Goal: Task Accomplishment & Management: Complete application form

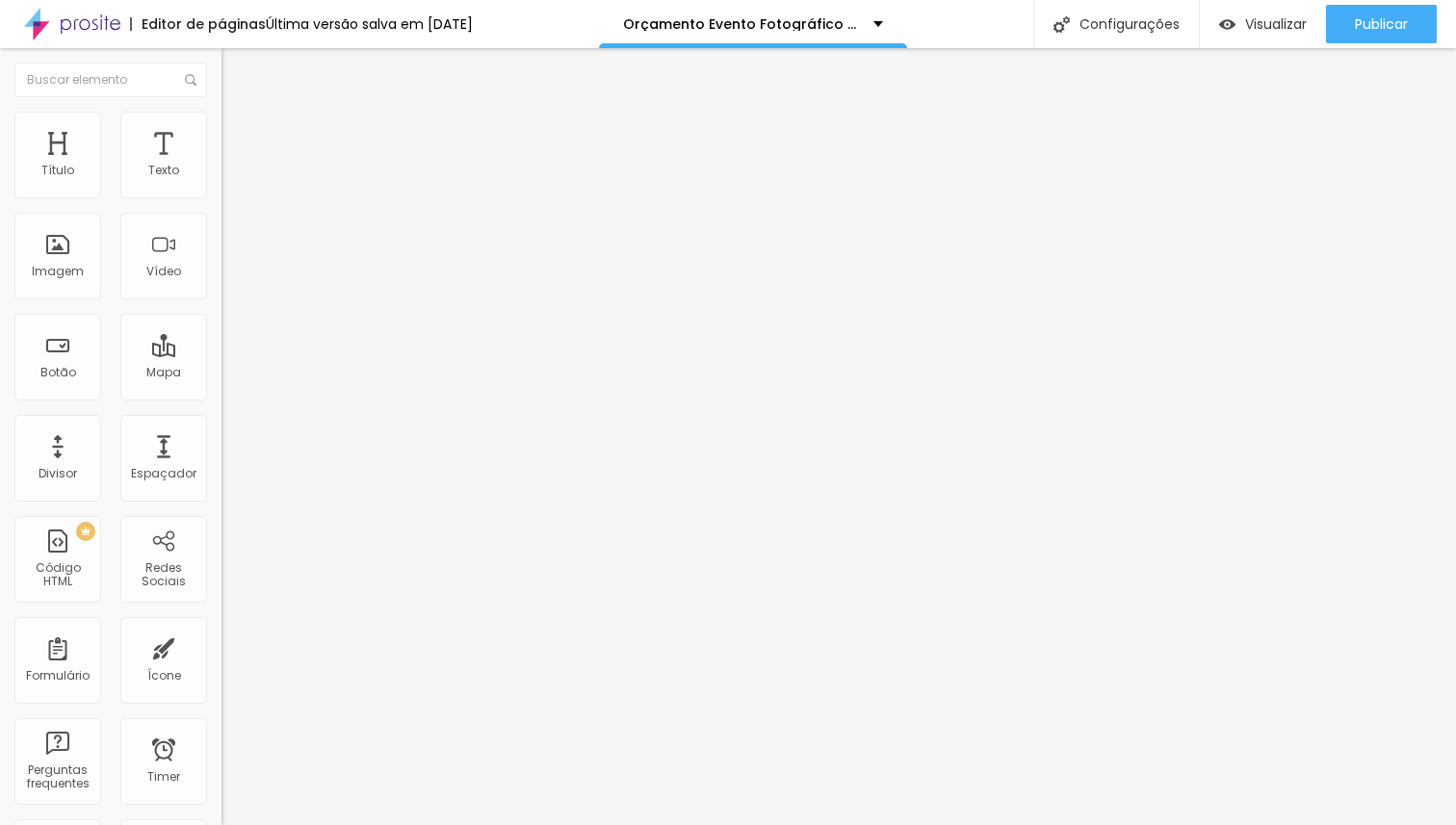
click at [221, 132] on ul "Conteúdo Estilo Avançado" at bounding box center [332, 121] width 221 height 58
click at [221, 128] on li "Estilo" at bounding box center [332, 122] width 221 height 20
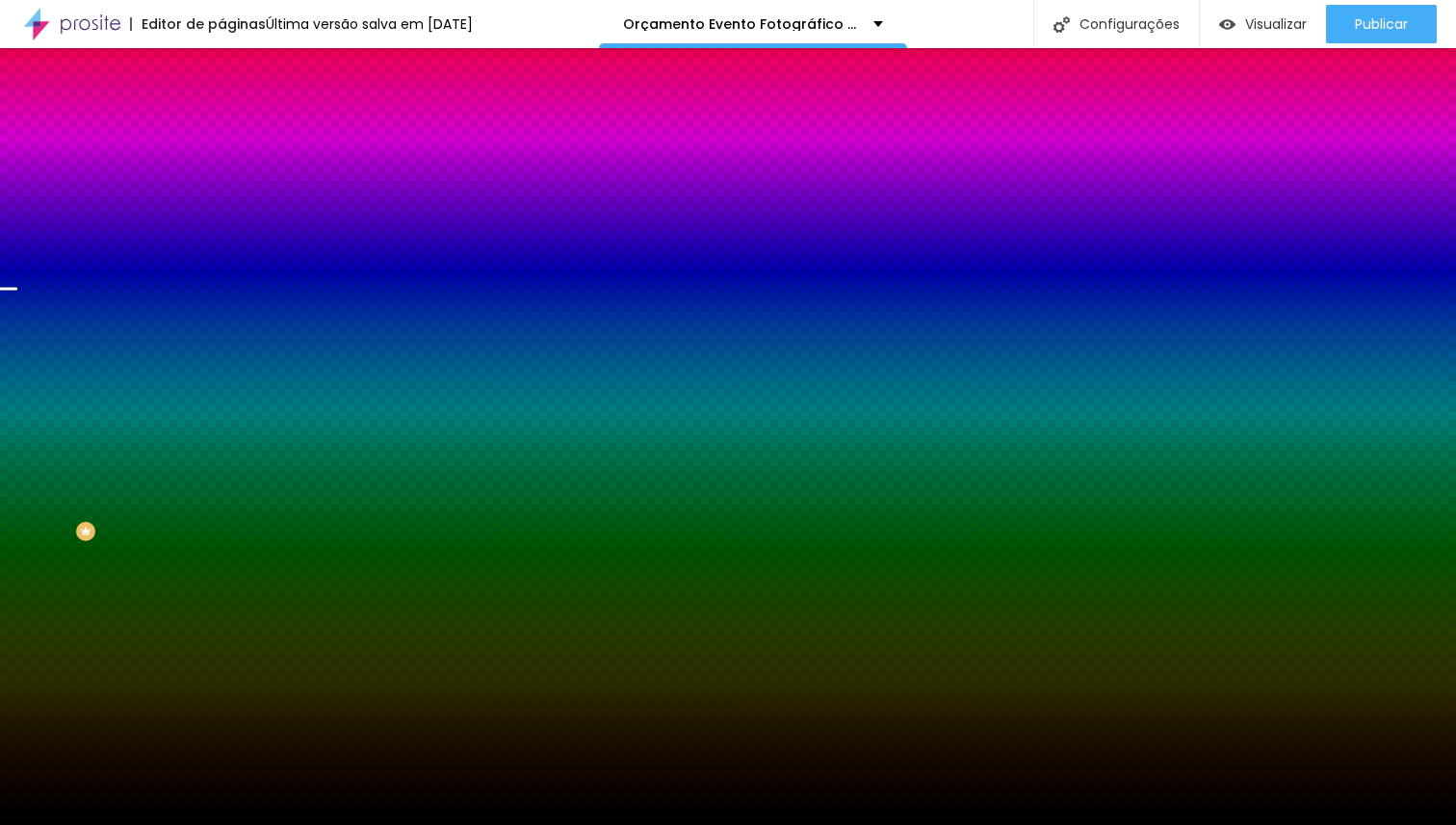
click at [221, 177] on span "Trocar imagem" at bounding box center [273, 168] width 105 height 17
click at [327, 173] on img at bounding box center [333, 167] width 12 height 12
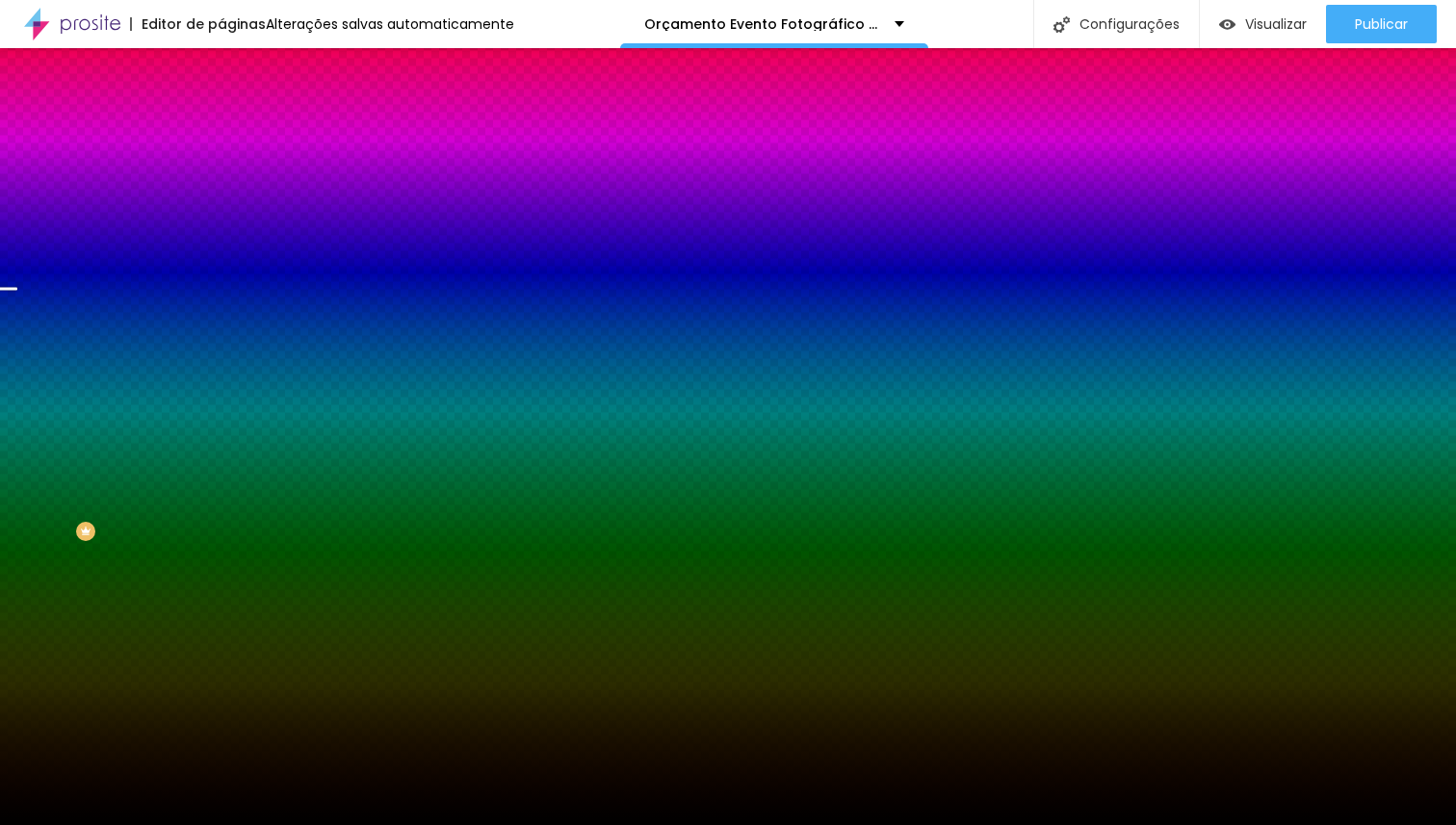
click at [221, 177] on span "Adicionar imagem" at bounding box center [283, 168] width 124 height 17
click at [221, 177] on span "Trocar imagem" at bounding box center [273, 168] width 105 height 17
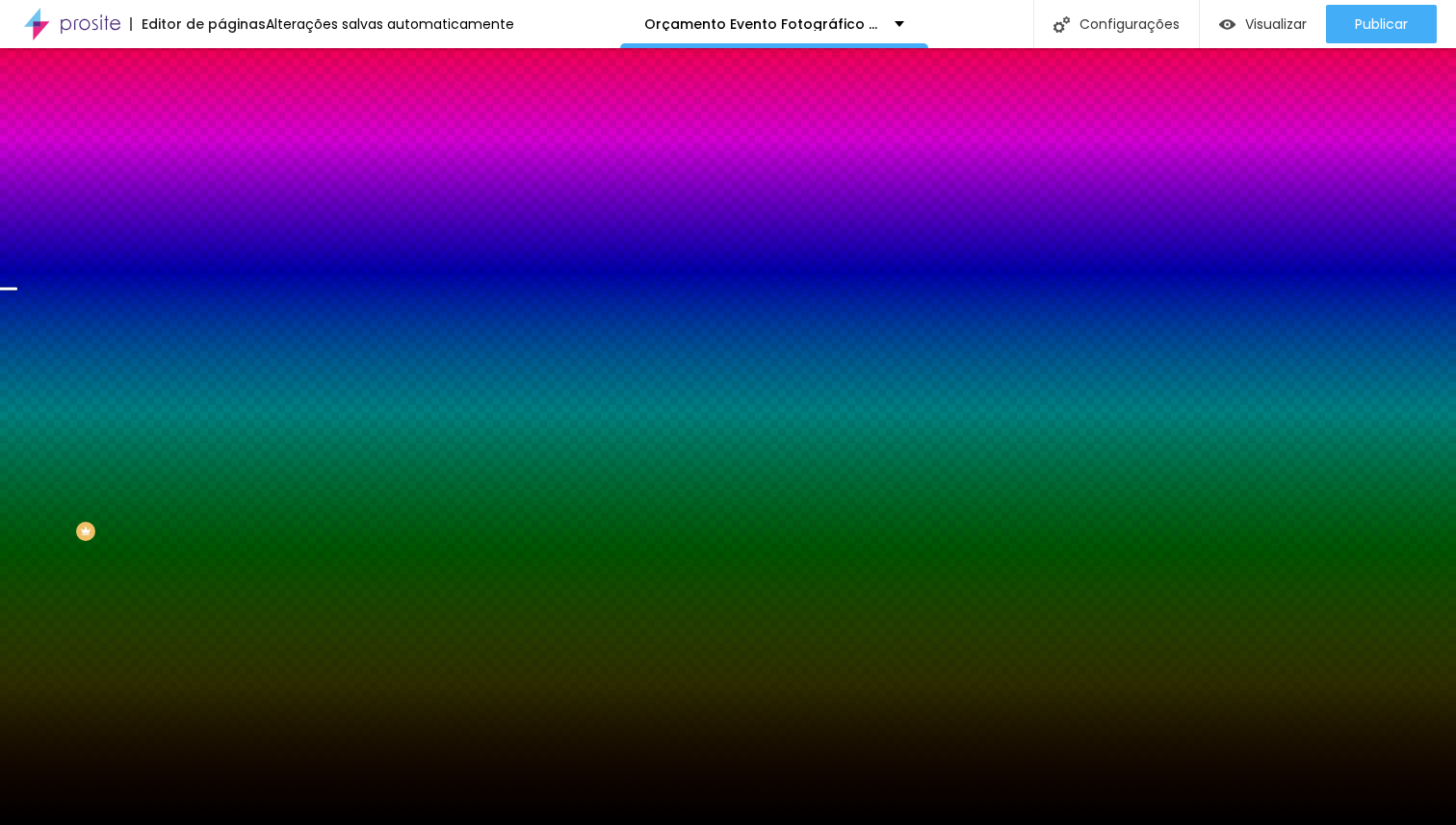
click at [221, 177] on span "Trocar imagem" at bounding box center [273, 168] width 105 height 17
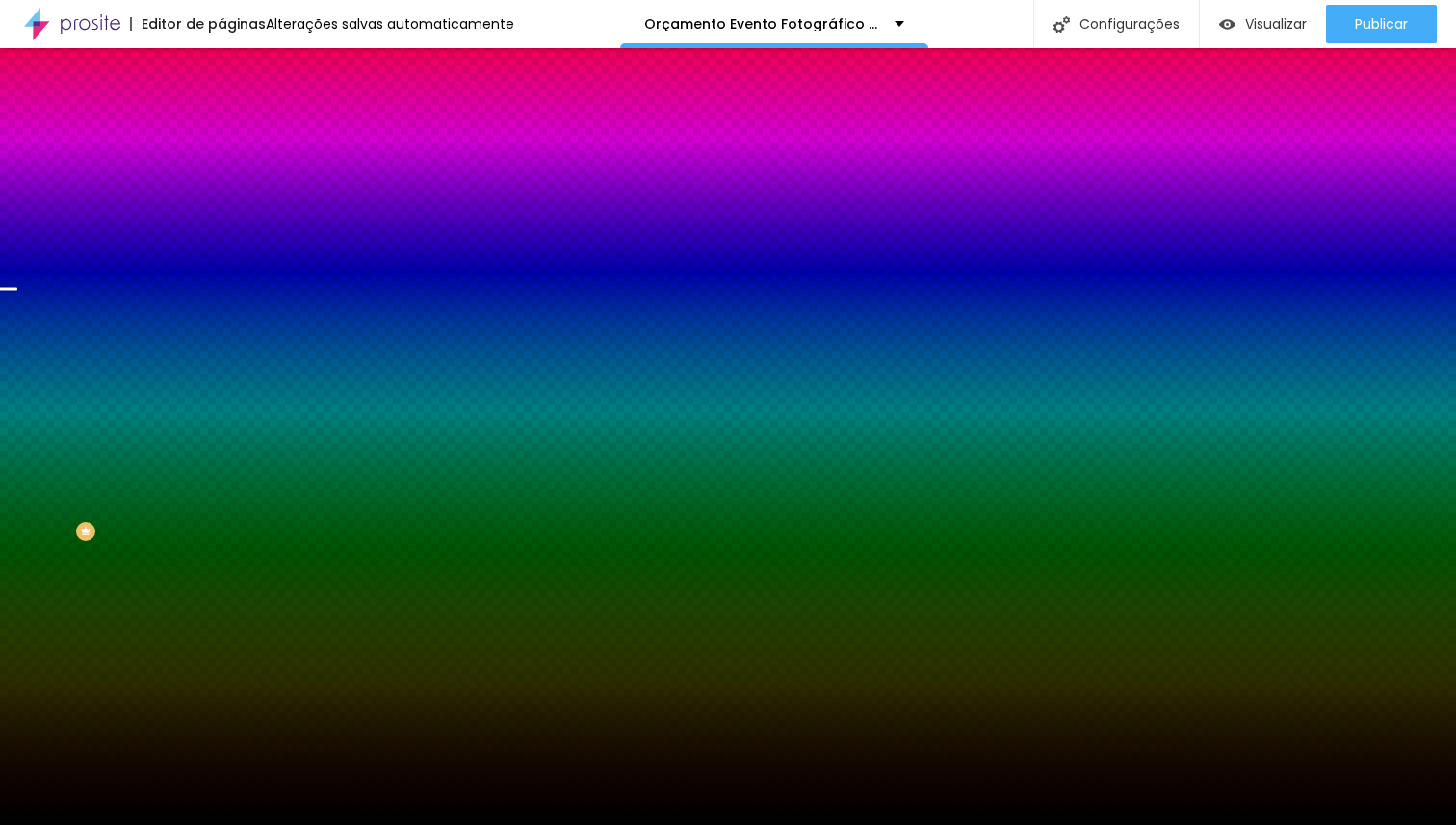
click at [221, 177] on span "Trocar imagem" at bounding box center [273, 168] width 105 height 17
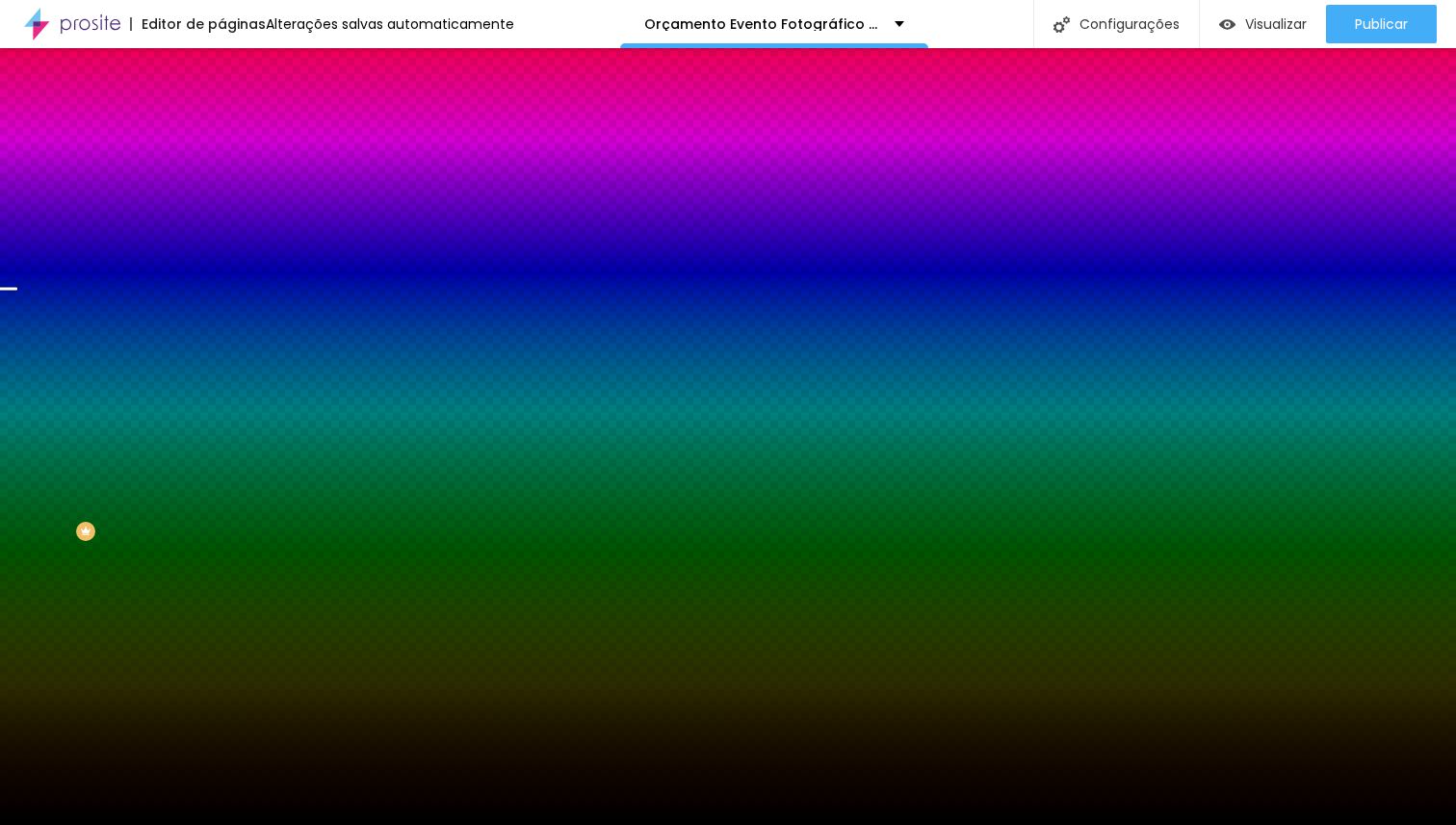
click at [221, 177] on span "Trocar imagem" at bounding box center [273, 168] width 105 height 17
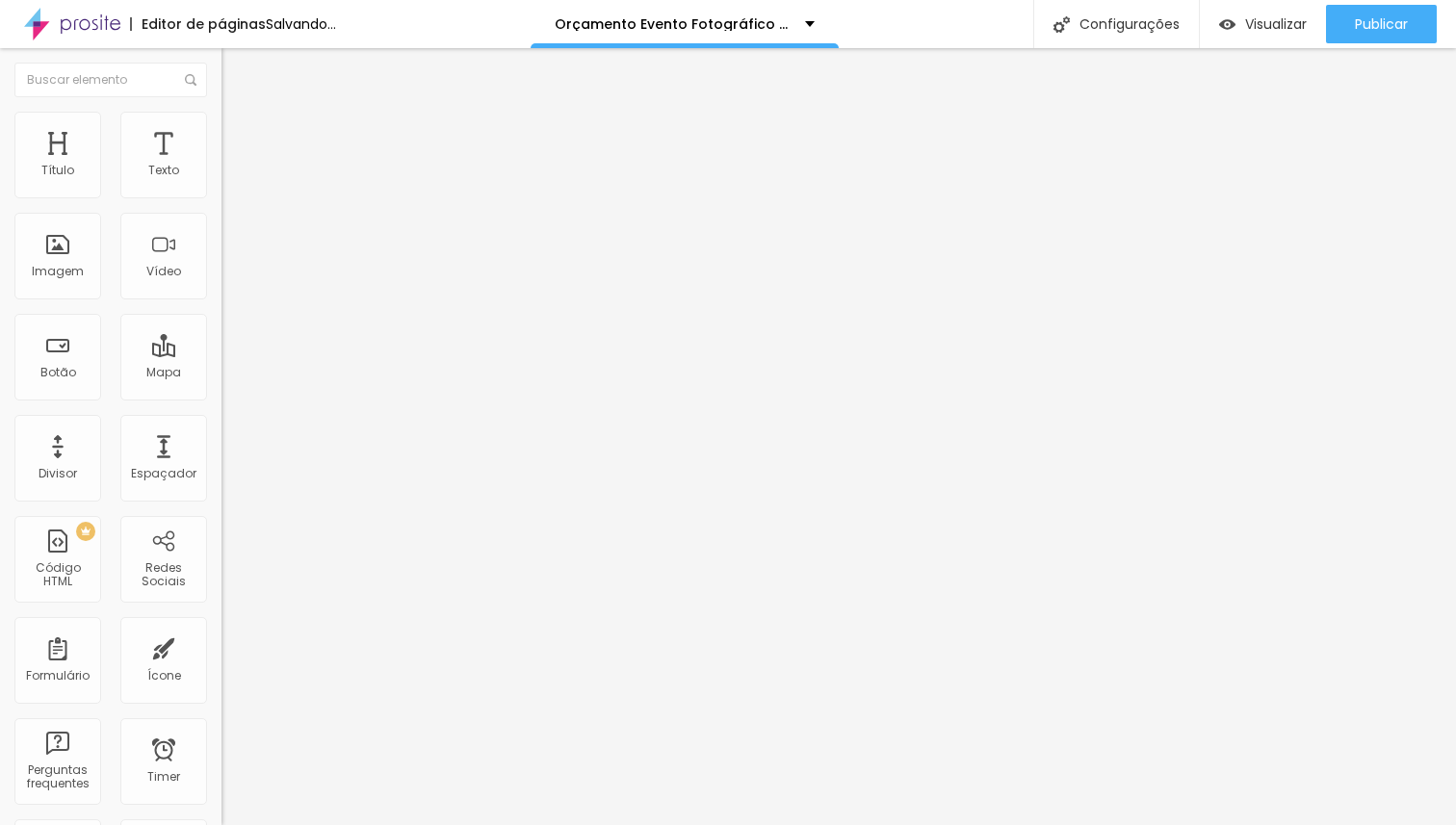
click at [221, 165] on span "Trocar imagem" at bounding box center [273, 157] width 105 height 17
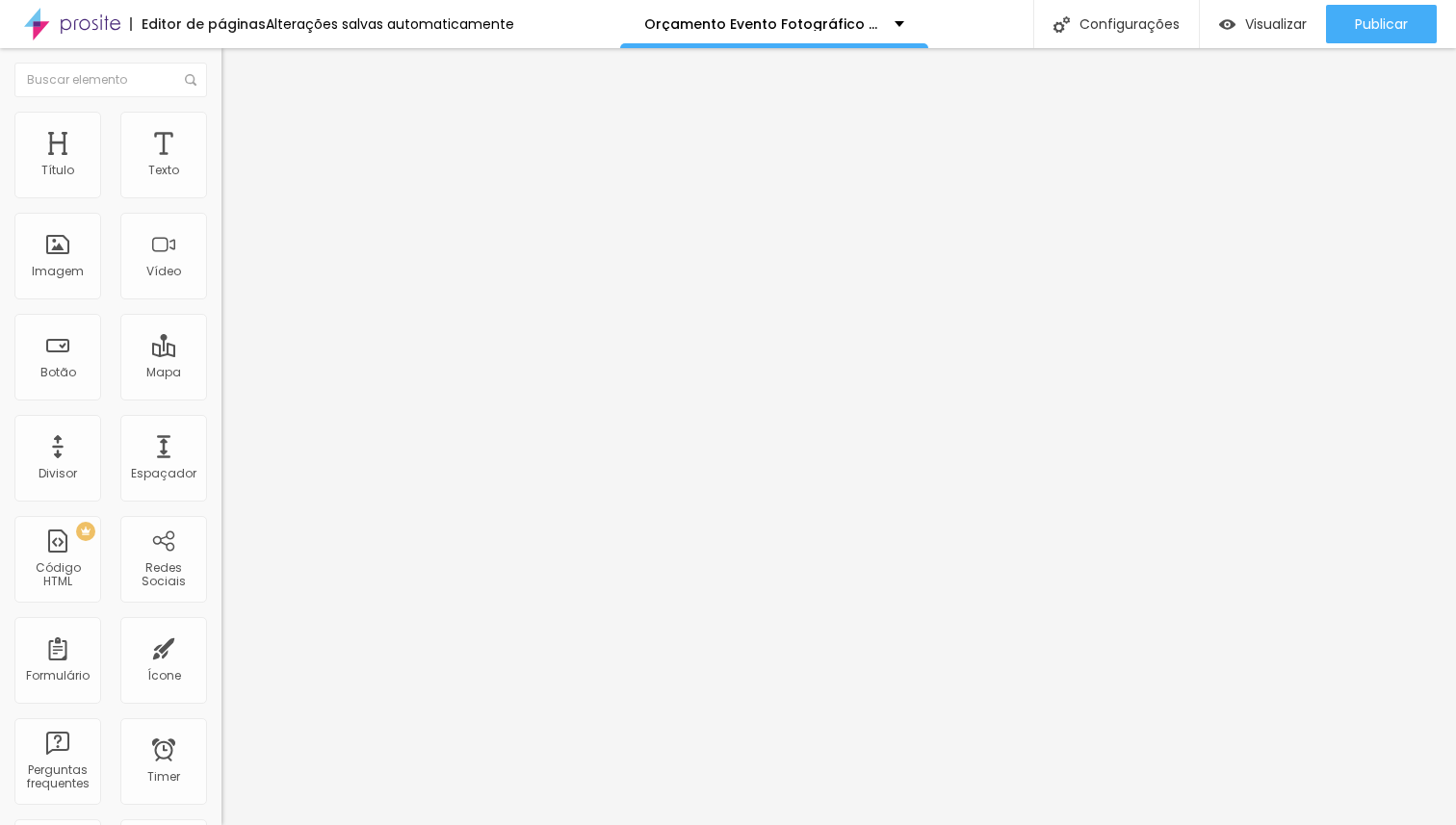
scroll to position [396, 0]
click at [221, 123] on li "Estilo" at bounding box center [332, 122] width 221 height 20
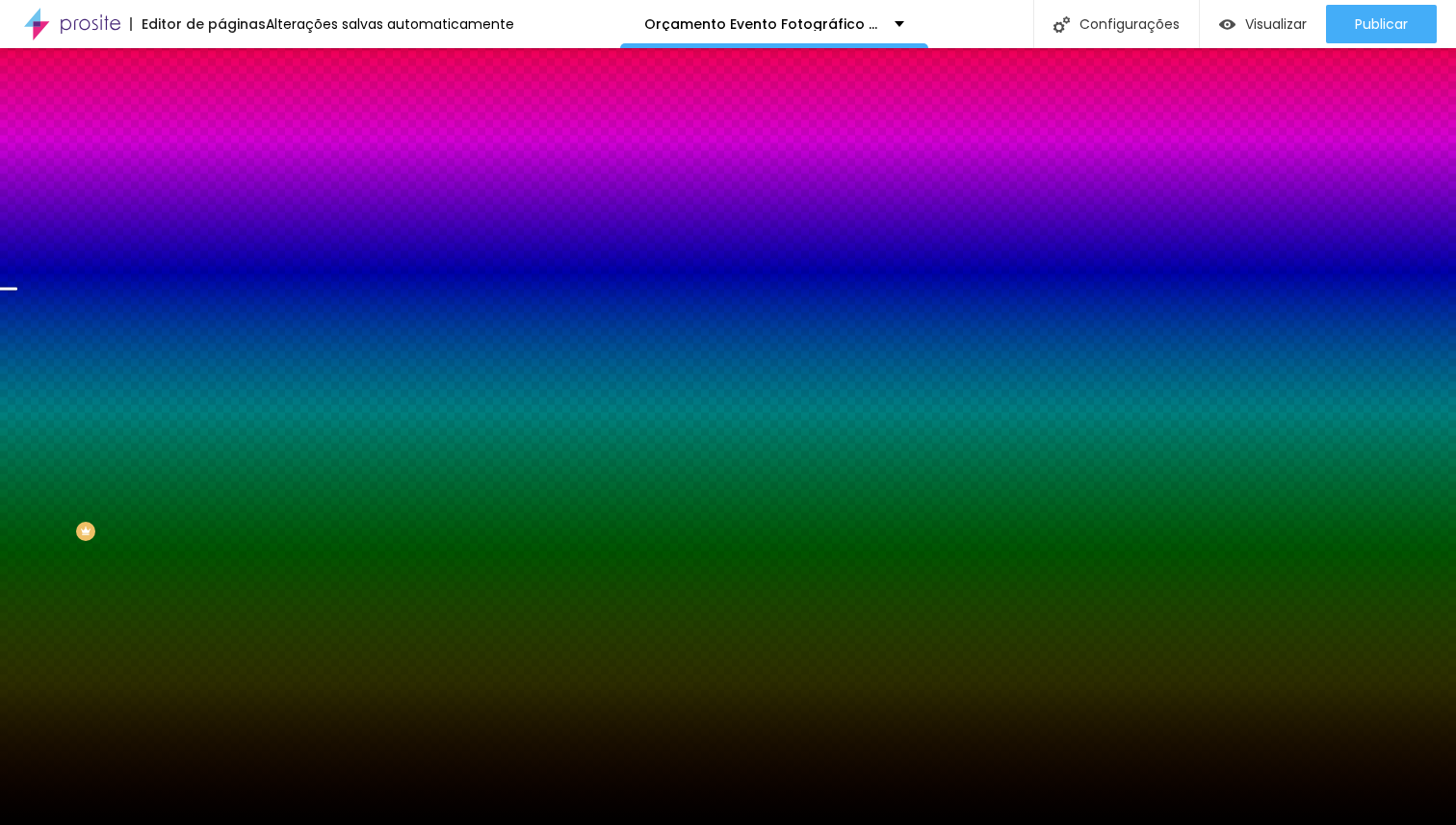
click at [221, 177] on span "Trocar imagem" at bounding box center [273, 168] width 105 height 17
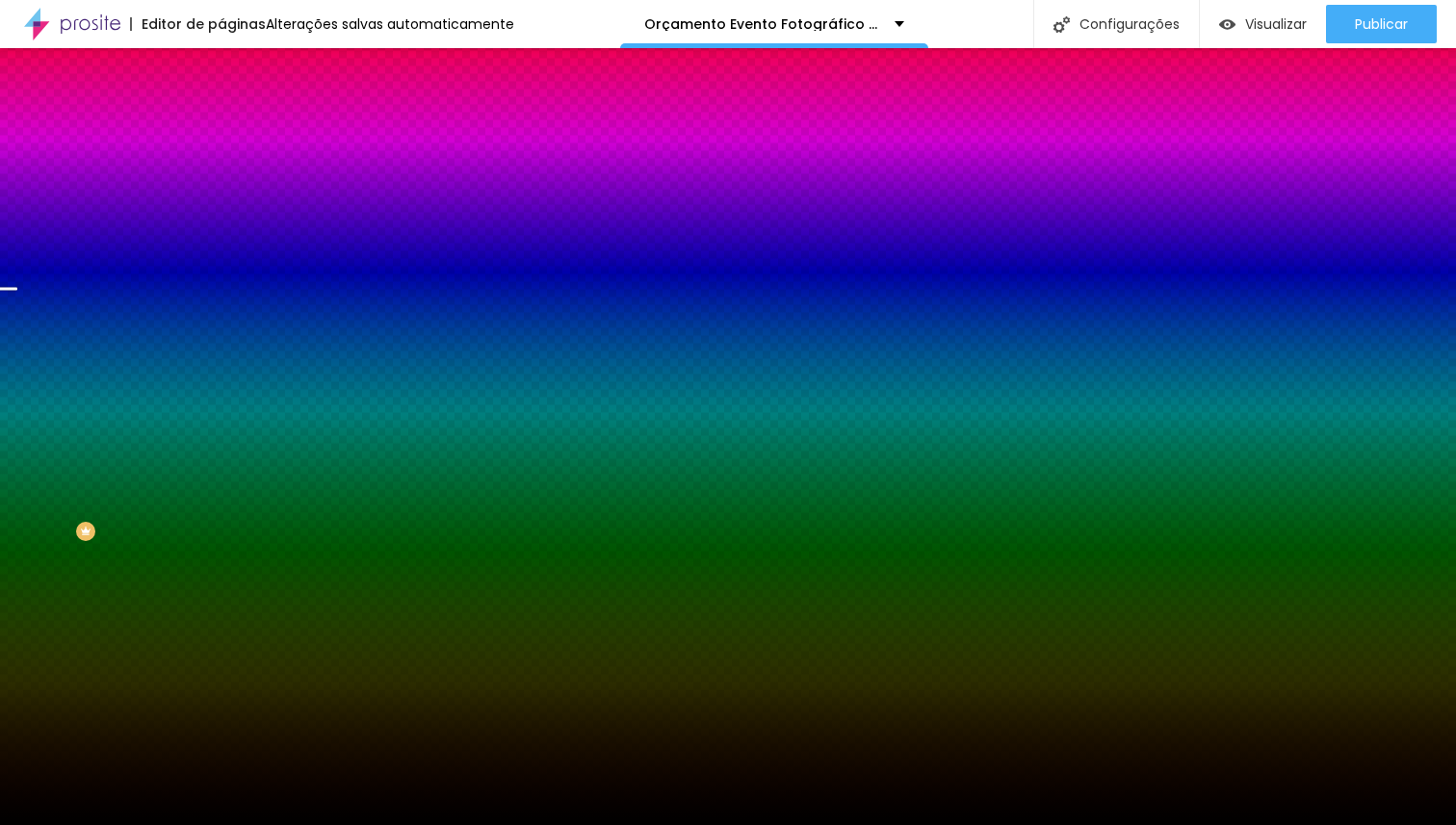
scroll to position [361, 0]
click at [221, 177] on span "Trocar imagem" at bounding box center [273, 168] width 105 height 17
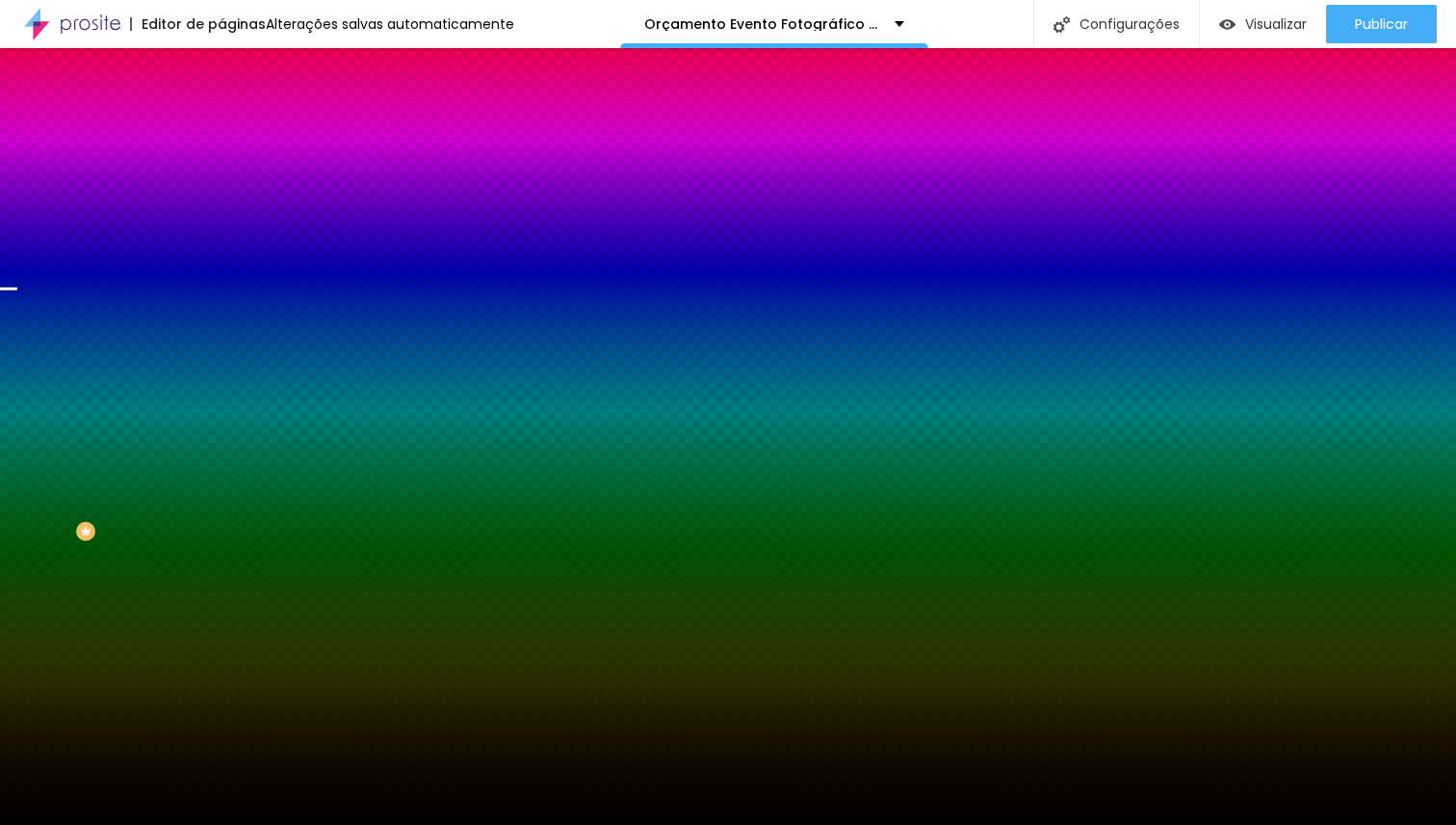
click at [221, 177] on span "Trocar imagem" at bounding box center [273, 168] width 105 height 17
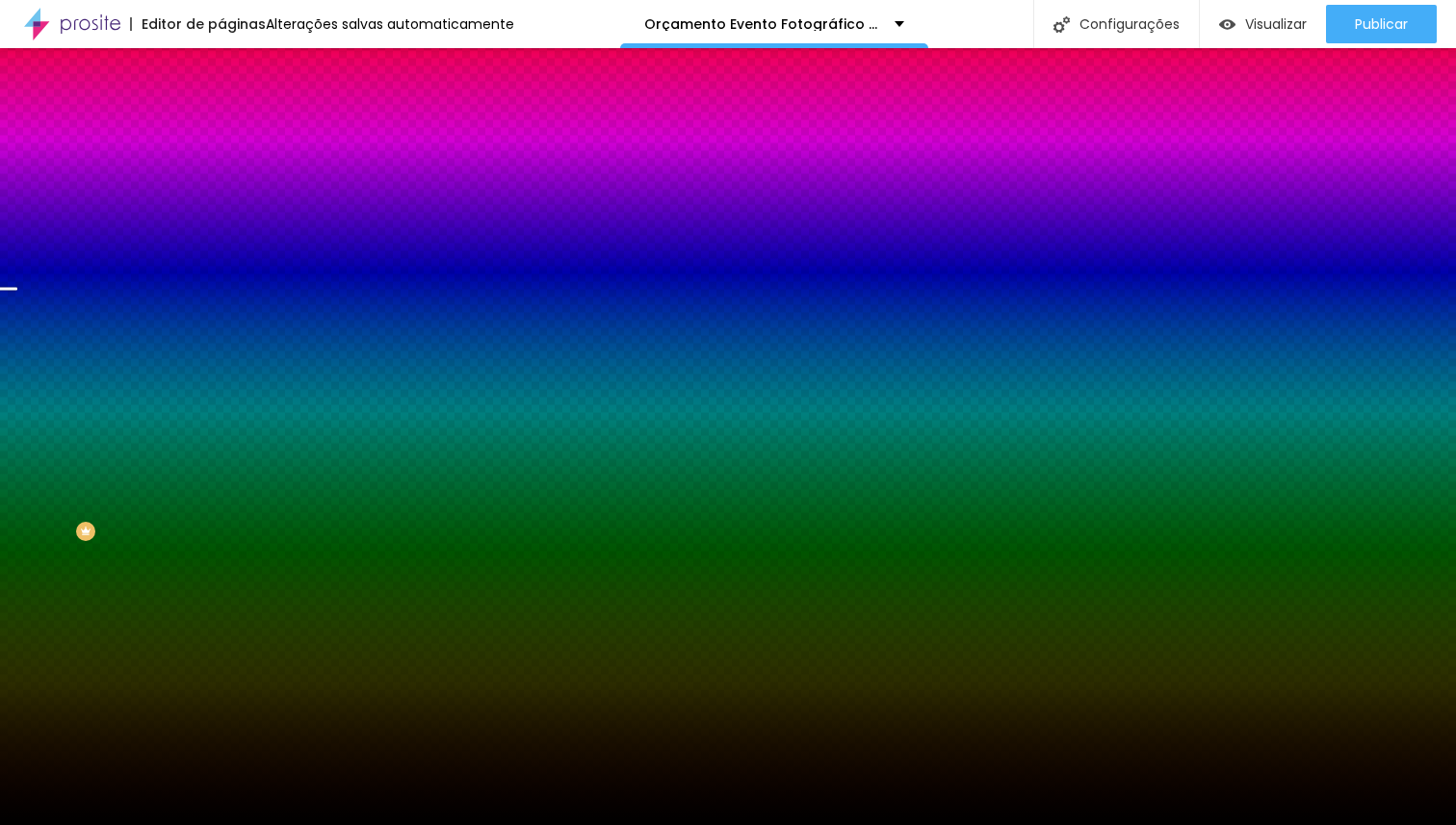
click at [221, 177] on span "Trocar imagem" at bounding box center [273, 168] width 105 height 17
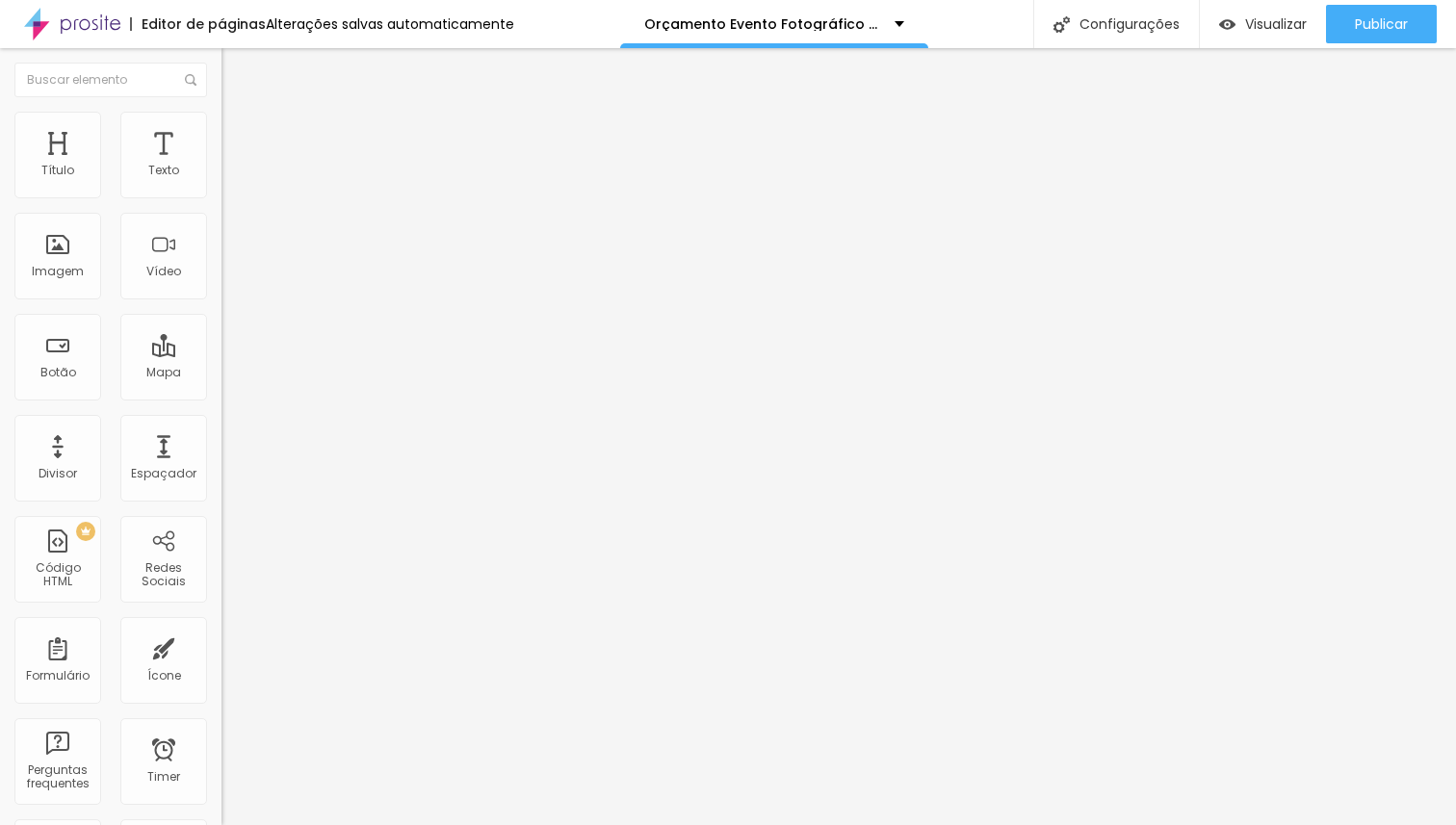
click at [221, 165] on span "Trocar imagem" at bounding box center [273, 157] width 105 height 17
click at [221, 165] on span "Adicionar imagem" at bounding box center [283, 157] width 124 height 17
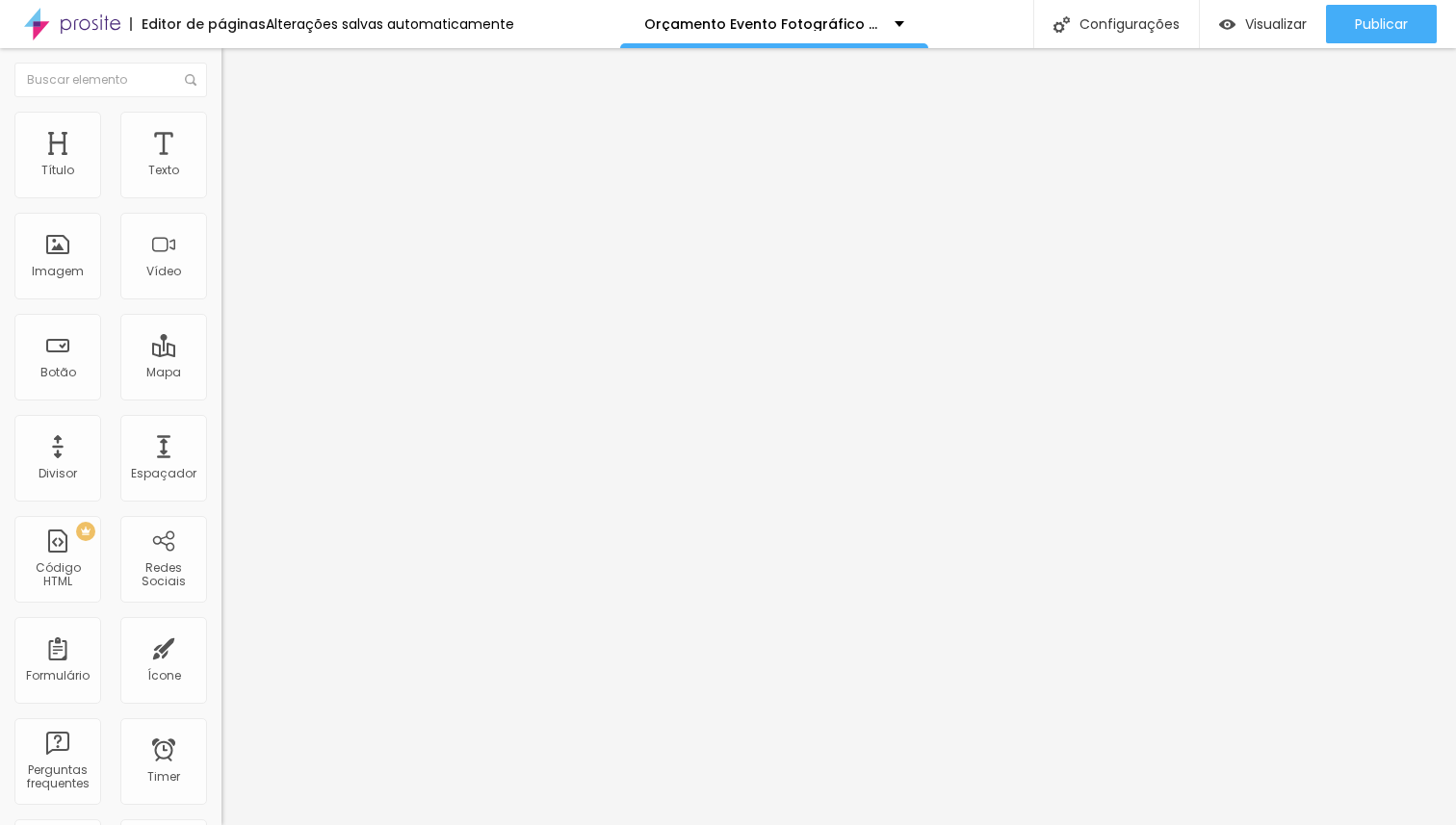
click at [221, 165] on span "Adicionar imagem" at bounding box center [283, 157] width 124 height 17
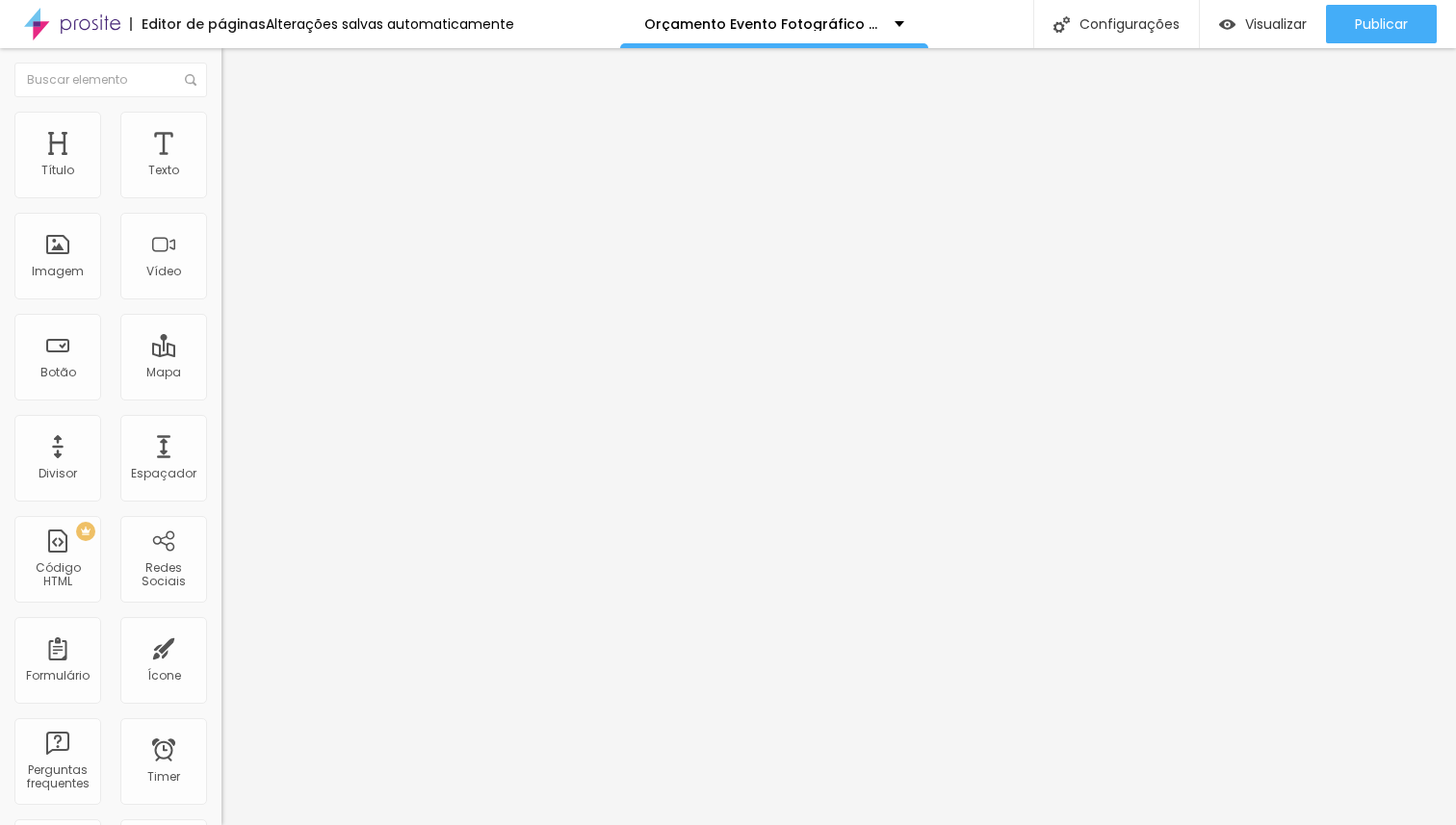
click at [239, 133] on span "Estilo" at bounding box center [254, 124] width 30 height 17
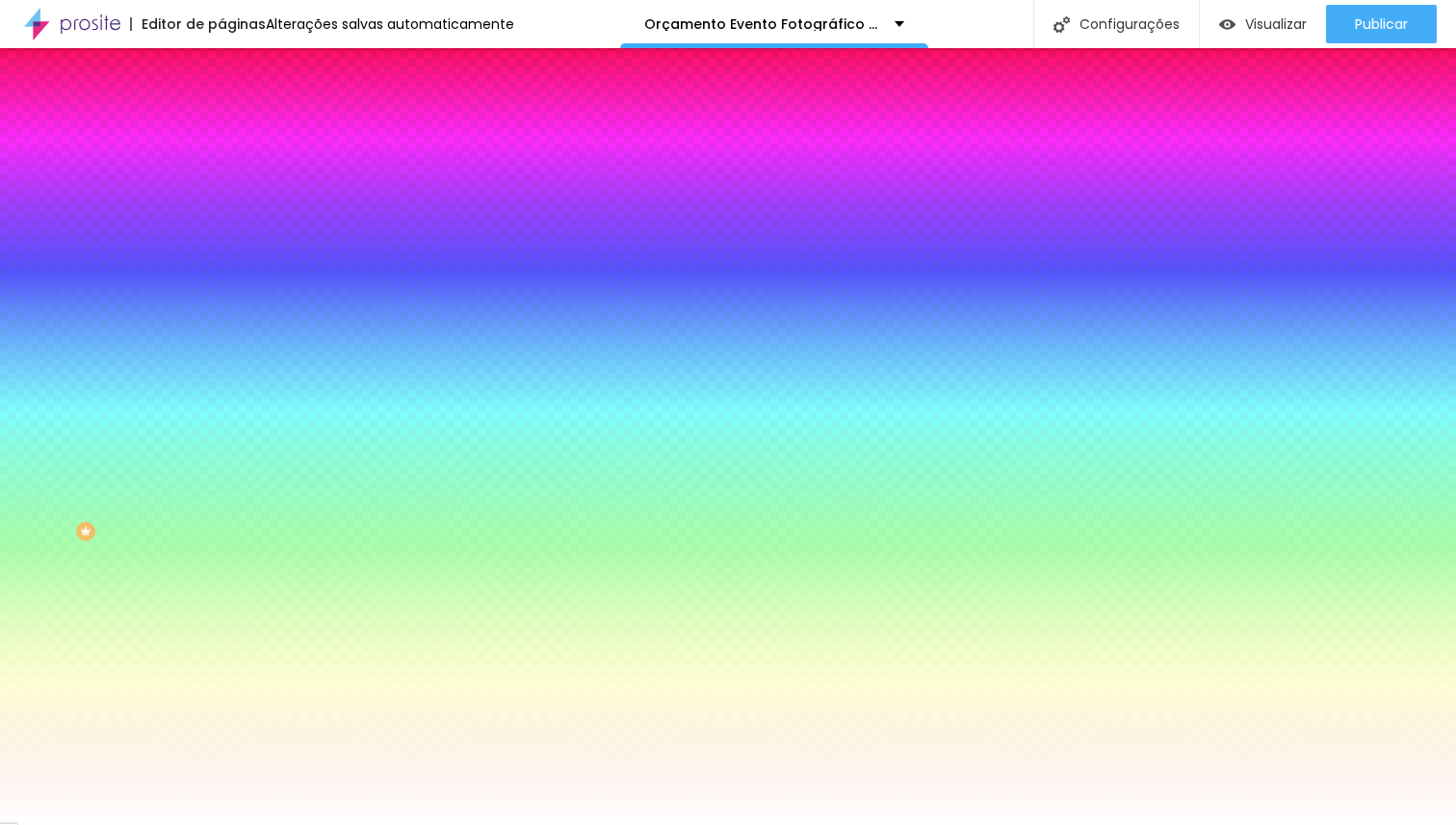
drag, startPoint x: 59, startPoint y: 159, endPoint x: 55, endPoint y: 149, distance: 10.8
click at [221, 158] on div "Cor de fundo Voltar ao padrão #FFFFFF Sombra DESATIVADO Voltar ao padrão Borda …" at bounding box center [332, 236] width 221 height 171
click at [239, 113] on span "Conteúdo" at bounding box center [269, 105] width 60 height 17
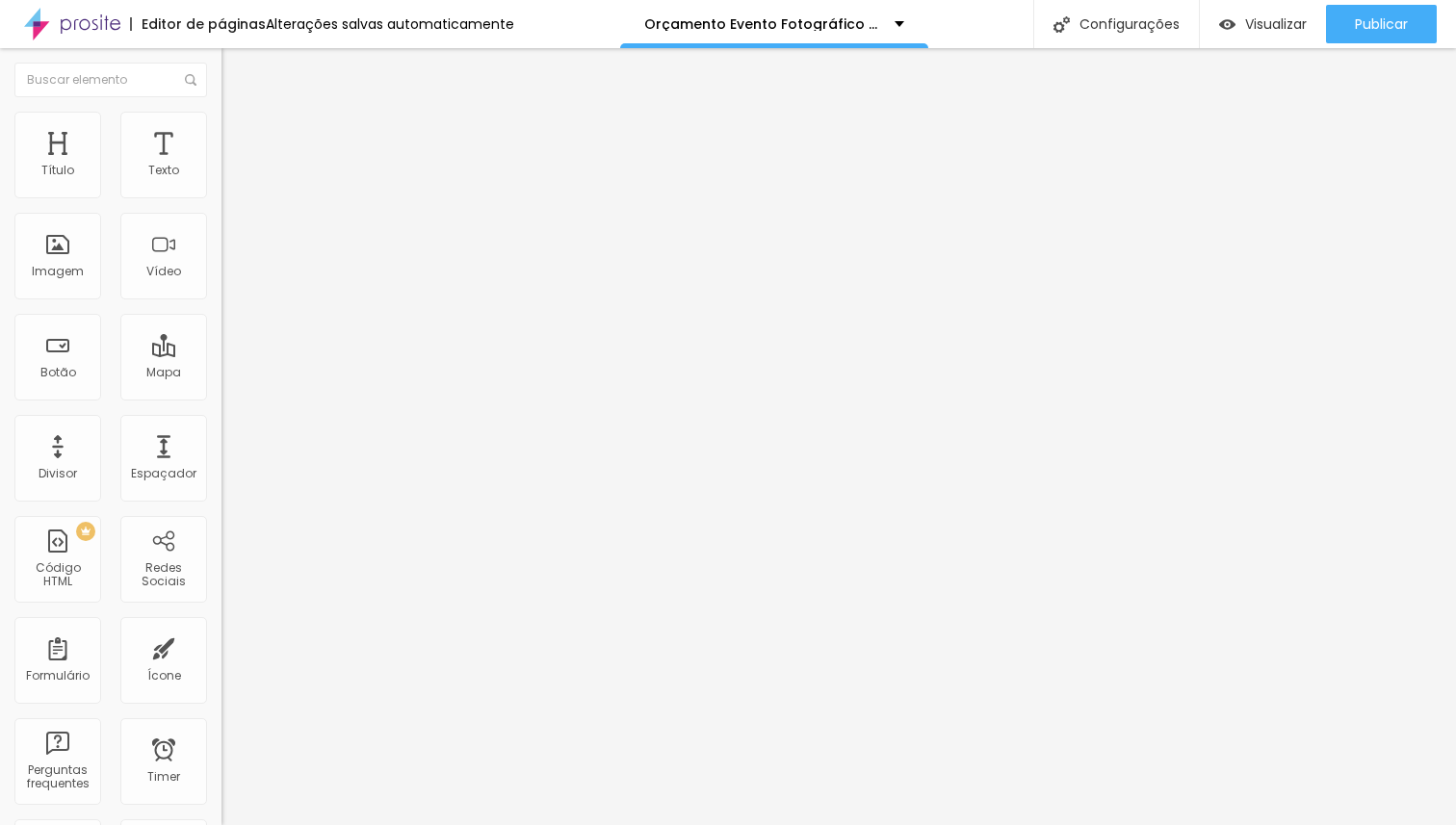
click at [221, 165] on span "Adicionar imagem" at bounding box center [283, 157] width 124 height 17
click at [1244, 26] on span "Visualizar" at bounding box center [1275, 25] width 62 height 16
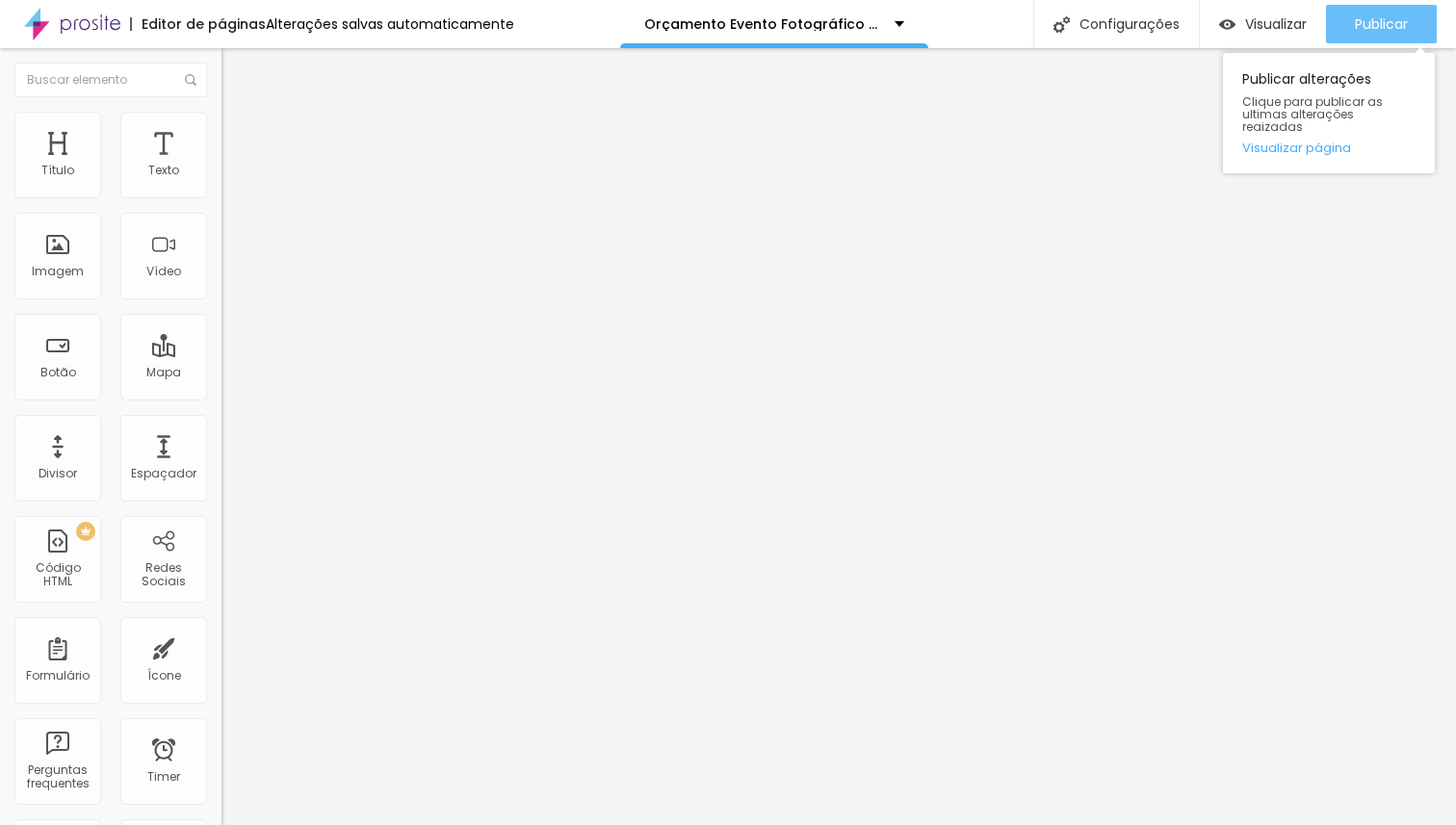
click at [1379, 31] on span "Publicar" at bounding box center [1381, 25] width 53 height 16
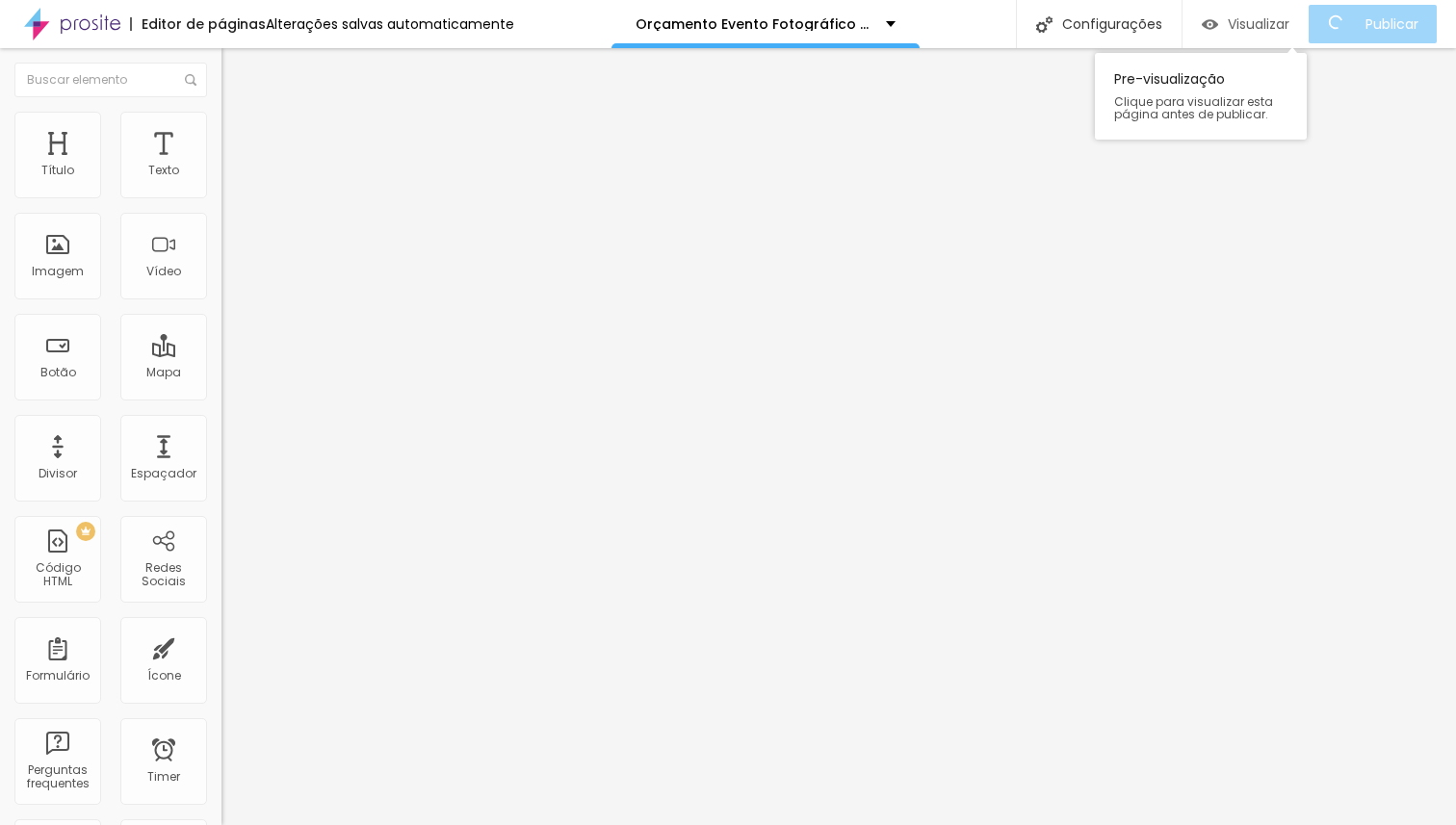
click at [1283, 29] on span "Visualizar" at bounding box center [1258, 25] width 62 height 16
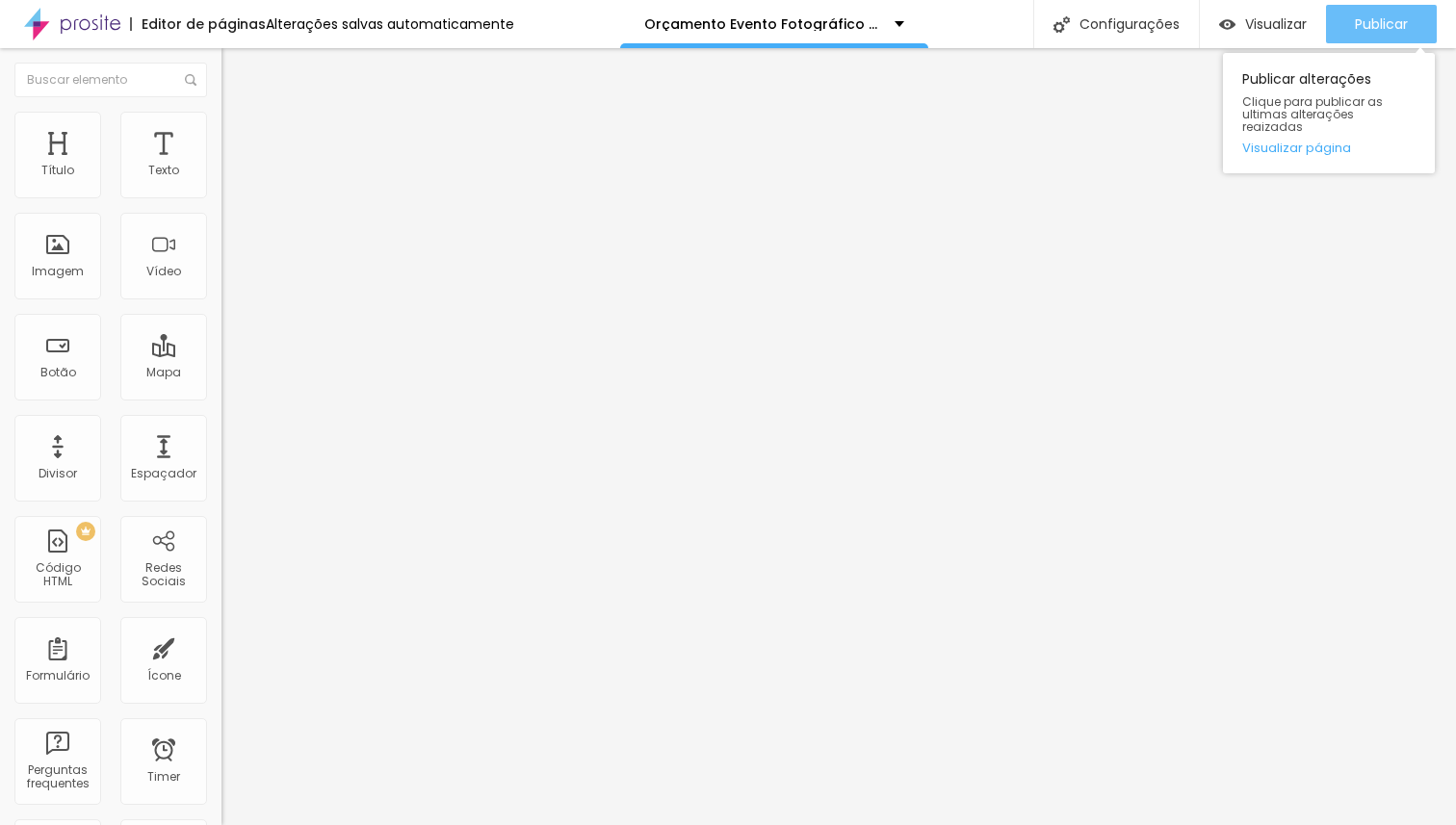
click at [1379, 29] on span "Publicar" at bounding box center [1381, 25] width 53 height 16
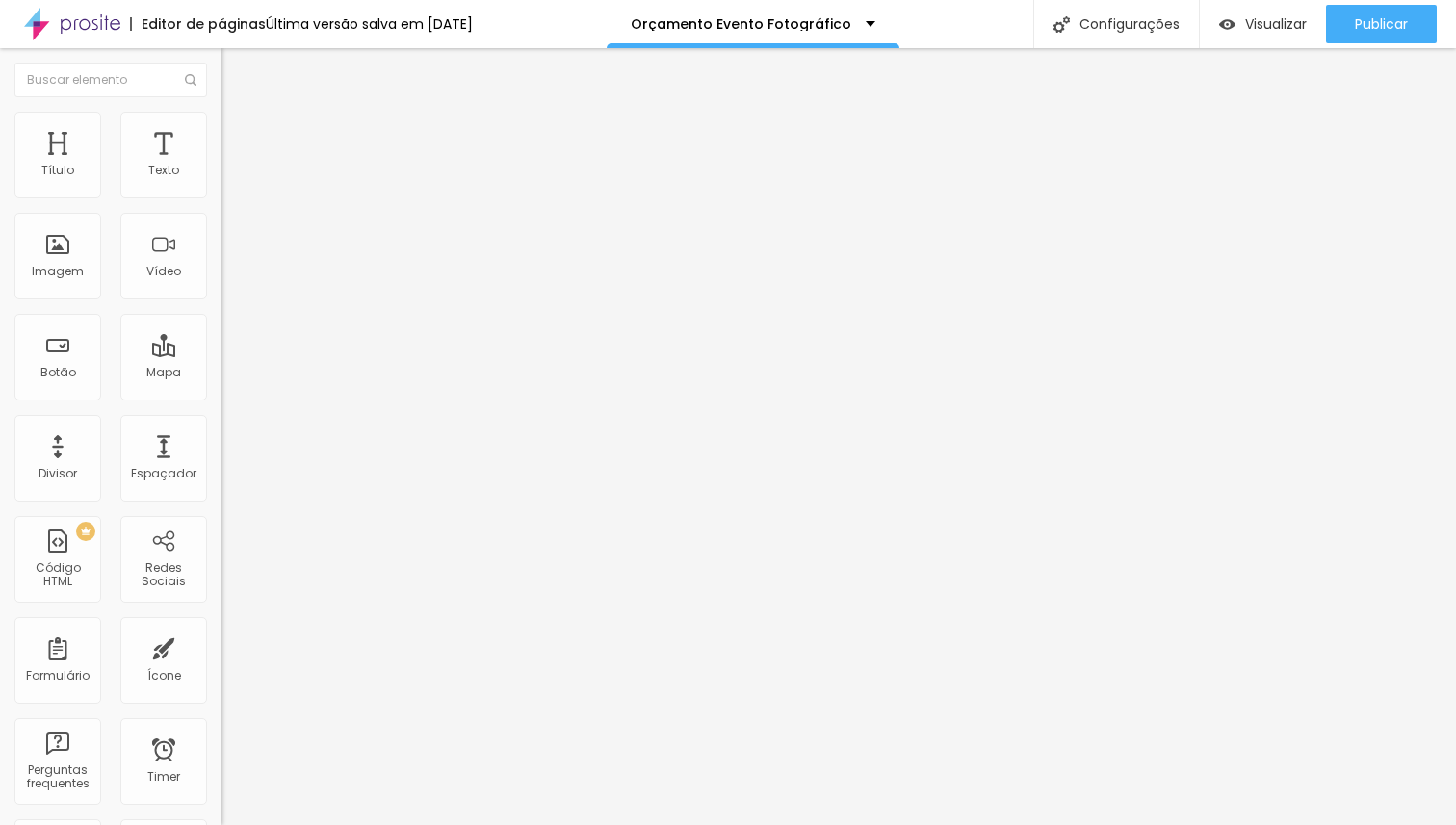
click at [221, 285] on button "button" at bounding box center [234, 274] width 27 height 21
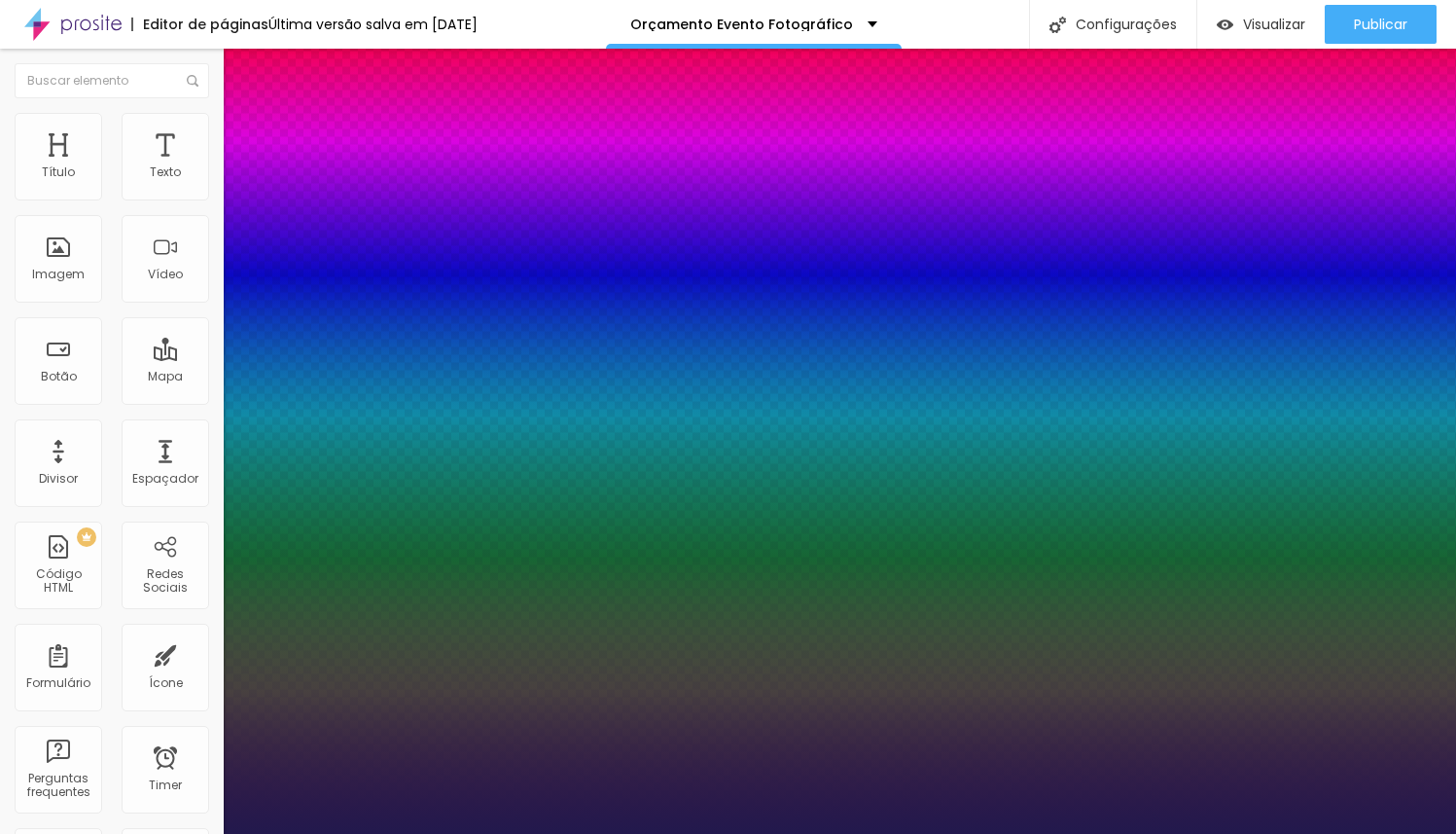
type input "76"
type input "75"
type input "74"
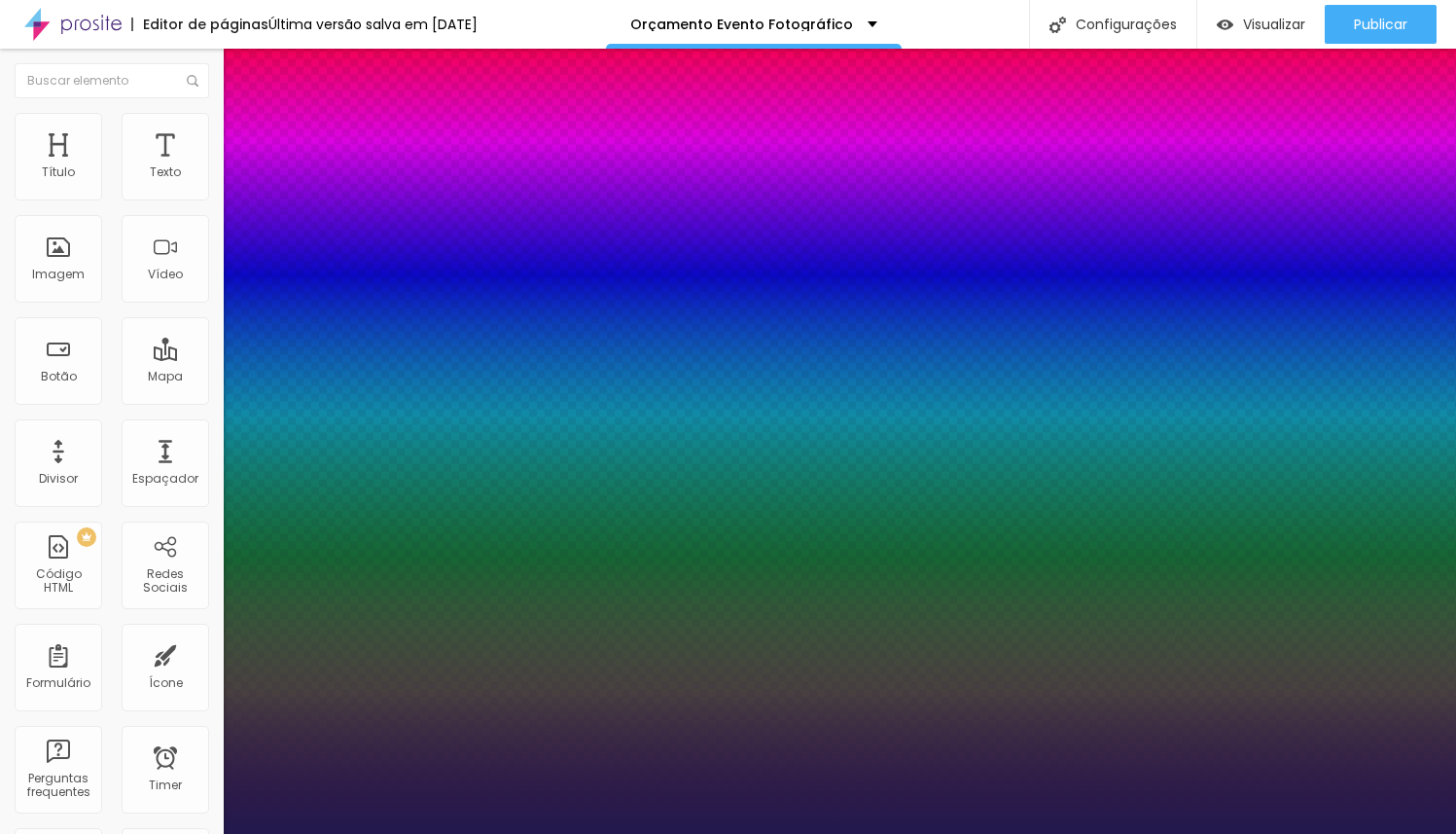
type input "74"
type input "73"
type input "72"
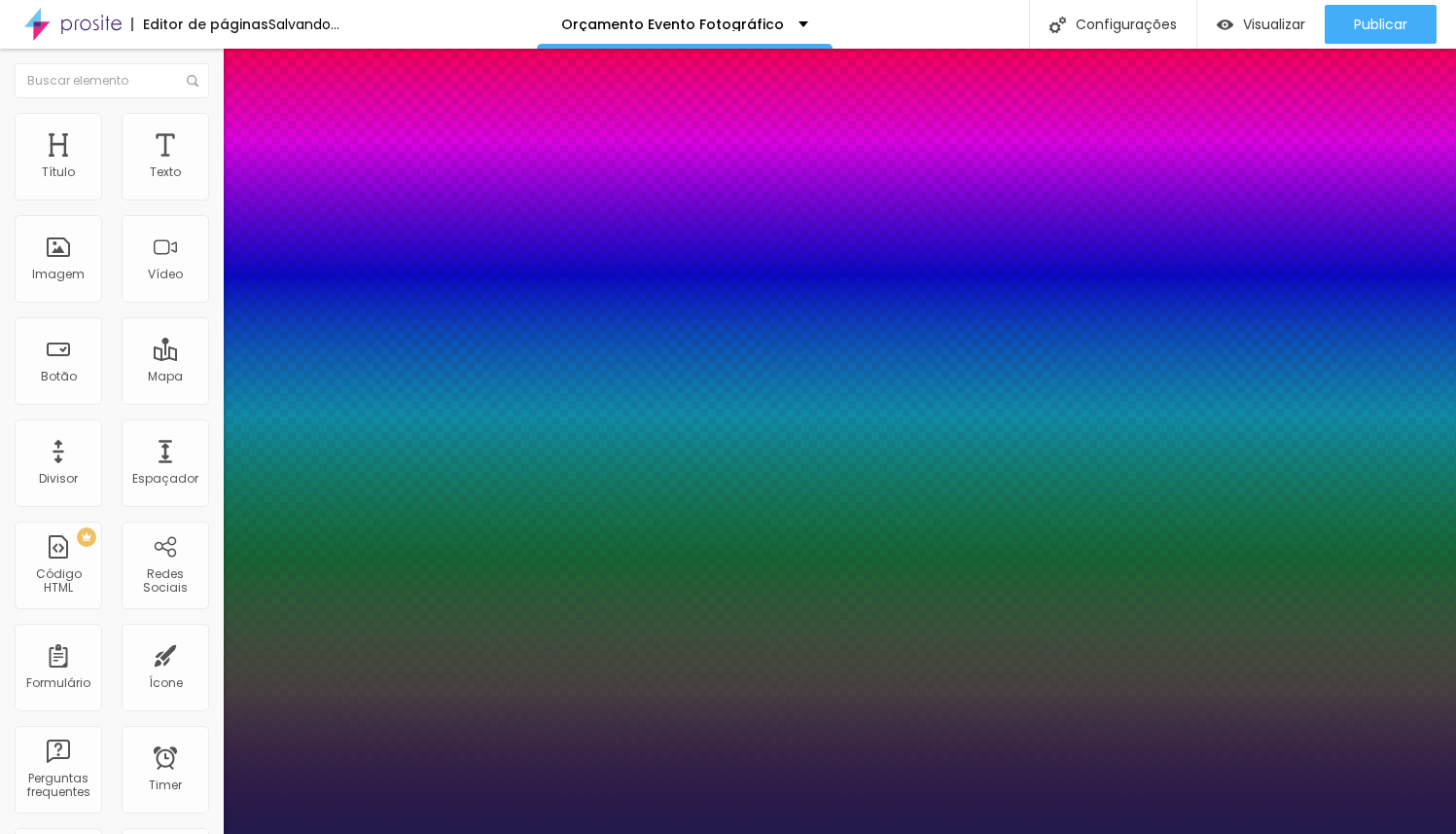
type input "73"
type input "74"
type input "75"
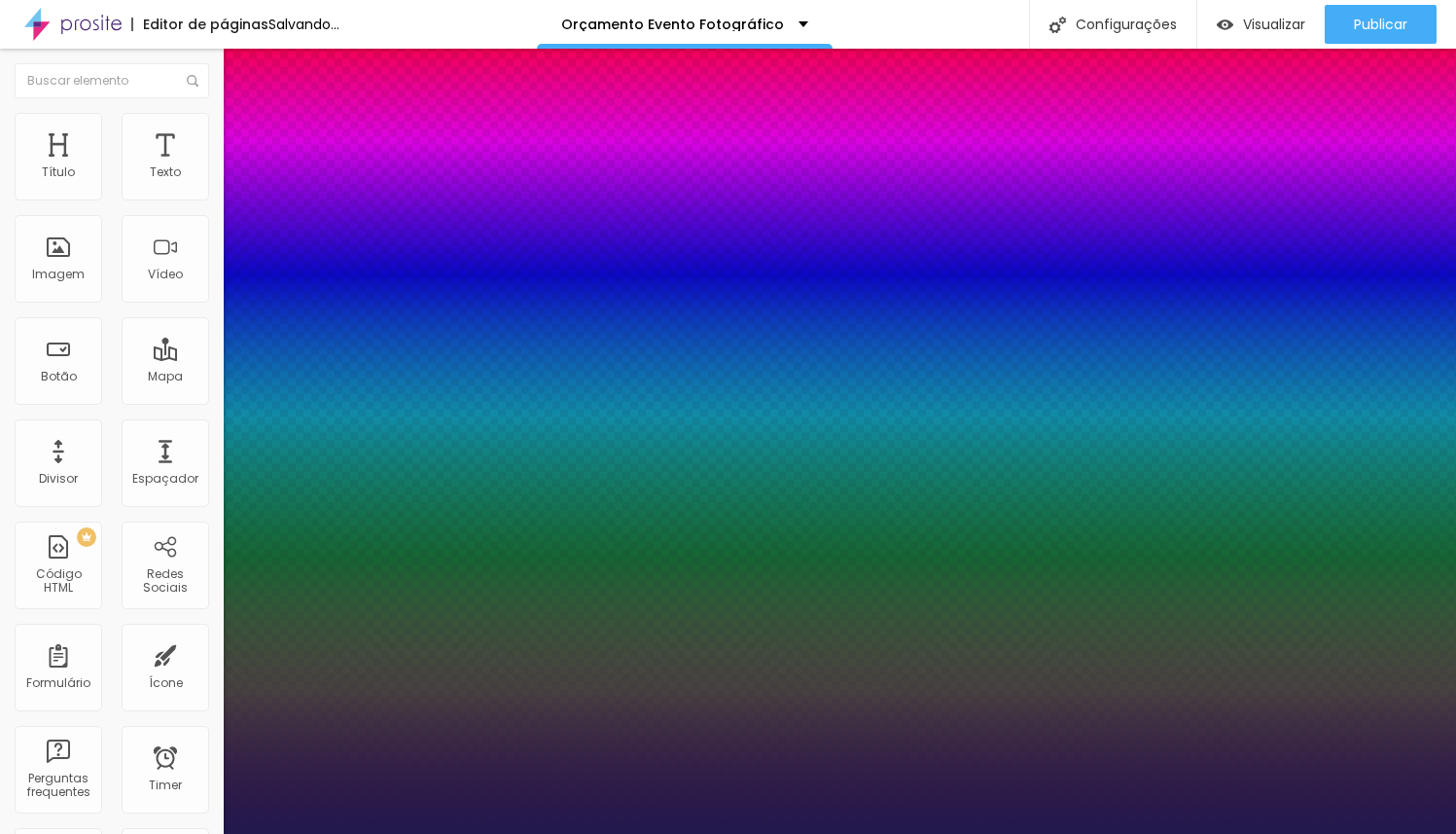
type input "75"
type input "76"
type input "77"
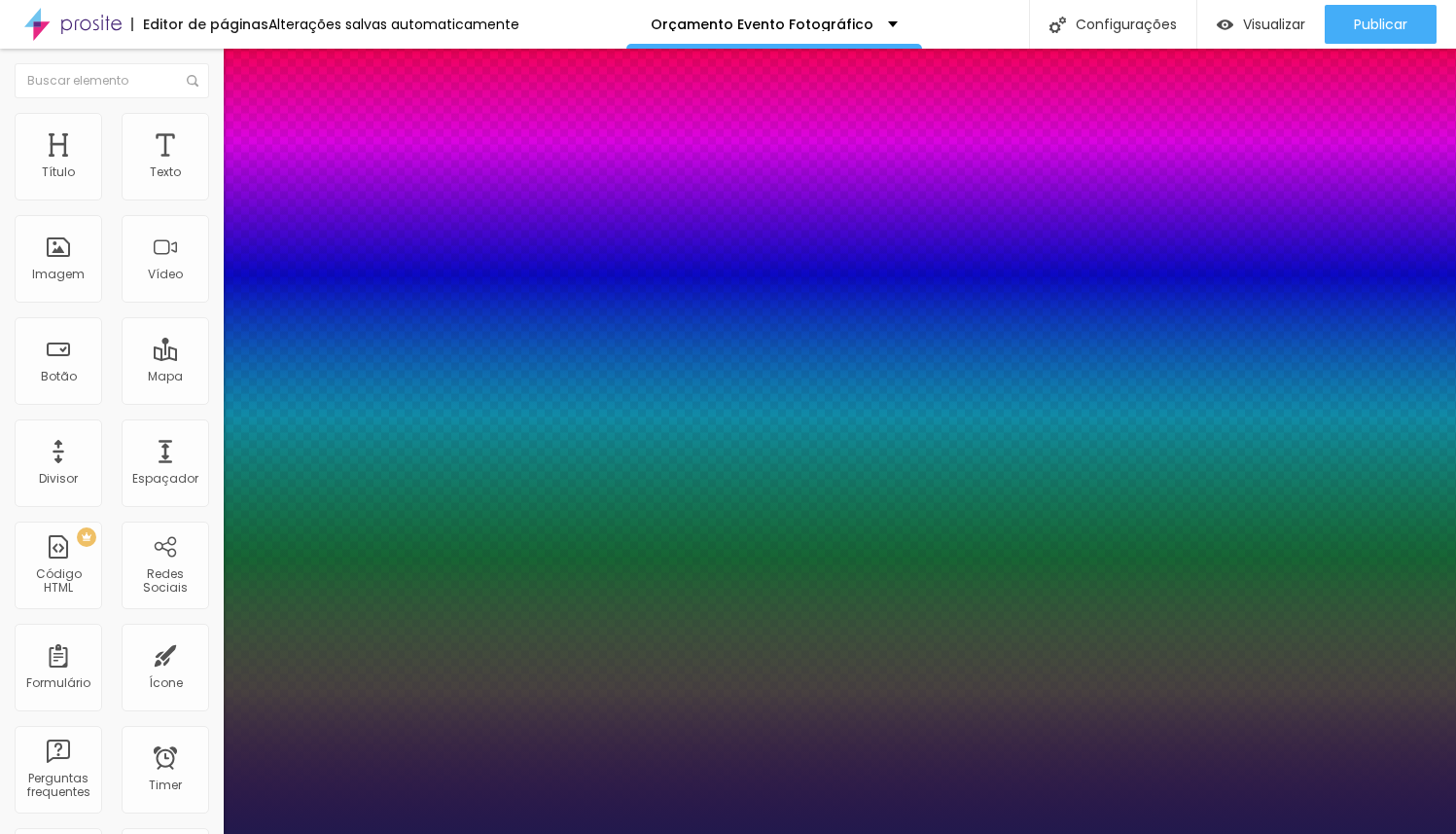
type input "76"
click at [766, 833] on div at bounding box center [728, 834] width 1456 height 0
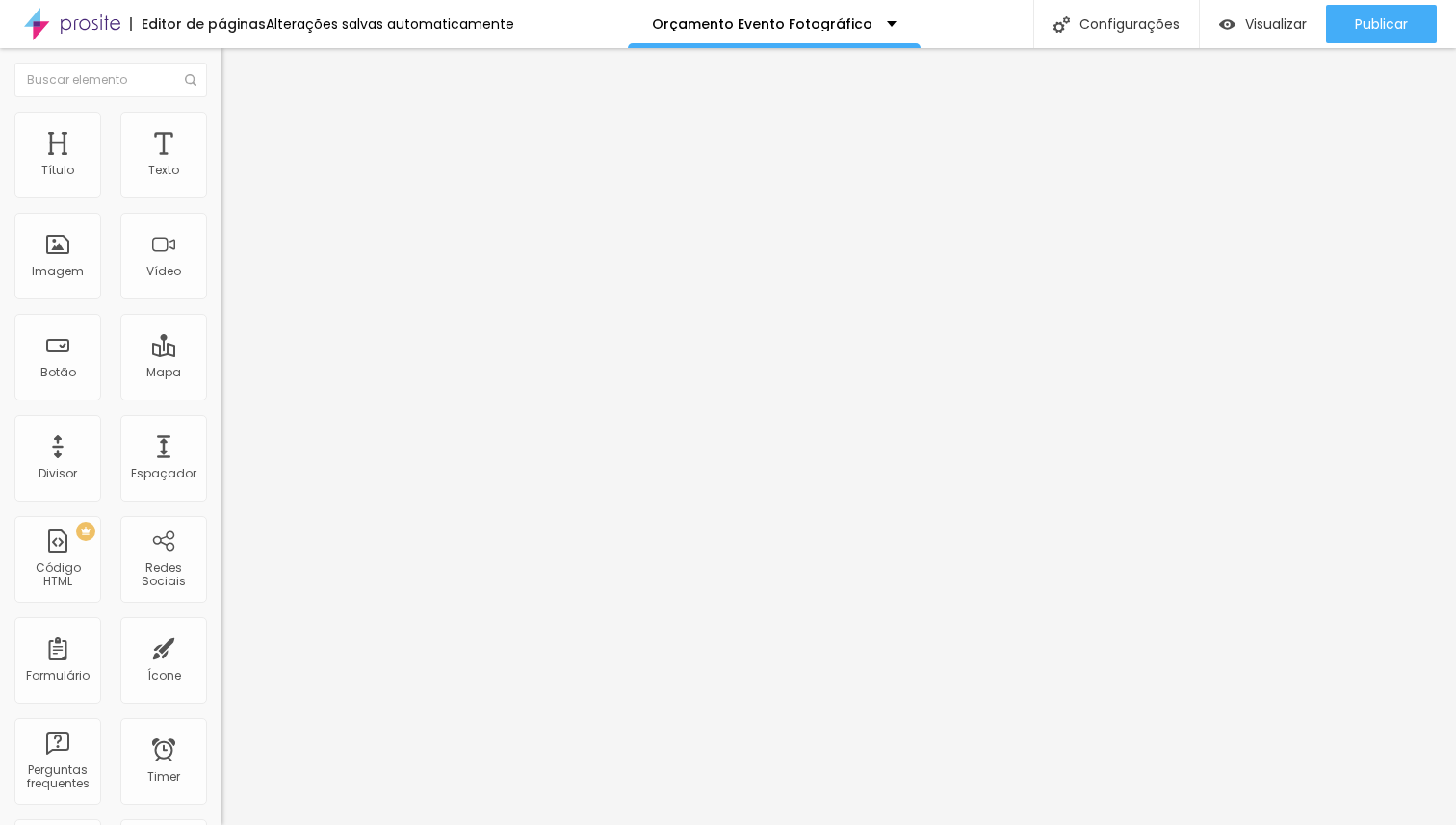
click at [239, 133] on span "Estilo" at bounding box center [254, 124] width 30 height 17
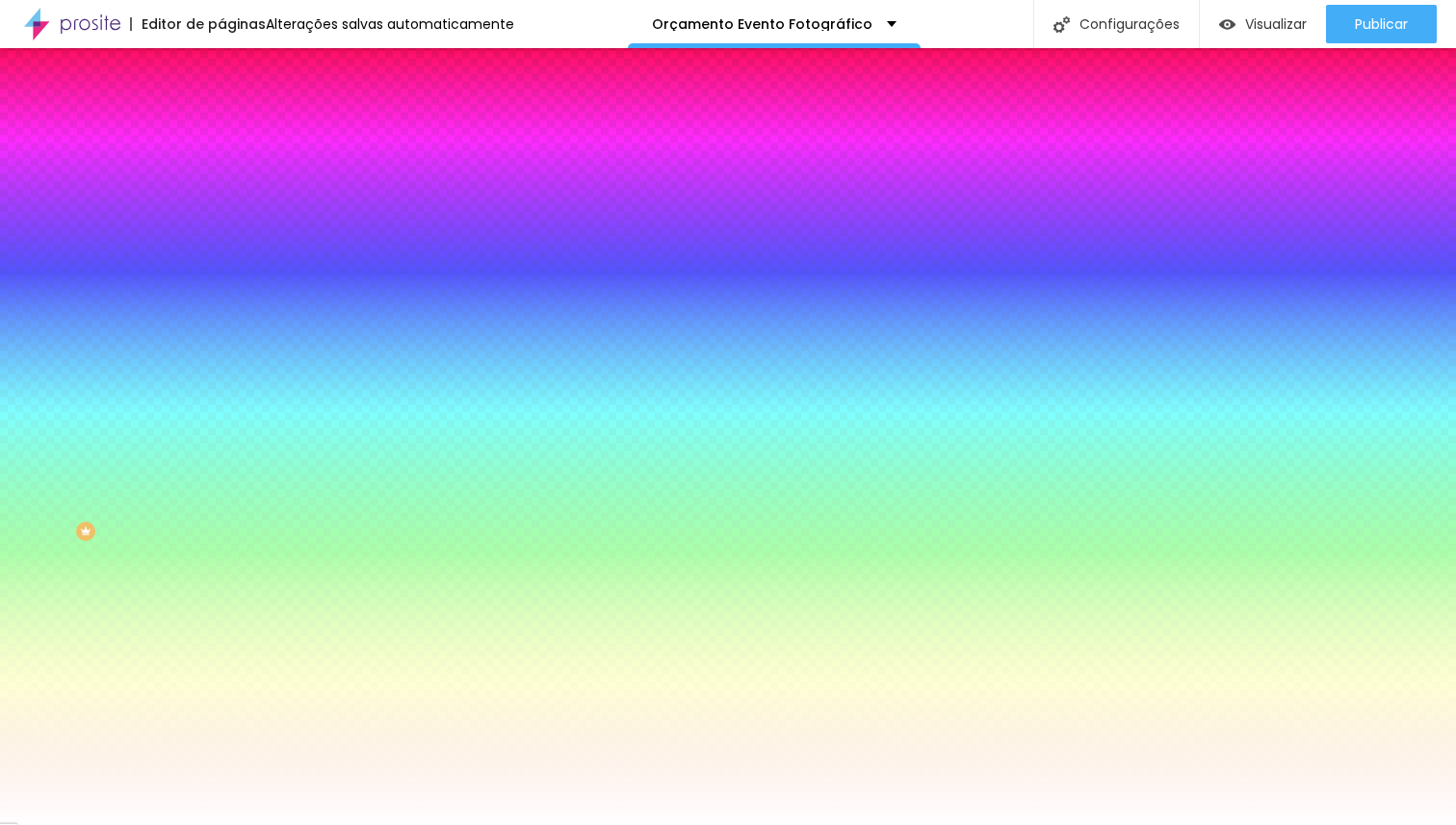
click at [221, 177] on span "Trocar imagem" at bounding box center [273, 168] width 105 height 17
click at [406, 824] on div "Subindo 18/18 arquivos" at bounding box center [728, 831] width 1456 height 12
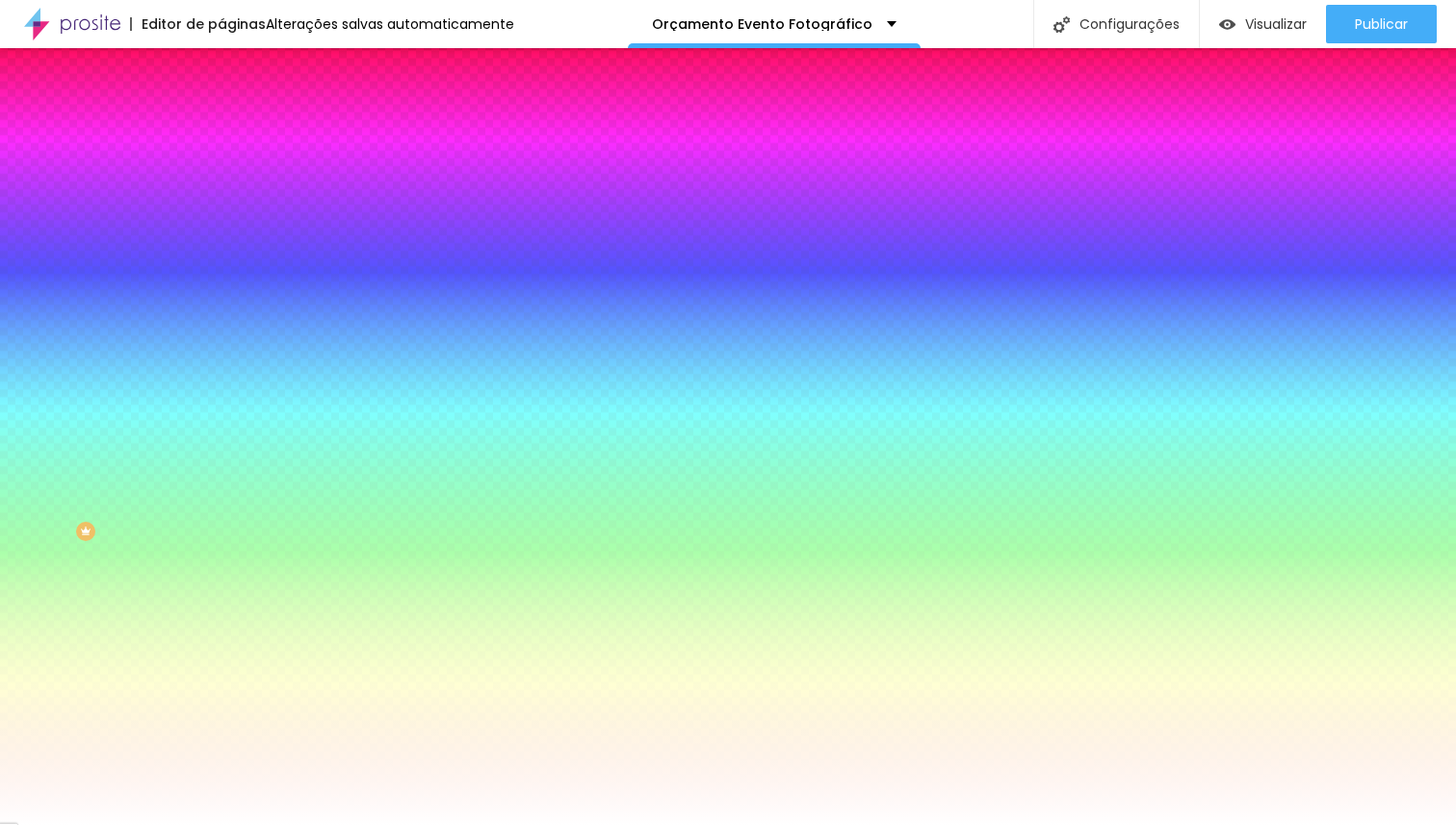
click at [221, 177] on span "Trocar imagem" at bounding box center [273, 168] width 105 height 17
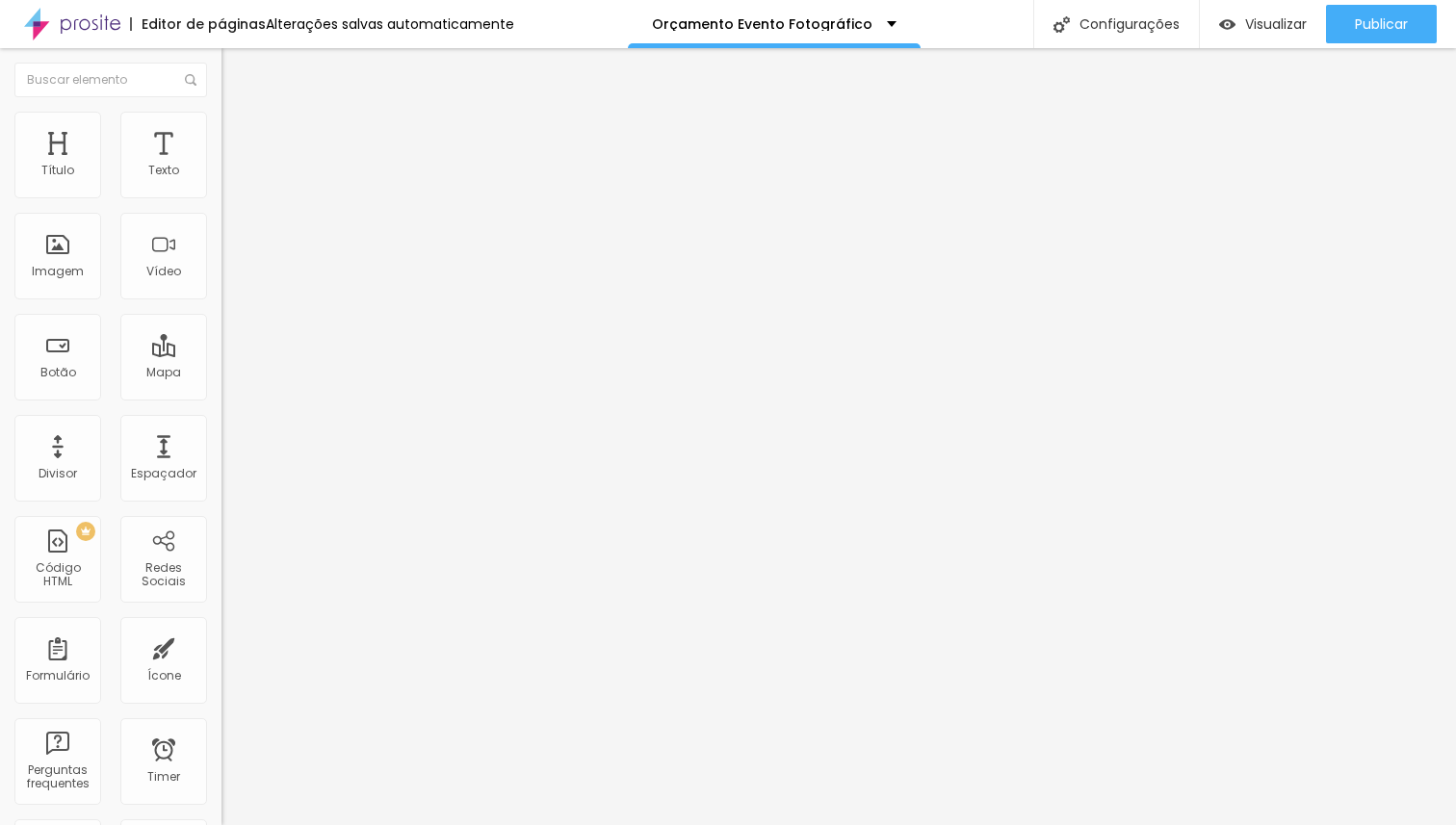
click at [221, 165] on span "Trocar imagem" at bounding box center [273, 157] width 105 height 17
click at [239, 133] on span "Estilo" at bounding box center [254, 124] width 30 height 17
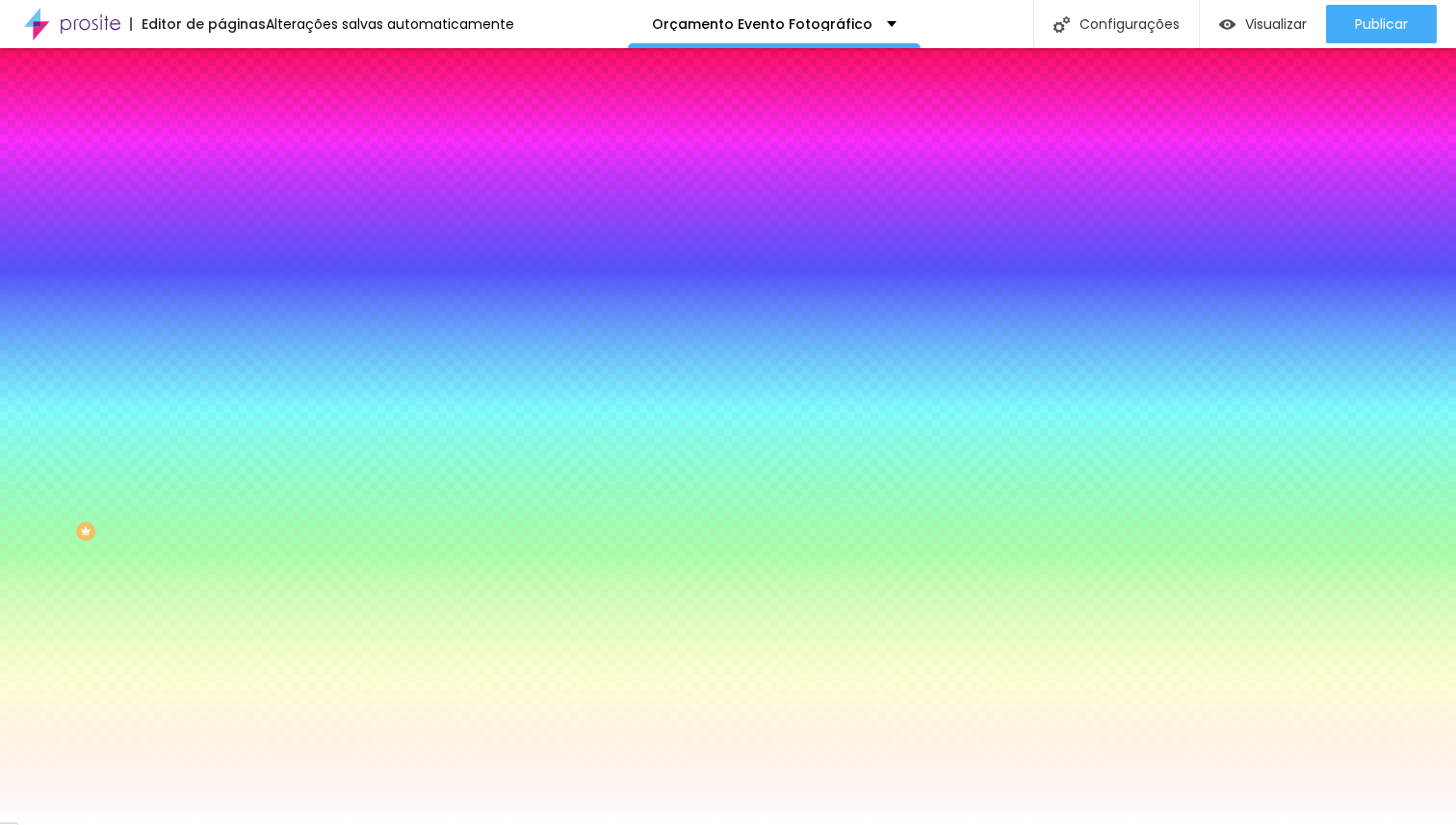
click at [221, 177] on span "Trocar imagem" at bounding box center [273, 168] width 105 height 17
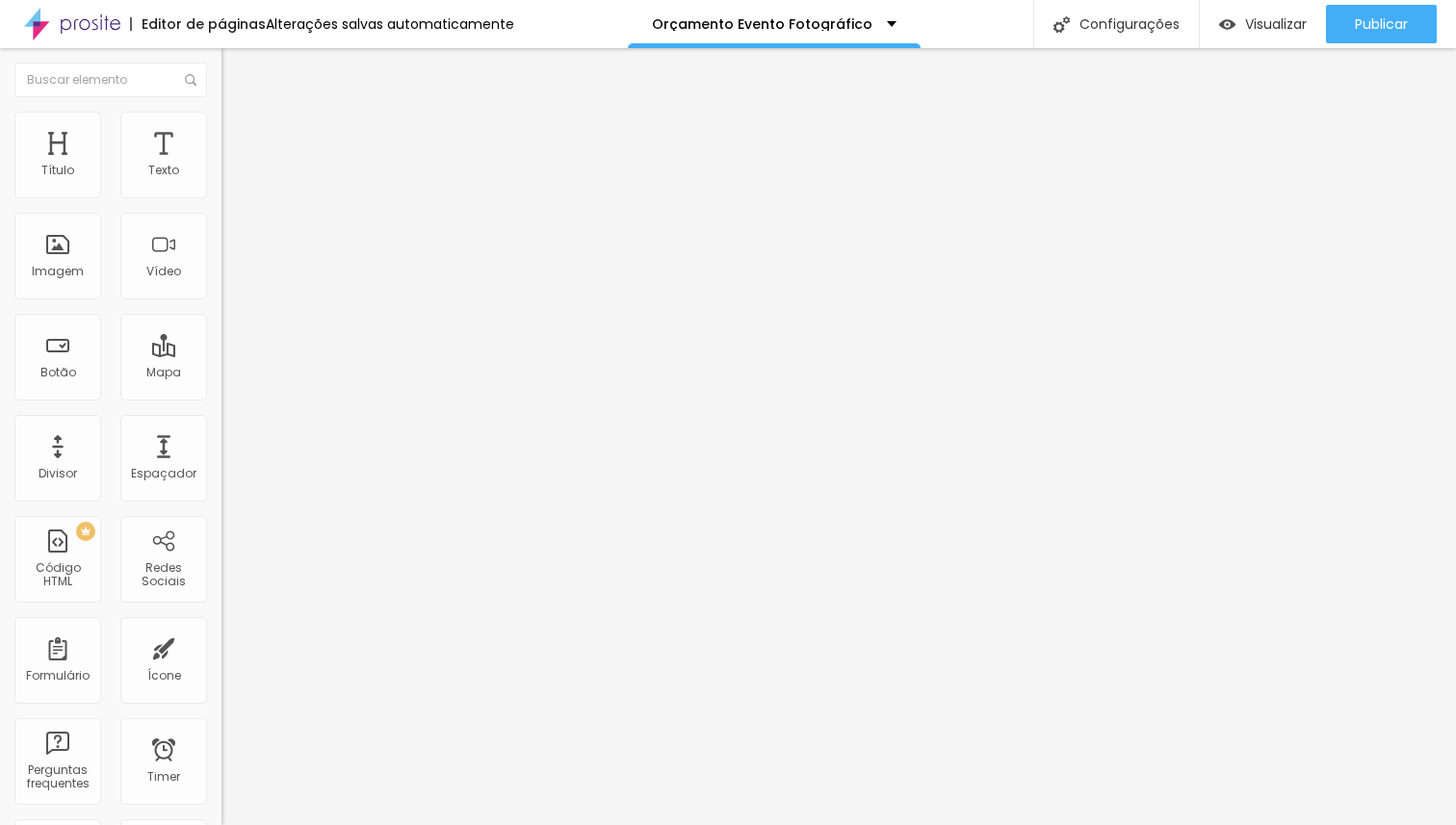
click at [221, 114] on li "Estilo" at bounding box center [332, 122] width 221 height 20
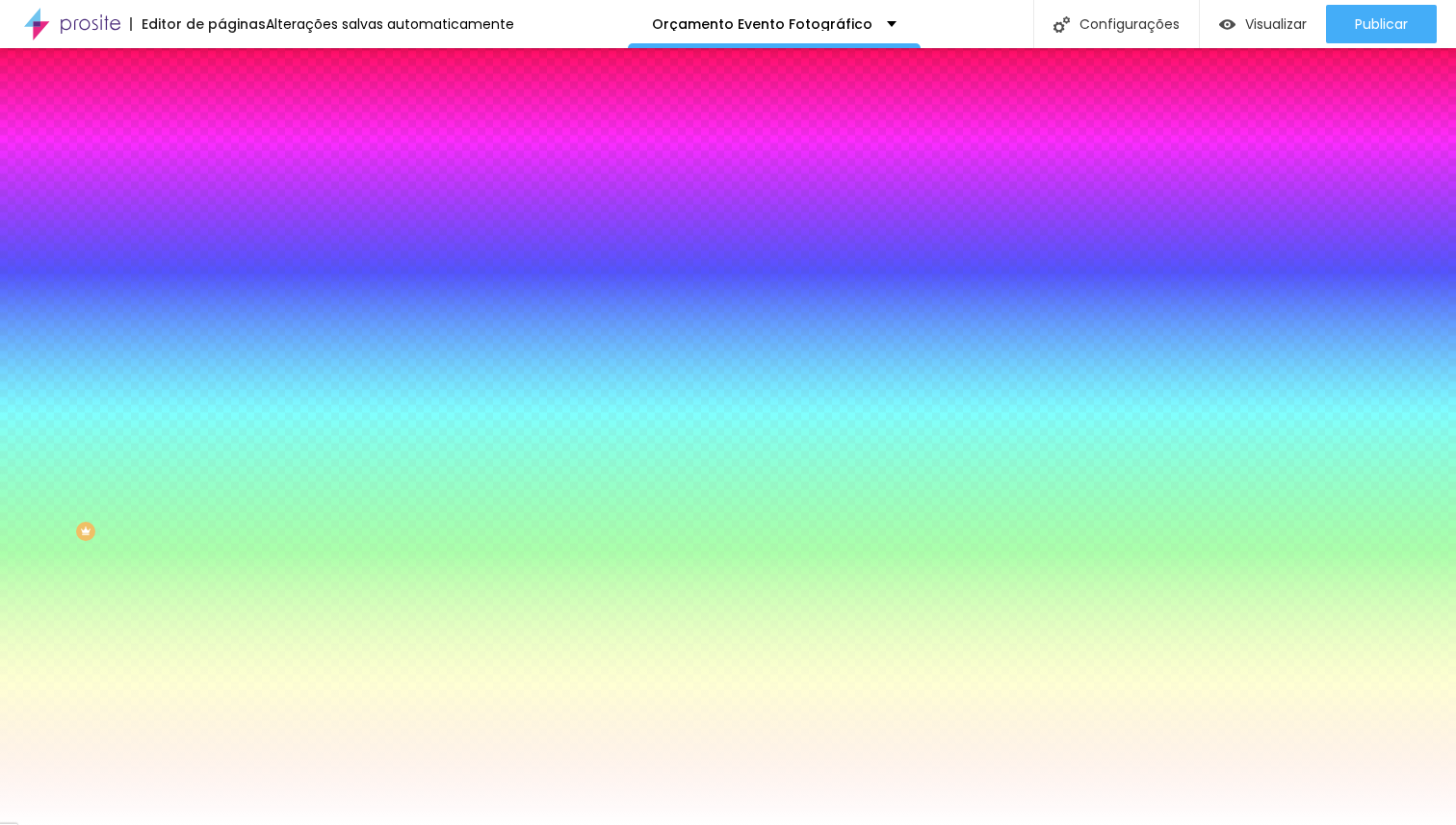
click at [221, 177] on span "Trocar imagem" at bounding box center [273, 168] width 105 height 17
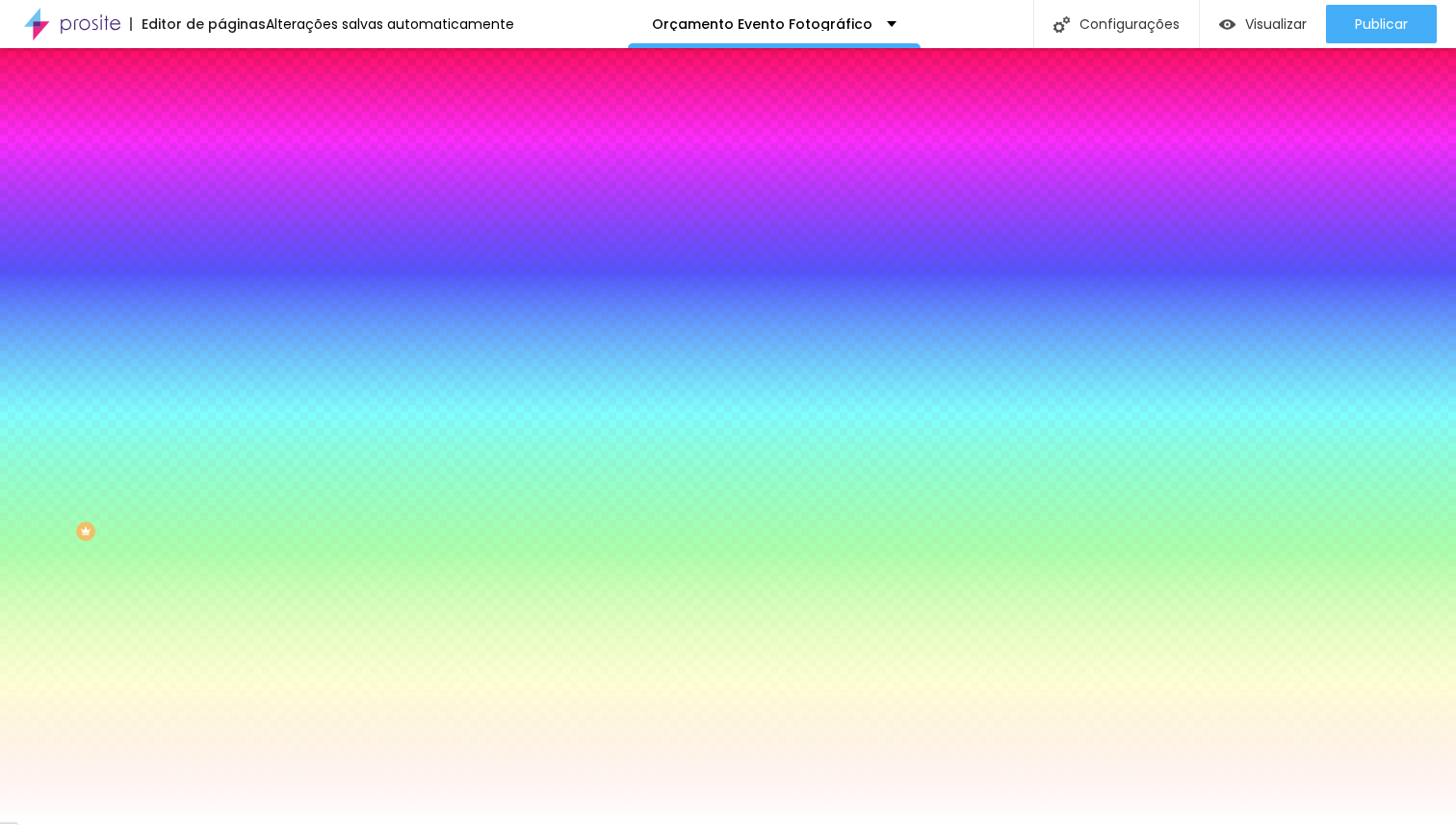
click at [221, 177] on span "Trocar imagem" at bounding box center [273, 168] width 105 height 17
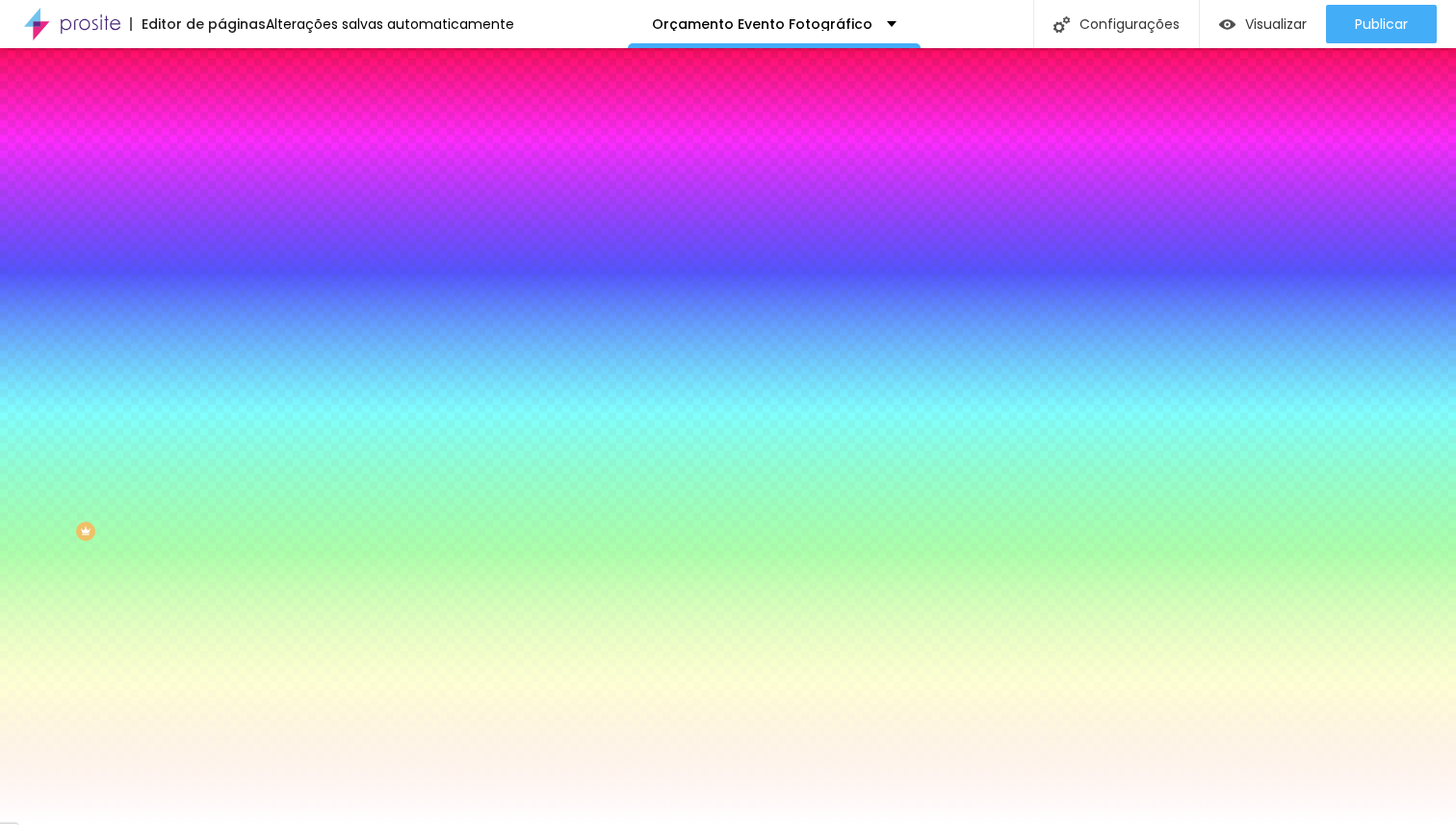
click at [221, 177] on span "Trocar imagem" at bounding box center [273, 168] width 105 height 17
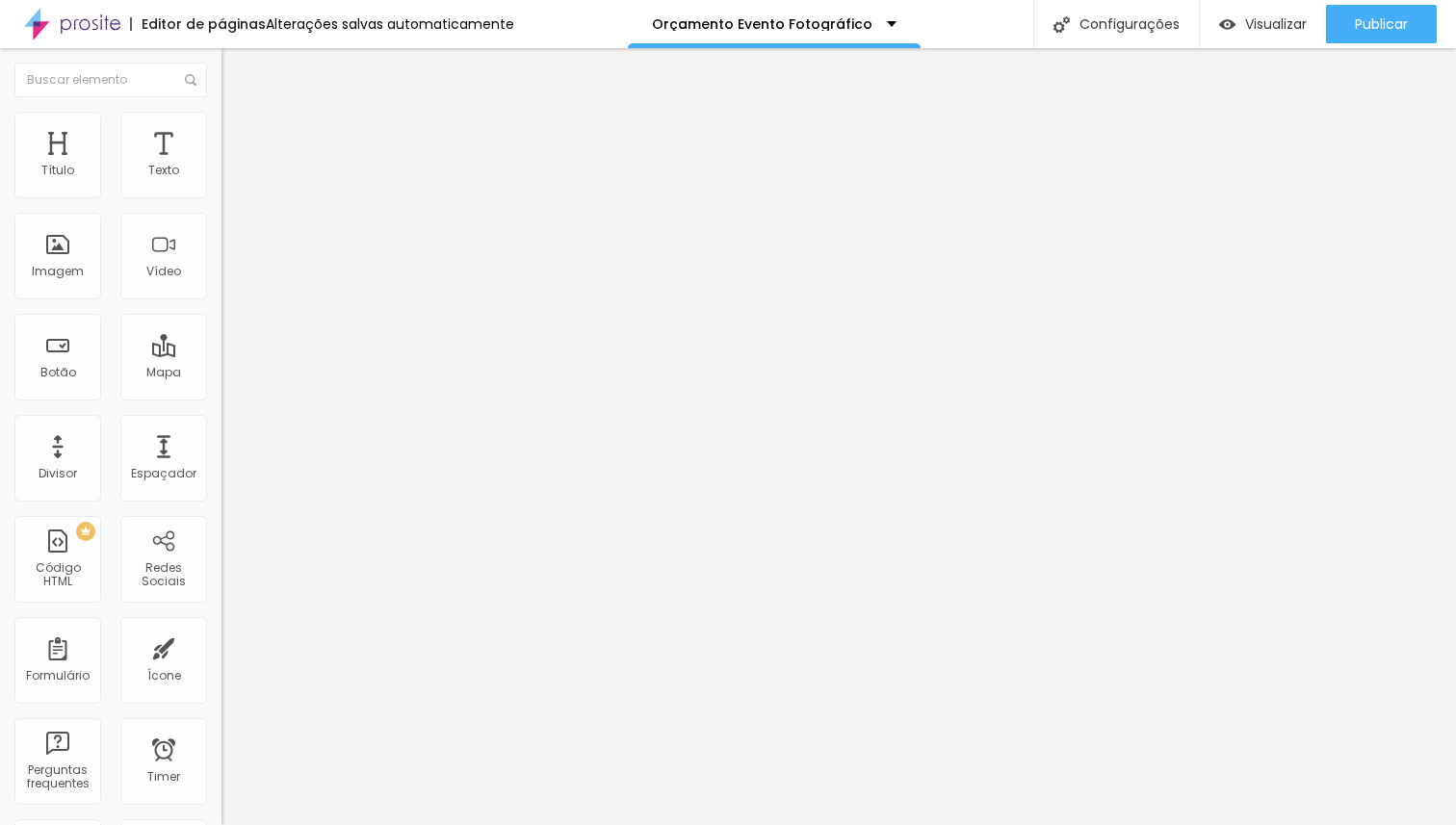
click at [239, 130] on span "Avançado" at bounding box center [271, 124] width 64 height 17
type input "97"
type input "96"
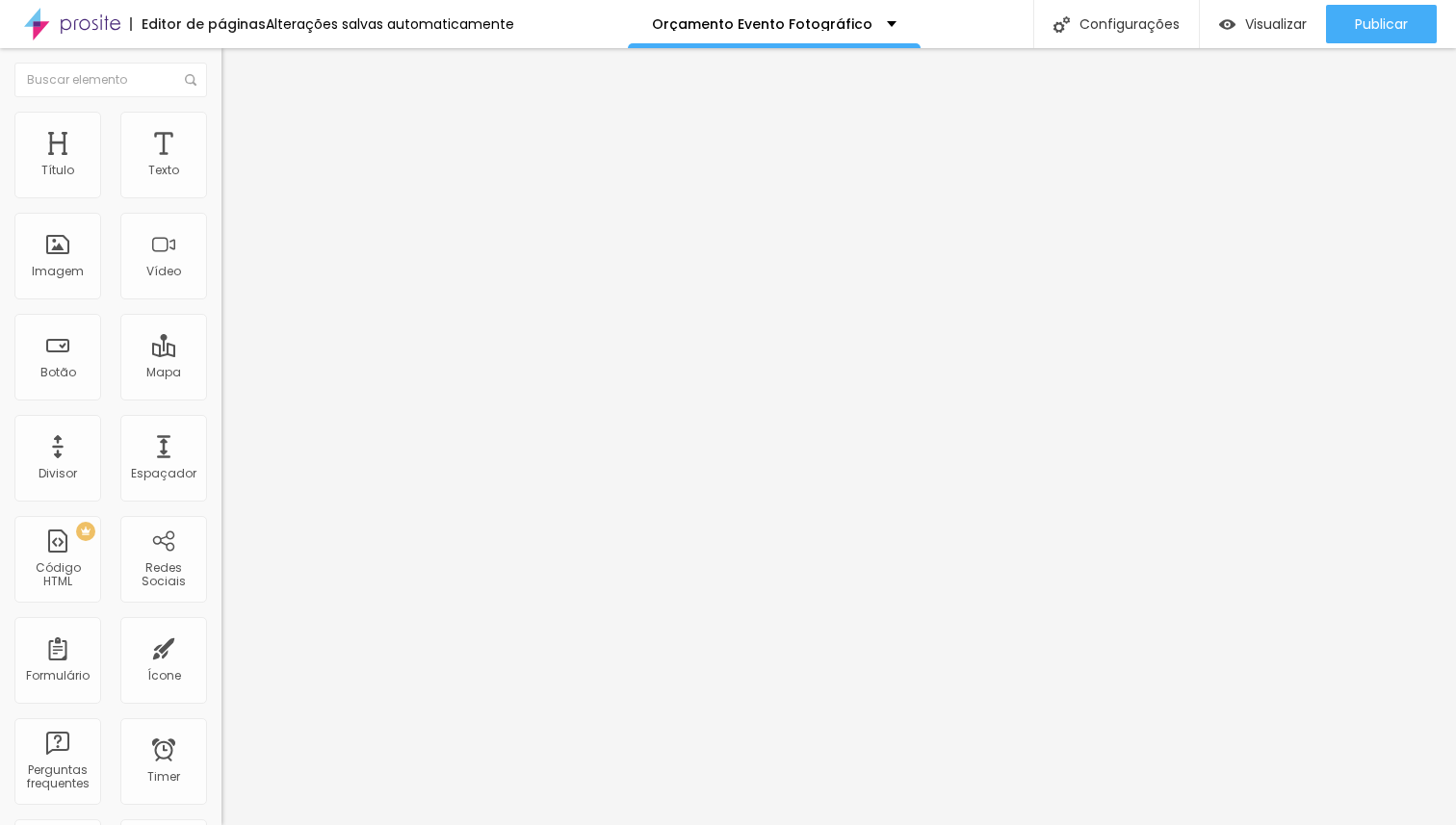
type input "95"
type input "94"
type input "92"
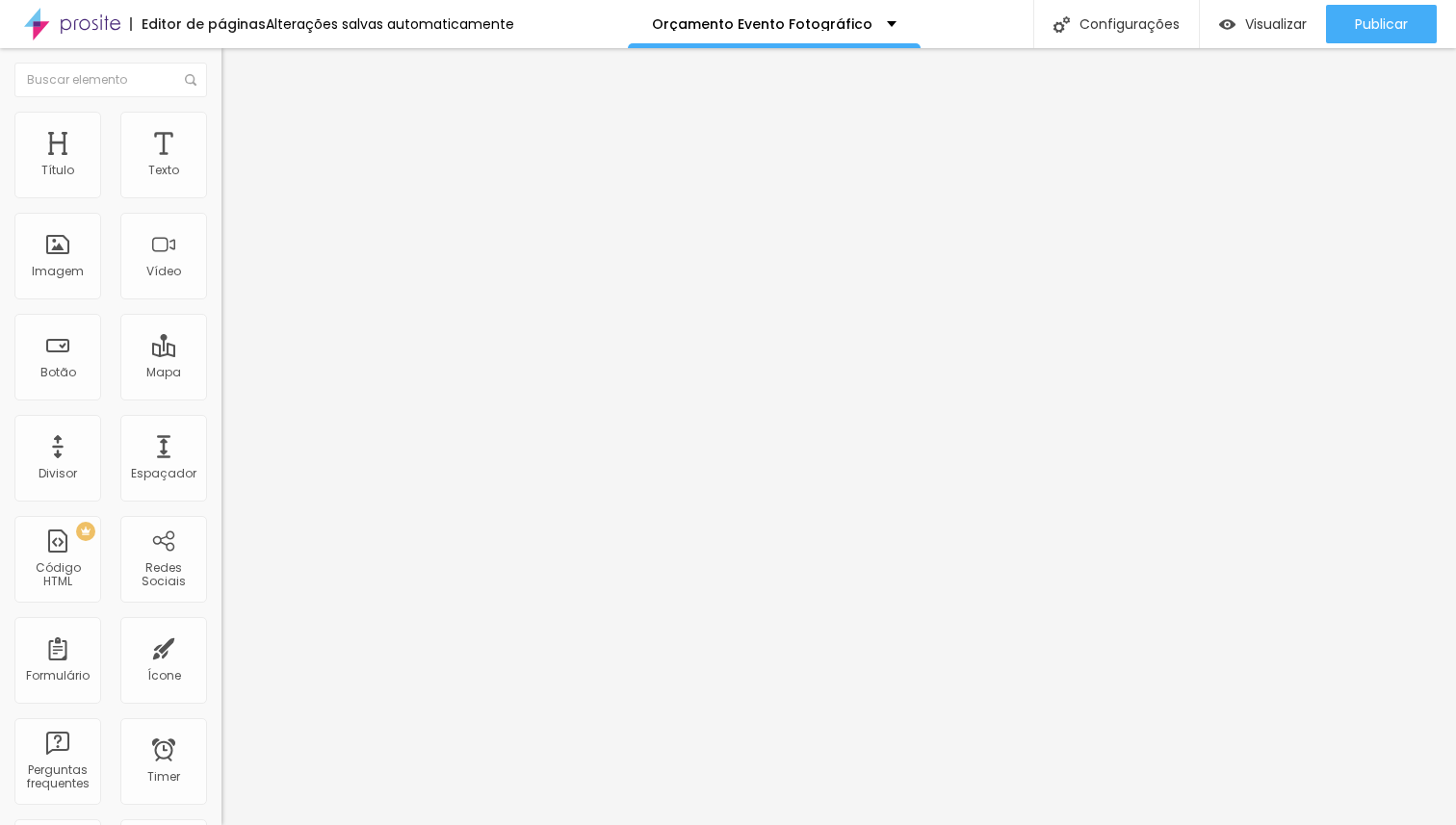
type input "92"
type input "91"
type input "89"
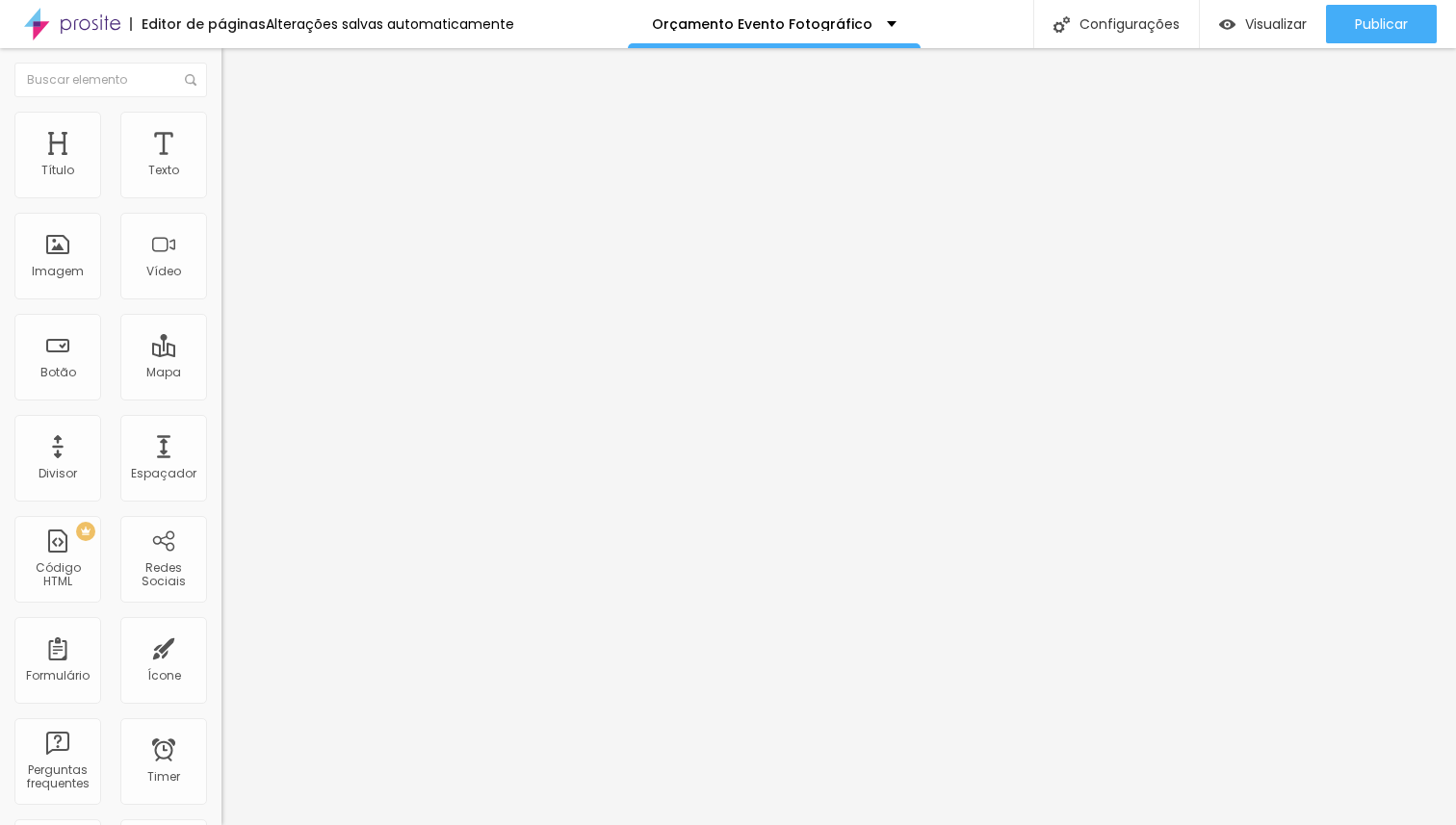
type input "88"
type input "87"
type input "84"
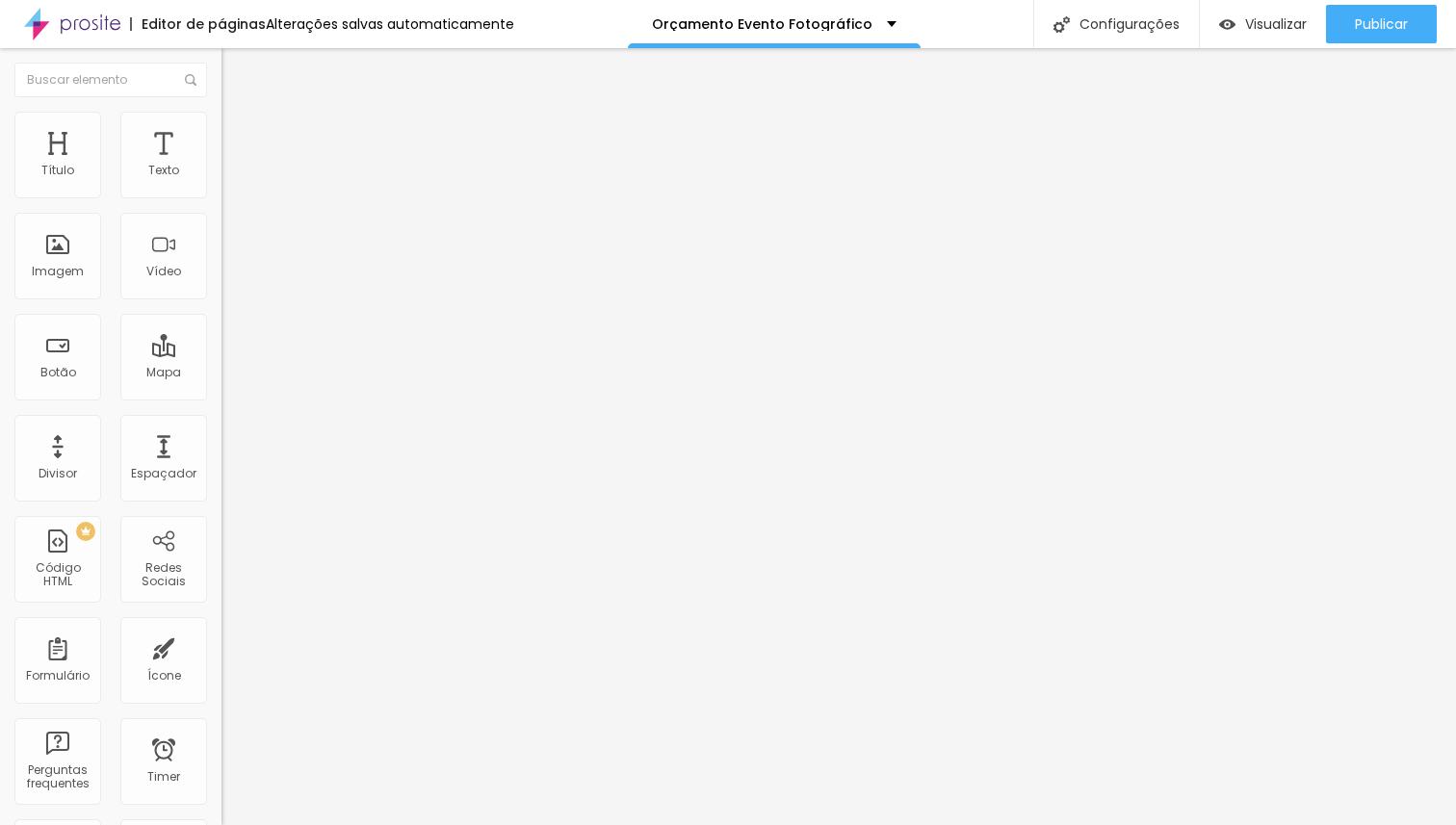
type input "84"
type input "83"
type input "81"
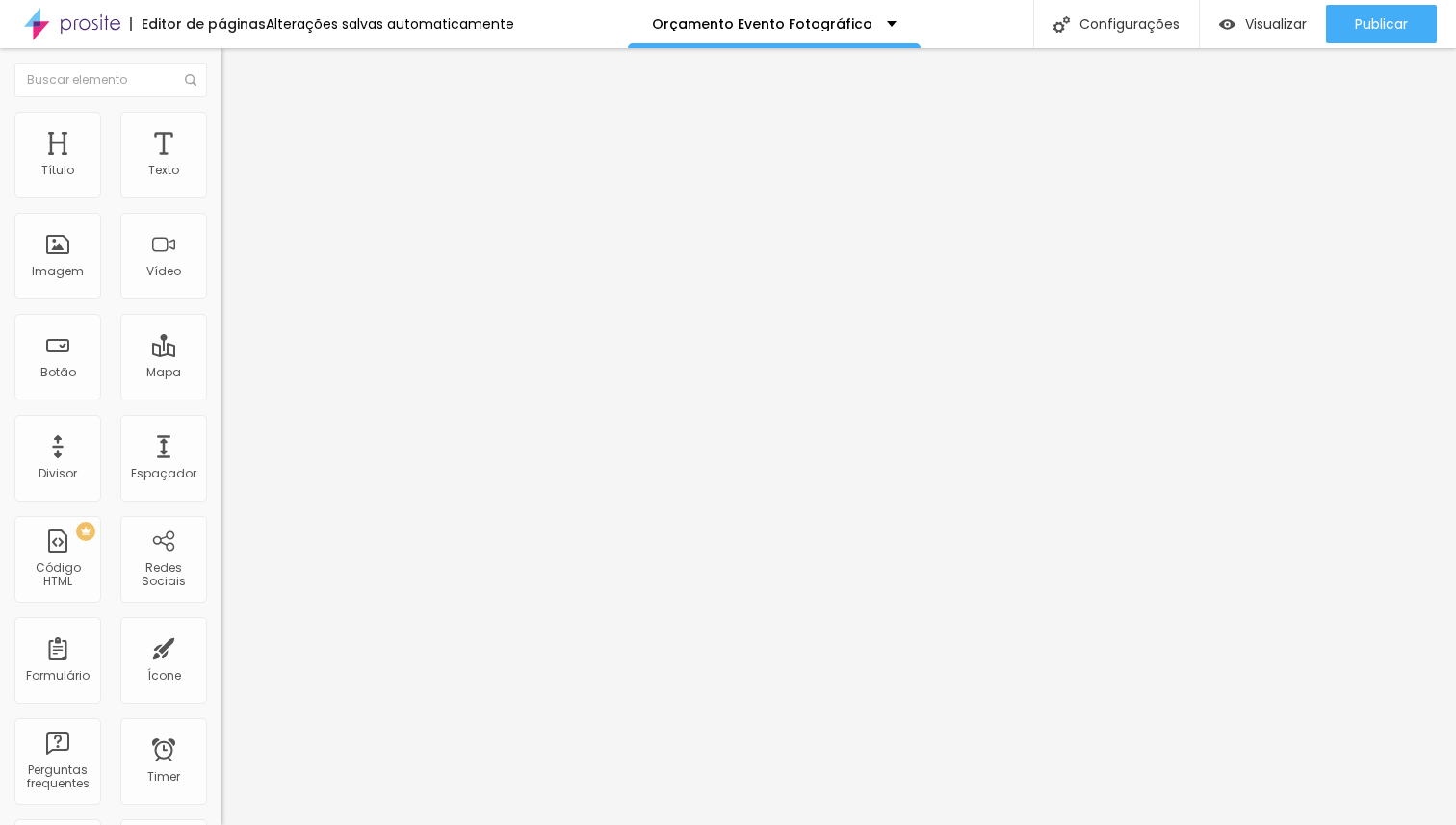
type input "80"
type input "79"
type input "78"
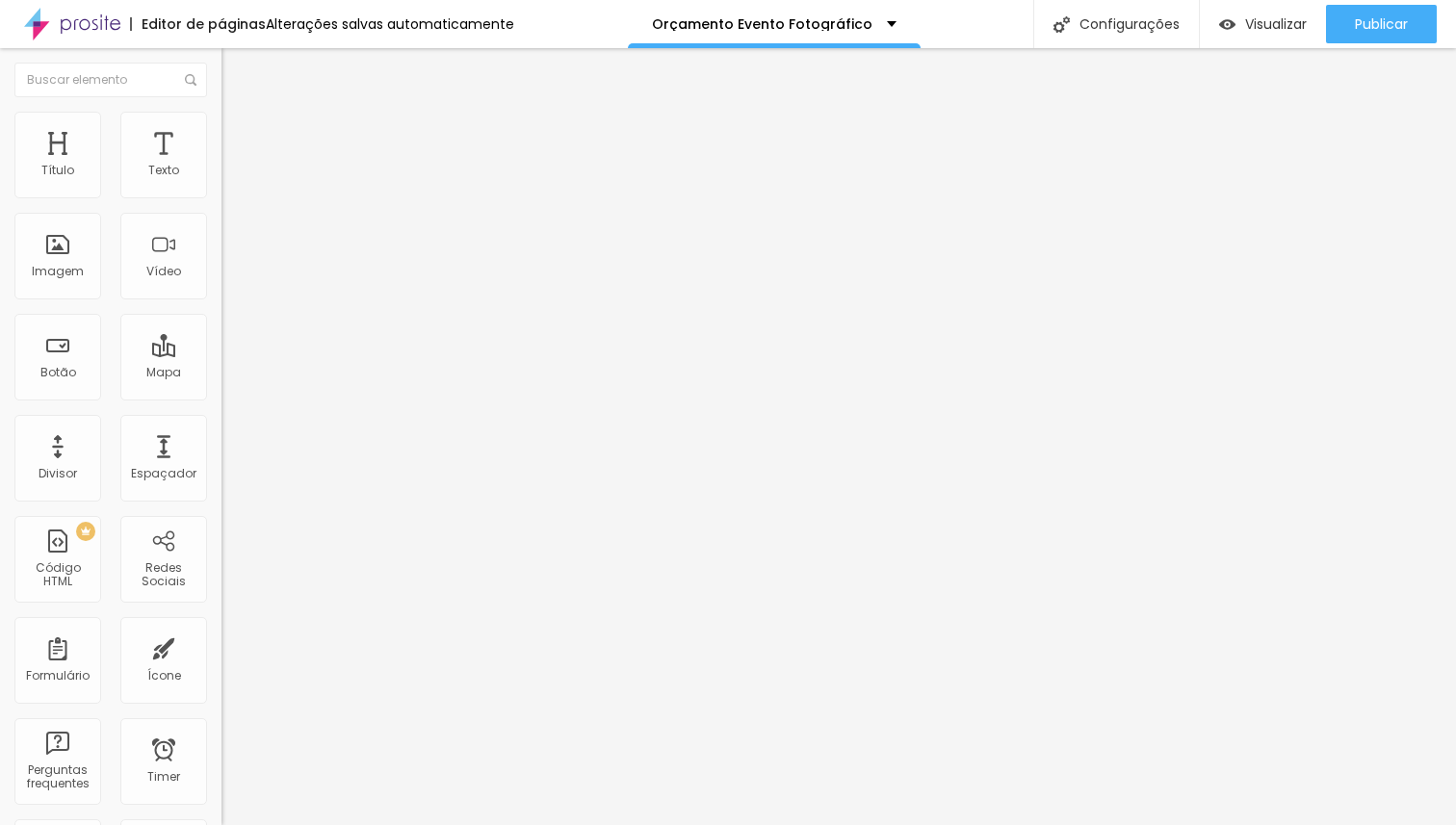
type input "78"
type input "77"
type input "76"
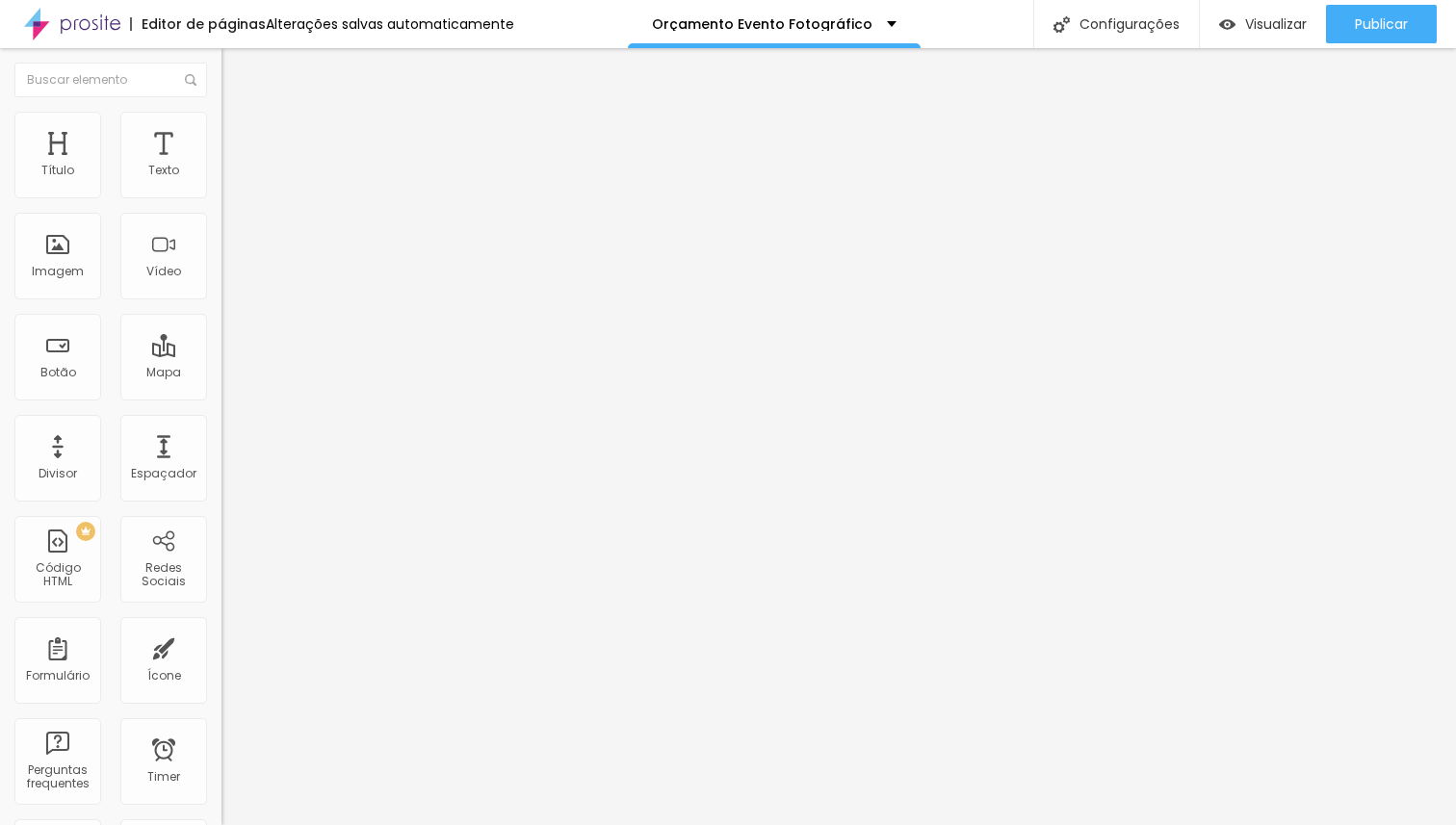
type input "75"
type input "74"
type input "73"
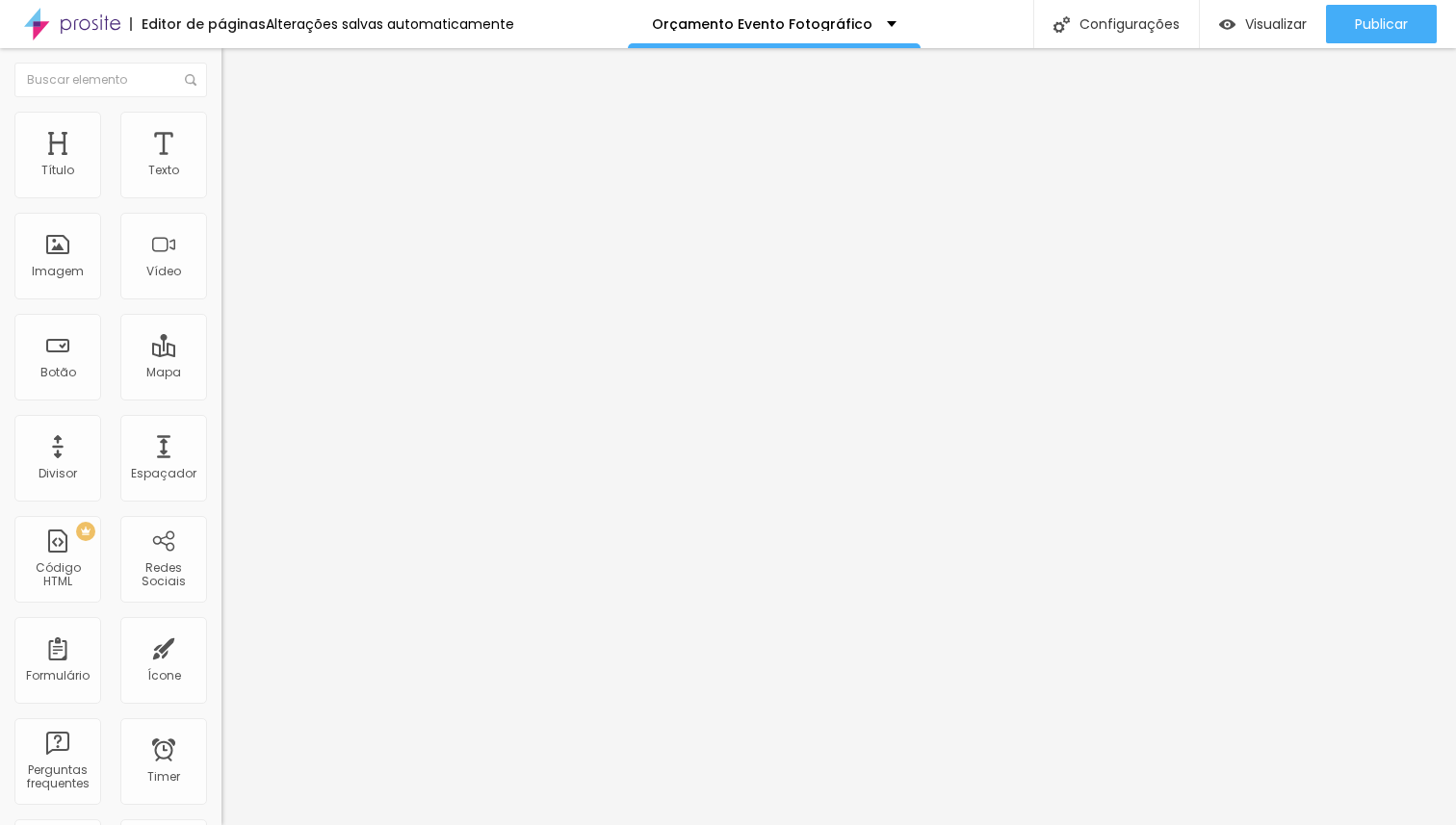
type input "73"
type input "71"
type input "70"
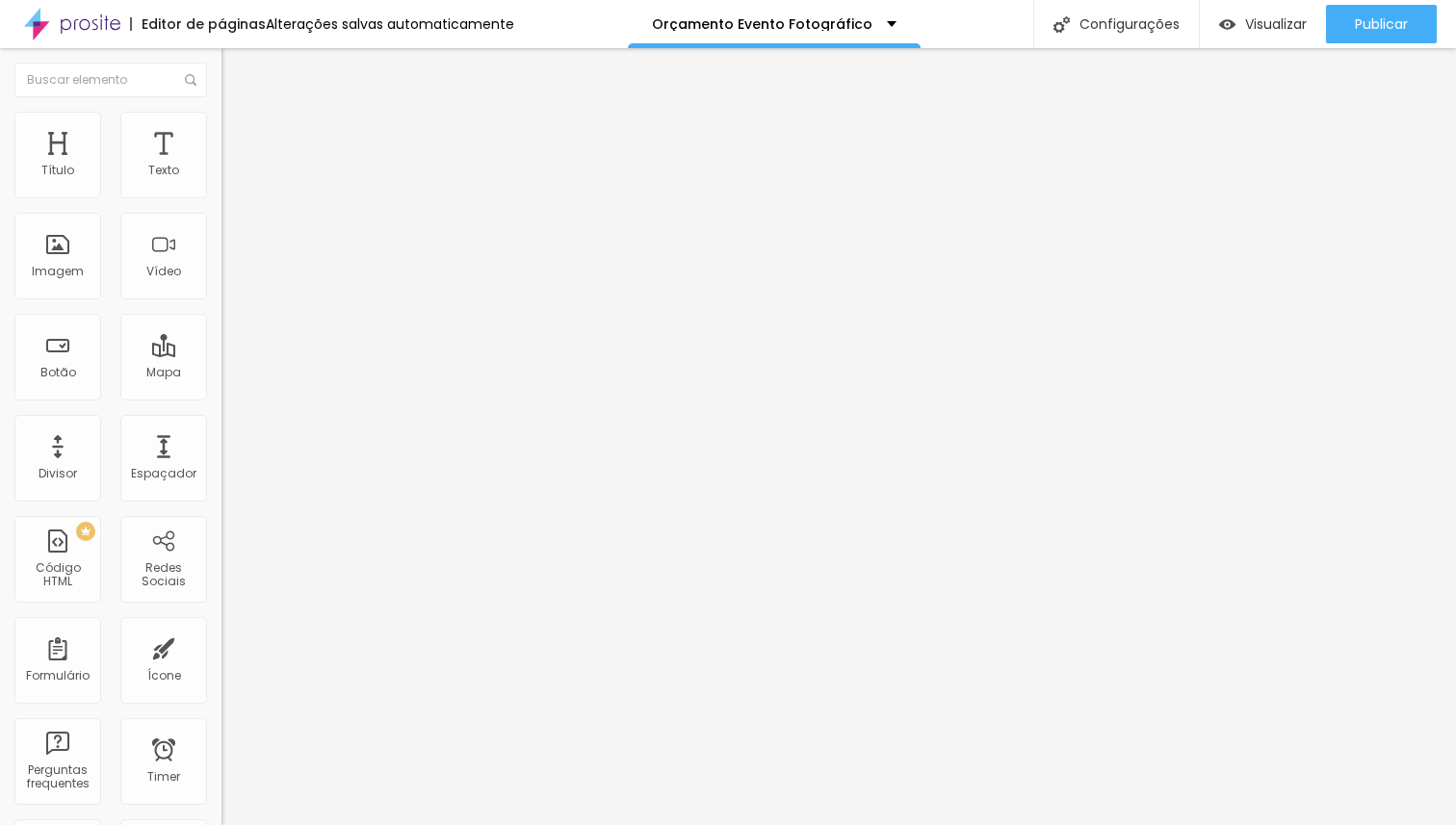
type input "69"
type input "68"
type input "67"
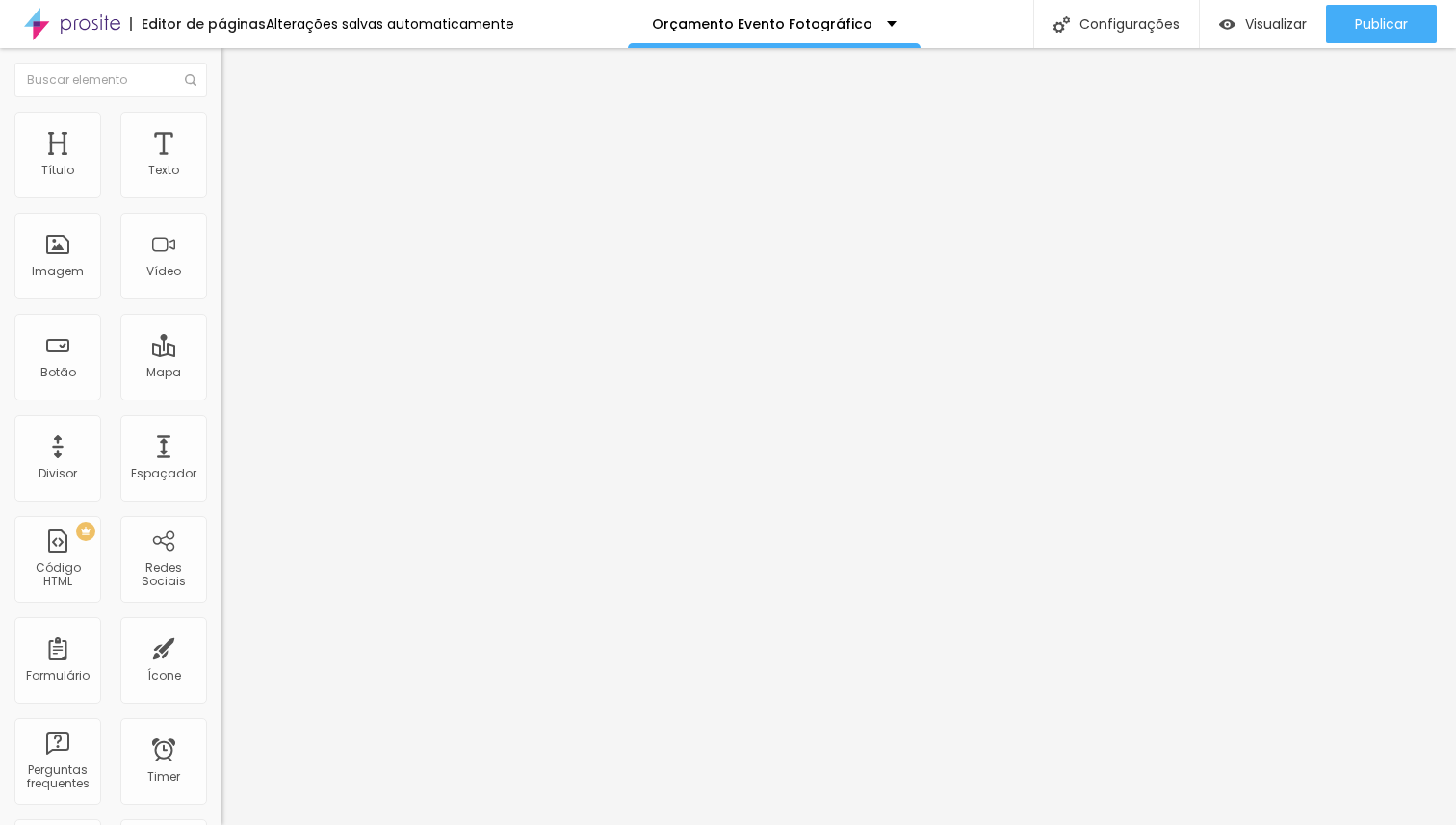
type input "67"
type input "65"
type input "64"
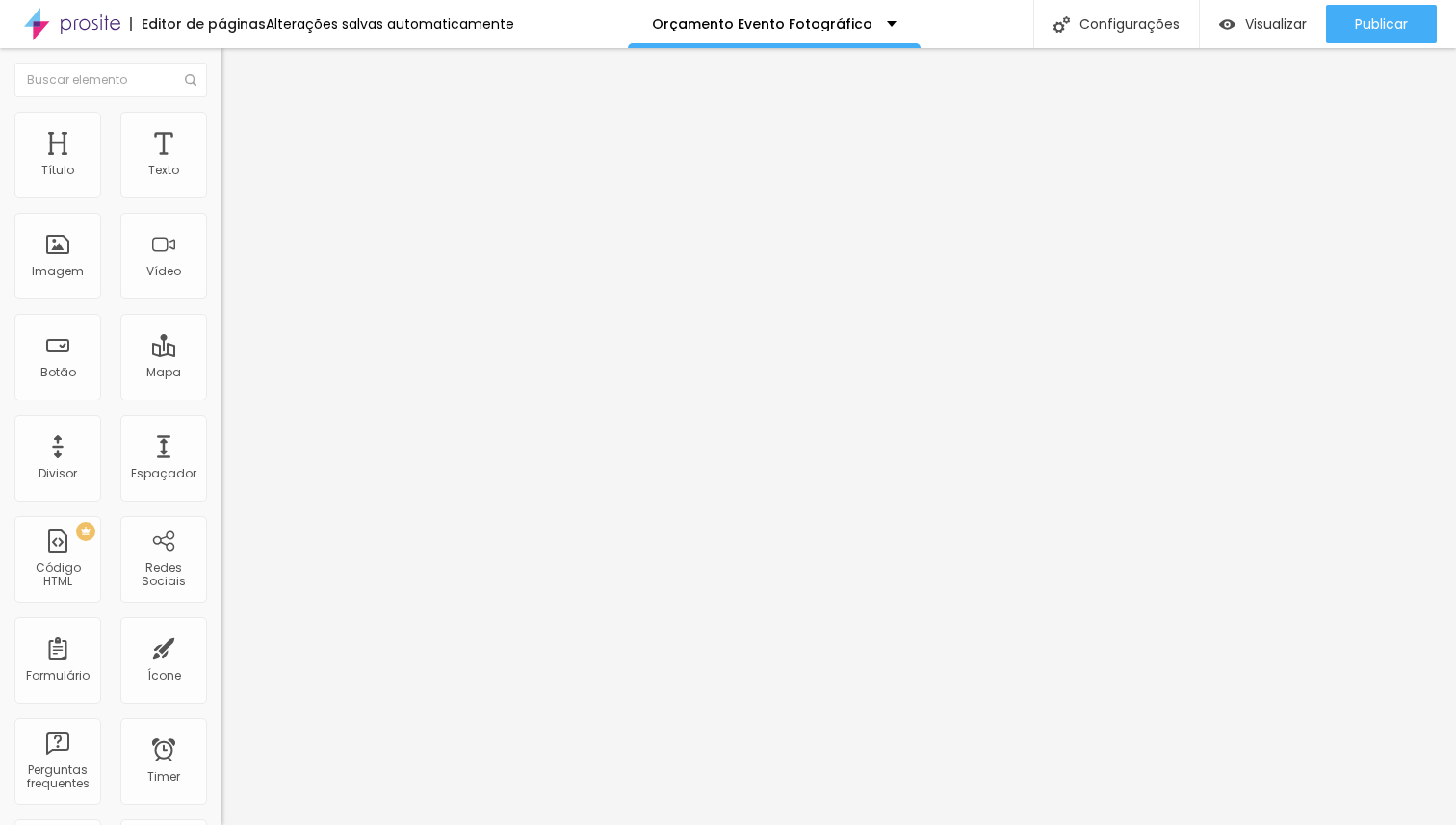
type input "63"
type input "62"
type input "61"
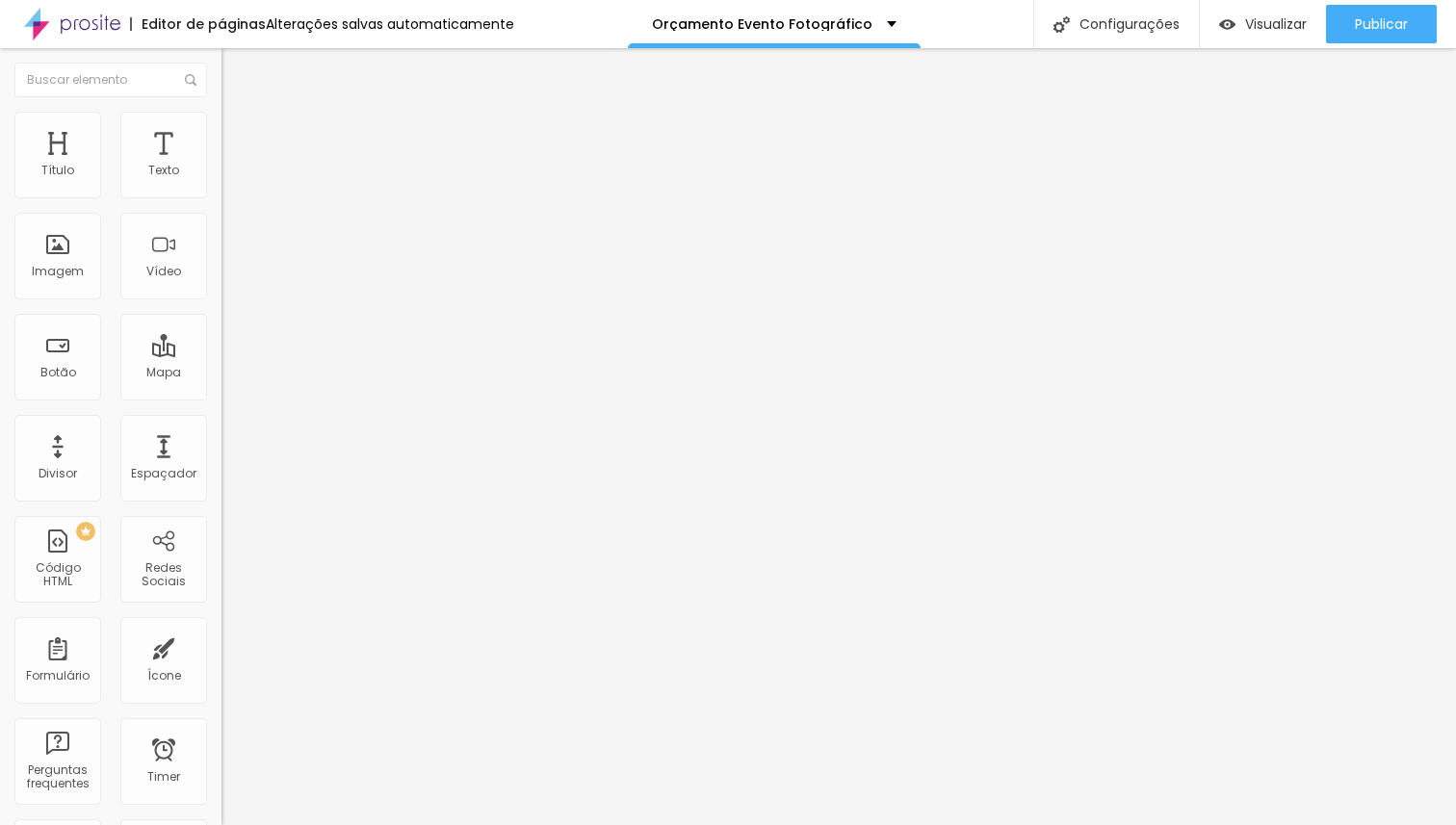
type input "61"
type input "60"
type input "59"
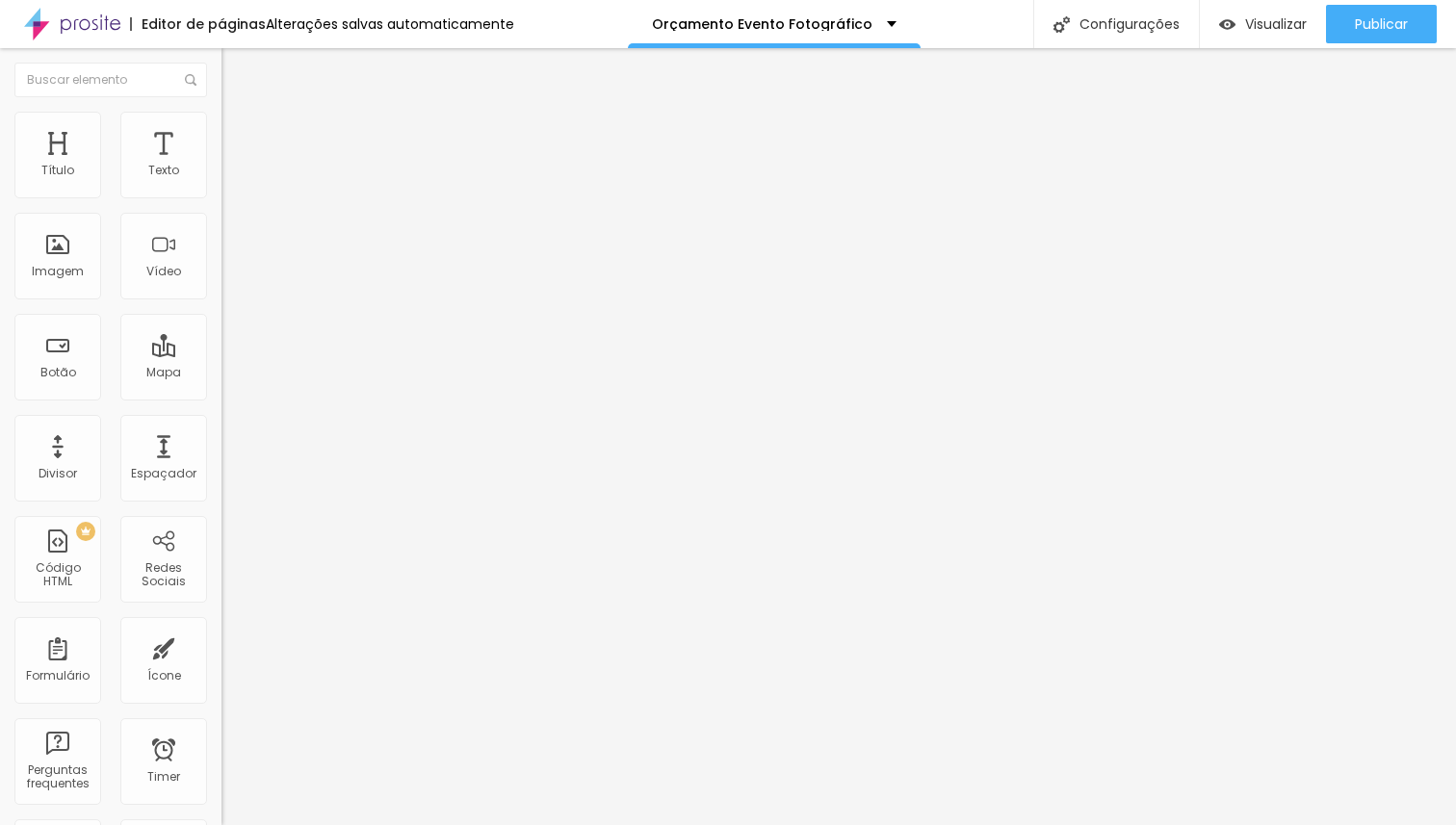
type input "57"
type input "56"
type input "53"
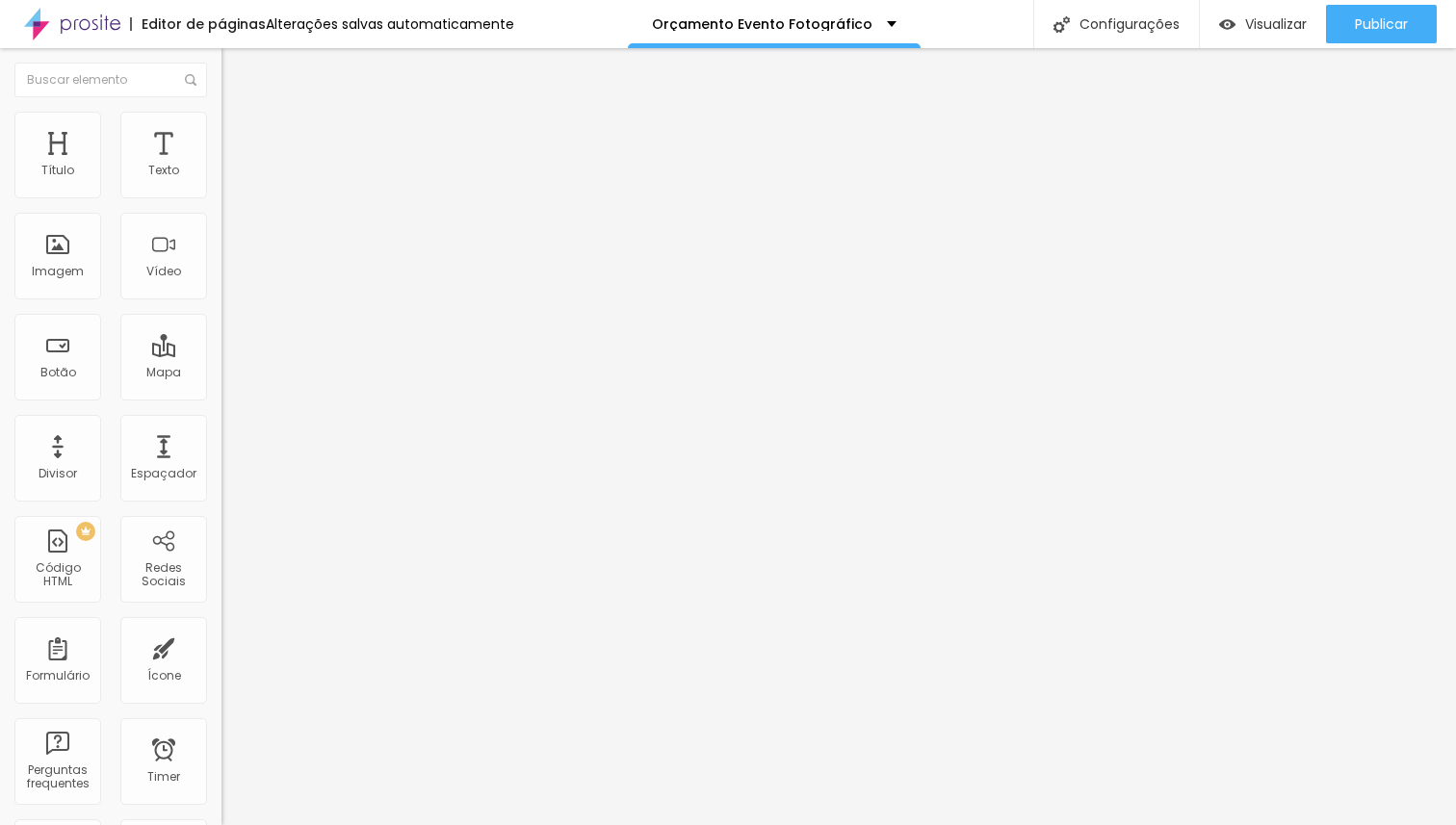
type input "53"
type input "51"
type input "49"
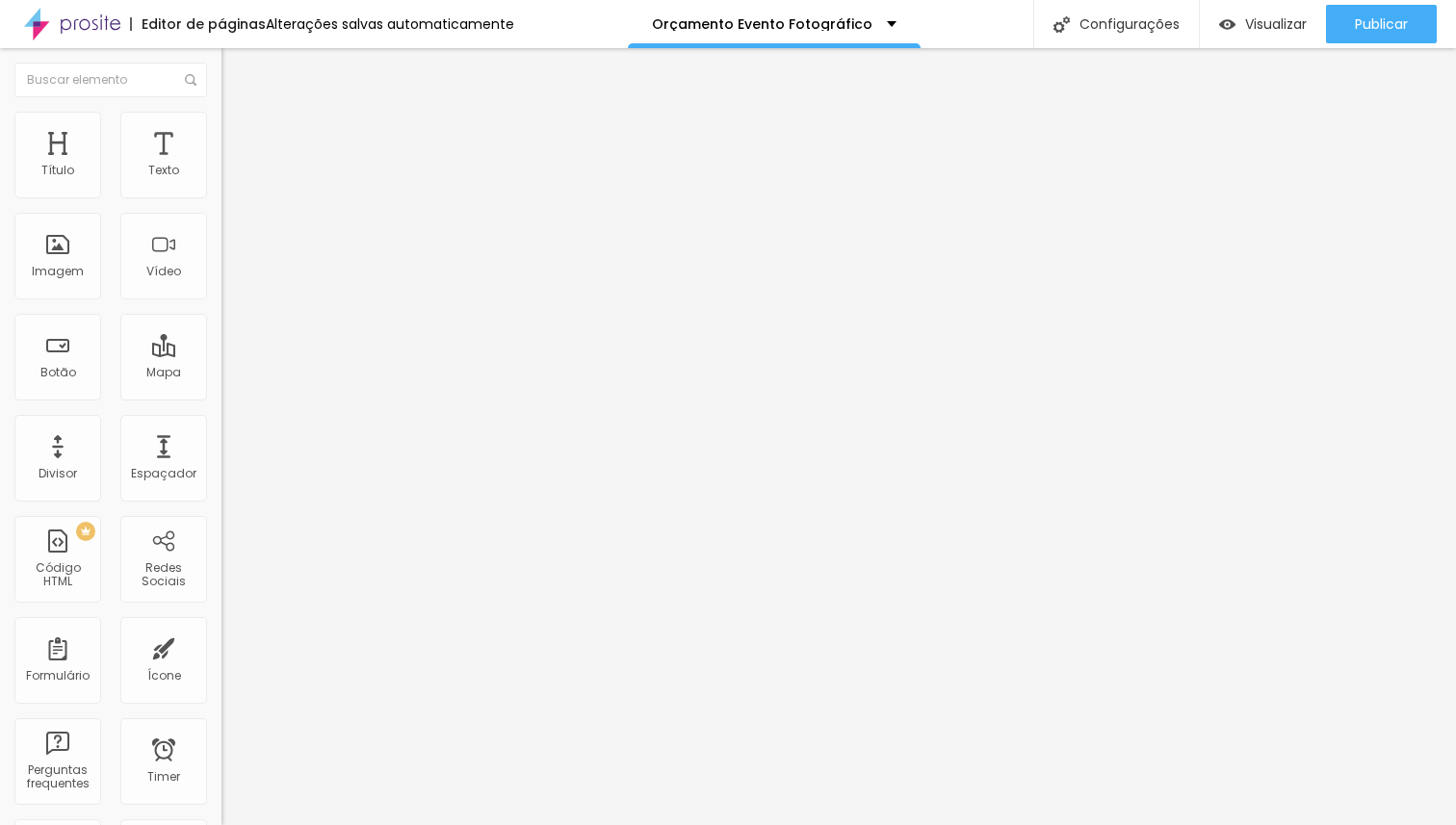
type input "47"
type input "45"
type input "42"
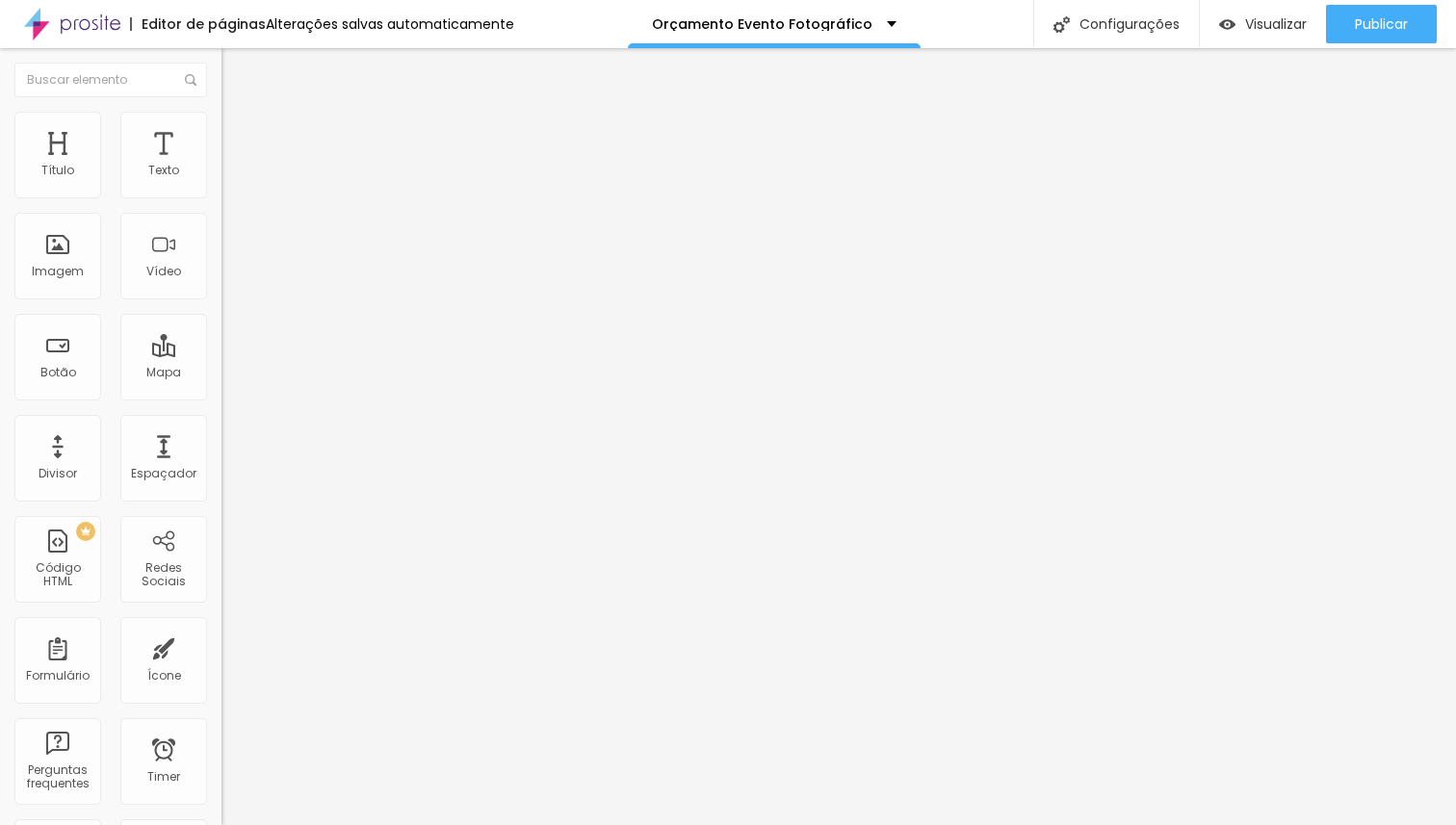
type input "42"
type input "39"
type input "37"
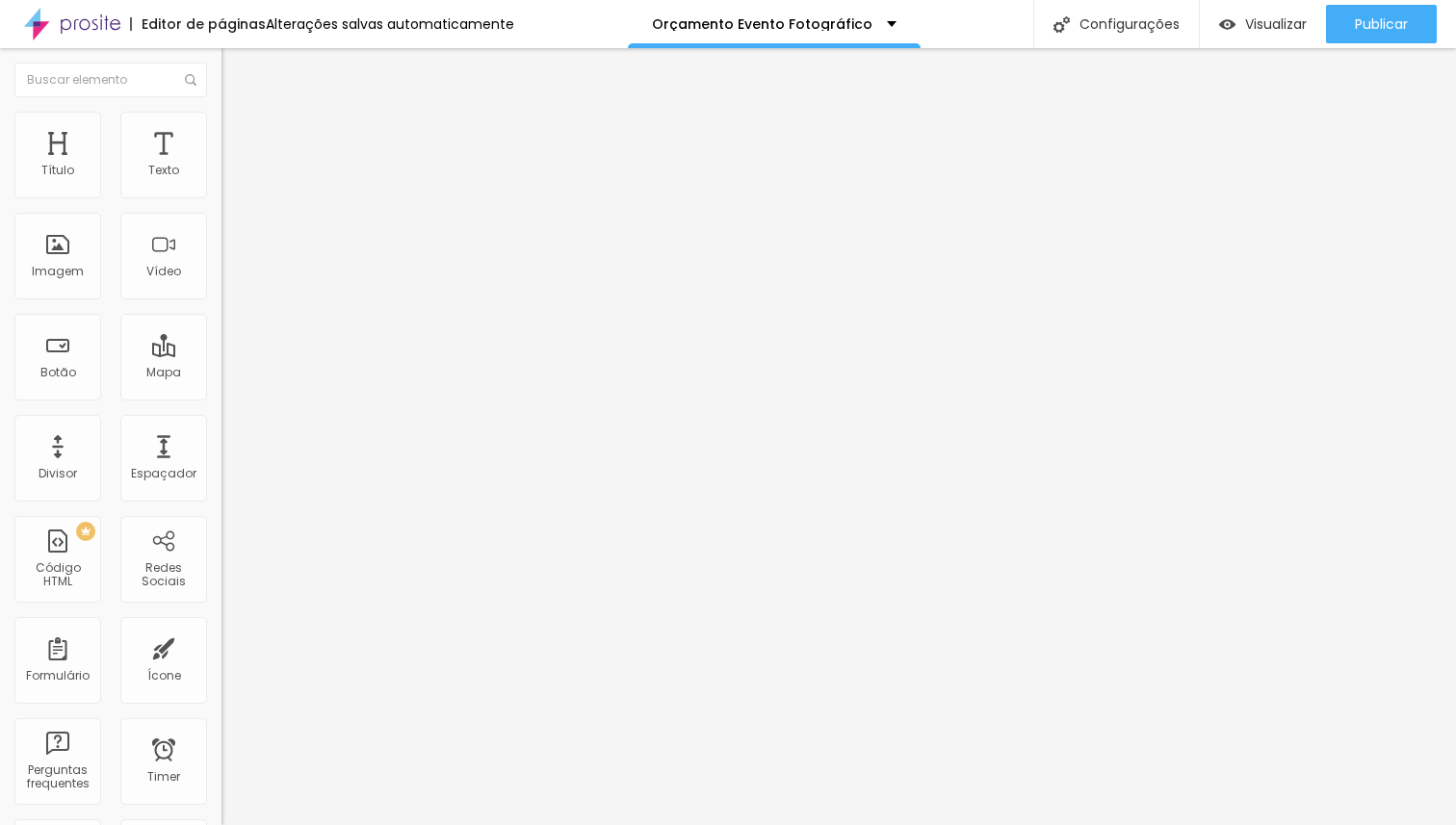
type input "36"
type input "34"
type input "31"
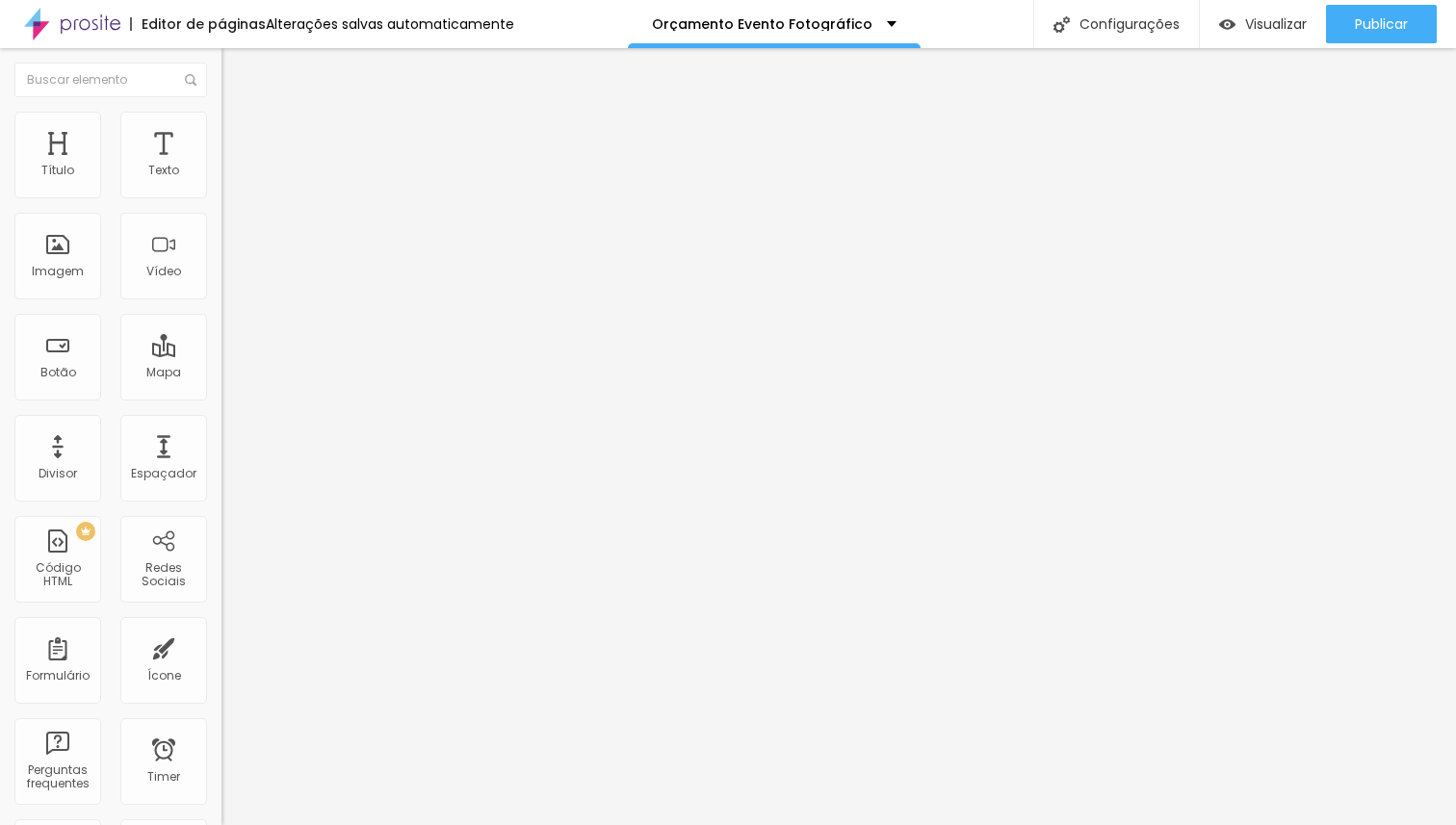
type input "31"
type input "30"
type input "28"
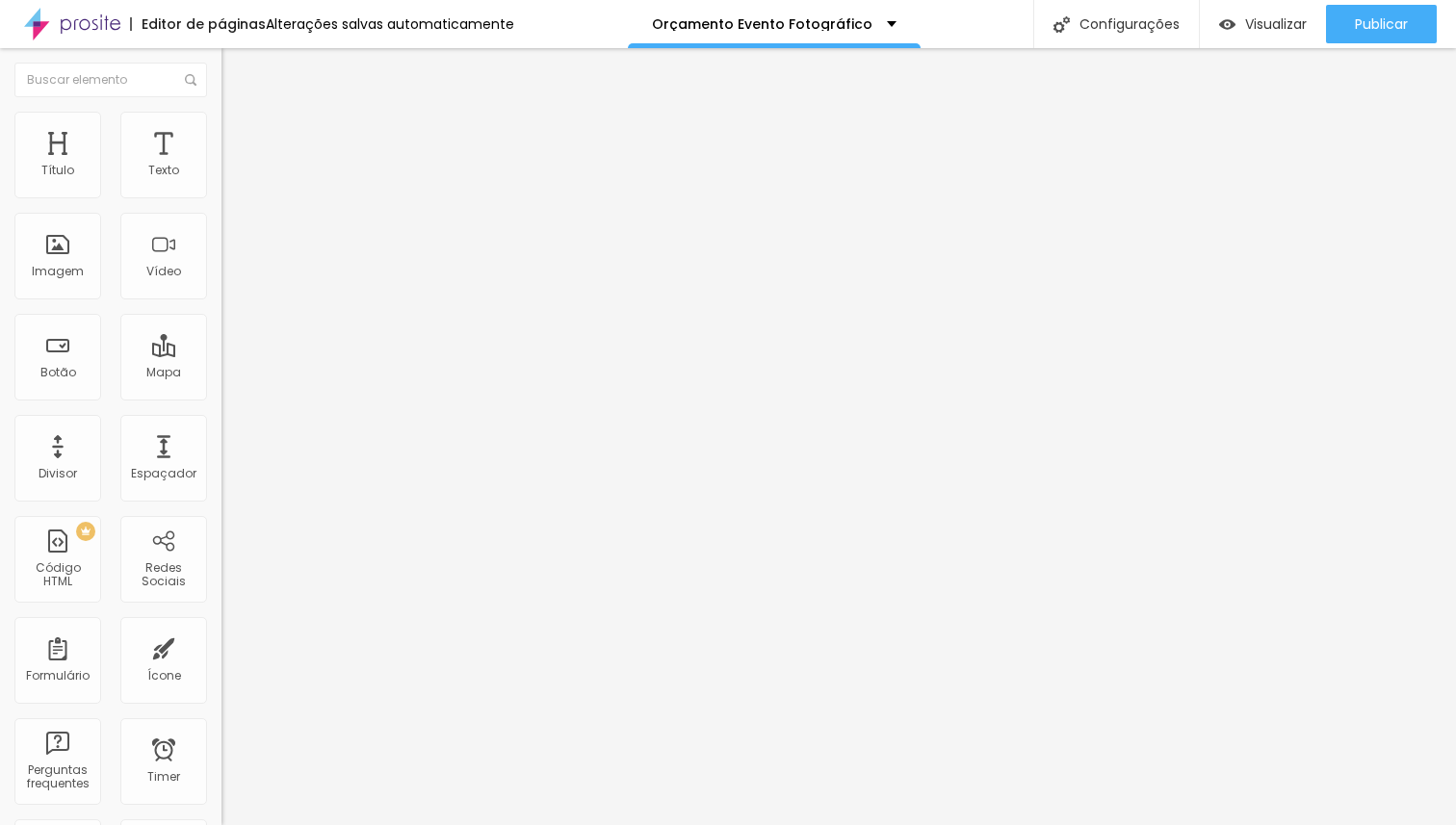
type input "26"
type input "25"
type input "24"
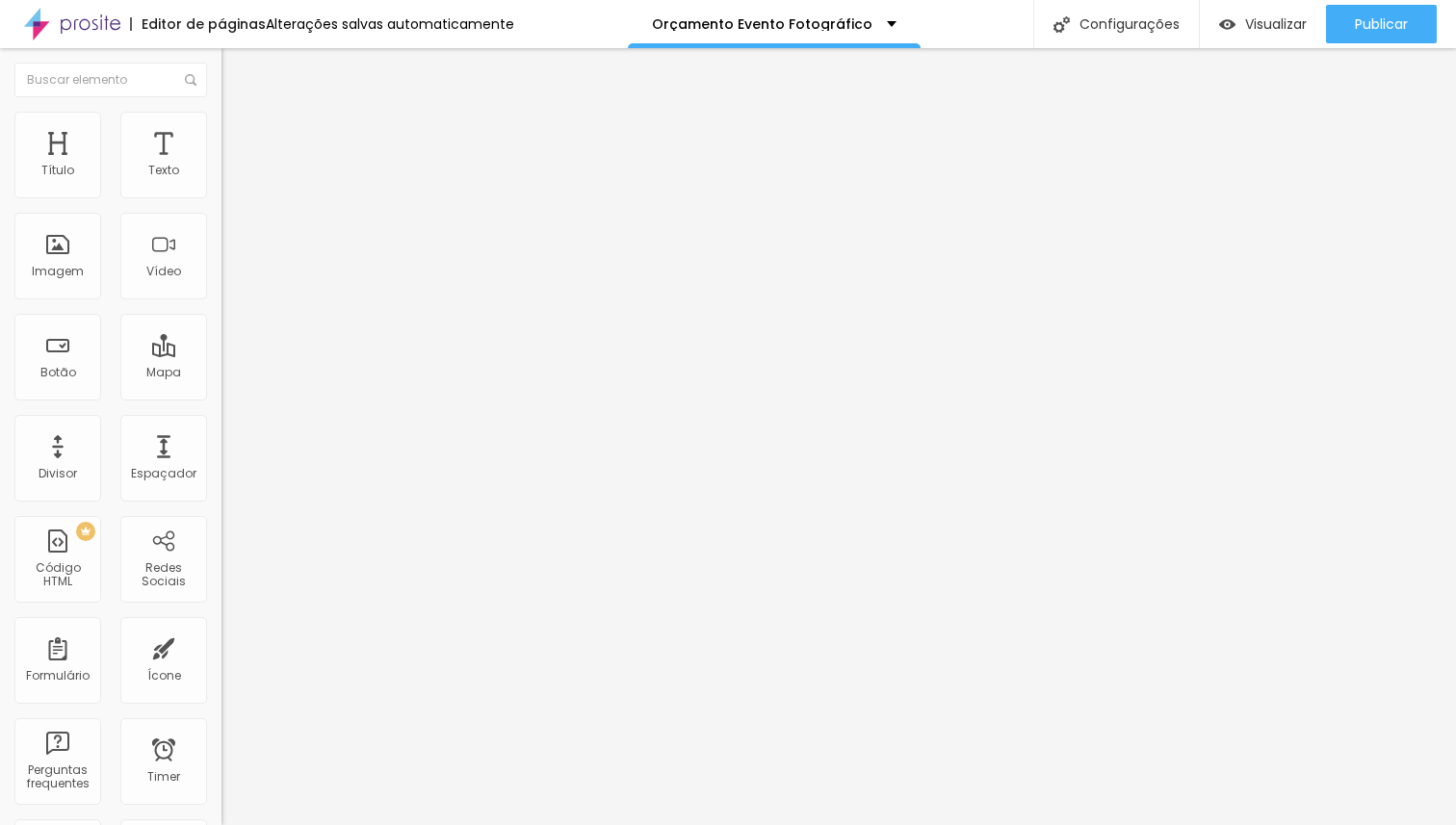
type input "24"
type input "22"
type input "21"
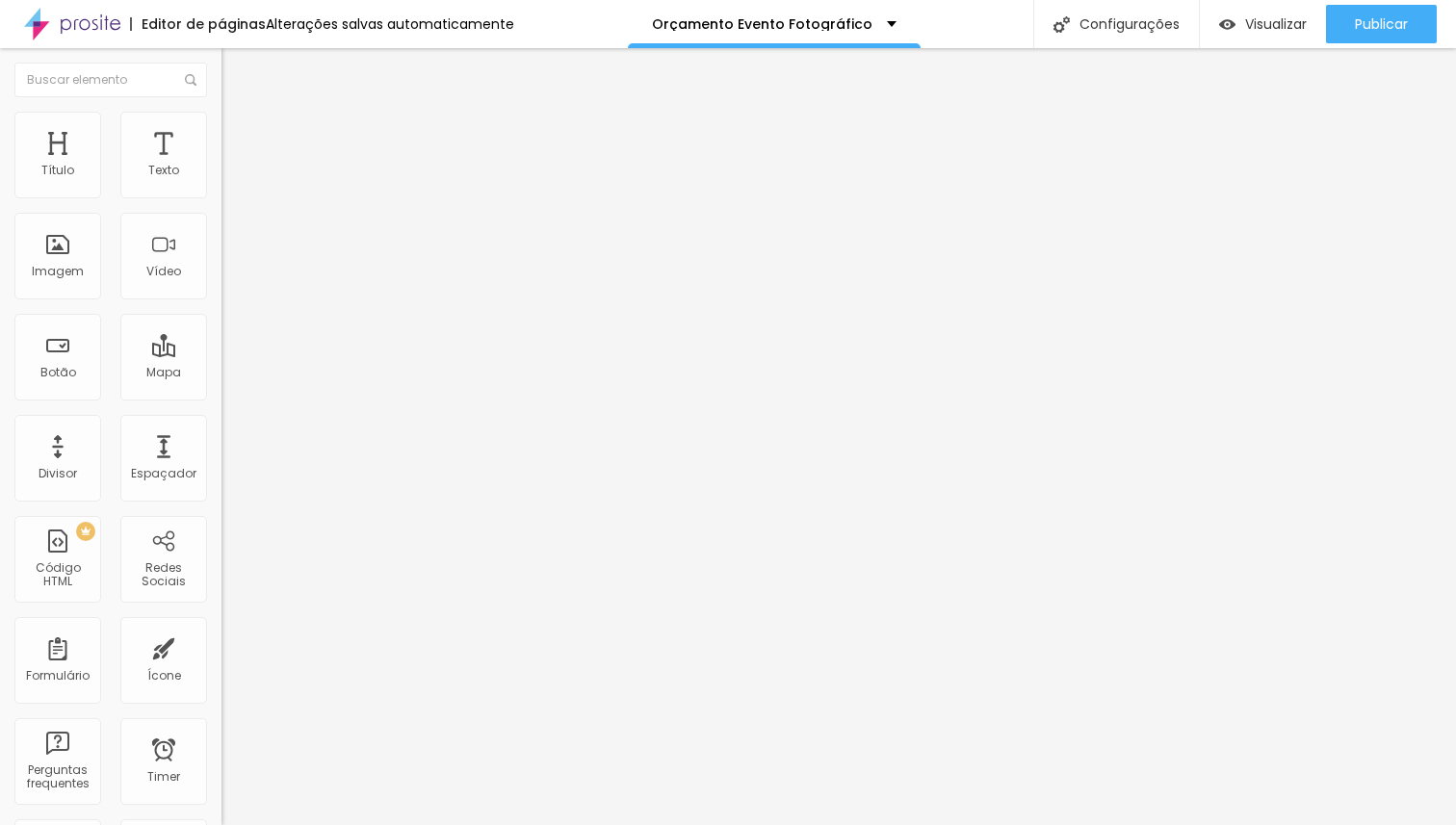
type input "20"
type input "18"
type input "16"
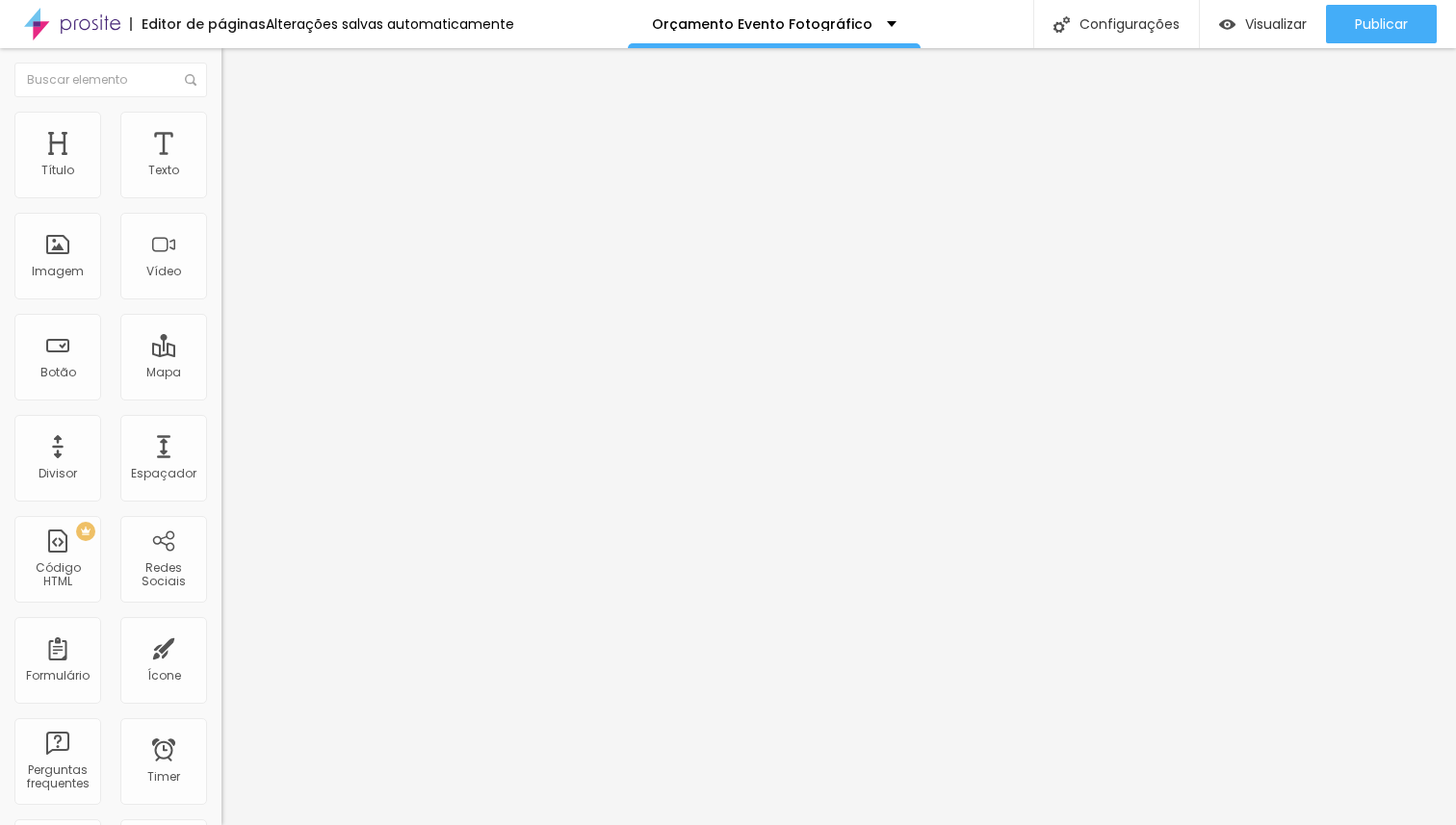
type input "16"
type input "15"
type input "14"
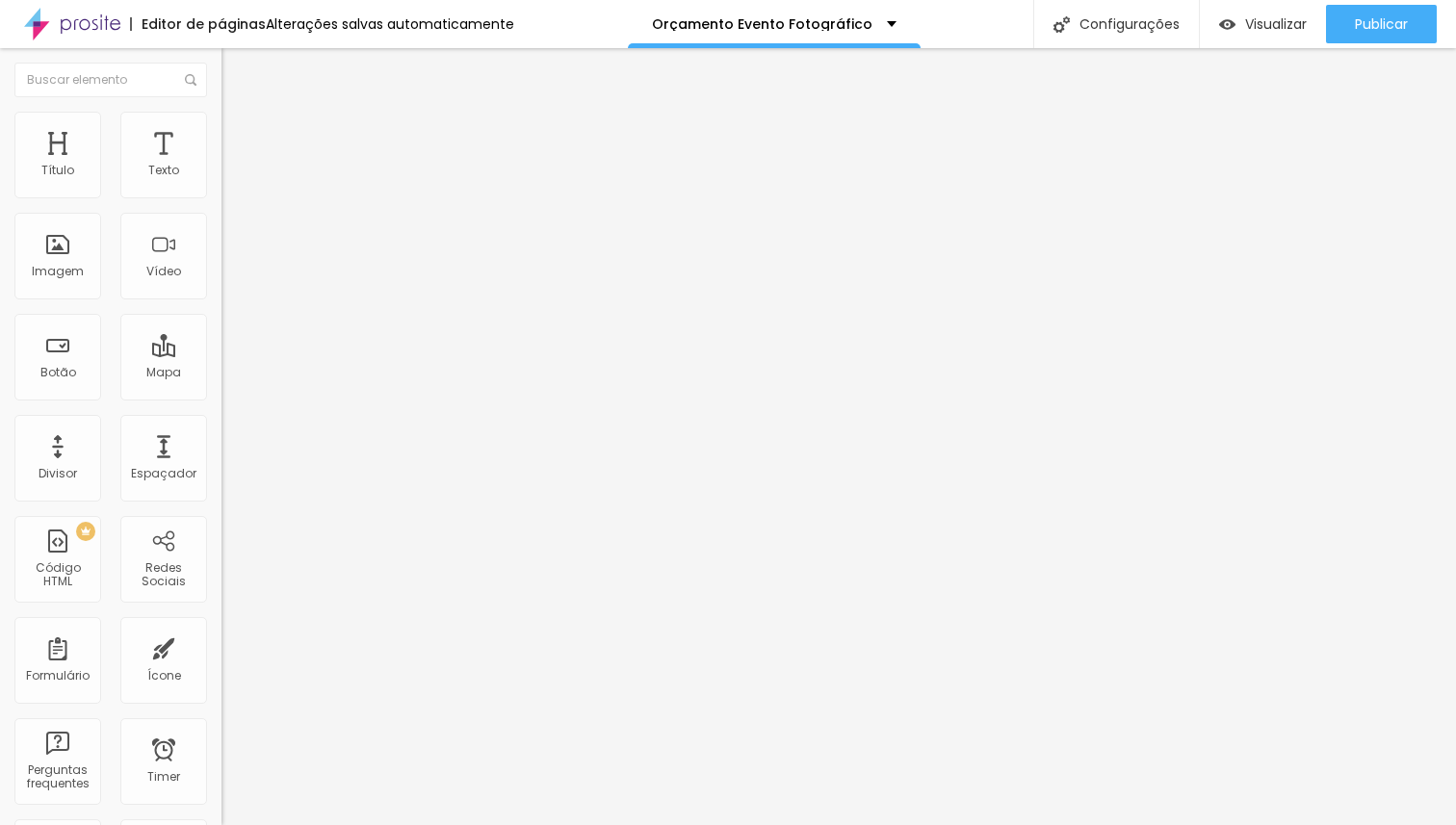
type input "12"
type input "9"
type input "8"
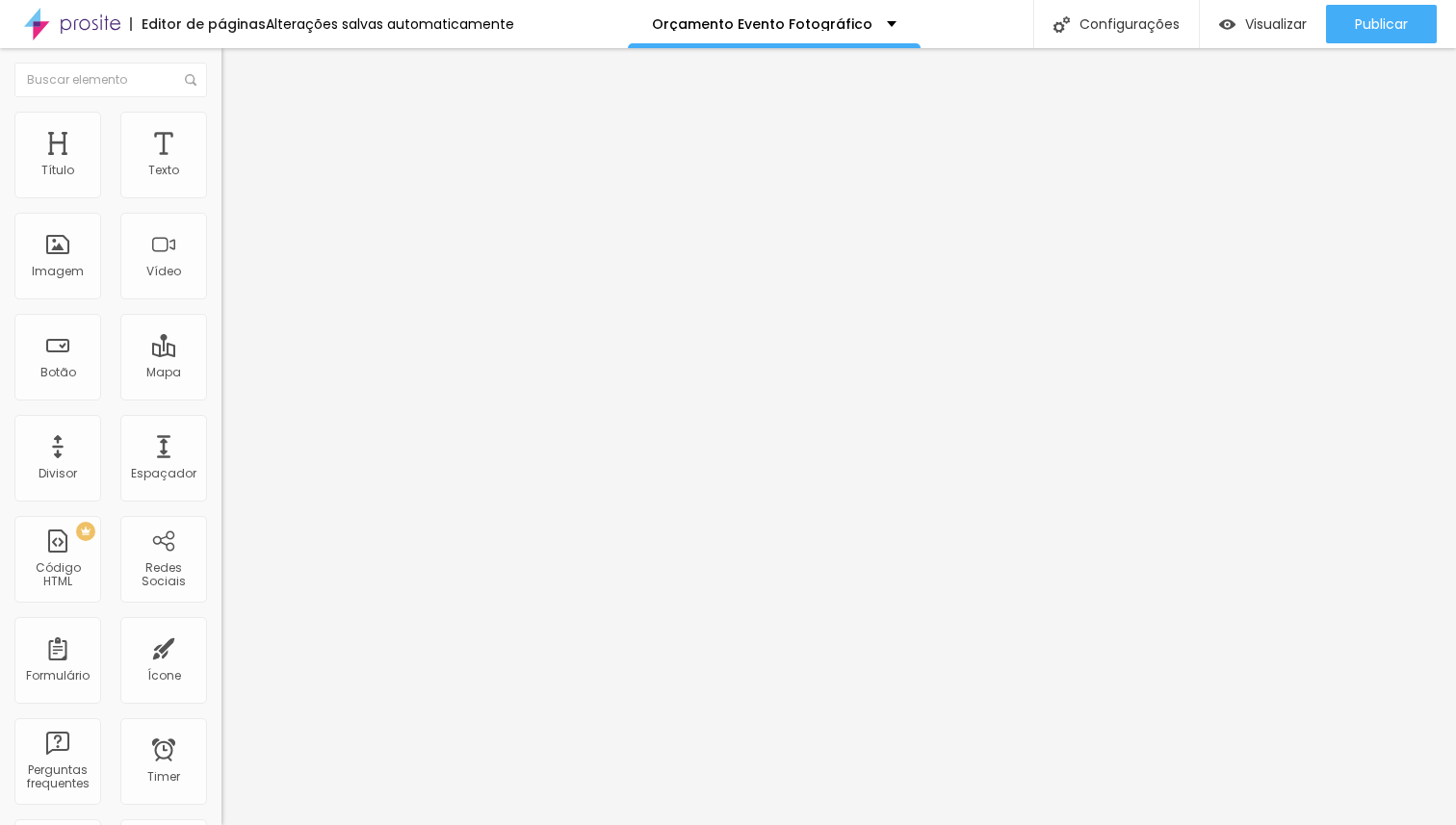
type input "8"
type input "7"
type input "6"
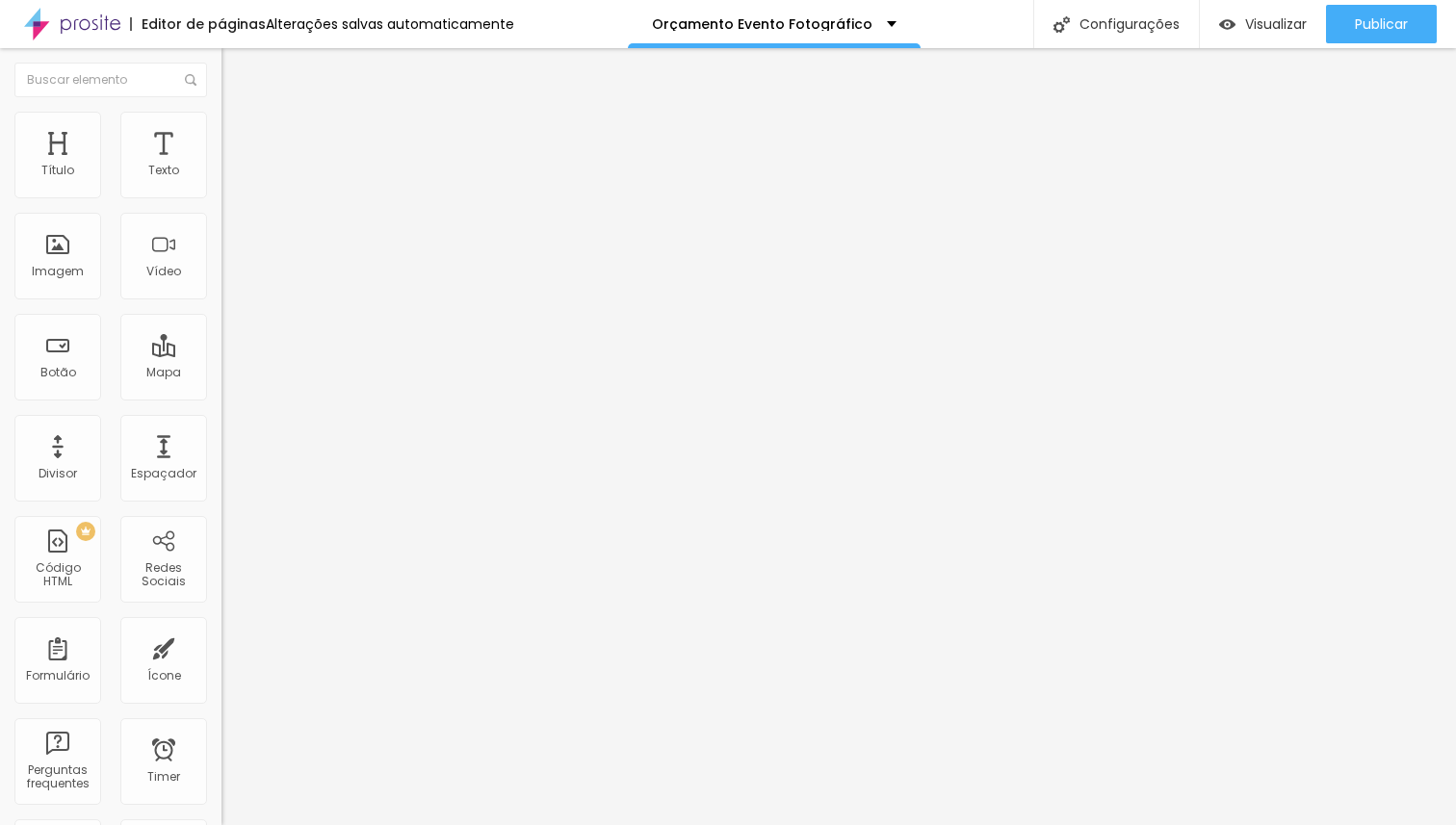
type input "5"
type input "3"
type input "2"
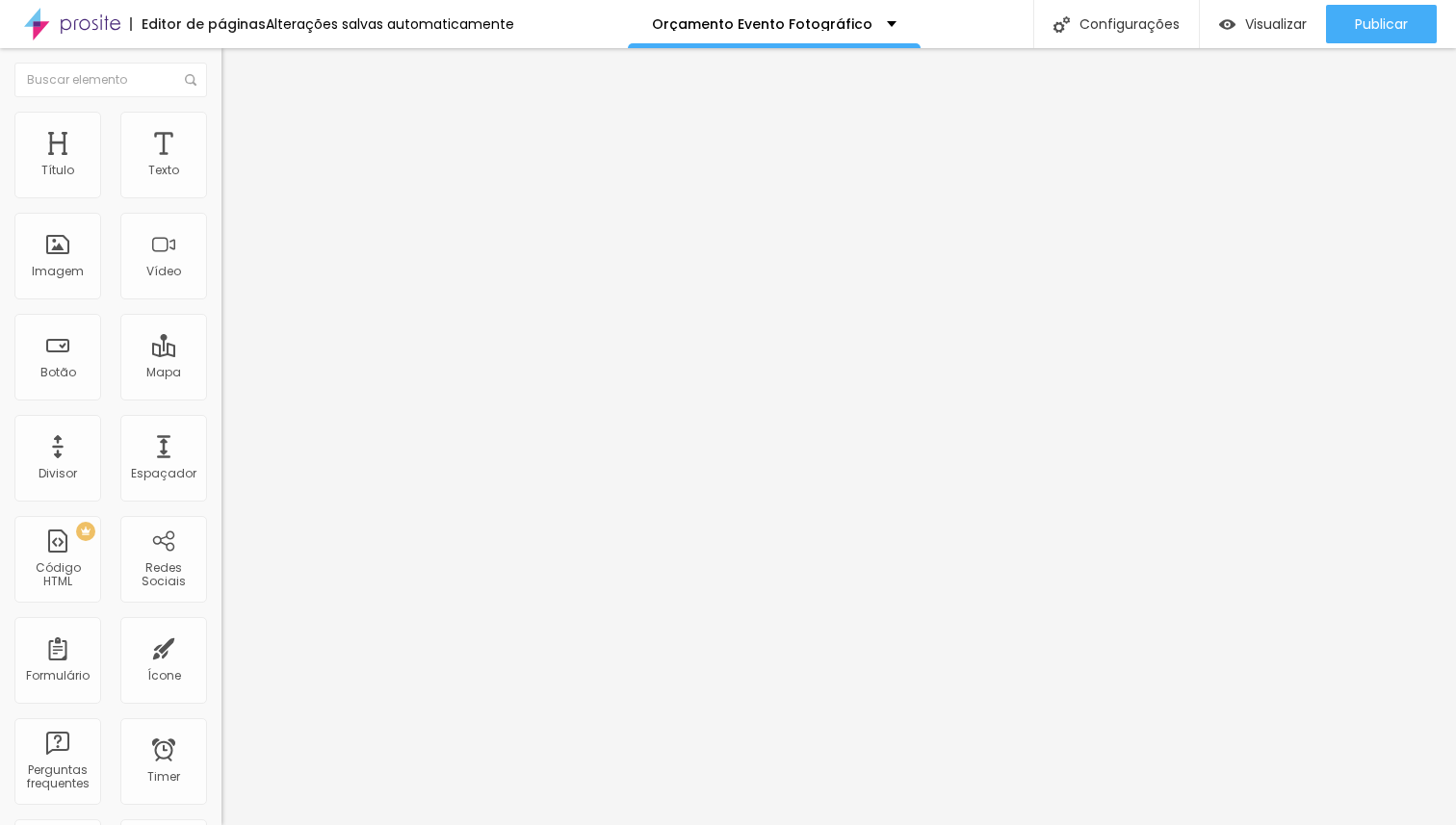
type input "2"
type input "1"
type input "0"
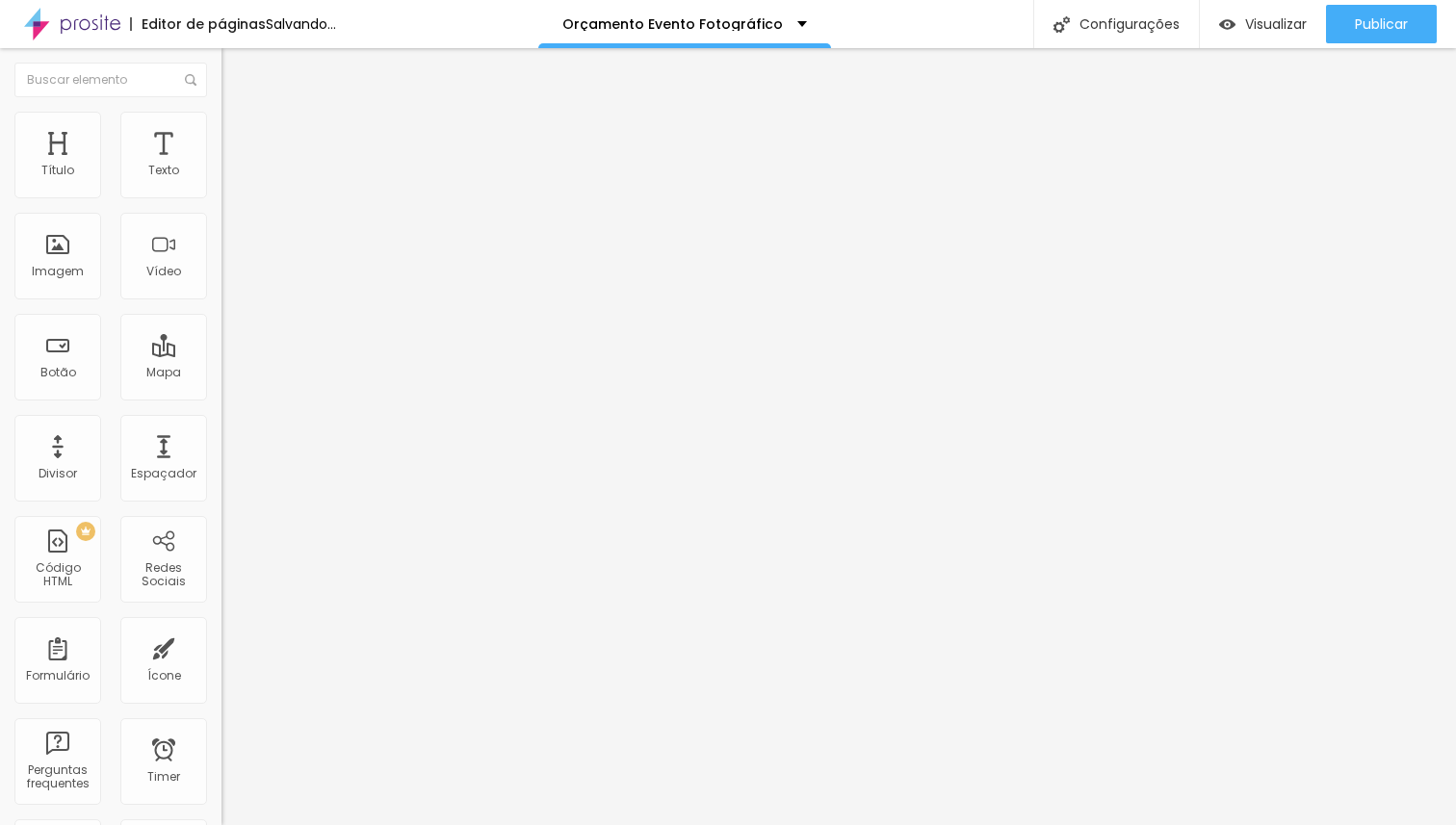
type input "8"
type input "15"
type input "16"
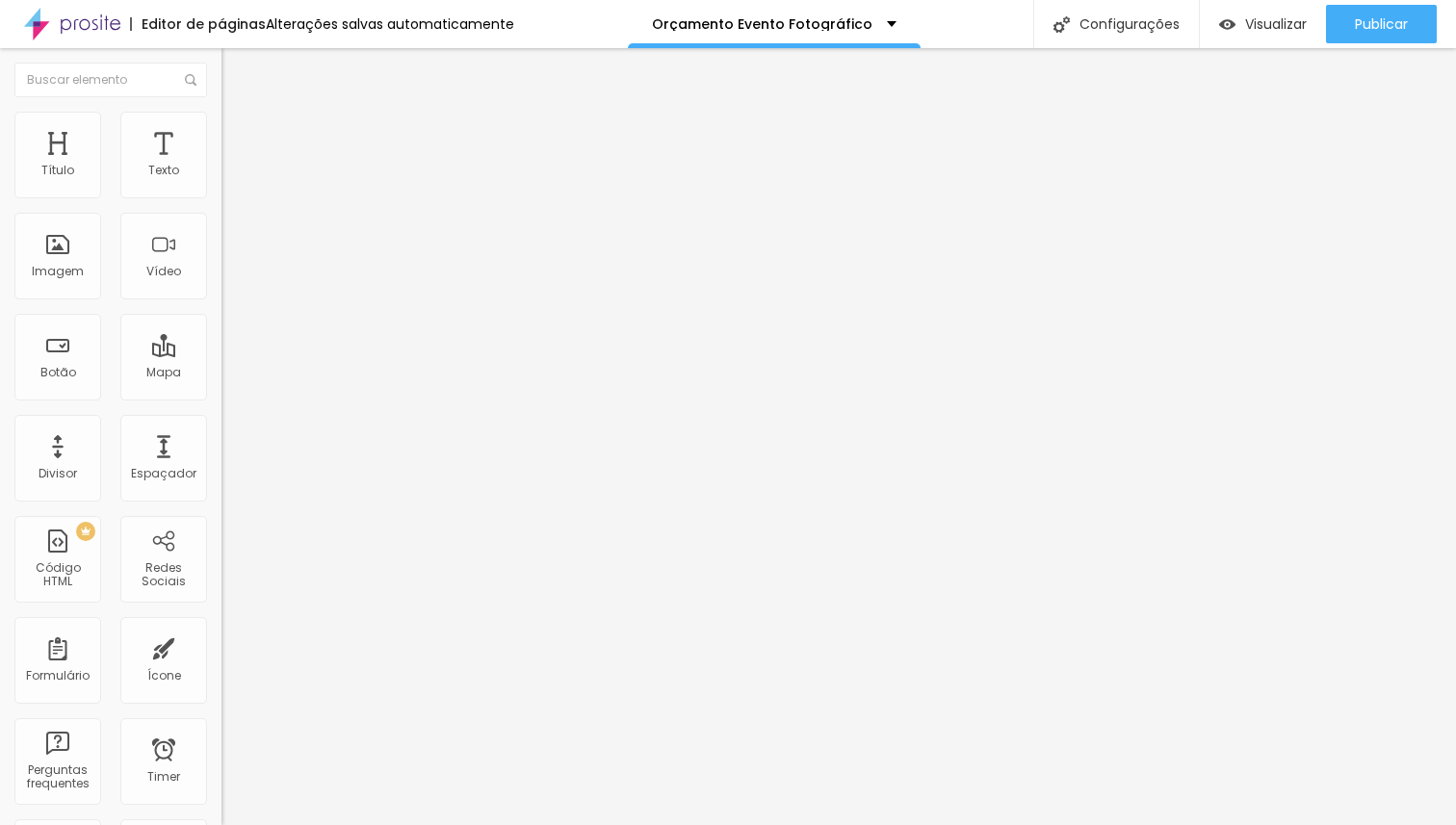
type input "16"
type input "18"
type input "19"
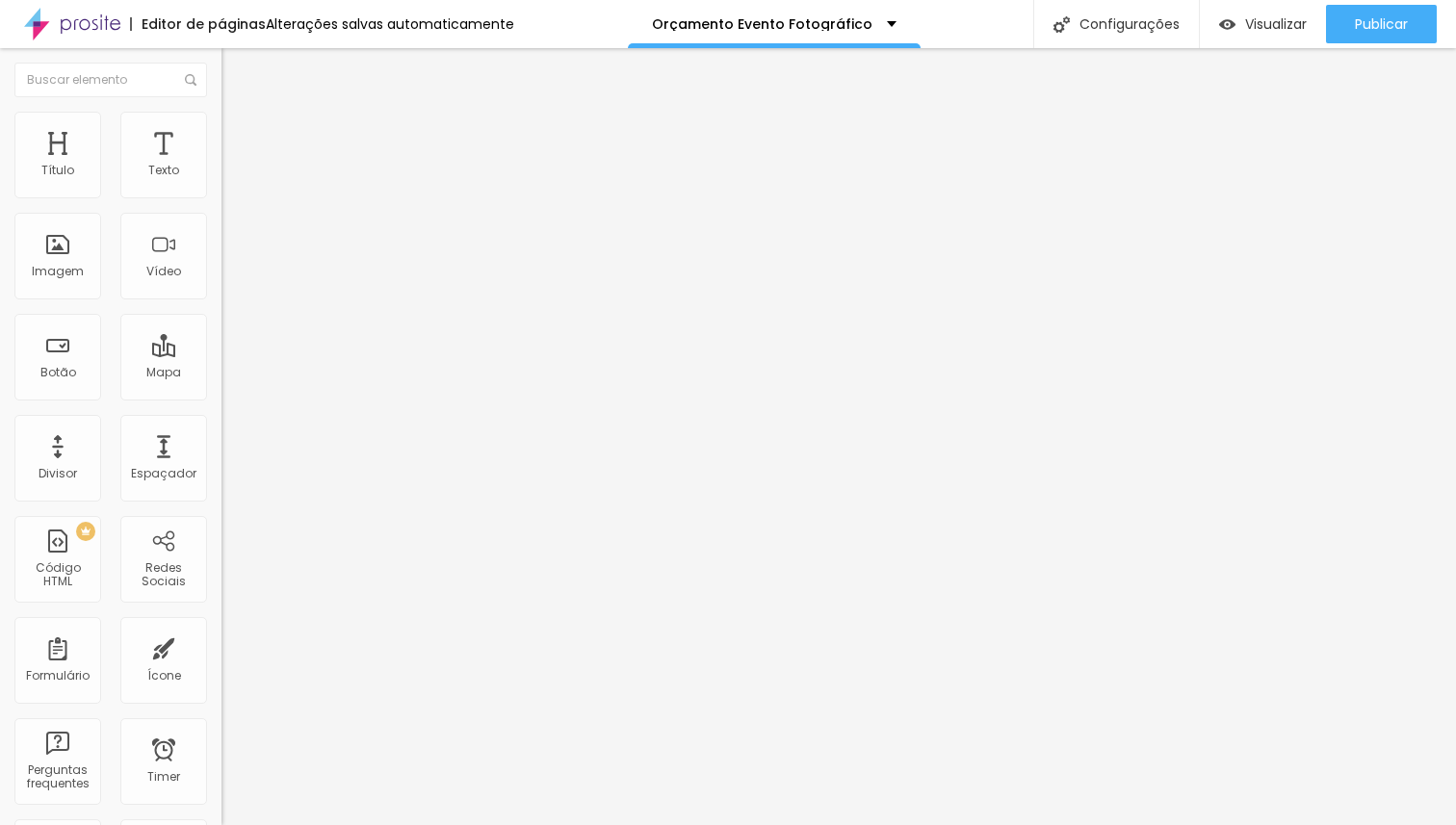
type input "20"
type input "21"
type input "22"
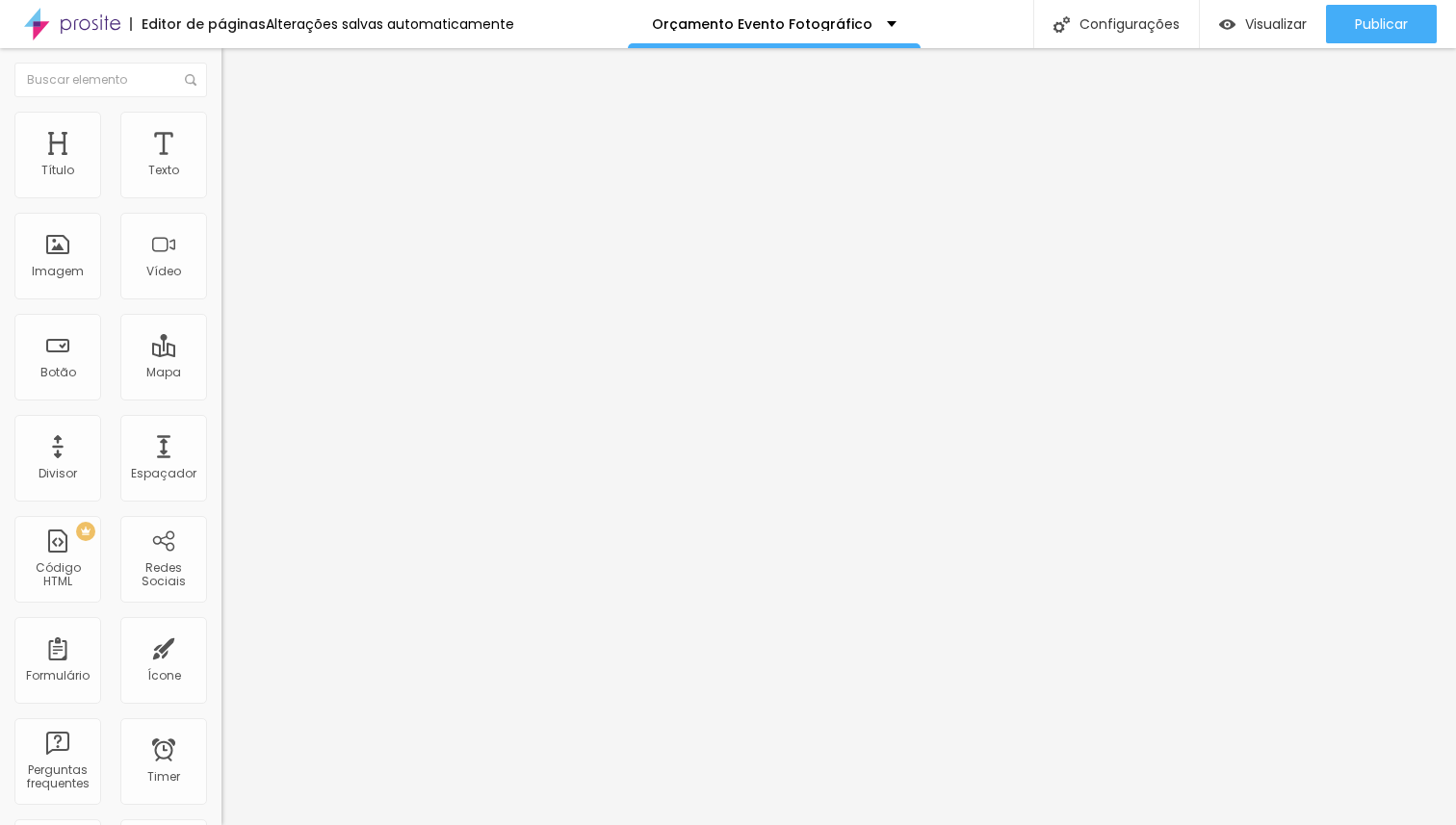
type input "22"
type input "23"
type input "24"
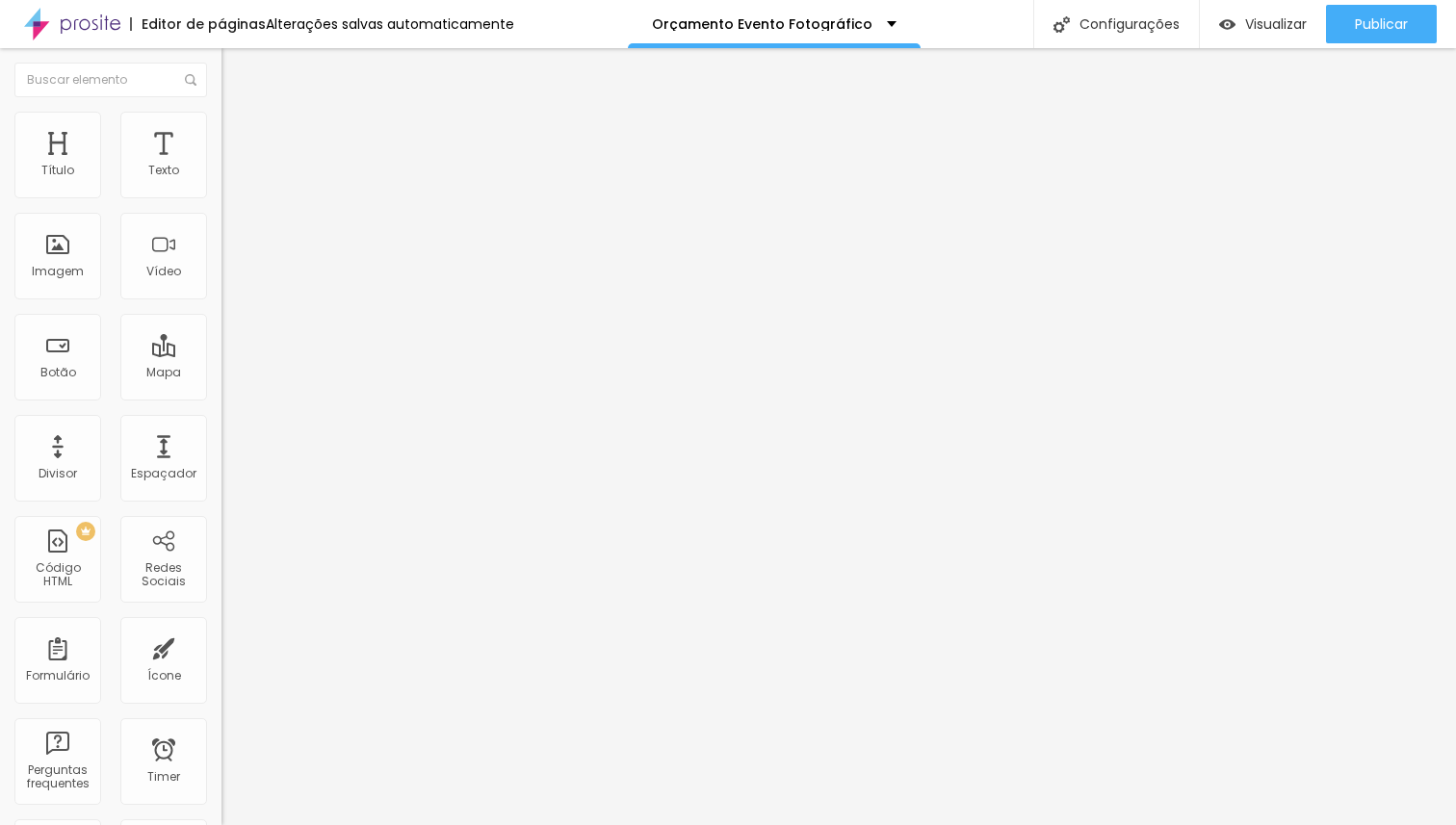
type input "25"
type input "26"
type input "27"
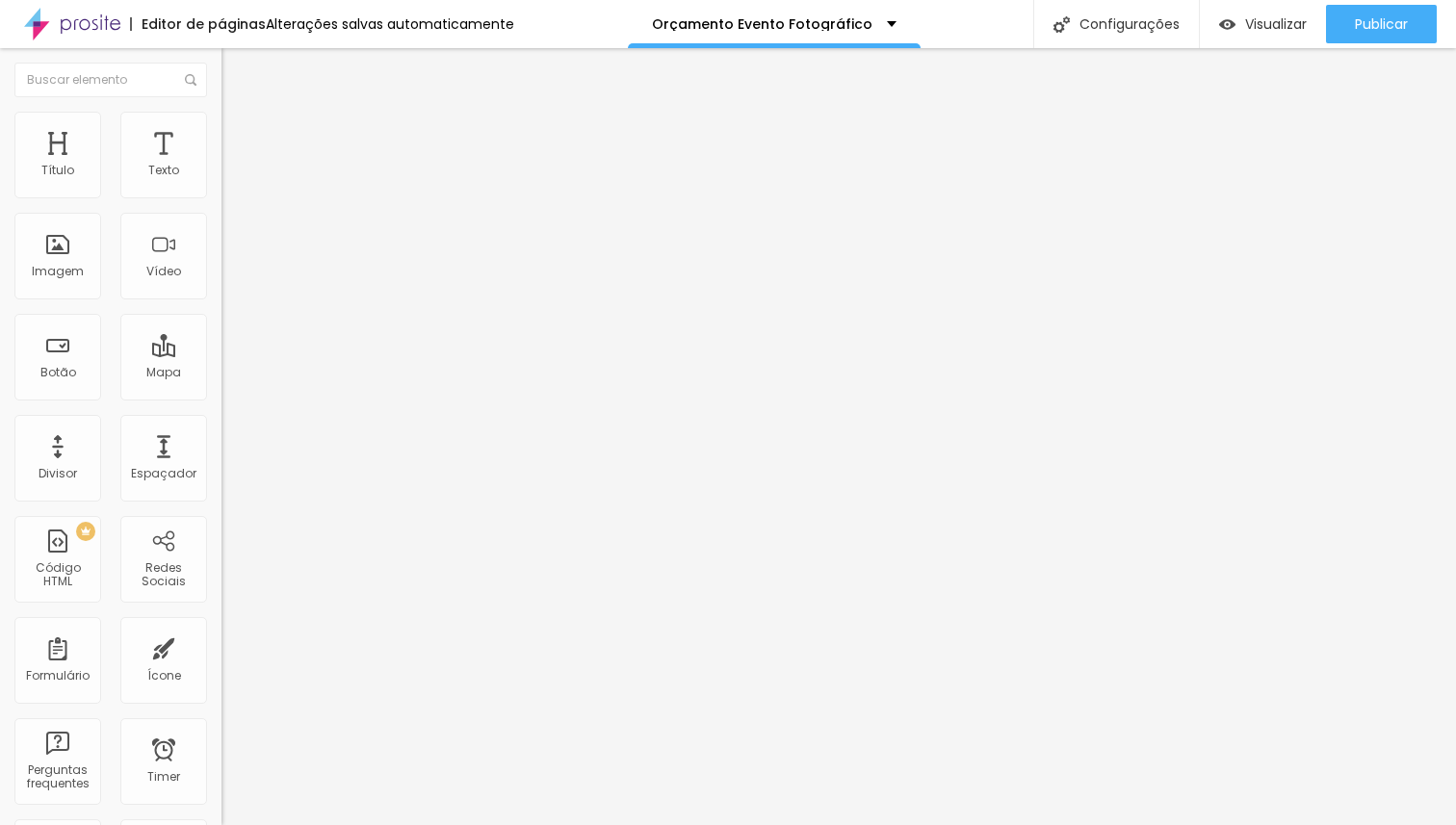
type input "27"
type input "28"
type input "29"
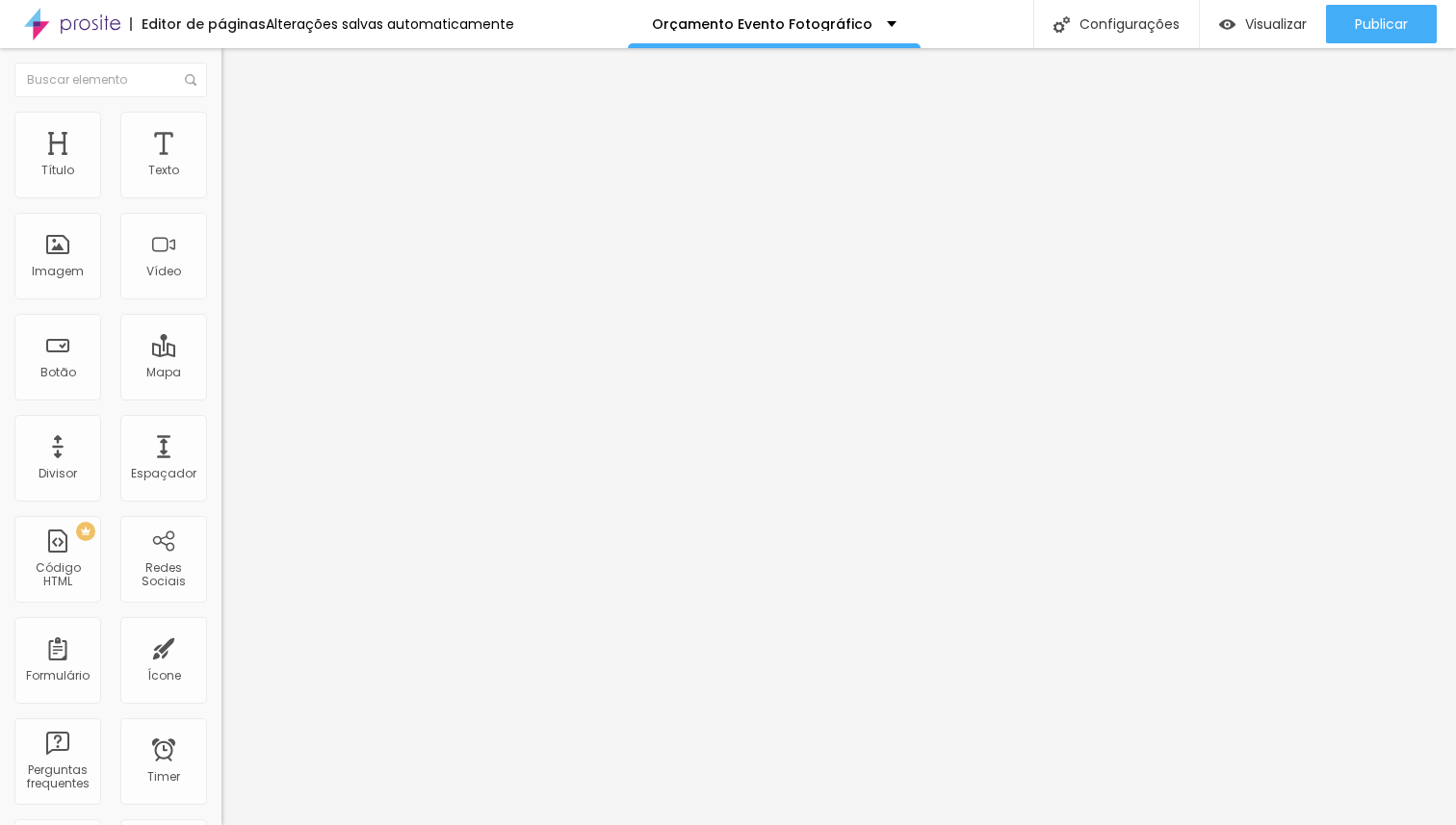
type input "30"
type input "33"
type input "34"
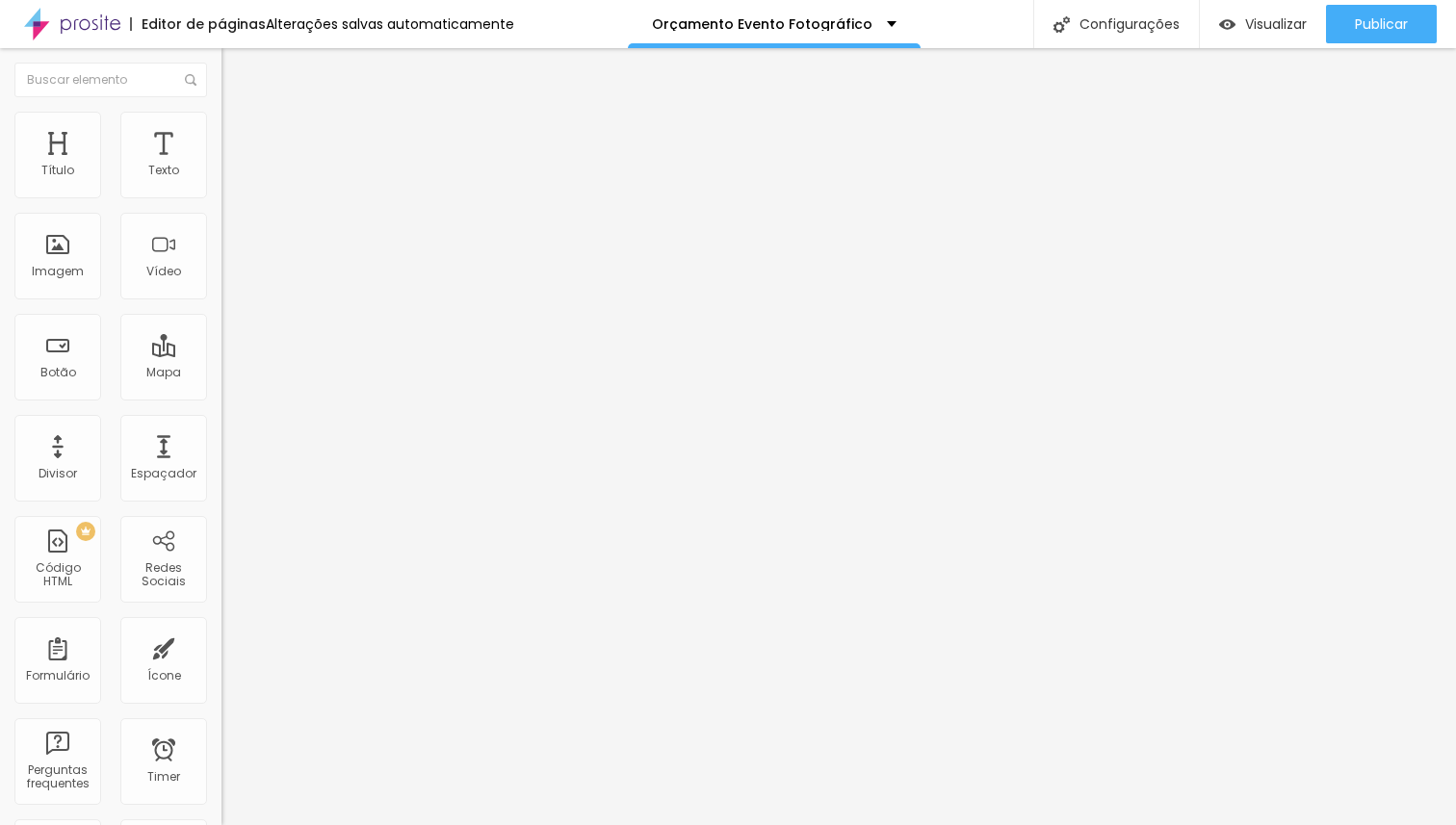
type input "34"
type input "35"
type input "36"
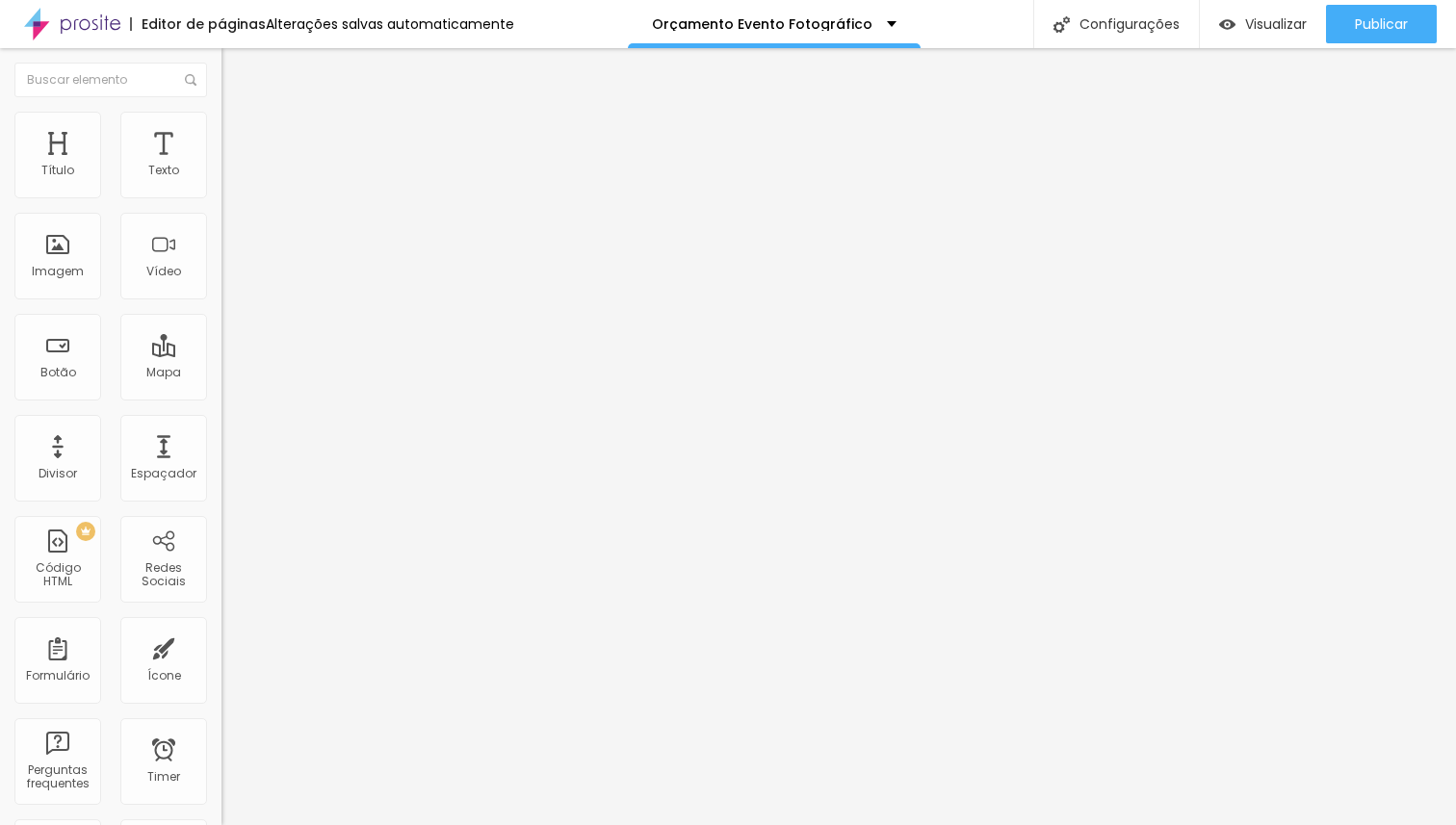
type input "37"
type input "38"
drag, startPoint x: 158, startPoint y: 194, endPoint x: 159, endPoint y: 211, distance: 17.0
click at [221, 354] on input "range" at bounding box center [283, 362] width 124 height 16
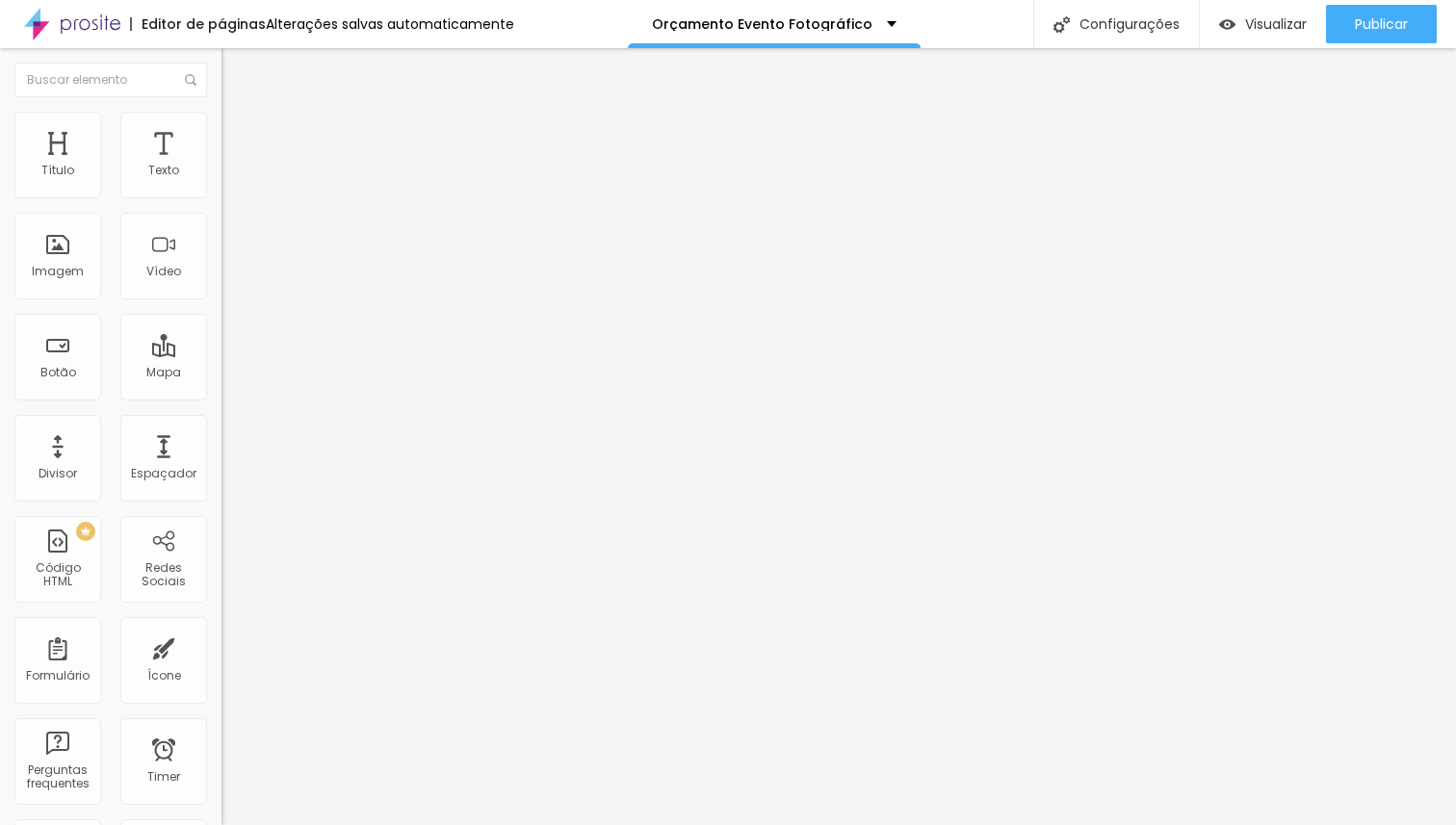
click at [239, 133] on span "Avançado" at bounding box center [271, 124] width 64 height 17
drag, startPoint x: 165, startPoint y: 190, endPoint x: 231, endPoint y: 232, distance: 78.2
click at [231, 354] on input "range" at bounding box center [283, 362] width 124 height 16
drag, startPoint x: 164, startPoint y: 227, endPoint x: 0, endPoint y: 221, distance: 164.1
click at [221, 626] on input "range" at bounding box center [283, 634] width 124 height 16
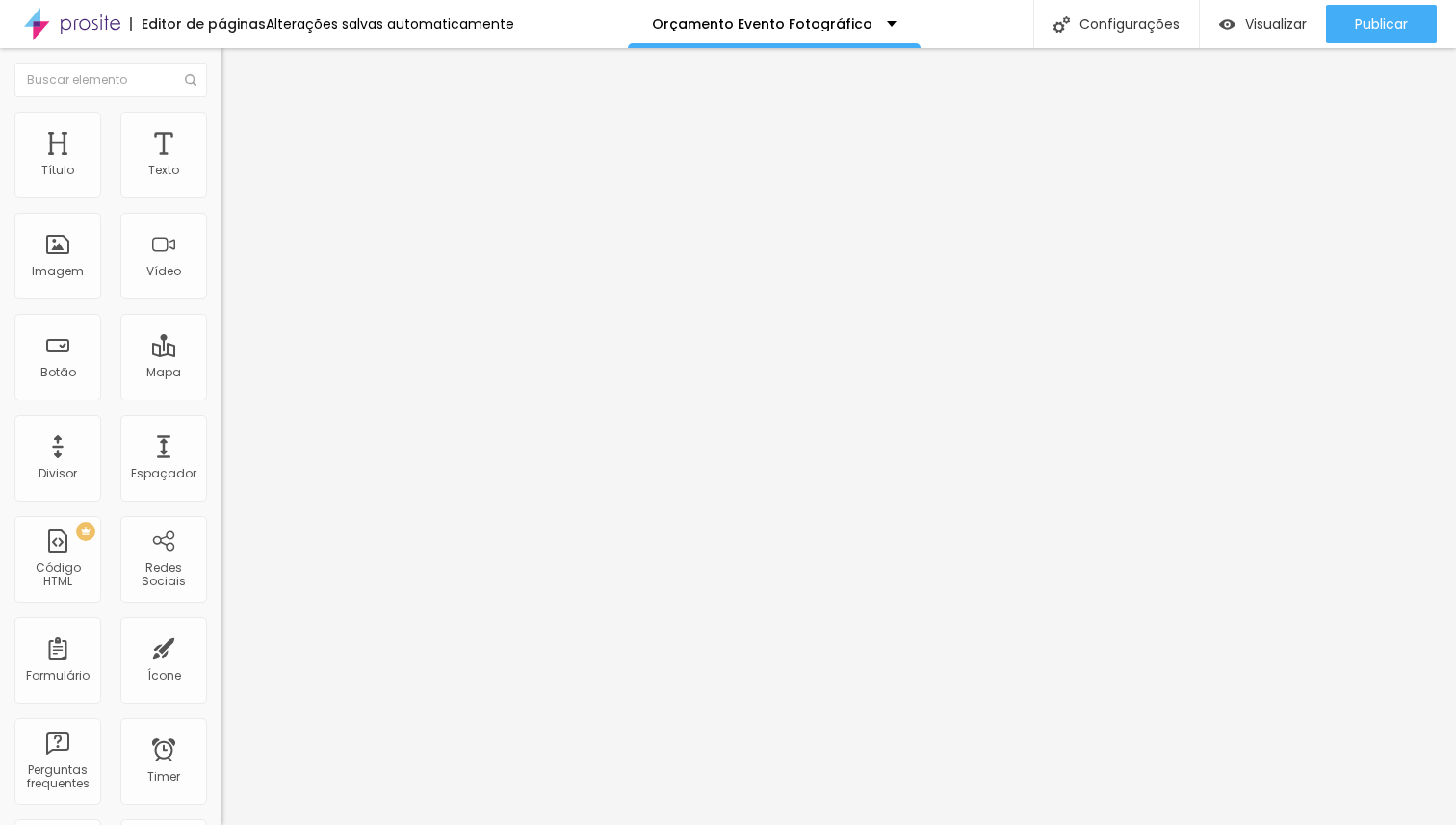
drag, startPoint x: 168, startPoint y: 189, endPoint x: 274, endPoint y: 194, distance: 106.1
click at [274, 354] on input "range" at bounding box center [283, 362] width 124 height 16
drag, startPoint x: 45, startPoint y: 220, endPoint x: 212, endPoint y: 218, distance: 167.0
click at [221, 626] on input "range" at bounding box center [283, 634] width 124 height 16
drag, startPoint x: 162, startPoint y: 192, endPoint x: 383, endPoint y: 192, distance: 221.0
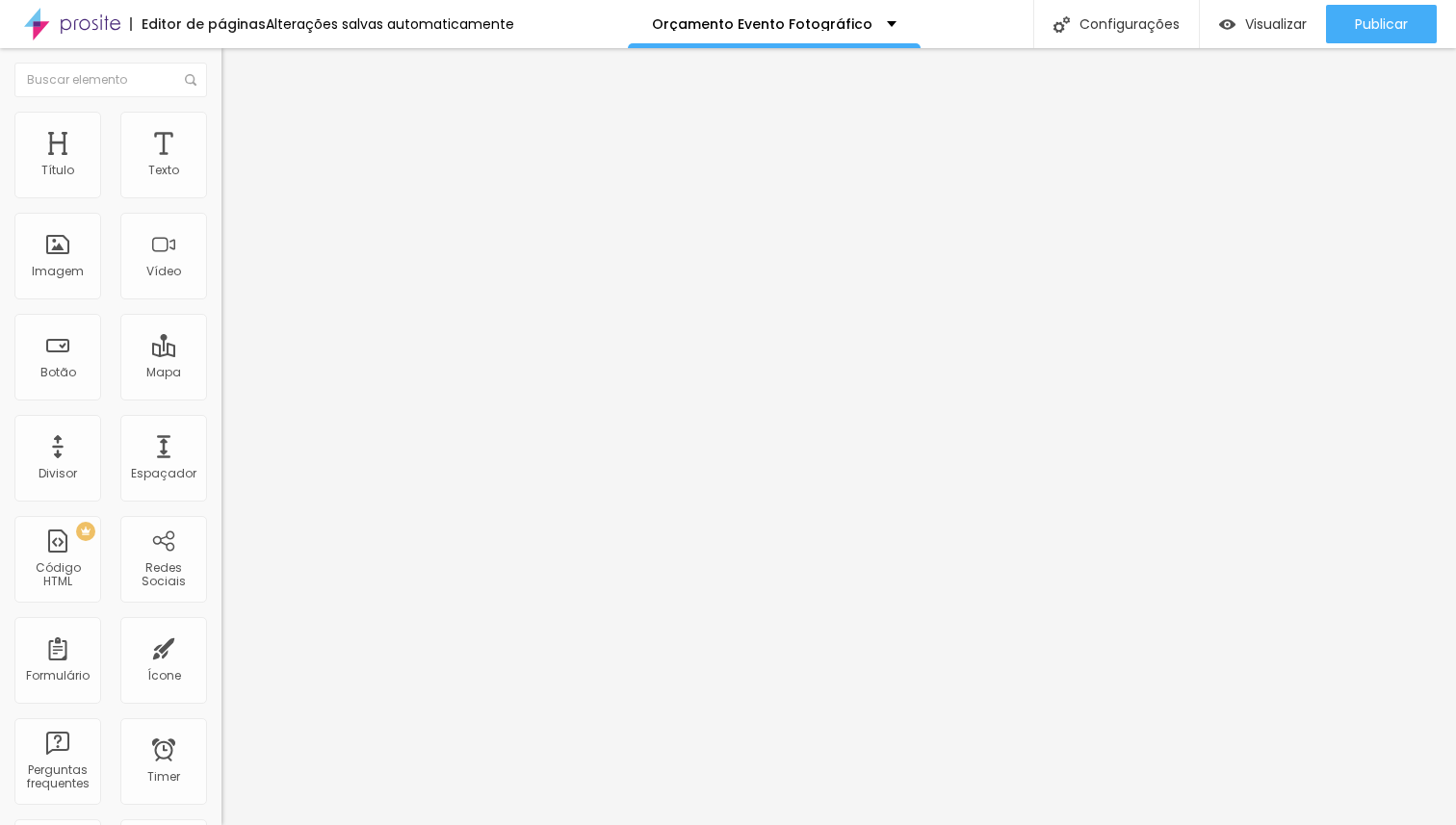
click at [345, 354] on input "range" at bounding box center [283, 362] width 124 height 16
click at [221, 124] on li "Avançado" at bounding box center [332, 122] width 221 height 20
drag, startPoint x: 74, startPoint y: 192, endPoint x: 0, endPoint y: 190, distance: 74.0
click at [221, 354] on input "range" at bounding box center [283, 362] width 124 height 16
click at [239, 136] on span "Avançado" at bounding box center [271, 144] width 64 height 17
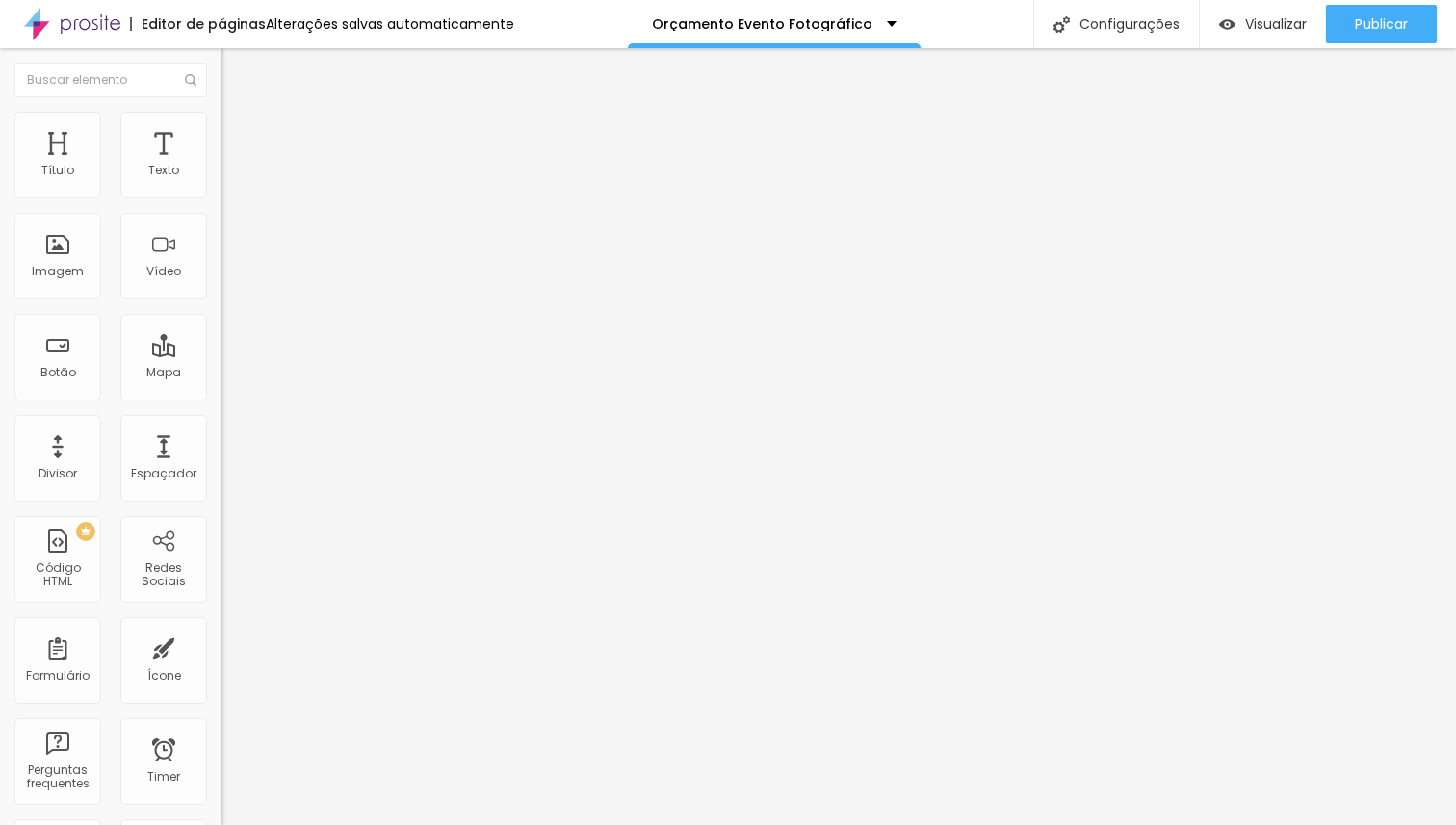
drag, startPoint x: 122, startPoint y: 183, endPoint x: 373, endPoint y: 190, distance: 251.1
click at [345, 374] on input "range" at bounding box center [283, 382] width 124 height 16
drag, startPoint x: 158, startPoint y: 185, endPoint x: 387, endPoint y: 187, distance: 229.0
click at [345, 374] on input "range" at bounding box center [283, 382] width 124 height 16
drag, startPoint x: 44, startPoint y: 228, endPoint x: 0, endPoint y: 224, distance: 44.2
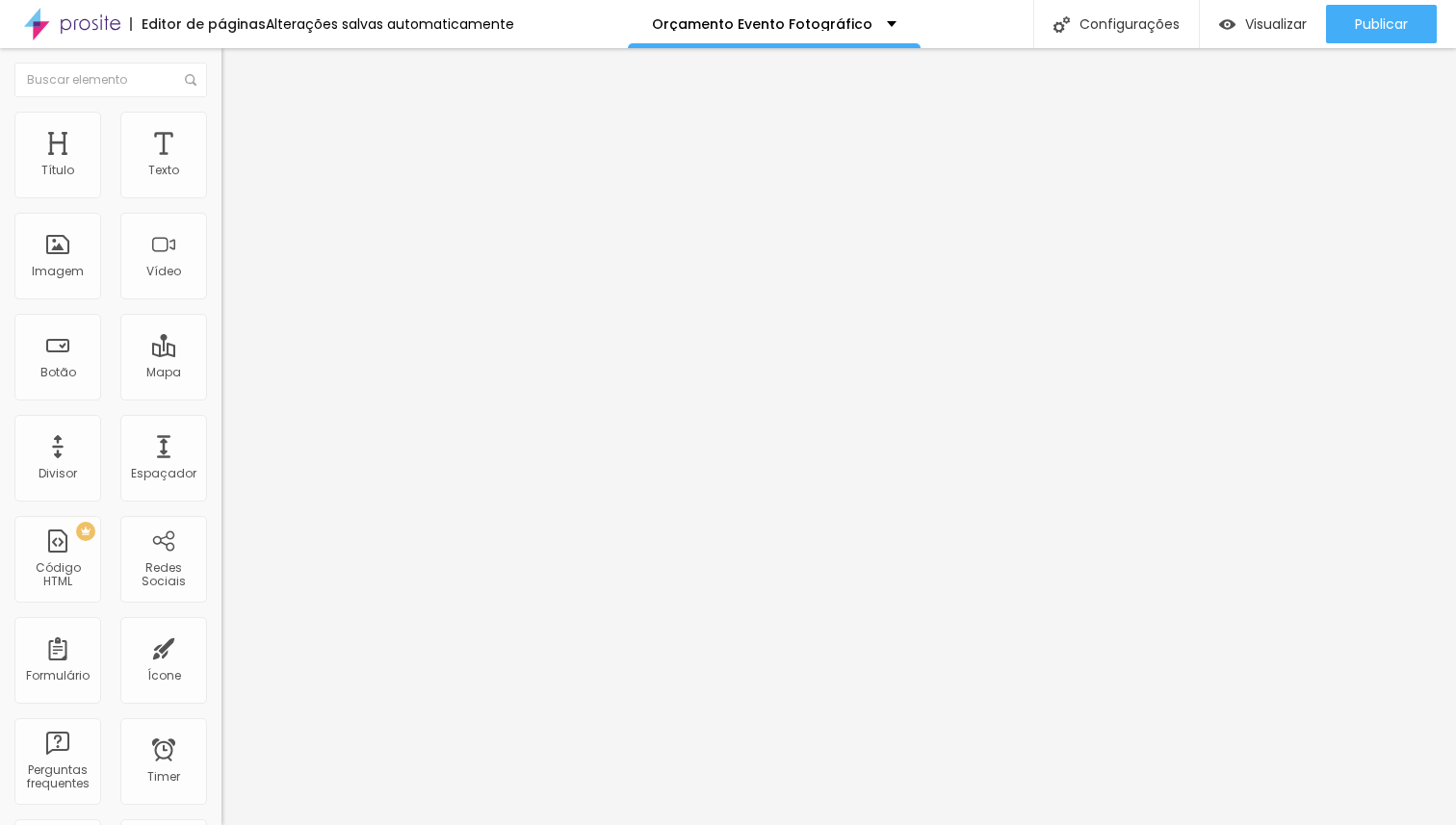
click at [221, 646] on input "range" at bounding box center [283, 654] width 124 height 16
drag, startPoint x: 165, startPoint y: 192, endPoint x: 334, endPoint y: 190, distance: 169.0
click at [334, 374] on input "range" at bounding box center [283, 382] width 124 height 16
click at [239, 133] on span "Avançado" at bounding box center [271, 124] width 64 height 17
click at [239, 113] on span "Estilo" at bounding box center [254, 105] width 30 height 17
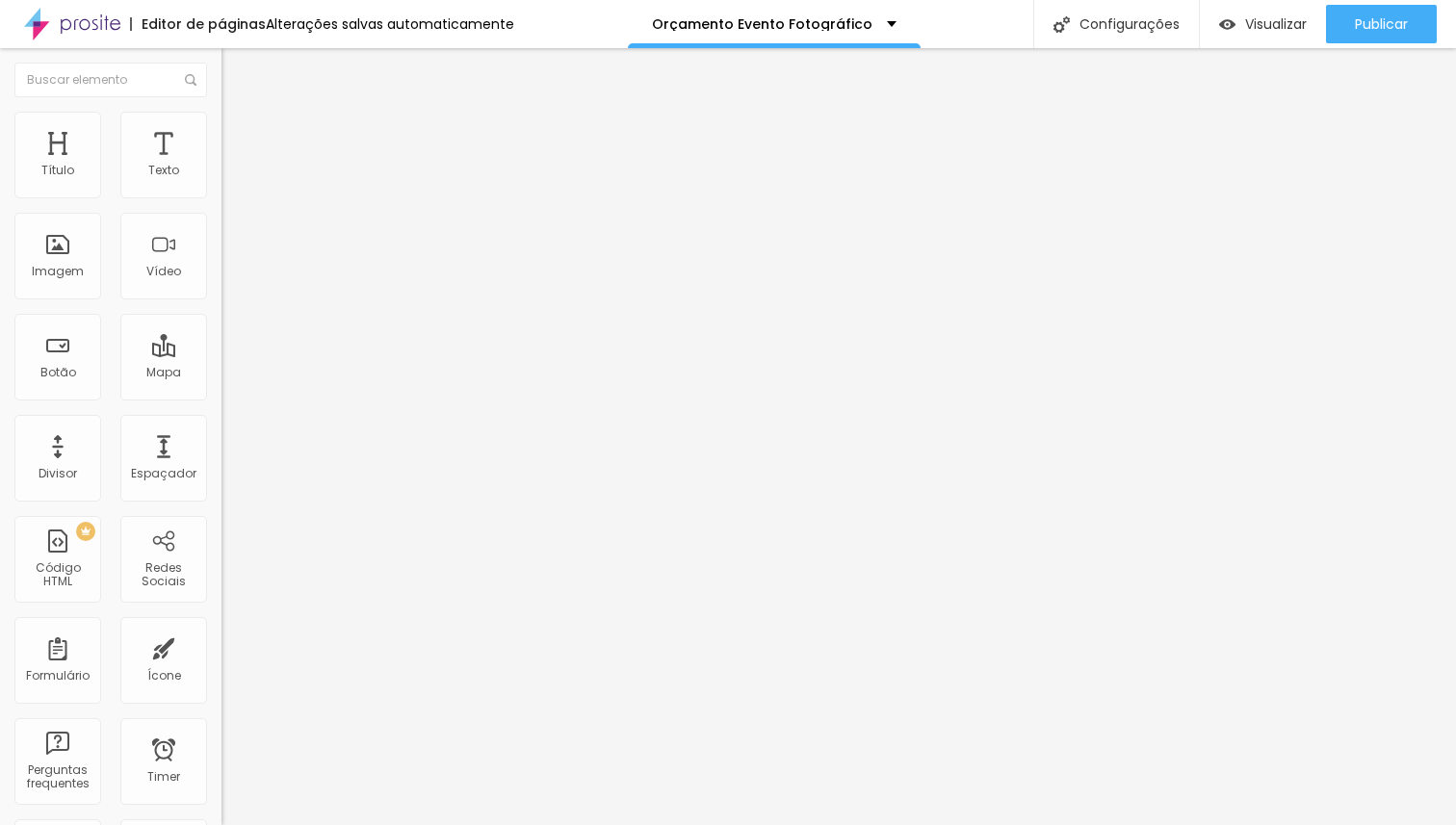
click at [221, 285] on button "button" at bounding box center [234, 274] width 27 height 21
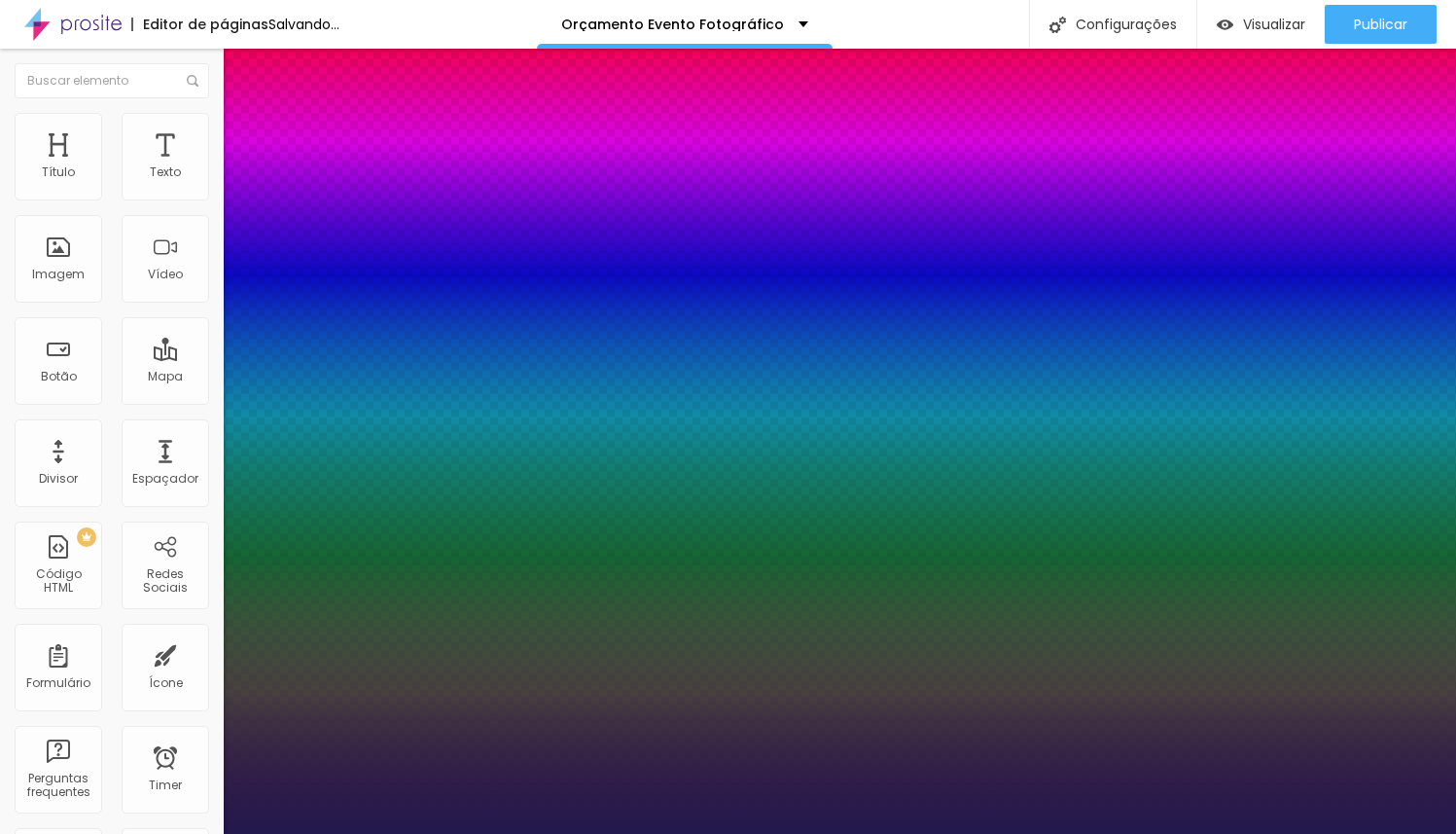
click at [1052, 833] on div at bounding box center [728, 834] width 1456 height 0
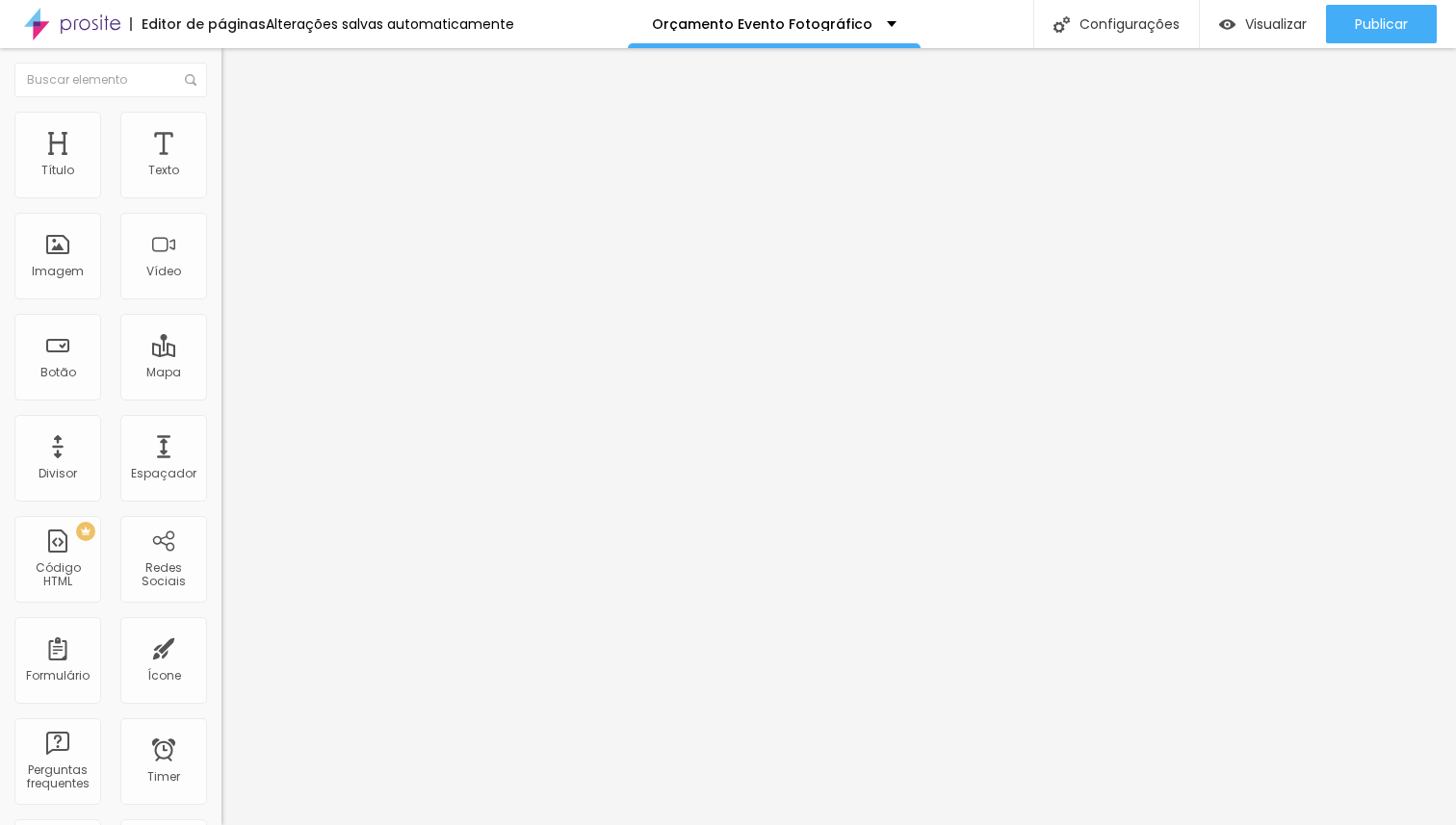
click at [221, 165] on span "Trocar imagem" at bounding box center [273, 157] width 105 height 17
click at [221, 127] on li "Estilo" at bounding box center [332, 122] width 221 height 20
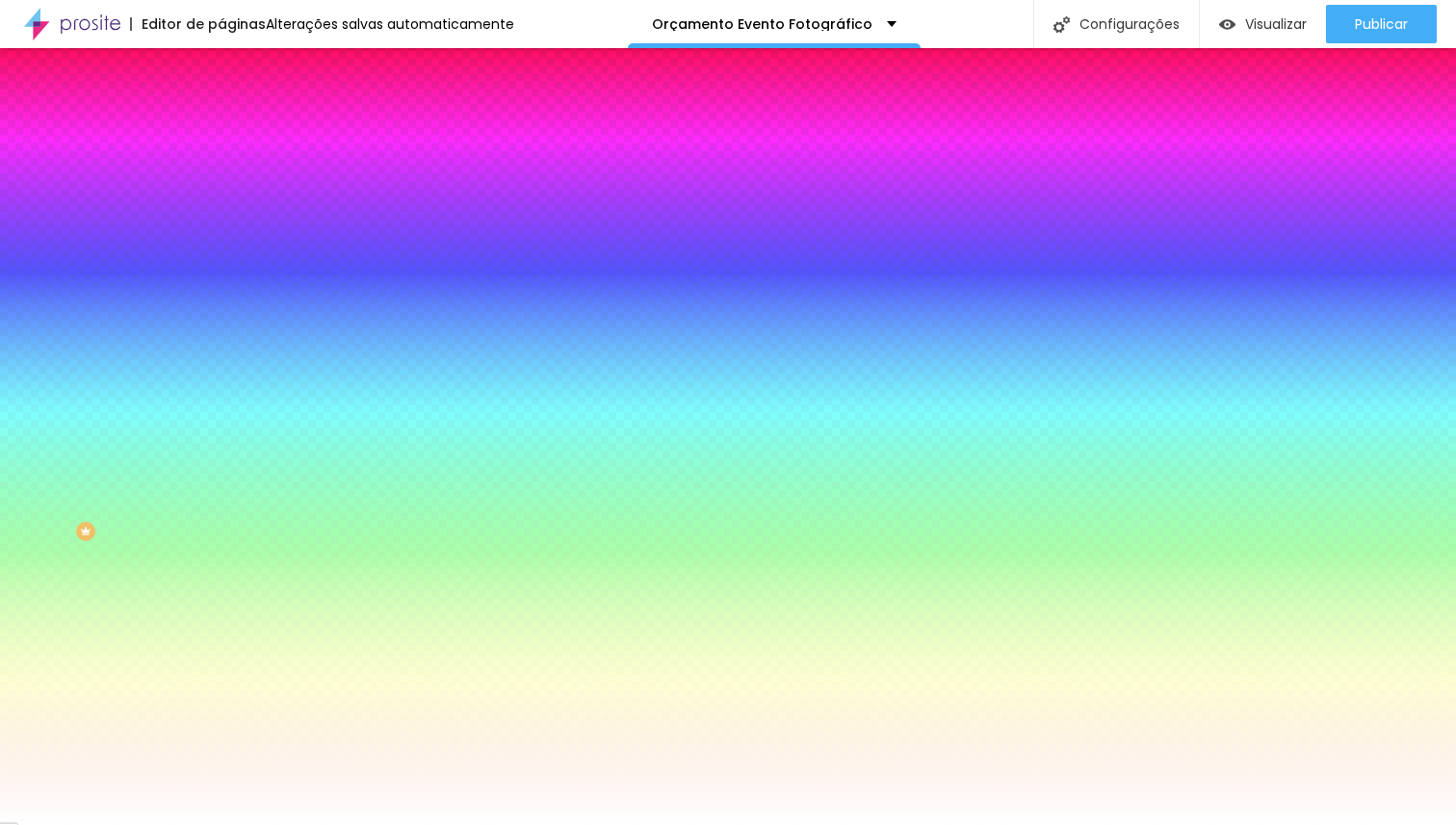
click at [221, 177] on span "Trocar imagem" at bounding box center [273, 168] width 105 height 17
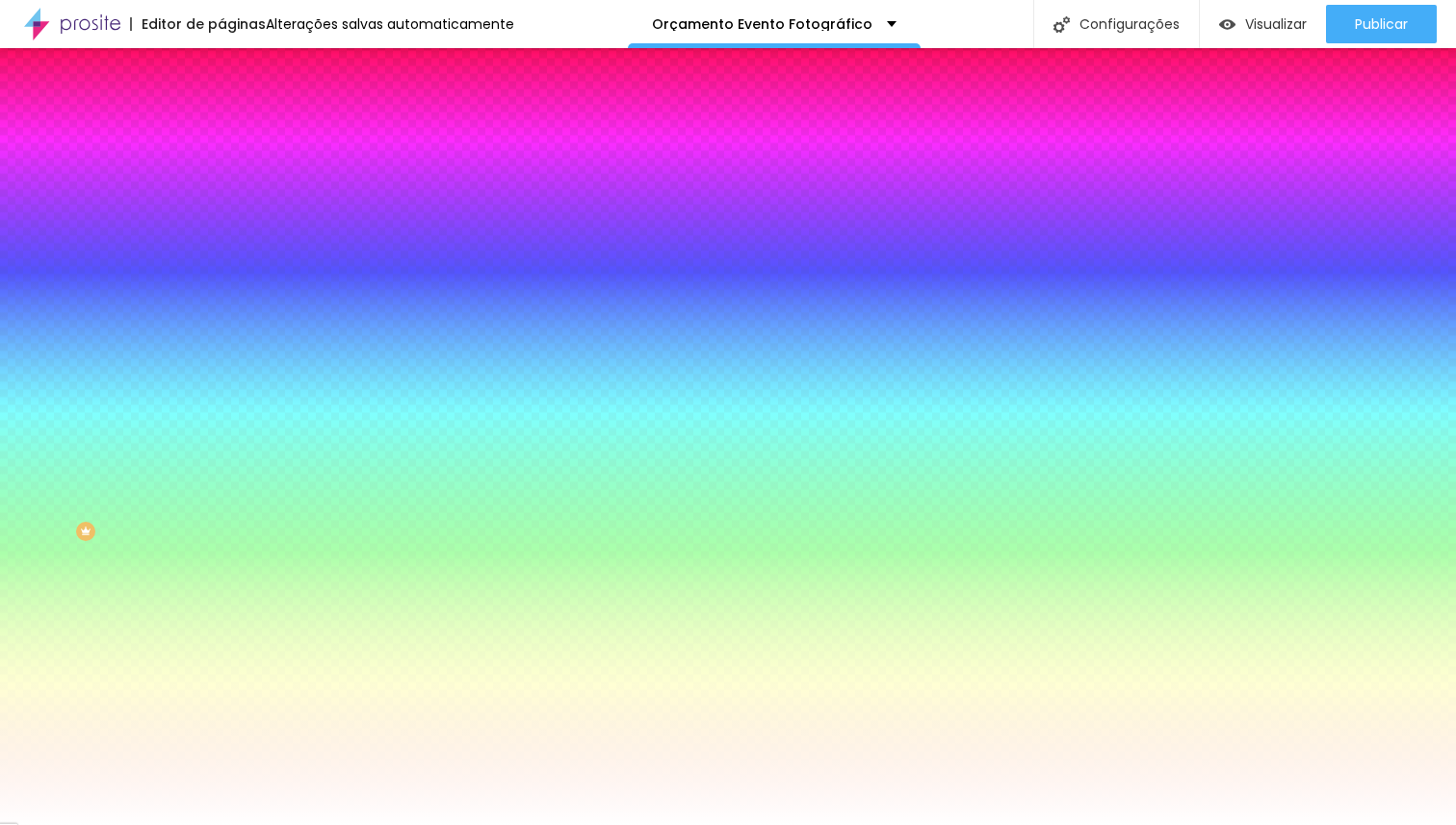
click at [221, 177] on span "Trocar imagem" at bounding box center [273, 168] width 105 height 17
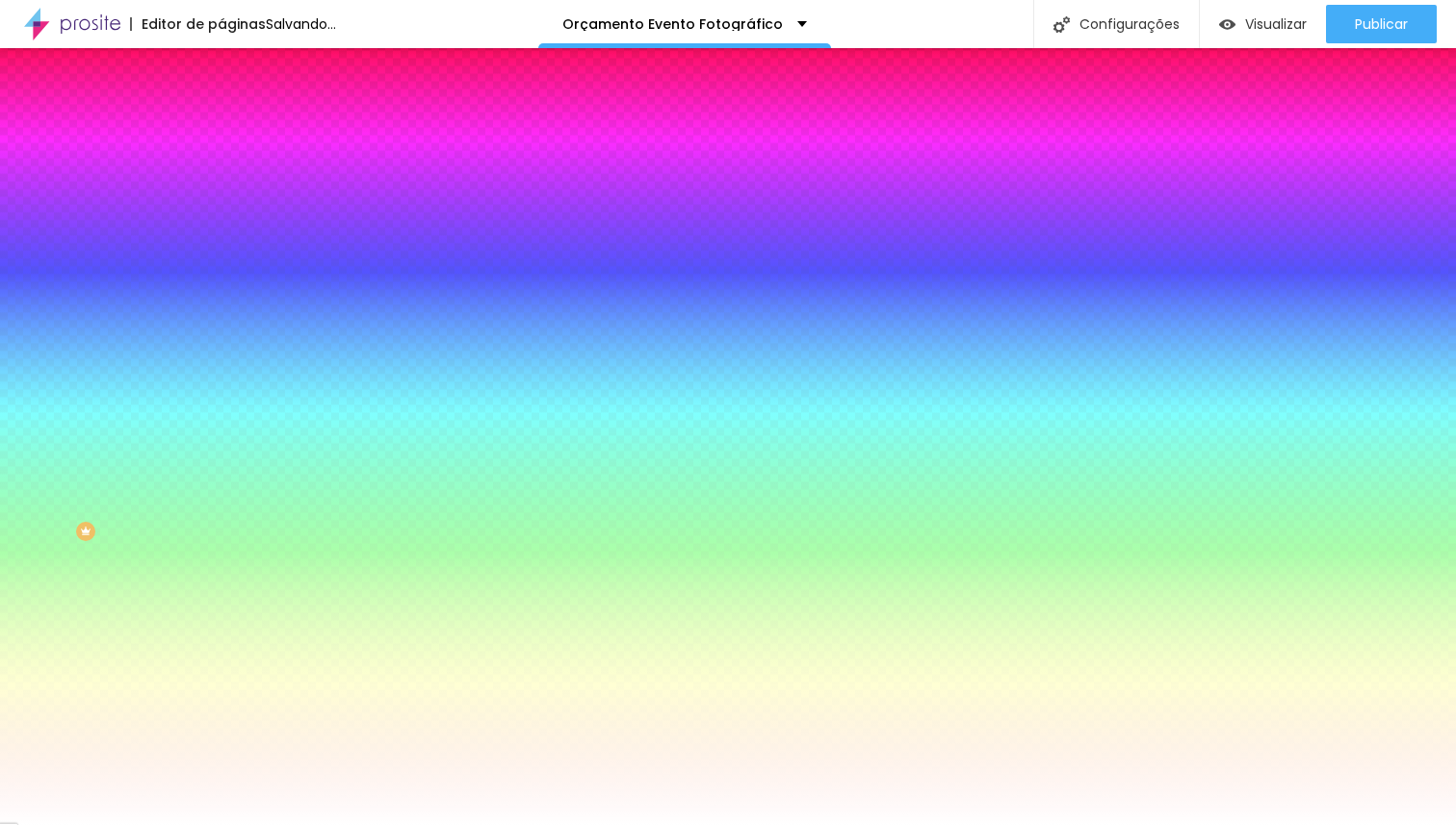
click at [221, 177] on span "Trocar imagem" at bounding box center [273, 168] width 105 height 17
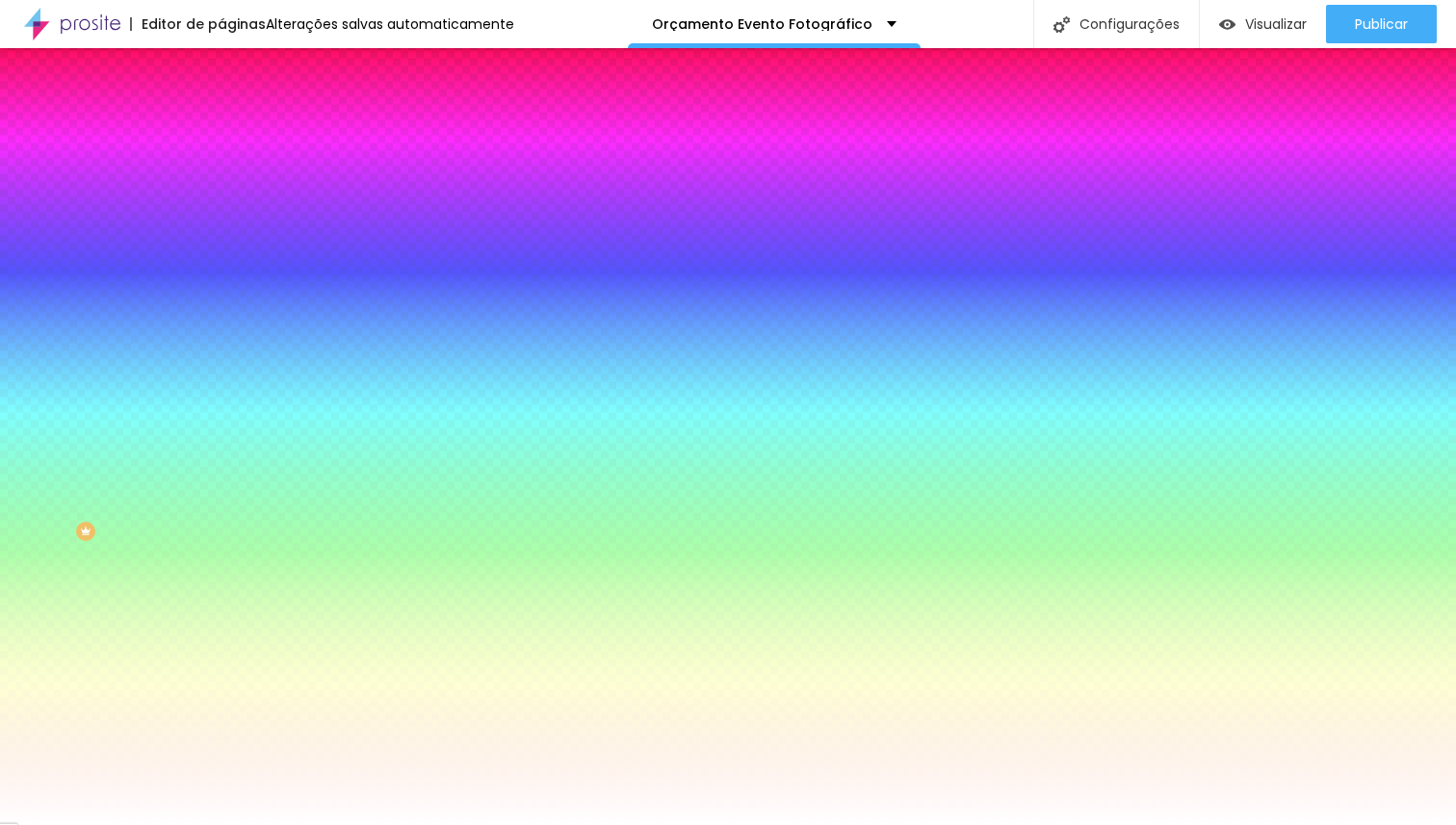
click at [221, 177] on span "Trocar imagem" at bounding box center [273, 168] width 105 height 17
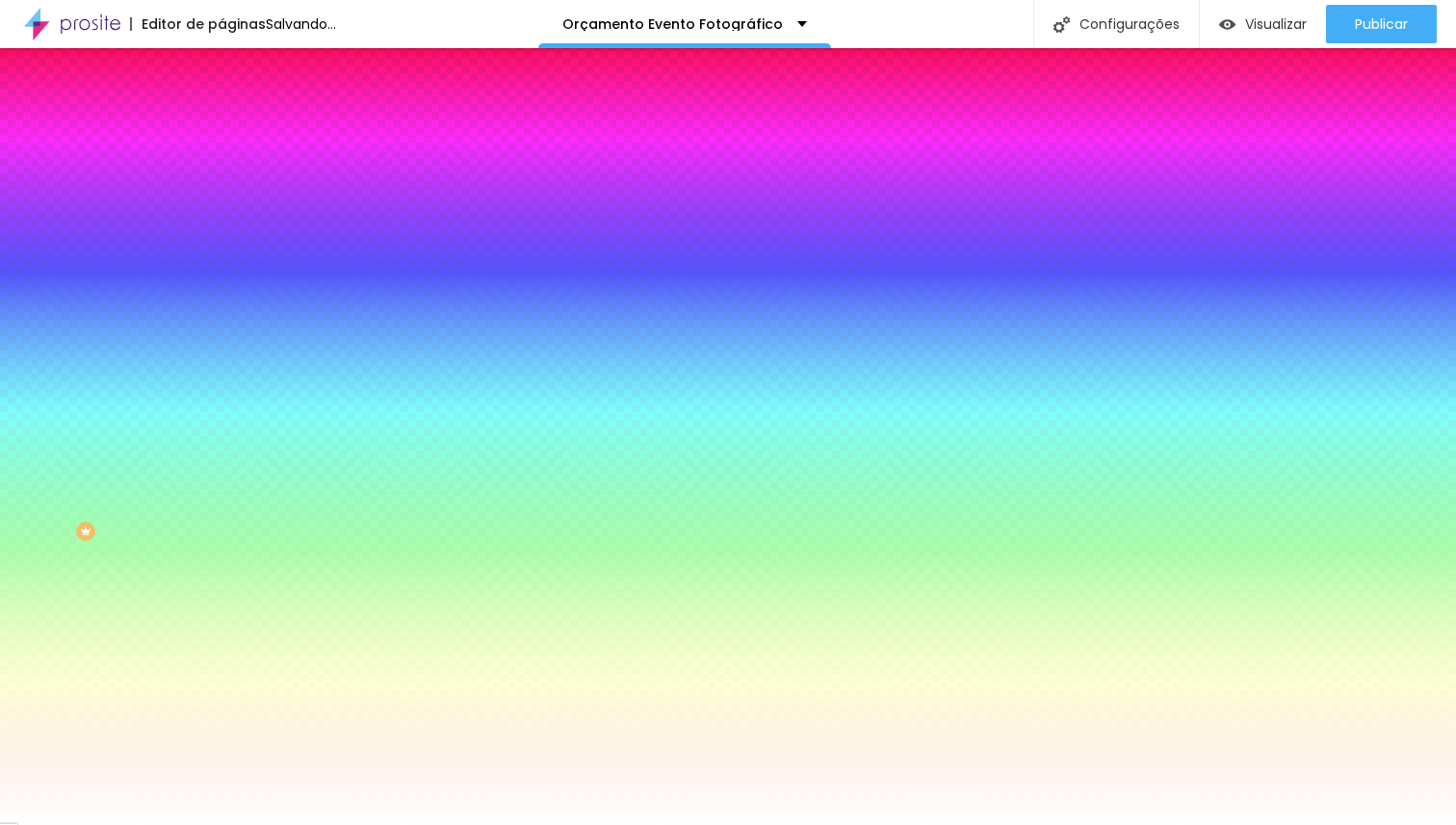
click at [221, 177] on span "Trocar imagem" at bounding box center [273, 168] width 105 height 17
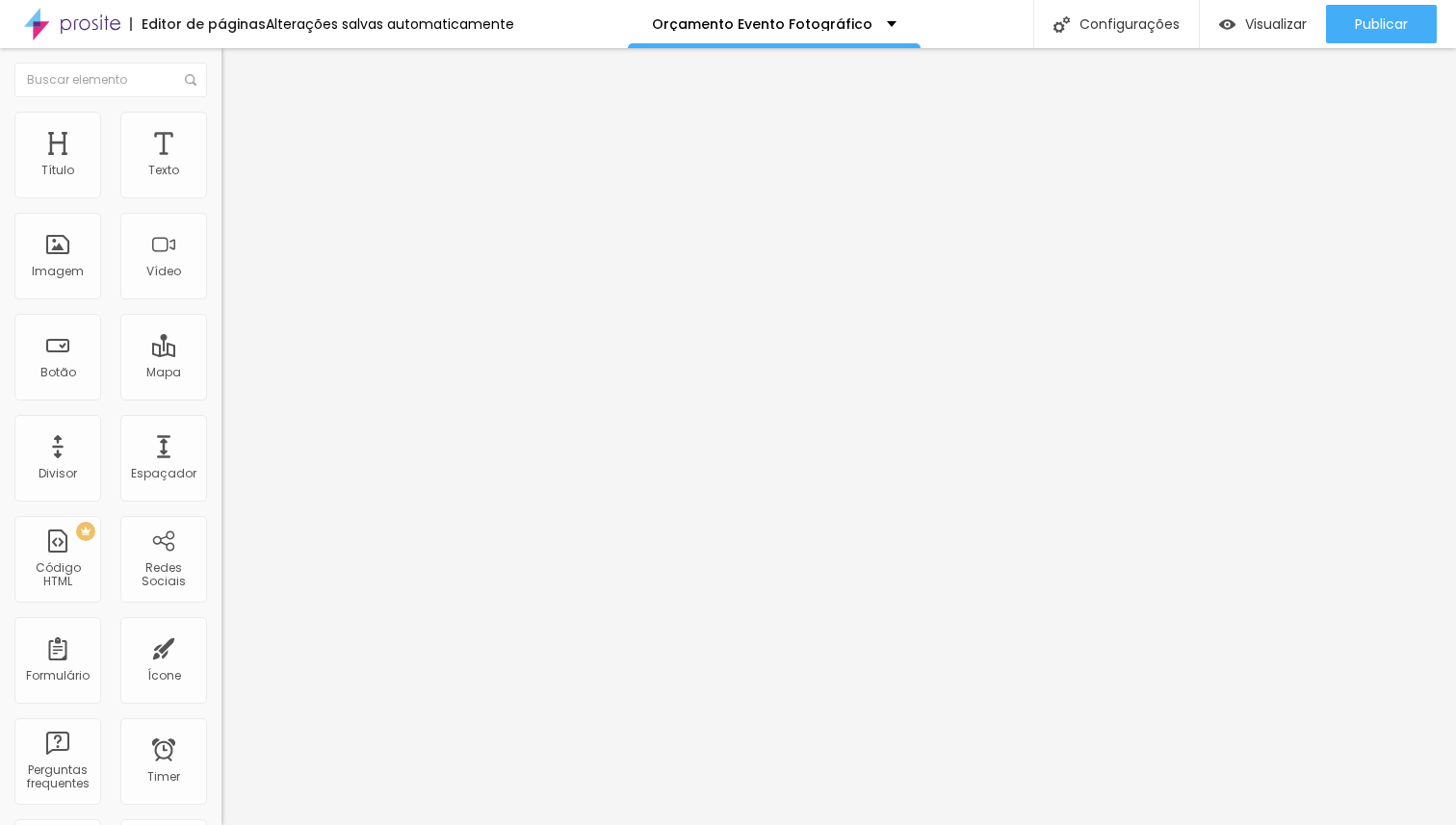
click at [239, 136] on span "Avançado" at bounding box center [271, 144] width 64 height 17
drag, startPoint x: 119, startPoint y: 190, endPoint x: 174, endPoint y: 185, distance: 55.2
click at [221, 374] on input "range" at bounding box center [283, 382] width 124 height 16
drag, startPoint x: 44, startPoint y: 223, endPoint x: 69, endPoint y: 218, distance: 25.5
click at [221, 646] on input "range" at bounding box center [283, 654] width 124 height 16
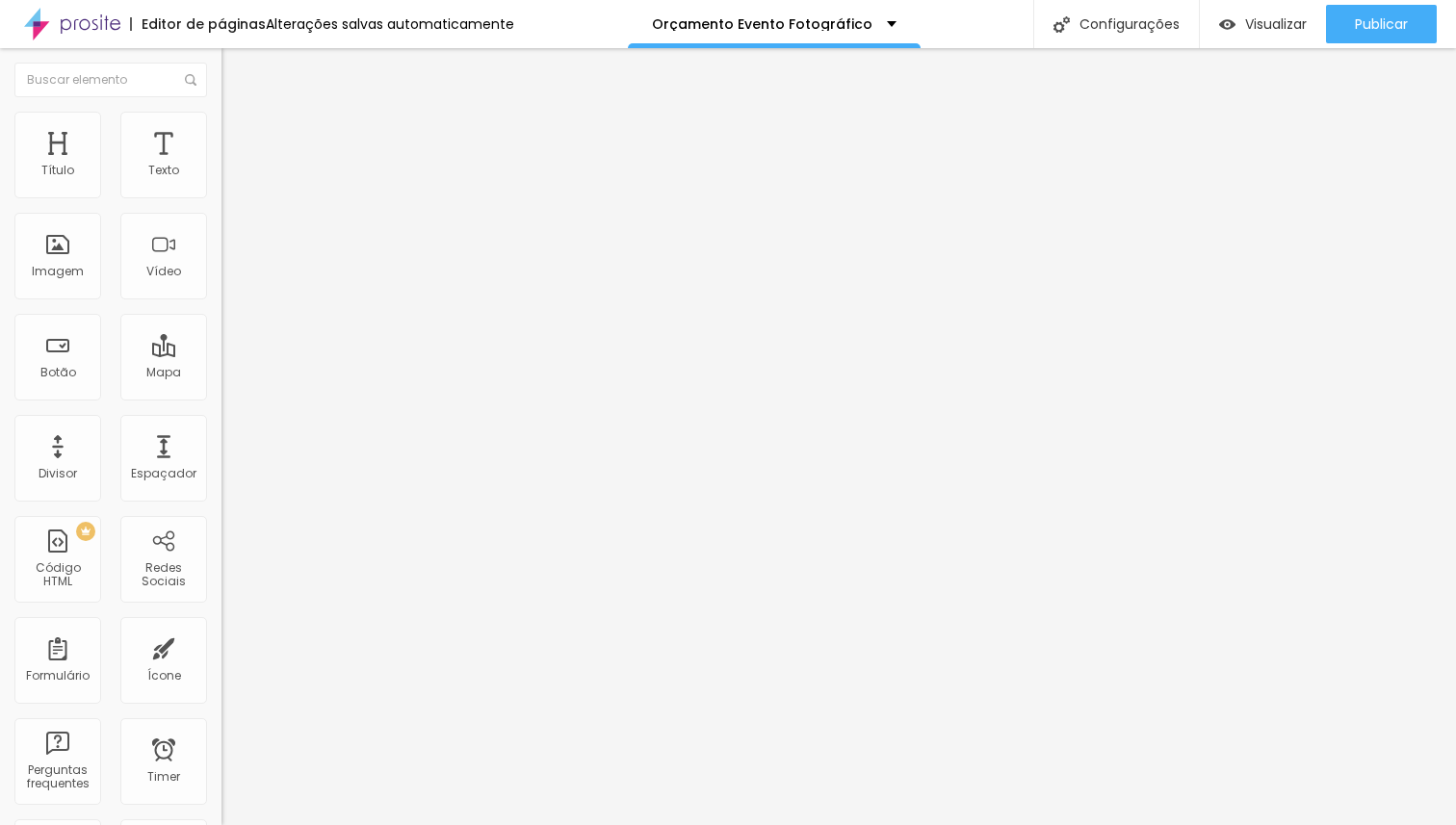
click at [221, 354] on input "range" at bounding box center [283, 362] width 124 height 16
click at [239, 133] on span "Estilo" at bounding box center [254, 124] width 30 height 17
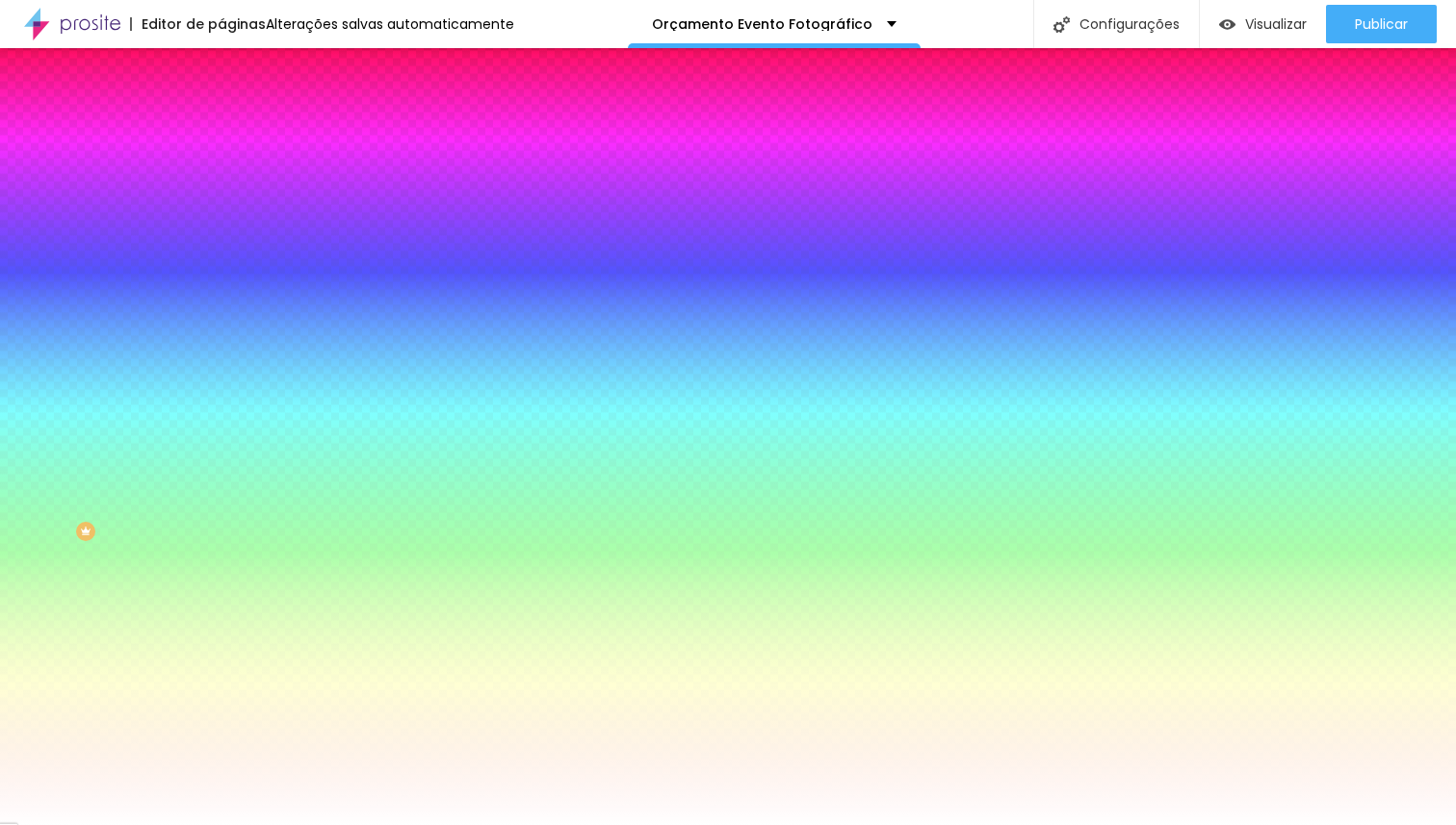
click at [221, 131] on li "Avançado" at bounding box center [332, 141] width 221 height 20
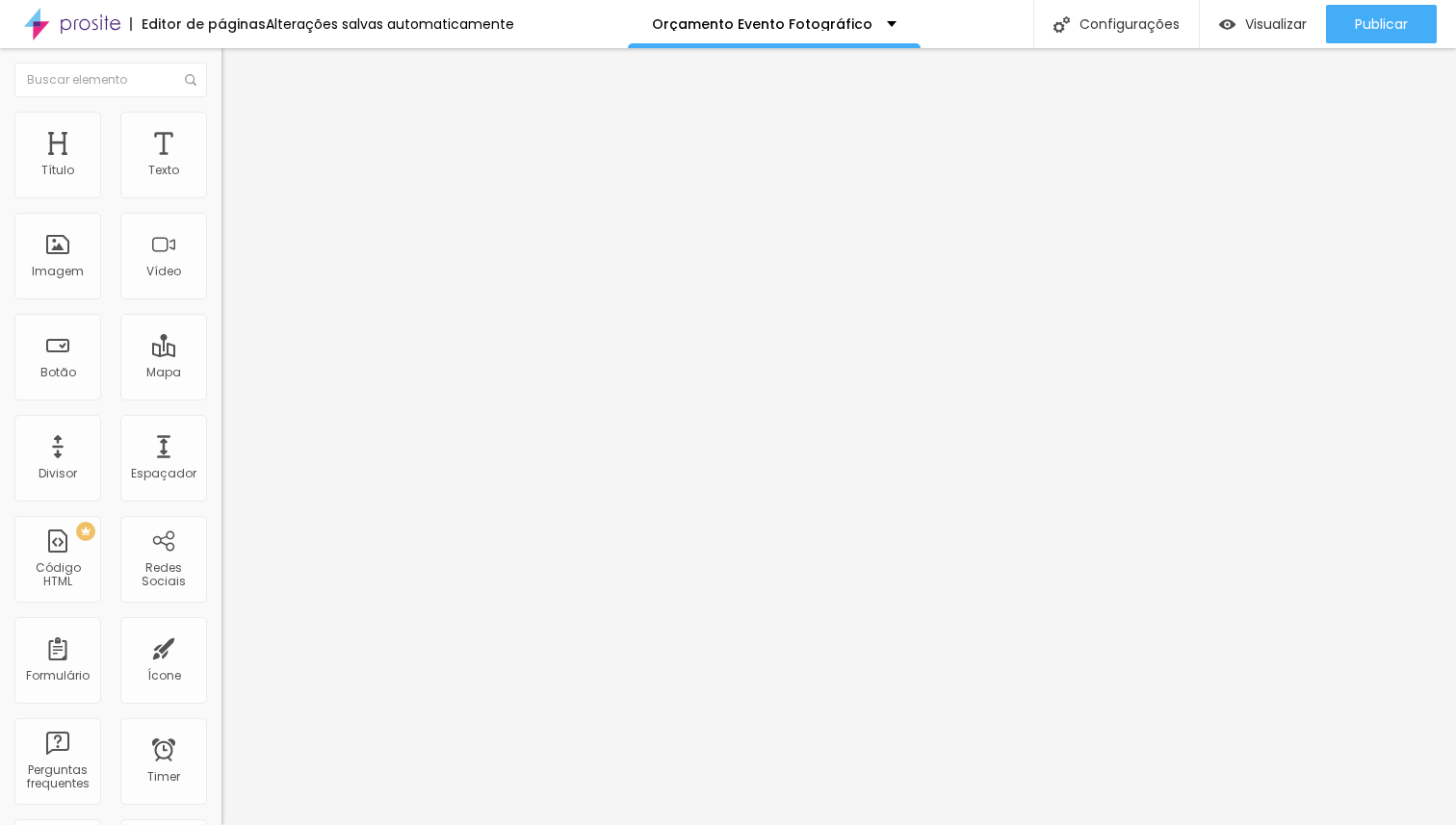
drag, startPoint x: 157, startPoint y: 192, endPoint x: 205, endPoint y: 190, distance: 48.0
click at [221, 374] on input "range" at bounding box center [283, 382] width 124 height 16
click at [239, 137] on span "Avançado" at bounding box center [271, 144] width 64 height 17
drag, startPoint x: 164, startPoint y: 192, endPoint x: 197, endPoint y: 194, distance: 33.1
click at [221, 374] on input "range" at bounding box center [283, 382] width 124 height 16
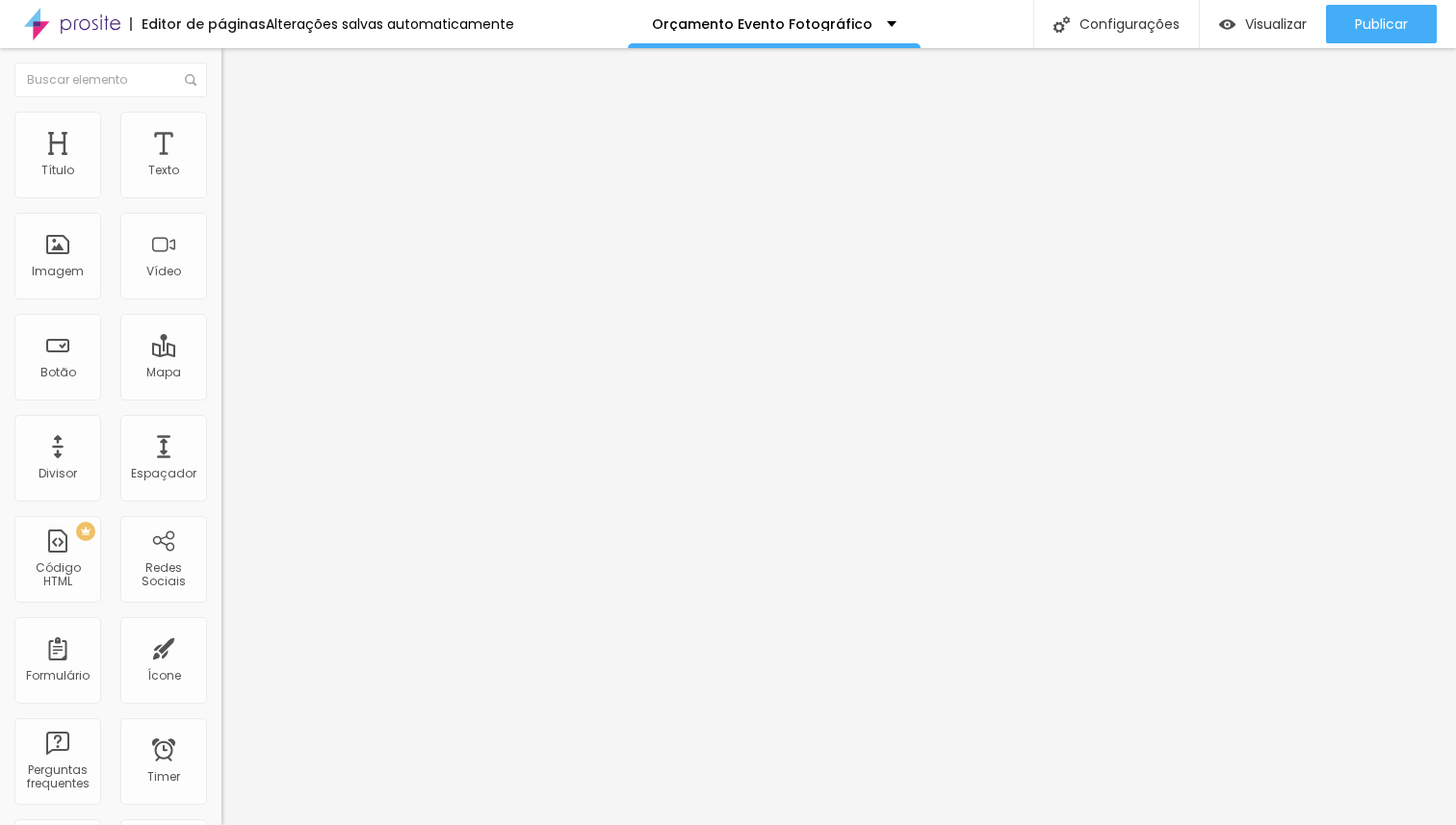
drag, startPoint x: 73, startPoint y: 225, endPoint x: 60, endPoint y: 218, distance: 14.8
click at [221, 646] on input "range" at bounding box center [283, 654] width 124 height 16
click at [221, 131] on li "Avançado" at bounding box center [332, 141] width 221 height 20
click at [221, 165] on span "Adicionar imagem" at bounding box center [283, 157] width 124 height 17
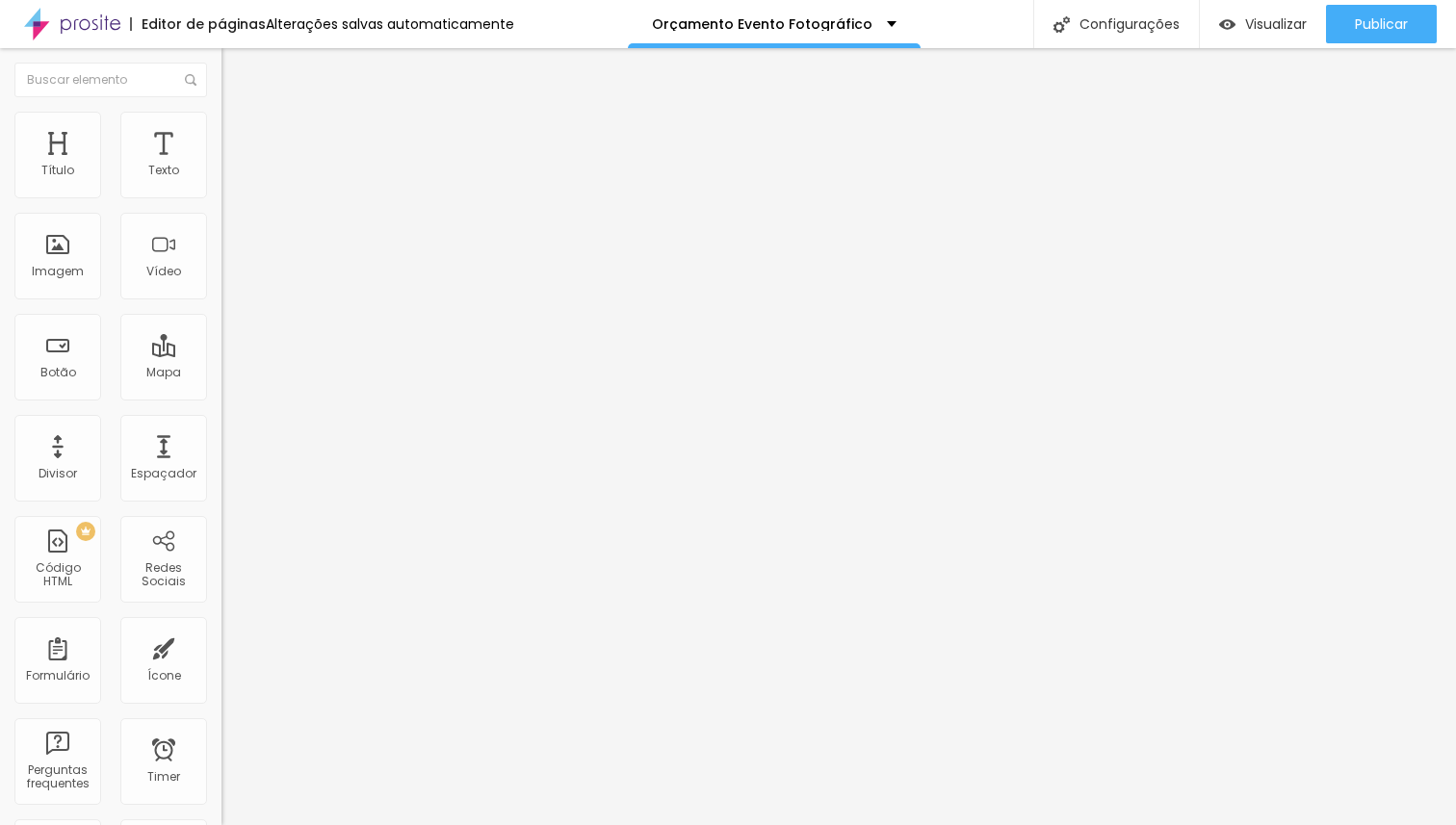
click at [221, 165] on span "Adicionar imagem" at bounding box center [283, 157] width 124 height 17
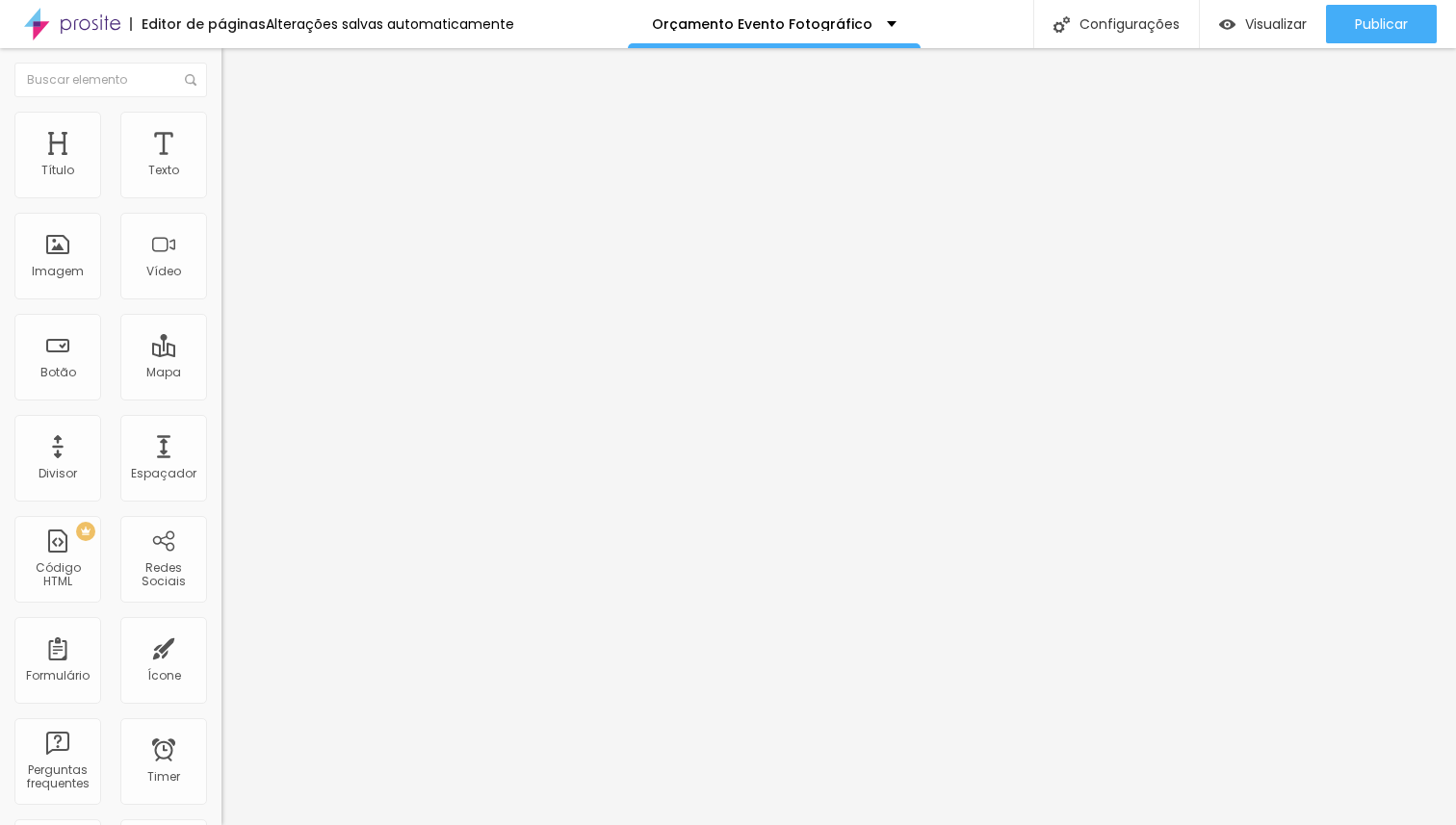
click at [221, 165] on span "Adicionar imagem" at bounding box center [283, 157] width 124 height 17
click at [239, 131] on span "Estilo" at bounding box center [254, 124] width 30 height 17
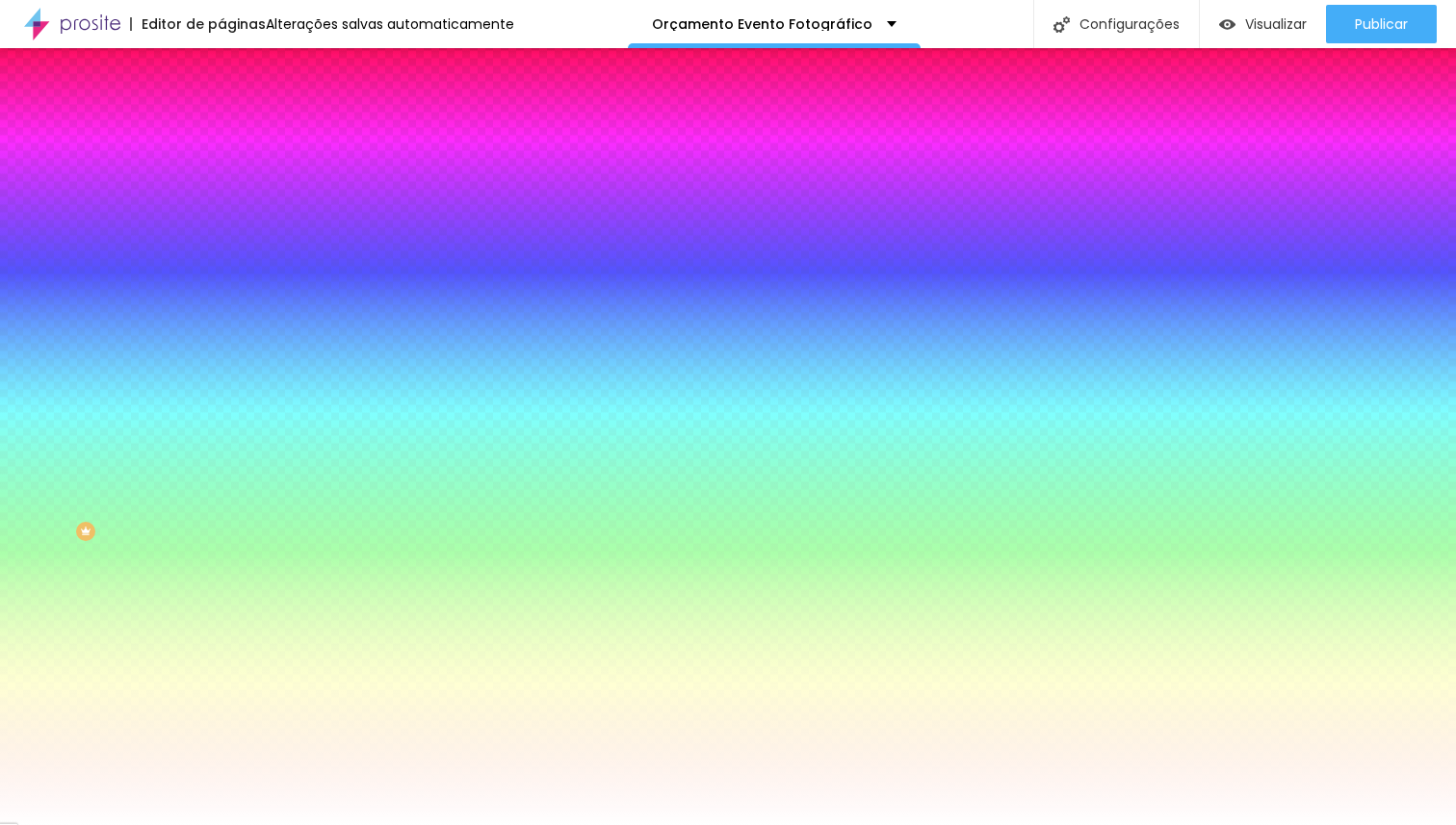
click at [221, 177] on span "Trocar imagem" at bounding box center [273, 168] width 105 height 17
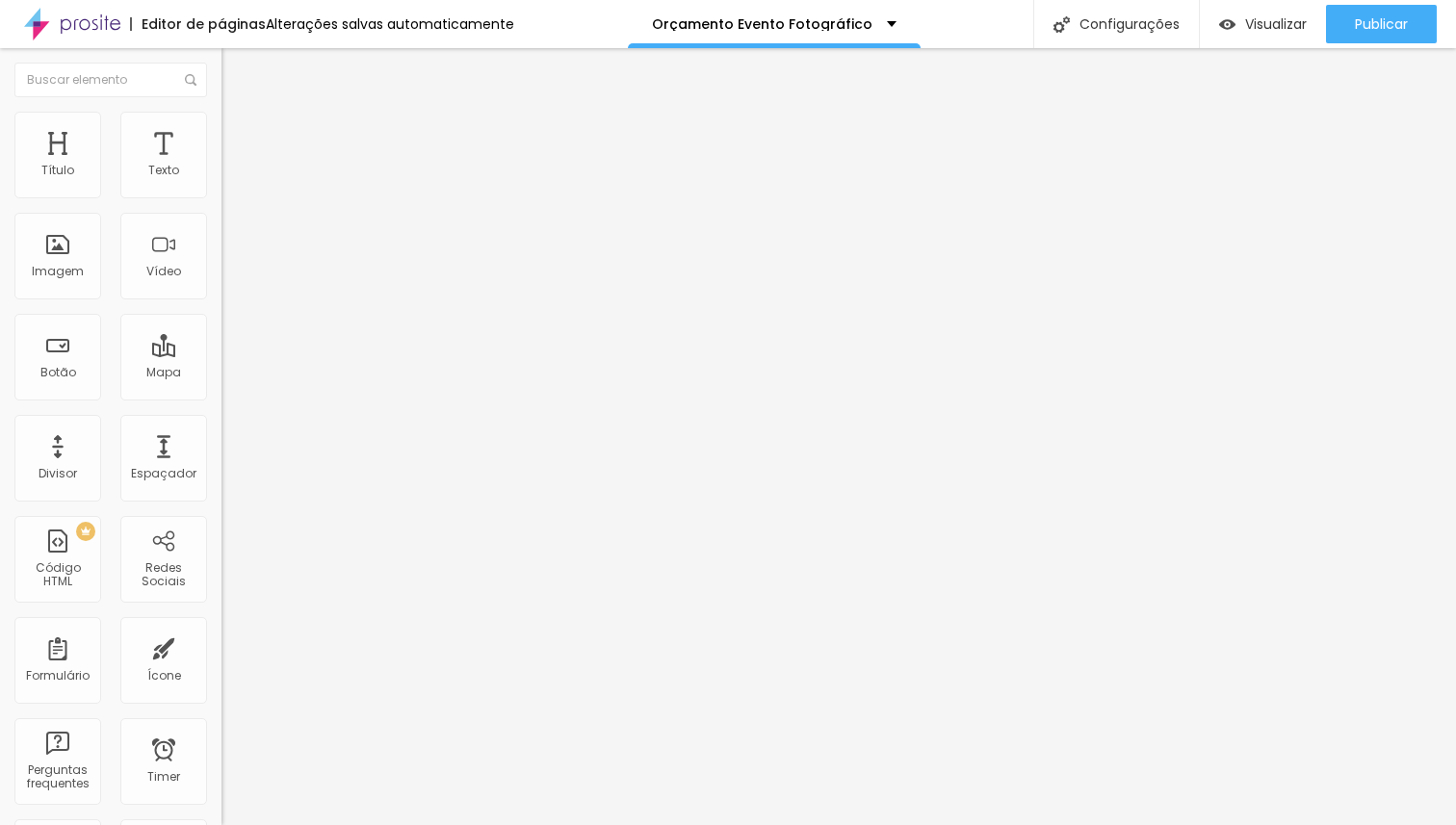
click at [221, 127] on li "Estilo" at bounding box center [332, 122] width 221 height 20
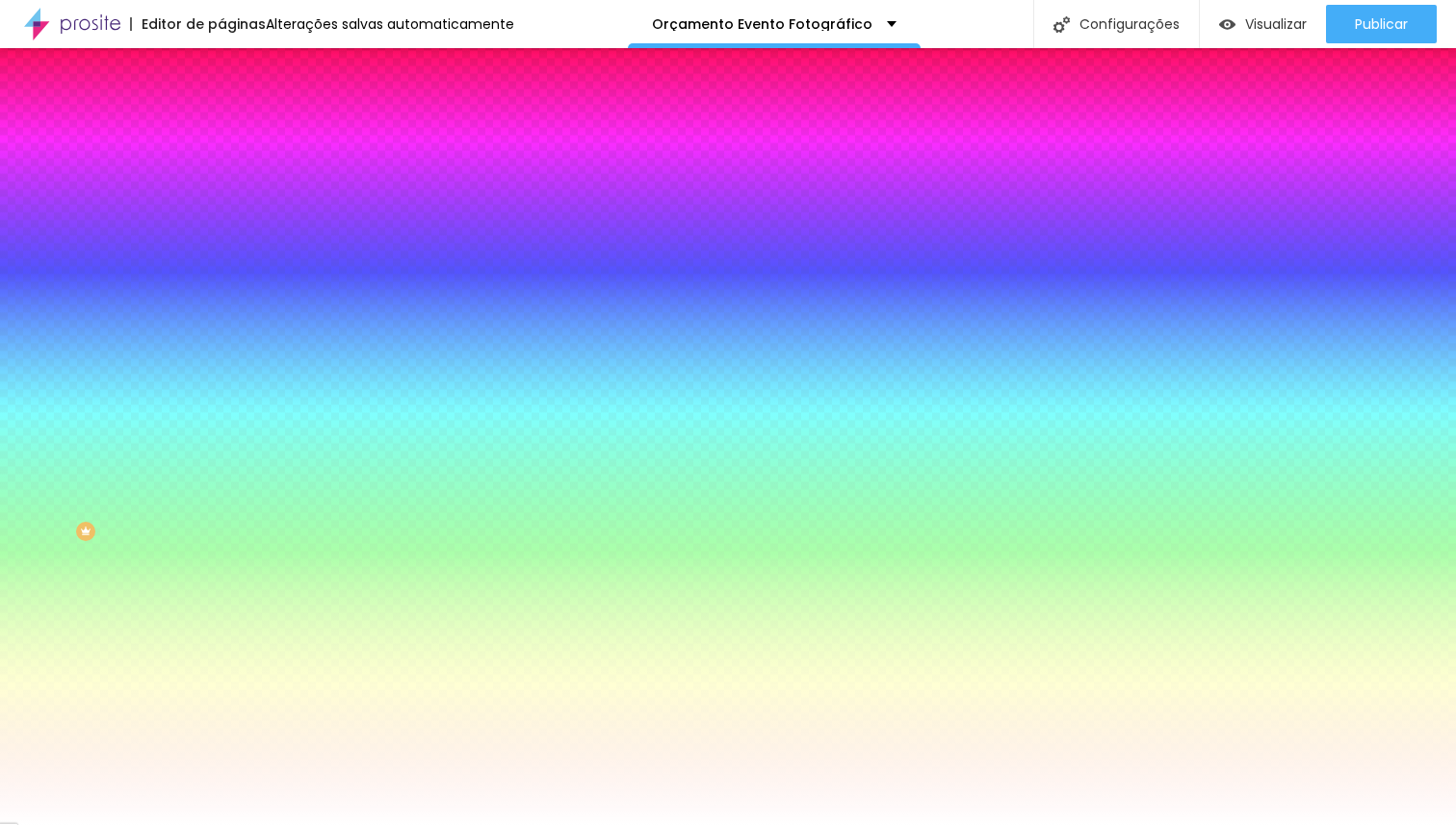
click at [221, 177] on span "Trocar imagem" at bounding box center [273, 168] width 105 height 17
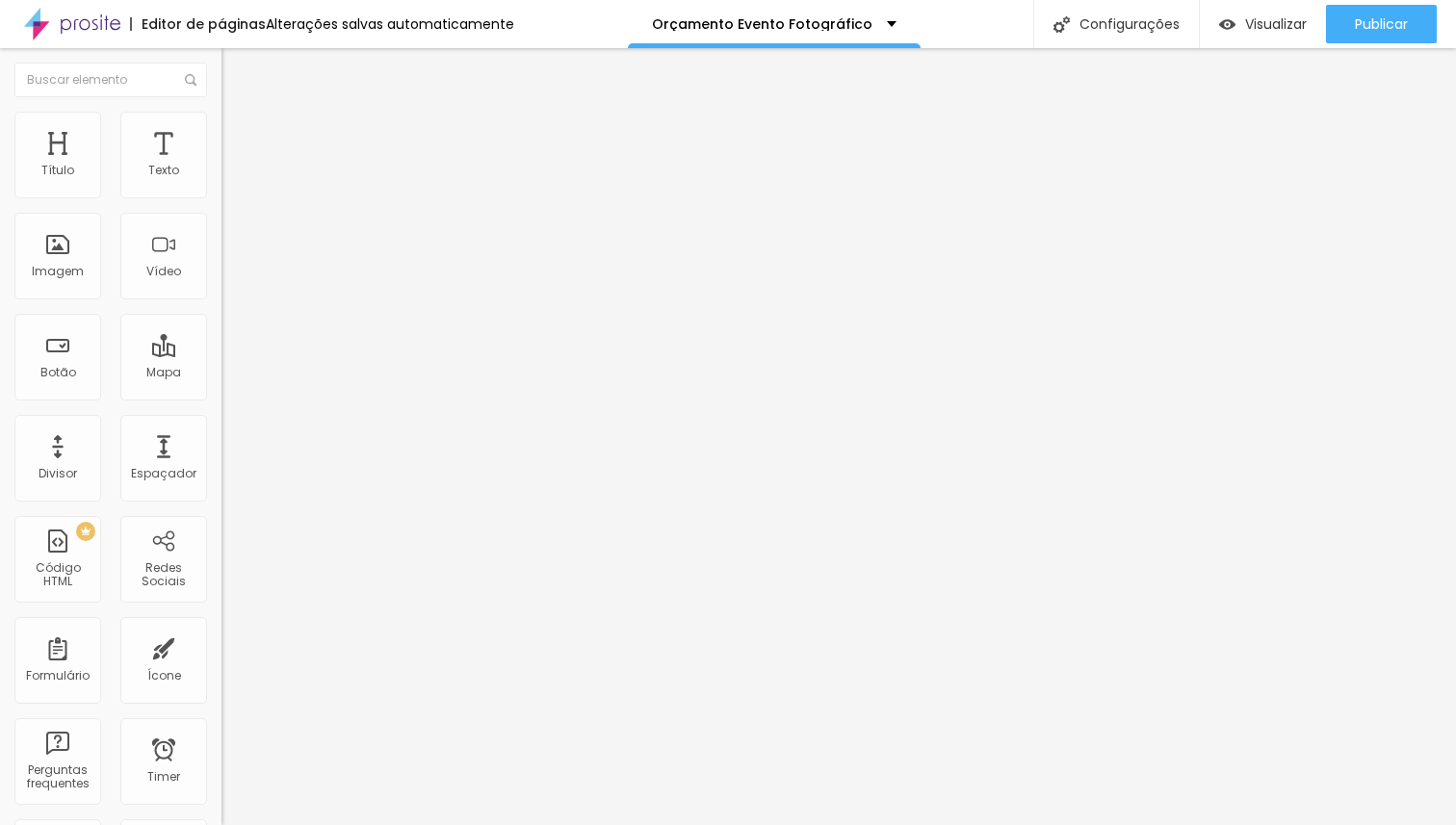
click at [221, 112] on li "Estilo" at bounding box center [332, 122] width 221 height 20
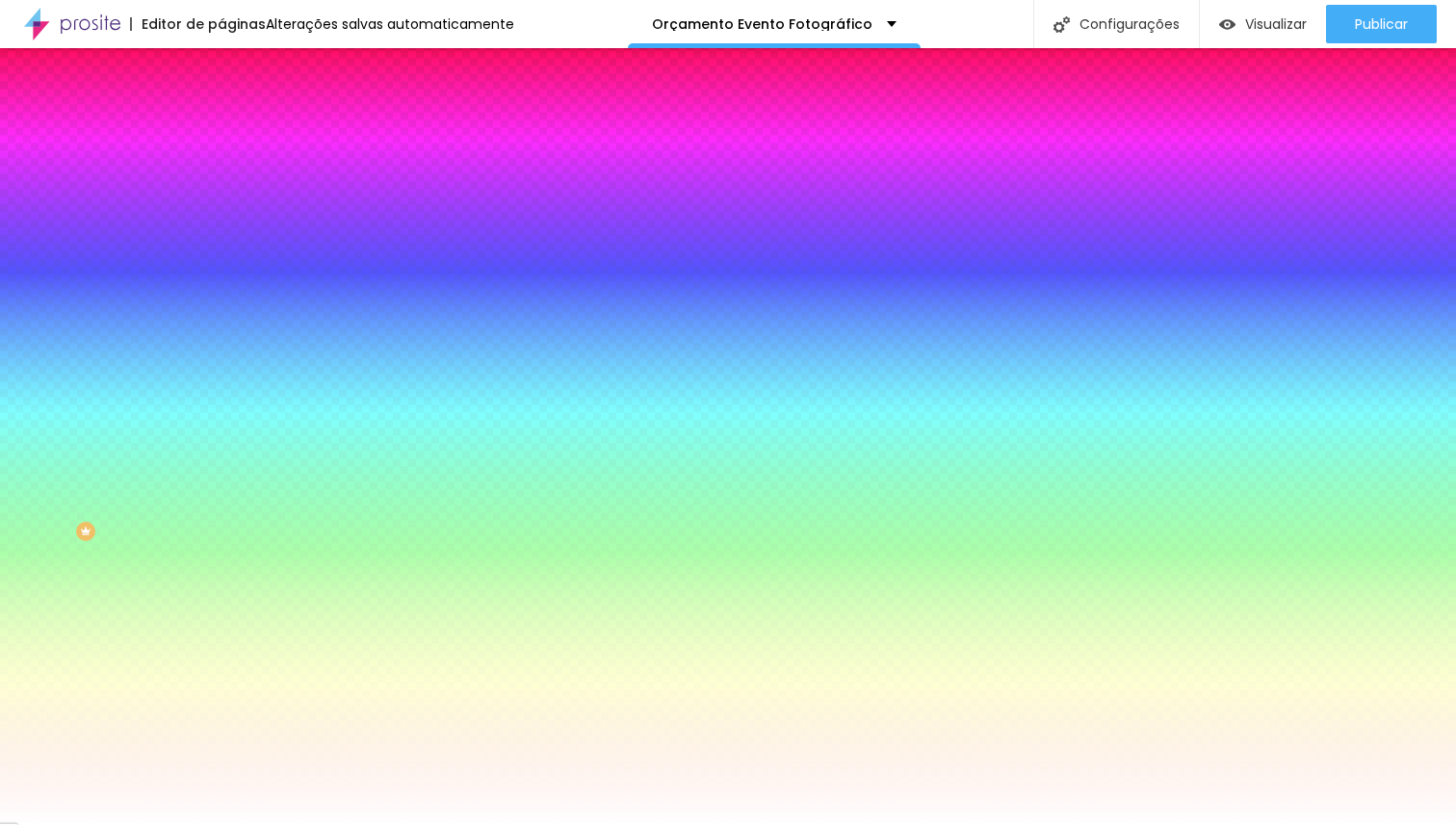
click at [221, 177] on span "Trocar imagem" at bounding box center [273, 168] width 105 height 17
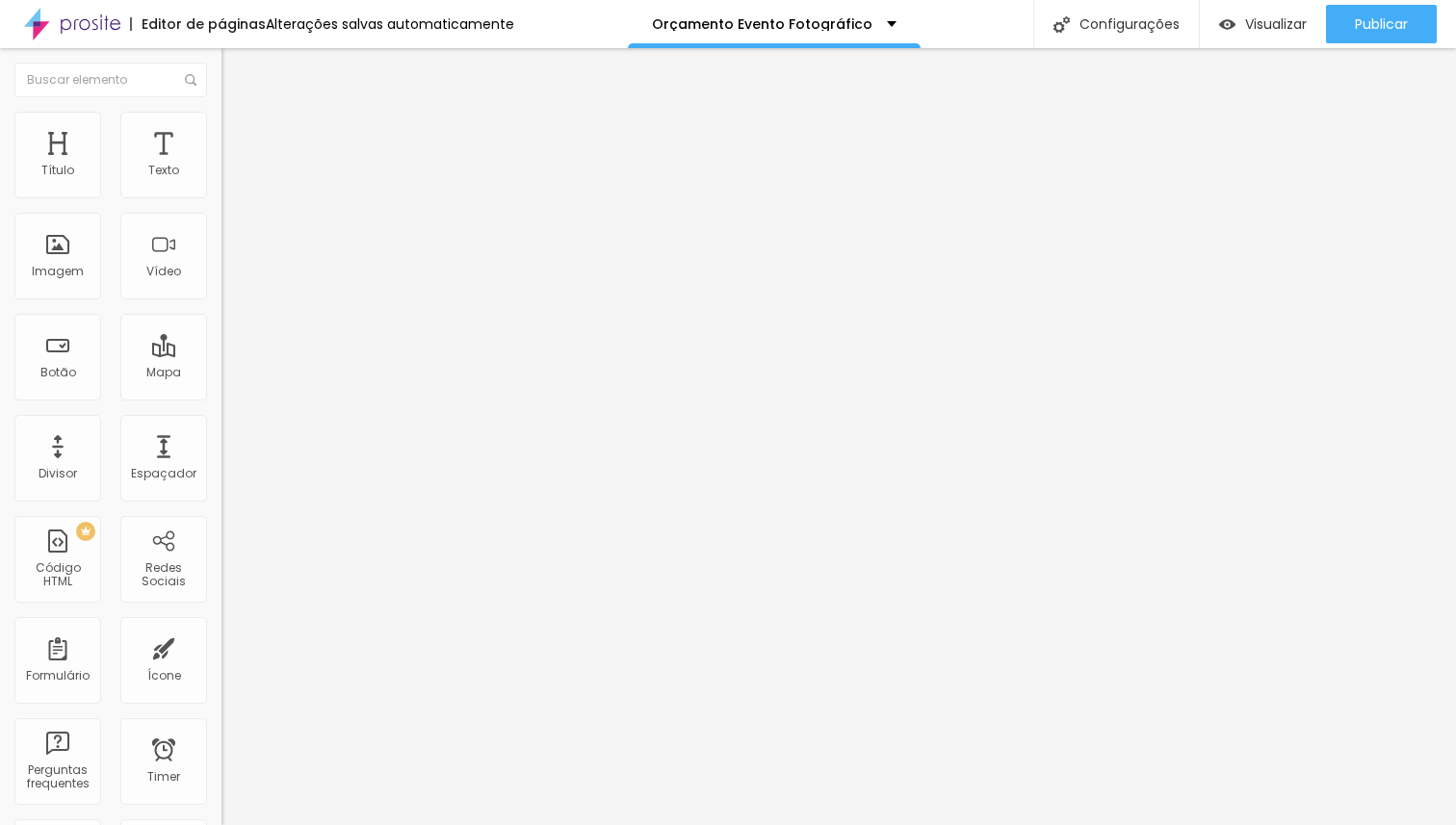
click at [239, 133] on span "Estilo" at bounding box center [254, 124] width 30 height 17
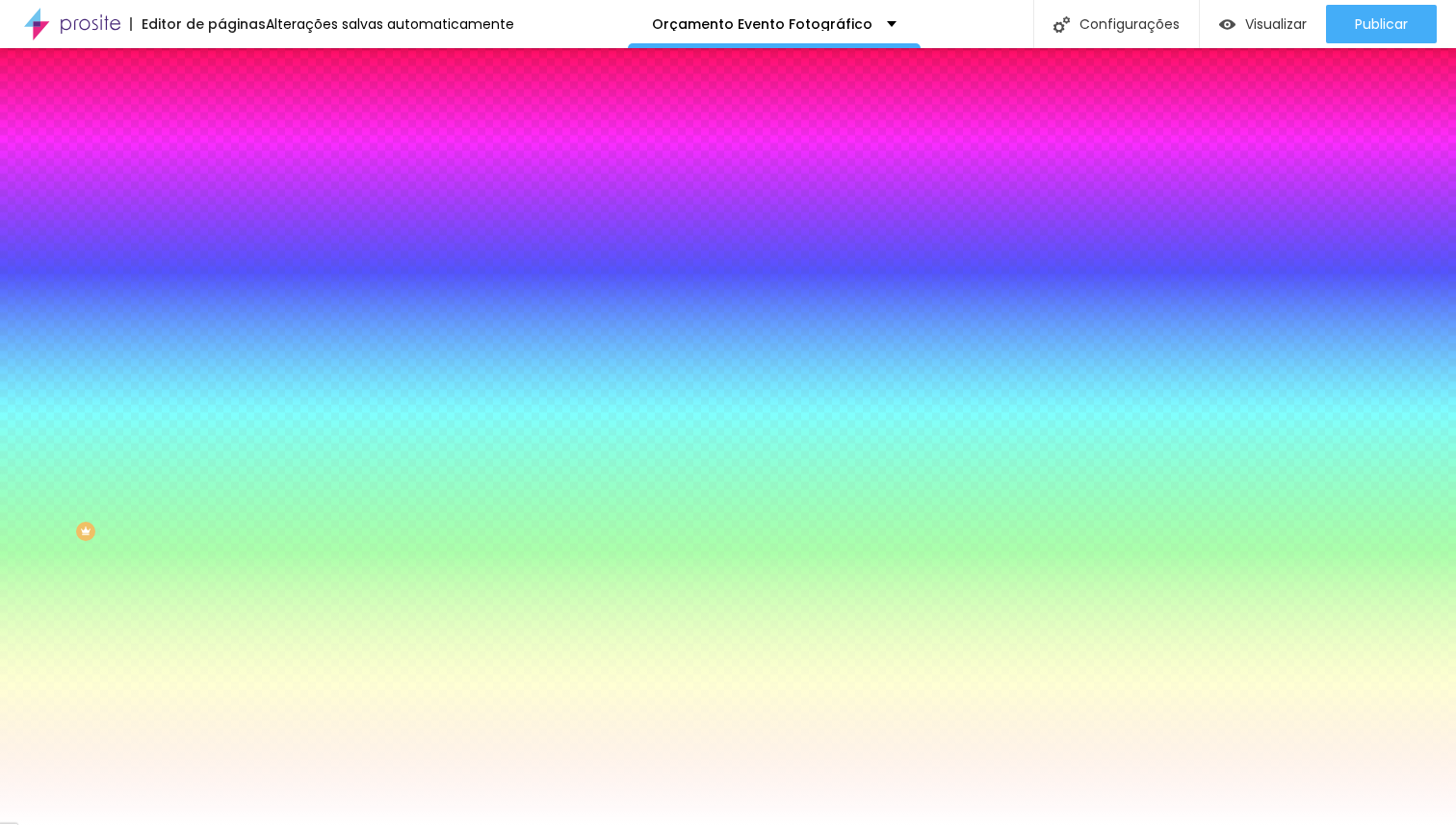
click at [221, 177] on span "Trocar imagem" at bounding box center [273, 168] width 105 height 17
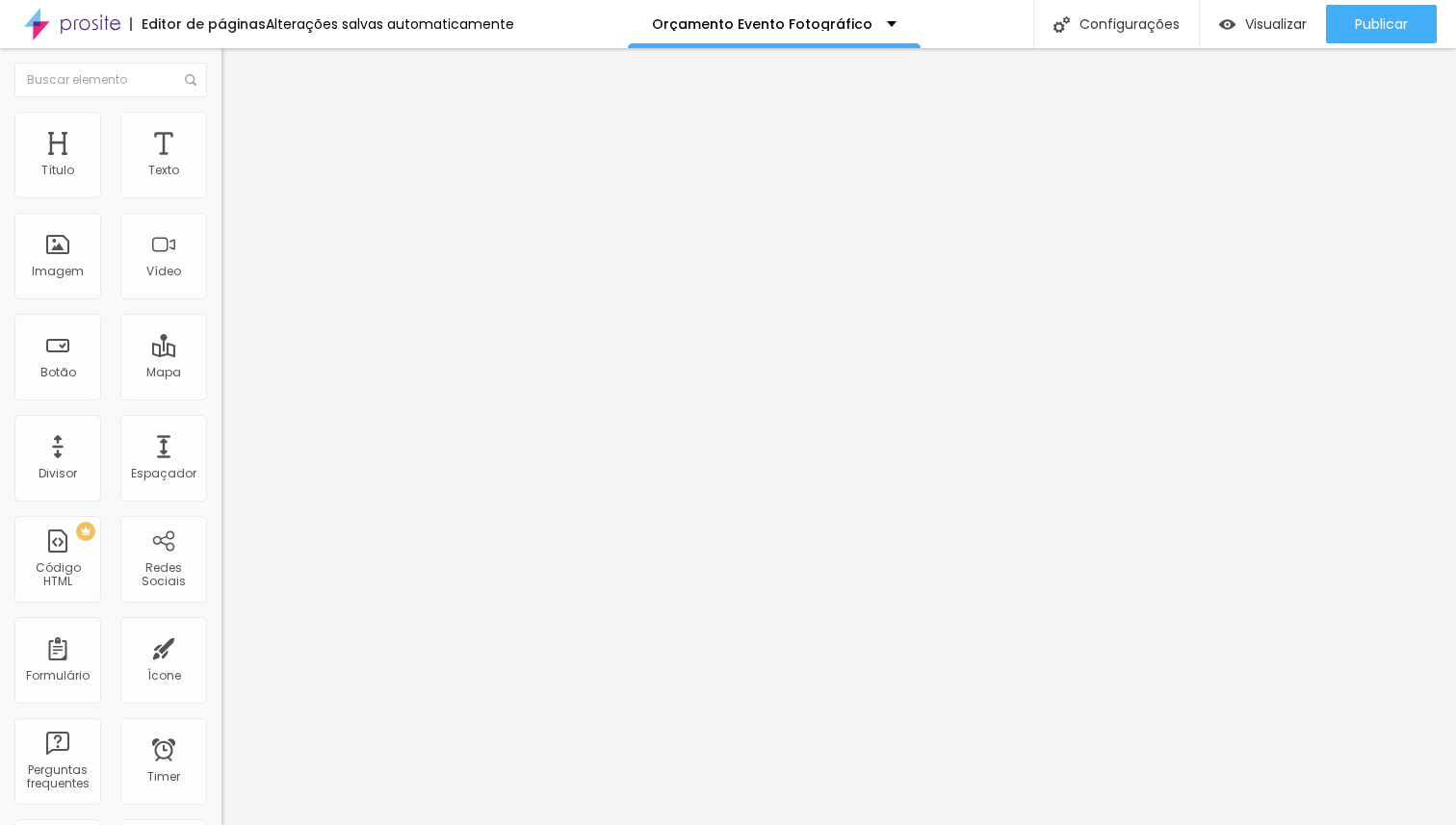
click at [221, 118] on img at bounding box center [230, 121] width 18 height 18
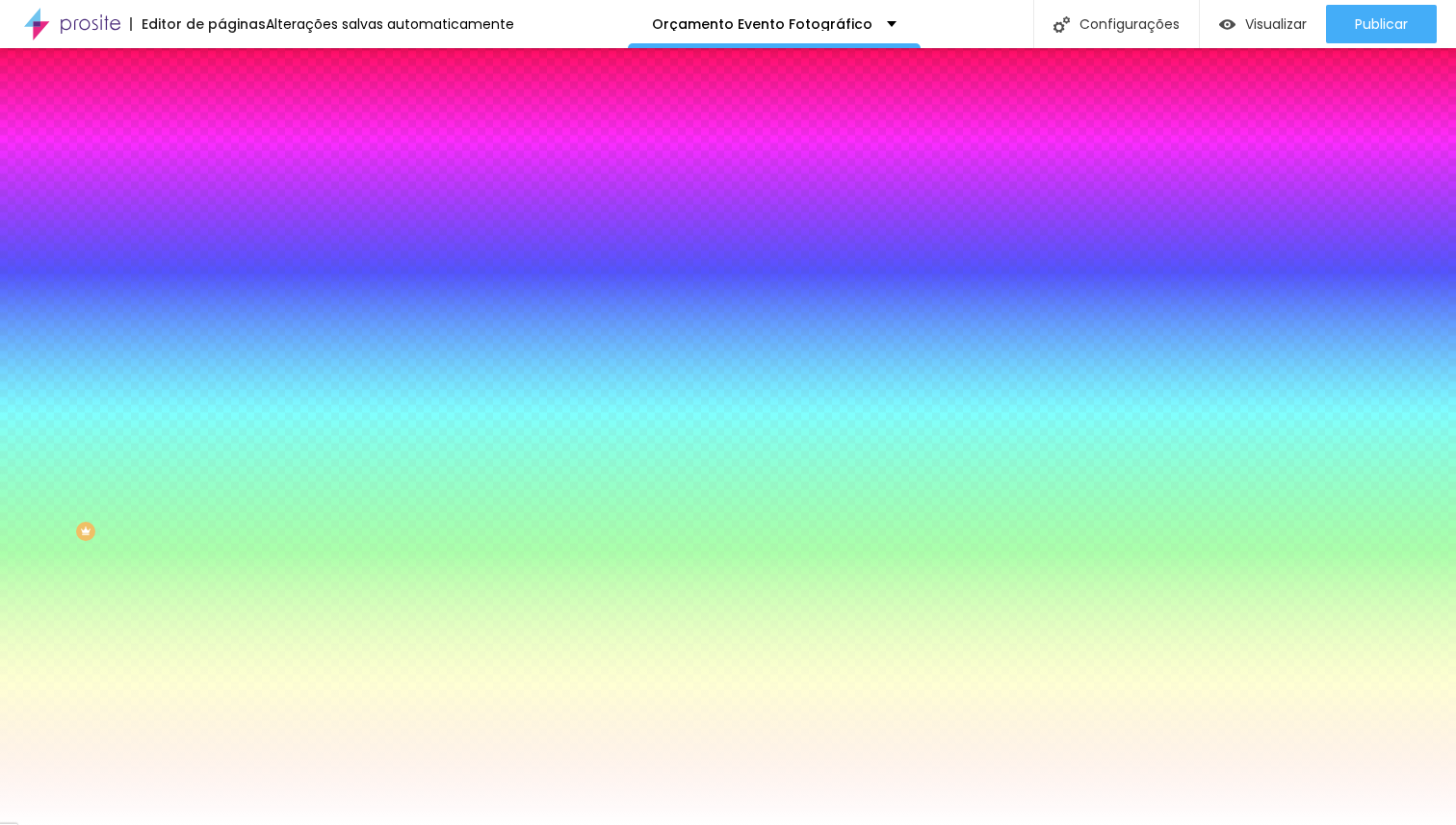
click at [221, 177] on span "Trocar imagem" at bounding box center [273, 168] width 105 height 17
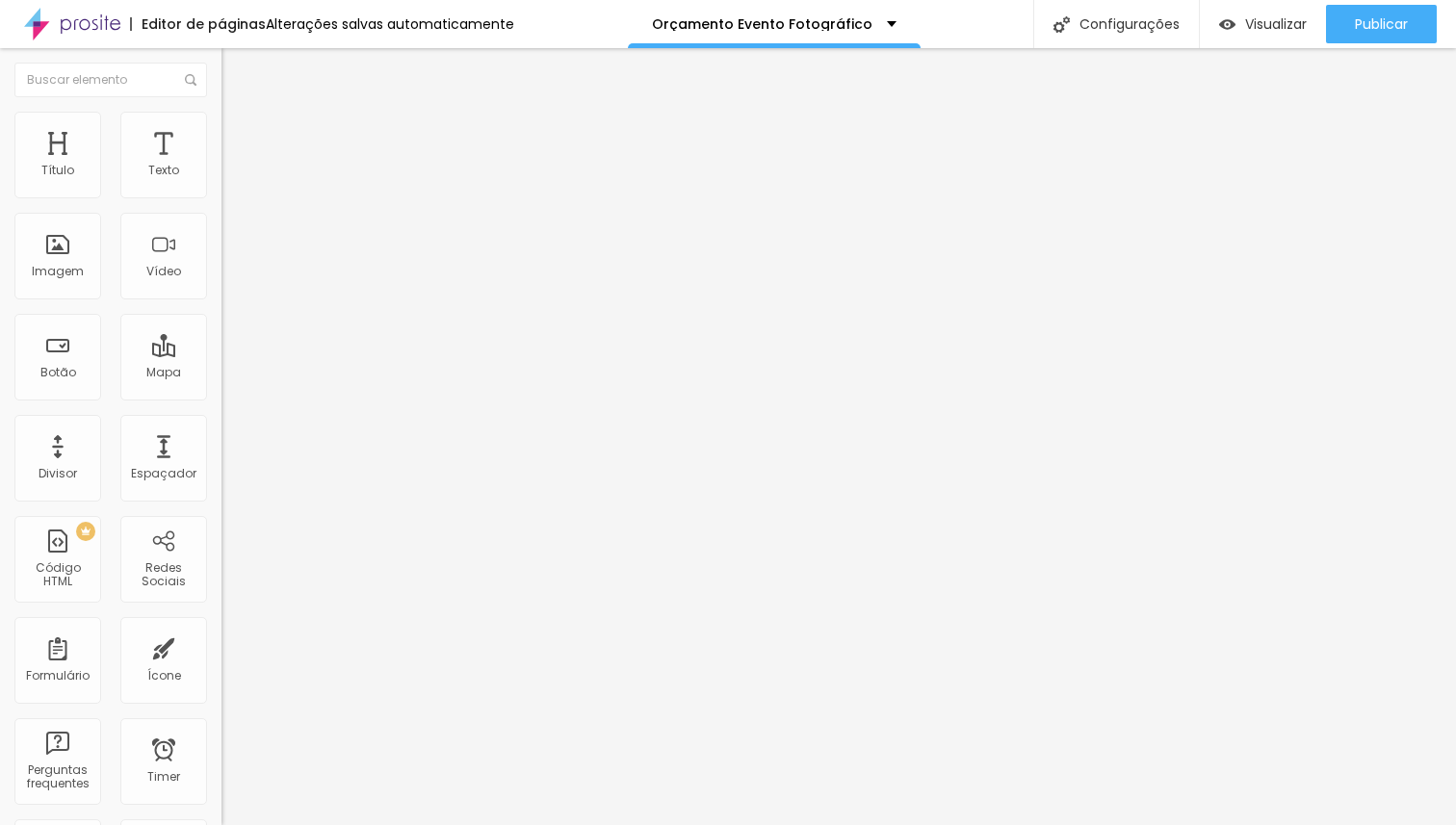
click at [221, 125] on li "Estilo" at bounding box center [332, 122] width 221 height 20
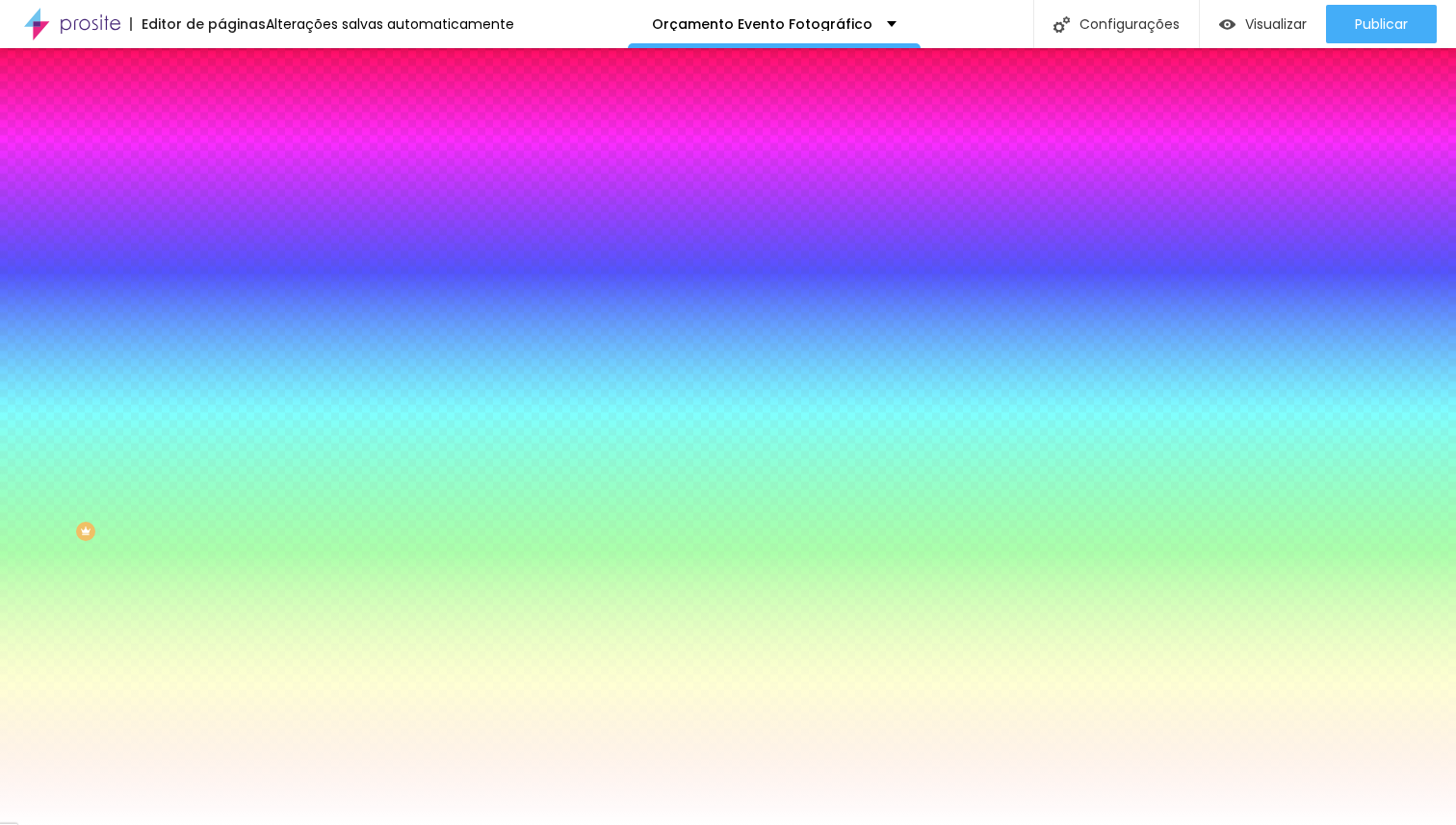
click at [221, 177] on span "Trocar imagem" at bounding box center [273, 168] width 105 height 17
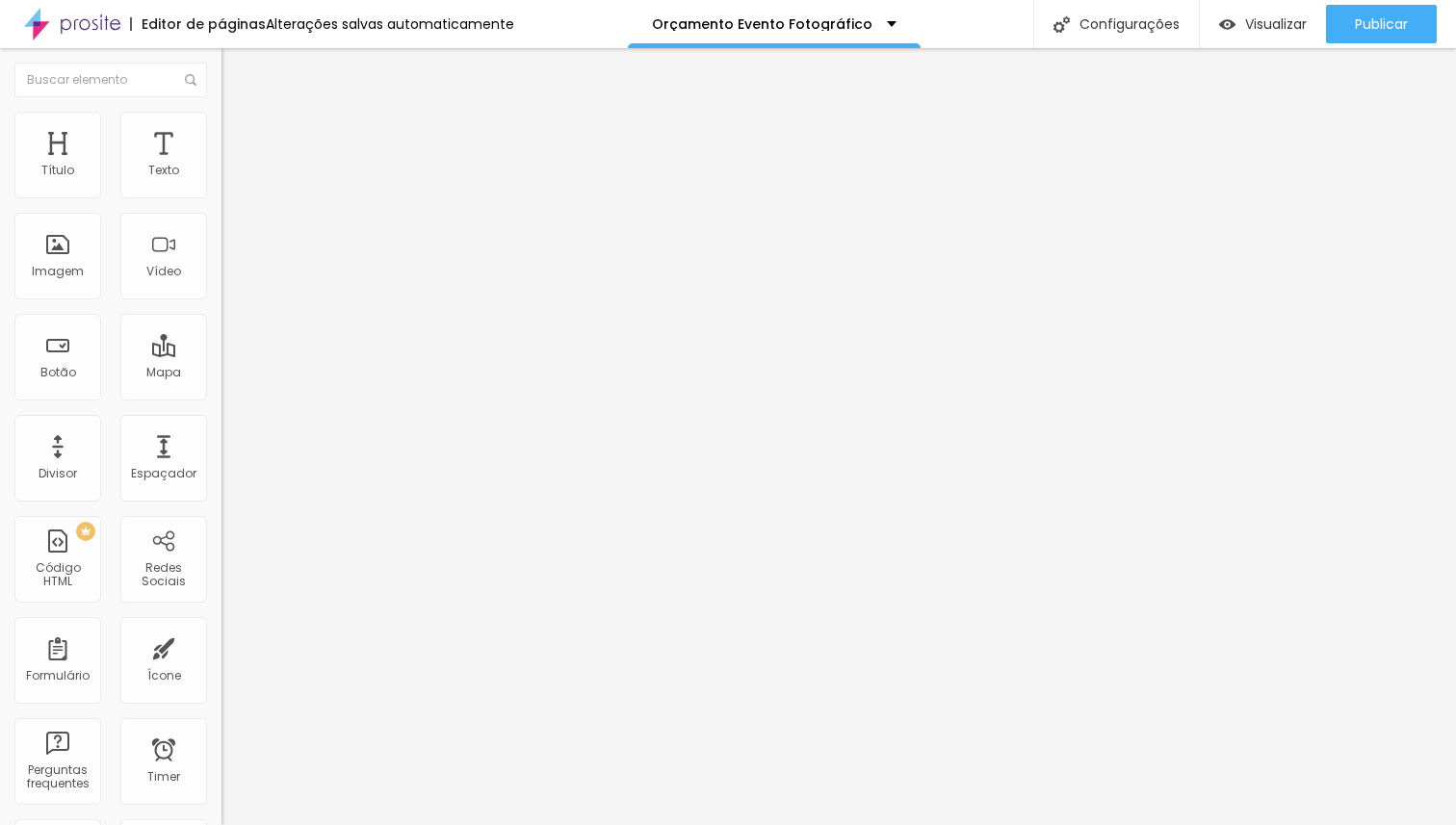
click at [221, 127] on ul "Conteúdo Estilo Avançado" at bounding box center [332, 121] width 221 height 58
click at [221, 124] on li "Estilo" at bounding box center [332, 122] width 221 height 20
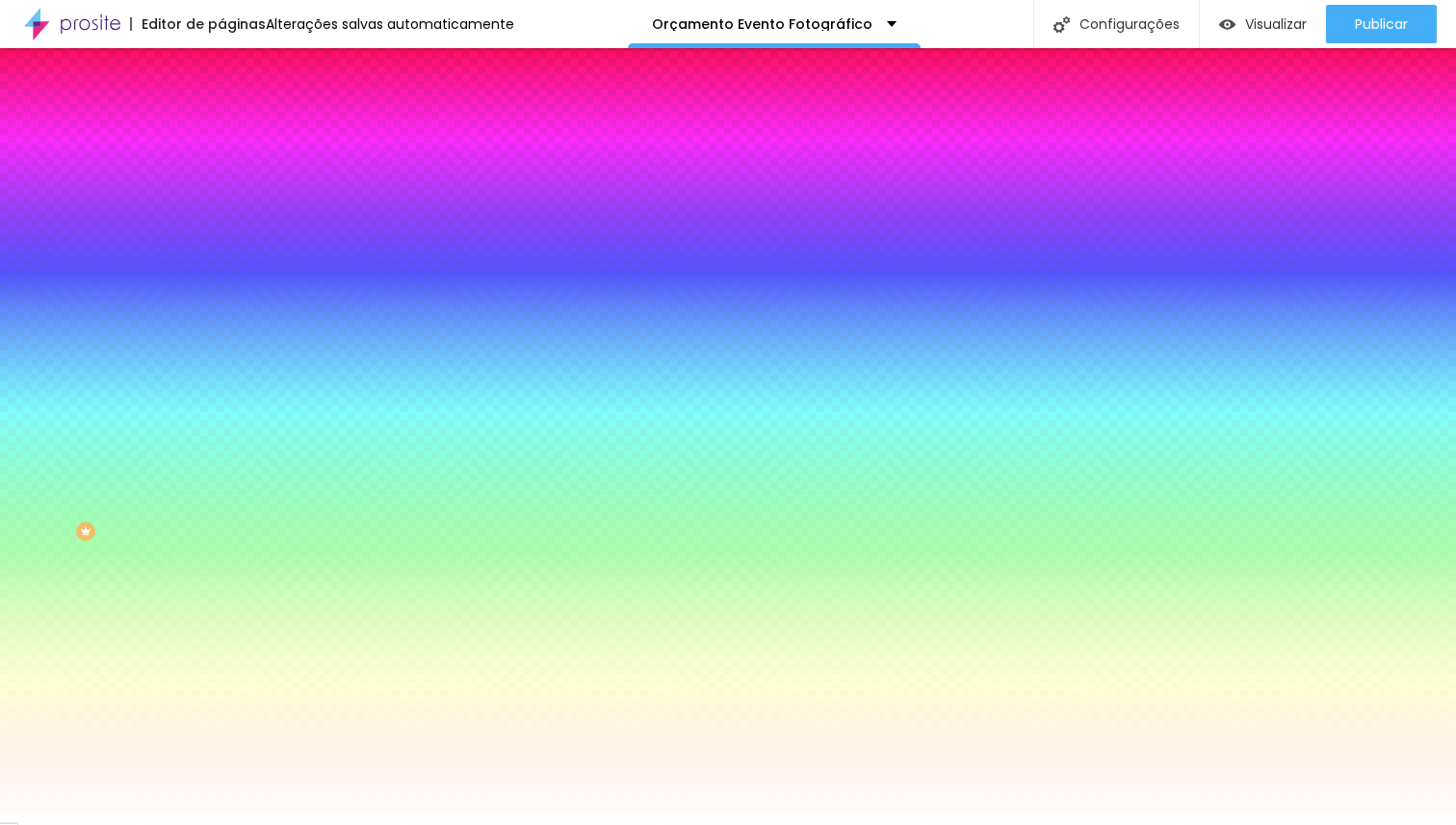
click at [221, 177] on span "Trocar imagem" at bounding box center [273, 168] width 105 height 17
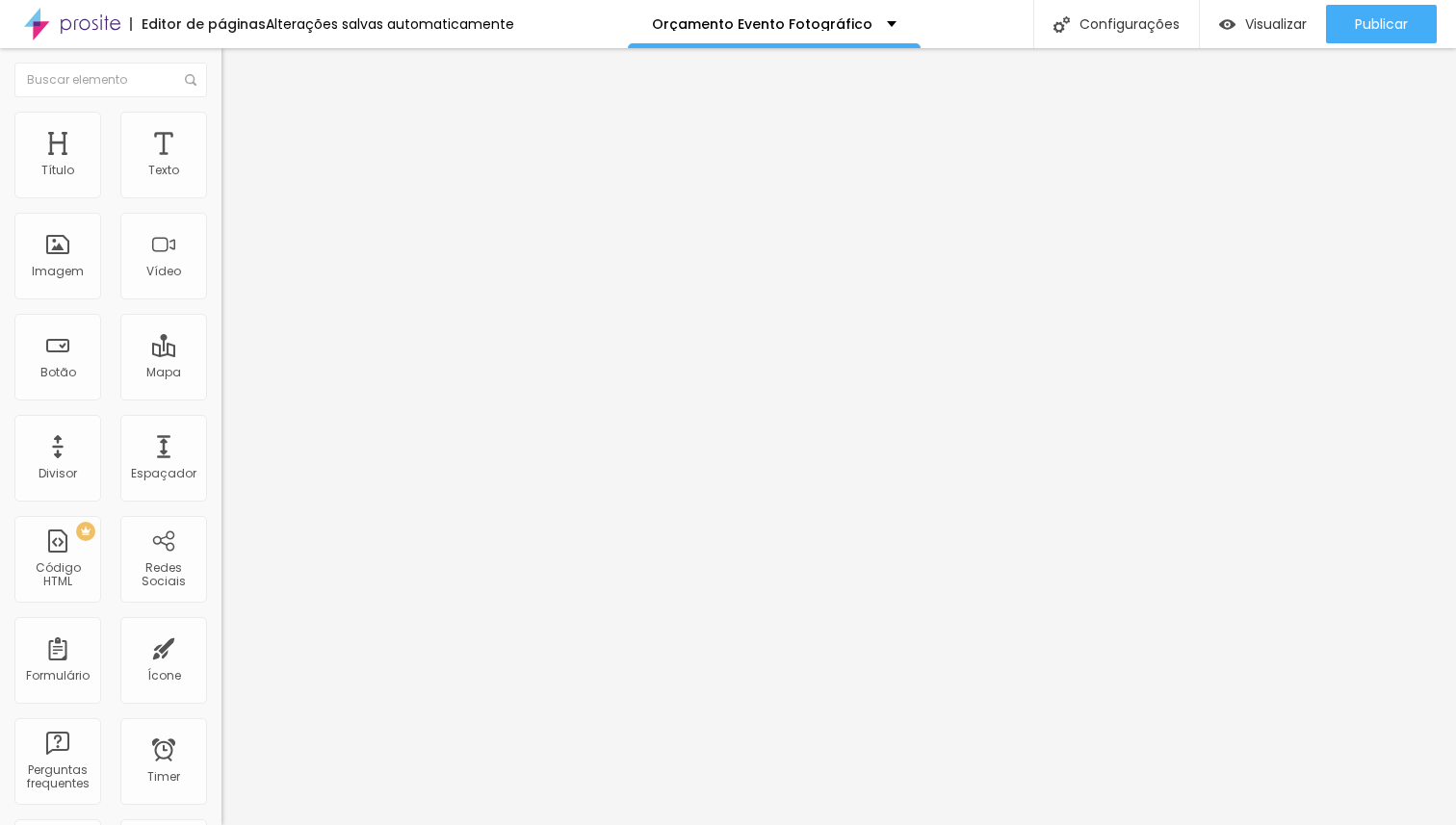
drag, startPoint x: 108, startPoint y: 123, endPoint x: 115, endPoint y: 157, distance: 34.7
click at [221, 122] on img at bounding box center [230, 121] width 18 height 18
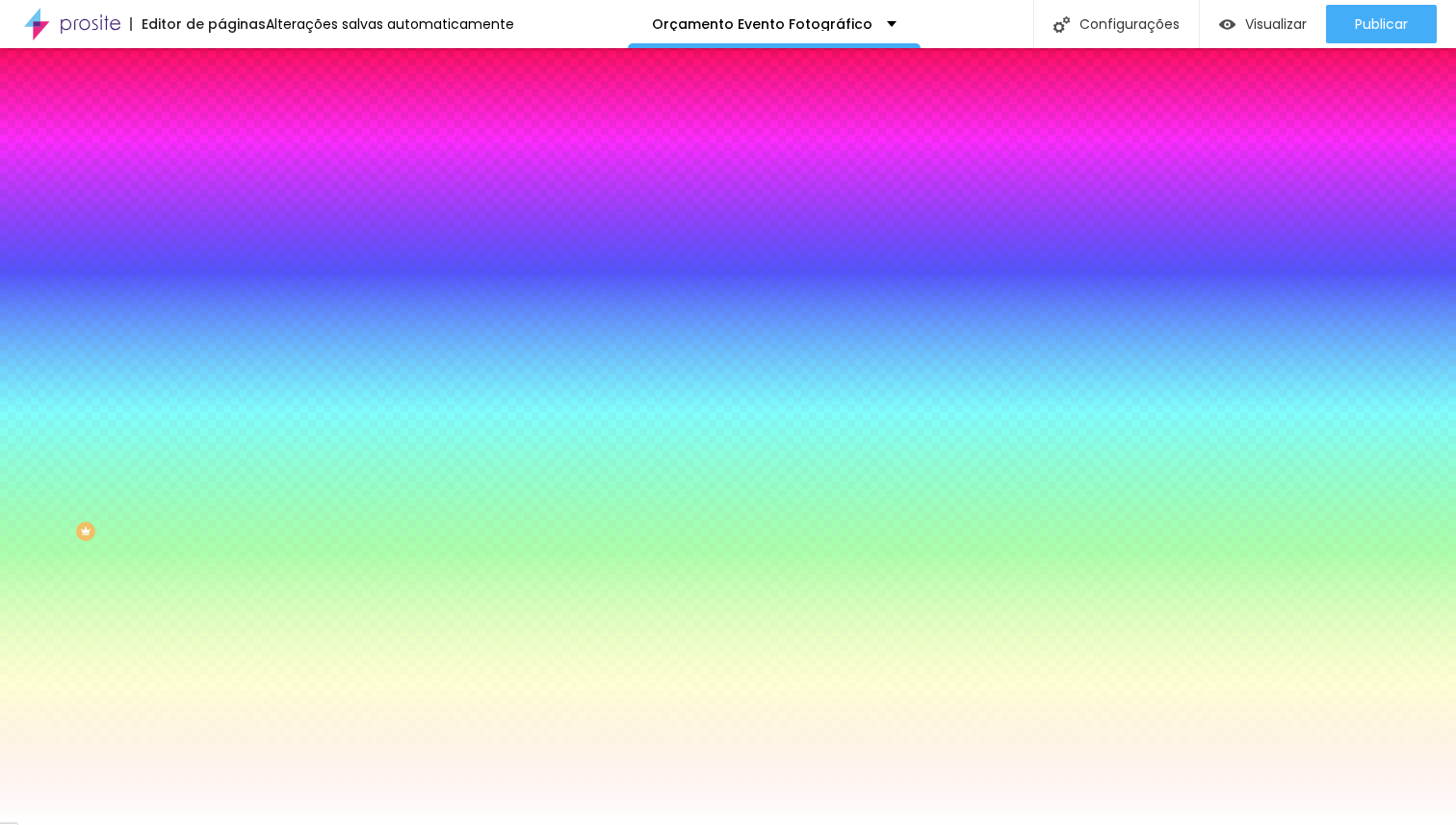
click at [221, 177] on span "Trocar imagem" at bounding box center [273, 168] width 105 height 17
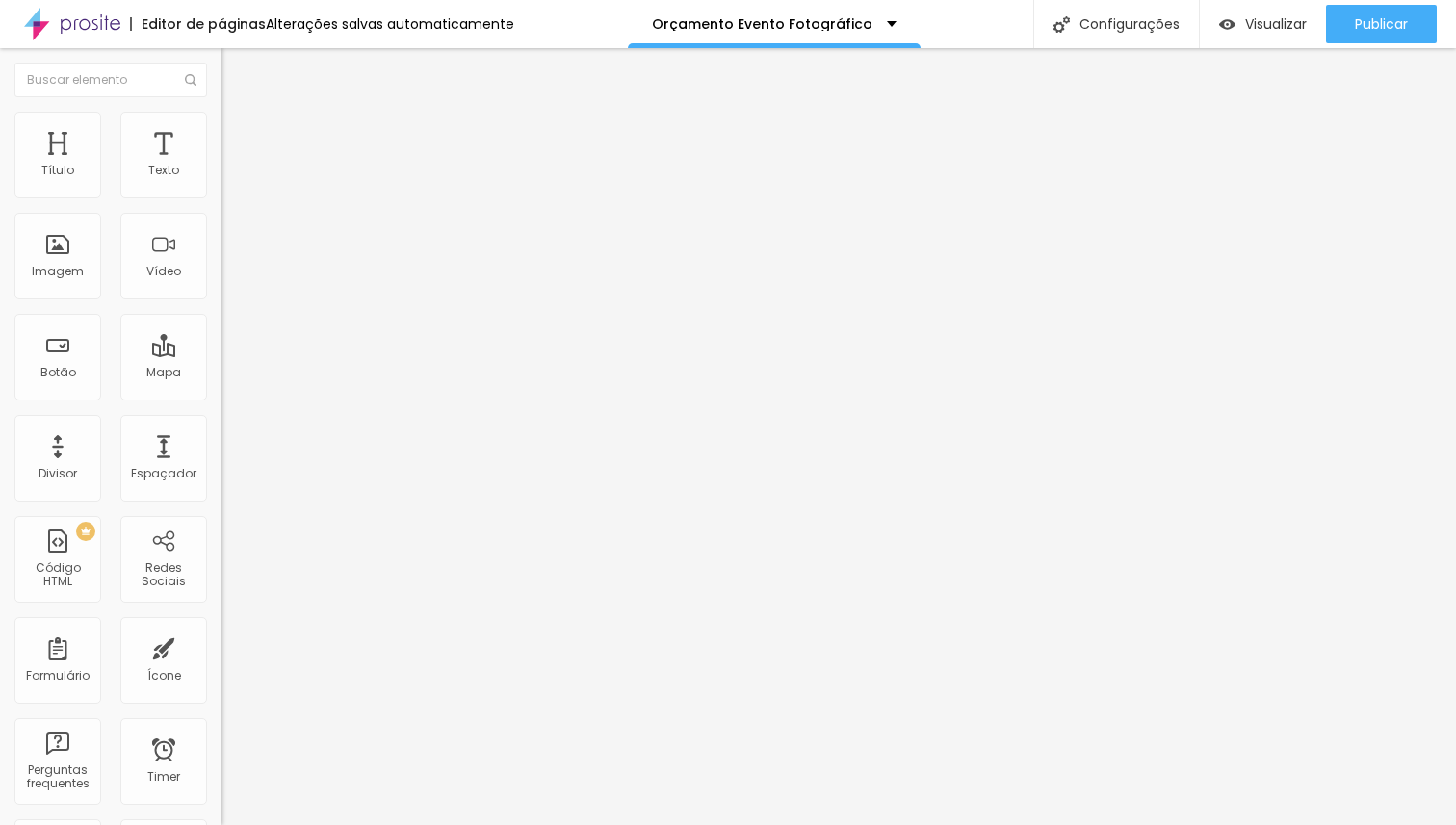
click at [221, 118] on ul "Conteúdo Estilo Avançado" at bounding box center [332, 121] width 221 height 58
click at [239, 133] on span "Estilo" at bounding box center [254, 124] width 30 height 17
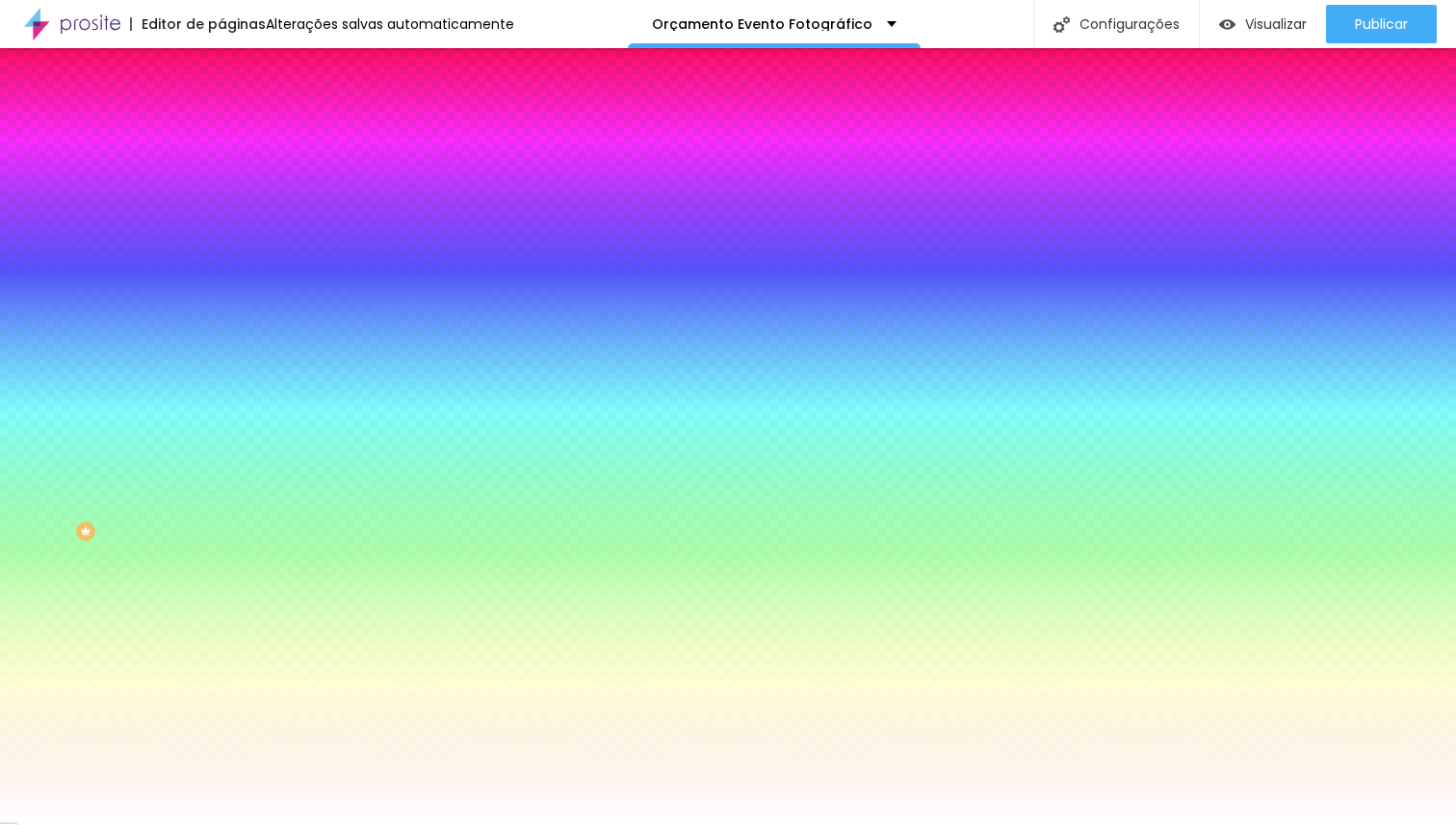
click at [221, 177] on span "Trocar imagem" at bounding box center [273, 168] width 105 height 17
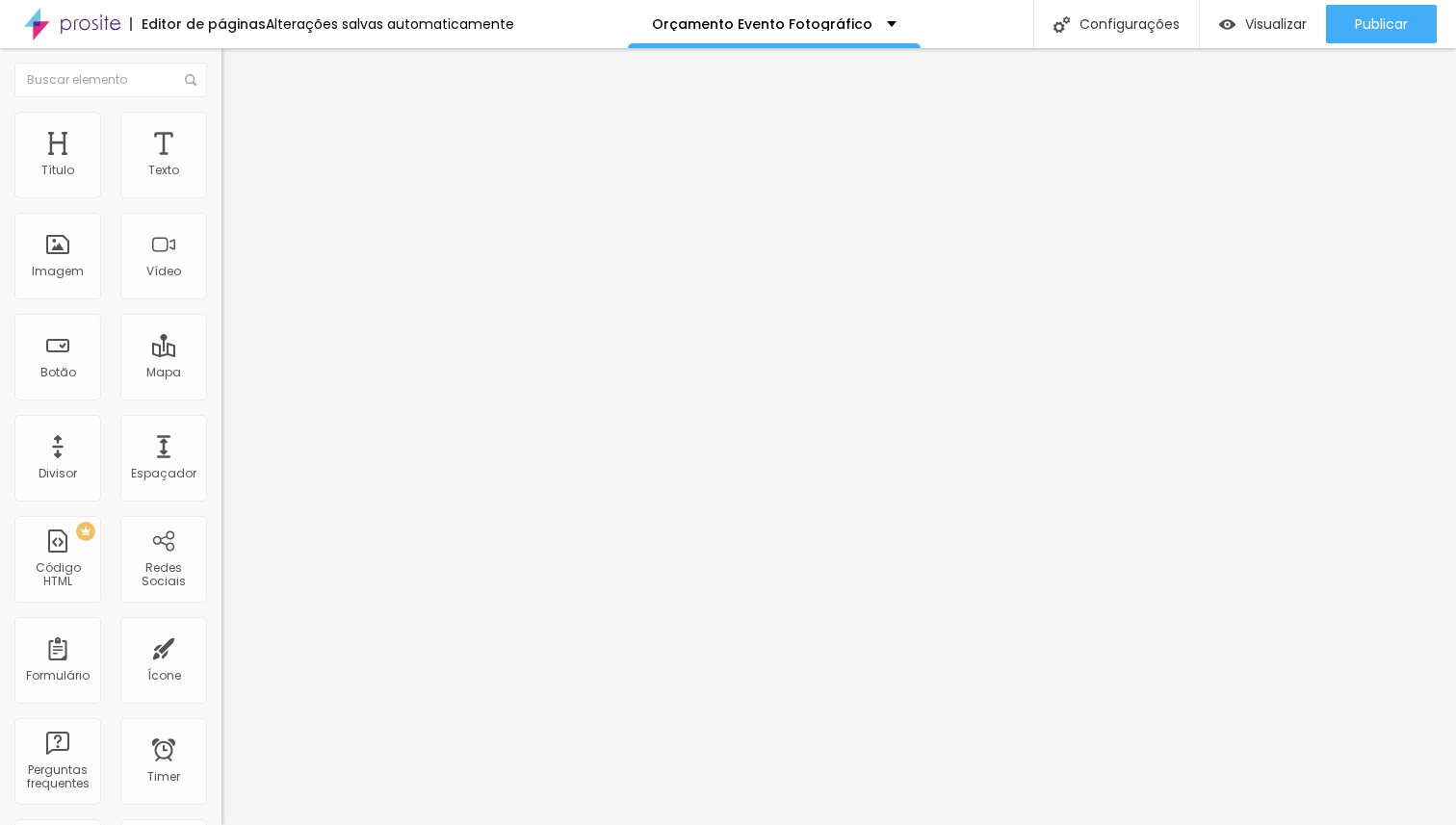
click at [239, 133] on span "Estilo" at bounding box center [254, 124] width 30 height 17
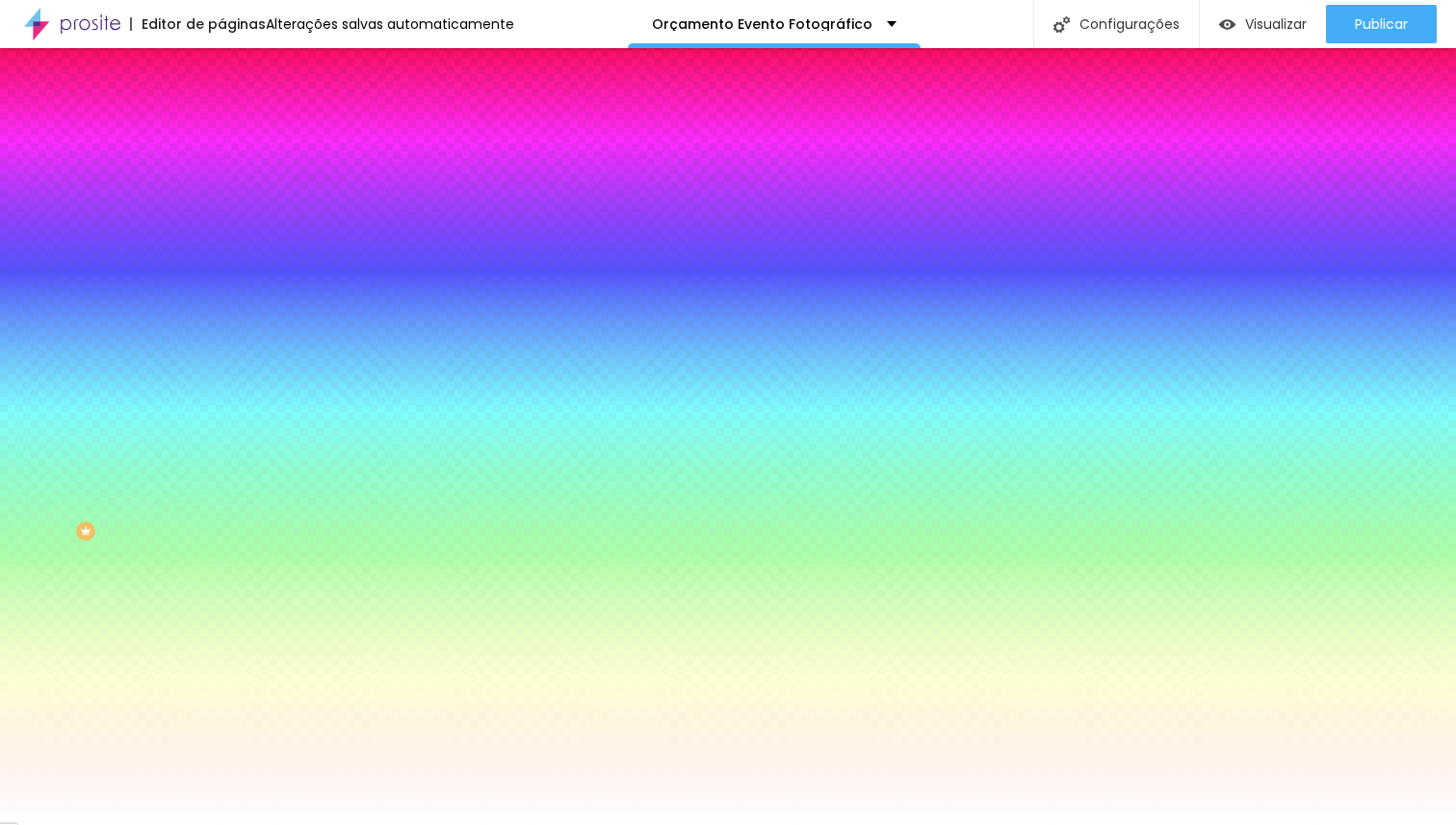
click at [221, 177] on span "Trocar imagem" at bounding box center [273, 168] width 105 height 17
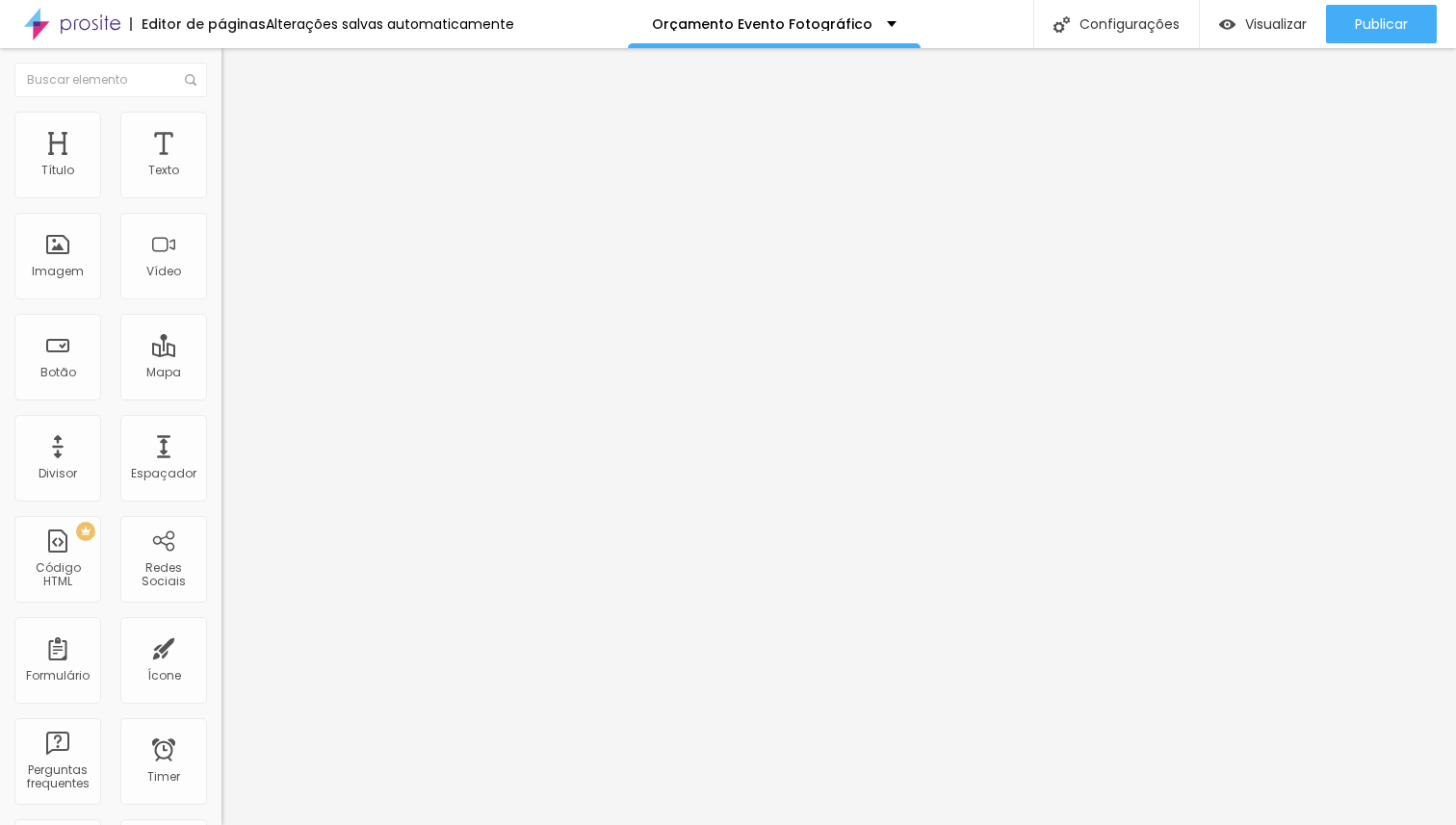
click at [239, 133] on span "Estilo" at bounding box center [254, 124] width 30 height 17
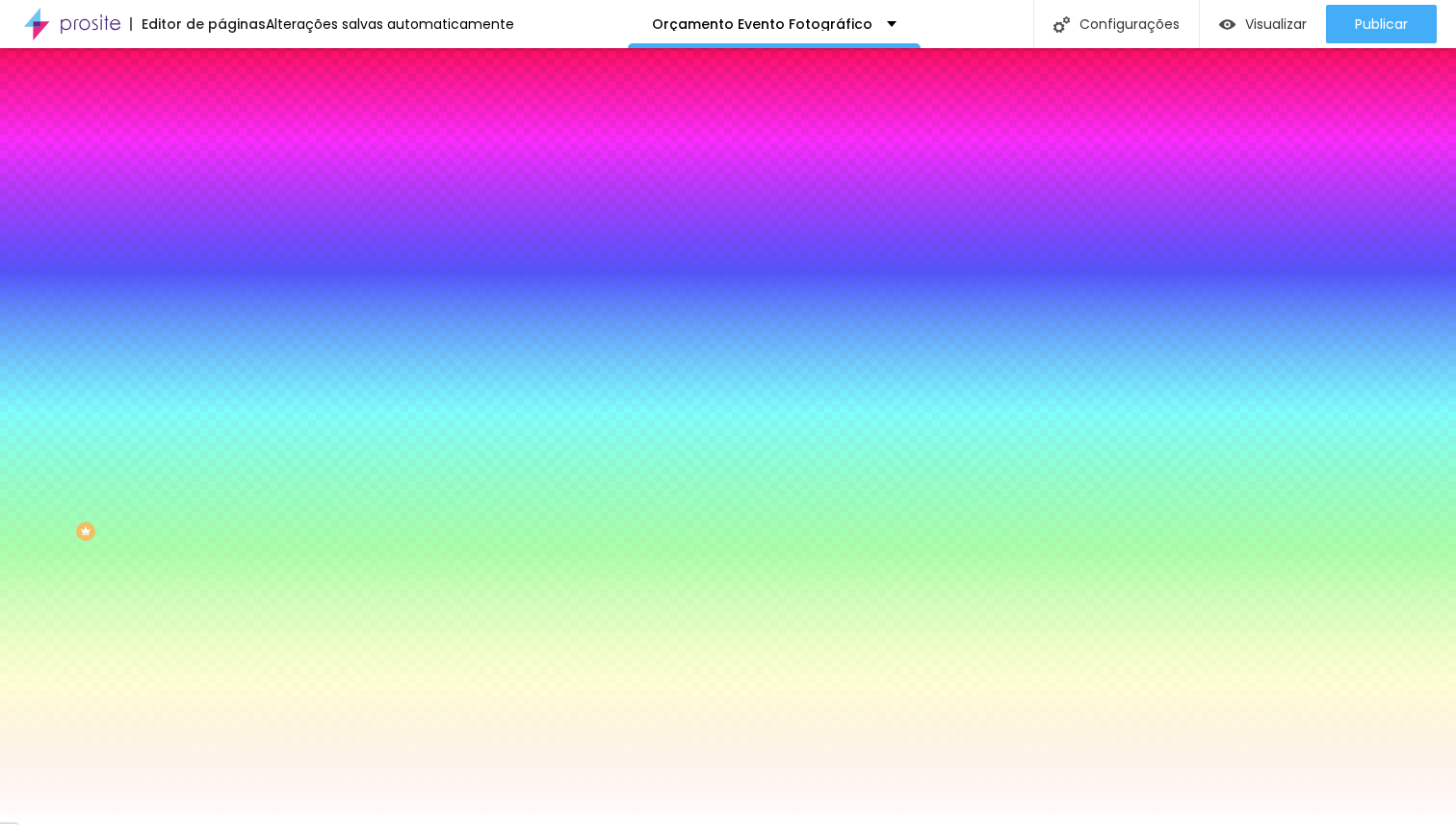
click at [221, 177] on span "Trocar imagem" at bounding box center [273, 168] width 105 height 17
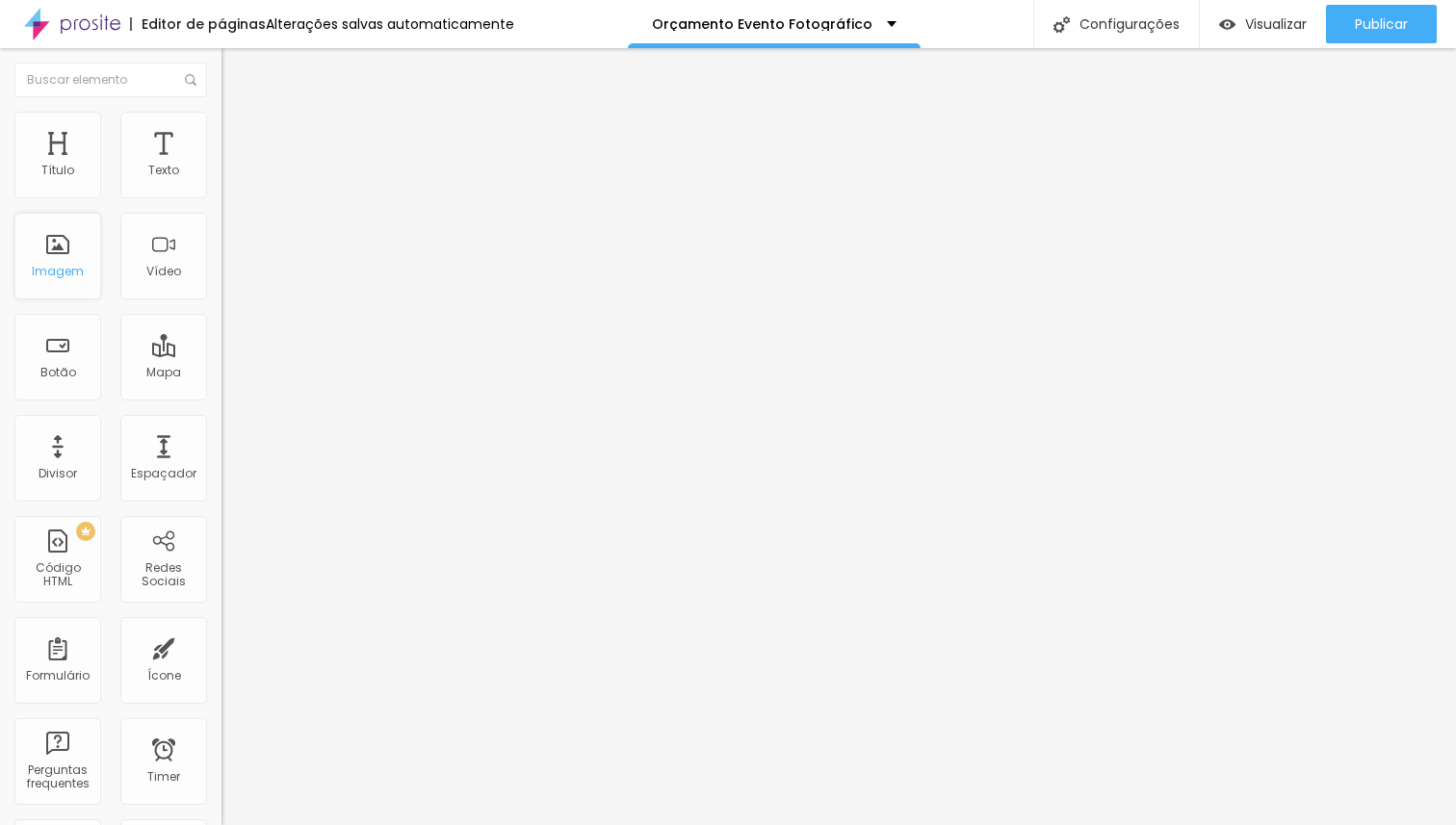
click at [90, 261] on div "Imagem" at bounding box center [58, 256] width 87 height 87
click at [221, 116] on li "Estilo" at bounding box center [332, 122] width 221 height 20
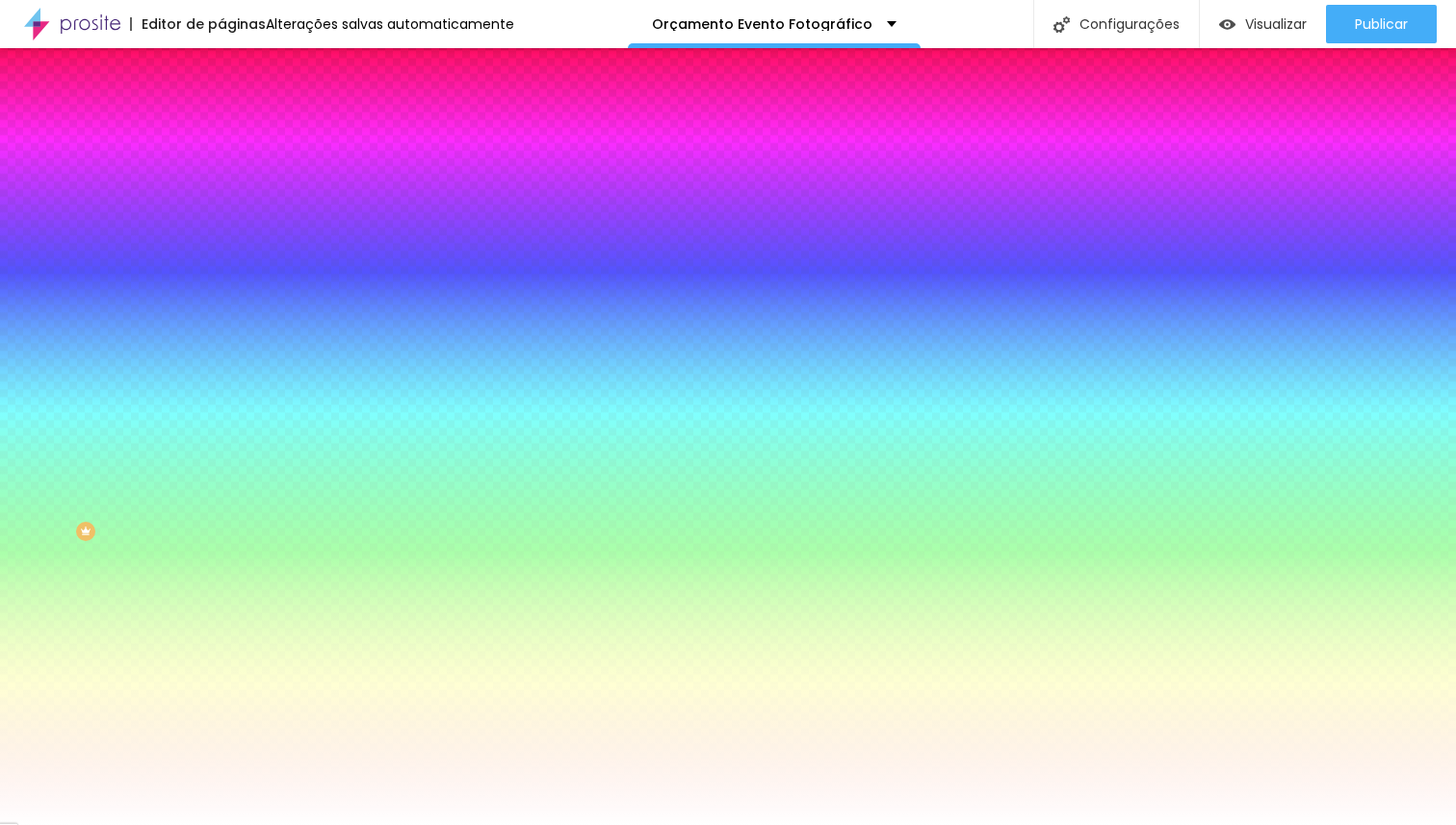
click at [221, 177] on span "Trocar imagem" at bounding box center [273, 168] width 105 height 17
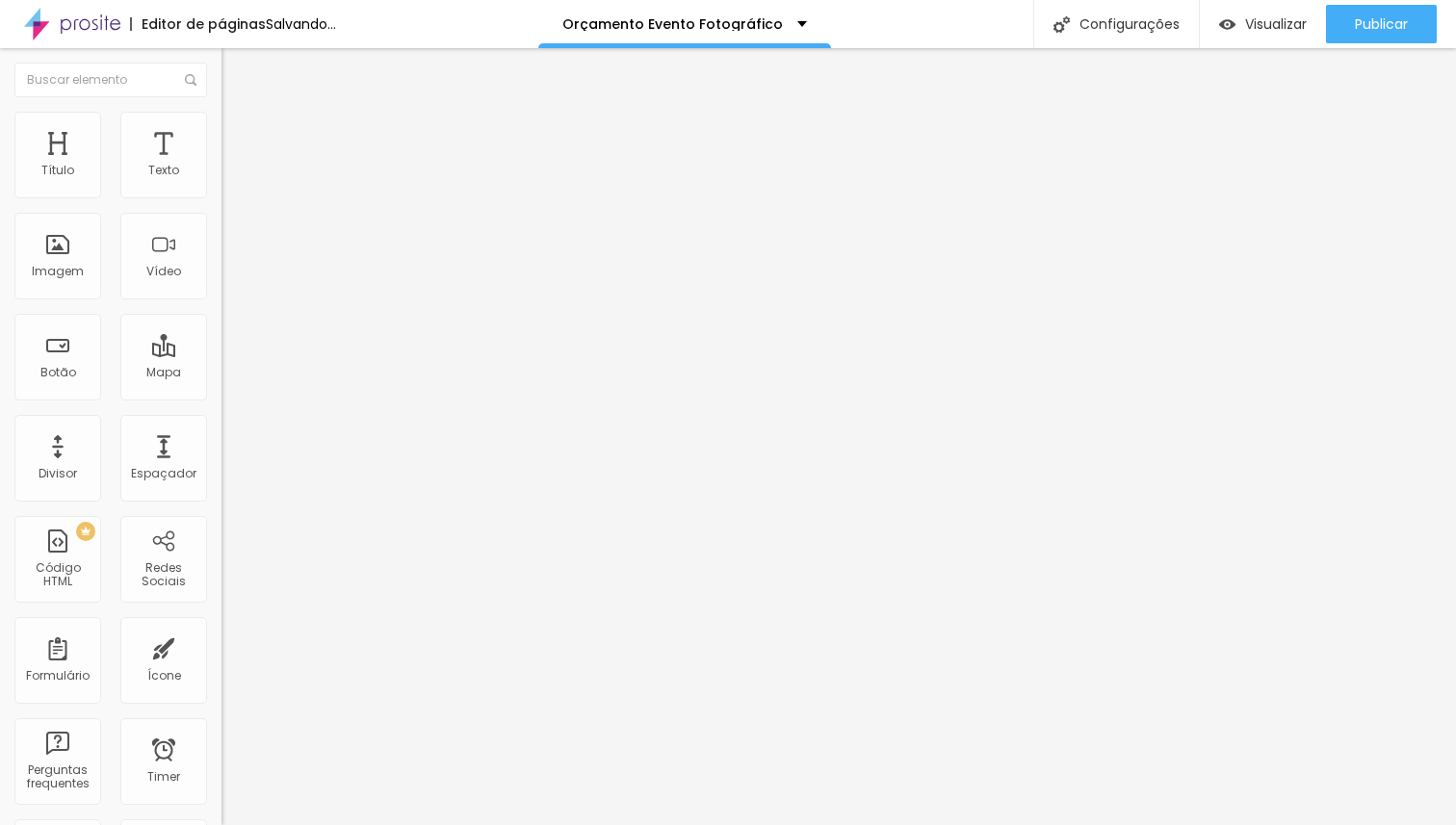
click at [221, 165] on span "Adicionar imagem" at bounding box center [283, 157] width 124 height 17
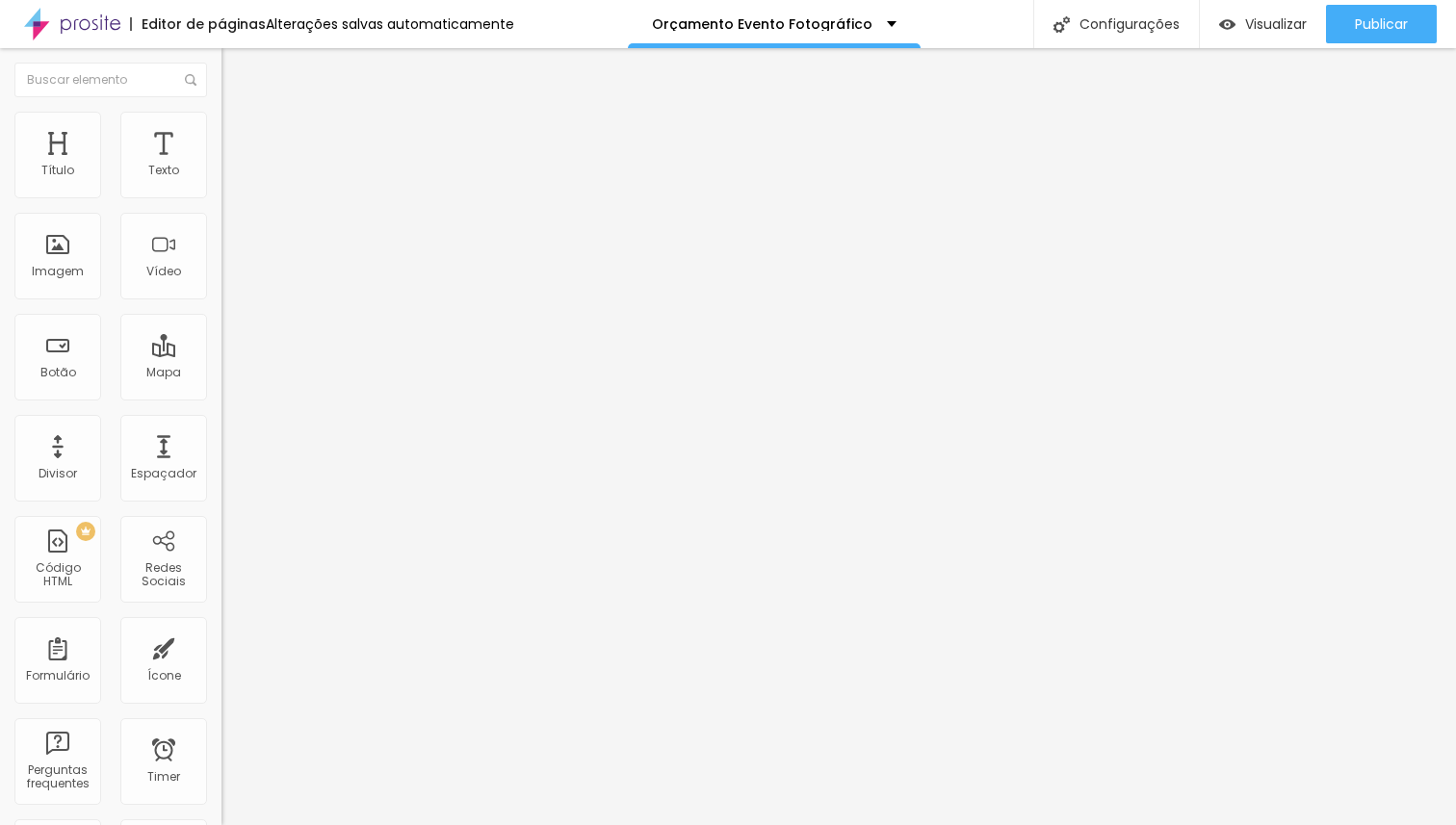
click at [221, 165] on span "Adicionar imagem" at bounding box center [283, 157] width 124 height 17
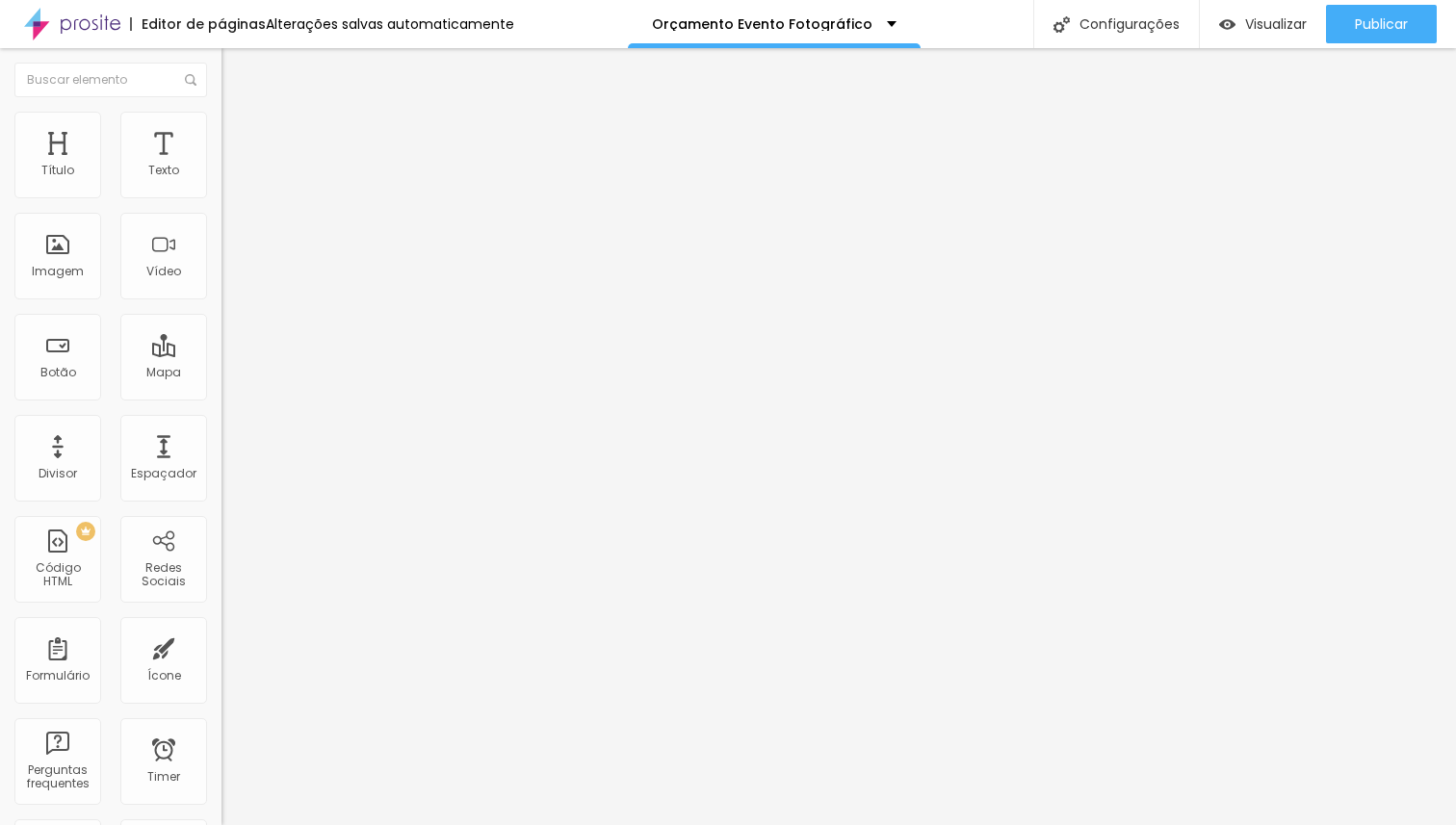
click at [221, 165] on span "Adicionar imagem" at bounding box center [283, 157] width 124 height 17
click at [239, 133] on span "Estilo" at bounding box center [254, 124] width 30 height 17
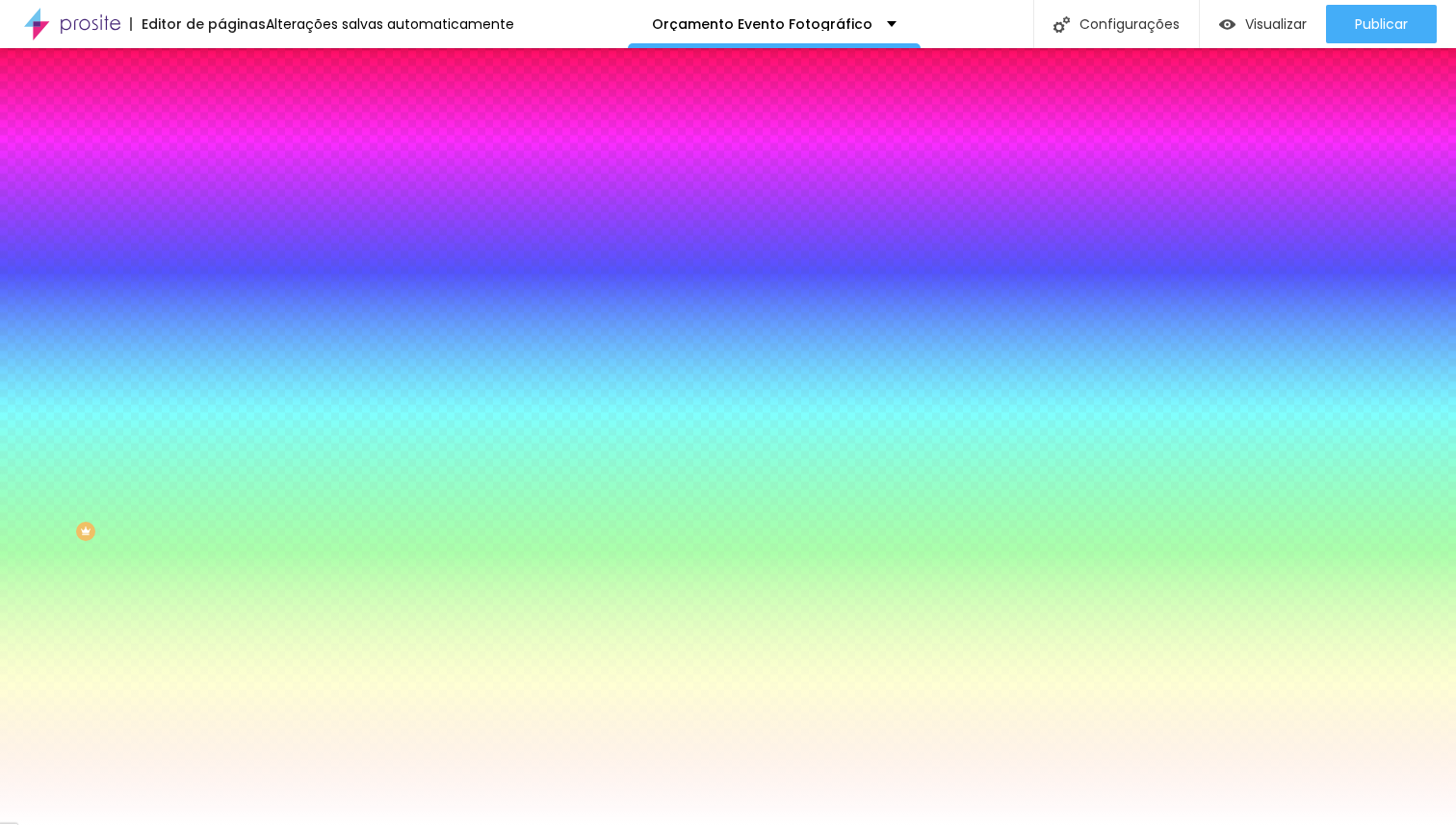
click at [221, 128] on li "Estilo" at bounding box center [332, 122] width 221 height 20
click at [239, 136] on span "Avançado" at bounding box center [271, 144] width 64 height 17
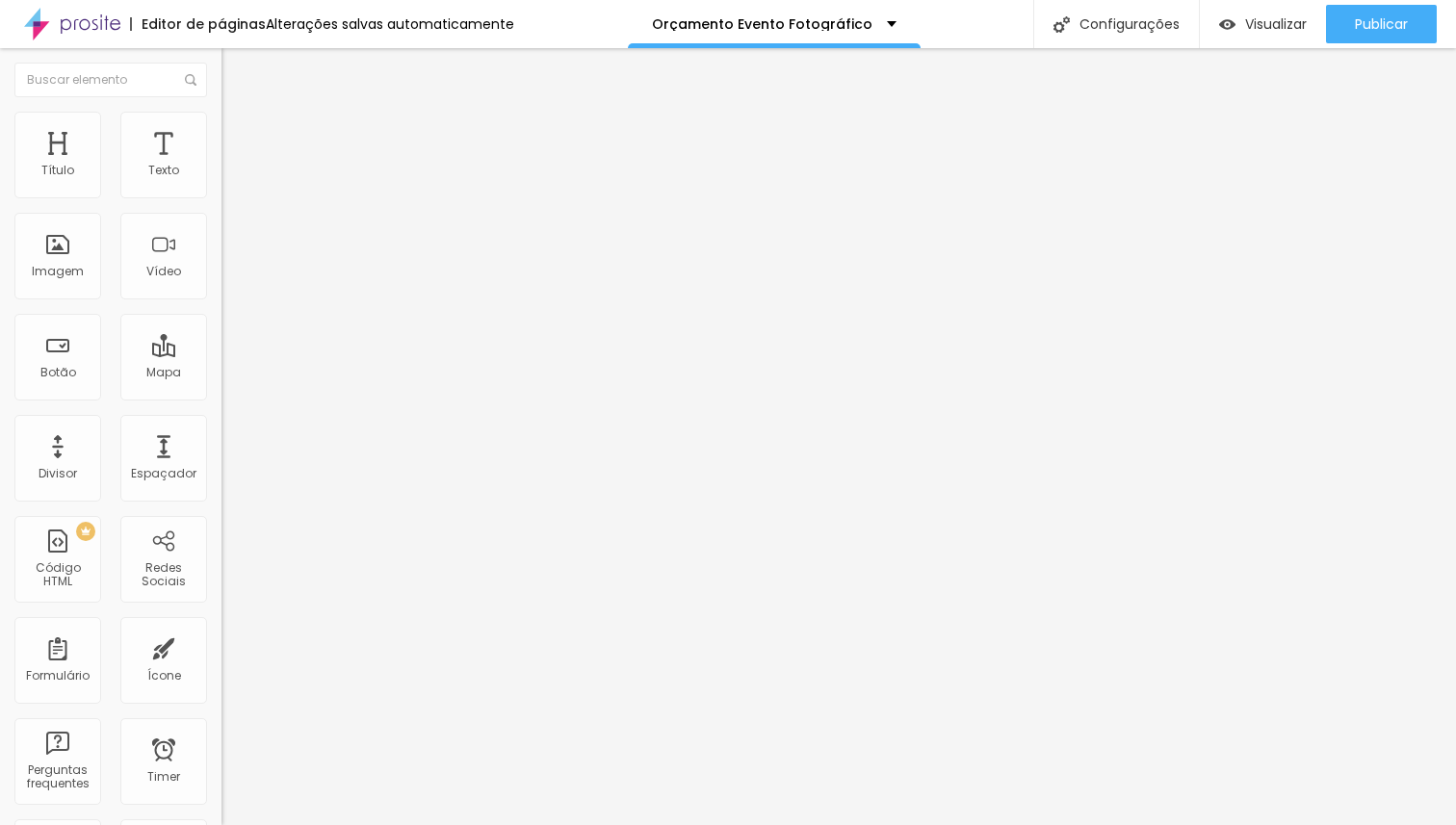
click at [221, 165] on span "Adicionar imagem" at bounding box center [283, 157] width 124 height 17
click at [239, 133] on span "Estilo" at bounding box center [254, 124] width 30 height 17
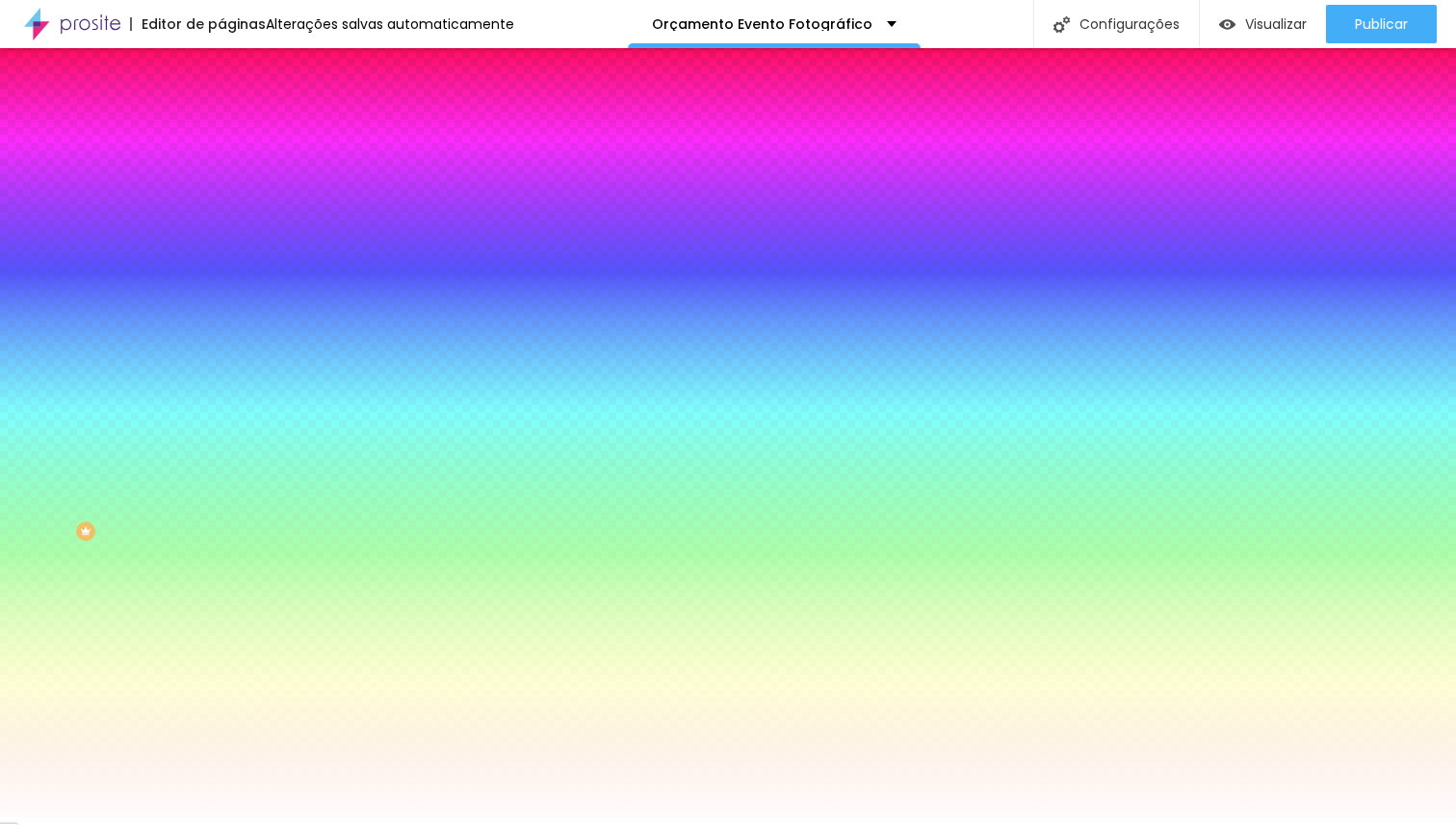
click at [221, 131] on li "Avançado" at bounding box center [332, 141] width 221 height 20
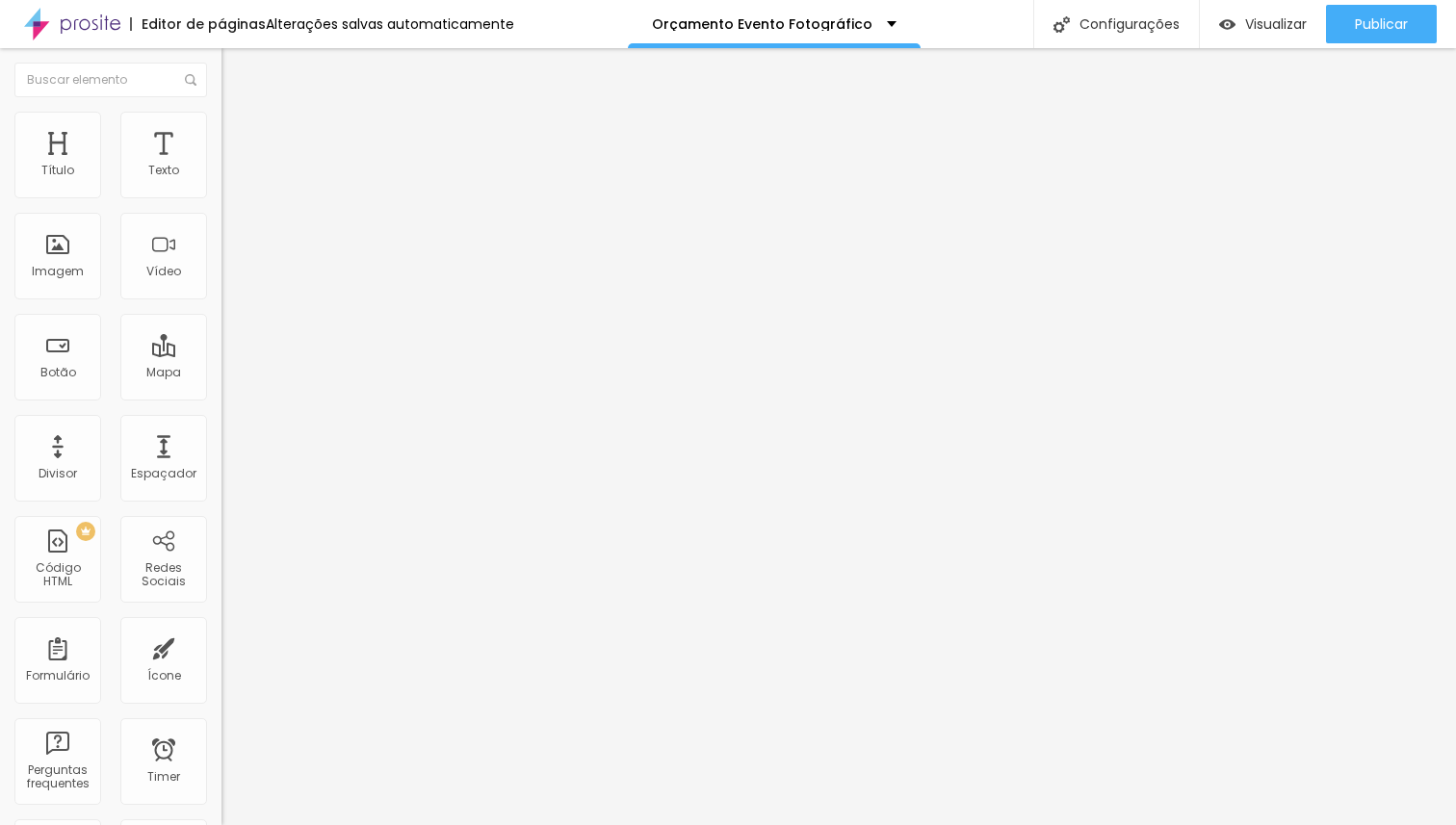
click at [221, 165] on span "Adicionar imagem" at bounding box center [283, 157] width 124 height 17
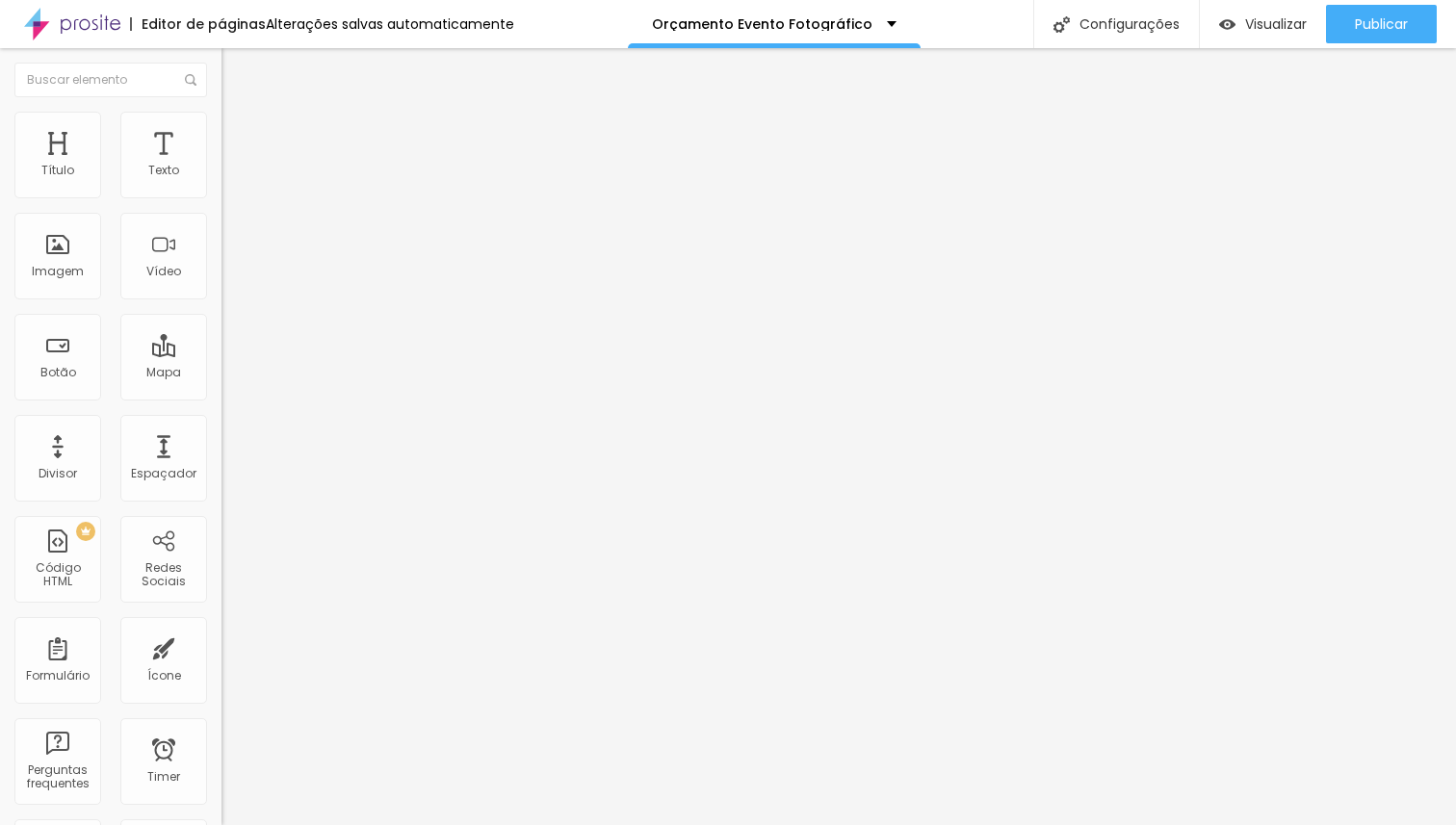
click at [221, 165] on span "Adicionar imagem" at bounding box center [283, 157] width 124 height 17
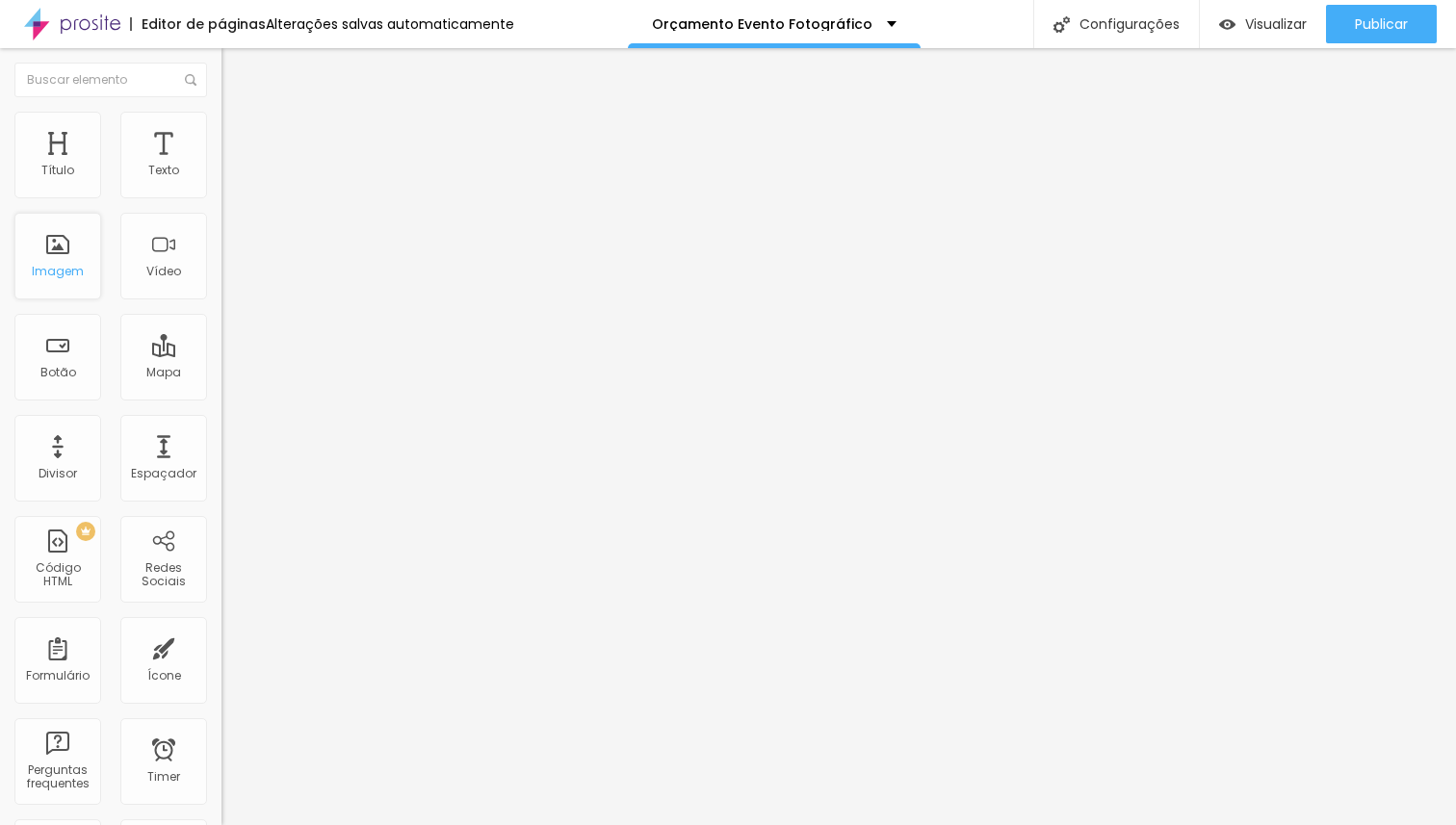
click at [69, 279] on div "Imagem" at bounding box center [58, 256] width 87 height 87
click at [221, 165] on span "Adicionar imagem" at bounding box center [283, 157] width 124 height 17
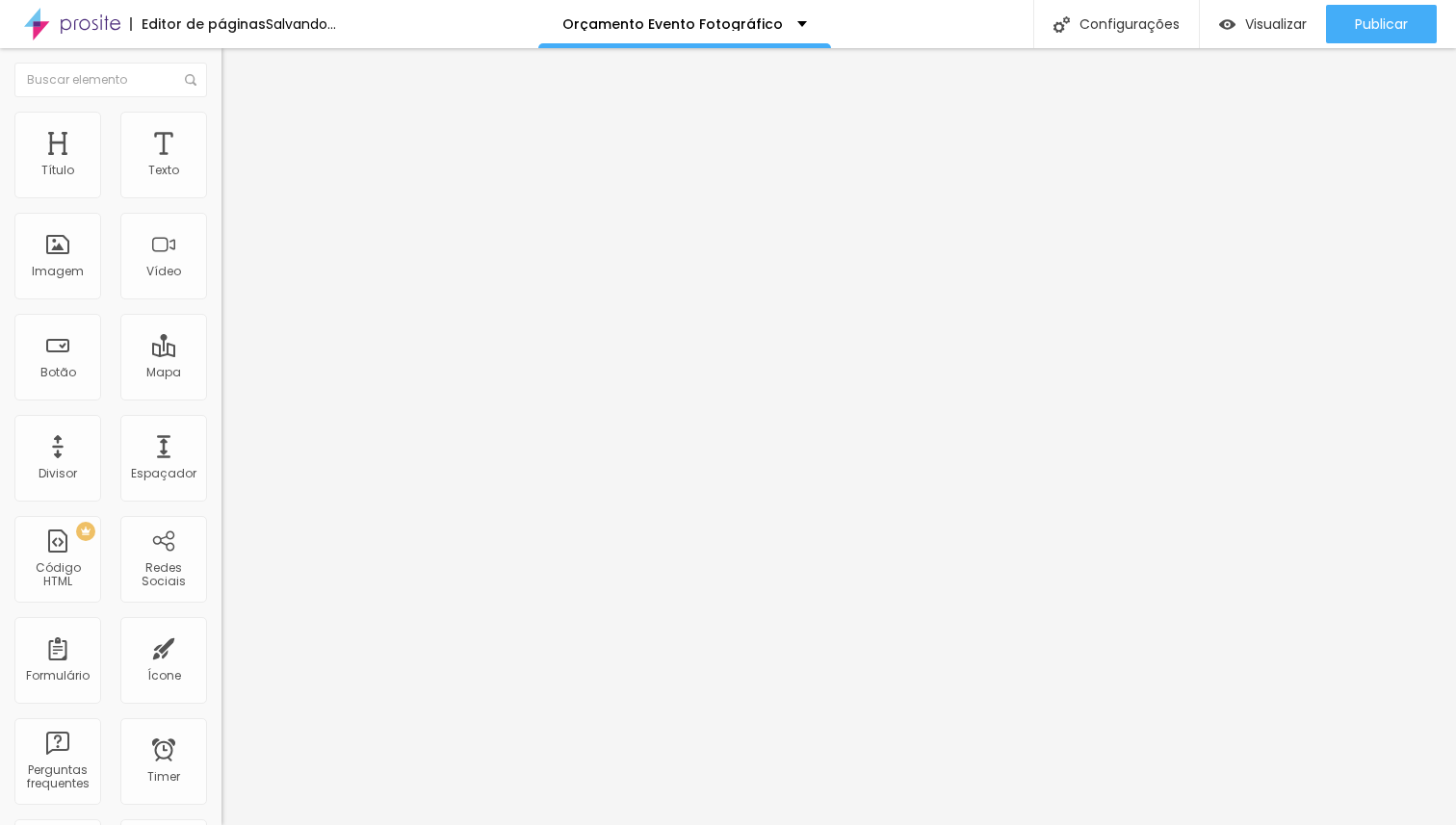
click at [221, 165] on span "Adicionar imagem" at bounding box center [283, 157] width 124 height 17
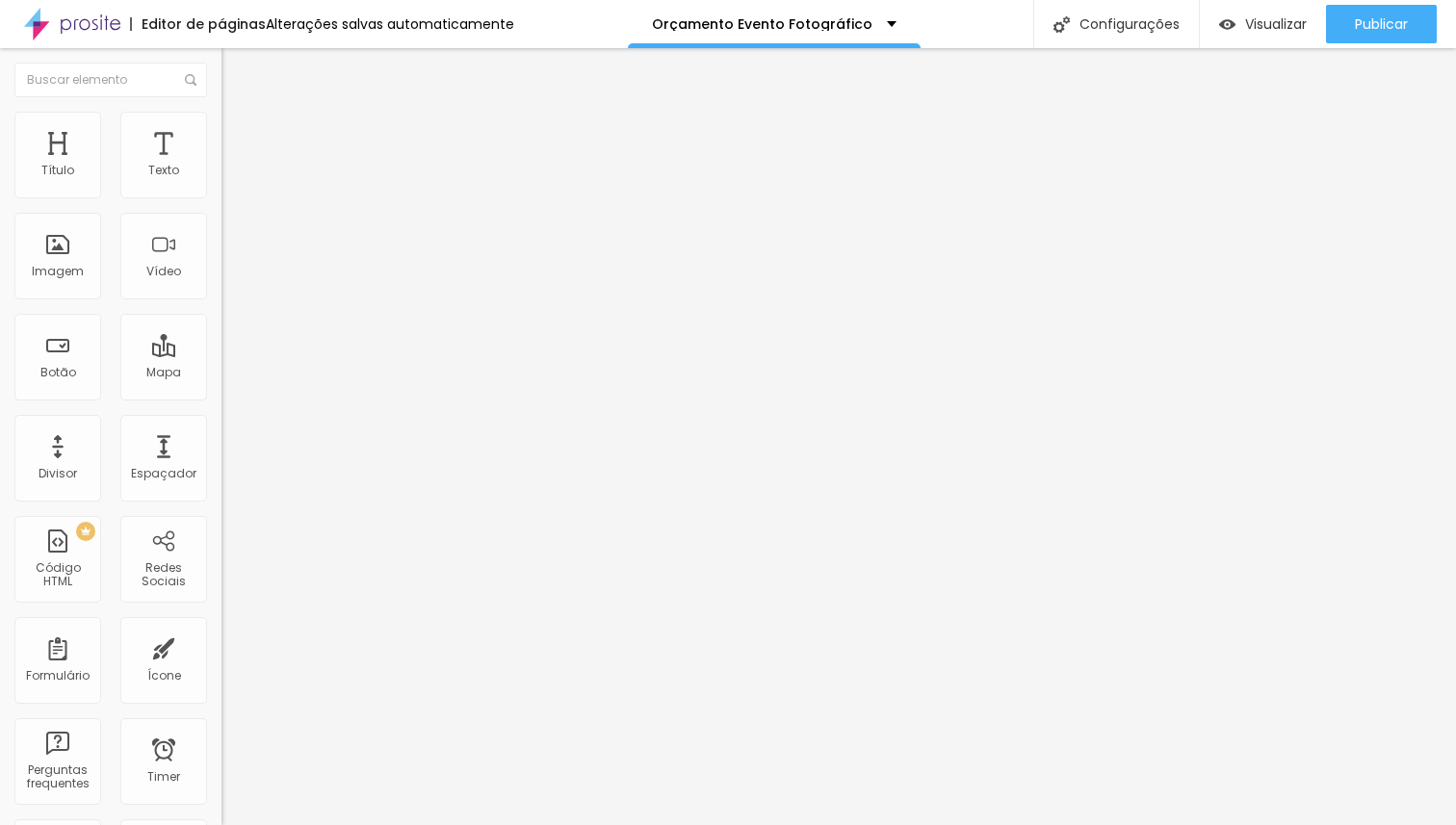
click at [221, 165] on span "Adicionar imagem" at bounding box center [283, 157] width 124 height 17
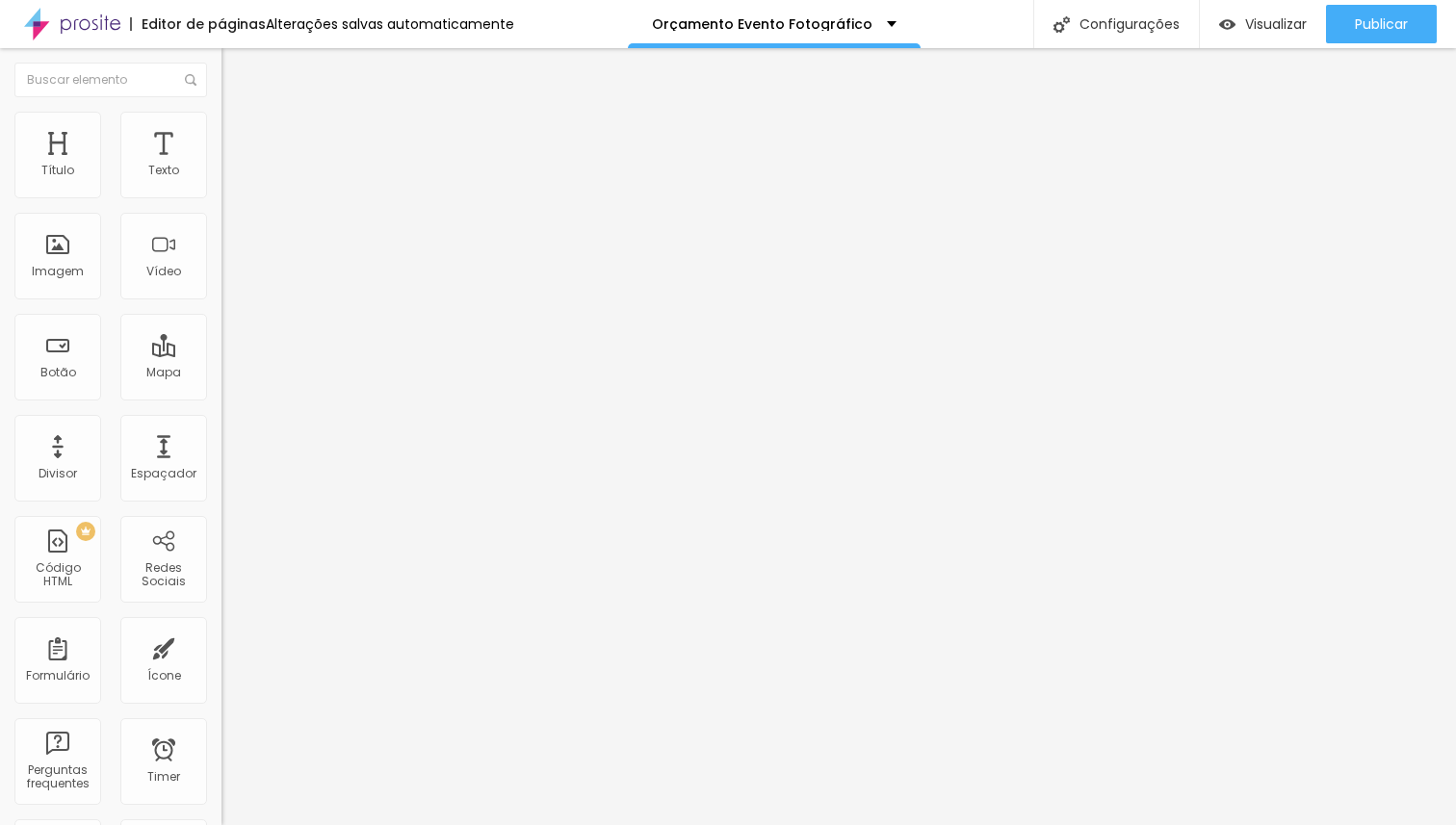
click at [85, 259] on div "Imagem" at bounding box center [58, 256] width 87 height 87
click at [221, 165] on span "Trocar imagem" at bounding box center [273, 157] width 105 height 17
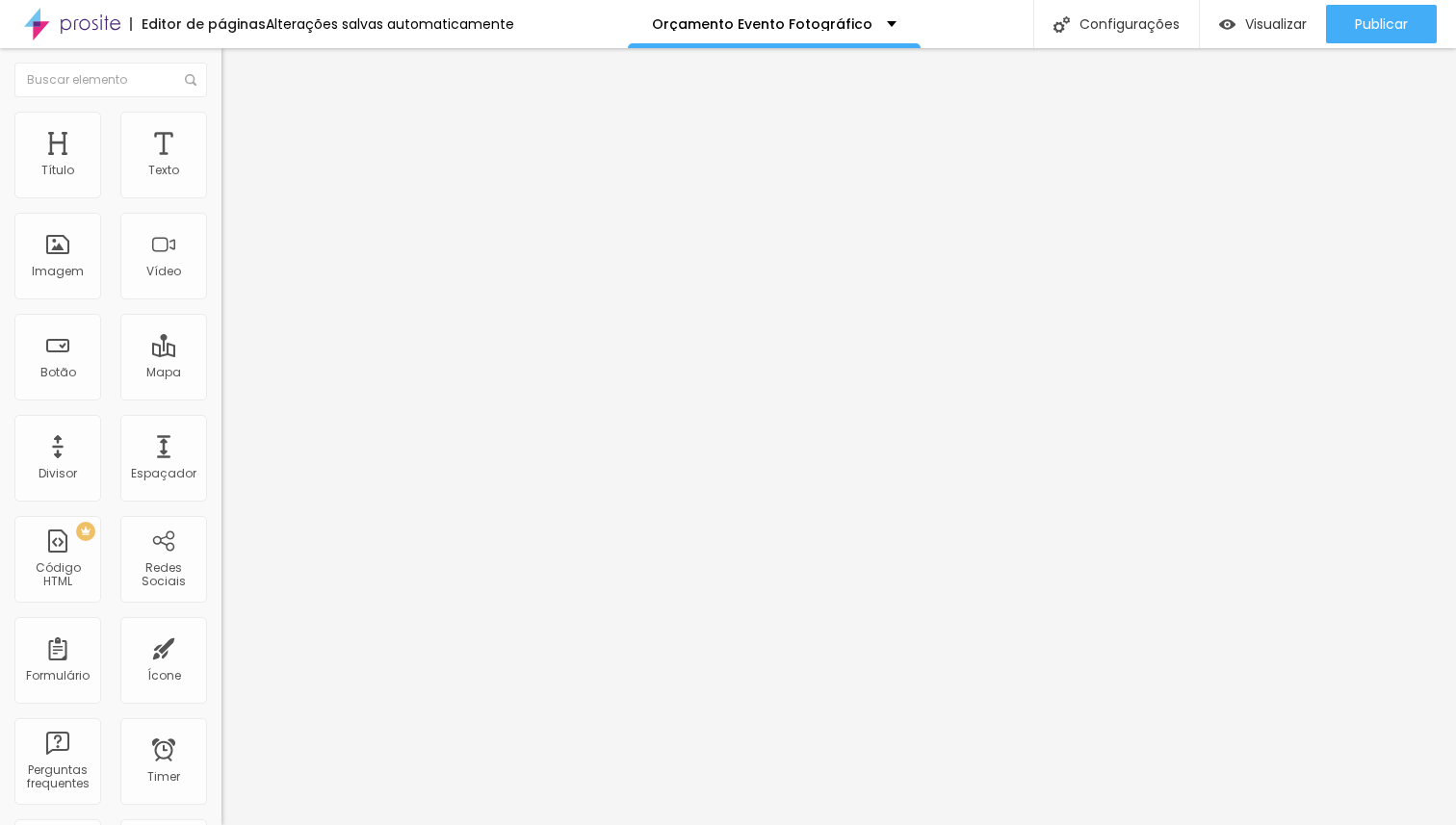
click at [221, 165] on span "Adicionar imagem" at bounding box center [283, 157] width 124 height 17
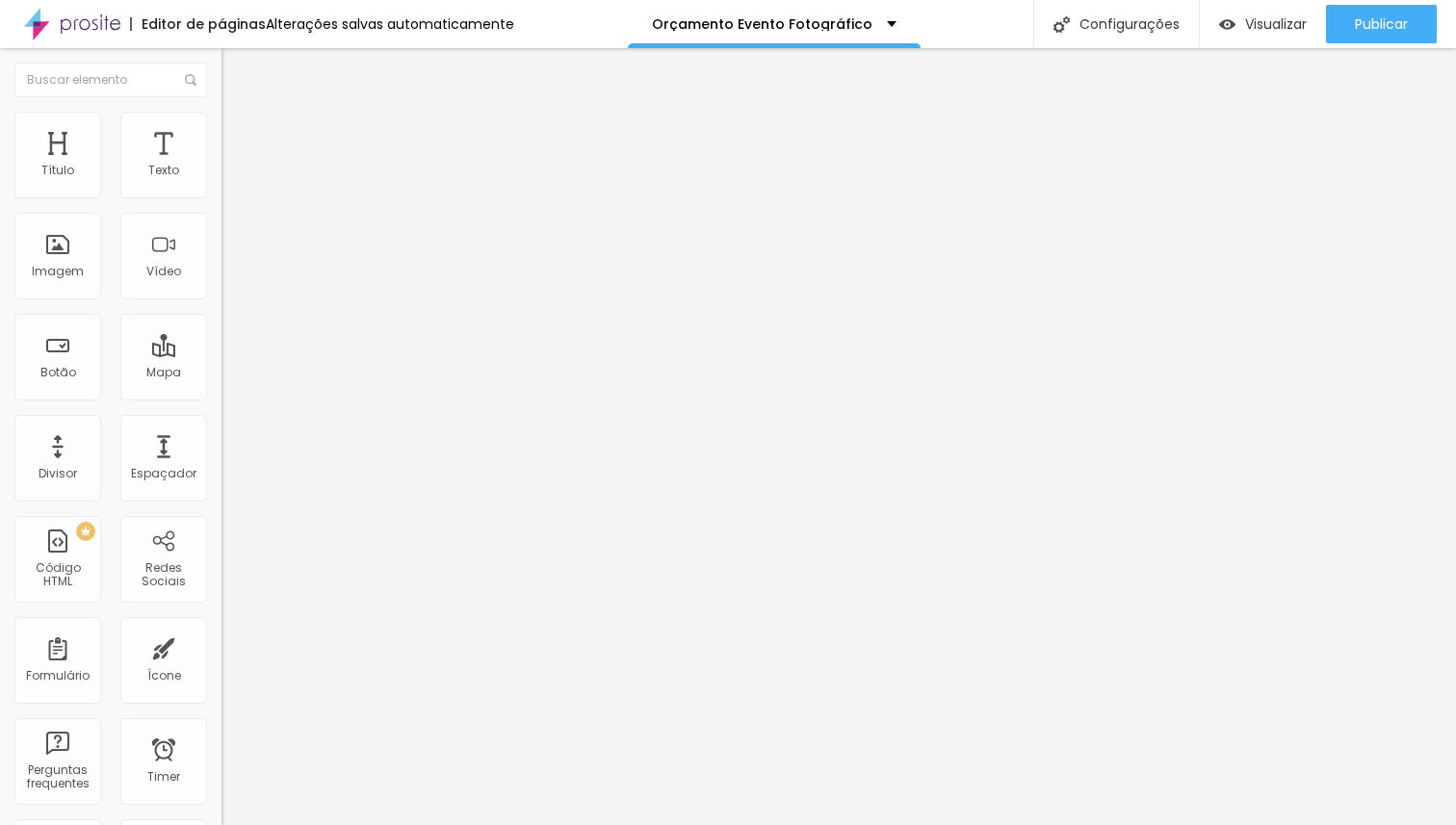
click at [239, 133] on span "Estilo" at bounding box center [254, 124] width 30 height 17
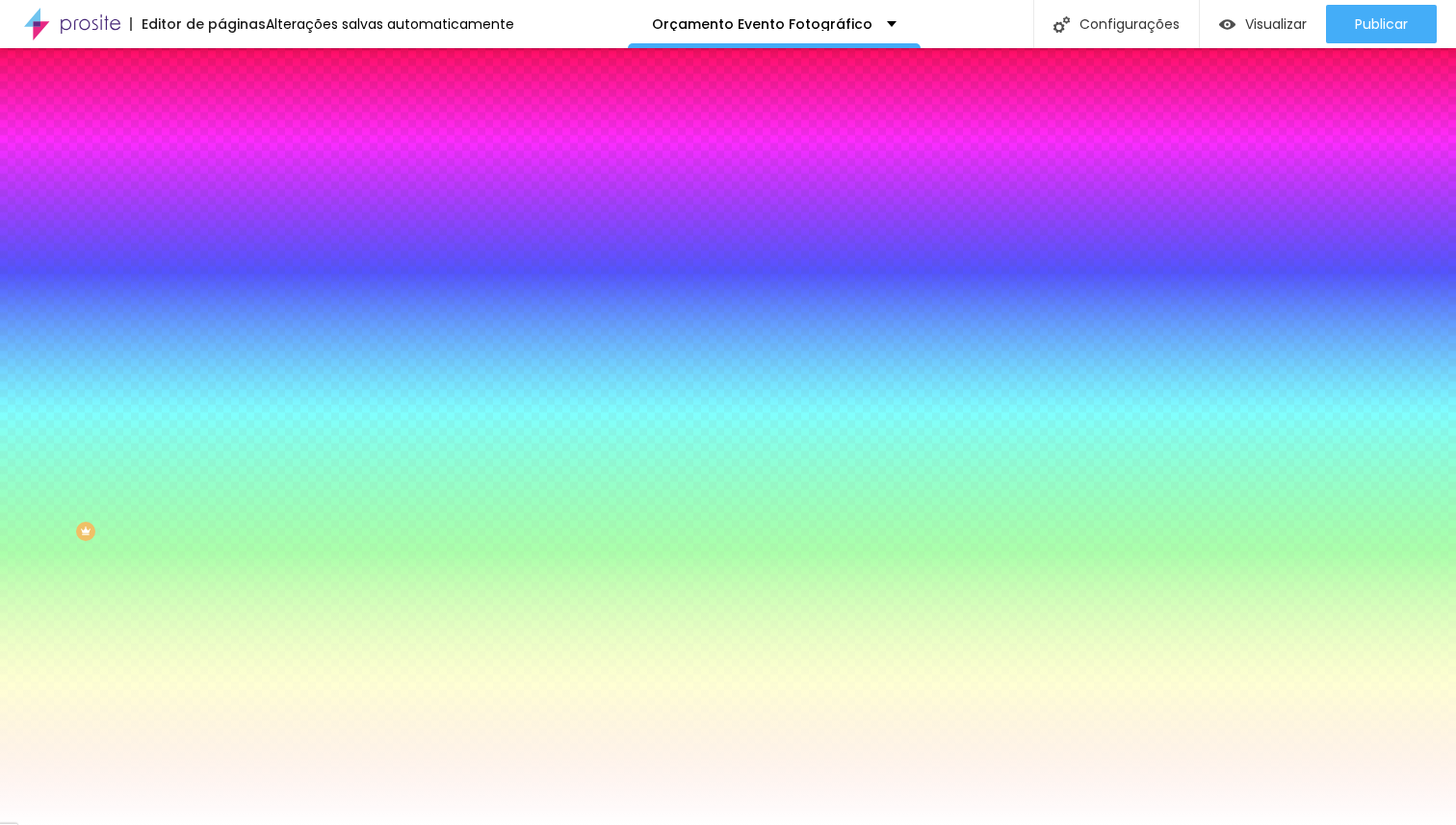
click at [221, 177] on span "Trocar imagem" at bounding box center [273, 168] width 105 height 17
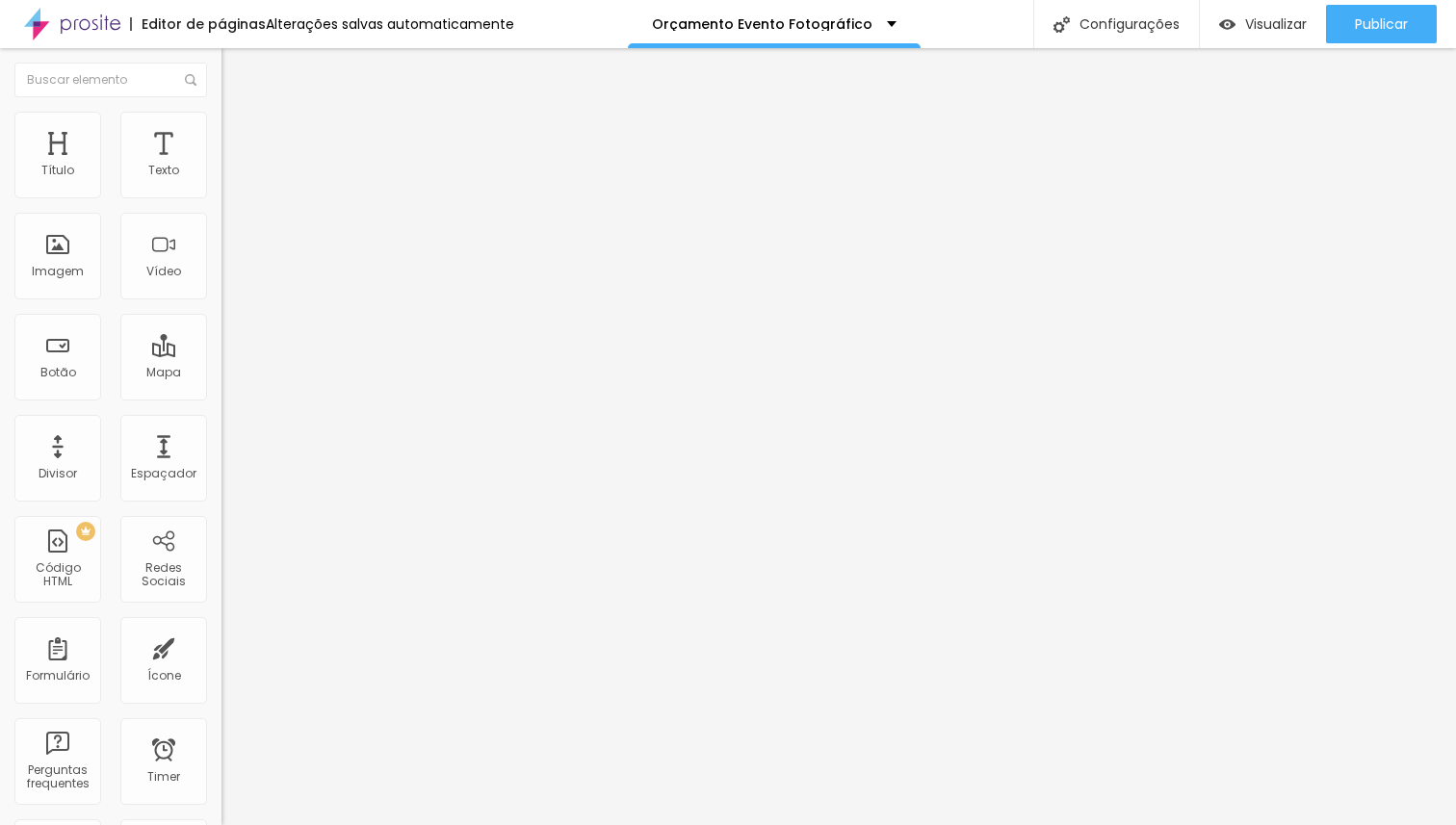
click at [239, 133] on span "Estilo" at bounding box center [254, 124] width 30 height 17
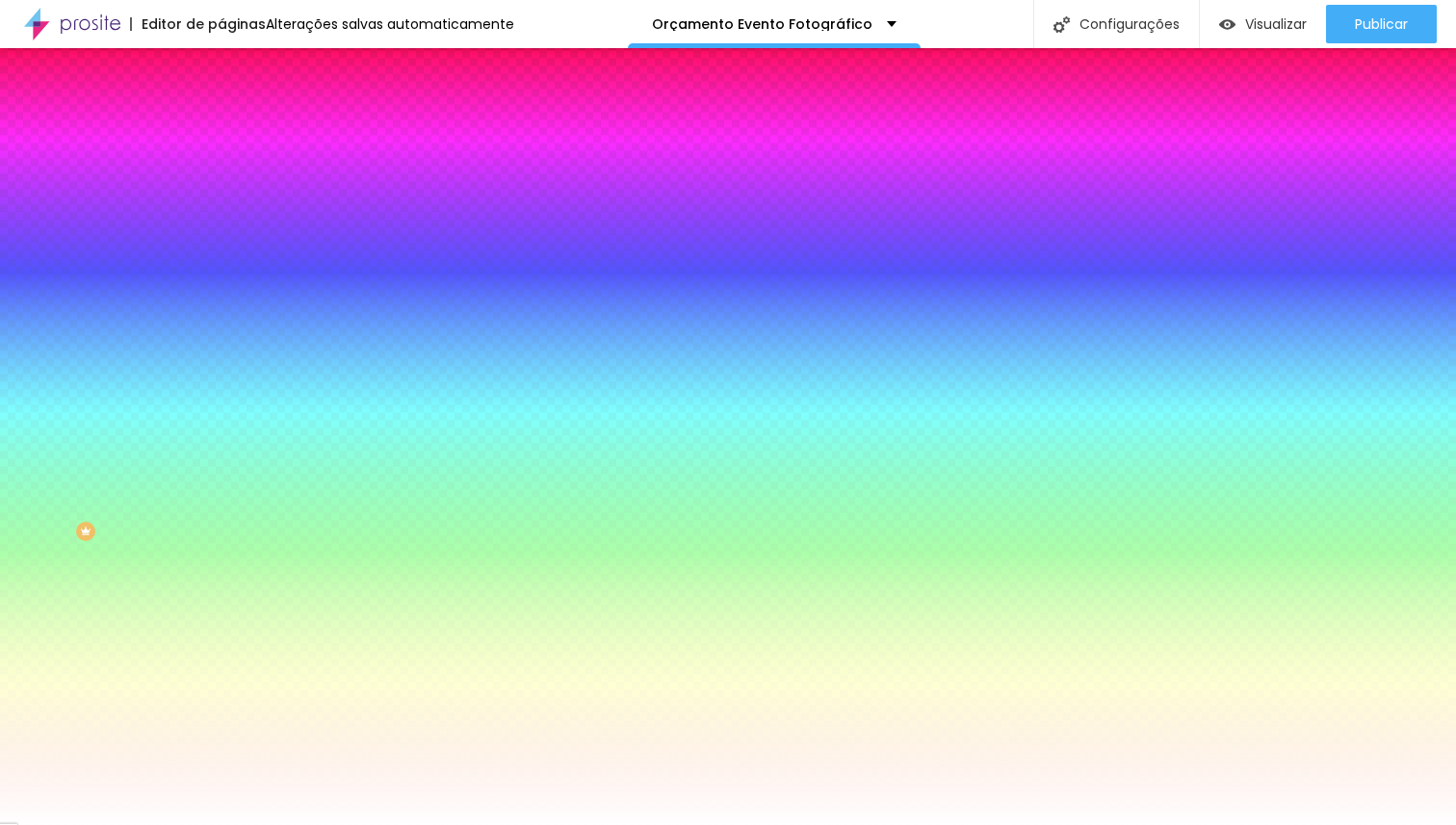
click at [221, 177] on span "Trocar imagem" at bounding box center [273, 168] width 105 height 17
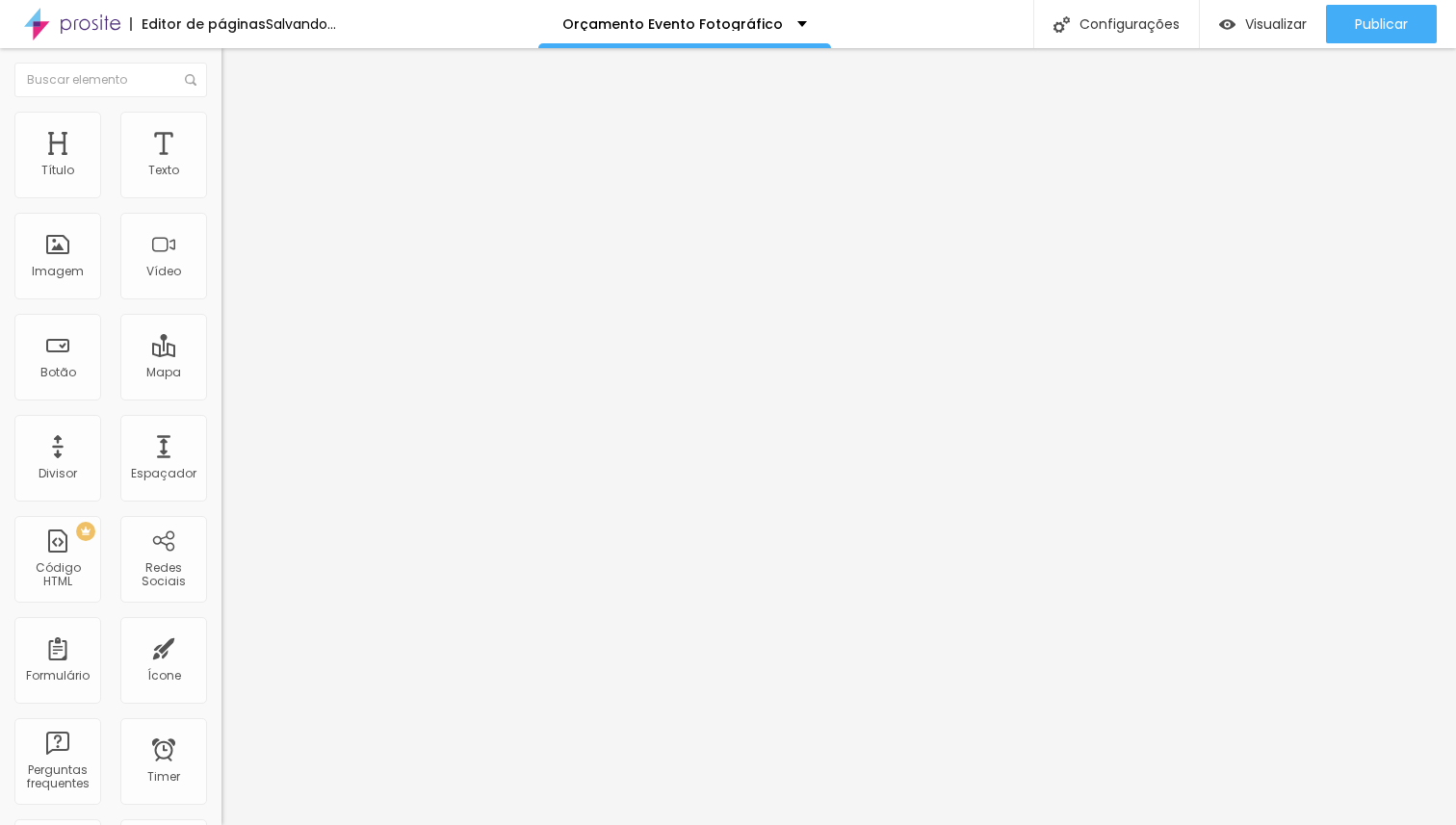
click at [239, 133] on span "Estilo" at bounding box center [254, 124] width 30 height 17
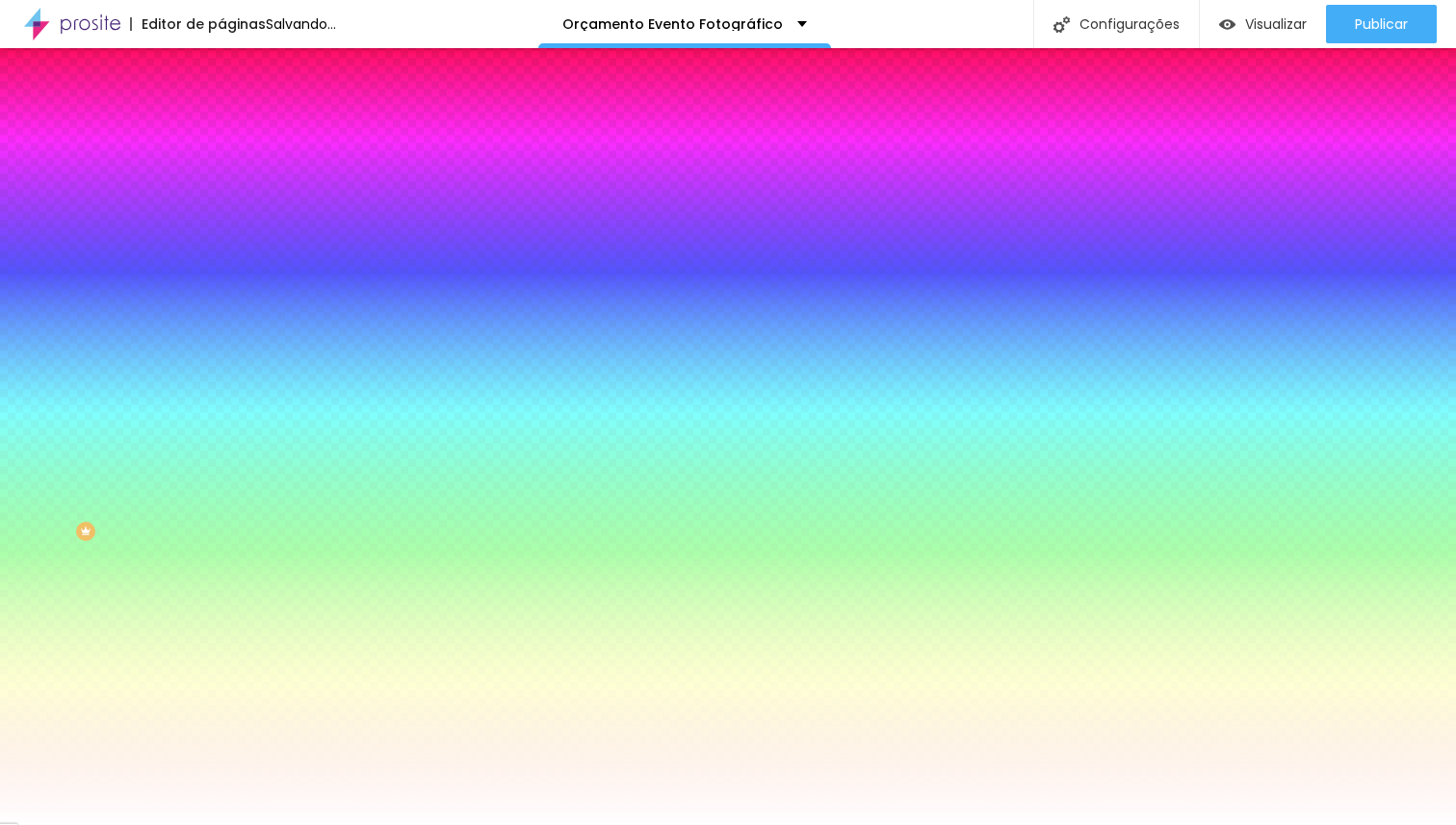
click at [221, 177] on span "Trocar imagem" at bounding box center [273, 168] width 105 height 17
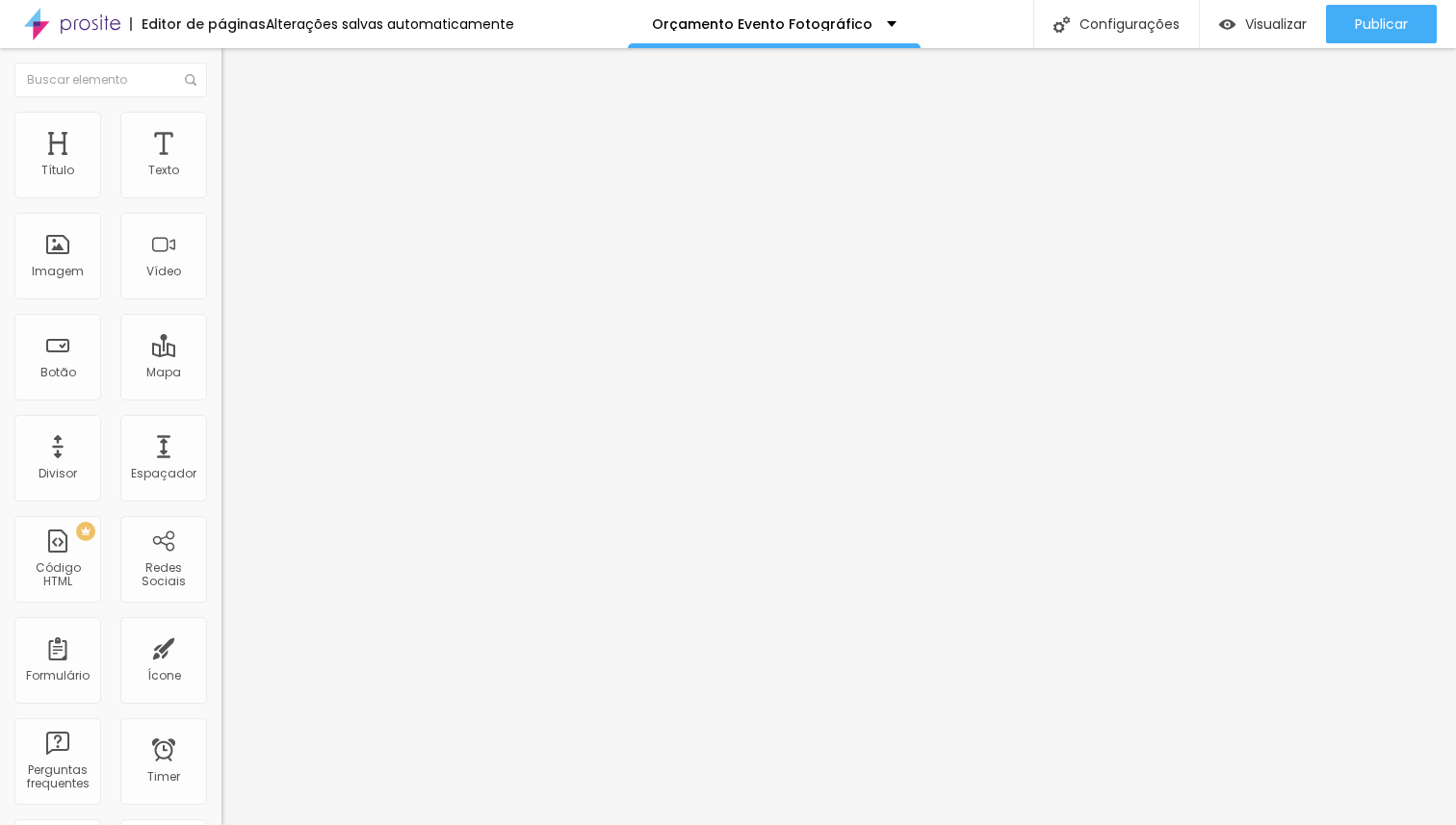
click at [221, 123] on img at bounding box center [230, 121] width 18 height 18
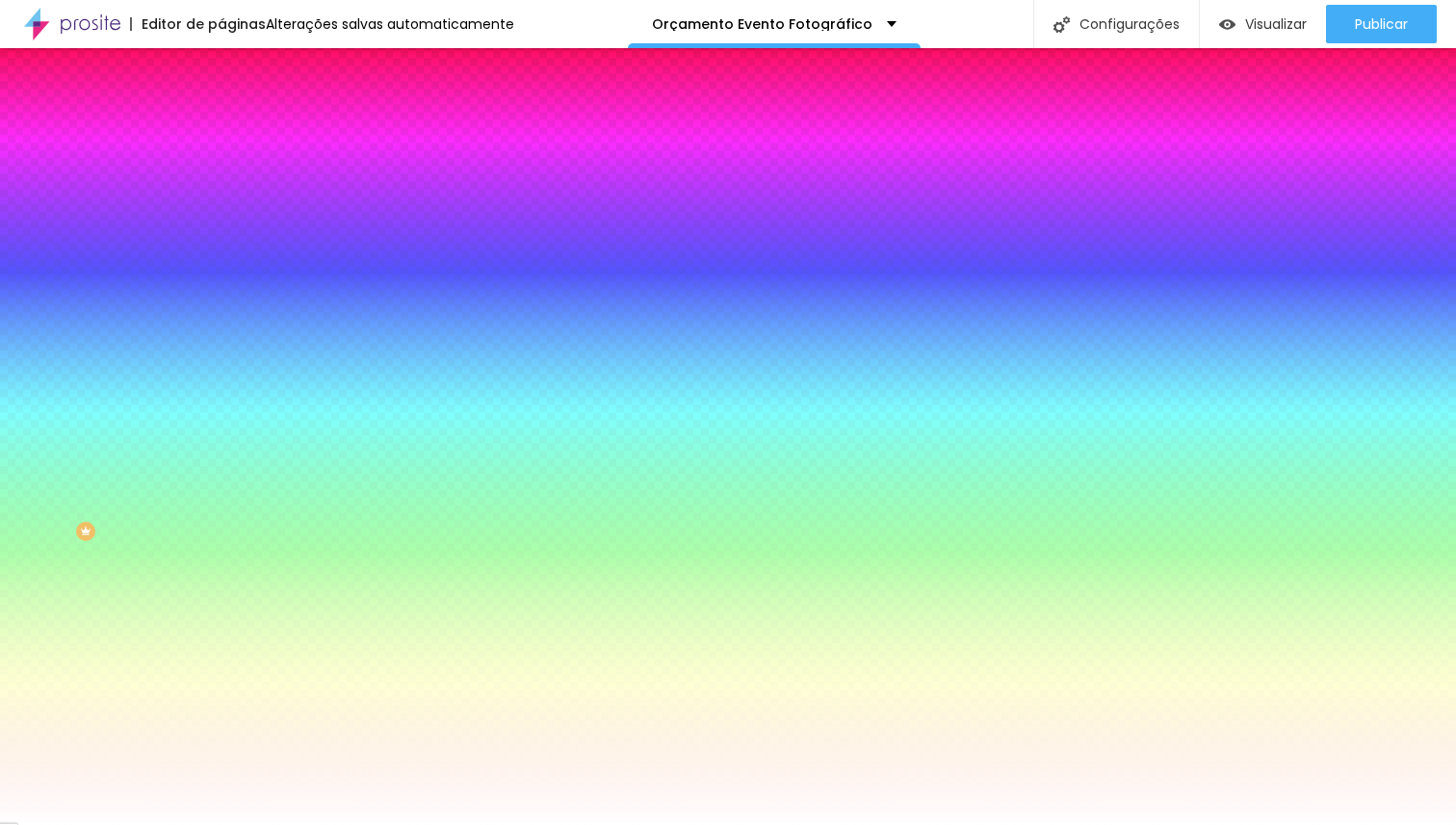
click at [221, 177] on span "Trocar imagem" at bounding box center [273, 168] width 105 height 17
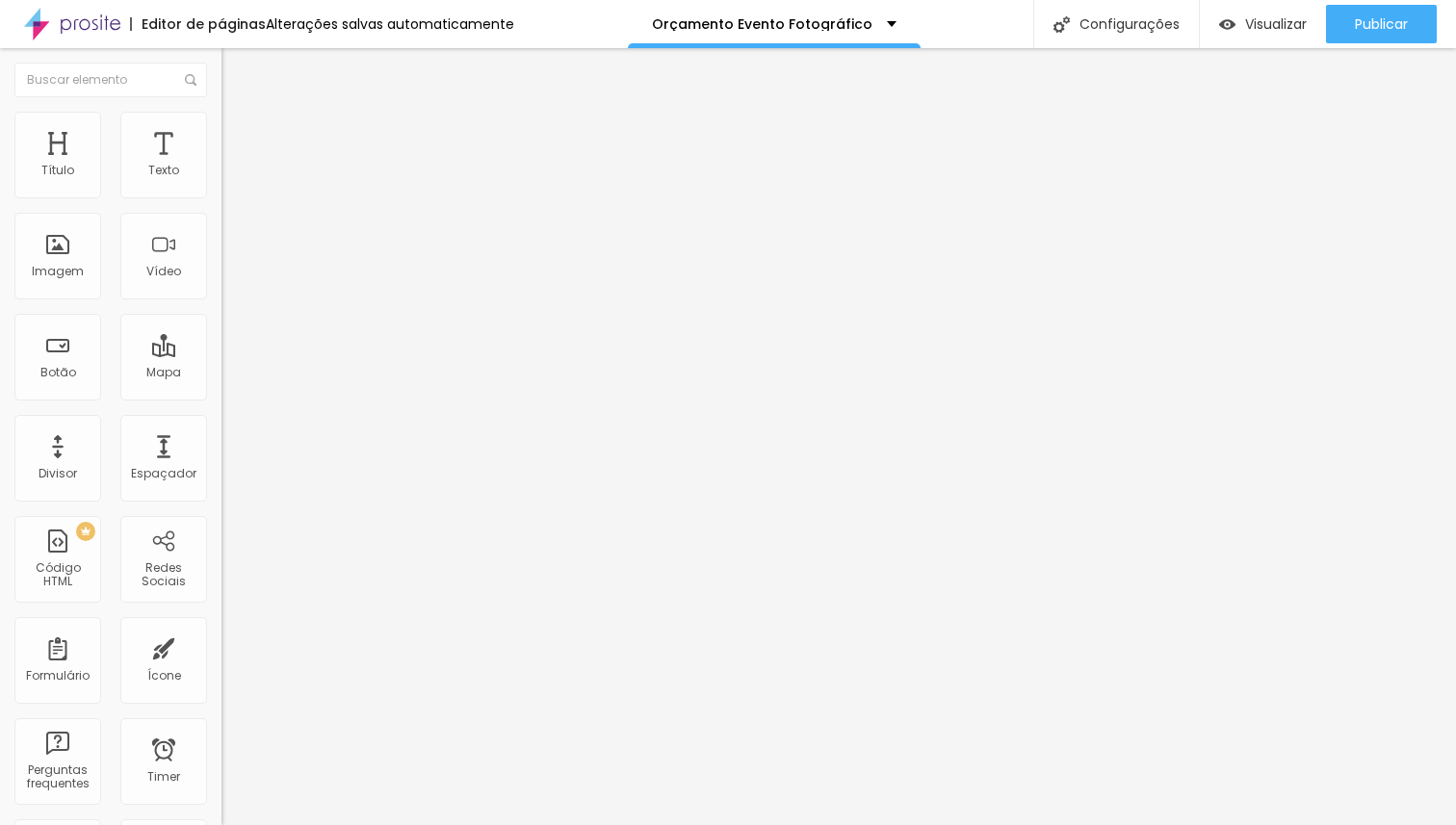
click at [221, 163] on div "Adicionar imagem" at bounding box center [332, 157] width 221 height 14
click at [221, 165] on span "Adicionar imagem" at bounding box center [283, 157] width 124 height 17
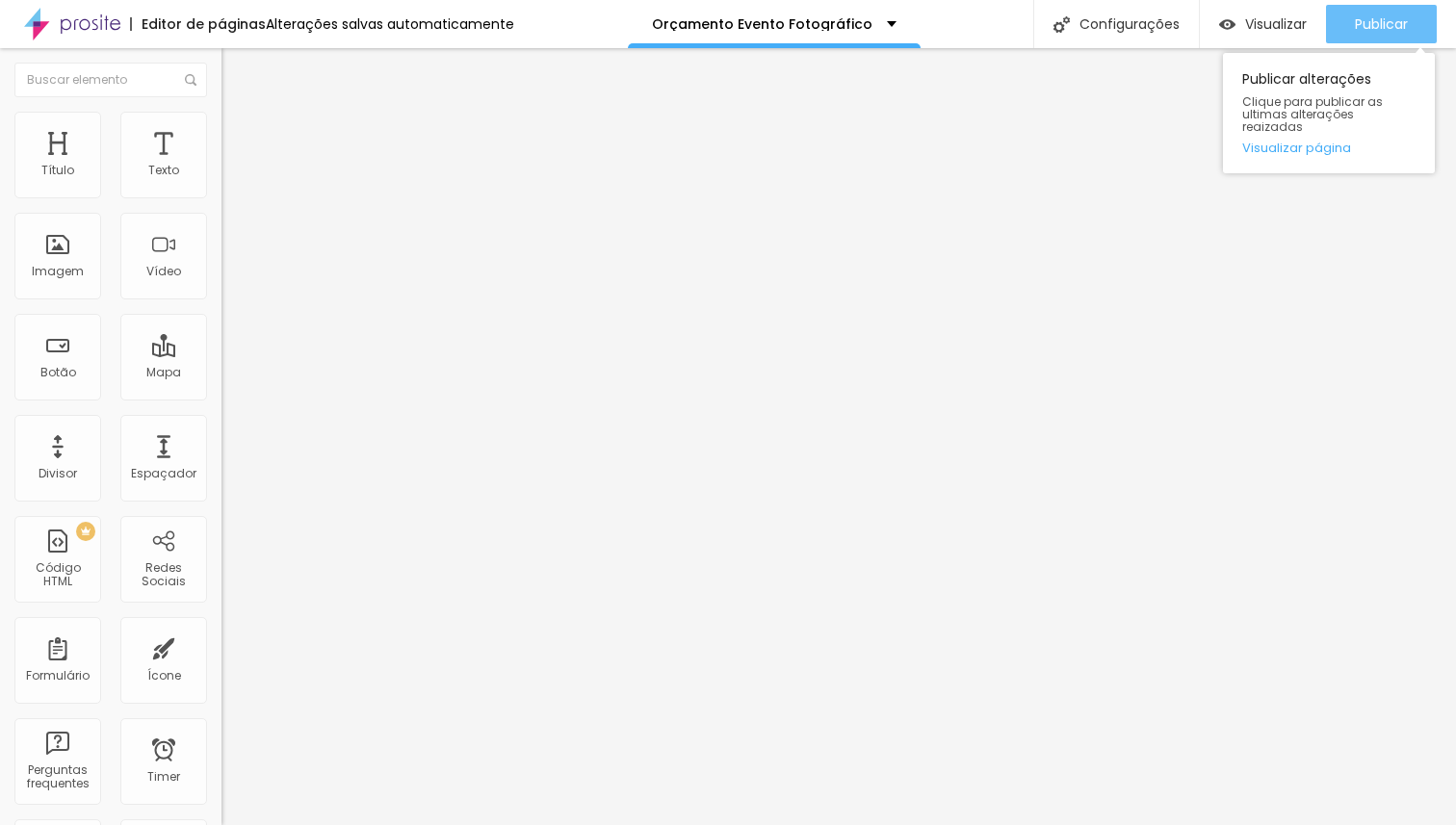
click at [1377, 27] on span "Publicar" at bounding box center [1381, 25] width 53 height 16
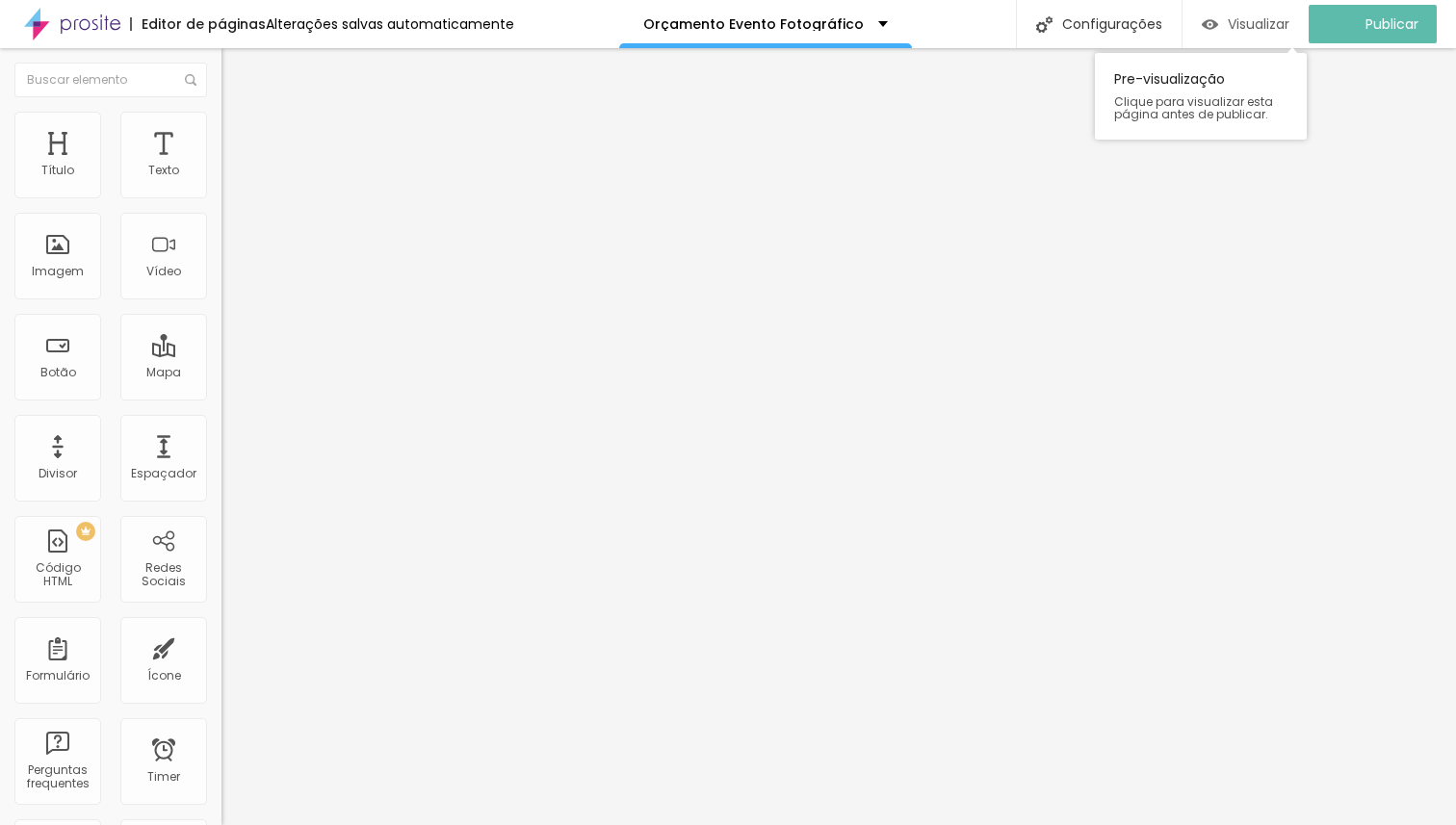
click at [1277, 24] on span "Visualizar" at bounding box center [1258, 25] width 62 height 16
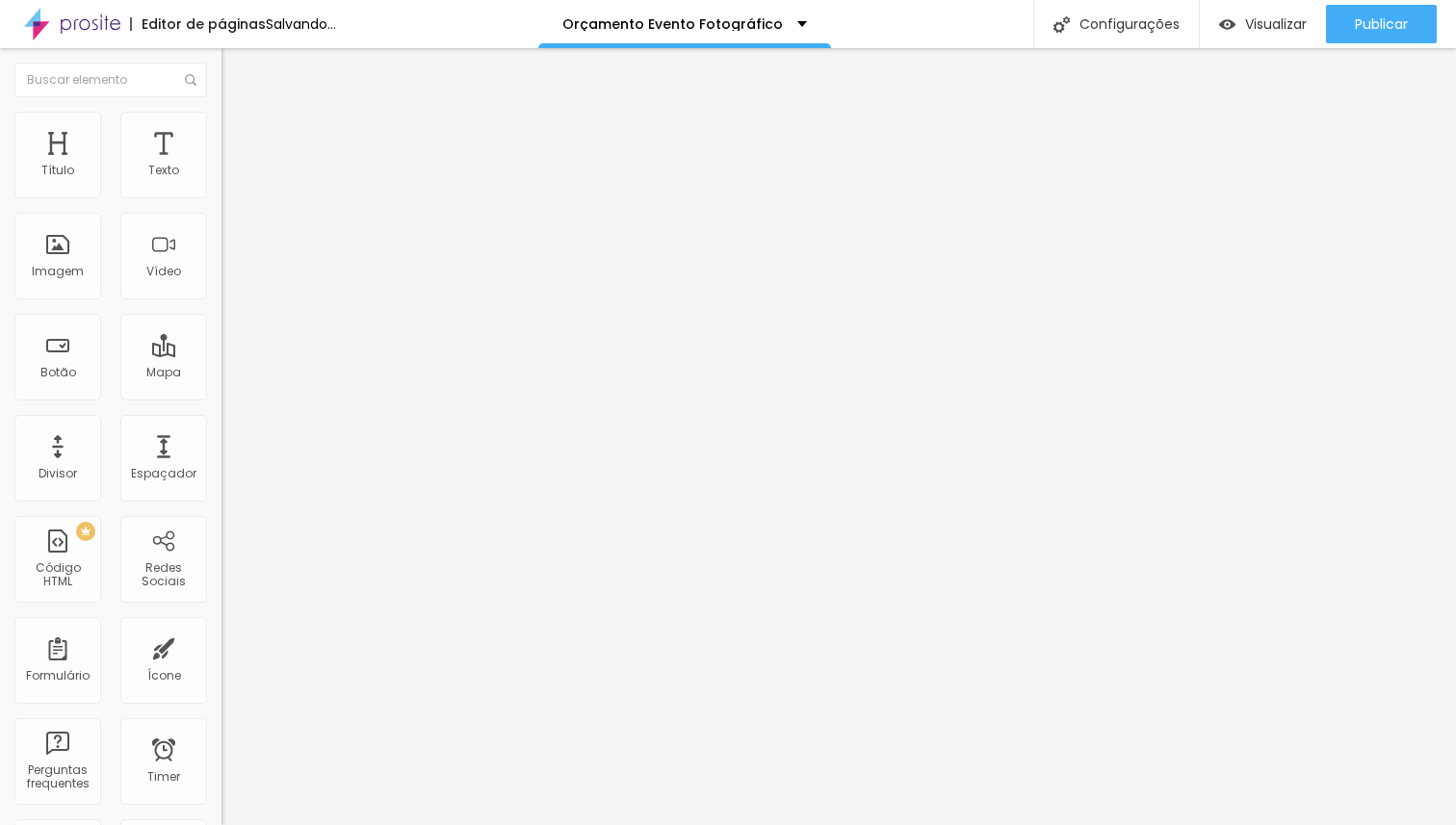
click at [221, 165] on span "Adicionar imagem" at bounding box center [283, 157] width 124 height 17
click at [221, 131] on li "Avançado" at bounding box center [332, 141] width 221 height 20
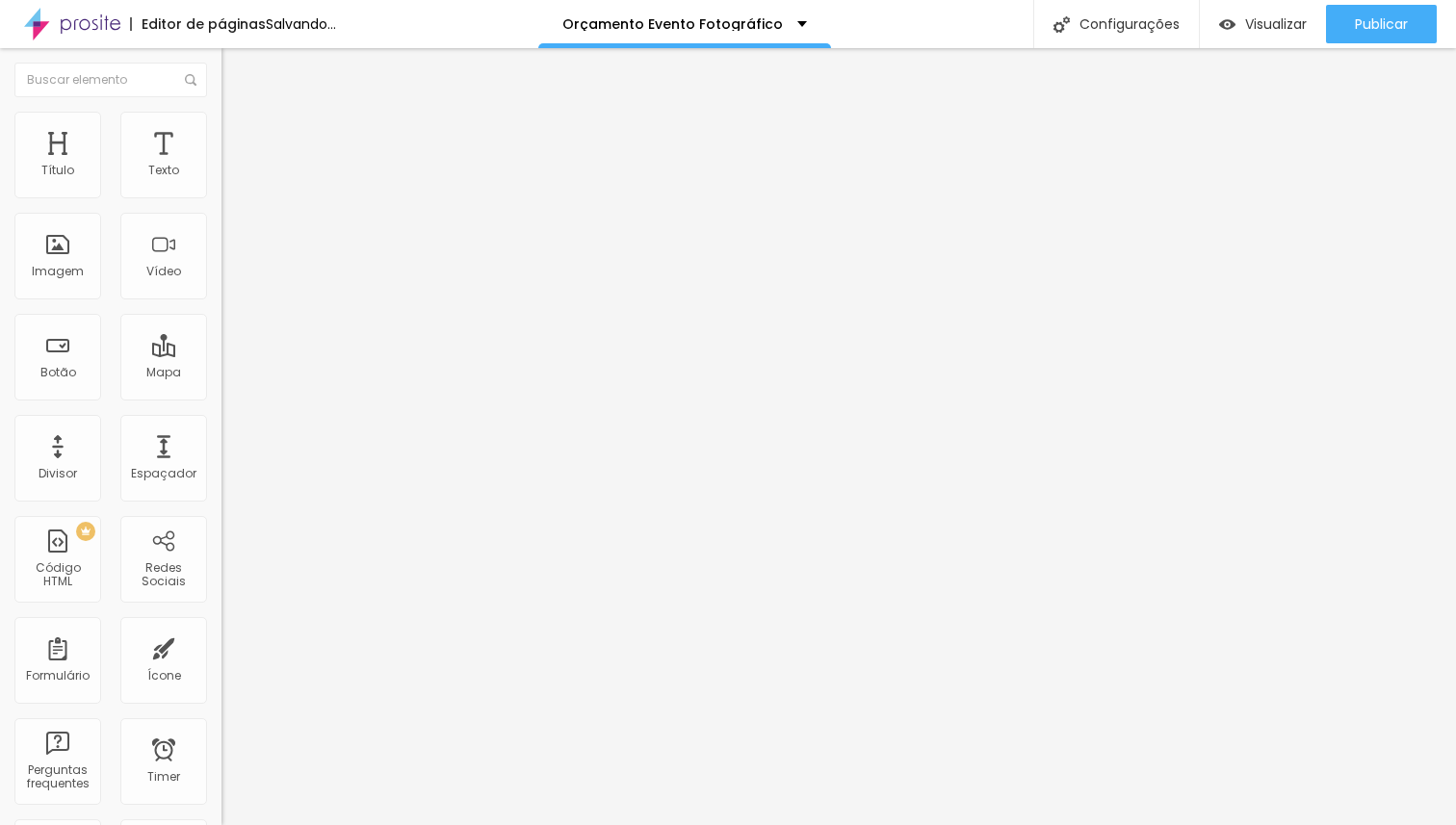
drag, startPoint x: 55, startPoint y: 188, endPoint x: 190, endPoint y: 181, distance: 135.2
click at [221, 374] on input "range" at bounding box center [283, 382] width 124 height 16
drag, startPoint x: 61, startPoint y: 226, endPoint x: 202, endPoint y: 218, distance: 141.2
click at [221, 646] on input "range" at bounding box center [283, 654] width 124 height 16
click at [221, 129] on ul "Conteúdo Estilo Avançado" at bounding box center [332, 121] width 221 height 58
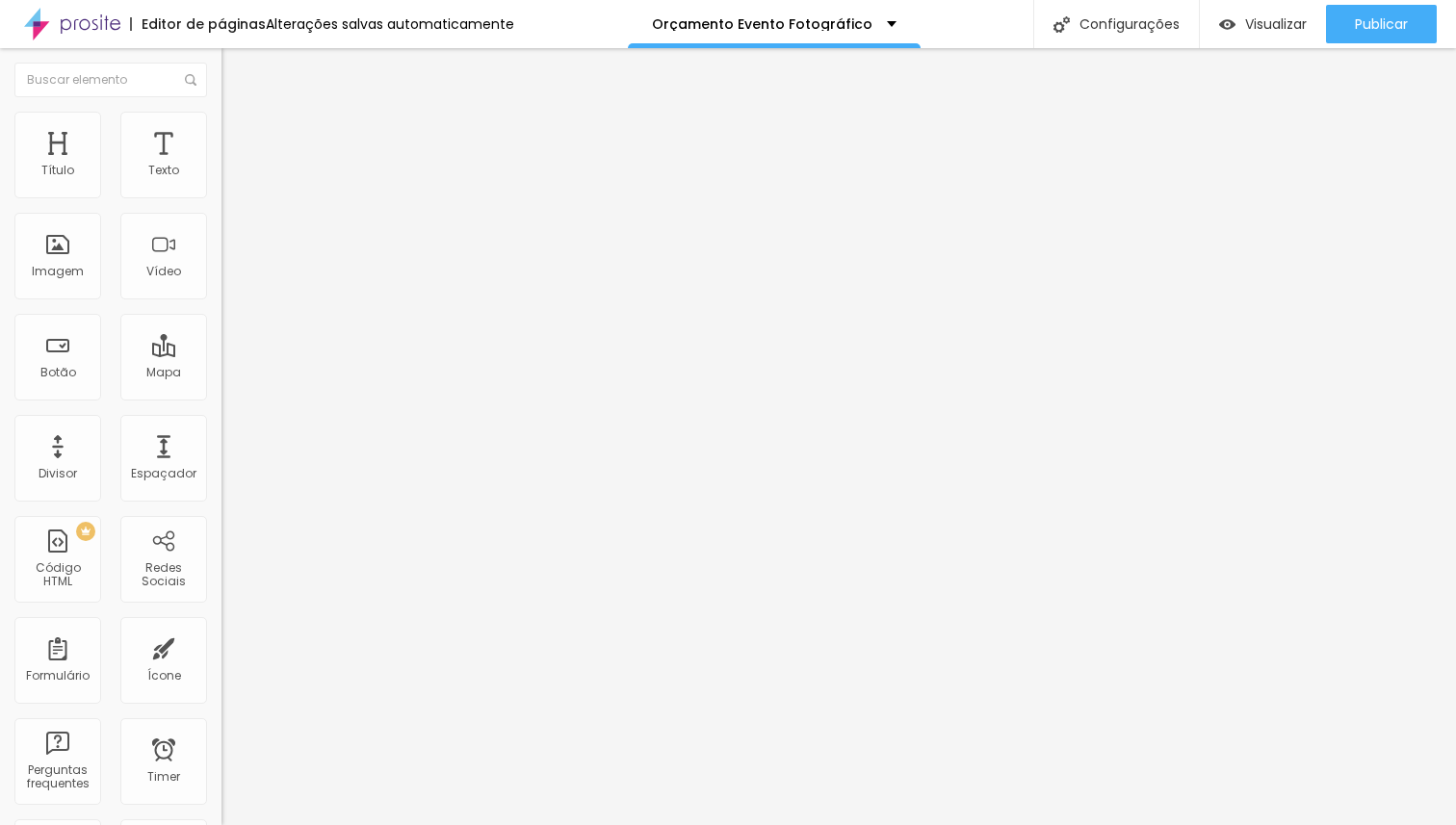
click at [239, 130] on span "Estilo" at bounding box center [254, 124] width 30 height 17
drag, startPoint x: 47, startPoint y: 245, endPoint x: 10, endPoint y: 242, distance: 37.1
click at [221, 423] on input "range" at bounding box center [283, 431] width 124 height 16
click at [239, 113] on span "Conteúdo" at bounding box center [269, 105] width 60 height 17
click at [221, 301] on span "Original" at bounding box center [244, 293] width 46 height 17
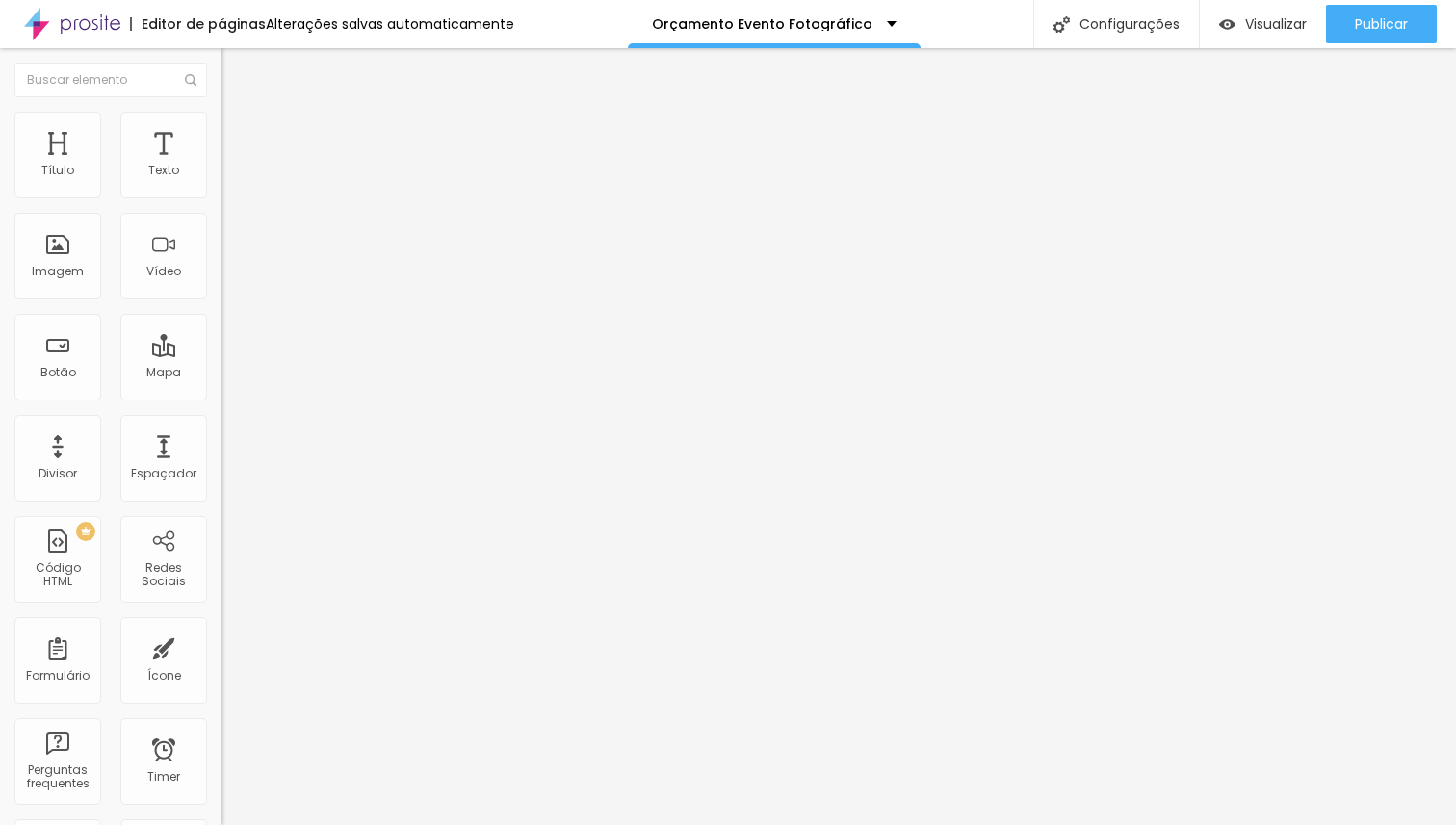
click at [221, 313] on span "Cinema" at bounding box center [245, 304] width 48 height 17
click at [221, 331] on span "Padrão" at bounding box center [243, 323] width 43 height 17
click at [221, 342] on span "Quadrado" at bounding box center [253, 334] width 63 height 17
click at [221, 354] on span "Original" at bounding box center [244, 346] width 46 height 17
click at [221, 336] on span "Quadrado" at bounding box center [253, 327] width 63 height 17
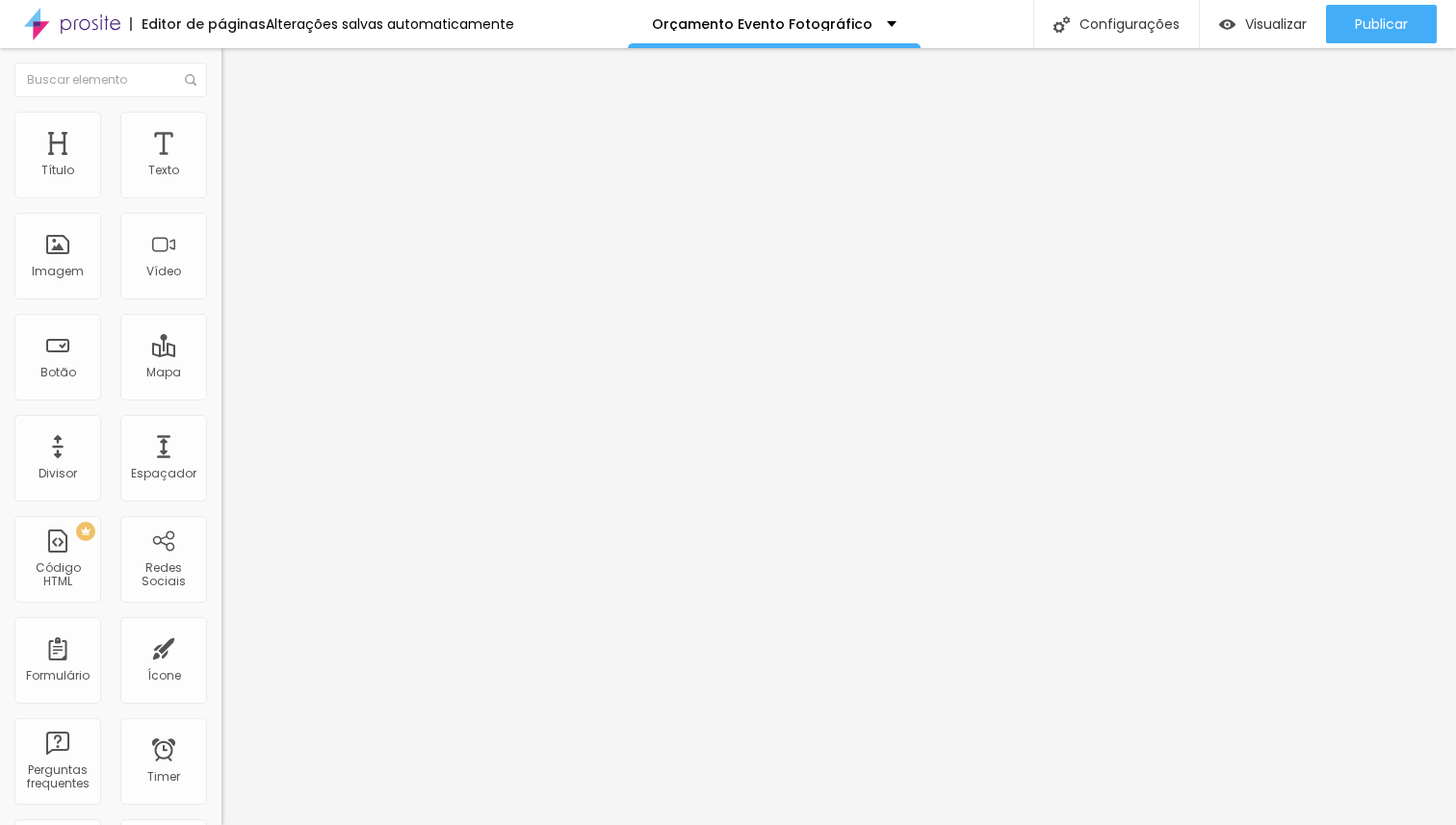
click at [221, 323] on div "Padrão 4:3" at bounding box center [332, 317] width 221 height 12
click at [221, 352] on div "Original" at bounding box center [332, 346] width 221 height 12
click at [221, 324] on span "Padrão" at bounding box center [243, 316] width 43 height 17
click at [221, 313] on span "Cinema" at bounding box center [245, 304] width 48 height 17
click at [221, 331] on span "Padrão" at bounding box center [243, 323] width 43 height 17
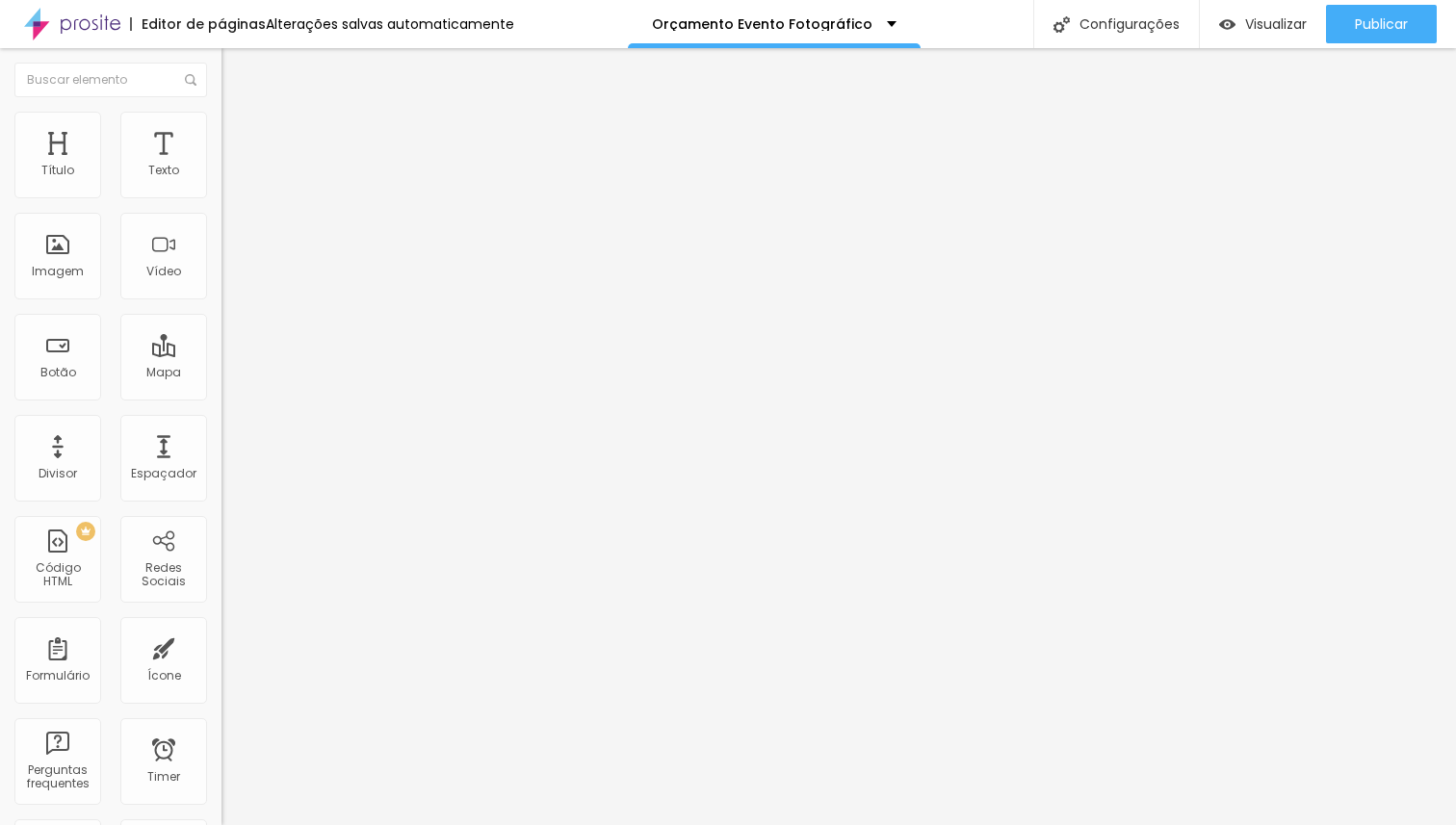
click at [239, 136] on span "Avançado" at bounding box center [271, 144] width 64 height 17
drag, startPoint x: 55, startPoint y: 193, endPoint x: 18, endPoint y: 191, distance: 37.1
click at [221, 374] on input "range" at bounding box center [283, 382] width 124 height 16
drag, startPoint x: 54, startPoint y: 226, endPoint x: 0, endPoint y: 220, distance: 54.3
click at [221, 646] on input "range" at bounding box center [283, 654] width 124 height 16
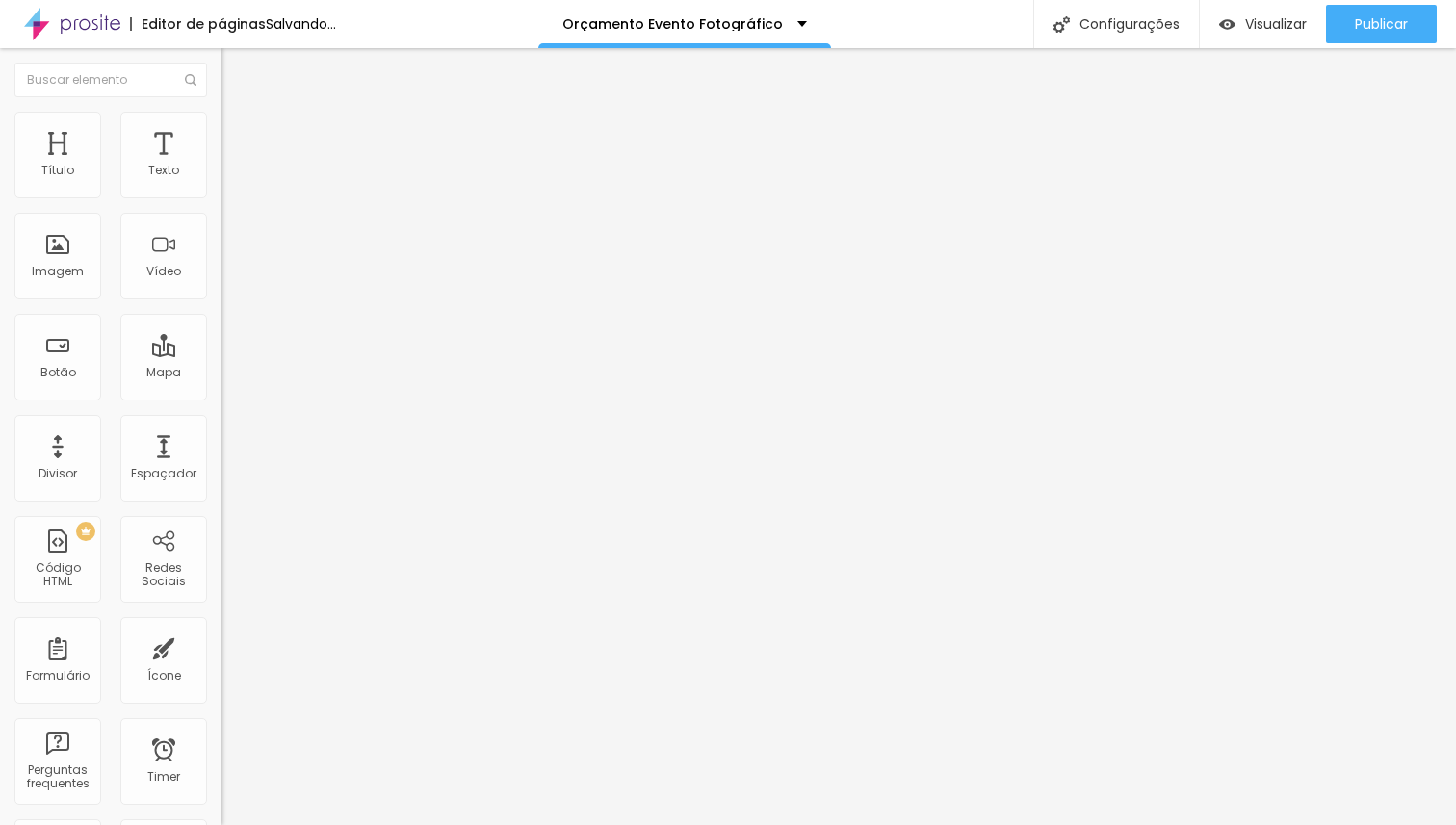
click at [239, 129] on span "Estilo" at bounding box center [254, 124] width 30 height 17
click at [221, 112] on li "Conteúdo" at bounding box center [332, 102] width 221 height 20
click at [221, 301] on span "Original" at bounding box center [244, 293] width 46 height 17
click at [221, 336] on span "Quadrado" at bounding box center [253, 327] width 63 height 17
click at [221, 324] on span "Padrão" at bounding box center [243, 316] width 43 height 17
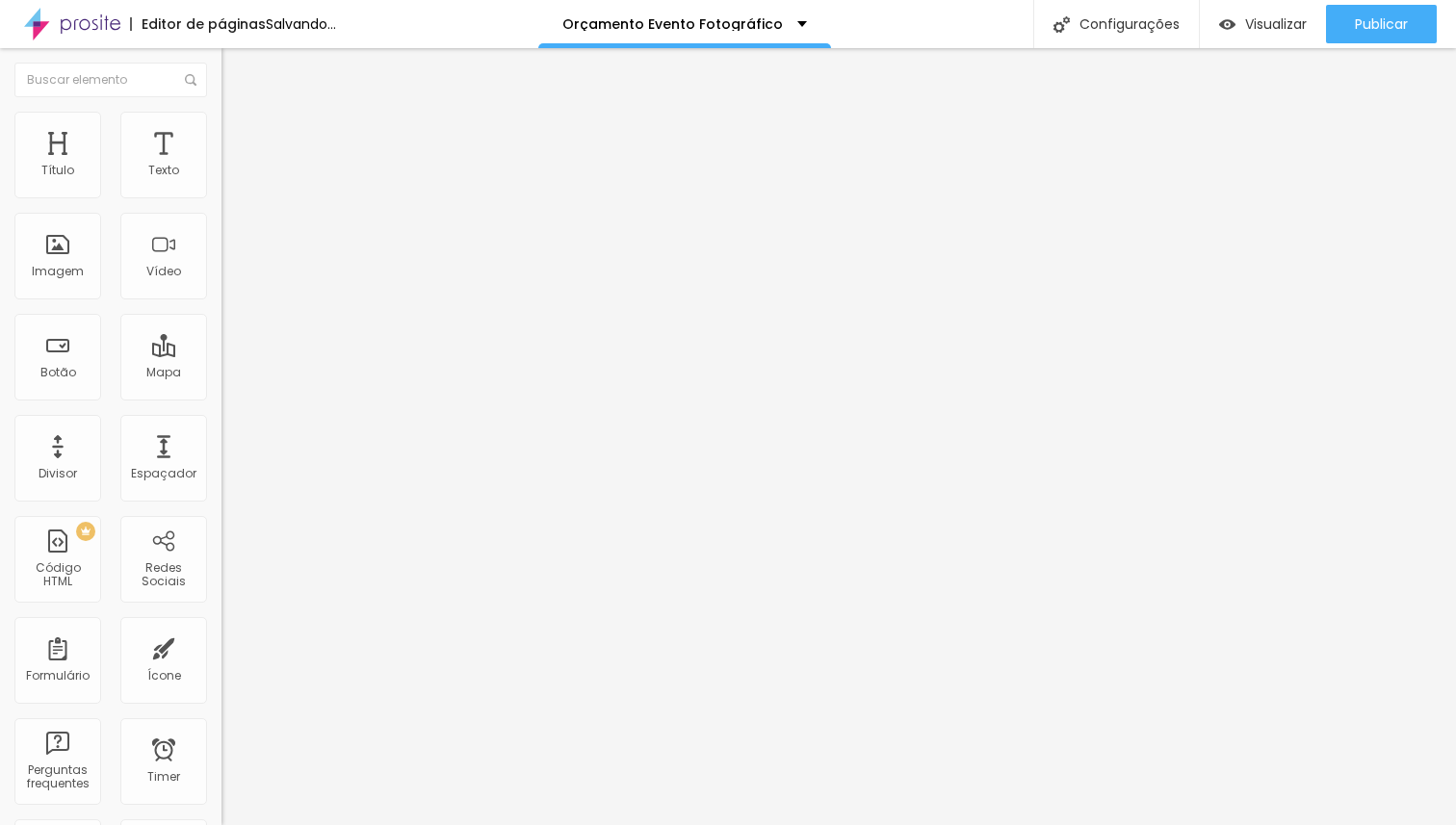
click at [221, 354] on span "Original" at bounding box center [244, 346] width 46 height 17
click at [221, 324] on span "Padrão" at bounding box center [243, 316] width 43 height 17
click at [221, 342] on span "Quadrado" at bounding box center [253, 334] width 63 height 17
click at [221, 354] on span "Original" at bounding box center [244, 346] width 46 height 17
click at [221, 147] on li "Avançado" at bounding box center [332, 141] width 221 height 20
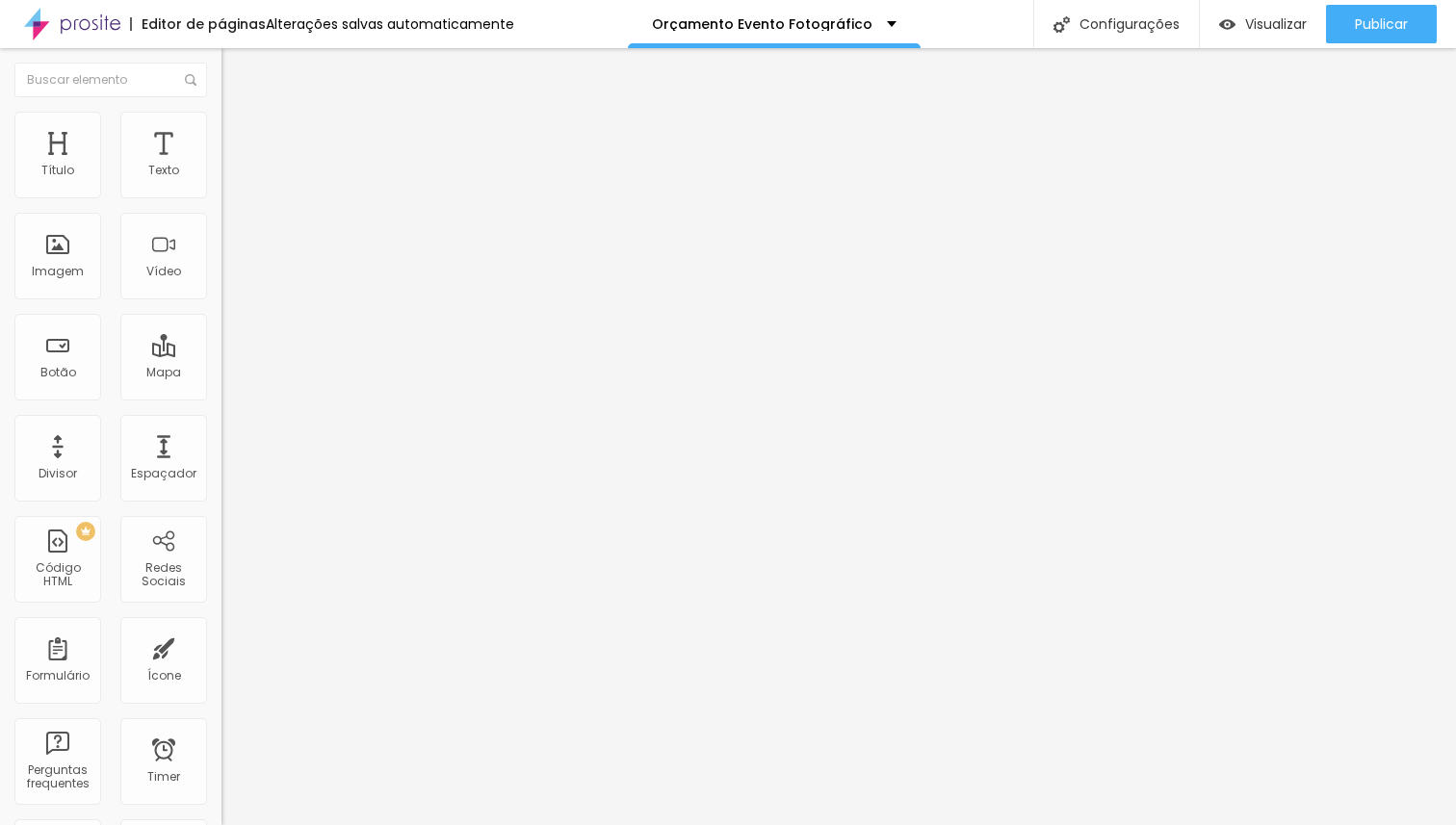
drag, startPoint x: 57, startPoint y: 196, endPoint x: 25, endPoint y: 200, distance: 32.2
click at [221, 200] on div "10 Espaço de cima" at bounding box center [332, 286] width 221 height 272
drag, startPoint x: 53, startPoint y: 190, endPoint x: 11, endPoint y: 199, distance: 43.0
click at [221, 374] on input "range" at bounding box center [283, 382] width 124 height 16
drag, startPoint x: 51, startPoint y: 226, endPoint x: 216, endPoint y: 238, distance: 165.4
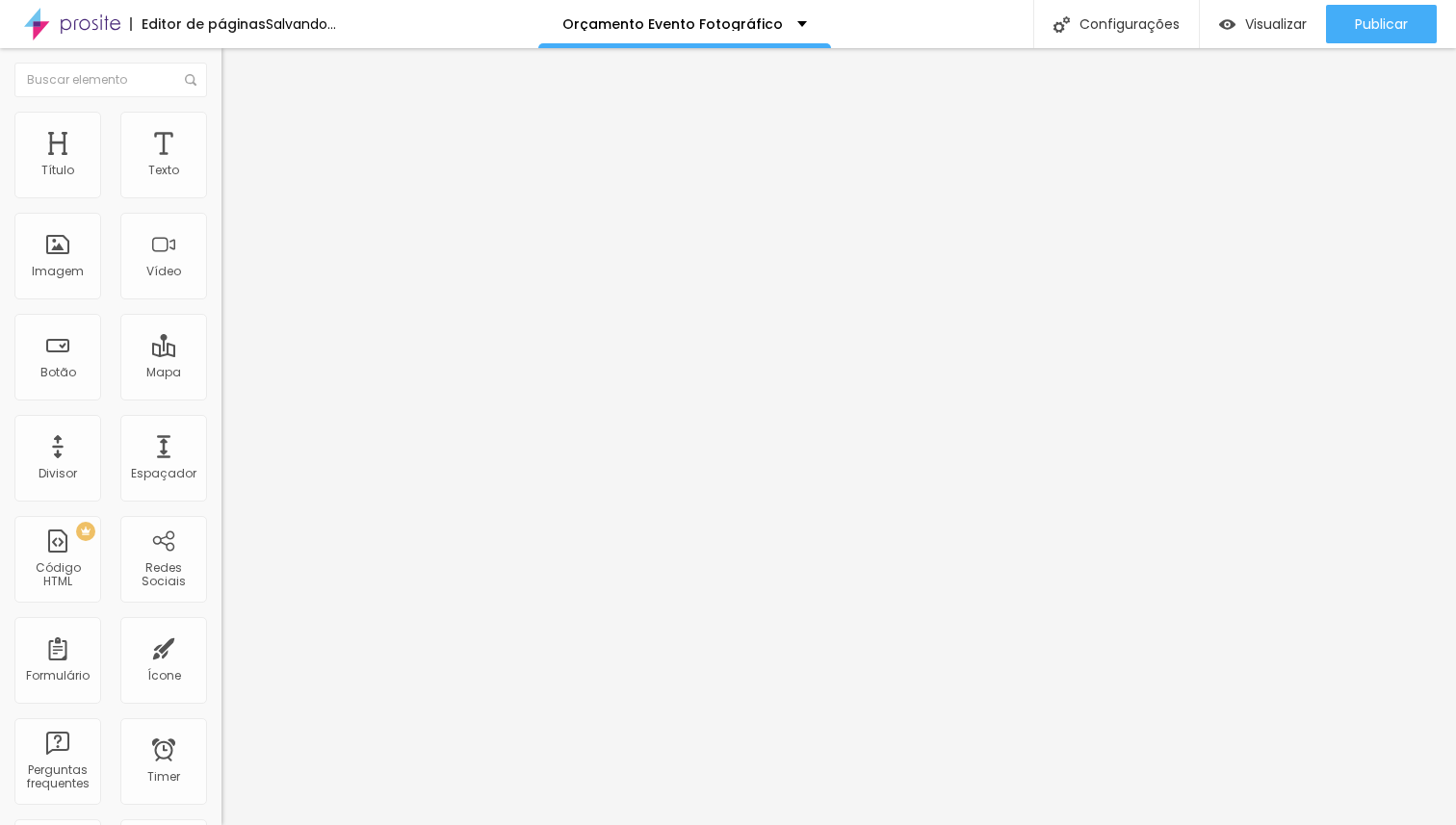
click at [221, 646] on input "range" at bounding box center [283, 654] width 124 height 16
drag, startPoint x: 46, startPoint y: 186, endPoint x: 276, endPoint y: 191, distance: 230.1
click at [276, 374] on input "range" at bounding box center [283, 382] width 124 height 16
click at [239, 133] on span "Estilo" at bounding box center [254, 124] width 30 height 17
click at [239, 113] on span "Conteúdo" at bounding box center [269, 105] width 60 height 17
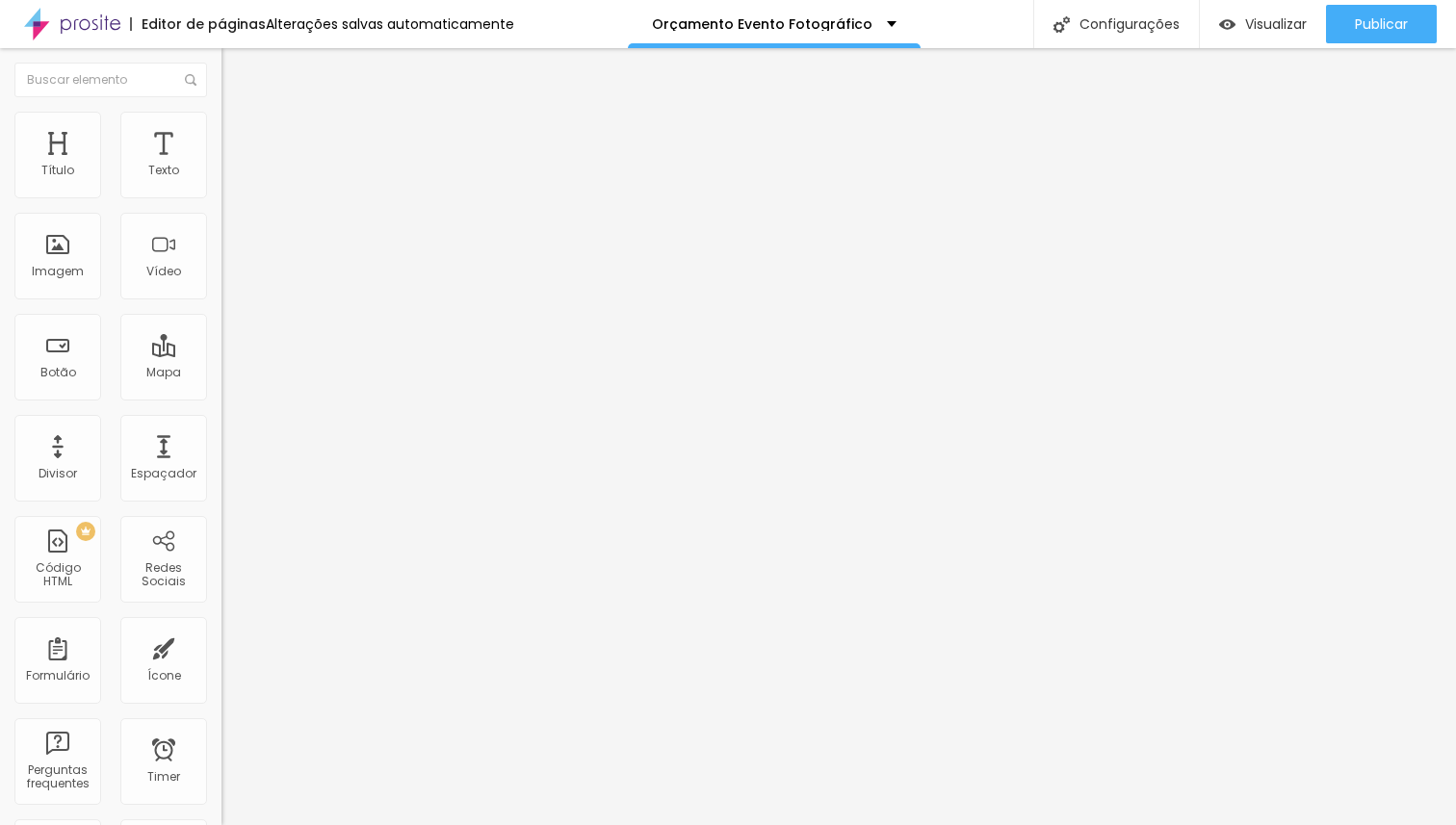
click at [221, 301] on span "Original" at bounding box center [244, 293] width 46 height 17
click at [221, 324] on span "Padrão" at bounding box center [243, 316] width 43 height 17
click at [221, 354] on span "Original" at bounding box center [244, 346] width 46 height 17
click at [221, 301] on span "4:3 Padrão" at bounding box center [253, 293] width 64 height 17
click at [221, 352] on div "Original" at bounding box center [332, 346] width 221 height 12
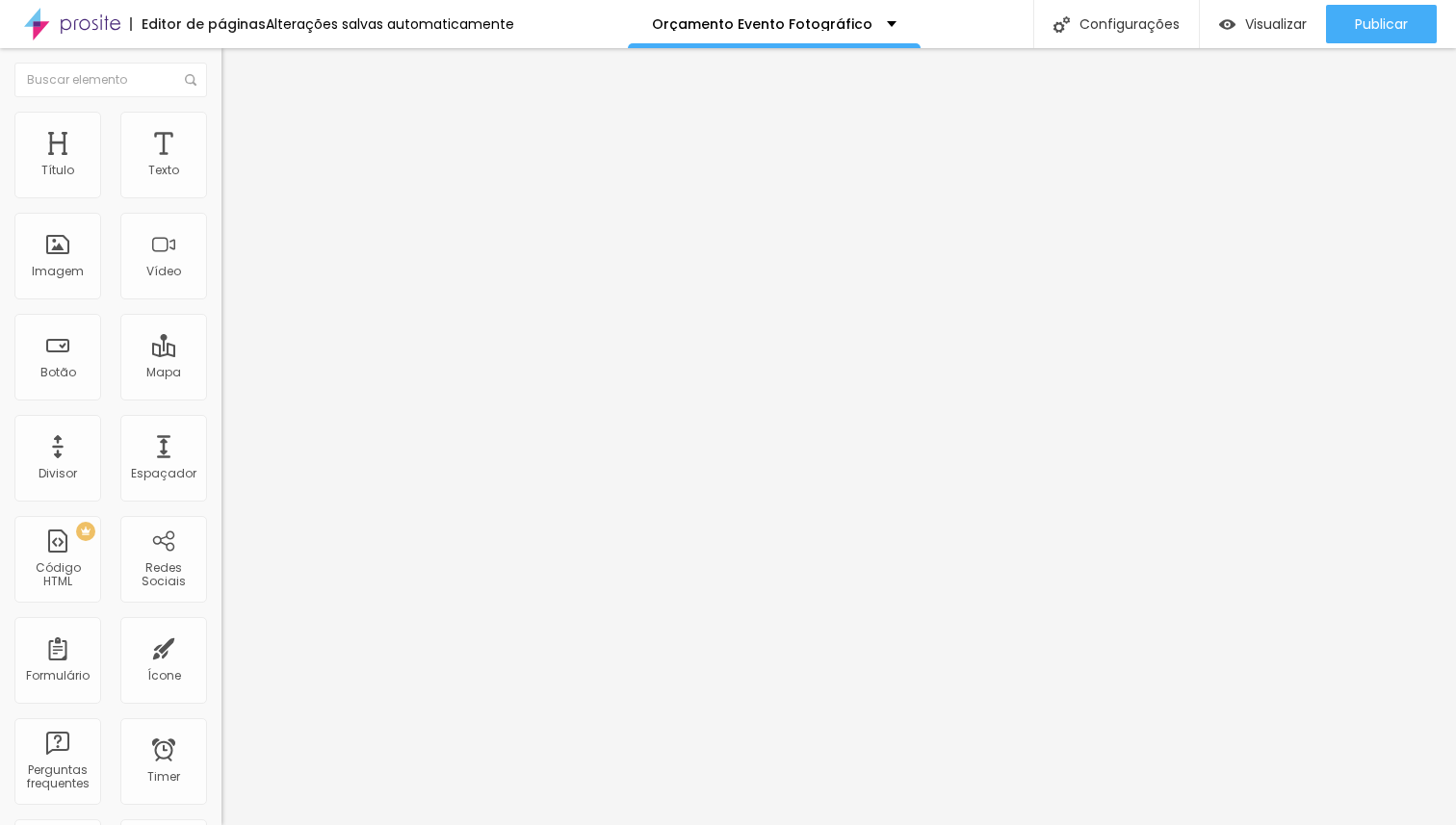
click at [221, 301] on span "Original" at bounding box center [244, 293] width 46 height 17
click at [221, 313] on span "Cinema" at bounding box center [245, 304] width 48 height 17
click at [239, 137] on span "Avançado" at bounding box center [271, 144] width 64 height 17
drag, startPoint x: 54, startPoint y: 196, endPoint x: 1, endPoint y: 195, distance: 53.0
click at [221, 195] on div "10 Espaço de cima 10 Espaço de baixo ID Html Classes Html Visível nos dispositi…" at bounding box center [332, 555] width 221 height 809
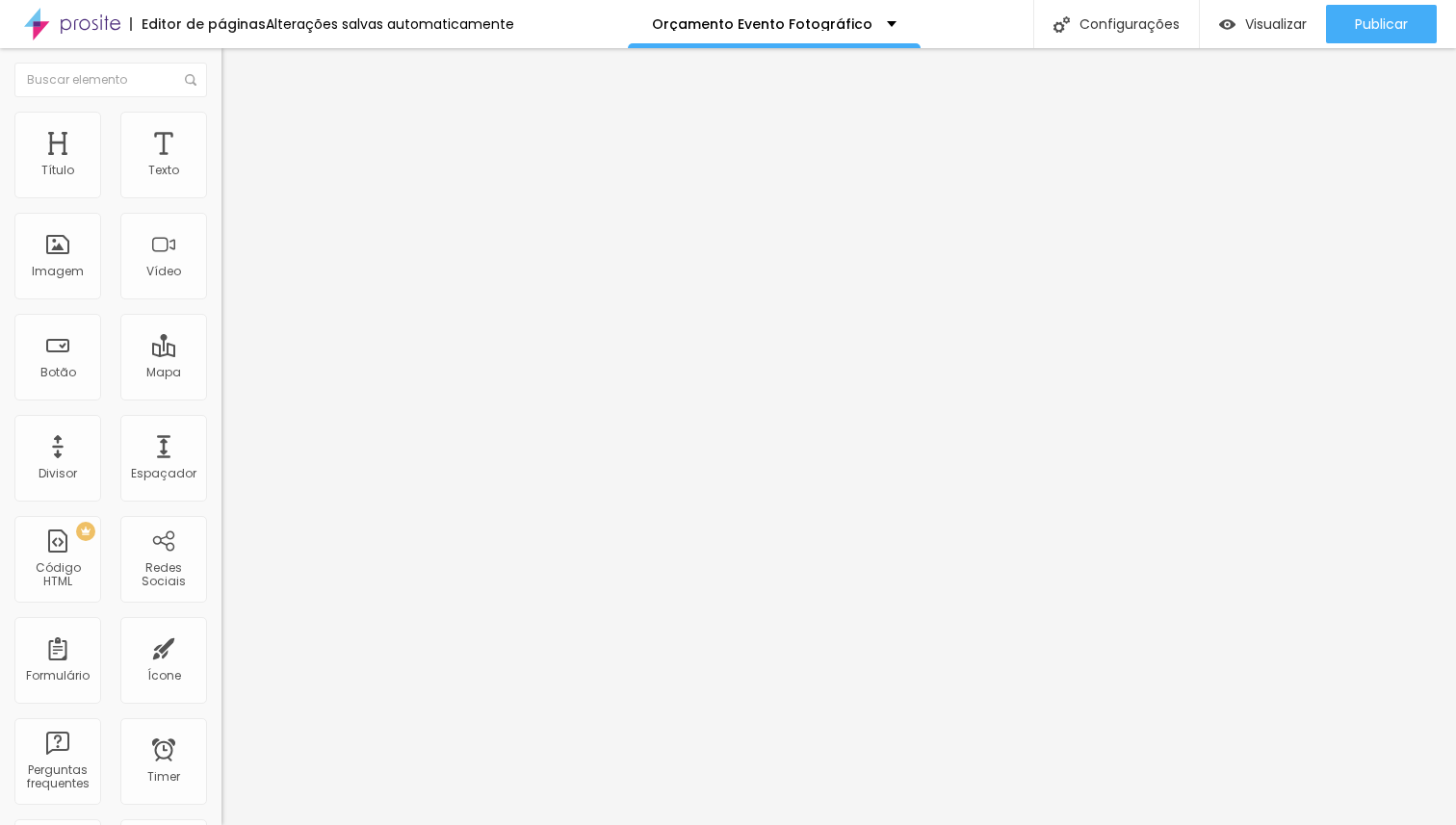
drag, startPoint x: 49, startPoint y: 190, endPoint x: 21, endPoint y: 194, distance: 28.3
click at [221, 374] on input "range" at bounding box center [283, 382] width 124 height 16
drag, startPoint x: 49, startPoint y: 225, endPoint x: 0, endPoint y: 225, distance: 49.0
click at [221, 646] on input "range" at bounding box center [283, 654] width 124 height 16
click at [239, 136] on span "Avançado" at bounding box center [271, 144] width 64 height 17
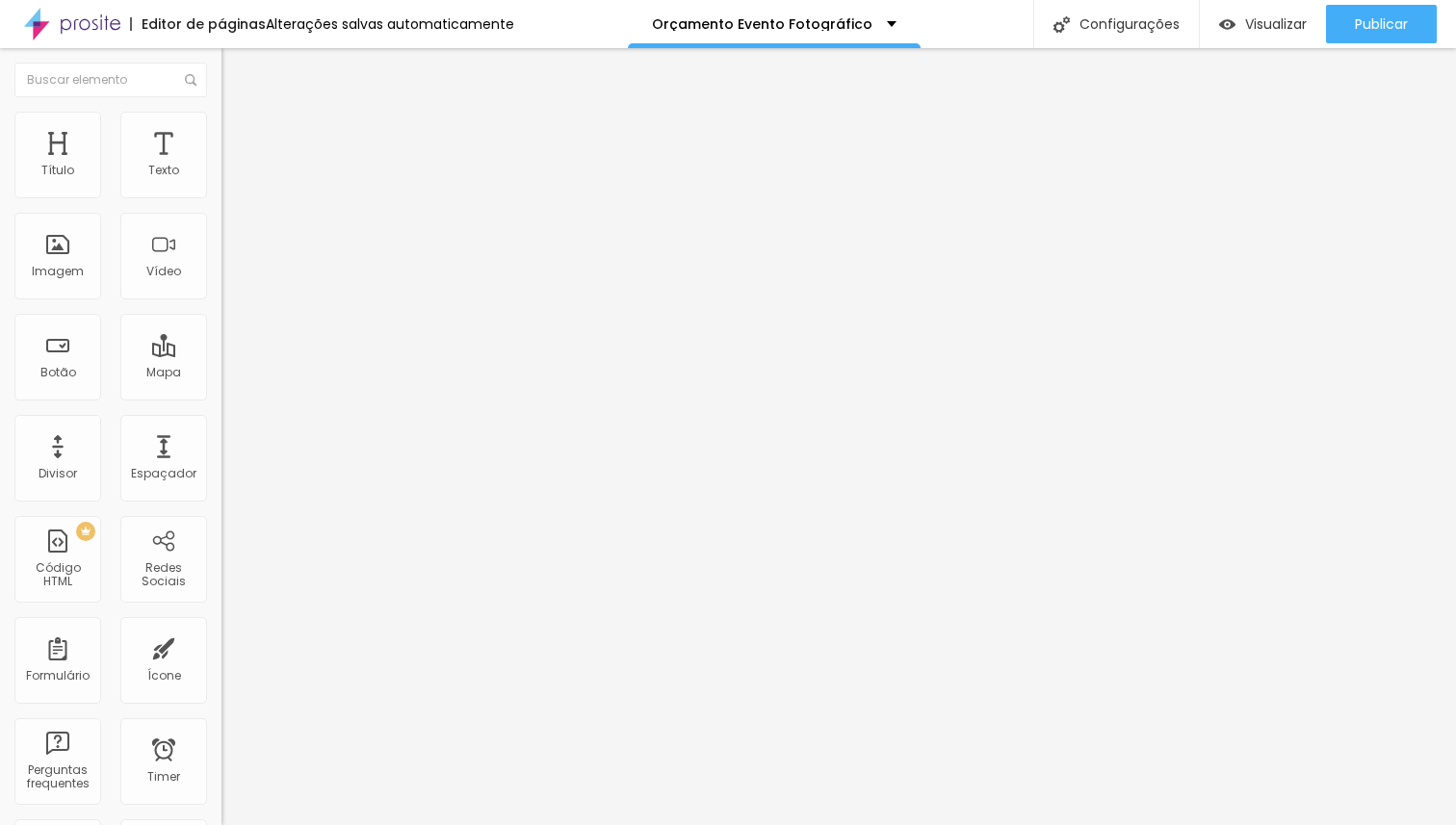
drag, startPoint x: 55, startPoint y: 230, endPoint x: 25, endPoint y: 229, distance: 30.0
click at [221, 646] on input "range" at bounding box center [283, 654] width 124 height 16
drag, startPoint x: 54, startPoint y: 194, endPoint x: 22, endPoint y: 198, distance: 32.2
click at [221, 374] on input "range" at bounding box center [283, 382] width 124 height 16
click at [221, 301] on span "Original" at bounding box center [244, 293] width 46 height 17
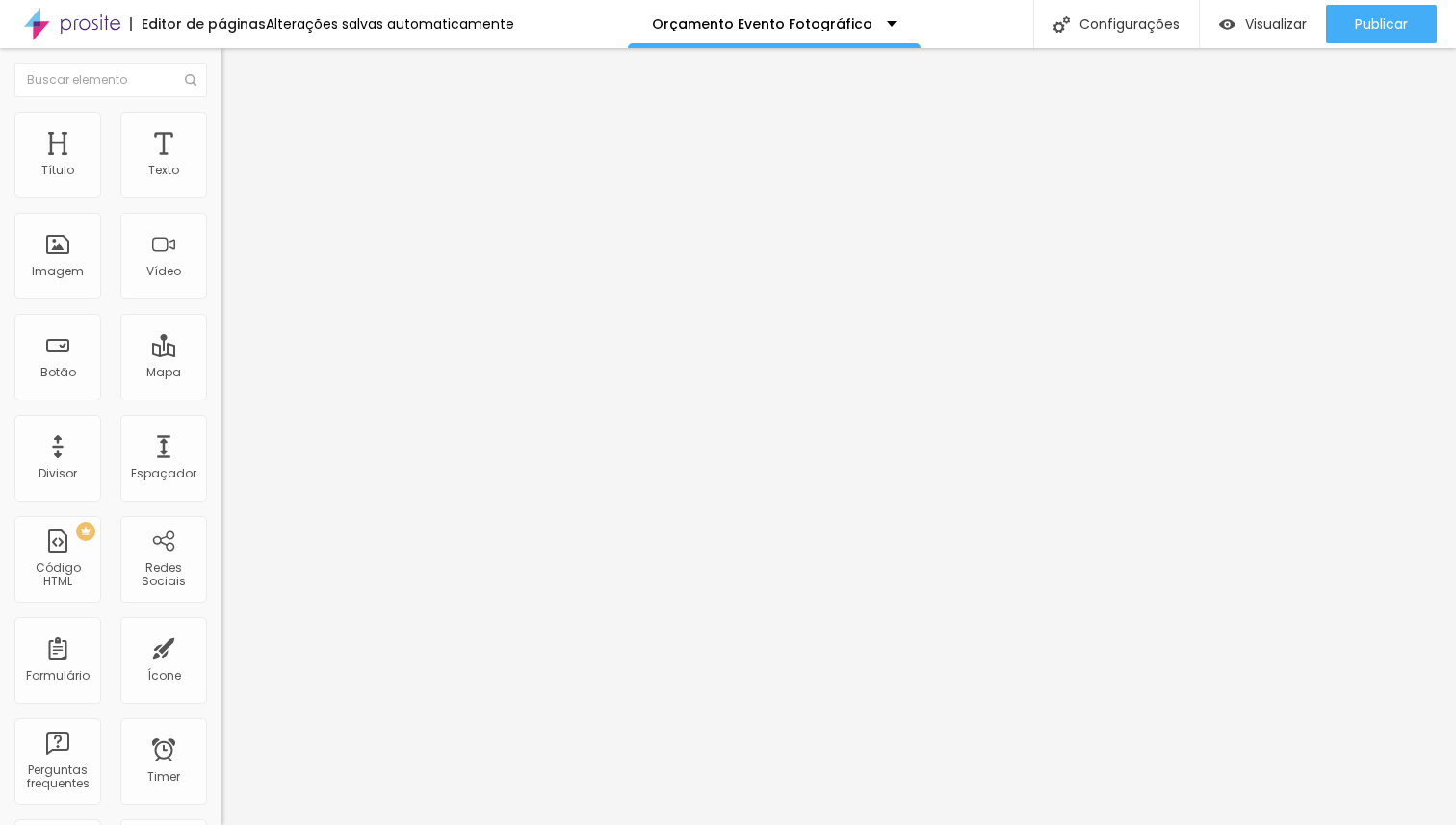
click at [221, 334] on div "Quadrado 1:1" at bounding box center [332, 328] width 221 height 12
click at [221, 354] on span "Original" at bounding box center [244, 346] width 46 height 17
click at [221, 313] on span "Cinema" at bounding box center [245, 304] width 48 height 17
click at [221, 301] on span "Original" at bounding box center [244, 293] width 46 height 17
click at [221, 313] on span "Cinema" at bounding box center [245, 304] width 48 height 17
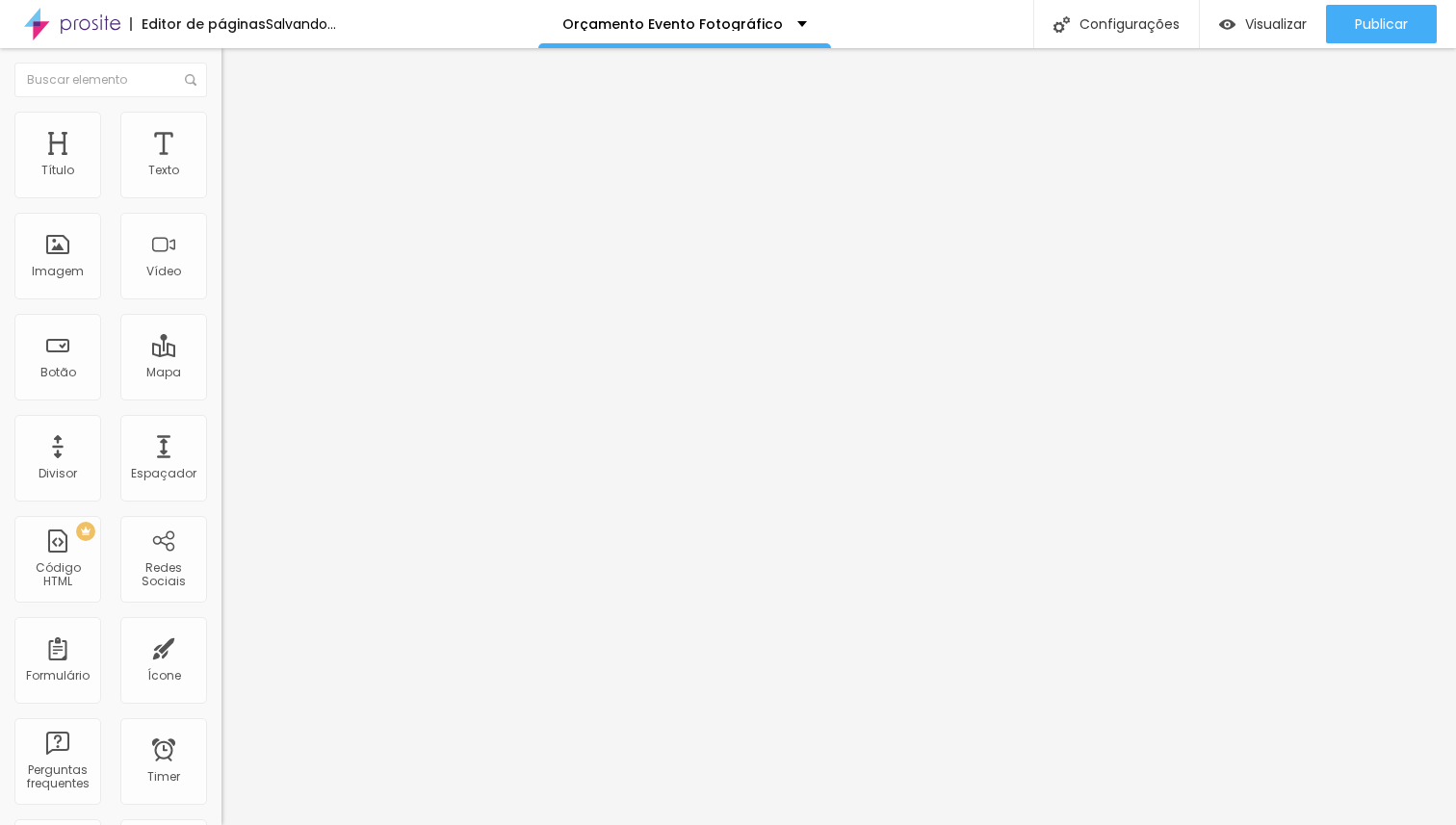
click at [239, 136] on span "Avançado" at bounding box center [271, 144] width 64 height 17
drag, startPoint x: 58, startPoint y: 190, endPoint x: 23, endPoint y: 201, distance: 36.7
click at [221, 374] on input "range" at bounding box center [283, 382] width 124 height 16
drag, startPoint x: 46, startPoint y: 225, endPoint x: 23, endPoint y: 229, distance: 23.3
click at [221, 646] on input "range" at bounding box center [283, 654] width 124 height 16
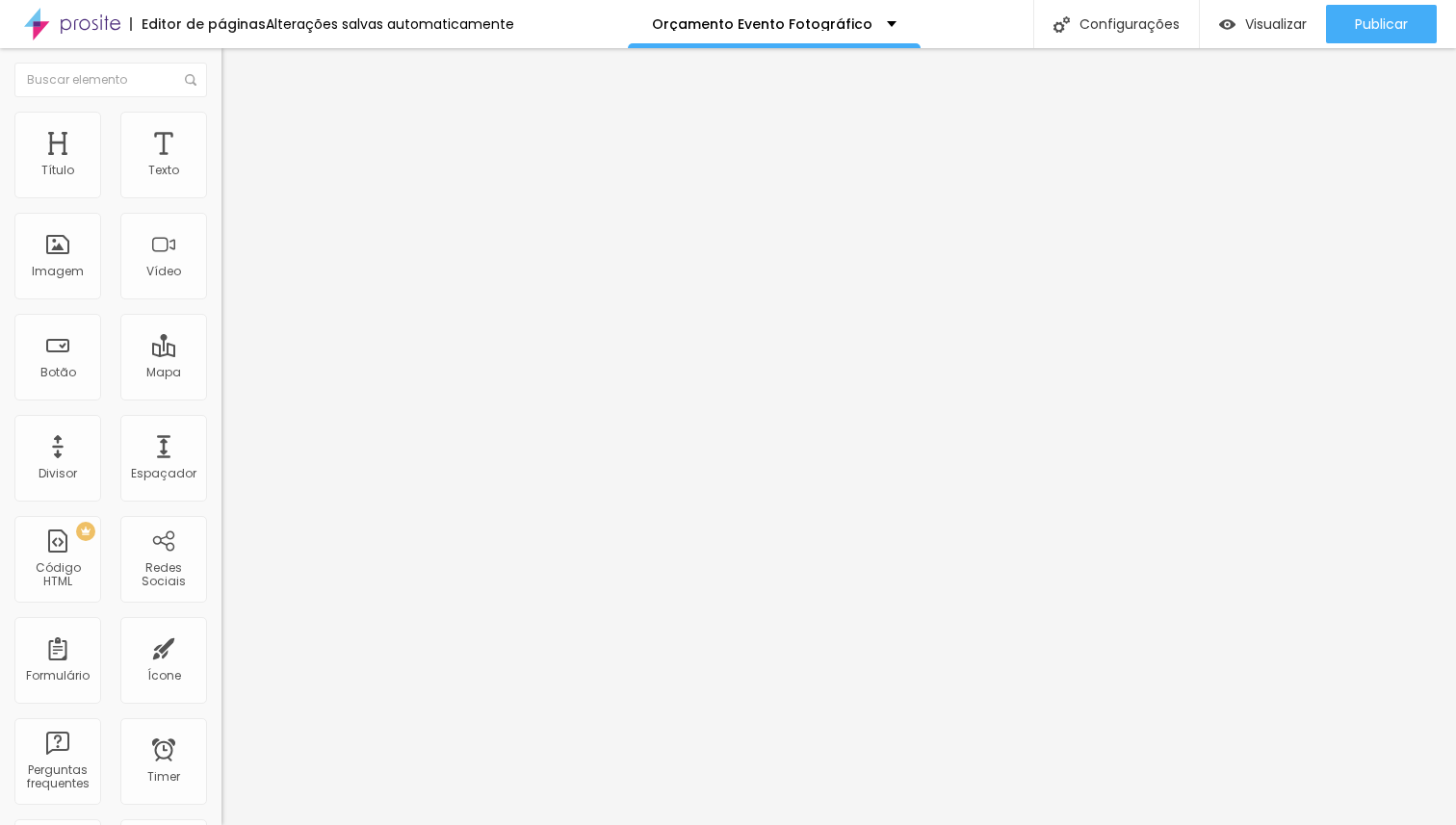
click at [221, 131] on li "Avançado" at bounding box center [332, 141] width 221 height 20
drag, startPoint x: 65, startPoint y: 192, endPoint x: 14, endPoint y: 205, distance: 52.6
click at [221, 374] on input "range" at bounding box center [283, 382] width 124 height 16
drag, startPoint x: 52, startPoint y: 227, endPoint x: 13, endPoint y: 230, distance: 39.1
click at [221, 646] on input "range" at bounding box center [283, 654] width 124 height 16
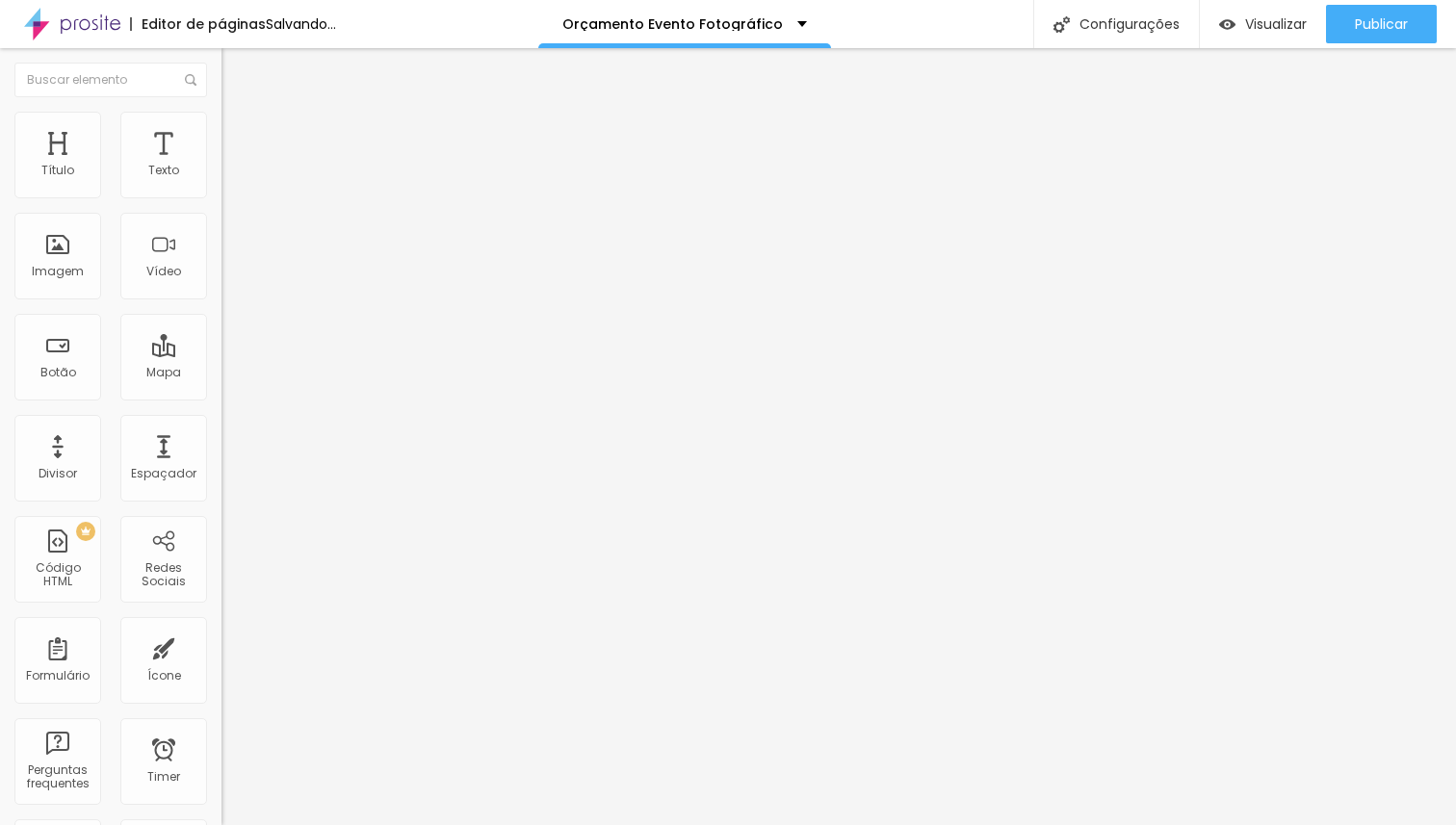
click at [239, 133] on span "Estilo" at bounding box center [254, 124] width 30 height 17
click at [221, 112] on li "Conteúdo" at bounding box center [332, 102] width 221 height 20
click at [221, 301] on span "Original" at bounding box center [244, 293] width 46 height 17
click at [221, 334] on div "Quadrado 1:1" at bounding box center [332, 328] width 221 height 12
click at [221, 354] on span "Original" at bounding box center [244, 346] width 46 height 17
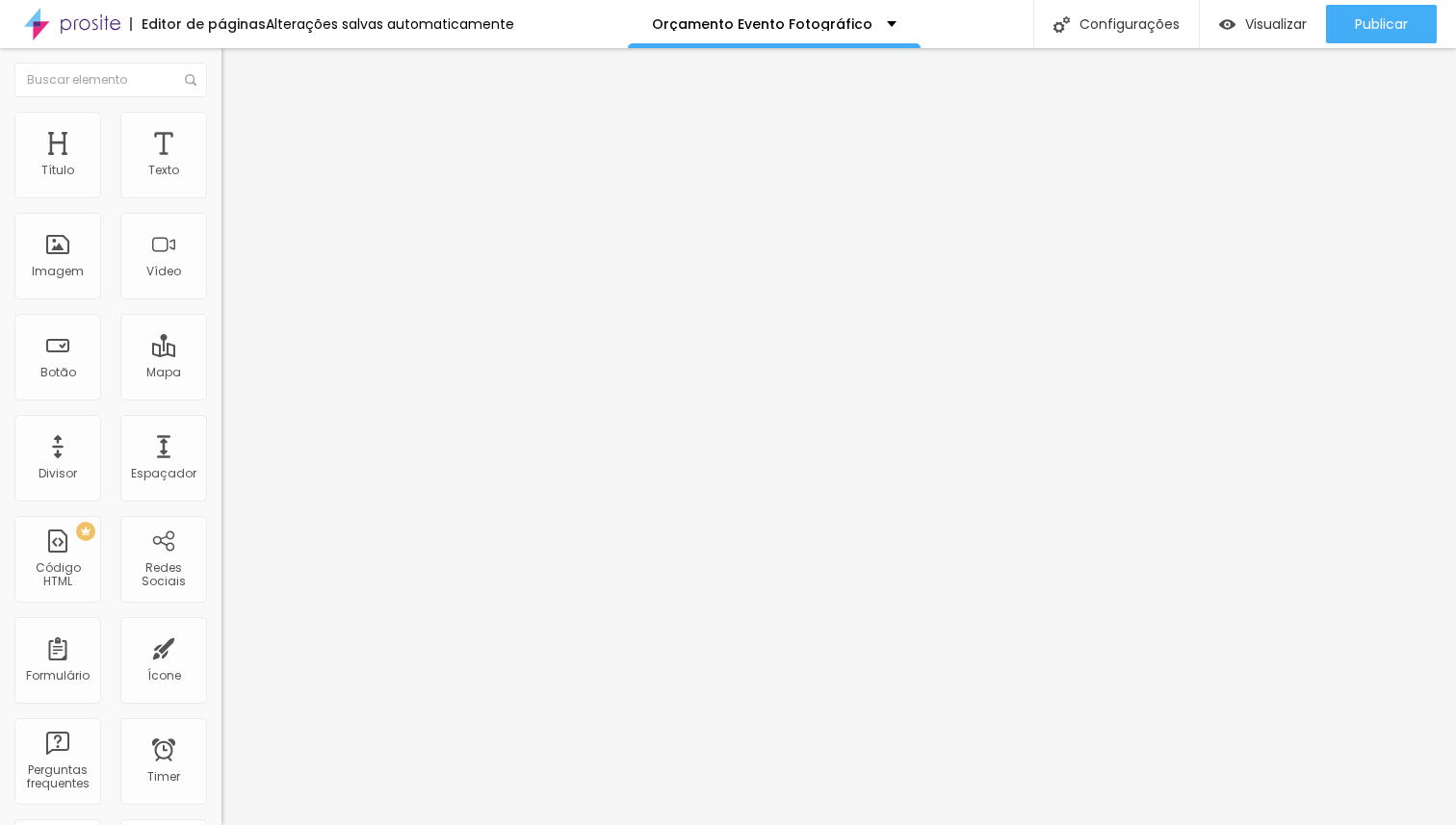
click at [221, 131] on li "Avançado" at bounding box center [332, 141] width 221 height 20
drag, startPoint x: 54, startPoint y: 188, endPoint x: 0, endPoint y: 200, distance: 55.3
click at [221, 374] on input "range" at bounding box center [283, 382] width 124 height 16
drag, startPoint x: 55, startPoint y: 226, endPoint x: 19, endPoint y: 232, distance: 36.5
click at [221, 646] on input "range" at bounding box center [283, 654] width 124 height 16
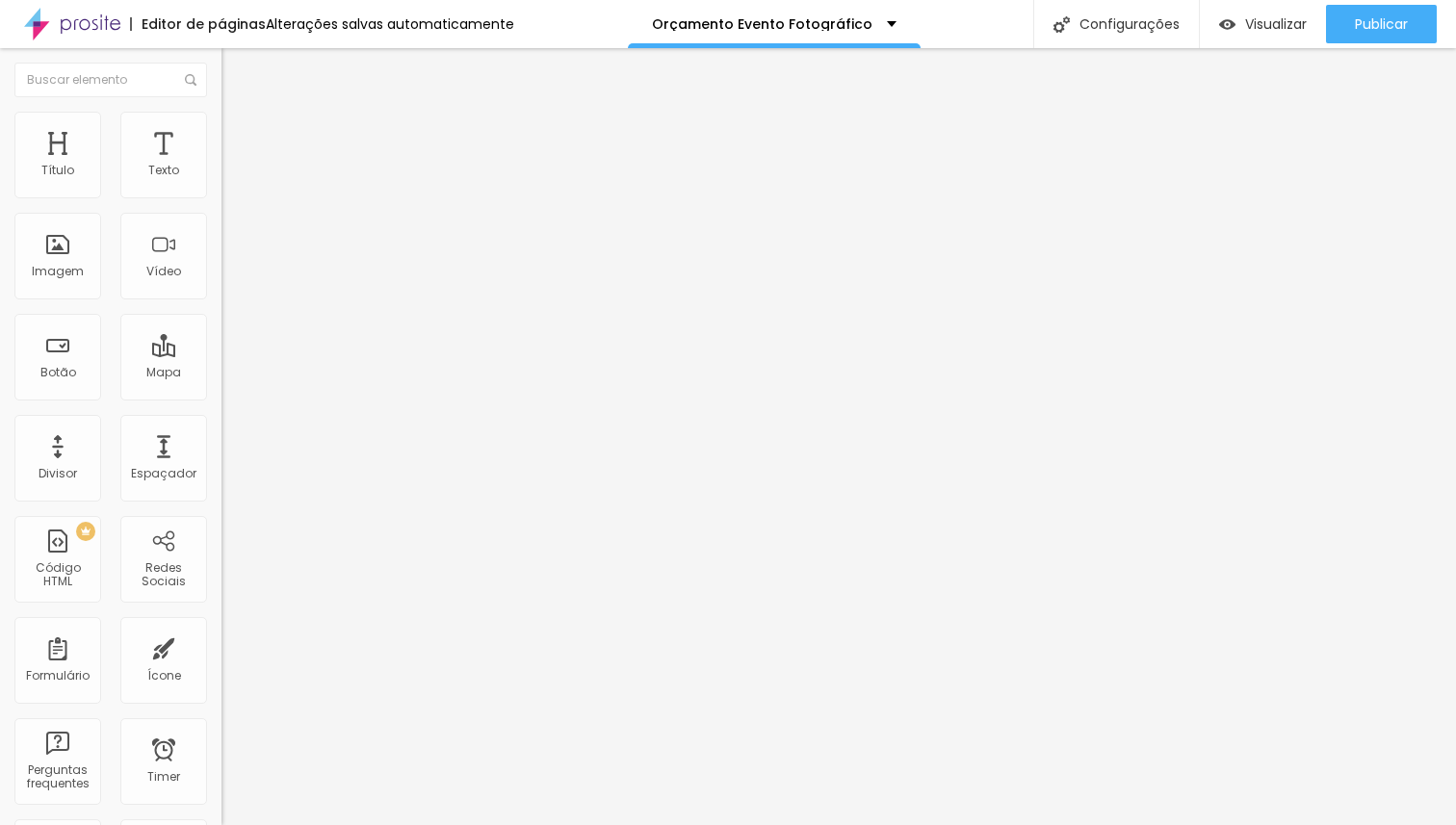
click at [239, 136] on span "Avançado" at bounding box center [271, 144] width 64 height 17
drag, startPoint x: 39, startPoint y: 228, endPoint x: 24, endPoint y: 228, distance: 15.0
click at [221, 646] on input "range" at bounding box center [283, 654] width 124 height 16
drag, startPoint x: 50, startPoint y: 187, endPoint x: 13, endPoint y: 189, distance: 37.1
click at [221, 374] on input "range" at bounding box center [283, 382] width 124 height 16
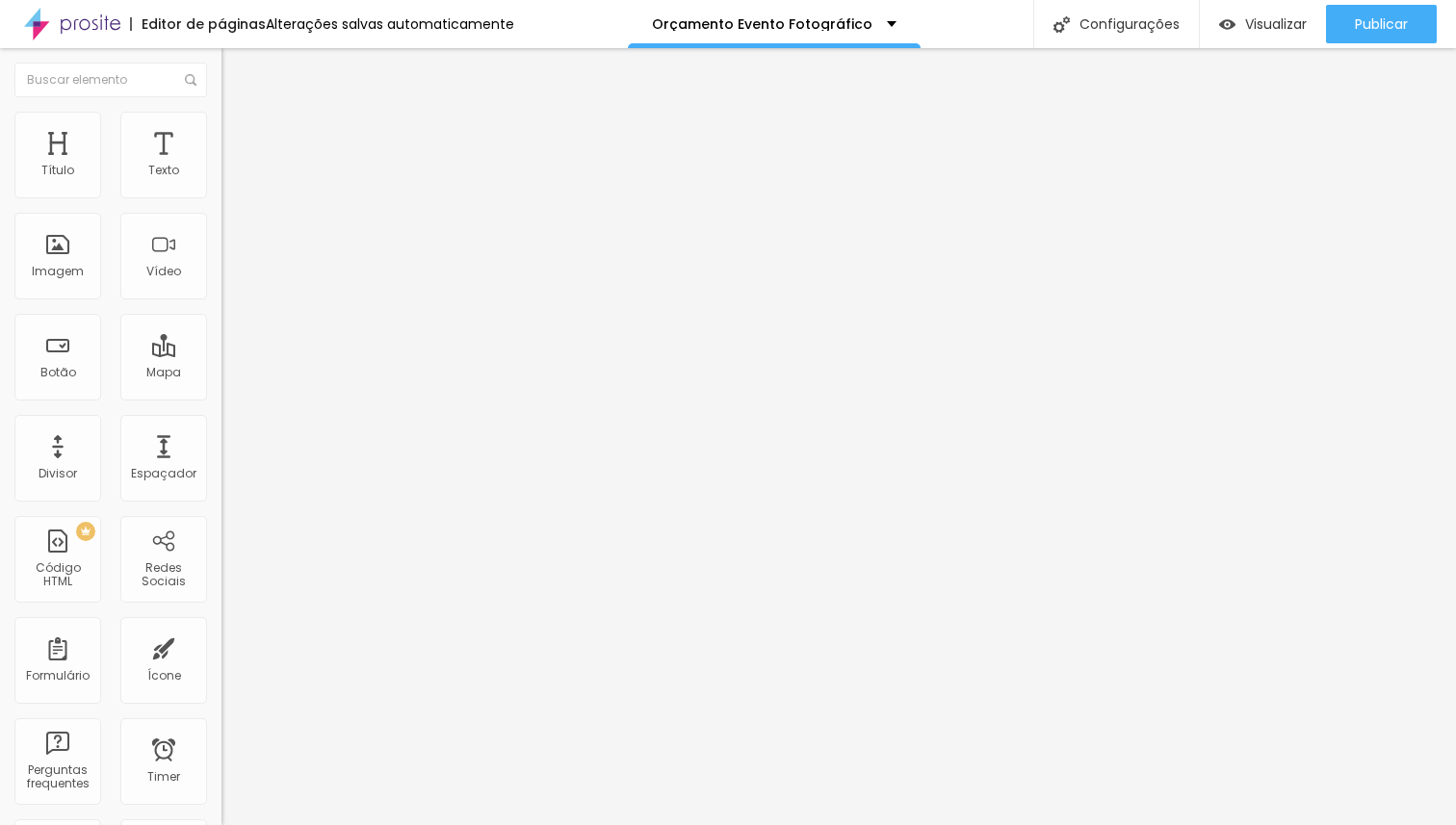
click at [221, 131] on img at bounding box center [230, 140] width 18 height 18
drag, startPoint x: 51, startPoint y: 226, endPoint x: 11, endPoint y: 220, distance: 40.4
click at [221, 646] on input "range" at bounding box center [283, 654] width 124 height 16
click at [221, 374] on input "range" at bounding box center [283, 382] width 124 height 16
click at [239, 113] on span "Conteúdo" at bounding box center [269, 105] width 60 height 17
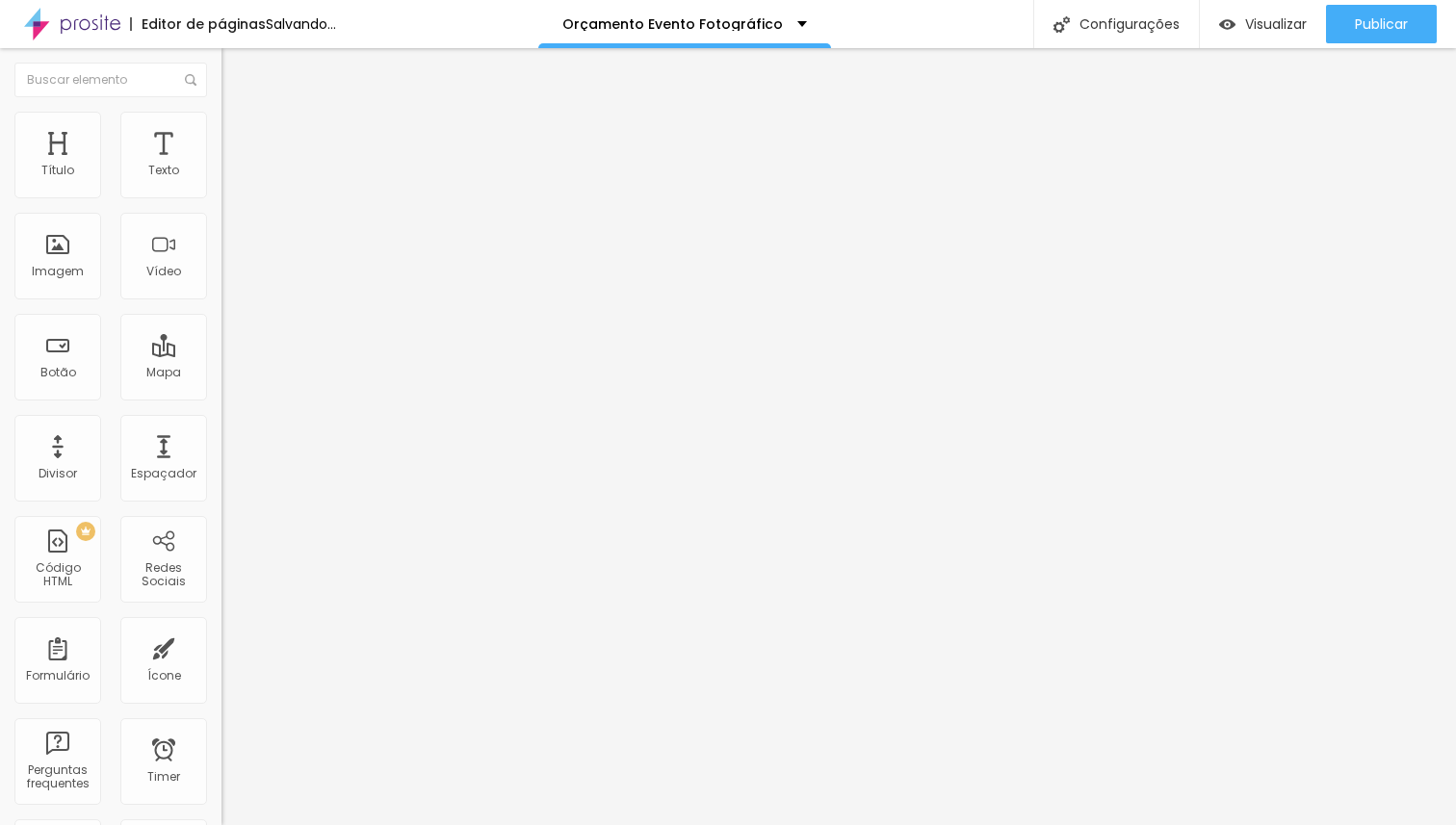
click at [221, 301] on span "Original" at bounding box center [244, 293] width 46 height 17
click at [221, 313] on span "Cinema" at bounding box center [245, 304] width 48 height 17
click at [221, 340] on div "Quadrado 1:1" at bounding box center [332, 335] width 221 height 12
click at [221, 354] on span "Original" at bounding box center [244, 346] width 46 height 17
click at [221, 131] on img at bounding box center [230, 140] width 18 height 18
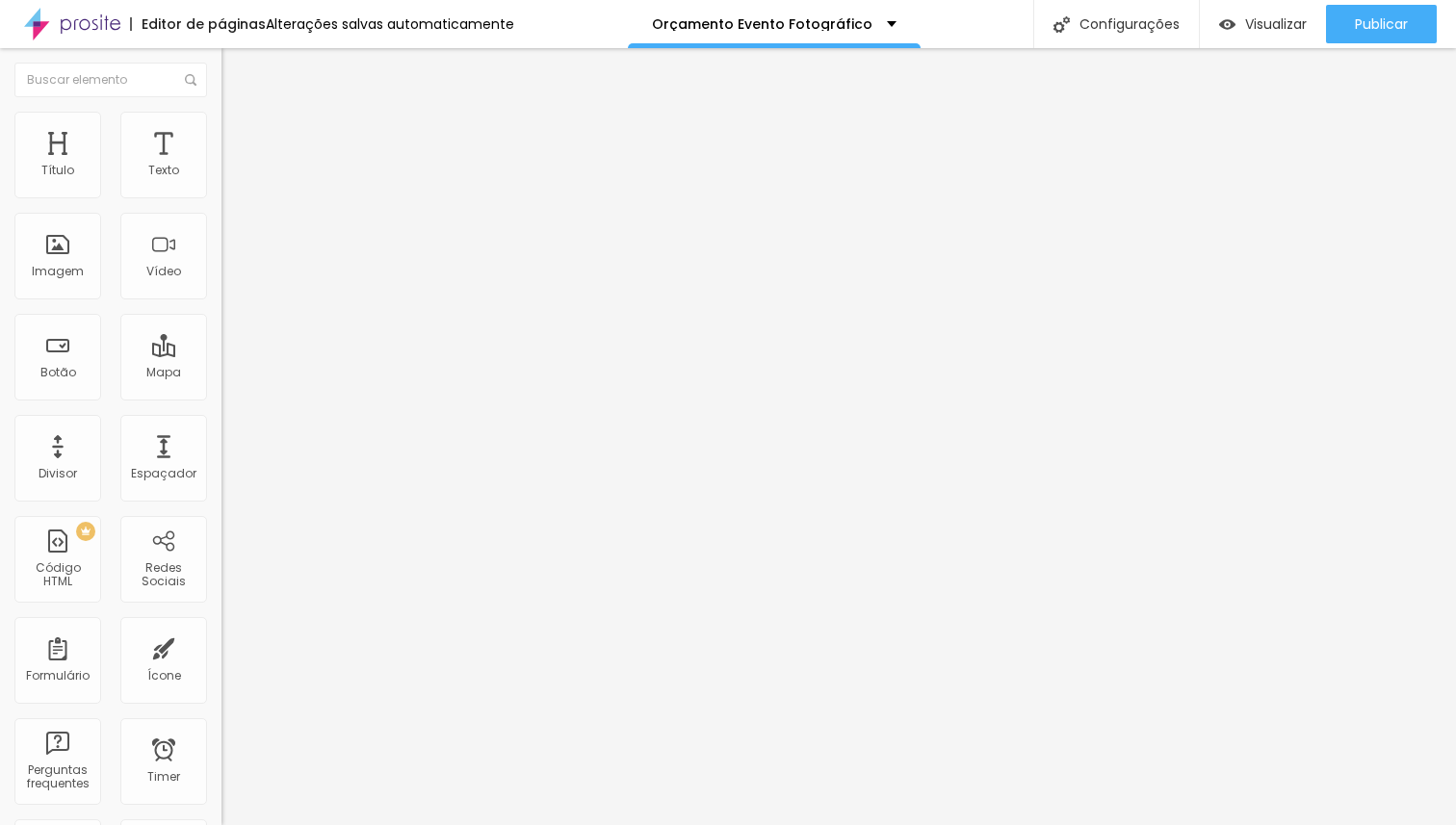
drag, startPoint x: 55, startPoint y: 231, endPoint x: 29, endPoint y: 230, distance: 26.0
click at [221, 646] on input "range" at bounding box center [283, 654] width 124 height 16
drag, startPoint x: 49, startPoint y: 197, endPoint x: 0, endPoint y: 200, distance: 49.1
click at [221, 200] on div "10 Espaço de cima 0 Espaço de baixo ID Html Classes Html Visível nos dispositiv…" at bounding box center [332, 555] width 221 height 809
drag, startPoint x: 48, startPoint y: 186, endPoint x: 27, endPoint y: 190, distance: 21.4
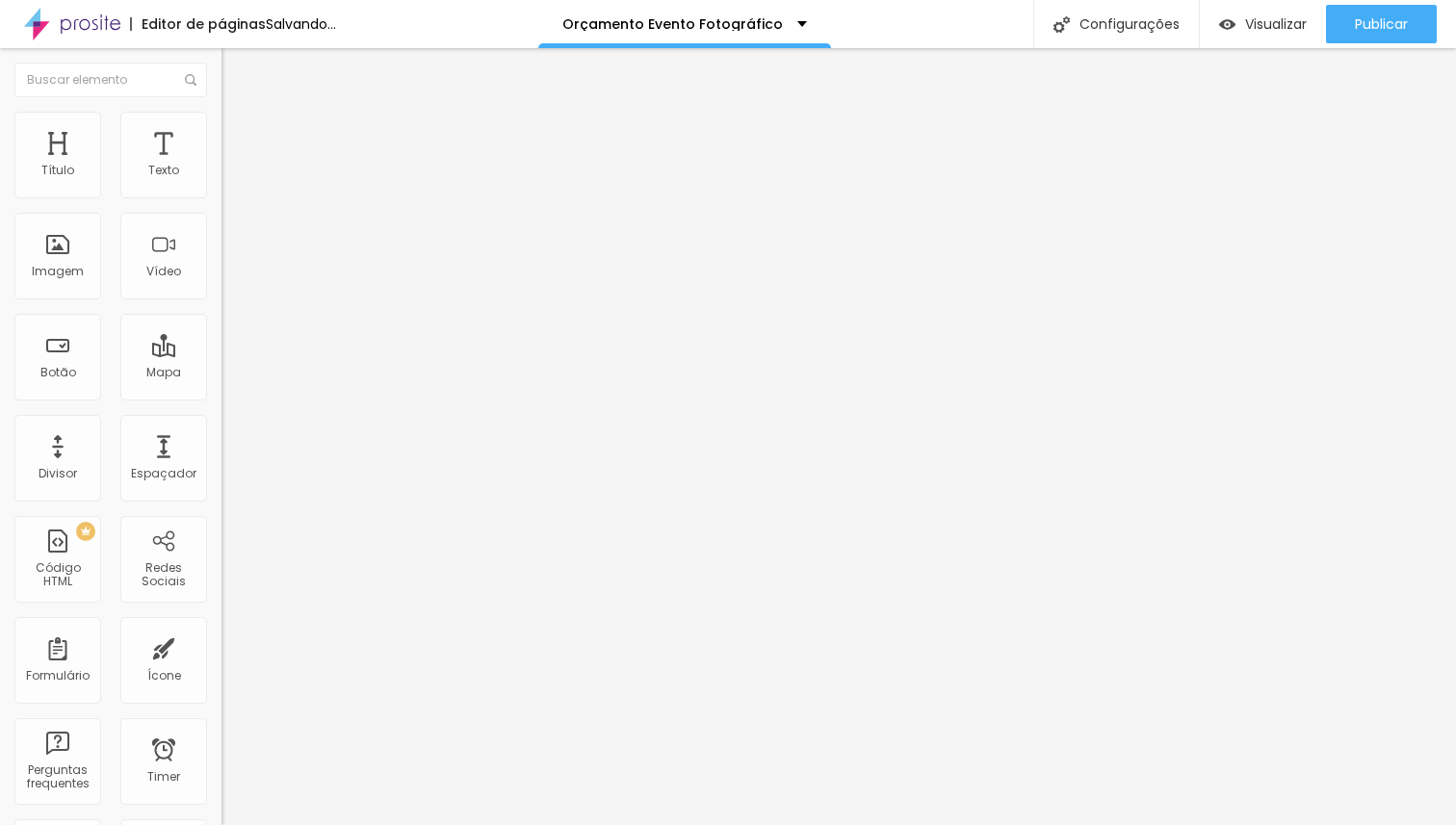
click at [221, 374] on input "range" at bounding box center [283, 382] width 124 height 16
click at [239, 113] on span "Conteúdo" at bounding box center [269, 105] width 60 height 17
click at [221, 301] on span "Original" at bounding box center [244, 293] width 46 height 17
click at [221, 336] on span "Quadrado" at bounding box center [253, 327] width 63 height 17
click at [221, 354] on span "Original" at bounding box center [244, 346] width 46 height 17
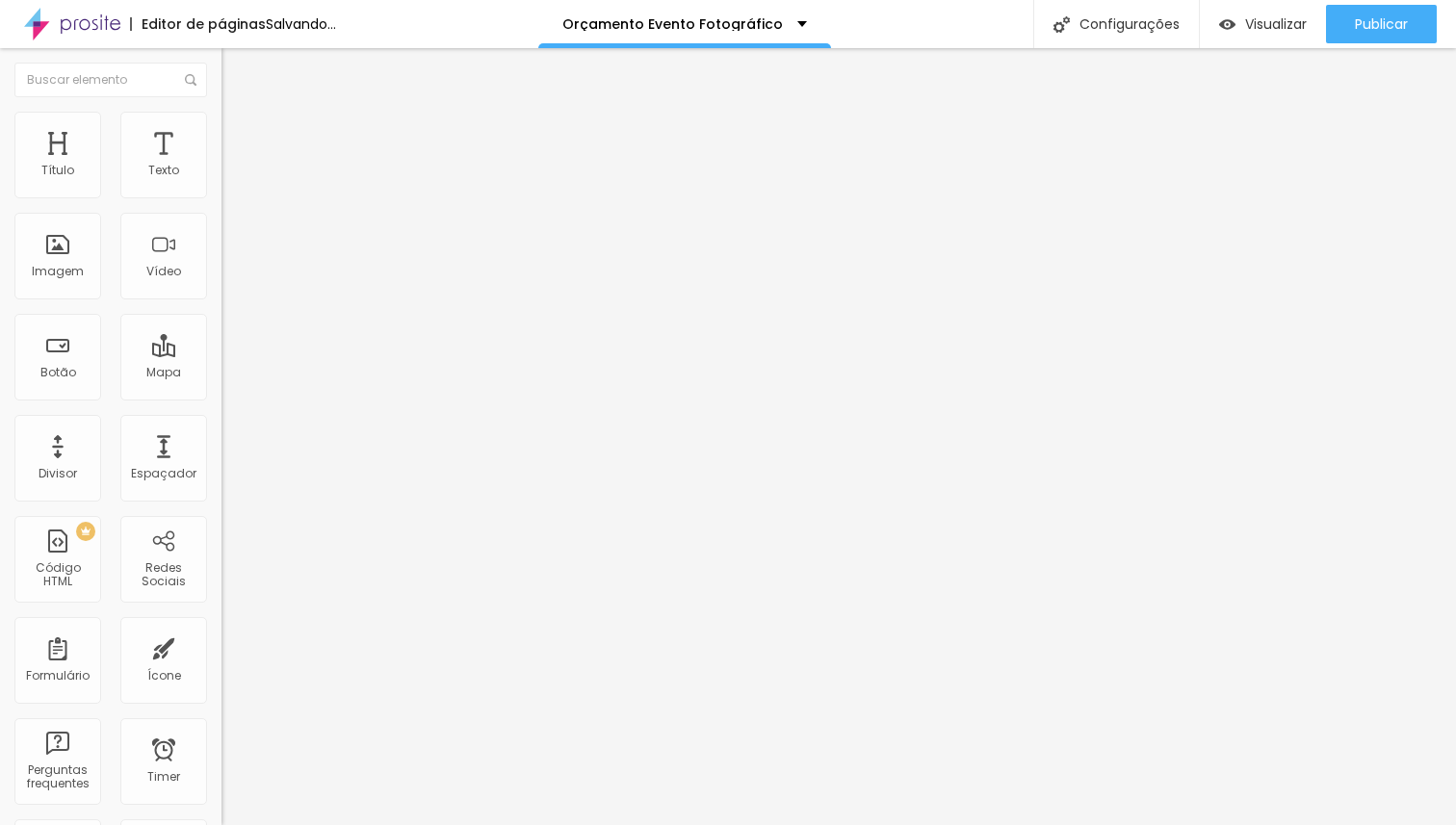
click at [221, 324] on span "Padrão" at bounding box center [243, 316] width 43 height 17
click at [221, 354] on span "Original" at bounding box center [244, 346] width 46 height 17
click at [221, 165] on span "Trocar imagem" at bounding box center [273, 157] width 105 height 17
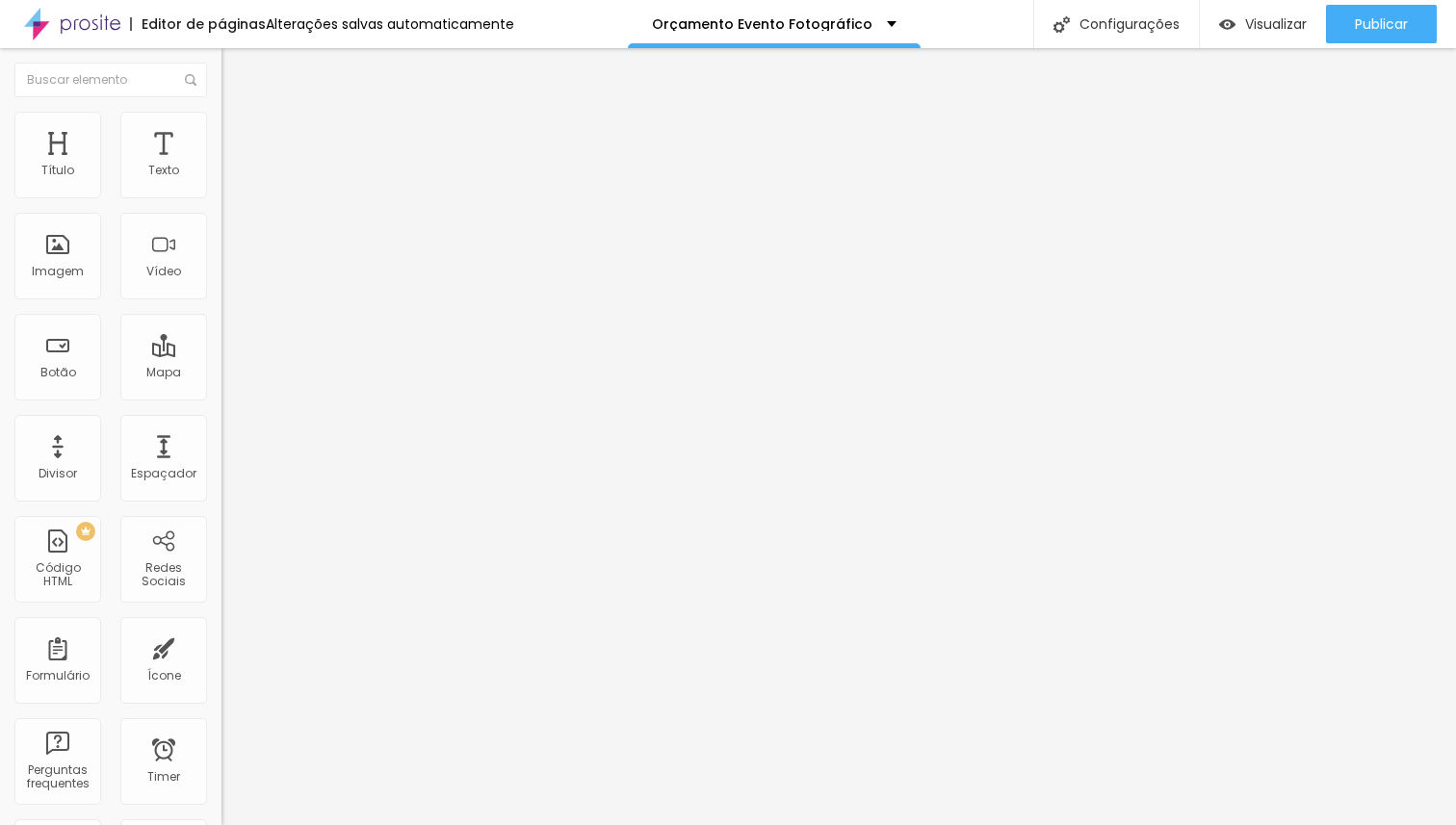
click at [221, 131] on li "Avançado" at bounding box center [332, 141] width 221 height 20
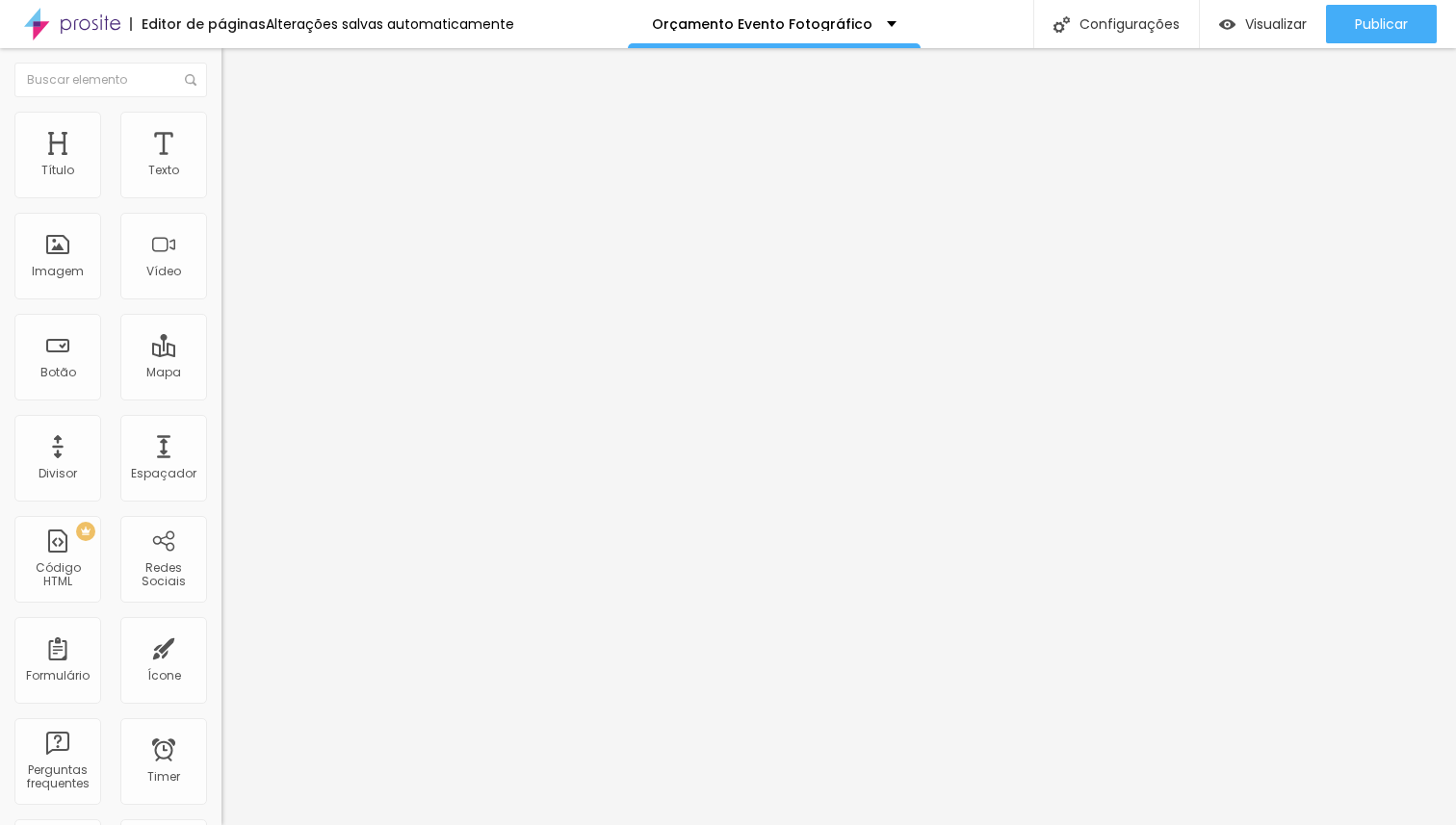
drag, startPoint x: 88, startPoint y: 188, endPoint x: 0, endPoint y: 192, distance: 88.1
click at [221, 374] on input "range" at bounding box center [283, 382] width 124 height 16
click at [221, 125] on li "Estilo" at bounding box center [332, 122] width 221 height 20
drag, startPoint x: 195, startPoint y: 204, endPoint x: 231, endPoint y: 210, distance: 36.5
click at [231, 198] on input "range" at bounding box center [283, 190] width 124 height 16
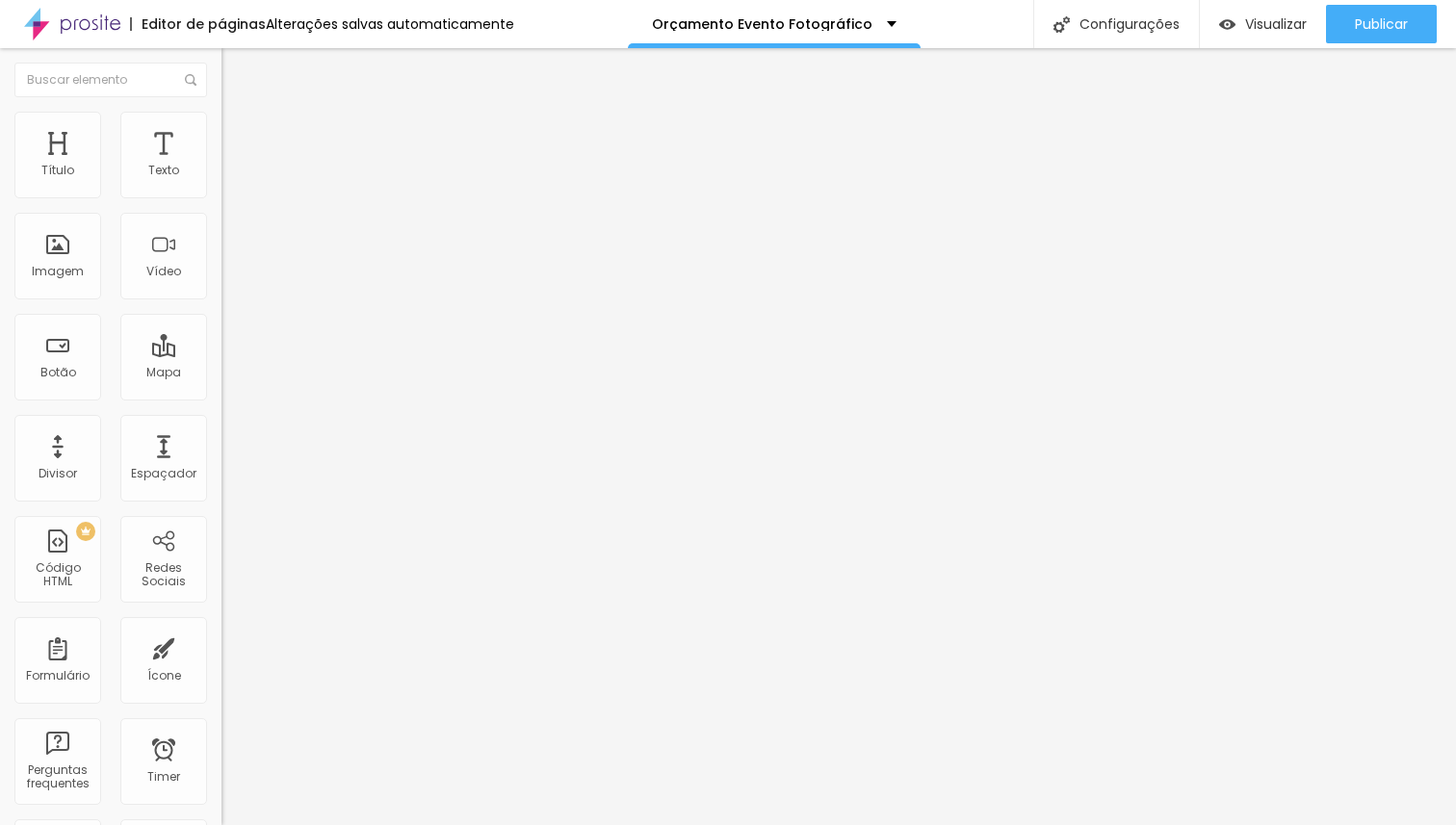
click at [221, 131] on li "Avançado" at bounding box center [332, 141] width 221 height 20
drag, startPoint x: 52, startPoint y: 185, endPoint x: 19, endPoint y: 188, distance: 33.1
click at [221, 374] on input "range" at bounding box center [283, 382] width 124 height 16
drag, startPoint x: 51, startPoint y: 224, endPoint x: 23, endPoint y: 225, distance: 28.0
click at [221, 646] on input "range" at bounding box center [283, 654] width 124 height 16
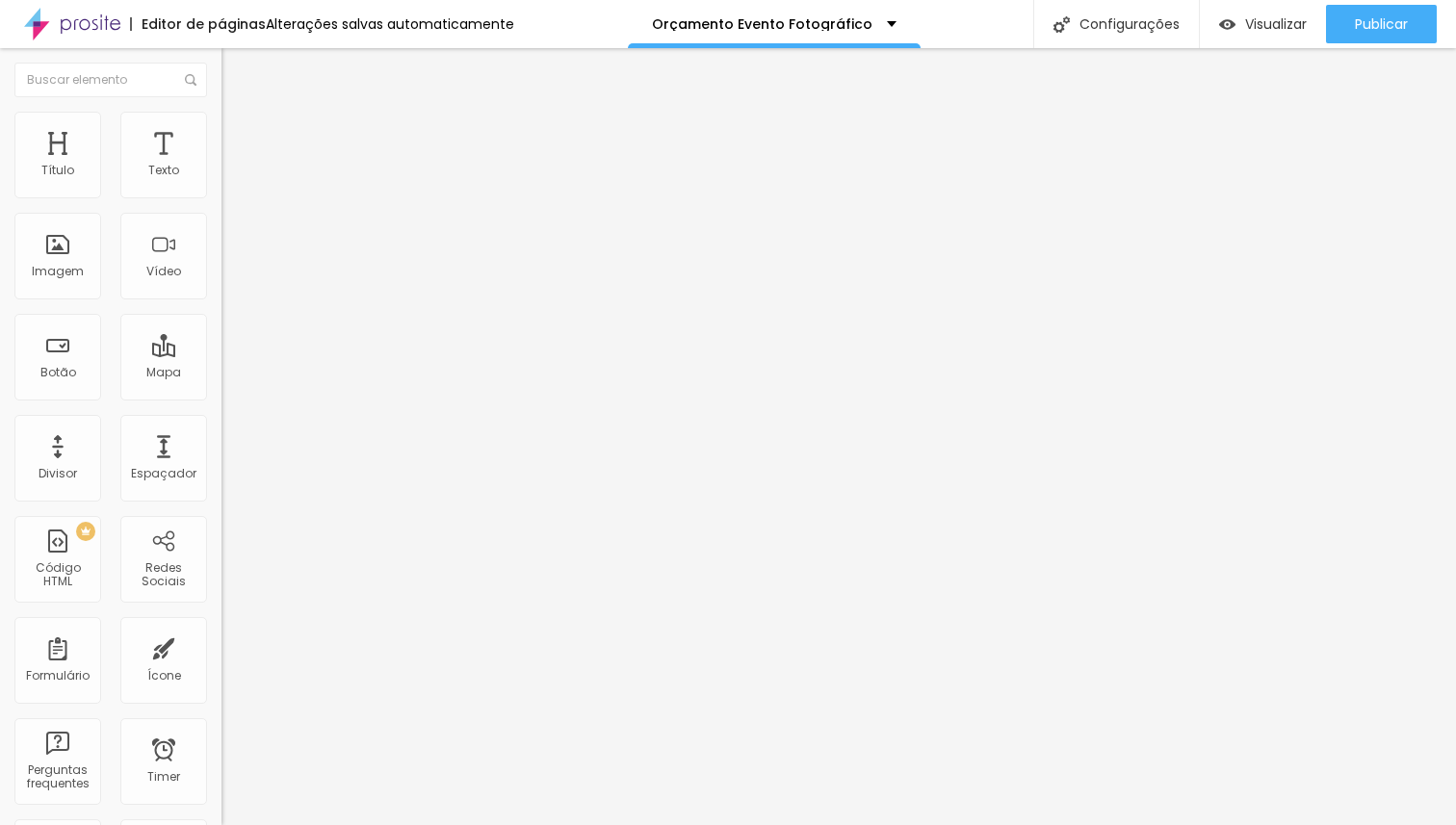
click at [221, 165] on span "Trocar imagem" at bounding box center [273, 157] width 105 height 17
click at [221, 301] on span "Original" at bounding box center [244, 293] width 46 height 17
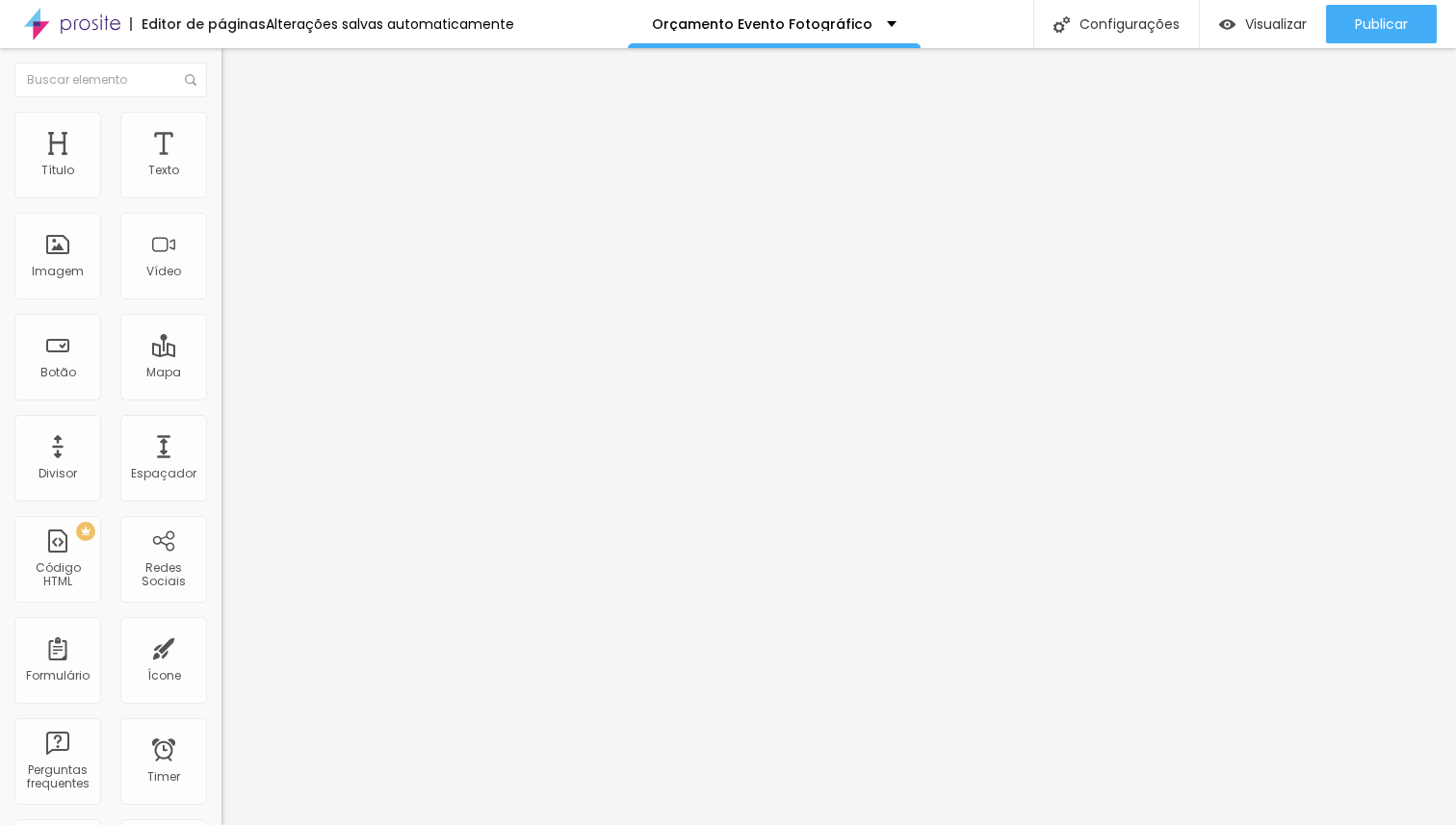
click at [221, 336] on span "Quadrado" at bounding box center [253, 327] width 63 height 17
click at [221, 354] on span "Original" at bounding box center [244, 346] width 46 height 17
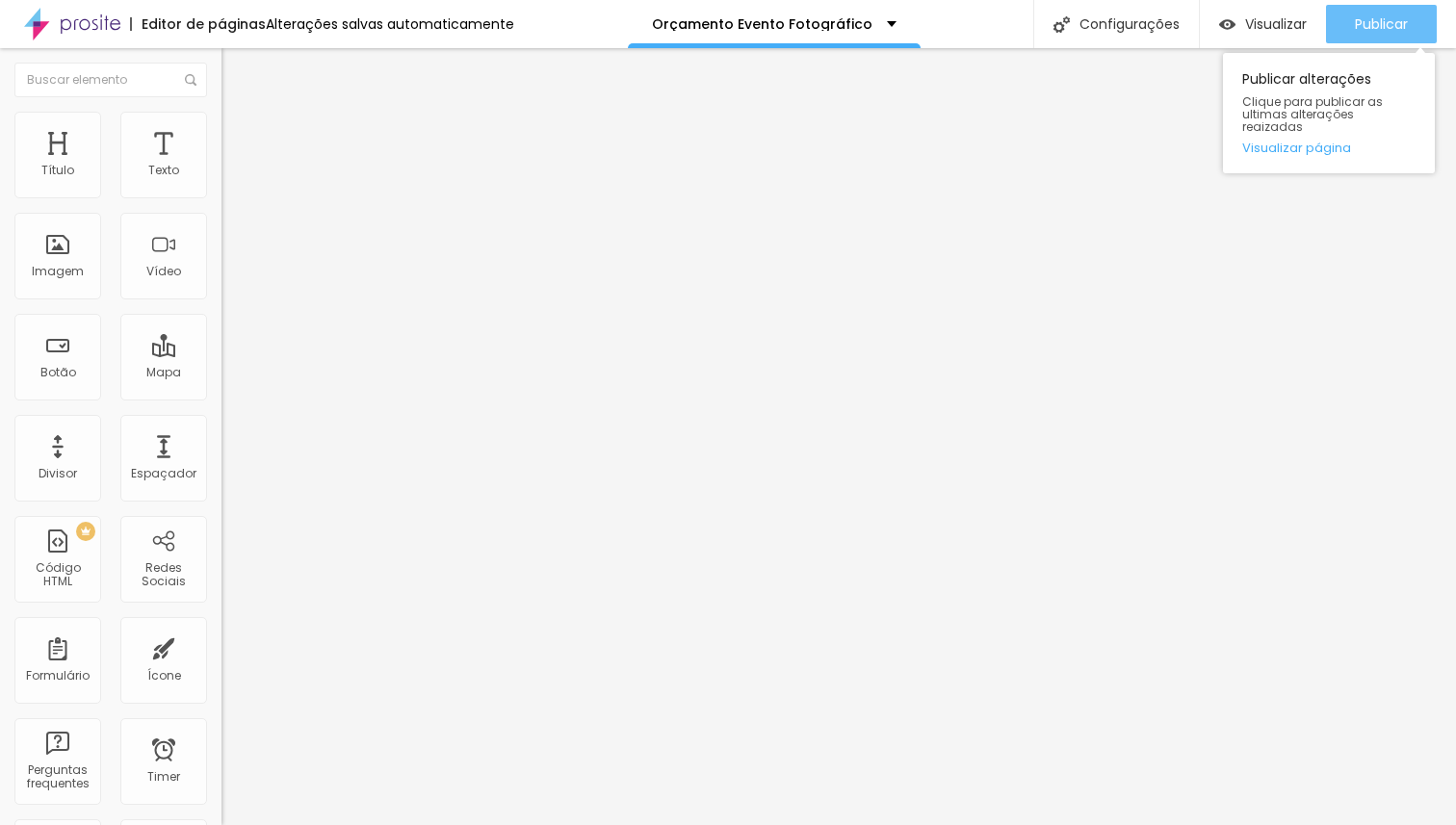
click at [1362, 23] on span "Publicar" at bounding box center [1381, 25] width 53 height 16
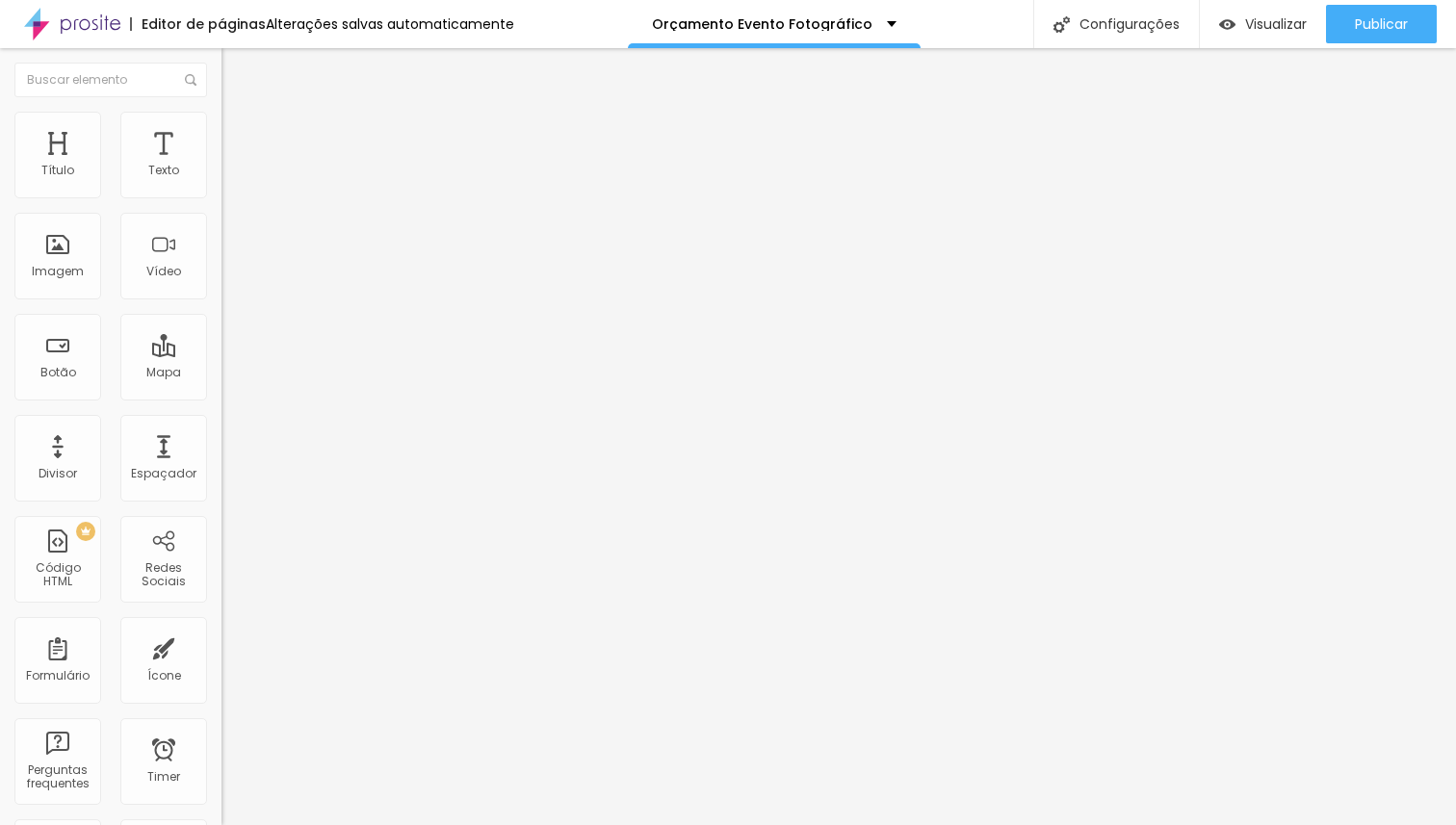
click at [239, 136] on span "Avançado" at bounding box center [271, 144] width 64 height 17
drag, startPoint x: 29, startPoint y: 194, endPoint x: 5, endPoint y: 197, distance: 24.2
click at [221, 374] on input "range" at bounding box center [283, 382] width 124 height 16
drag, startPoint x: 47, startPoint y: 227, endPoint x: 0, endPoint y: 227, distance: 47.0
click at [221, 646] on input "range" at bounding box center [283, 654] width 124 height 16
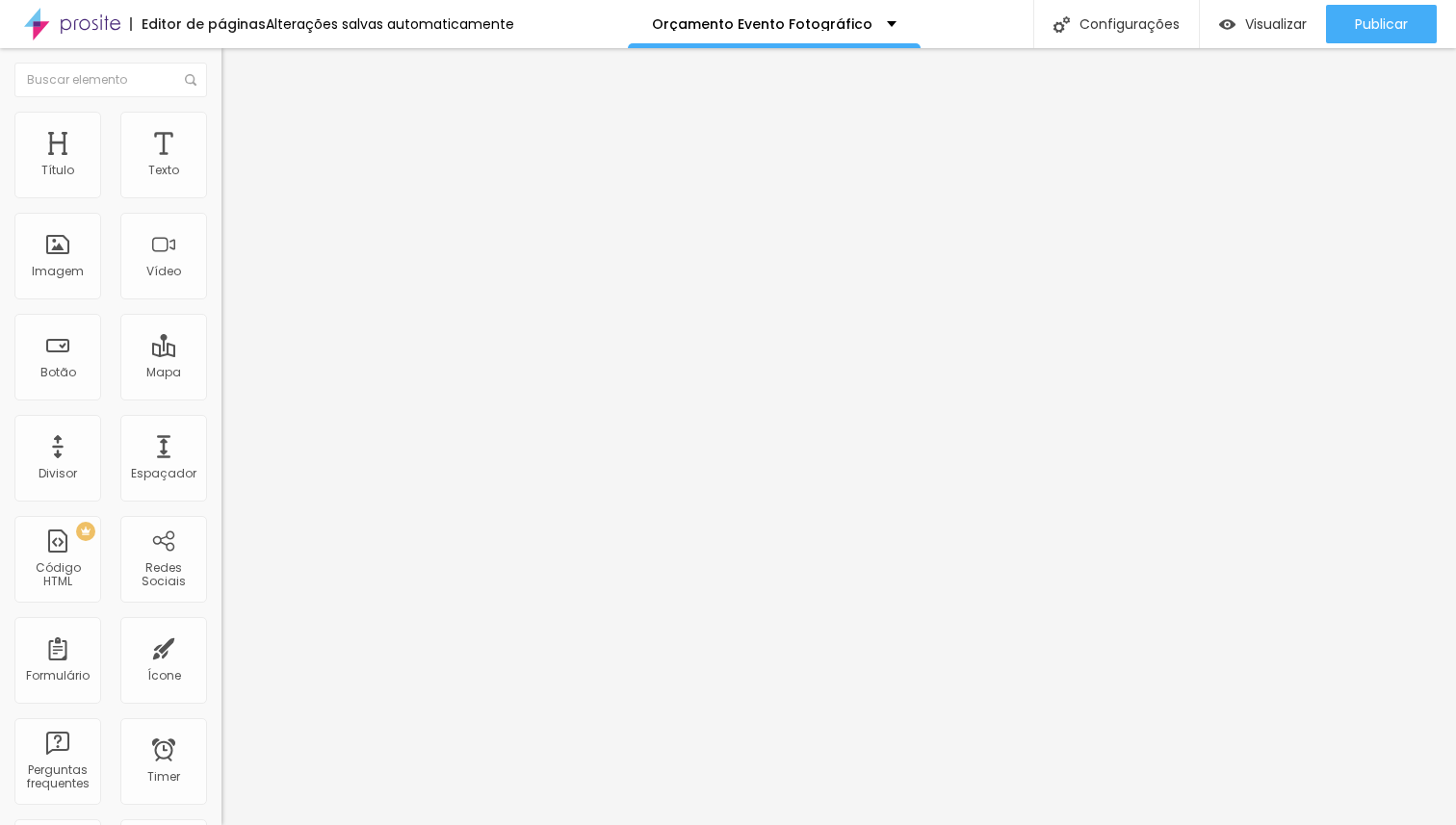
click at [239, 136] on span "Avançado" at bounding box center [271, 144] width 64 height 17
drag, startPoint x: 156, startPoint y: 191, endPoint x: 354, endPoint y: 205, distance: 198.5
click at [345, 374] on input "range" at bounding box center [283, 382] width 124 height 16
click at [239, 133] on span "Estilo" at bounding box center [254, 124] width 30 height 17
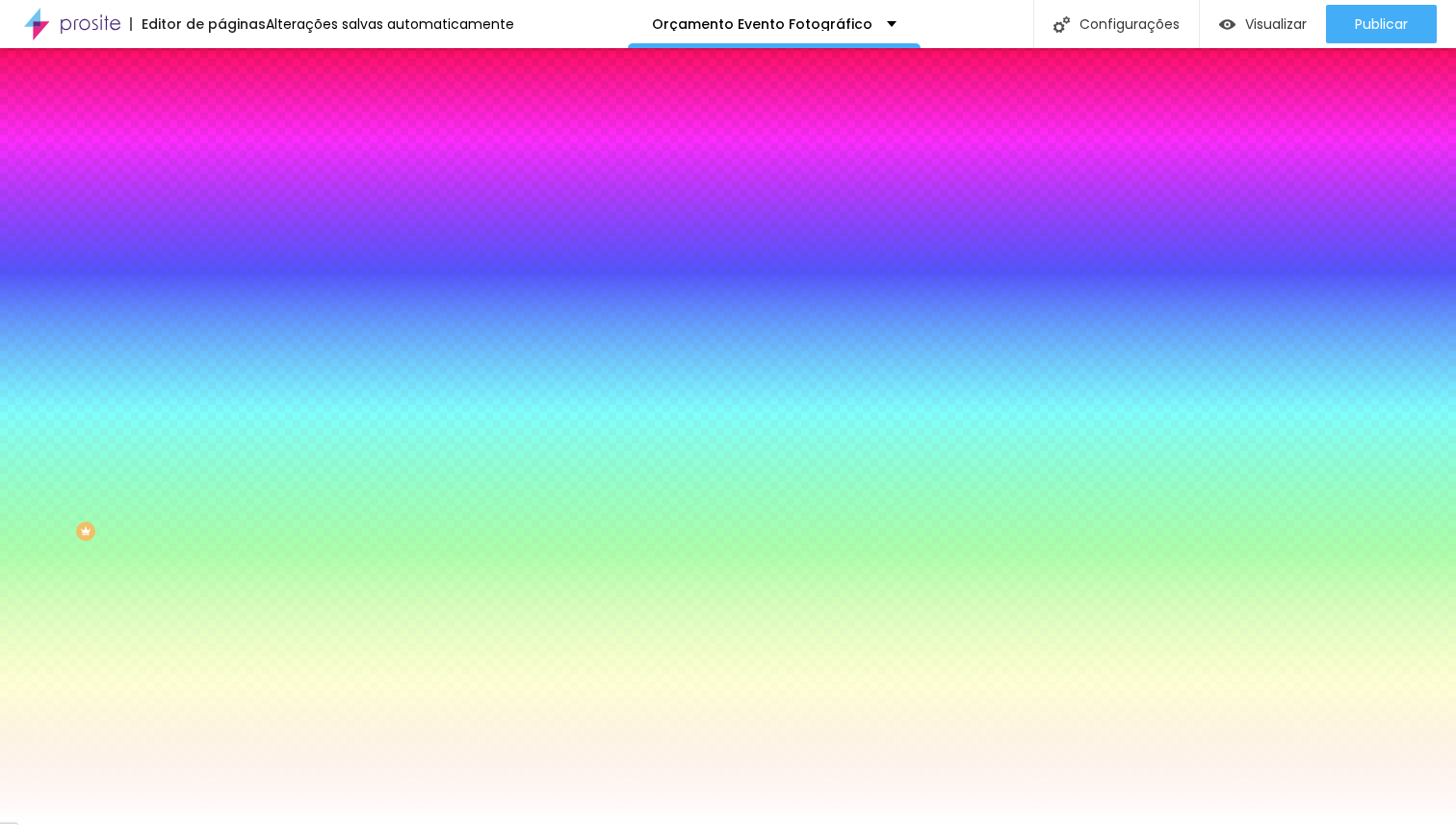
click at [221, 110] on img at bounding box center [230, 101] width 18 height 18
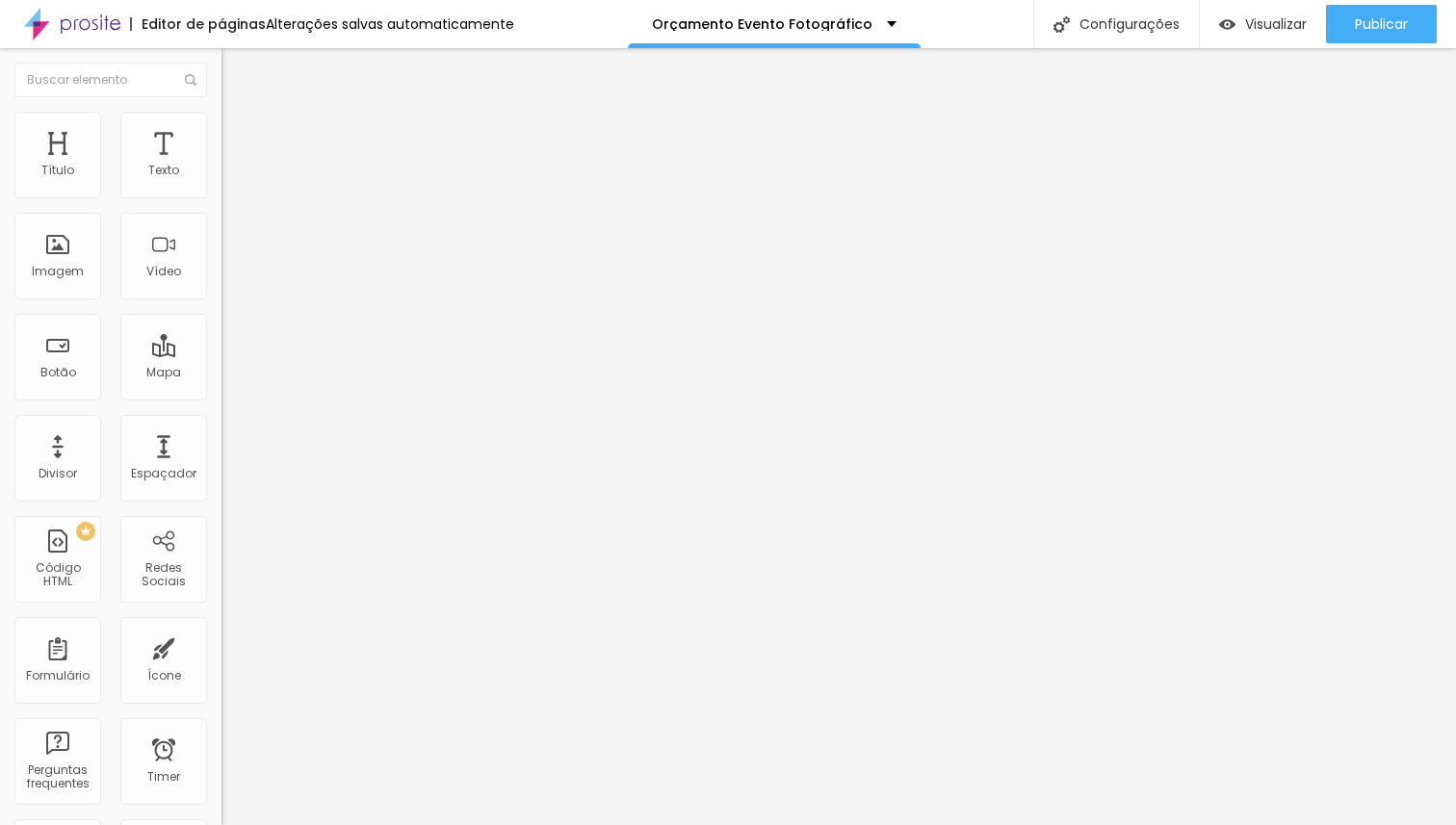
click at [221, 175] on span "Encaixotado" at bounding box center [259, 166] width 75 height 17
click at [221, 205] on span "Completo" at bounding box center [251, 197] width 59 height 17
click at [221, 187] on span "Encaixotado" at bounding box center [259, 178] width 75 height 17
click at [221, 192] on li "Encaixotado" at bounding box center [332, 182] width 221 height 19
click at [221, 205] on span "Completo" at bounding box center [251, 197] width 59 height 17
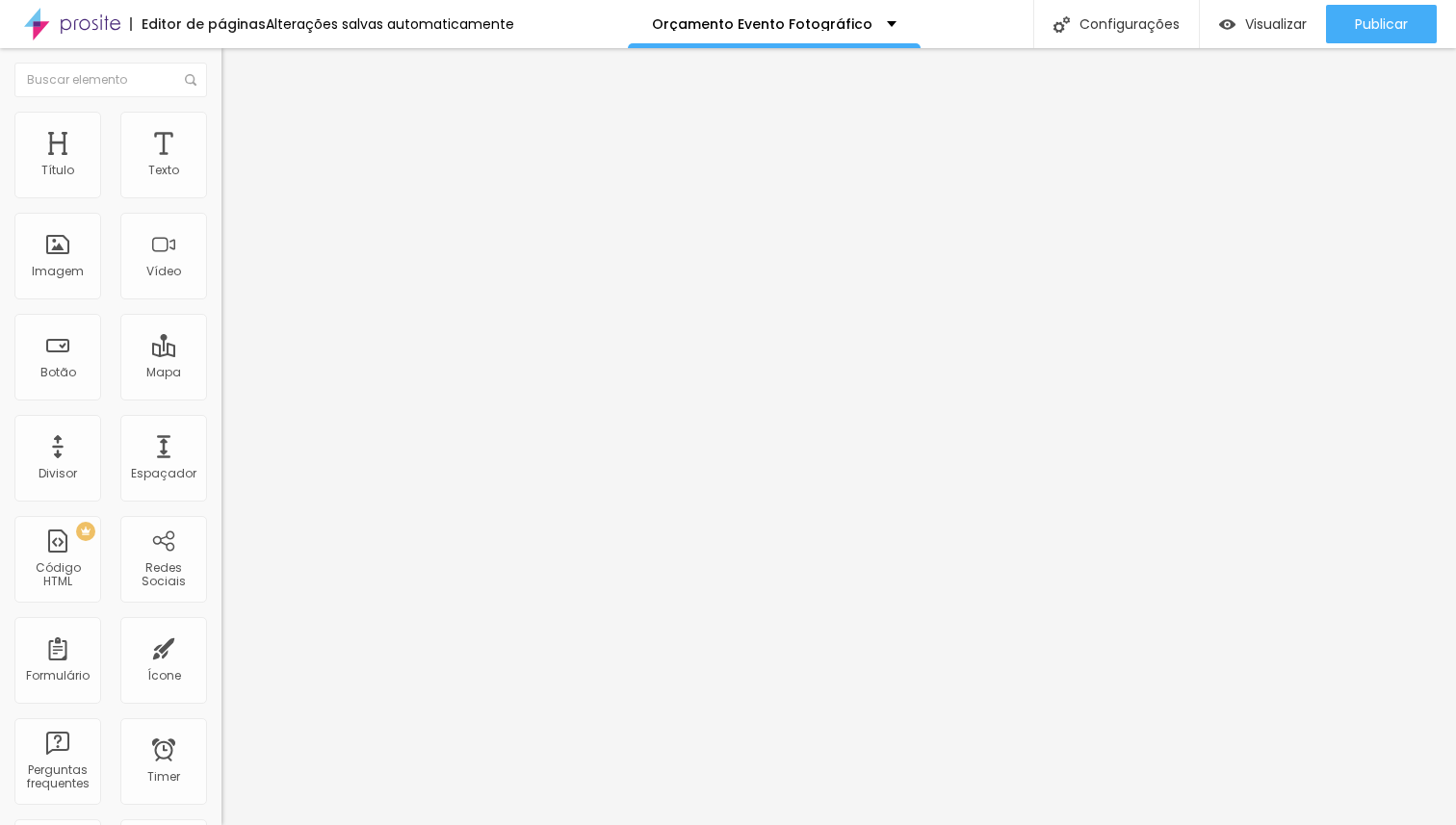
click at [239, 133] on span "Estilo" at bounding box center [254, 124] width 30 height 17
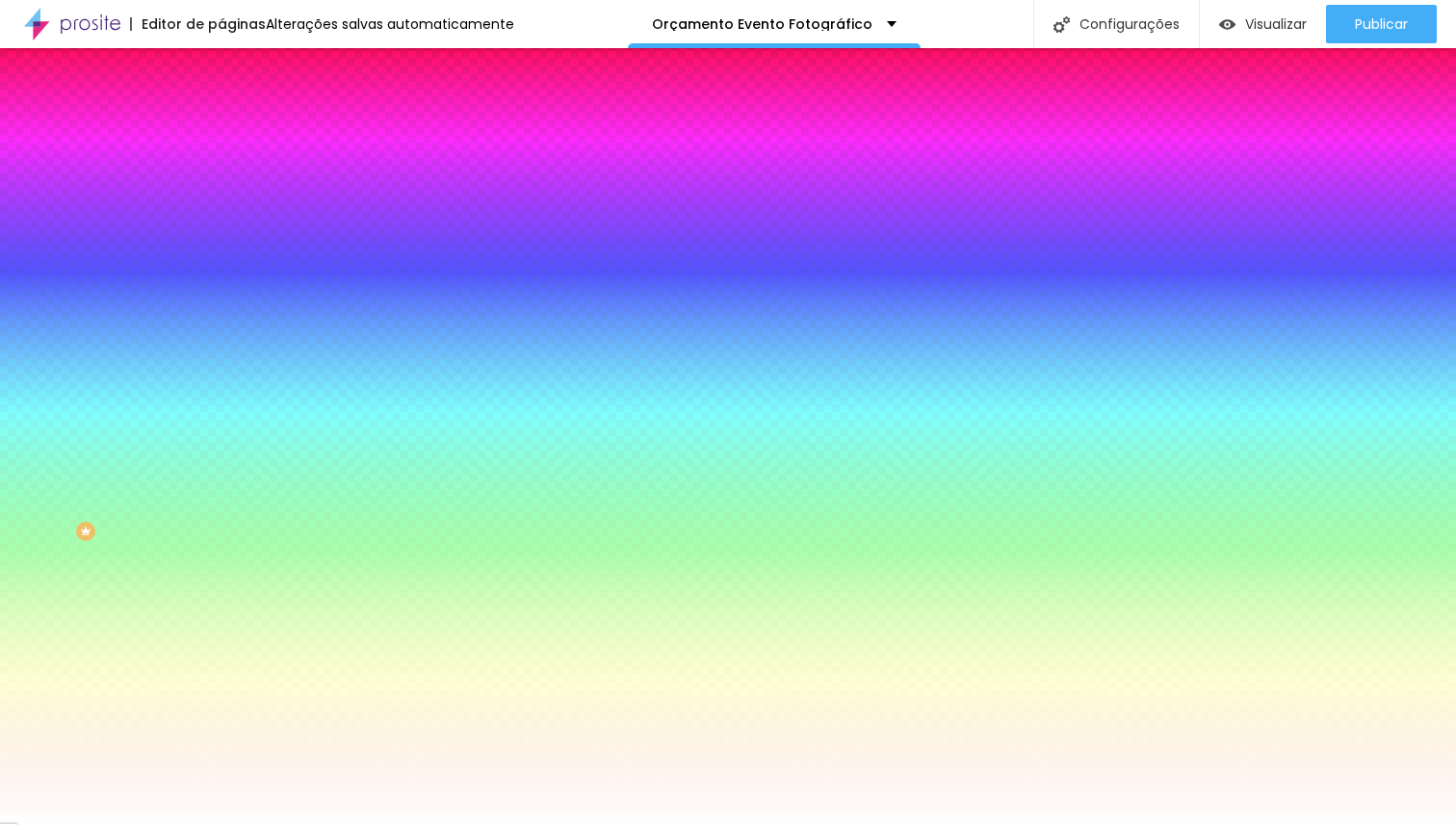
click at [239, 136] on span "Avançado" at bounding box center [271, 144] width 64 height 17
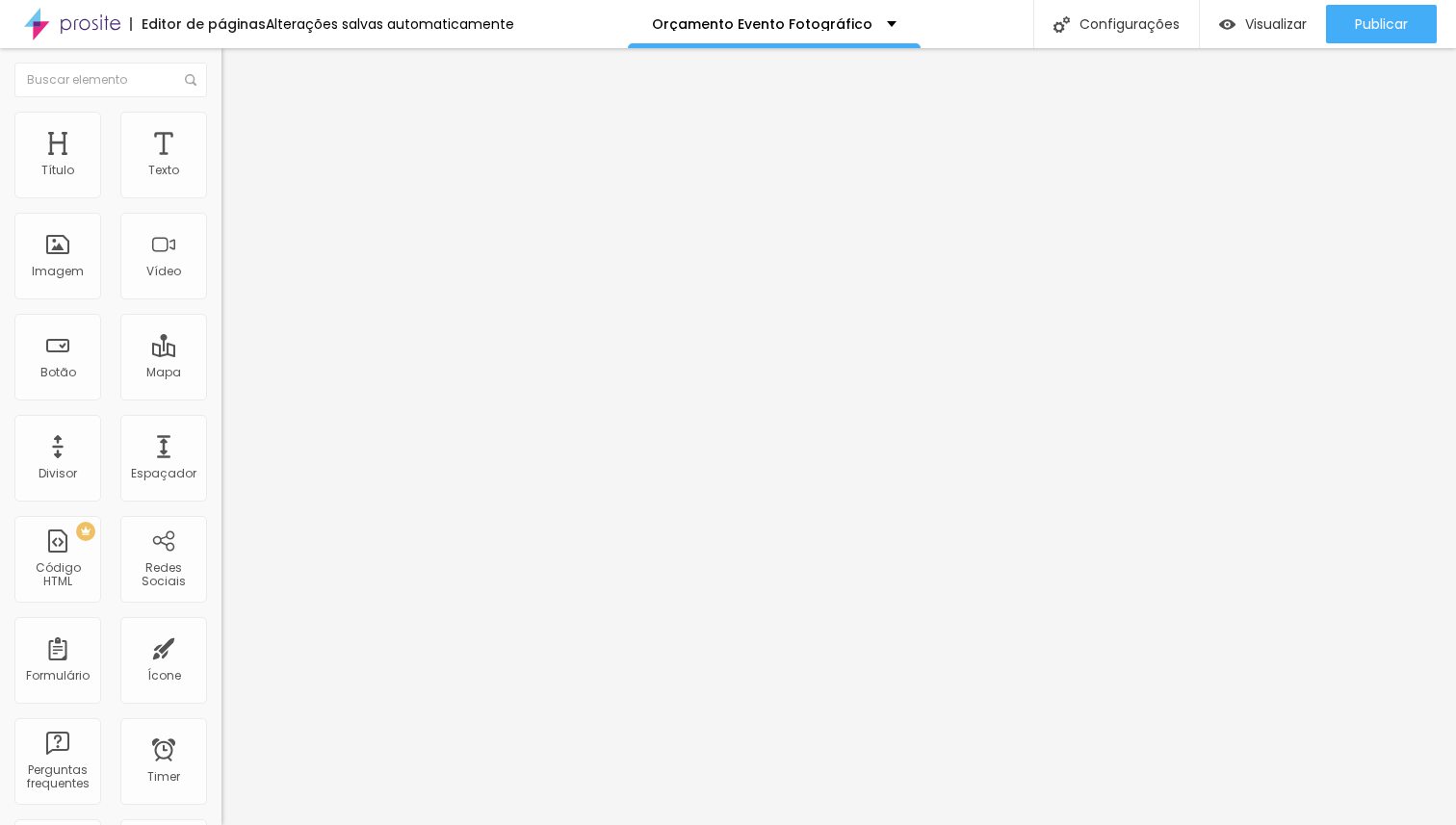
drag, startPoint x: 160, startPoint y: 189, endPoint x: 333, endPoint y: 184, distance: 173.1
click at [333, 374] on input "range" at bounding box center [283, 382] width 124 height 16
click at [221, 301] on span "Original" at bounding box center [244, 293] width 46 height 17
click at [221, 336] on span "Quadrado" at bounding box center [253, 327] width 63 height 17
click at [221, 354] on span "Original" at bounding box center [244, 346] width 46 height 17
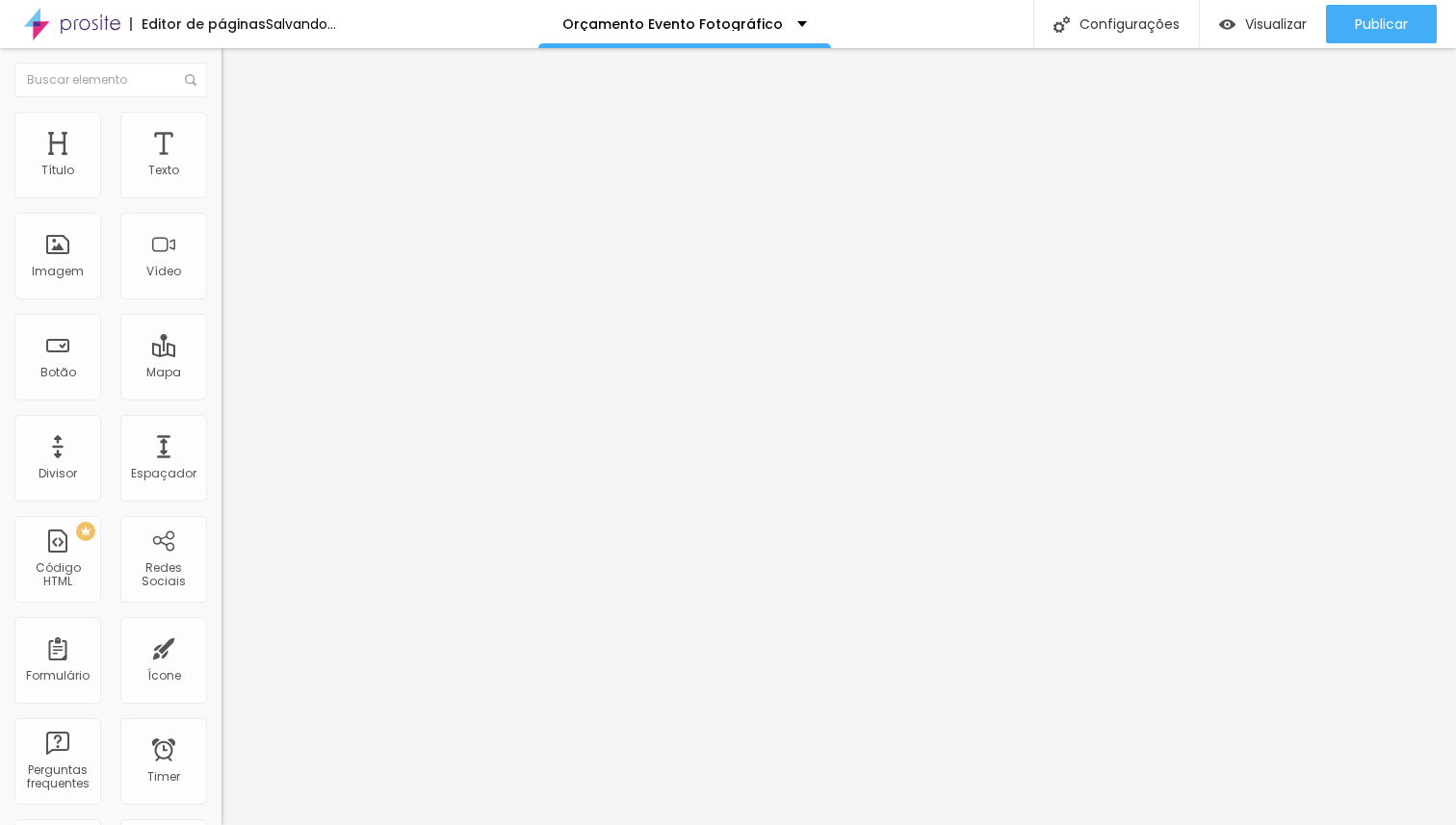
click at [221, 324] on span "Padrão" at bounding box center [243, 316] width 43 height 17
click at [221, 313] on span "Cinema" at bounding box center [245, 304] width 48 height 17
click at [221, 354] on span "Original" at bounding box center [244, 346] width 46 height 17
click at [221, 127] on li "Estilo" at bounding box center [332, 122] width 221 height 20
click at [239, 136] on span "Avançado" at bounding box center [271, 144] width 64 height 17
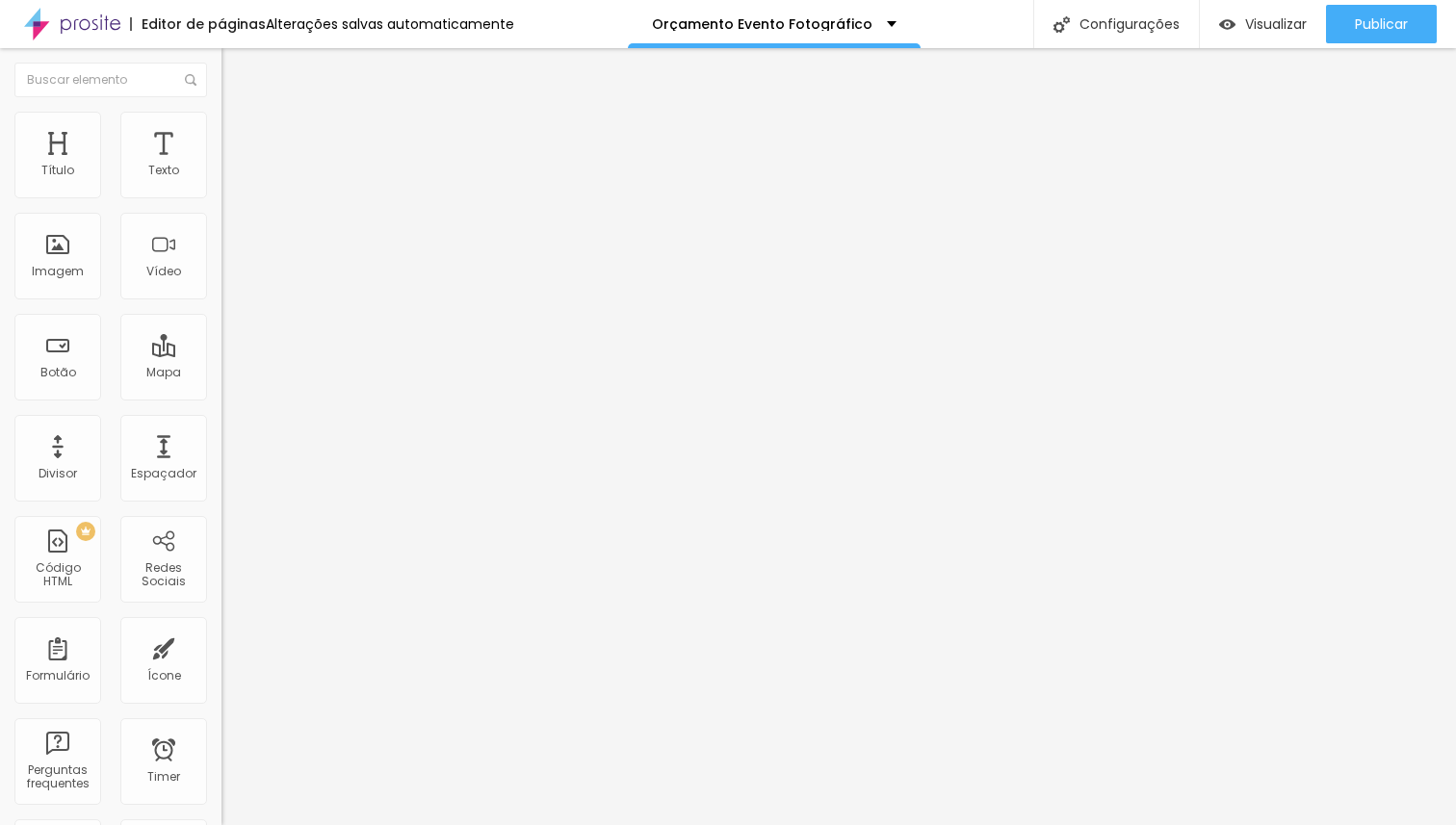
drag, startPoint x: 161, startPoint y: 187, endPoint x: 0, endPoint y: 197, distance: 161.3
click at [221, 374] on input "range" at bounding box center [283, 382] width 124 height 16
drag, startPoint x: 164, startPoint y: 228, endPoint x: 0, endPoint y: 224, distance: 164.0
click at [221, 646] on input "range" at bounding box center [283, 654] width 124 height 16
drag, startPoint x: 43, startPoint y: 188, endPoint x: 0, endPoint y: 192, distance: 43.2
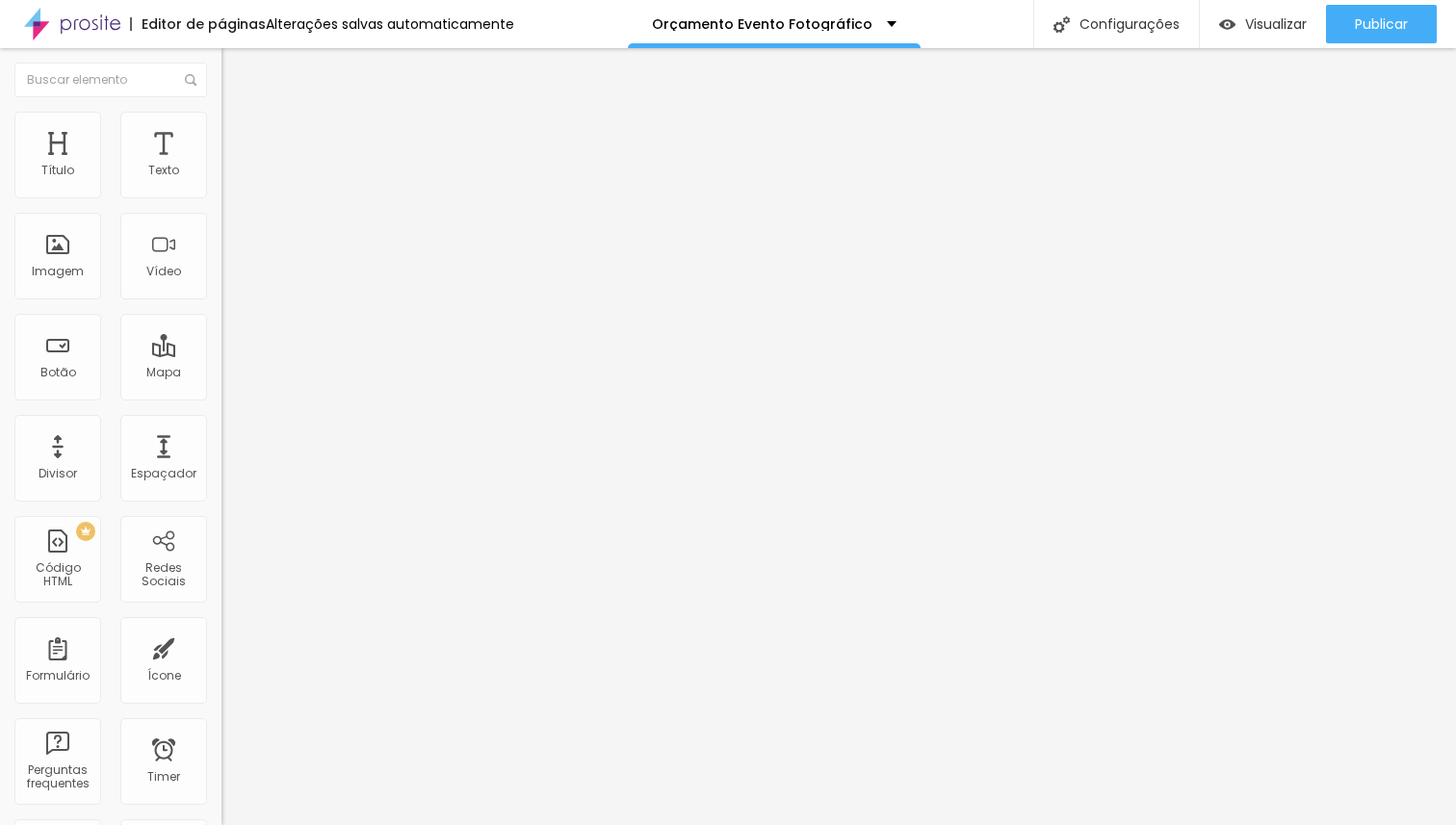
click at [221, 374] on input "range" at bounding box center [283, 382] width 124 height 16
drag, startPoint x: 47, startPoint y: 187, endPoint x: 236, endPoint y: 201, distance: 189.5
click at [236, 374] on input "range" at bounding box center [283, 382] width 124 height 16
drag, startPoint x: 161, startPoint y: 188, endPoint x: 103, endPoint y: 198, distance: 58.9
click at [221, 374] on input "range" at bounding box center [283, 382] width 124 height 16
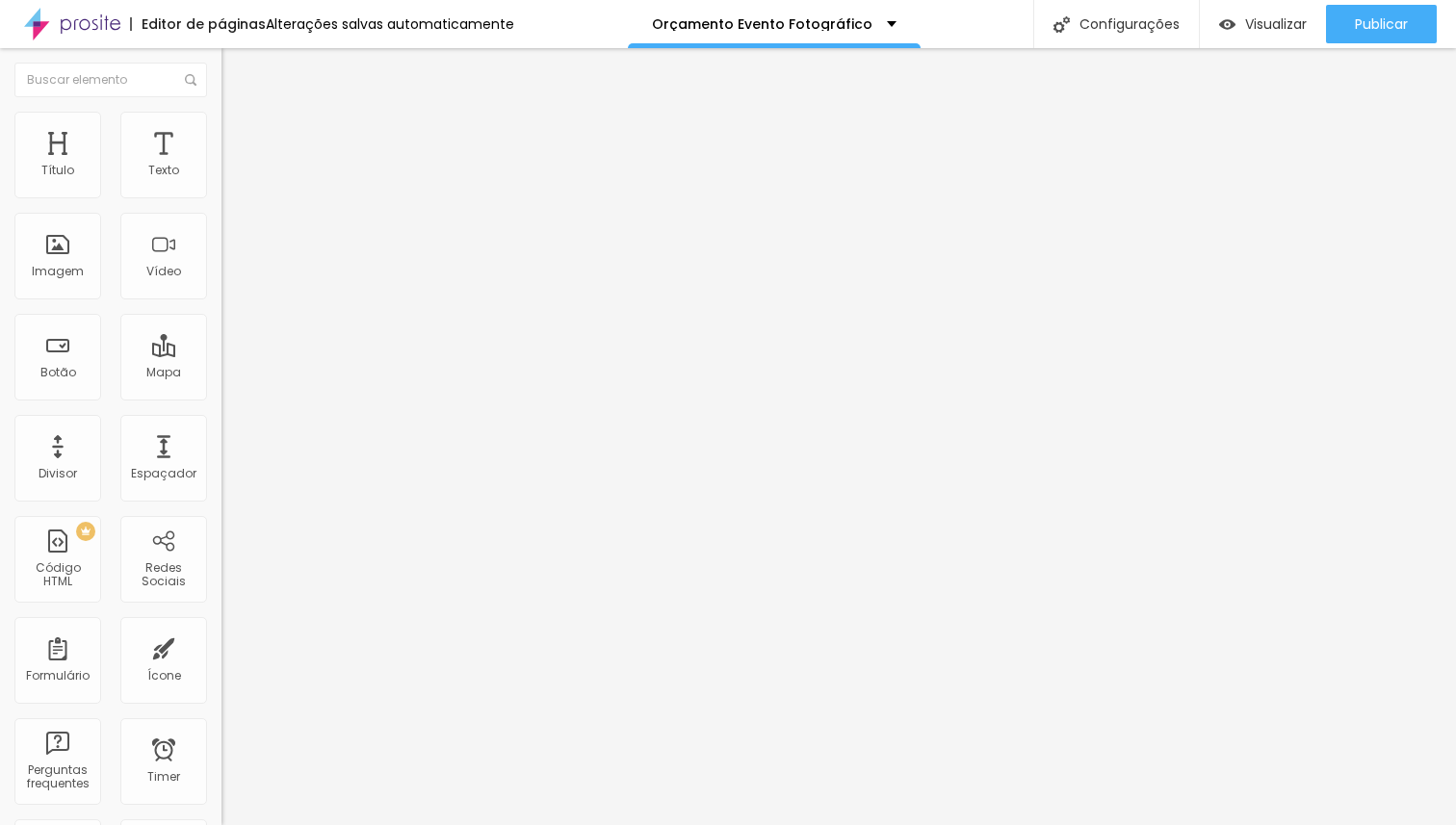
drag, startPoint x: 46, startPoint y: 226, endPoint x: 103, endPoint y: 227, distance: 57.0
click at [221, 646] on input "range" at bounding box center [283, 654] width 124 height 16
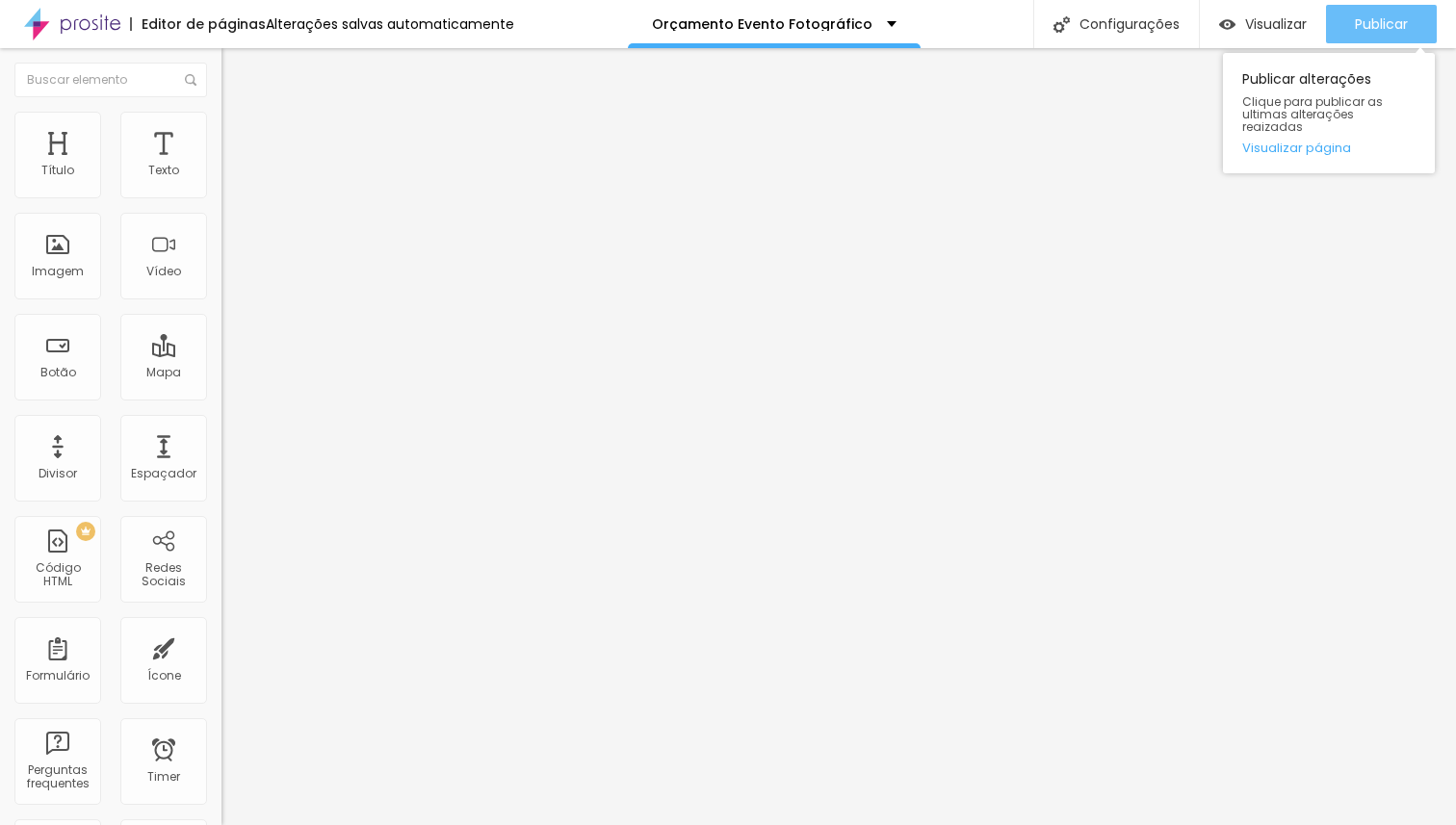
click at [1360, 22] on span "Publicar" at bounding box center [1381, 25] width 53 height 16
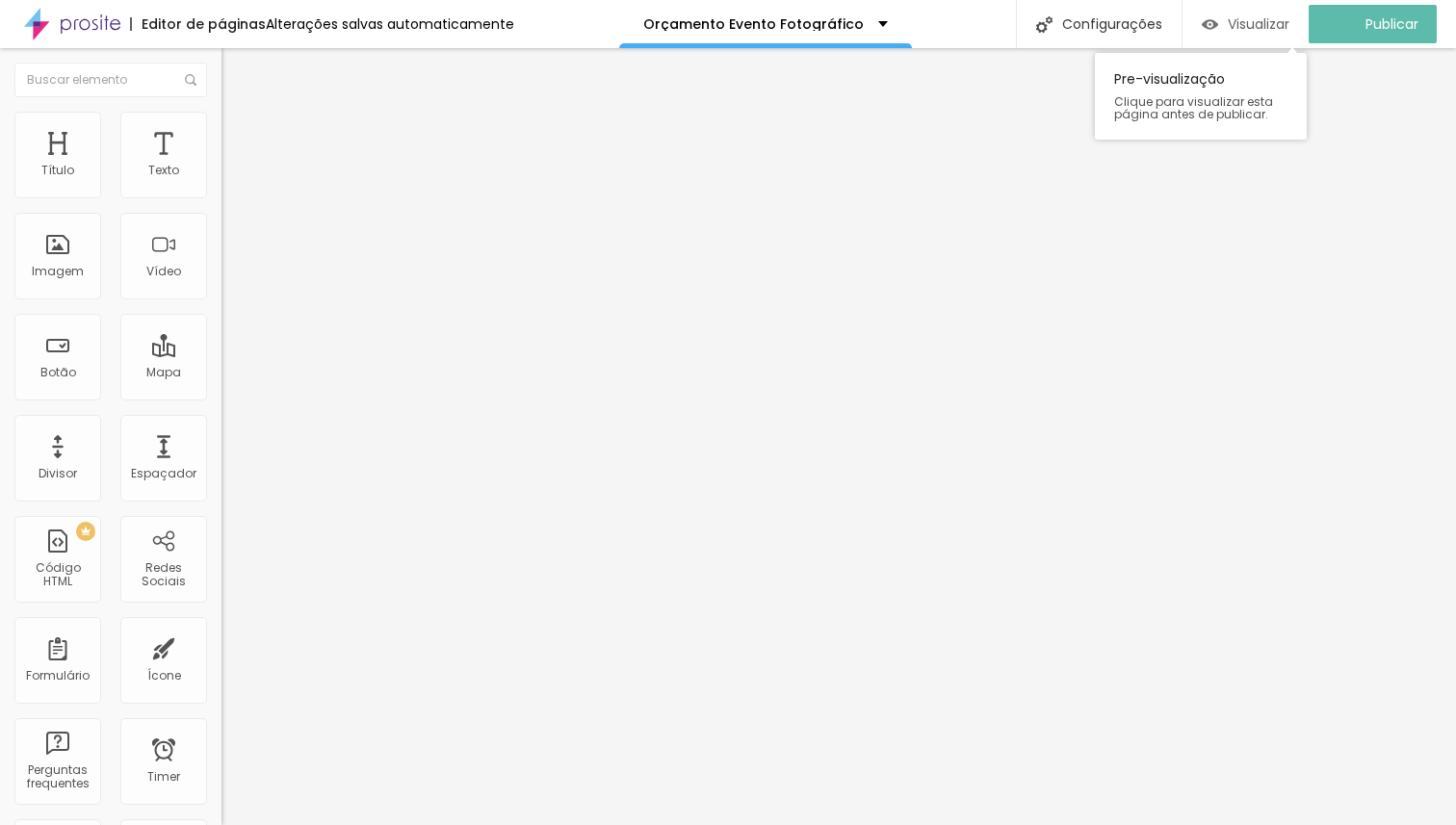
click at [1258, 31] on span "Visualizar" at bounding box center [1258, 25] width 62 height 16
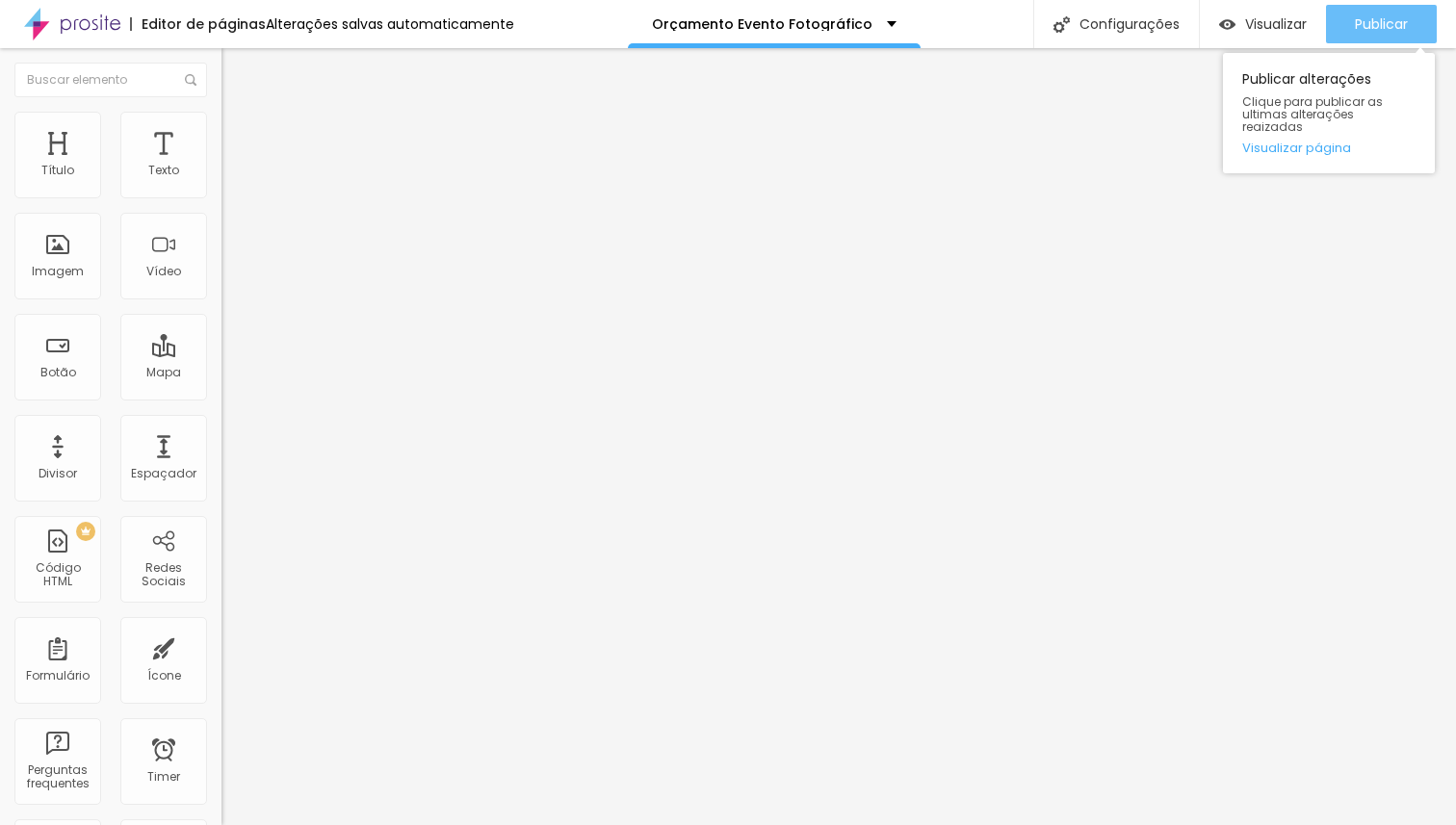
drag, startPoint x: 1374, startPoint y: 28, endPoint x: 1362, endPoint y: 31, distance: 12.4
click at [1374, 27] on span "Publicar" at bounding box center [1381, 25] width 53 height 16
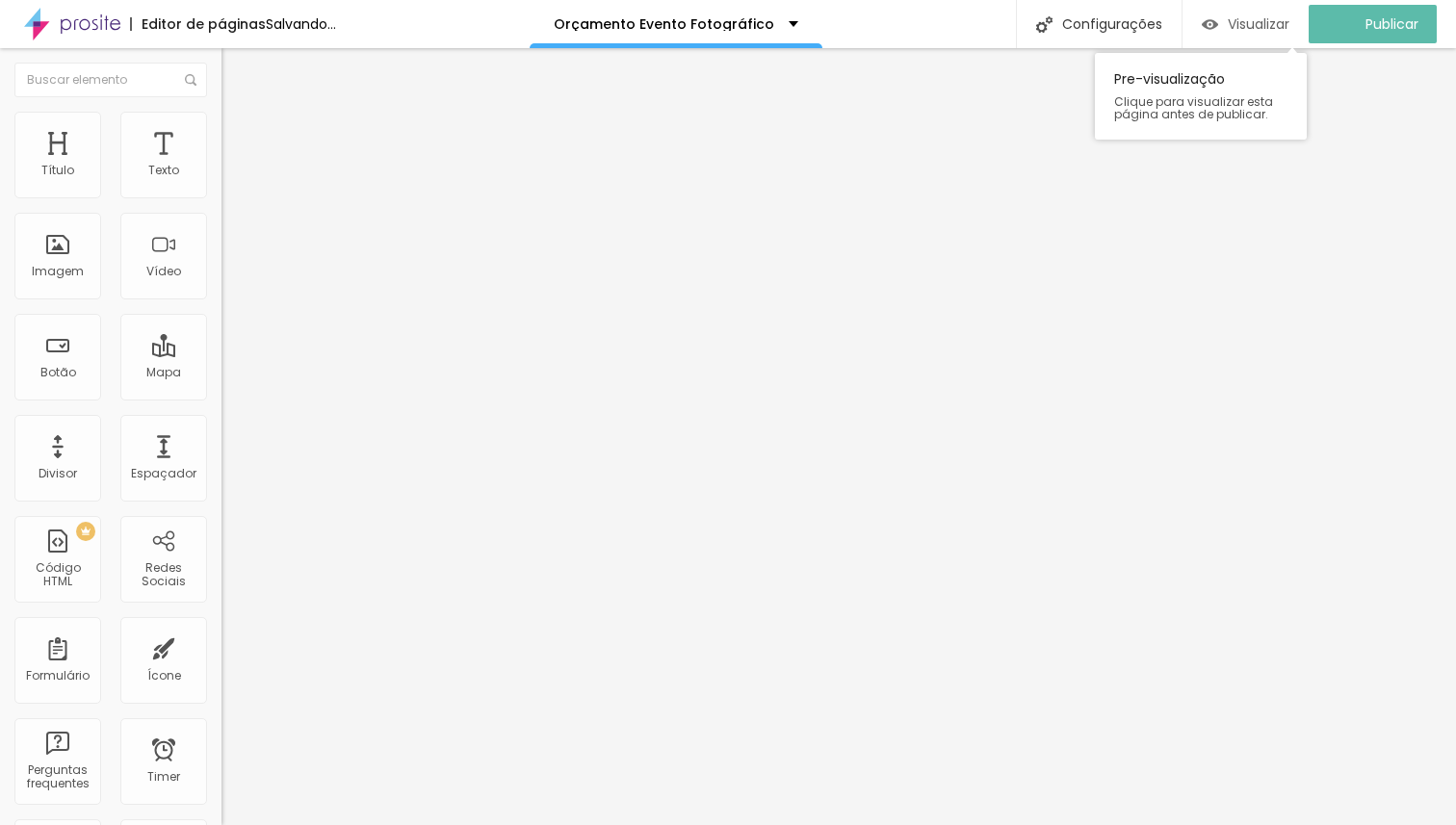
click at [1269, 25] on span "Visualizar" at bounding box center [1258, 25] width 62 height 16
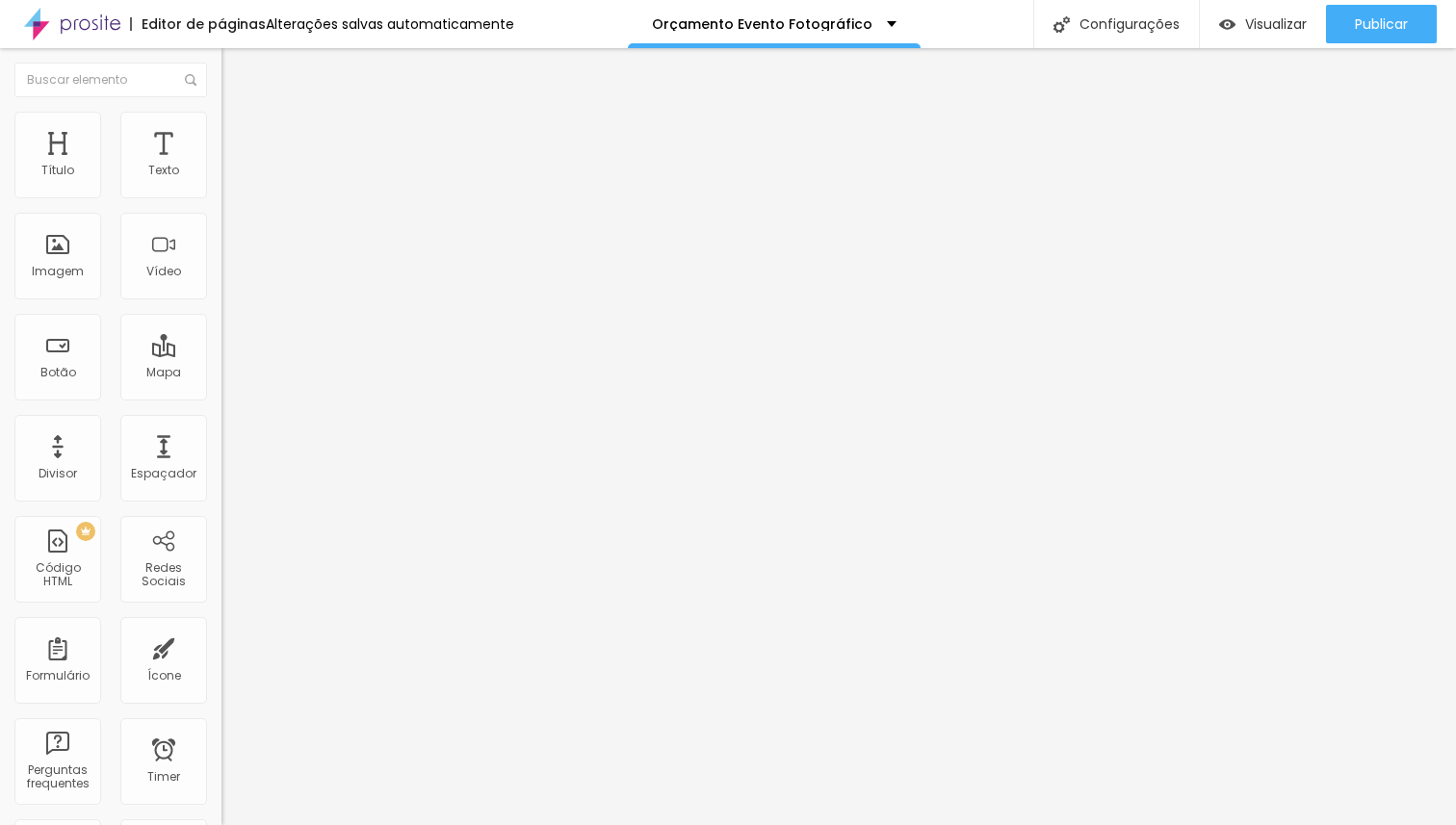
click at [221, 117] on img at bounding box center [230, 121] width 18 height 18
drag, startPoint x: 76, startPoint y: 188, endPoint x: 88, endPoint y: 196, distance: 14.4
click at [221, 354] on input "range" at bounding box center [283, 362] width 124 height 16
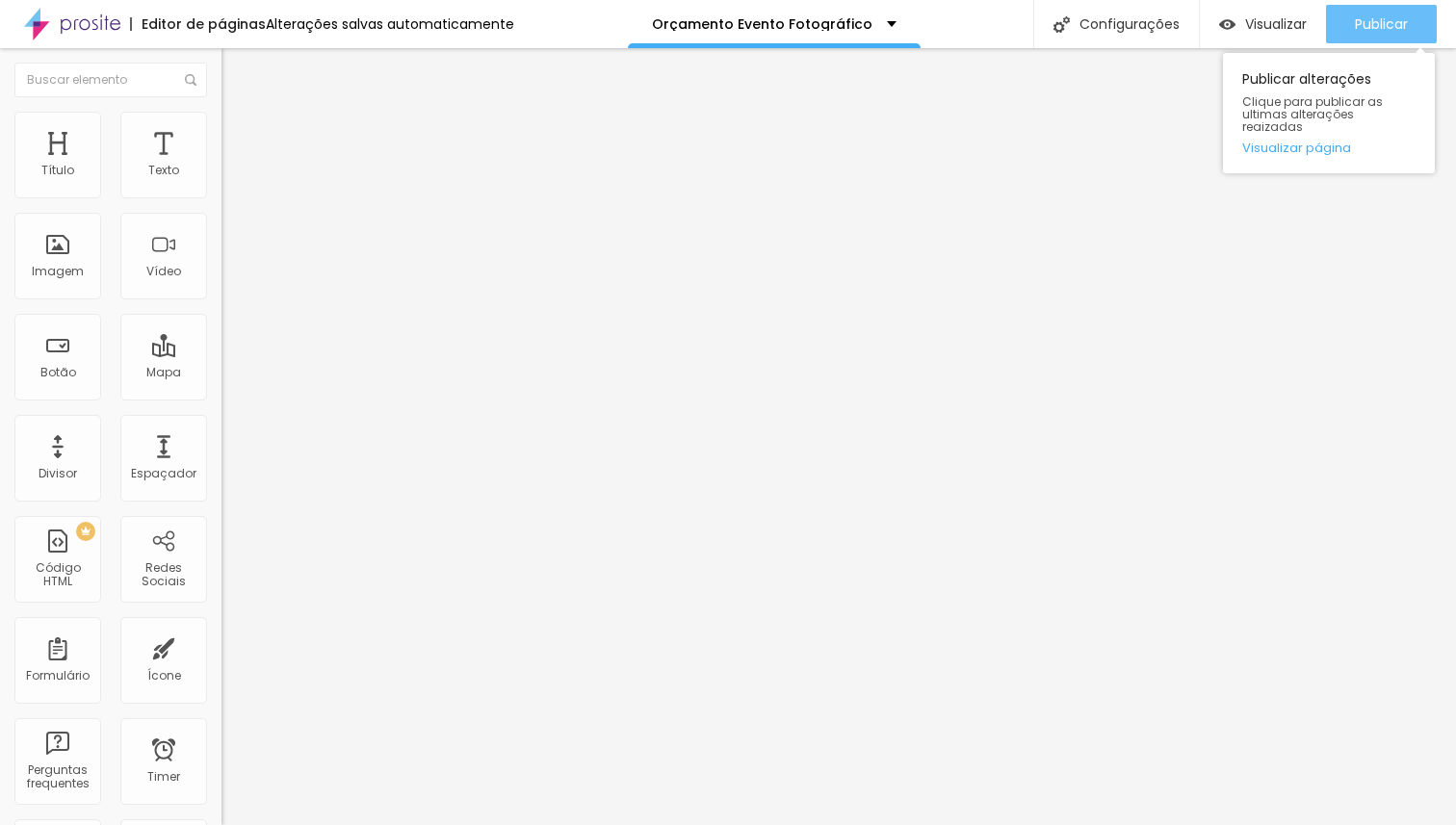
click at [1344, 26] on button "Publicar" at bounding box center [1381, 24] width 111 height 38
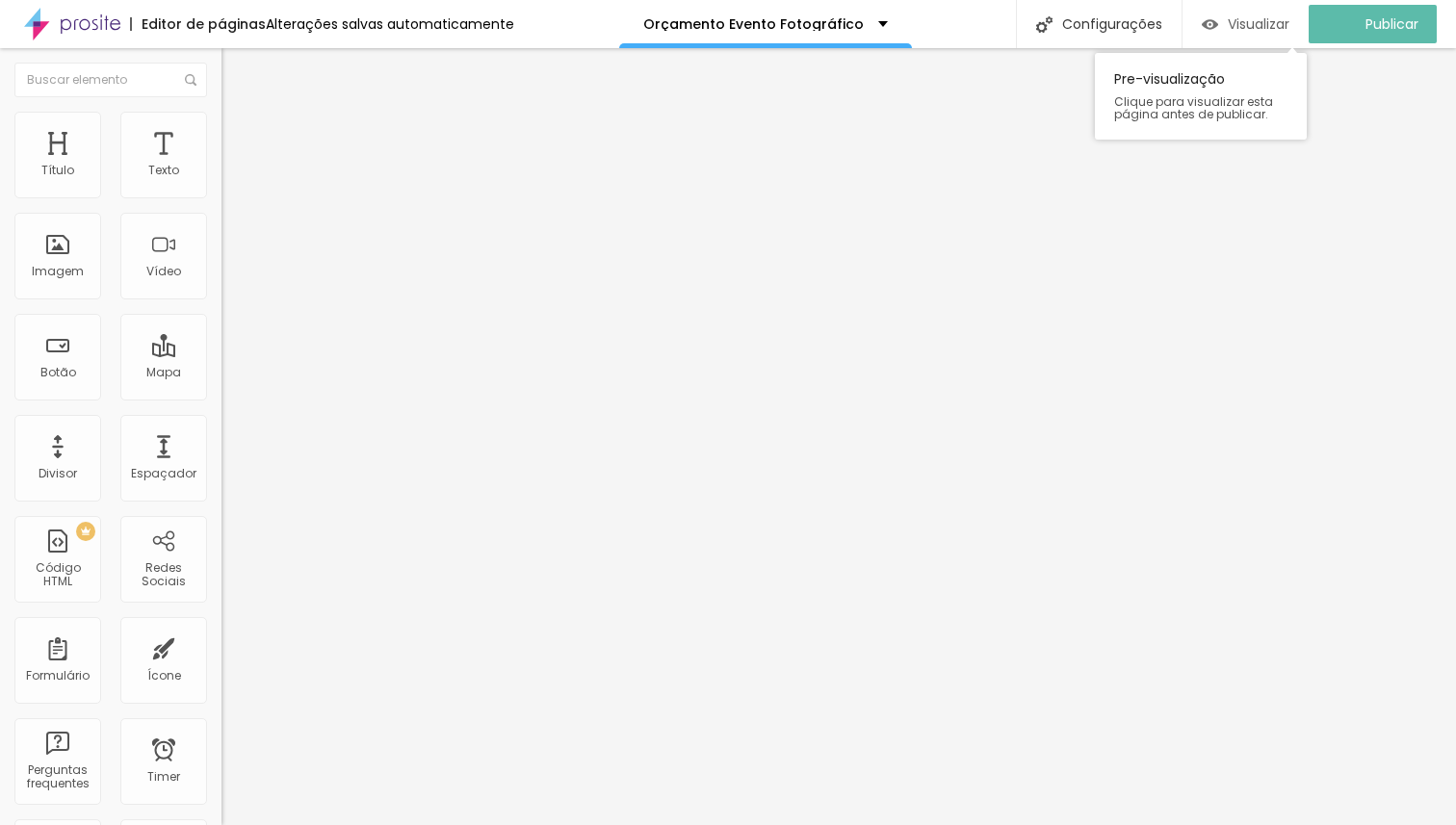
click at [1243, 29] on span "Visualizar" at bounding box center [1258, 25] width 62 height 16
click at [239, 136] on span "Avançado" at bounding box center [271, 144] width 64 height 17
drag, startPoint x: 86, startPoint y: 191, endPoint x: 213, endPoint y: 205, distance: 127.8
click at [221, 374] on input "range" at bounding box center [283, 382] width 124 height 16
click at [239, 133] on span "Estilo" at bounding box center [254, 124] width 30 height 17
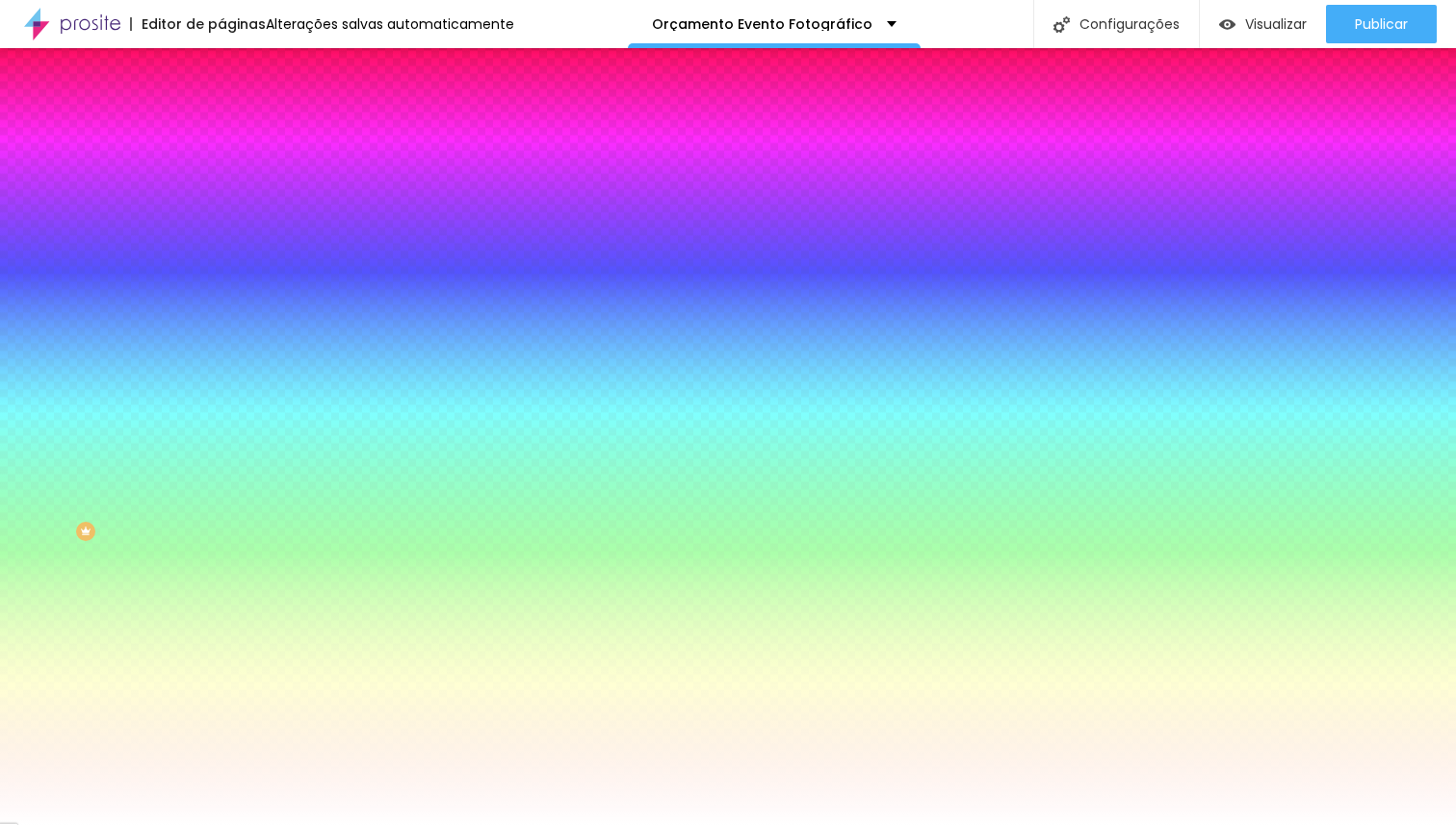
click at [239, 113] on span "Conteúdo" at bounding box center [269, 105] width 60 height 17
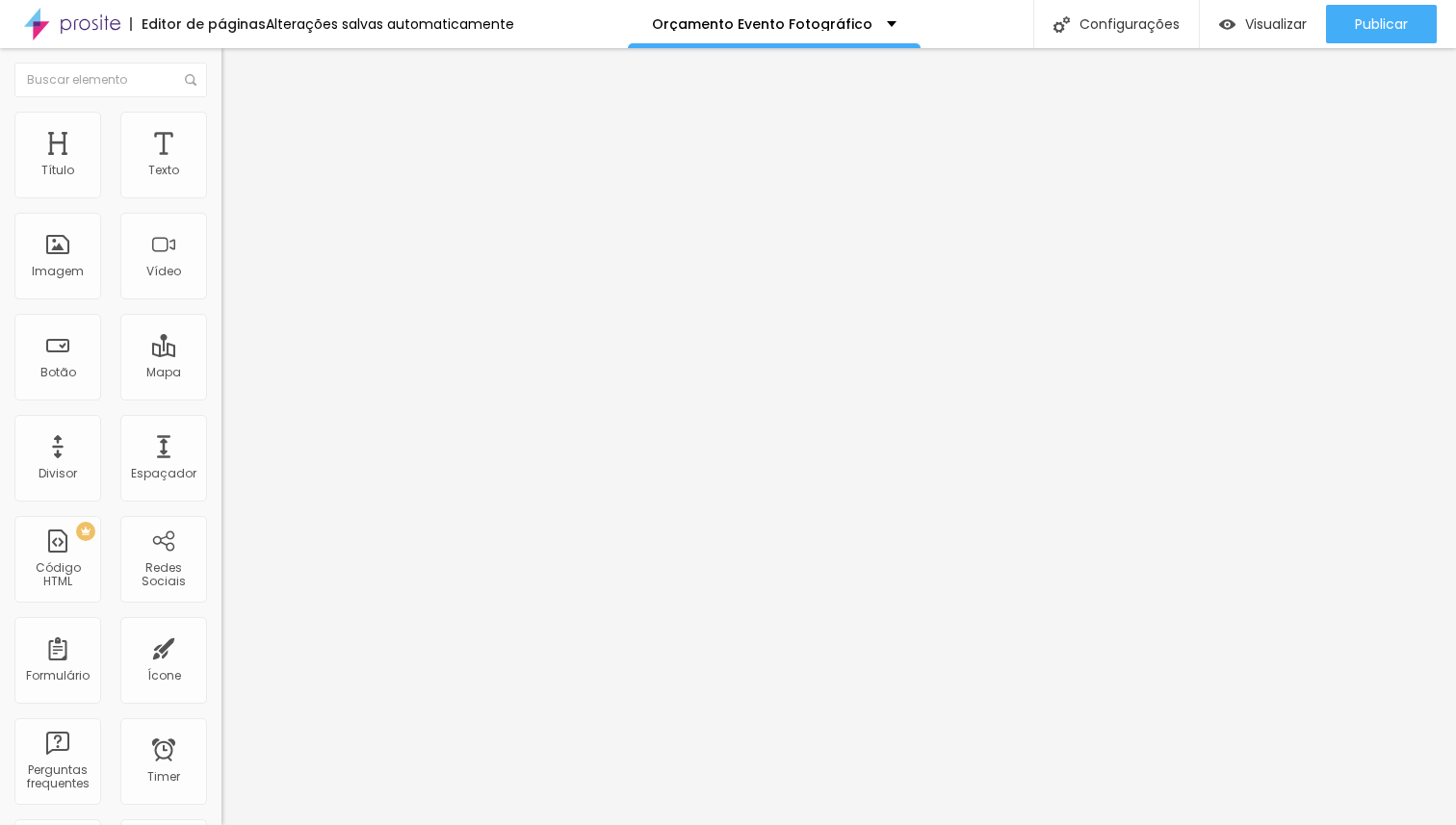
click at [221, 190] on div at bounding box center [332, 185] width 221 height 16
click at [221, 196] on div at bounding box center [332, 184] width 221 height 46
click at [221, 196] on img at bounding box center [228, 200] width 14 height 14
click at [221, 191] on img at bounding box center [228, 184] width 14 height 14
click at [221, 175] on img at bounding box center [228, 168] width 14 height 14
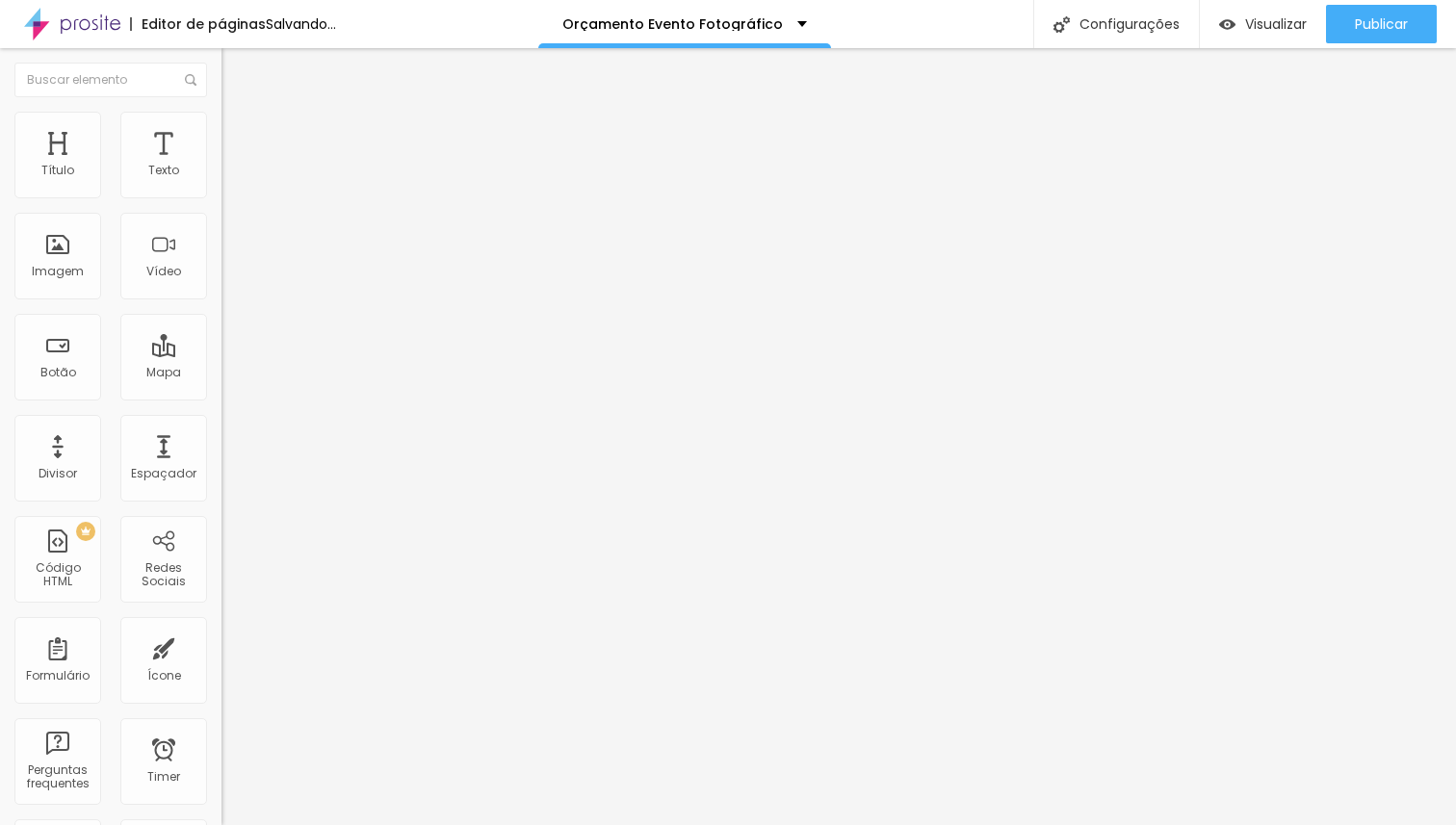
click at [221, 193] on div at bounding box center [332, 185] width 221 height 16
click at [239, 136] on span "Avançado" at bounding box center [271, 144] width 64 height 17
drag, startPoint x: 160, startPoint y: 188, endPoint x: 334, endPoint y: 201, distance: 174.5
click at [334, 374] on input "range" at bounding box center [283, 382] width 124 height 16
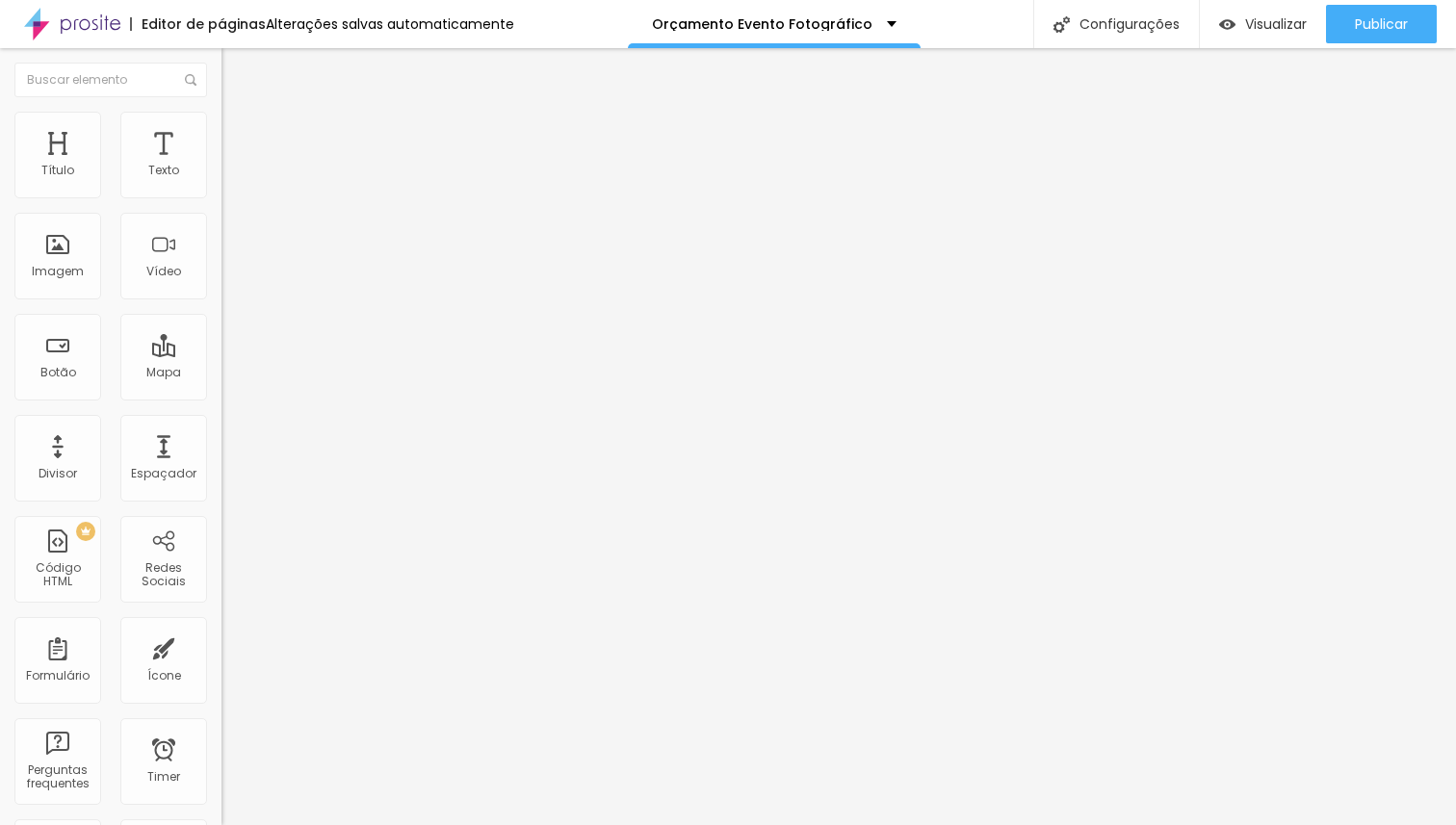
drag, startPoint x: 46, startPoint y: 225, endPoint x: 0, endPoint y: 227, distance: 46.0
click at [221, 646] on input "range" at bounding box center [283, 654] width 124 height 16
click at [239, 133] on span "Estilo" at bounding box center [254, 124] width 30 height 17
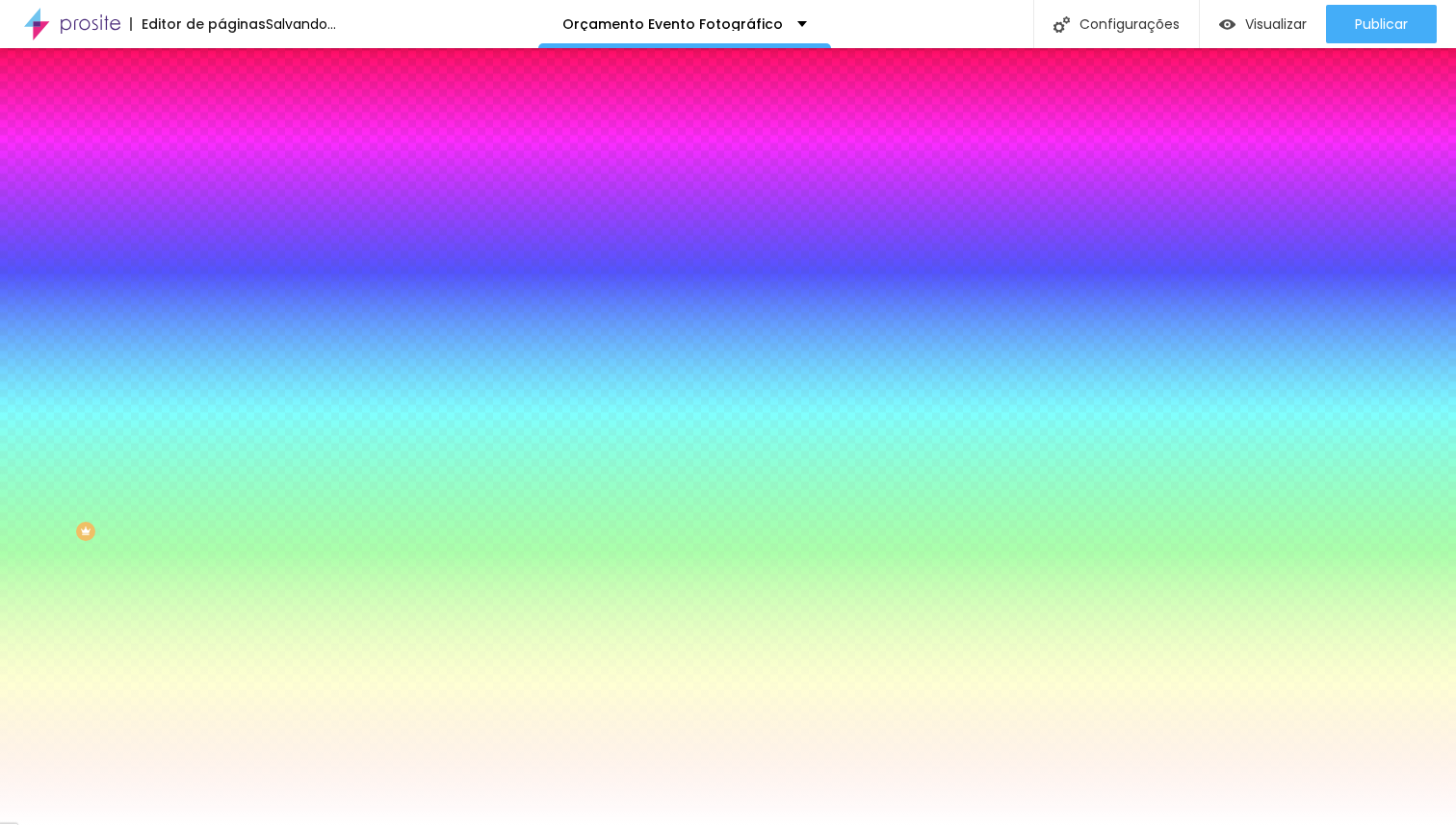
click at [239, 113] on span "Conteúdo" at bounding box center [269, 105] width 60 height 17
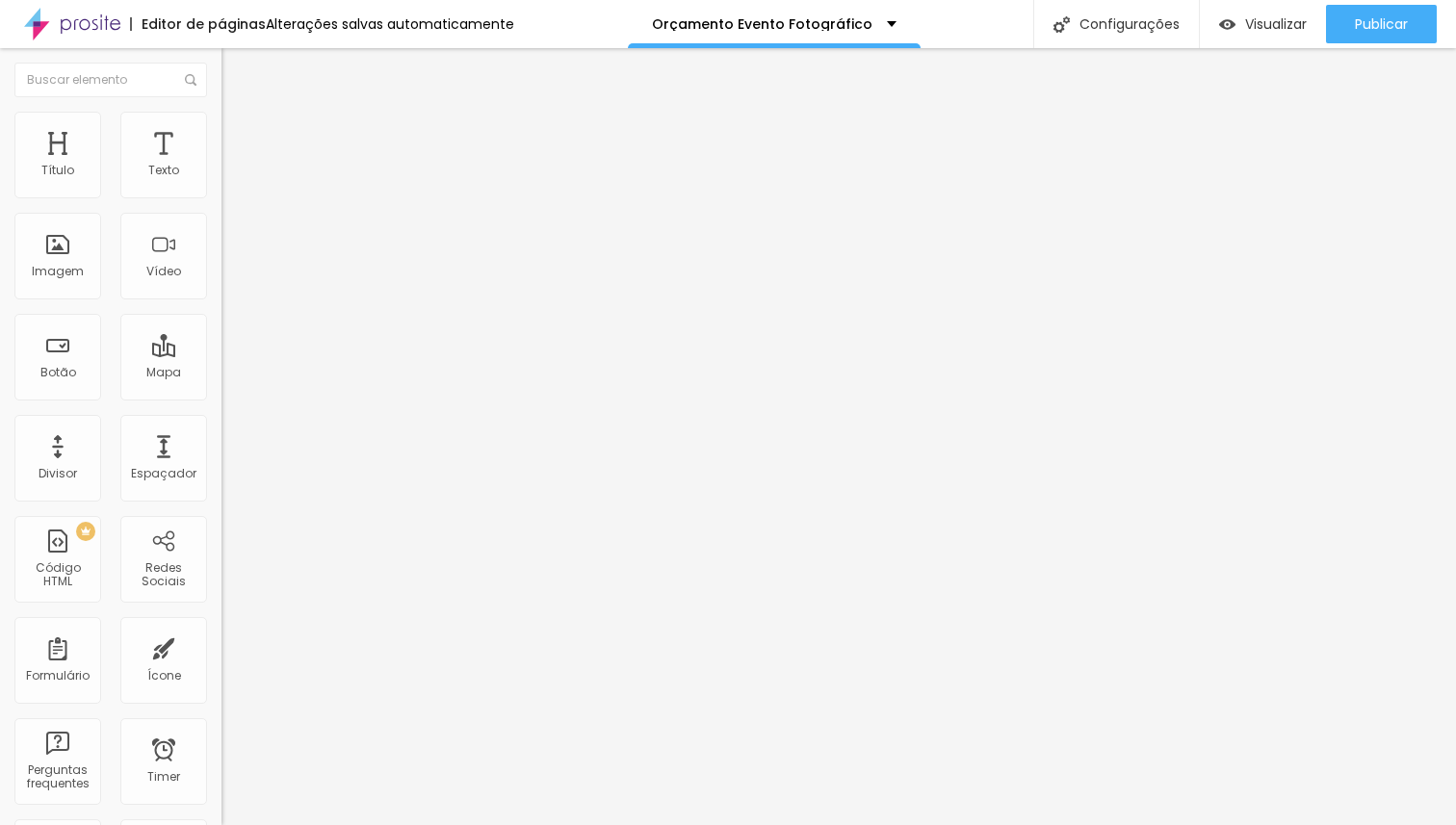
click at [221, 175] on span "Completo" at bounding box center [251, 166] width 59 height 17
click at [221, 187] on span "Encaixotado" at bounding box center [259, 178] width 75 height 17
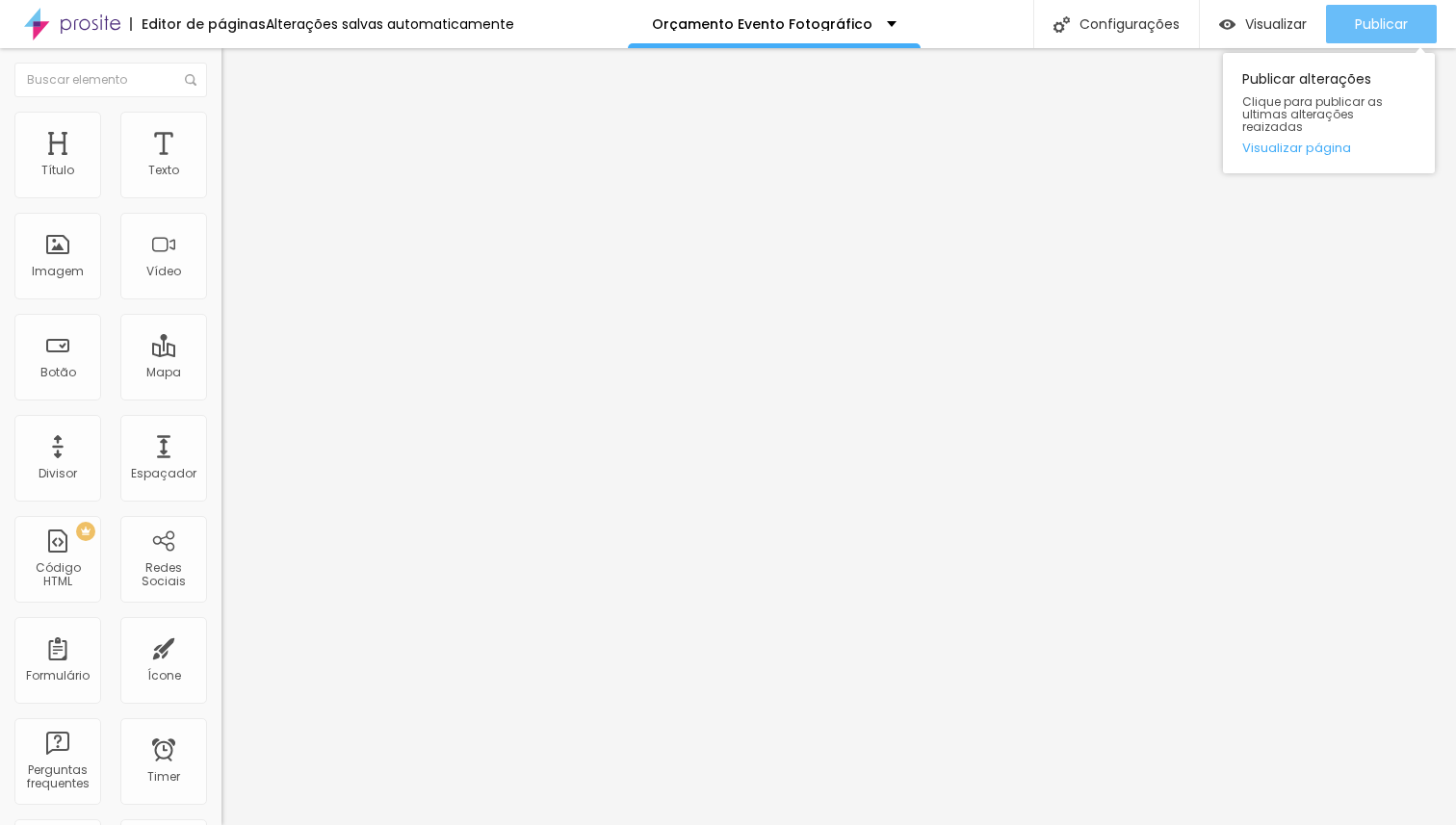
click at [1374, 21] on span "Publicar" at bounding box center [1381, 25] width 53 height 16
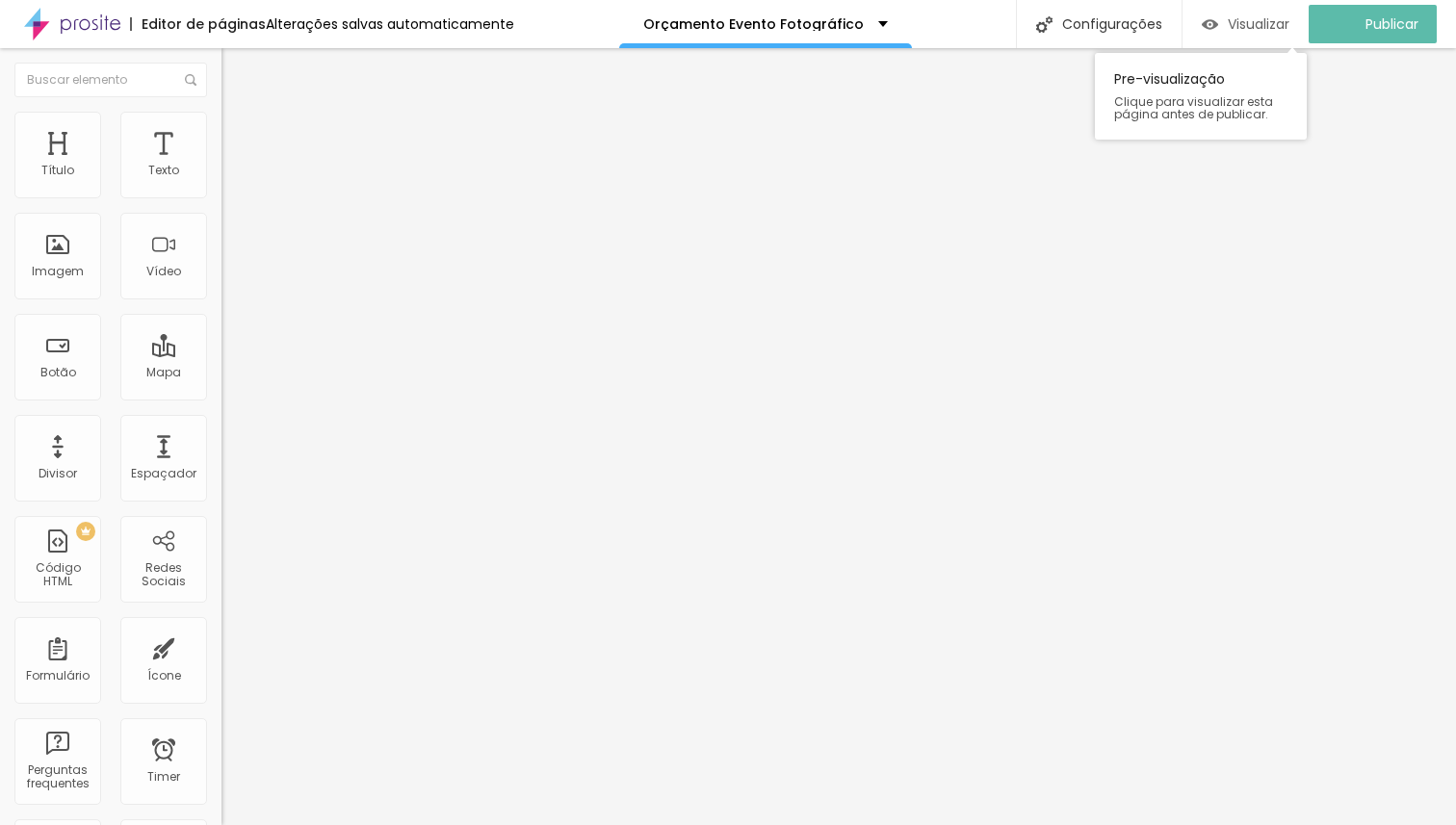
click at [1239, 30] on div "Visualizar" at bounding box center [1244, 25] width 88 height 17
click at [221, 131] on li "Avançado" at bounding box center [332, 141] width 221 height 20
drag, startPoint x: 107, startPoint y: 188, endPoint x: 0, endPoint y: 197, distance: 107.4
click at [221, 374] on input "range" at bounding box center [283, 382] width 124 height 16
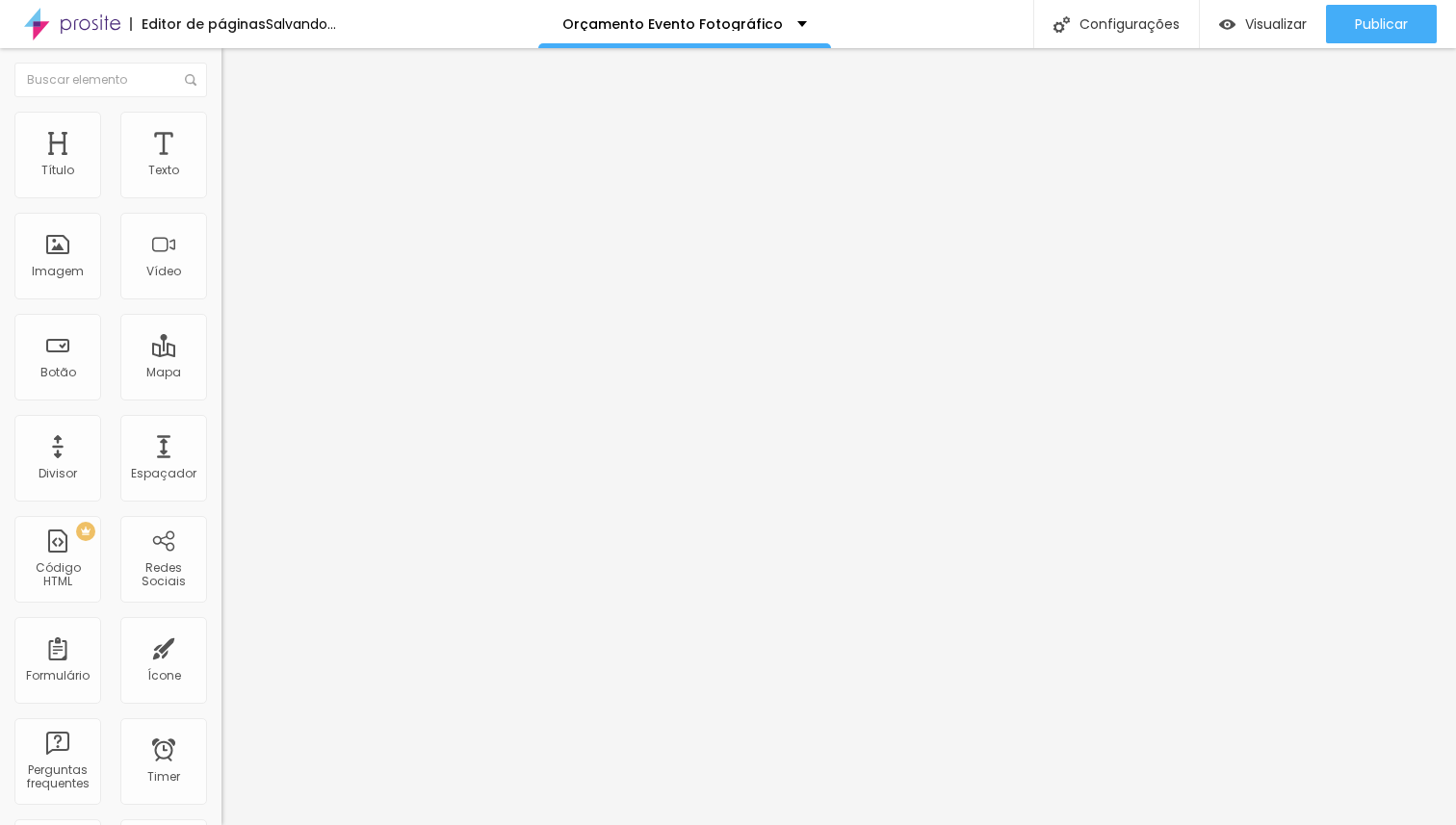
drag, startPoint x: 102, startPoint y: 229, endPoint x: 0, endPoint y: 225, distance: 102.1
click at [221, 646] on input "range" at bounding box center [283, 654] width 124 height 16
click at [221, 127] on li "Avançado" at bounding box center [332, 122] width 221 height 20
drag, startPoint x: 43, startPoint y: 191, endPoint x: 0, endPoint y: 188, distance: 43.1
click at [221, 354] on input "range" at bounding box center [283, 362] width 124 height 16
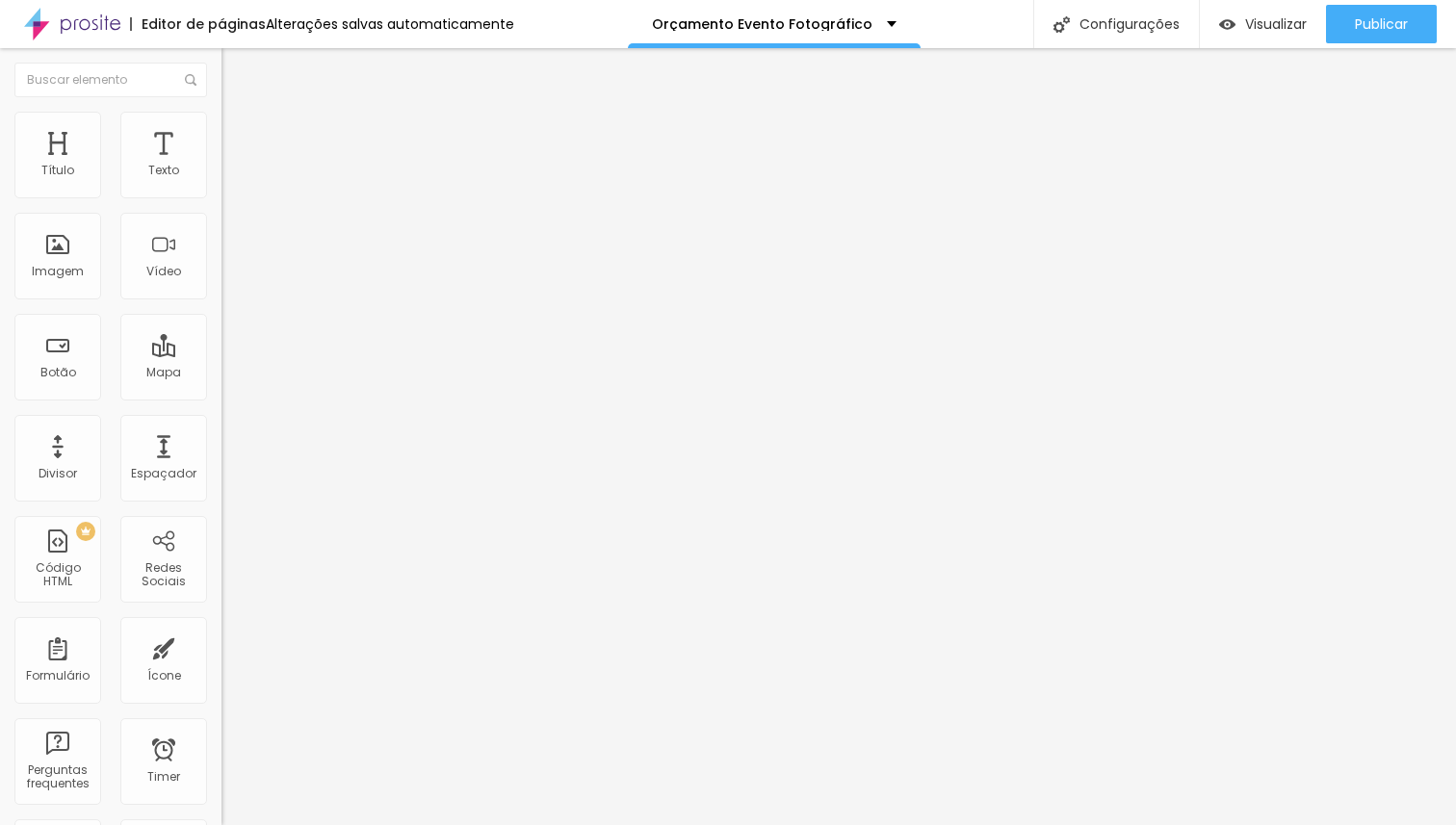
drag, startPoint x: 46, startPoint y: 225, endPoint x: 5, endPoint y: 222, distance: 41.1
click at [221, 626] on input "range" at bounding box center [283, 634] width 124 height 16
click at [239, 113] on span "Estilo" at bounding box center [254, 105] width 30 height 17
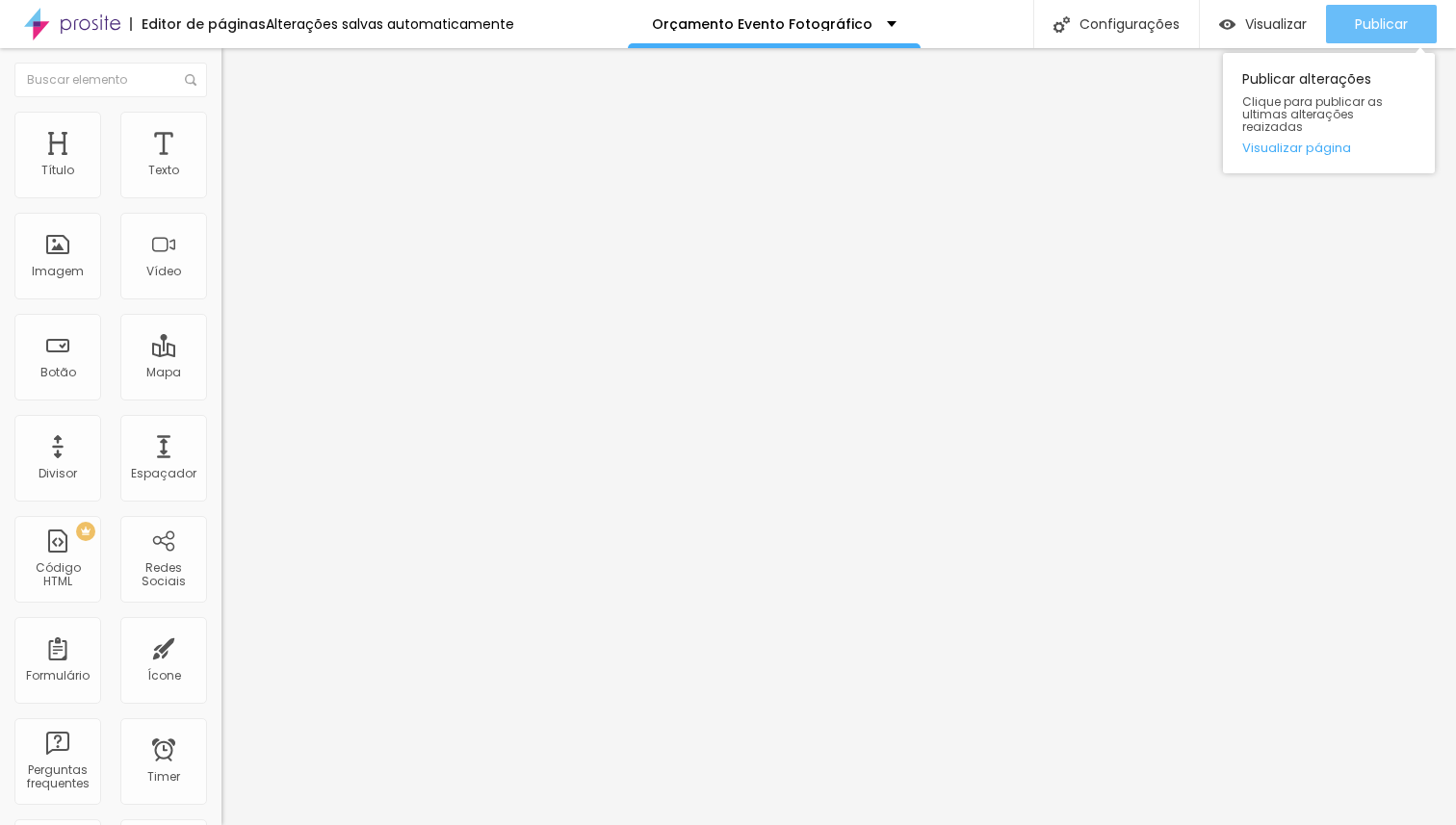
click at [1385, 24] on span "Publicar" at bounding box center [1381, 25] width 53 height 16
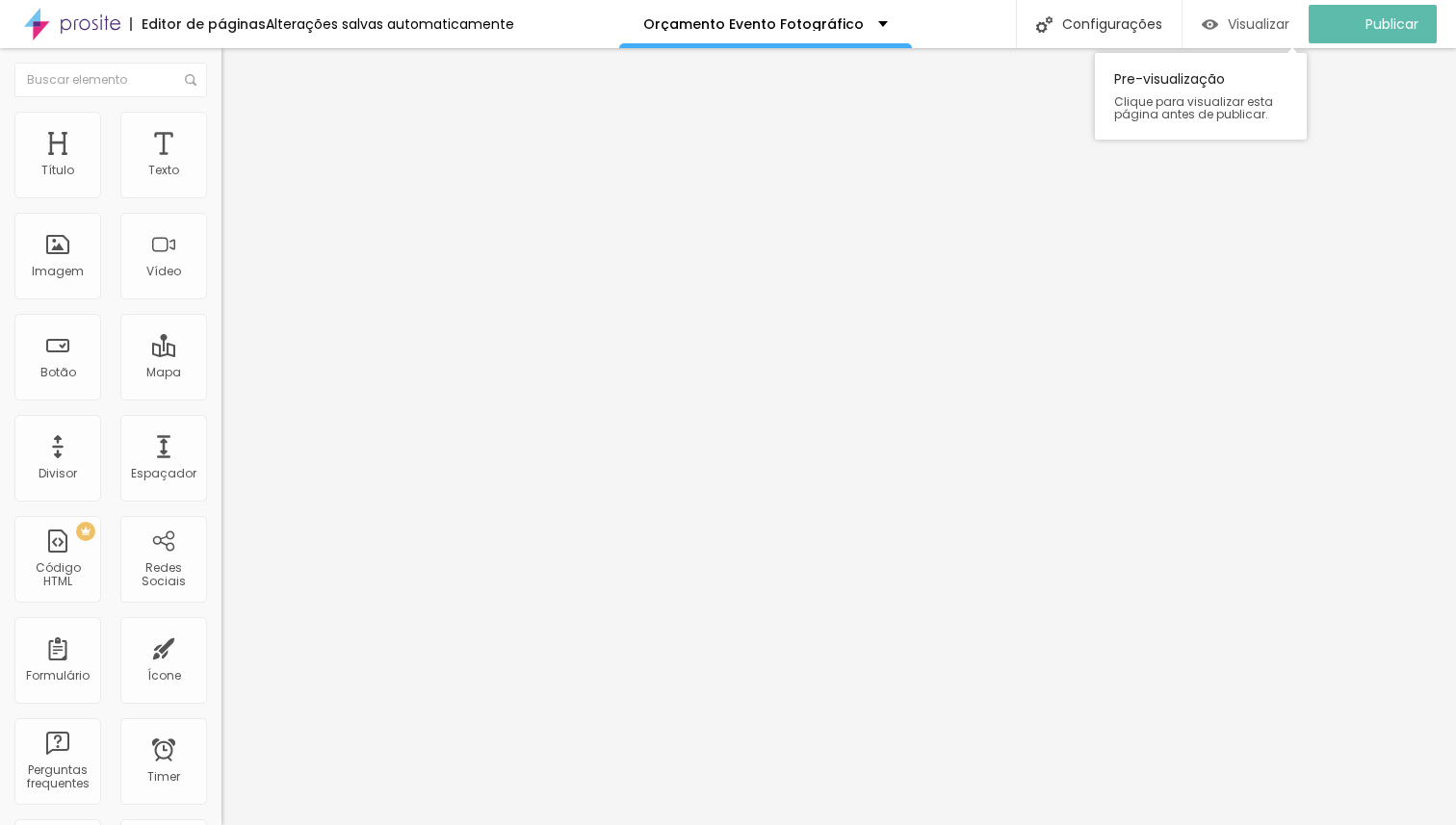
click at [1273, 20] on span "Visualizar" at bounding box center [1258, 25] width 62 height 16
click at [239, 133] on span "Avançado" at bounding box center [271, 124] width 64 height 17
drag, startPoint x: 91, startPoint y: 193, endPoint x: 30, endPoint y: 200, distance: 61.4
click at [221, 354] on input "range" at bounding box center [283, 362] width 124 height 16
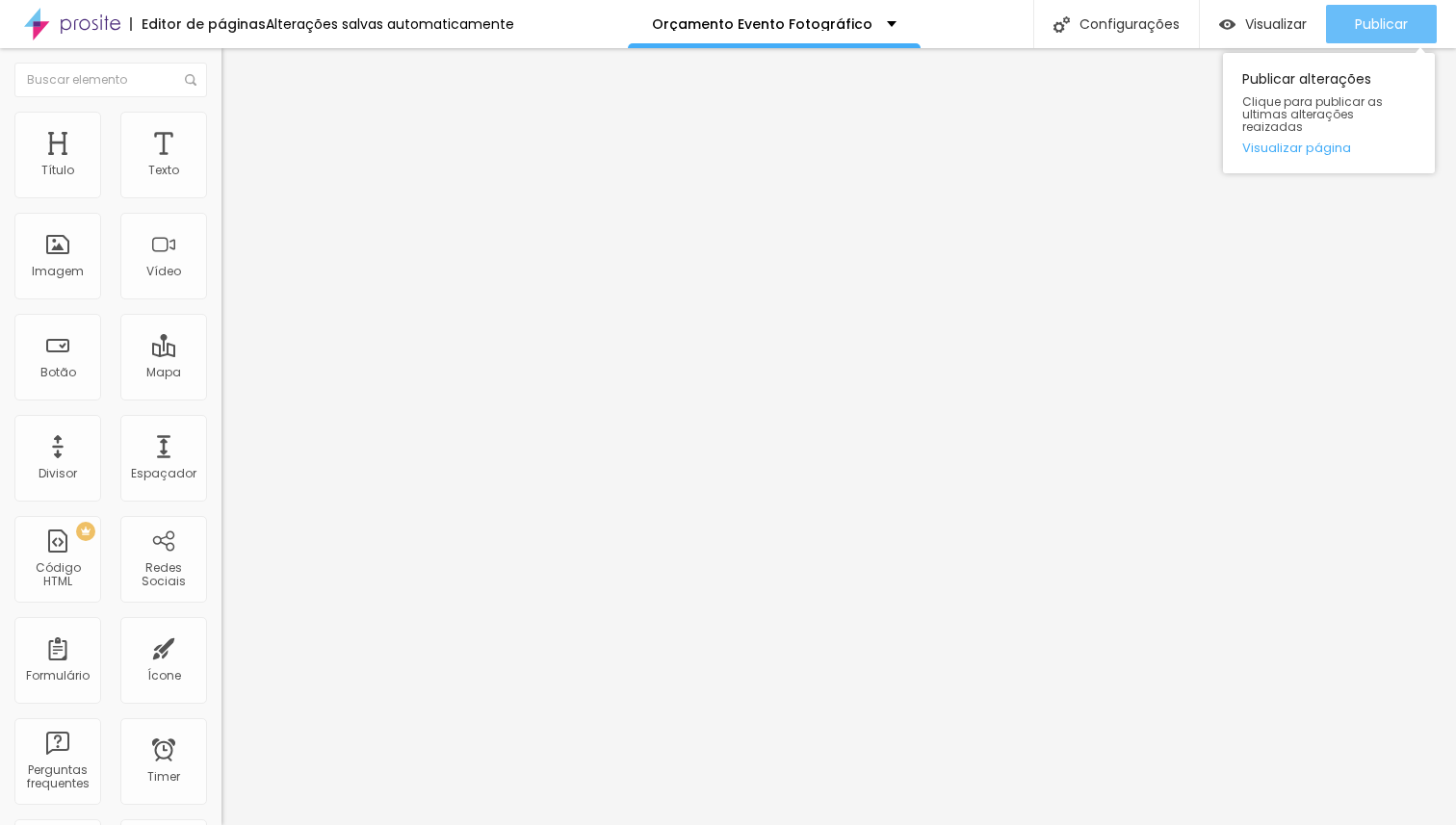
click at [1378, 25] on span "Publicar" at bounding box center [1381, 25] width 53 height 16
click at [1364, 28] on span "Publicar" at bounding box center [1381, 25] width 53 height 16
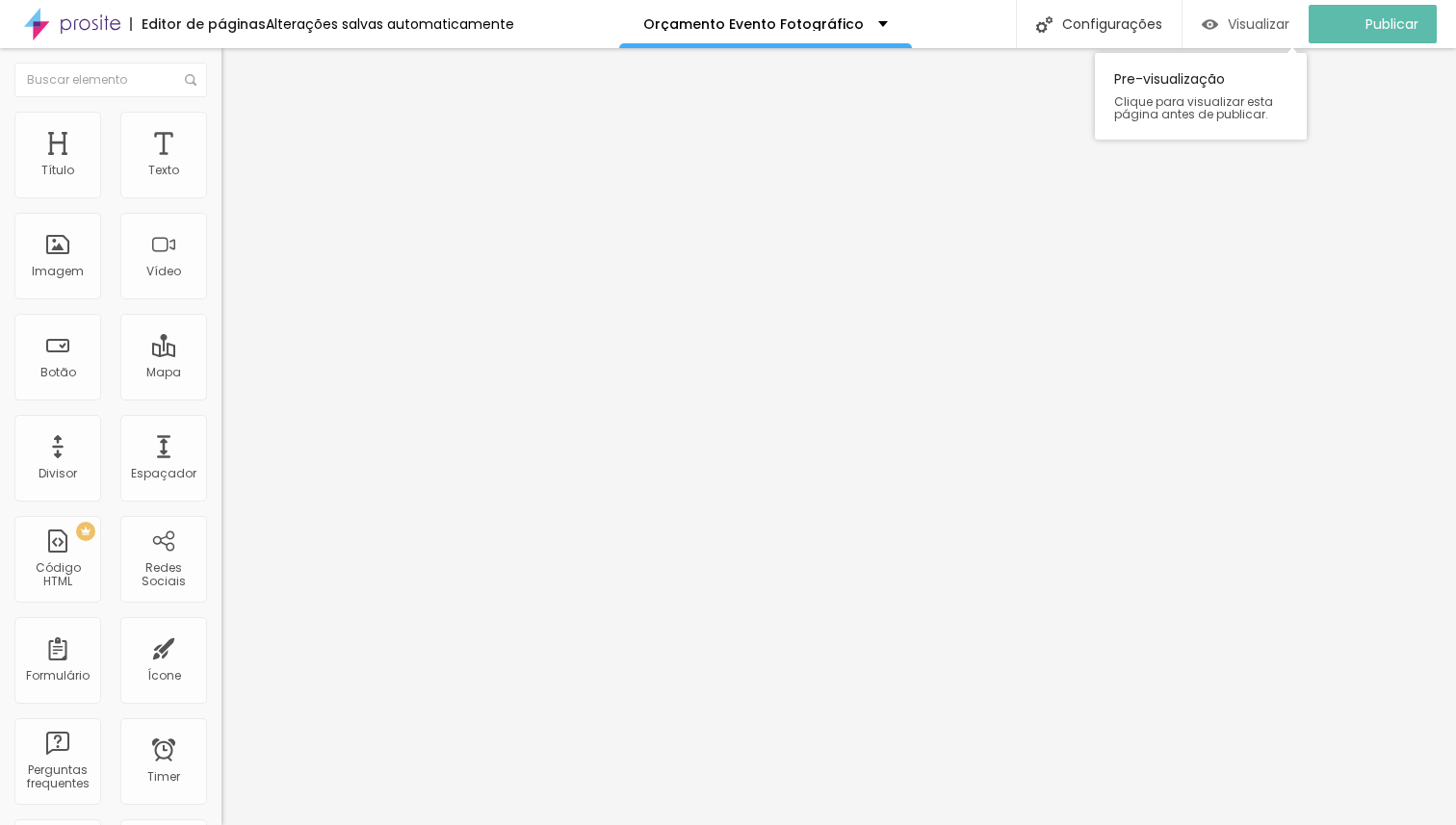
click at [1248, 32] on div "Visualizar" at bounding box center [1244, 24] width 88 height 38
drag, startPoint x: 48, startPoint y: 192, endPoint x: 174, endPoint y: 197, distance: 126.1
click at [221, 354] on input "range" at bounding box center [283, 362] width 124 height 16
drag, startPoint x: 43, startPoint y: 224, endPoint x: 205, endPoint y: 225, distance: 162.0
click at [221, 626] on input "range" at bounding box center [283, 634] width 124 height 16
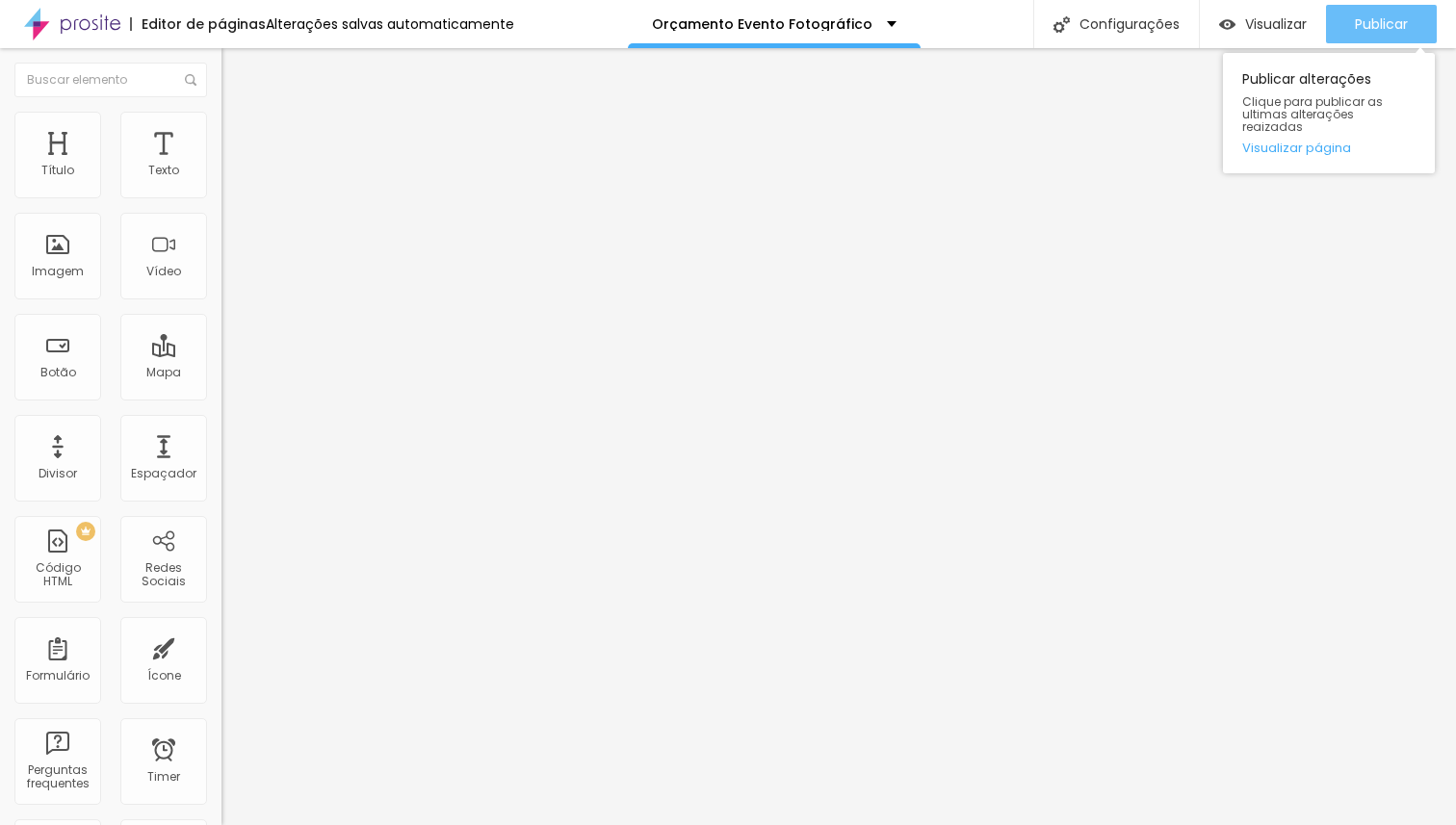
click at [1371, 25] on span "Publicar" at bounding box center [1381, 25] width 53 height 16
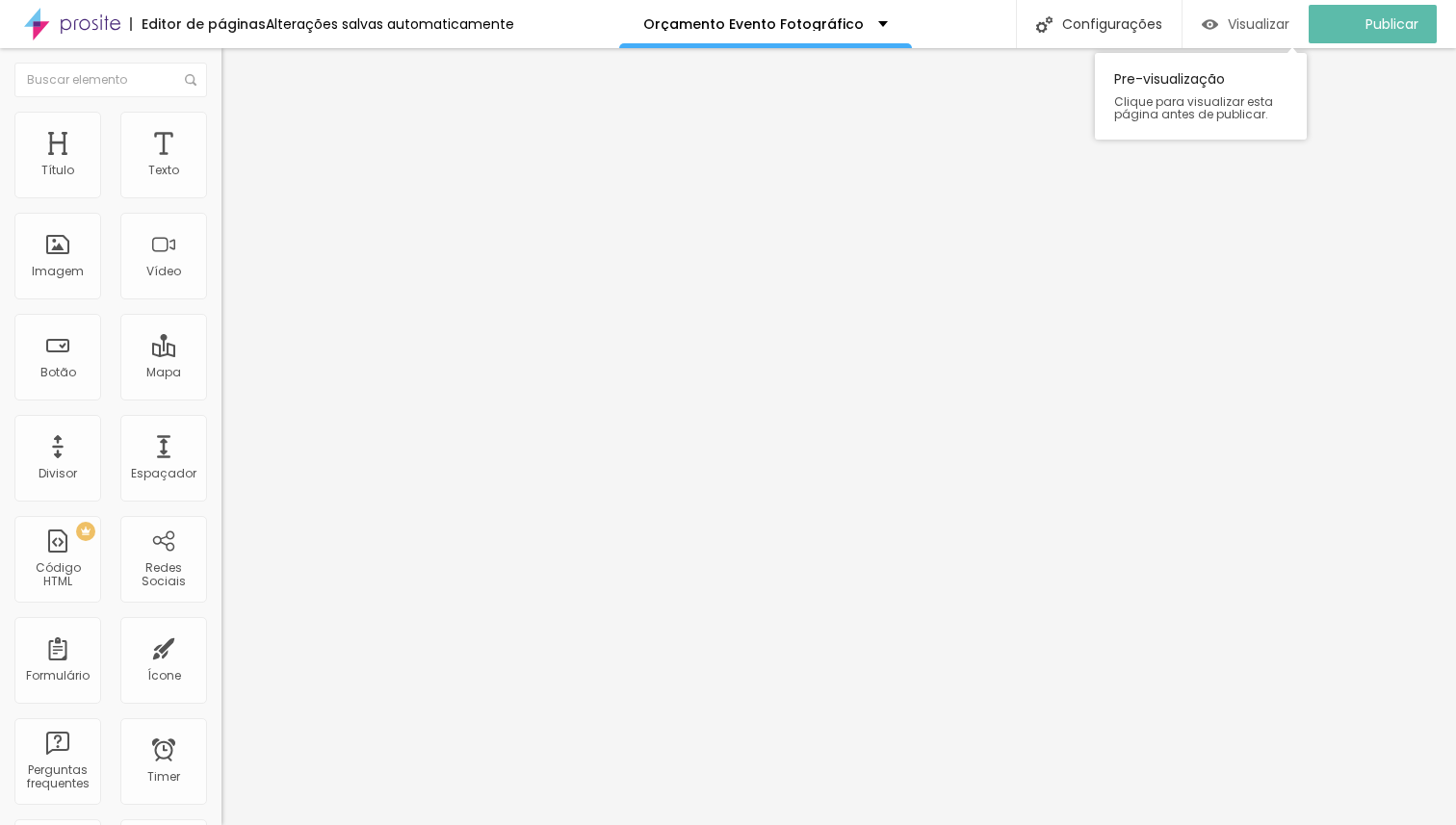
click at [1284, 21] on span "Visualizar" at bounding box center [1258, 25] width 62 height 16
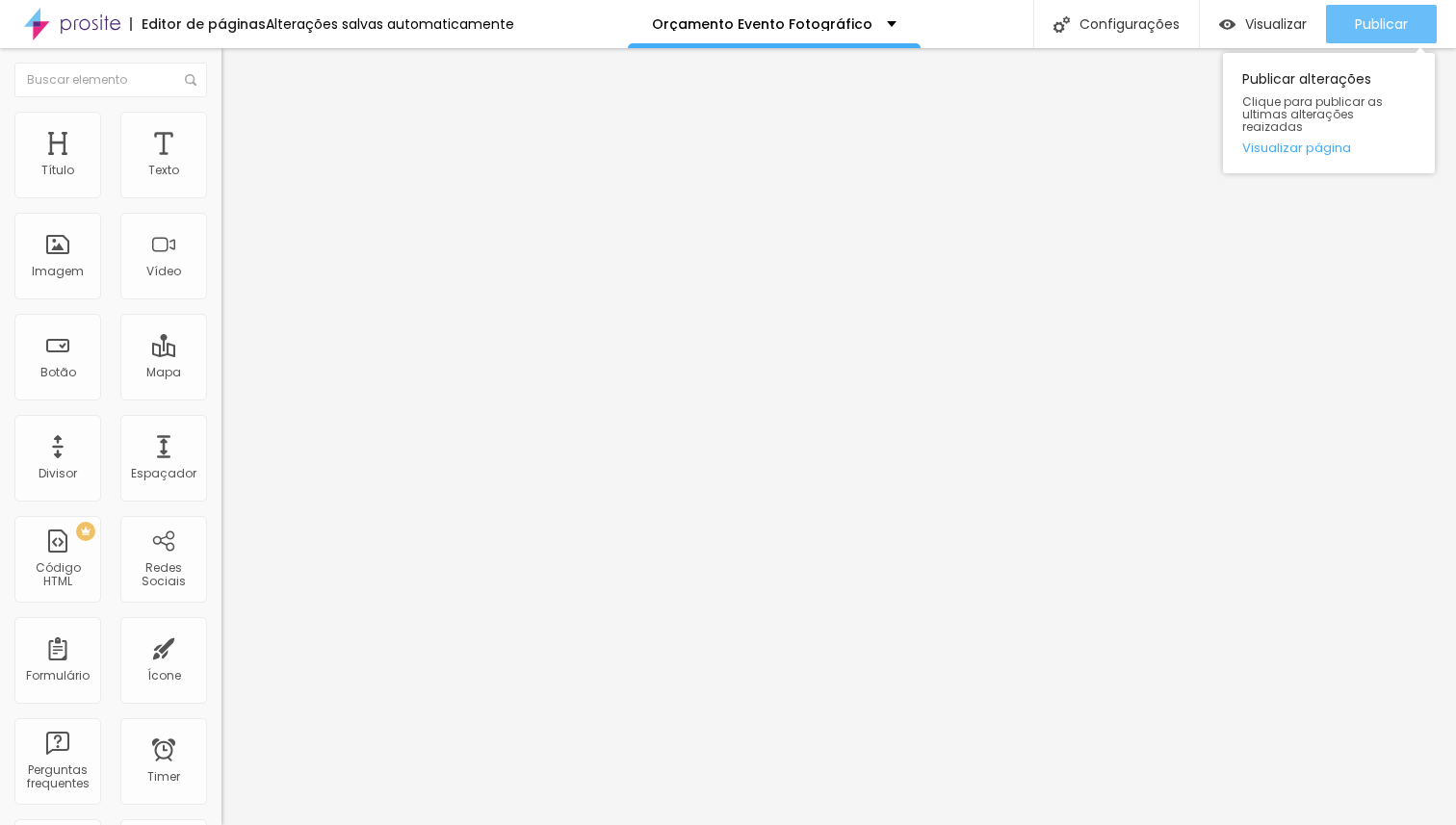
click at [1400, 19] on span "Publicar" at bounding box center [1381, 25] width 53 height 16
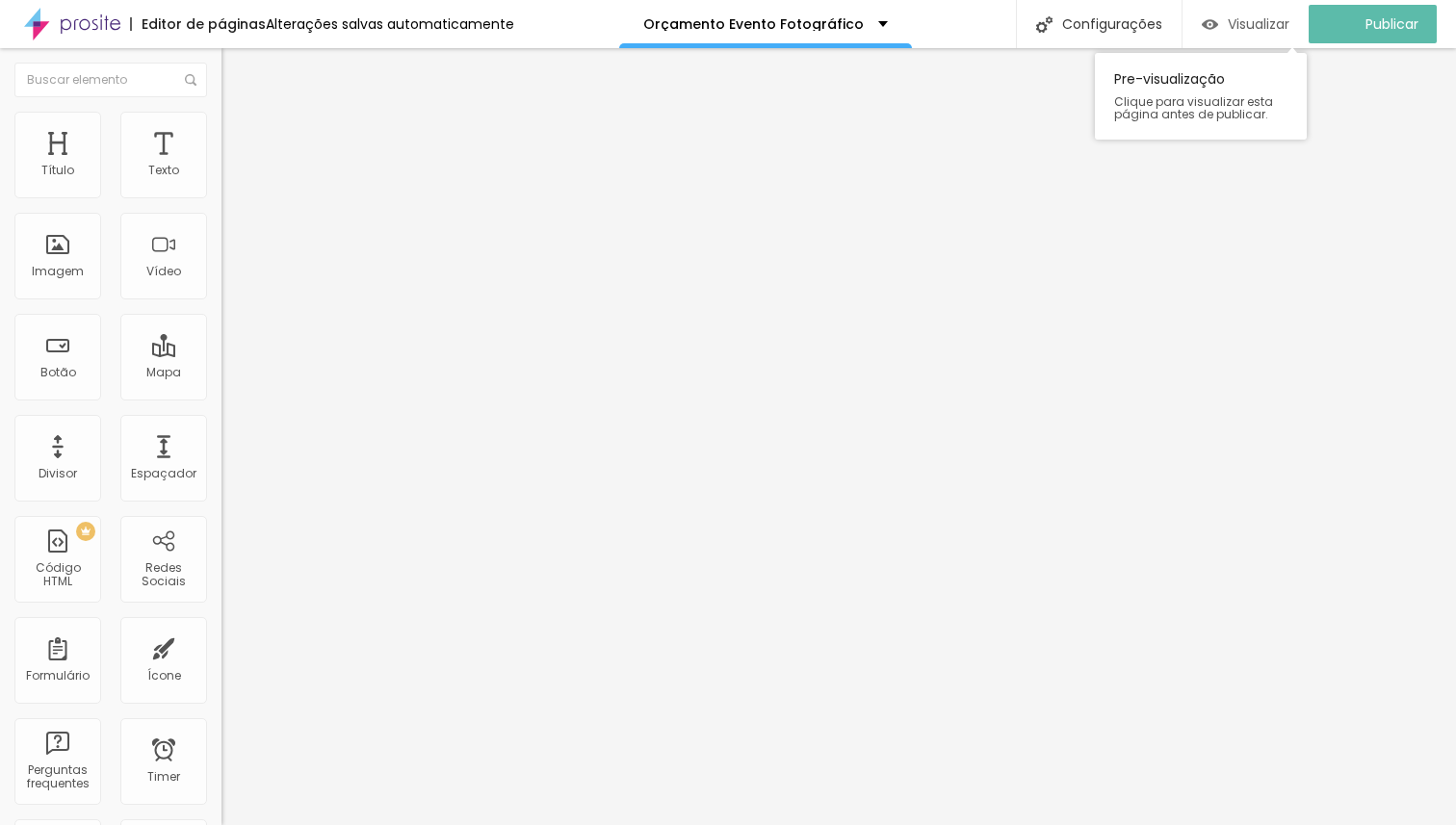
click at [1287, 26] on span "Visualizar" at bounding box center [1258, 25] width 62 height 16
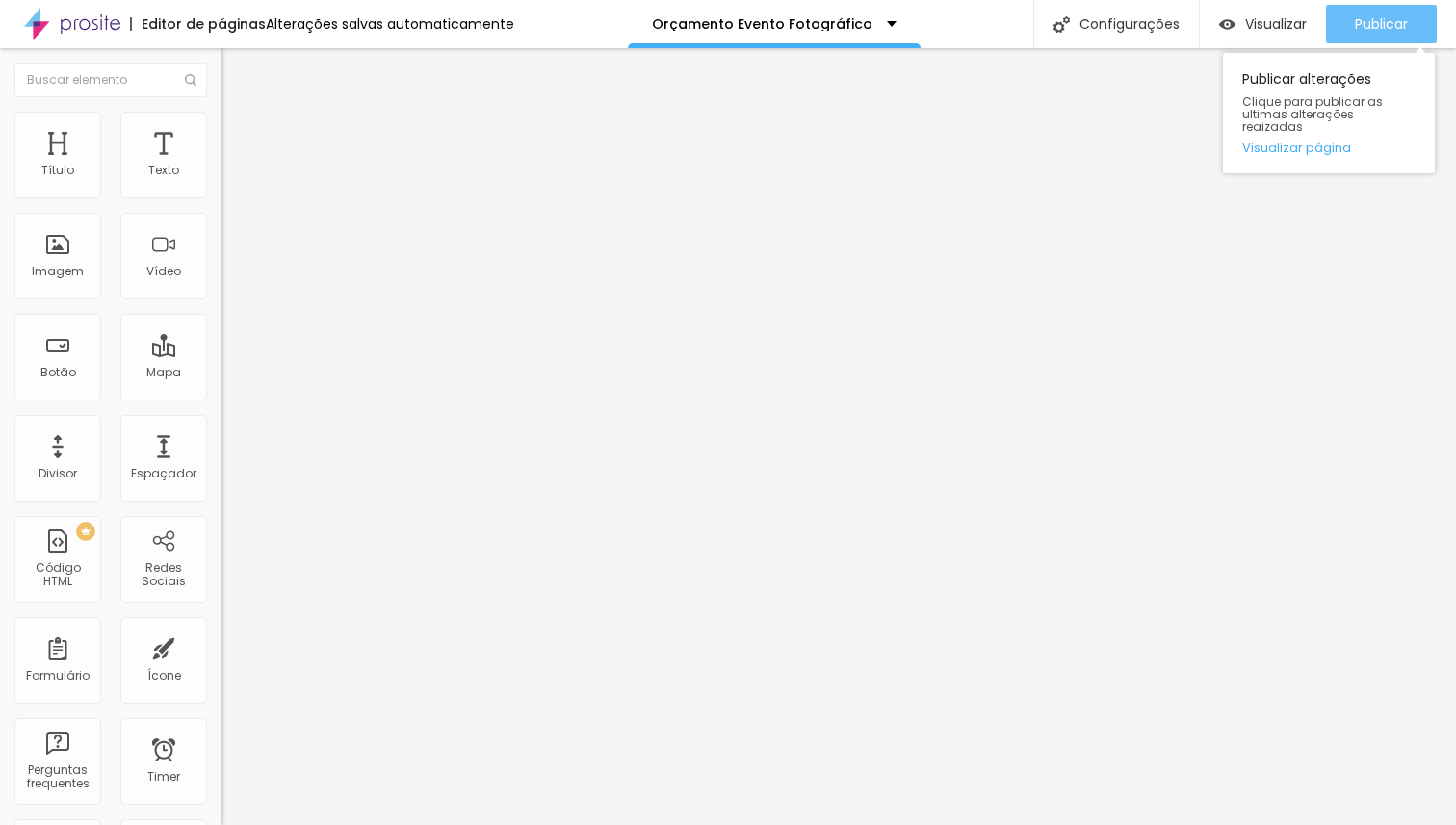
click at [1376, 32] on div "Publicar" at bounding box center [1381, 24] width 53 height 38
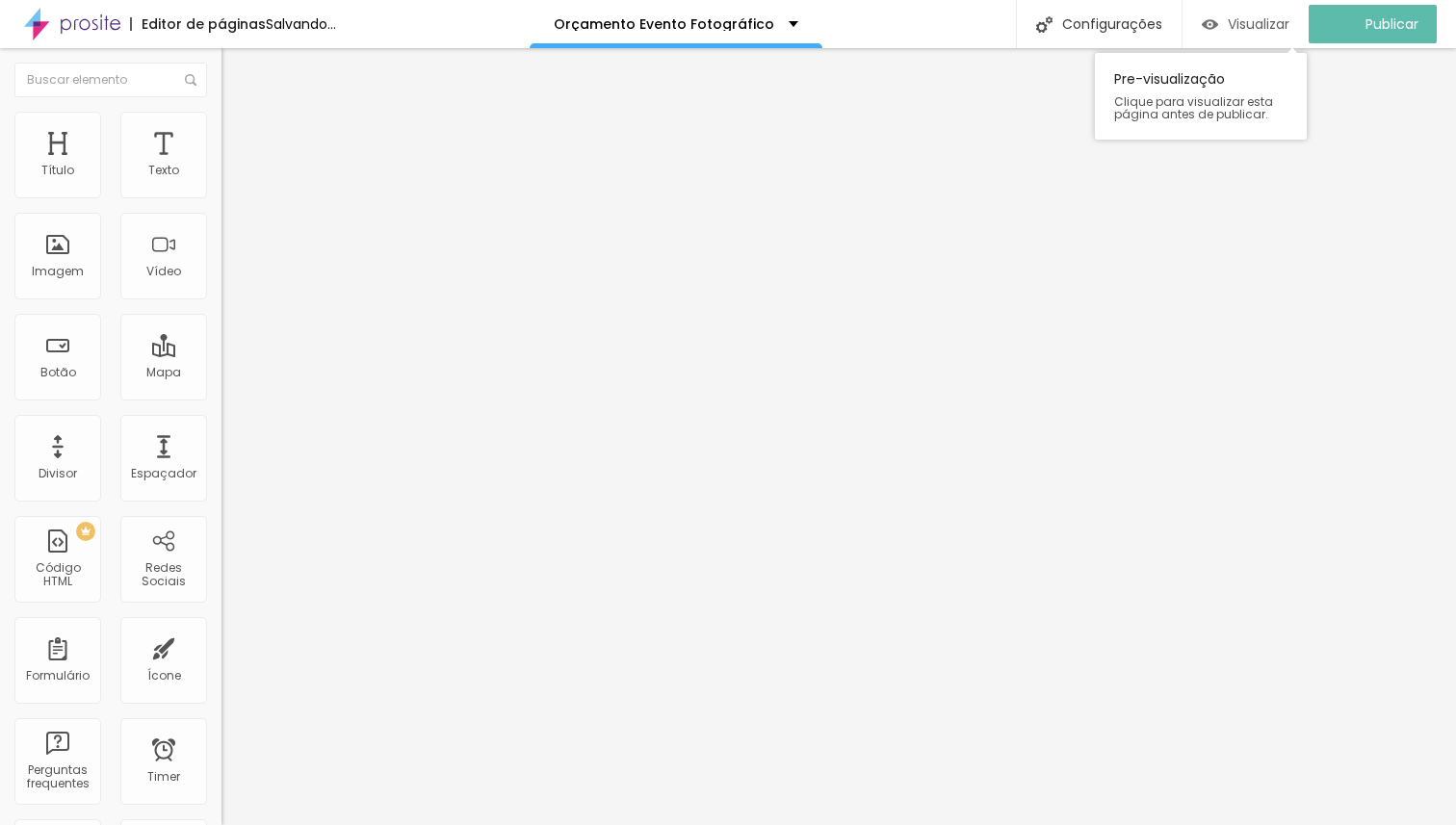
click at [1254, 34] on div "Visualizar" at bounding box center [1244, 24] width 88 height 38
click at [221, 301] on span "Original" at bounding box center [244, 293] width 46 height 17
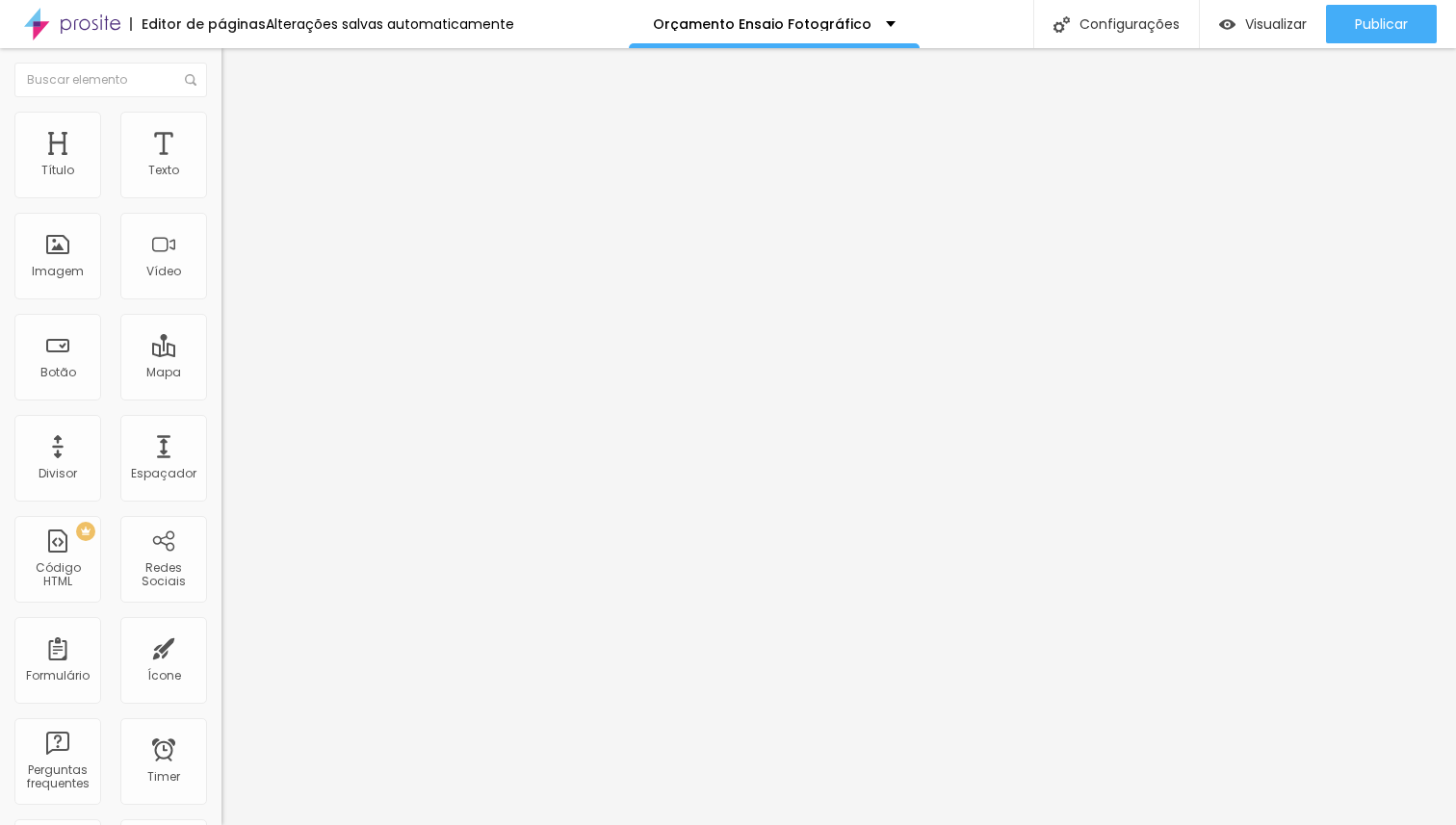
click at [221, 323] on div "Padrão 4:3" at bounding box center [332, 317] width 221 height 12
click at [221, 342] on span "Quadrado" at bounding box center [253, 334] width 63 height 17
click at [221, 352] on div "Original" at bounding box center [332, 346] width 221 height 12
click at [221, 313] on span "Cinema" at bounding box center [245, 304] width 48 height 17
click at [221, 331] on span "Padrão" at bounding box center [243, 323] width 43 height 17
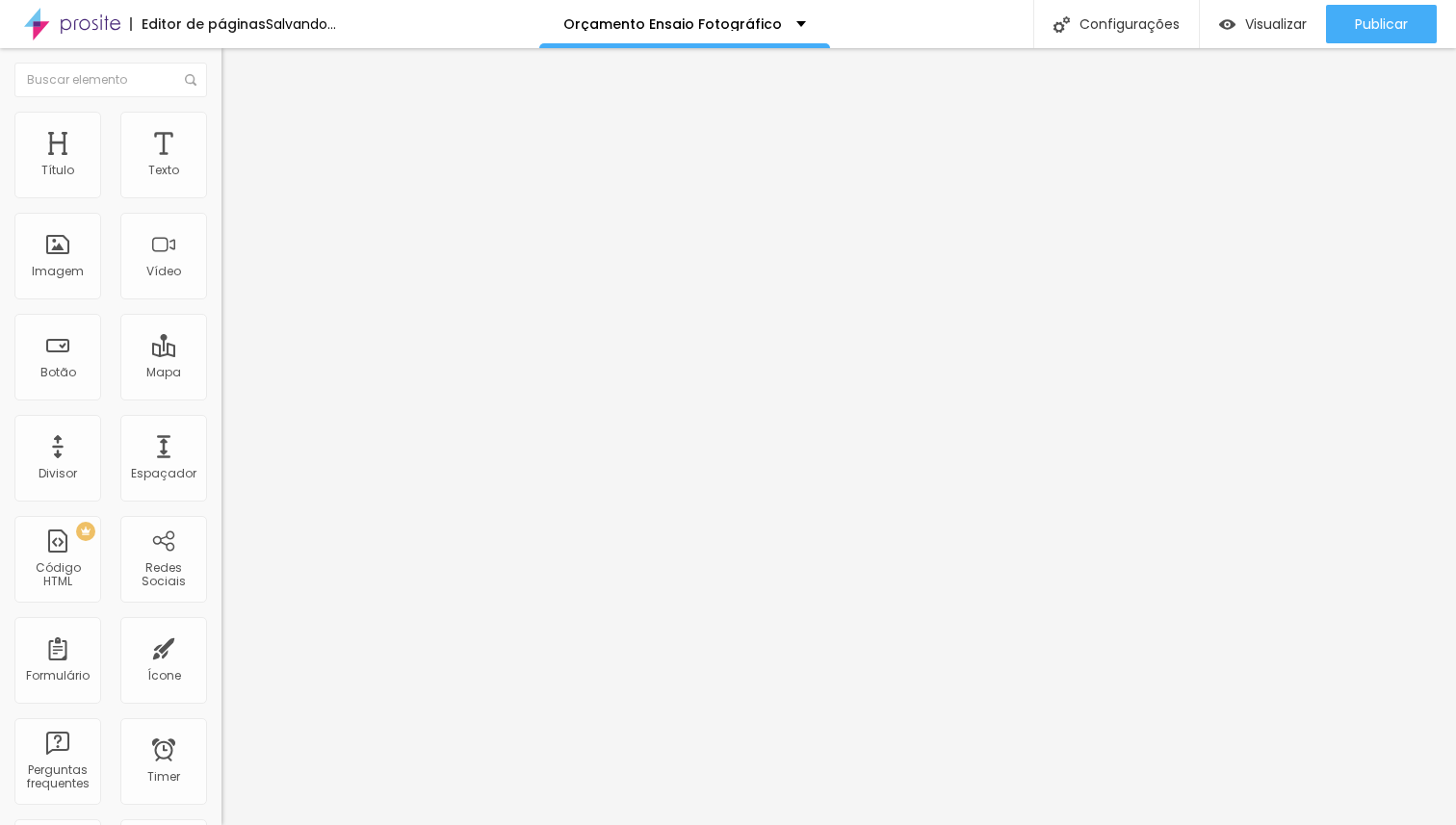
click at [221, 342] on span "Quadrado" at bounding box center [253, 334] width 63 height 17
click at [239, 132] on span "Avançado" at bounding box center [271, 124] width 64 height 17
type input "12"
type input "10"
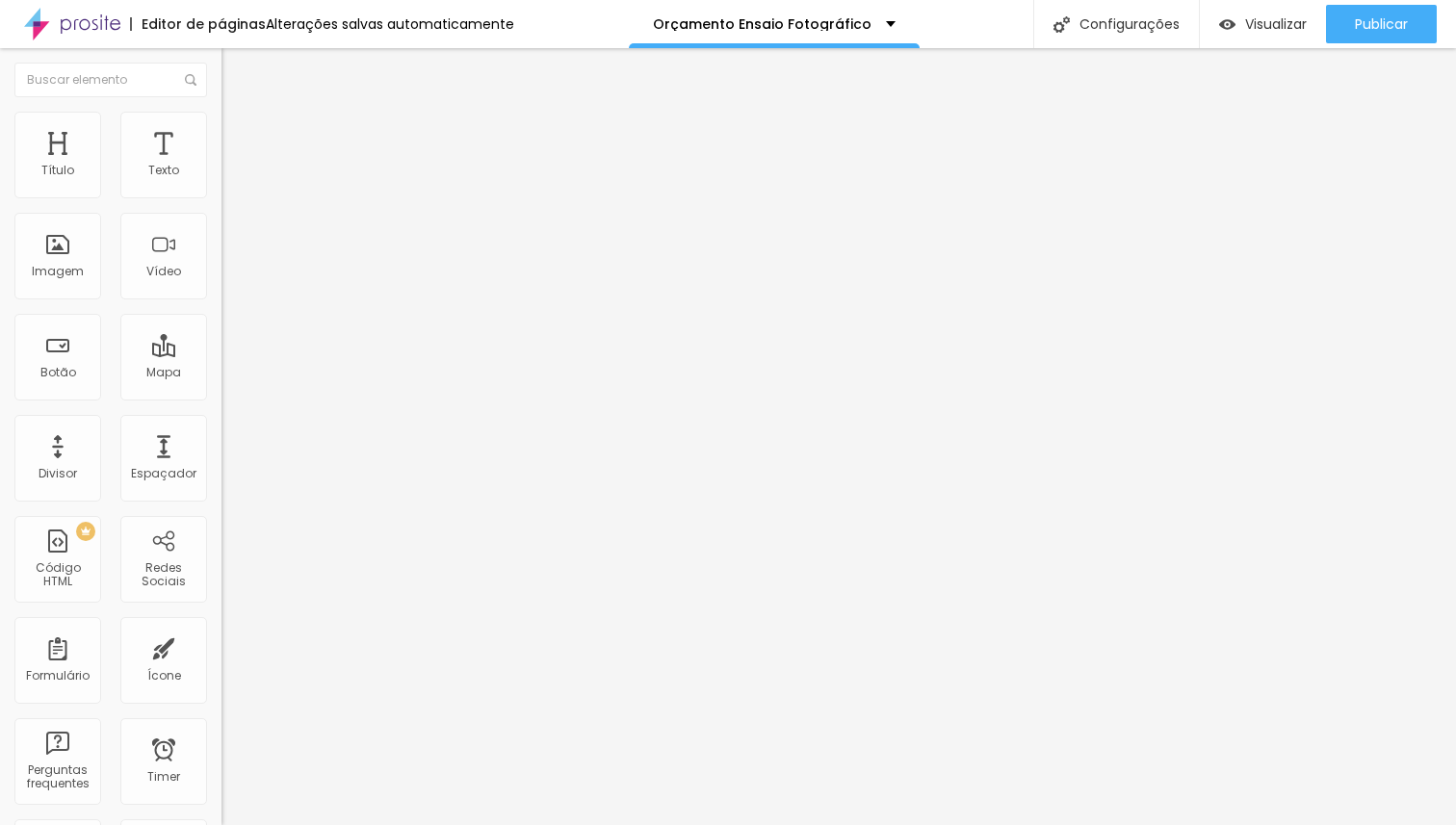
type input "10"
type input "6"
type input "4"
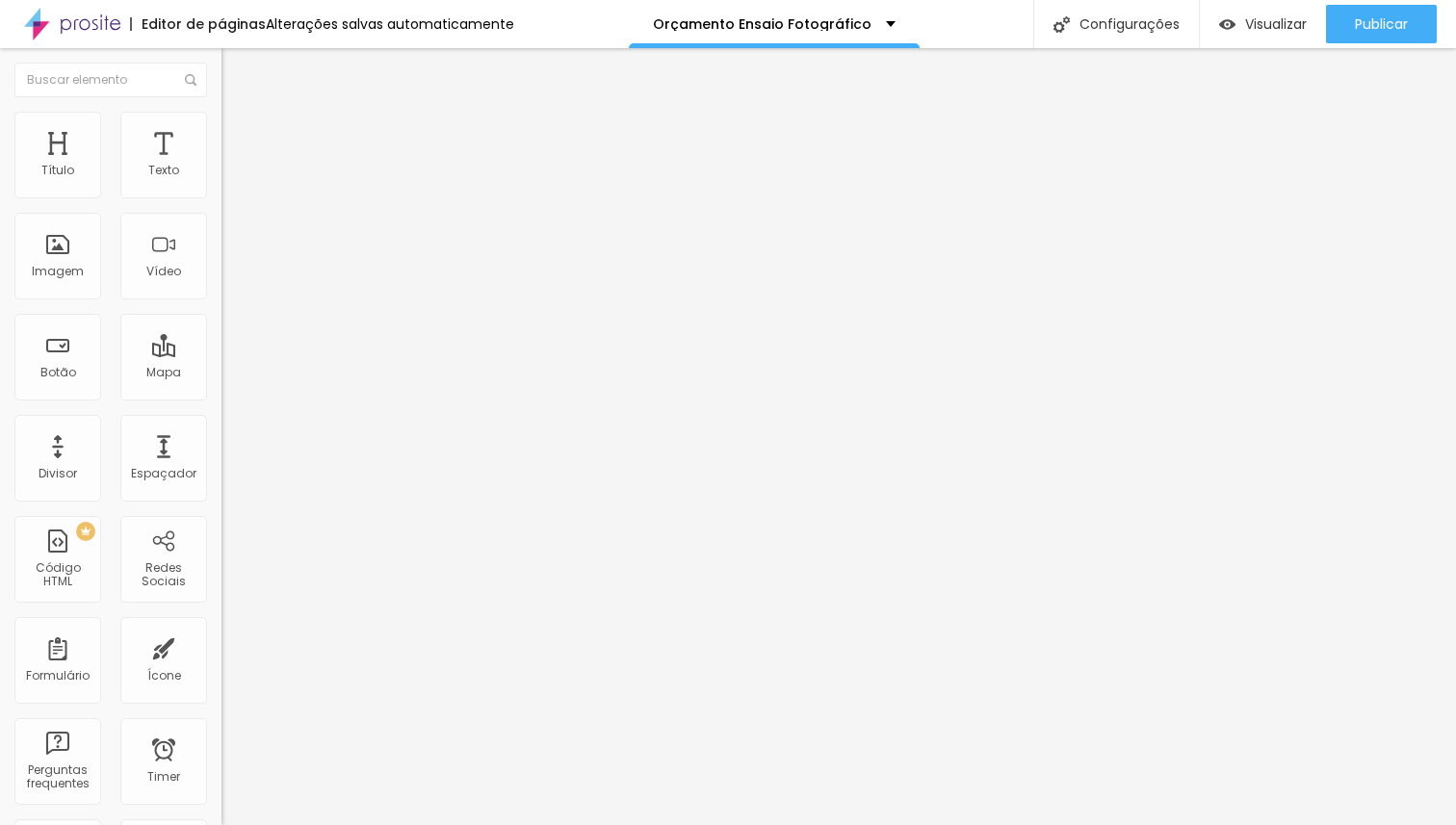
type input "3"
type input "2"
type input "1"
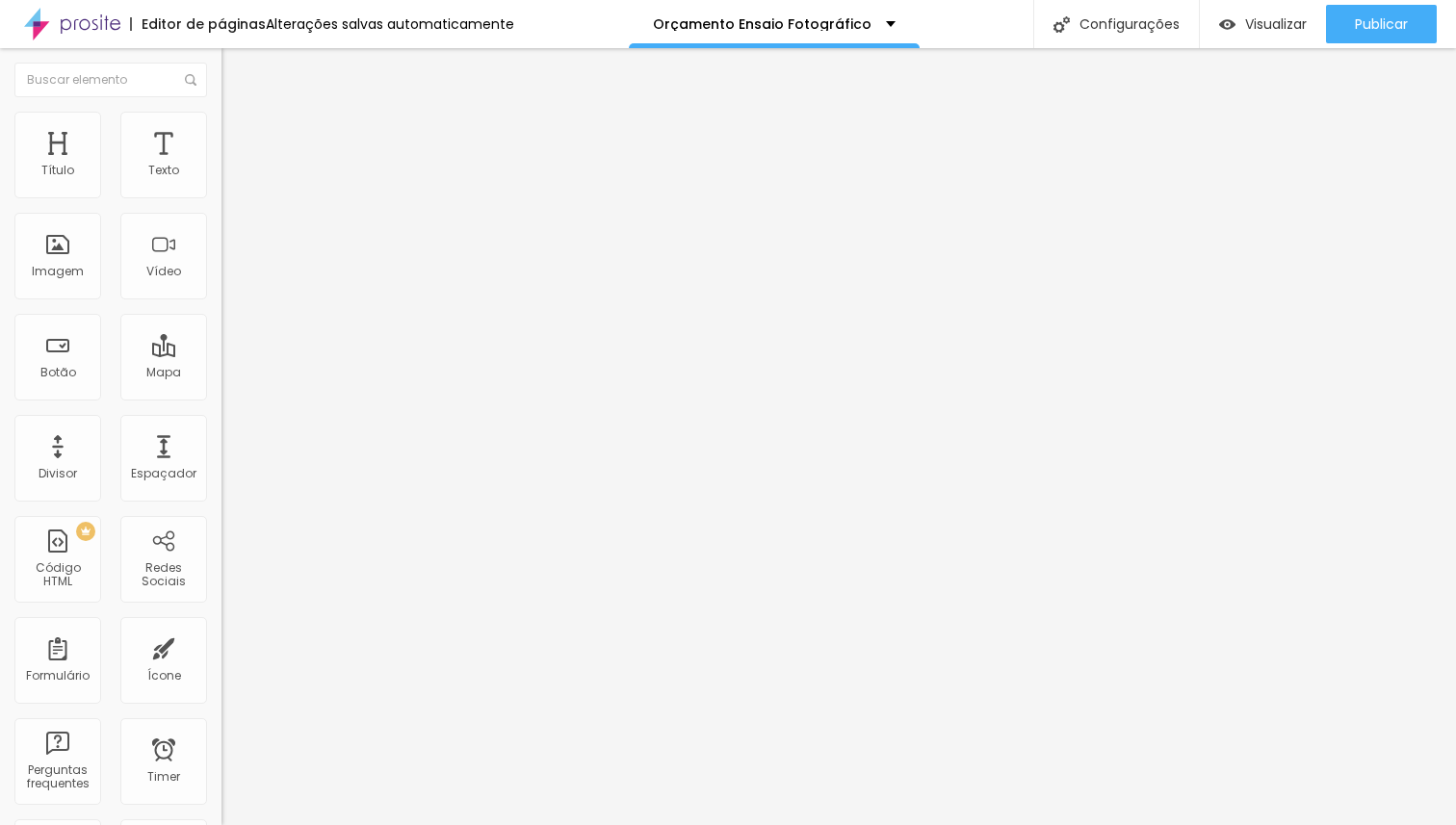
type input "1"
type input "0"
type input "3"
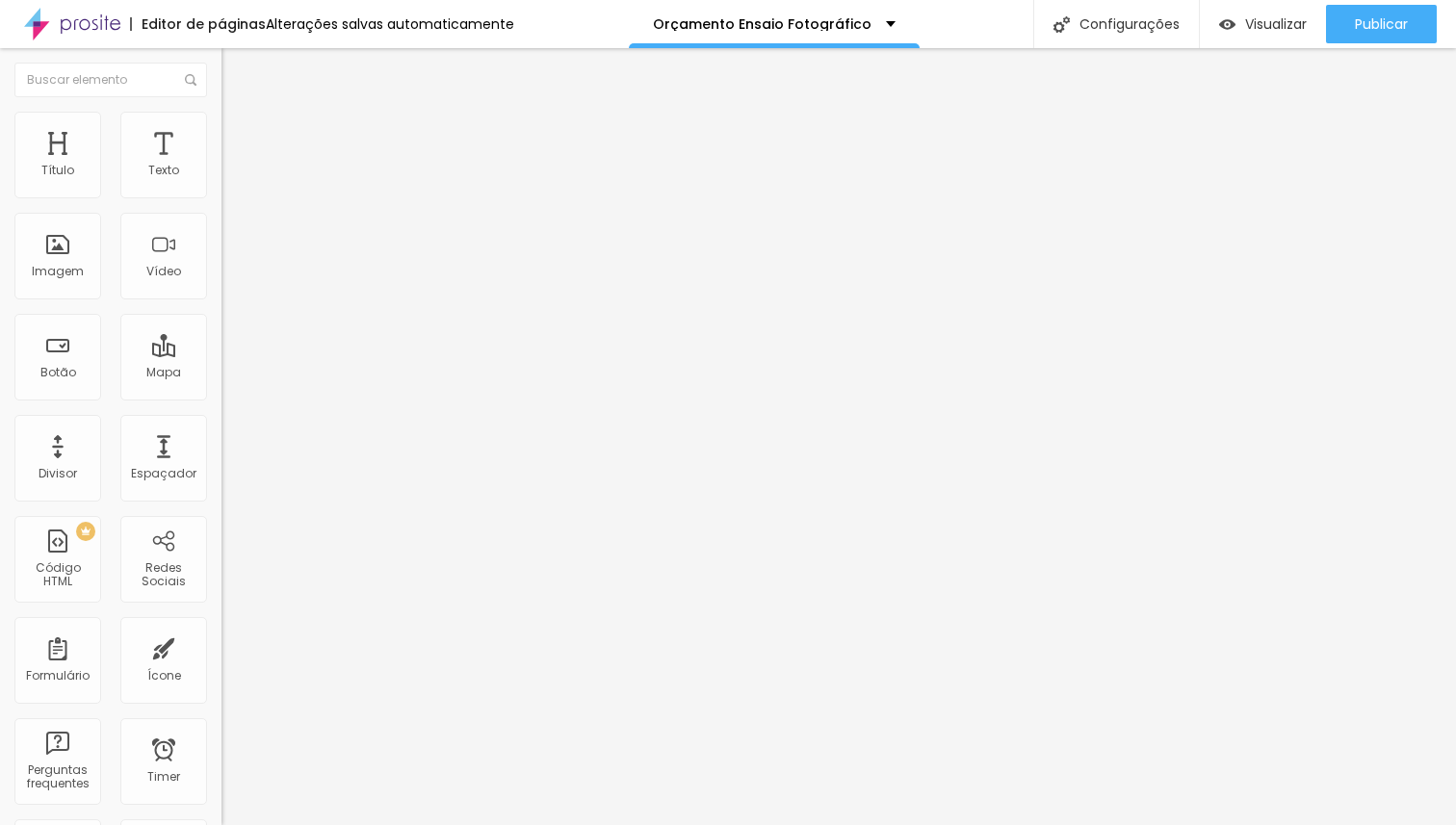
type input "11"
type input "78"
type input "100"
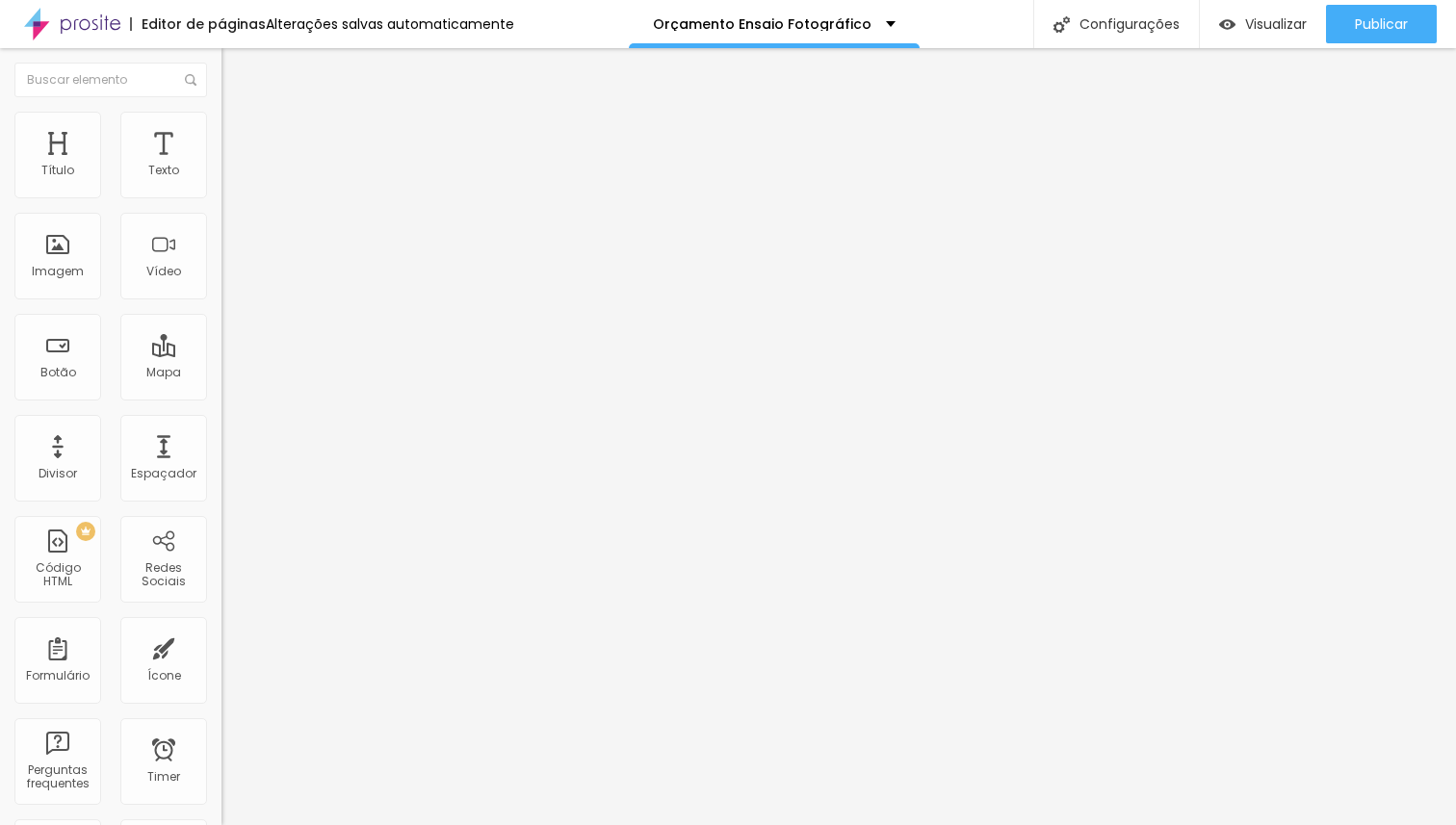
type input "100"
drag, startPoint x: 60, startPoint y: 186, endPoint x: 233, endPoint y: 185, distance: 173.0
type input "100"
click at [233, 354] on input "range" at bounding box center [283, 362] width 124 height 16
type input "24"
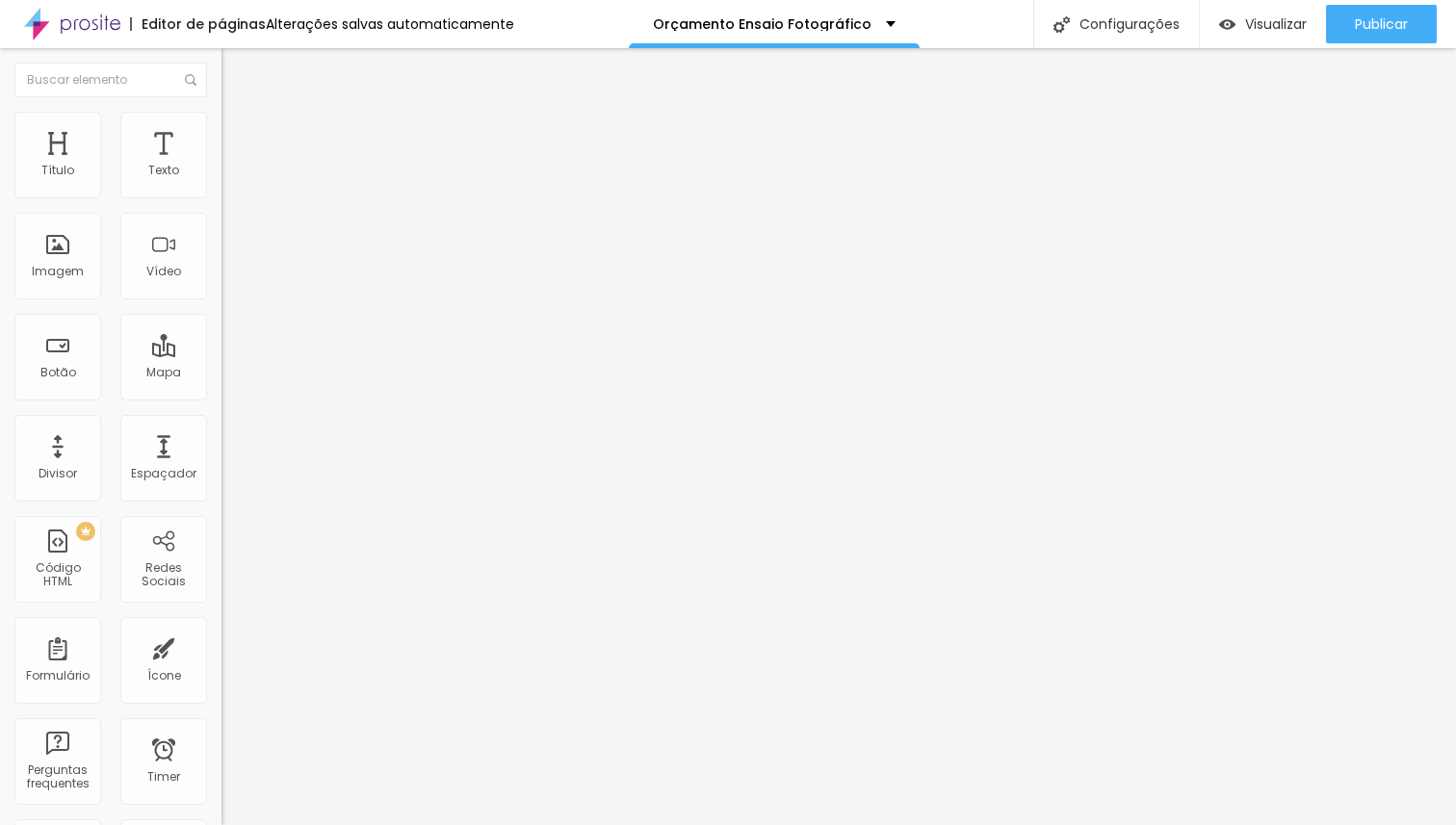
type input "24"
type input "26"
type input "60"
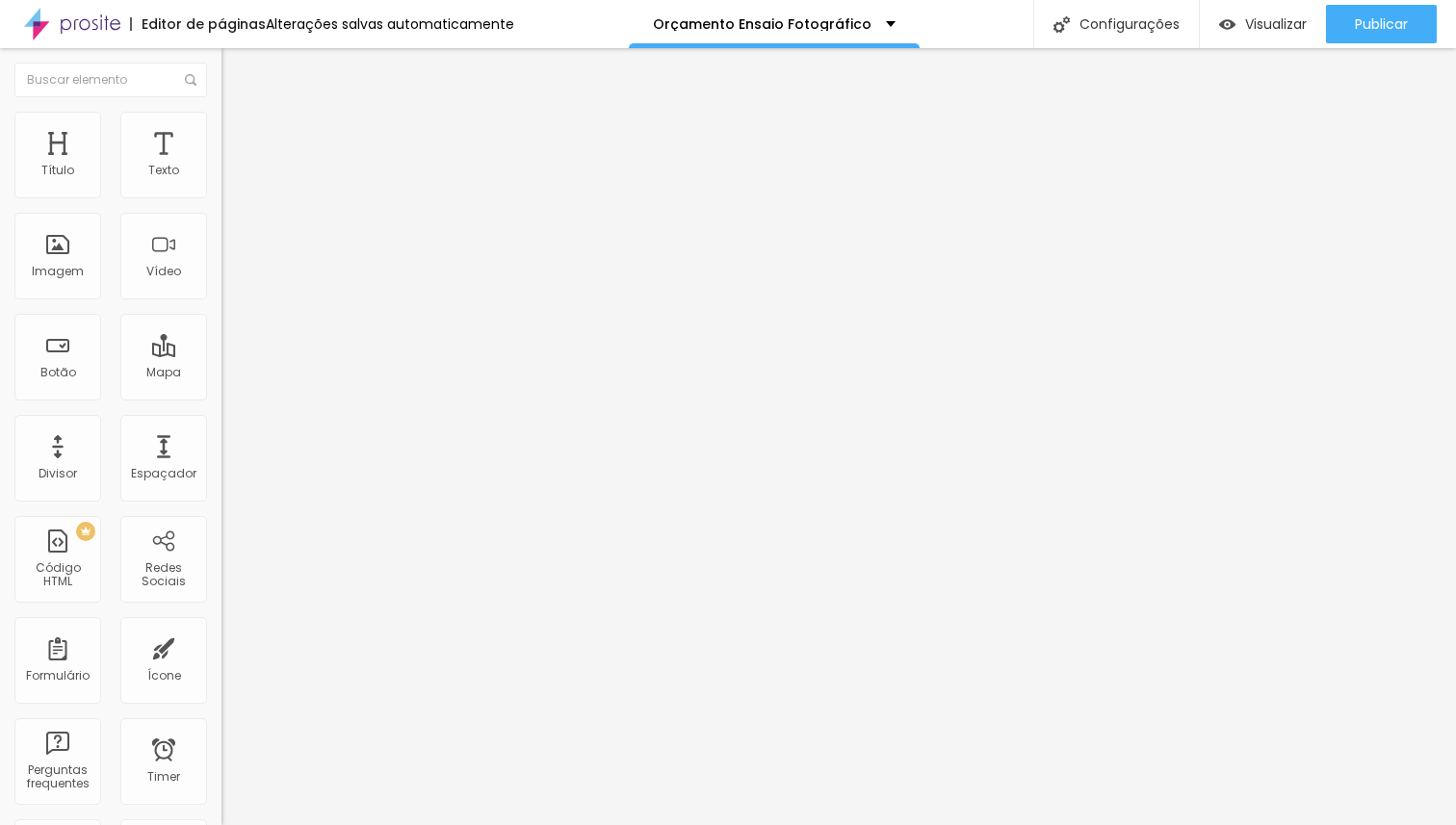
type input "74"
type input "79"
type input "81"
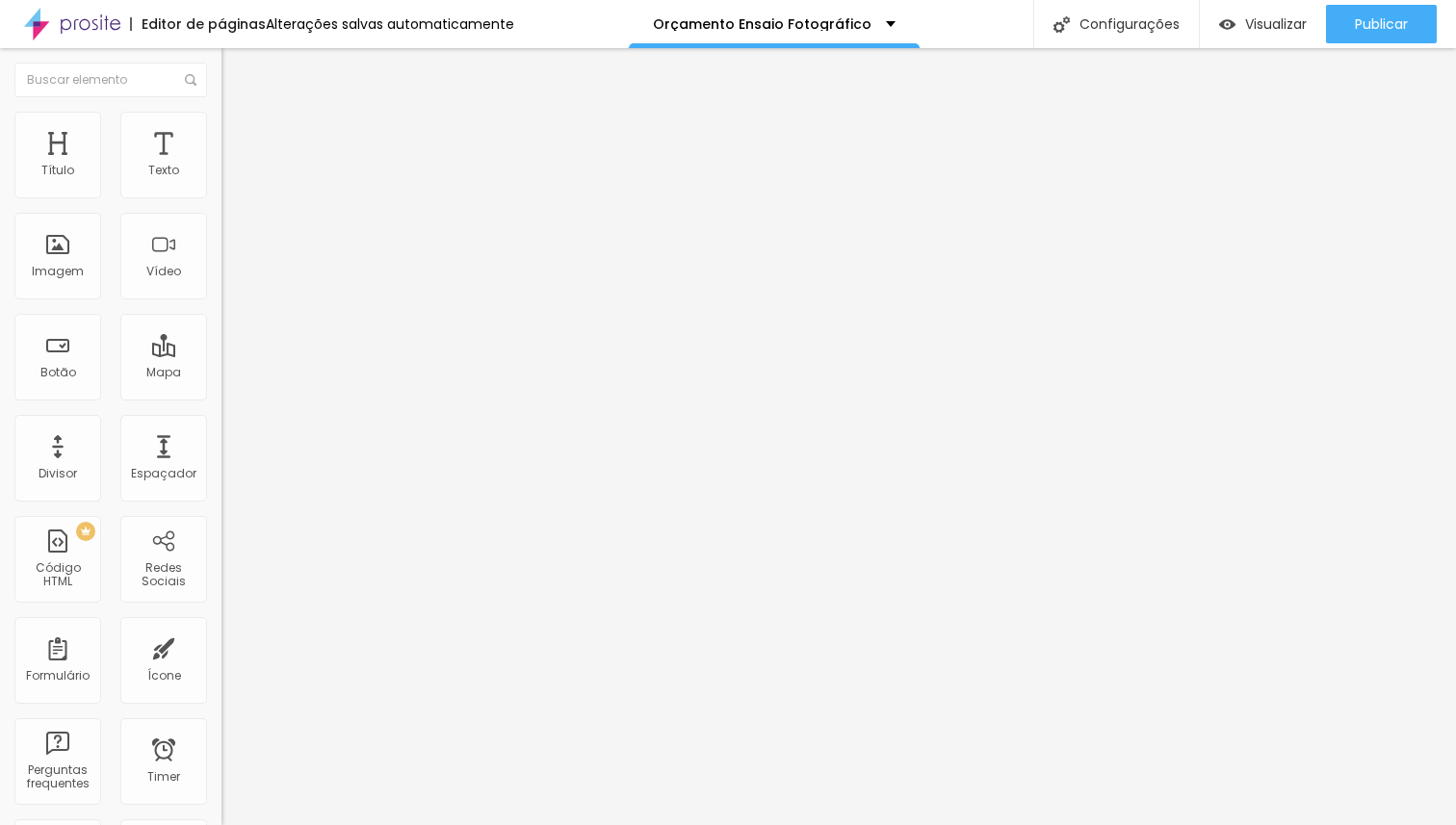
type input "81"
type input "82"
type input "85"
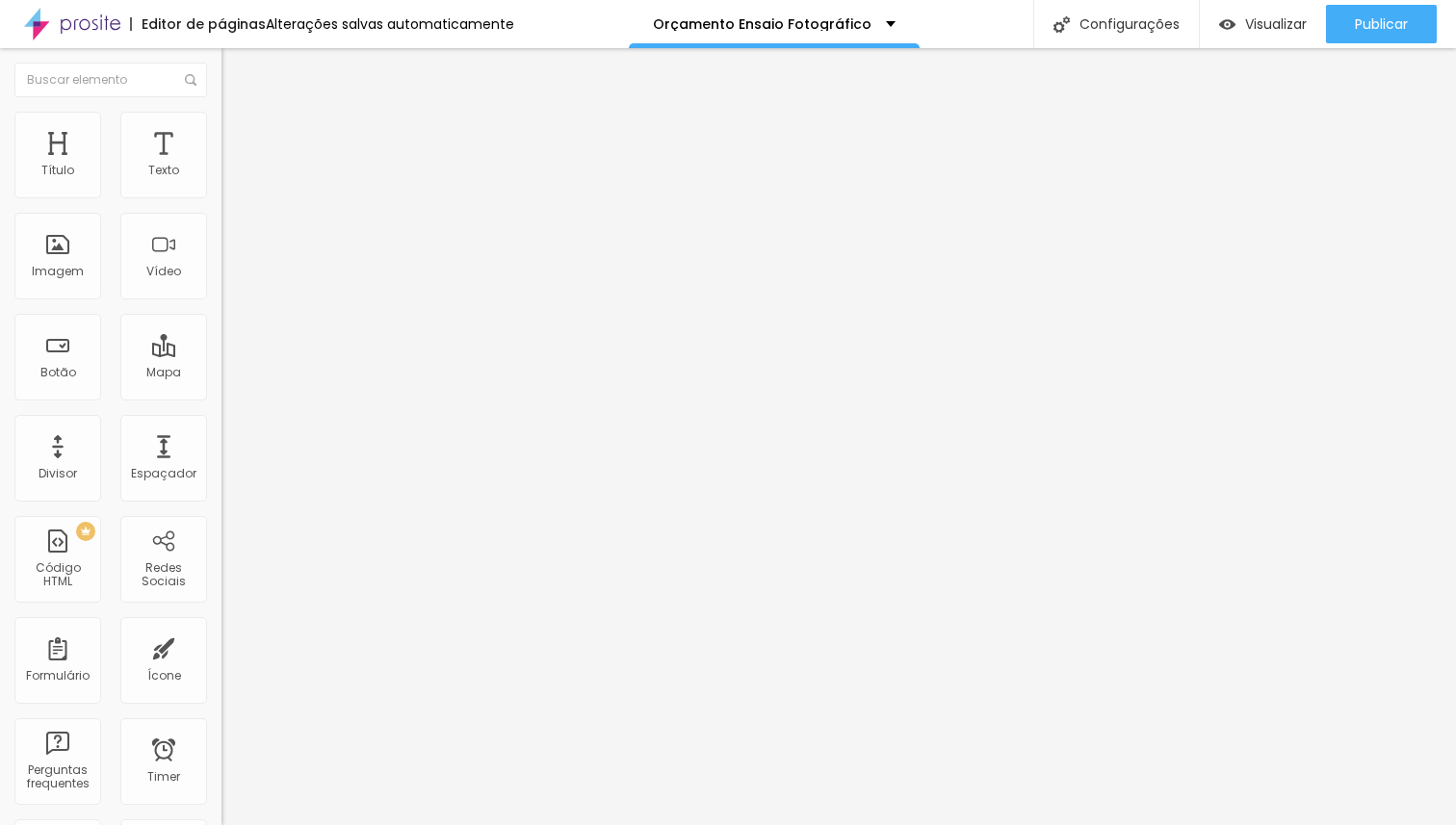
type input "87"
type input "88"
type input "89"
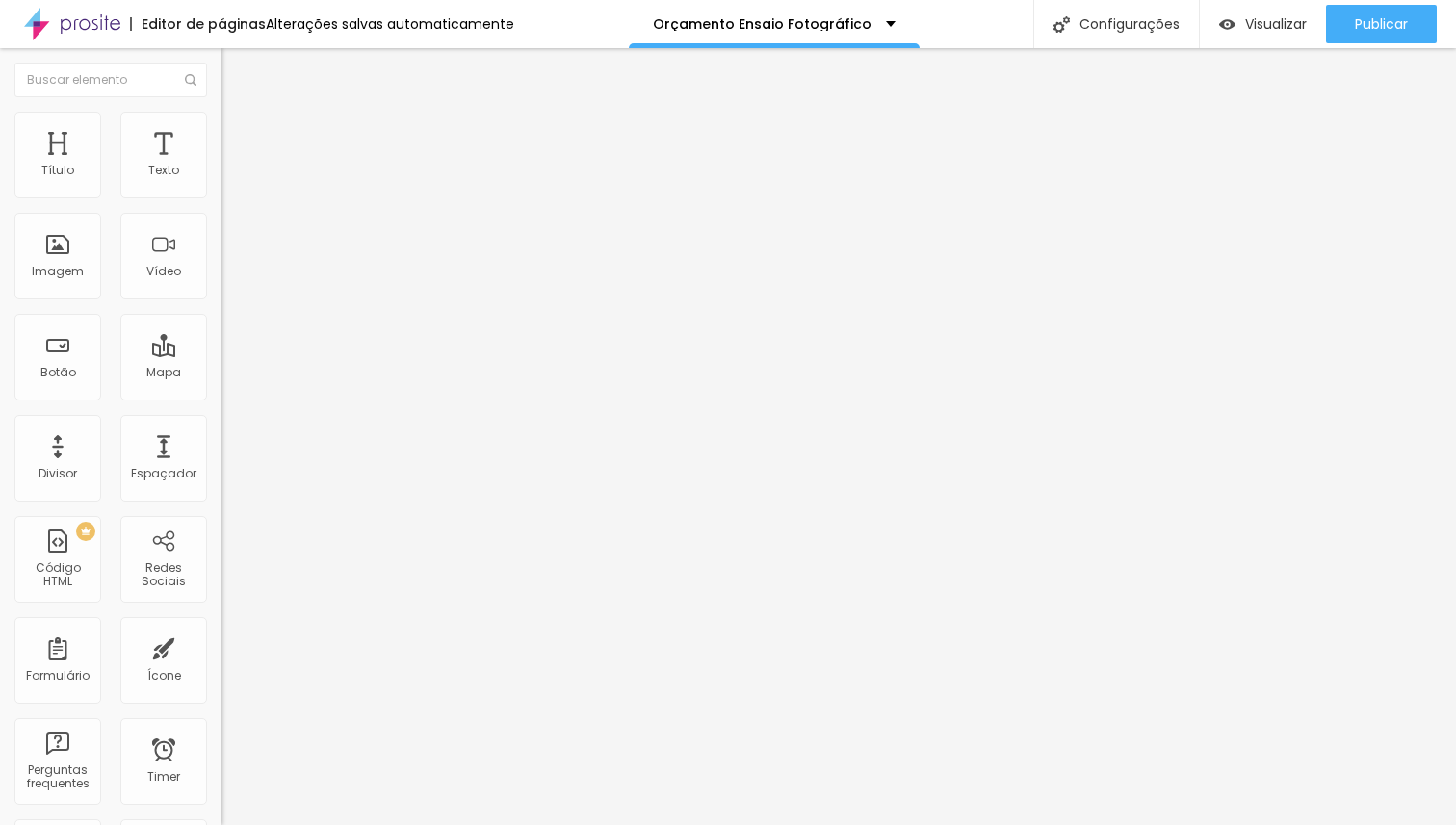
type input "89"
type input "90"
type input "92"
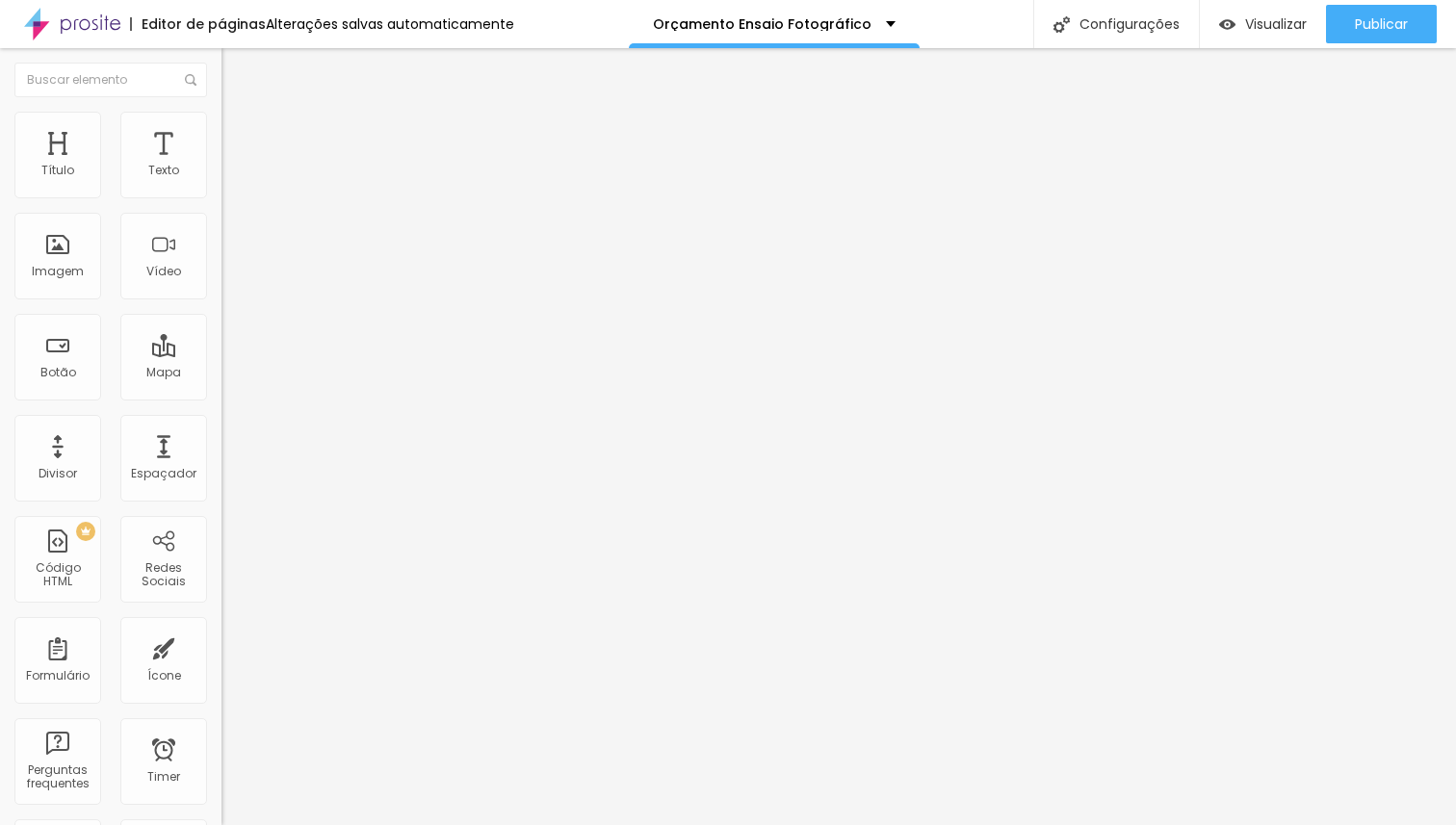
type input "93"
type input "94"
type input "95"
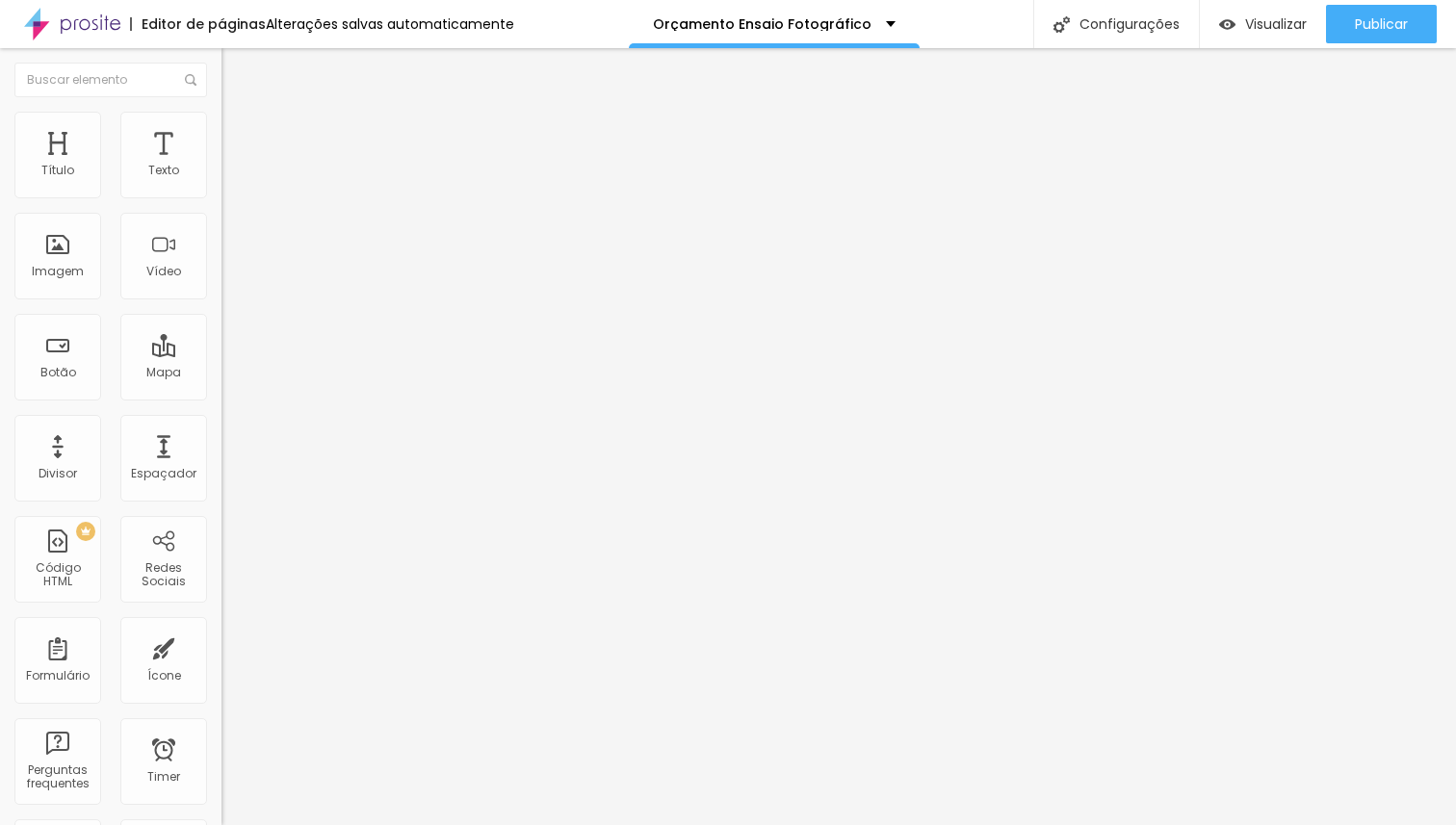
type input "95"
type input "96"
type input "97"
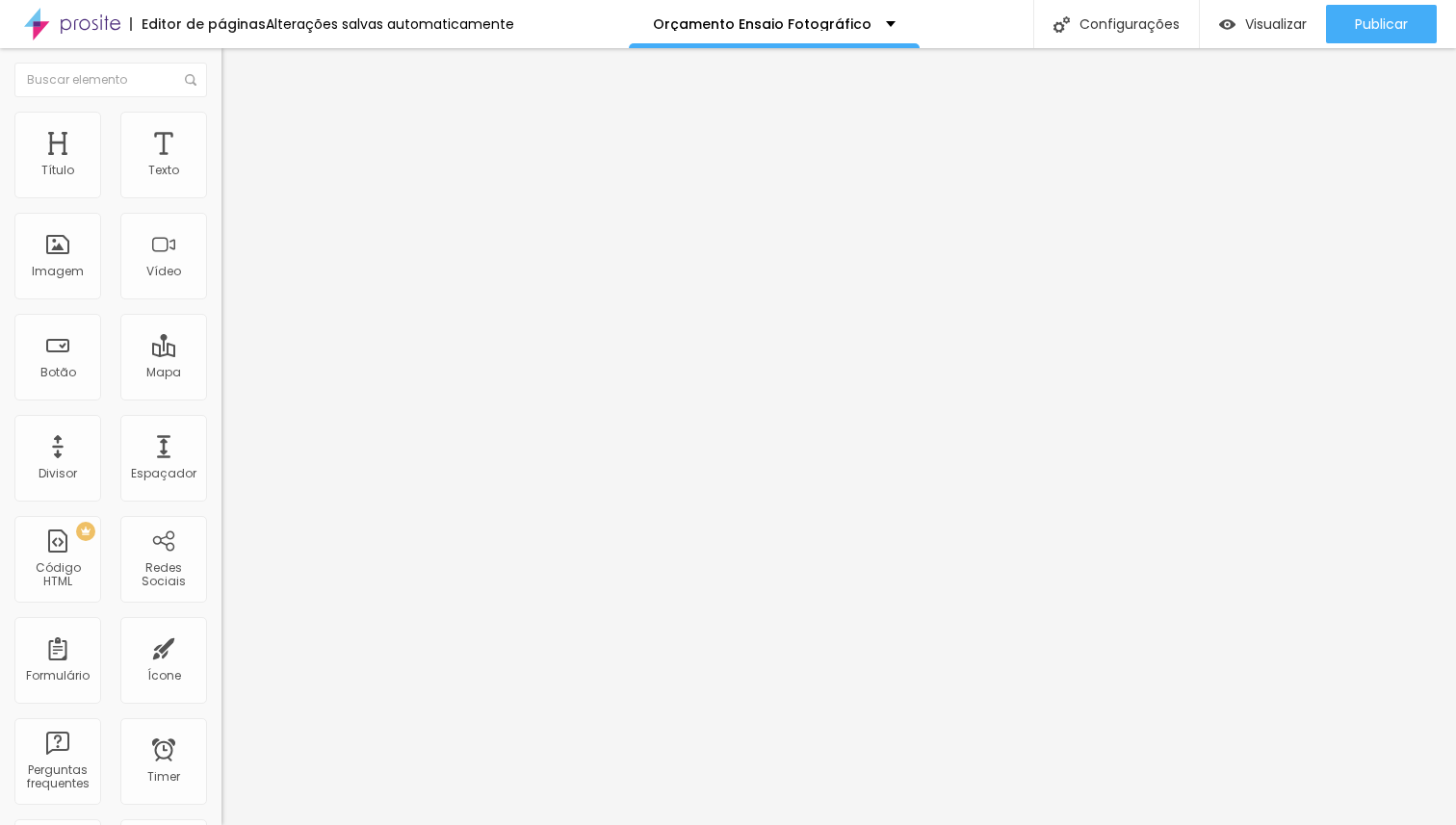
type input "99"
type input "100"
drag, startPoint x: 55, startPoint y: 223, endPoint x: 234, endPoint y: 212, distance: 179.3
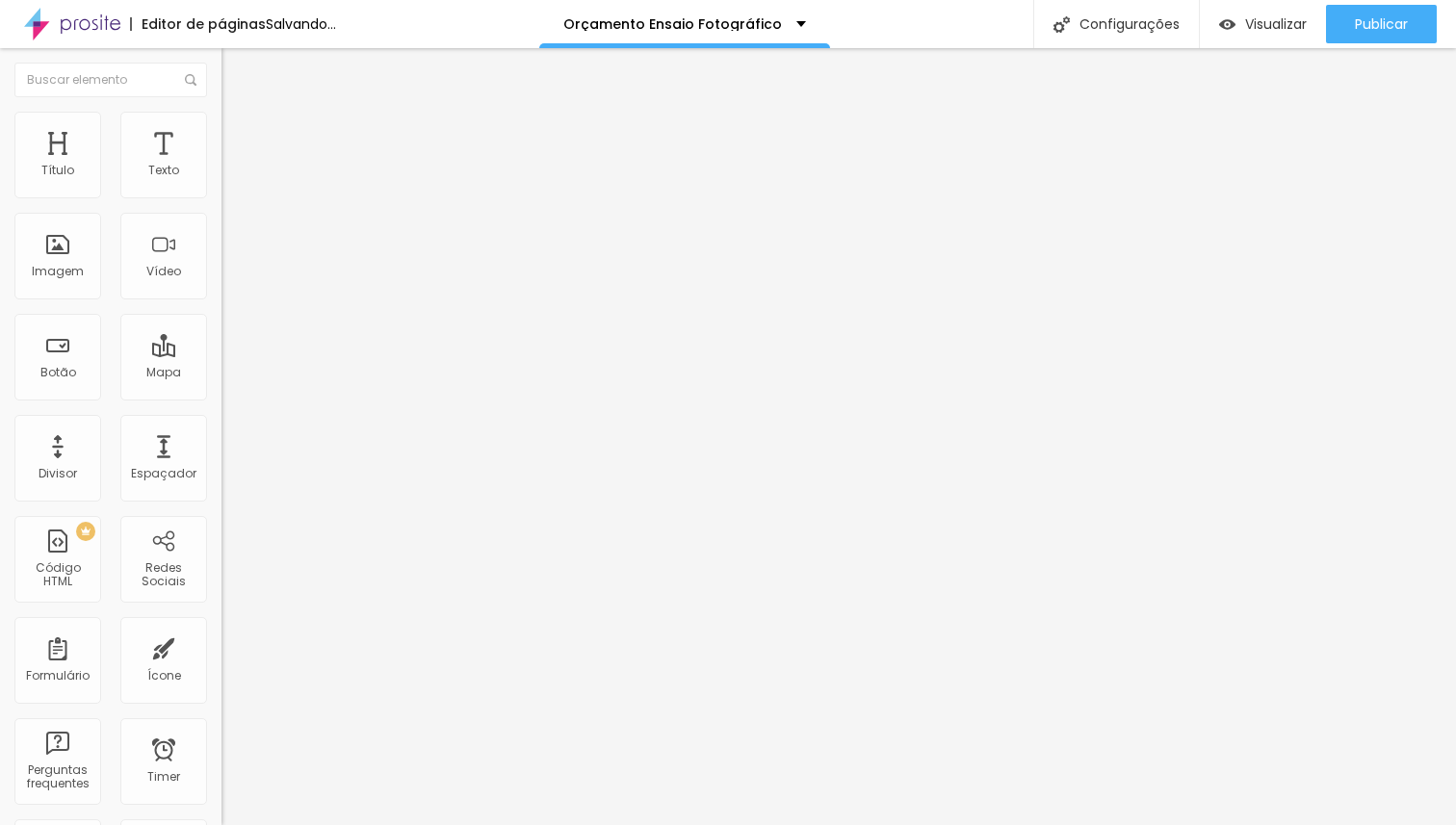
type input "100"
click at [234, 626] on input "range" at bounding box center [283, 634] width 124 height 16
click at [221, 131] on li "Avançado" at bounding box center [332, 141] width 221 height 20
type input "9"
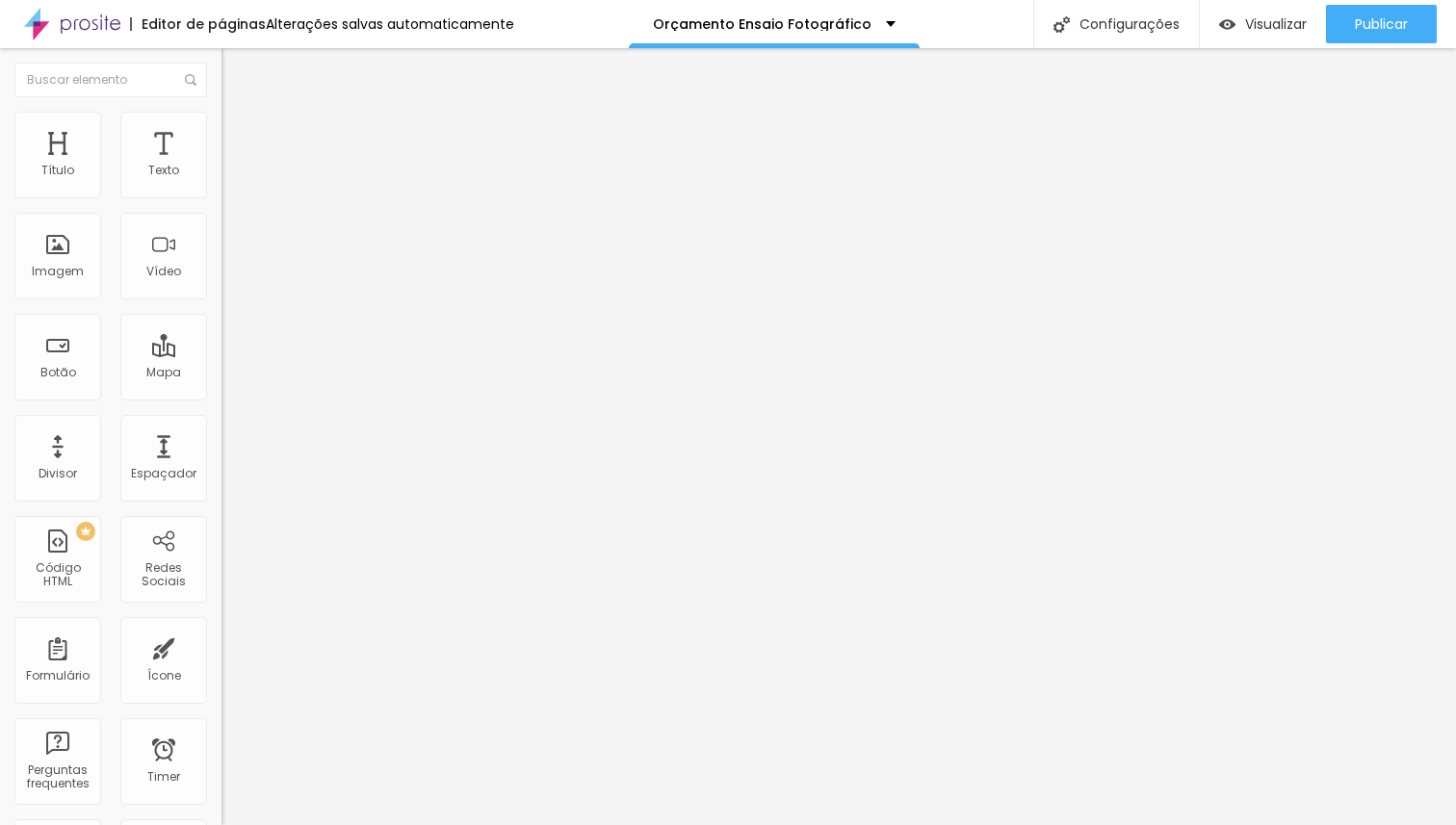
type input "6"
type input "0"
drag, startPoint x: 51, startPoint y: 190, endPoint x: 21, endPoint y: 193, distance: 30.1
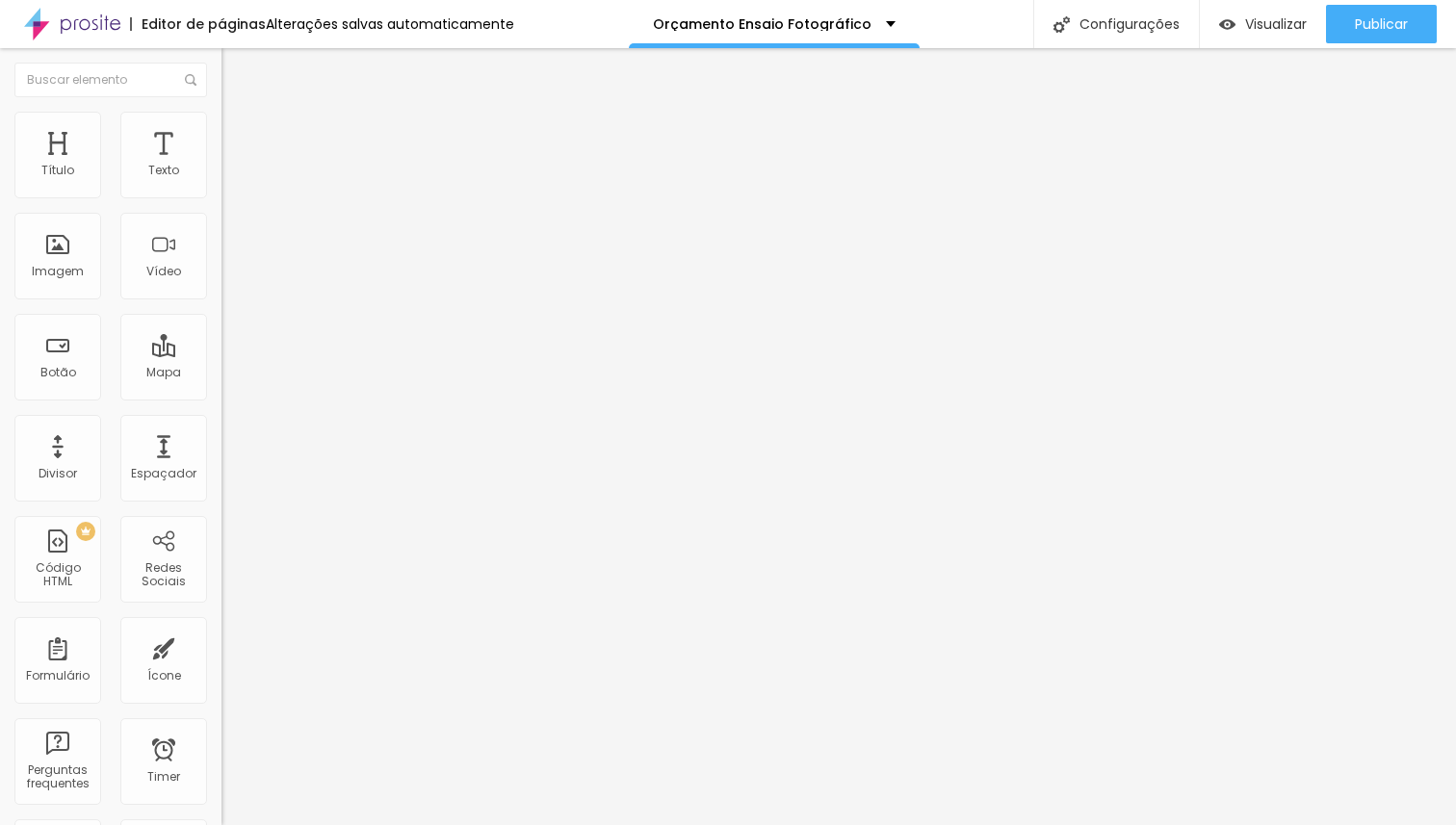
type input "0"
click at [221, 374] on input "range" at bounding box center [283, 382] width 124 height 16
type input "7"
type input "3"
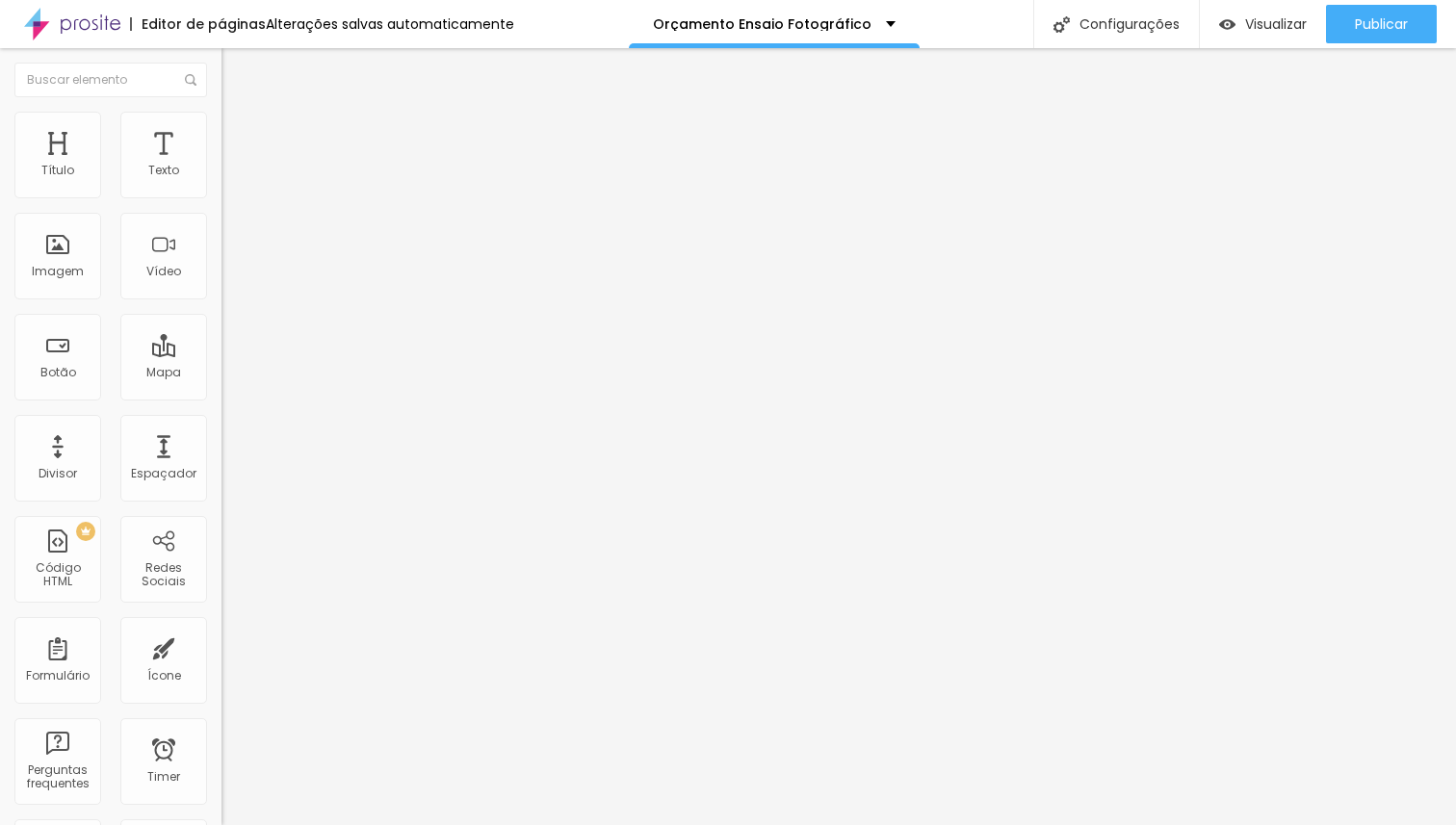
type input "3"
type input "0"
drag, startPoint x: 32, startPoint y: 224, endPoint x: 11, endPoint y: 225, distance: 21.0
type input "0"
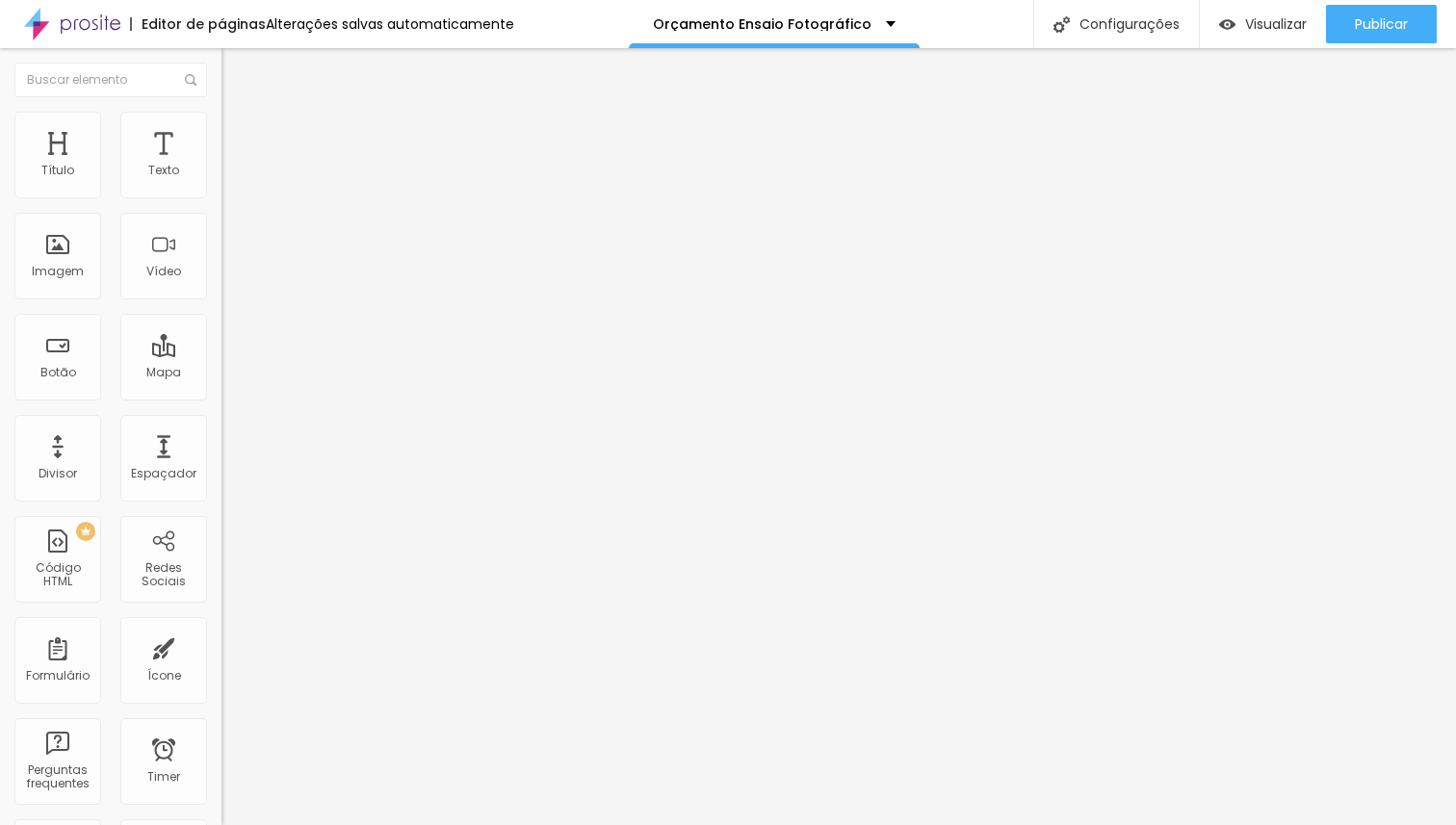
click at [221, 646] on input "range" at bounding box center [283, 654] width 124 height 16
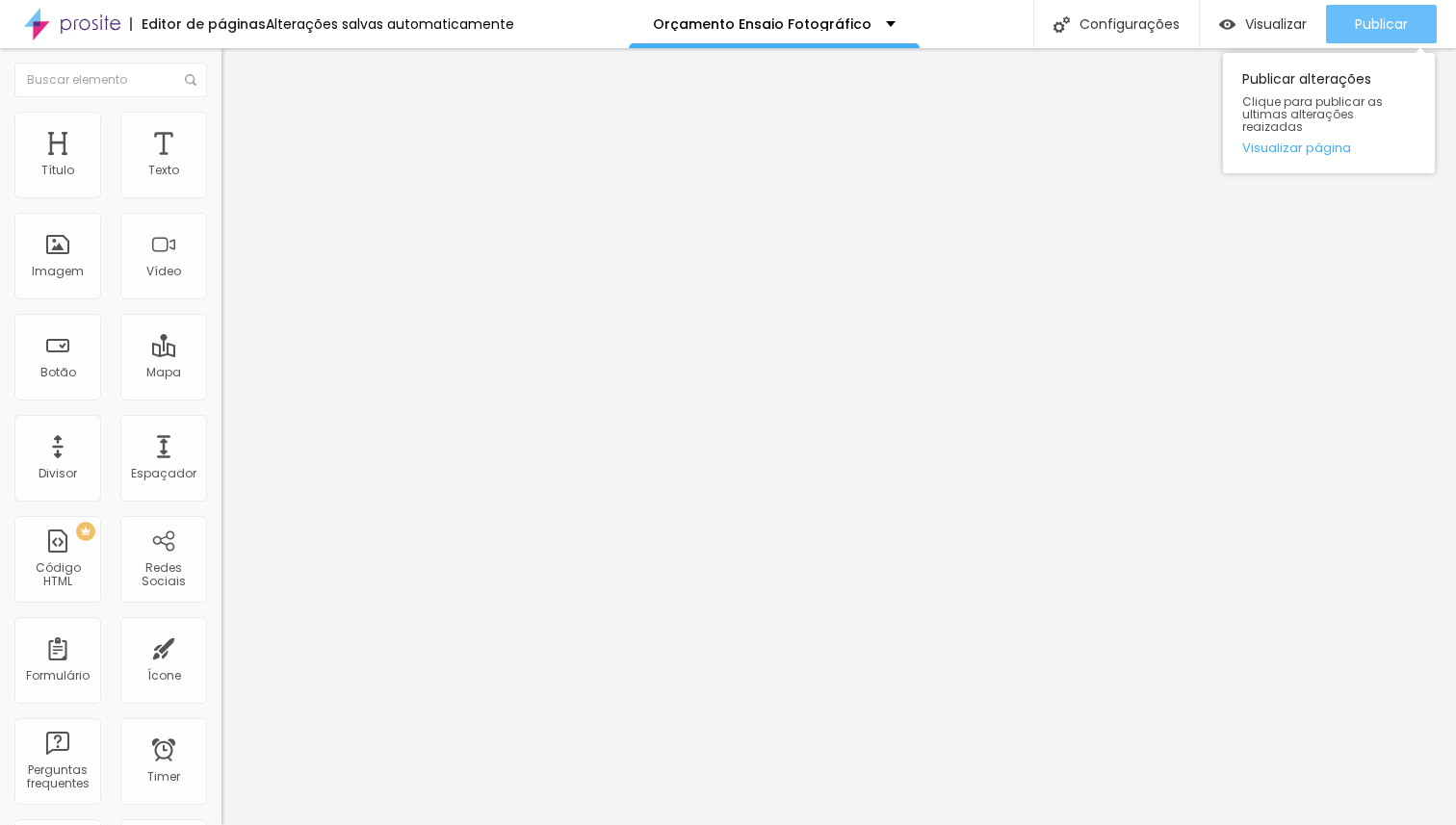
click at [1365, 19] on span "Publicar" at bounding box center [1381, 25] width 53 height 16
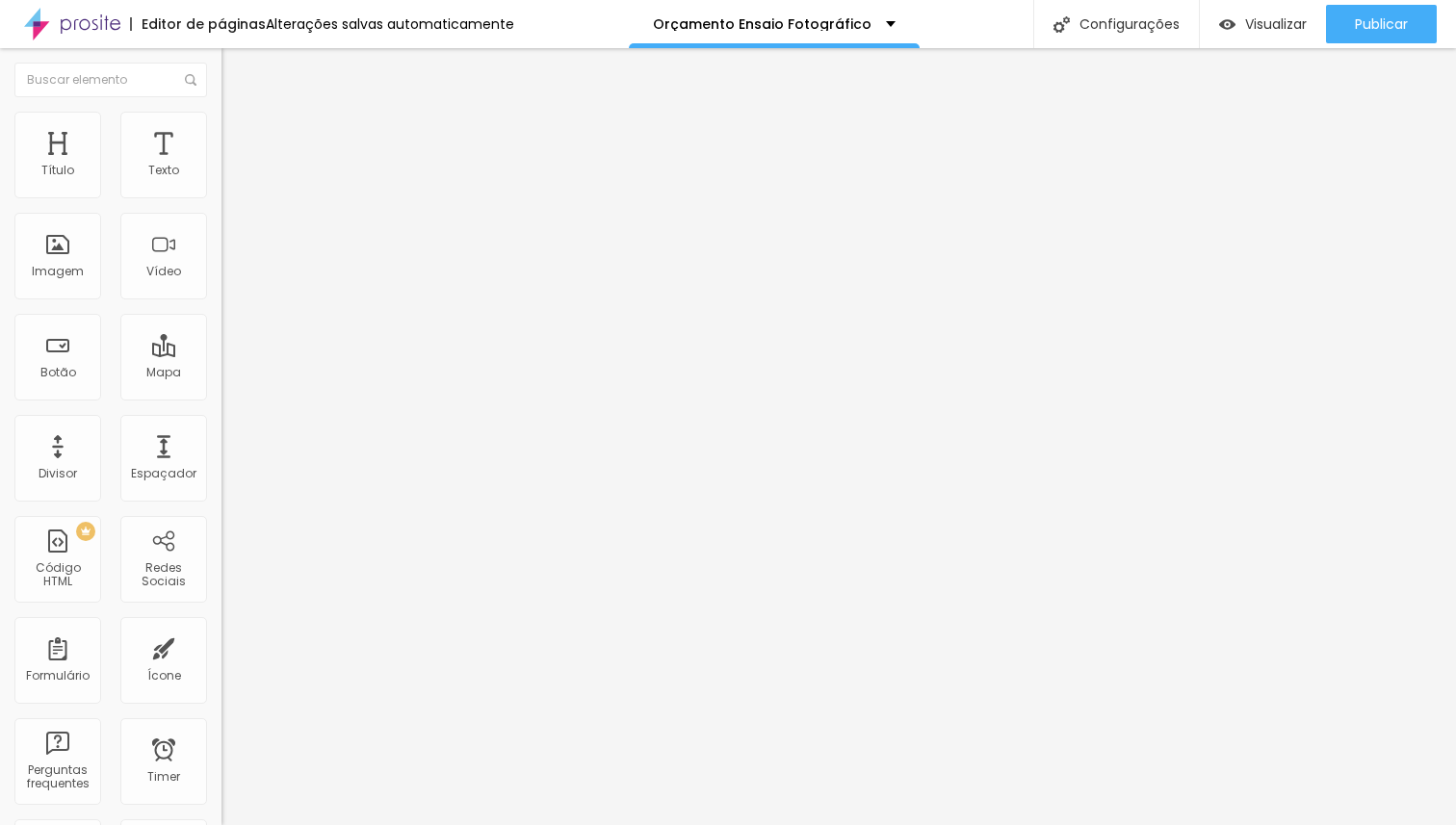
click at [221, 165] on span "Trocar imagem" at bounding box center [273, 157] width 105 height 17
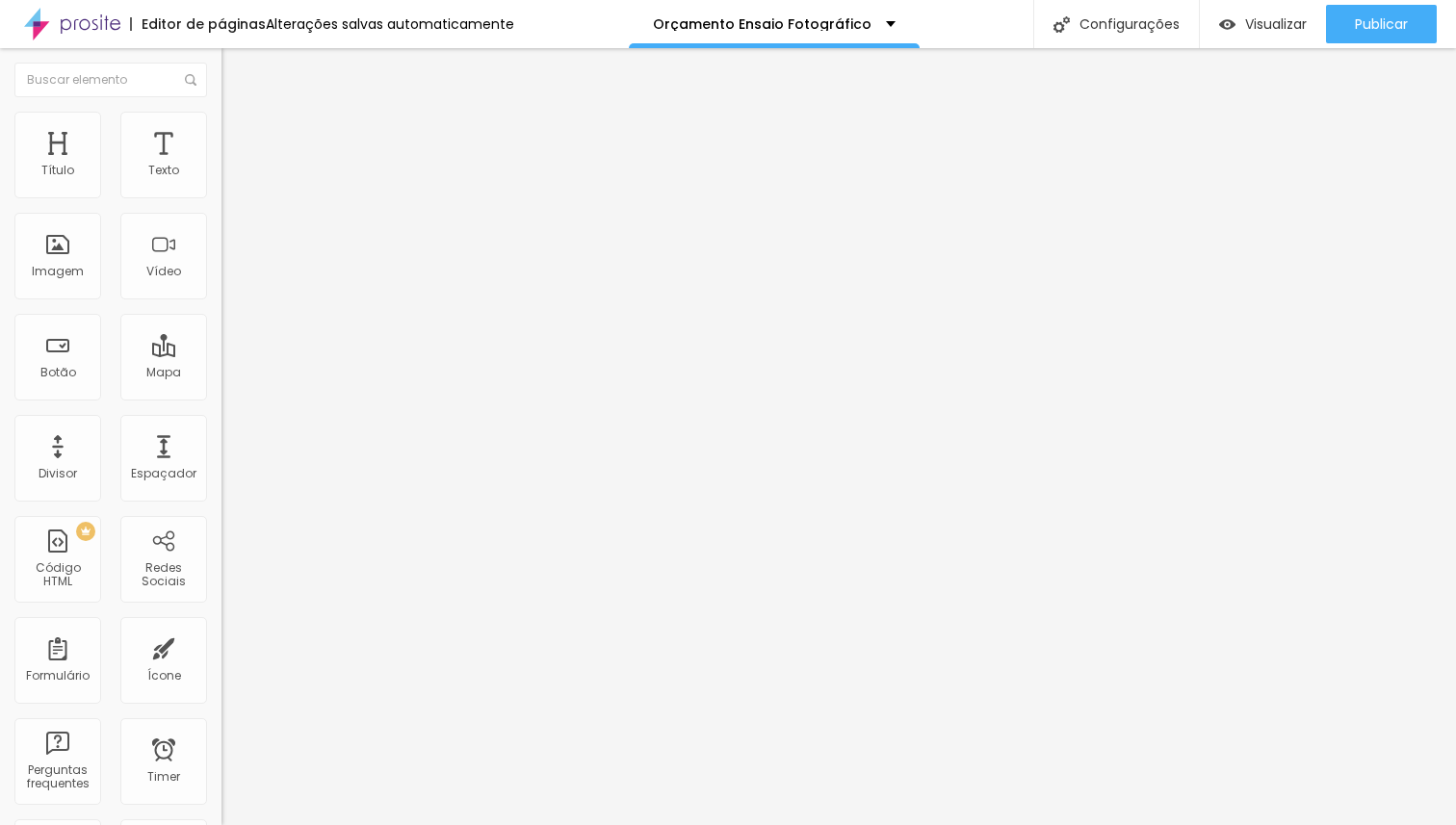
click at [221, 301] on span "1:1 Quadrado" at bounding box center [259, 293] width 76 height 17
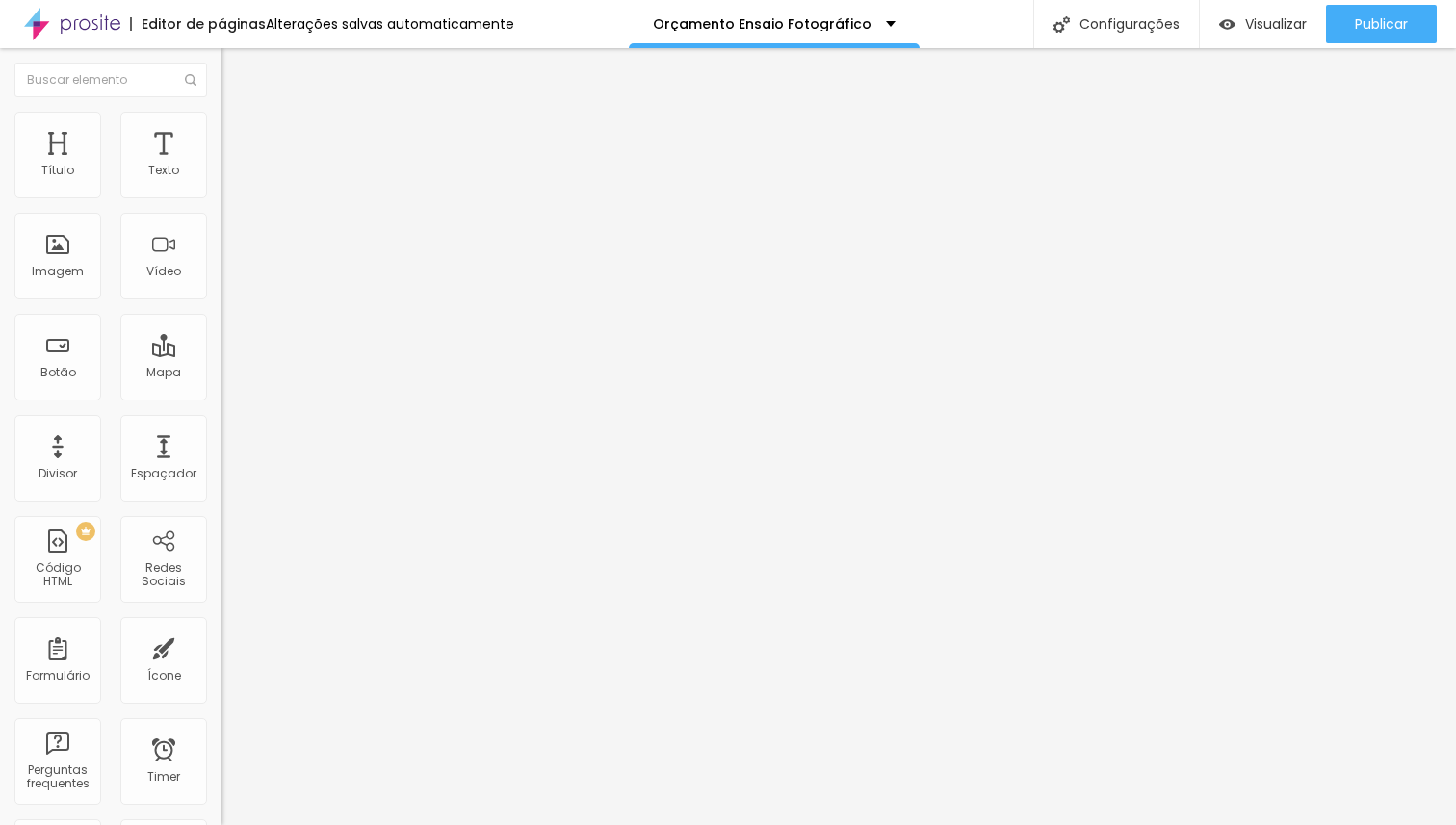
click at [221, 354] on span "Original" at bounding box center [244, 346] width 46 height 17
click at [221, 336] on span "Quadrado" at bounding box center [253, 327] width 63 height 17
click at [221, 324] on span "Padrão" at bounding box center [243, 316] width 43 height 17
click at [221, 342] on span "Quadrado" at bounding box center [253, 334] width 63 height 17
click at [221, 131] on img at bounding box center [230, 140] width 18 height 18
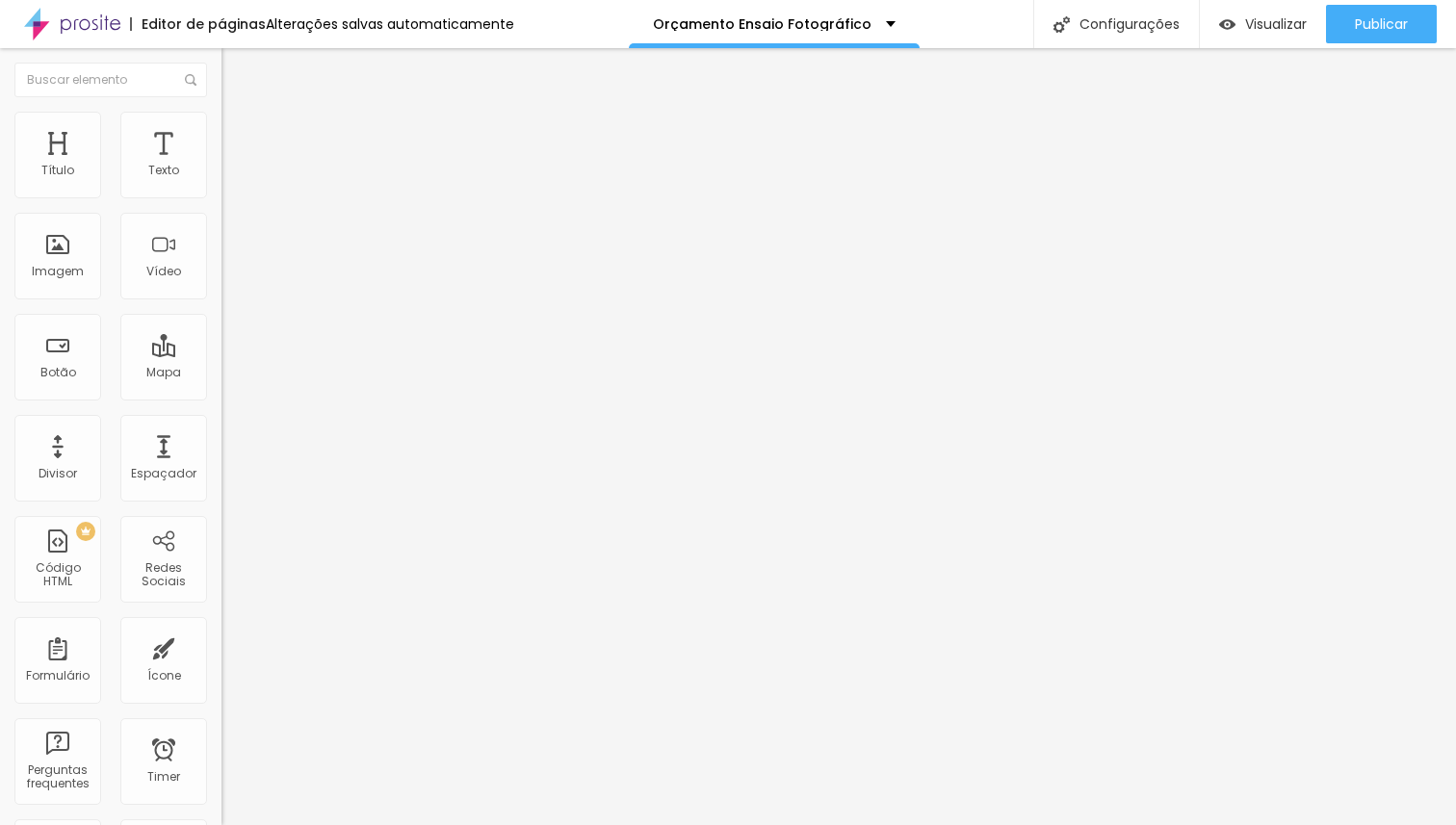
type input "94"
type input "82"
type input "0"
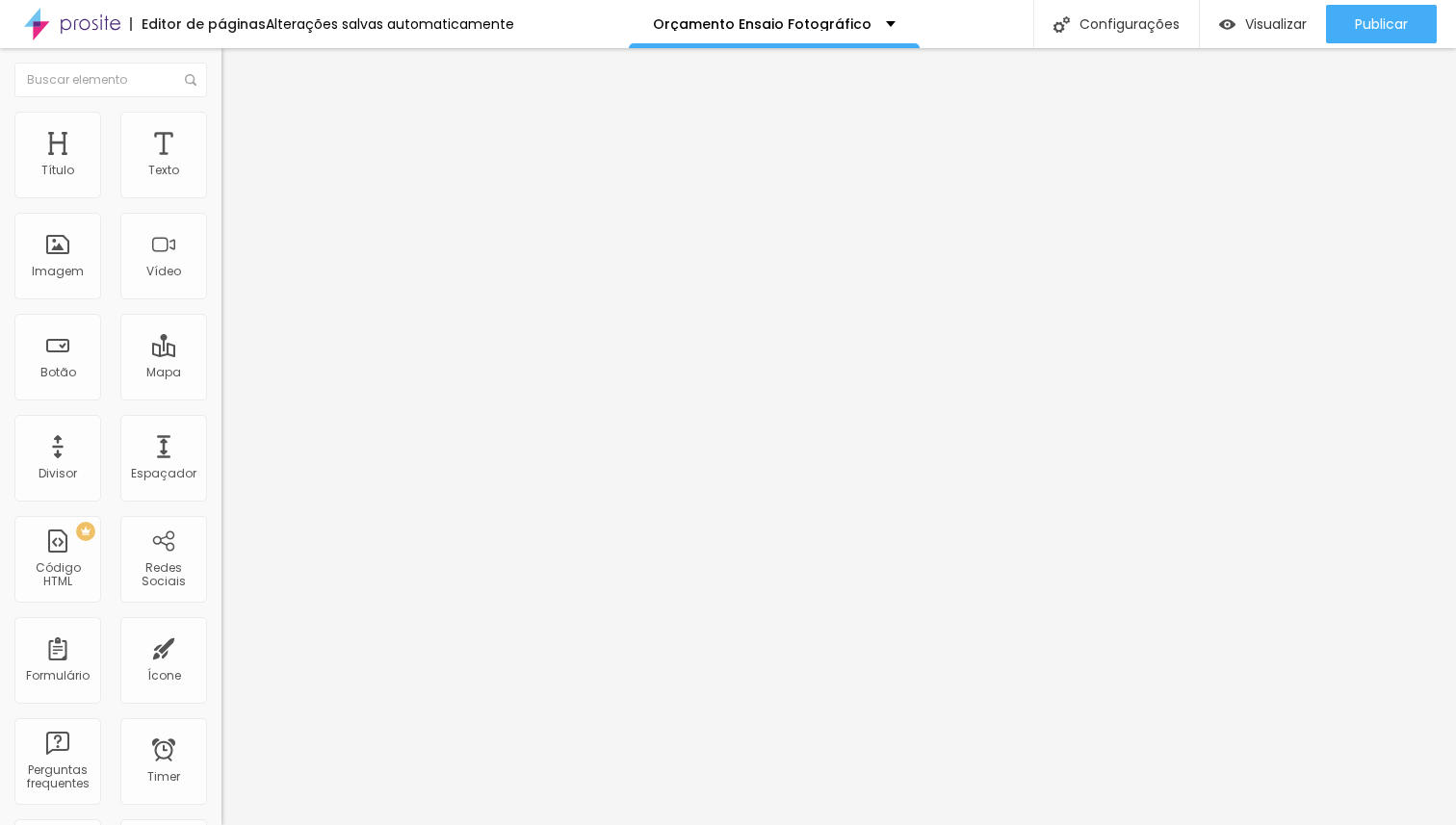
type input "0"
type input "4"
type input "23"
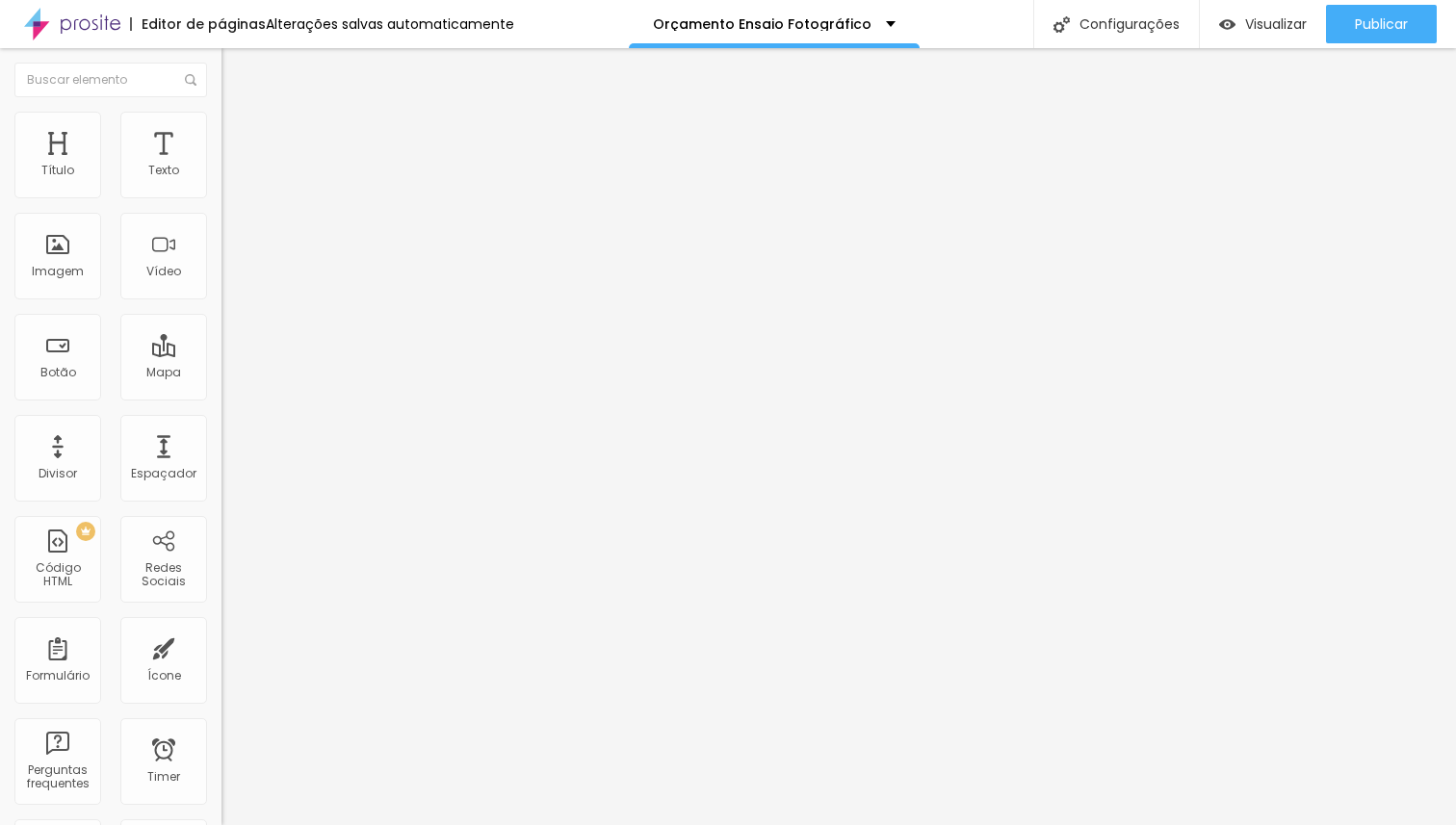
type input "24"
type input "25"
type input "24"
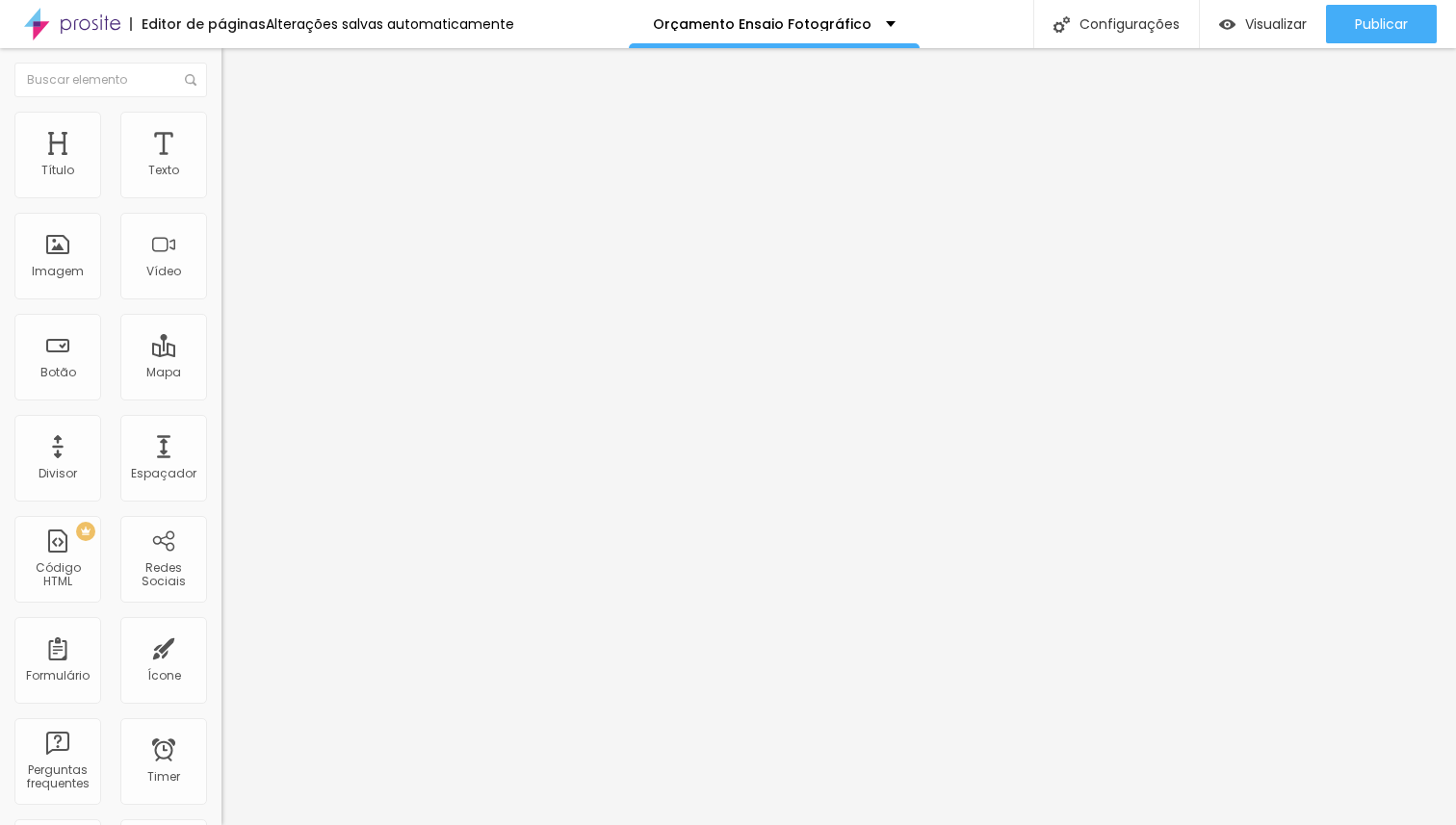
type input "24"
type input "23"
type input "20"
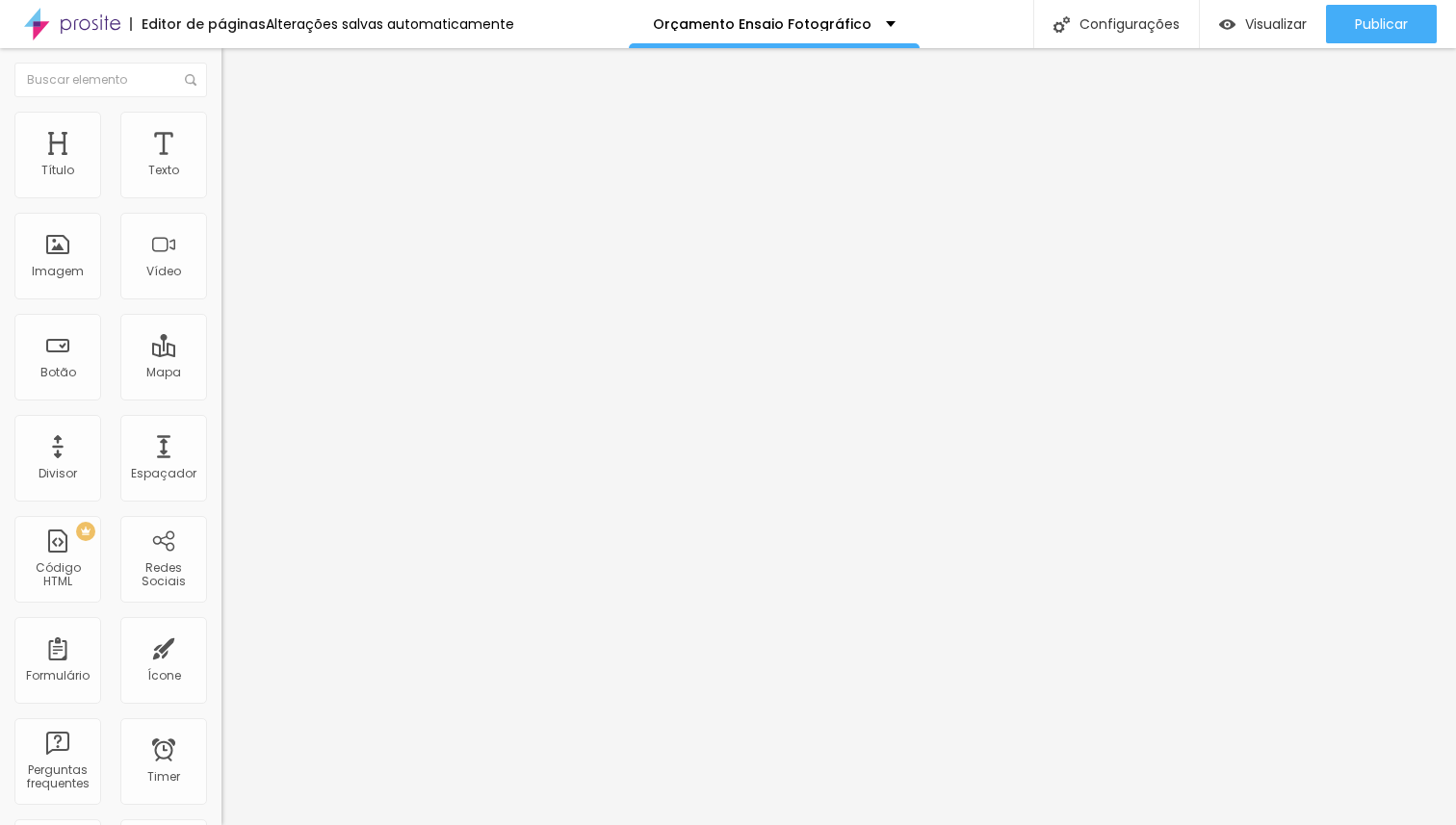
type input "0"
drag, startPoint x: 156, startPoint y: 190, endPoint x: 0, endPoint y: 198, distance: 156.2
type input "0"
click at [221, 374] on input "range" at bounding box center [283, 382] width 124 height 16
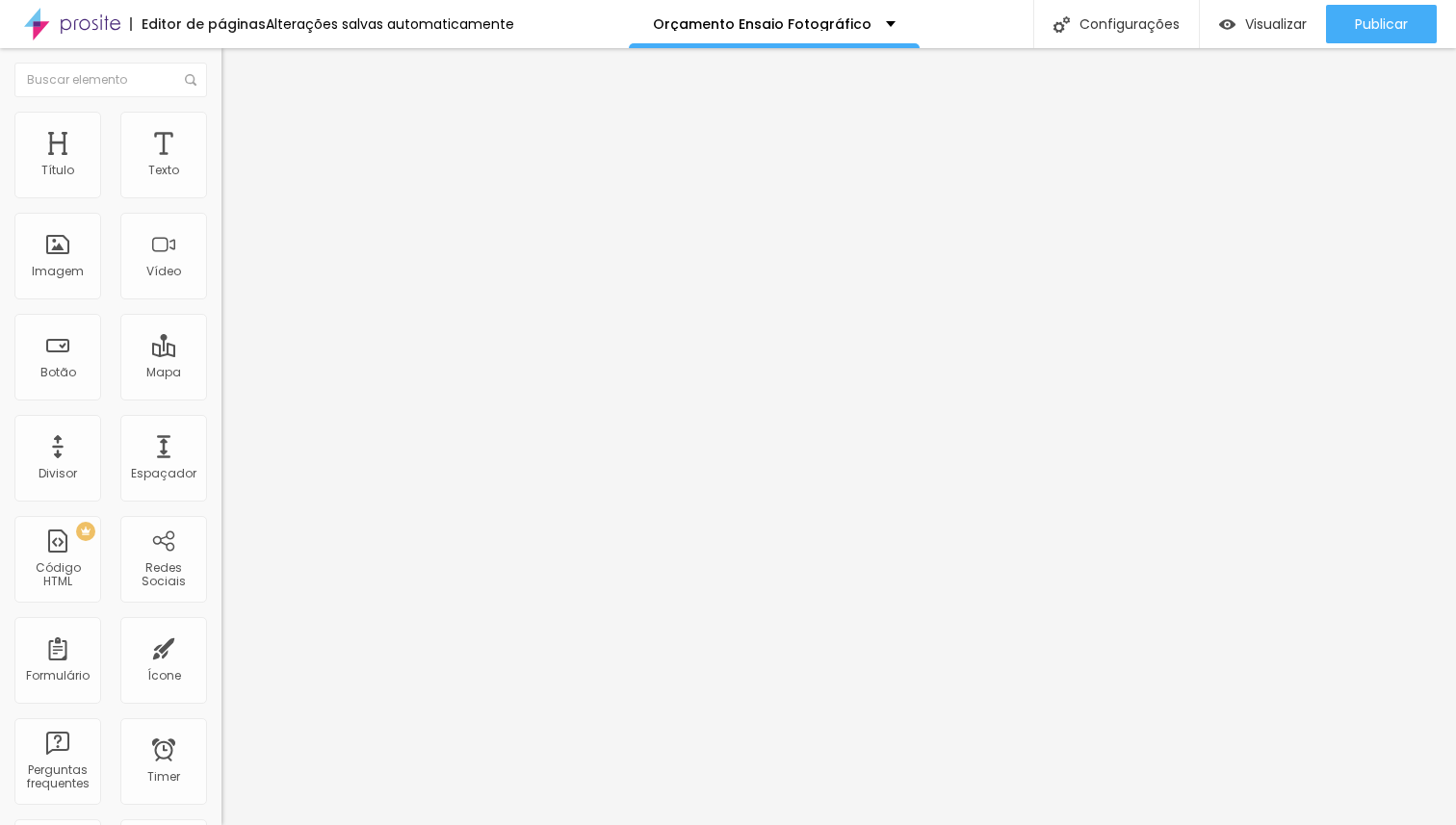
type input "99"
type input "85"
type input "70"
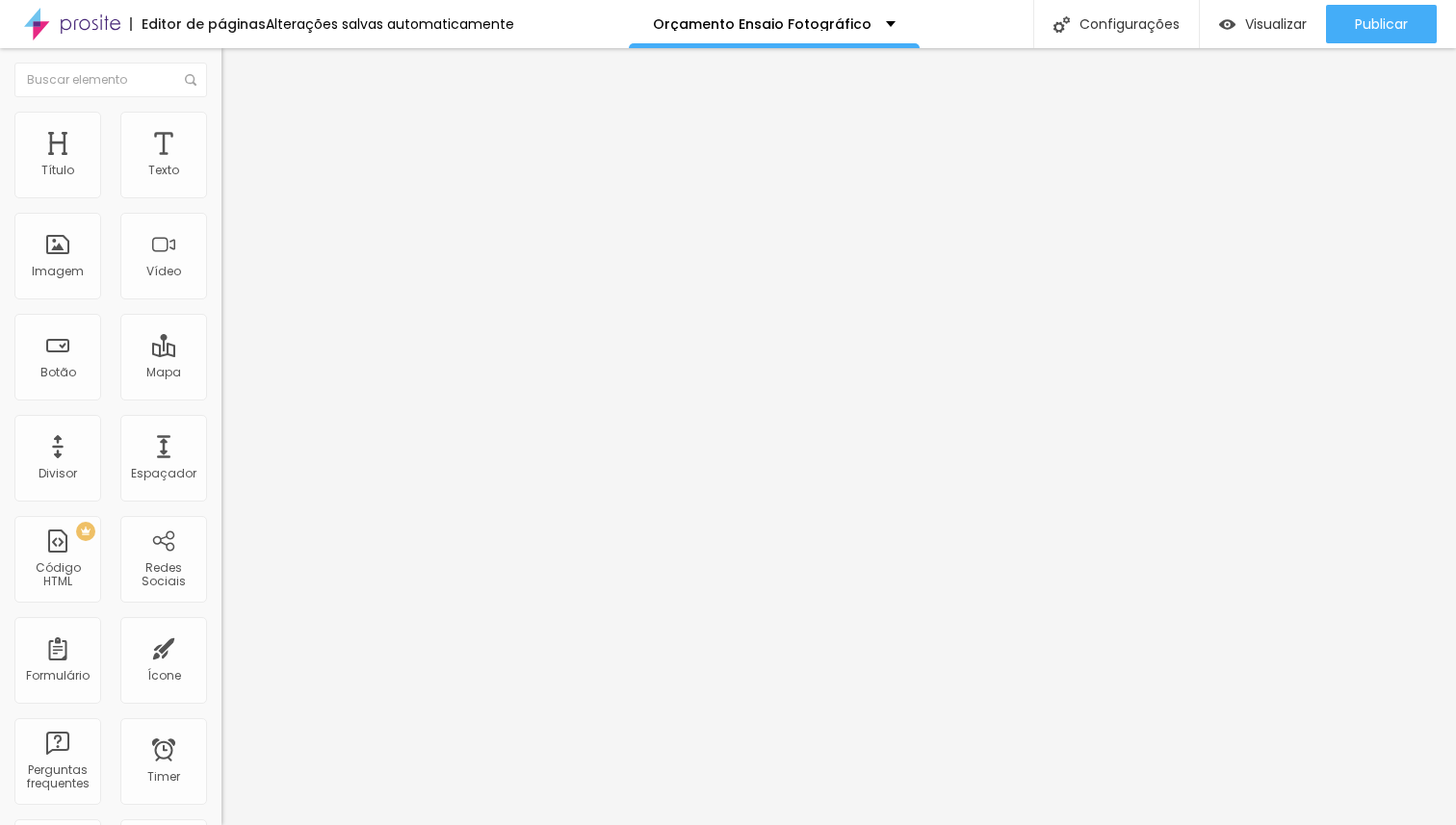
type input "70"
type input "62"
type input "54"
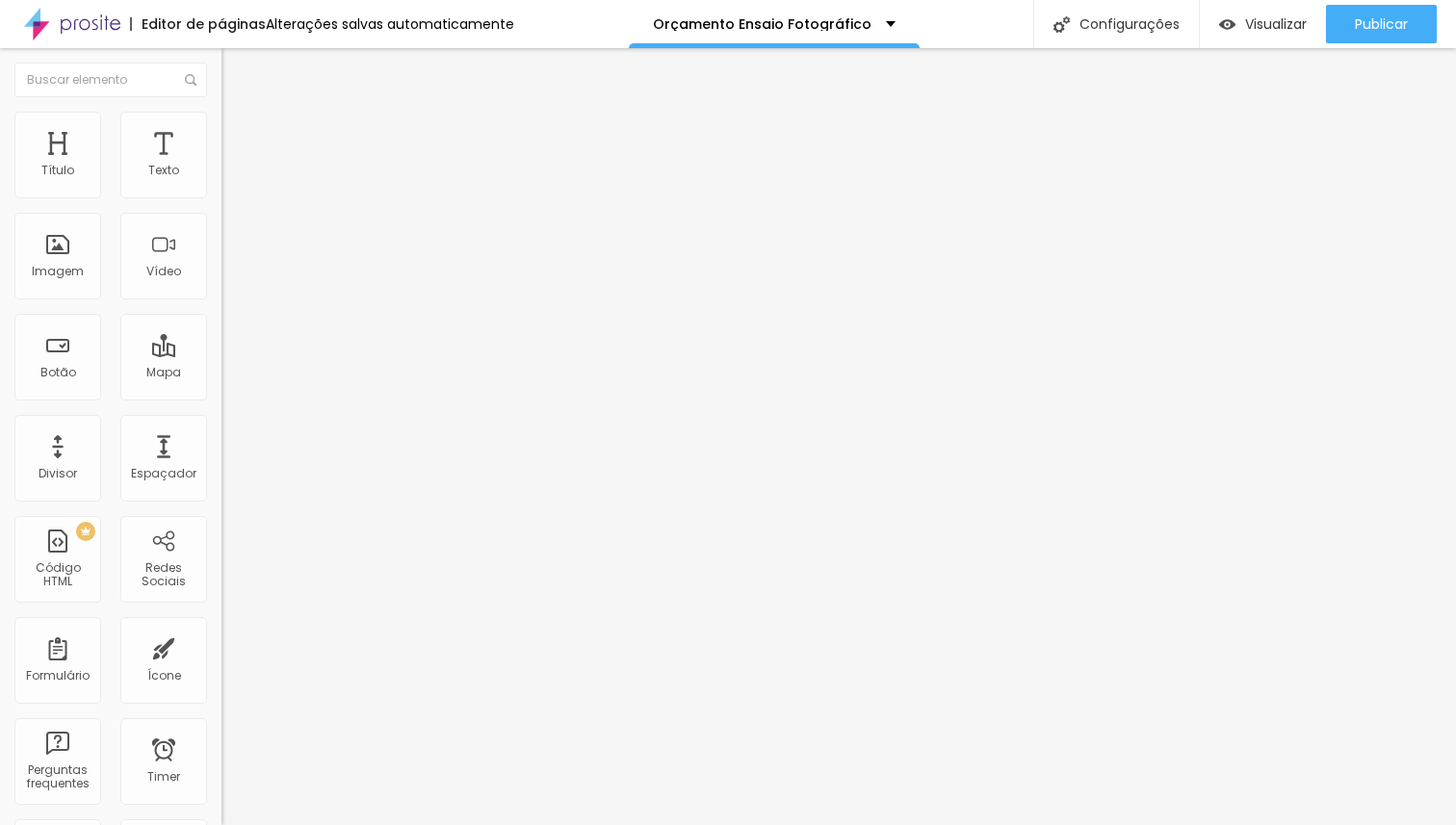
type input "46"
type input "38"
type input "30"
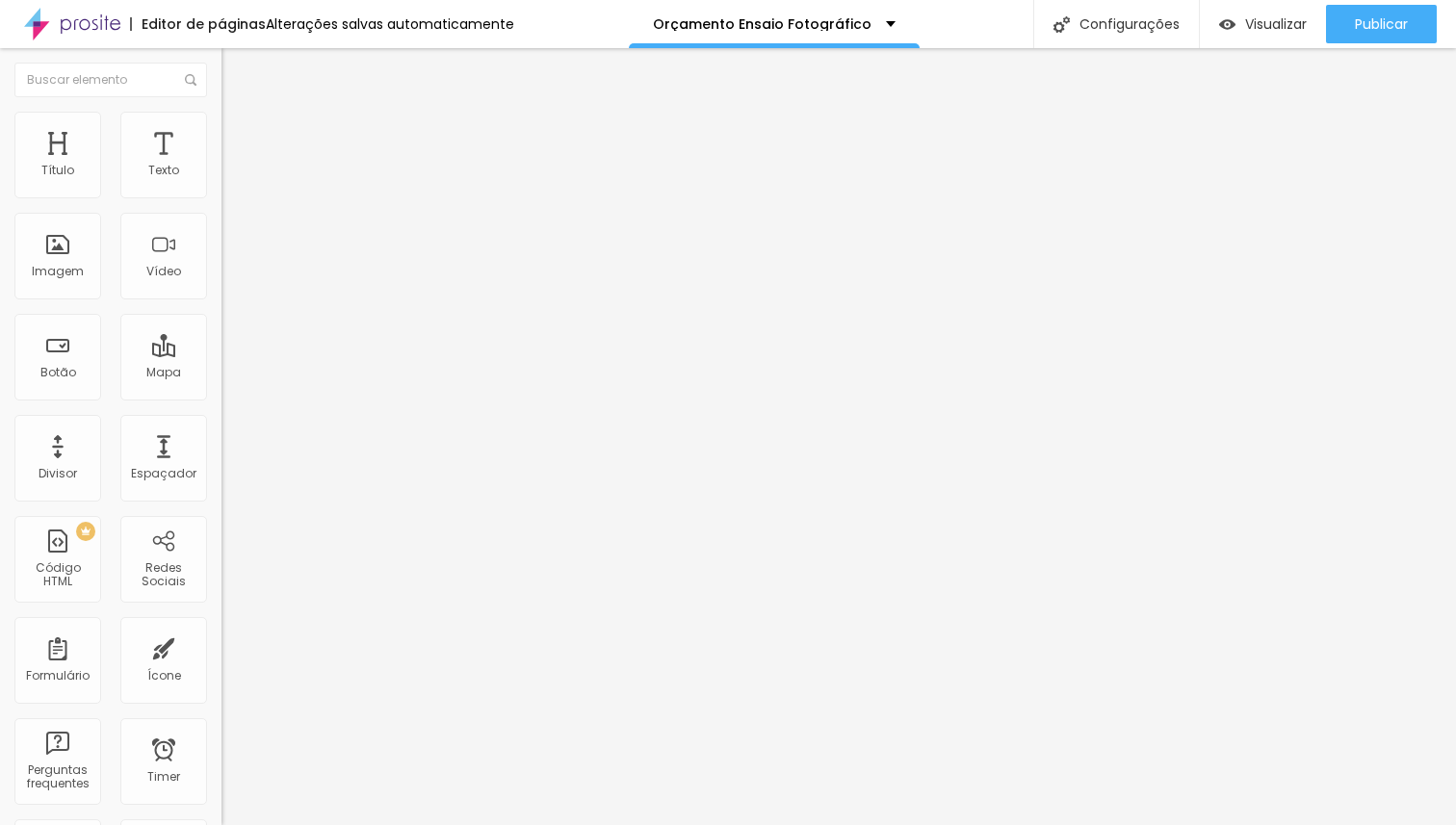
type input "30"
type input "20"
type input "14"
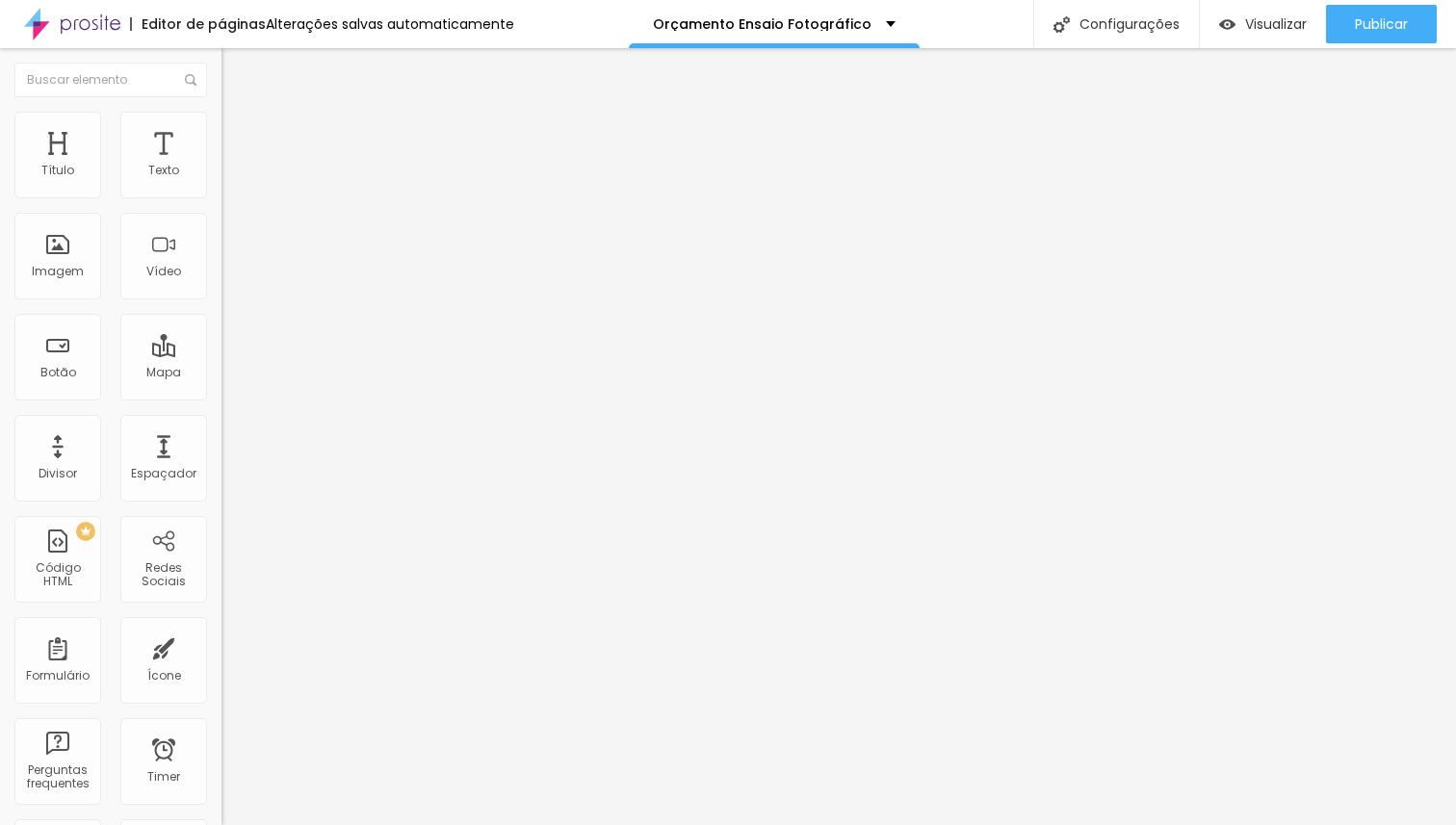
type input "9"
type input "8"
type input "4"
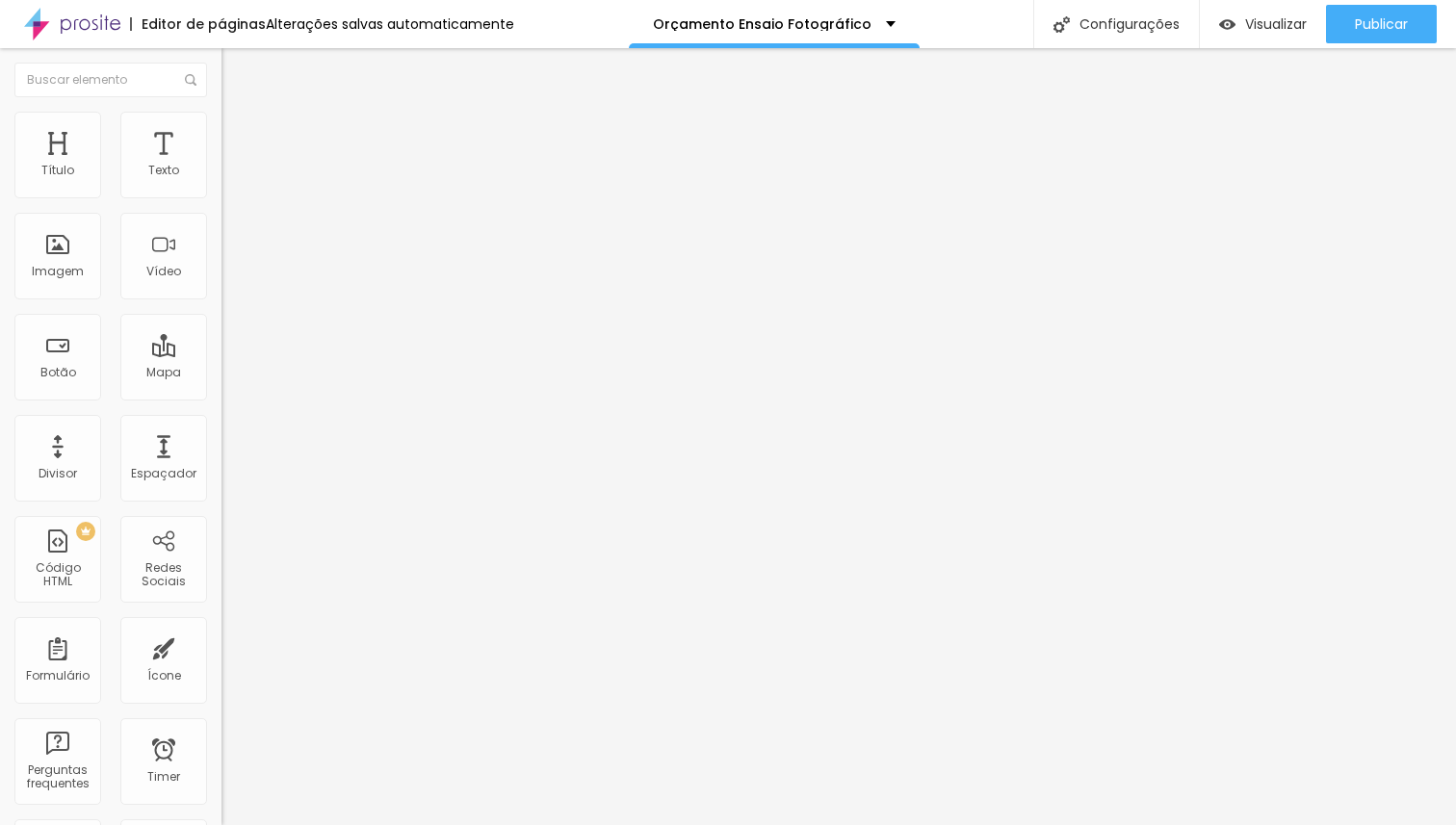
type input "4"
type input "3"
type input "0"
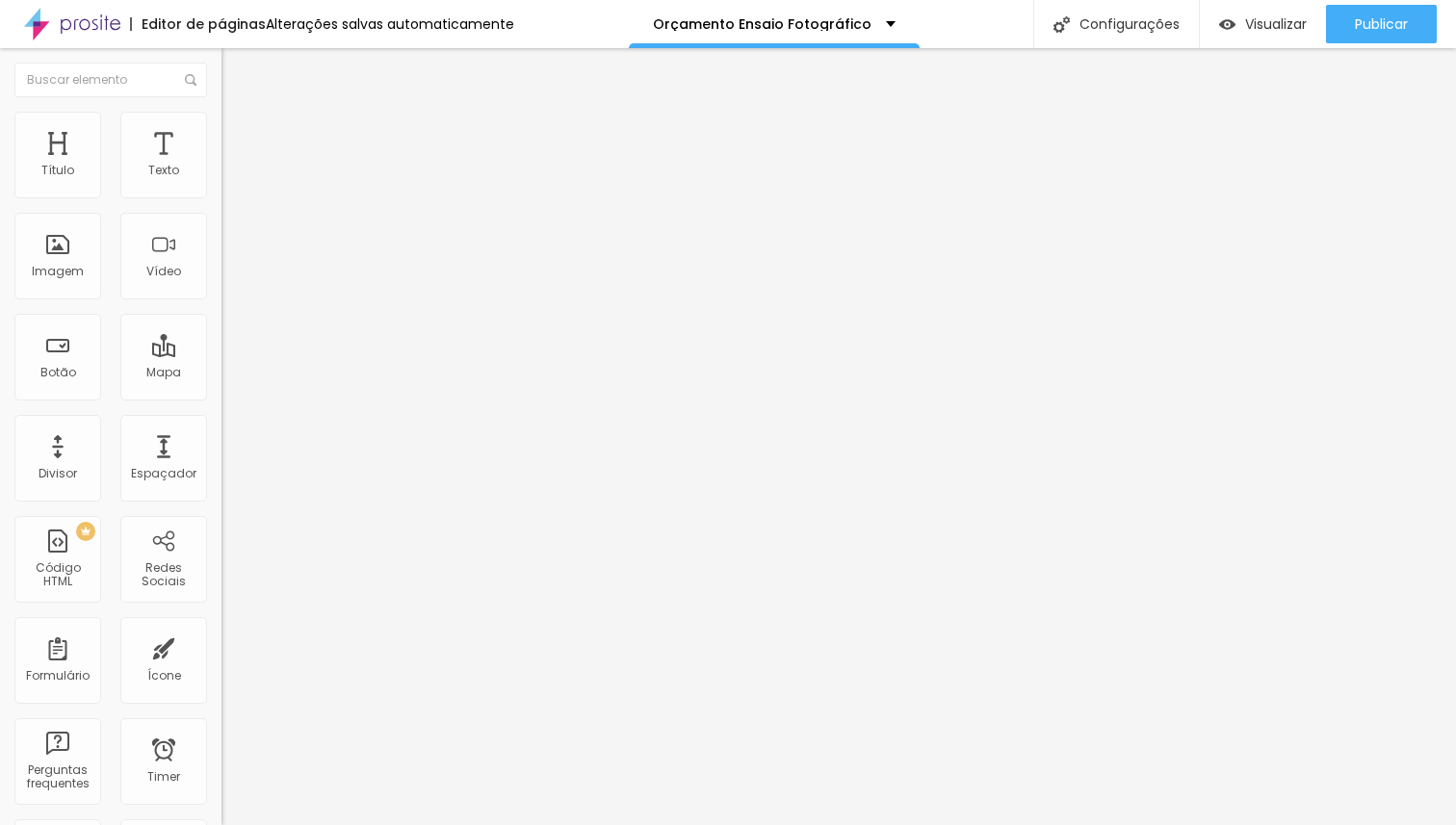
type input "11"
type input "98"
type input "100"
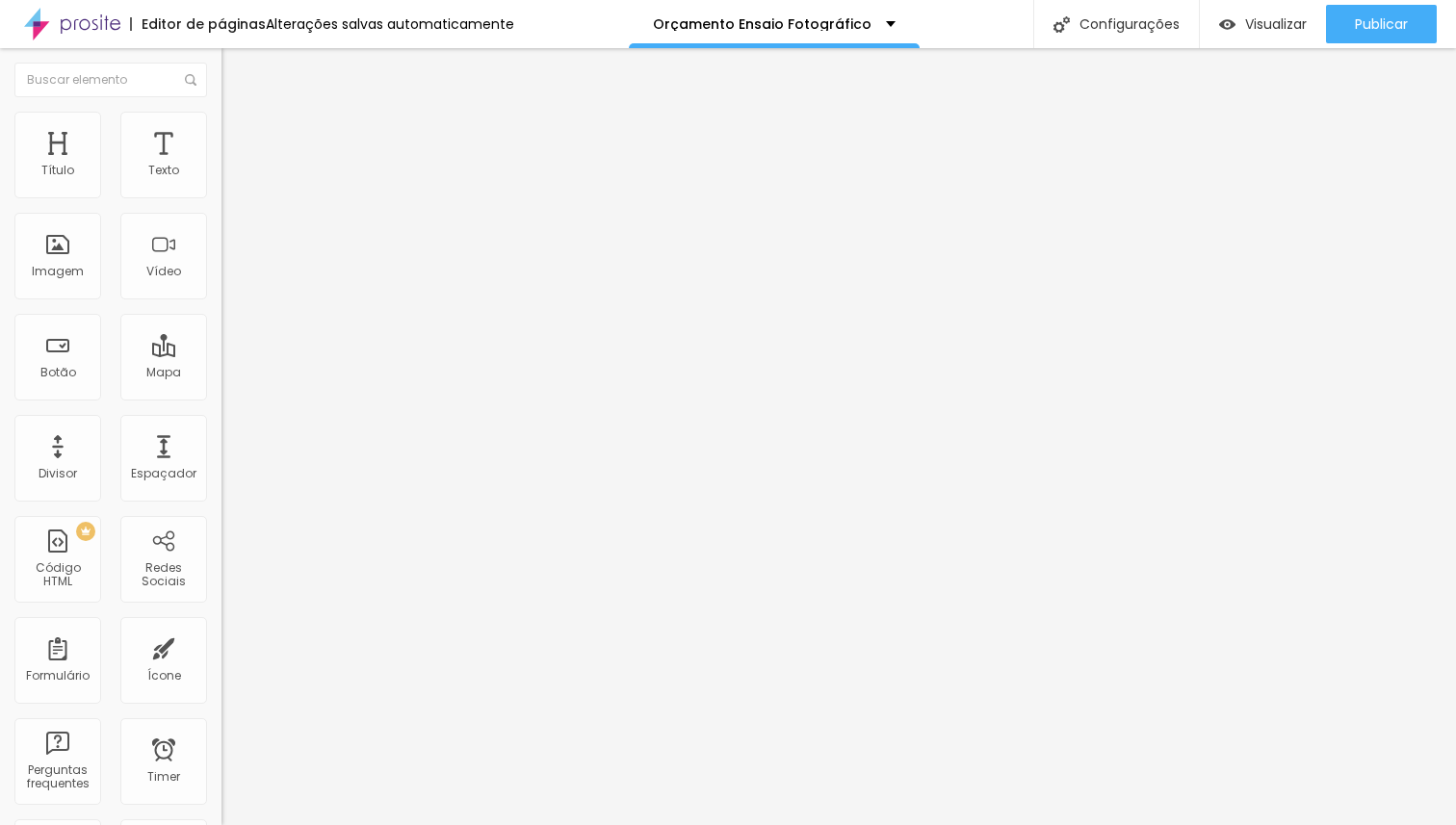
type input "100"
drag, startPoint x: 162, startPoint y: 228, endPoint x: 312, endPoint y: 260, distance: 153.4
click at [312, 646] on input "range" at bounding box center [283, 654] width 124 height 16
type input "1"
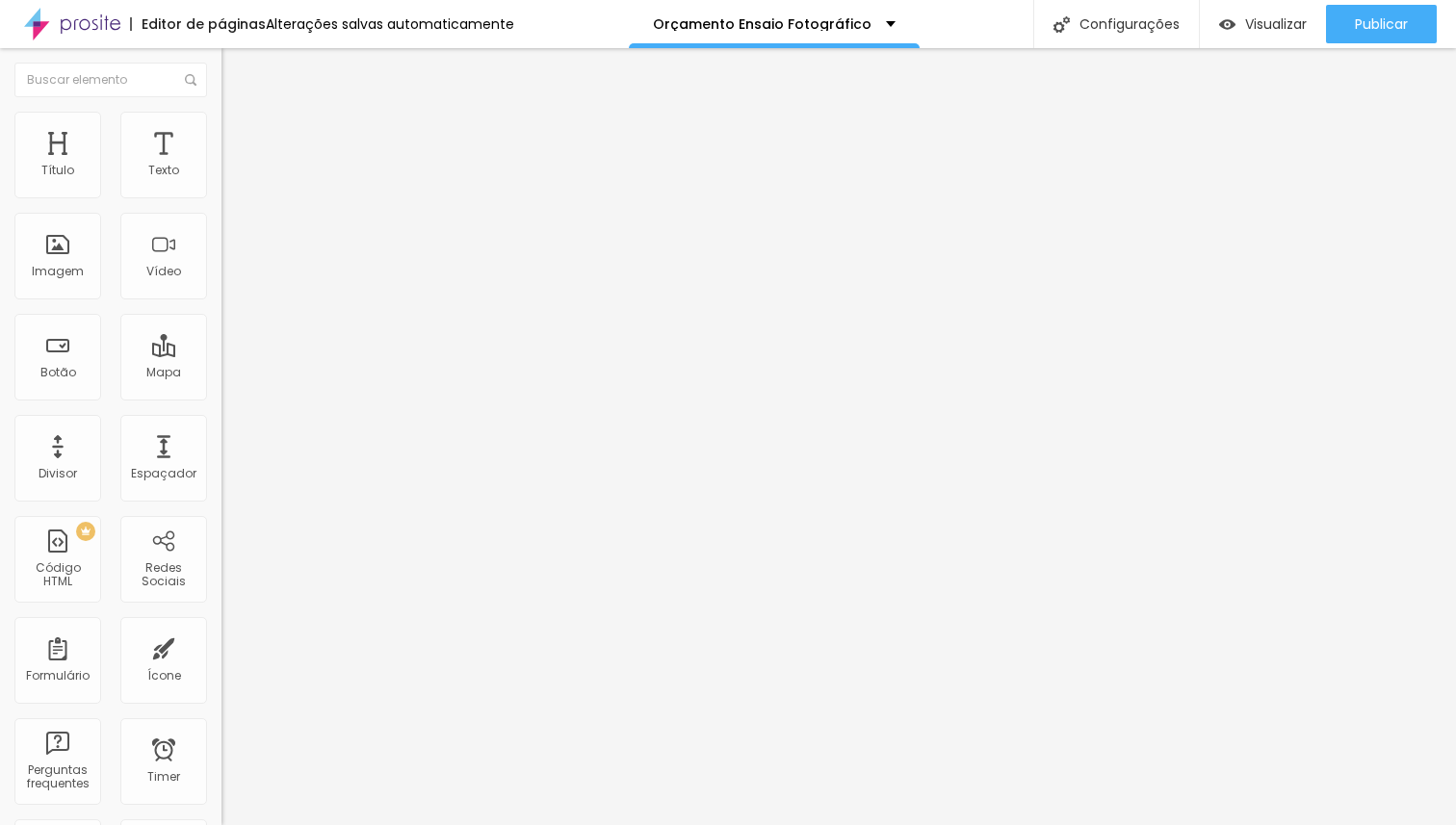
type input "5"
type input "9"
type input "16"
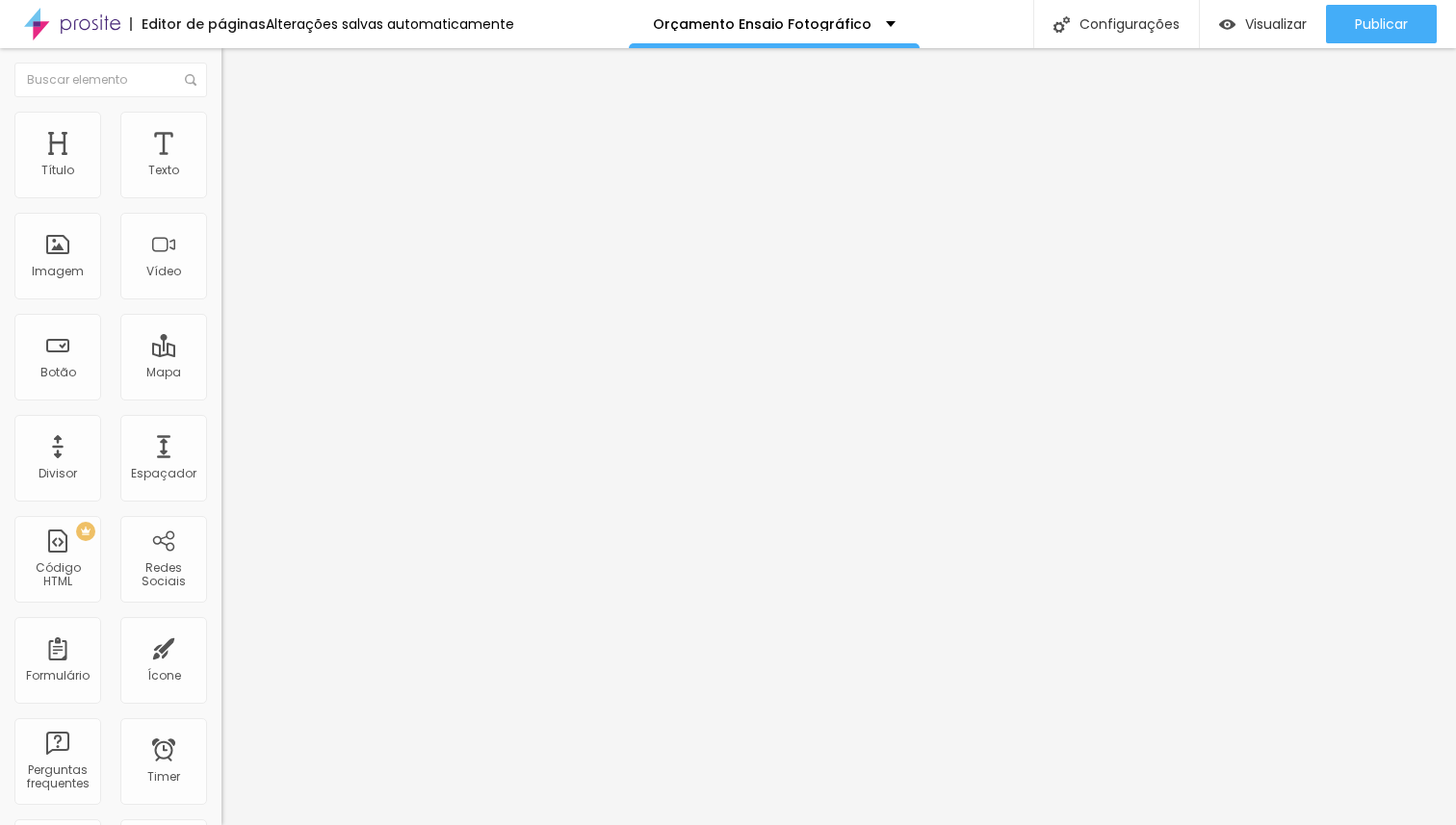
type input "16"
type input "22"
type input "27"
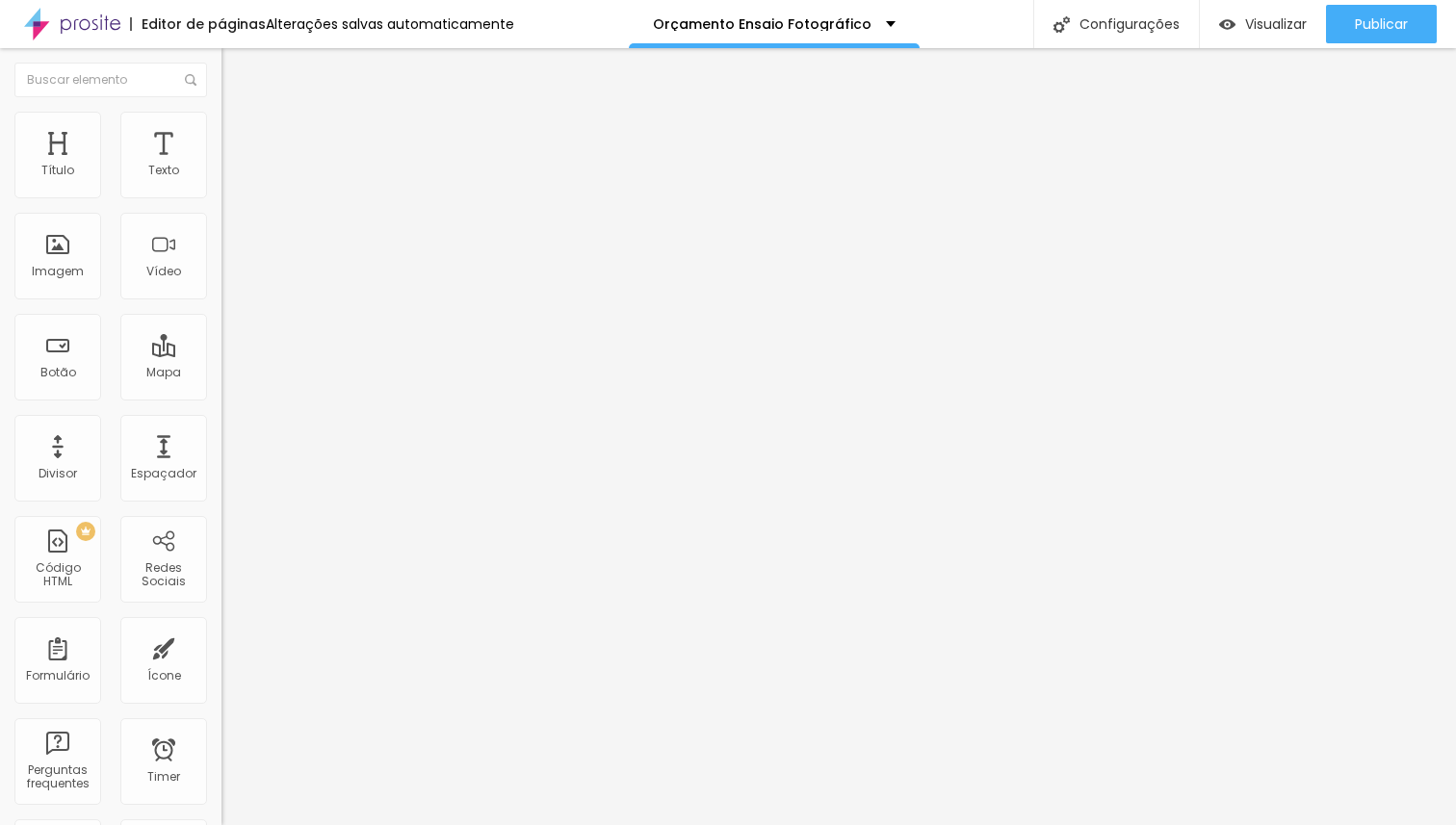
type input "38"
type input "39"
type input "50"
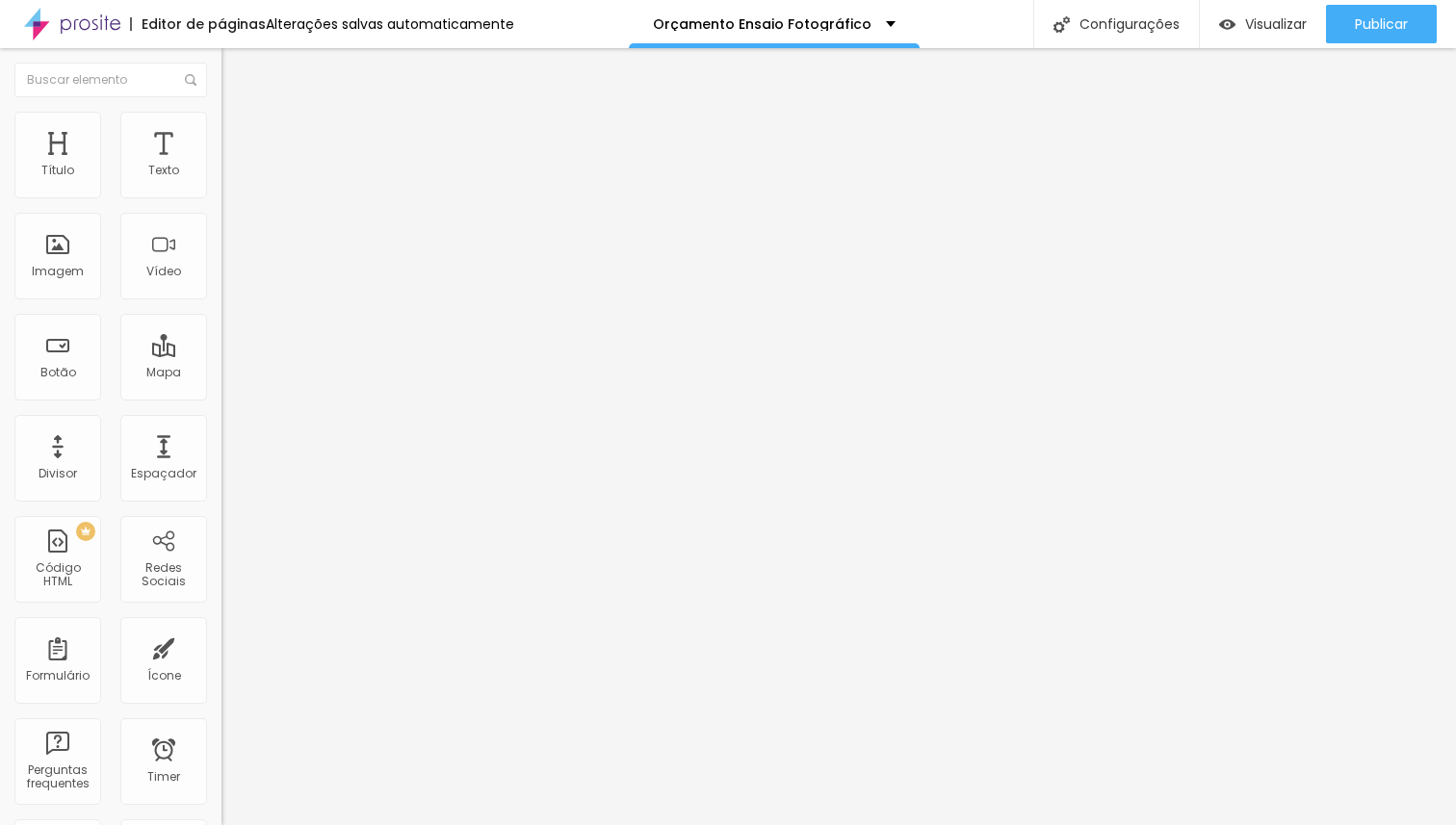
type input "50"
type input "53"
type input "57"
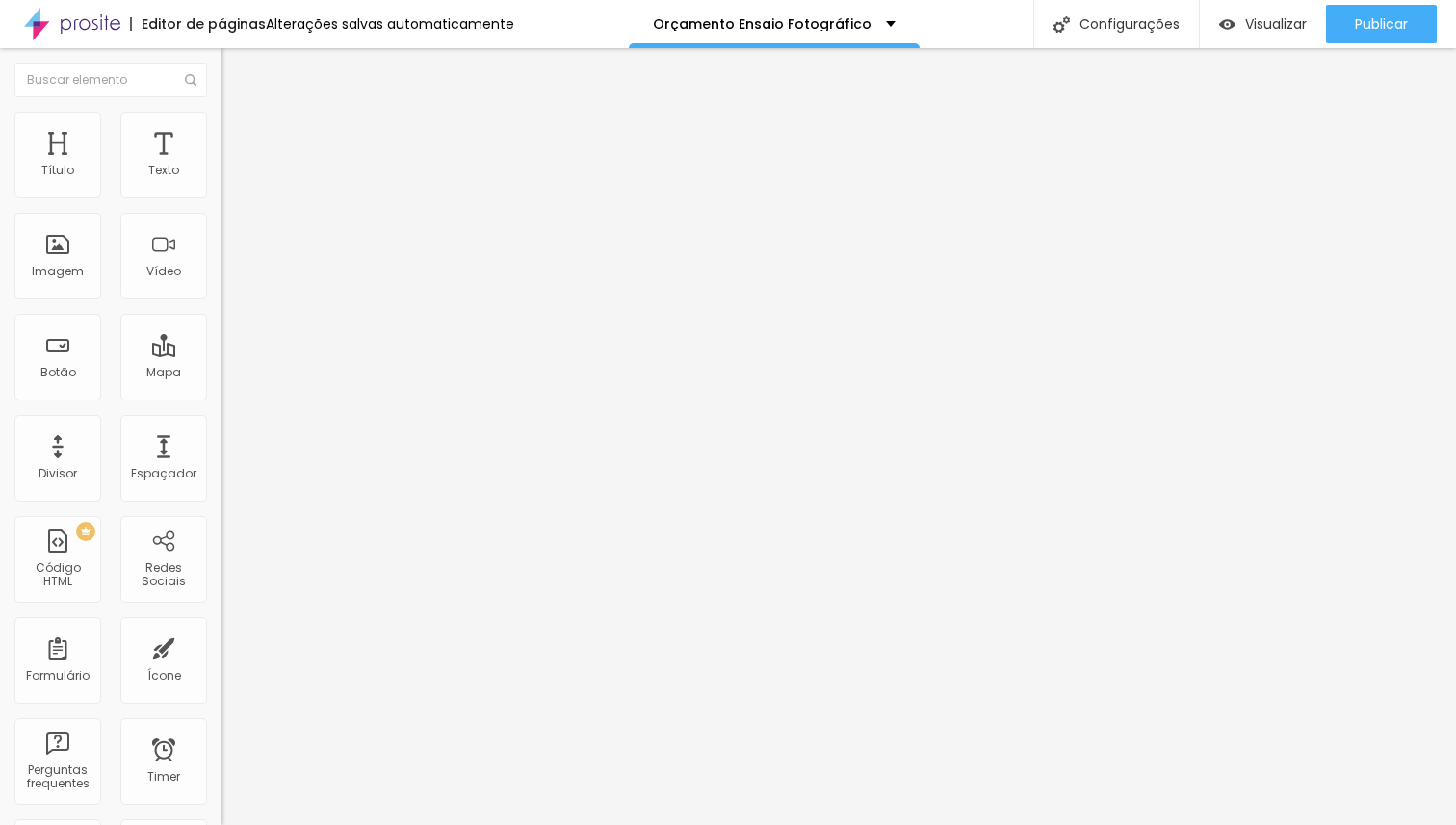
type input "58"
type input "60"
type input "63"
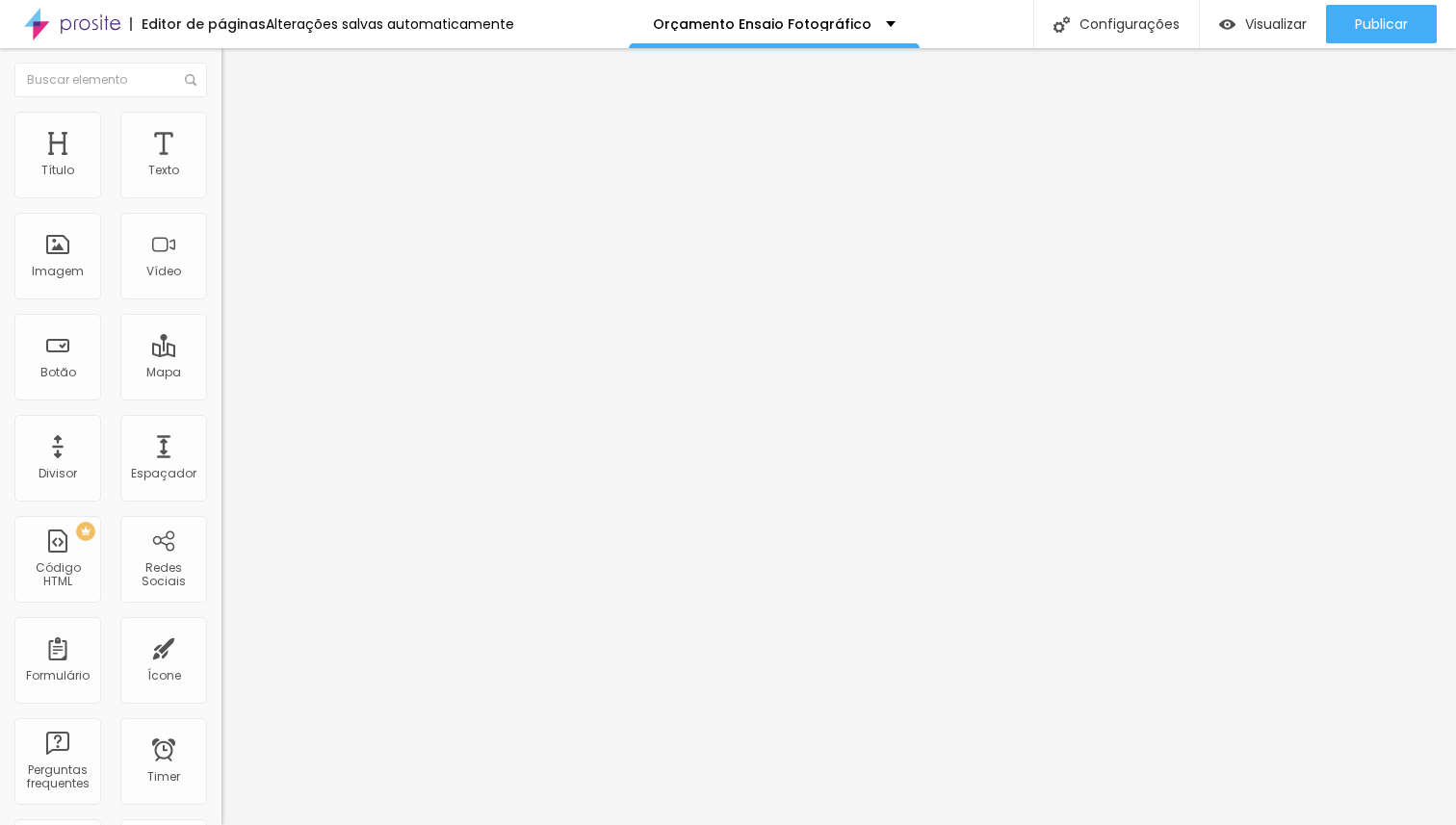
type input "63"
type input "65"
type input "69"
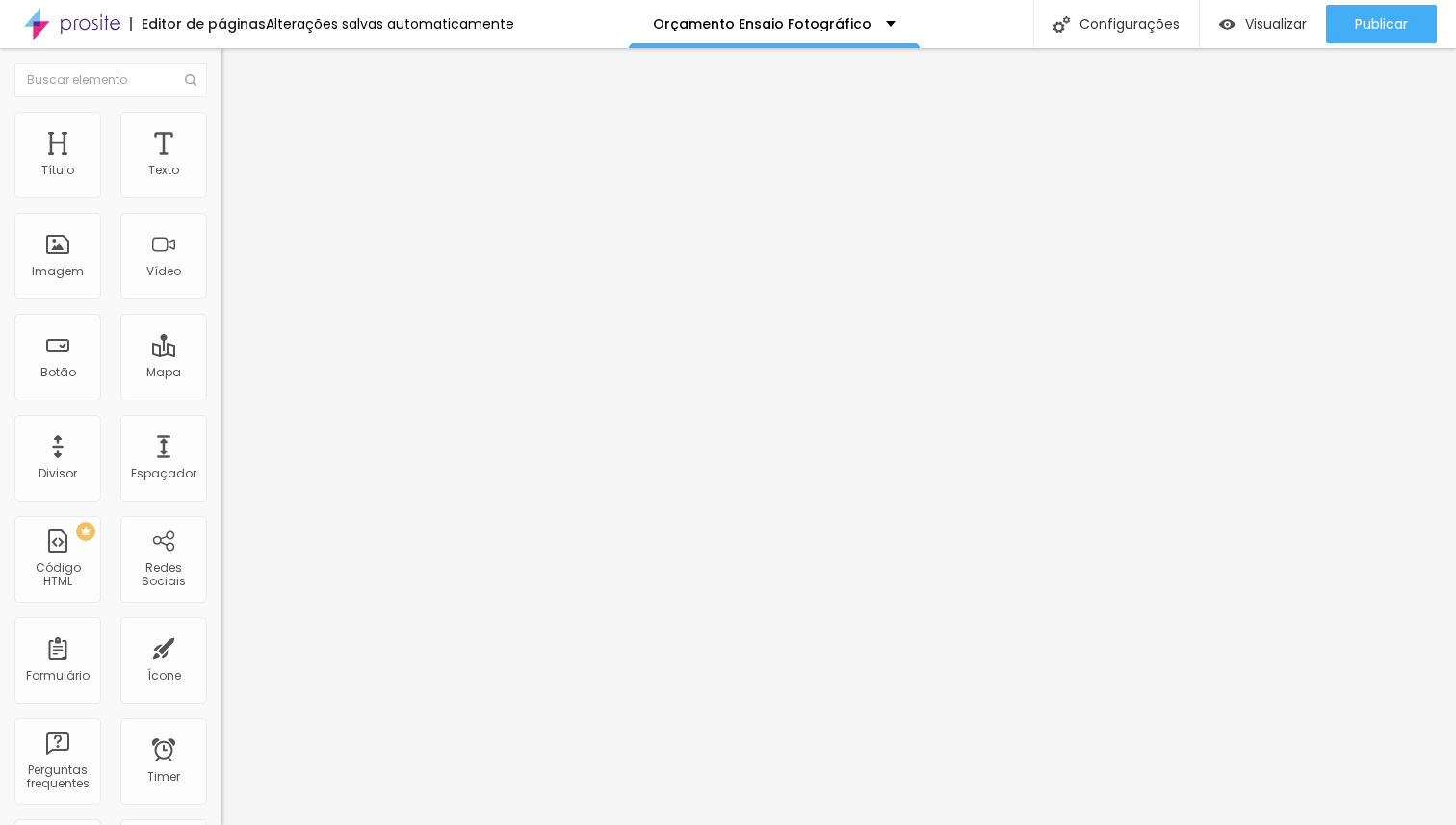
type input "71"
type input "72"
type input "73"
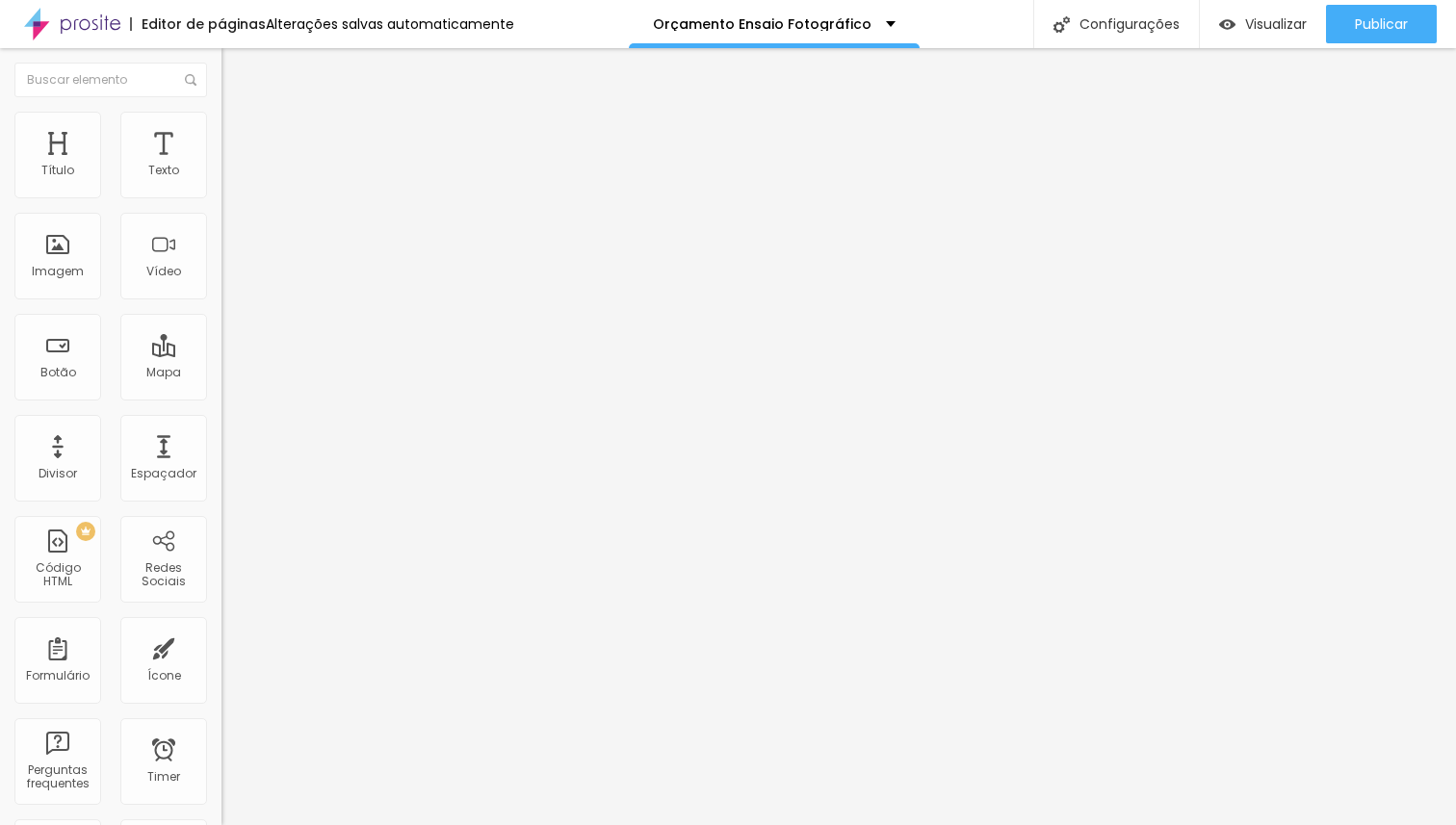
type input "73"
type input "74"
type input "75"
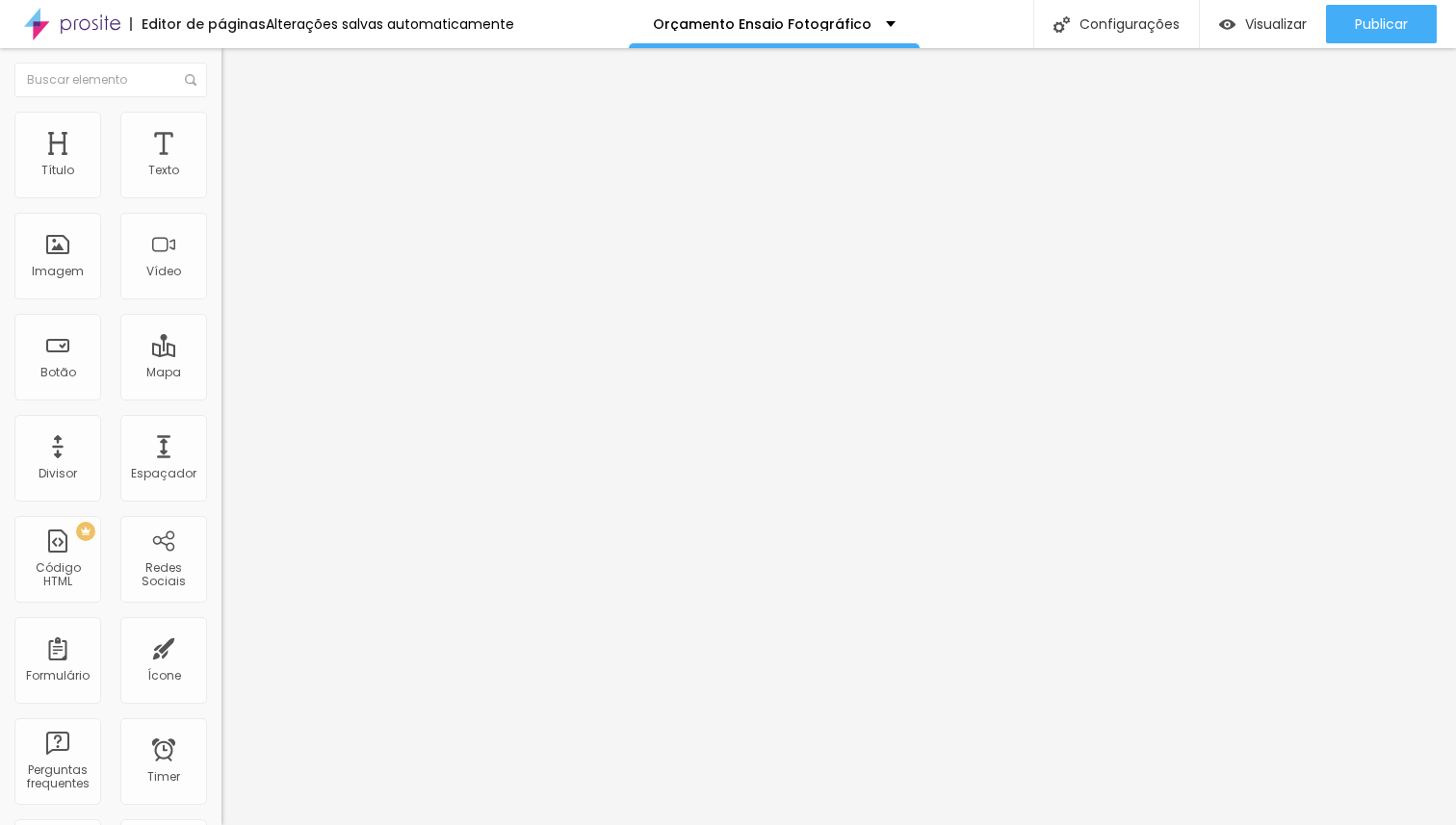
type input "76"
type input "77"
type input "82"
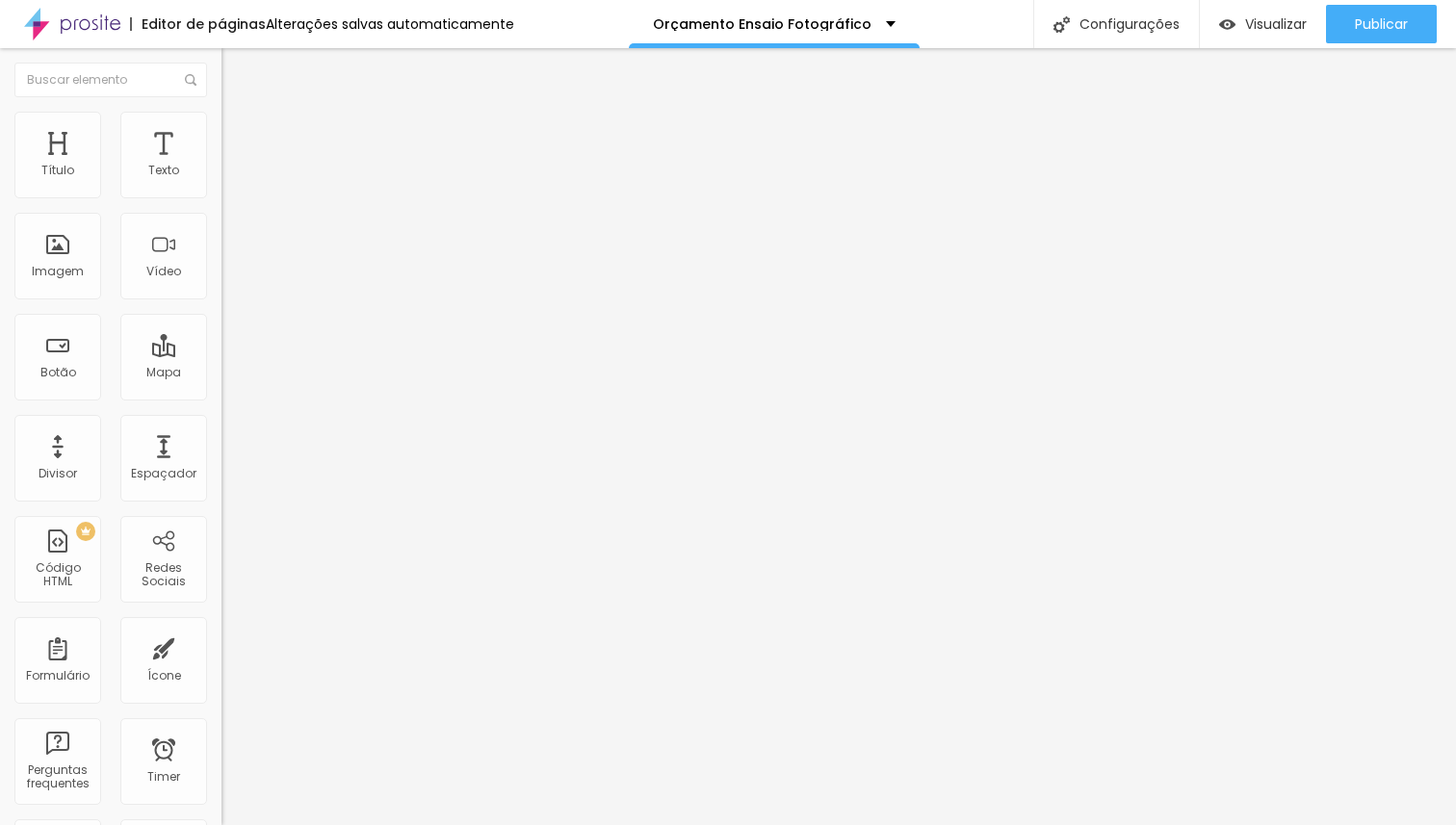
type input "82"
type input "83"
type input "85"
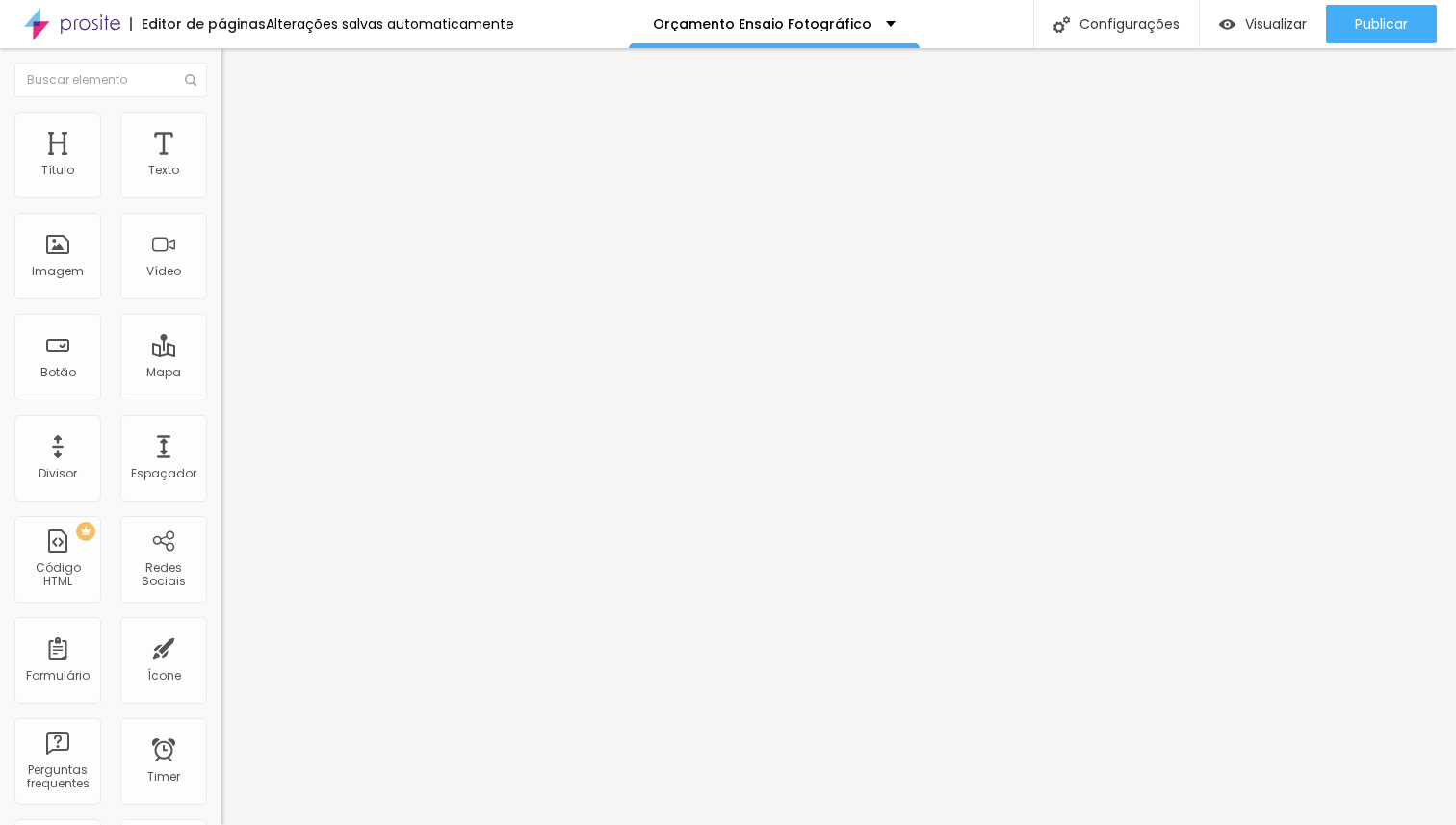
type input "88"
type input "94"
type input "95"
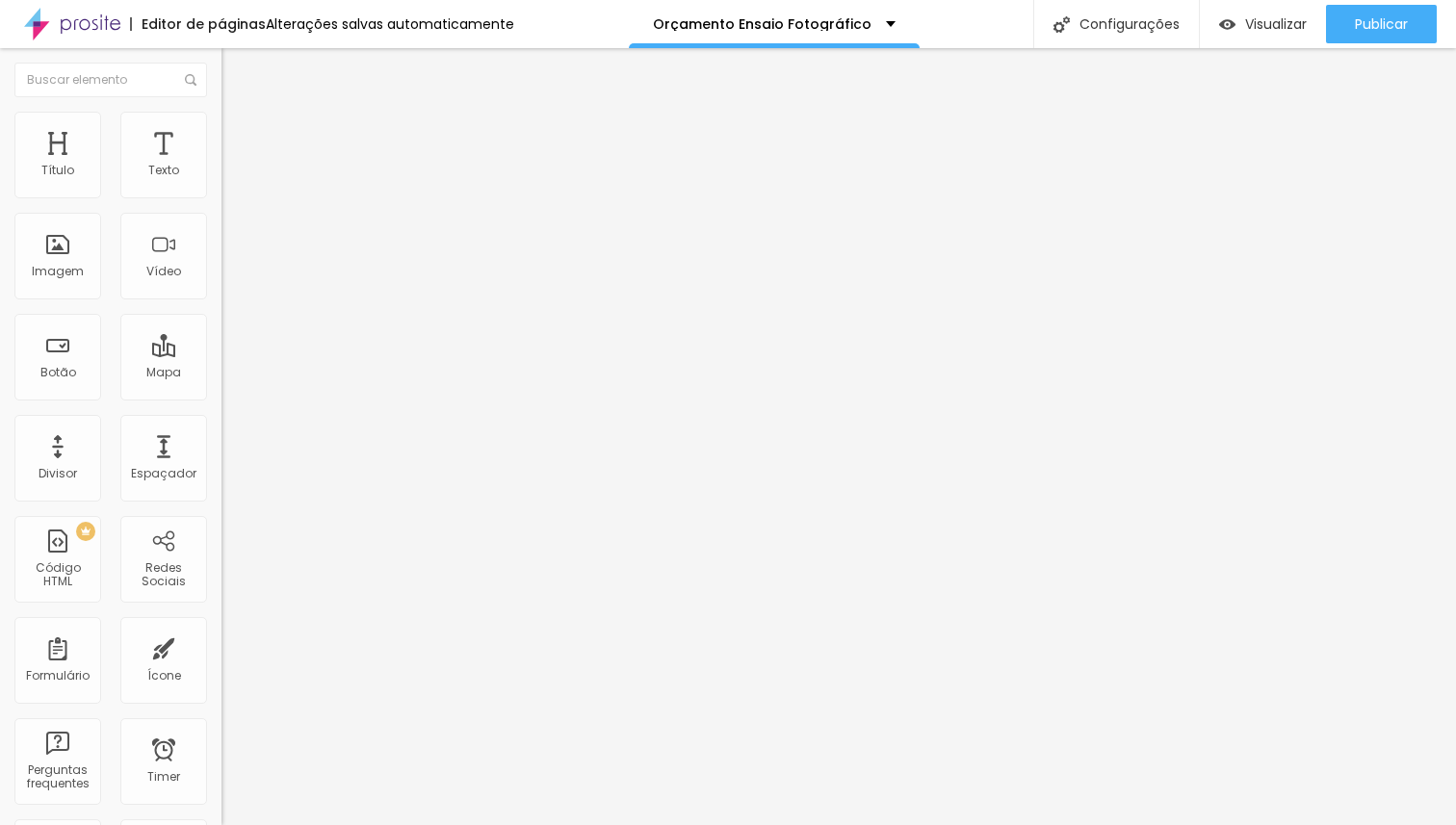
type input "95"
type input "99"
type input "100"
drag, startPoint x: 42, startPoint y: 187, endPoint x: 3, endPoint y: 206, distance: 43.4
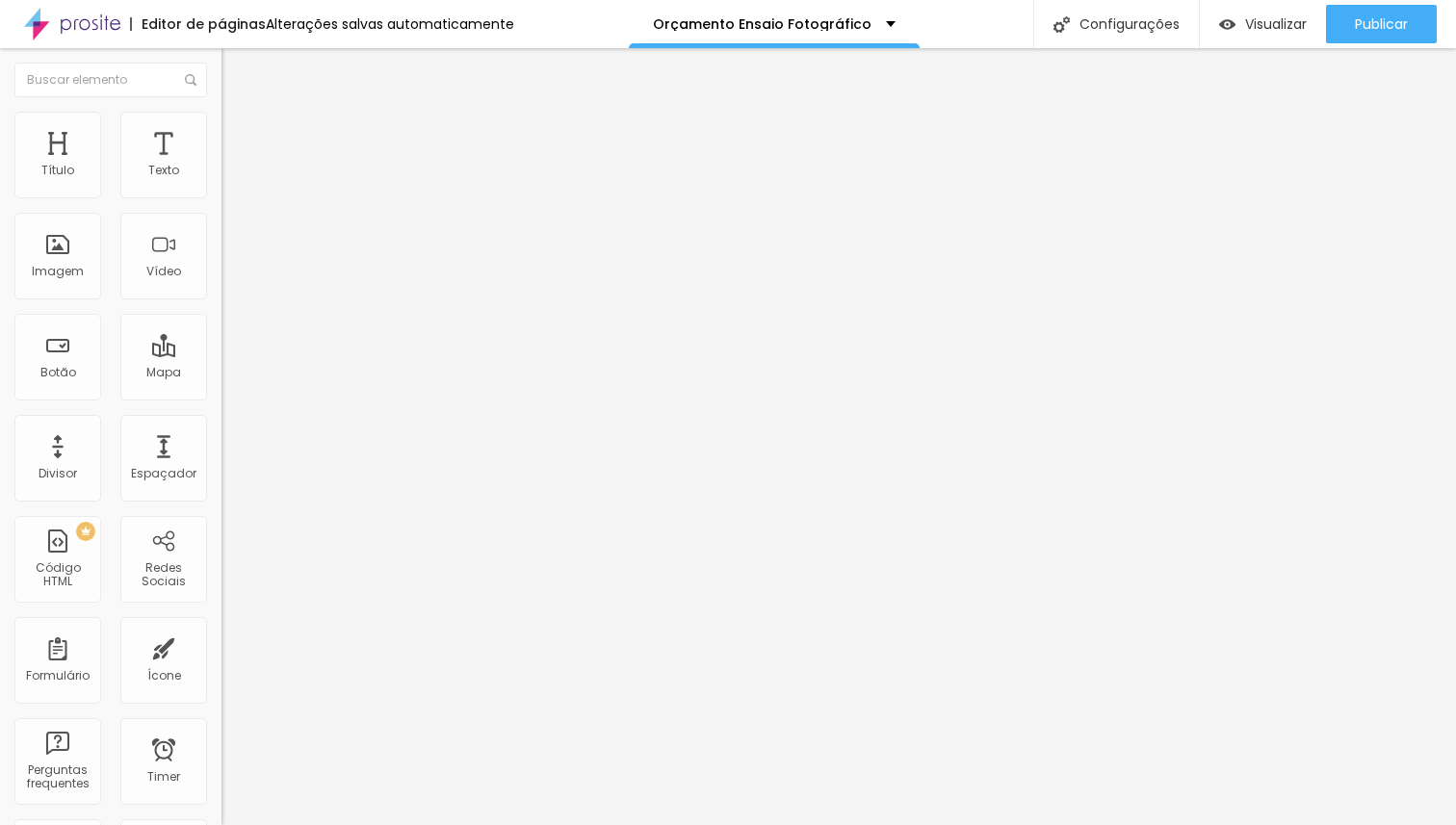
click at [221, 374] on input "range" at bounding box center [283, 382] width 124 height 16
drag, startPoint x: 159, startPoint y: 229, endPoint x: 0, endPoint y: 230, distance: 159.0
click at [221, 646] on input "range" at bounding box center [283, 654] width 124 height 16
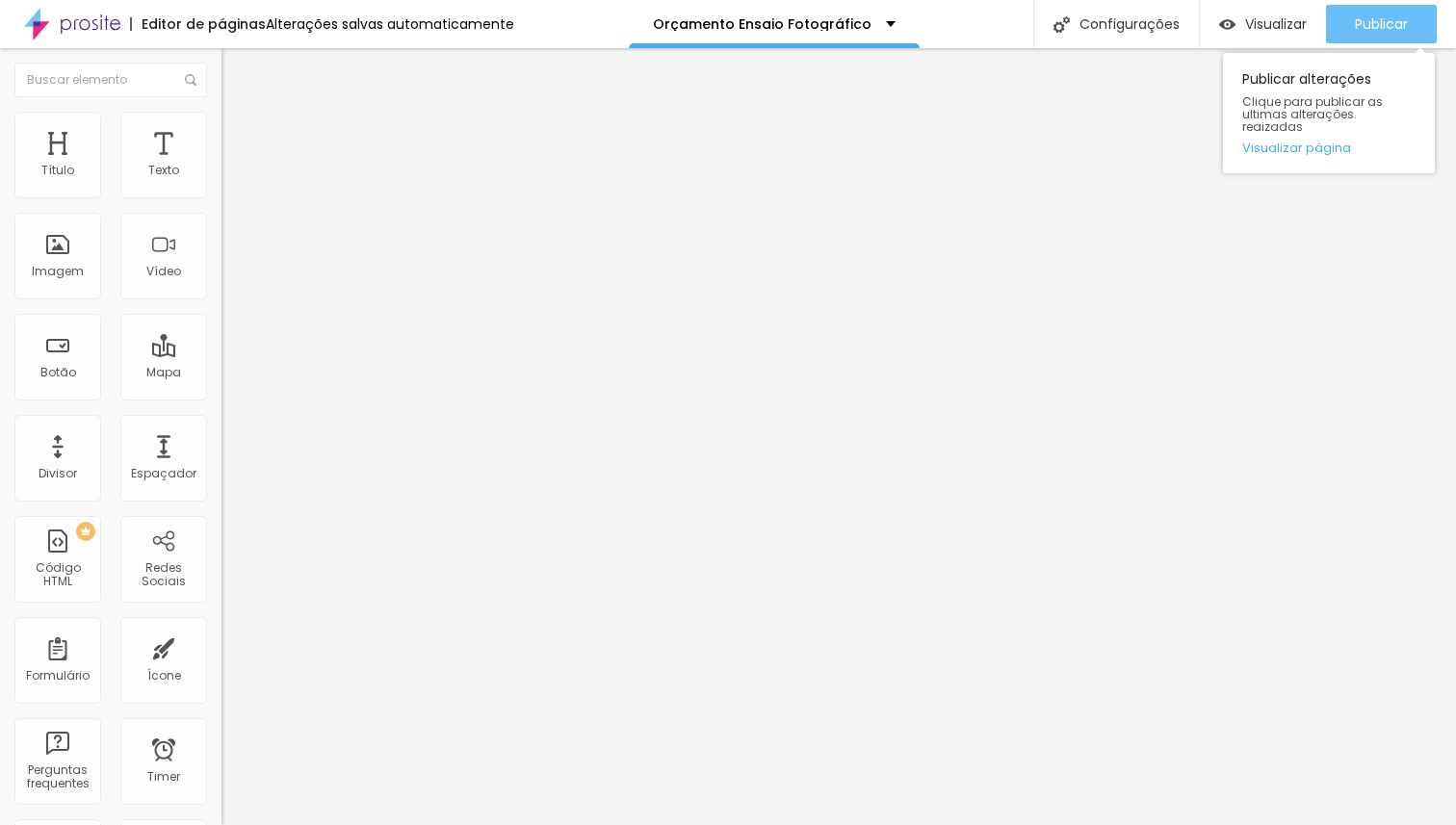
click at [1423, 13] on button "Publicar" at bounding box center [1381, 24] width 111 height 38
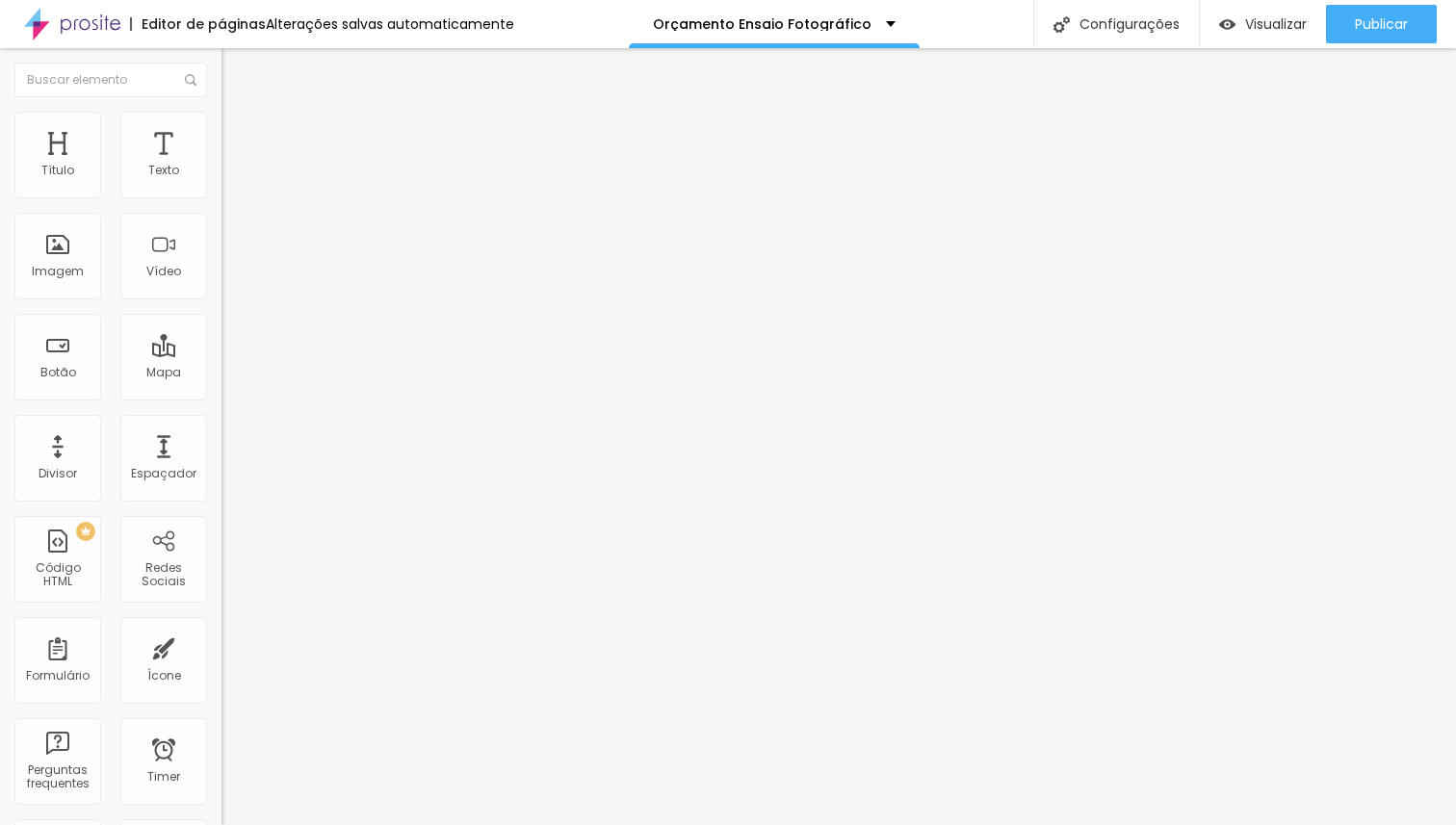
click at [221, 127] on li "Avançado" at bounding box center [332, 122] width 221 height 20
drag, startPoint x: 156, startPoint y: 186, endPoint x: 249, endPoint y: 232, distance: 103.8
click at [249, 354] on input "range" at bounding box center [283, 362] width 124 height 16
drag, startPoint x: 157, startPoint y: 226, endPoint x: 261, endPoint y: 246, distance: 105.9
click at [261, 626] on input "range" at bounding box center [283, 634] width 124 height 16
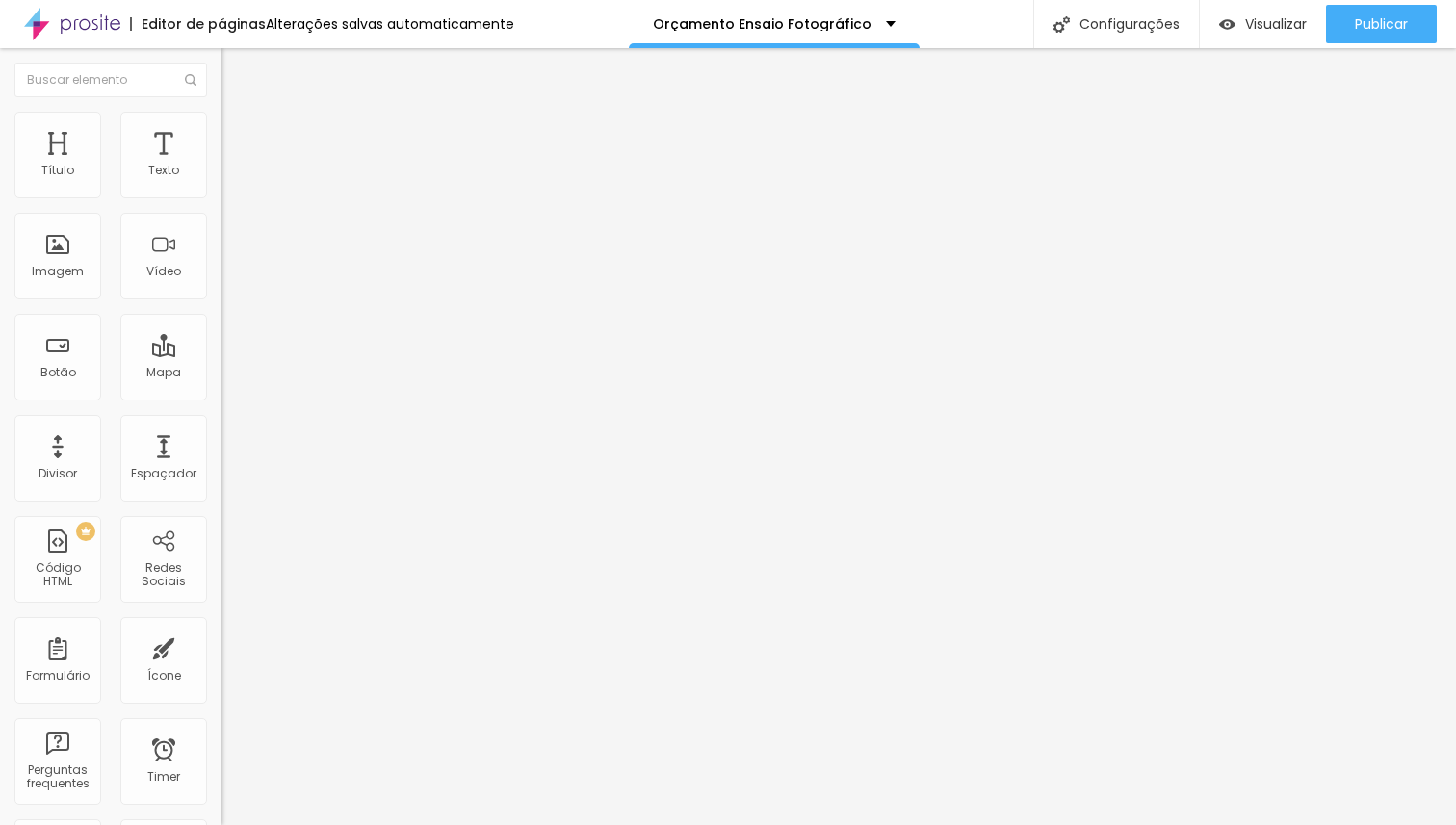
click at [221, 131] on li "Avançado" at bounding box center [332, 141] width 221 height 20
drag, startPoint x: 119, startPoint y: 189, endPoint x: 23, endPoint y: 195, distance: 96.2
click at [221, 374] on input "range" at bounding box center [283, 382] width 124 height 16
drag, startPoint x: 44, startPoint y: 227, endPoint x: 0, endPoint y: 221, distance: 44.4
click at [221, 646] on input "range" at bounding box center [283, 654] width 124 height 16
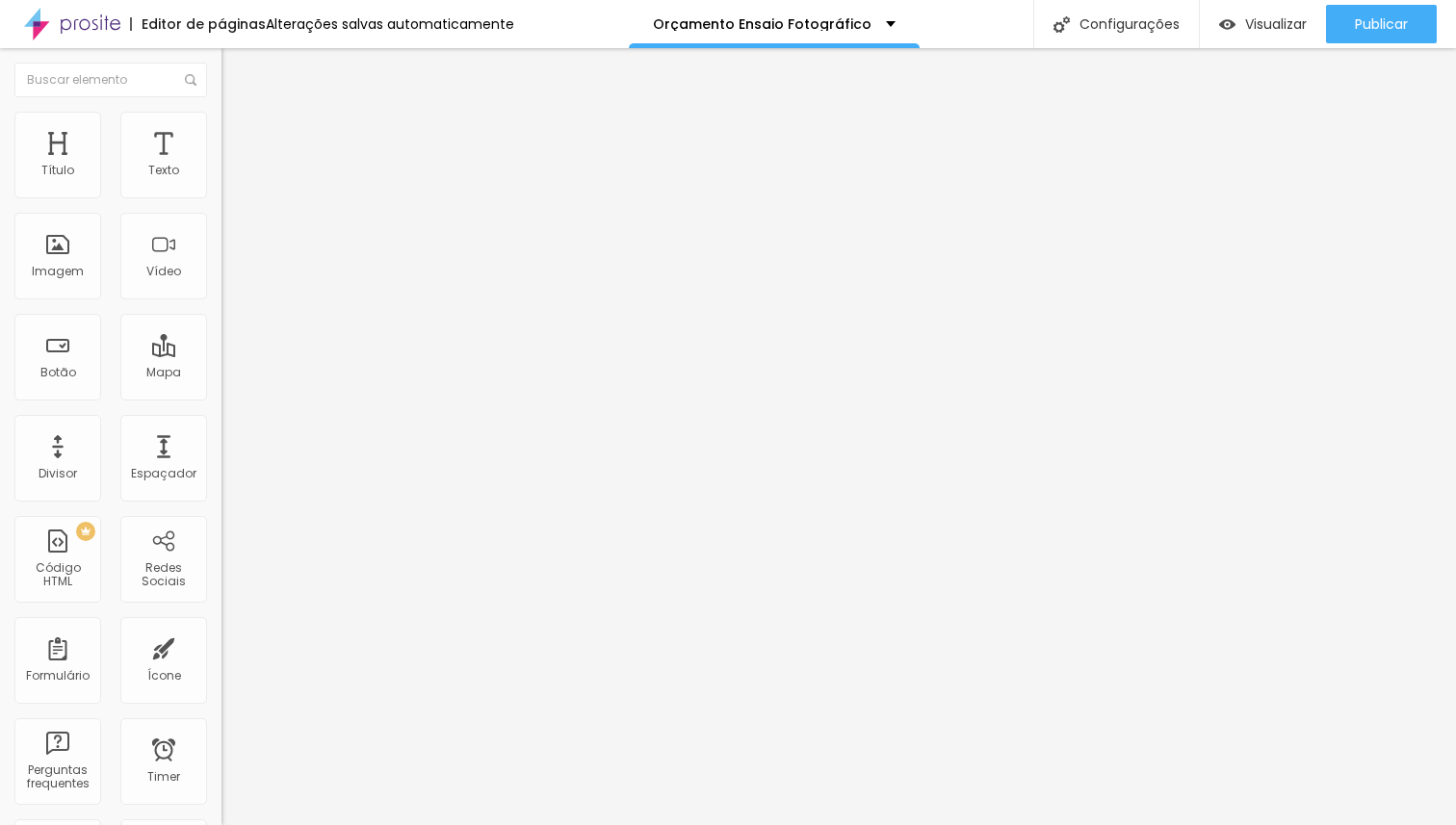
click at [221, 131] on li "Avançado" at bounding box center [332, 141] width 221 height 20
click at [239, 130] on span "Estilo" at bounding box center [254, 124] width 30 height 17
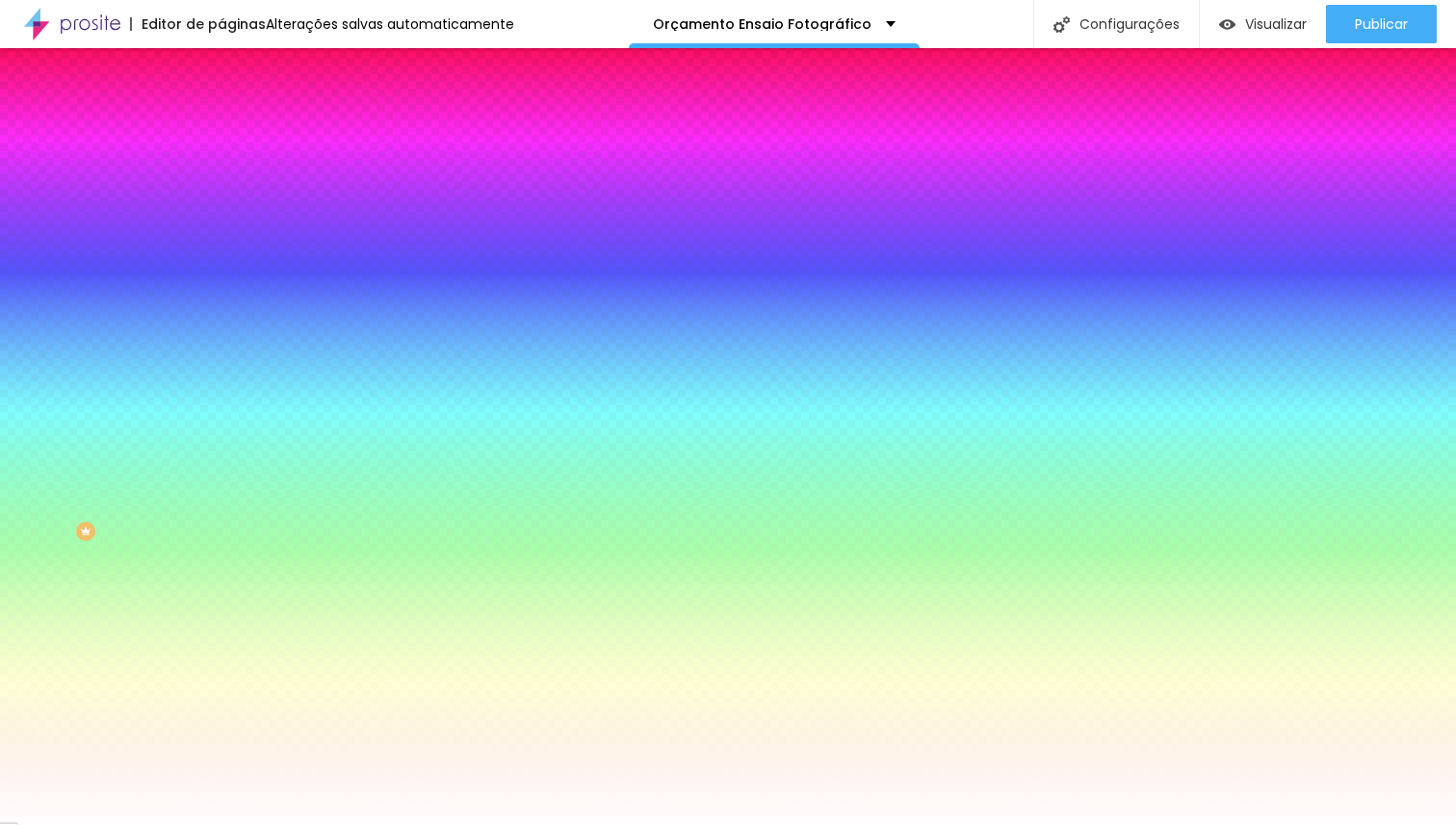
click at [221, 110] on img at bounding box center [230, 101] width 18 height 18
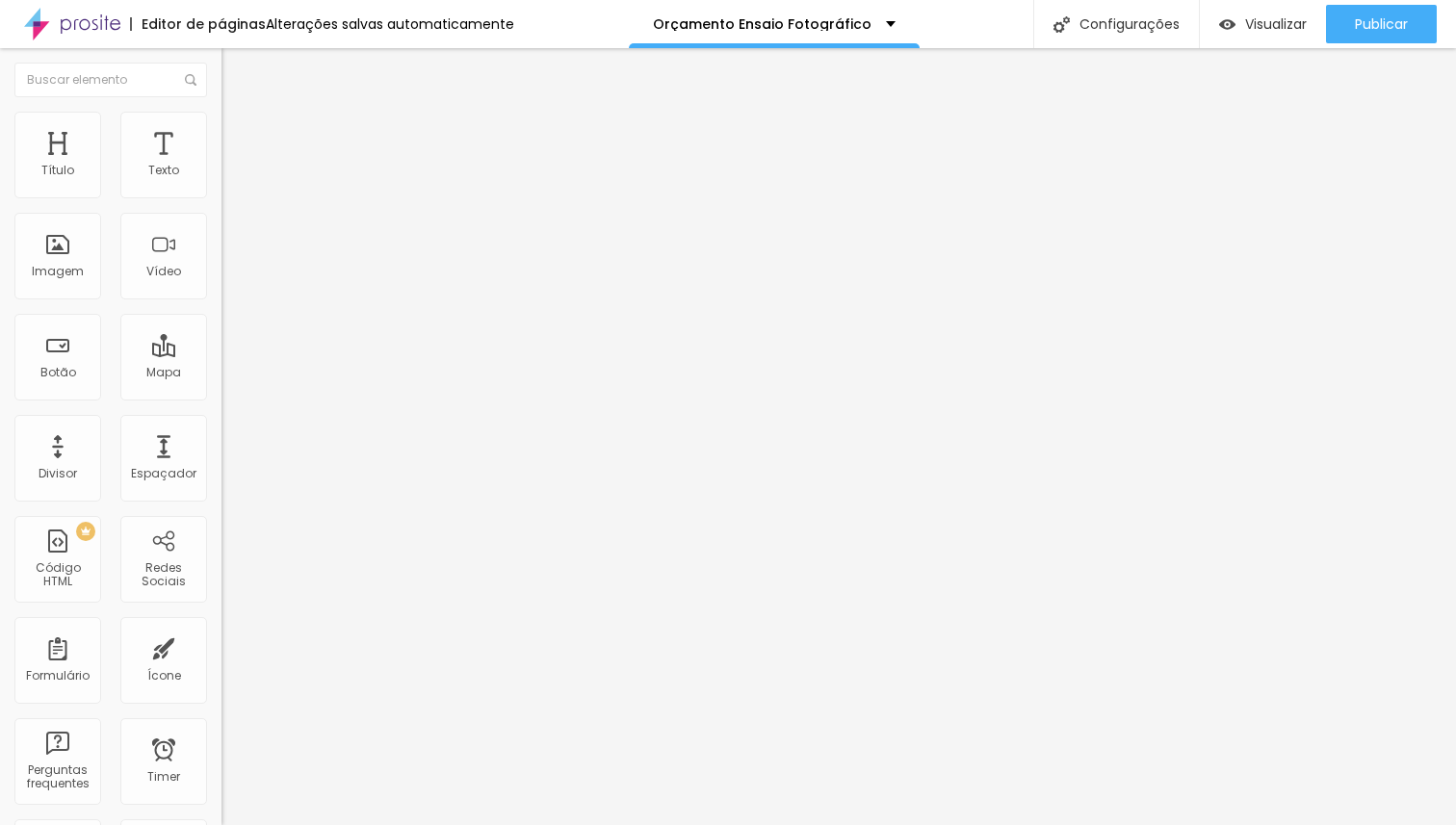
click at [221, 175] on span "Encaixotado" at bounding box center [259, 166] width 75 height 17
click at [221, 205] on span "Completo" at bounding box center [251, 197] width 59 height 17
click at [221, 187] on span "Encaixotado" at bounding box center [259, 178] width 75 height 17
click at [221, 205] on span "Completo" at bounding box center [251, 197] width 59 height 17
click at [221, 185] on div "Encaixotado" at bounding box center [332, 179] width 221 height 12
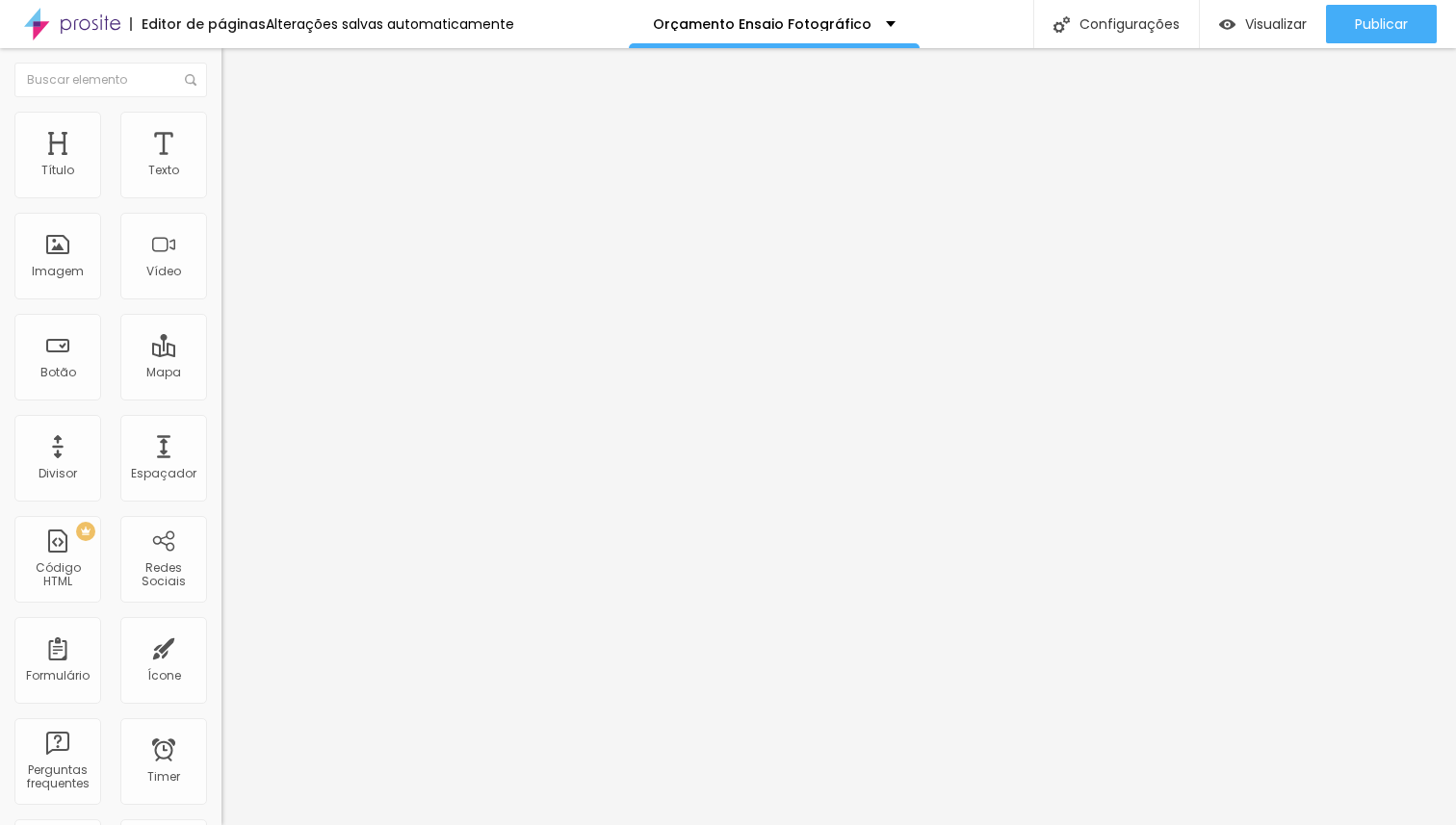
click at [221, 124] on li "Estilo" at bounding box center [332, 122] width 221 height 20
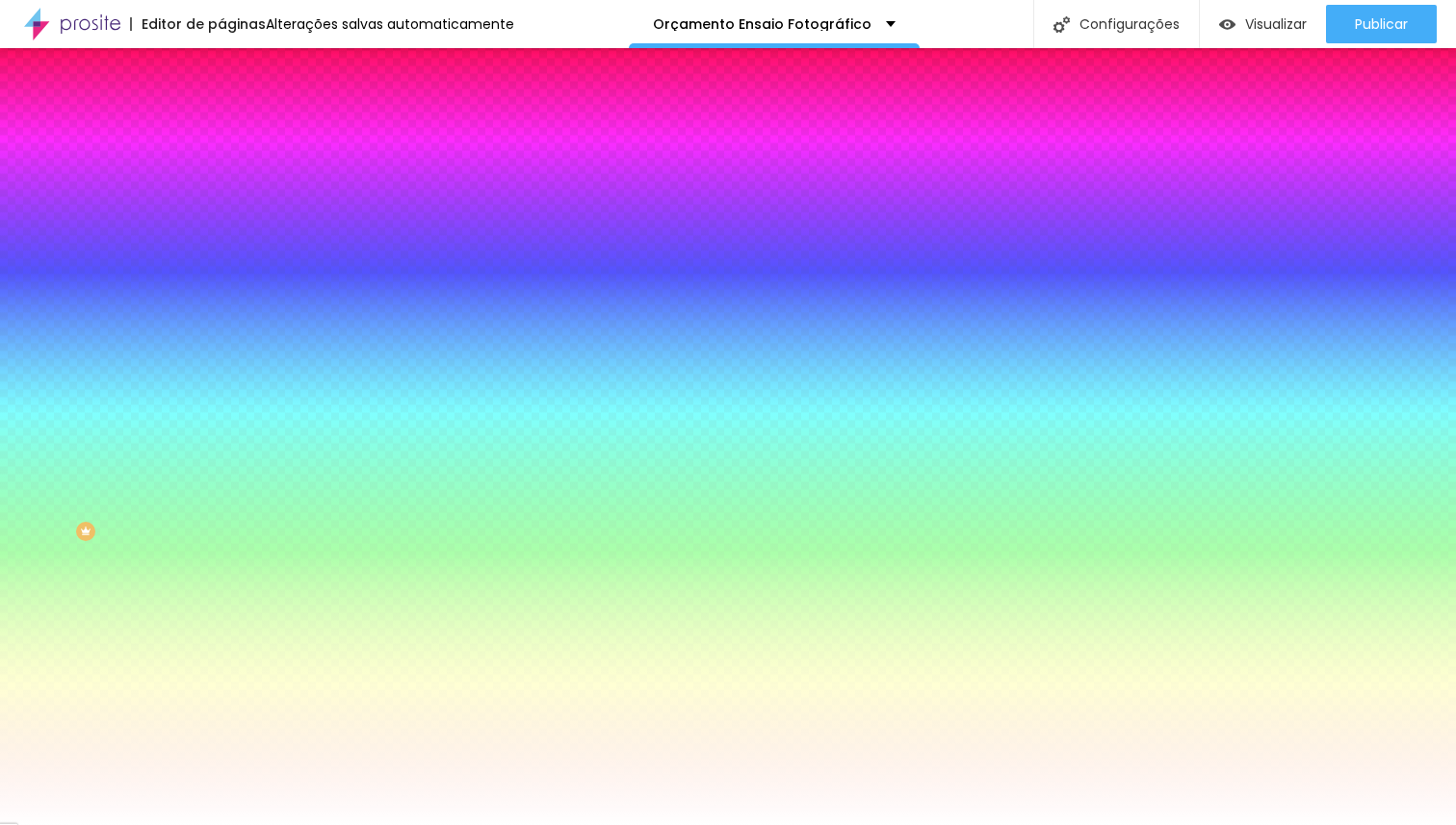
click at [239, 136] on span "Avançado" at bounding box center [271, 144] width 64 height 17
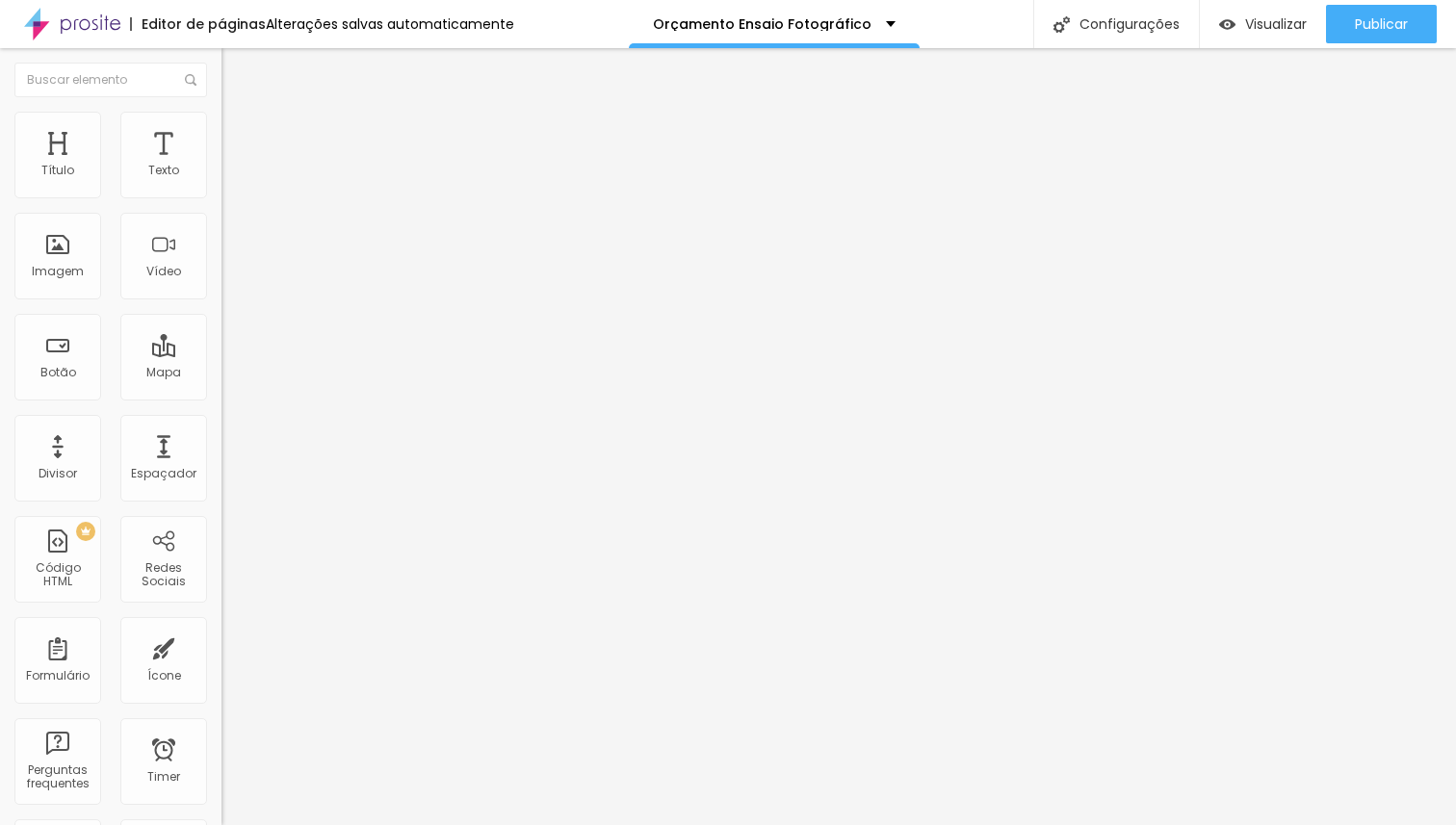
click at [239, 133] on span "Estilo" at bounding box center [254, 124] width 30 height 17
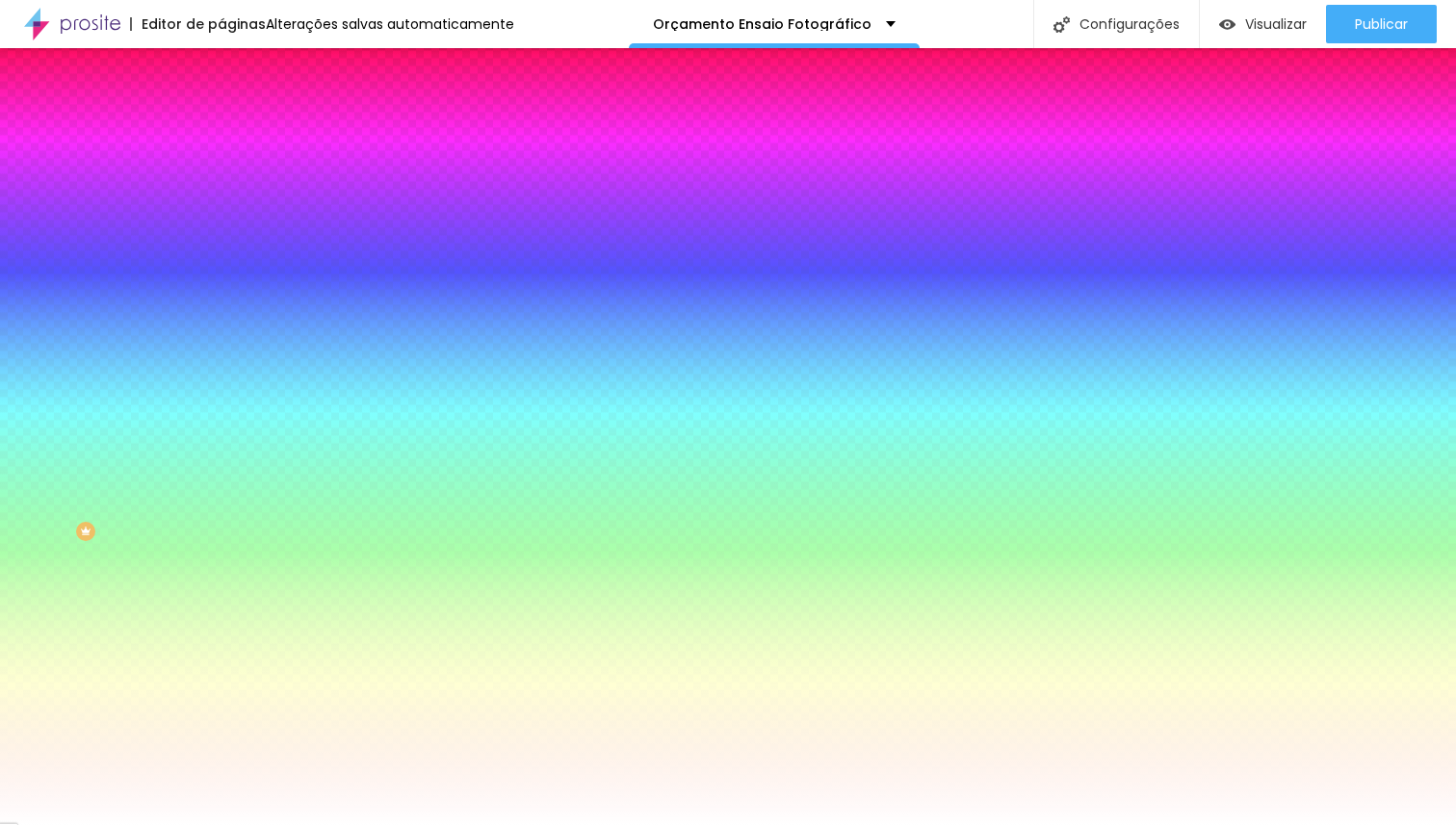
click at [229, 321] on icon "button" at bounding box center [236, 314] width 14 height 14
click at [229, 374] on icon "button" at bounding box center [236, 367] width 14 height 14
click at [229, 339] on icon "button" at bounding box center [235, 334] width 12 height 12
drag, startPoint x: 251, startPoint y: 686, endPoint x: 130, endPoint y: 665, distance: 122.8
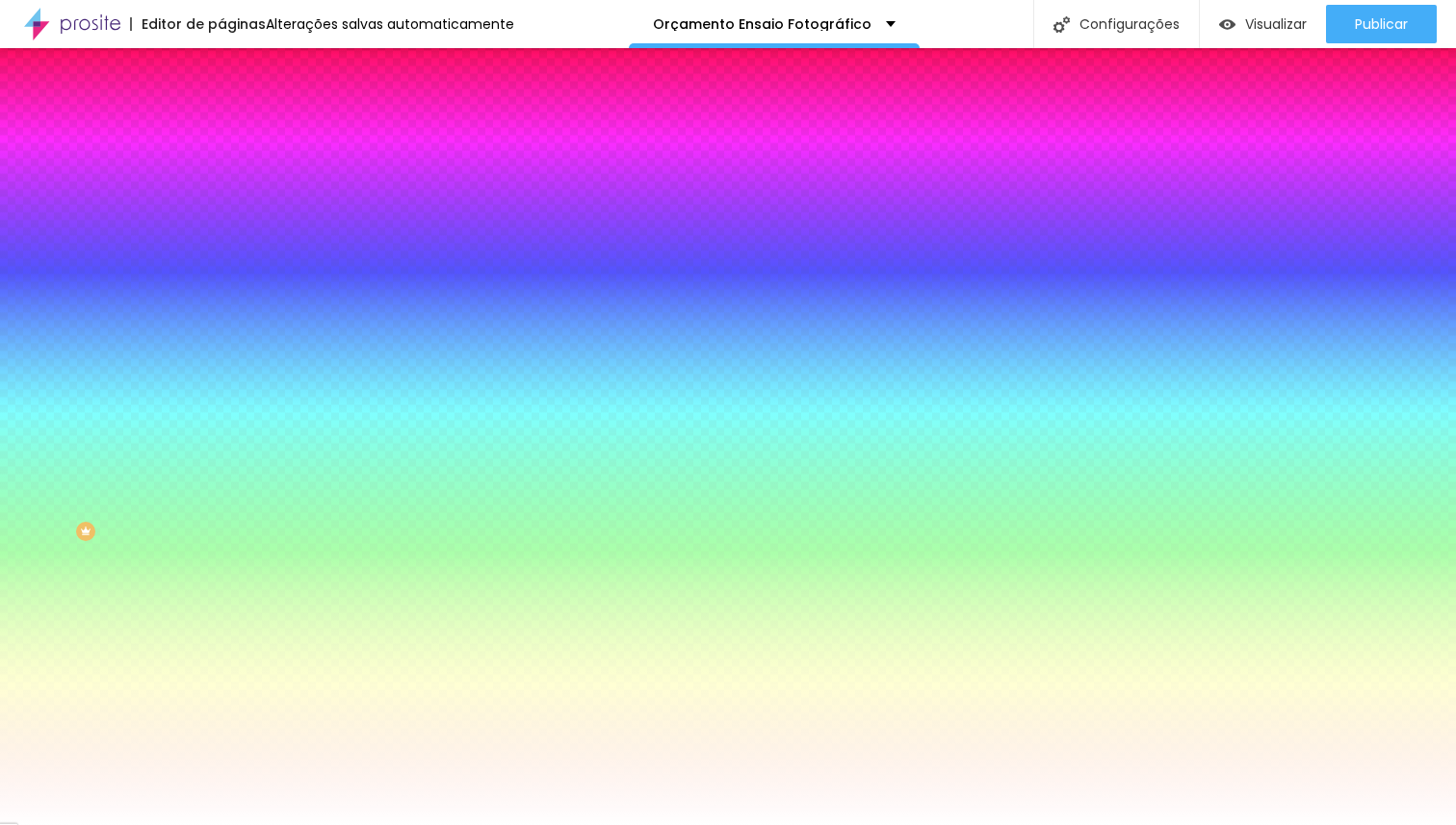
click at [89, 824] on div at bounding box center [728, 825] width 1456 height 0
click at [229, 321] on icon "button" at bounding box center [236, 314] width 14 height 14
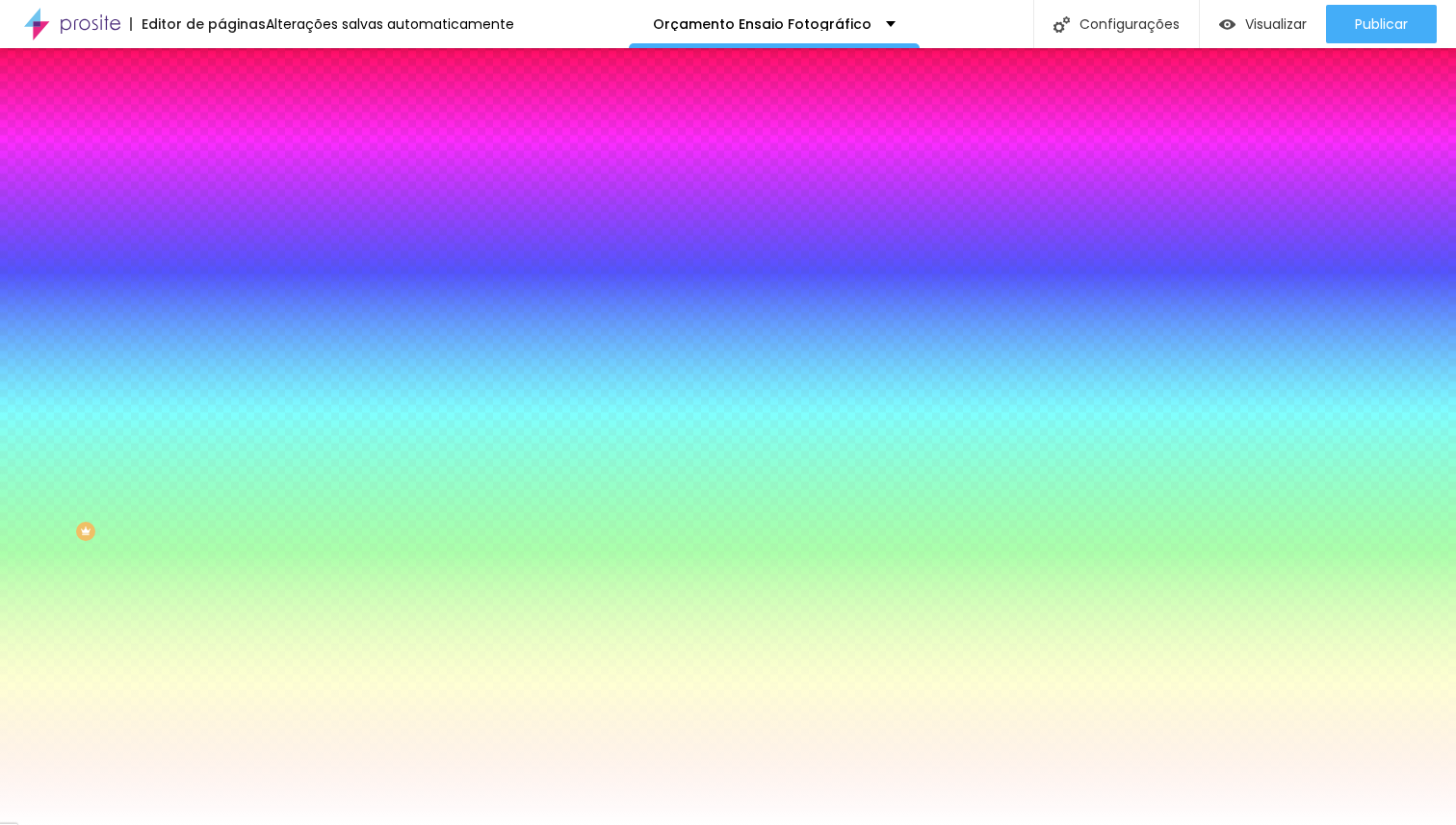
click at [229, 321] on icon "button" at bounding box center [236, 314] width 14 height 14
click at [229, 374] on icon "button" at bounding box center [236, 367] width 14 height 14
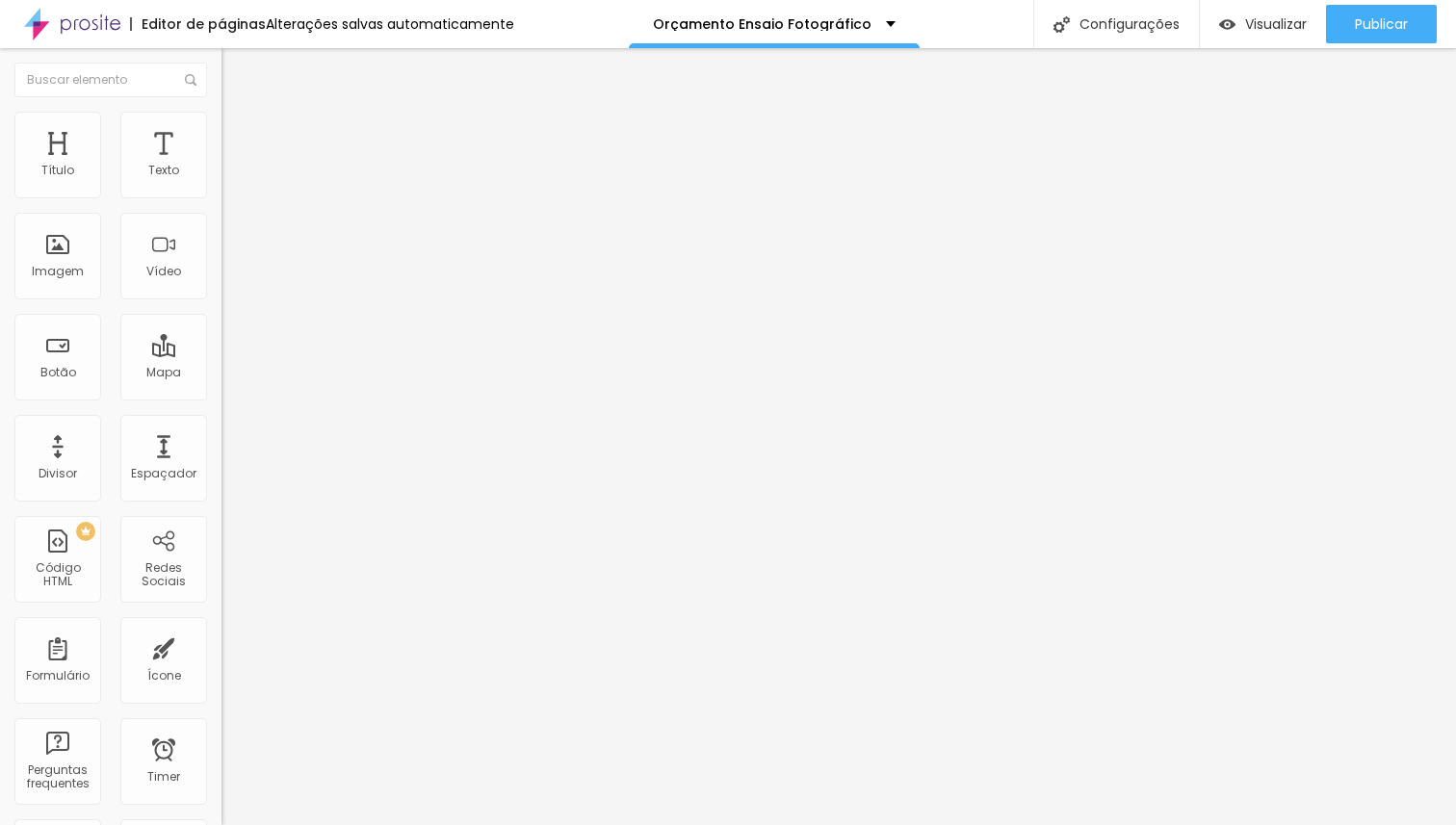
click at [221, 131] on li "Avançado" at bounding box center [332, 122] width 221 height 20
drag, startPoint x: 156, startPoint y: 189, endPoint x: 0, endPoint y: 187, distance: 156.0
click at [221, 354] on input "range" at bounding box center [283, 362] width 124 height 16
drag, startPoint x: 157, startPoint y: 227, endPoint x: 0, endPoint y: 218, distance: 157.3
click at [221, 626] on input "range" at bounding box center [283, 634] width 124 height 16
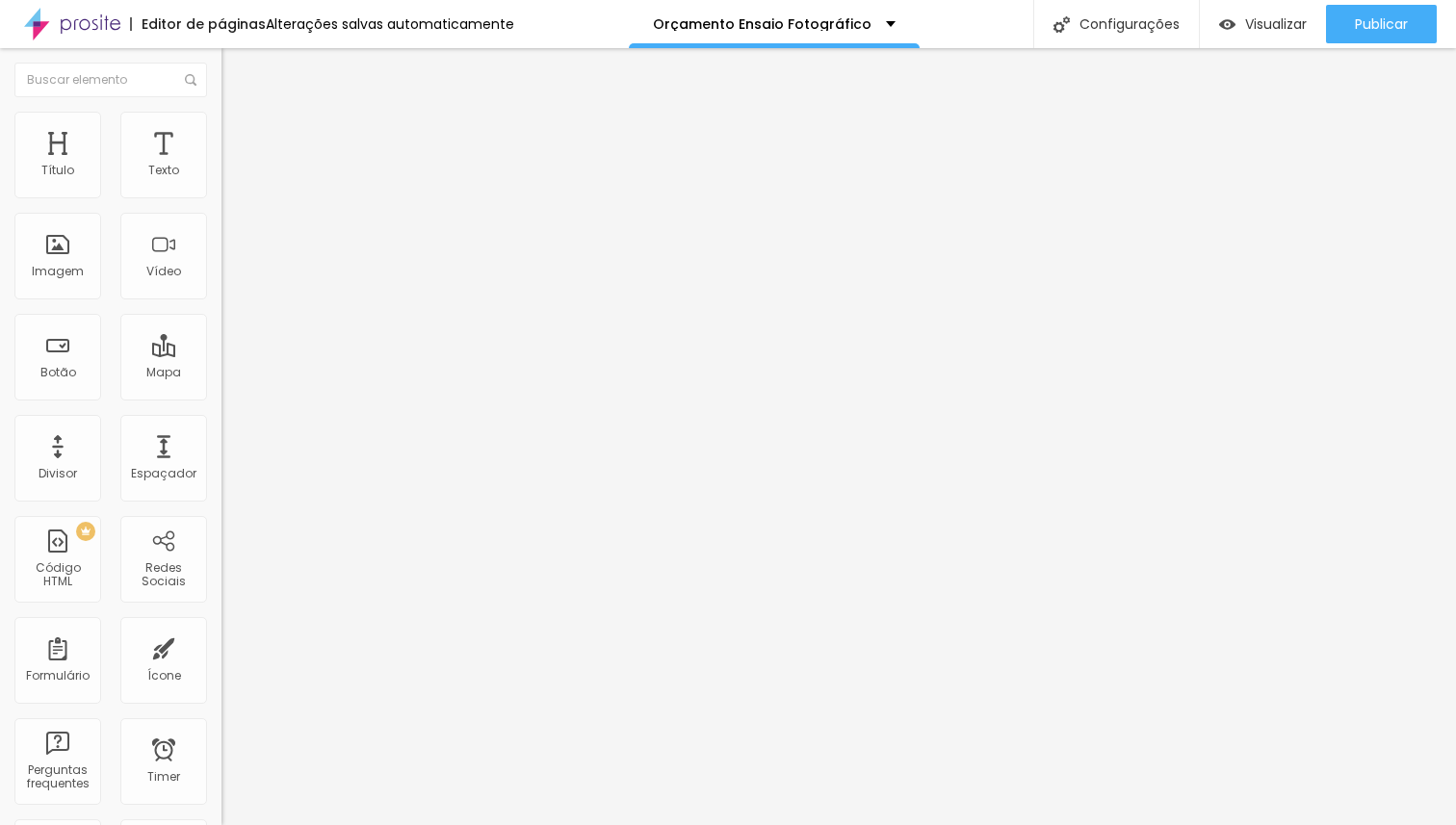
click at [221, 124] on li "Avançado" at bounding box center [332, 122] width 221 height 20
drag, startPoint x: 70, startPoint y: 188, endPoint x: 215, endPoint y: 192, distance: 145.1
click at [221, 354] on input "range" at bounding box center [283, 362] width 124 height 16
drag, startPoint x: 42, startPoint y: 225, endPoint x: 0, endPoint y: 213, distance: 43.7
click at [221, 626] on input "range" at bounding box center [283, 634] width 124 height 16
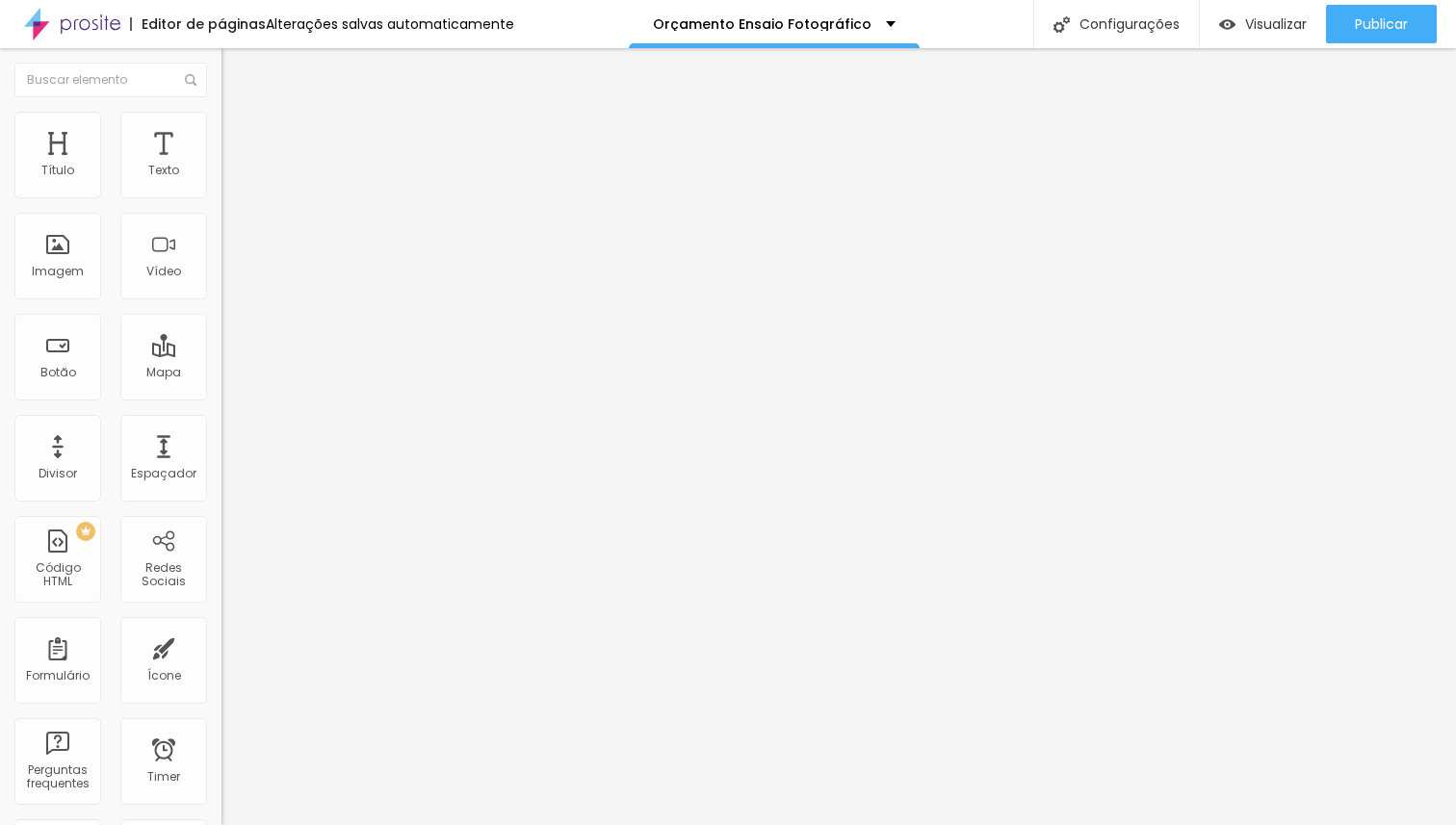
click at [221, 127] on li "Avançado" at bounding box center [332, 122] width 221 height 20
drag, startPoint x: 76, startPoint y: 187, endPoint x: 0, endPoint y: 187, distance: 76.0
click at [221, 354] on input "range" at bounding box center [283, 362] width 124 height 16
drag, startPoint x: 45, startPoint y: 226, endPoint x: 82, endPoint y: 225, distance: 37.0
click at [221, 626] on input "range" at bounding box center [283, 634] width 124 height 16
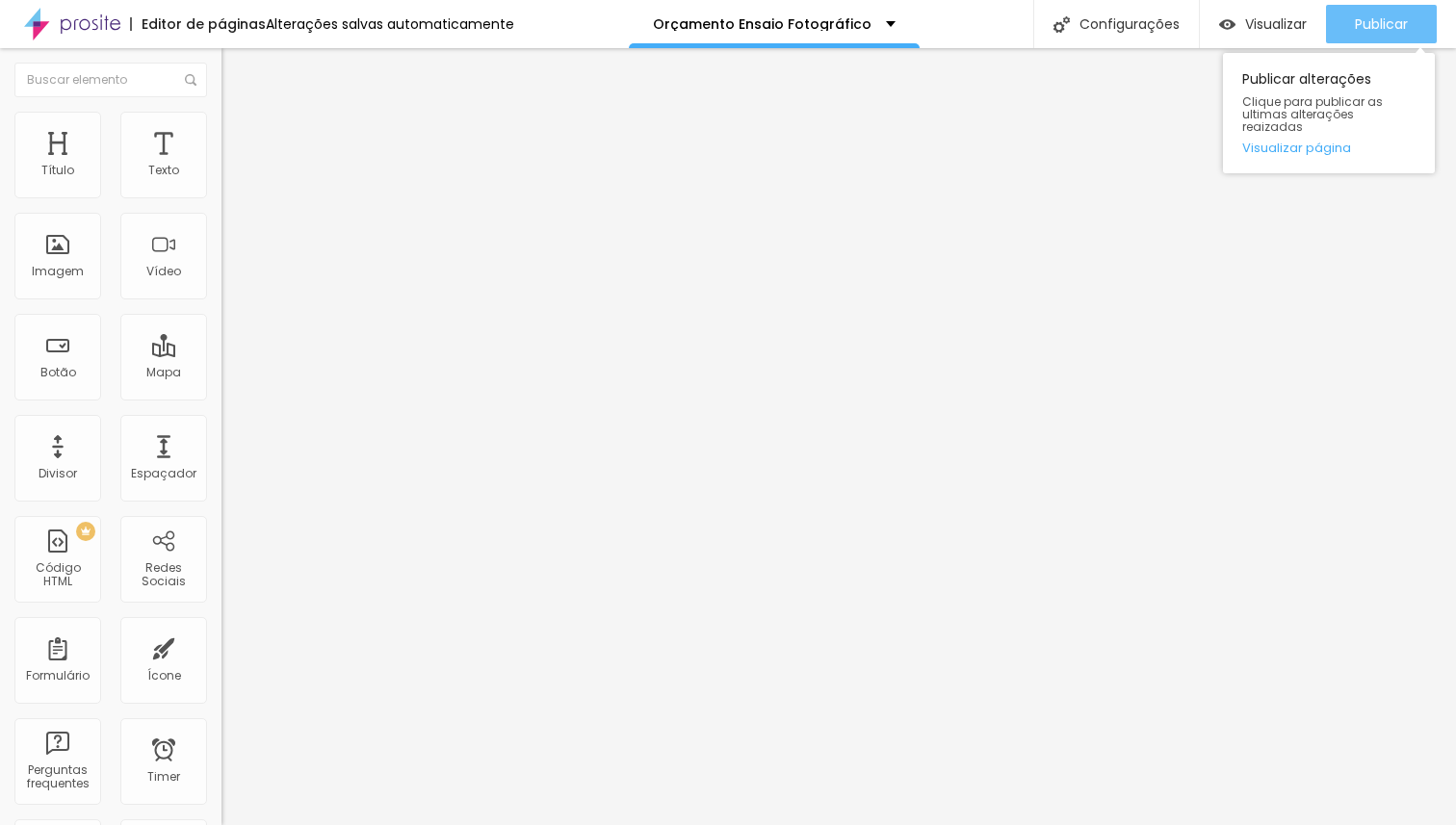
click at [1346, 29] on button "Publicar" at bounding box center [1381, 24] width 111 height 38
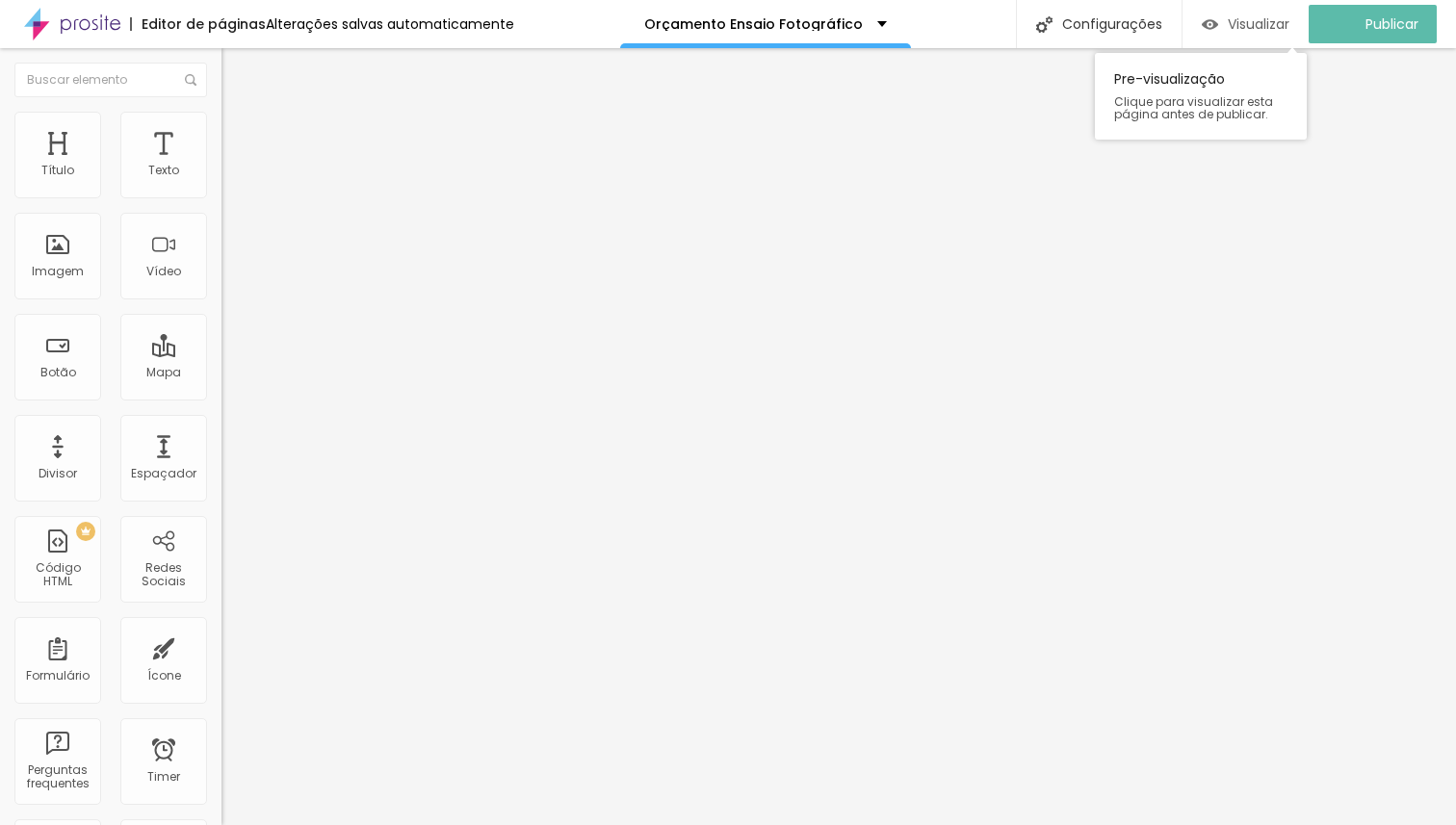
click at [1238, 28] on div "Visualizar" at bounding box center [1244, 25] width 88 height 17
click at [221, 128] on li "Avançado" at bounding box center [332, 122] width 221 height 20
drag, startPoint x: 157, startPoint y: 189, endPoint x: 203, endPoint y: 180, distance: 46.9
click at [221, 354] on input "range" at bounding box center [283, 362] width 124 height 16
drag, startPoint x: 46, startPoint y: 224, endPoint x: 0, endPoint y: 206, distance: 49.4
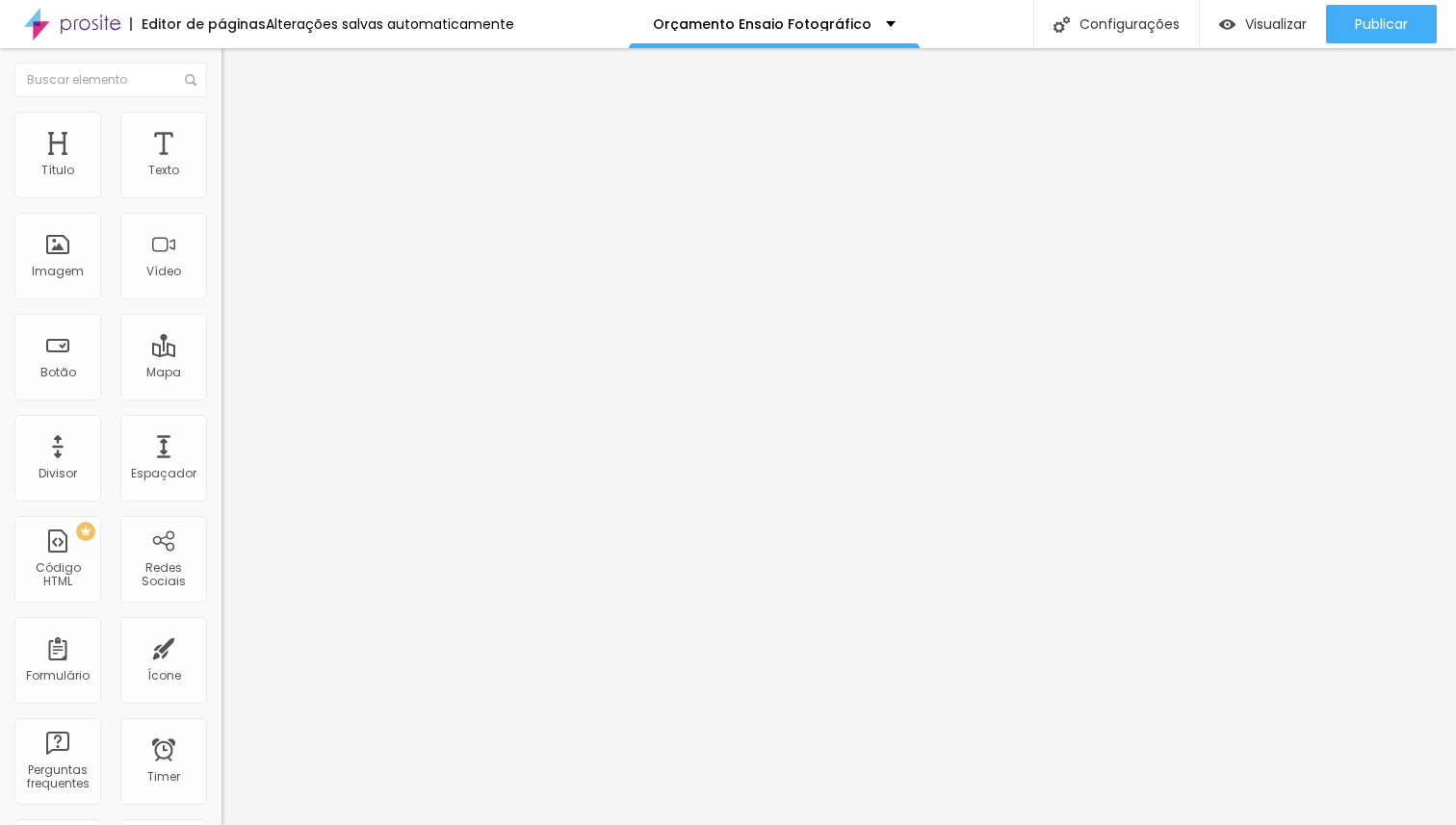
click at [221, 626] on input "range" at bounding box center [283, 634] width 124 height 16
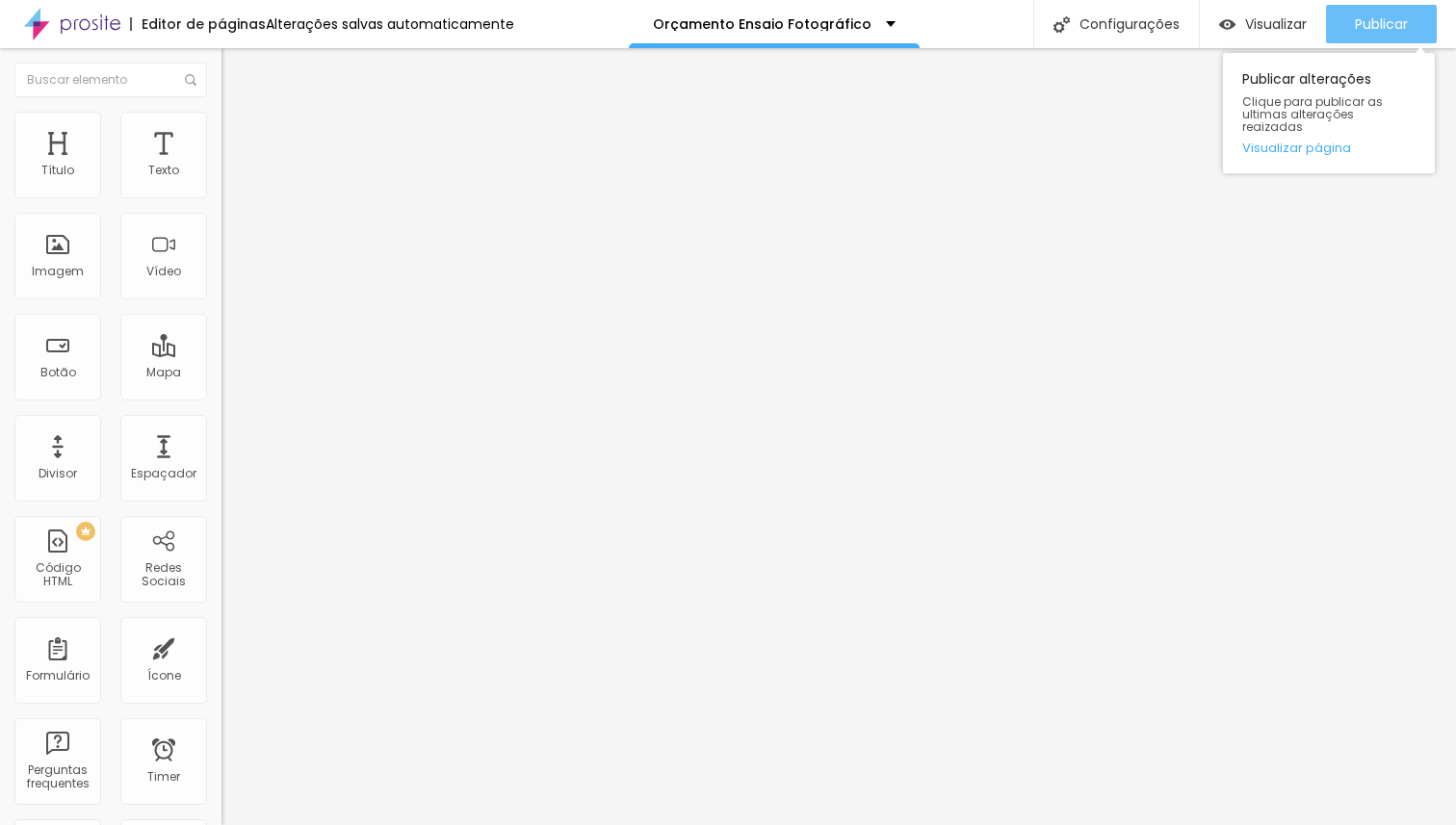
click at [1387, 20] on span "Publicar" at bounding box center [1381, 25] width 53 height 16
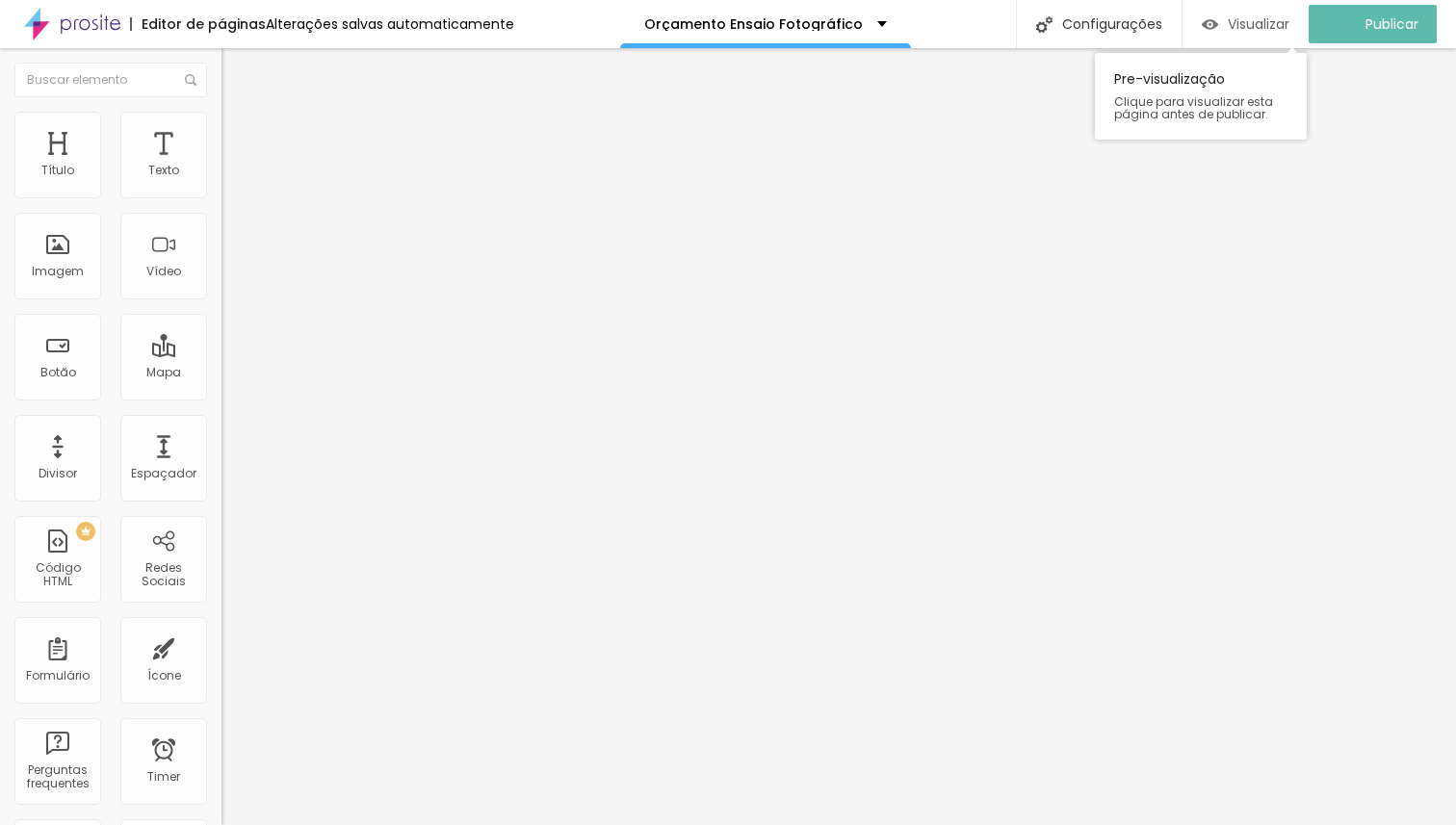
click at [1268, 25] on span "Visualizar" at bounding box center [1258, 25] width 62 height 16
click at [239, 133] on span "Avançado" at bounding box center [271, 124] width 64 height 17
drag, startPoint x: 43, startPoint y: 192, endPoint x: 137, endPoint y: 191, distance: 94.0
click at [221, 354] on input "range" at bounding box center [283, 362] width 124 height 16
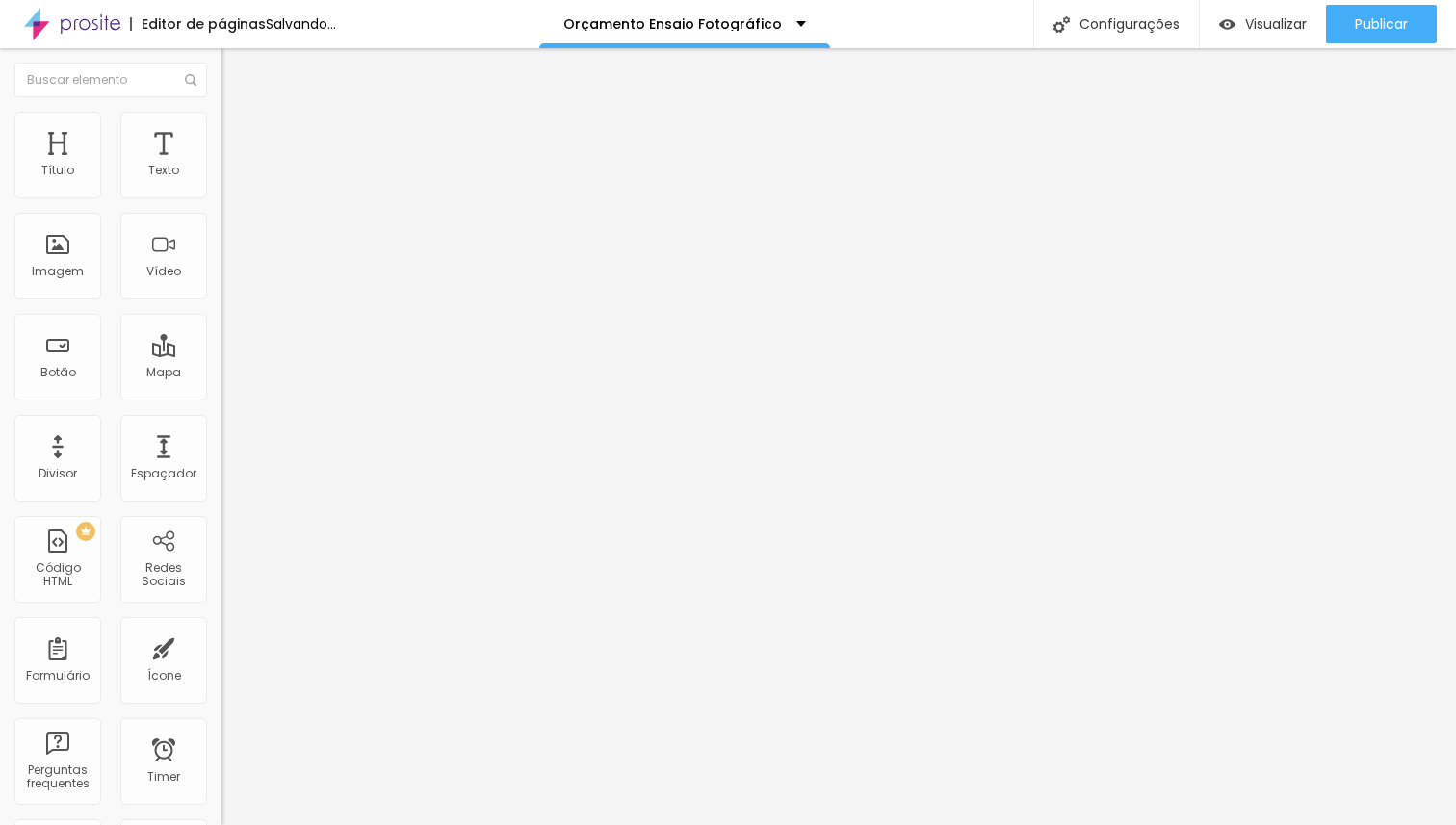
click at [221, 113] on img at bounding box center [230, 121] width 18 height 18
drag, startPoint x: 165, startPoint y: 192, endPoint x: 7, endPoint y: 185, distance: 158.2
click at [221, 354] on input "range" at bounding box center [283, 362] width 124 height 16
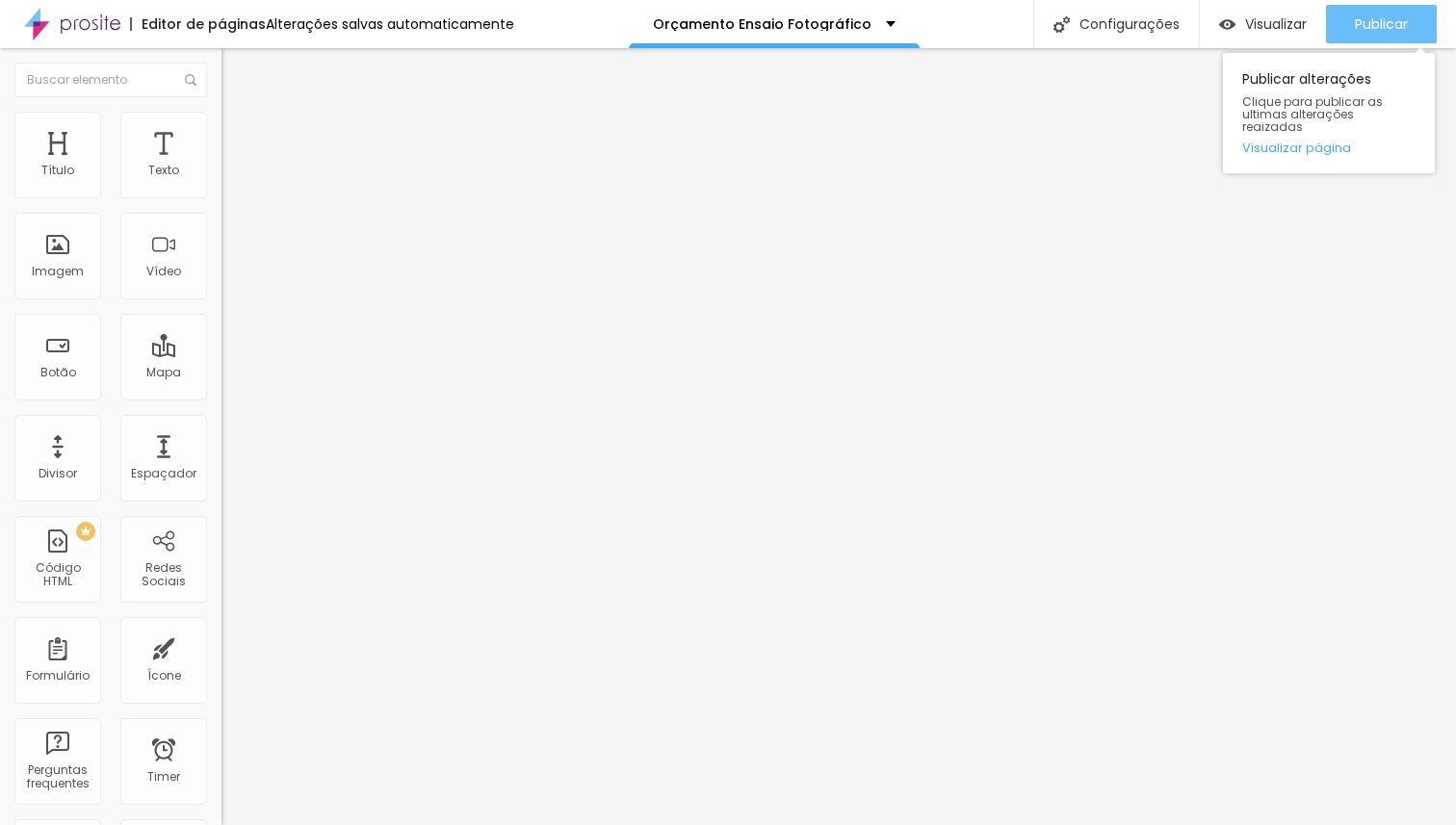
click at [1385, 23] on span "Publicar" at bounding box center [1381, 25] width 53 height 16
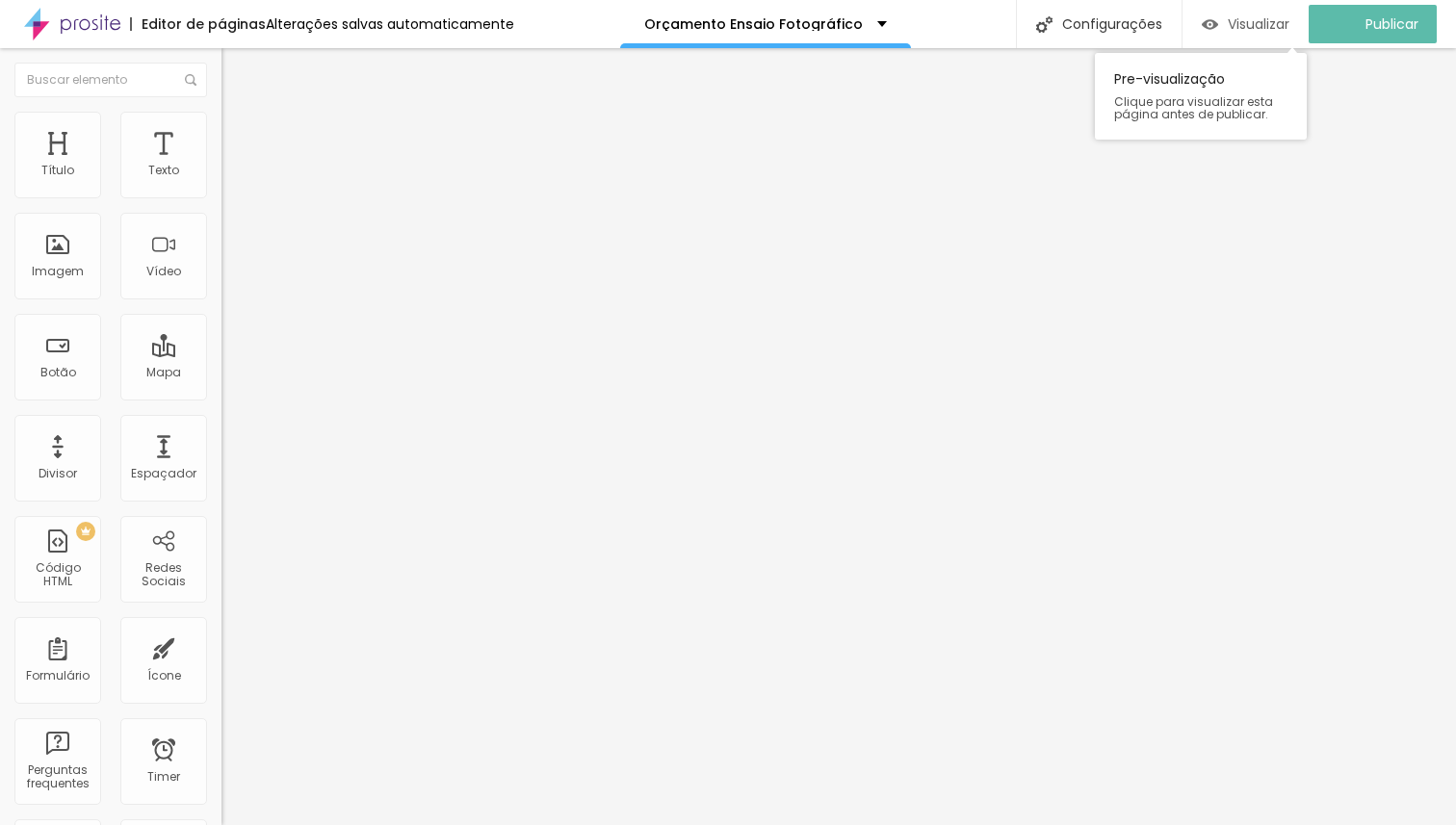
click at [1270, 28] on span "Visualizar" at bounding box center [1258, 25] width 62 height 16
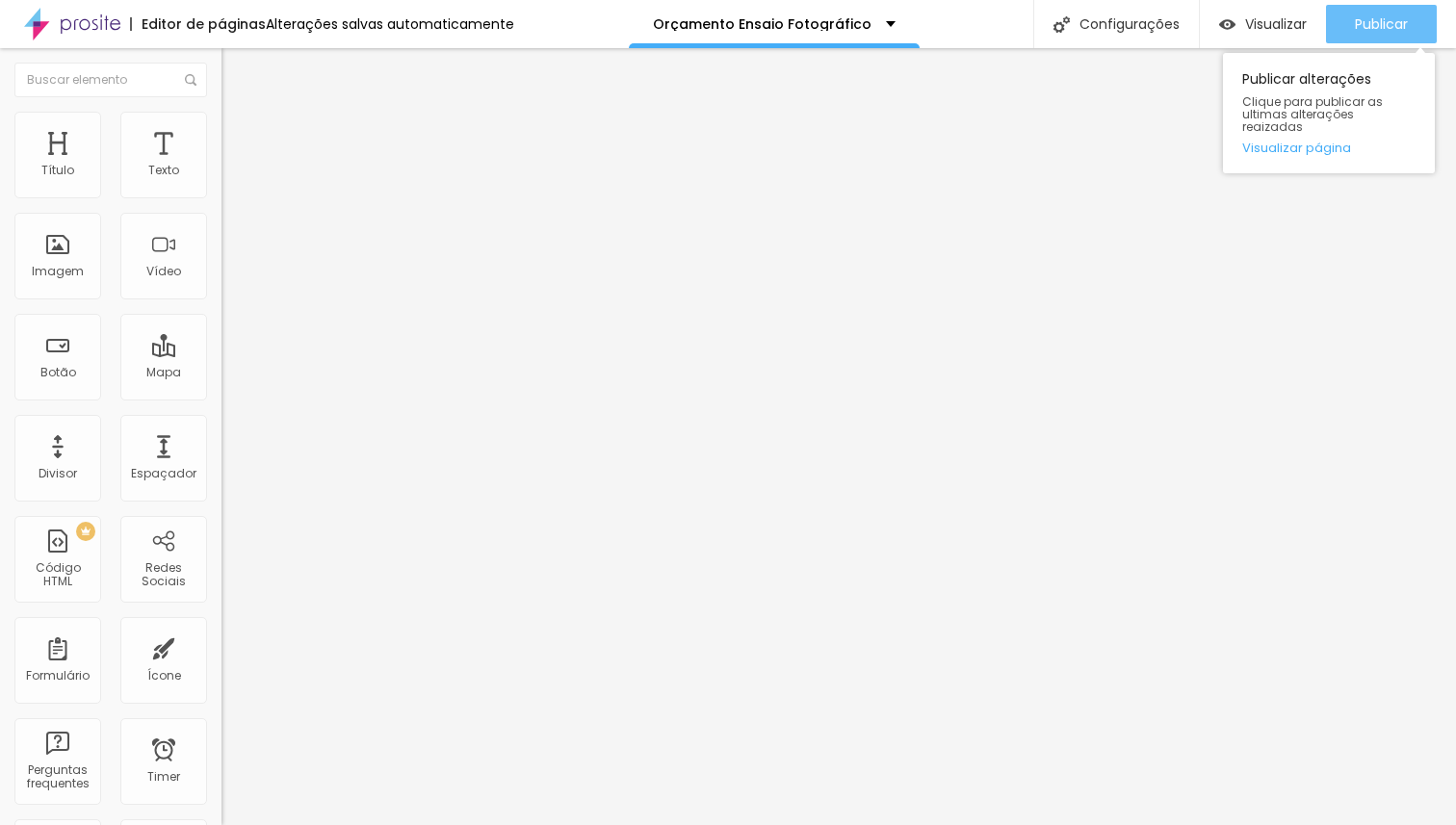
click at [1372, 17] on span "Publicar" at bounding box center [1381, 25] width 53 height 16
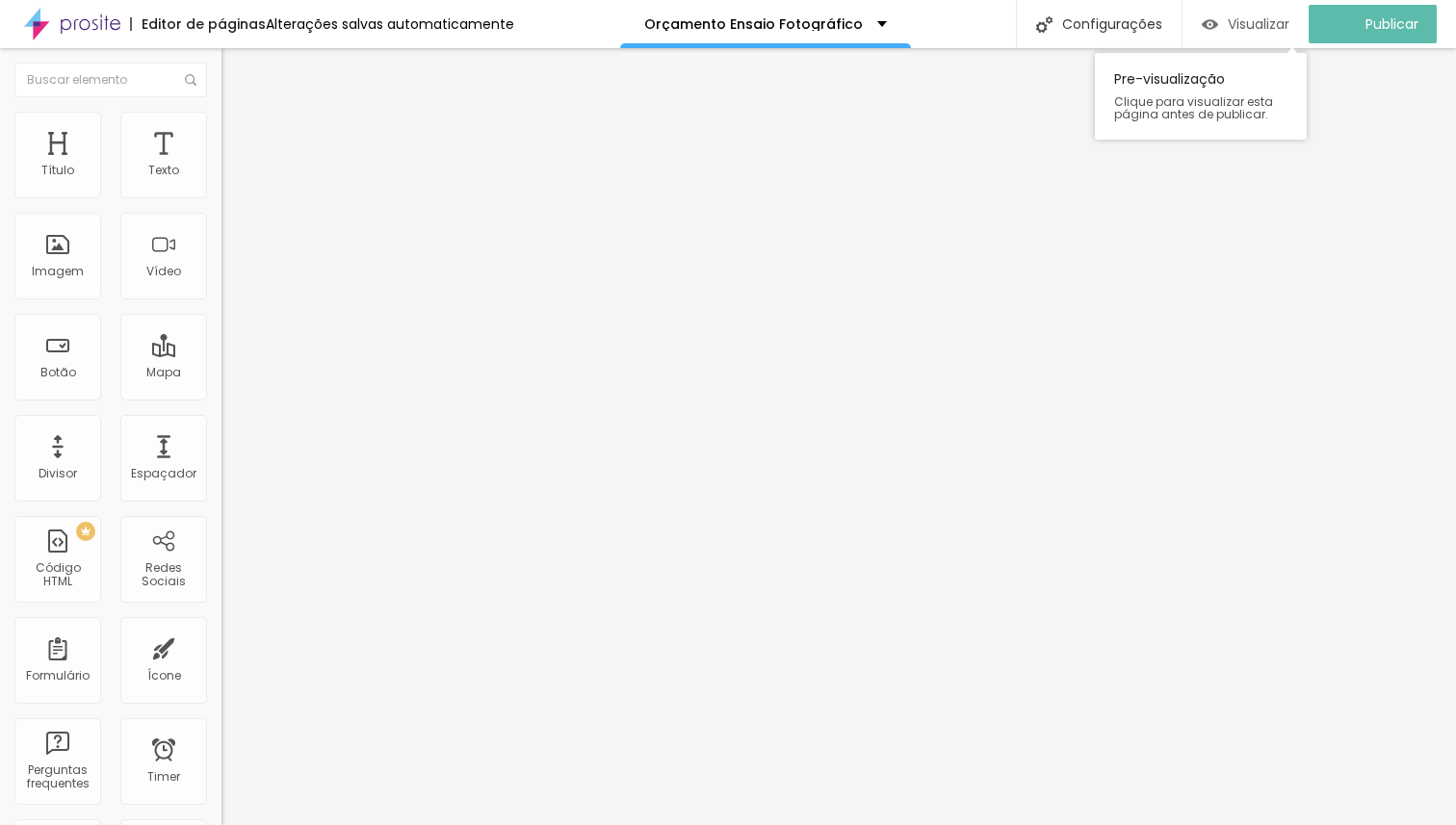
click at [1240, 23] on span "Visualizar" at bounding box center [1258, 25] width 62 height 16
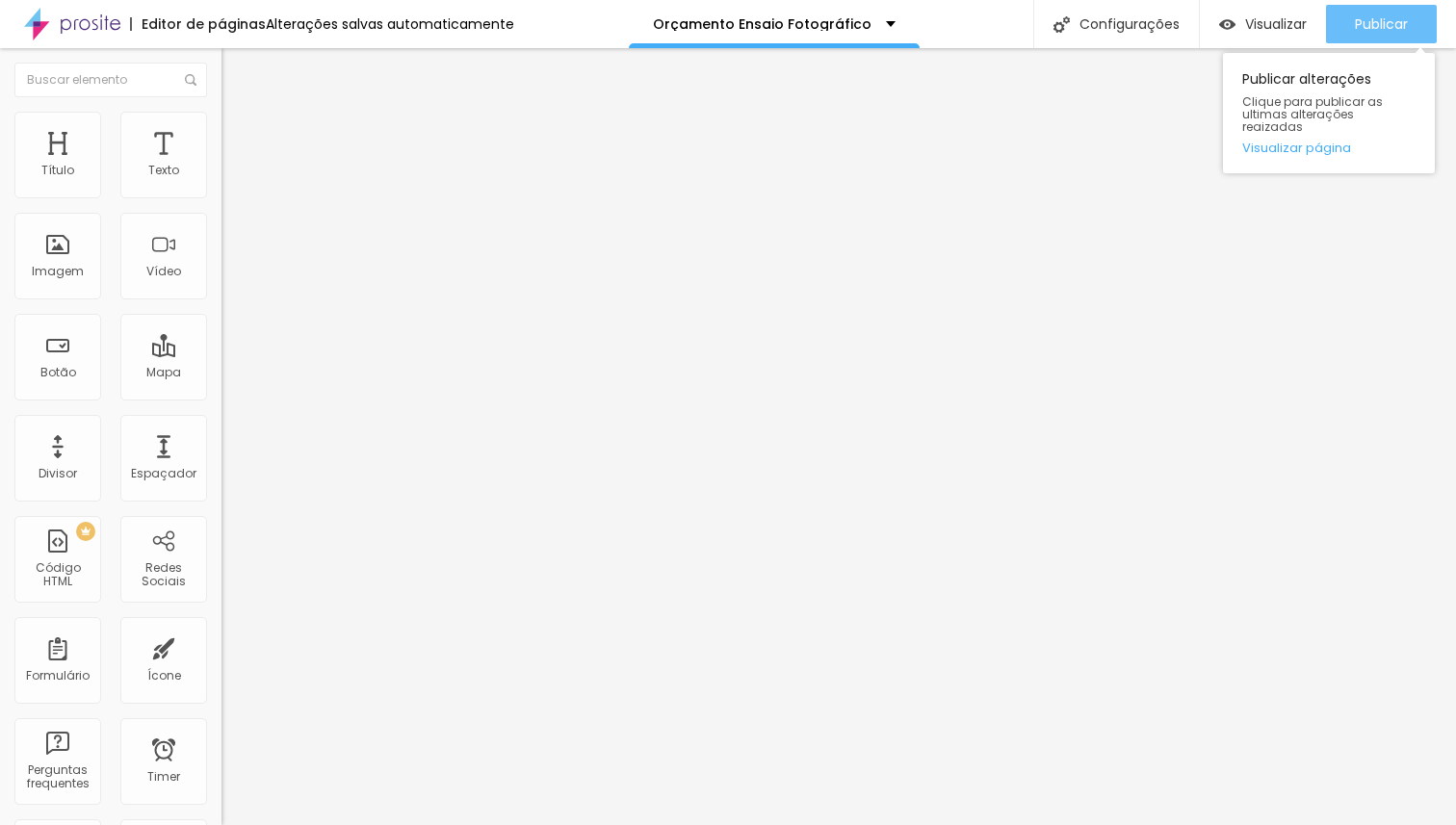
click at [1392, 20] on span "Publicar" at bounding box center [1381, 25] width 53 height 16
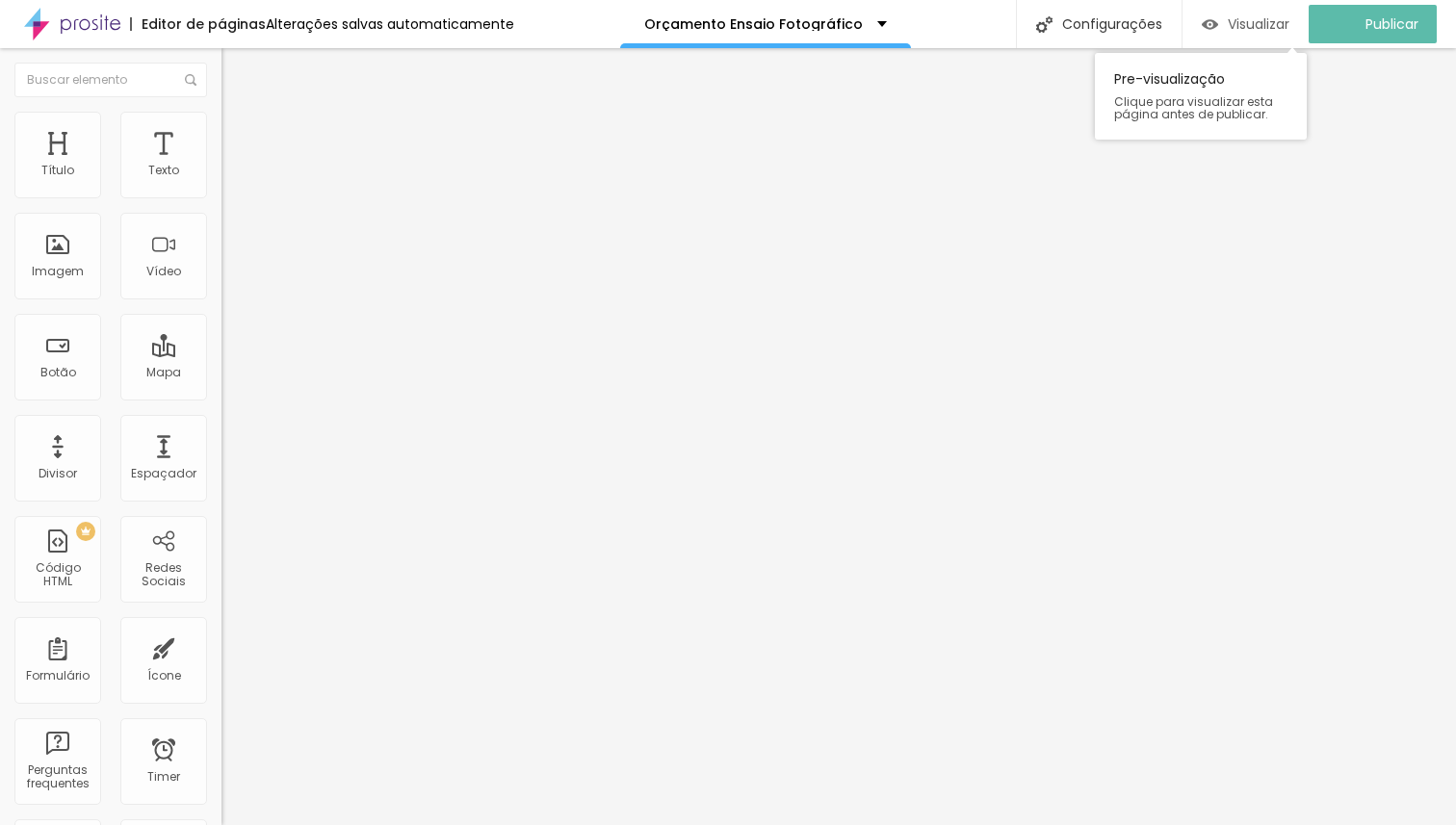
click at [1245, 27] on span "Visualizar" at bounding box center [1258, 25] width 62 height 16
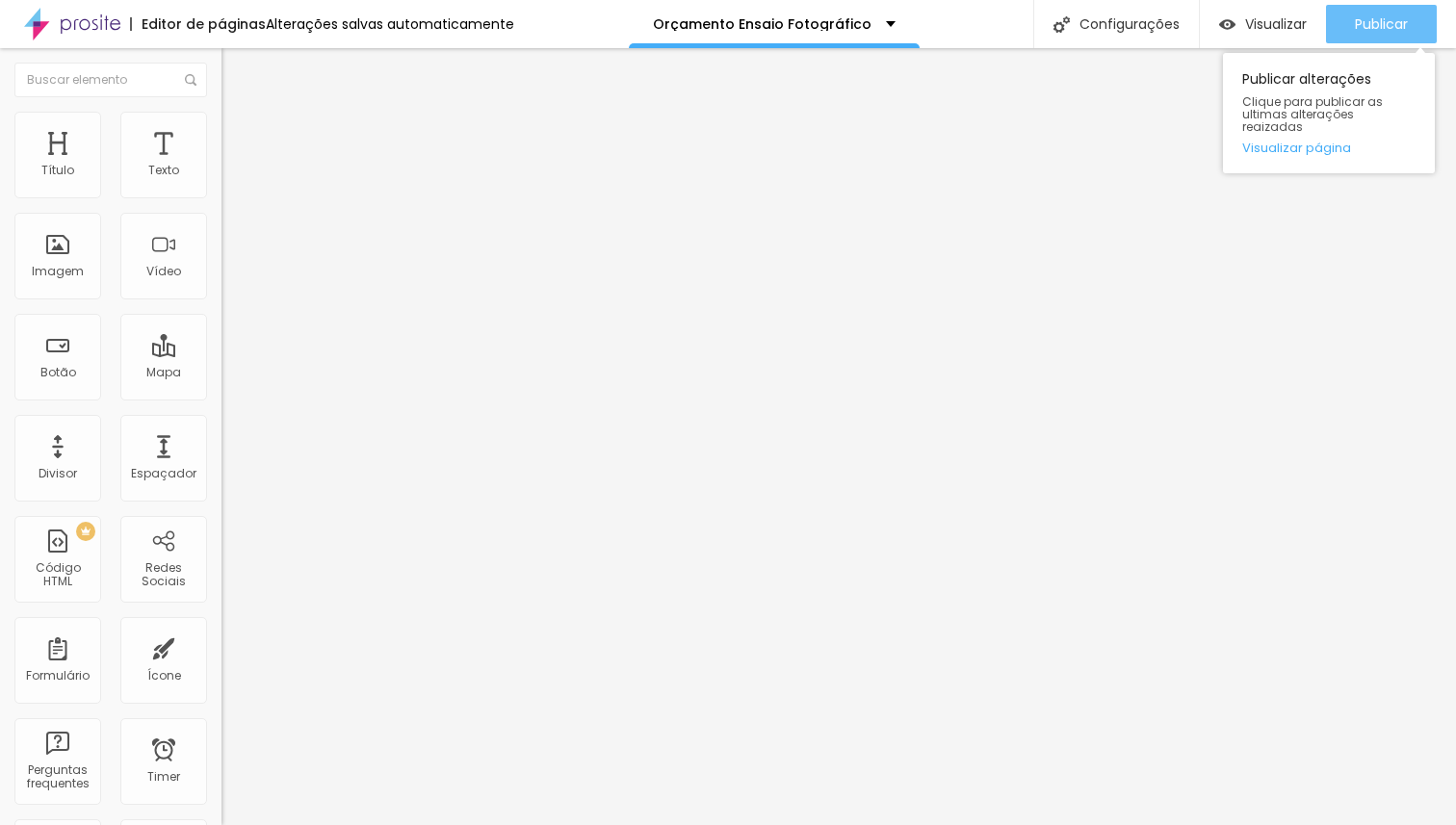
click at [1374, 23] on span "Publicar" at bounding box center [1381, 25] width 53 height 16
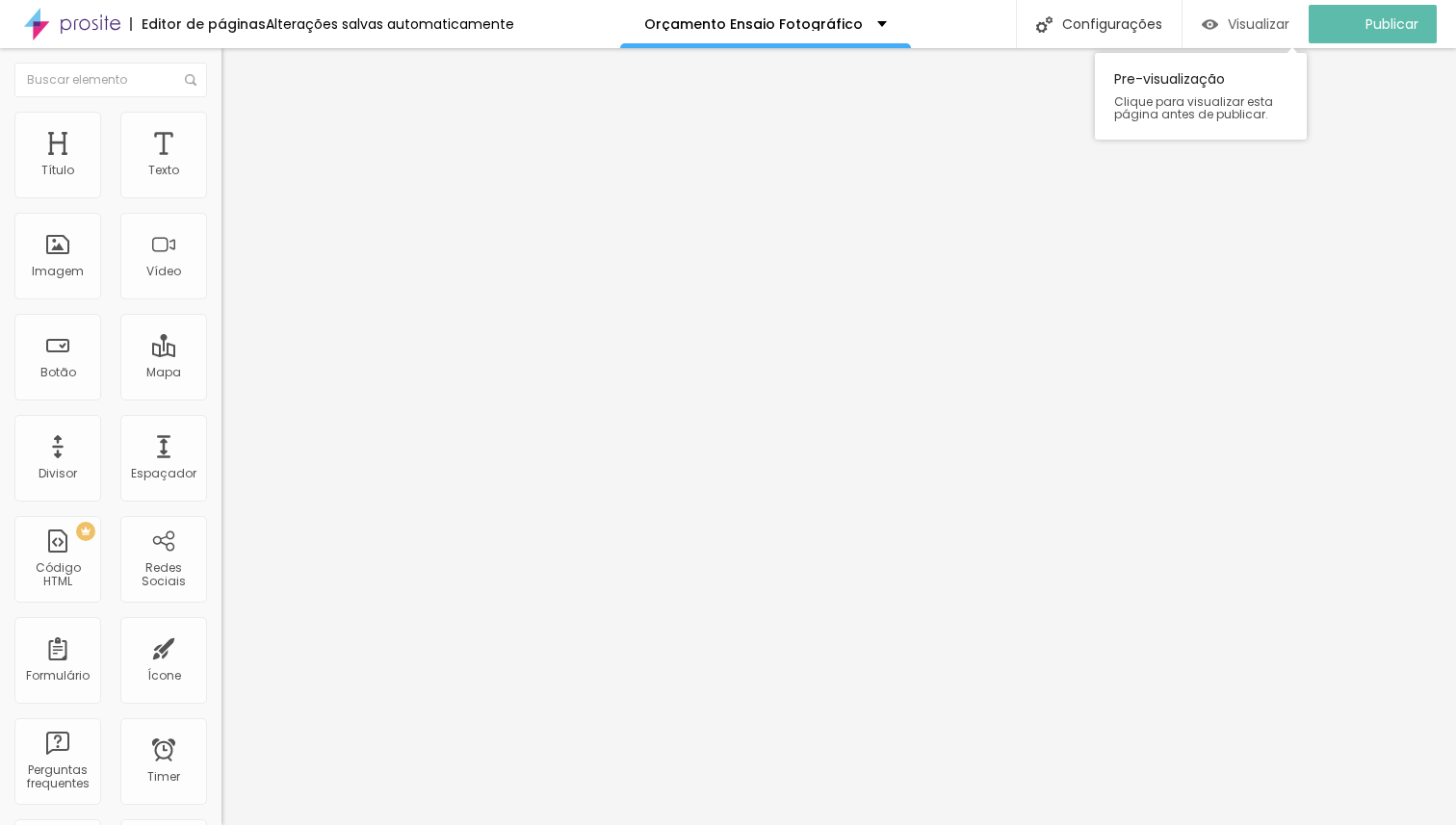
click at [1273, 20] on span "Visualizar" at bounding box center [1258, 25] width 62 height 16
click at [1199, 5] on button "Visualizar" at bounding box center [1262, 24] width 126 height 38
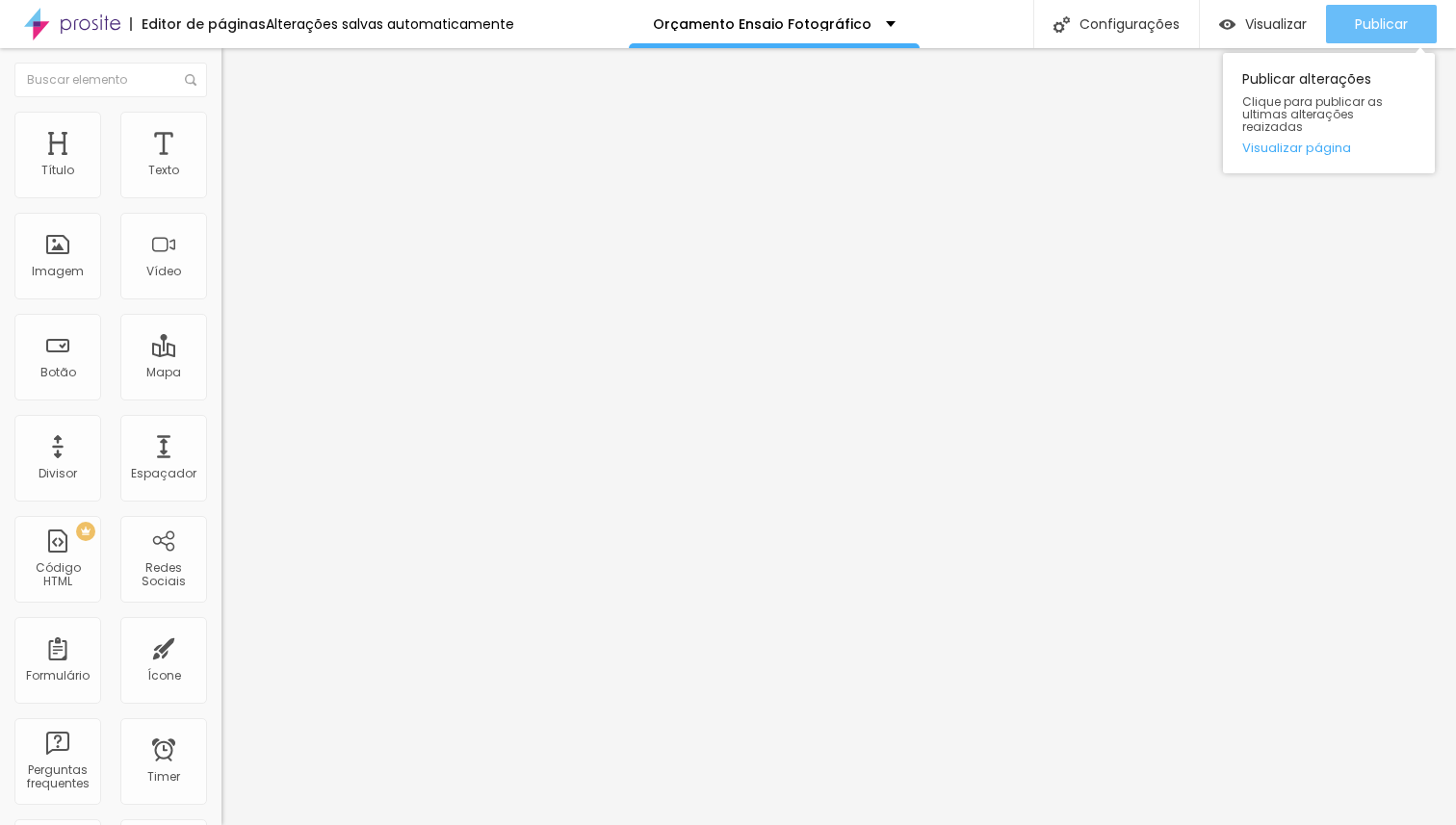
click at [1396, 21] on span "Publicar" at bounding box center [1381, 25] width 53 height 16
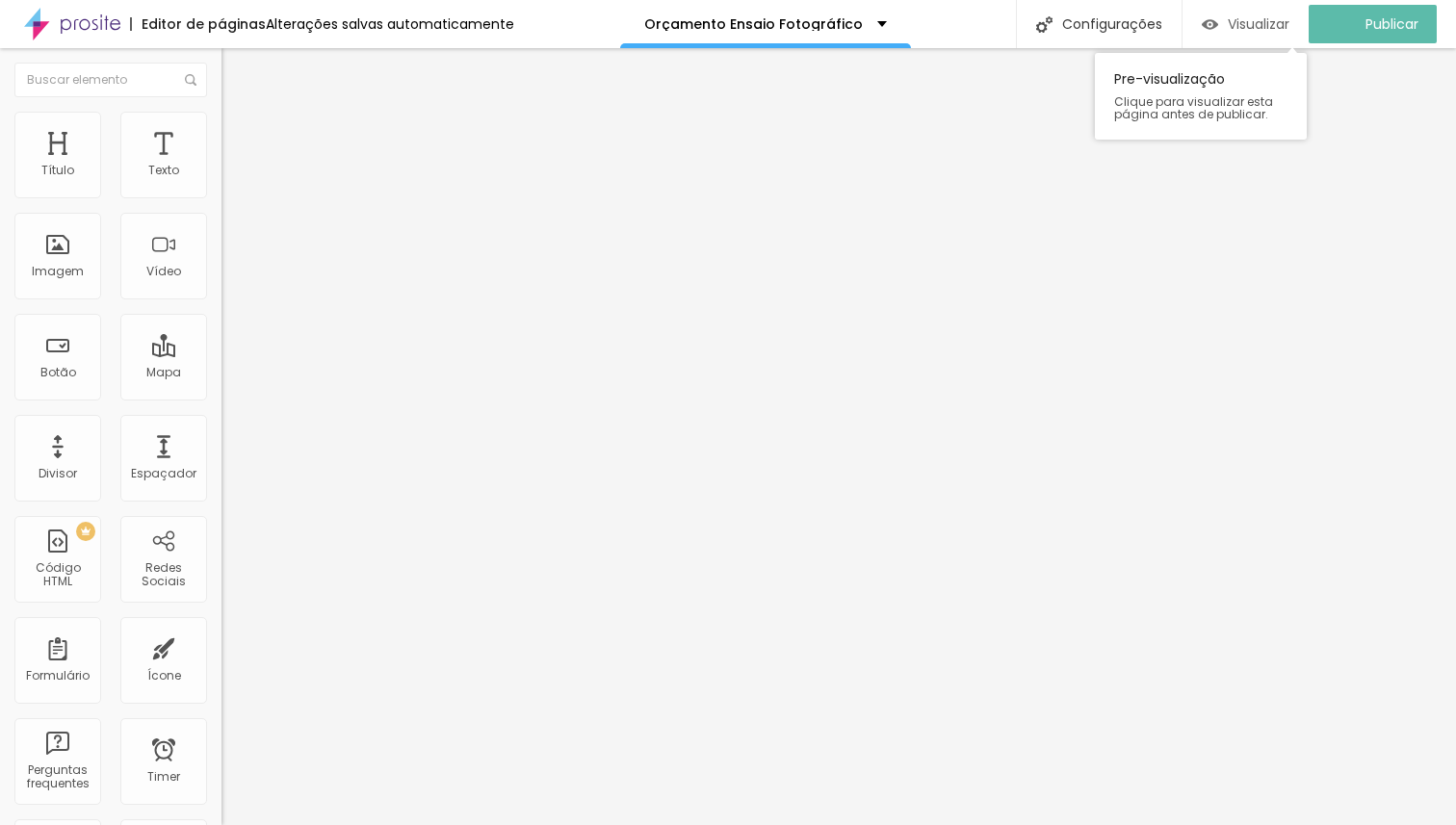
click at [1289, 21] on span "Visualizar" at bounding box center [1258, 25] width 62 height 16
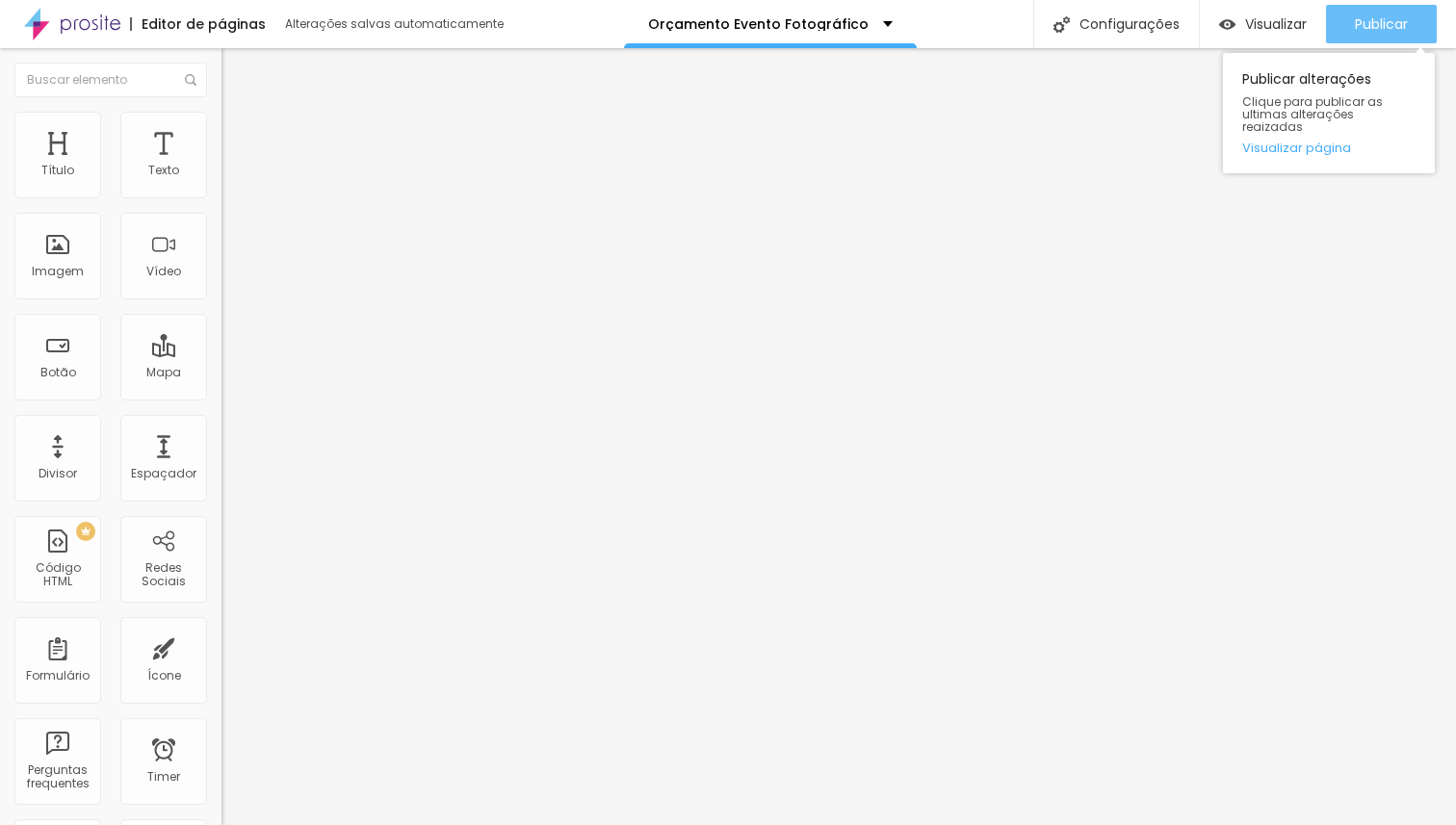
click at [1397, 25] on span "Publicar" at bounding box center [1381, 25] width 53 height 16
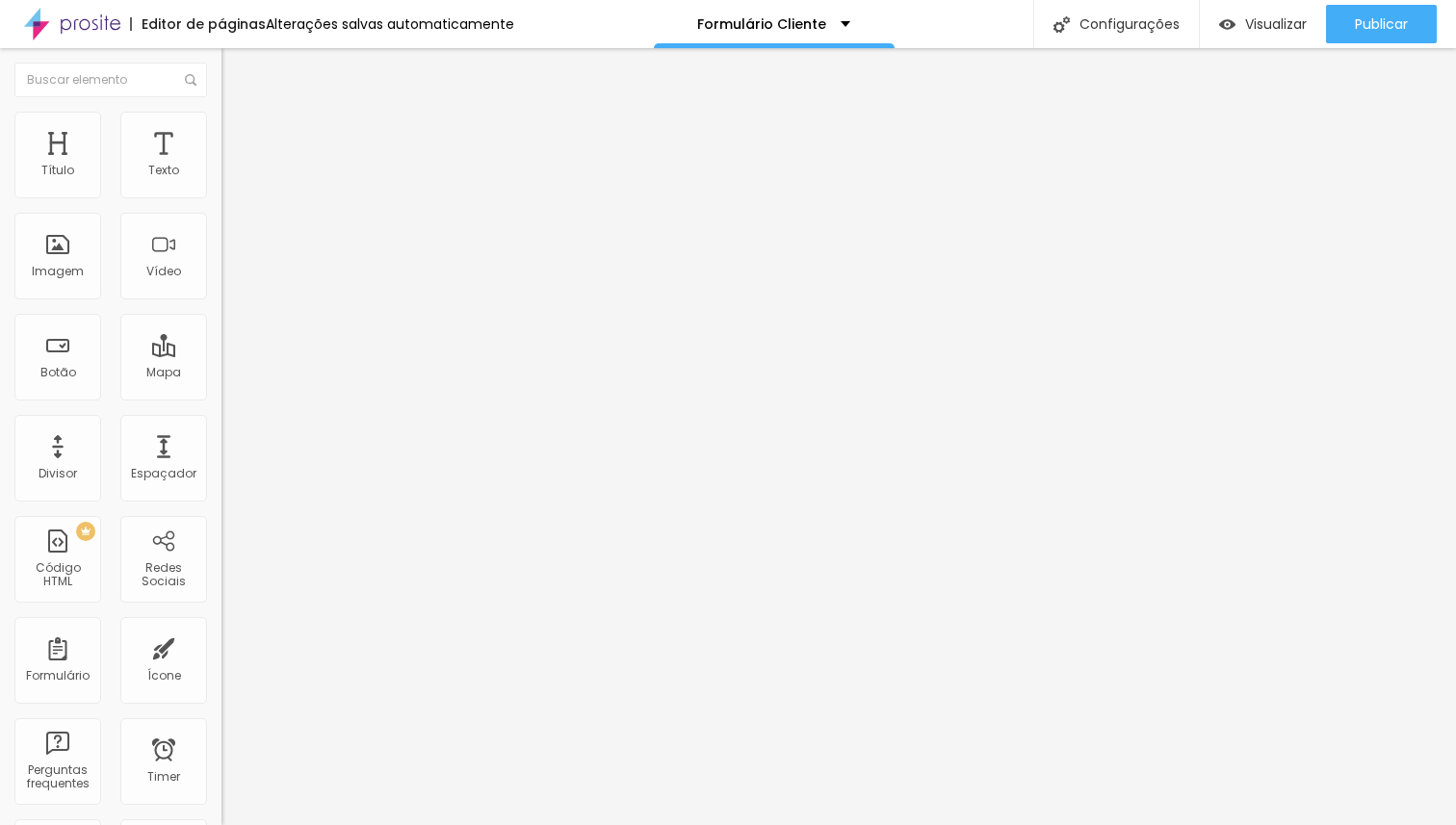
click at [239, 133] on span "Estilo" at bounding box center [254, 124] width 30 height 17
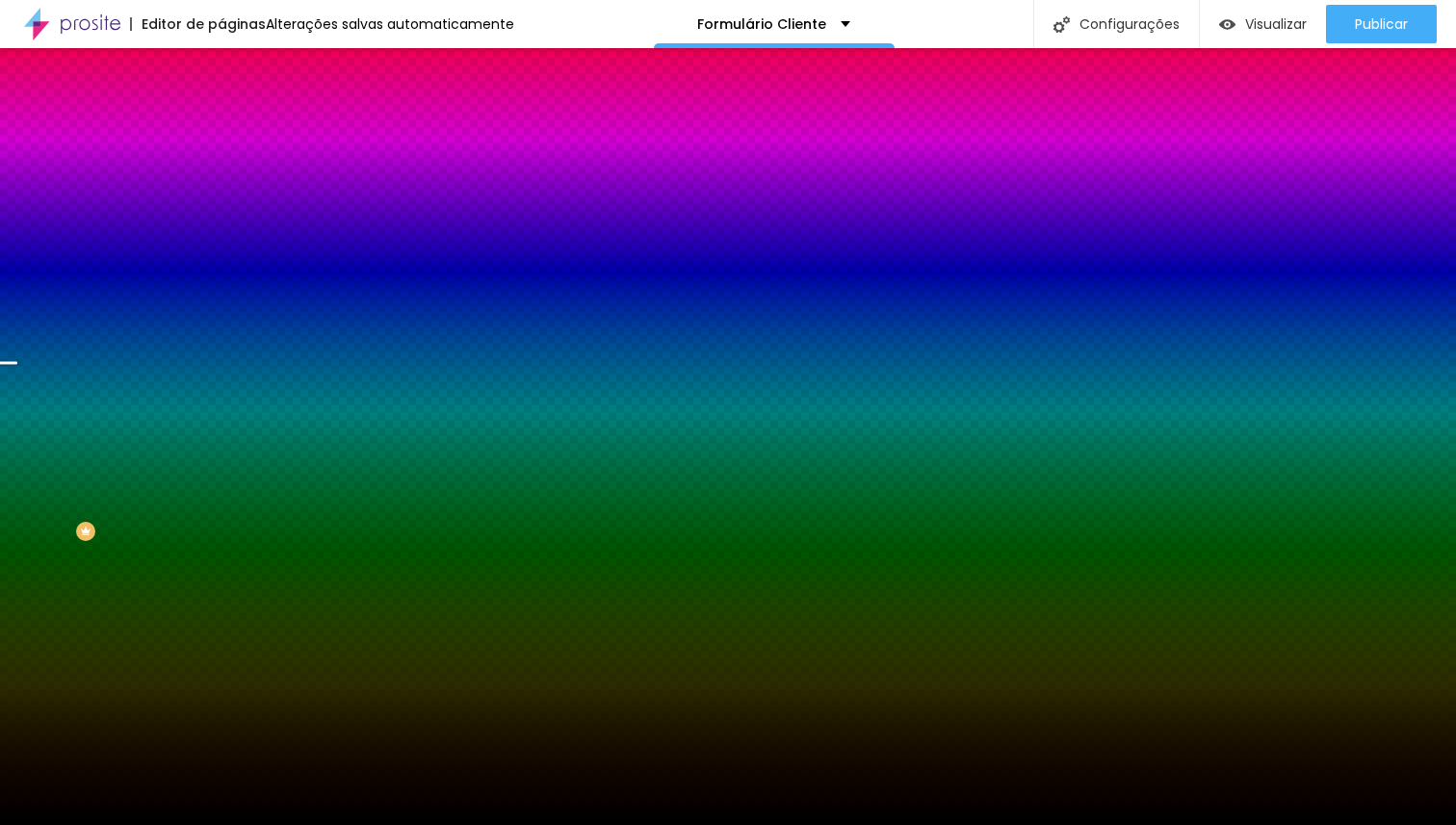
click at [221, 177] on span "Trocar imagem" at bounding box center [273, 168] width 105 height 17
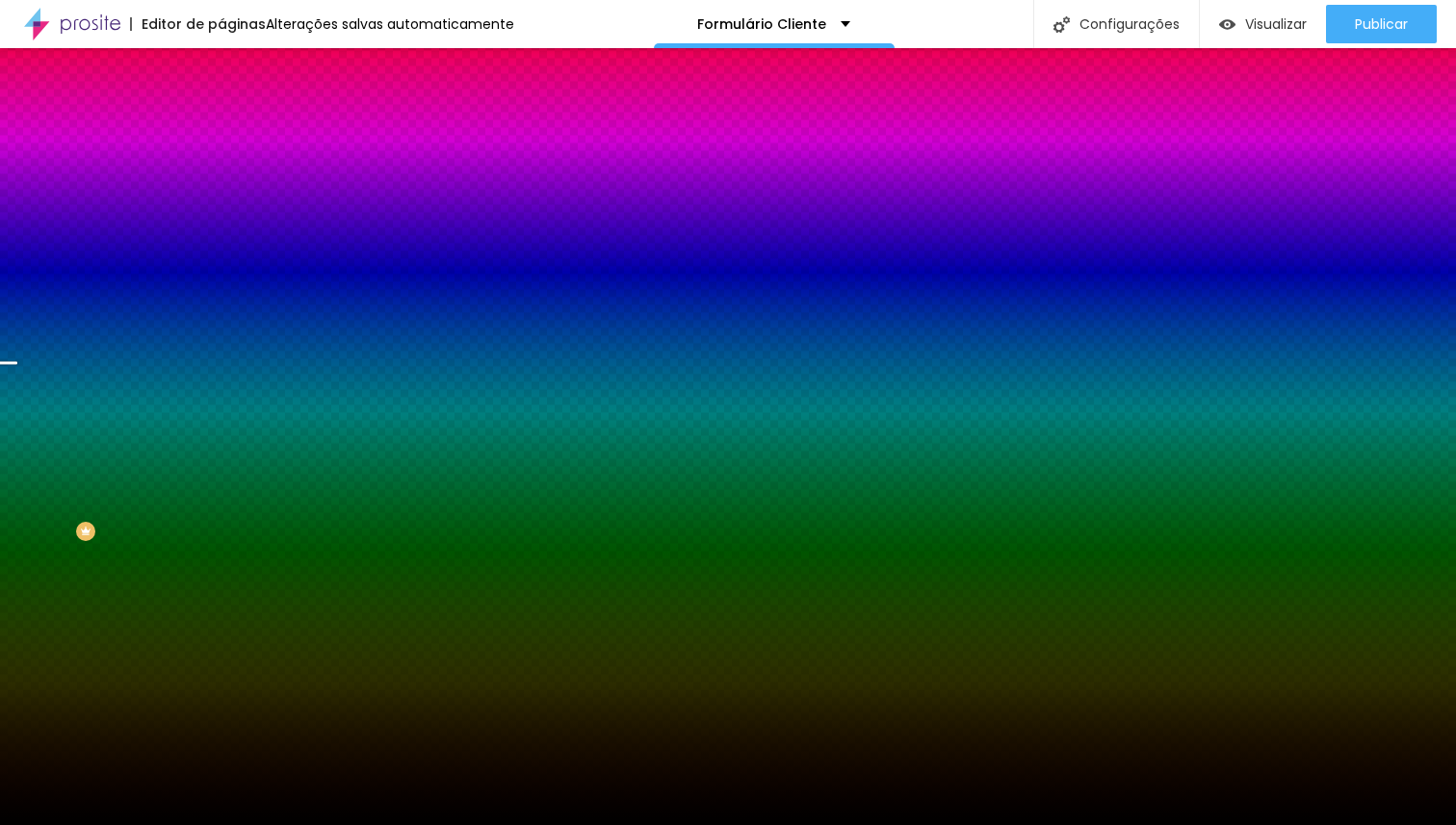
click at [221, 177] on span "Trocar imagem" at bounding box center [273, 168] width 105 height 17
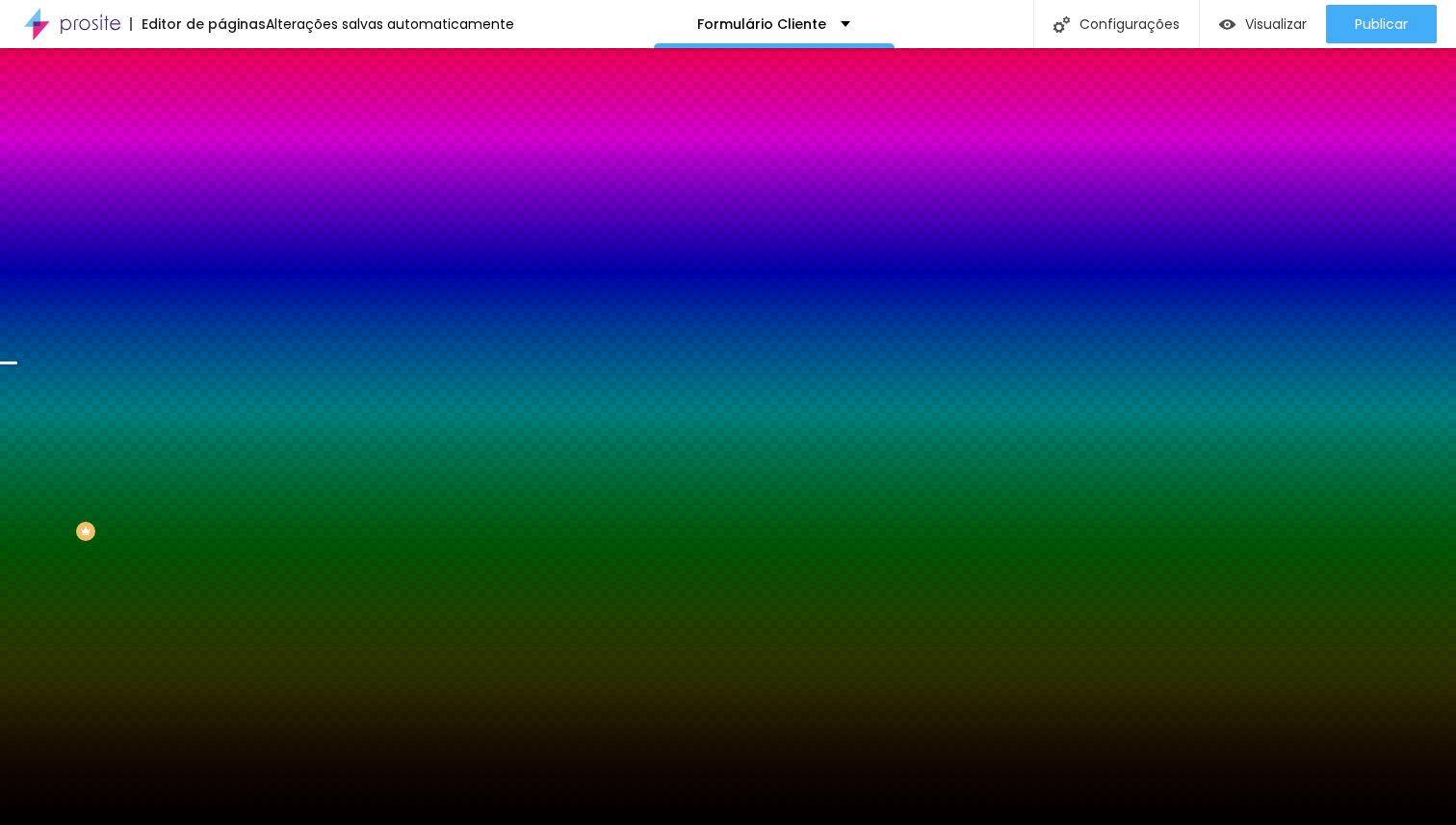
click at [221, 177] on span "Trocar imagem" at bounding box center [273, 168] width 105 height 17
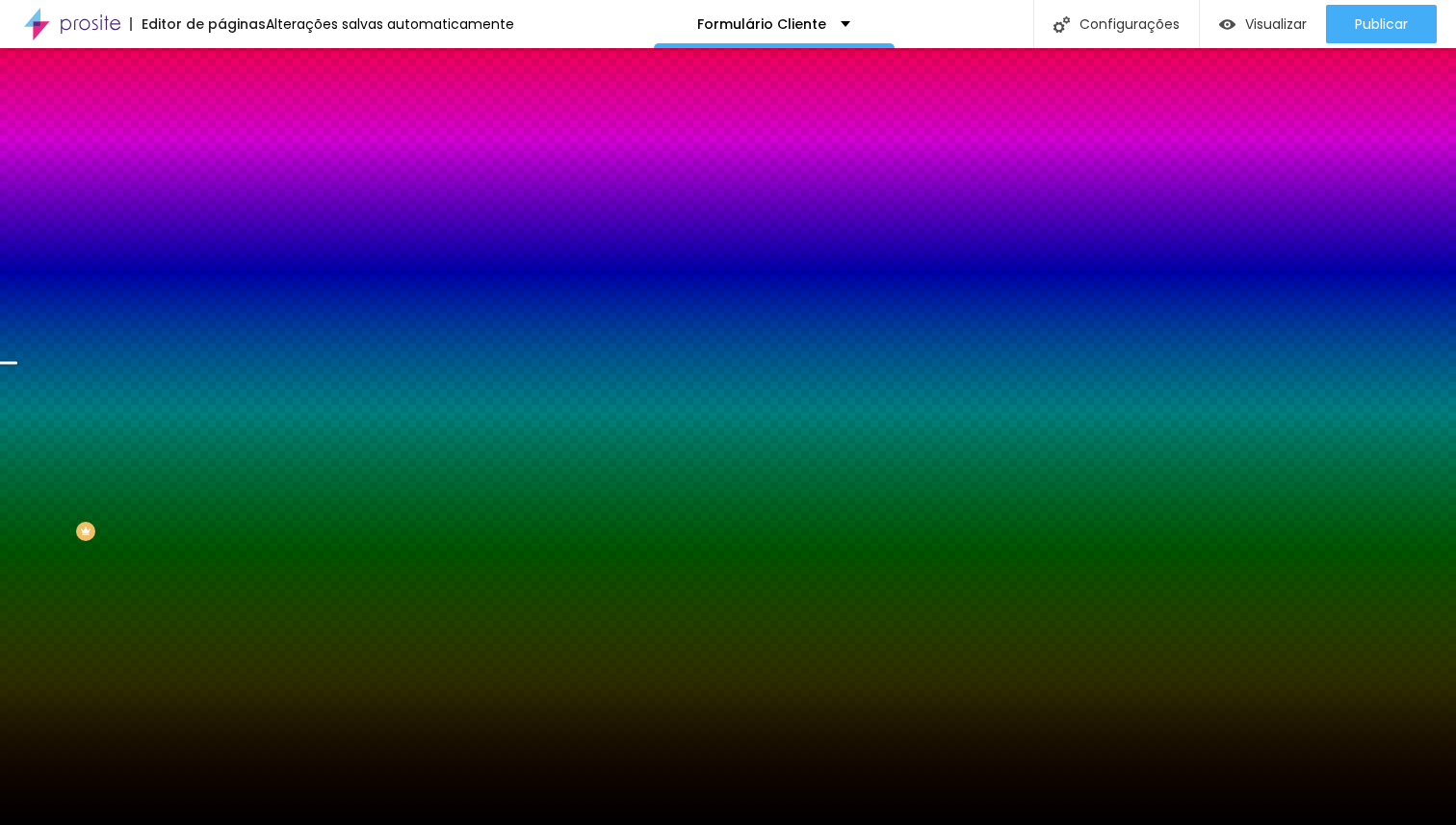
scroll to position [627, 0]
click at [221, 177] on span "Trocar imagem" at bounding box center [273, 168] width 105 height 17
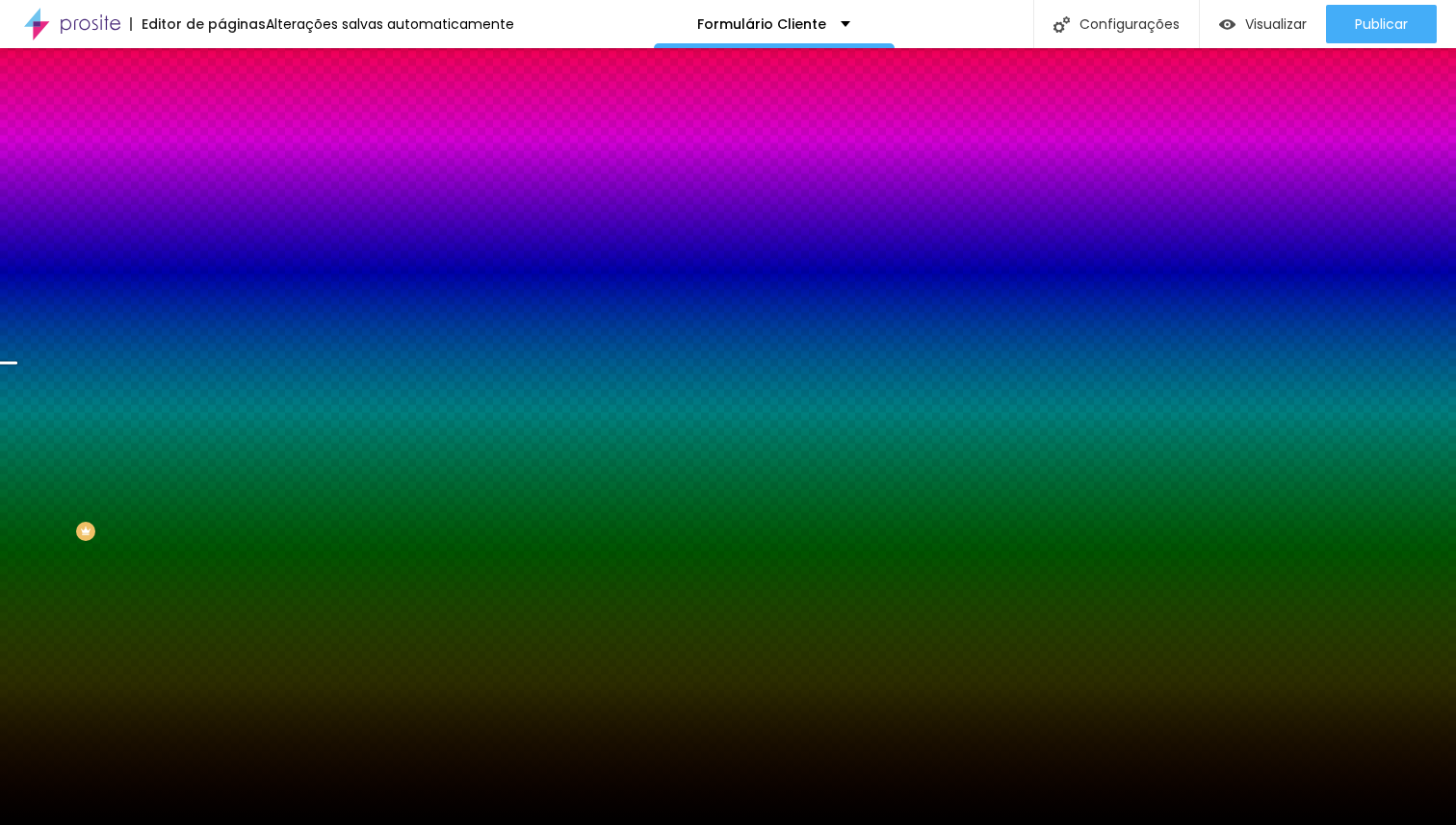
click at [239, 142] on span "Avançado" at bounding box center [271, 144] width 64 height 17
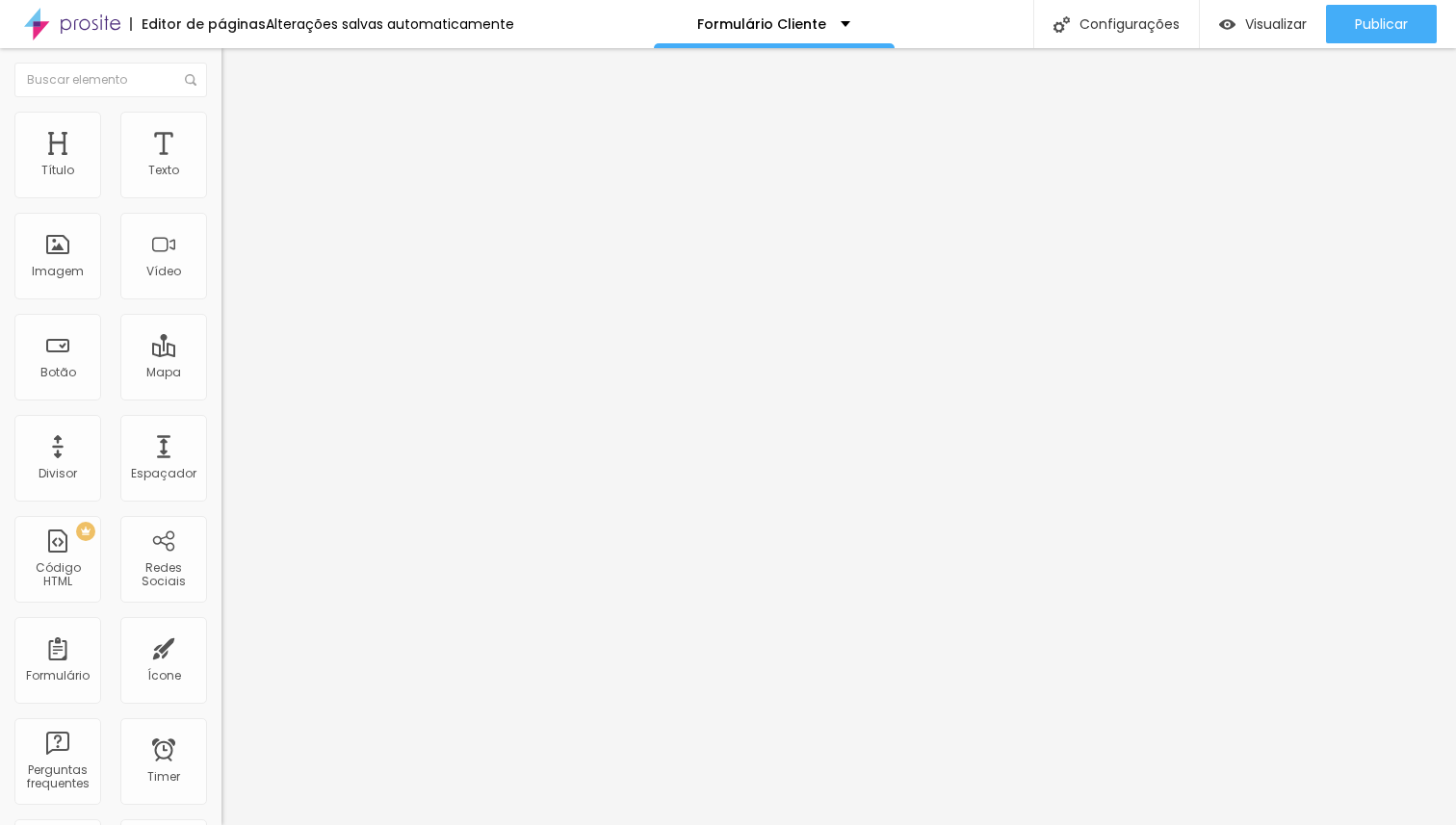
type input "10"
type input "5"
type input "10"
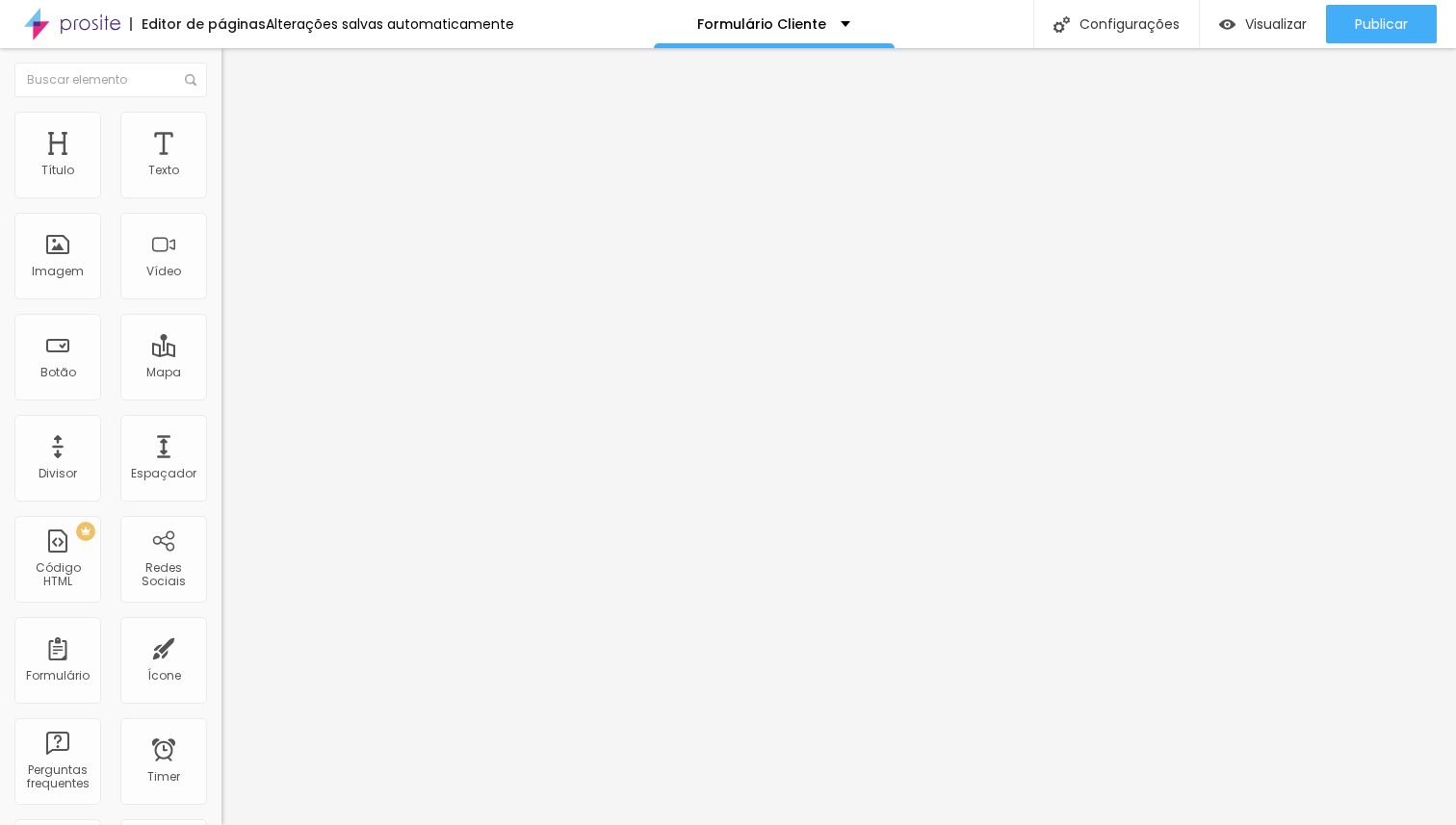
type input "10"
type input "15"
type input "20"
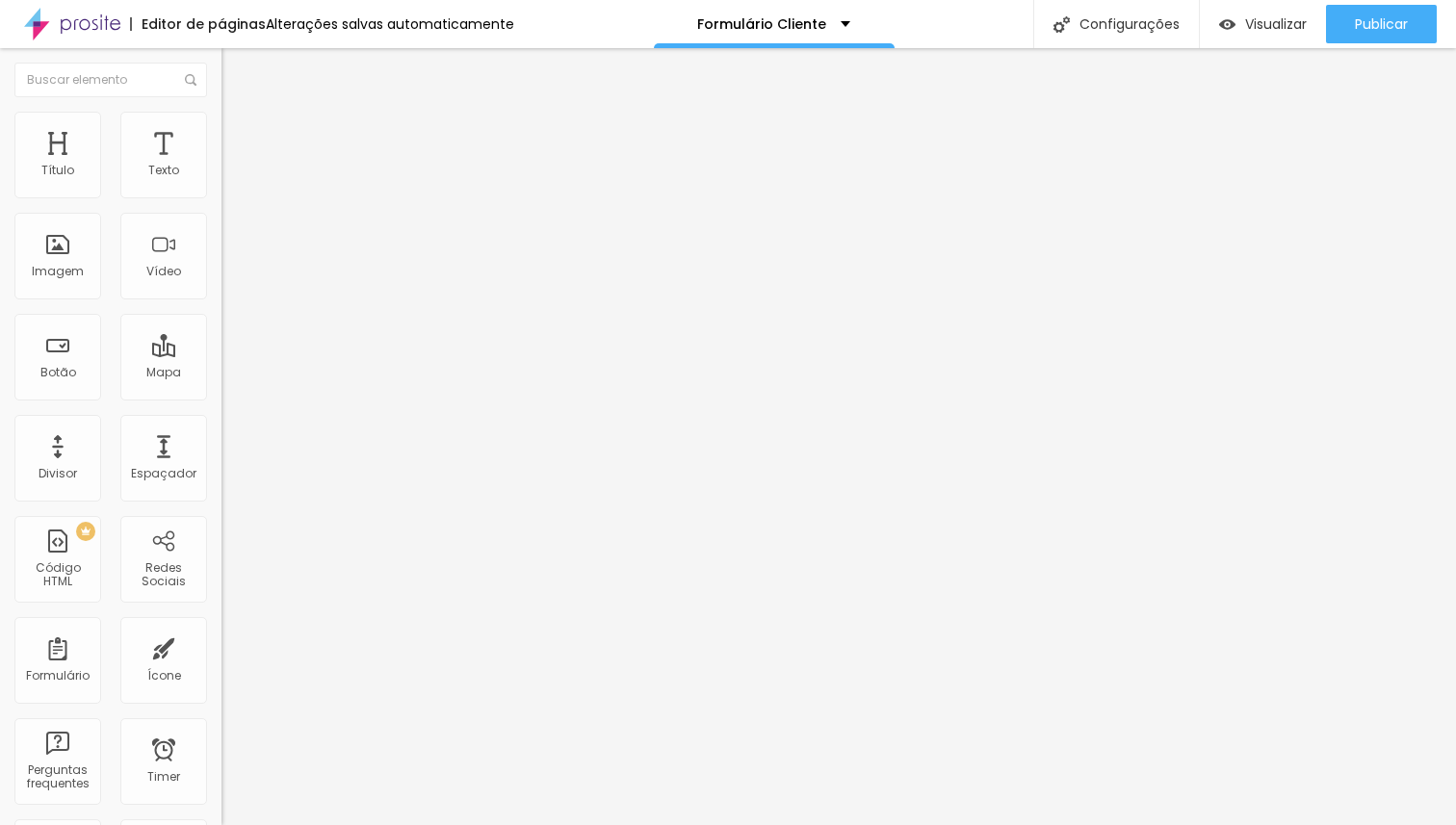
type input "25"
type input "30"
drag, startPoint x: 73, startPoint y: 190, endPoint x: 265, endPoint y: 176, distance: 192.5
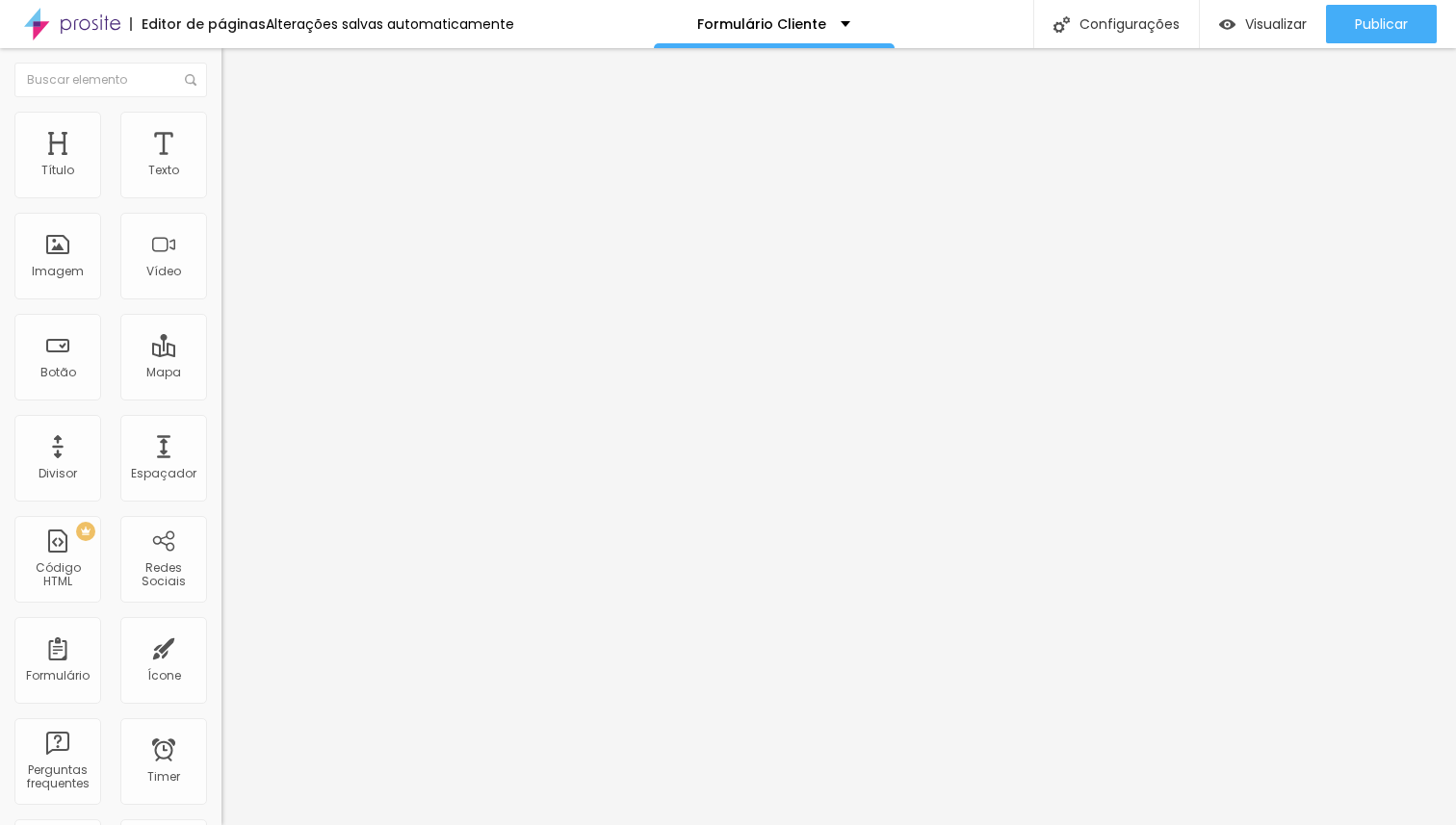
type input "30"
click at [265, 374] on input "range" at bounding box center [283, 382] width 124 height 16
type input "82"
type input "84"
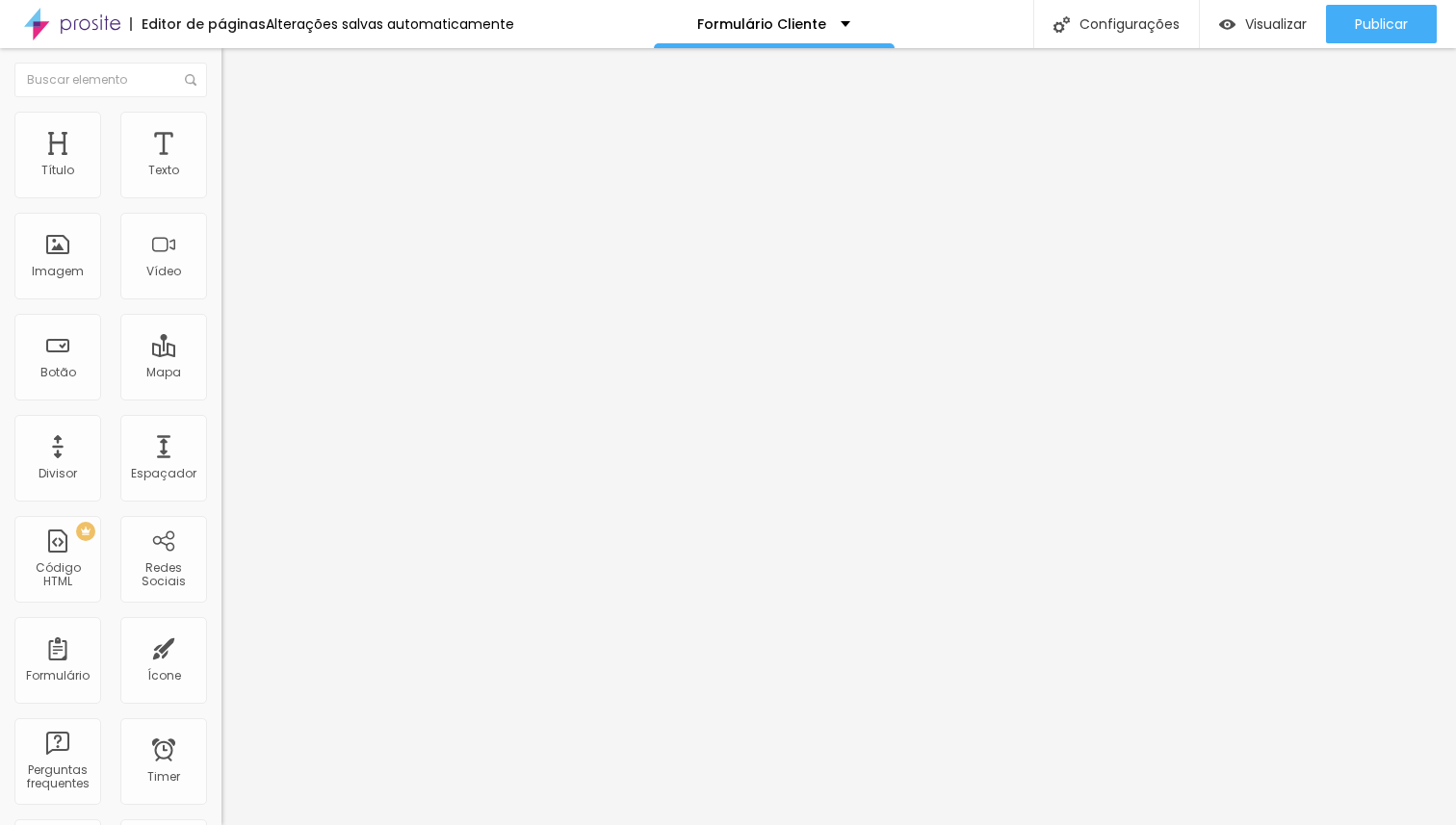
type input "84"
type input "86"
type input "90"
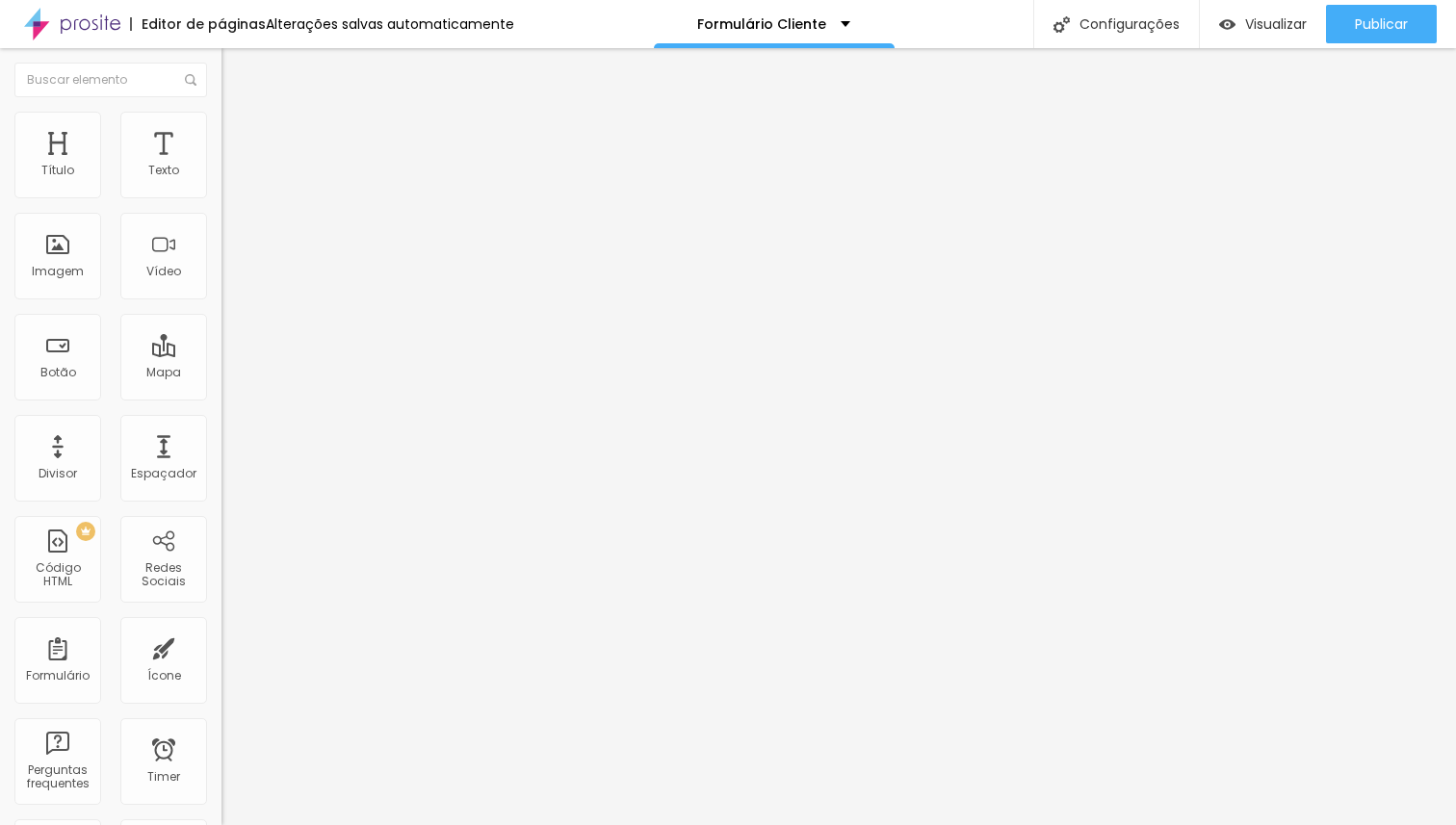
type input "110"
type input "120"
type input "124"
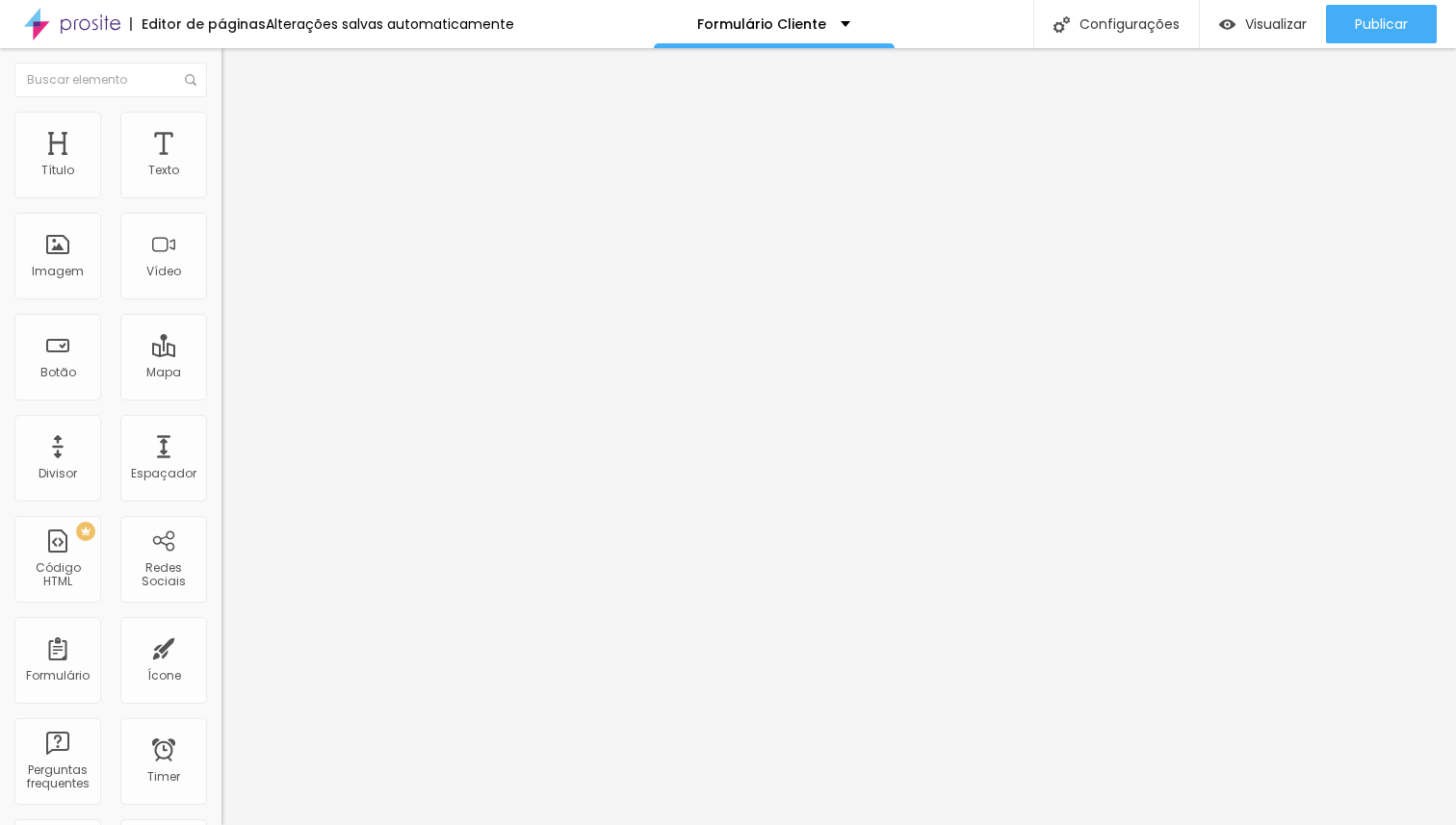
type input "124"
type input "155"
type input "185"
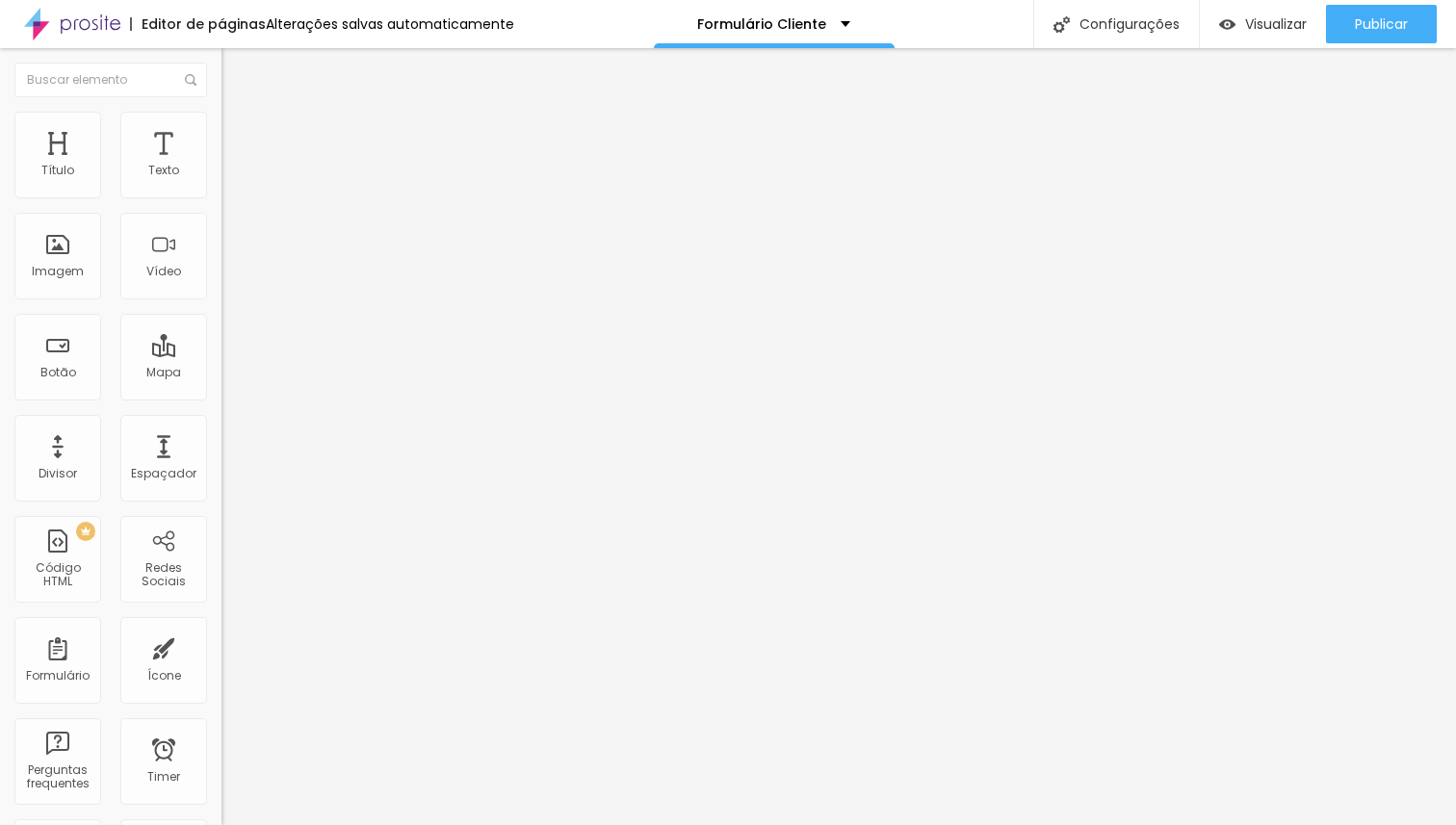
type input "215"
type input "266"
type input "297"
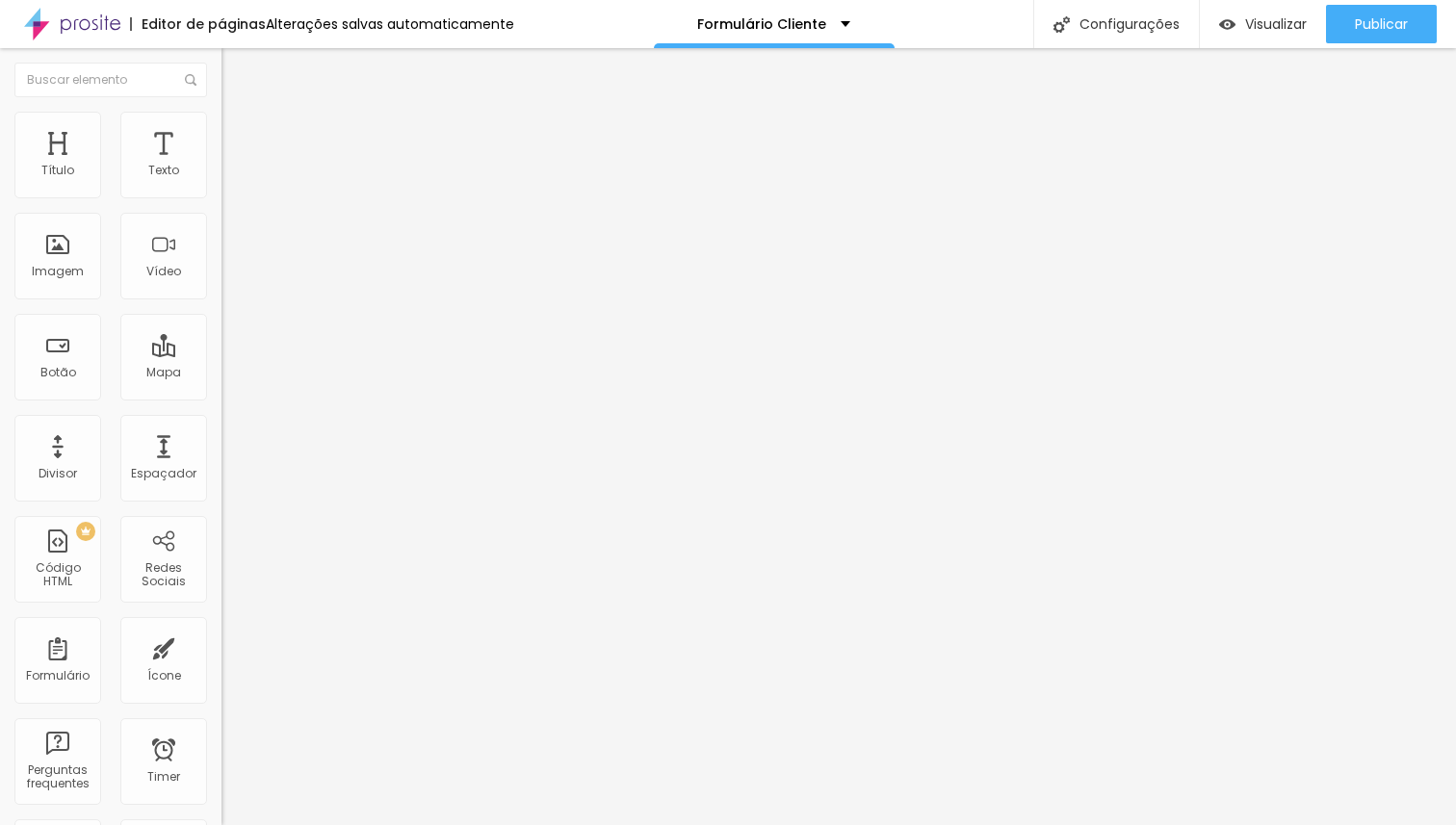
type input "297"
type input "306"
type input "347"
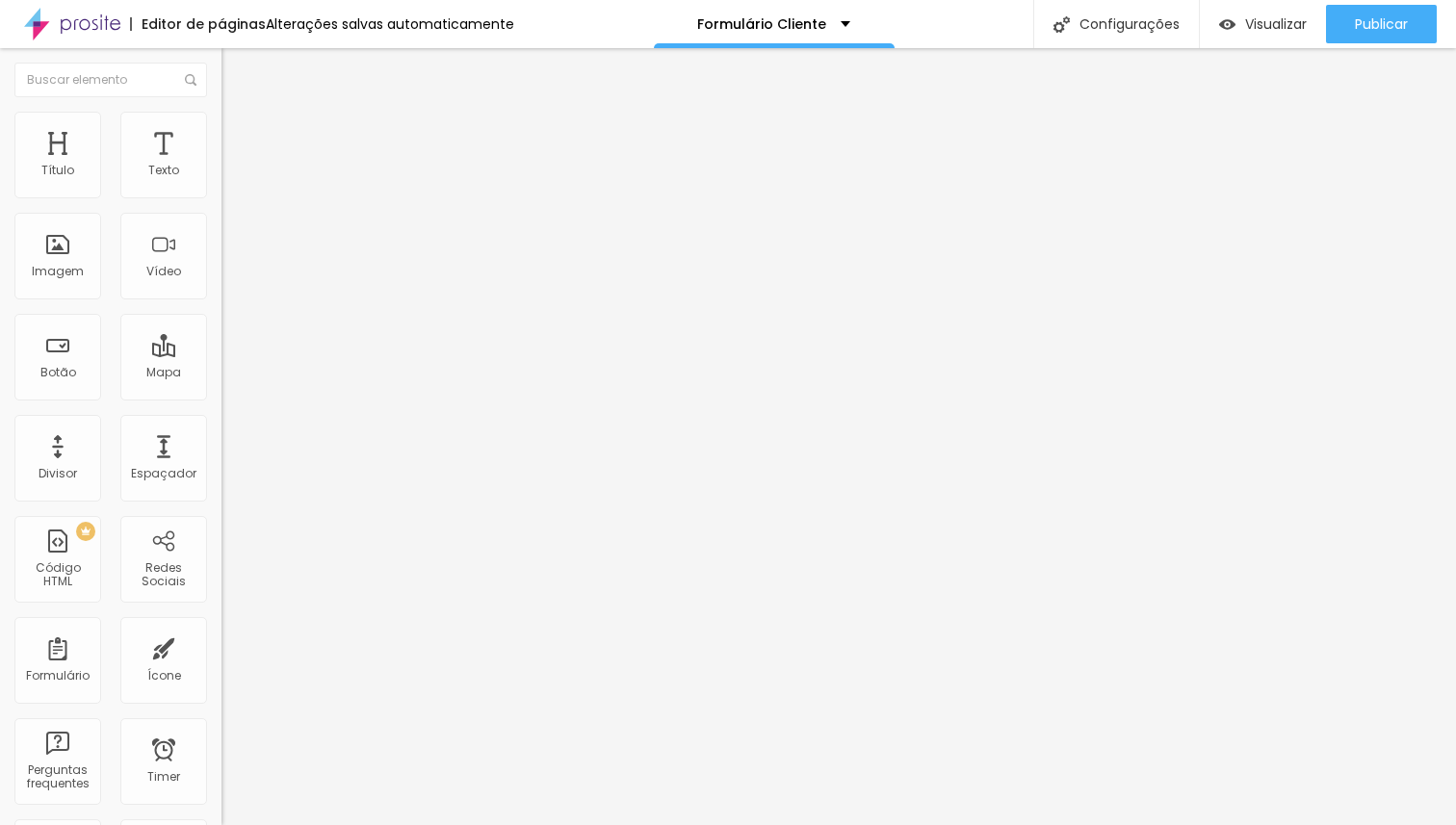
type input "378"
type input "408"
type input "449"
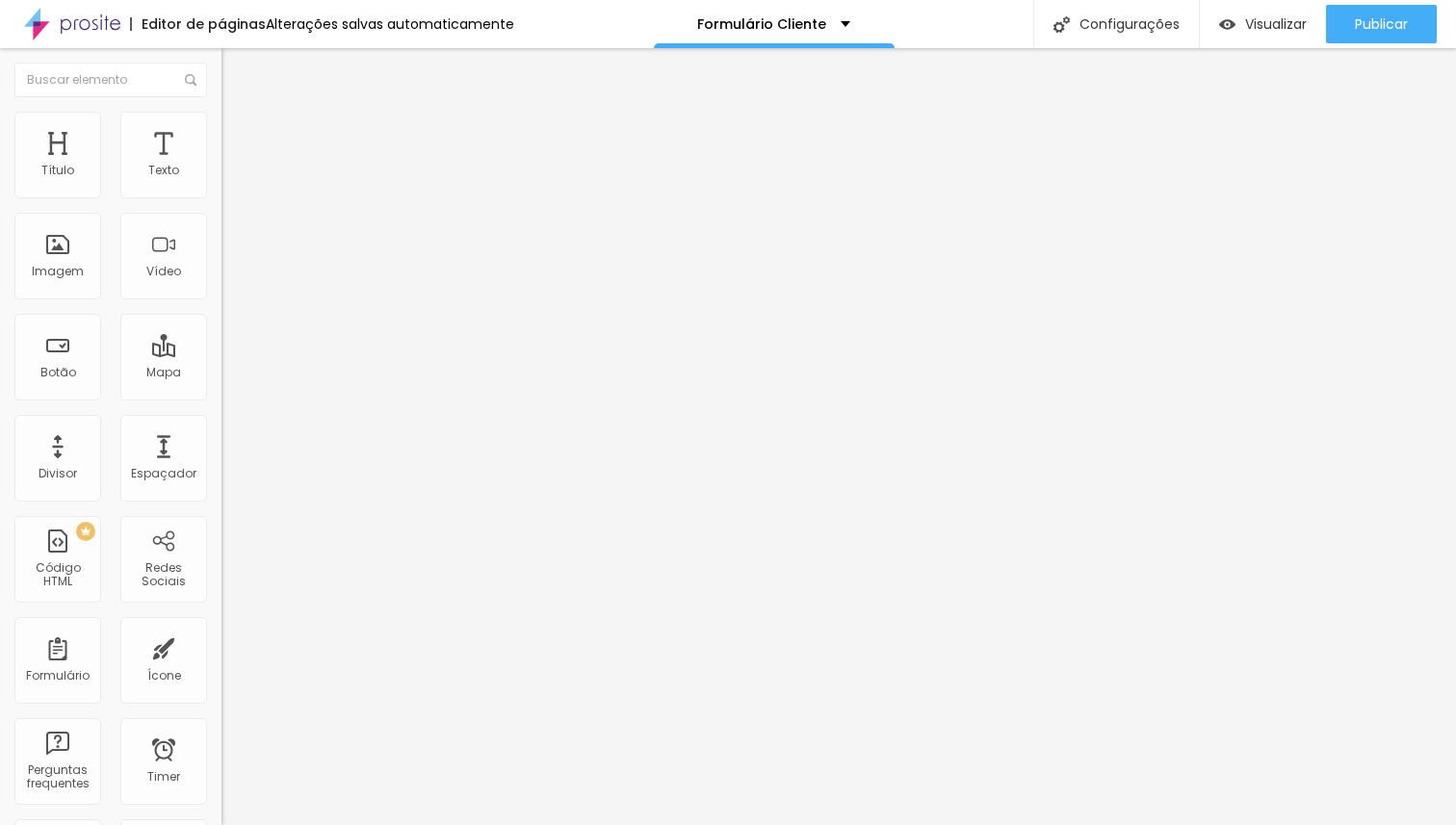
type input "449"
type input "469"
type input "500"
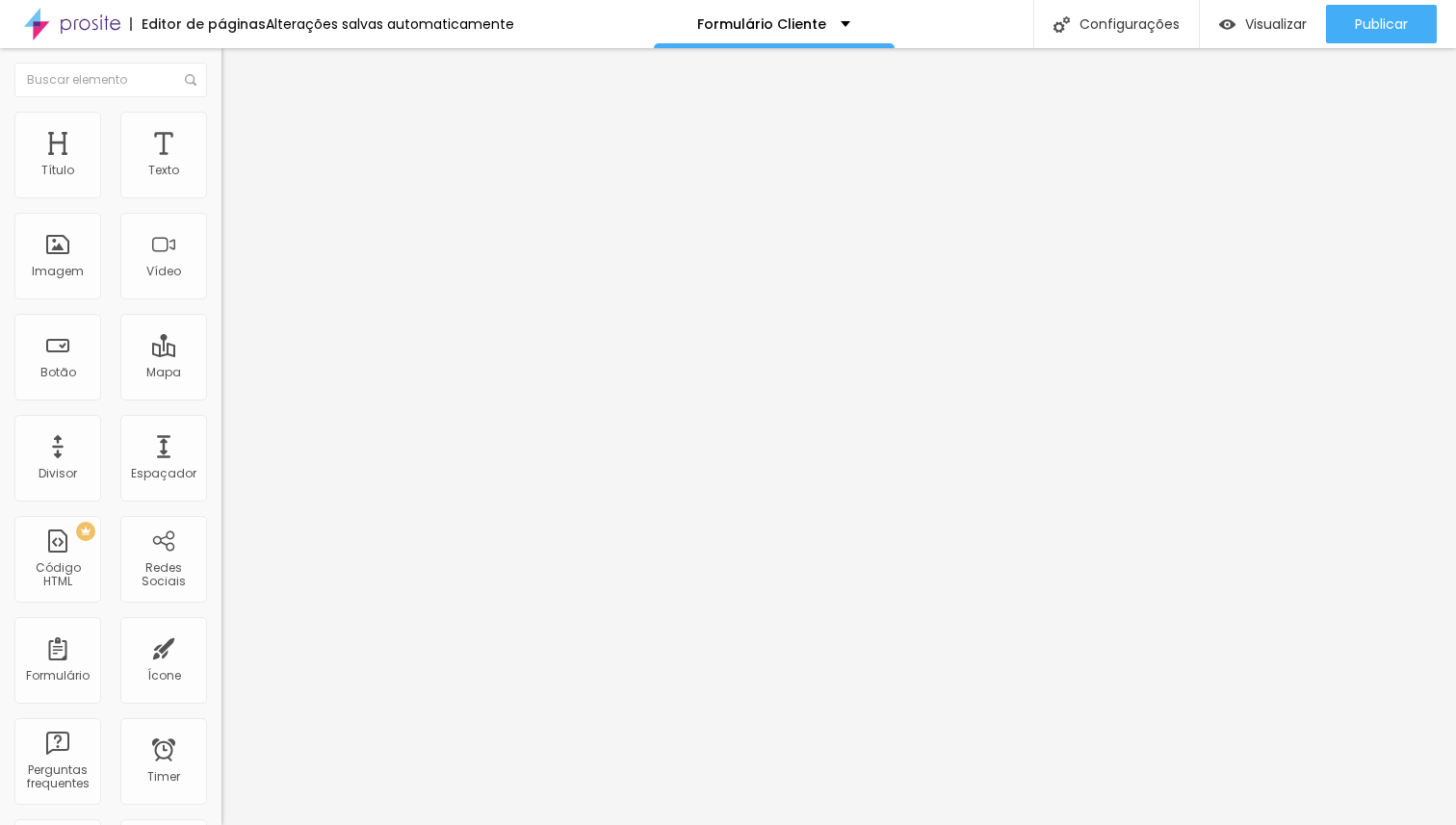
type input "428"
type input "295"
type input "160"
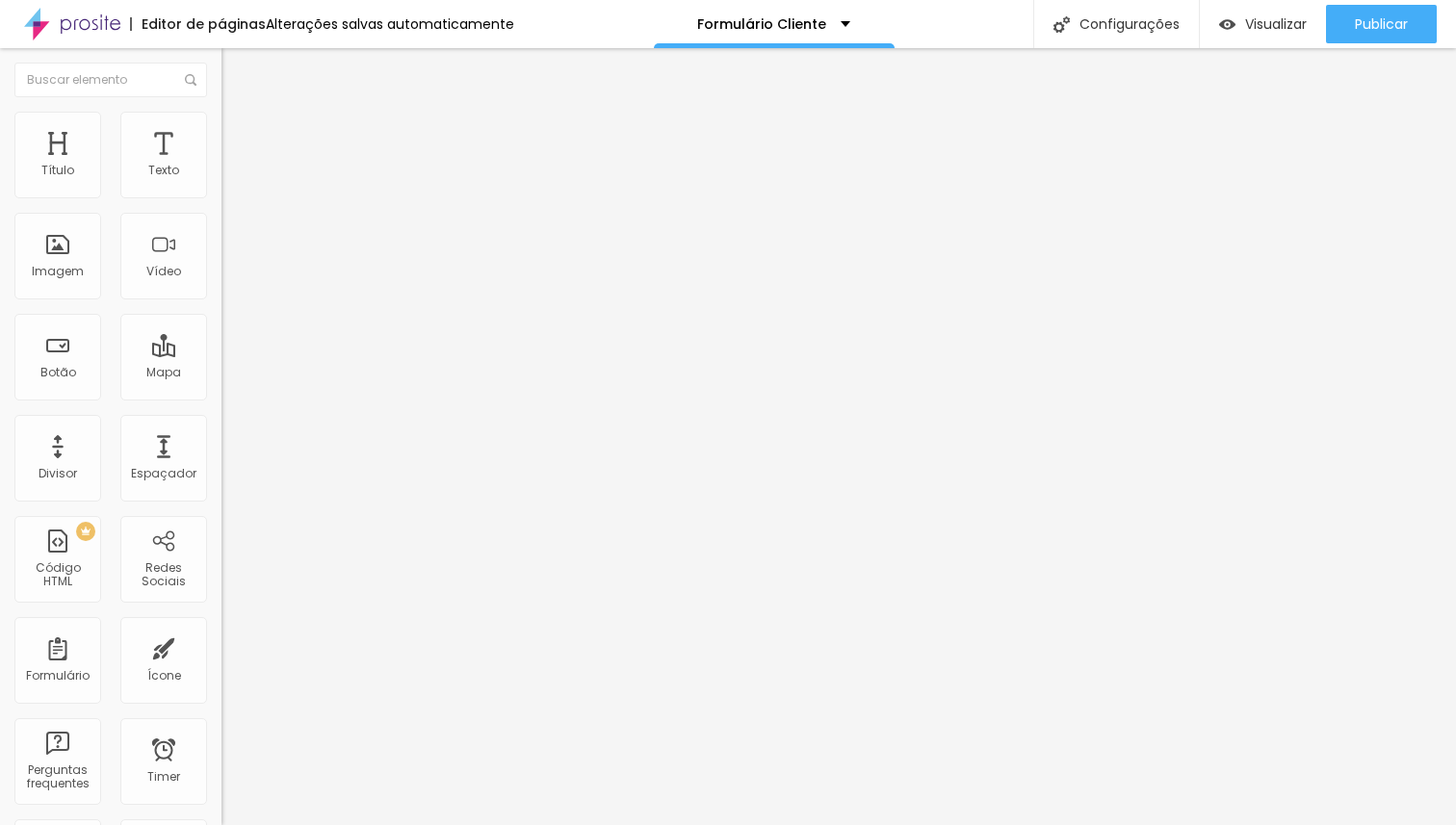
type input "160"
type input "129"
type input "0"
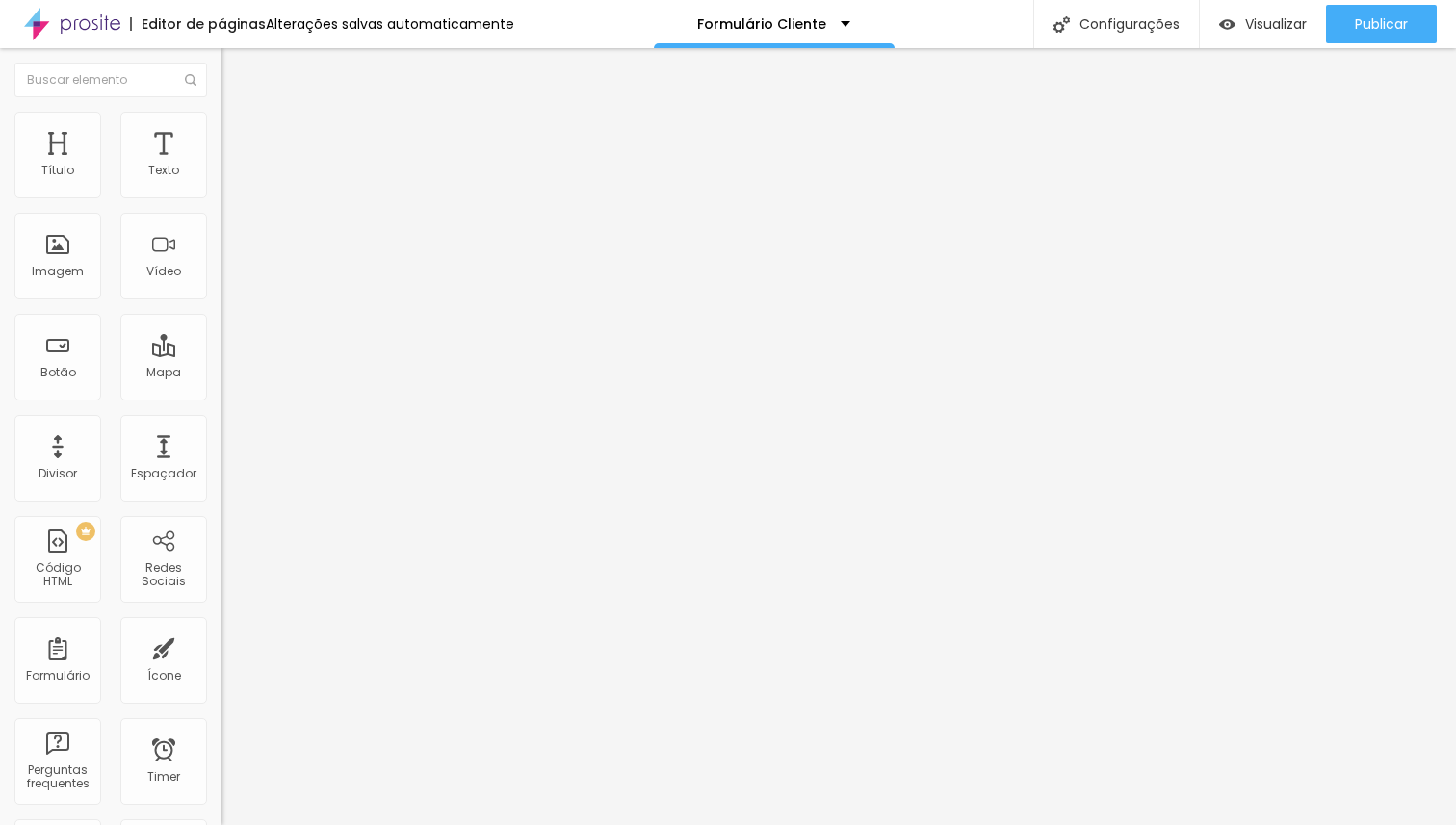
drag, startPoint x: 57, startPoint y: 225, endPoint x: 0, endPoint y: 216, distance: 57.7
type input "0"
click at [221, 646] on input "range" at bounding box center [283, 654] width 124 height 16
click at [221, 131] on li "Avançado" at bounding box center [332, 141] width 221 height 20
type input "15"
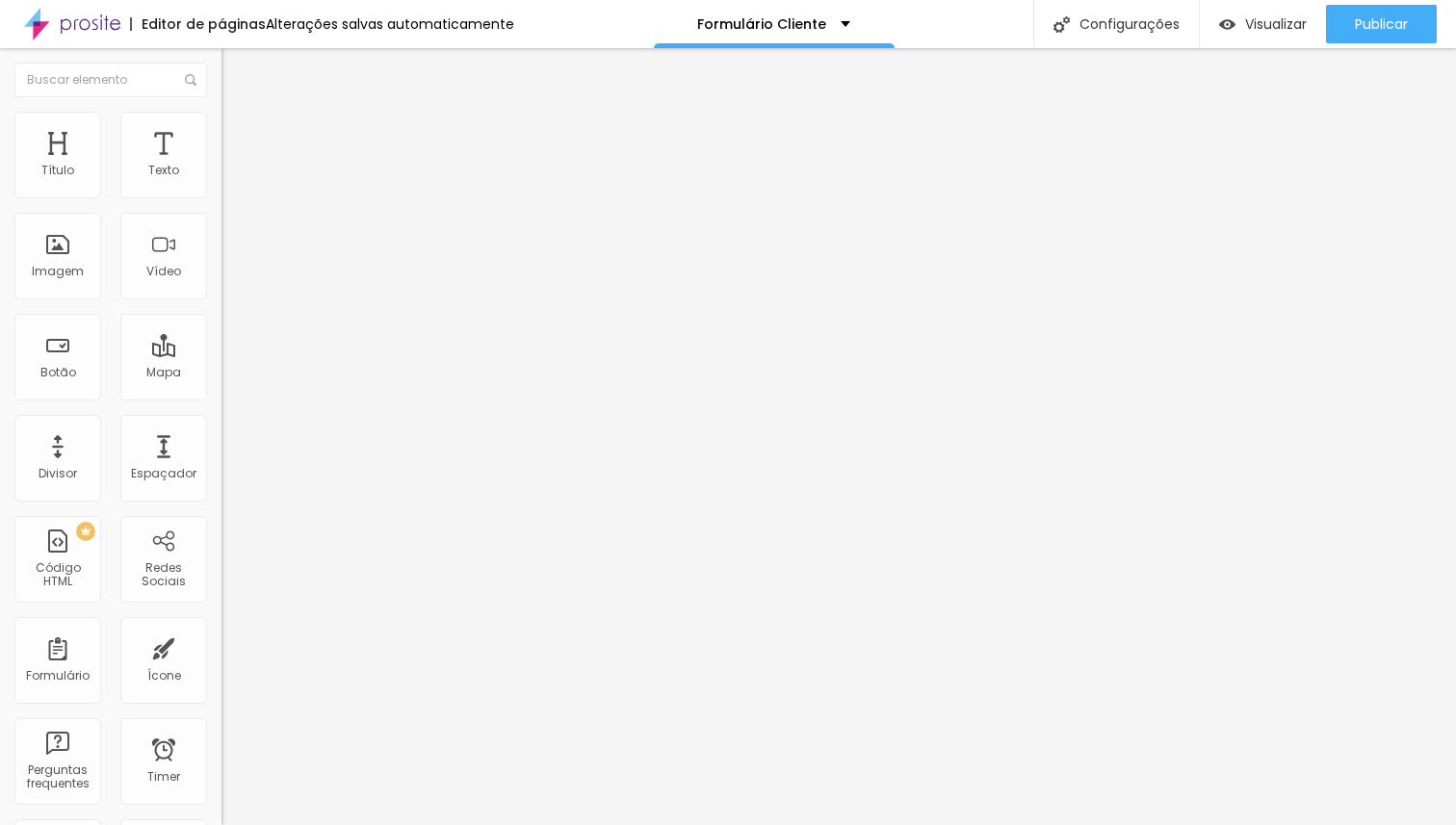
type input "15"
type input "20"
type input "25"
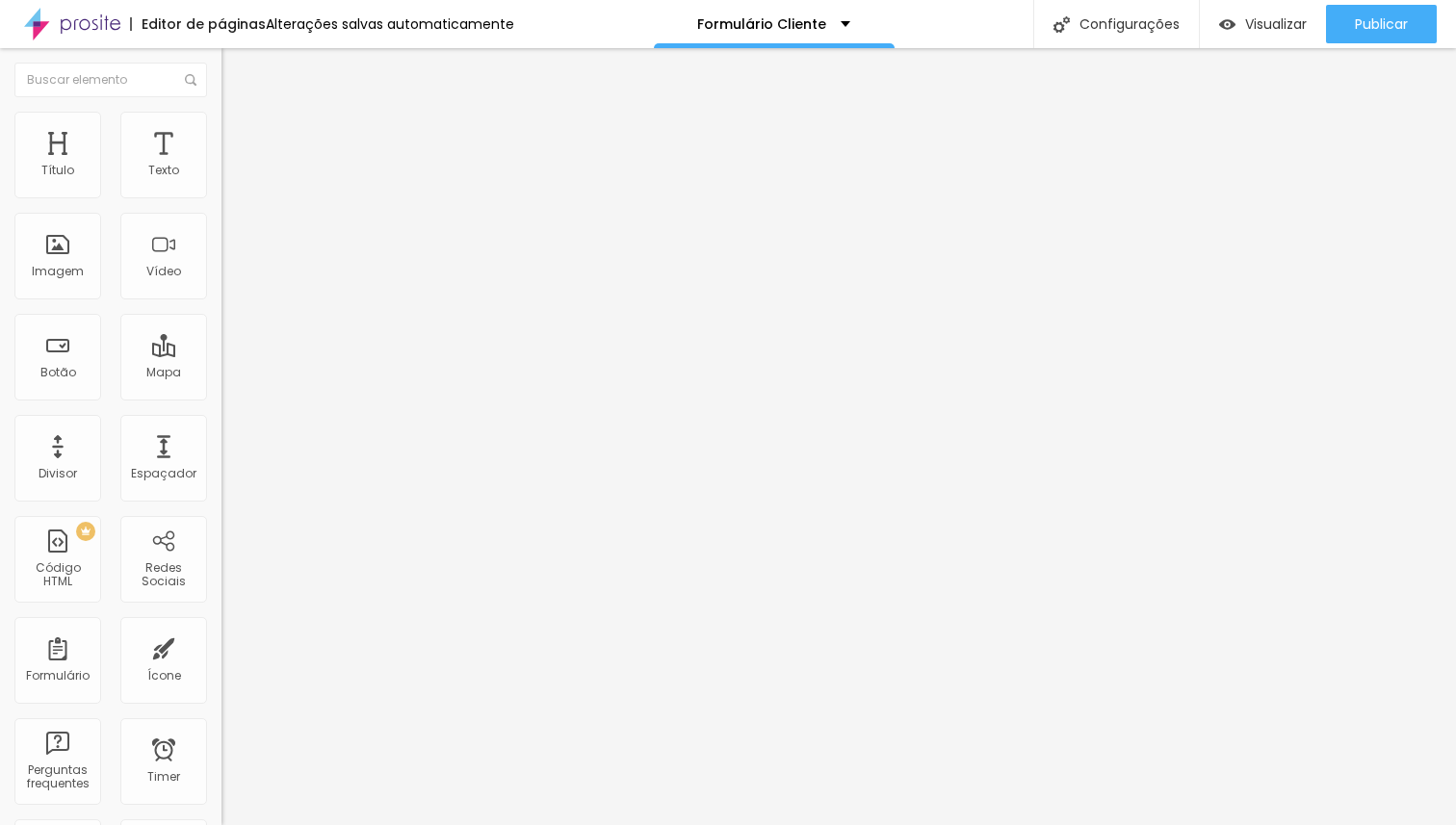
type input "30"
type input "35"
type input "40"
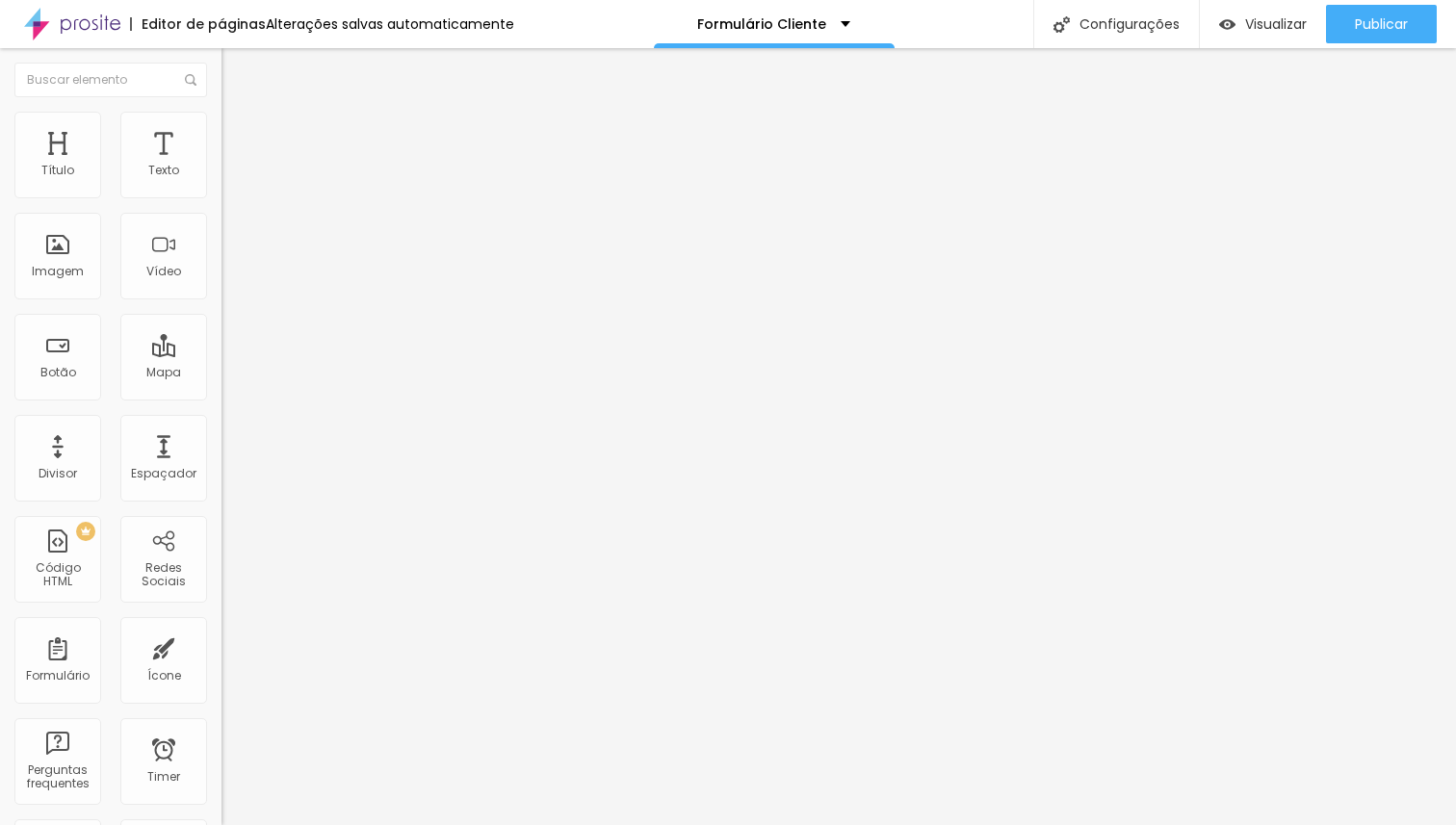
type input "40"
type input "45"
type input "50"
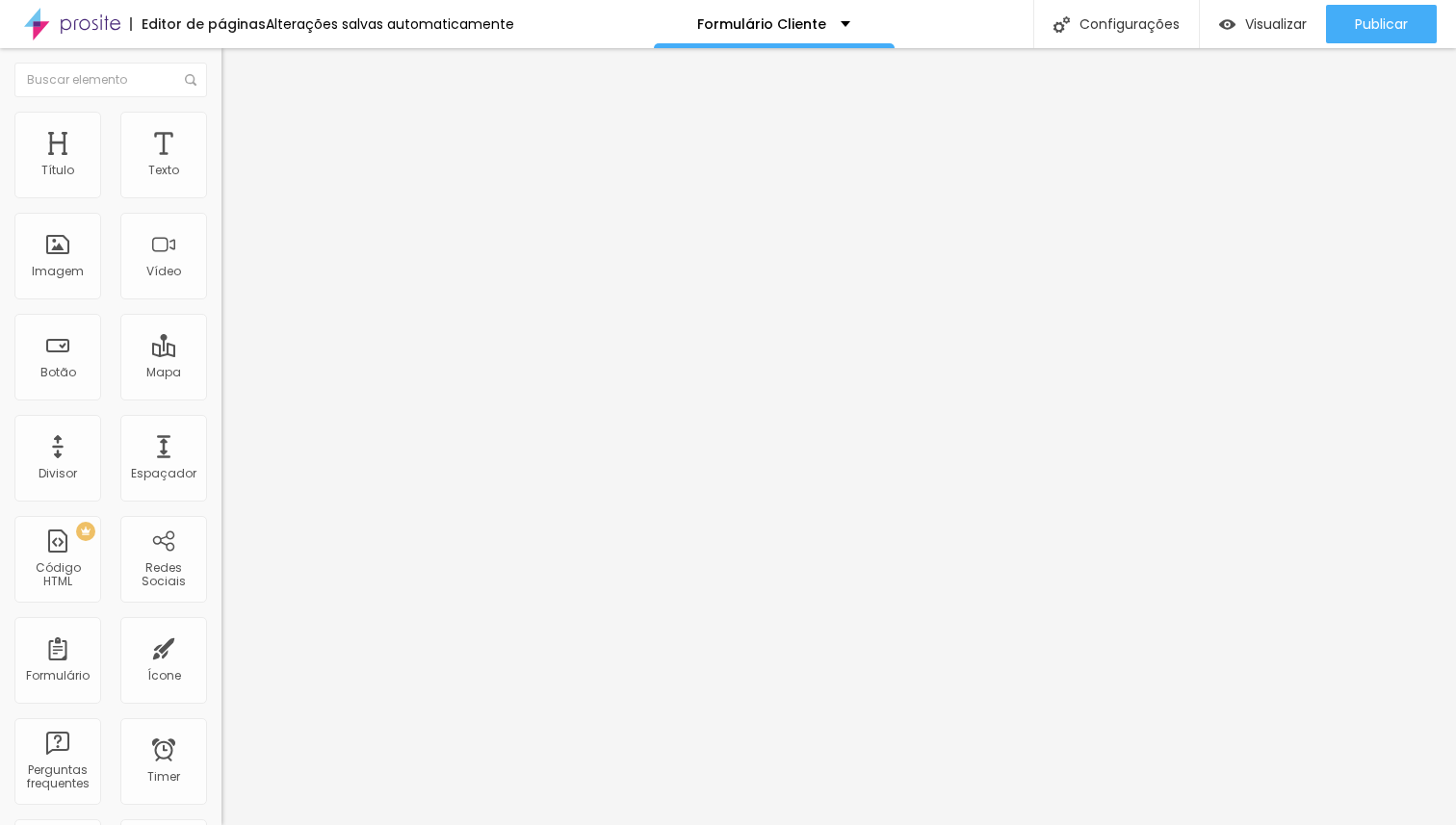
type input "40"
type input "25"
type input "10"
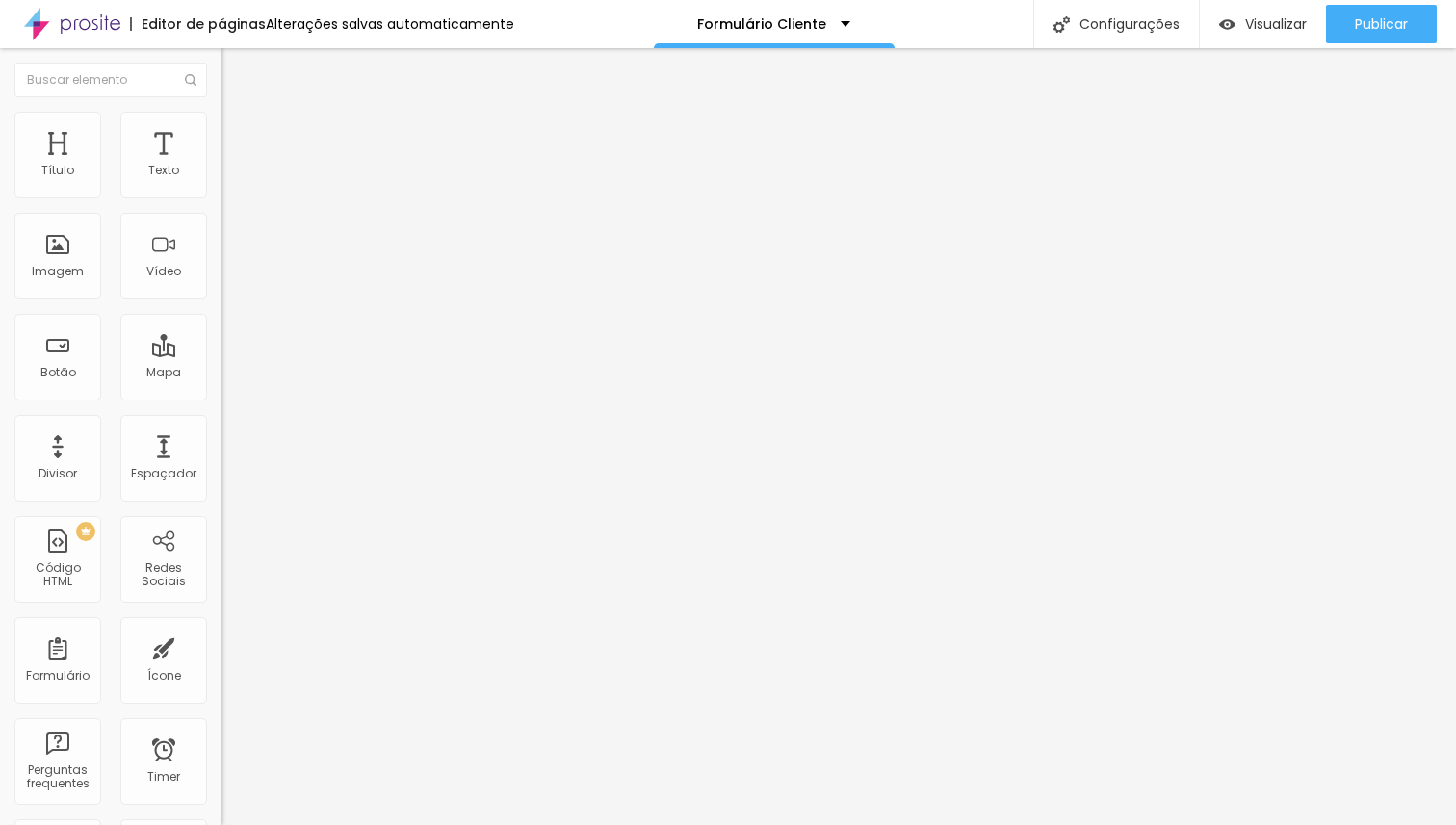
type input "10"
type input "0"
type input "5"
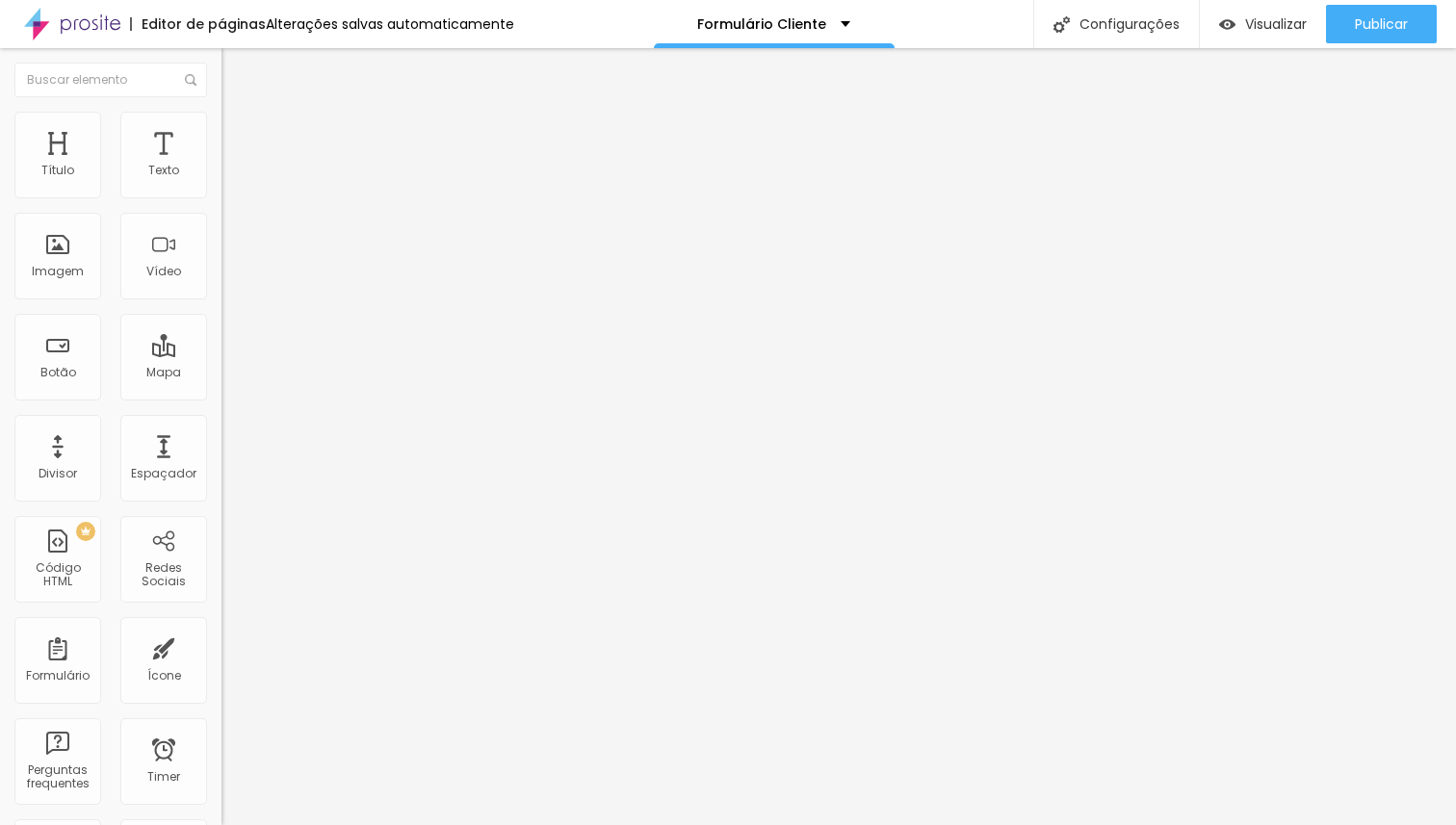
type input "15"
type input "25"
type input "35"
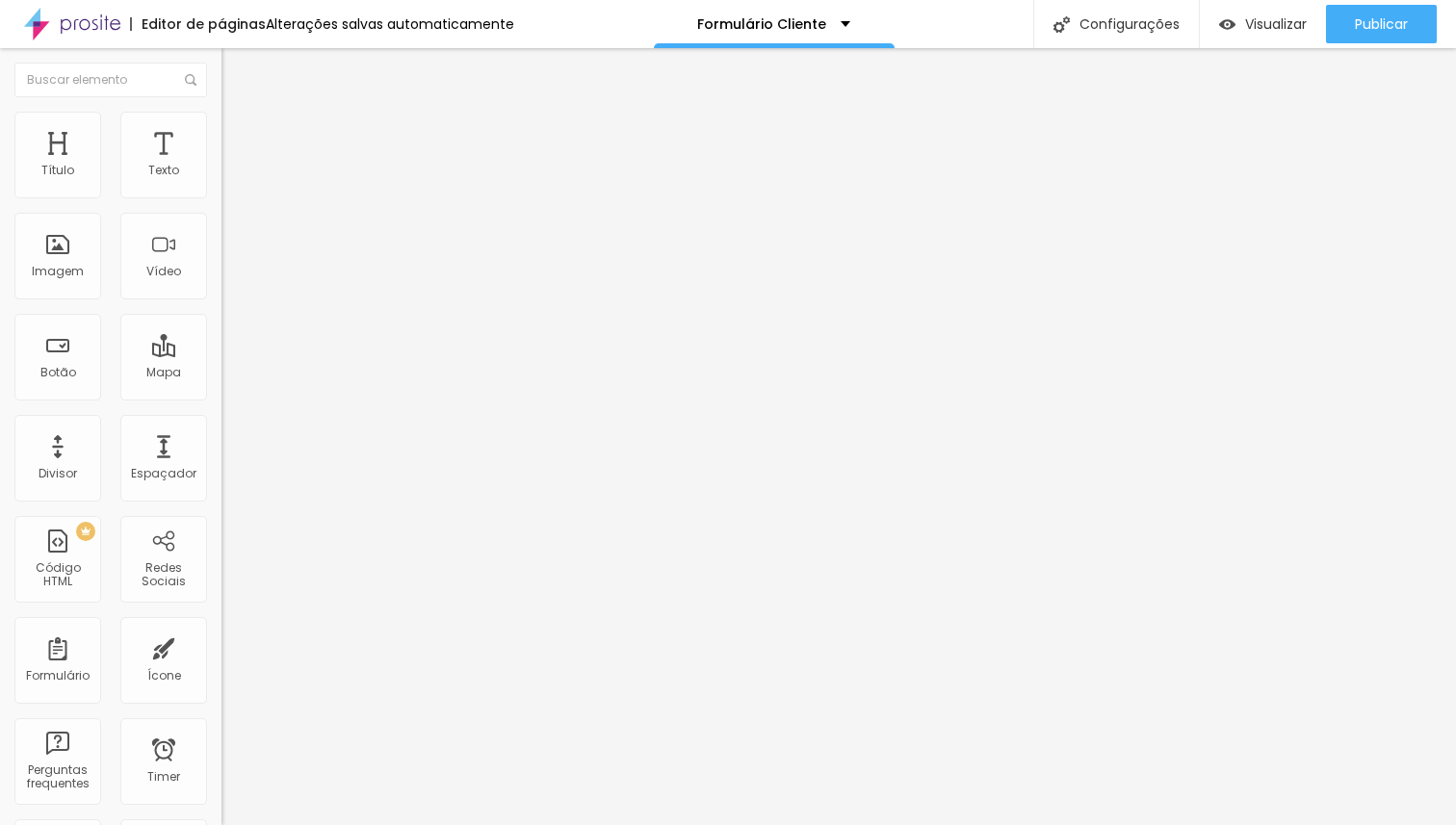
type input "35"
type input "45"
type input "50"
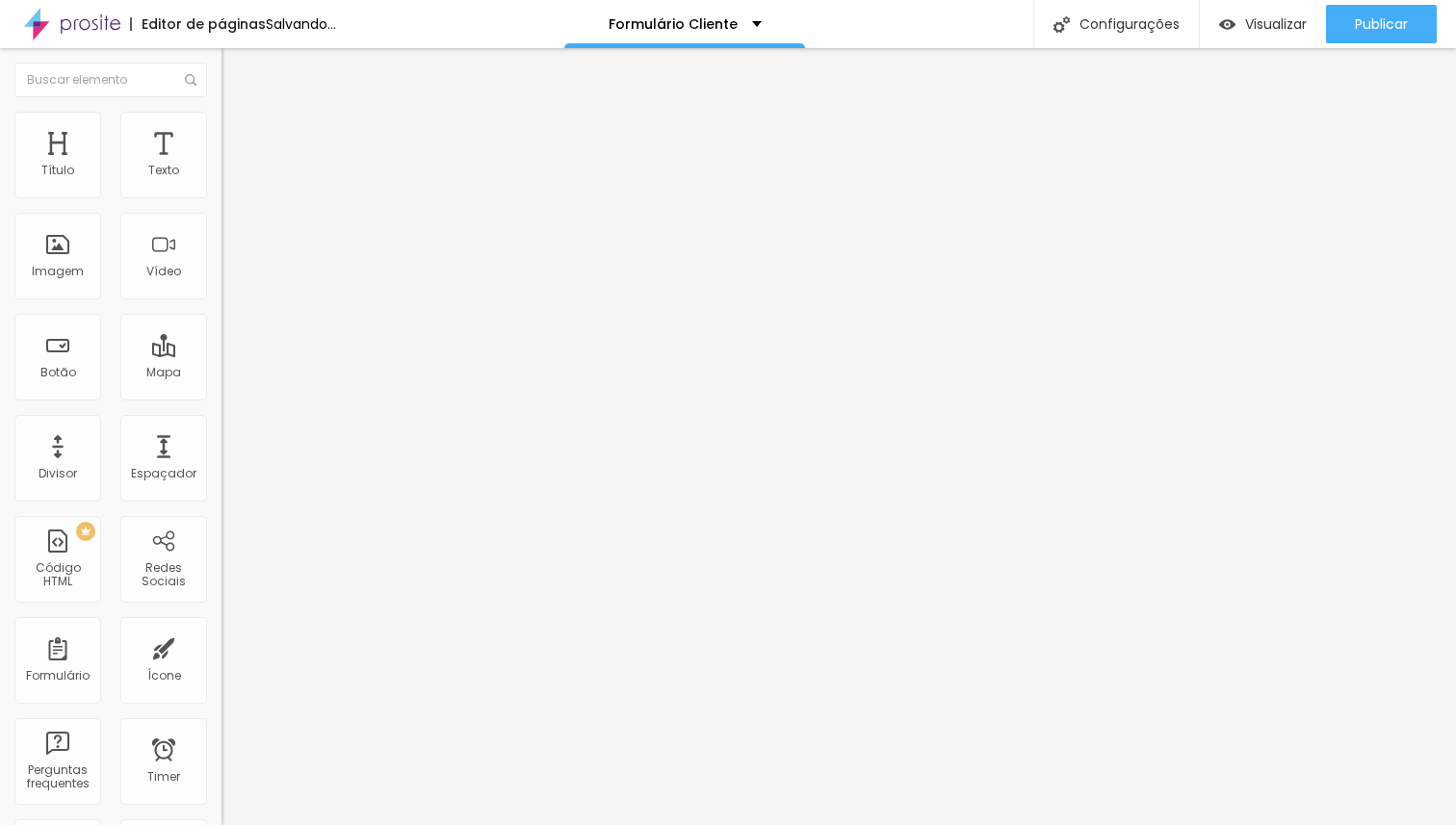
drag, startPoint x: 45, startPoint y: 187, endPoint x: 325, endPoint y: 188, distance: 280.0
type input "50"
click at [325, 374] on input "range" at bounding box center [283, 382] width 124 height 16
click at [239, 133] on span "Estilo" at bounding box center [254, 124] width 30 height 17
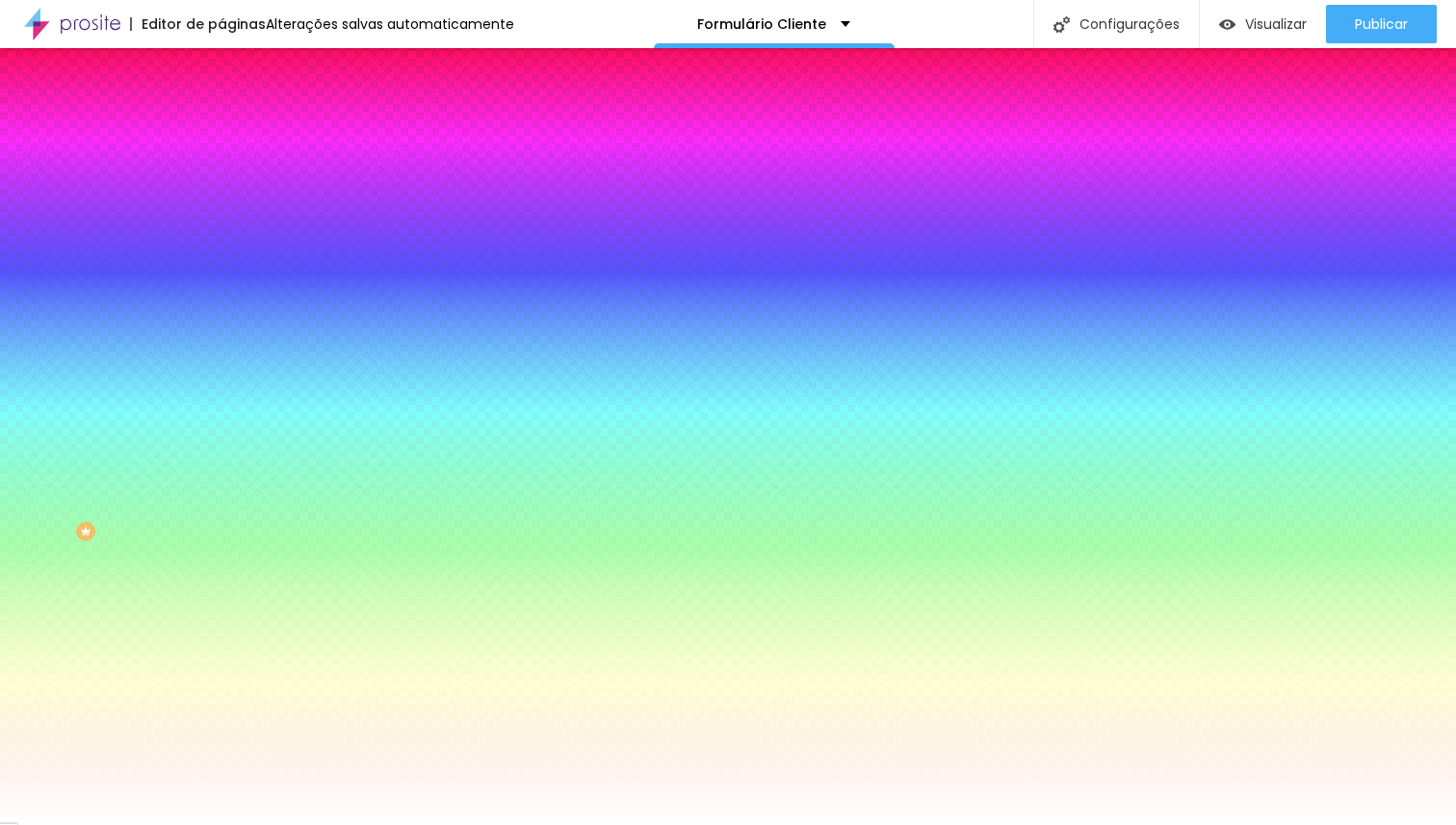
click at [221, 107] on img at bounding box center [230, 101] width 18 height 18
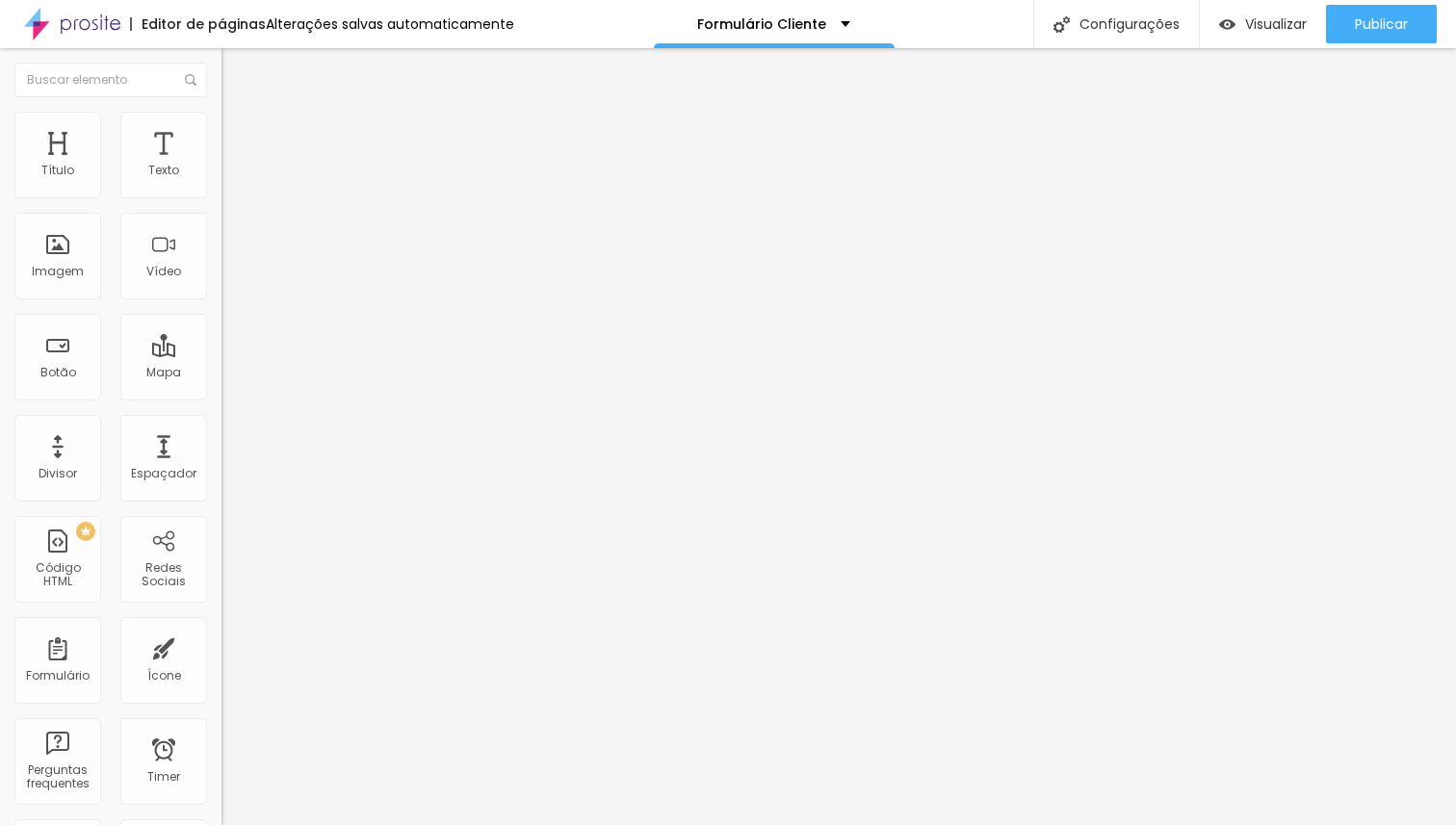
click at [221, 190] on img at bounding box center [228, 184] width 14 height 14
click at [221, 131] on li "Avançado" at bounding box center [332, 141] width 221 height 20
type input "25"
type input "20"
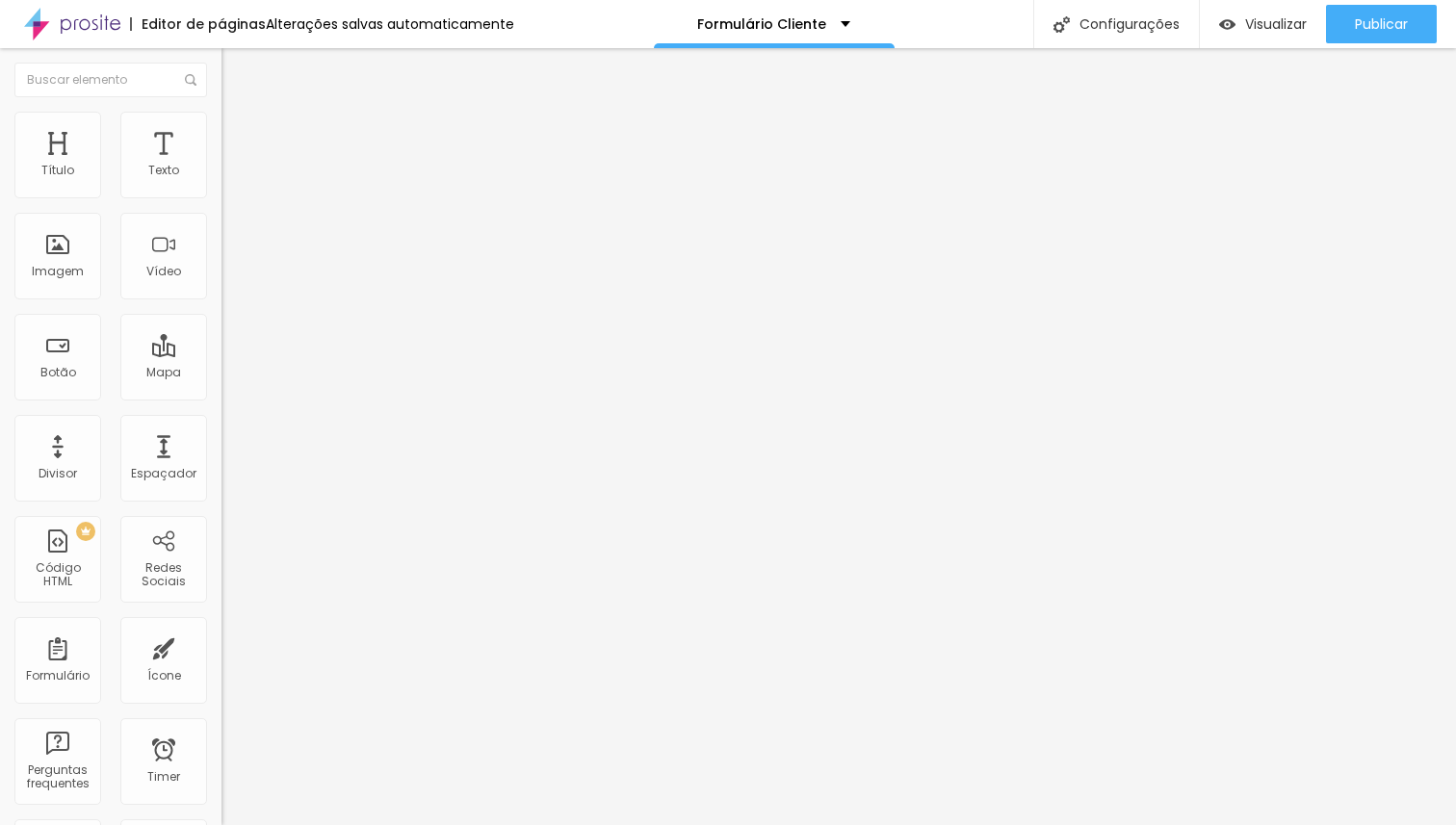
type input "20"
type input "15"
type input "10"
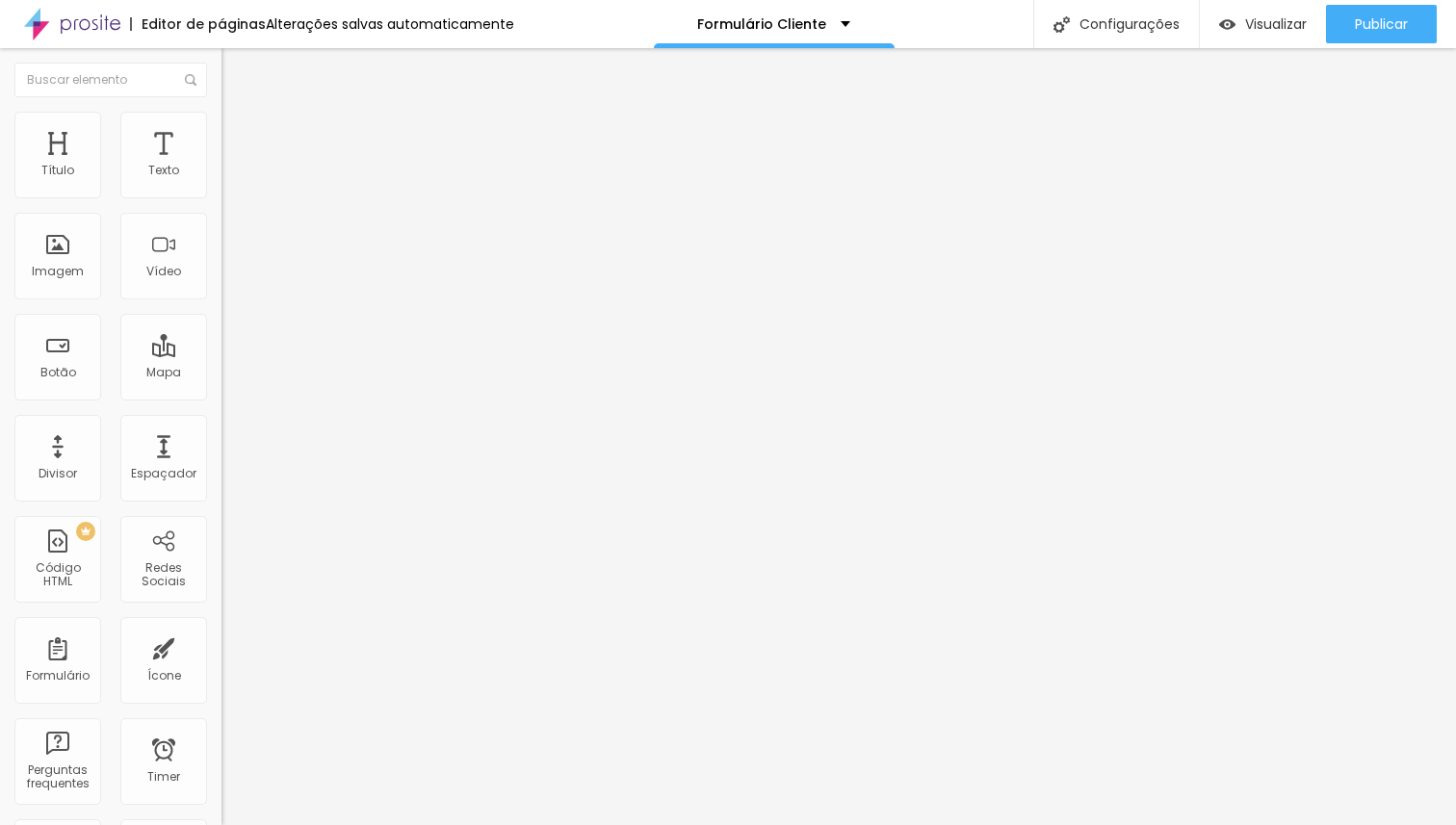
type input "5"
type input "0"
type input "25"
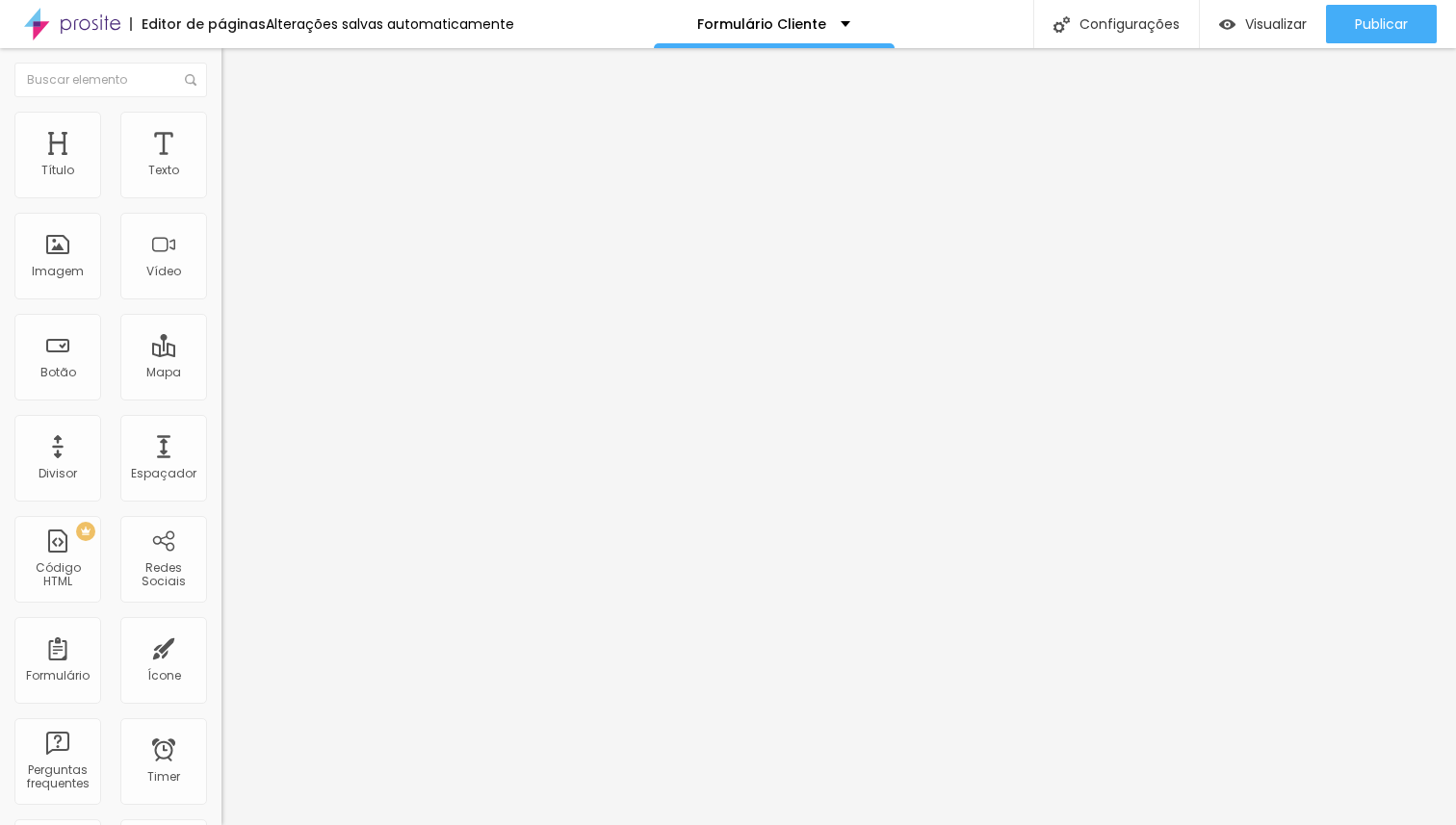
type input "25"
type input "30"
drag, startPoint x: 156, startPoint y: 187, endPoint x: 354, endPoint y: 201, distance: 198.5
click at [345, 374] on input "range" at bounding box center [283, 382] width 124 height 16
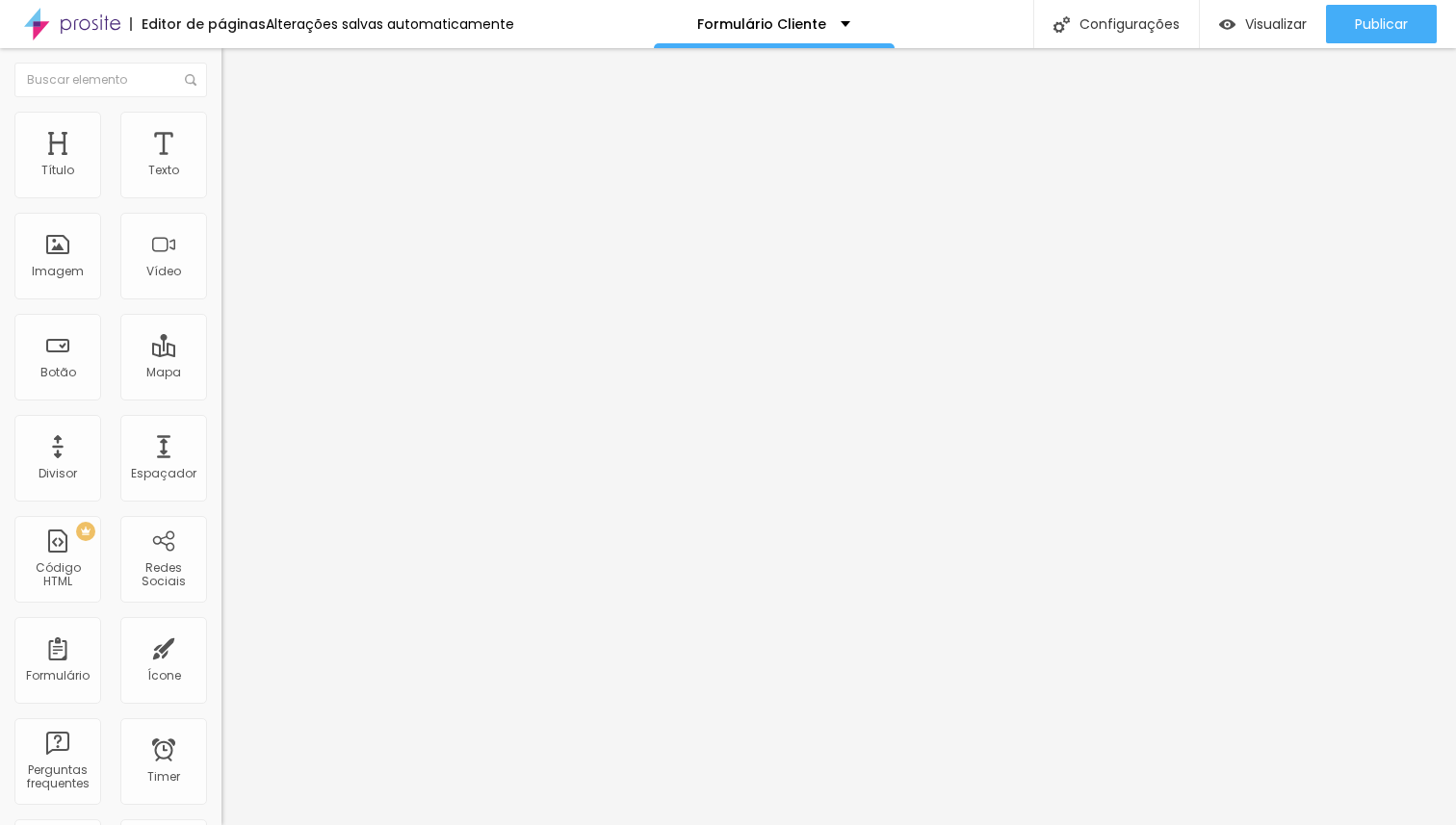
click at [221, 126] on li "Estilo" at bounding box center [332, 122] width 221 height 20
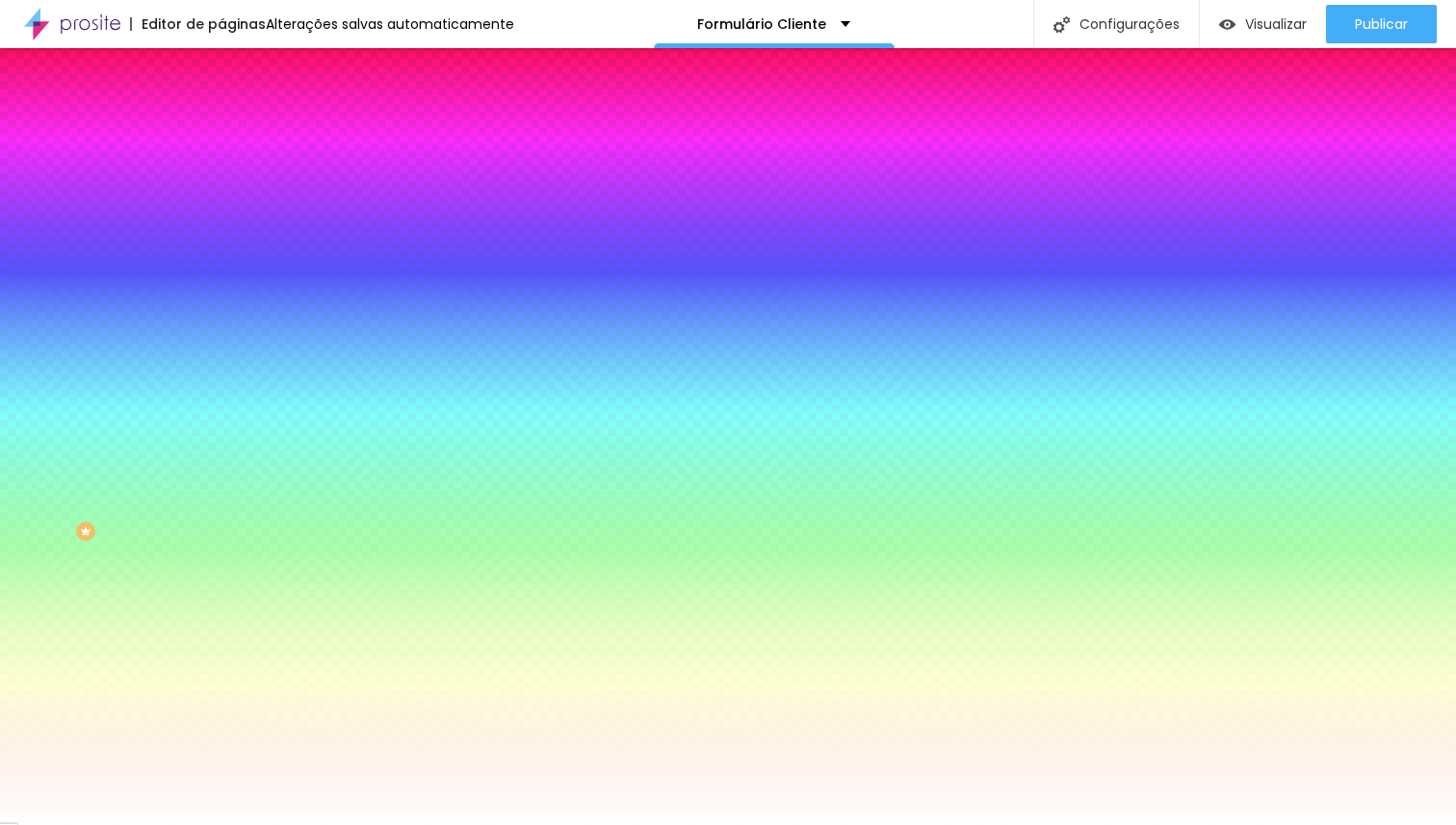
click at [221, 123] on ul "Conteúdo Estilo Avançado" at bounding box center [332, 121] width 221 height 58
click at [239, 136] on span "Avançado" at bounding box center [271, 144] width 64 height 17
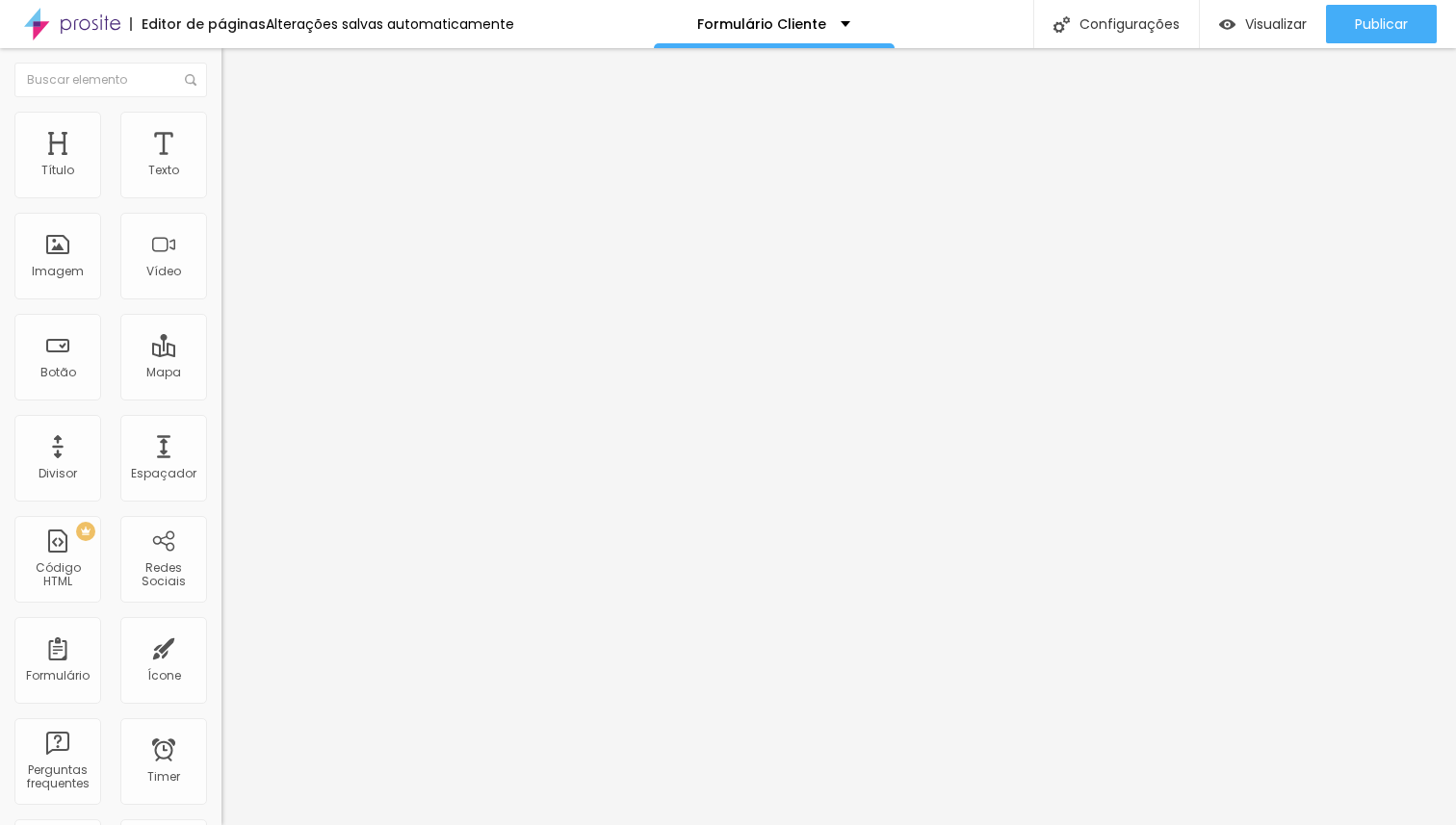
type input "29"
type input "37"
type input "42"
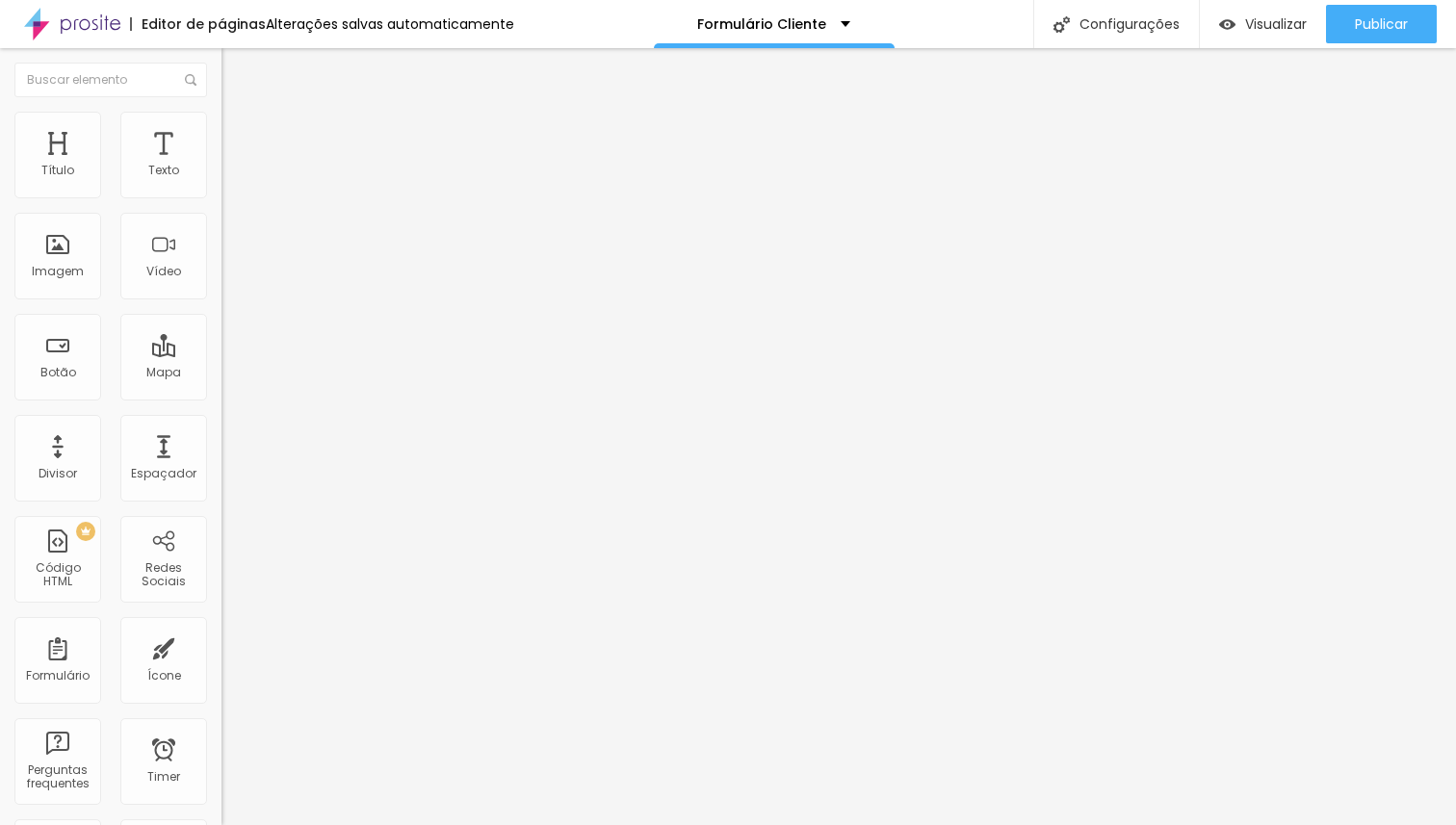
type input "42"
type input "48"
type input "56"
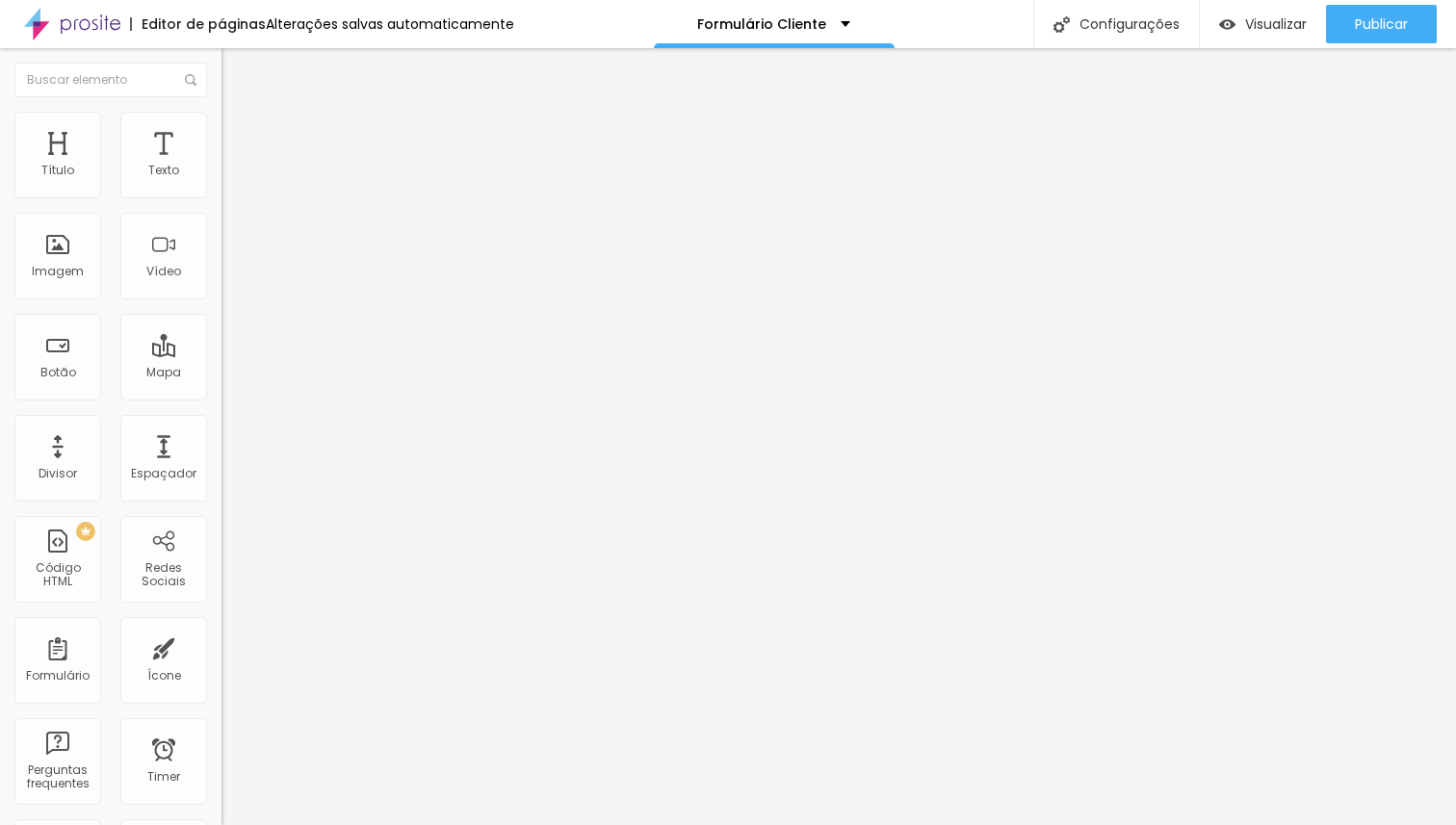
type input "59"
type input "79"
type input "85"
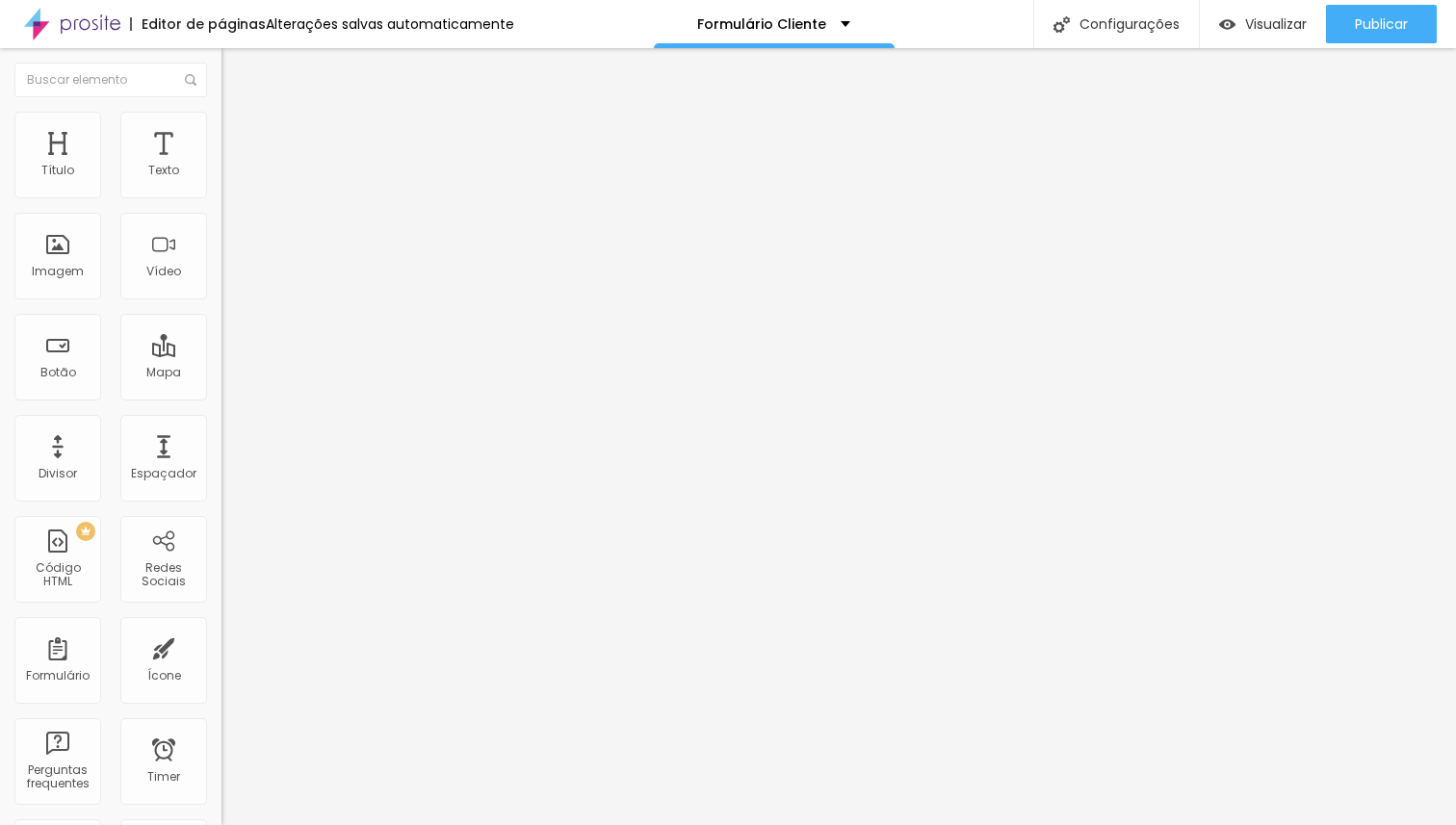
type input "85"
type input "91"
type input "95"
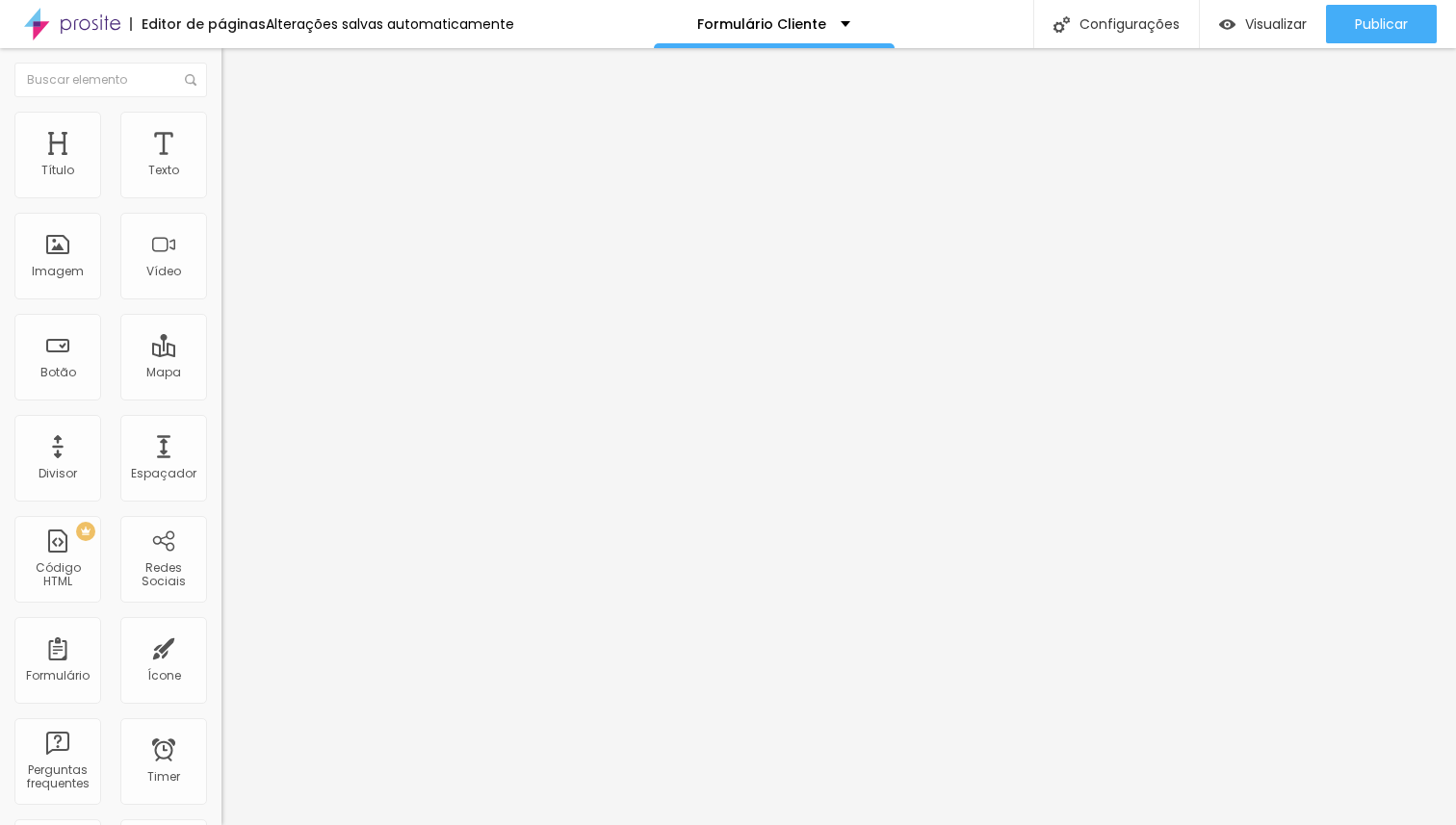
type input "100"
type input "92"
type input "50"
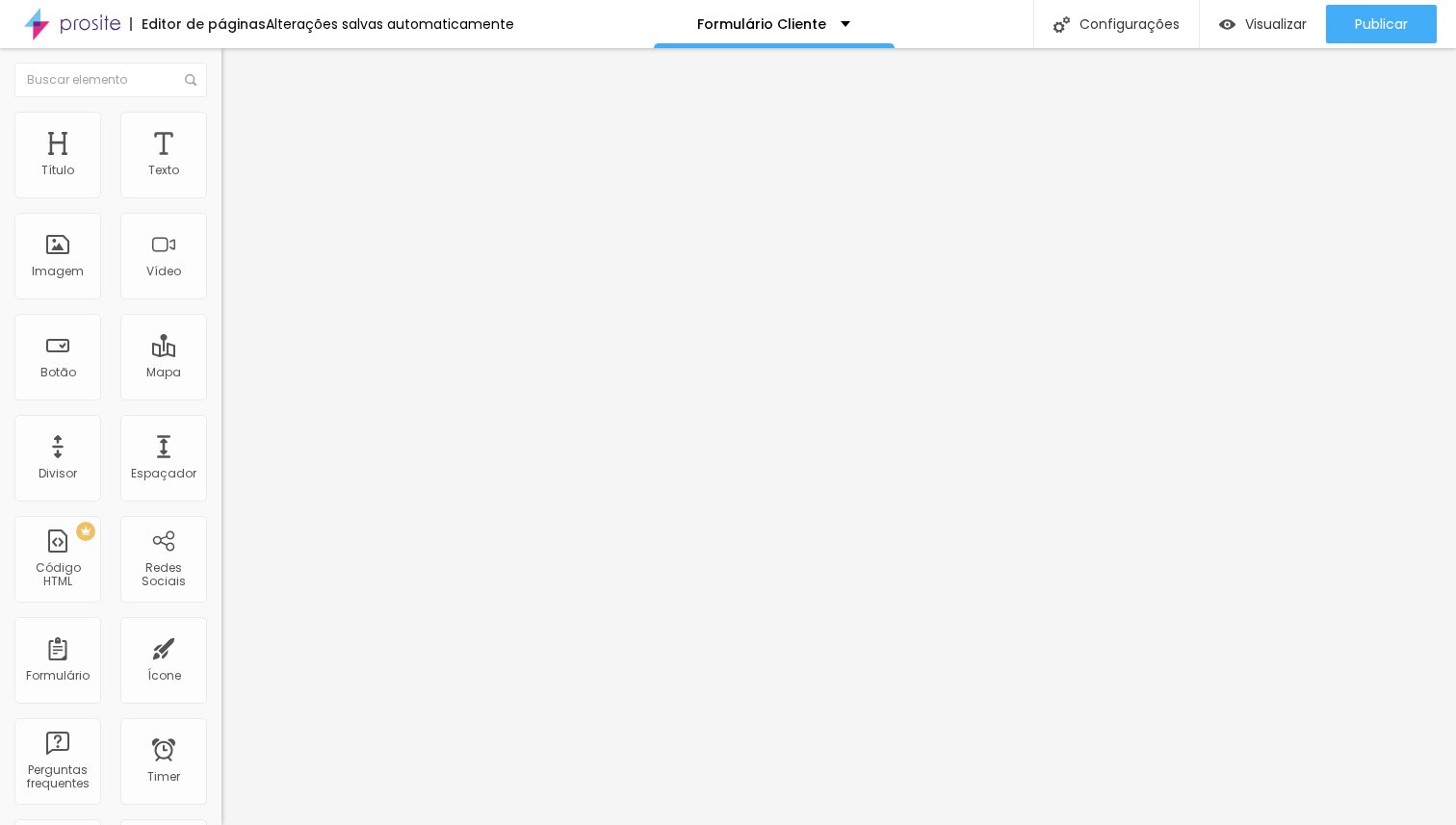
type input "50"
type input "33"
type input "25"
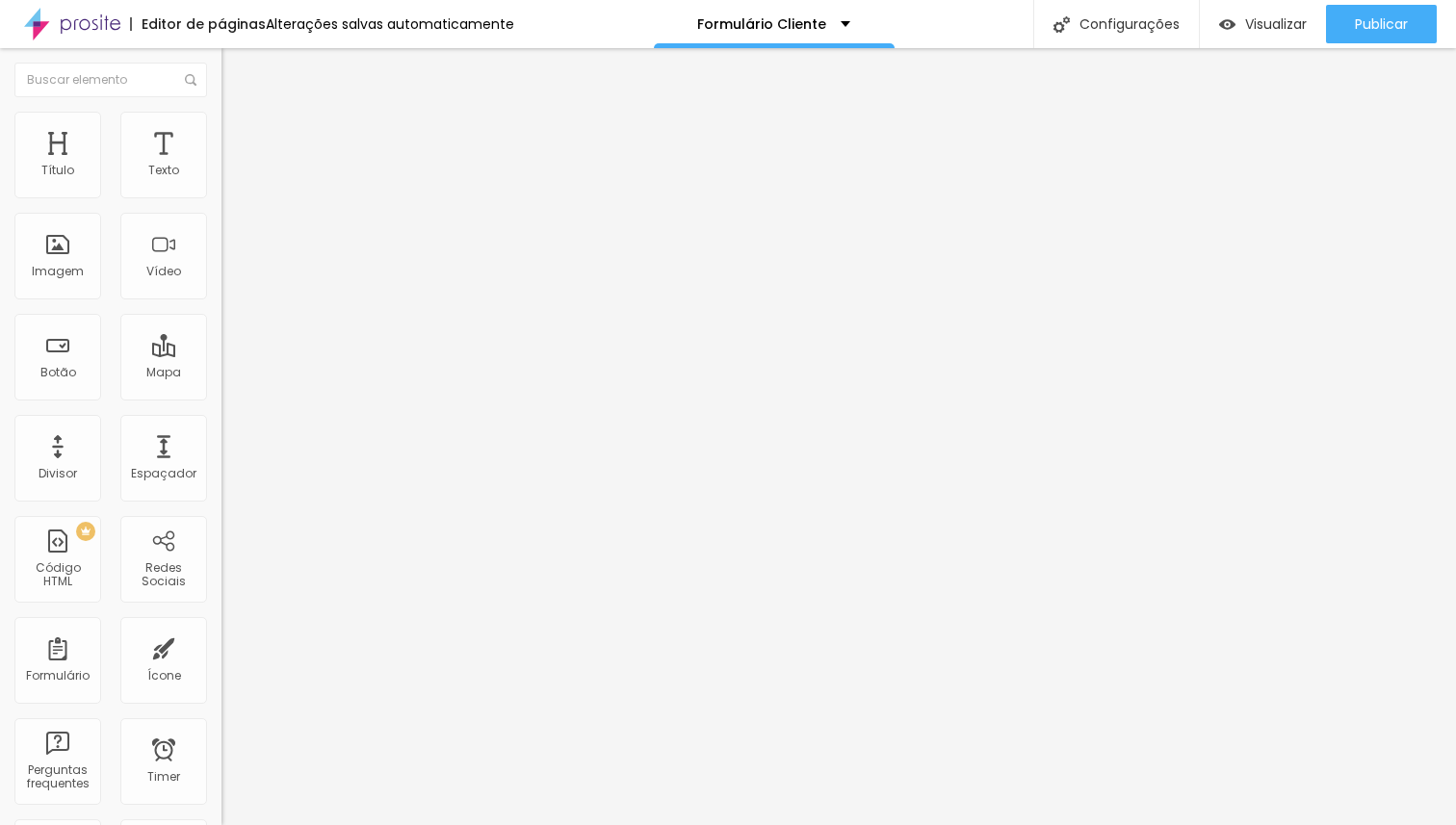
type input "21"
type input "16"
type input "11"
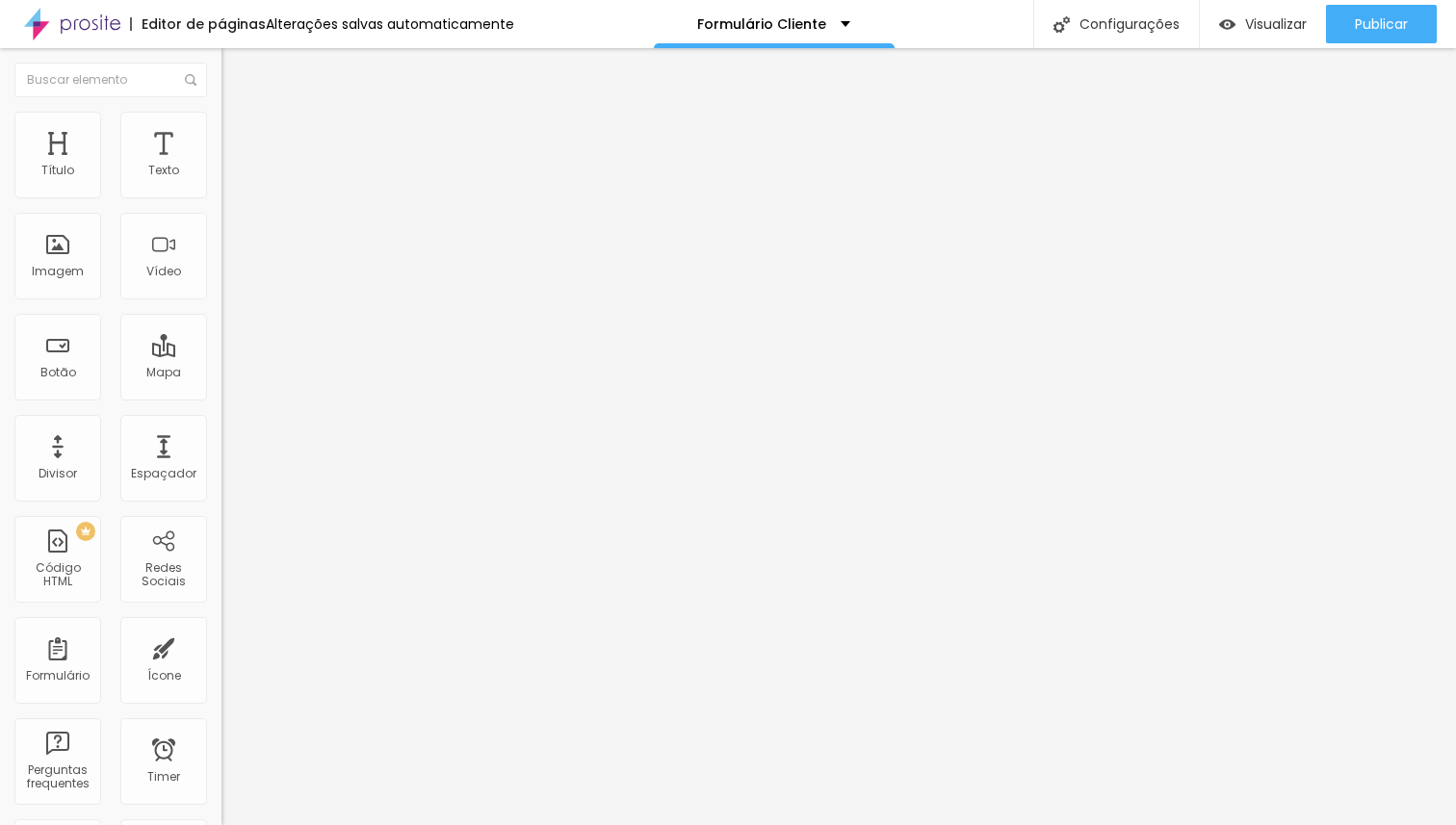
type input "11"
type input "10"
type input "4"
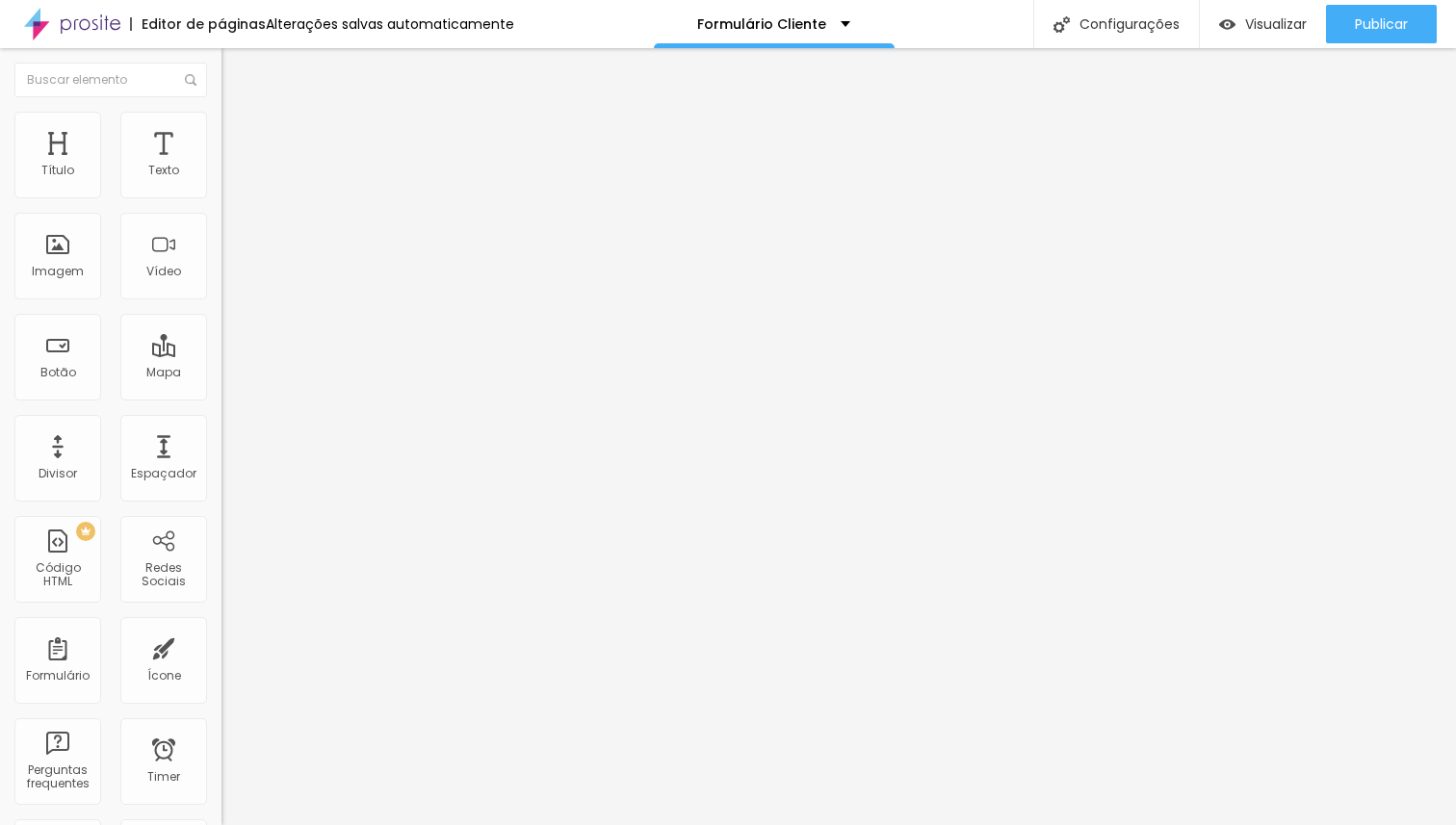
type input "1"
type input "0"
type input "15"
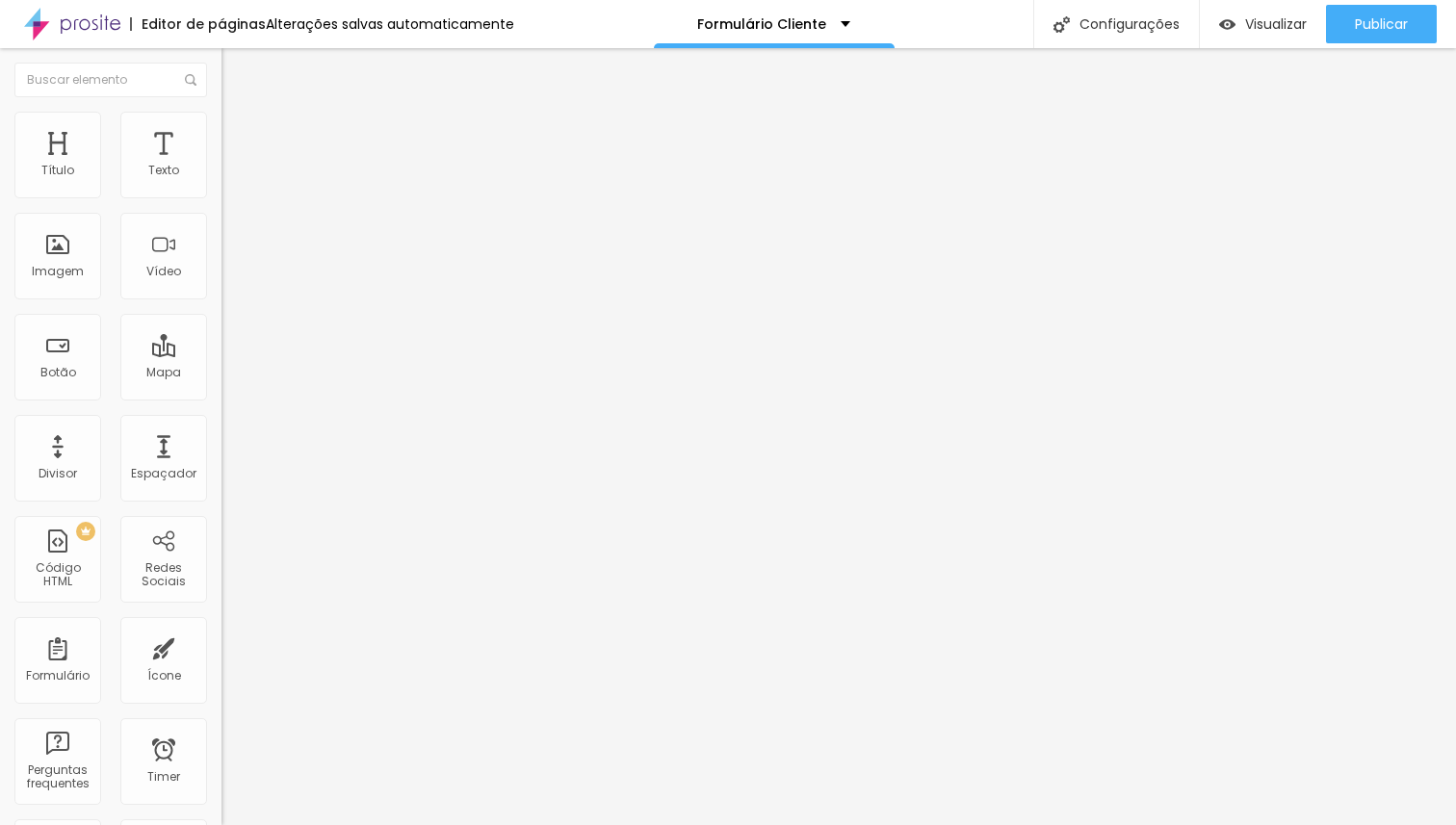
type input "15"
type input "100"
drag, startPoint x: 79, startPoint y: 191, endPoint x: 285, endPoint y: 202, distance: 206.3
type input "100"
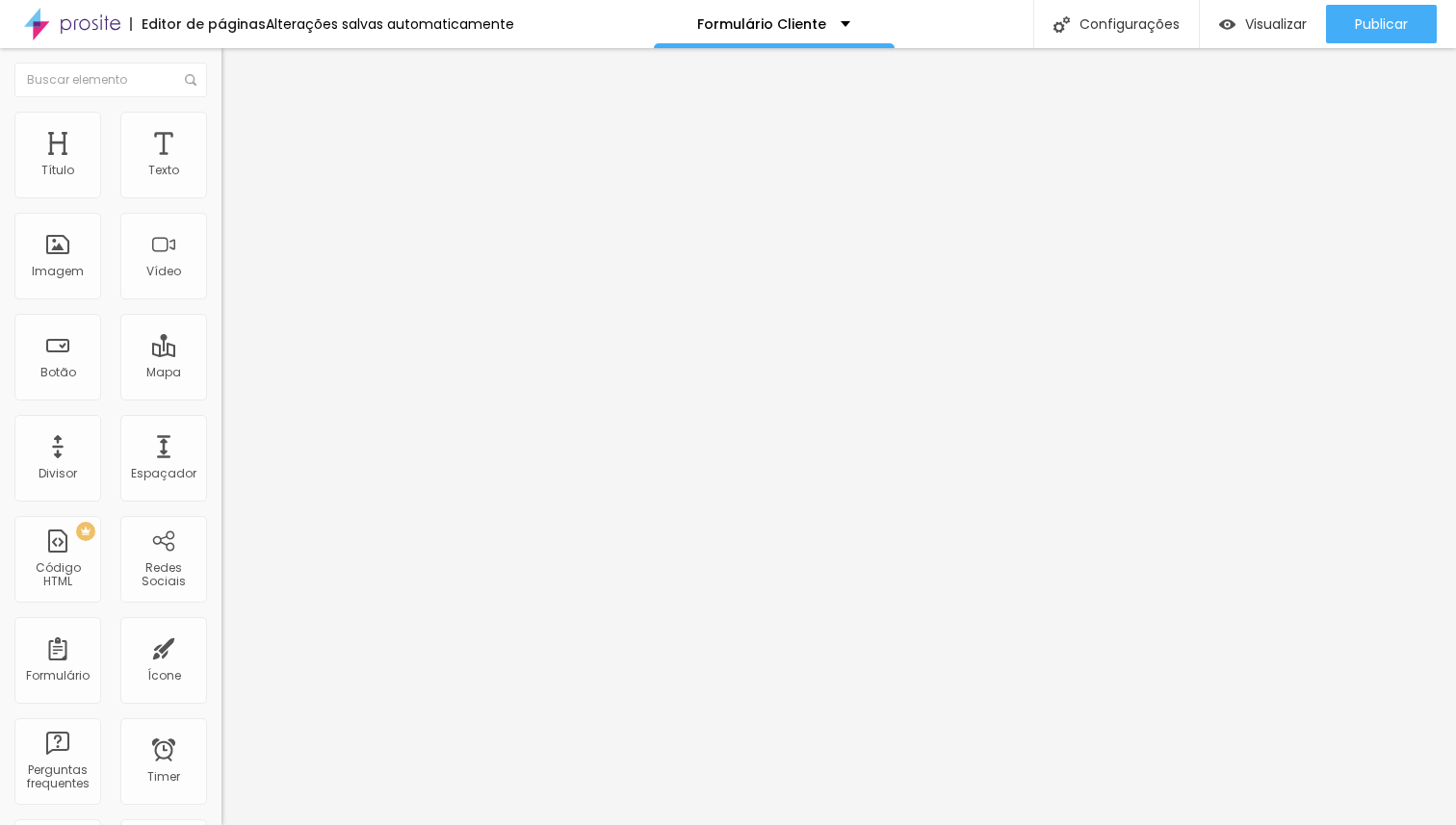
click at [285, 374] on input "range" at bounding box center [283, 382] width 124 height 16
type input "21"
type input "22"
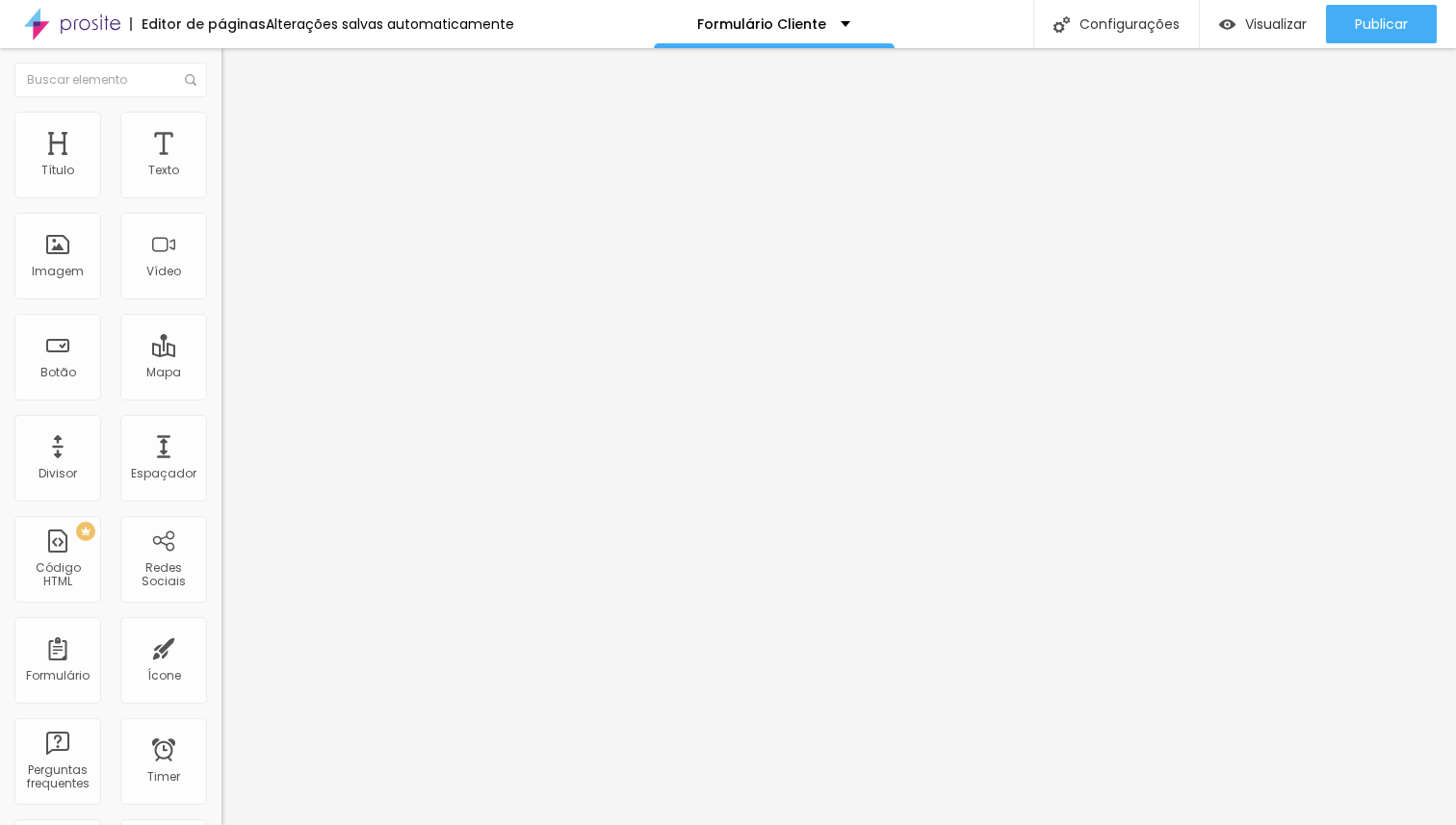
type input "23"
type input "26"
type input "32"
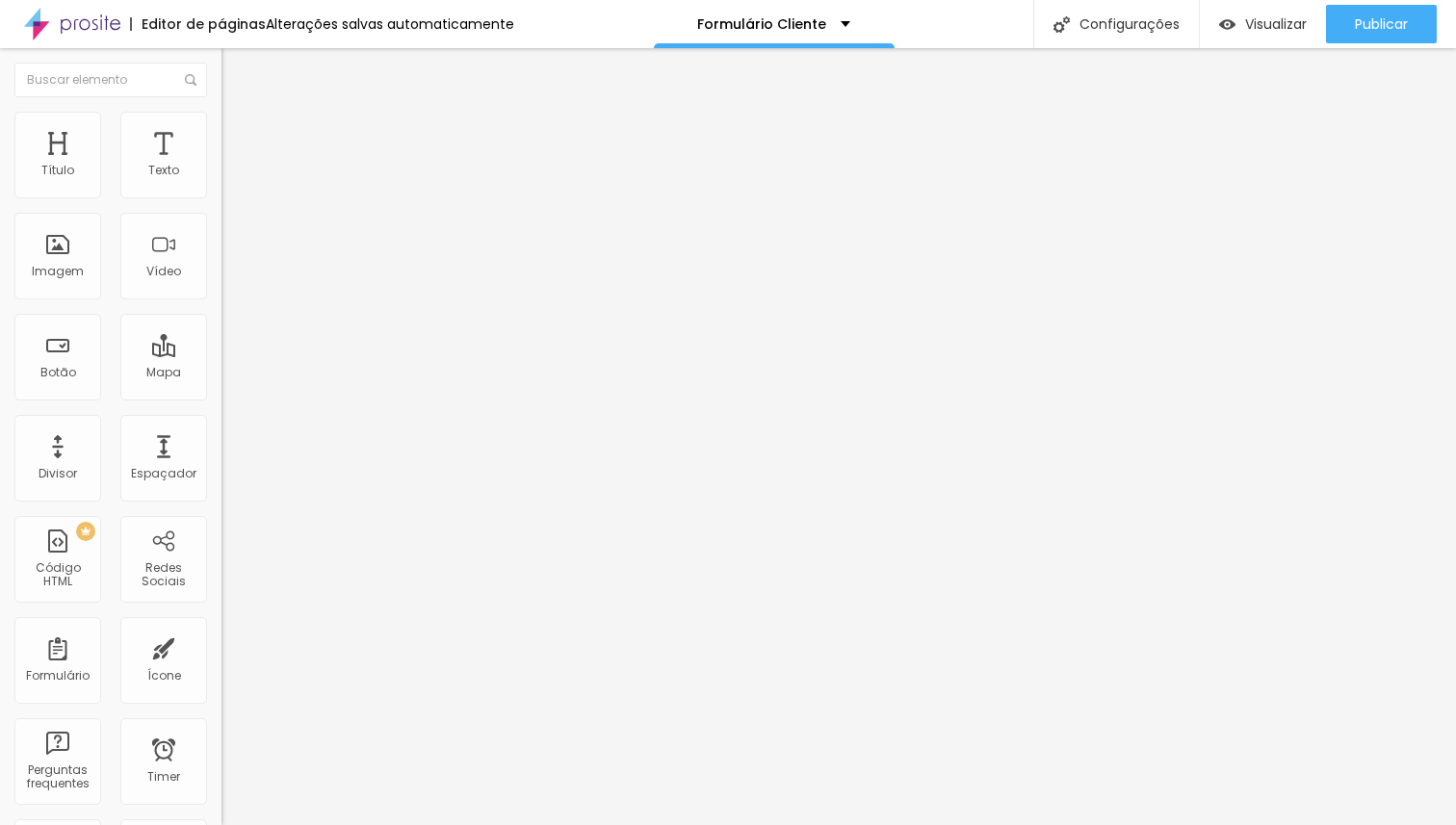
type input "32"
type input "44"
type input "53"
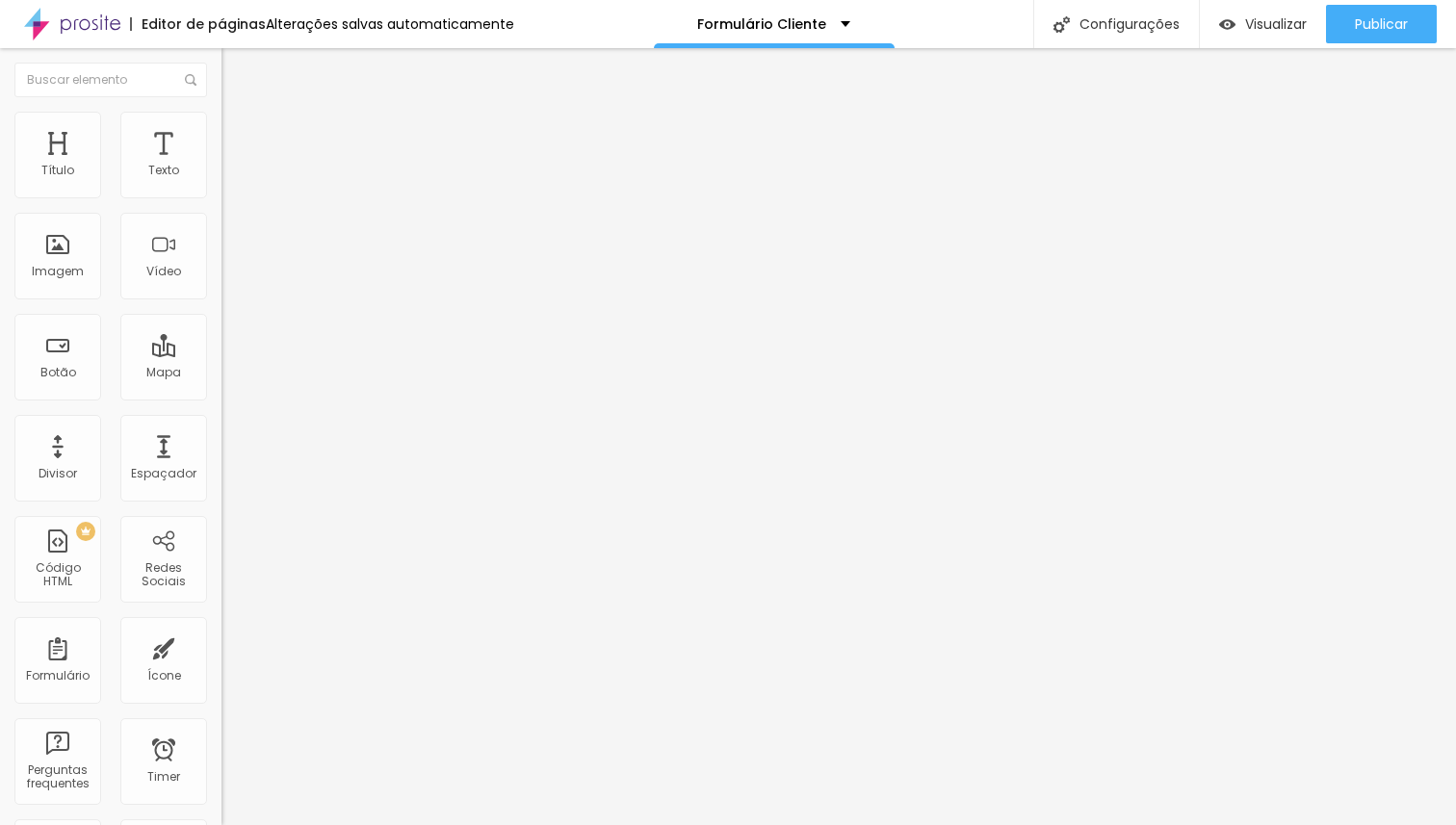
type input "61"
type input "68"
type input "73"
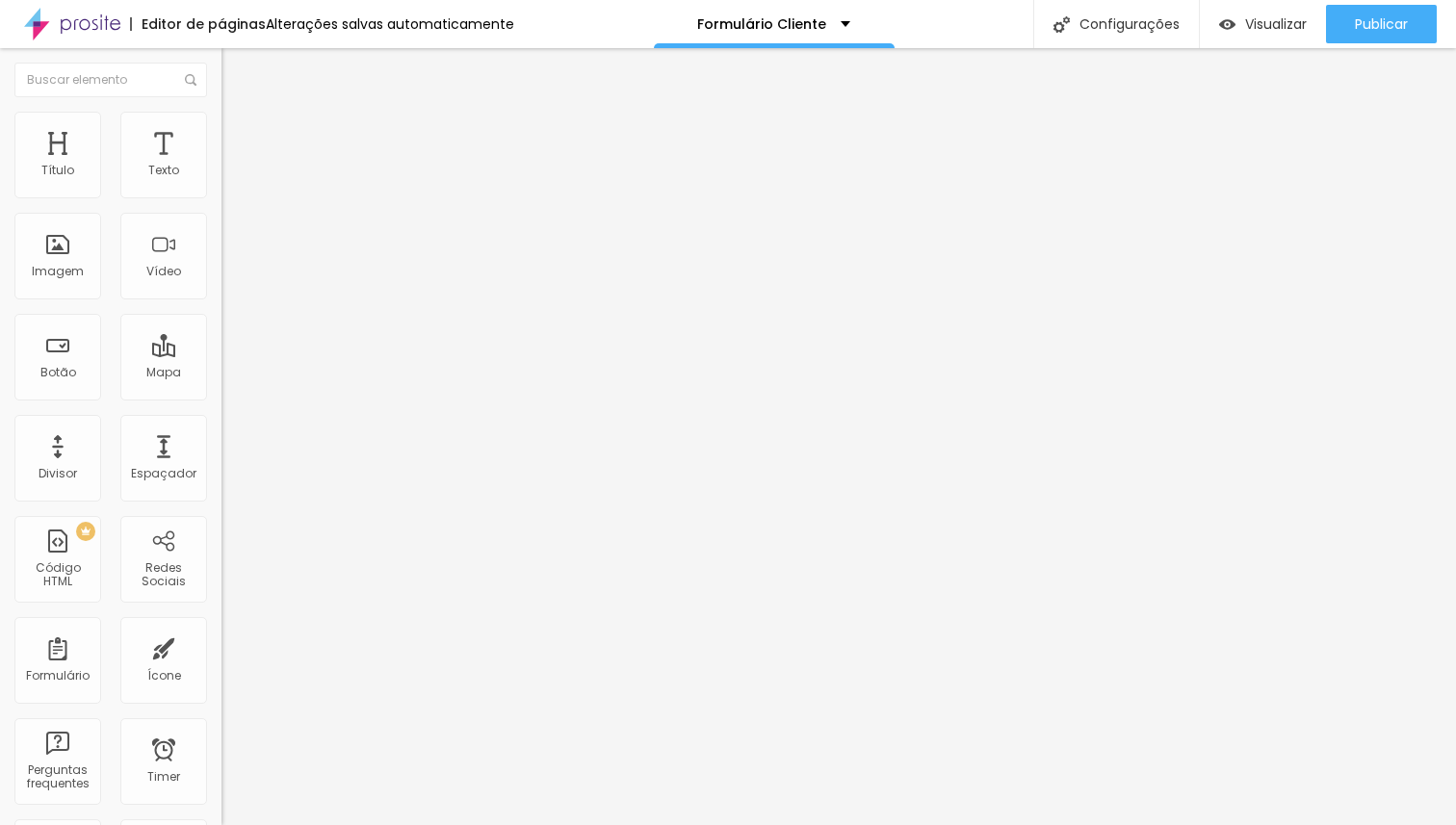
type input "73"
type input "84"
type input "92"
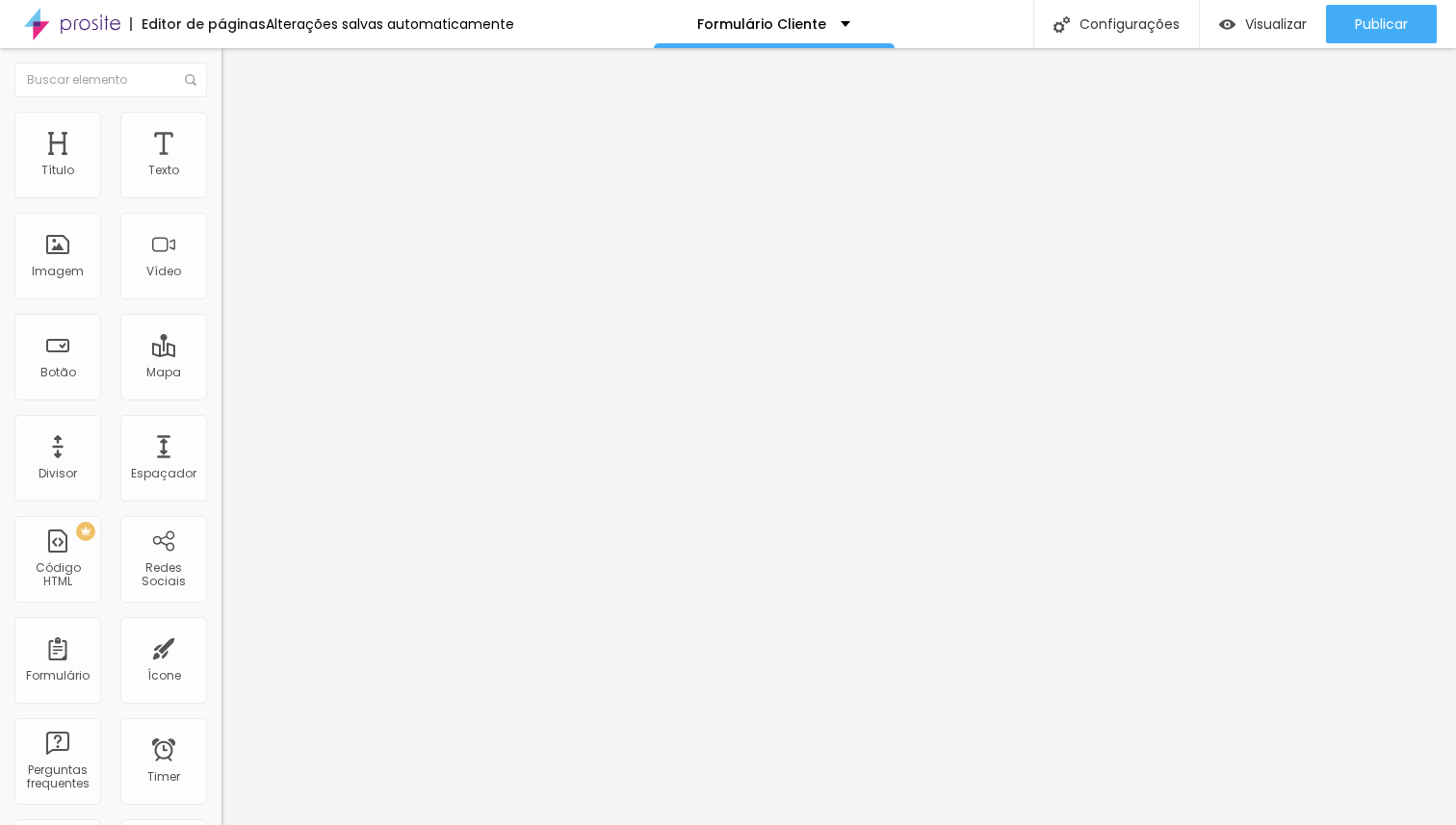
type input "100"
drag, startPoint x: 68, startPoint y: 223, endPoint x: 284, endPoint y: 213, distance: 216.2
type input "100"
click at [284, 646] on input "range" at bounding box center [283, 654] width 124 height 16
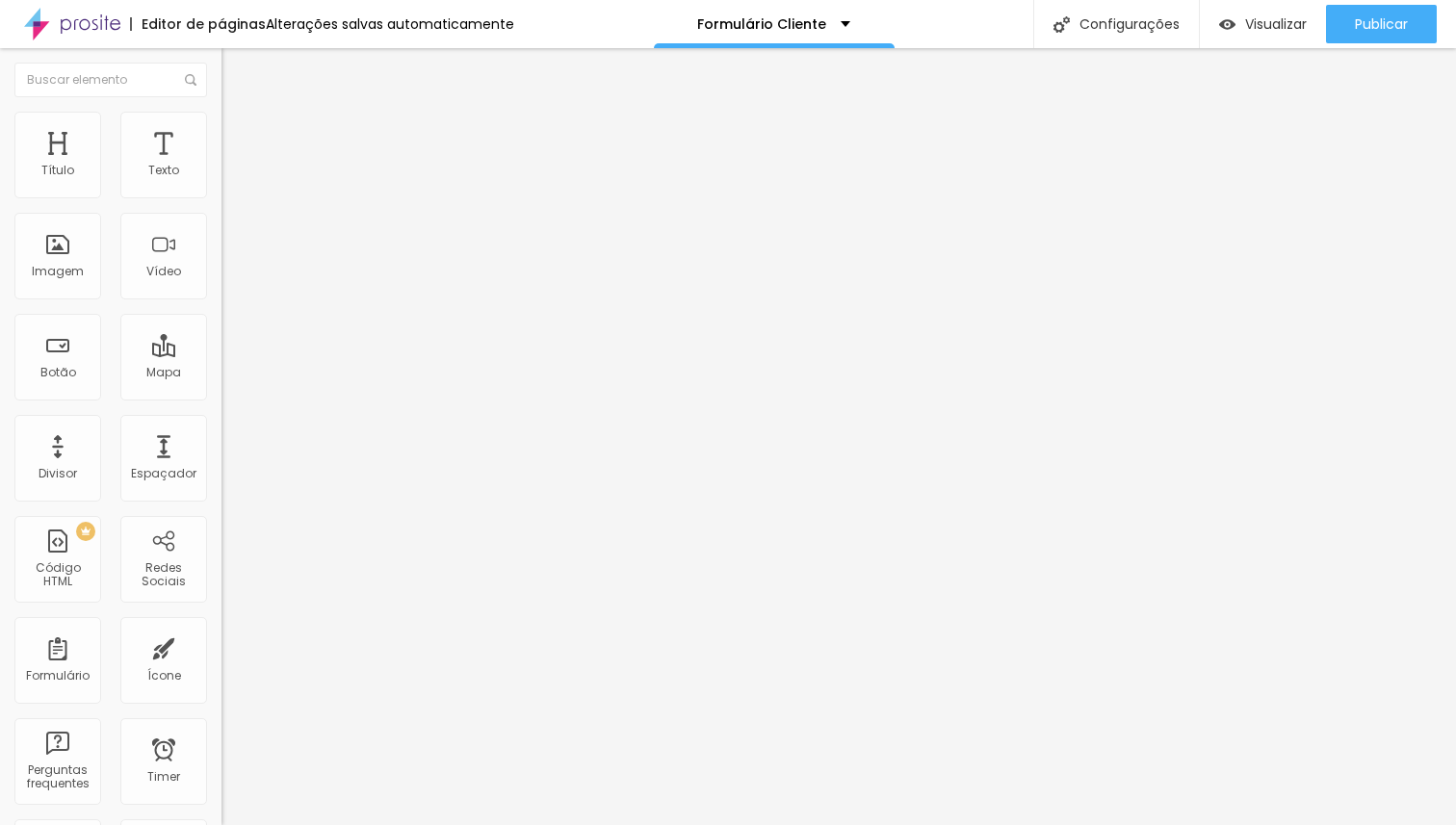
drag, startPoint x: 92, startPoint y: 121, endPoint x: 83, endPoint y: 124, distance: 9.5
click at [221, 121] on li "Estilo" at bounding box center [332, 122] width 221 height 20
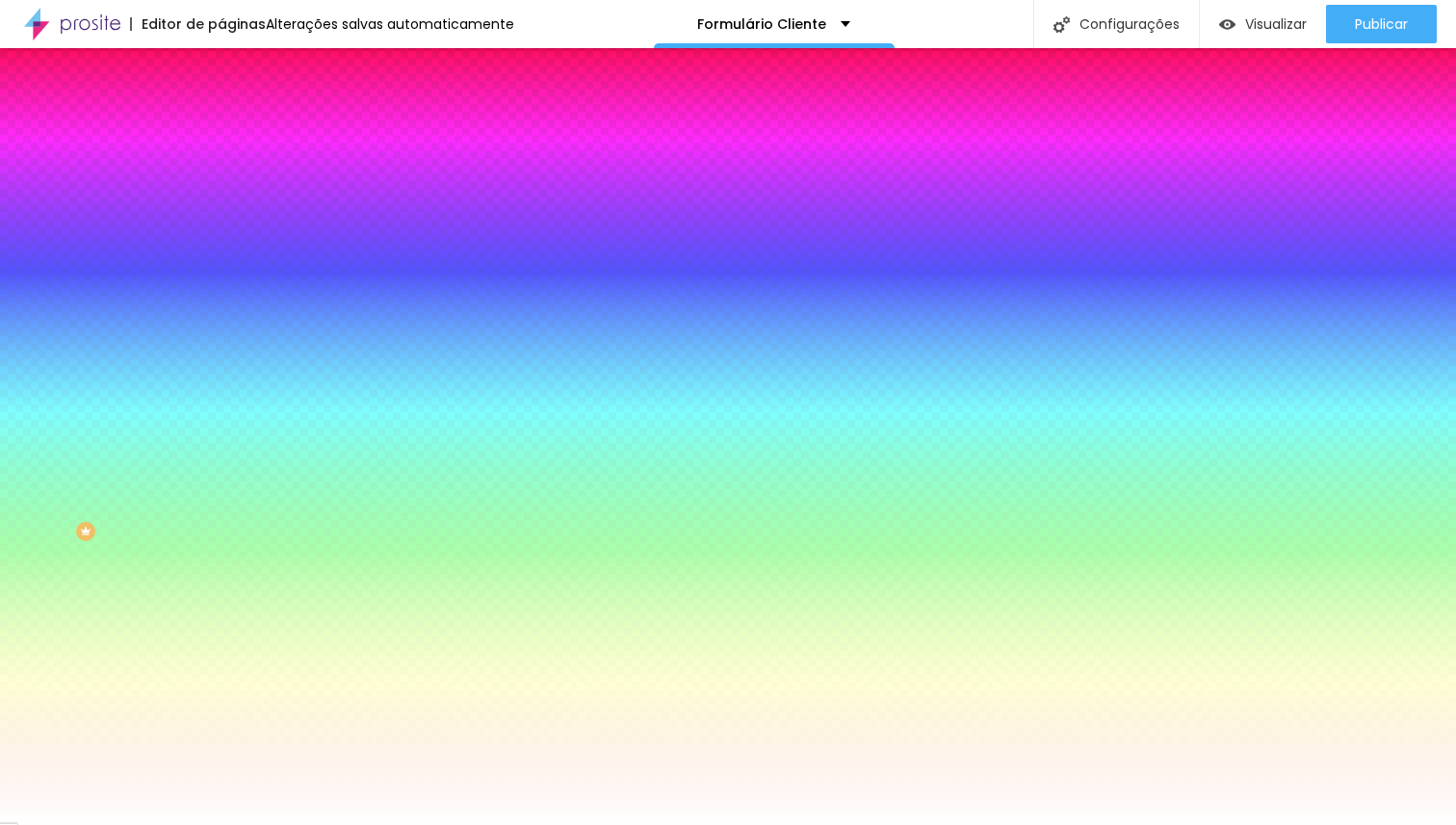
click at [221, 112] on li "Conteúdo" at bounding box center [332, 102] width 221 height 20
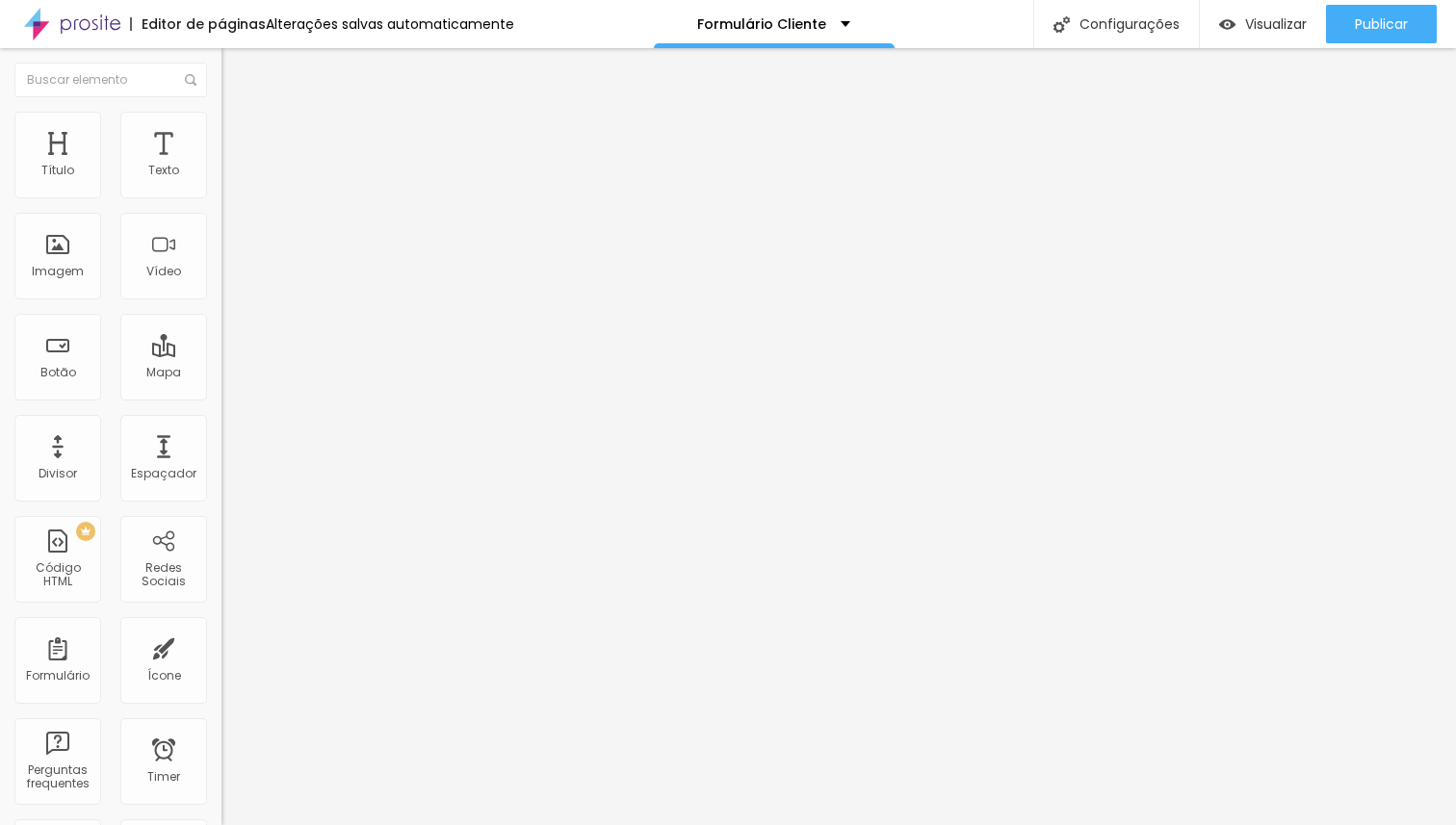
click at [234, 222] on div "Formulário de Informações para Eventos Fotográficos {15 Anos, Bodas & Casamento…" at bounding box center [333, 196] width 197 height 52
click at [221, 195] on img at bounding box center [227, 201] width 12 height 12
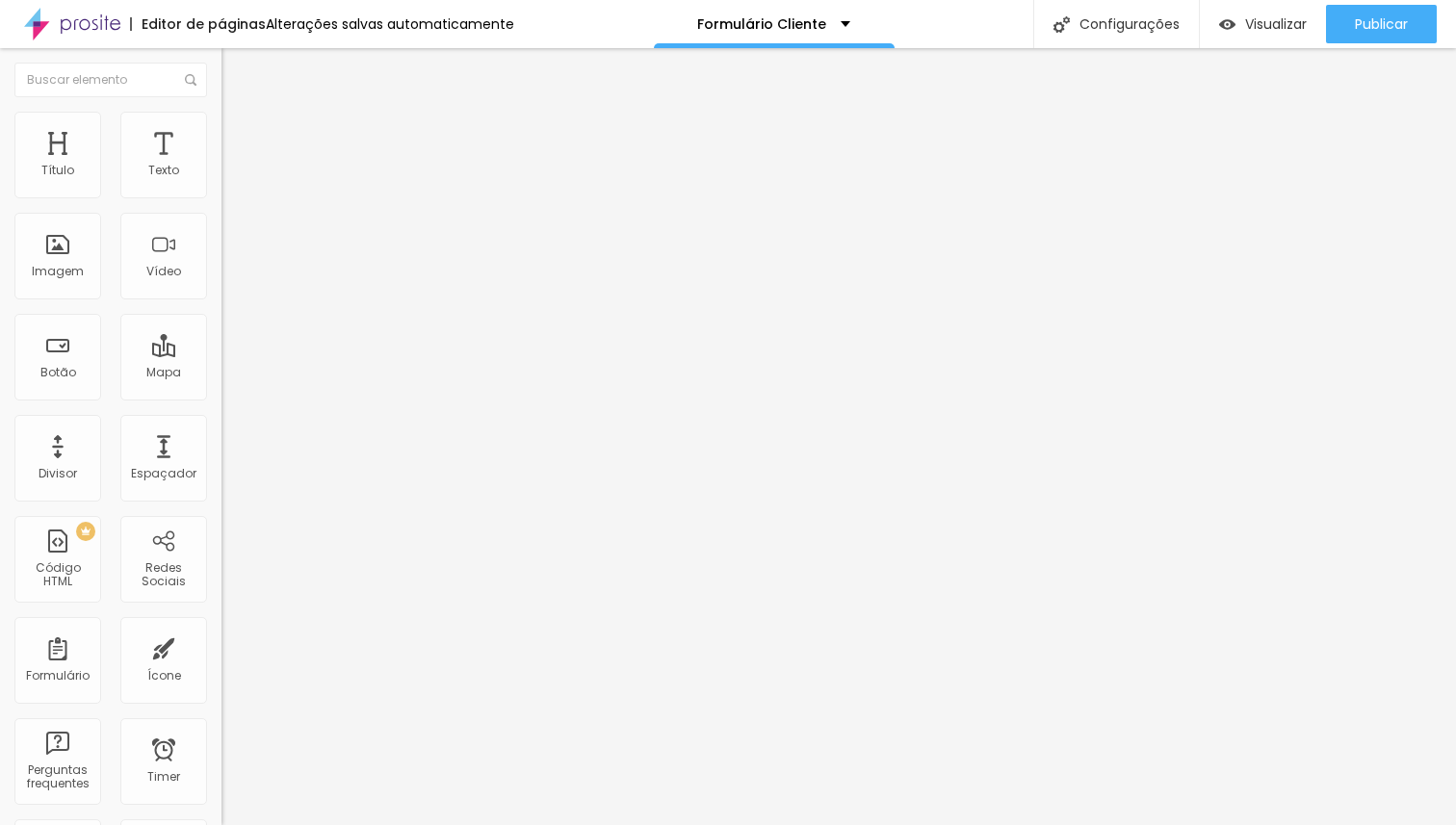
drag, startPoint x: 1002, startPoint y: 159, endPoint x: 414, endPoint y: 162, distance: 588.0
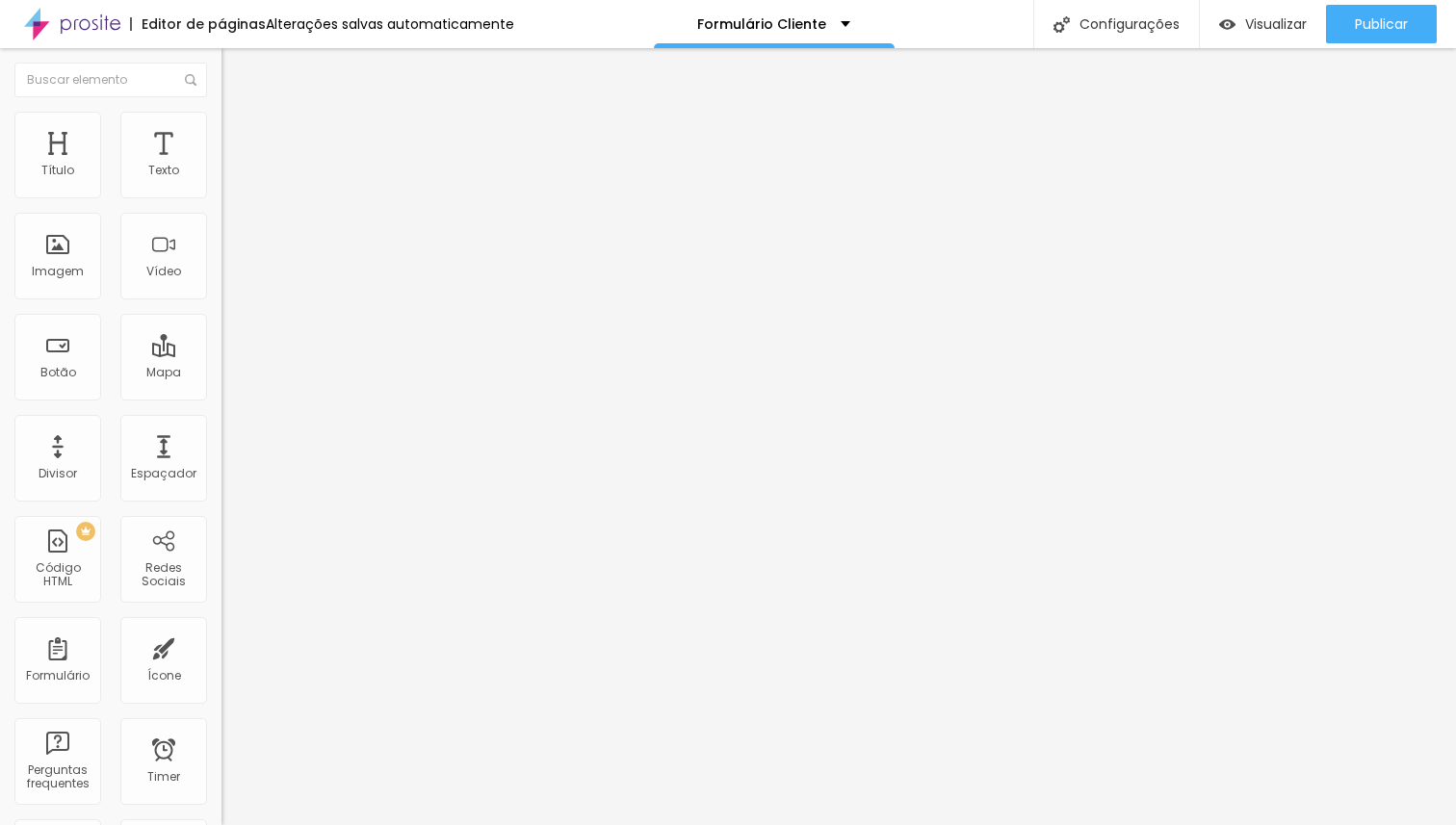
type input "Dados Clientes"
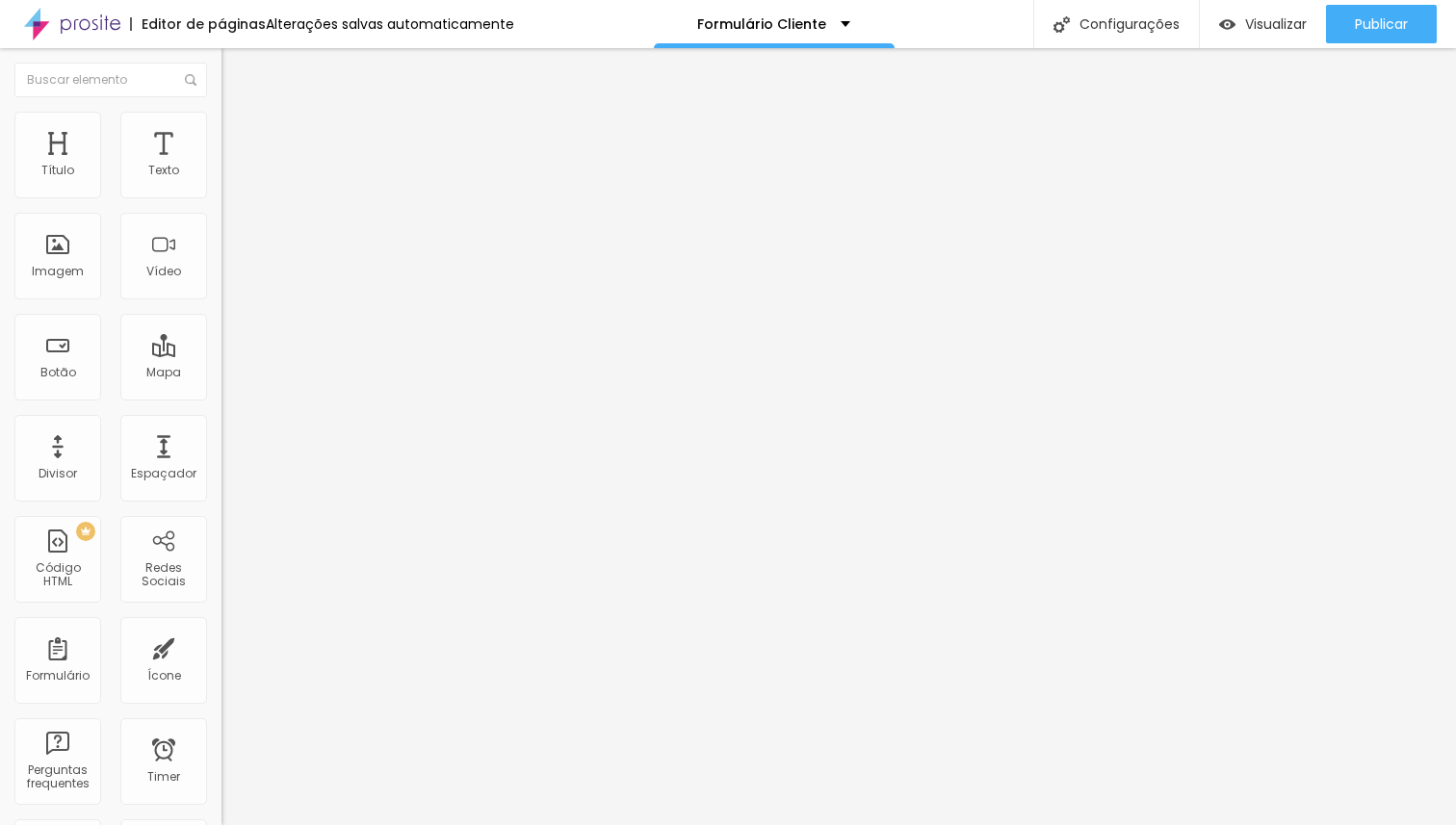
click at [221, 194] on span at bounding box center [227, 202] width 12 height 17
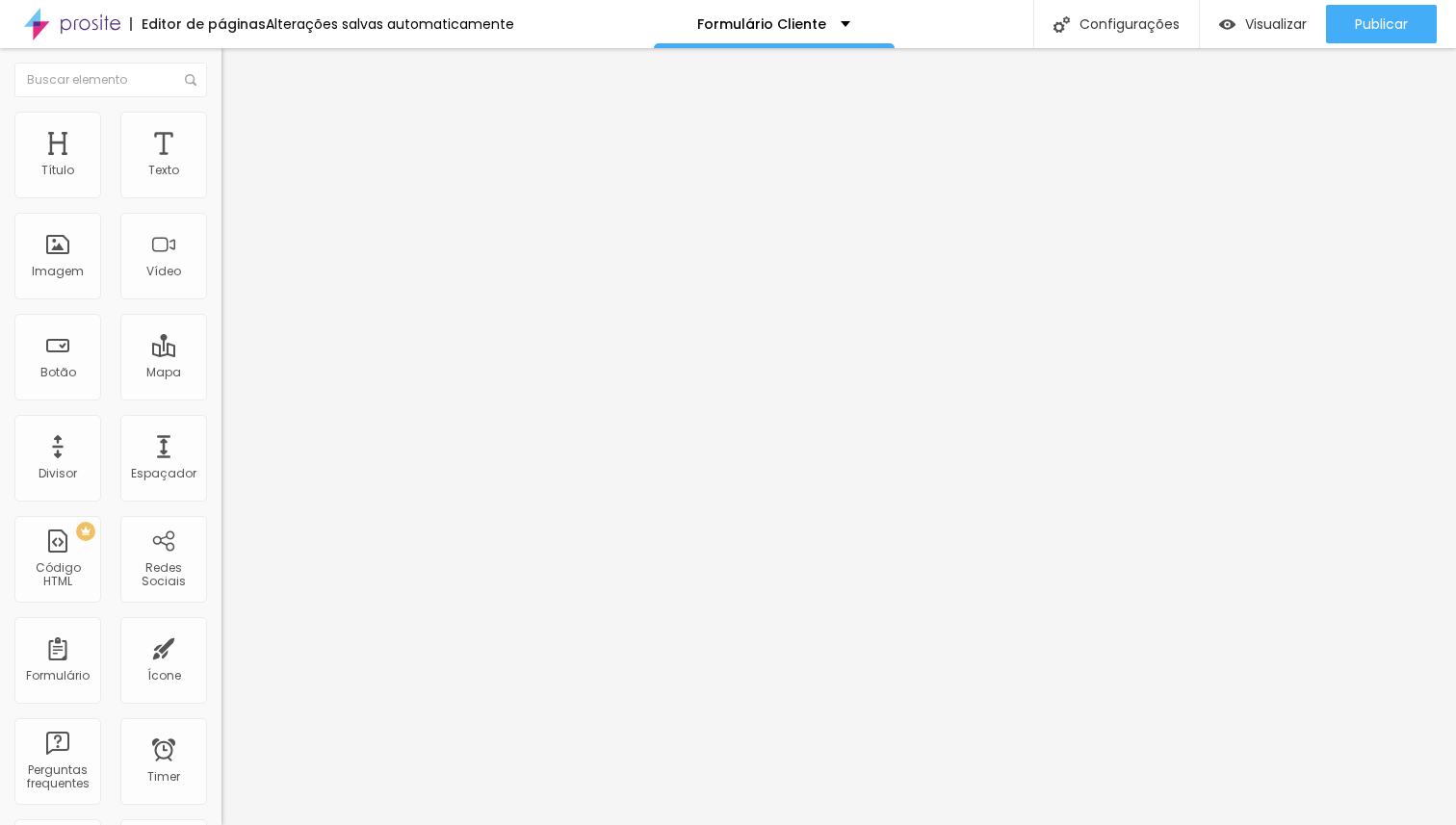
scroll to position [897, 0]
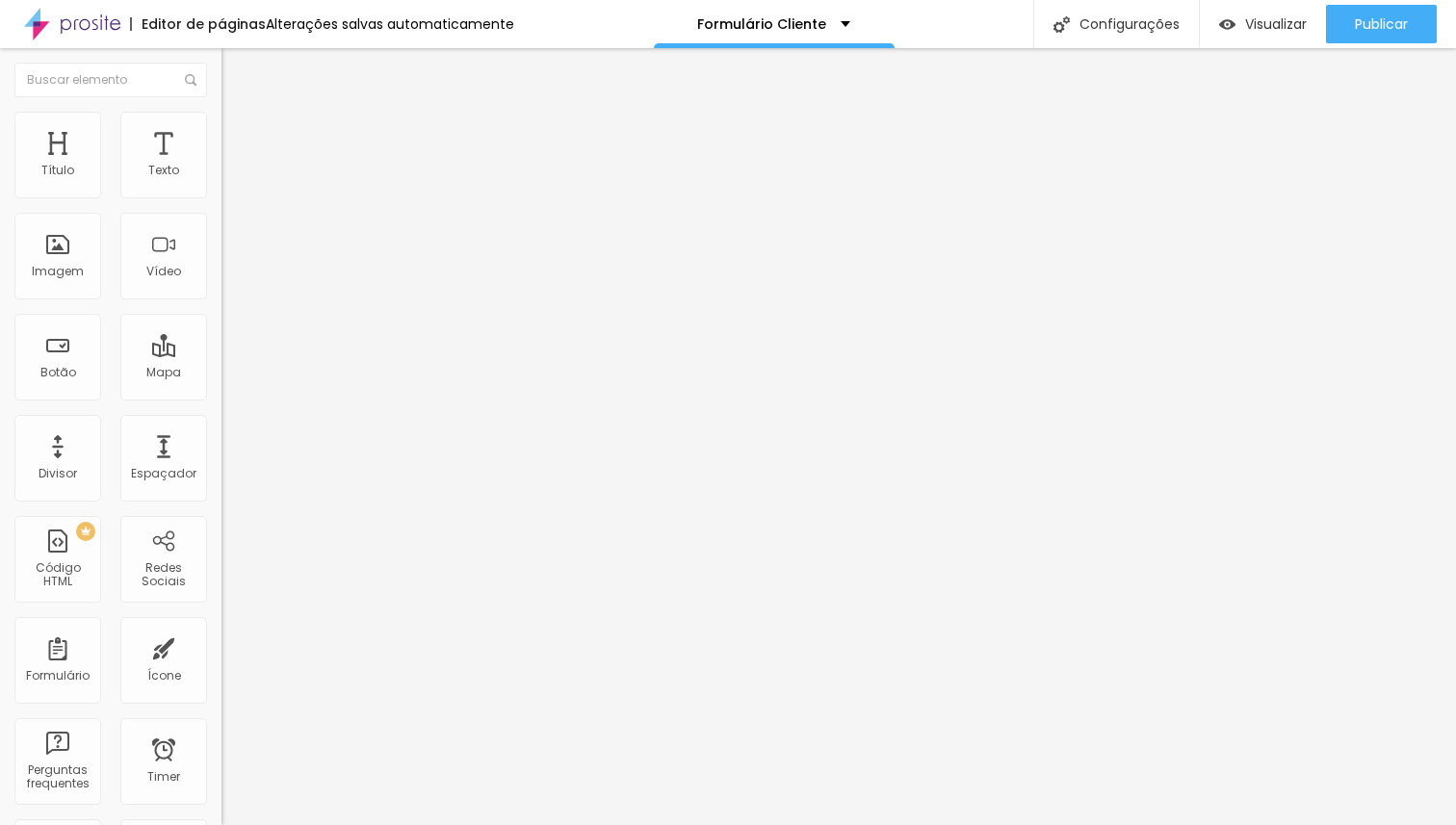
scroll to position [873, 0]
type input "Como chegou até meu trabalho?"
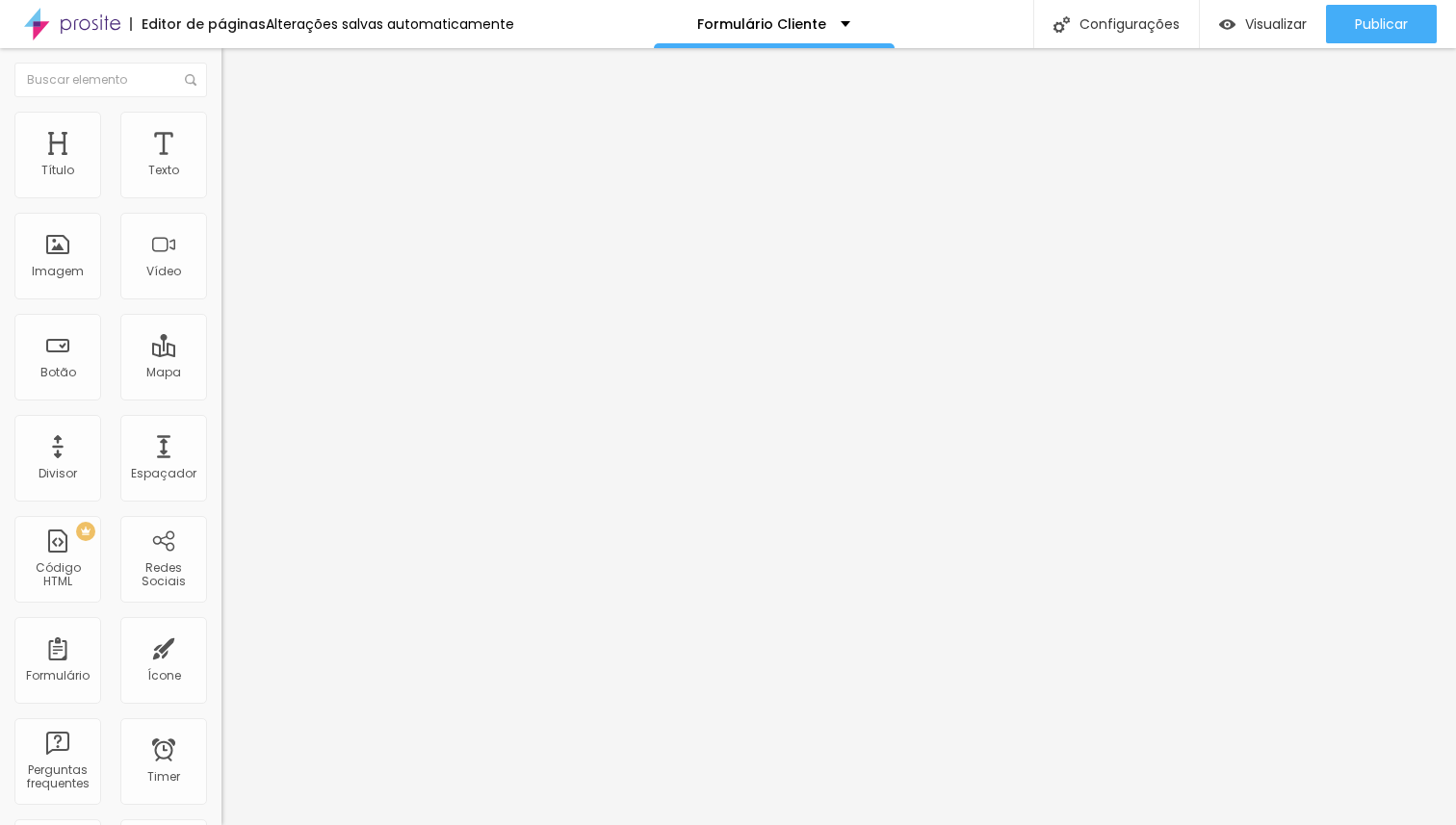
scroll to position [460, 0]
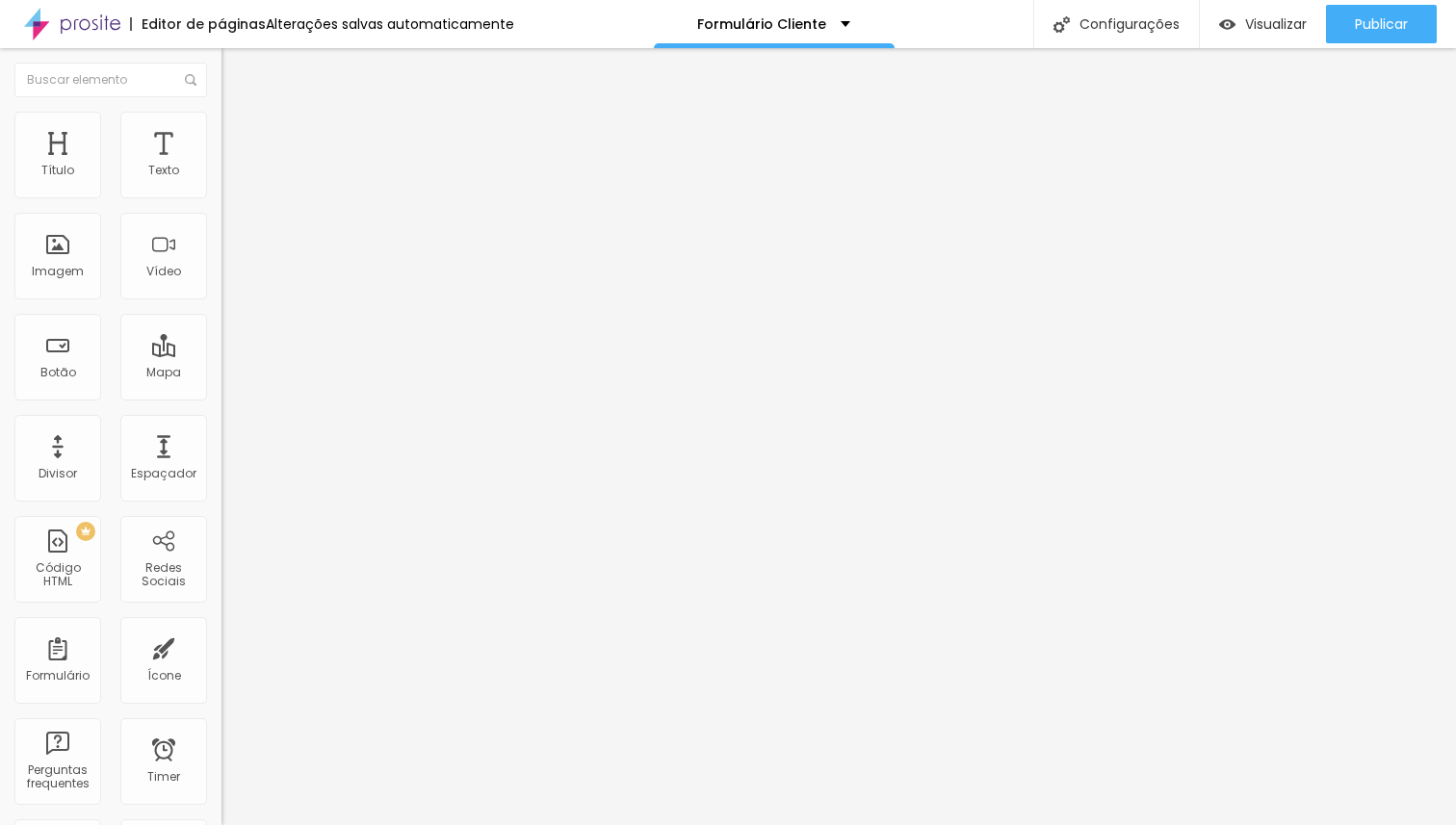
scroll to position [168, 0]
click at [221, 194] on span at bounding box center [227, 202] width 12 height 17
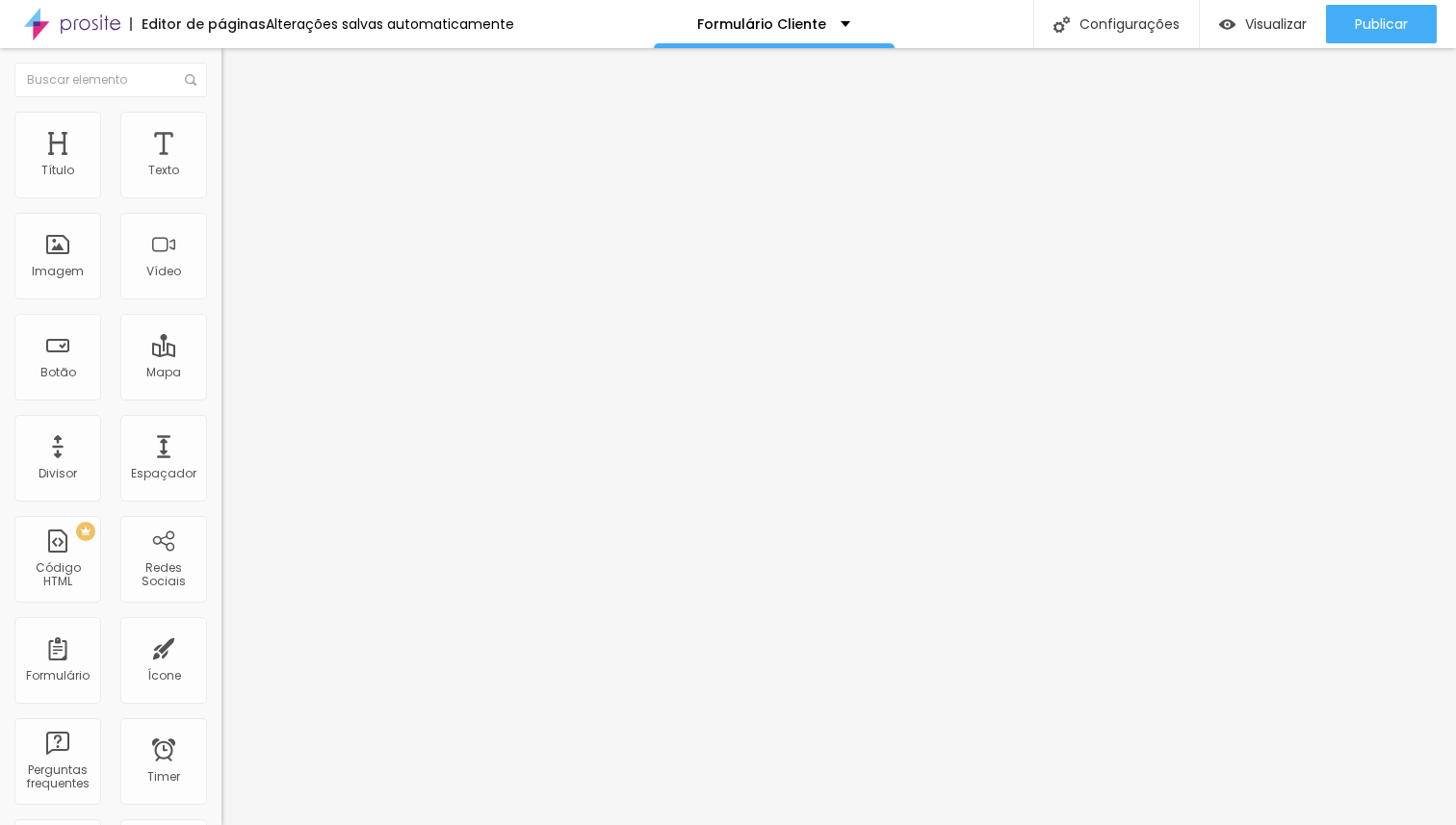
drag, startPoint x: 1001, startPoint y: 158, endPoint x: 395, endPoint y: 161, distance: 606.0
type input "d"
type input "Dados Cliente"
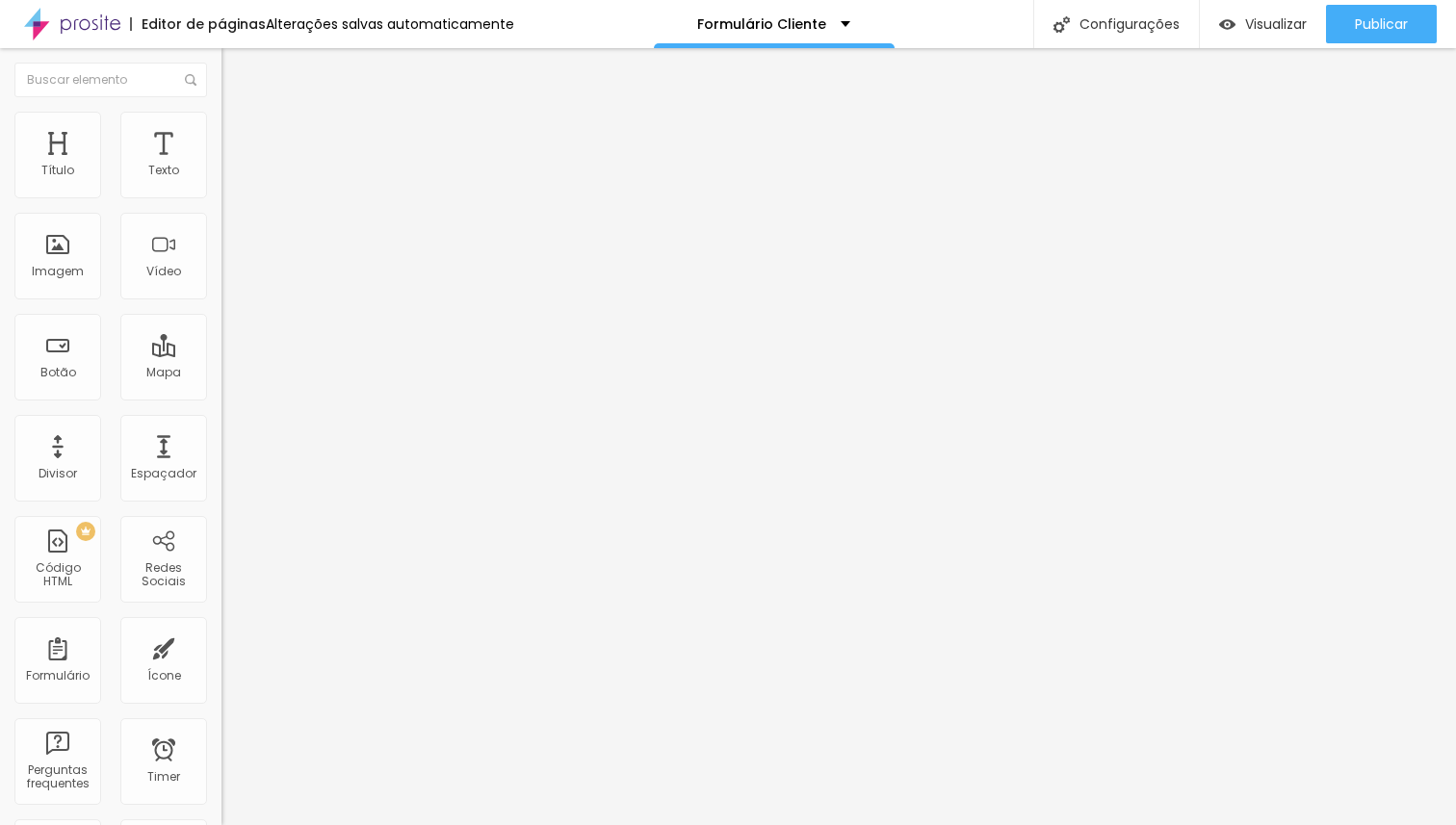
click at [221, 195] on img at bounding box center [227, 201] width 12 height 12
drag, startPoint x: 514, startPoint y: 627, endPoint x: 433, endPoint y: 619, distance: 81.4
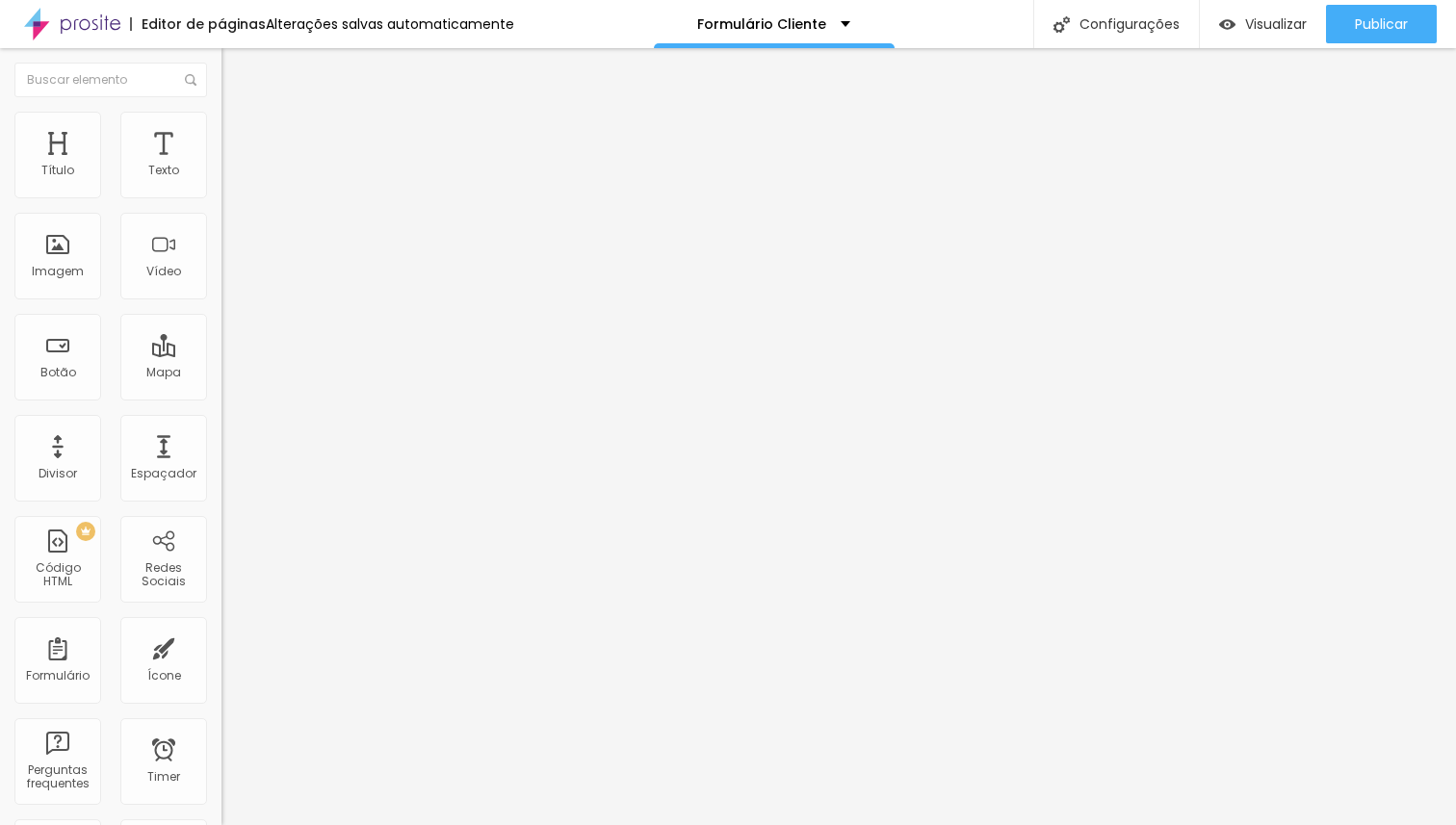
drag, startPoint x: 512, startPoint y: 625, endPoint x: 402, endPoint y: 625, distance: 110.0
type input "CPF"
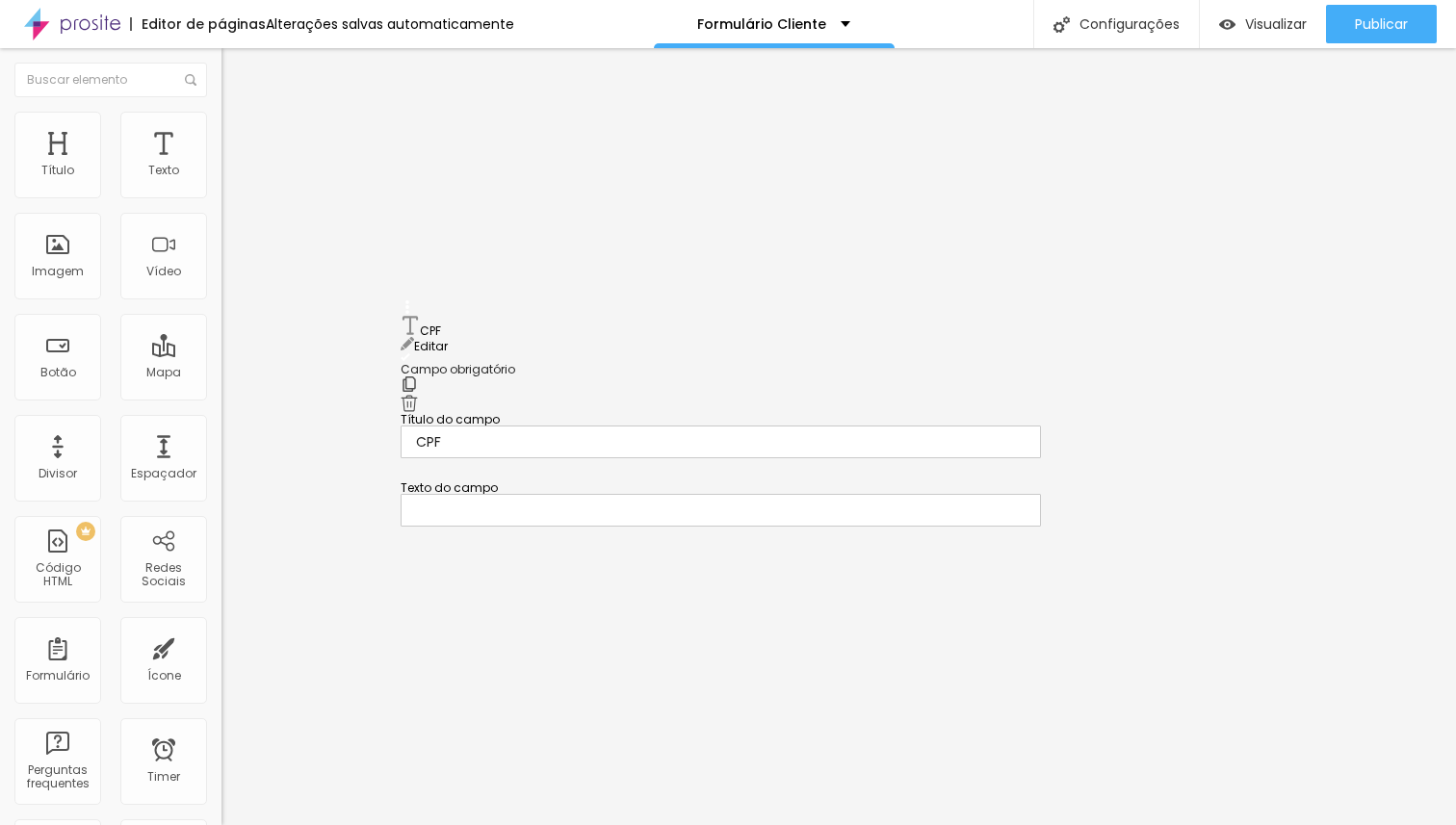
drag, startPoint x: 407, startPoint y: 521, endPoint x: 405, endPoint y: 325, distance: 196.0
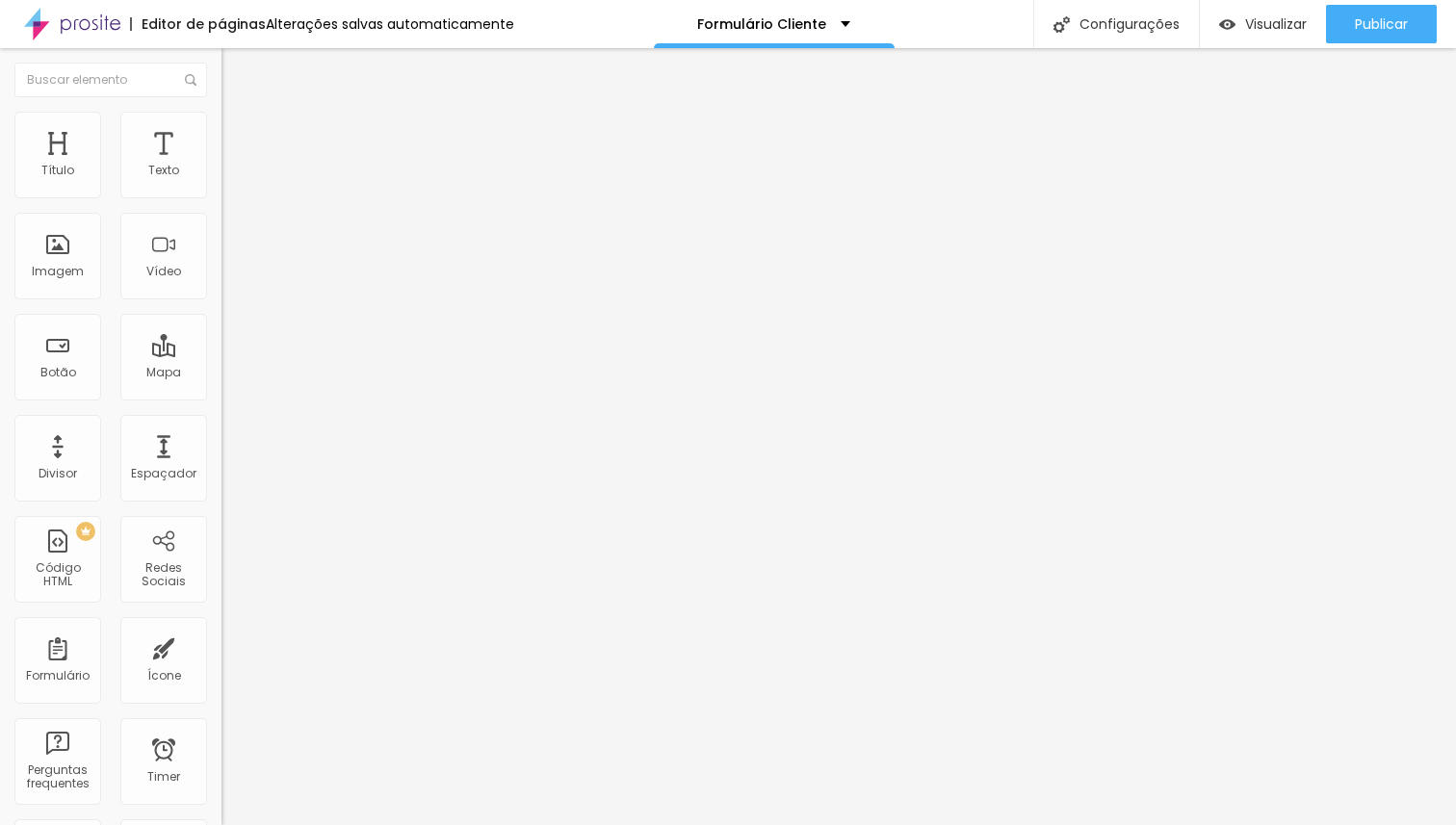
drag, startPoint x: 497, startPoint y: 532, endPoint x: 413, endPoint y: 518, distance: 85.2
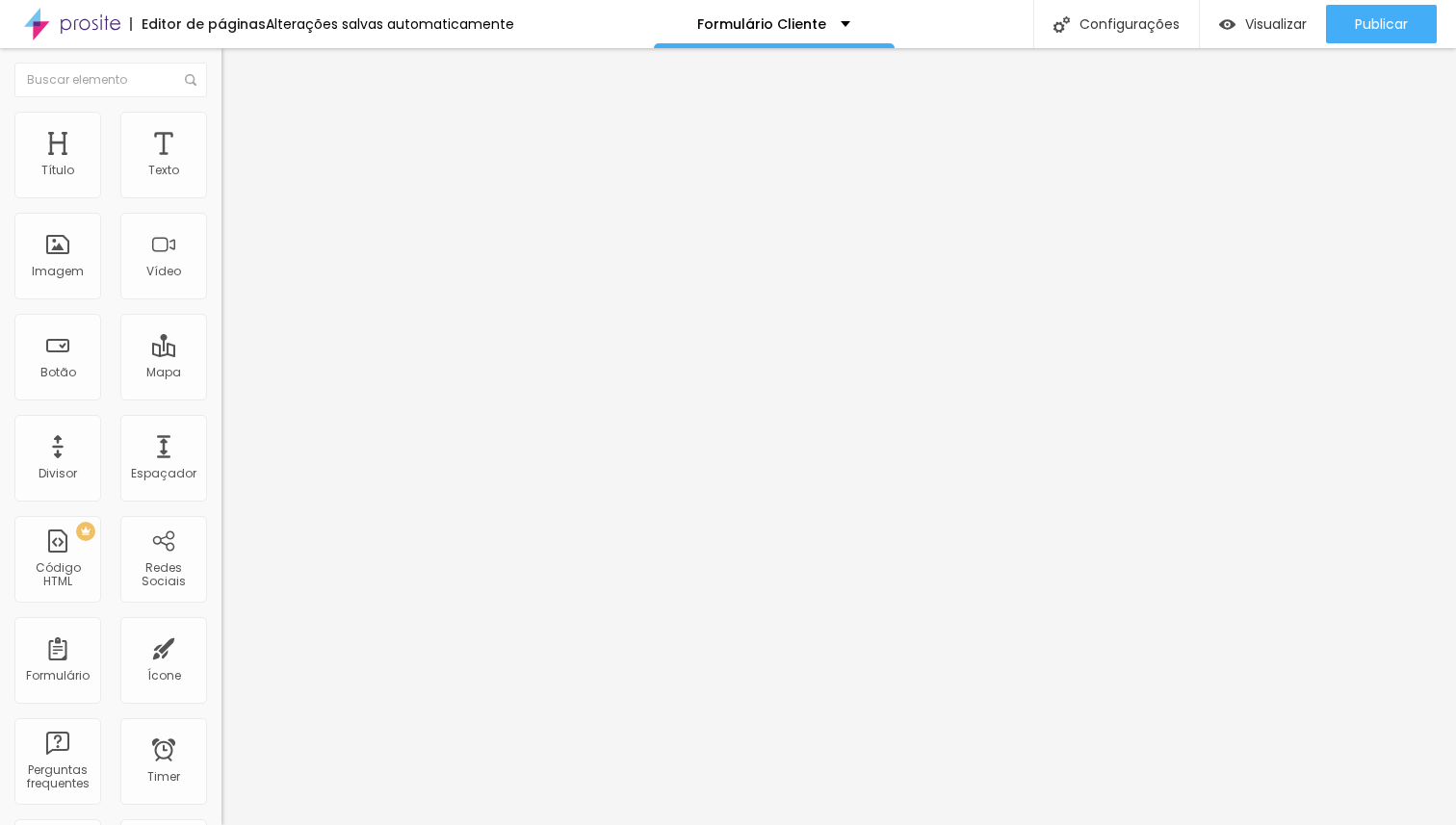
type input "d"
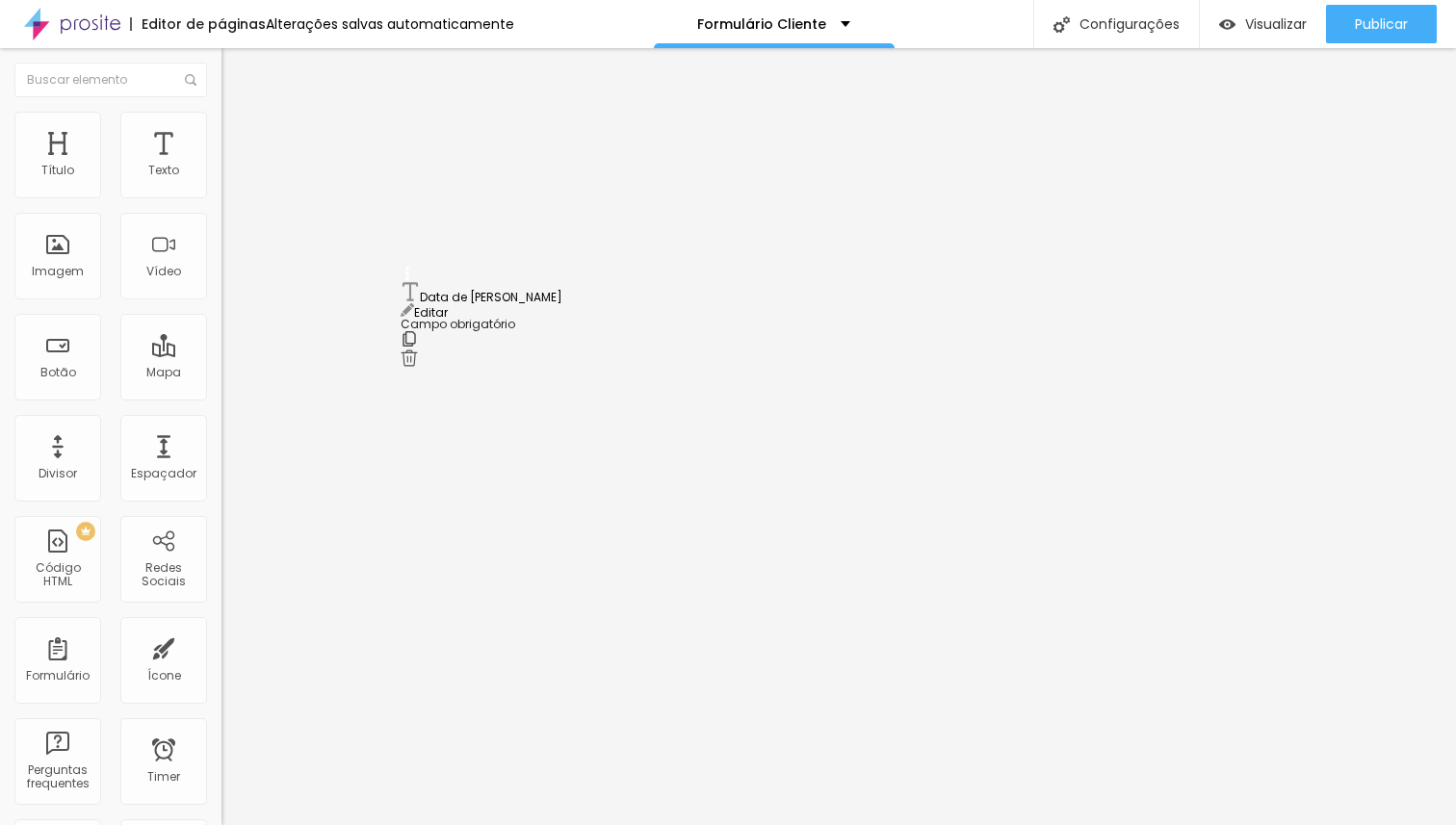
drag, startPoint x: 407, startPoint y: 495, endPoint x: 404, endPoint y: 296, distance: 199.0
drag, startPoint x: 409, startPoint y: 315, endPoint x: 408, endPoint y: 241, distance: 74.0
drag, startPoint x: 405, startPoint y: 491, endPoint x: 400, endPoint y: 422, distance: 69.2
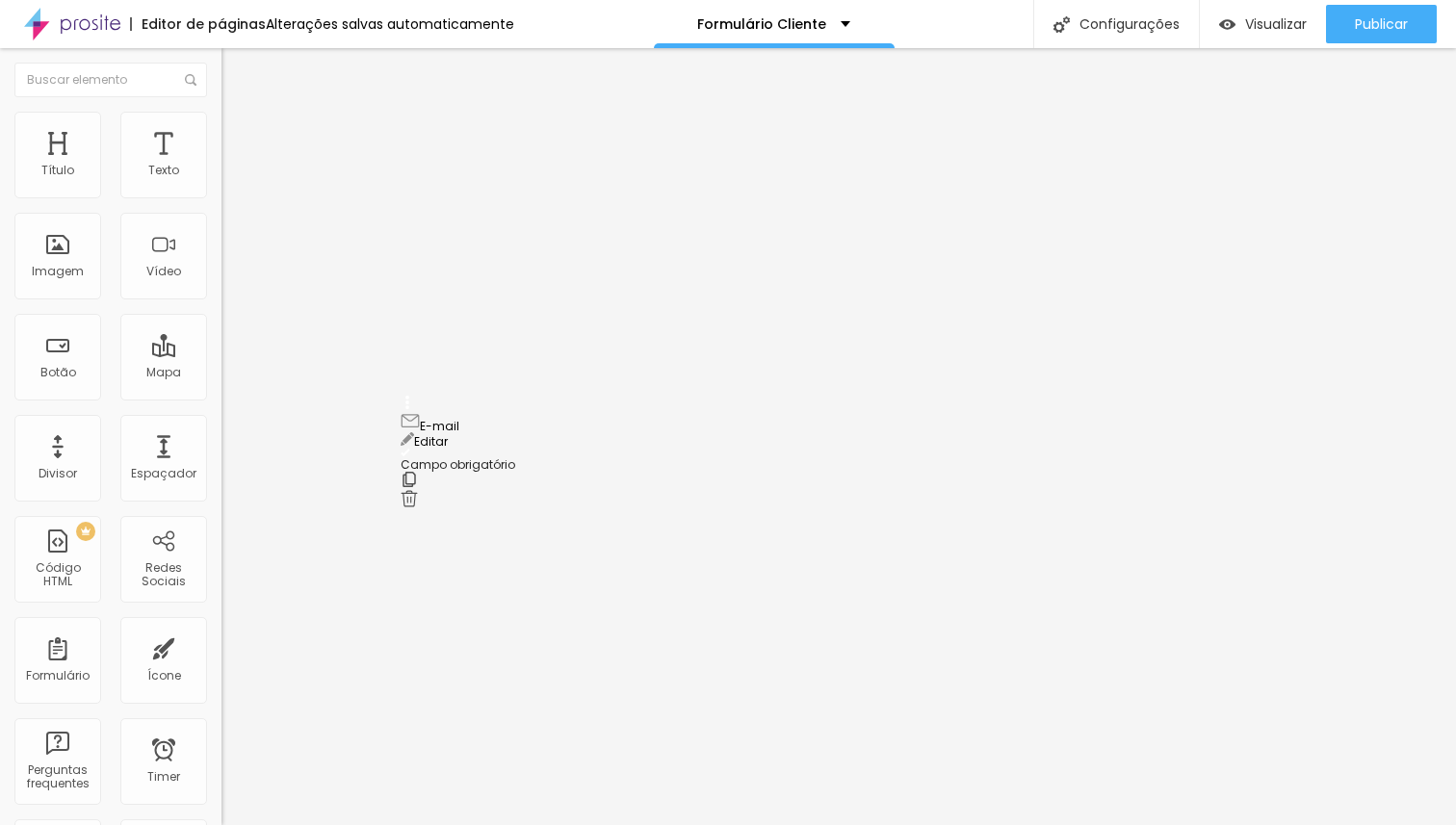
drag, startPoint x: 462, startPoint y: 624, endPoint x: 409, endPoint y: 620, distance: 53.2
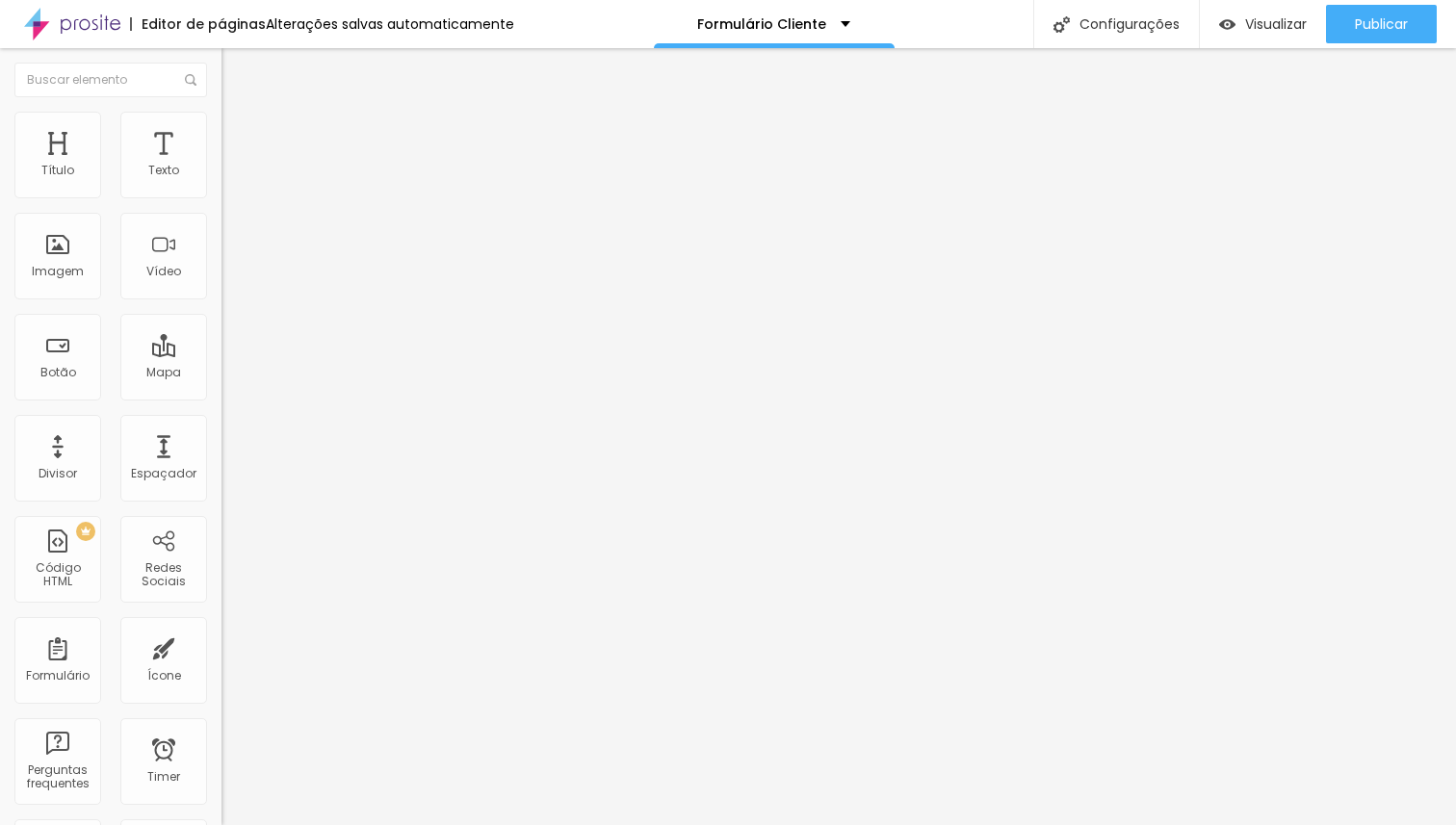
drag, startPoint x: 508, startPoint y: 632, endPoint x: 441, endPoint y: 627, distance: 67.2
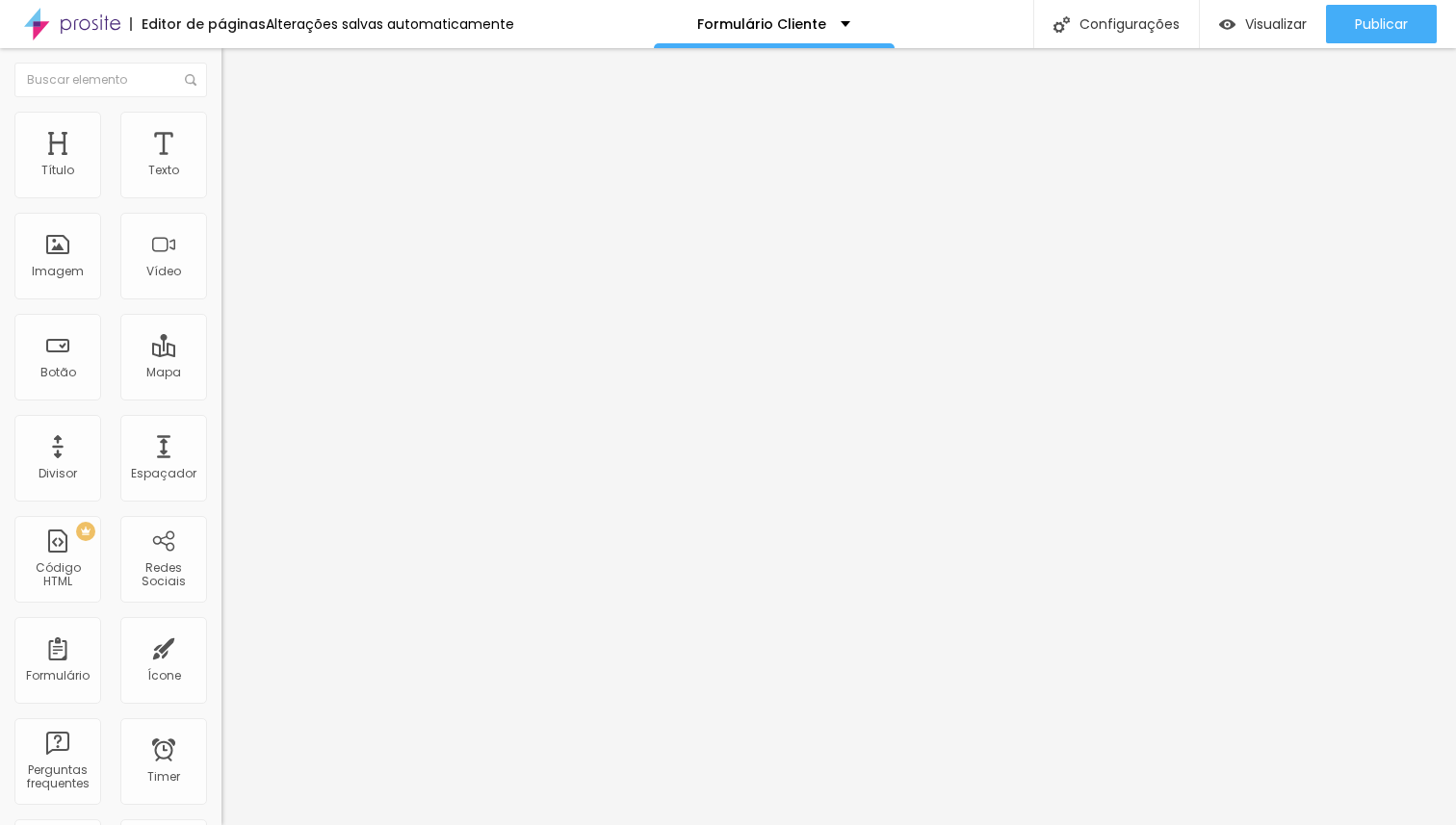
drag, startPoint x: 502, startPoint y: 570, endPoint x: 388, endPoint y: 563, distance: 114.2
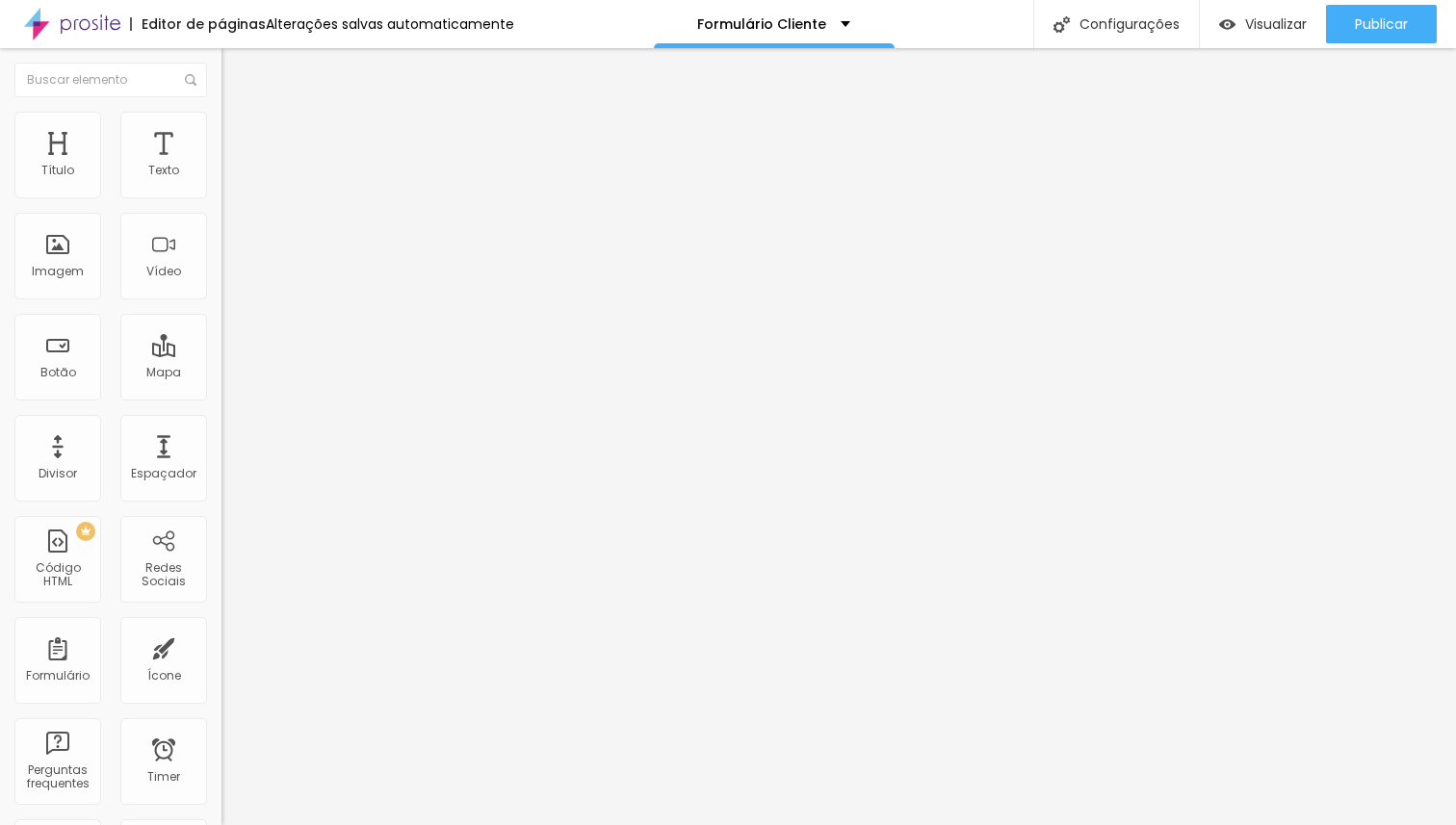
drag, startPoint x: 507, startPoint y: 549, endPoint x: 411, endPoint y: 549, distance: 96.0
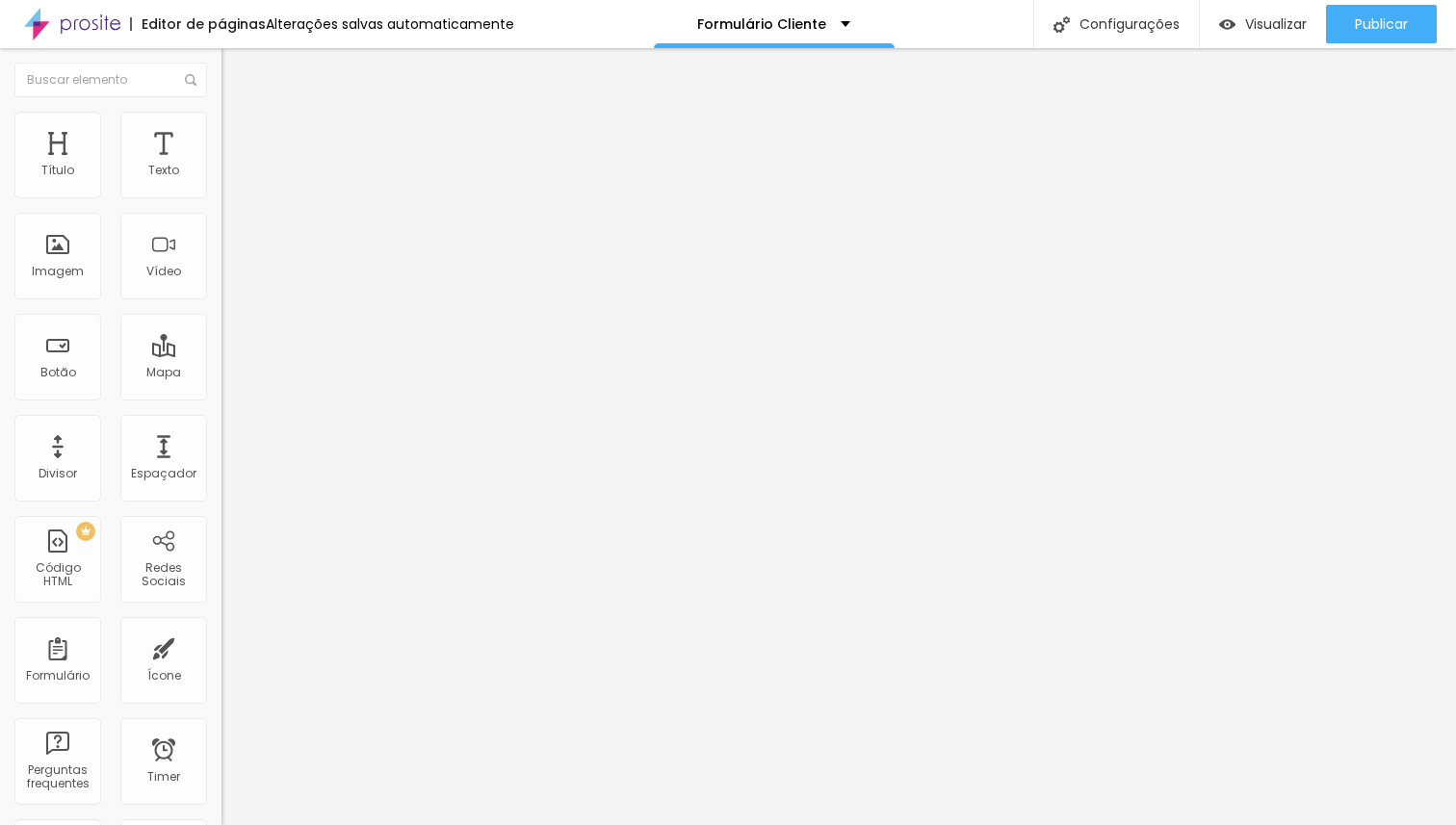
drag, startPoint x: 528, startPoint y: 614, endPoint x: 385, endPoint y: 606, distance: 143.2
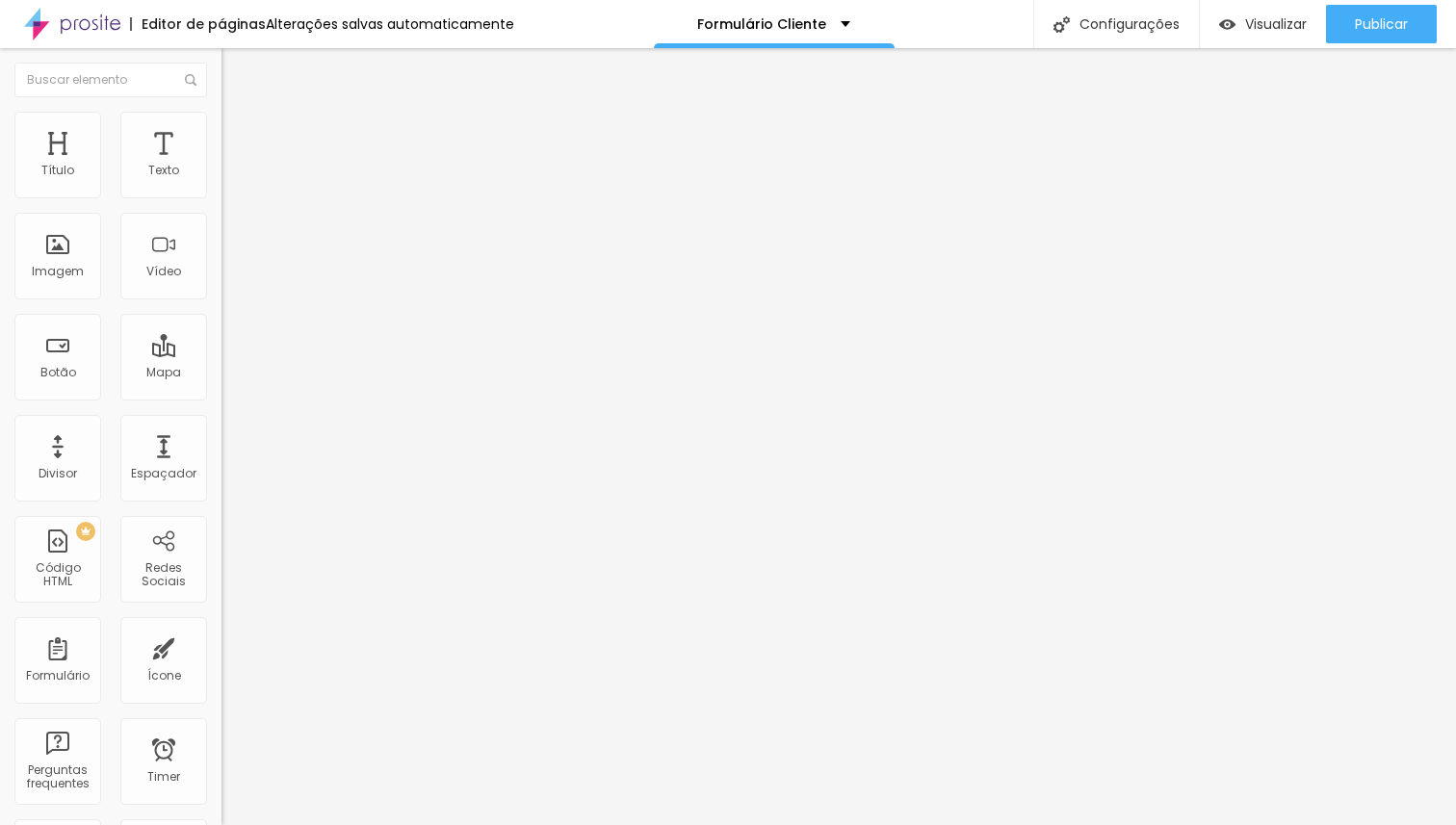
drag, startPoint x: 508, startPoint y: 531, endPoint x: 437, endPoint y: 534, distance: 71.1
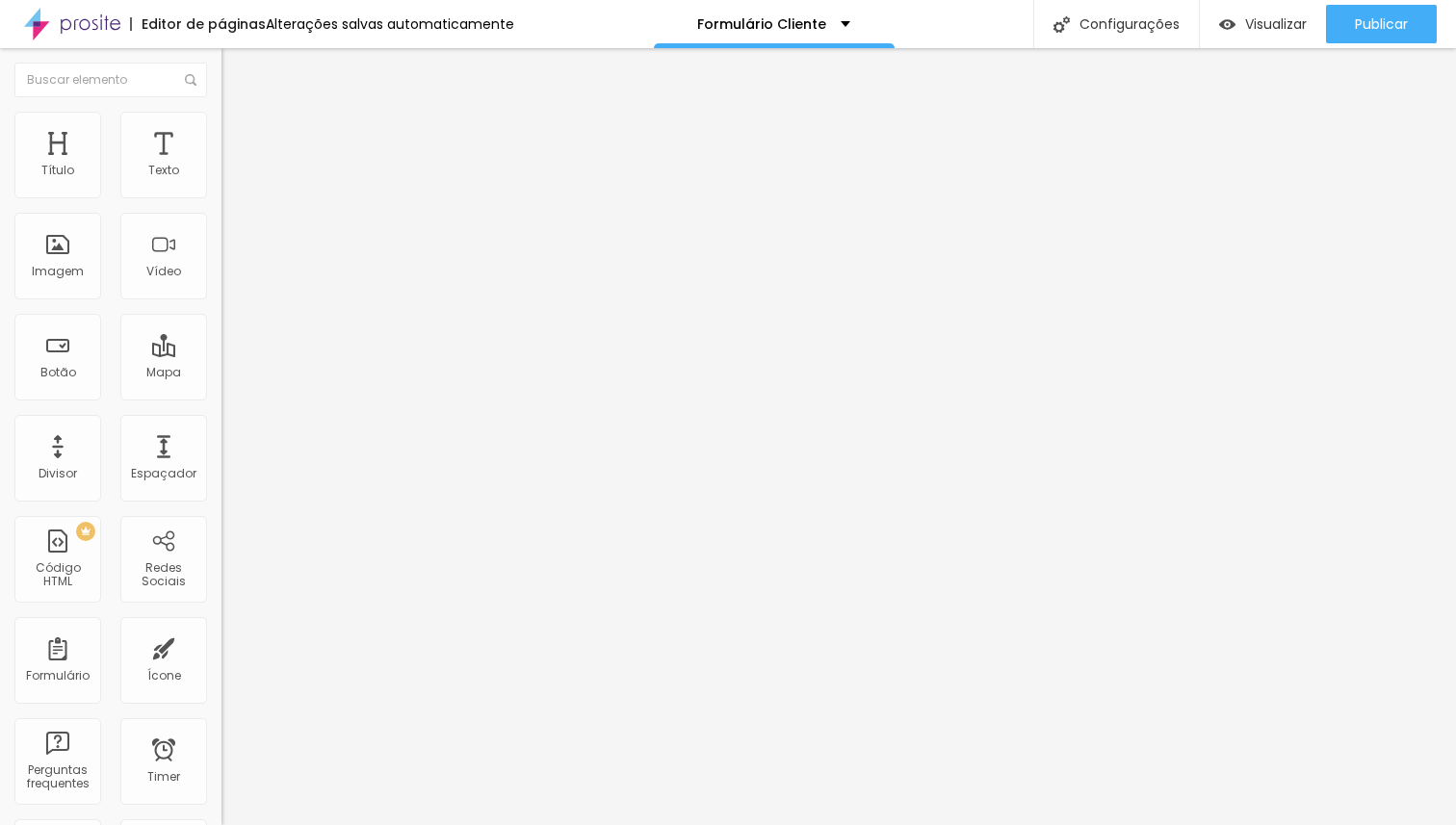
drag, startPoint x: 836, startPoint y: 264, endPoint x: 776, endPoint y: 213, distance: 78.7
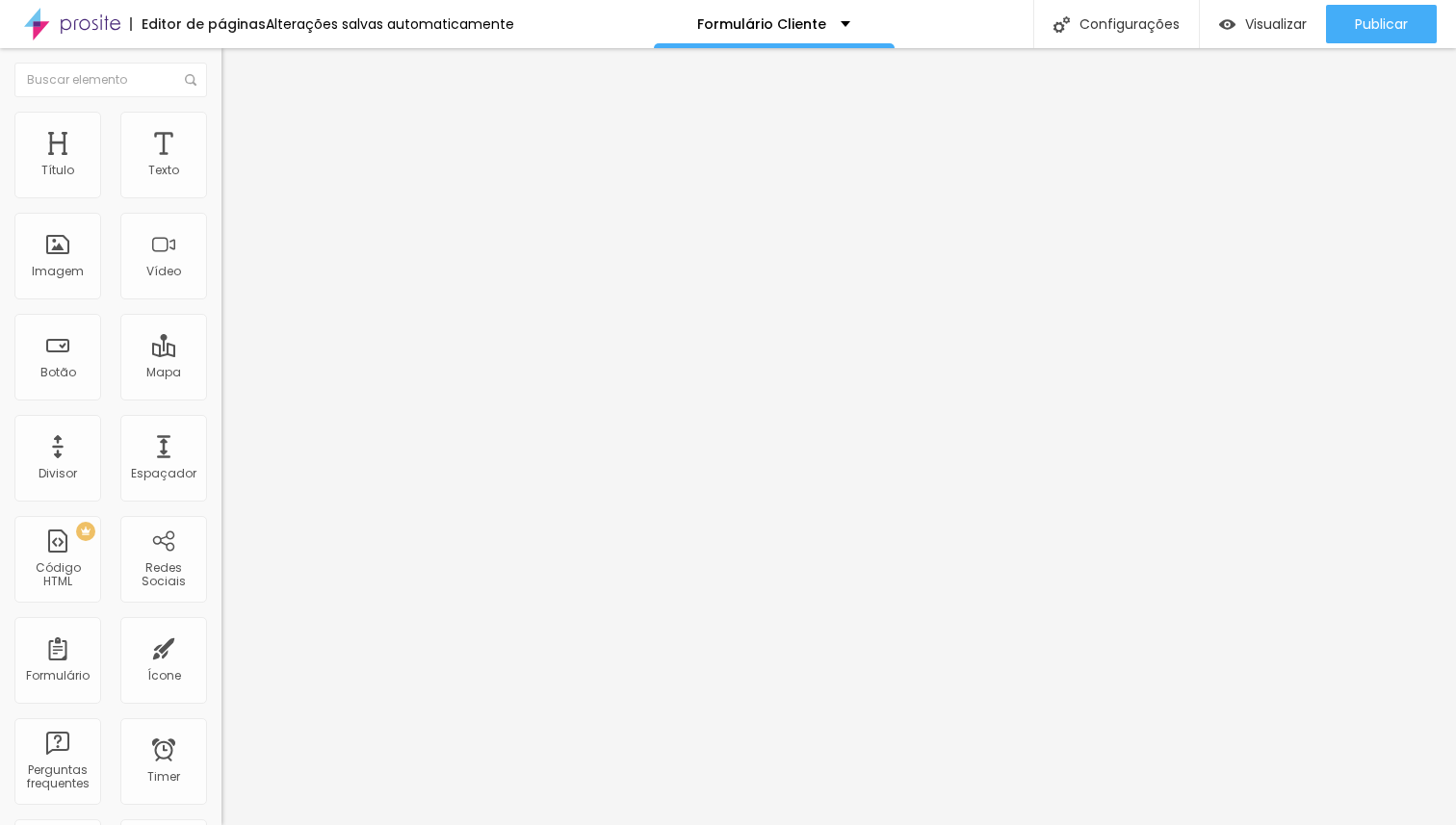
scroll to position [80, 0]
drag, startPoint x: 411, startPoint y: 694, endPoint x: 388, endPoint y: 411, distance: 283.9
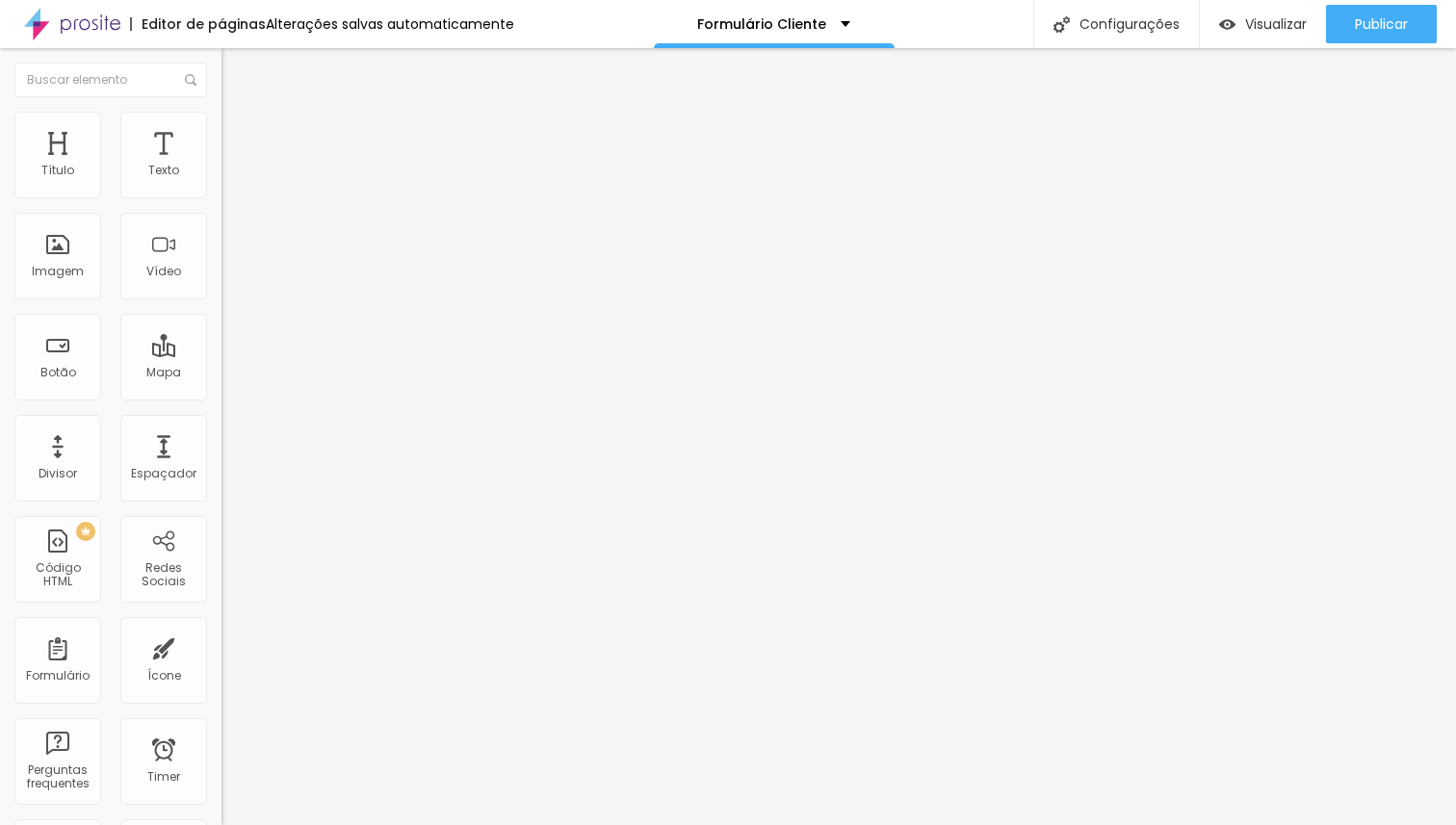
scroll to position [349, 0]
drag, startPoint x: 401, startPoint y: 501, endPoint x: 394, endPoint y: 211, distance: 290.1
drag, startPoint x: 408, startPoint y: 563, endPoint x: 375, endPoint y: 275, distance: 289.9
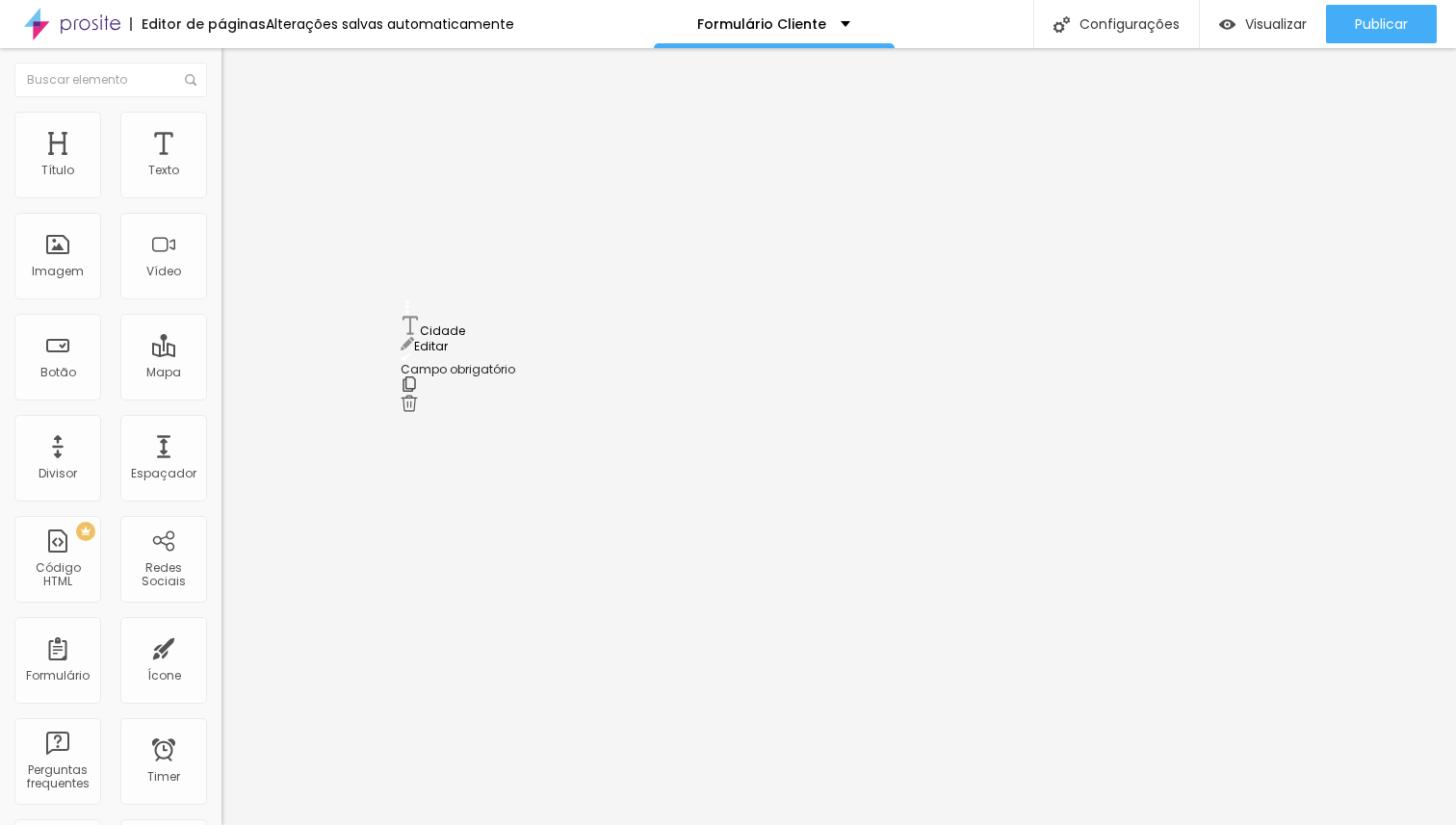
drag, startPoint x: 410, startPoint y: 619, endPoint x: 397, endPoint y: 328, distance: 291.3
drag, startPoint x: 406, startPoint y: 679, endPoint x: 394, endPoint y: 391, distance: 288.2
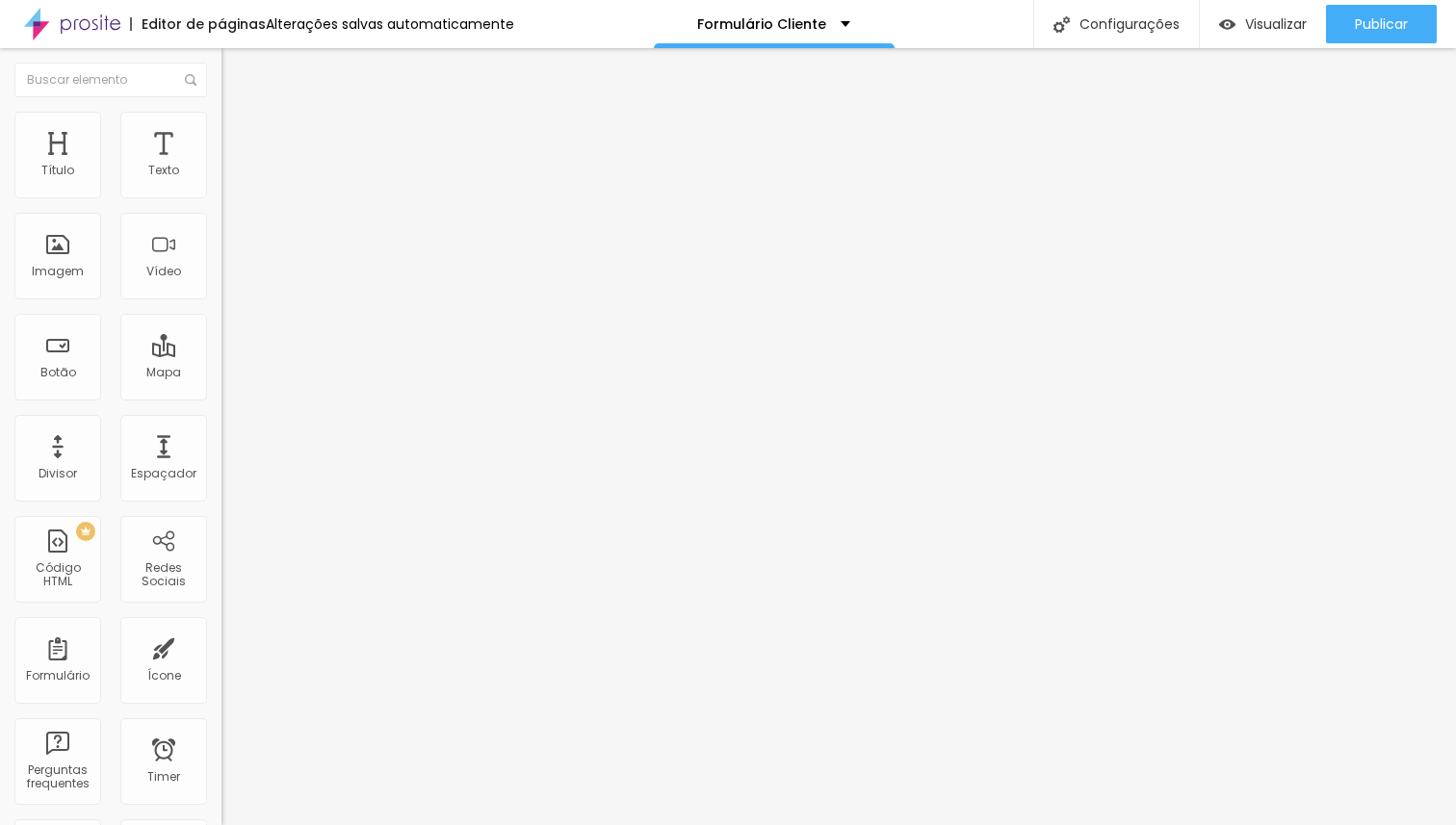
drag, startPoint x: 525, startPoint y: 539, endPoint x: 430, endPoint y: 527, distance: 95.8
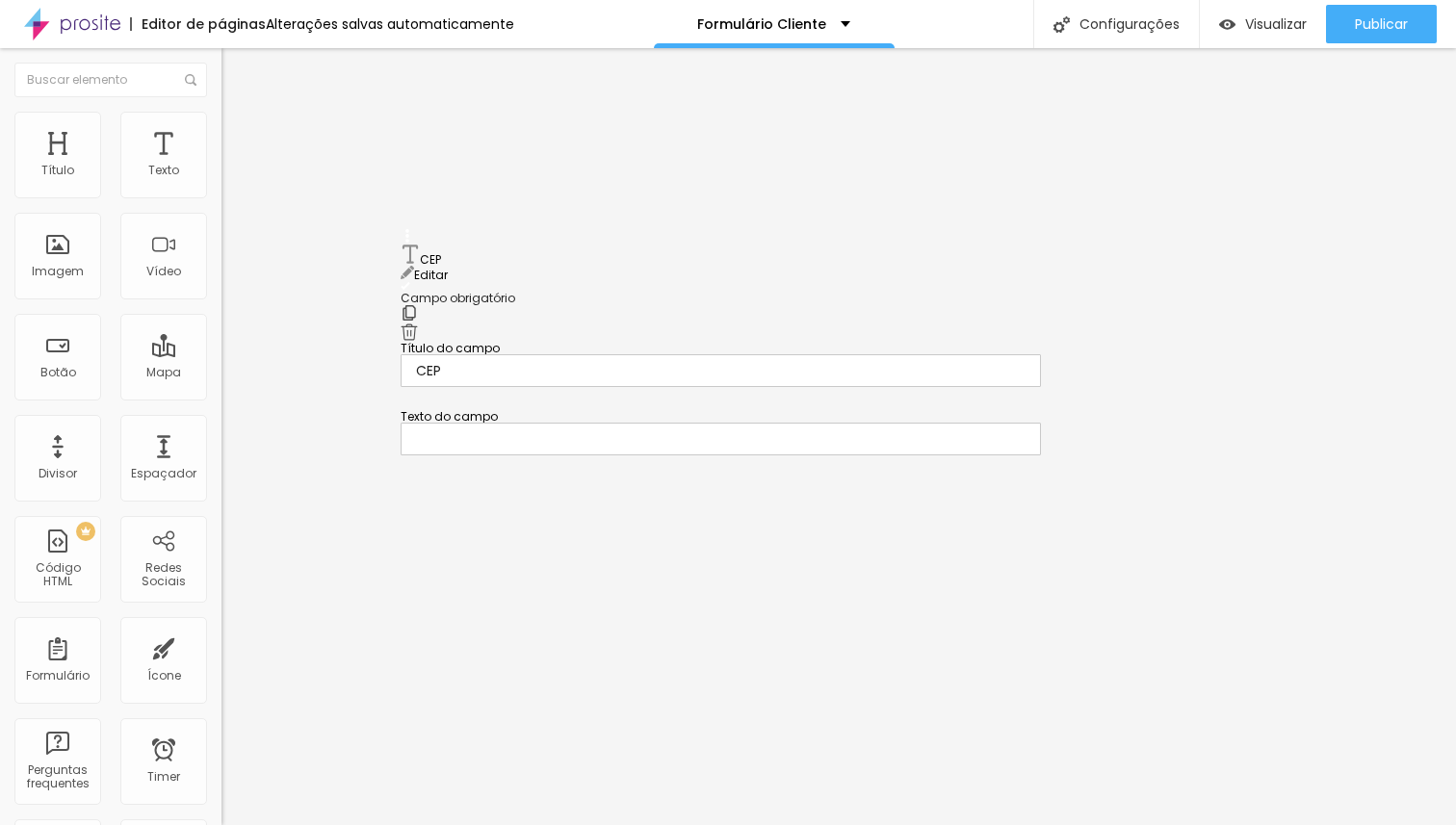
drag, startPoint x: 410, startPoint y: 473, endPoint x: 383, endPoint y: 265, distance: 209.7
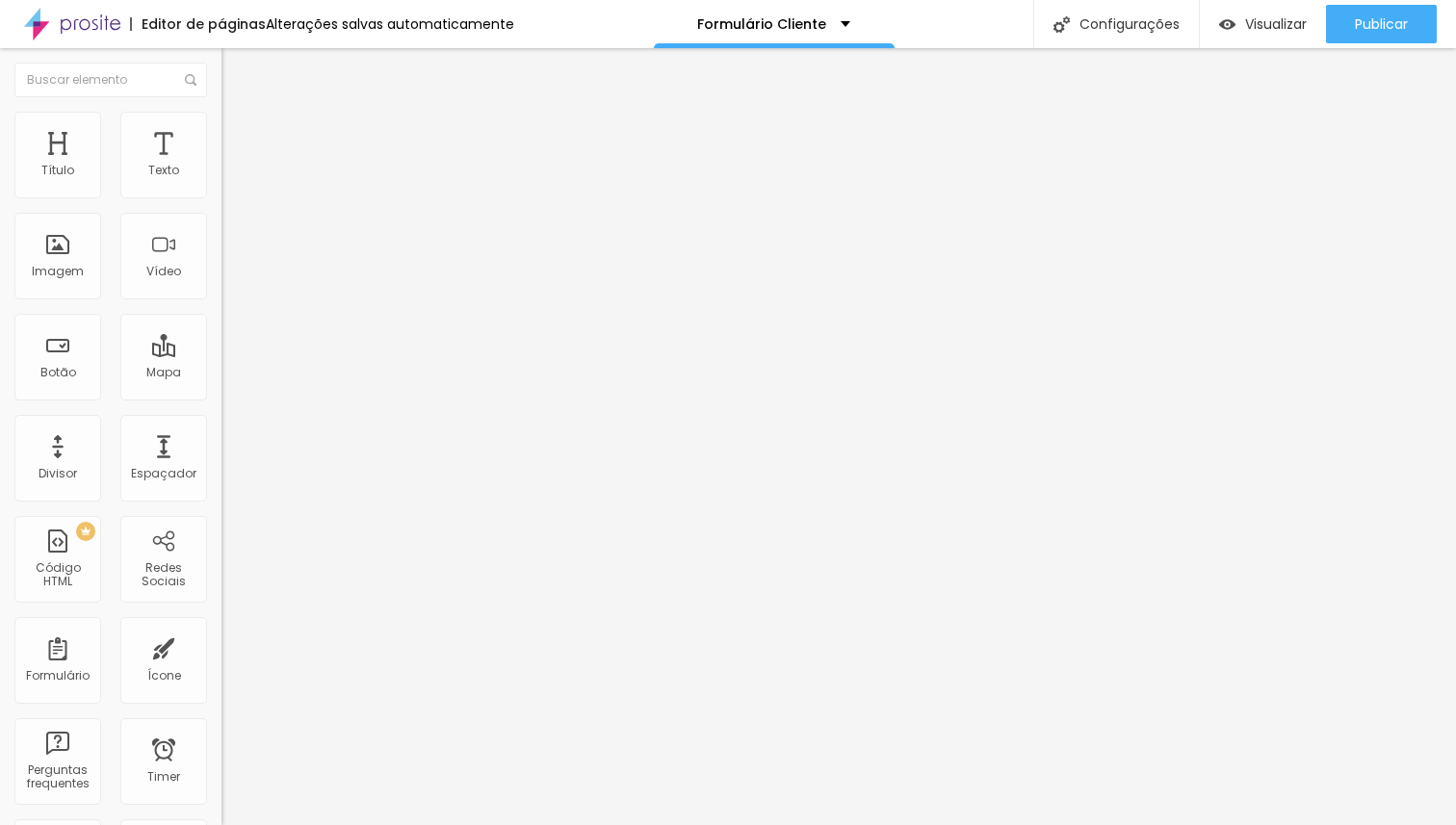
scroll to position [232, 0]
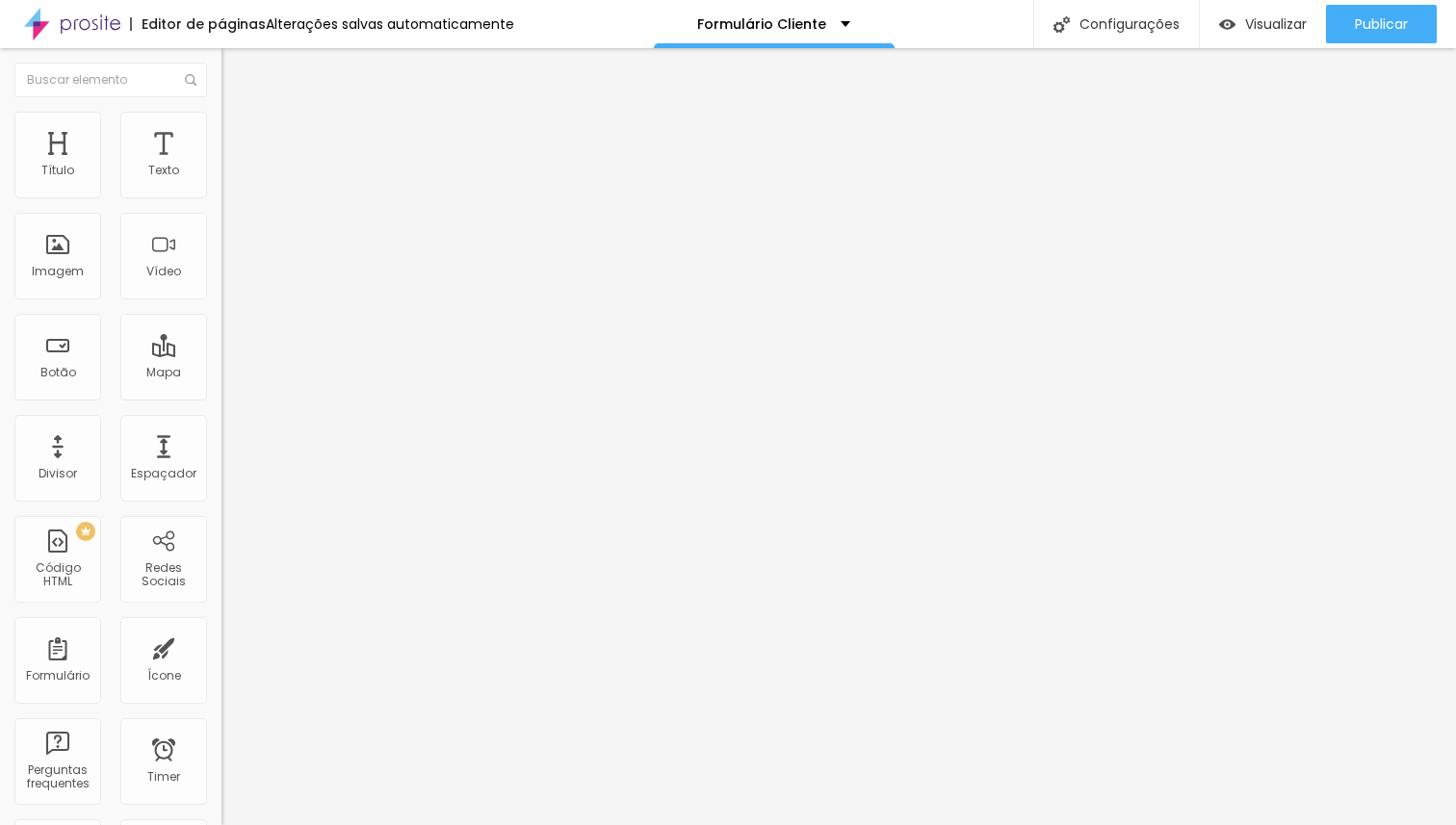
scroll to position [571, 0]
drag, startPoint x: 508, startPoint y: 561, endPoint x: 399, endPoint y: 563, distance: 109.0
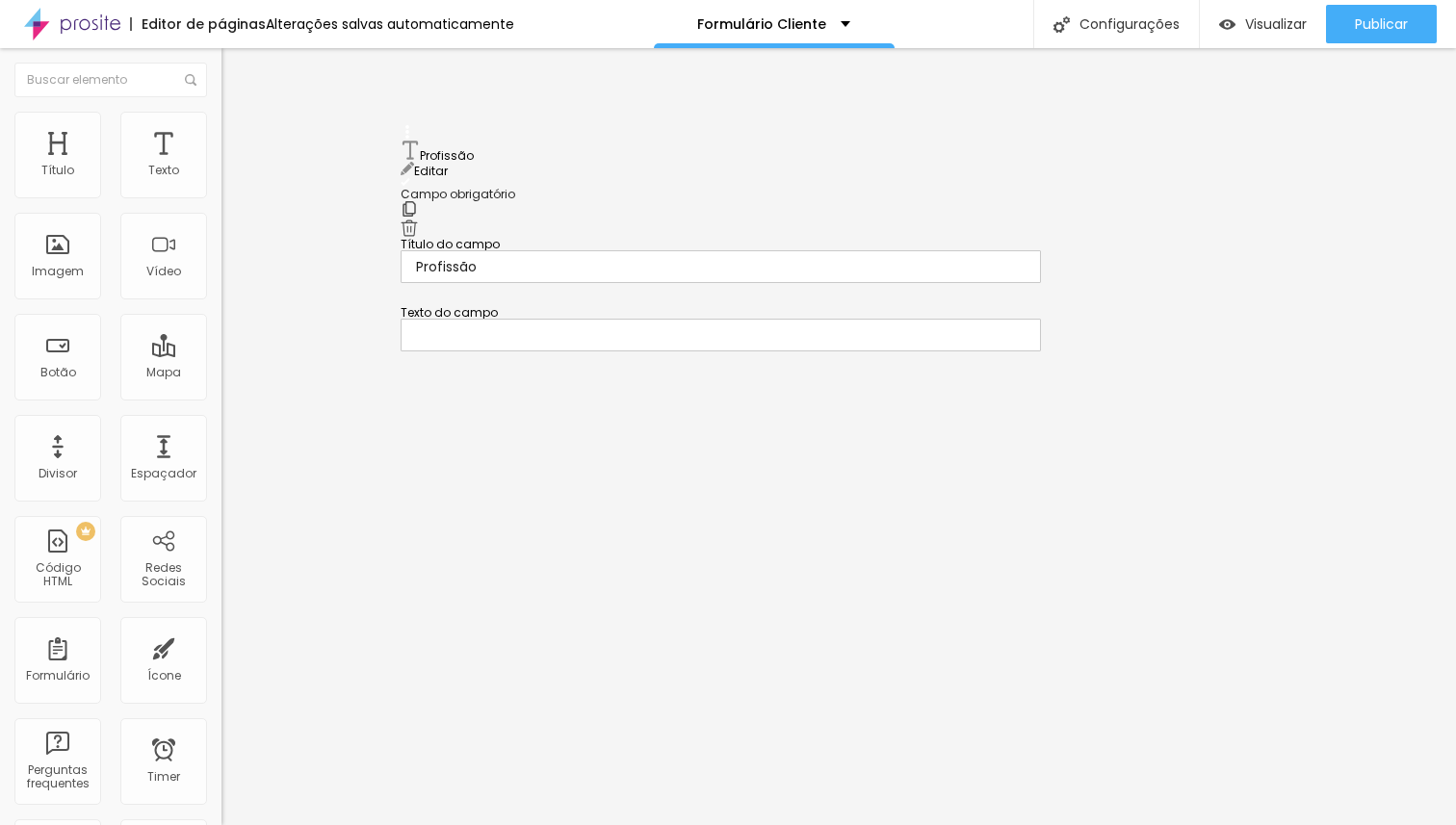
drag, startPoint x: 404, startPoint y: 515, endPoint x: 370, endPoint y: 175, distance: 341.7
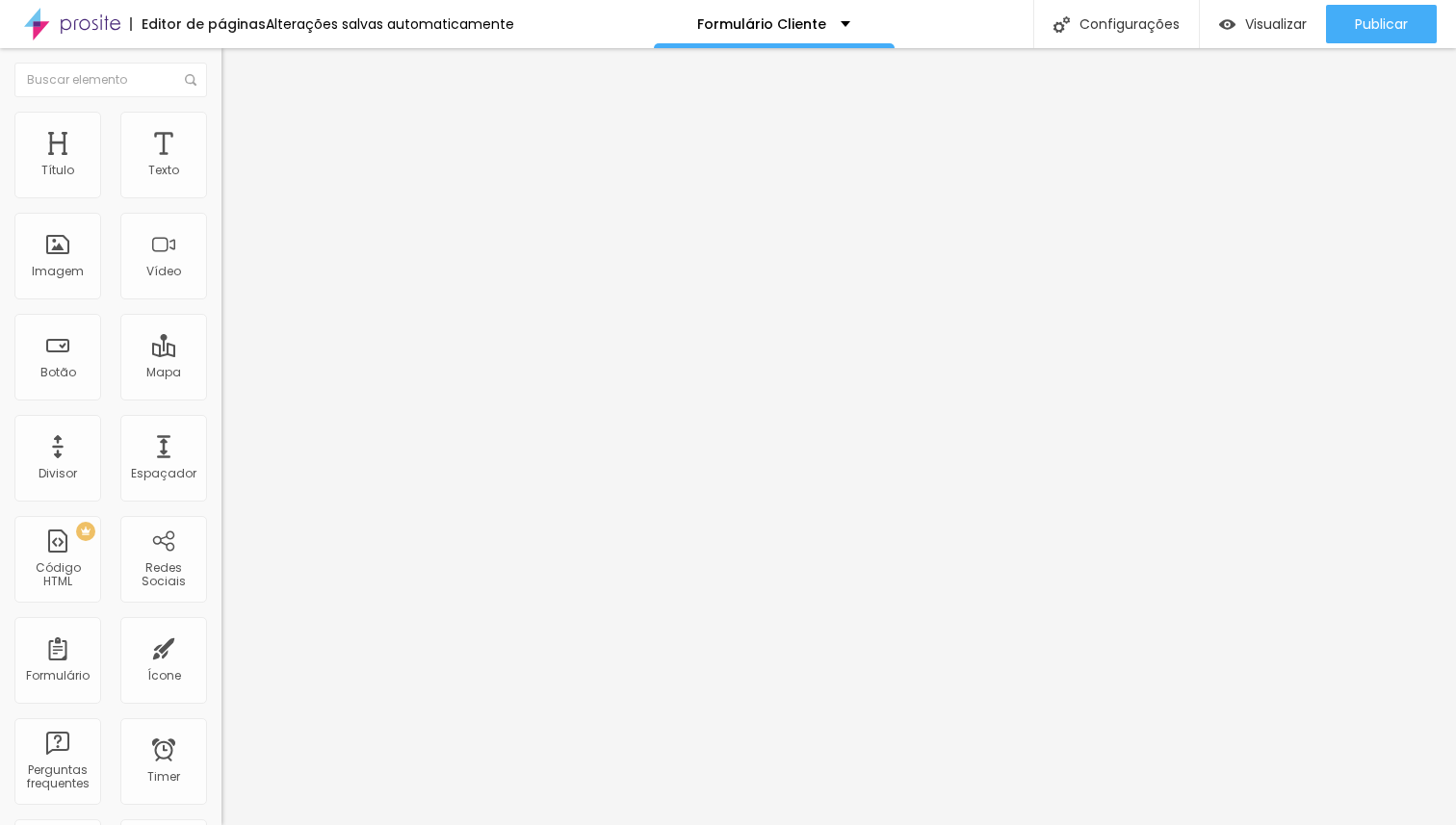
scroll to position [255, 0]
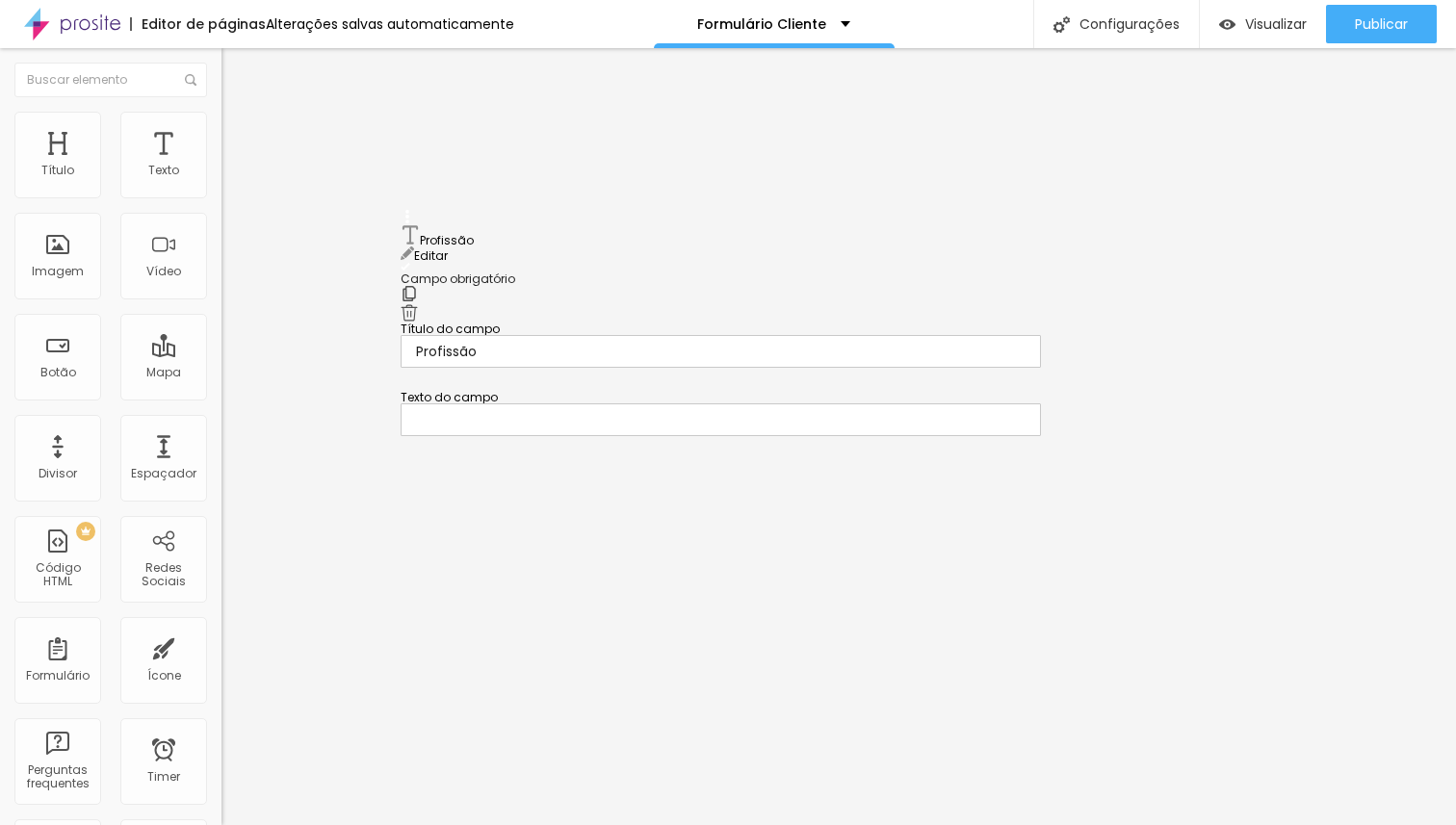
drag, startPoint x: 405, startPoint y: 501, endPoint x: 374, endPoint y: 247, distance: 255.9
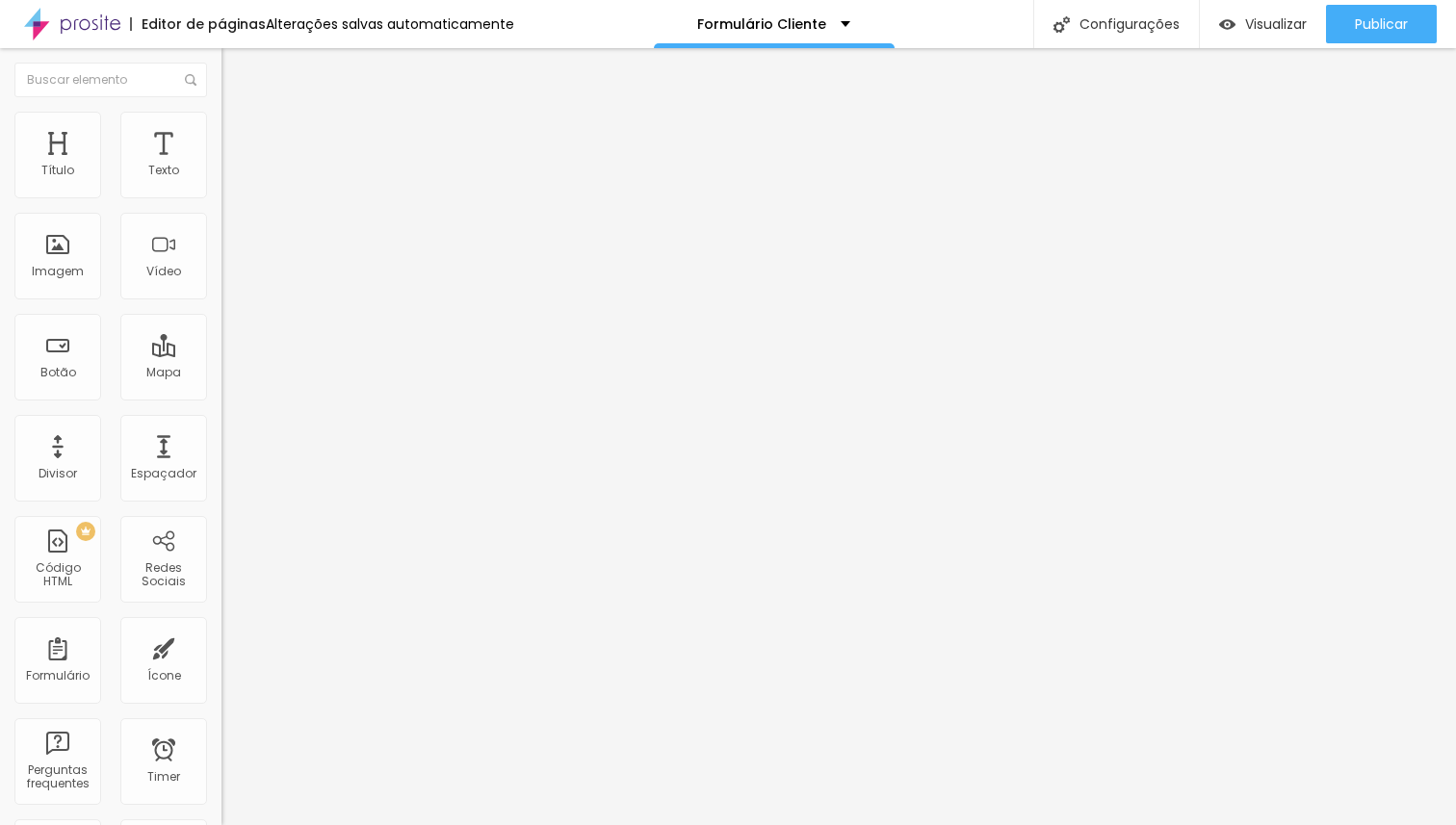
scroll to position [667, 0]
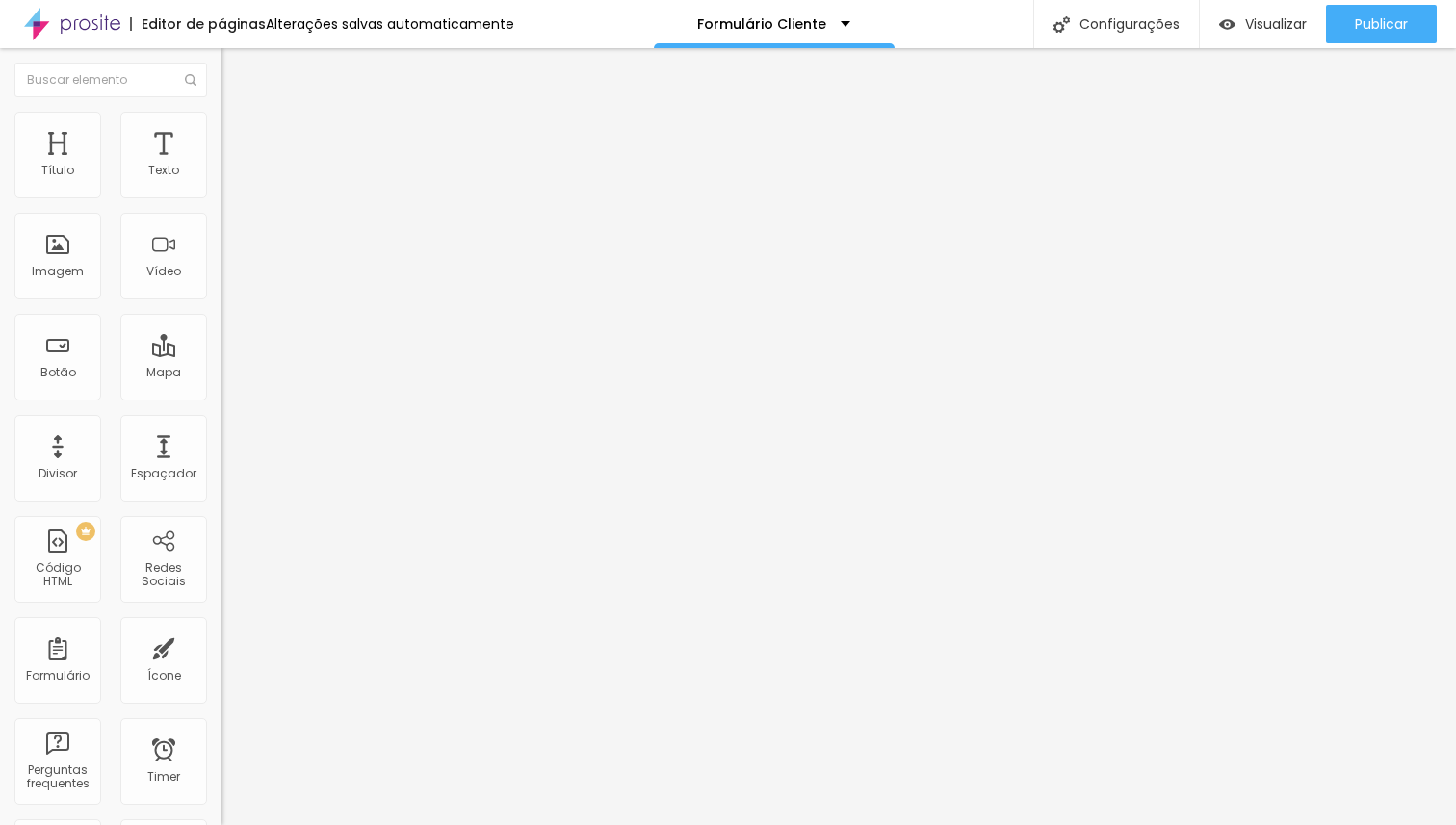
scroll to position [727, 0]
drag, startPoint x: 597, startPoint y: 468, endPoint x: 433, endPoint y: 473, distance: 164.1
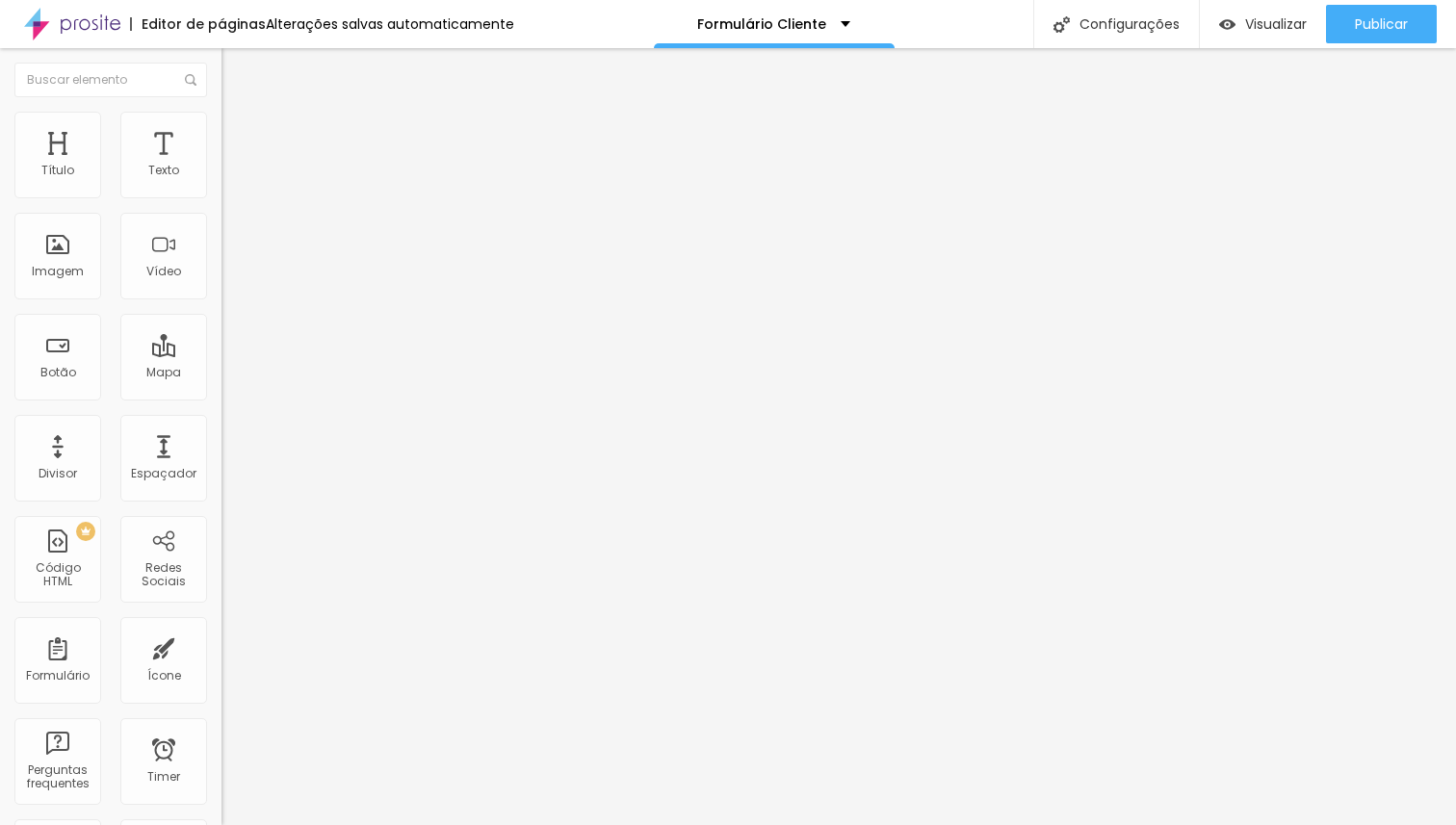
scroll to position [842, 0]
drag, startPoint x: 572, startPoint y: 469, endPoint x: 391, endPoint y: 468, distance: 181.0
paste input "* Os arquivos originais provenientes deste contrato de prestação de serviço são…"
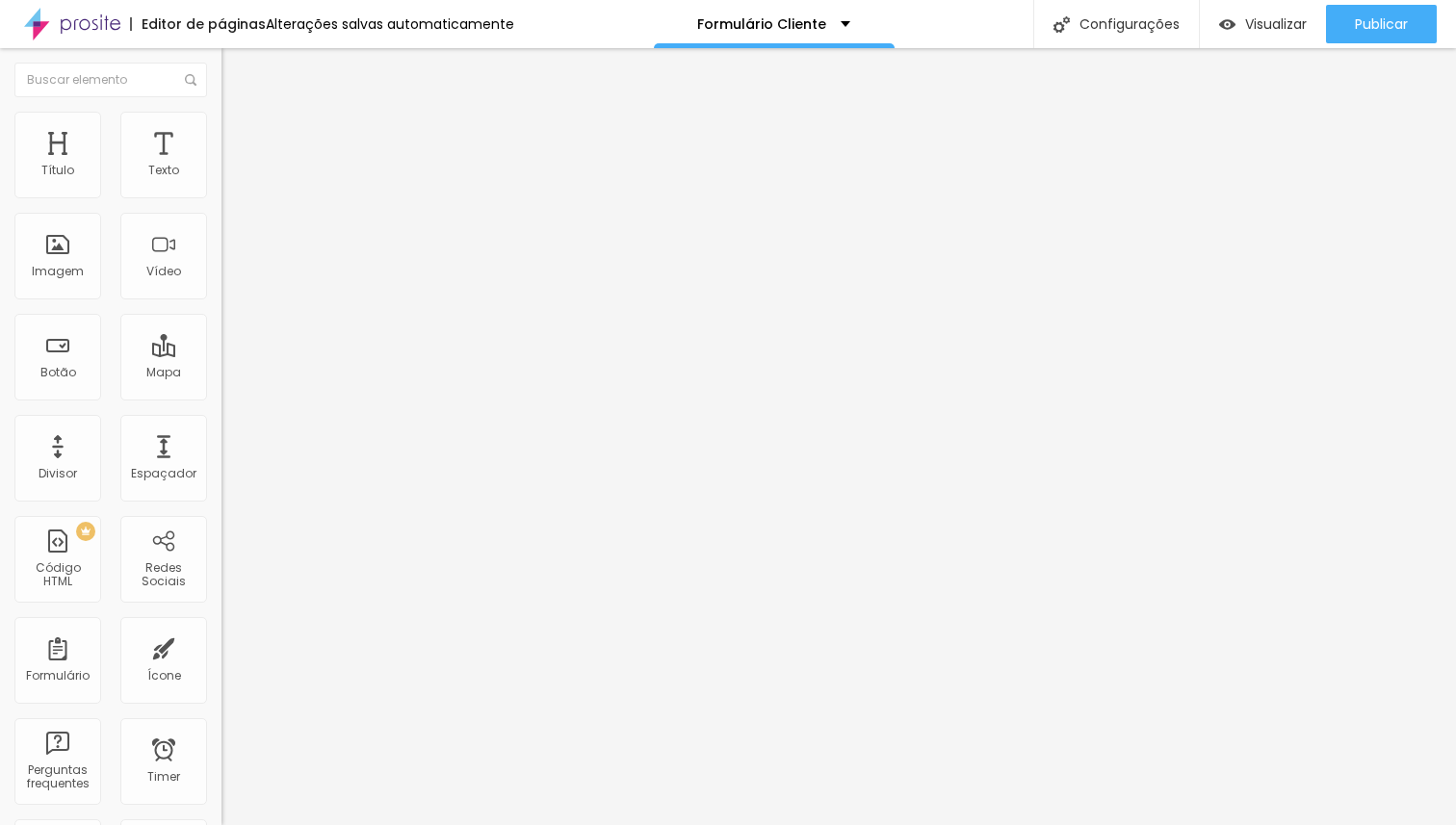
scroll to position [0, 0]
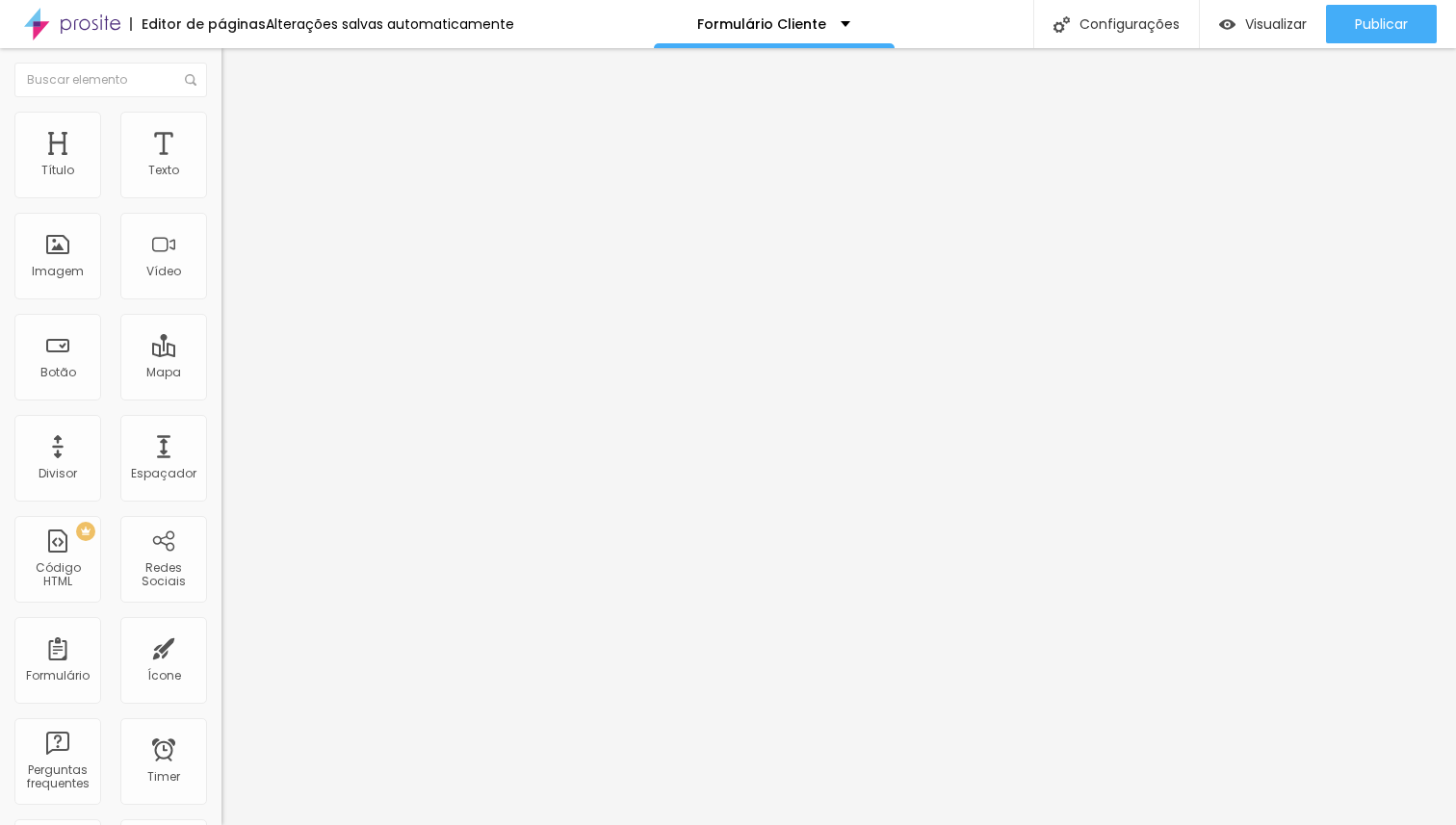
drag, startPoint x: 463, startPoint y: 291, endPoint x: 600, endPoint y: 393, distance: 170.8
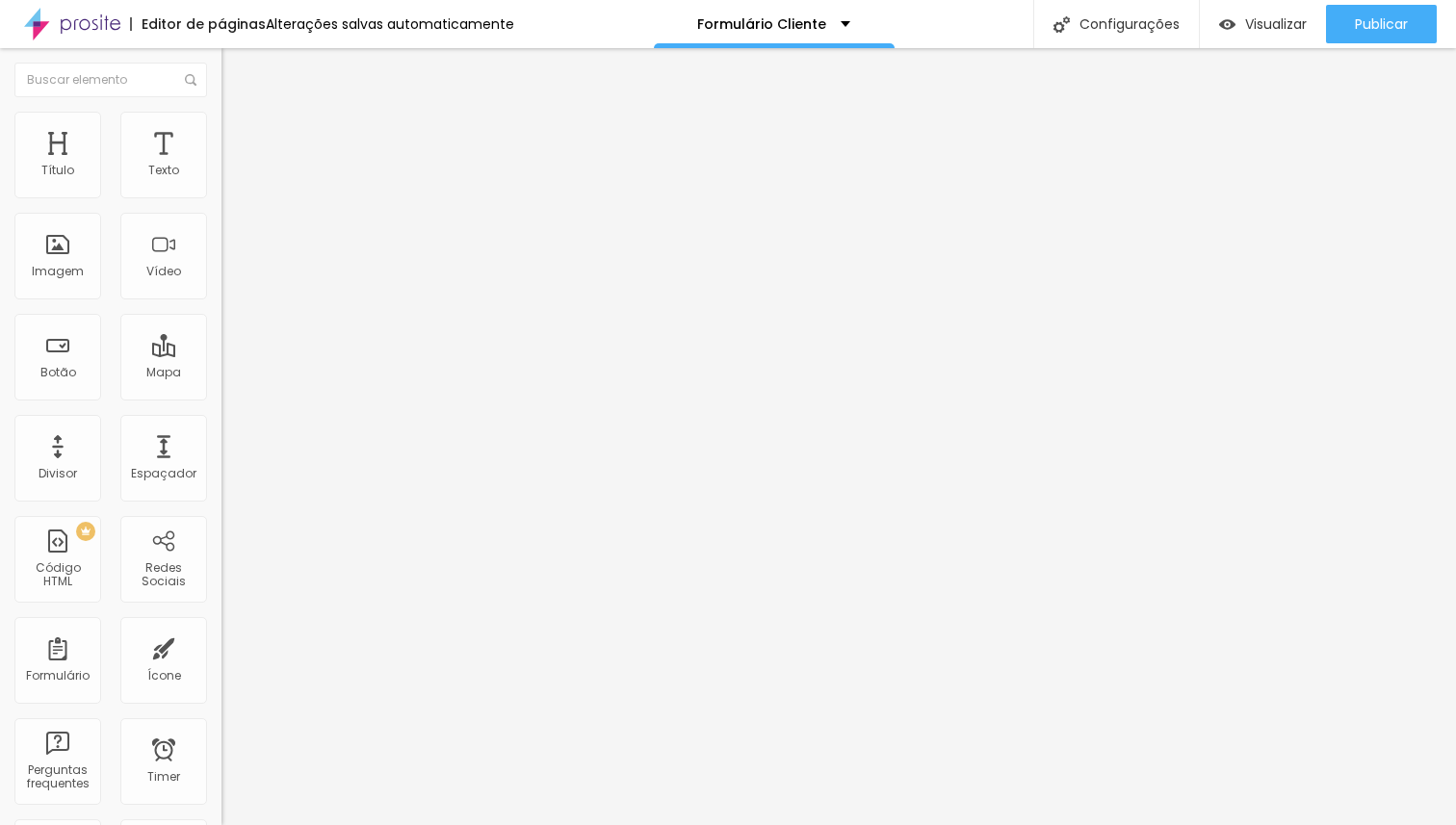
scroll to position [1116, 0]
drag, startPoint x: 460, startPoint y: 563, endPoint x: 427, endPoint y: 563, distance: 33.0
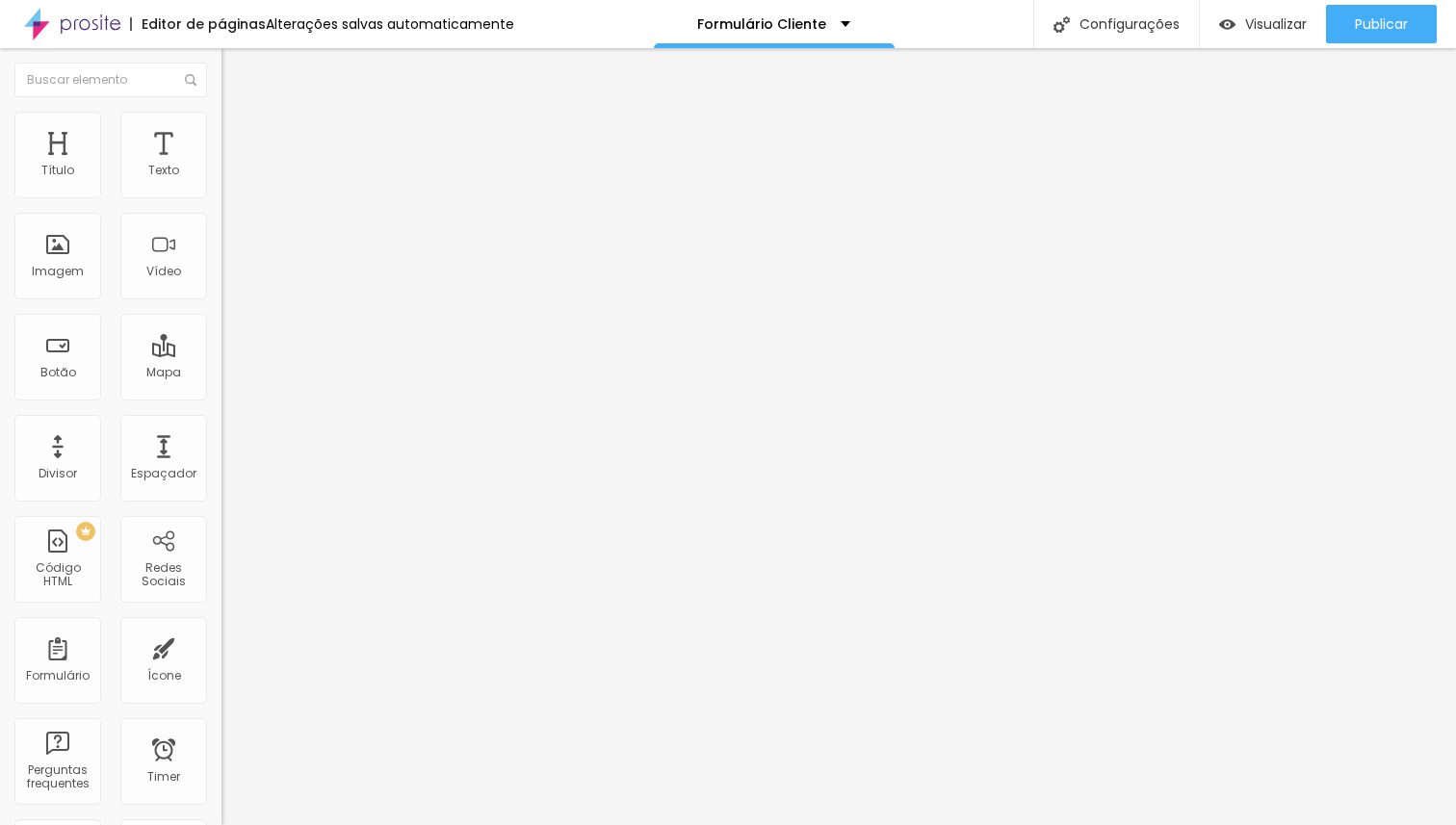
scroll to position [0, 6587]
drag, startPoint x: 449, startPoint y: 562, endPoint x: 928, endPoint y: 622, distance: 482.7
paste input "Conforme a (lei 9.610 de 20 de fevereiro de 1998) o uso das imagens pela bem co…"
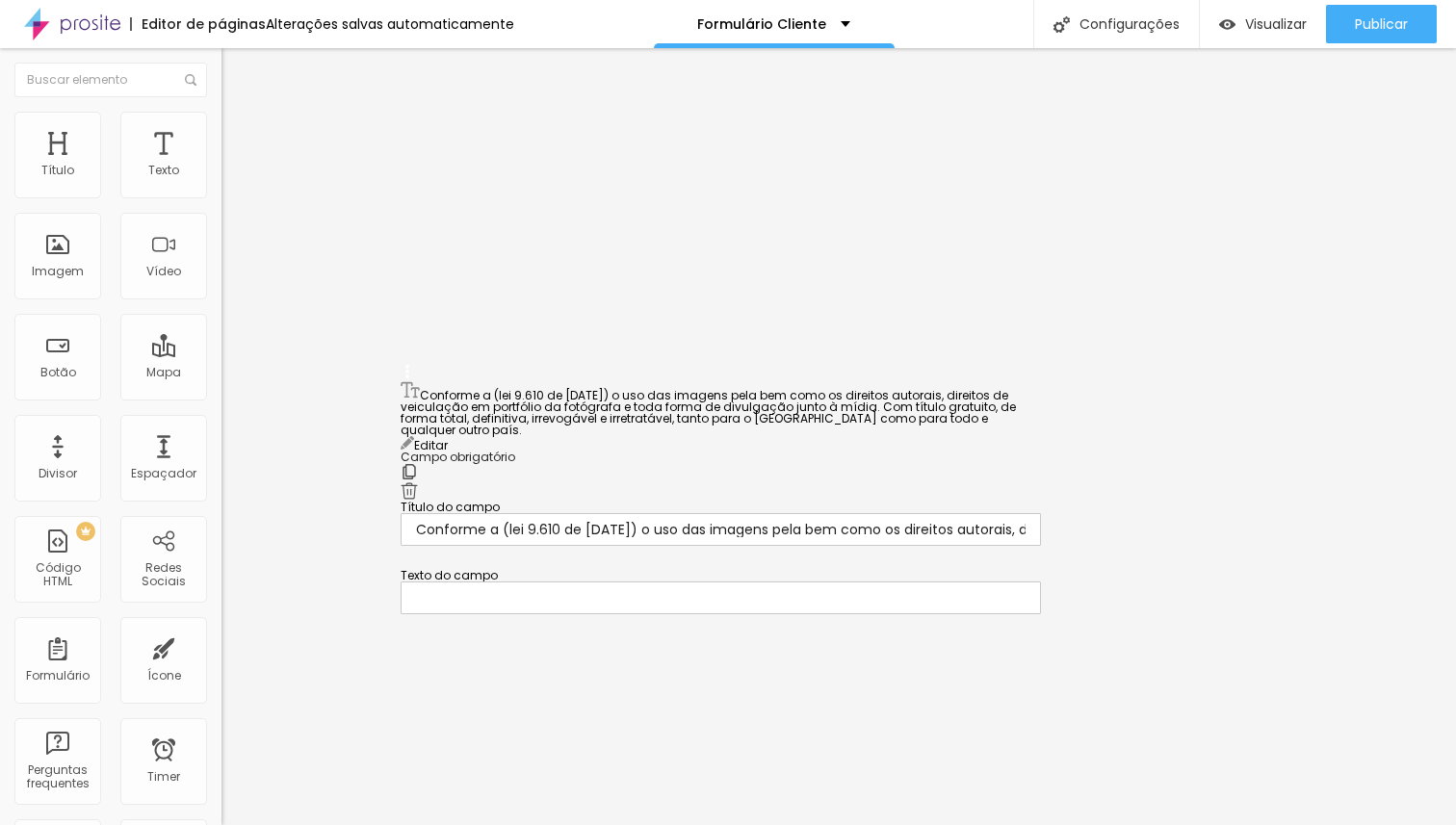
scroll to position [0, 0]
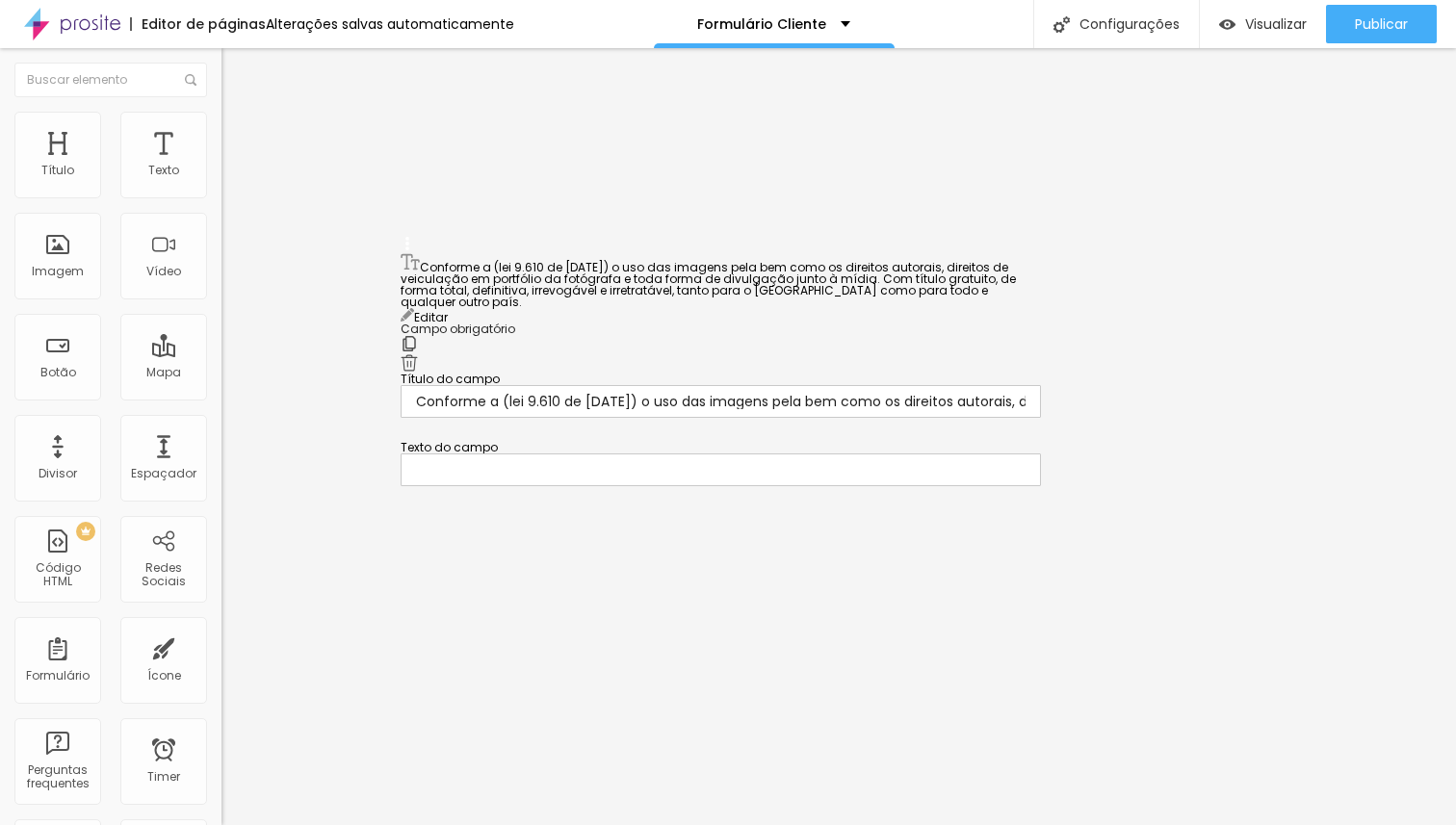
drag, startPoint x: 404, startPoint y: 431, endPoint x: 394, endPoint y: 303, distance: 128.4
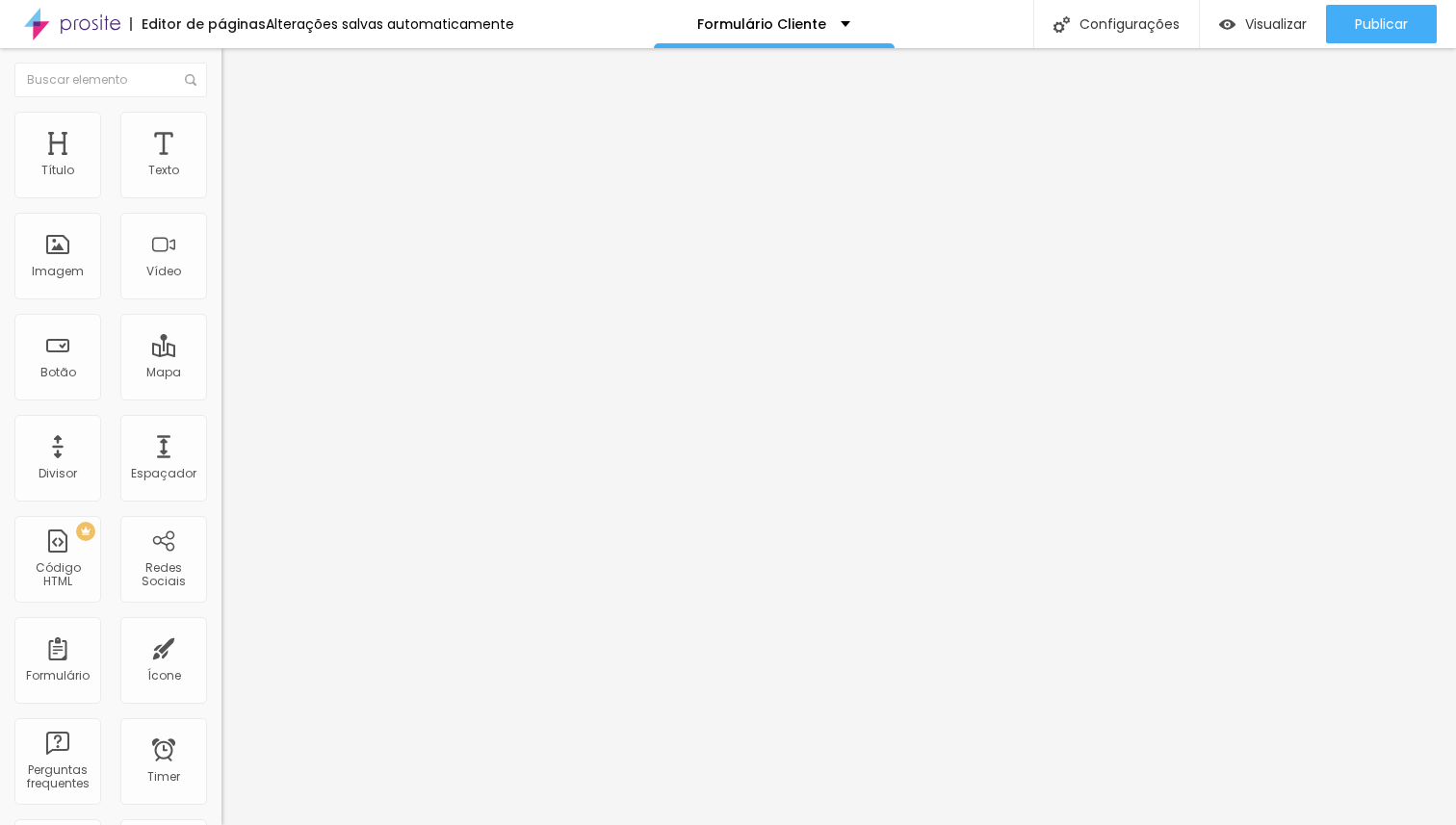
drag, startPoint x: 603, startPoint y: 516, endPoint x: 414, endPoint y: 499, distance: 189.8
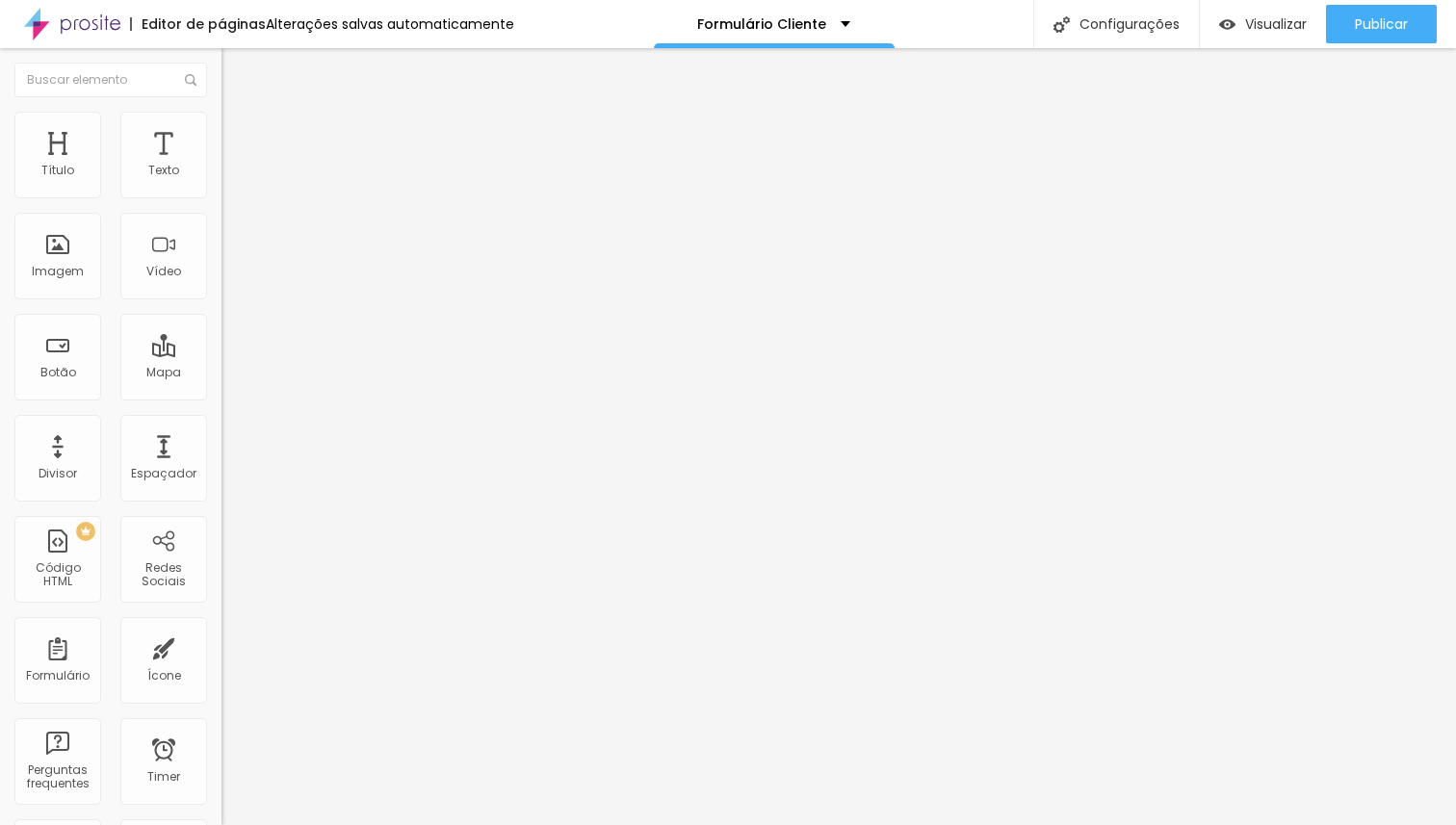
drag, startPoint x: 568, startPoint y: 569, endPoint x: 465, endPoint y: 569, distance: 103.0
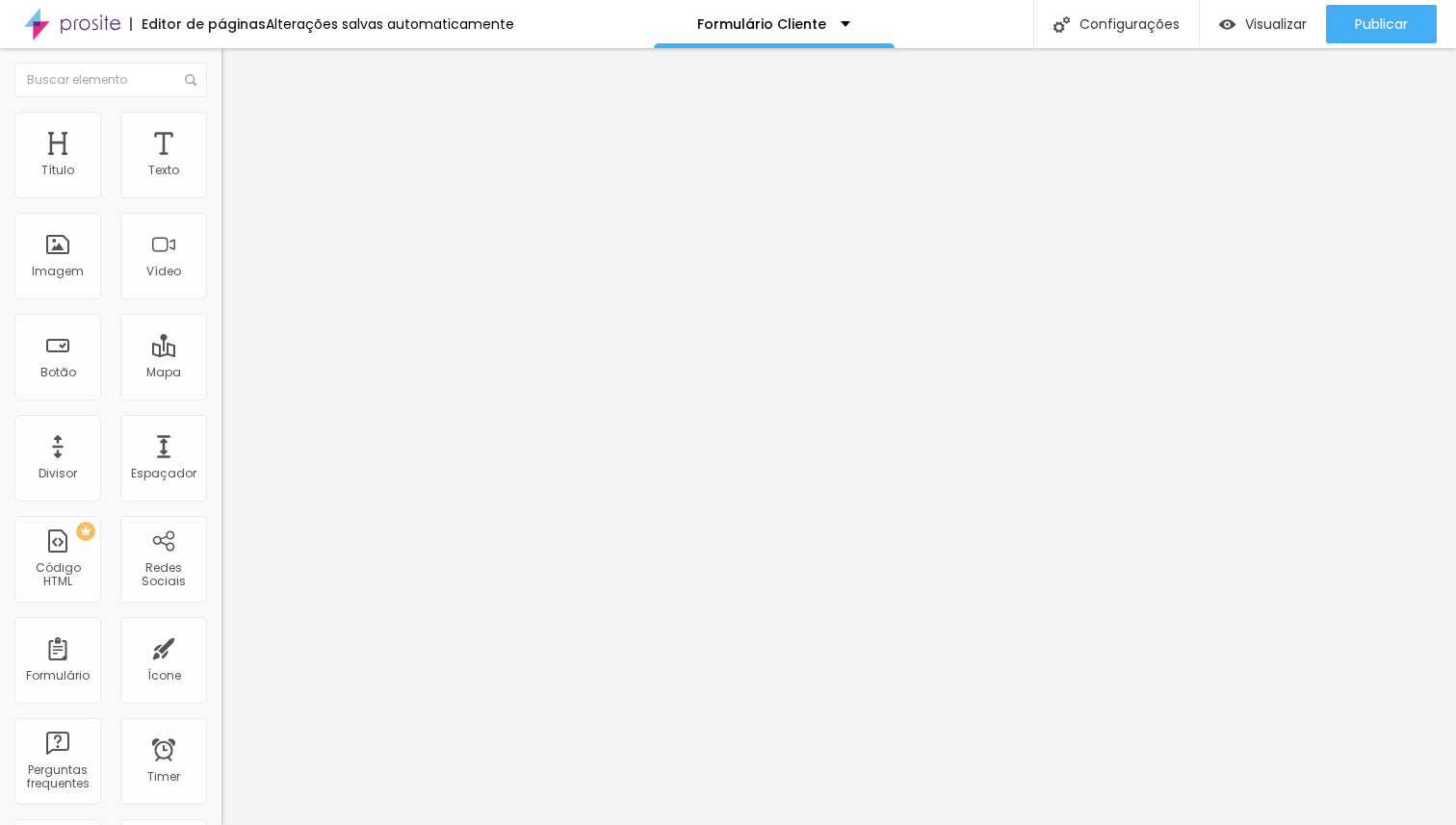
drag, startPoint x: 516, startPoint y: 612, endPoint x: 478, endPoint y: 611, distance: 38.0
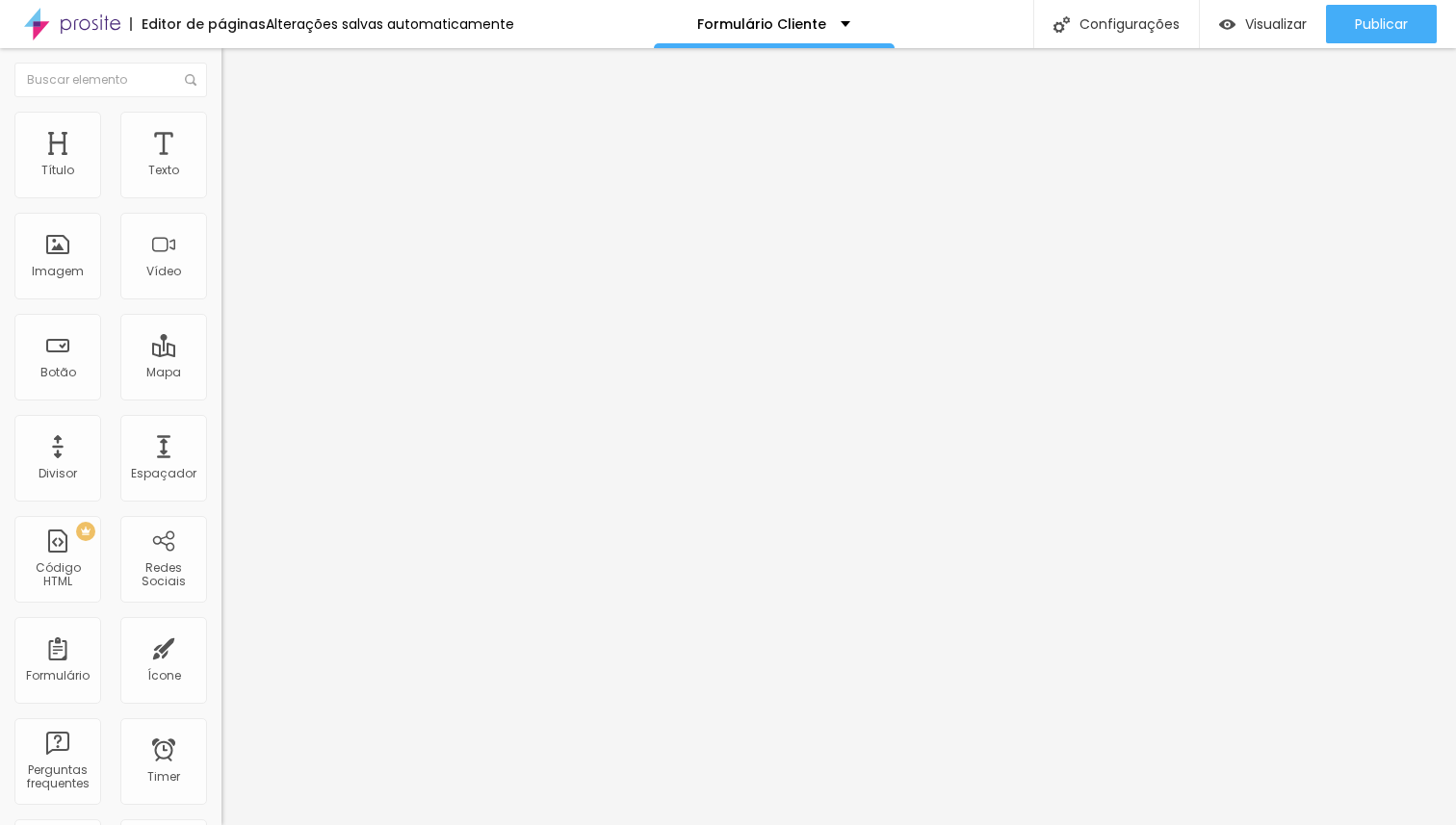
drag, startPoint x: 564, startPoint y: 657, endPoint x: 478, endPoint y: 653, distance: 86.1
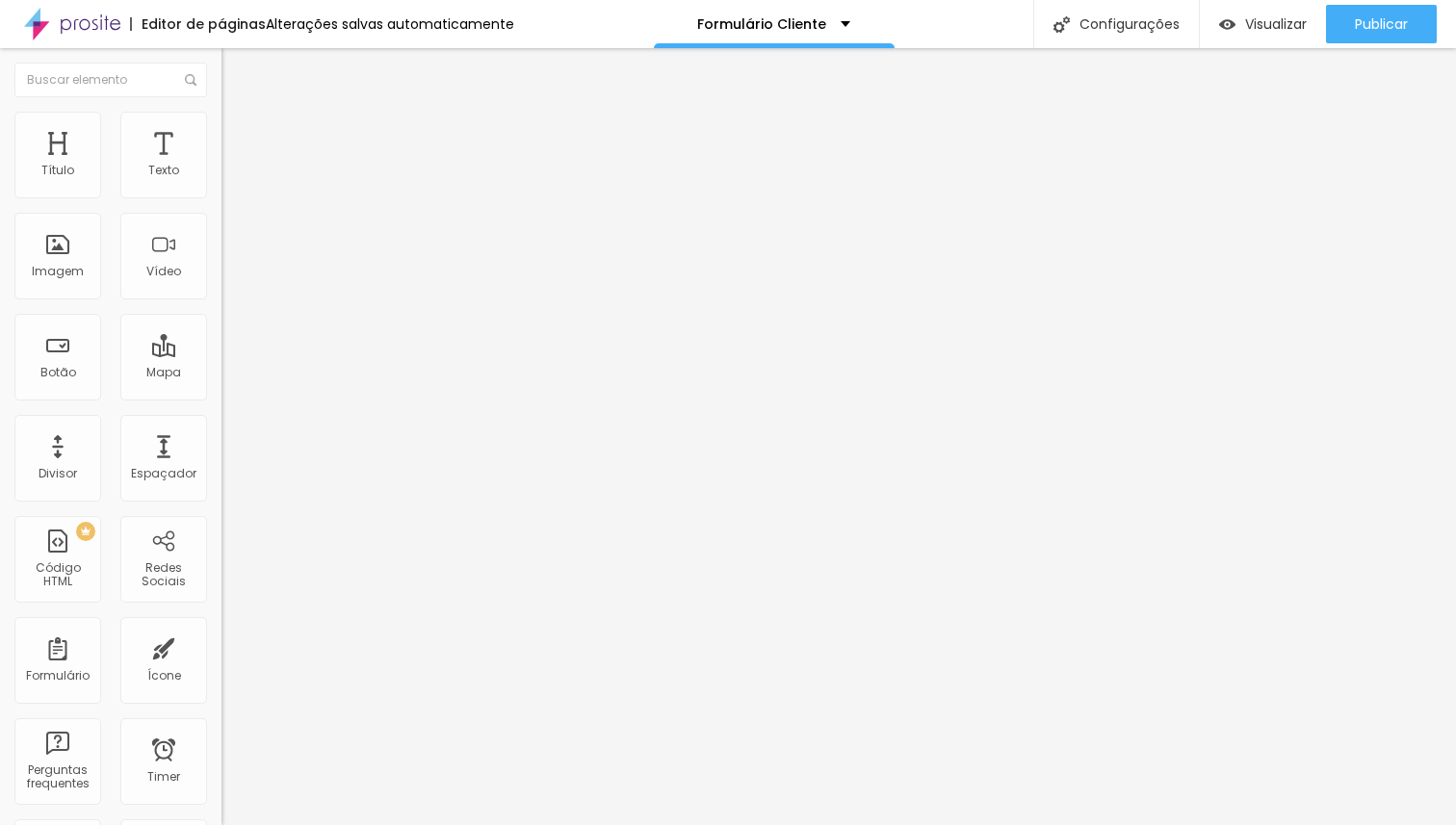
scroll to position [992, 0]
drag, startPoint x: 446, startPoint y: 652, endPoint x: 422, endPoint y: 651, distance: 24.0
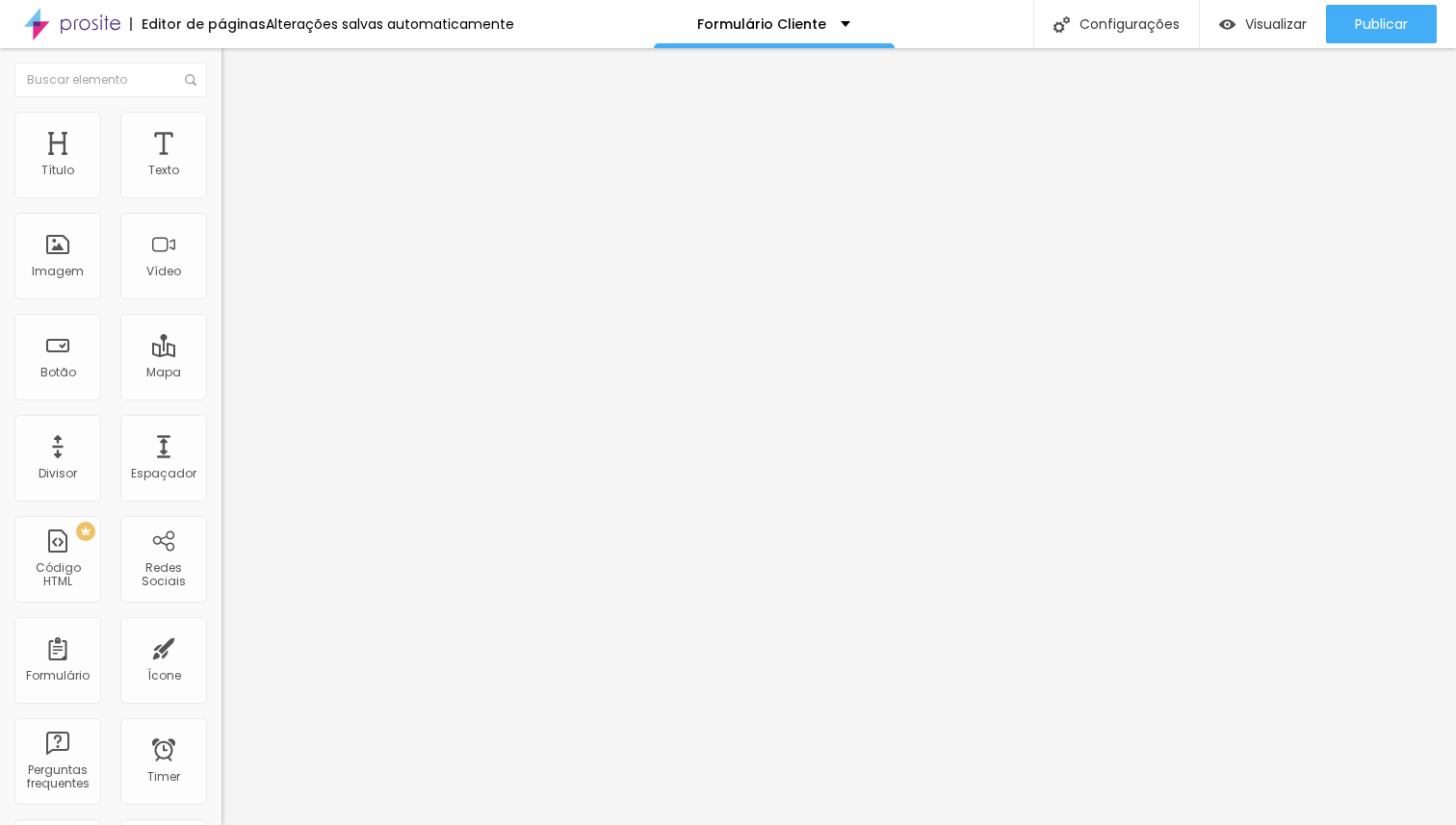
drag, startPoint x: 436, startPoint y: 659, endPoint x: 436, endPoint y: 611, distance: 48.0
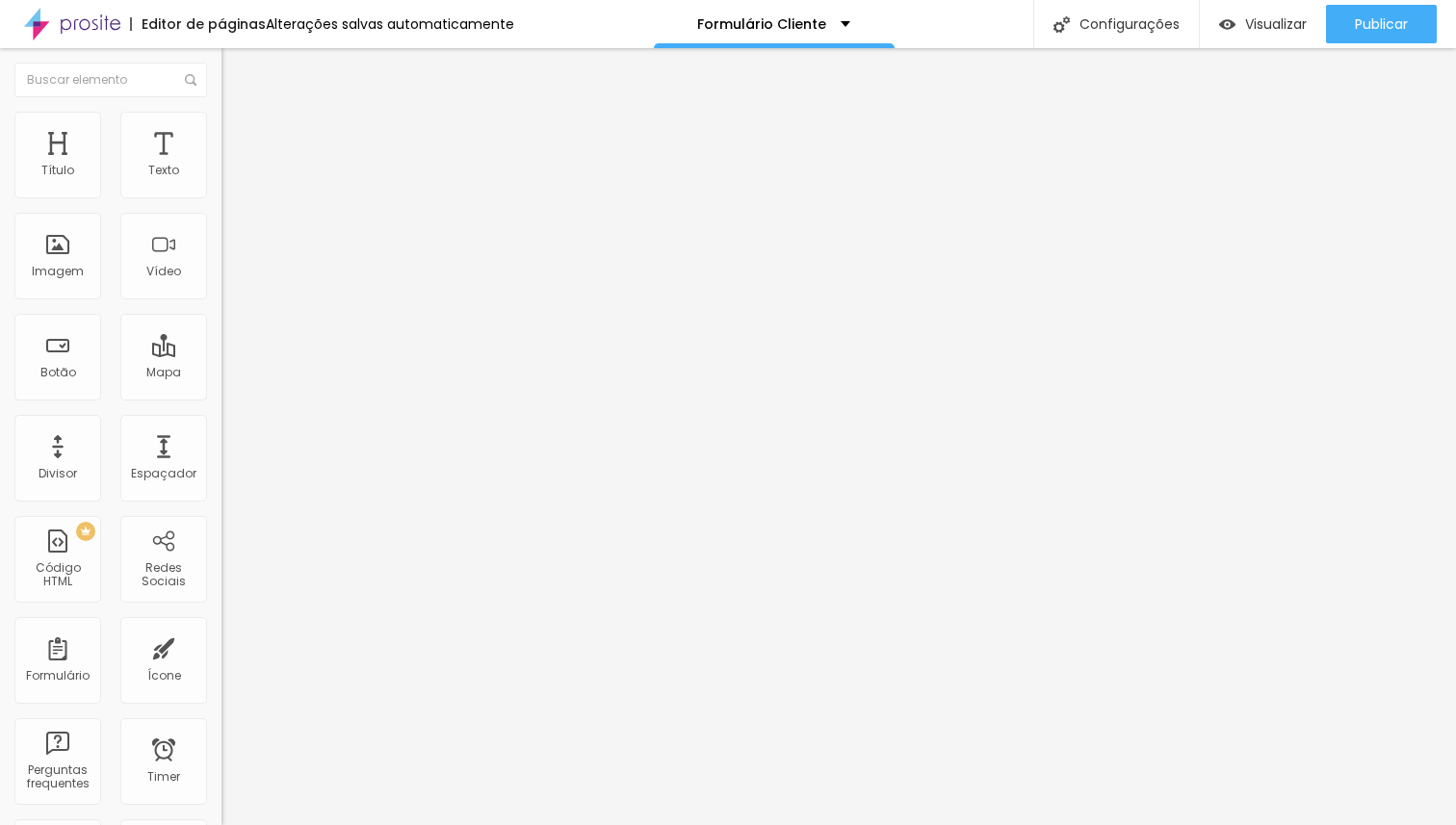
drag, startPoint x: 540, startPoint y: 622, endPoint x: 464, endPoint y: 620, distance: 76.0
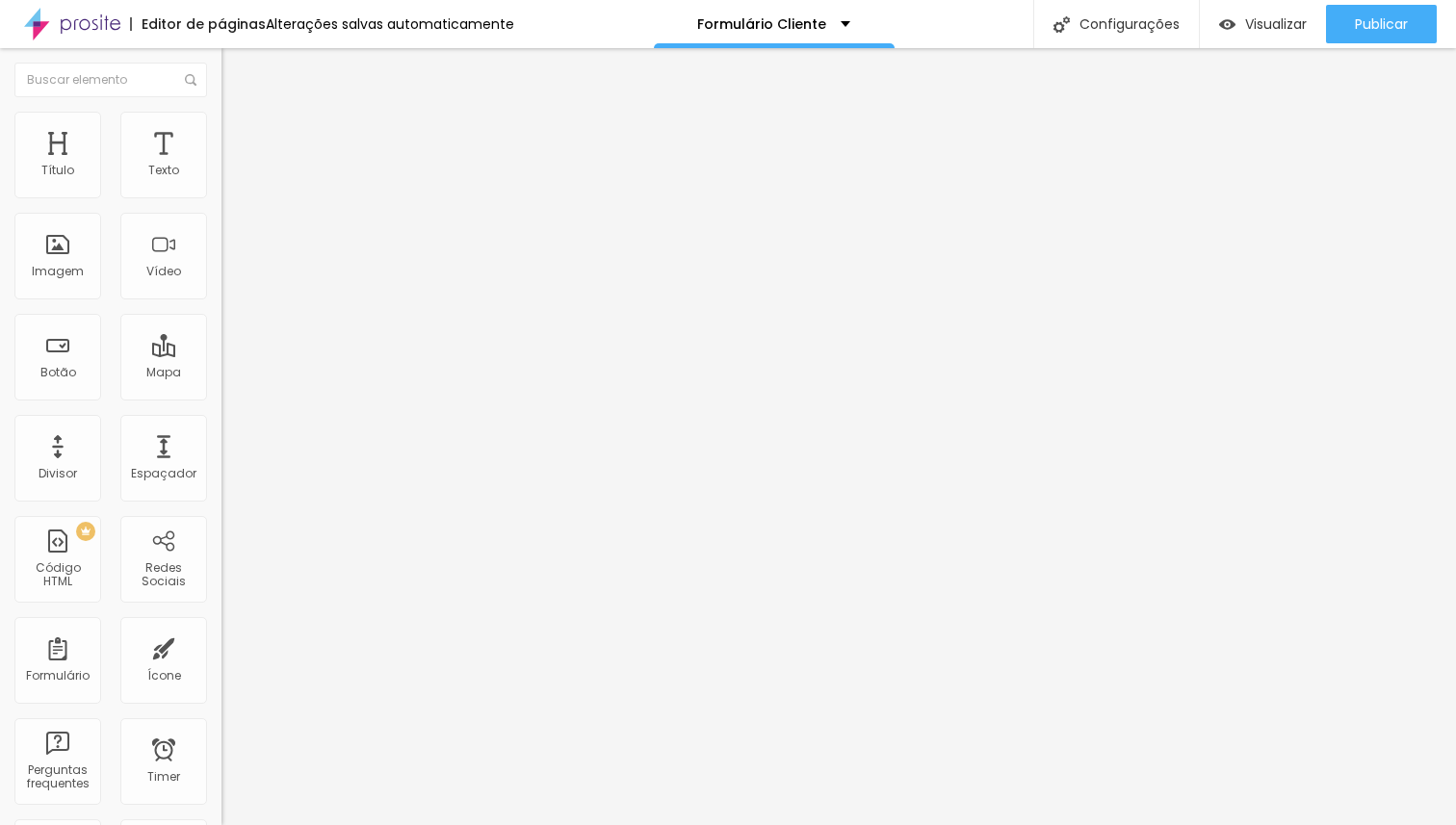
drag, startPoint x: 524, startPoint y: 497, endPoint x: 531, endPoint y: 509, distance: 13.9
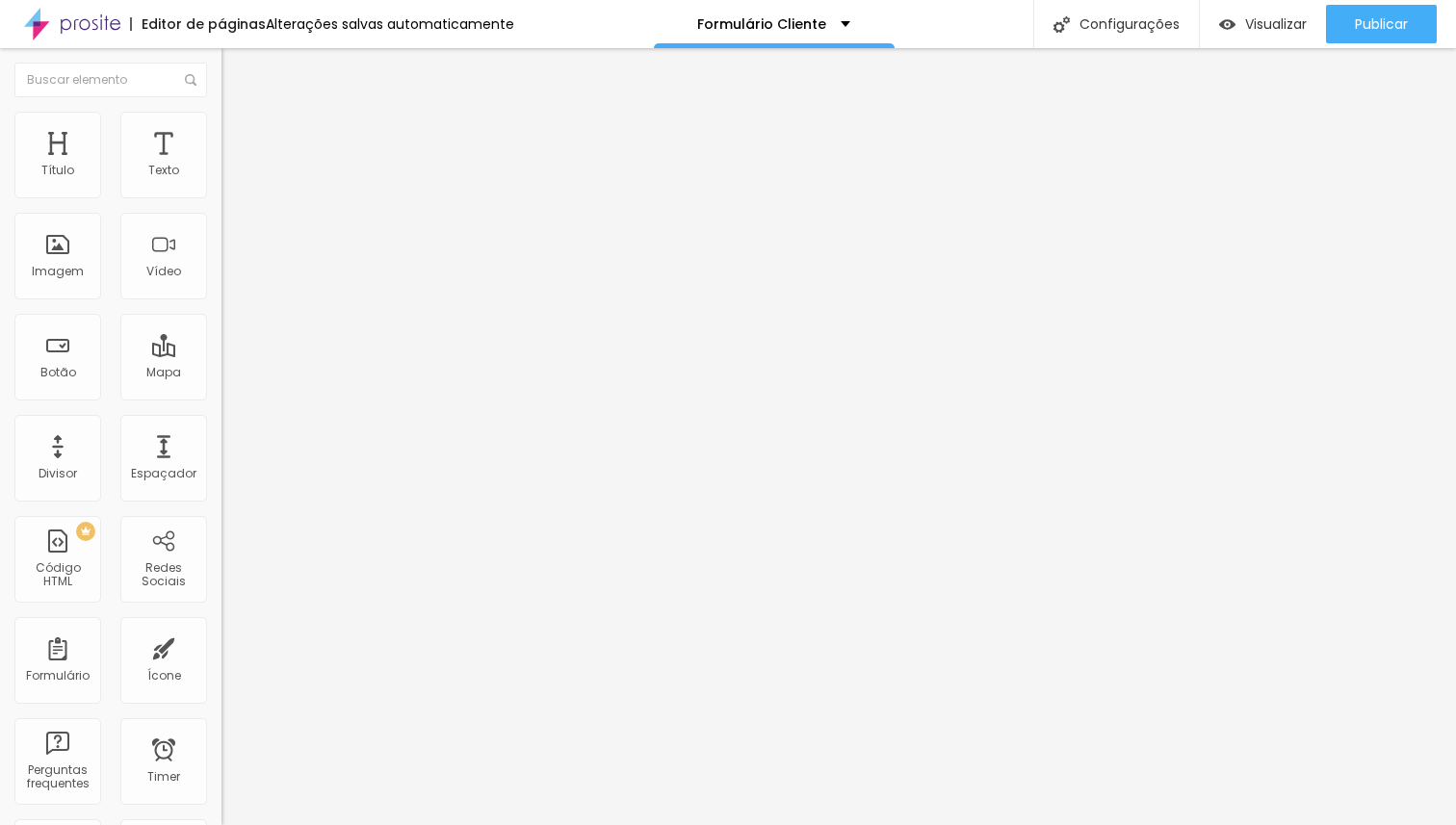
drag, startPoint x: 517, startPoint y: 628, endPoint x: 422, endPoint y: 625, distance: 95.0
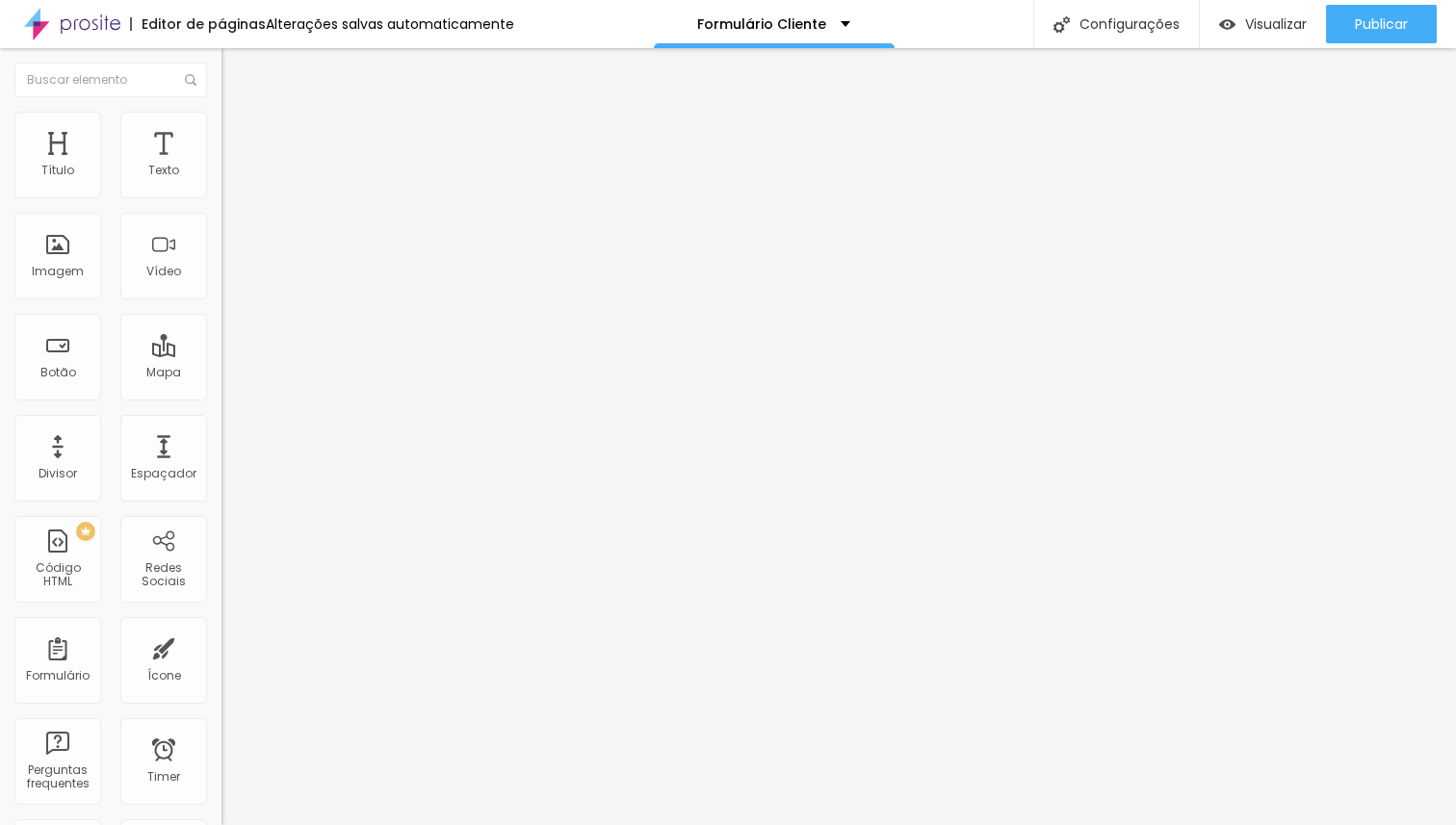
paste input "A prazo no cartão, valor total em até 3x sem juros."
click at [221, 195] on img at bounding box center [227, 201] width 12 height 12
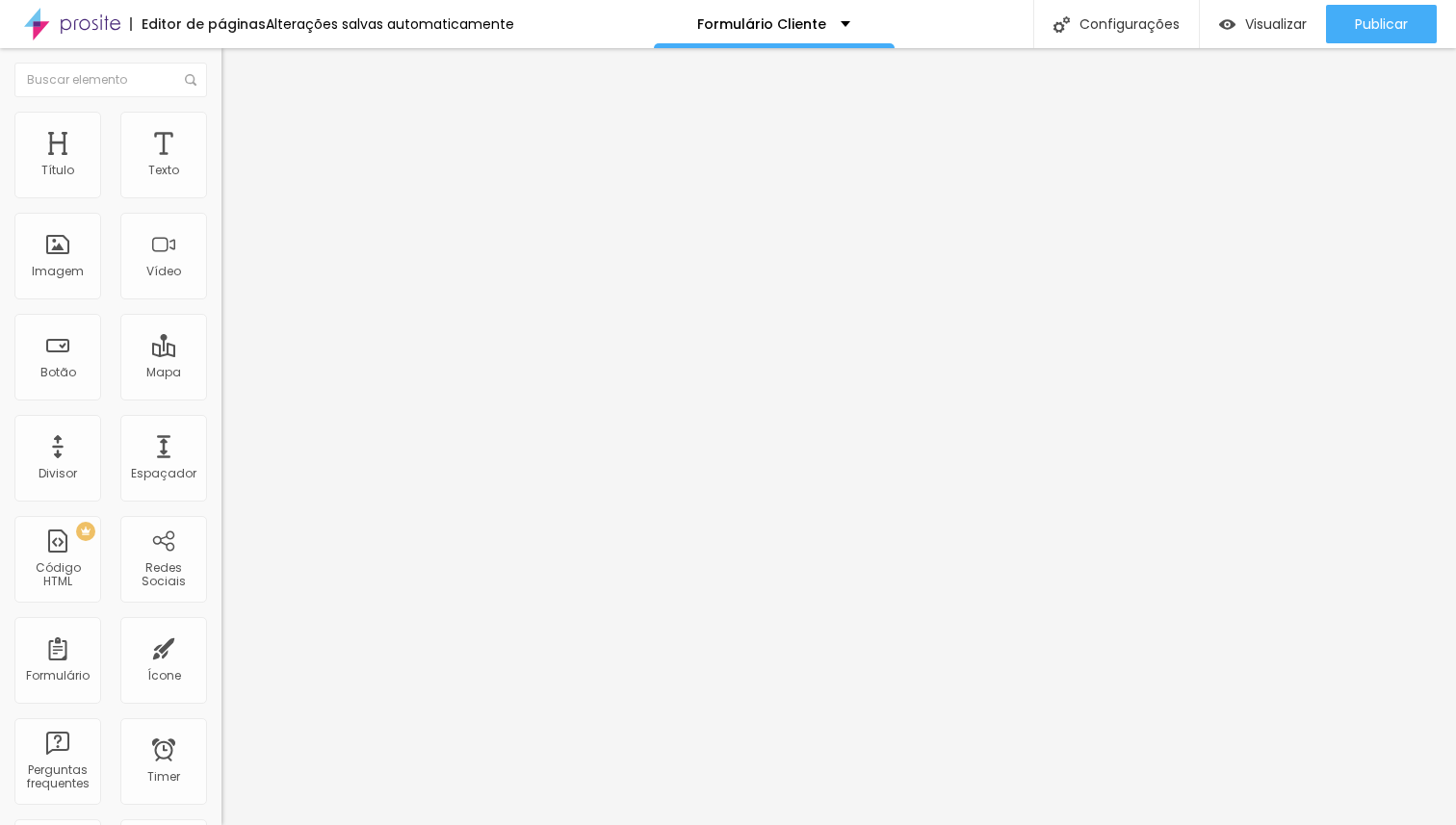
click at [221, 195] on img at bounding box center [227, 201] width 12 height 12
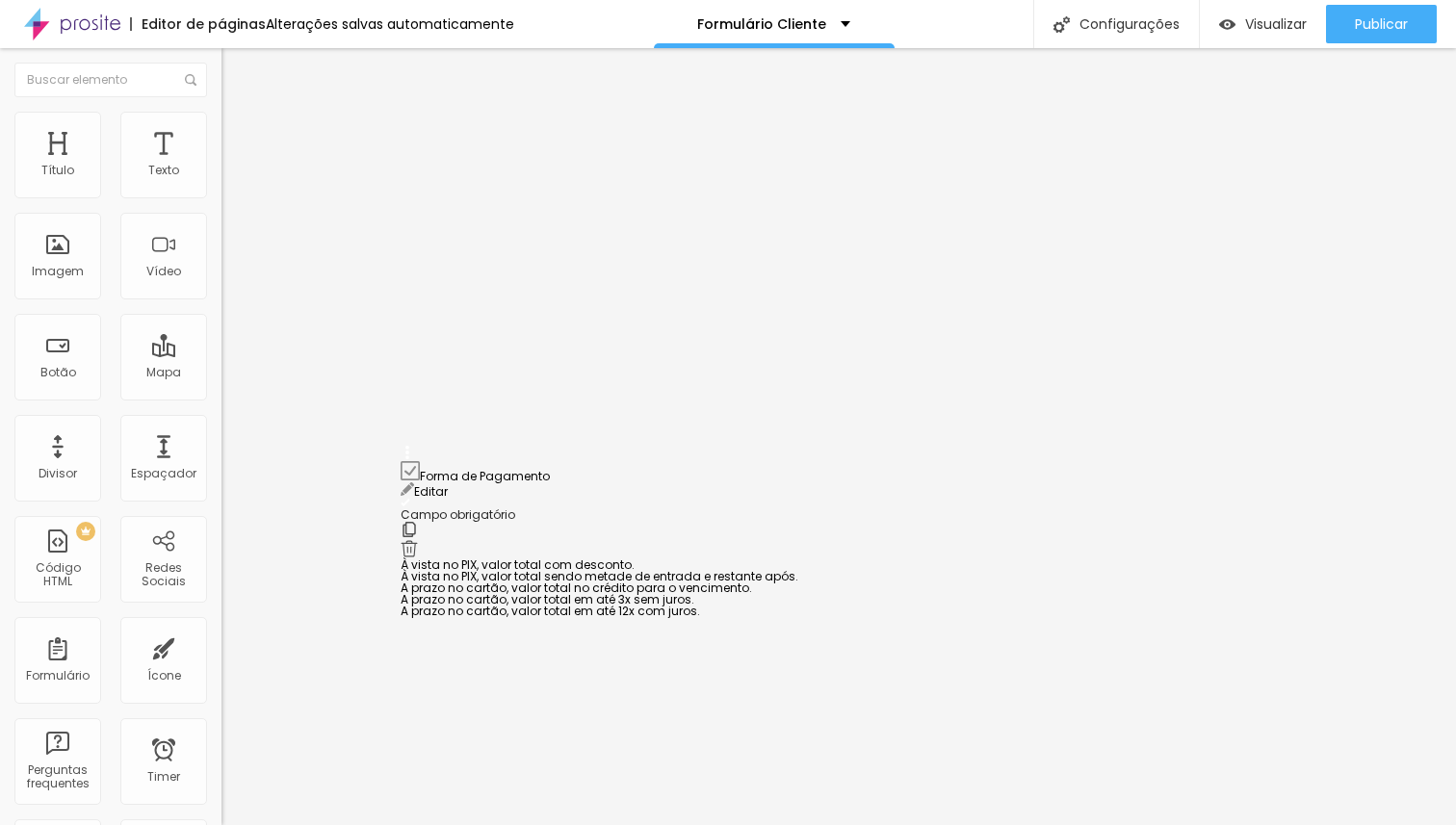
scroll to position [806, 0]
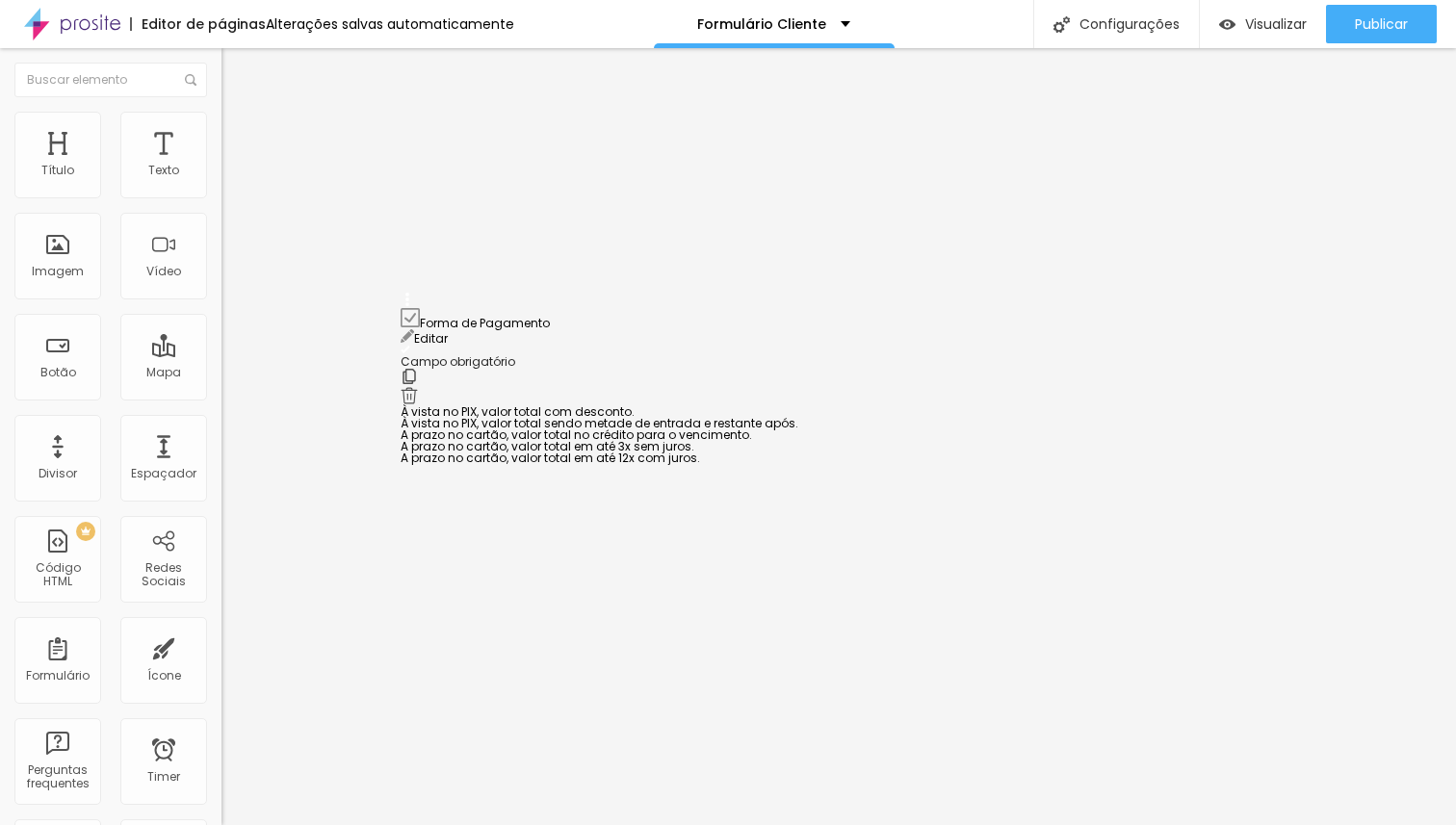
drag, startPoint x: 408, startPoint y: 560, endPoint x: 402, endPoint y: 315, distance: 245.1
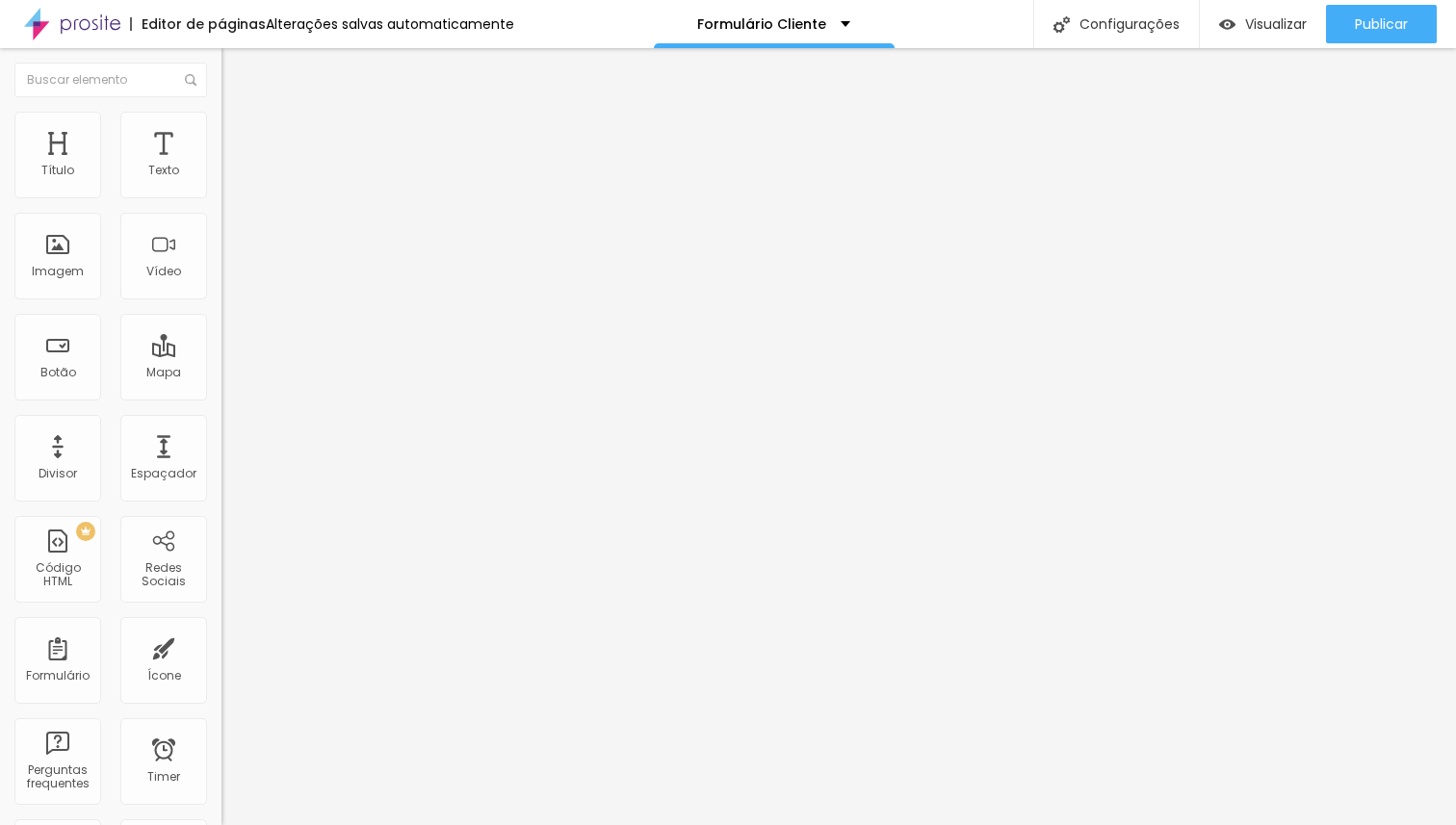
scroll to position [930, 0]
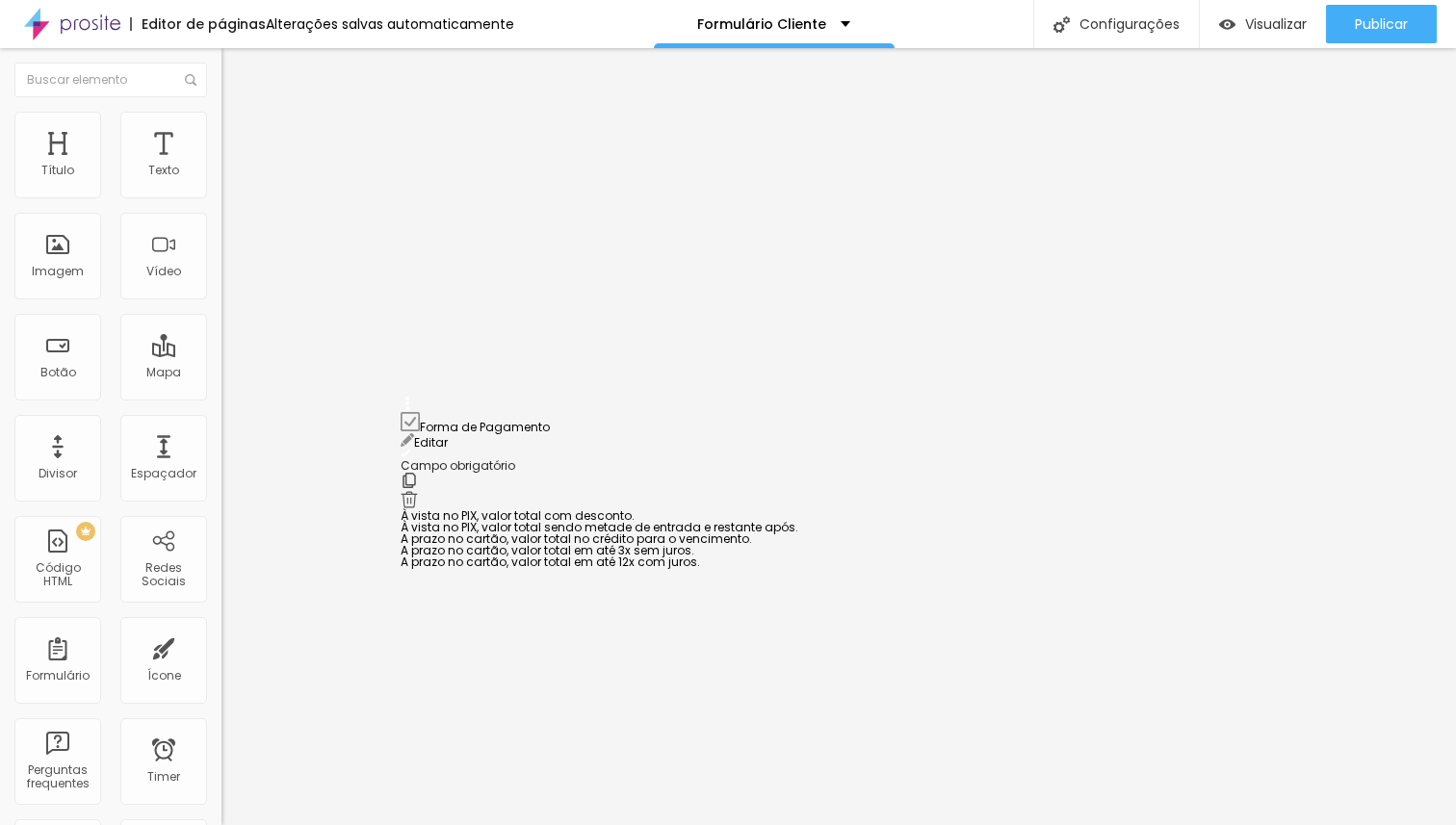
drag, startPoint x: 409, startPoint y: 240, endPoint x: 410, endPoint y: 467, distance: 227.0
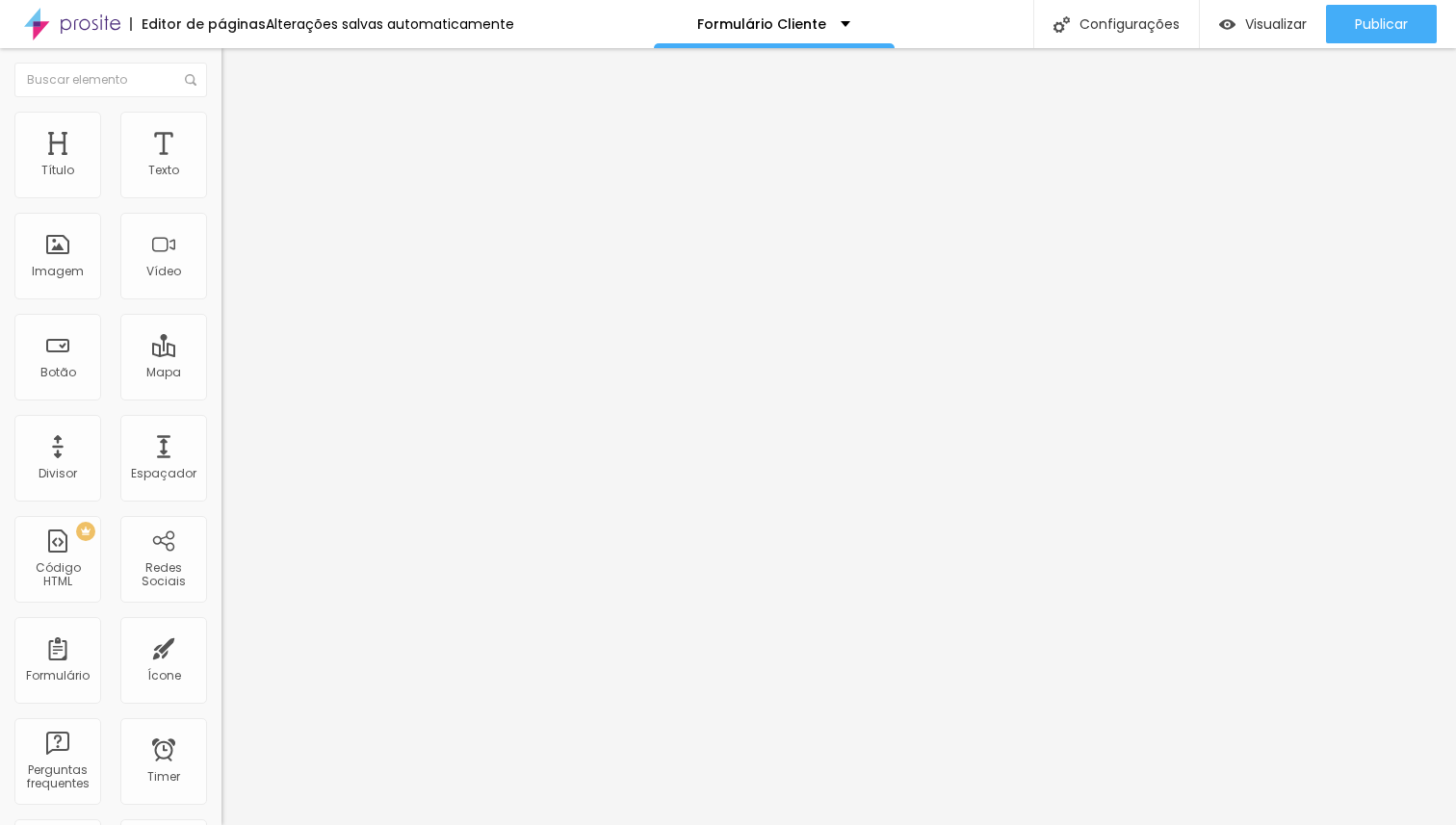
drag, startPoint x: 543, startPoint y: 606, endPoint x: 512, endPoint y: 524, distance: 87.7
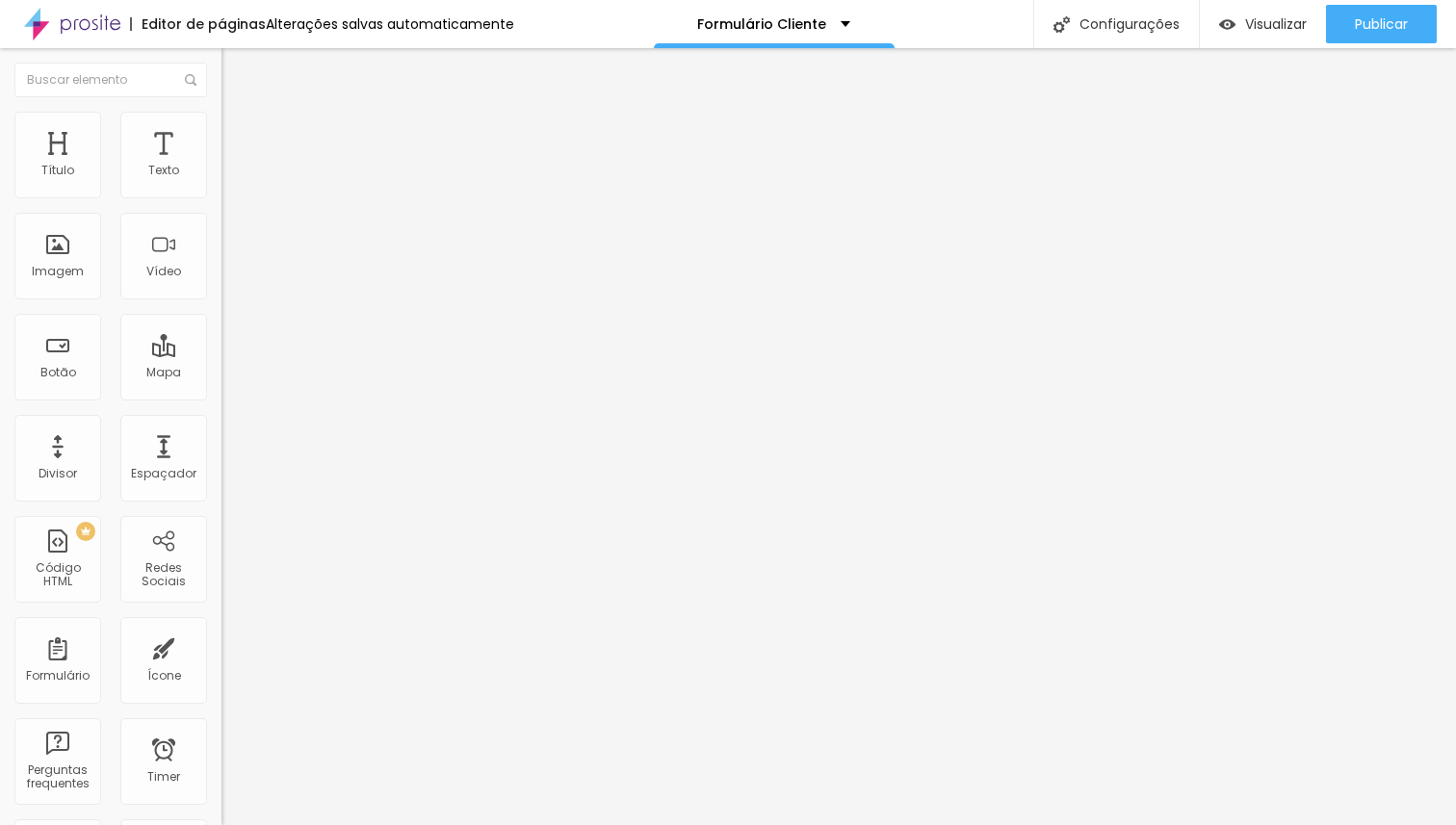
drag, startPoint x: 659, startPoint y: 403, endPoint x: 402, endPoint y: 383, distance: 257.8
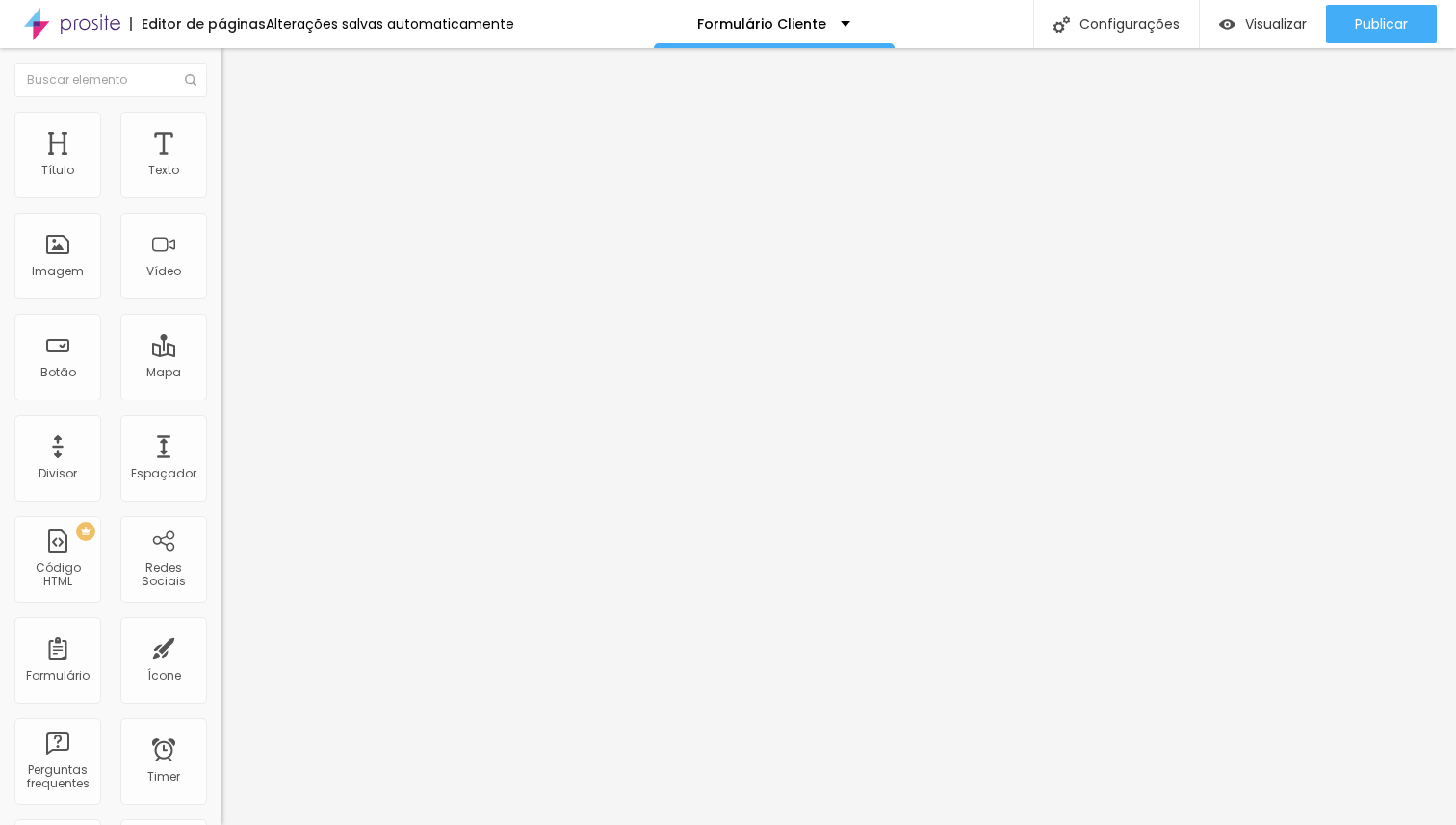
click at [221, 195] on img at bounding box center [227, 201] width 12 height 12
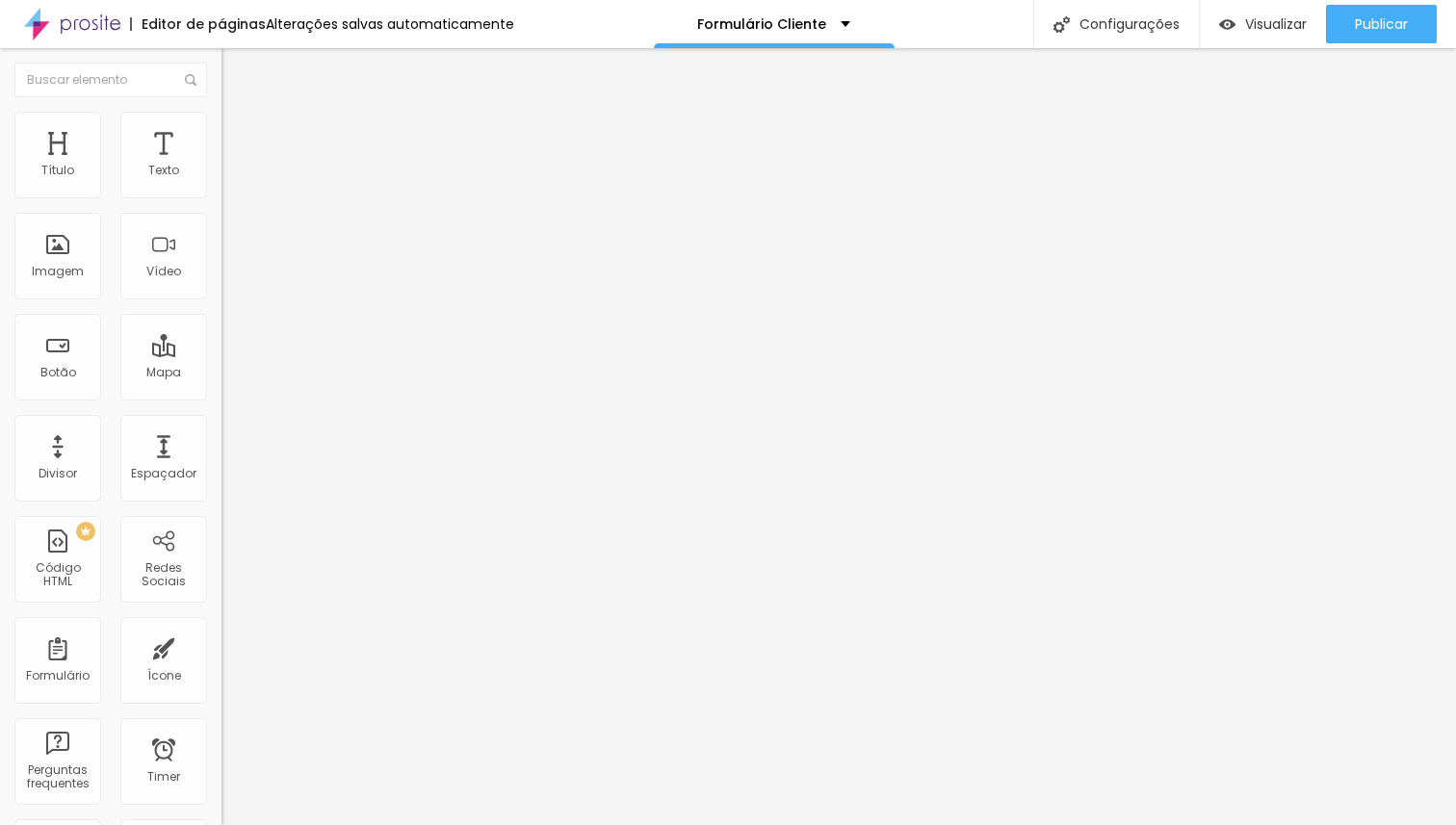
click at [221, 124] on li "Estilo" at bounding box center [332, 122] width 221 height 20
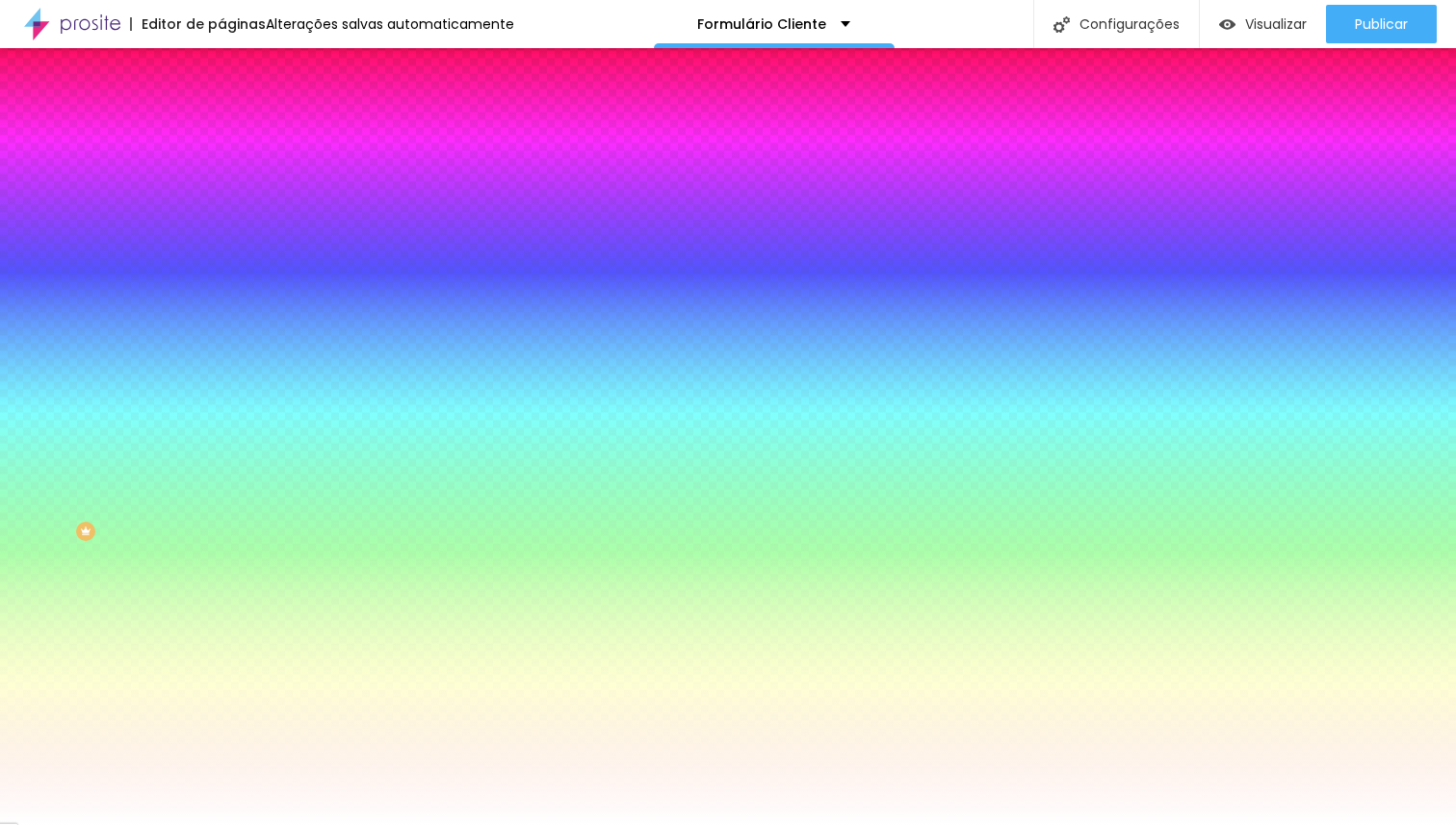
click at [229, 263] on icon "button" at bounding box center [235, 257] width 12 height 12
drag, startPoint x: 211, startPoint y: 343, endPoint x: 94, endPoint y: 346, distance: 117.0
drag, startPoint x: 209, startPoint y: 399, endPoint x: 106, endPoint y: 385, distance: 103.9
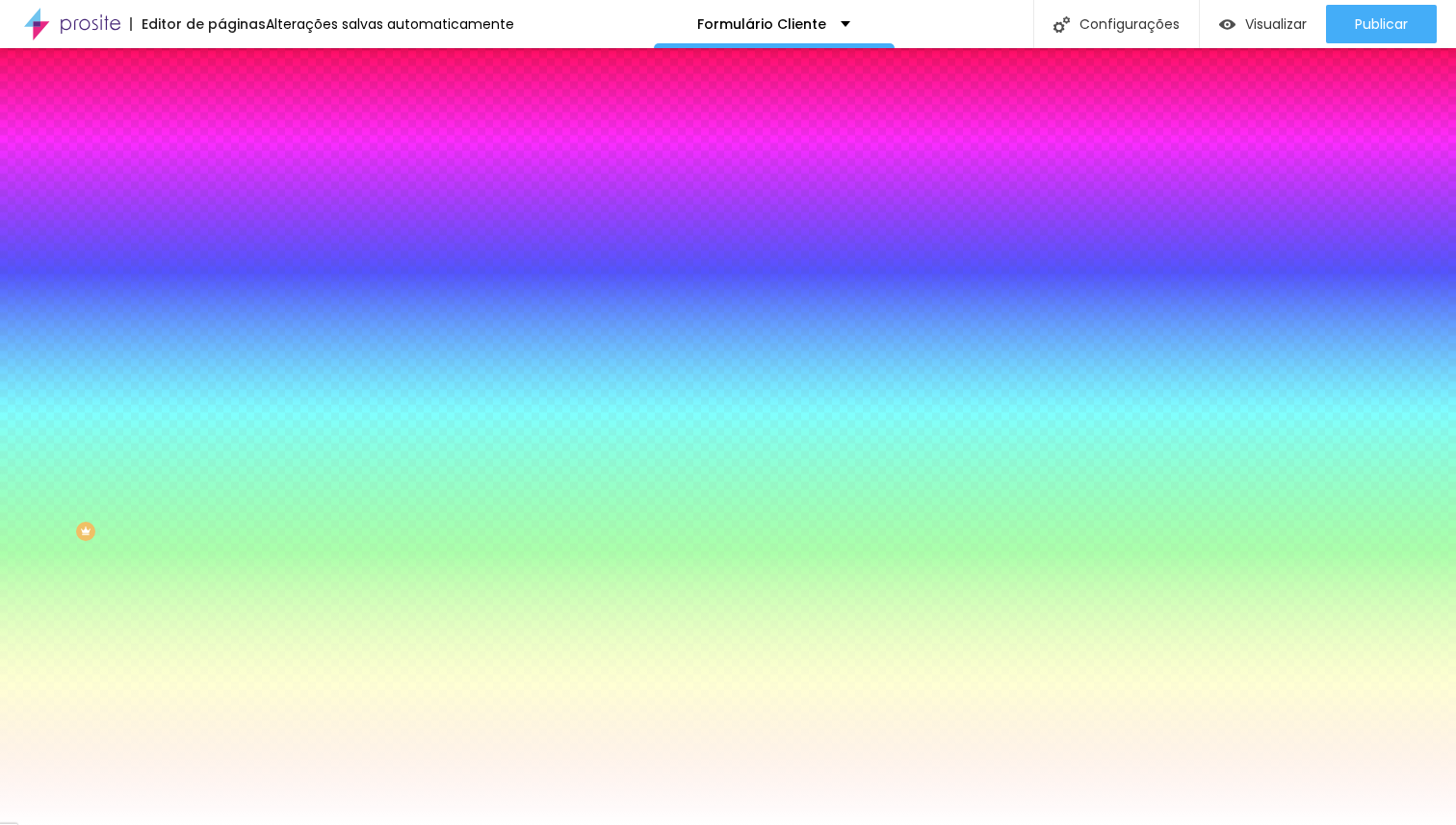
click at [87, 824] on div at bounding box center [728, 825] width 1456 height 0
click at [221, 324] on button "button" at bounding box center [234, 324] width 27 height 21
drag, startPoint x: 337, startPoint y: 371, endPoint x: 411, endPoint y: 361, distance: 74.7
click at [411, 361] on body "Editor de páginas Alterações salvas automaticamente Formulário Cliente Configur…" at bounding box center [728, 412] width 1456 height 825
click at [354, 824] on div at bounding box center [728, 836] width 1456 height 0
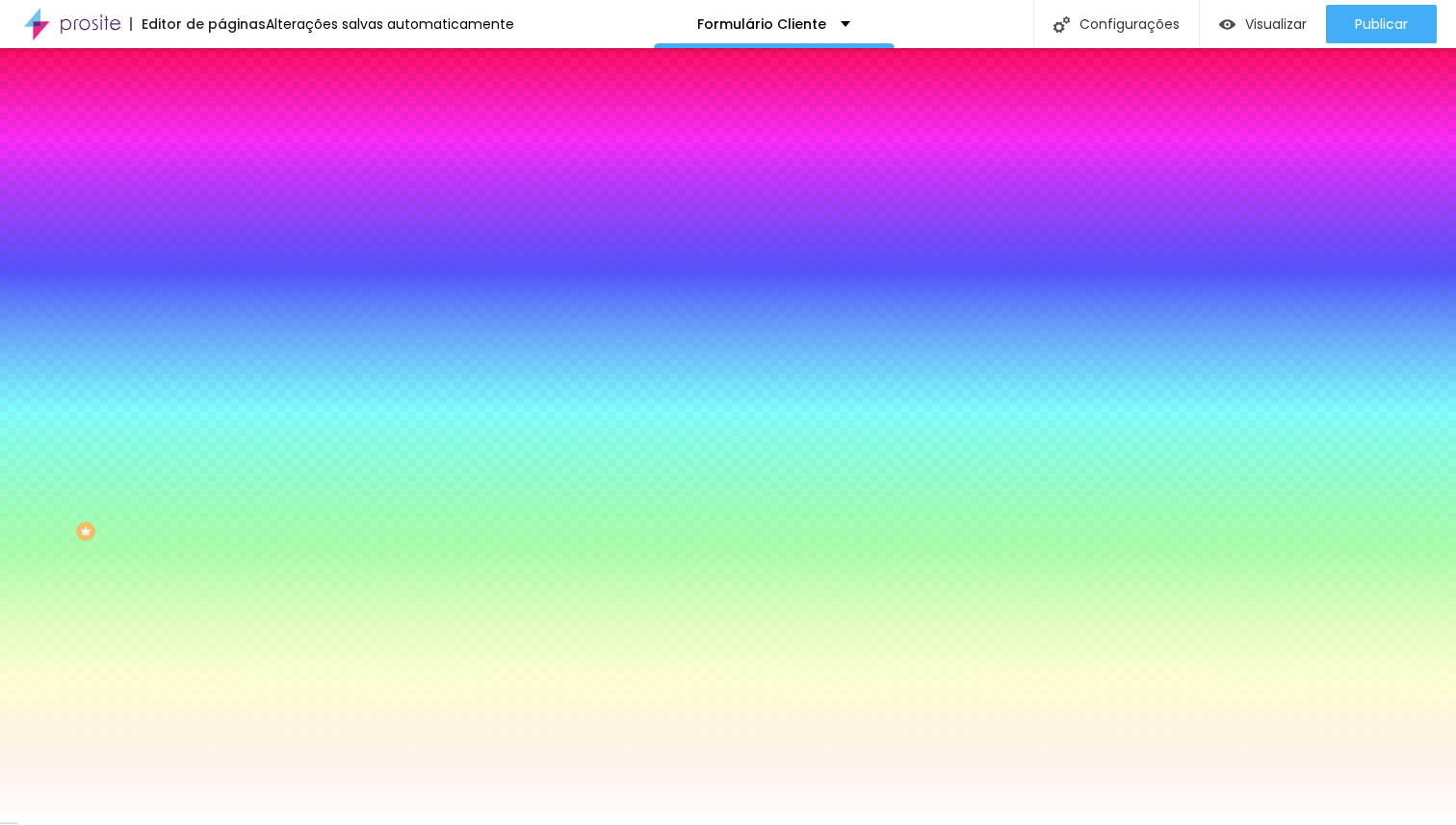
click at [338, 824] on div at bounding box center [728, 836] width 1456 height 0
click at [136, 824] on div at bounding box center [728, 825] width 1456 height 0
click at [221, 398] on input "#FFFFFF" at bounding box center [336, 389] width 231 height 20
click at [231, 443] on icon "button" at bounding box center [235, 440] width 8 height 8
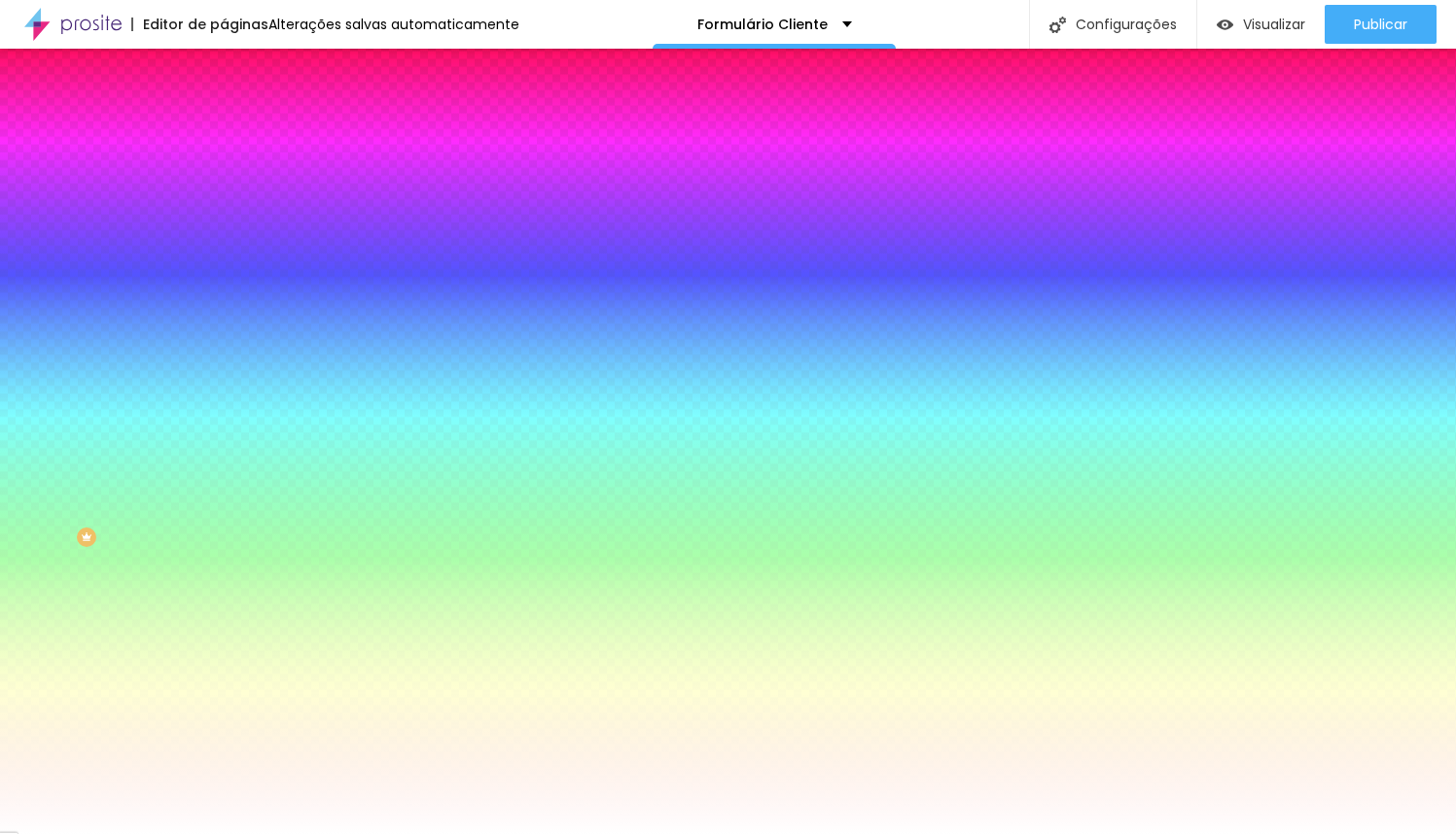
drag, startPoint x: 299, startPoint y: 598, endPoint x: 320, endPoint y: 595, distance: 21.2
click at [124, 833] on div at bounding box center [728, 834] width 1456 height 0
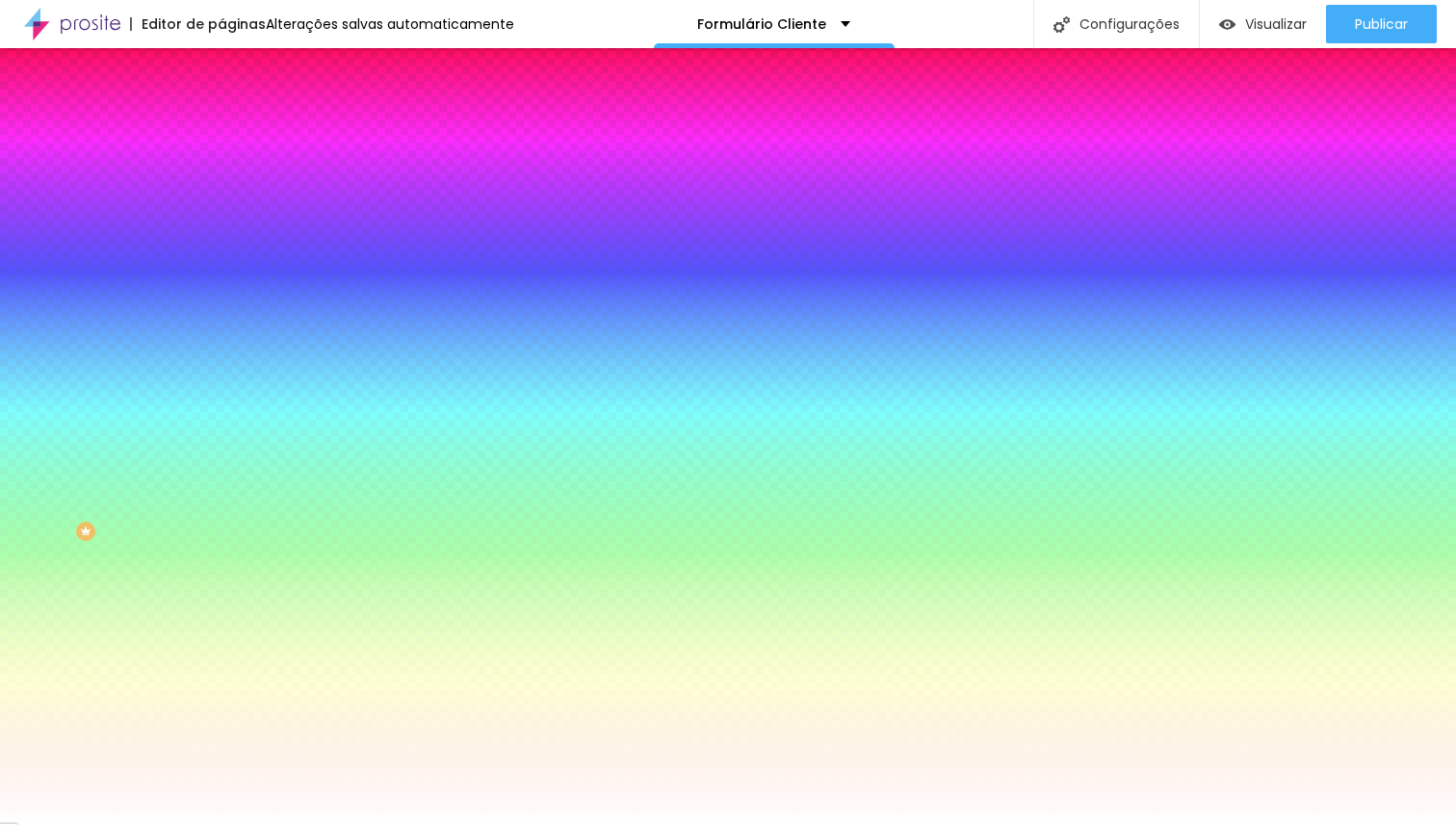
click at [231, 498] on icon "button" at bounding box center [235, 494] width 8 height 8
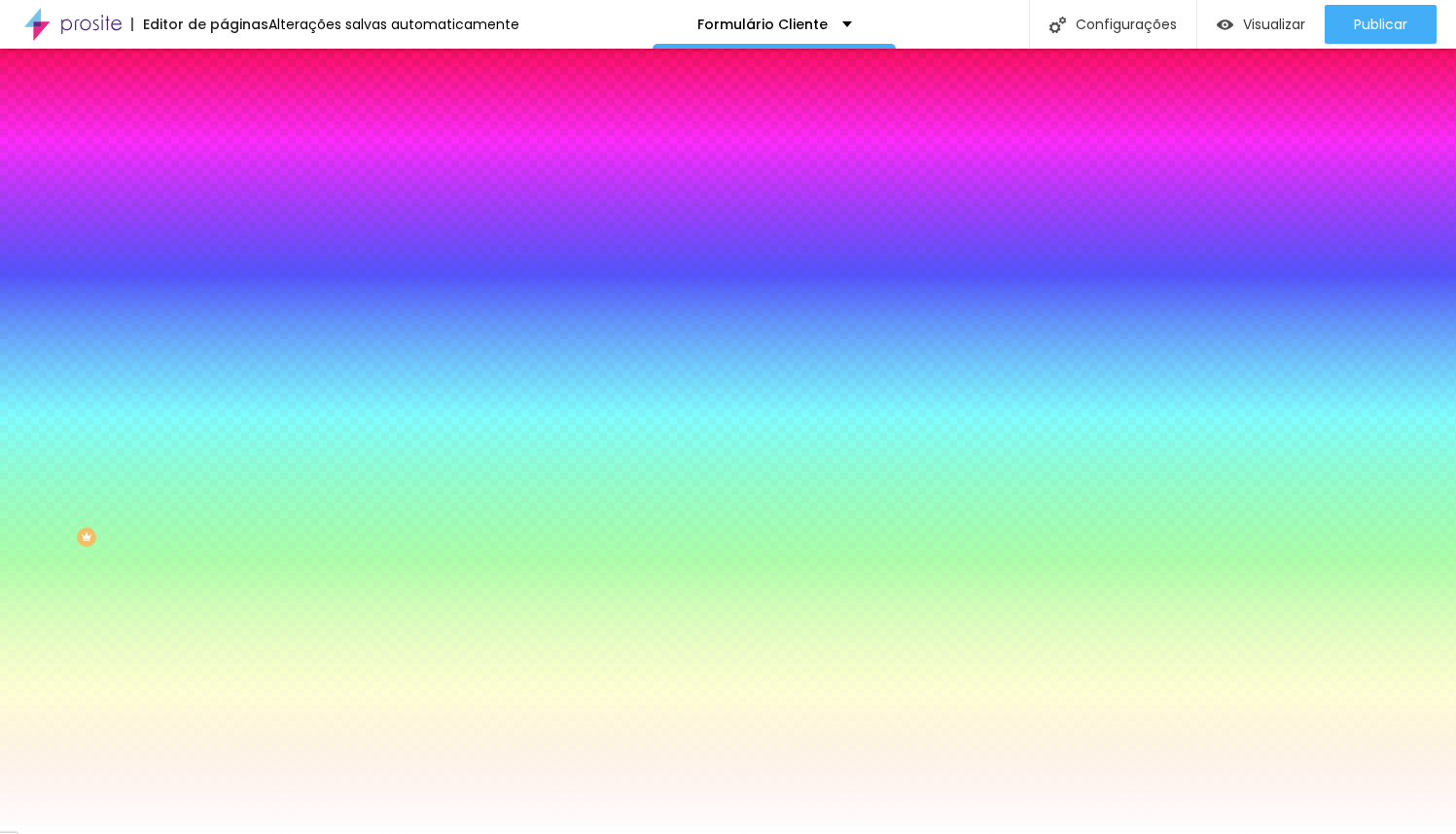
drag, startPoint x: 218, startPoint y: 583, endPoint x: 8, endPoint y: 576, distance: 210.1
click at [73, 833] on div at bounding box center [728, 834] width 1456 height 0
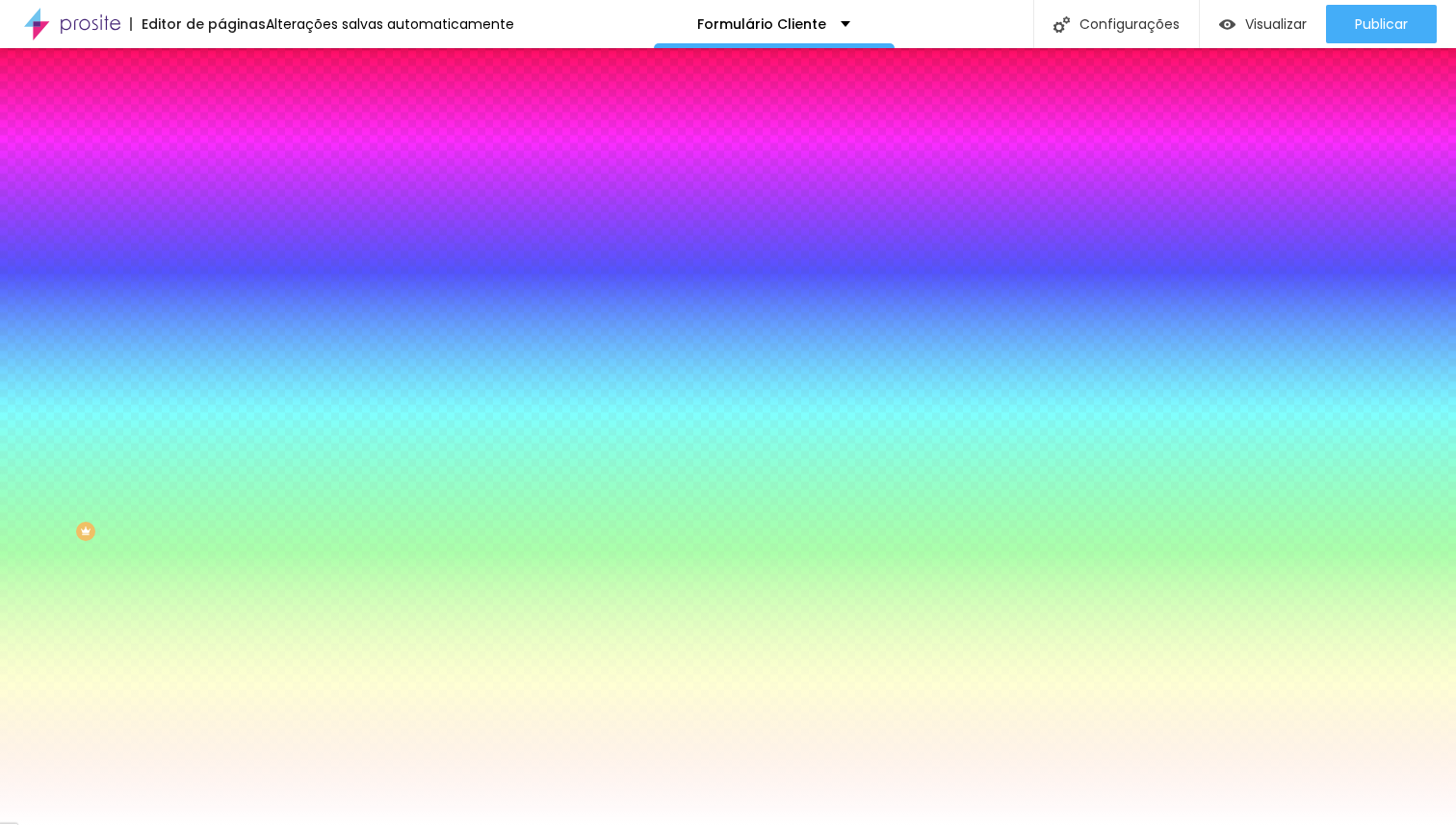
click at [221, 635] on button "button" at bounding box center [234, 624] width 27 height 21
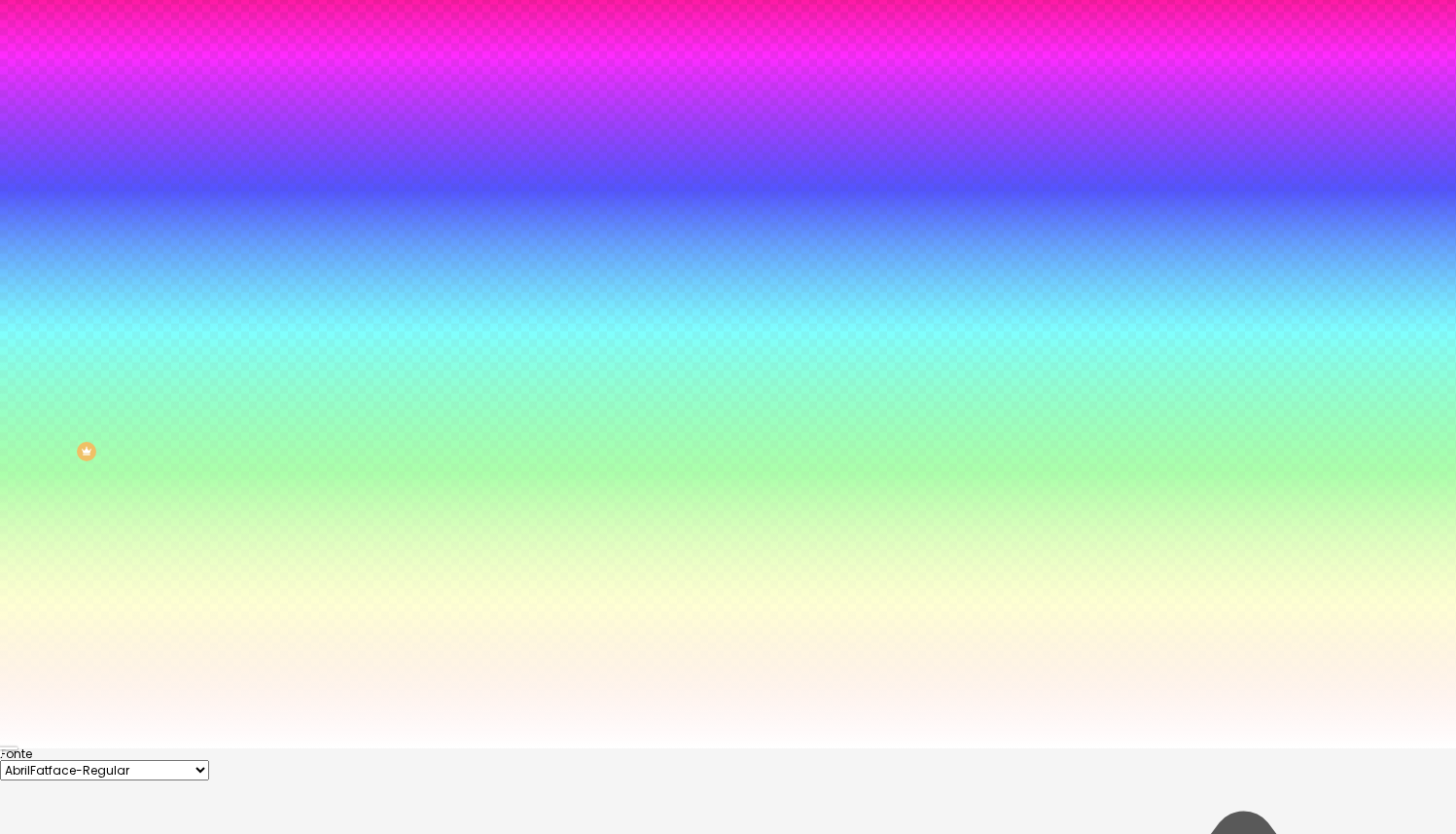
scroll to position [87, 0]
drag, startPoint x: 296, startPoint y: 704, endPoint x: 319, endPoint y: 701, distance: 23.2
click at [117, 747] on div at bounding box center [728, 747] width 1456 height 0
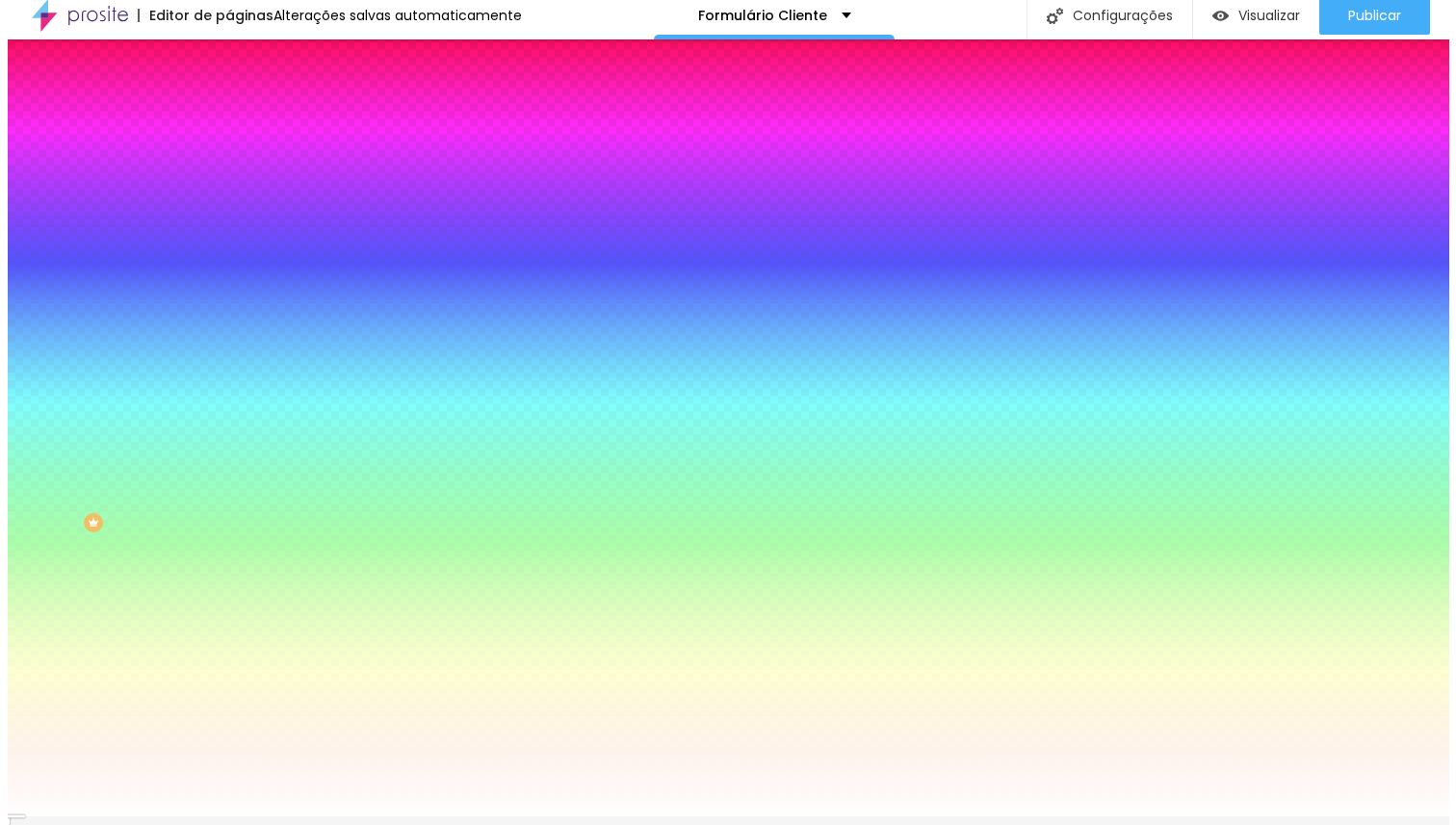
scroll to position [0, 0]
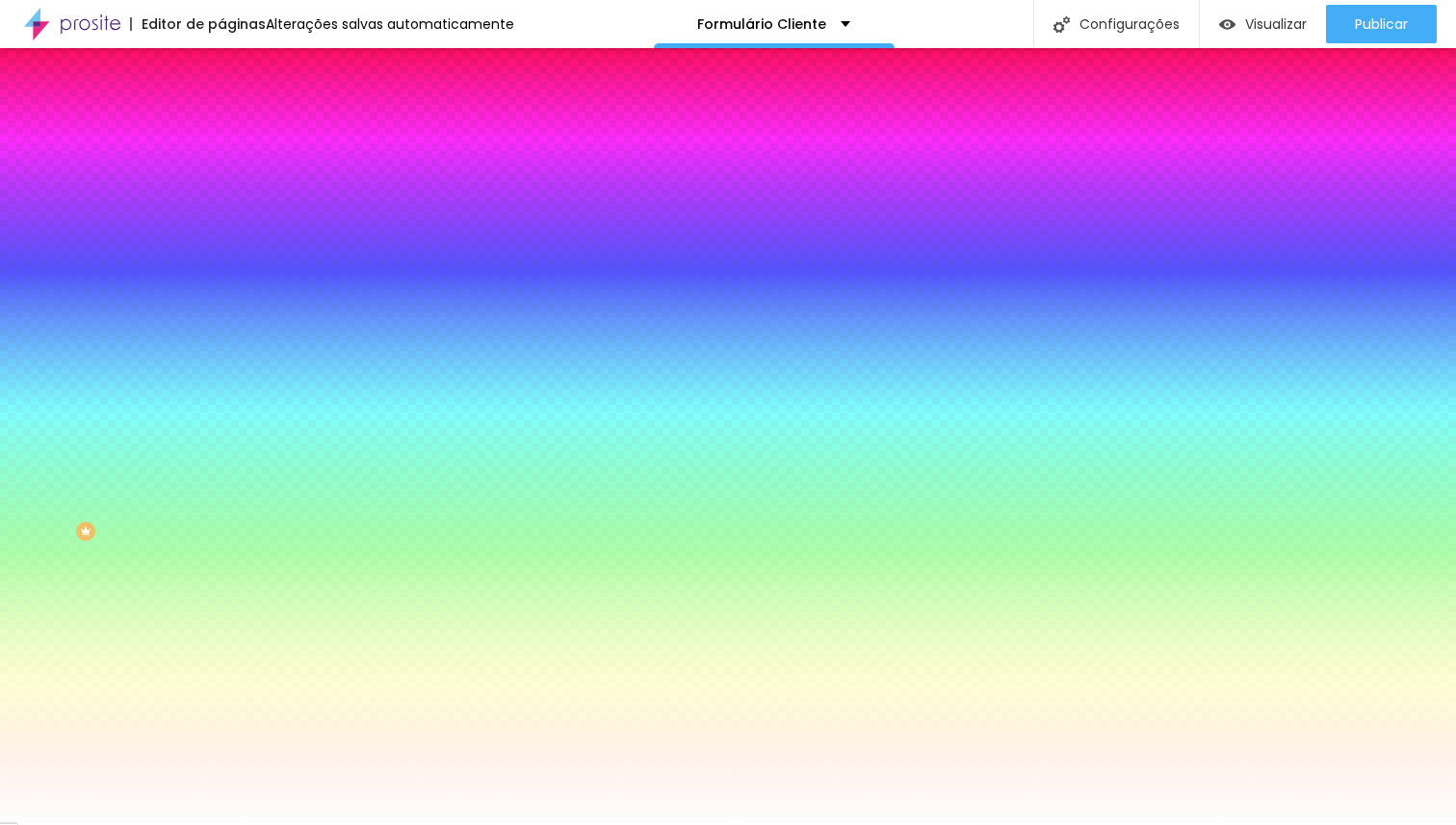
click at [221, 380] on div at bounding box center [332, 380] width 221 height 0
click at [125, 510] on div at bounding box center [728, 412] width 1456 height 825
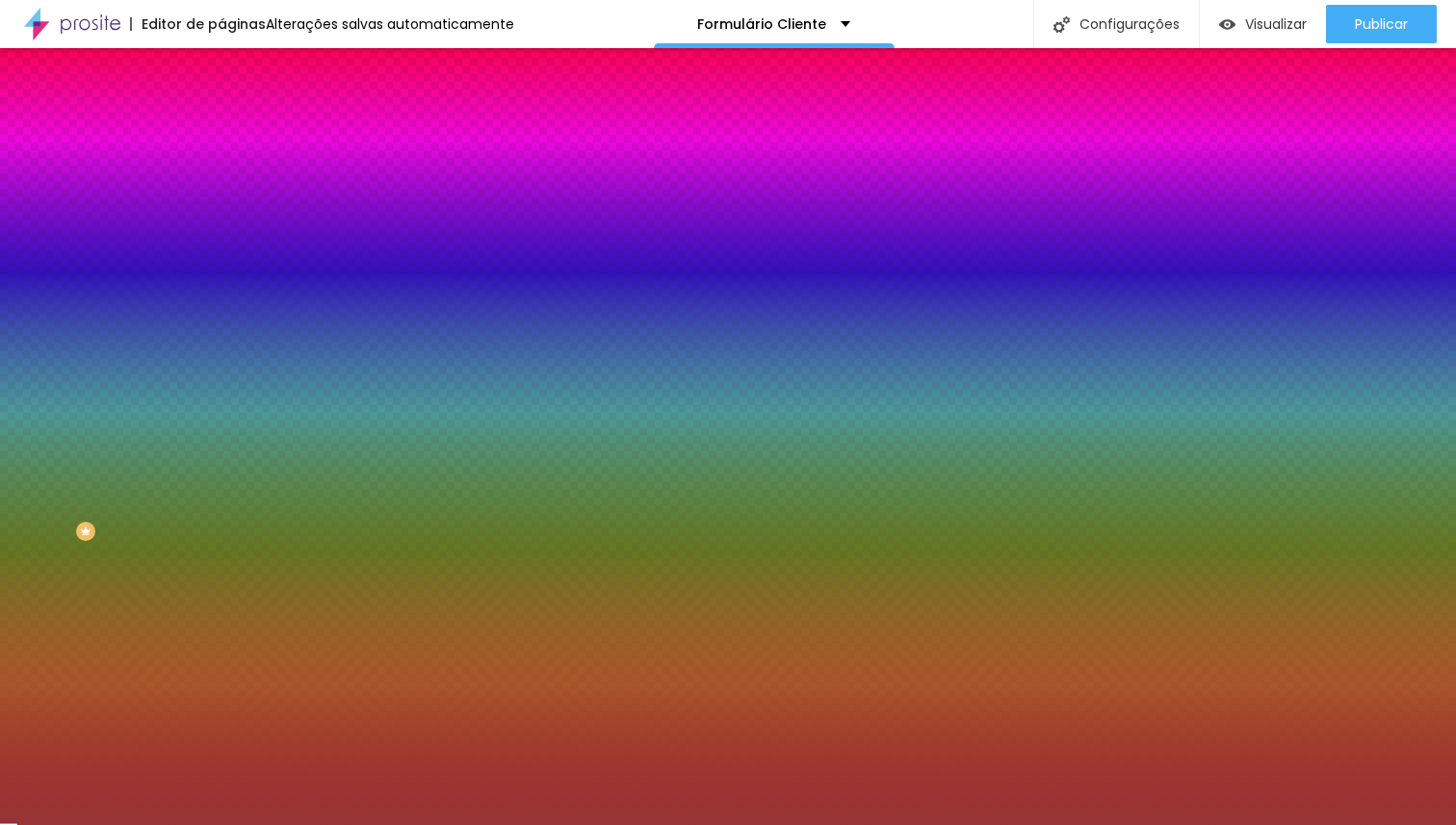
click at [113, 498] on div at bounding box center [728, 412] width 1456 height 825
click at [37, 443] on div at bounding box center [728, 412] width 1456 height 825
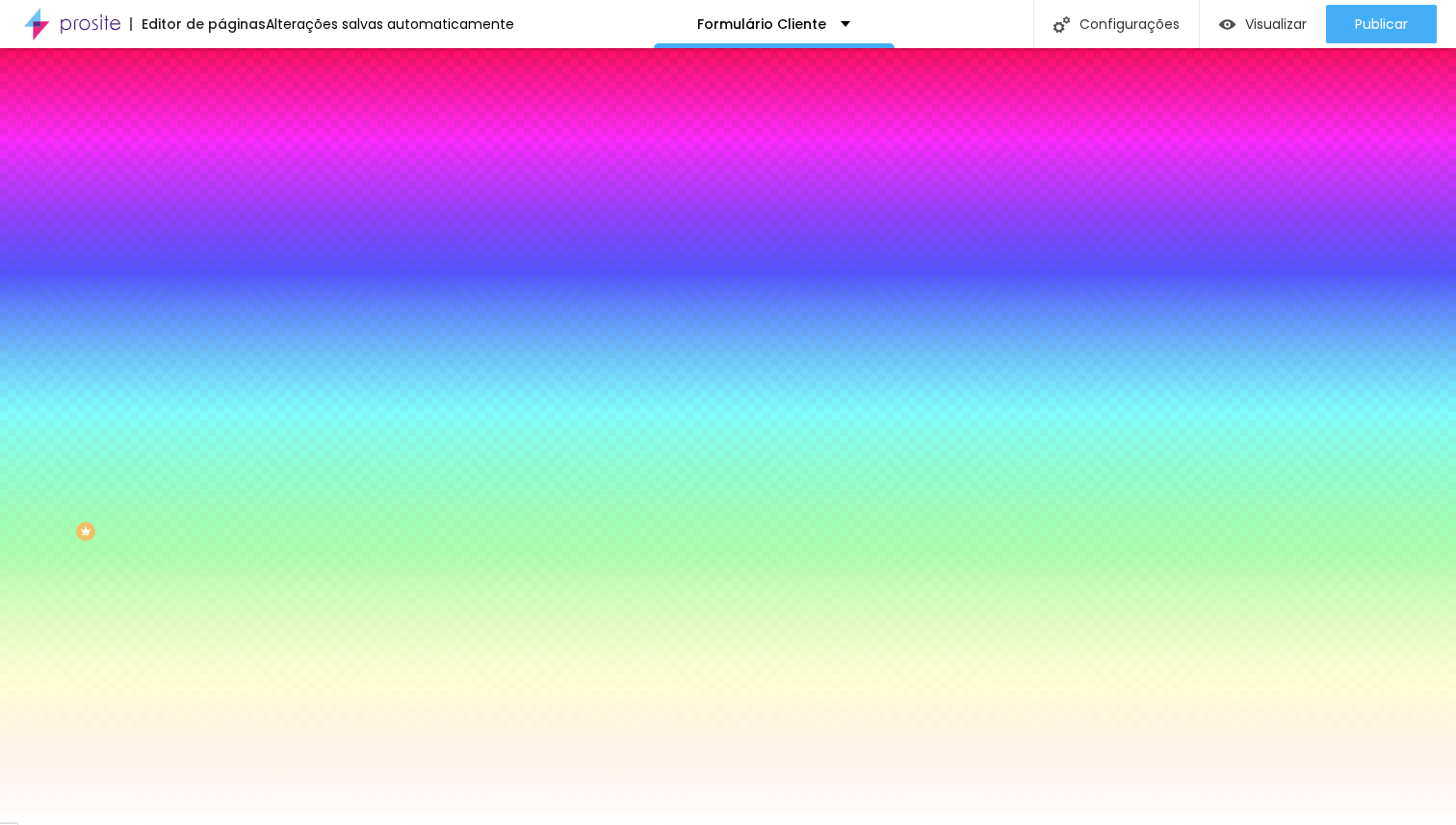
drag, startPoint x: 35, startPoint y: 442, endPoint x: 21, endPoint y: 430, distance: 18.4
click at [221, 398] on div "Cor de fundo Voltar ao padrão #FFFFFF" at bounding box center [332, 372] width 221 height 53
click at [229, 374] on icon "button" at bounding box center [236, 367] width 14 height 14
click at [221, 131] on li "Avançado" at bounding box center [332, 141] width 221 height 20
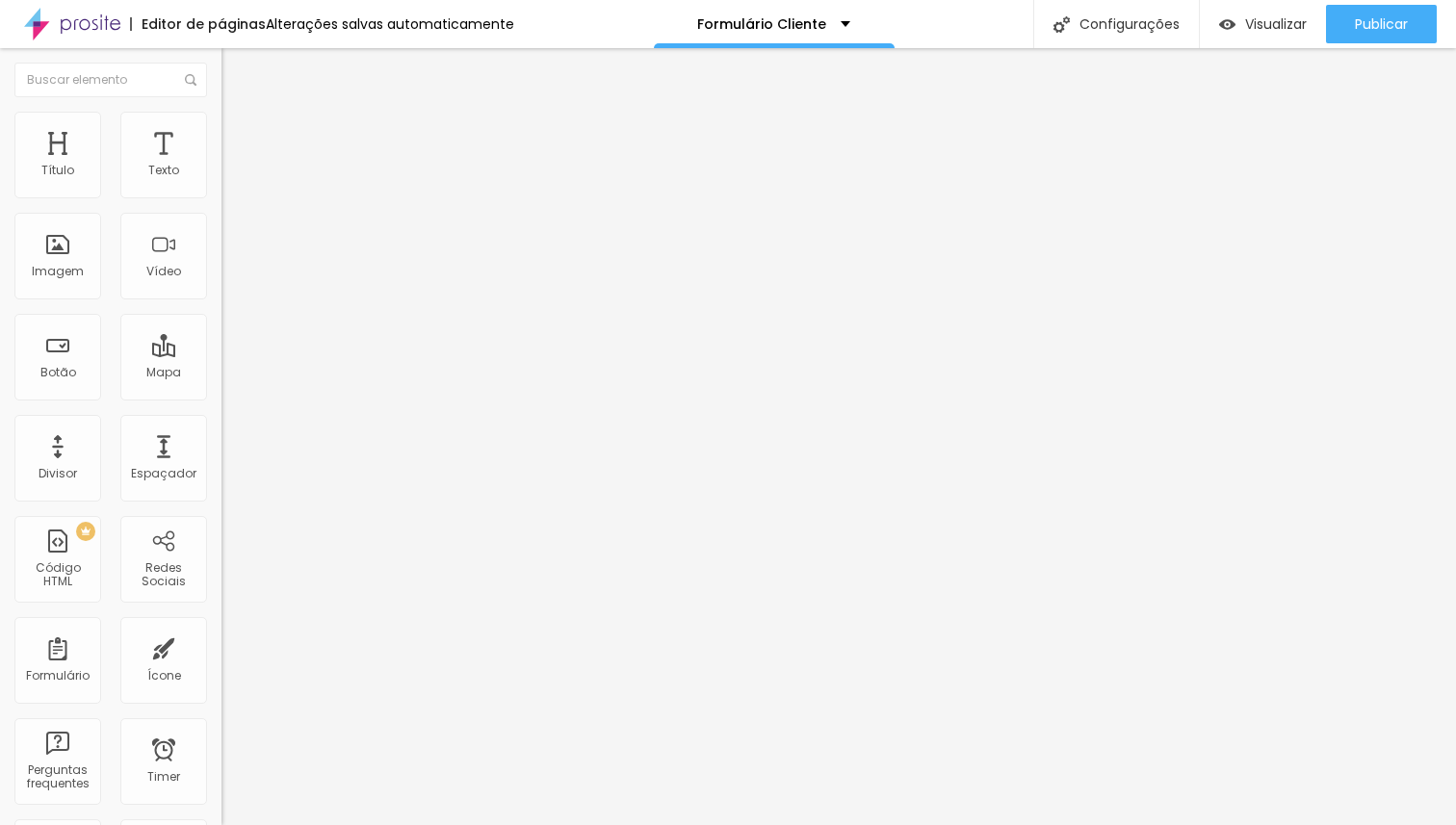
click at [239, 133] on span "Estilo" at bounding box center [254, 124] width 30 height 17
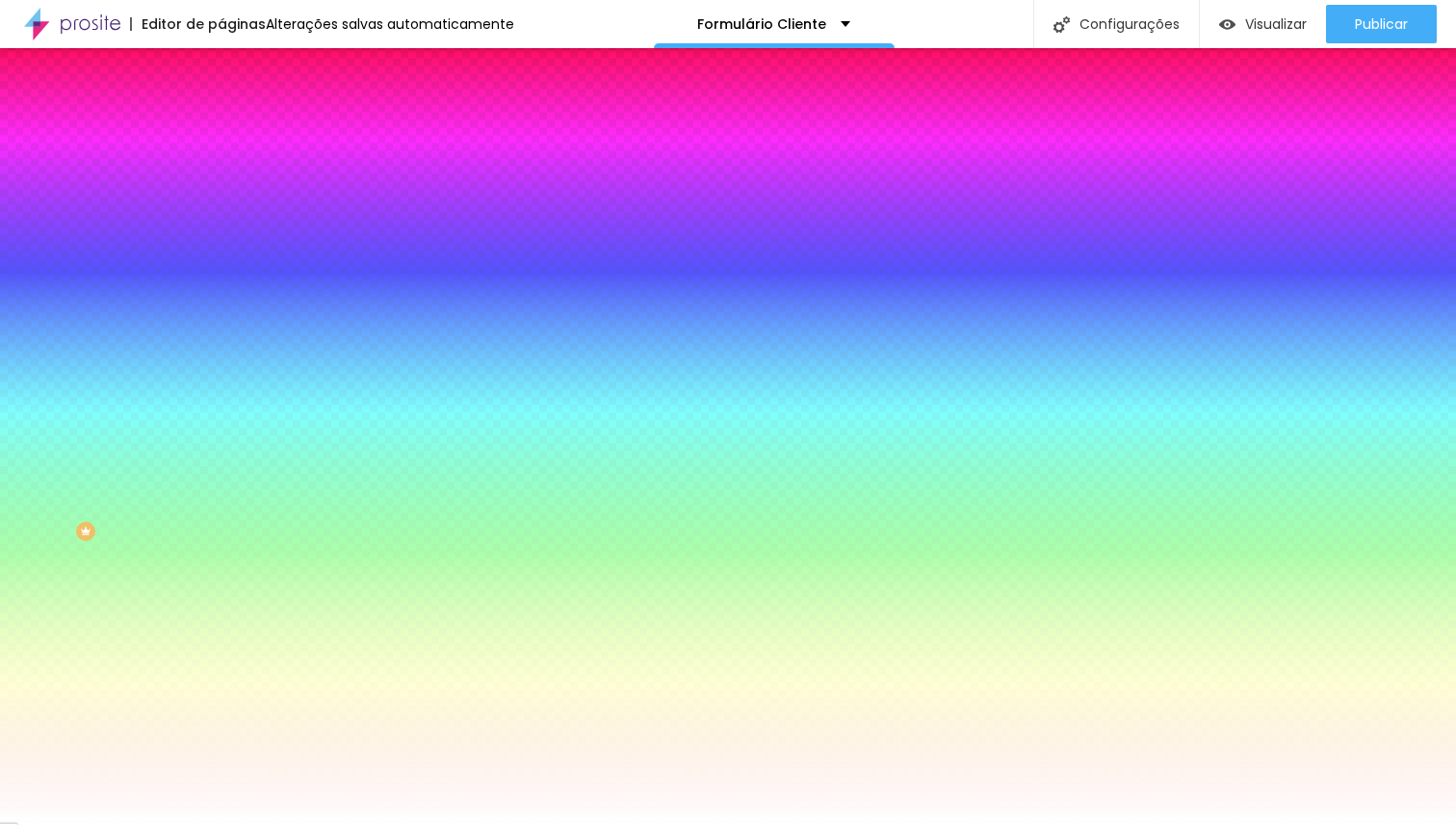
click at [221, 380] on div at bounding box center [332, 380] width 221 height 0
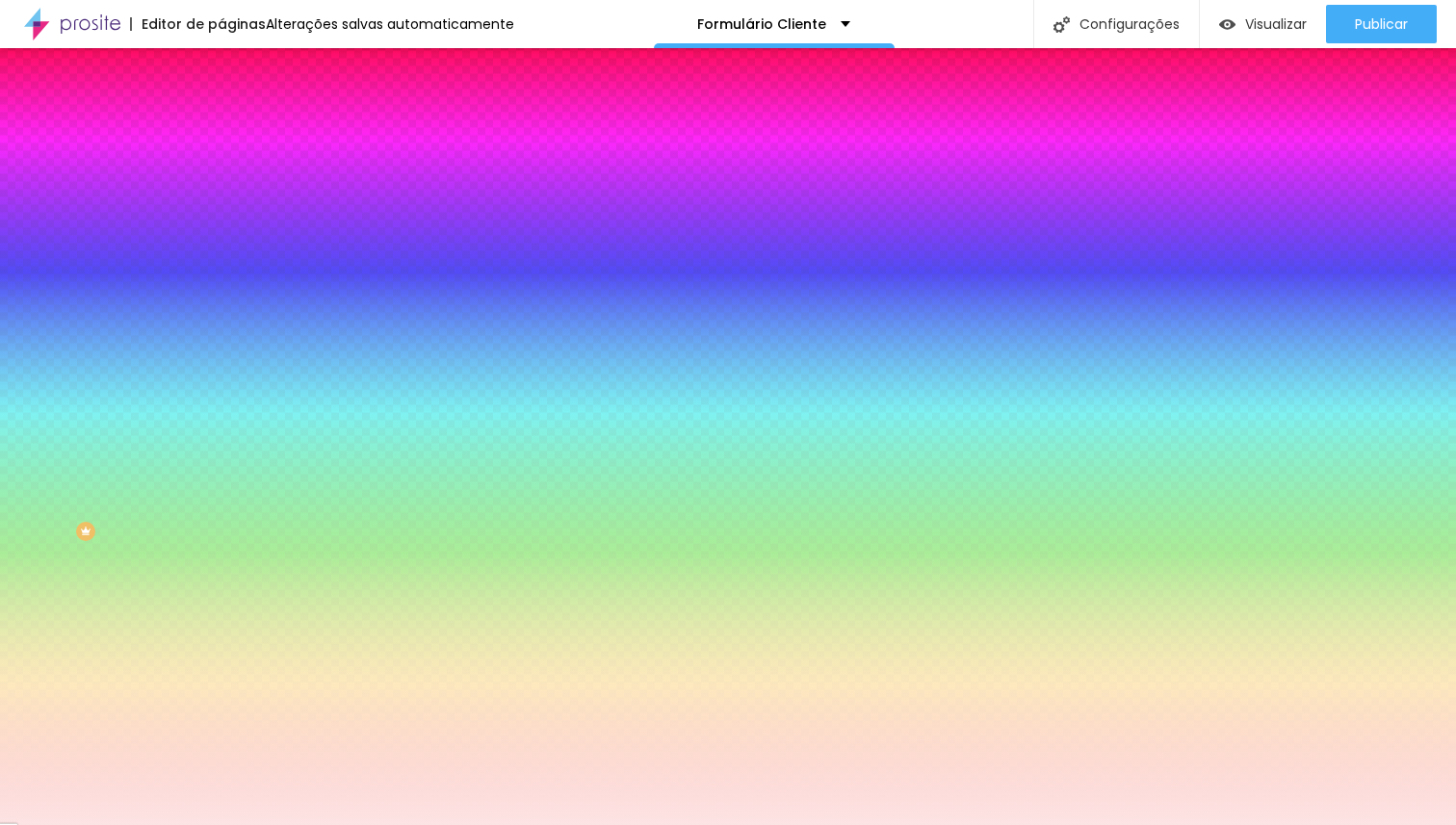
click at [42, 440] on div at bounding box center [728, 412] width 1456 height 825
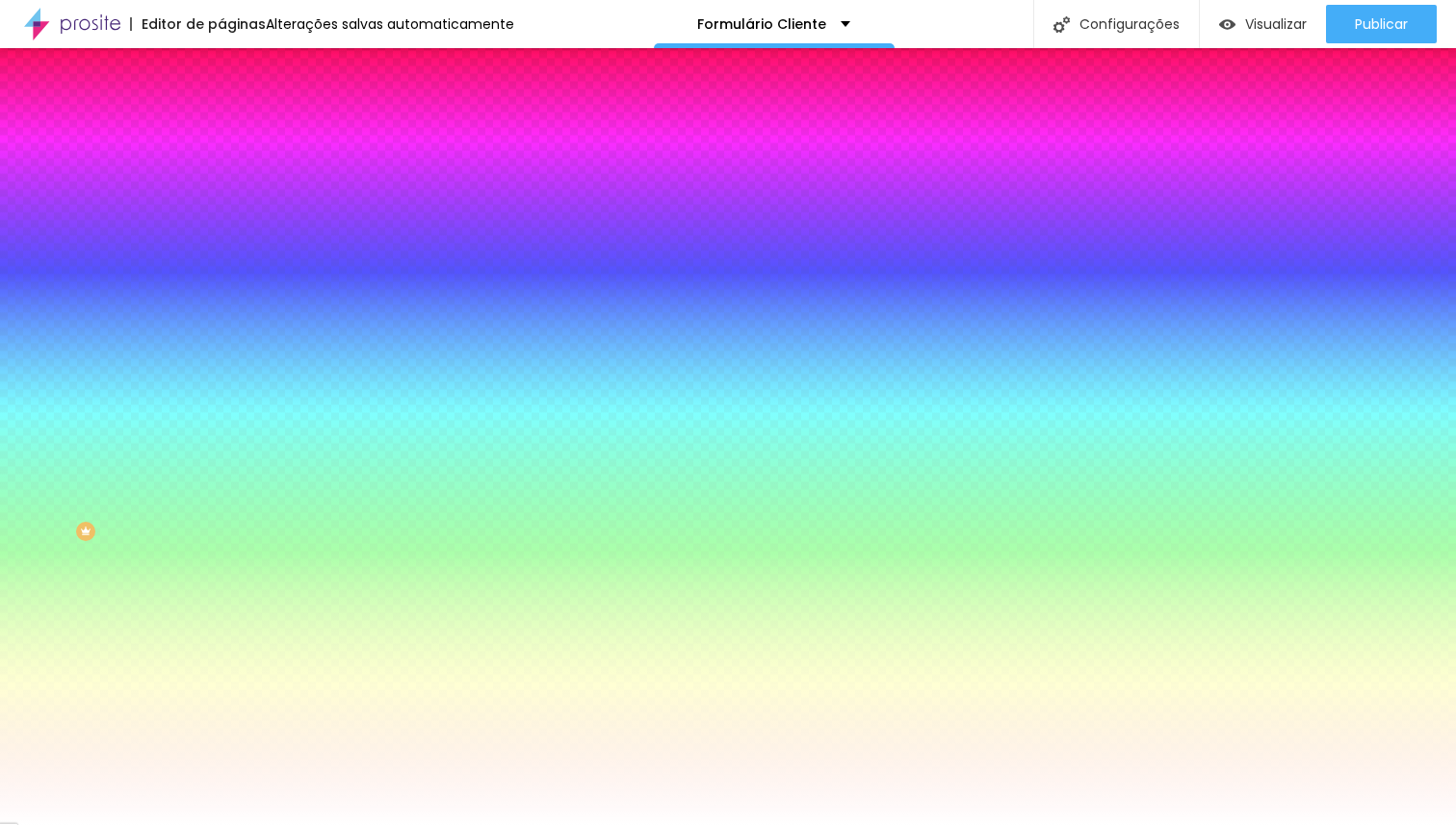
drag, startPoint x: 39, startPoint y: 443, endPoint x: 0, endPoint y: 430, distance: 41.1
click at [221, 430] on div "Botão Tipografia Voltar ao padrão Borda Voltar ao padrão Sombra DESATIVADO Volt…" at bounding box center [332, 392] width 221 height 485
click at [239, 136] on span "Avançado" at bounding box center [271, 144] width 64 height 17
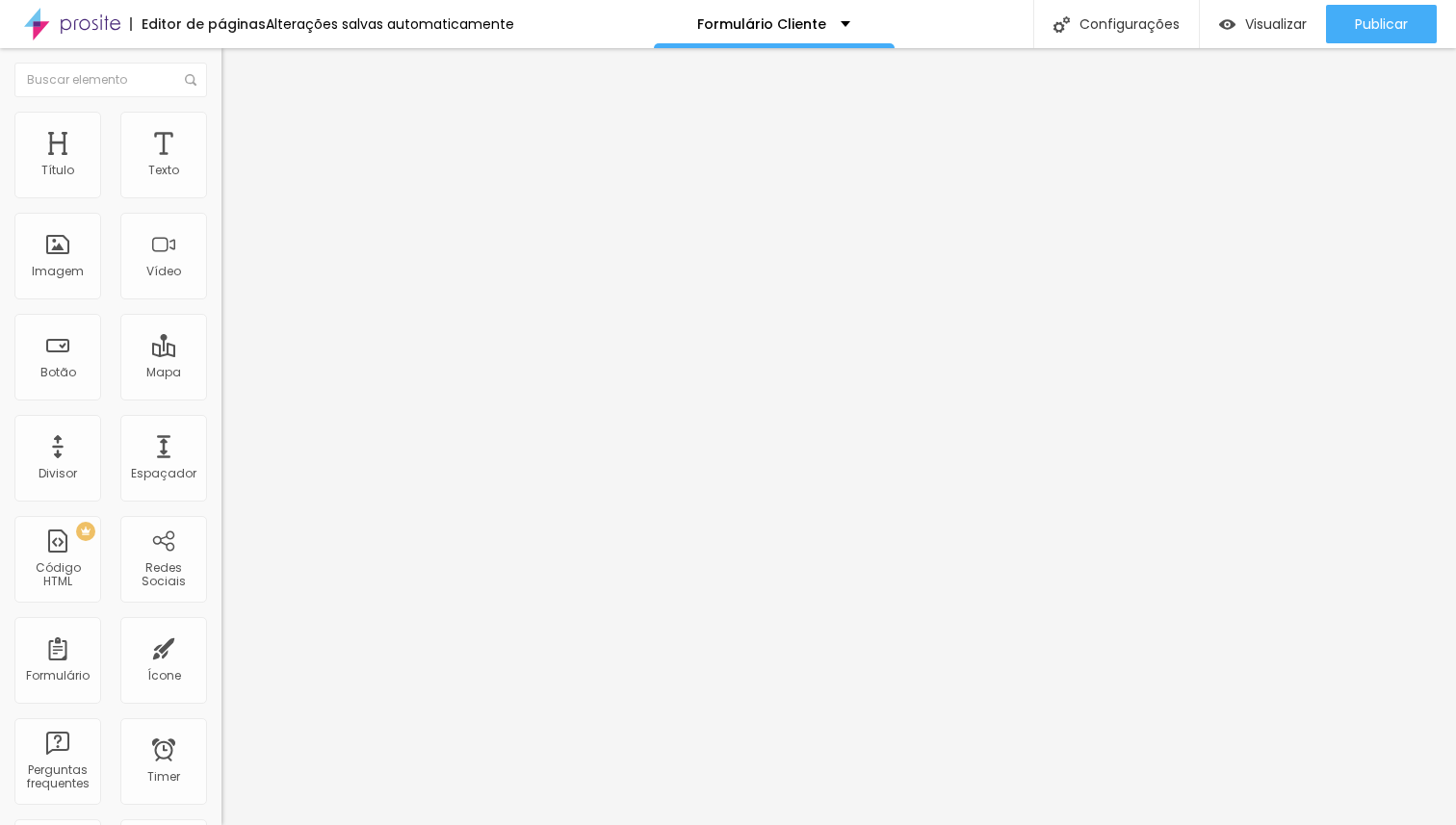
click at [239, 113] on span "Conteúdo" at bounding box center [269, 105] width 60 height 17
click at [239, 132] on span "Estilo" at bounding box center [254, 124] width 30 height 17
click at [221, 123] on li "Estilo" at bounding box center [332, 122] width 221 height 20
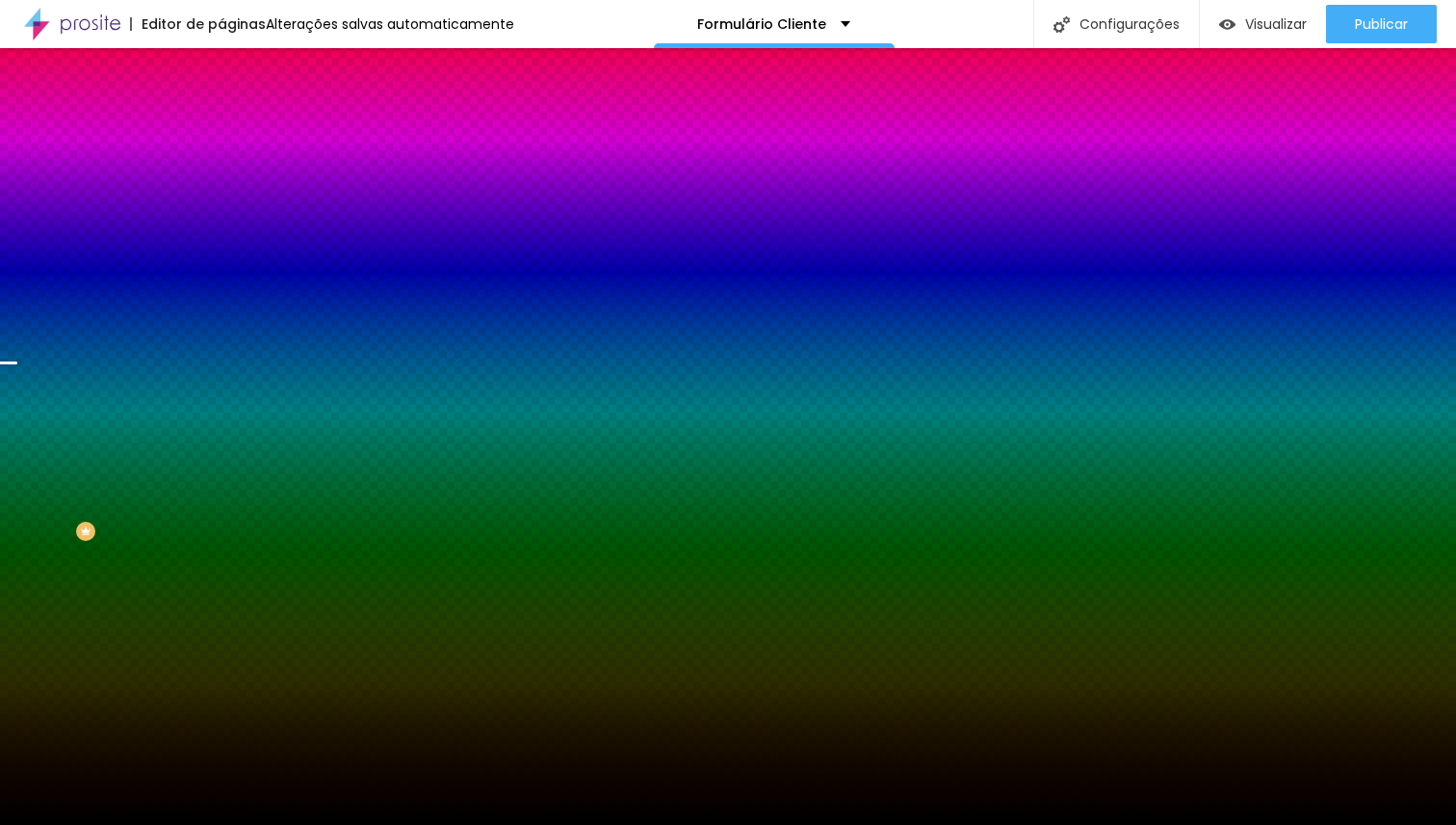
click at [221, 177] on span "Trocar imagem" at bounding box center [273, 168] width 105 height 17
click at [221, 262] on div at bounding box center [332, 262] width 221 height 0
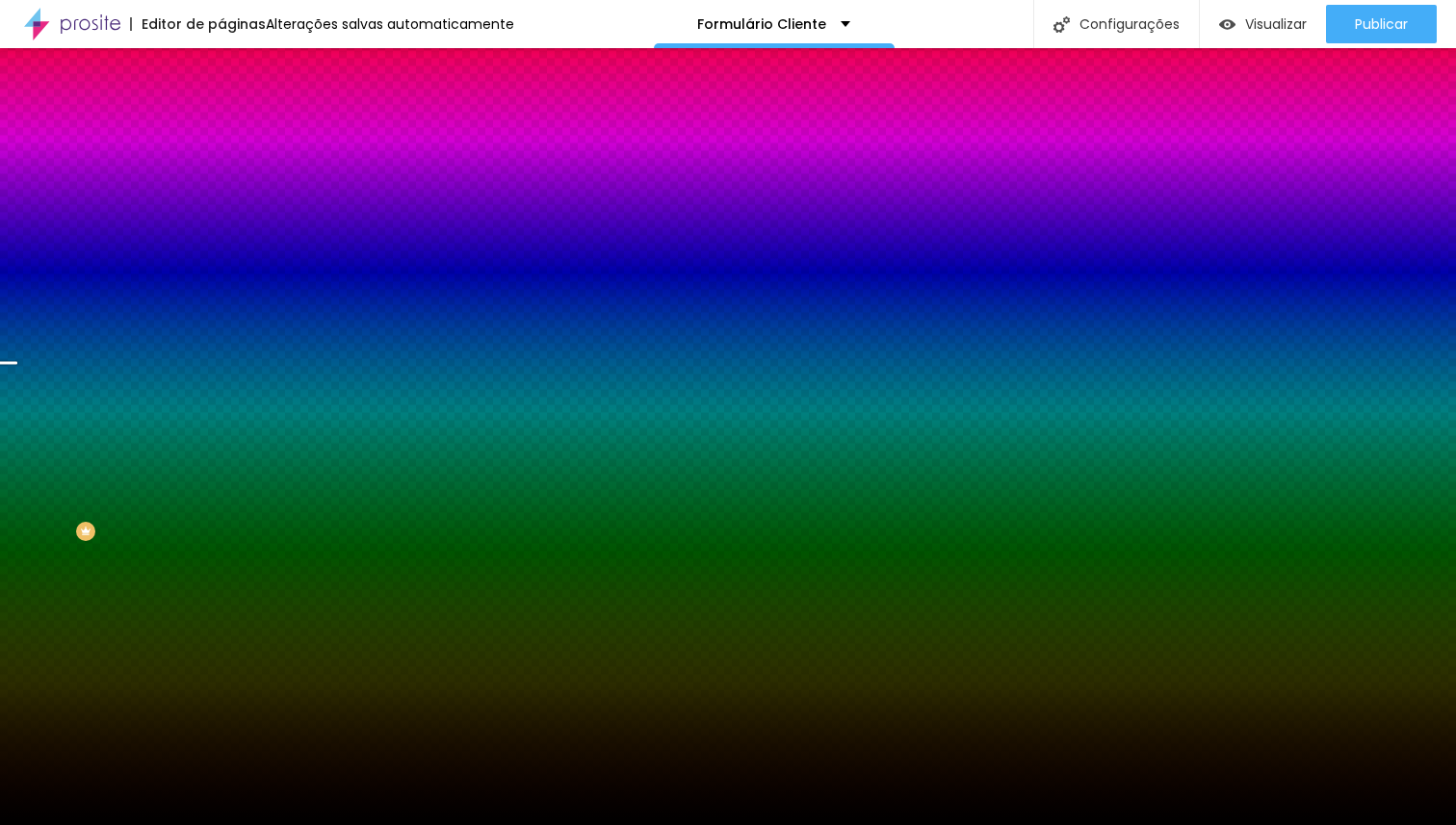
click at [221, 281] on div "Cor de fundo Voltar ao padrão #000000" at bounding box center [332, 255] width 221 height 53
click at [221, 201] on span "Parallax" at bounding box center [245, 192] width 47 height 17
click at [221, 211] on span "Nenhum" at bounding box center [246, 204] width 50 height 17
click at [221, 228] on div "Parallax" at bounding box center [332, 222] width 221 height 12
click at [239, 139] on span "Avançado" at bounding box center [271, 144] width 64 height 17
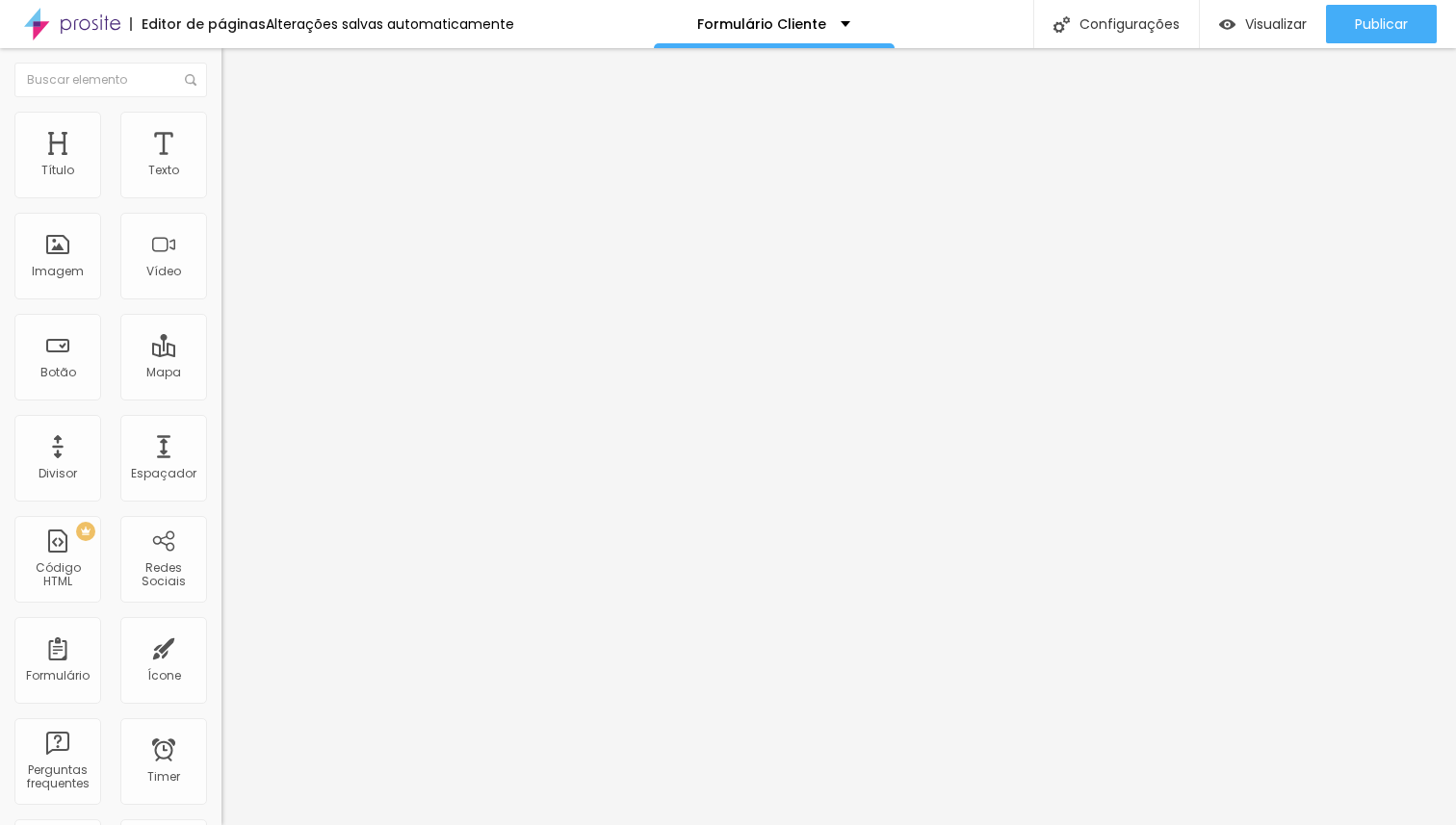
drag, startPoint x: 160, startPoint y: 189, endPoint x: 312, endPoint y: 215, distance: 154.2
click at [312, 374] on input "range" at bounding box center [283, 382] width 124 height 16
click at [239, 133] on span "Estilo" at bounding box center [254, 124] width 30 height 17
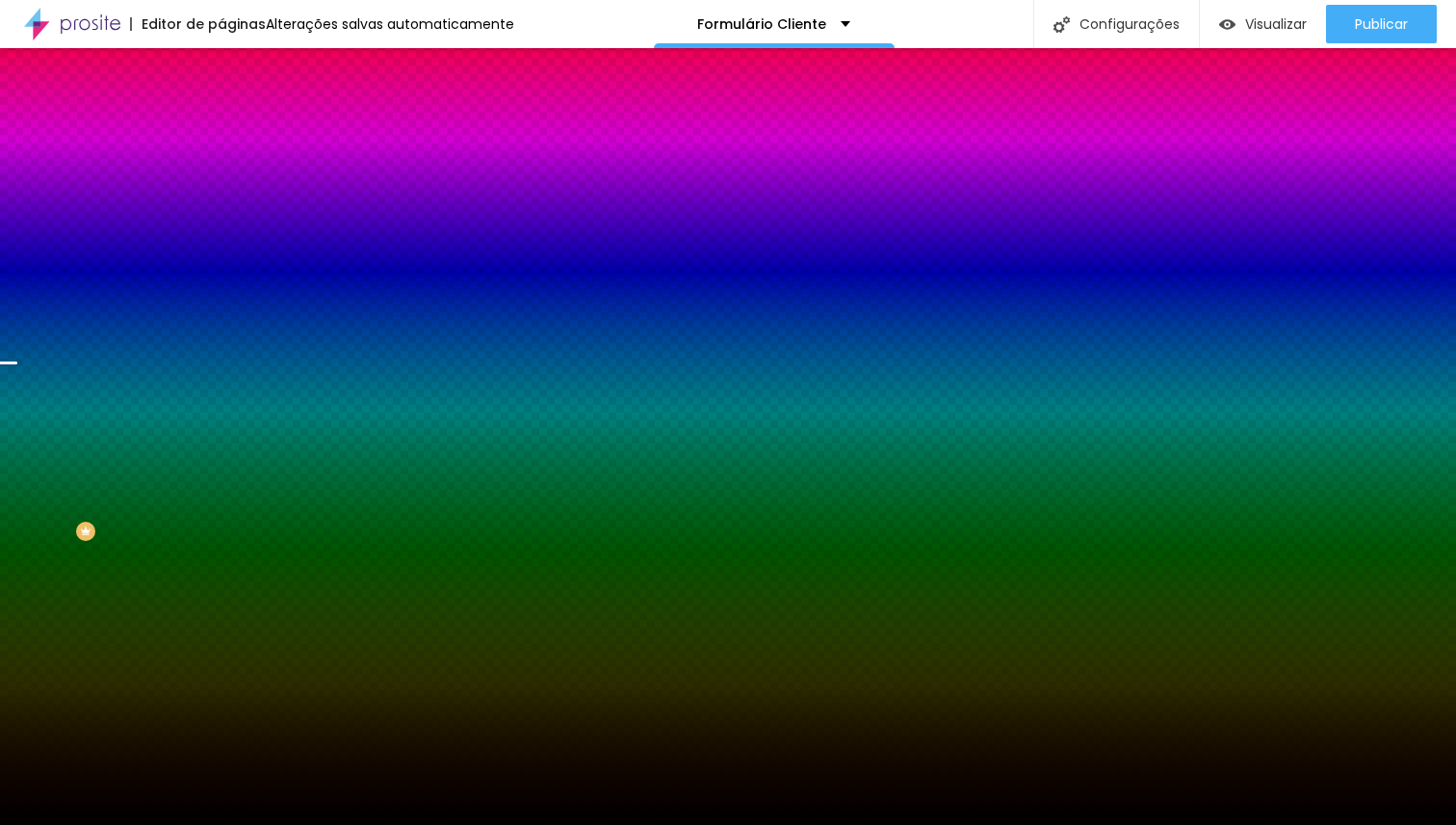
click at [221, 177] on span "Trocar imagem" at bounding box center [273, 168] width 105 height 17
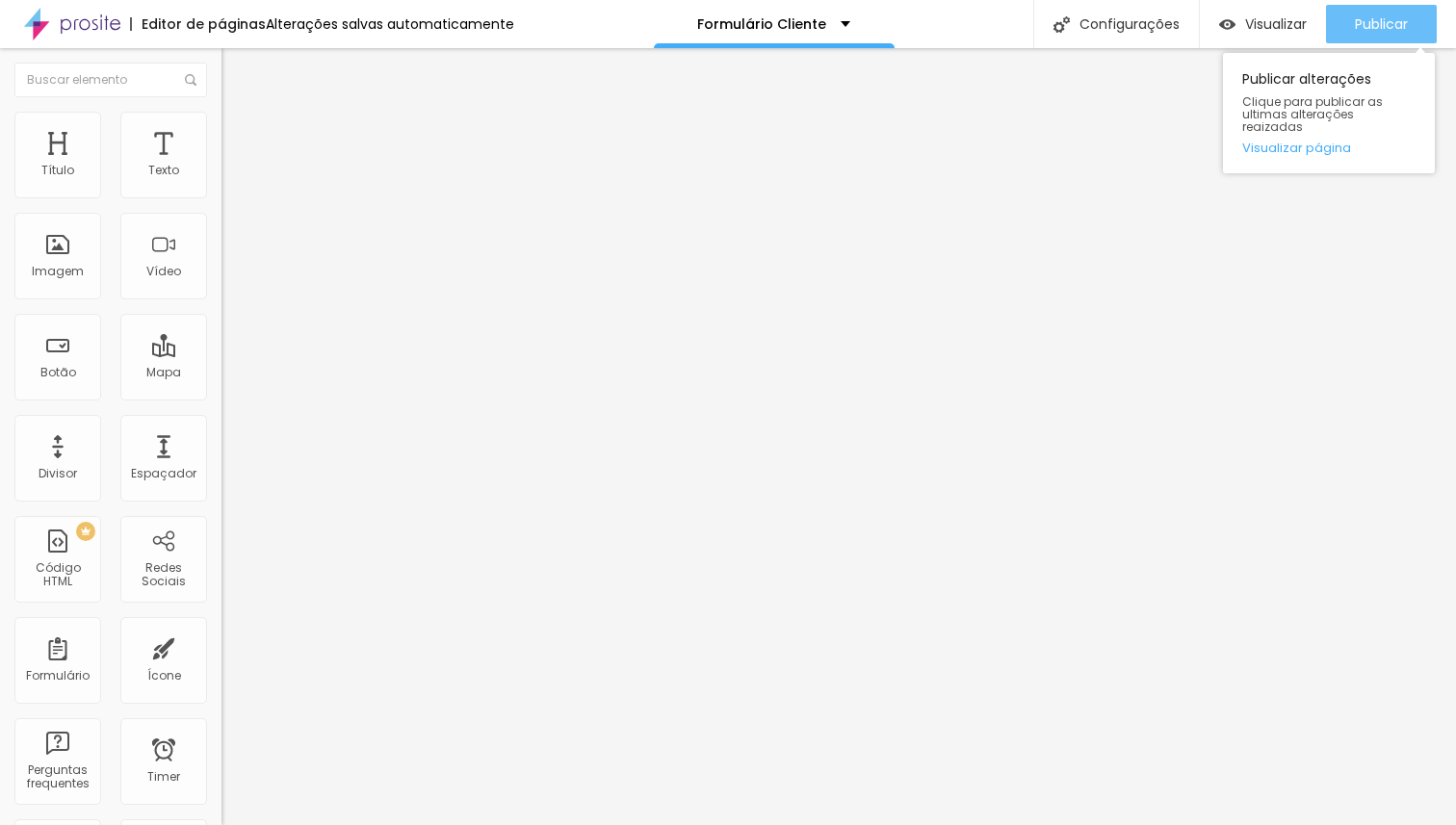
click at [1351, 29] on button "Publicar" at bounding box center [1381, 24] width 111 height 38
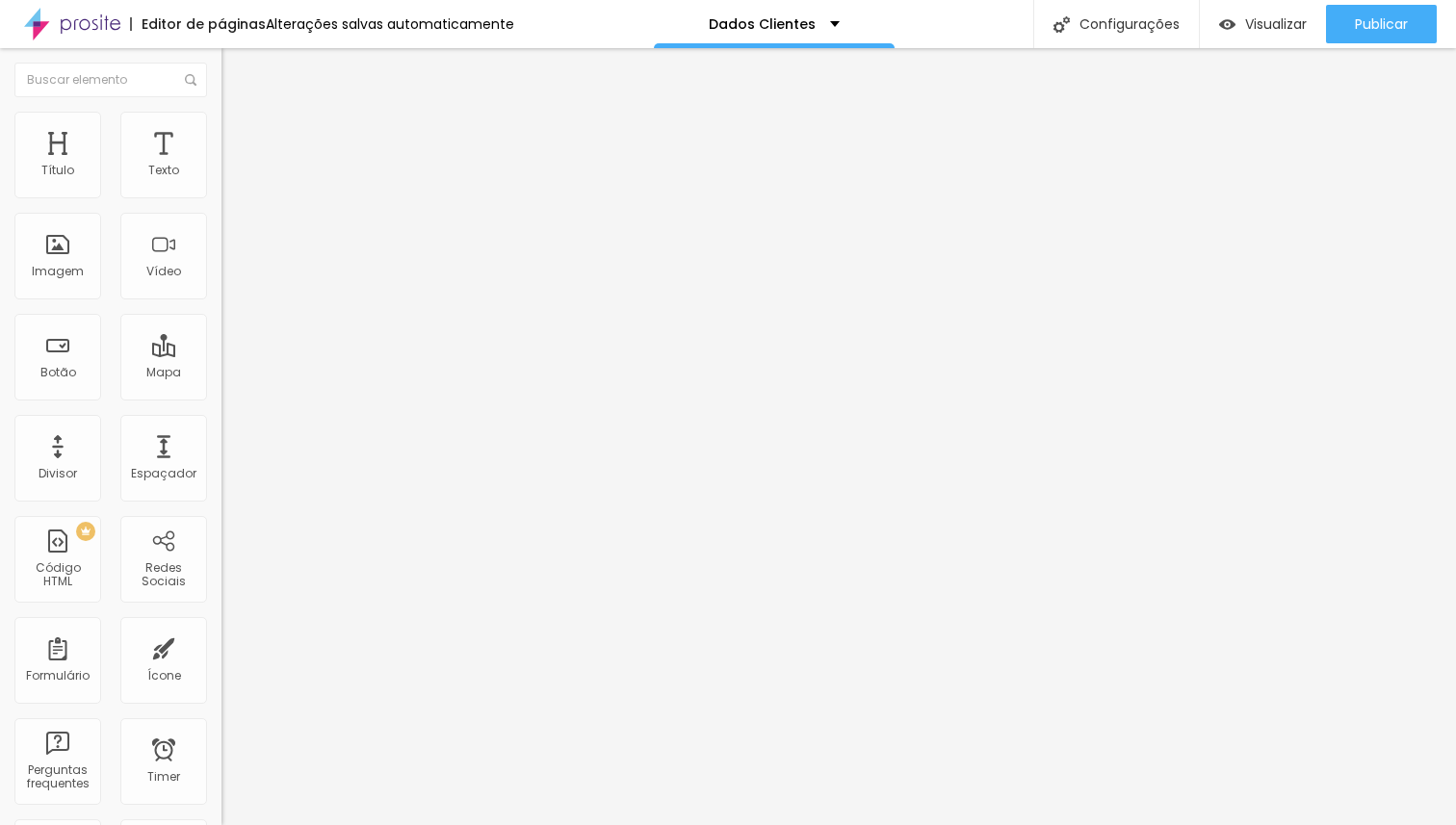
click at [221, 195] on img at bounding box center [227, 201] width 12 height 12
click at [239, 133] on span "Estilo" at bounding box center [254, 124] width 30 height 17
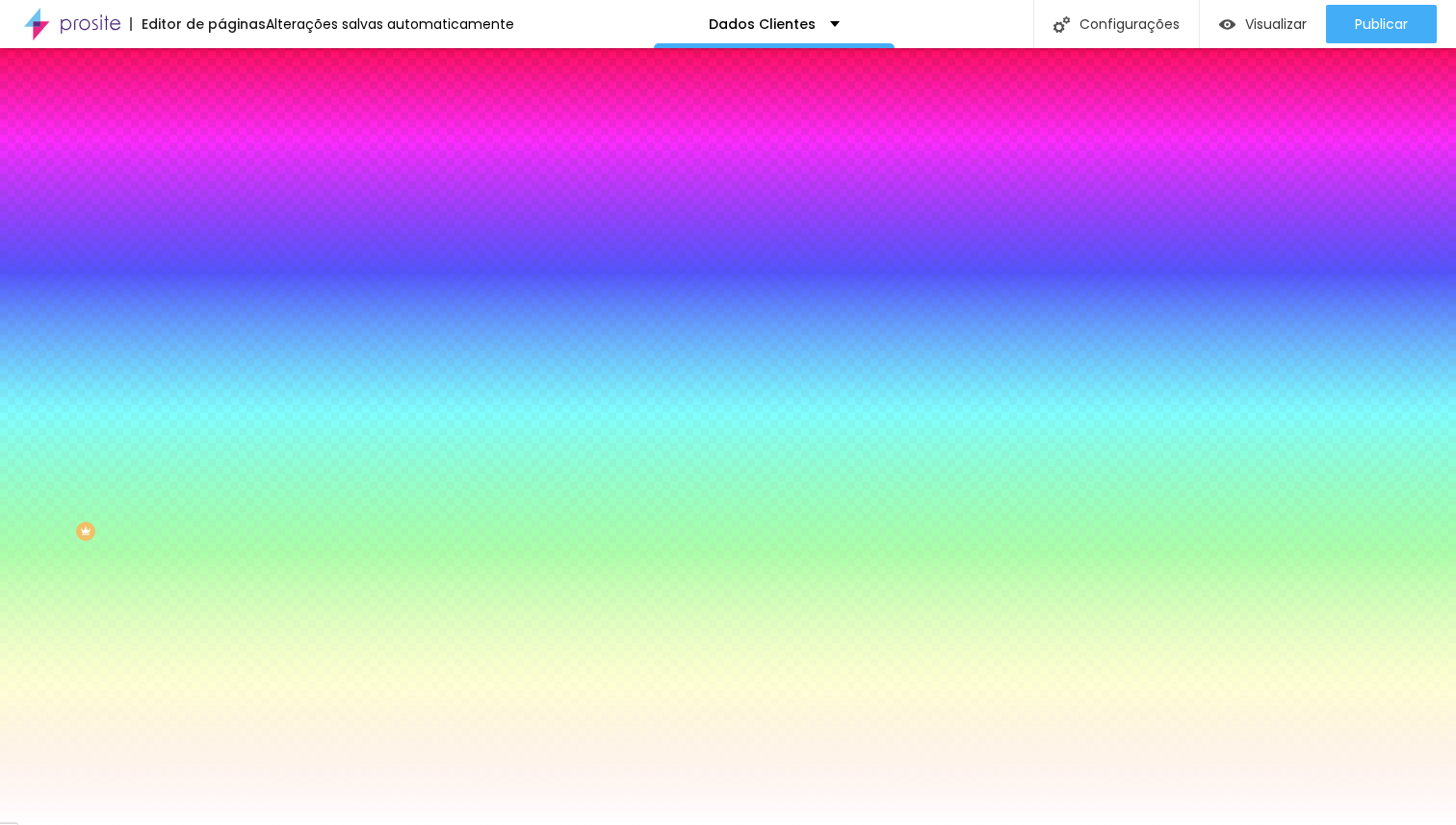
click at [236, 76] on div "Editar Formulário" at bounding box center [307, 71] width 143 height 16
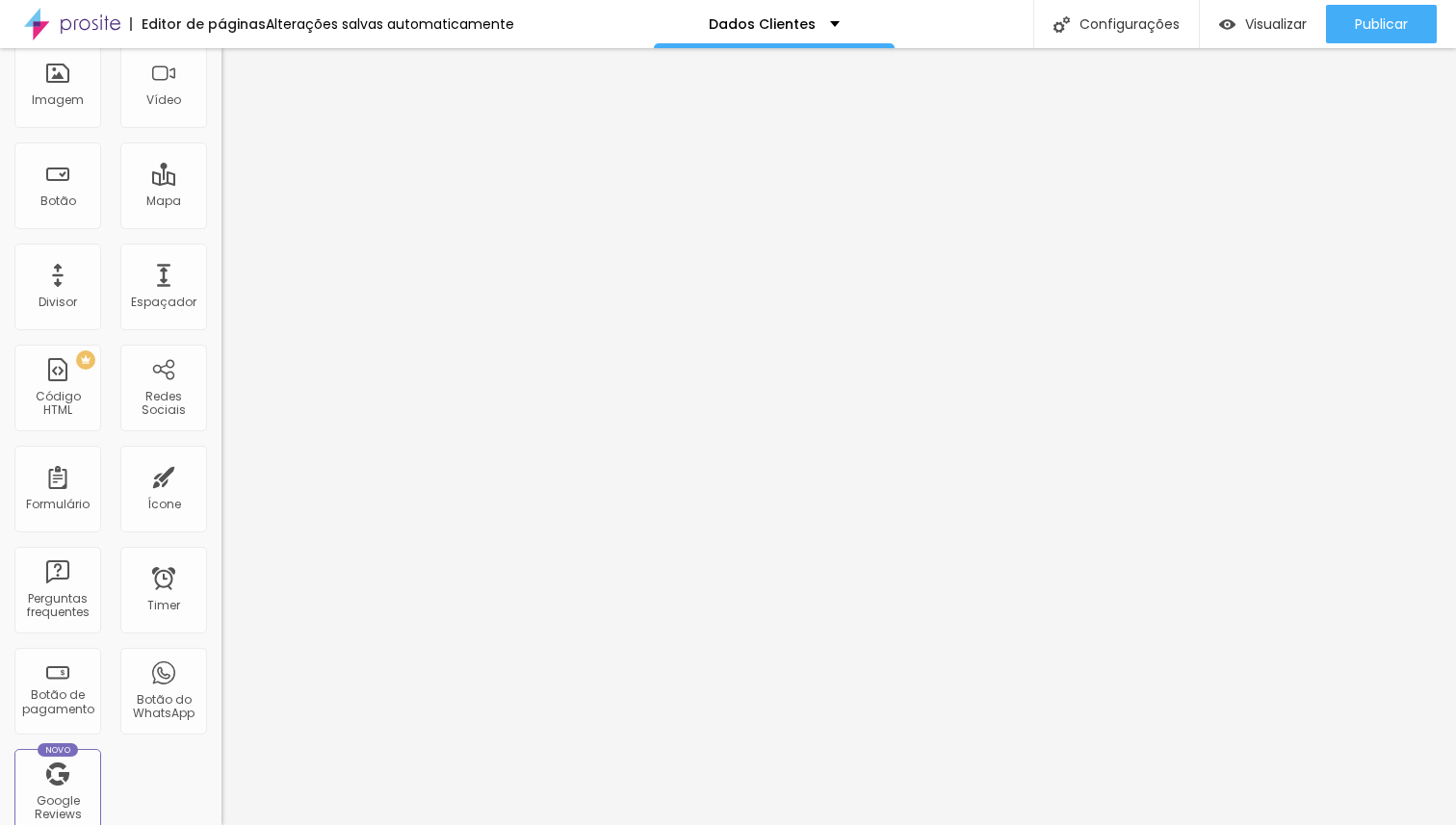
scroll to position [180, 0]
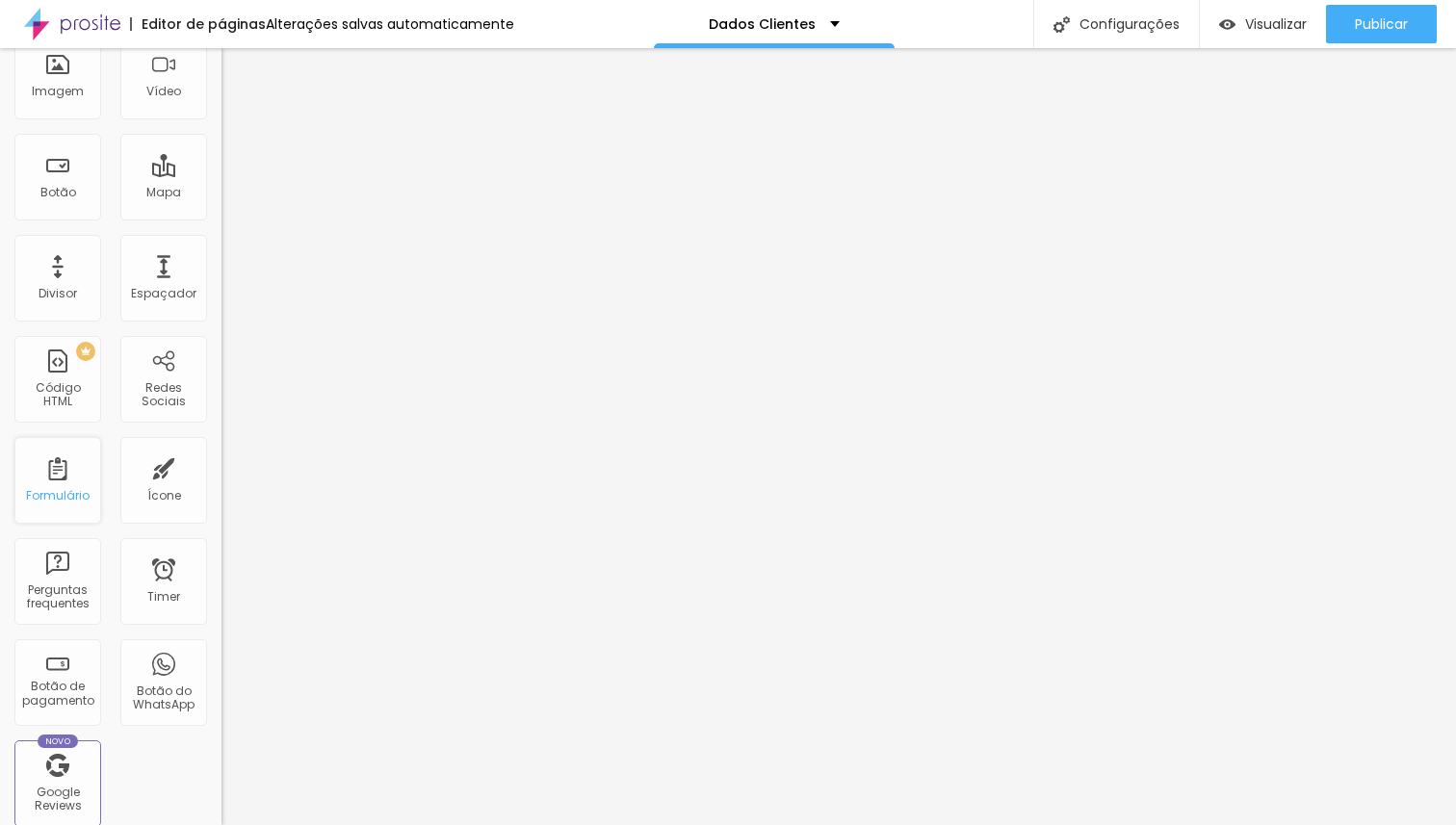
click at [53, 465] on div "Formulário" at bounding box center [58, 480] width 87 height 87
click at [64, 489] on div "Formulário" at bounding box center [57, 496] width 64 height 14
click at [63, 483] on div "Formulário" at bounding box center [58, 480] width 87 height 87
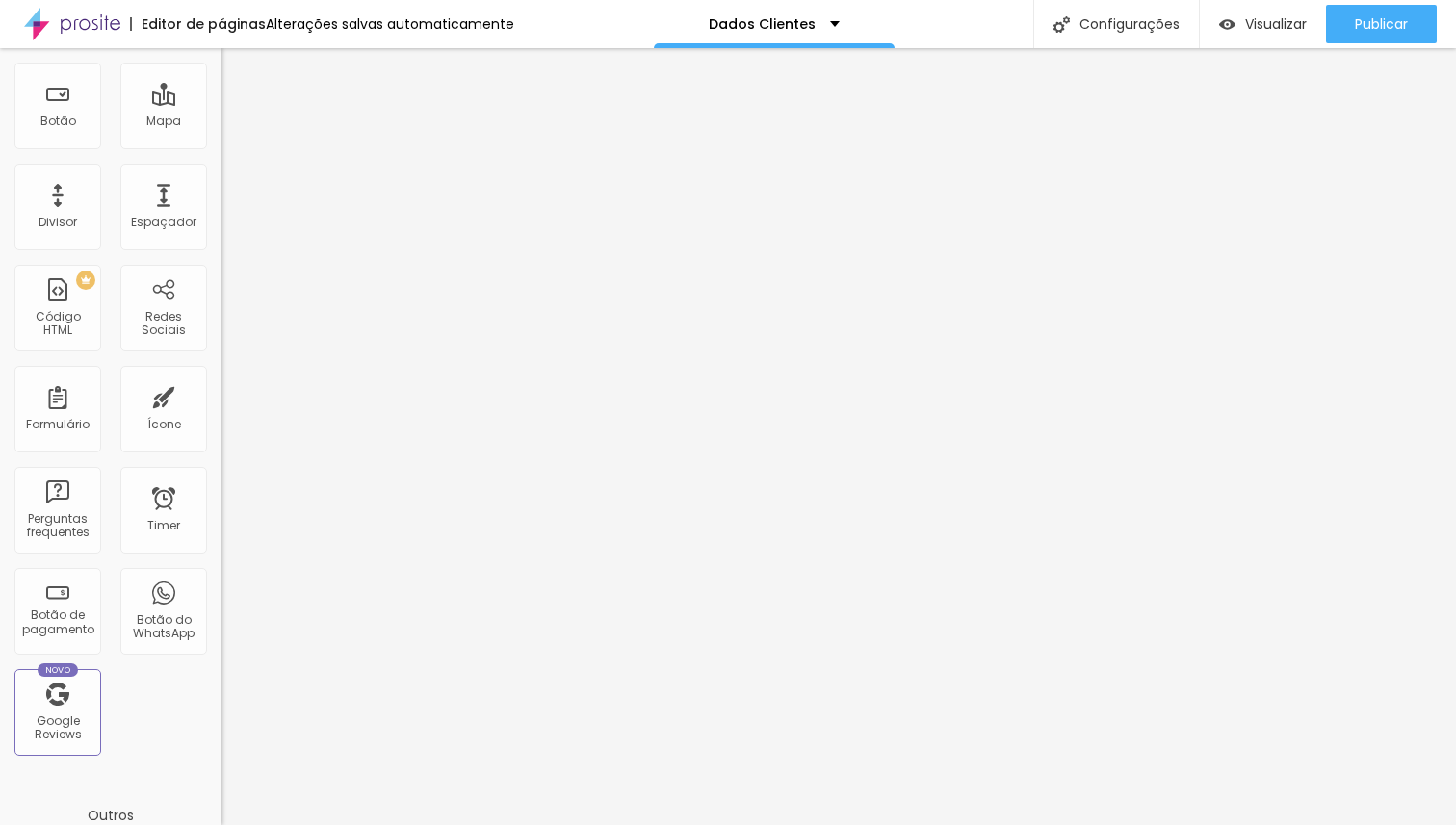
scroll to position [0, 0]
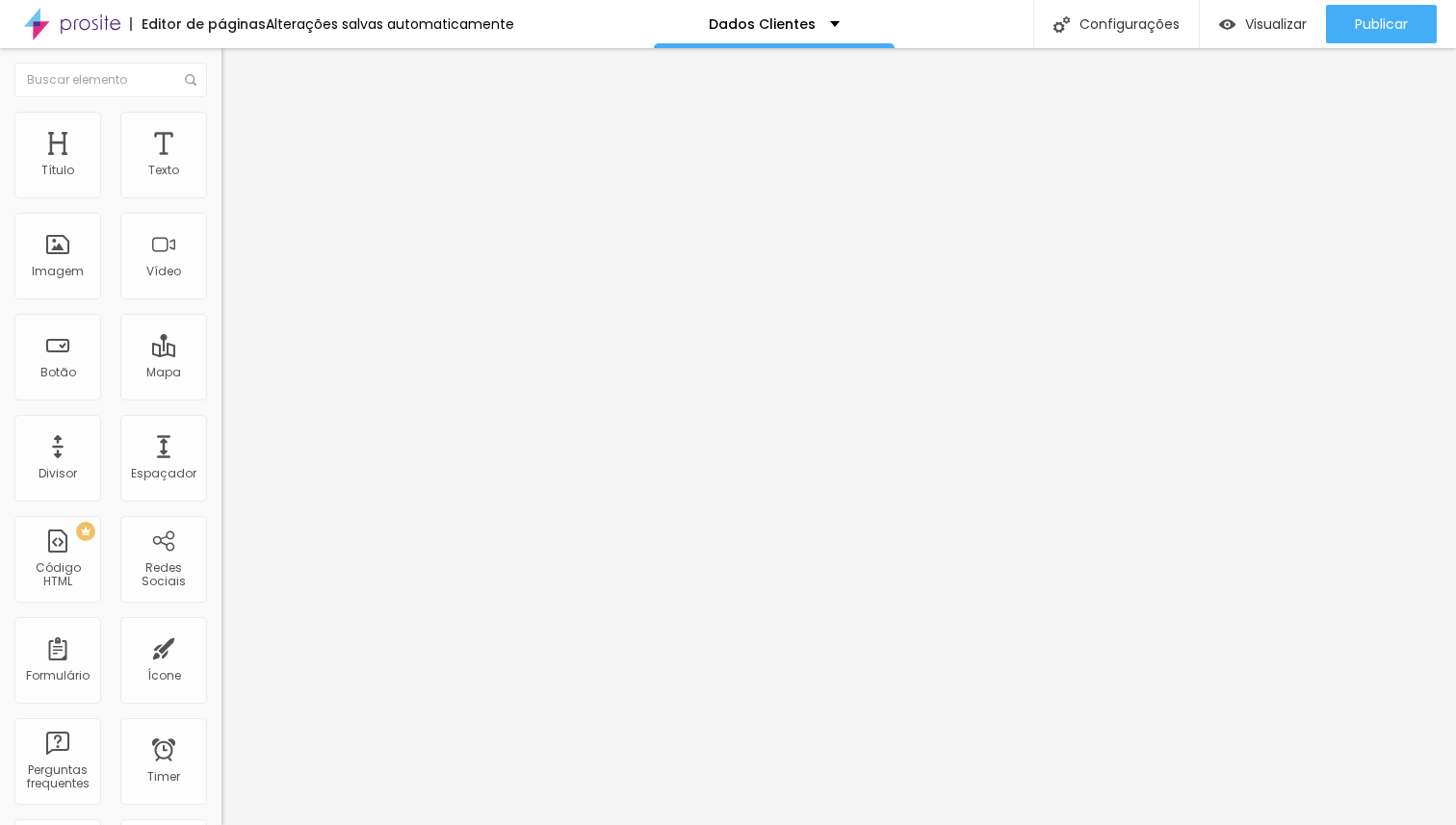
click at [221, 131] on li "Avançado" at bounding box center [332, 141] width 221 height 20
click at [239, 133] on span "Estilo" at bounding box center [254, 124] width 30 height 17
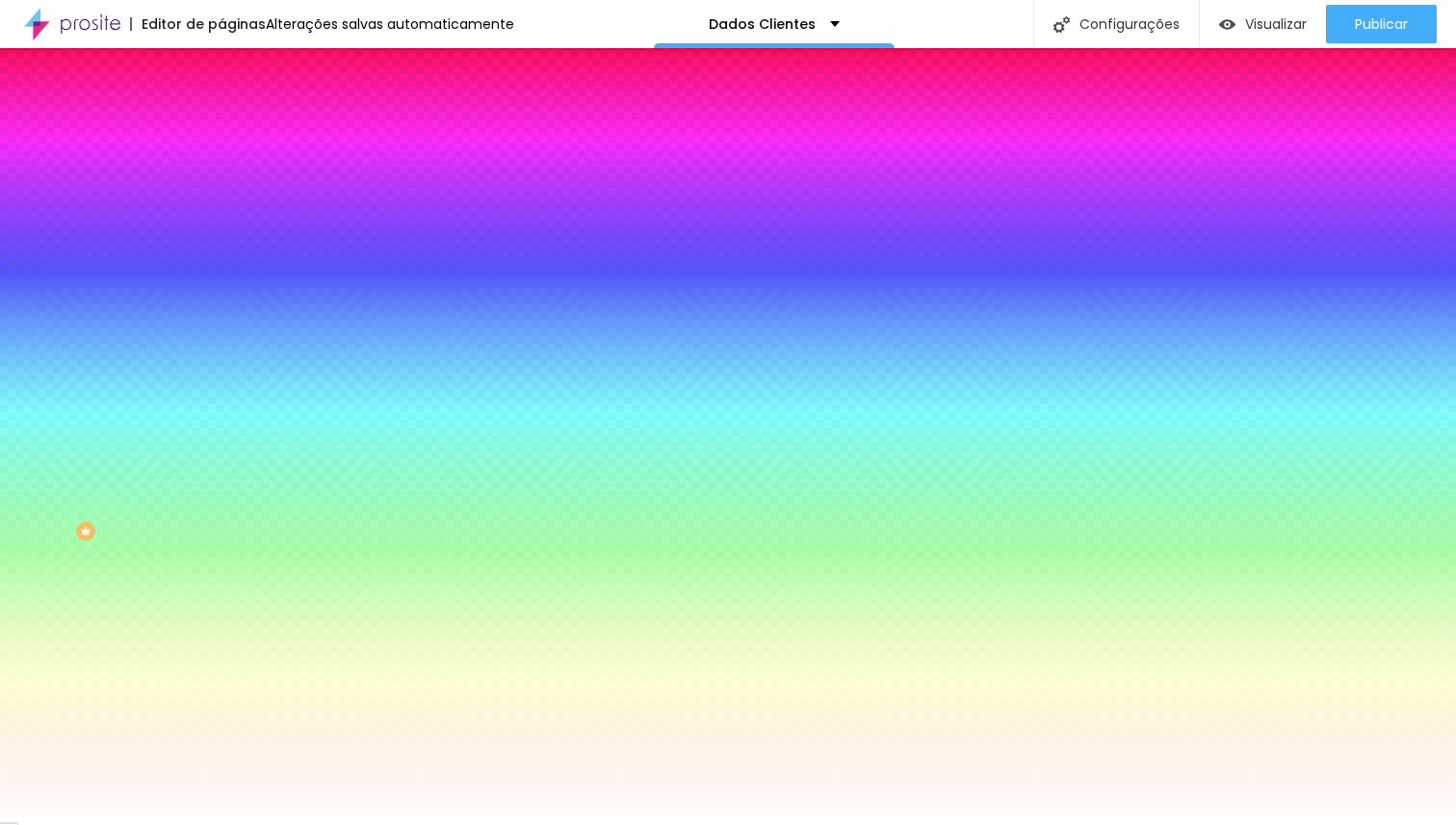
click at [231, 319] on icon "button" at bounding box center [235, 323] width 8 height 8
drag, startPoint x: 315, startPoint y: 442, endPoint x: 410, endPoint y: 440, distance: 95.0
click at [410, 440] on body "Editor de páginas Alterações salvas automaticamente Dados Clientes Configuraçõe…" at bounding box center [728, 412] width 1456 height 825
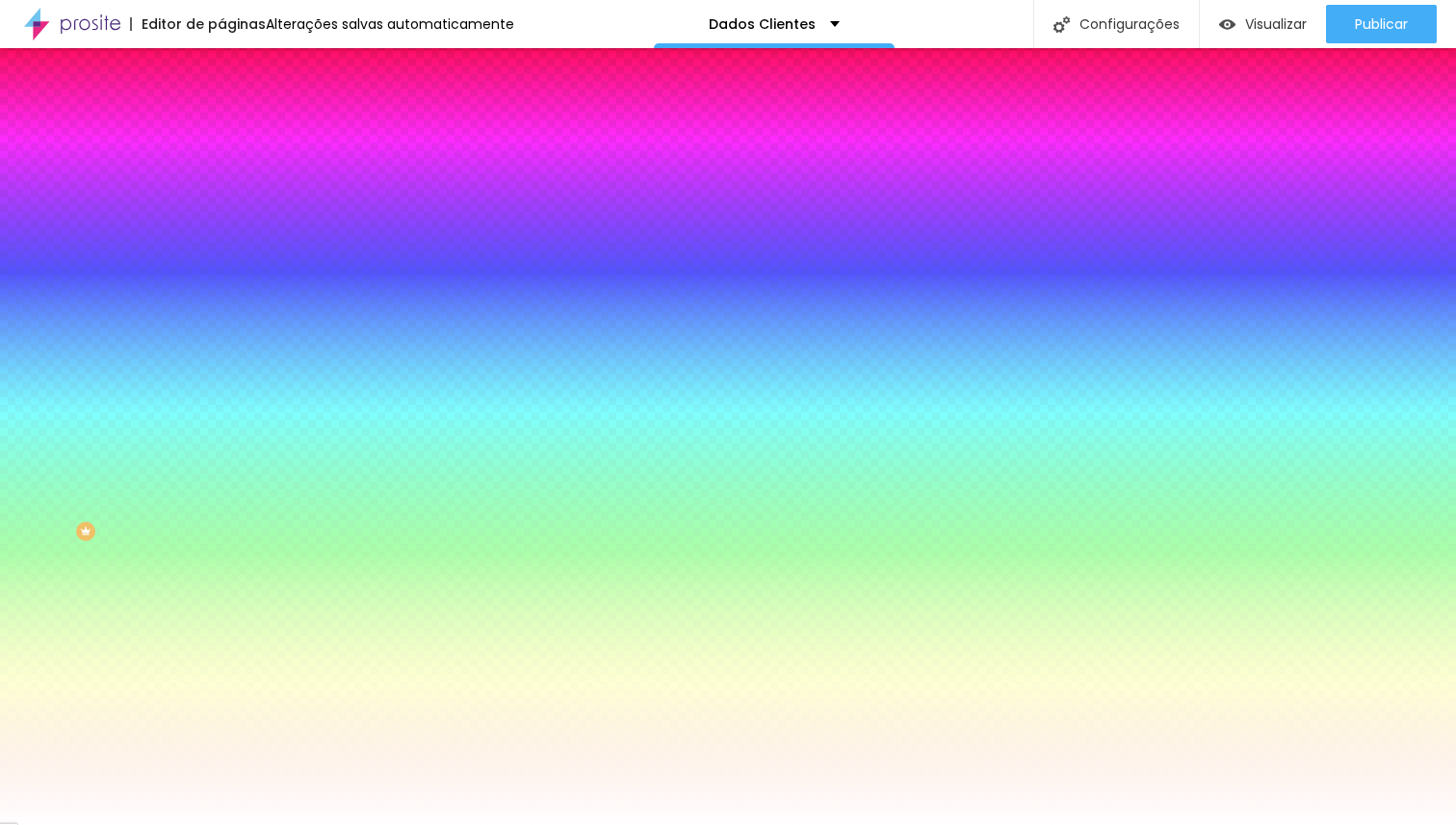
type input "-4"
type input "1"
type input "-7"
type input "0"
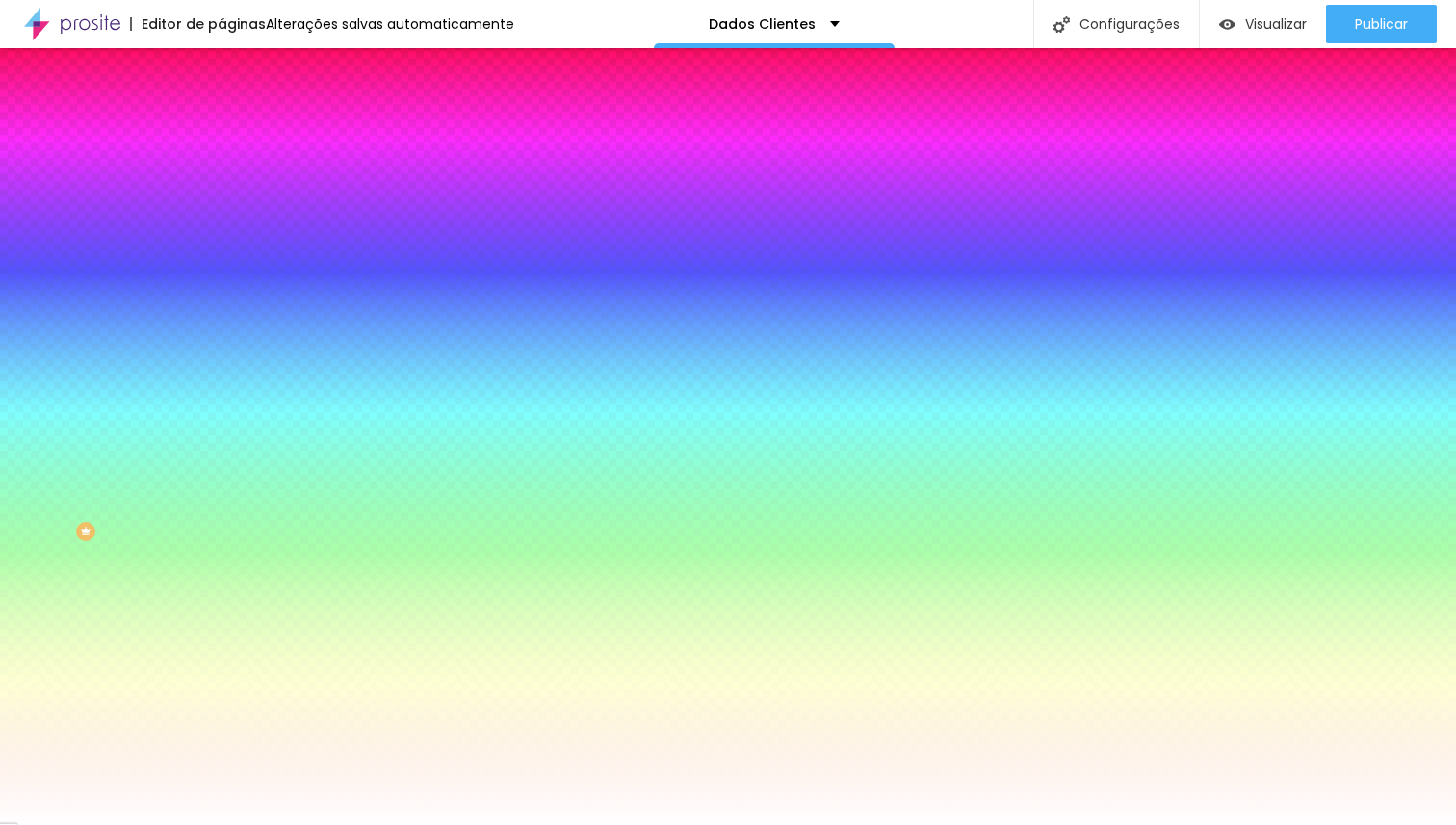
type input "-12"
type input "-1"
type input "-25"
type input "0"
type input "-10"
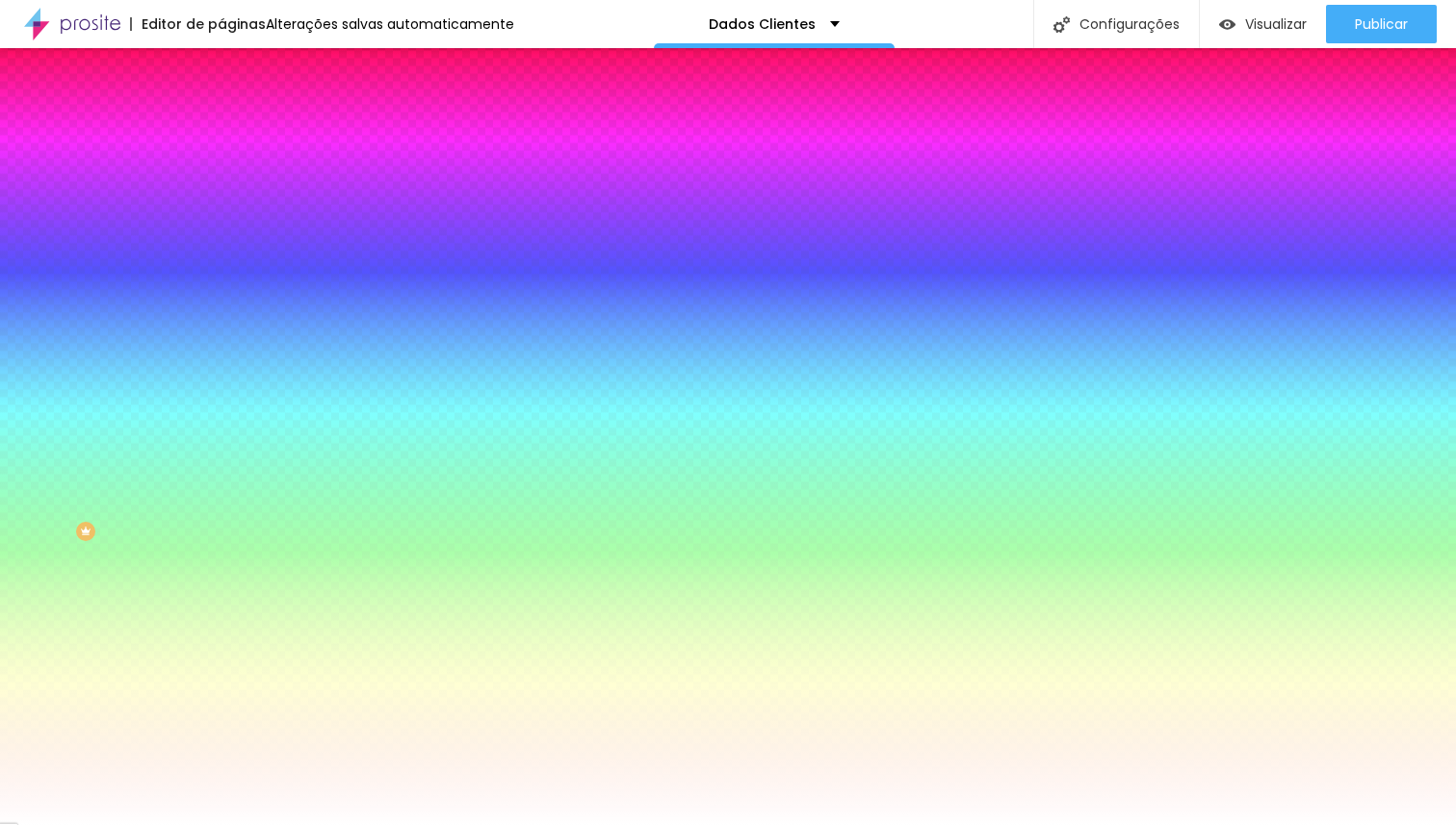
type input "-1"
type input "9"
type input "1"
type input "8"
type input "3"
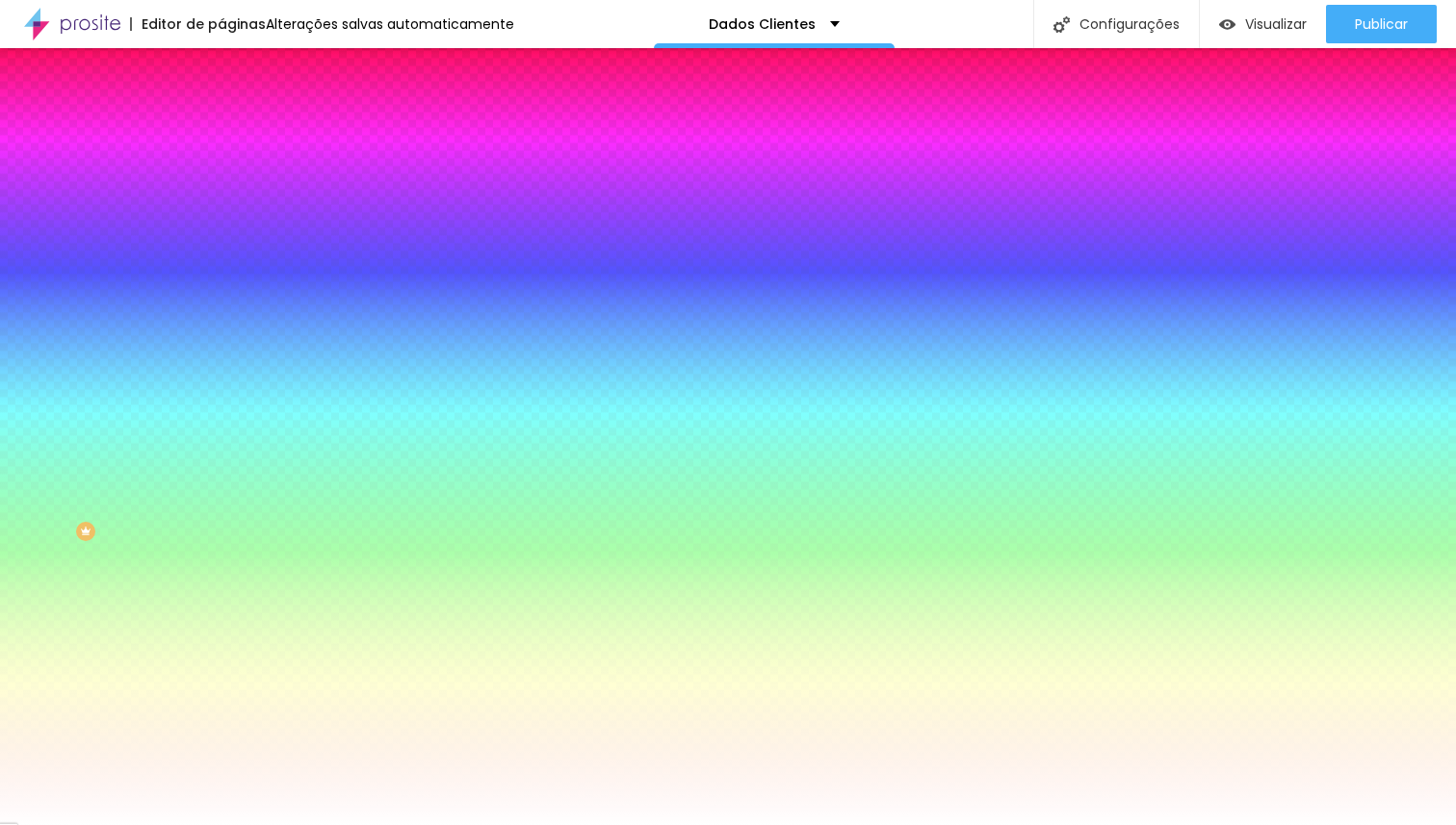
type input "6"
type input "4"
type input "3"
type input "5"
type input "-1"
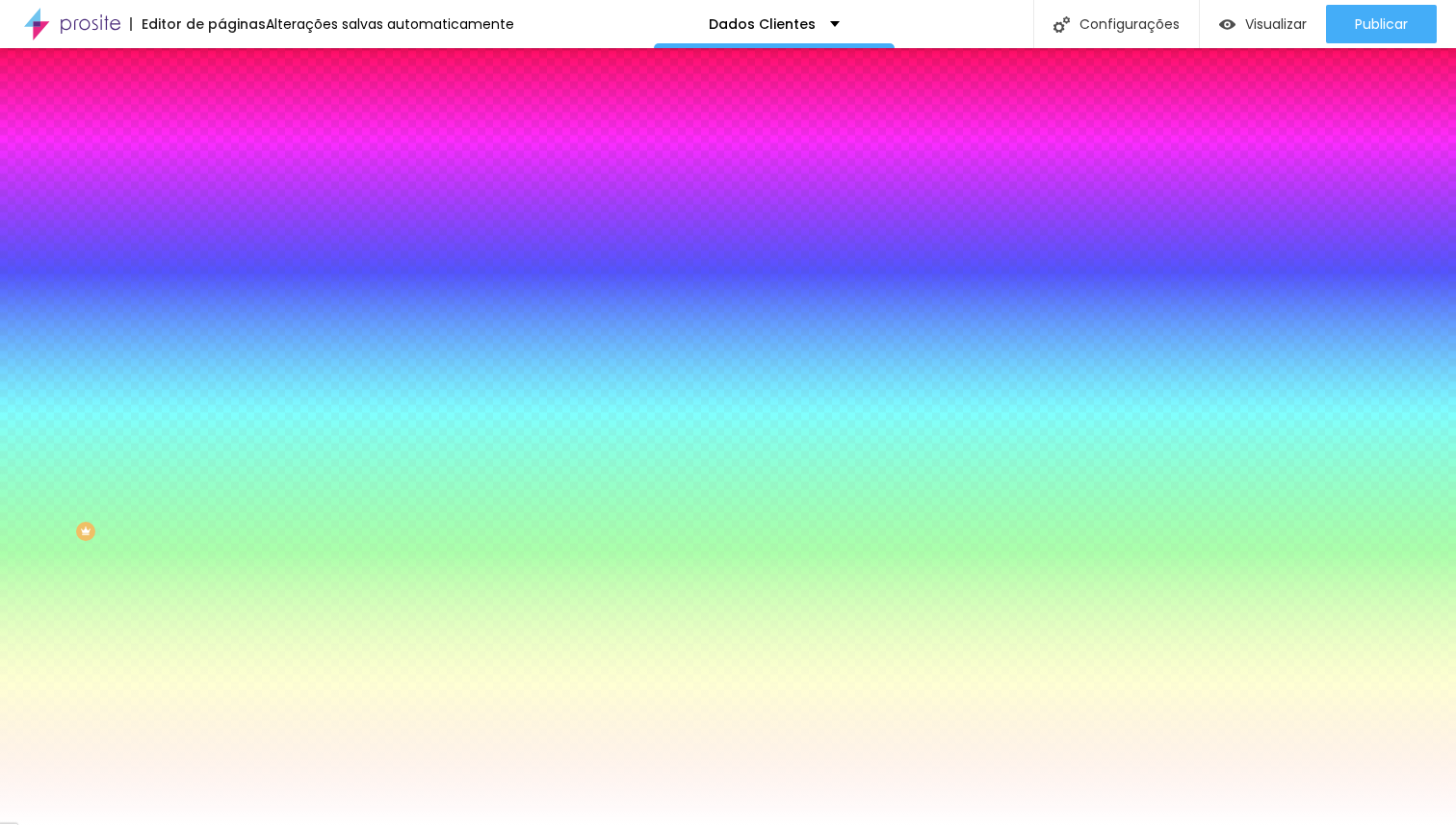
type input "-1"
type input "0"
type input "-2"
type input "0"
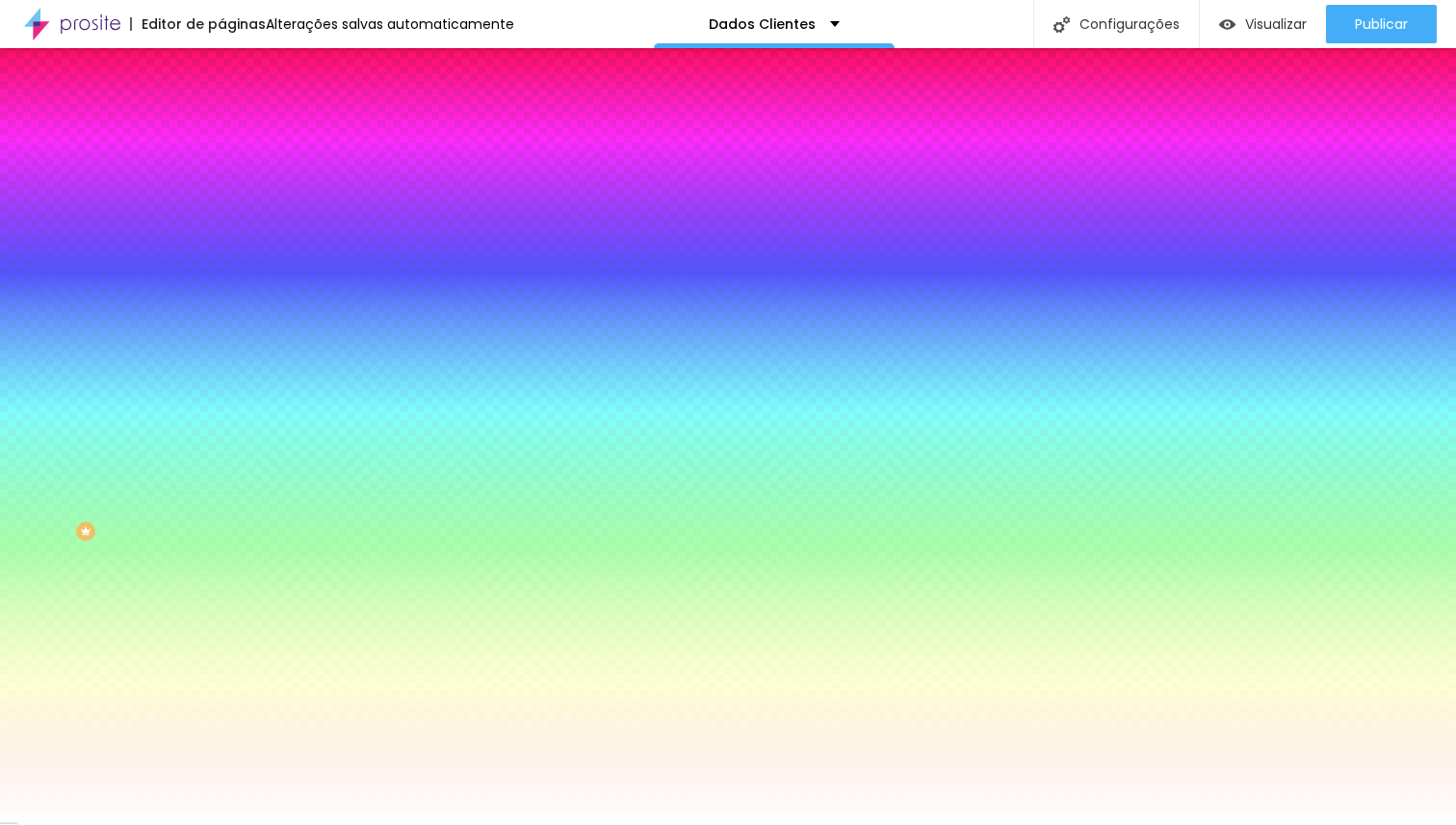
type input "7"
type input "11"
type input "15"
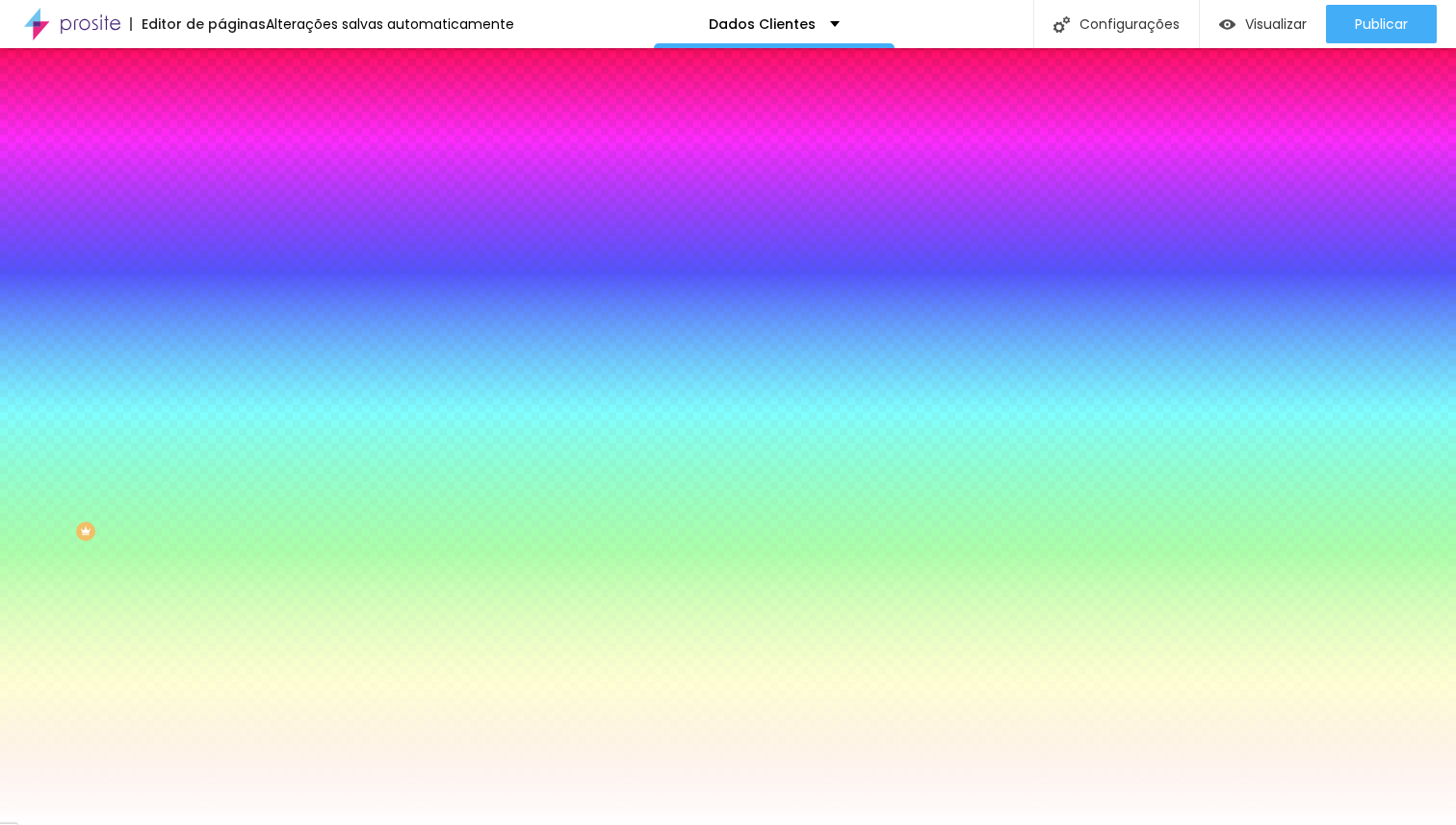
type input "15"
type input "24"
type input "54"
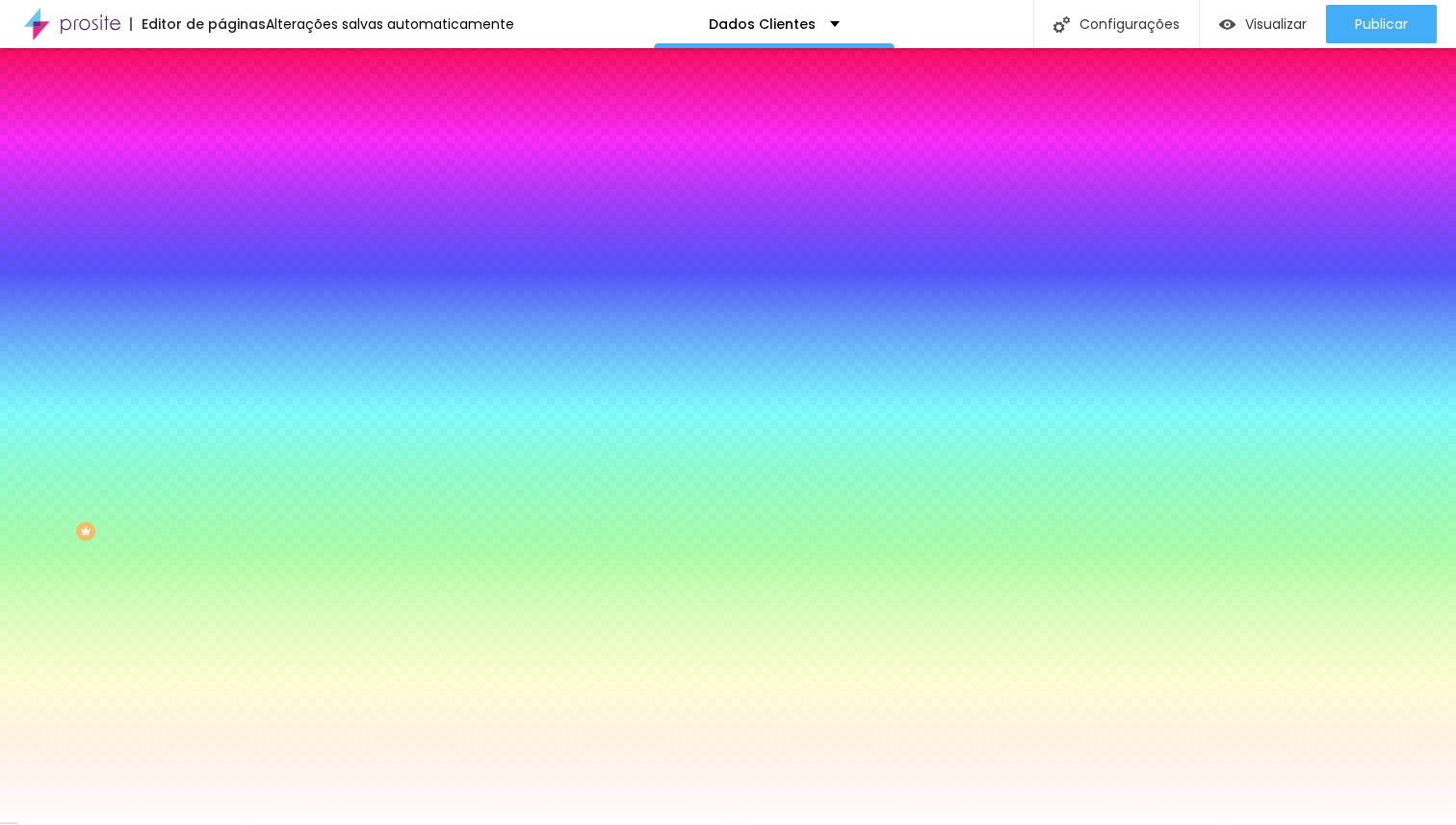
type input "76"
type input "98"
type input "100"
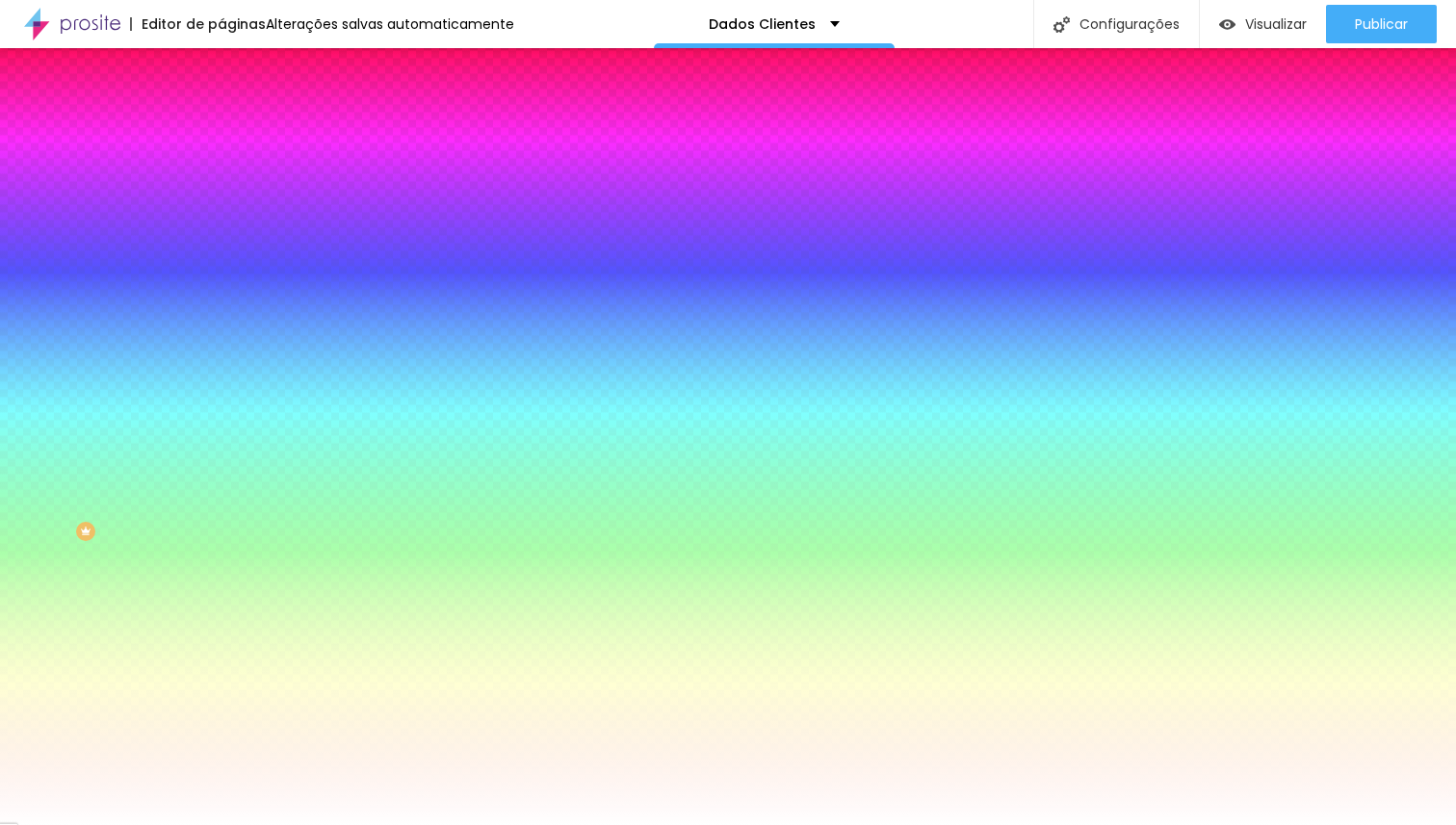
type input "100"
type input "0"
drag, startPoint x: 317, startPoint y: 557, endPoint x: 202, endPoint y: 544, distance: 115.7
type input "0"
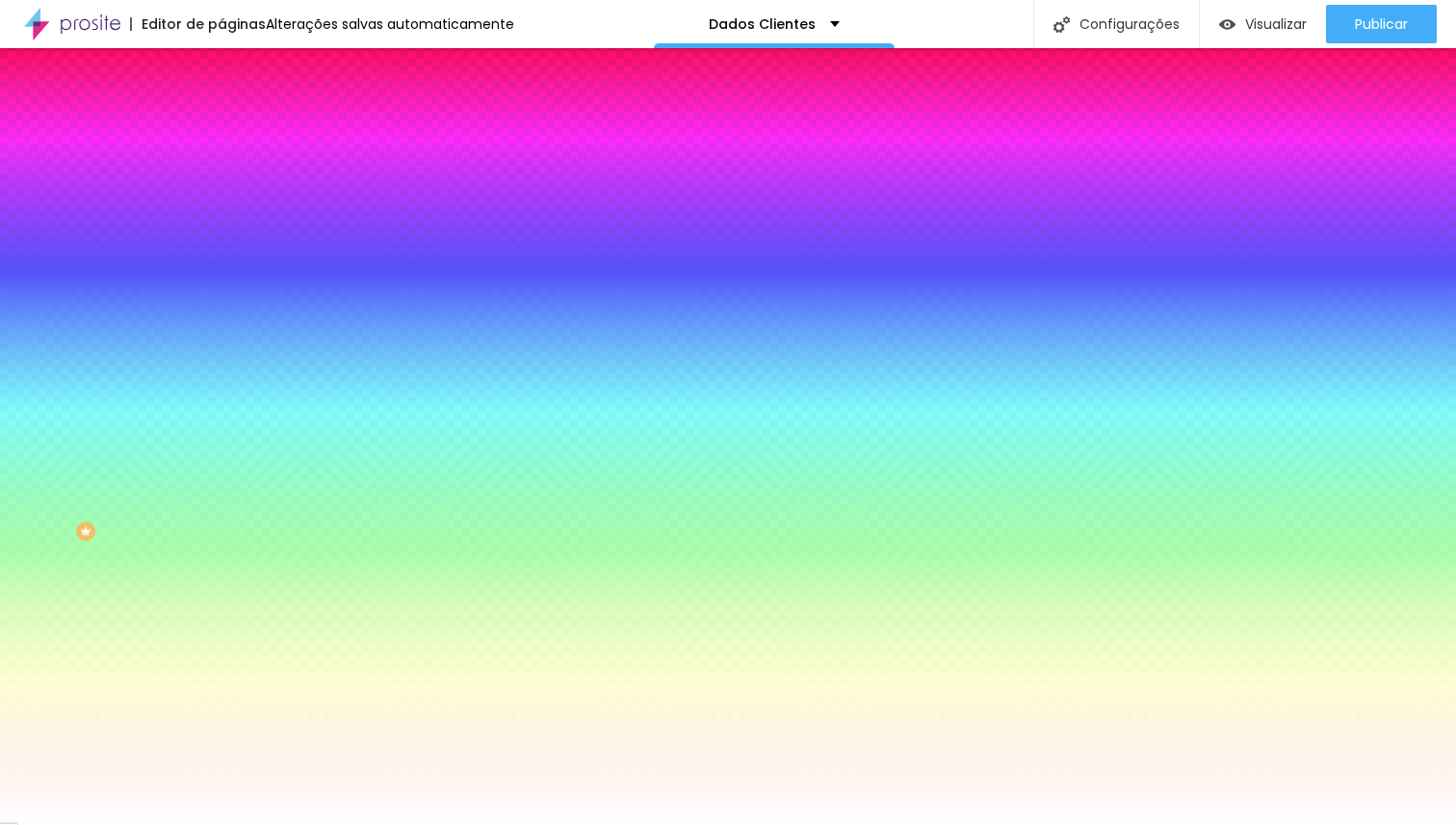
drag, startPoint x: 316, startPoint y: 442, endPoint x: 383, endPoint y: 447, distance: 67.2
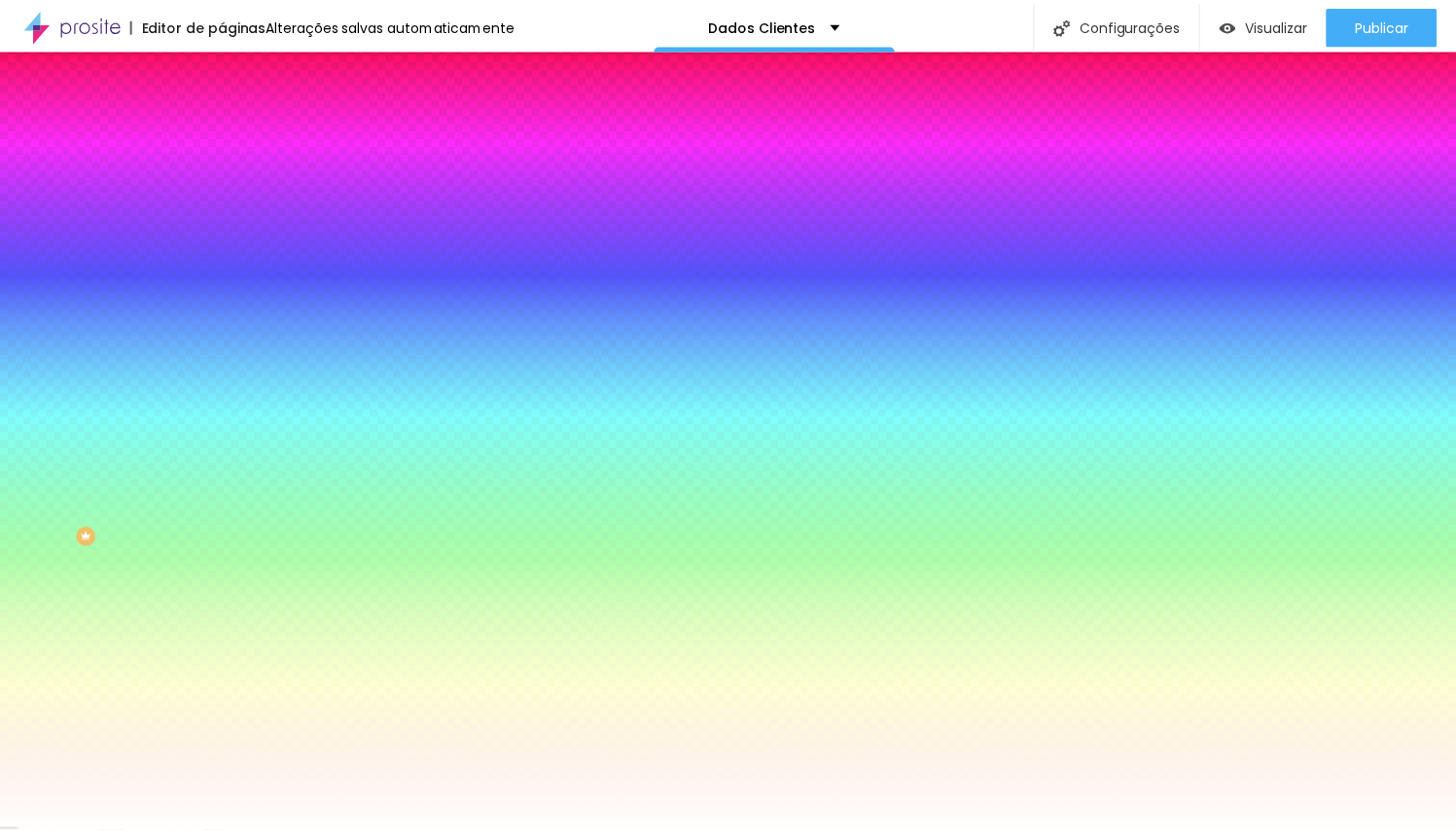
scroll to position [0, 0]
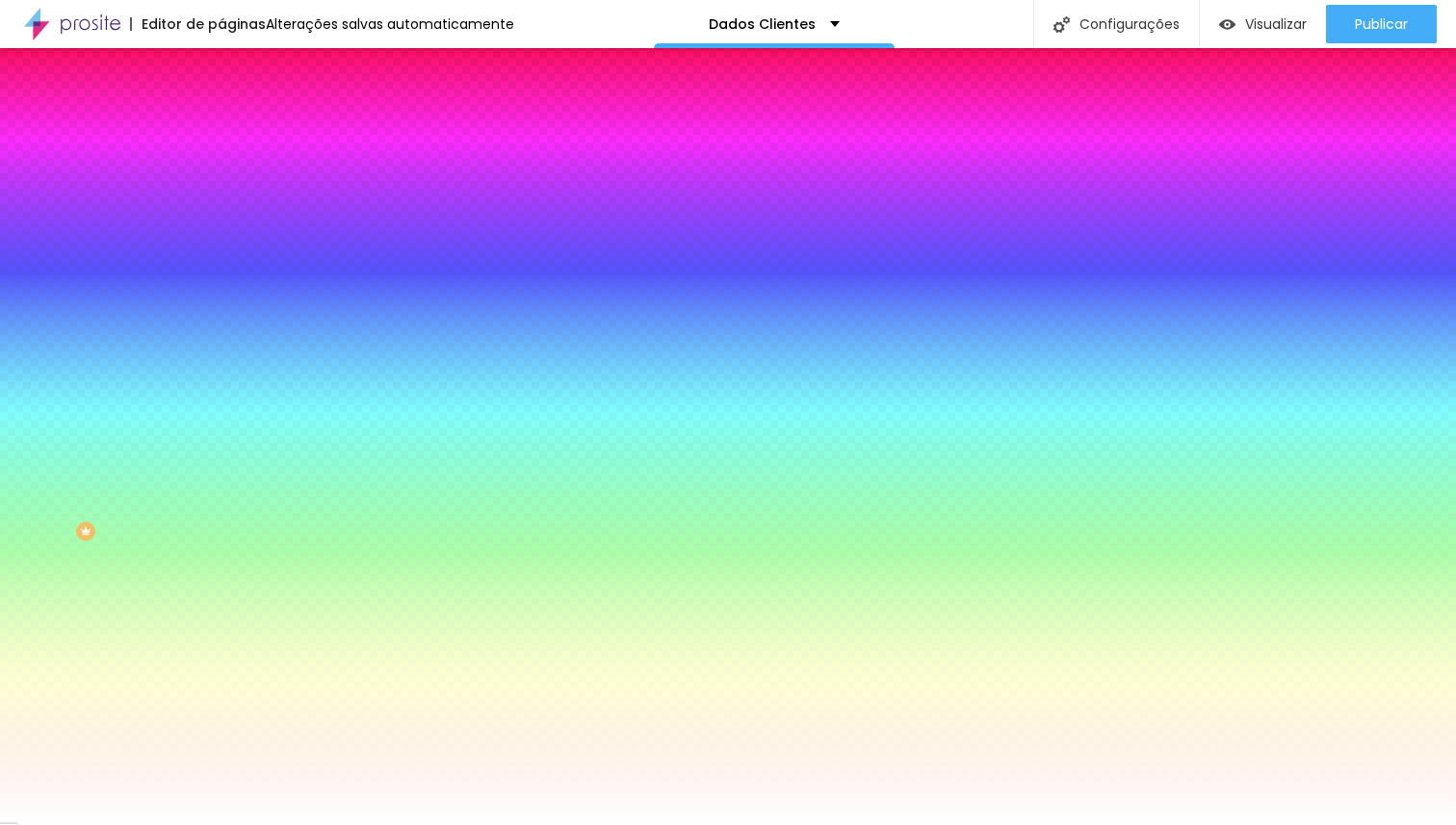
paste input "03C3B"
type input "#03C3B"
click at [241, 824] on div at bounding box center [728, 825] width 1456 height 0
click at [239, 113] on span "Conteúdo" at bounding box center [269, 105] width 60 height 17
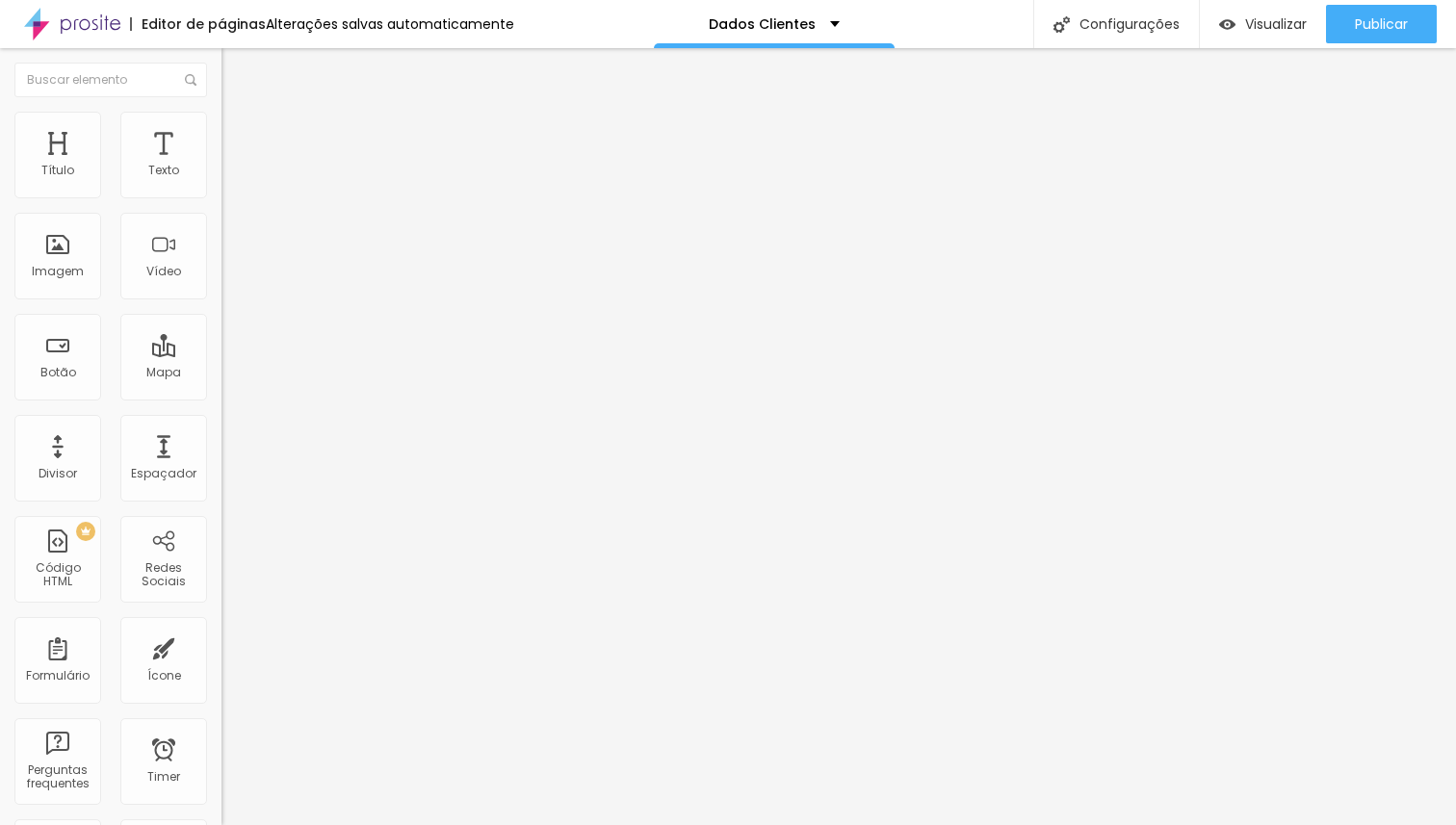
click at [221, 131] on li "Avançado" at bounding box center [332, 141] width 221 height 20
click at [239, 133] on span "Estilo" at bounding box center [254, 124] width 30 height 17
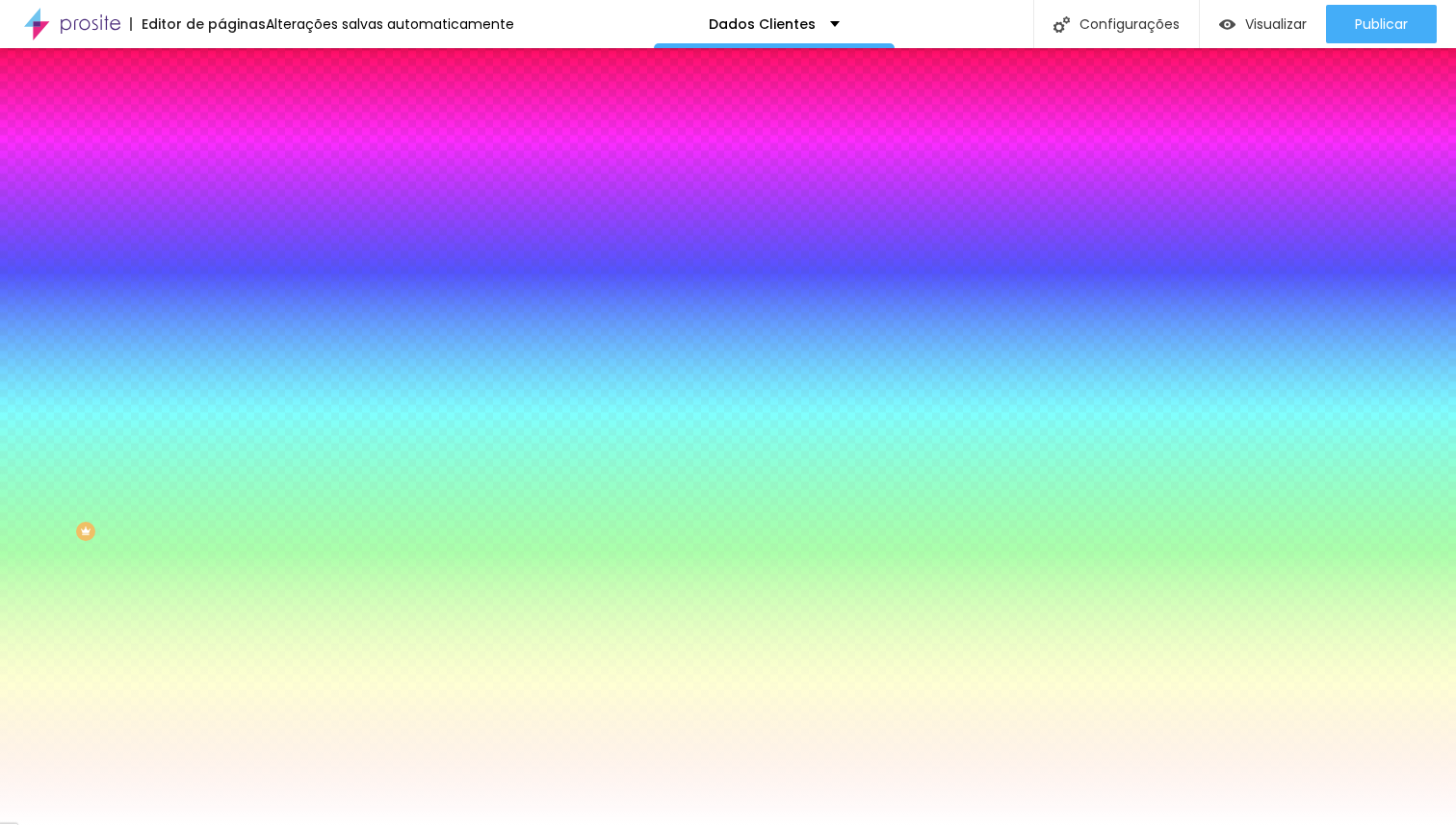
click at [229, 553] on icon "button" at bounding box center [235, 559] width 12 height 12
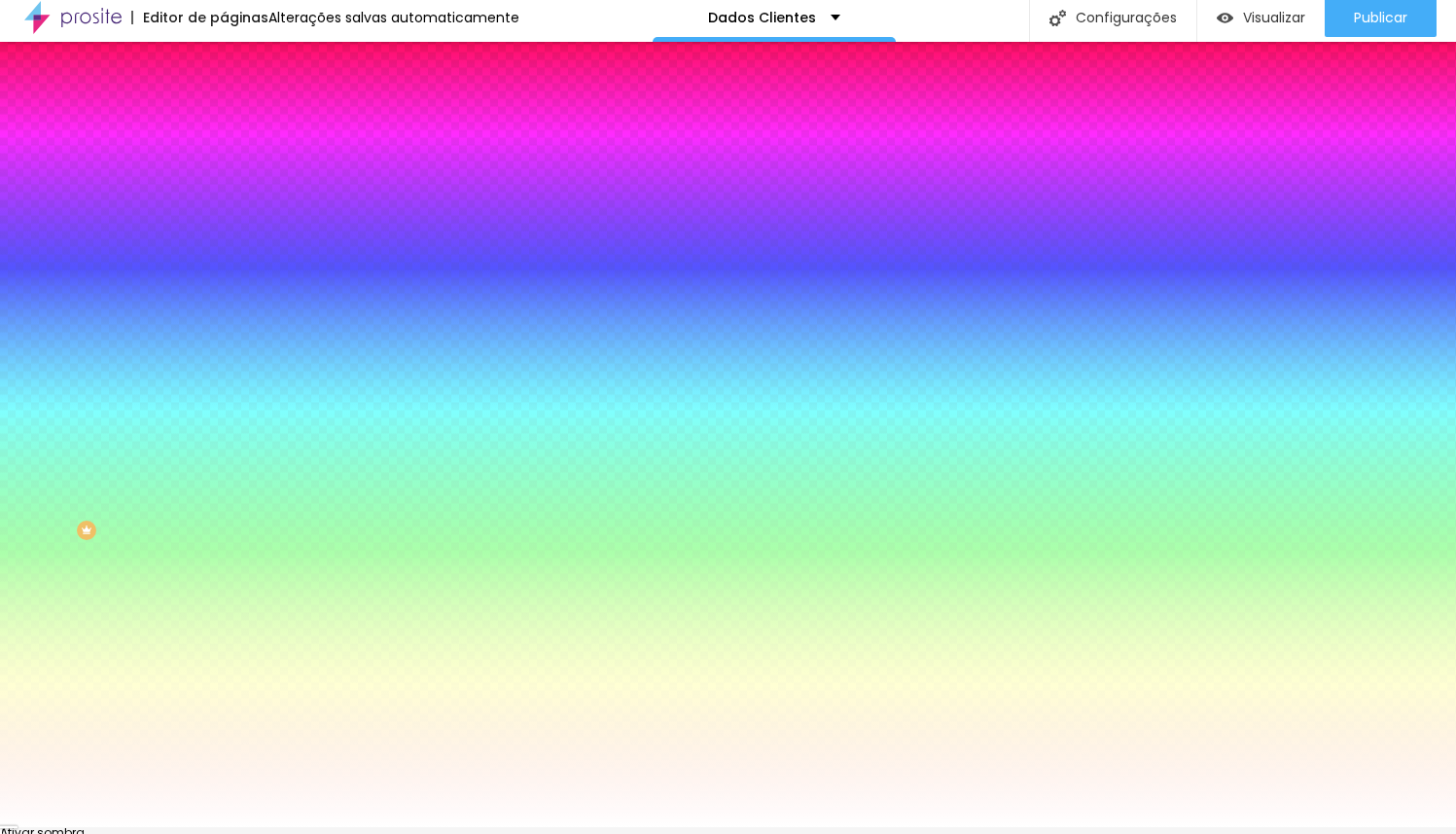
scroll to position [26, 0]
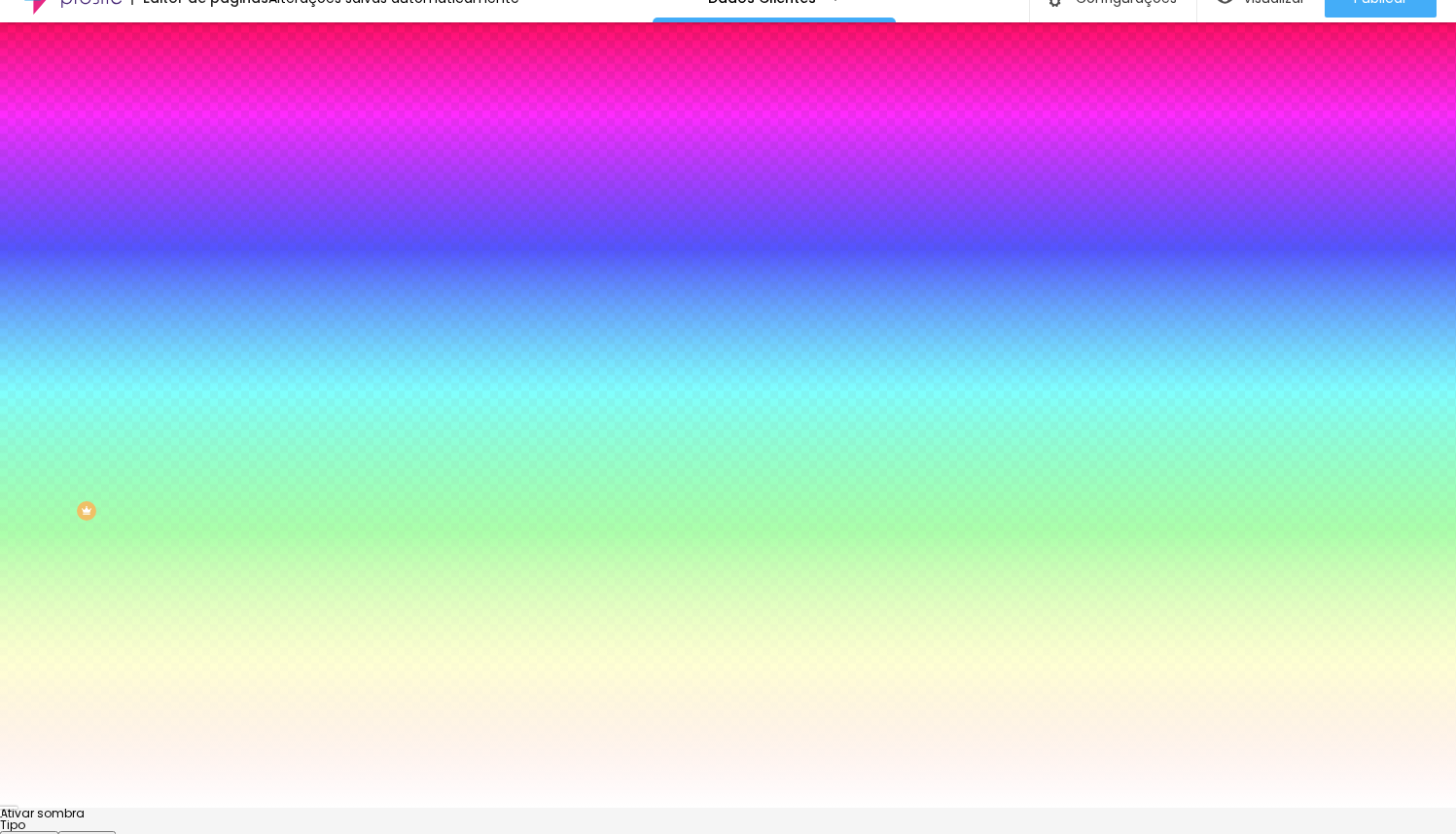
drag, startPoint x: 363, startPoint y: 656, endPoint x: 308, endPoint y: 656, distance: 55.0
paste input "03C3B"
type input "#03C3B"
click at [357, 819] on div at bounding box center [728, 819] width 1456 height 0
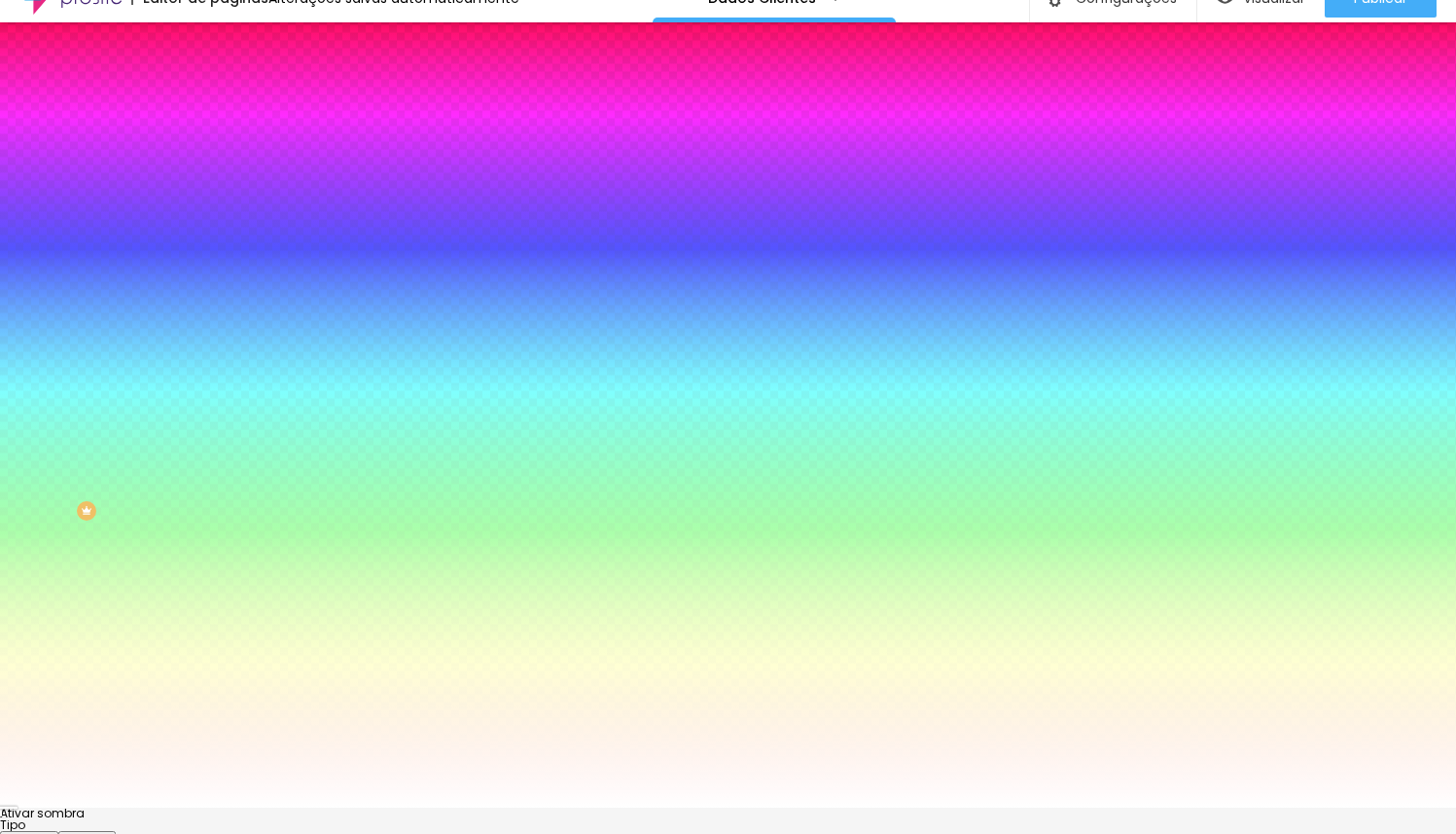
click at [277, 807] on div at bounding box center [728, 807] width 1456 height 0
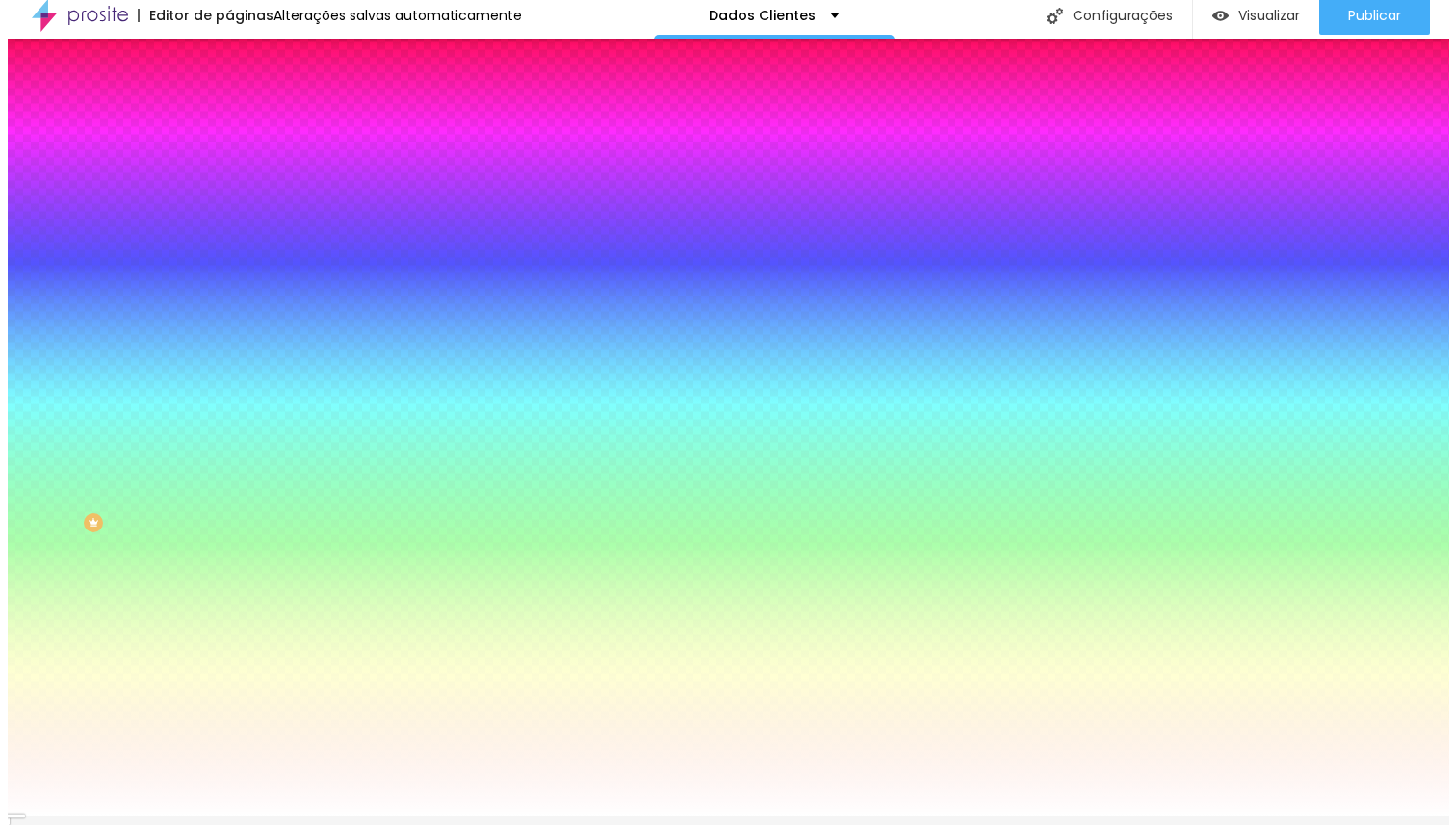
scroll to position [0, 0]
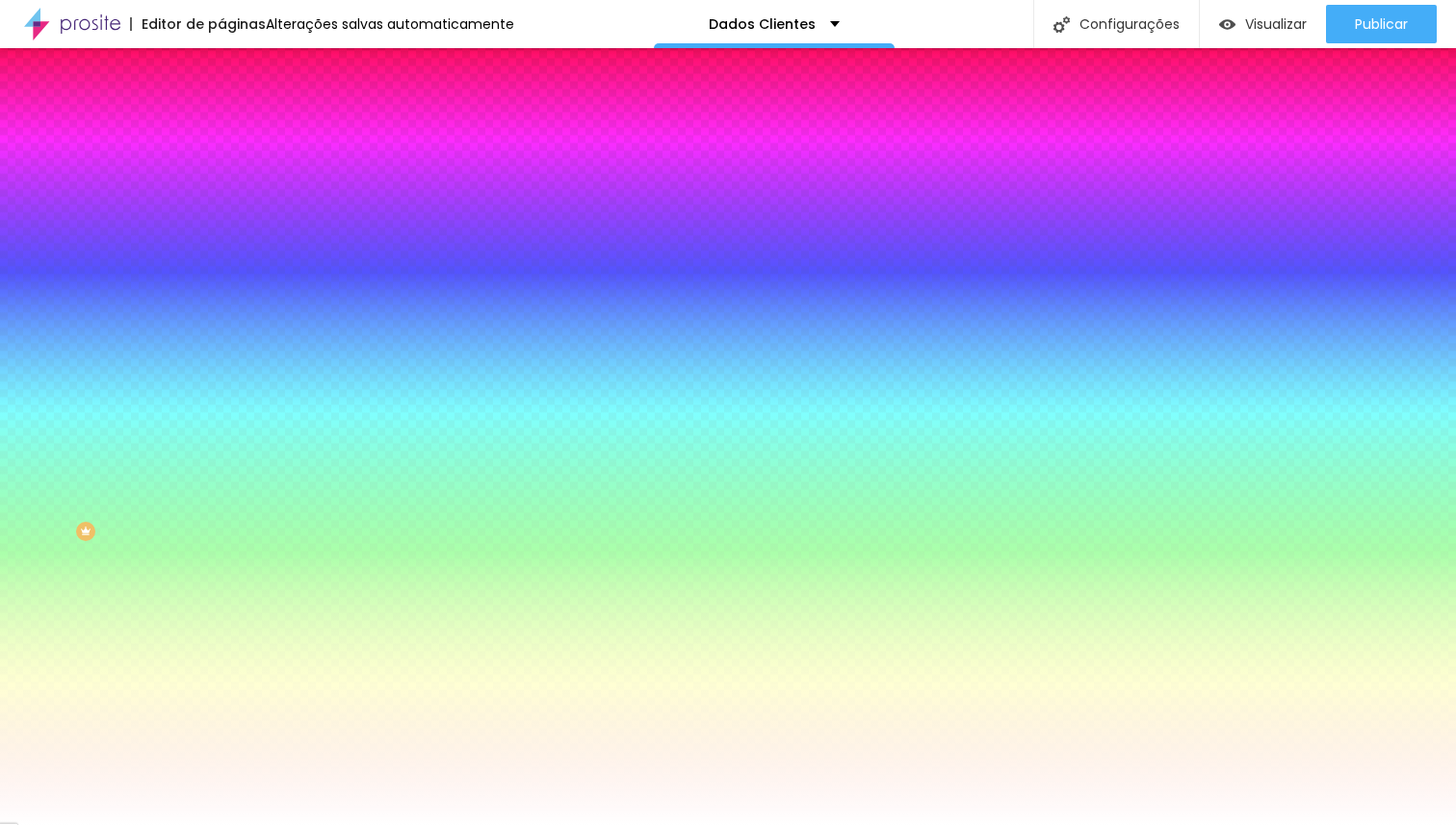
click at [221, 131] on img at bounding box center [230, 140] width 18 height 18
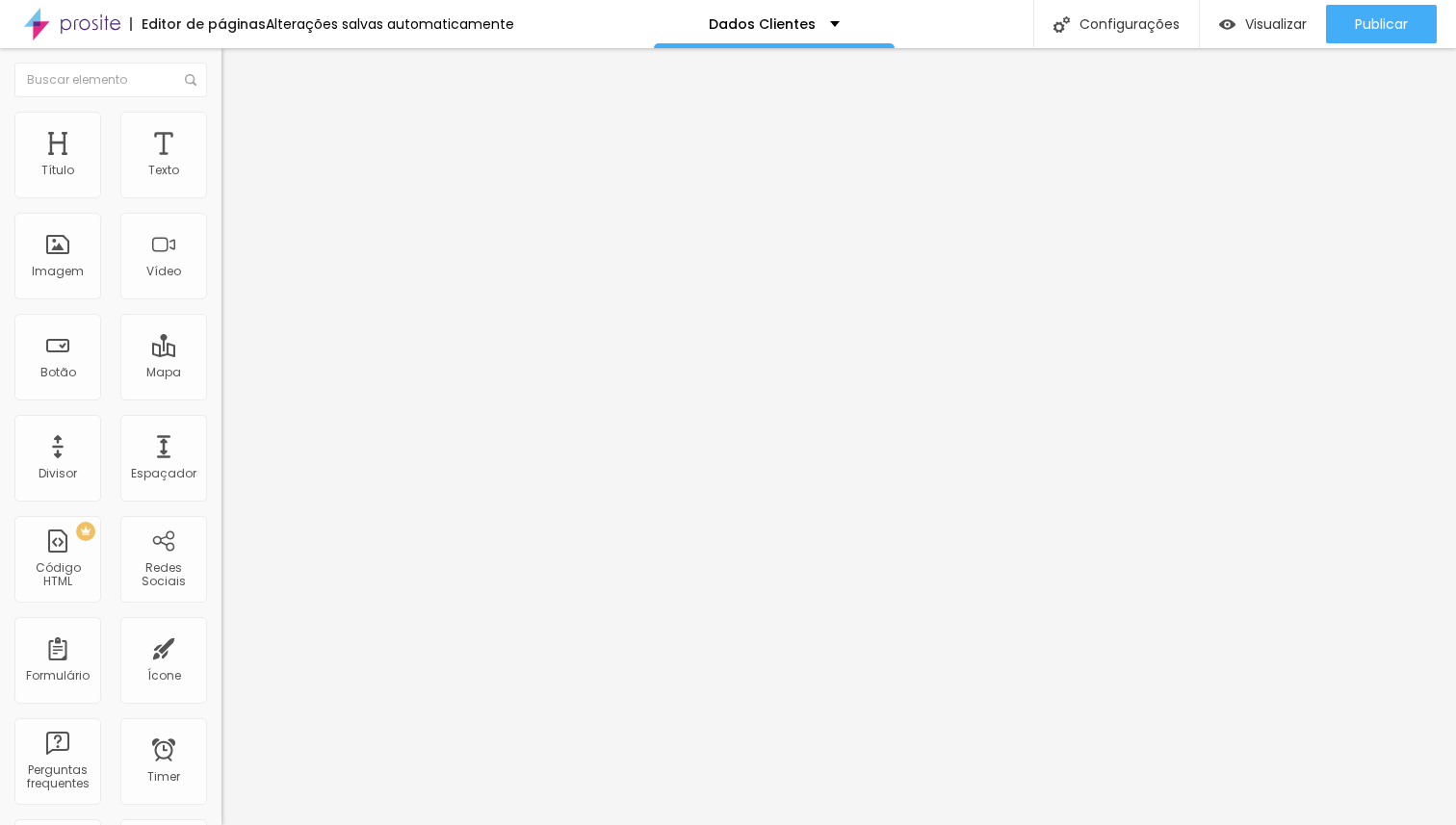
type input "98"
type input "92"
type input "82"
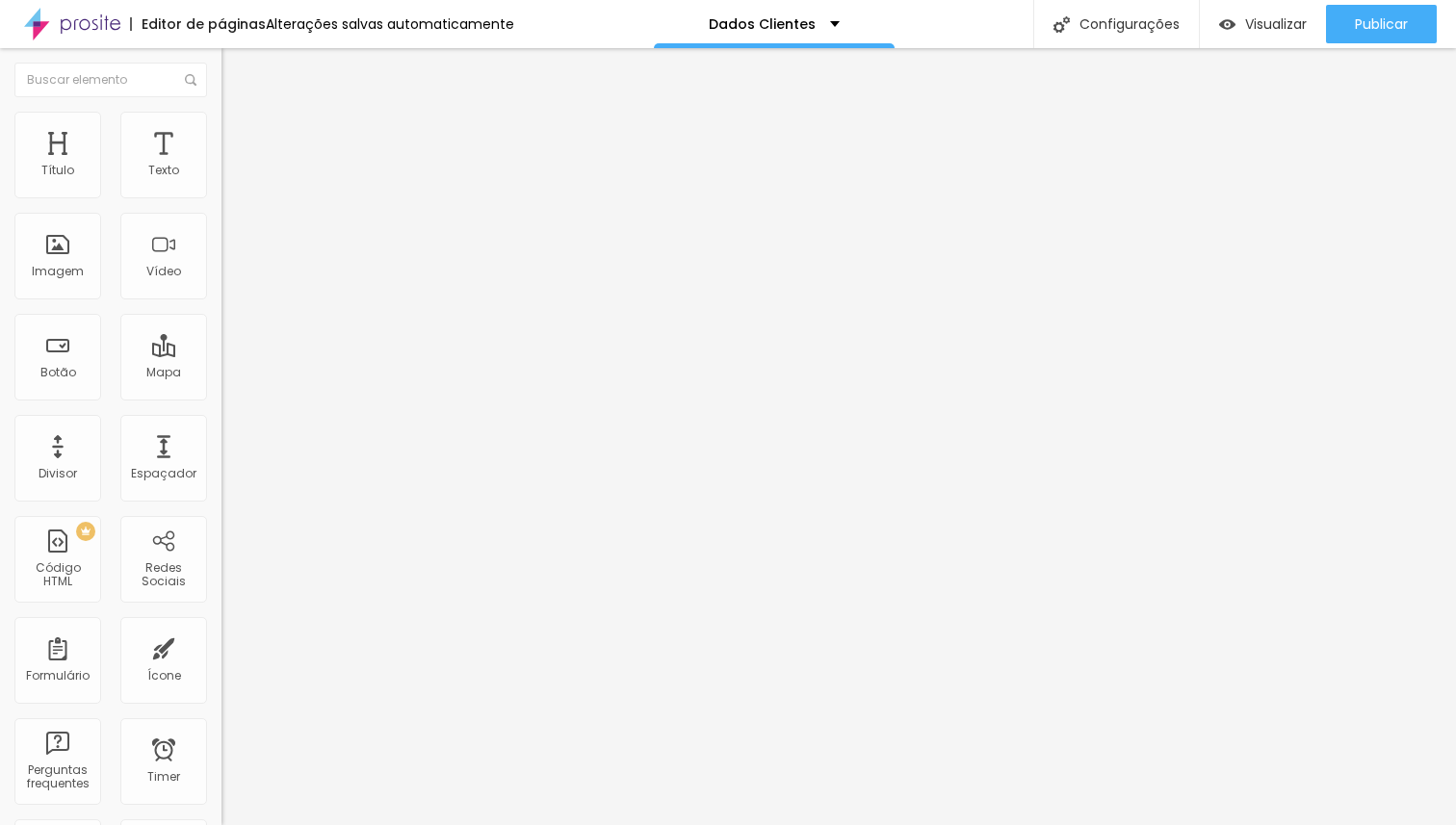
type input "82"
type input "74"
type input "68"
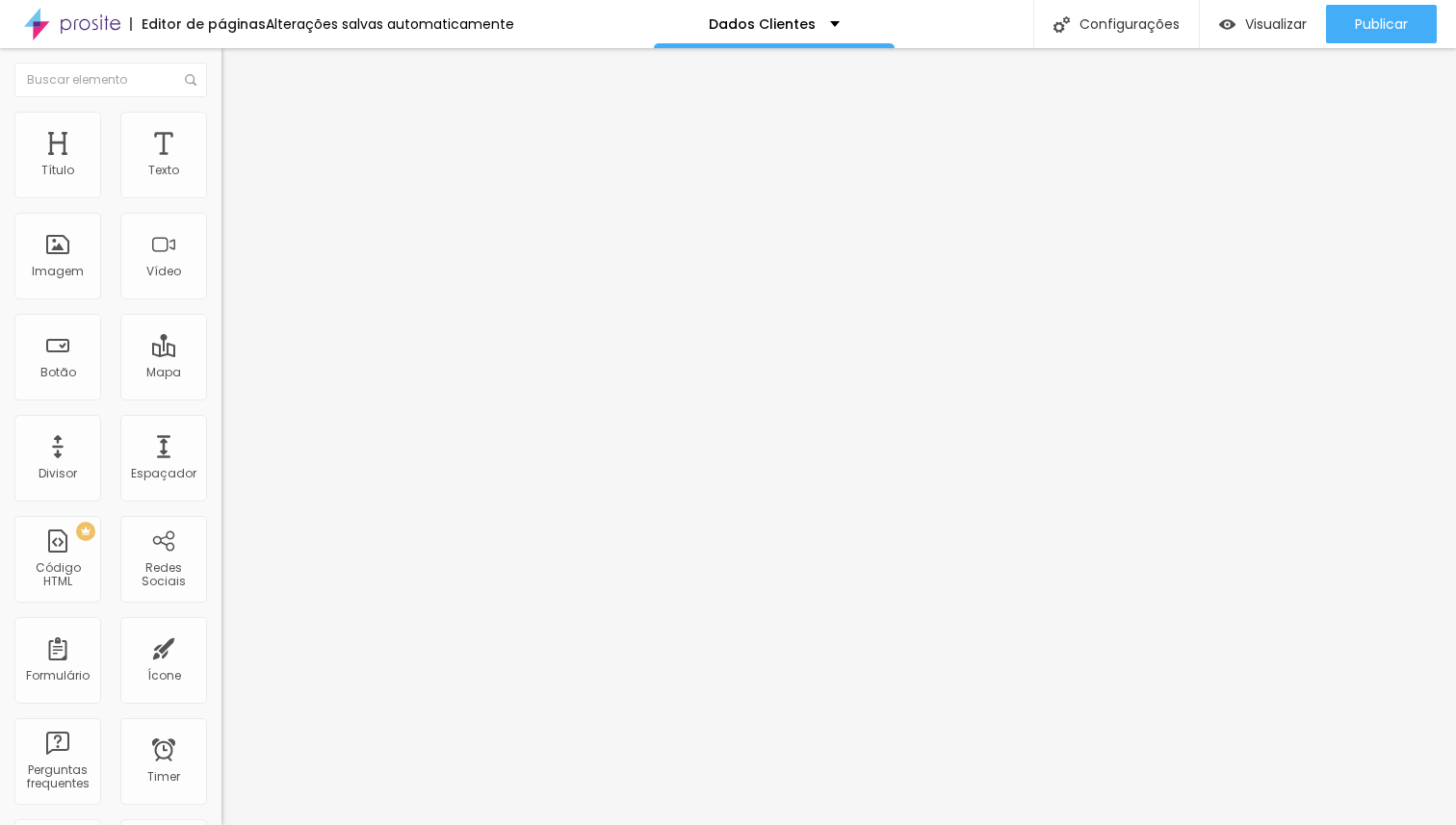
type input "59"
type input "43"
type input "34"
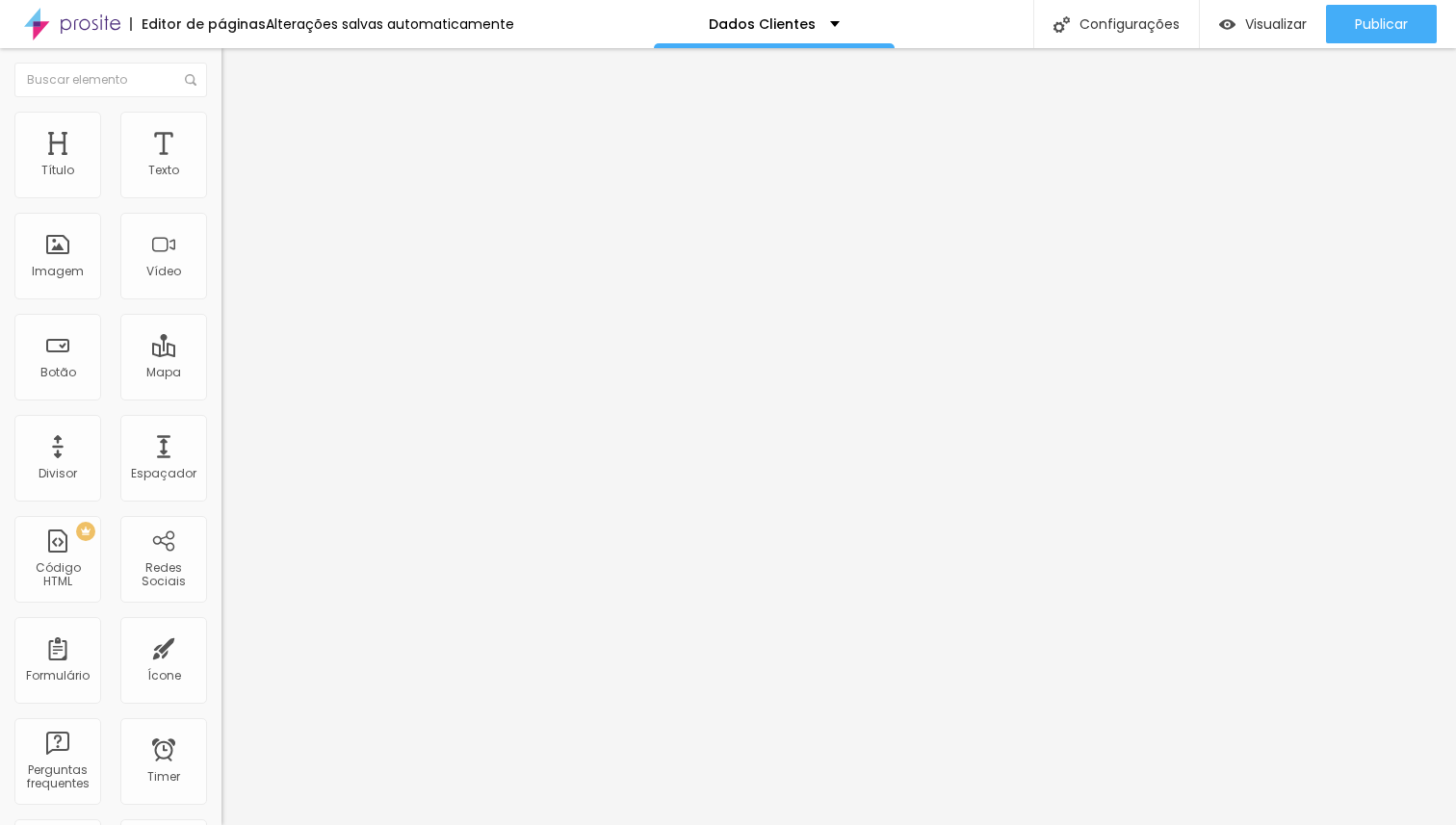
type input "34"
type input "9"
type input "1"
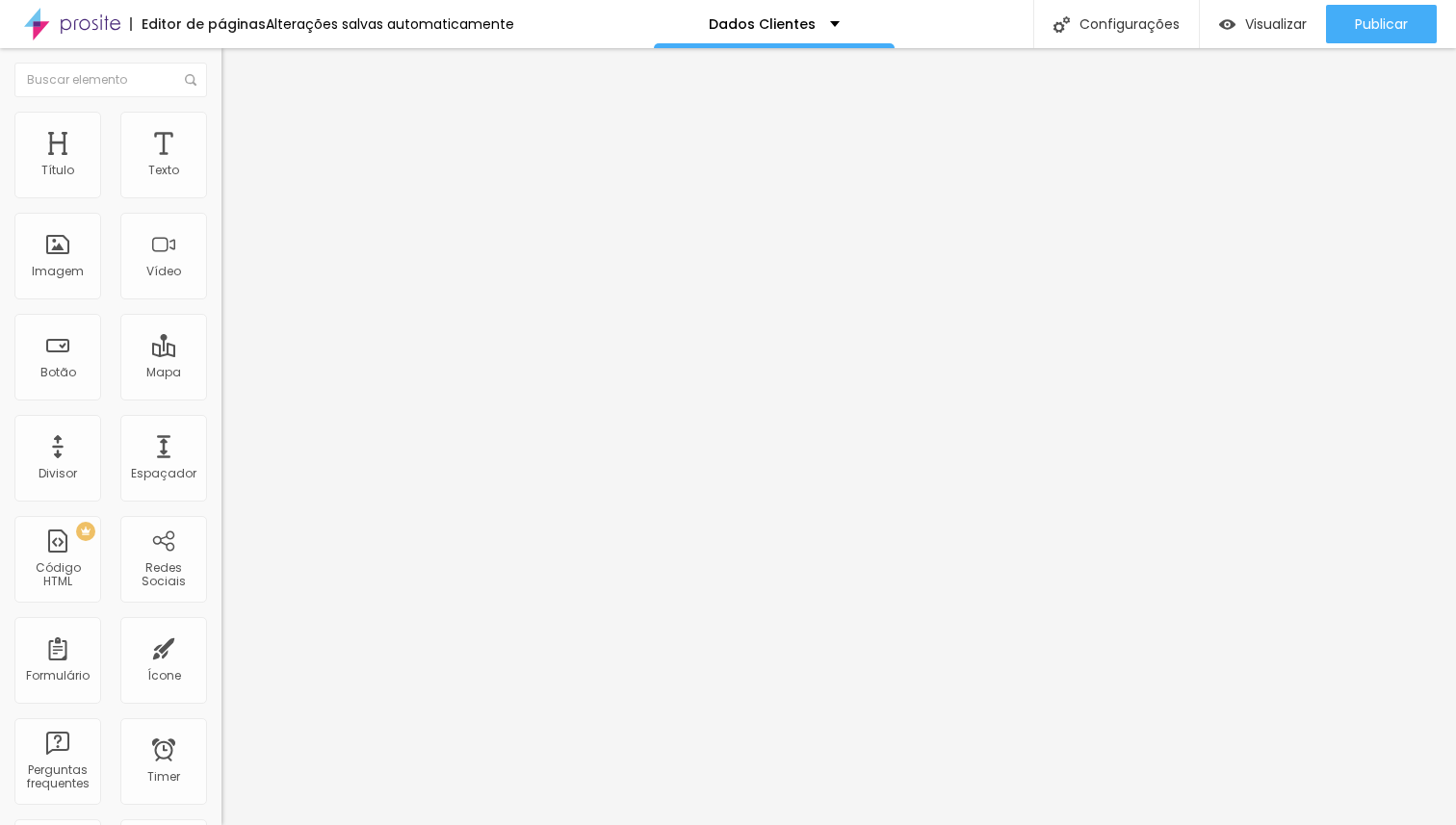
type input "0"
type input "9"
type input "17"
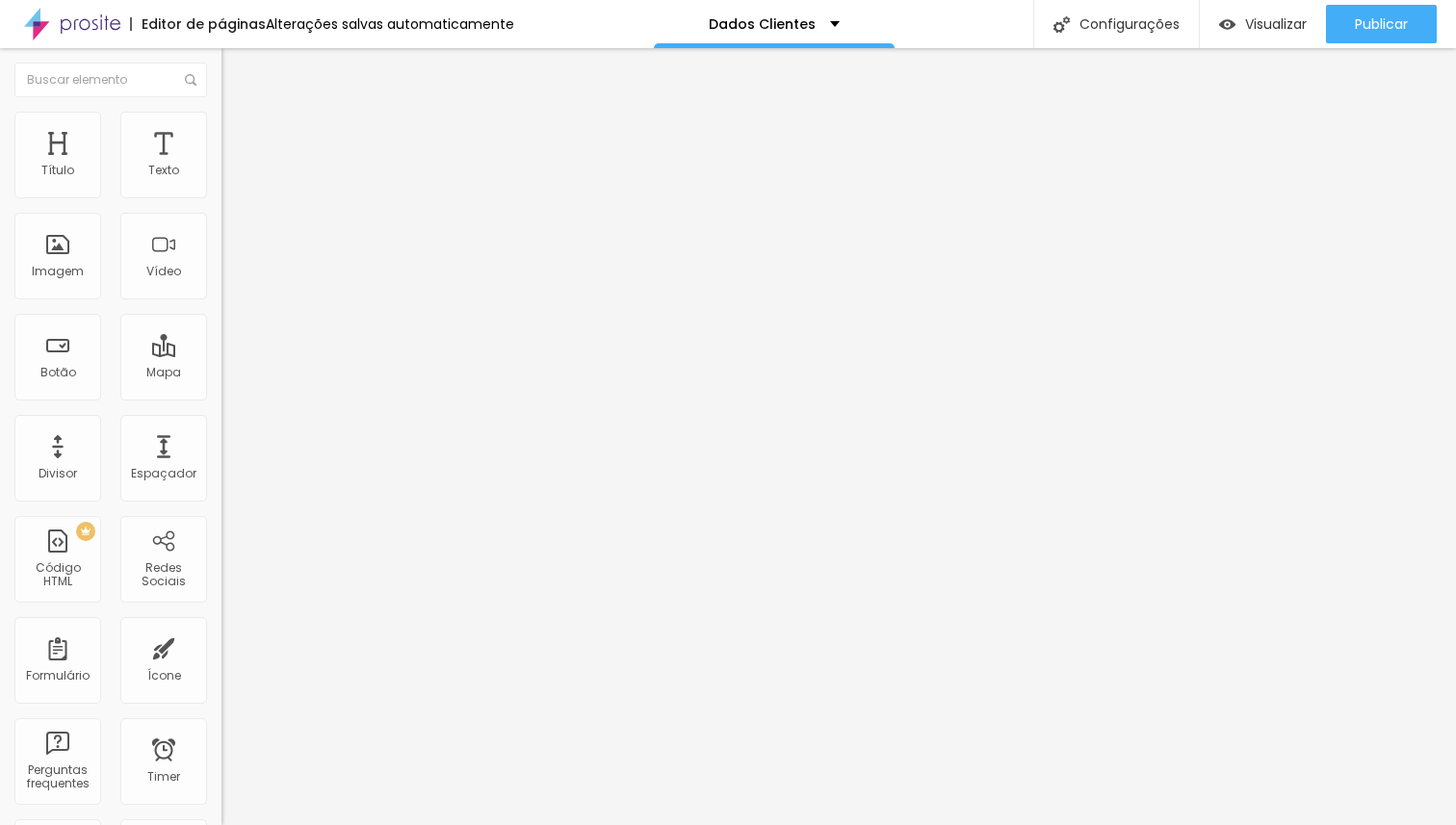
type input "17"
type input "31"
type input "44"
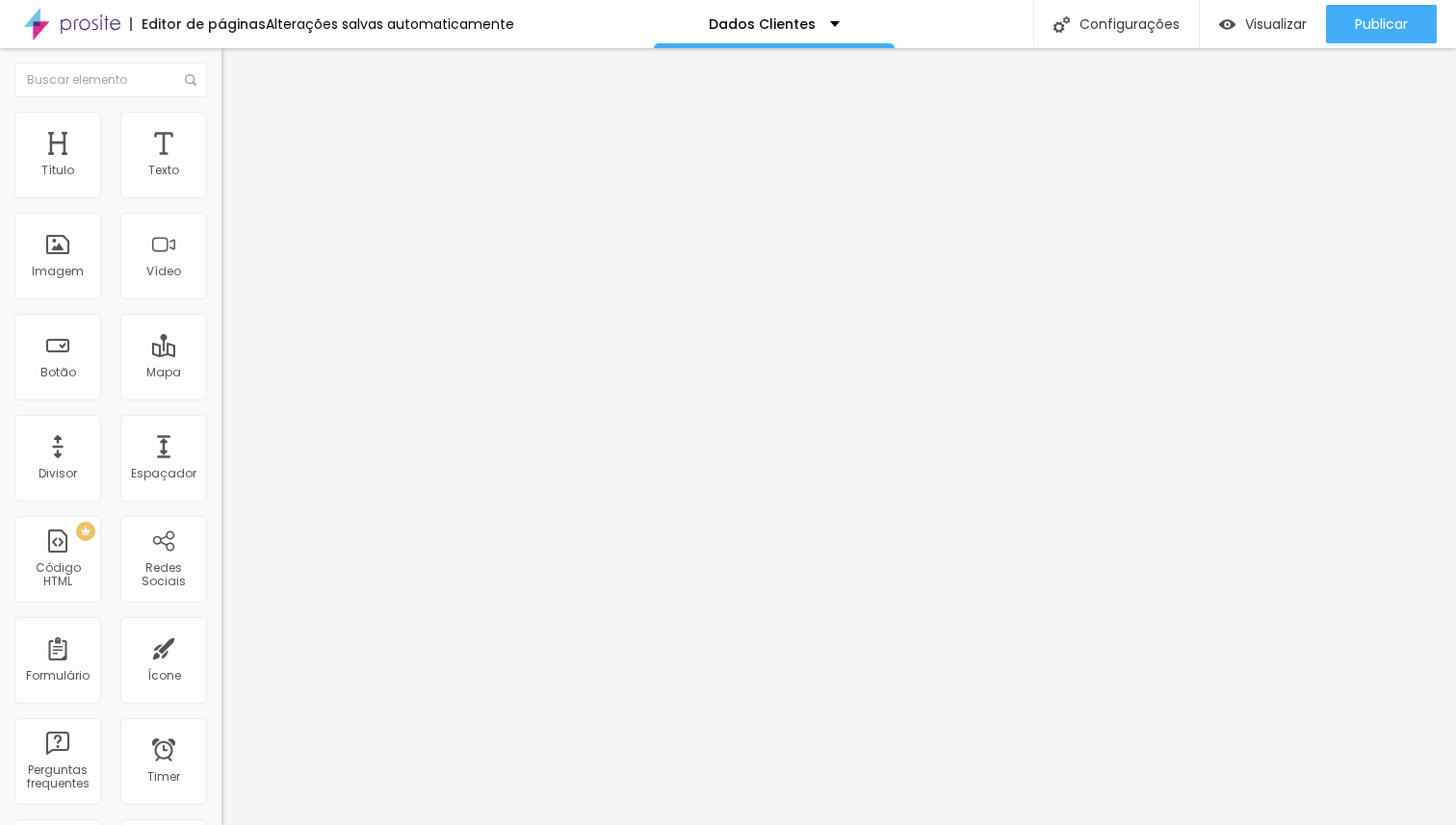
type input "52"
type input "55"
type input "62"
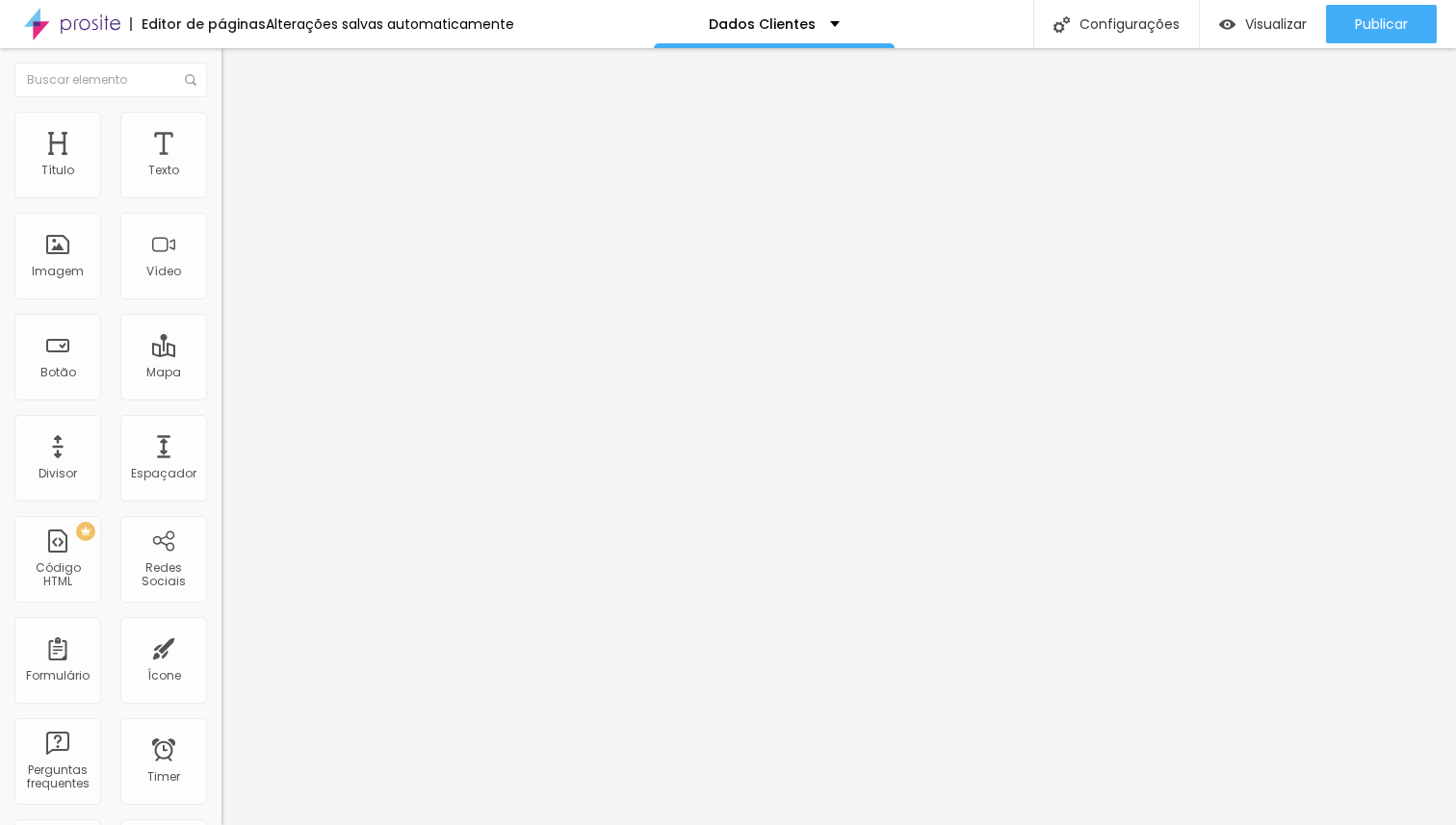
type input "62"
type input "71"
type input "86"
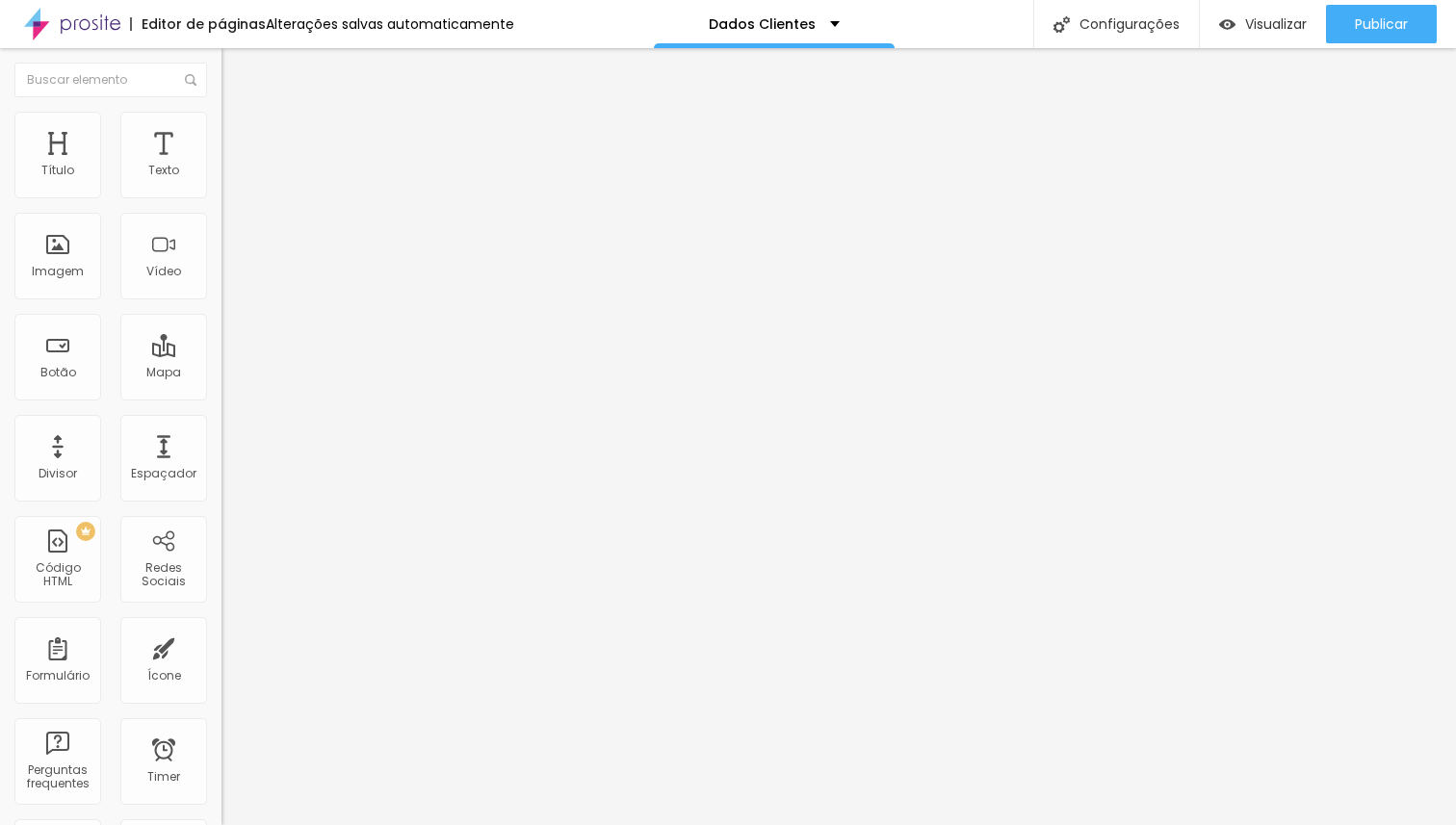
type input "89"
type input "100"
drag, startPoint x: 159, startPoint y: 188, endPoint x: 254, endPoint y: 220, distance: 100.2
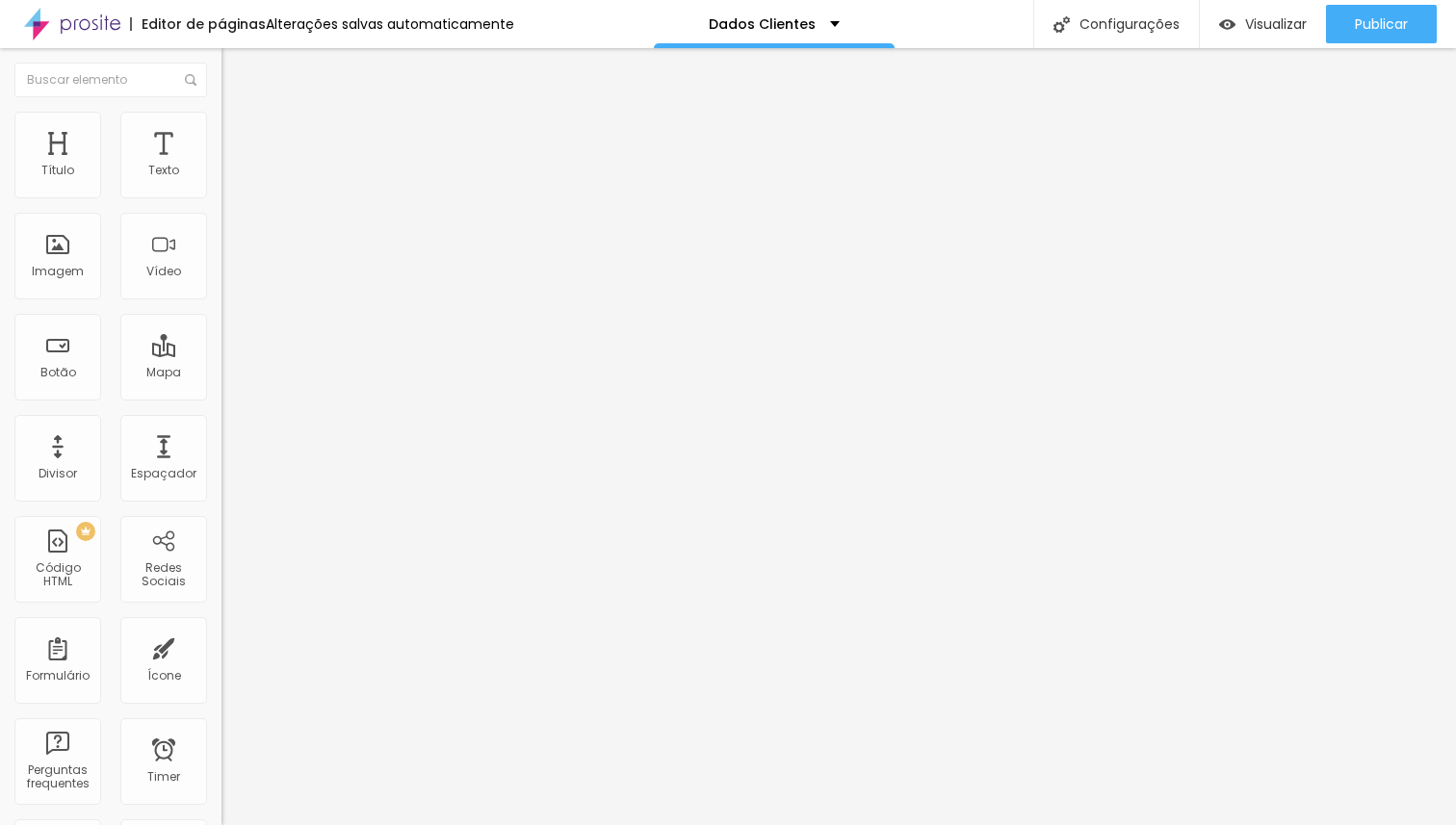
click at [254, 374] on input "range" at bounding box center [283, 382] width 124 height 16
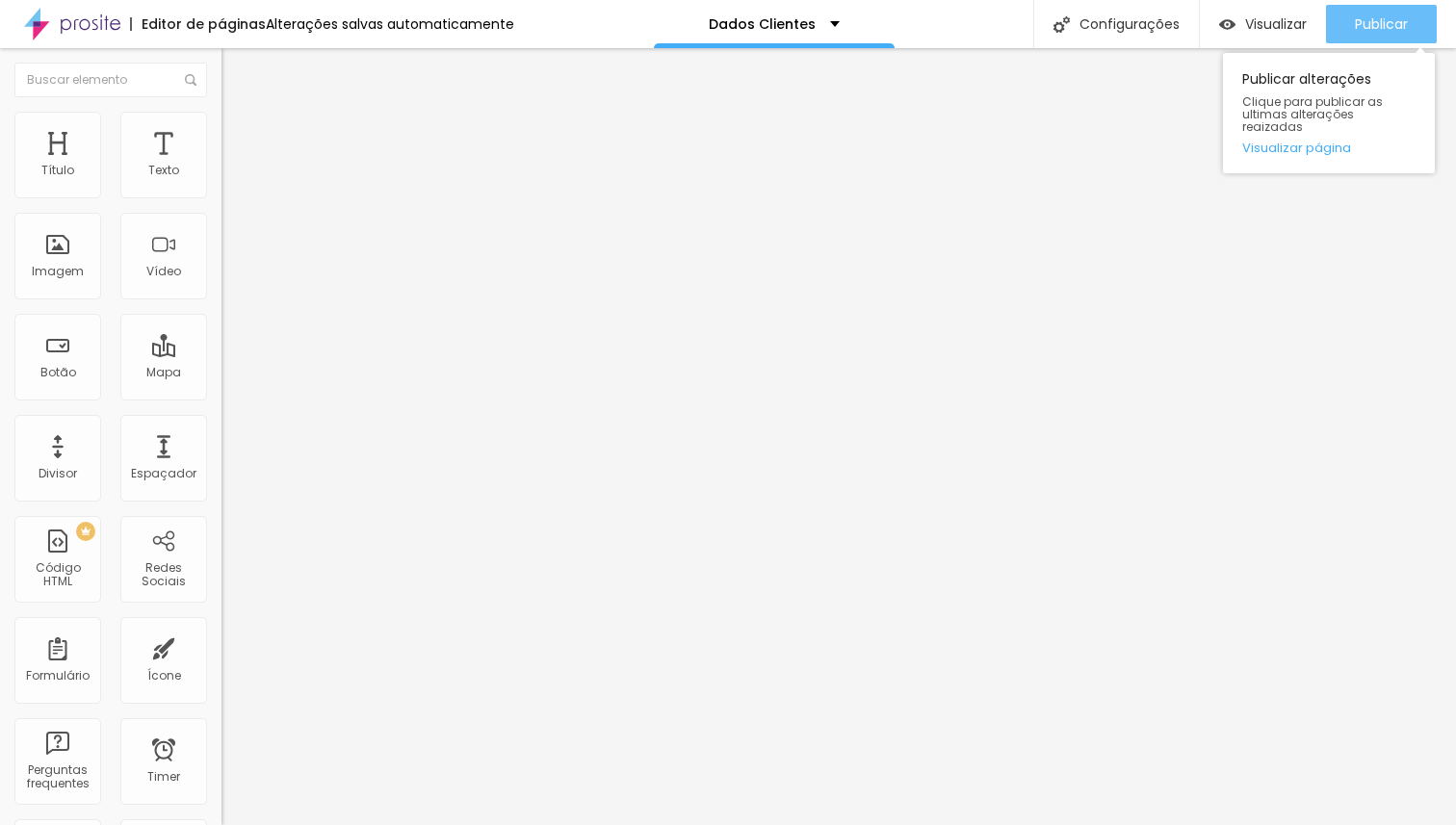
click at [1408, 12] on button "Publicar" at bounding box center [1381, 24] width 111 height 38
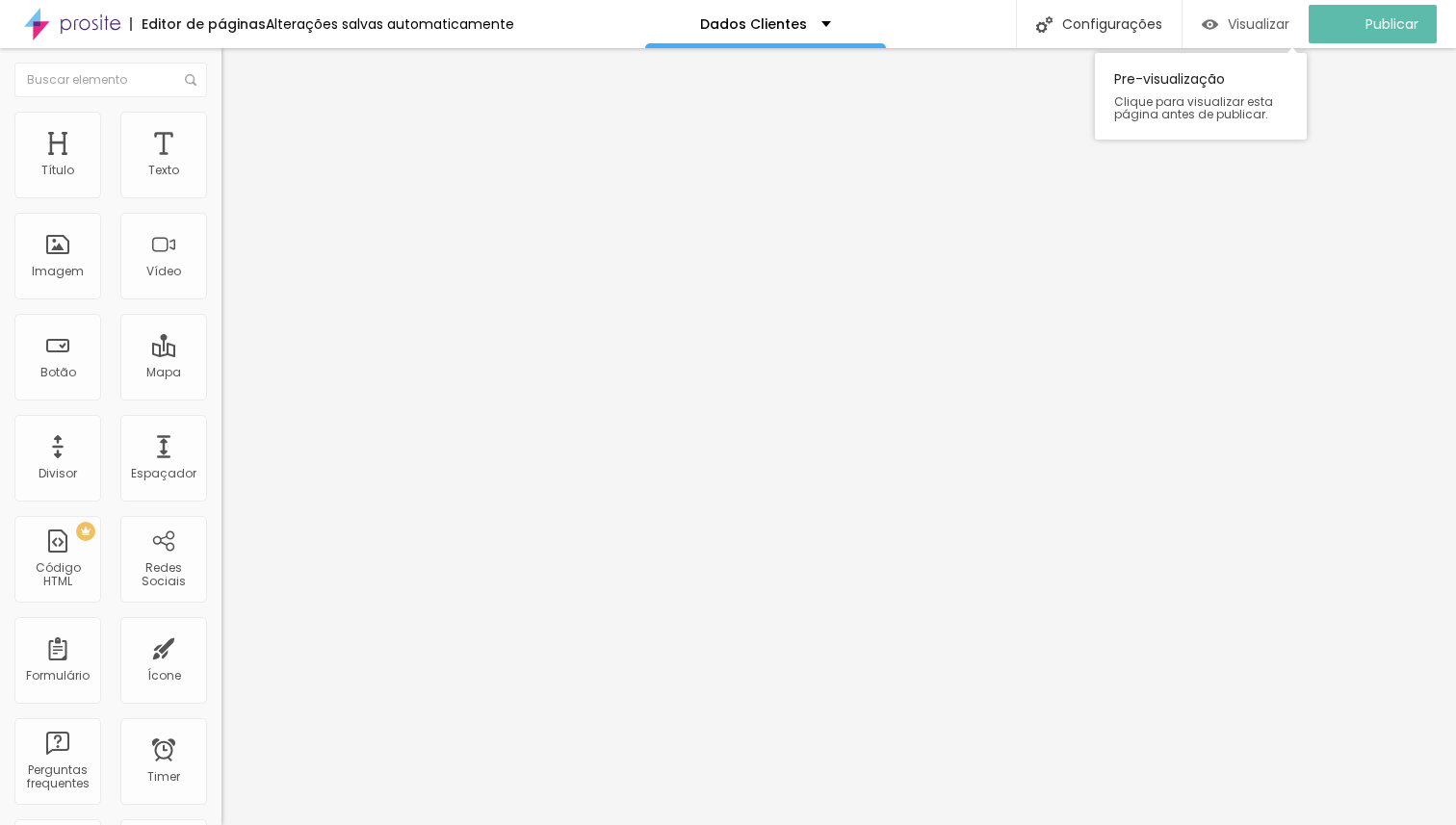
click at [1273, 23] on span "Visualizar" at bounding box center [1258, 25] width 62 height 16
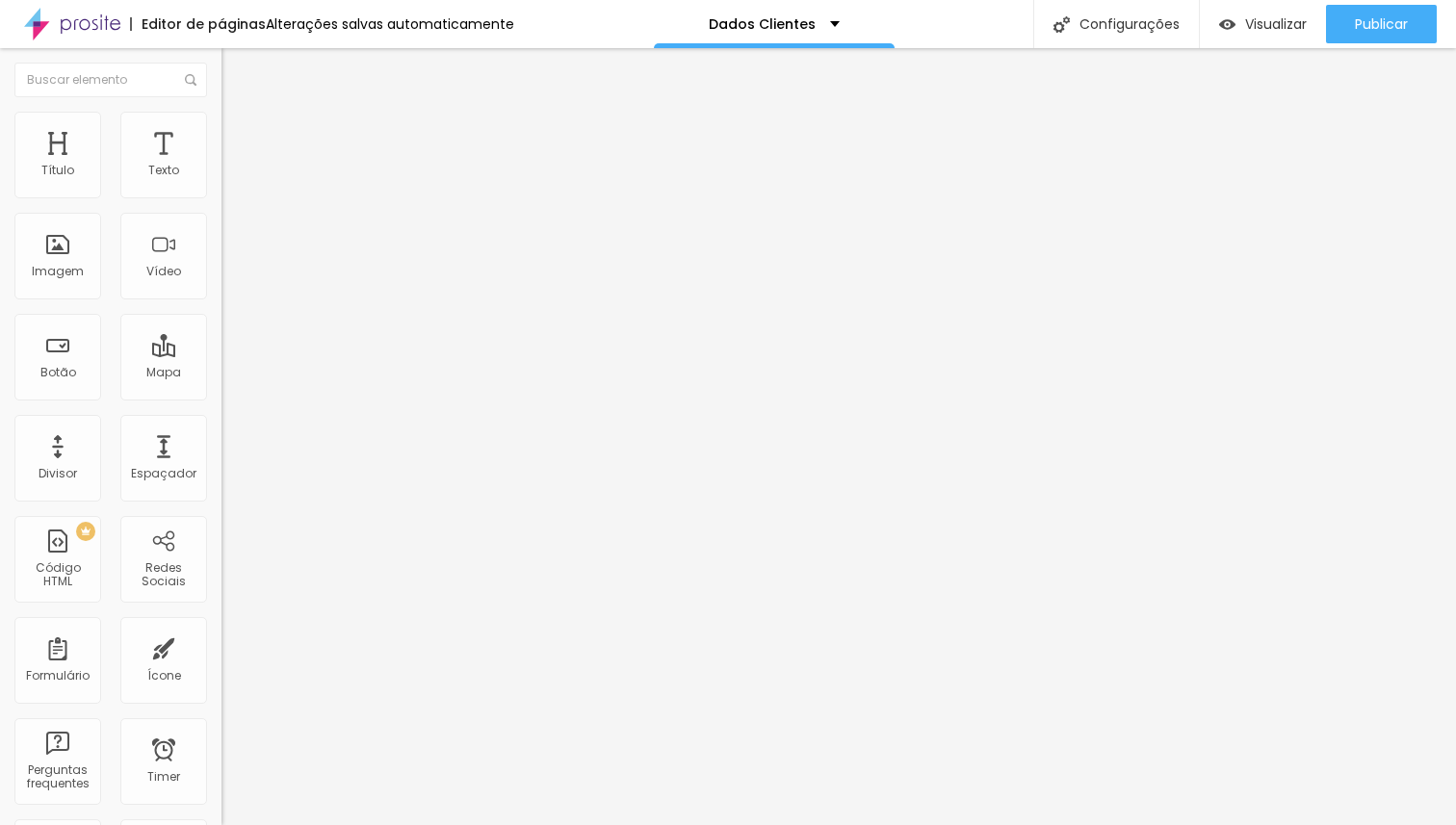
click at [239, 133] on span "Estilo" at bounding box center [254, 124] width 30 height 17
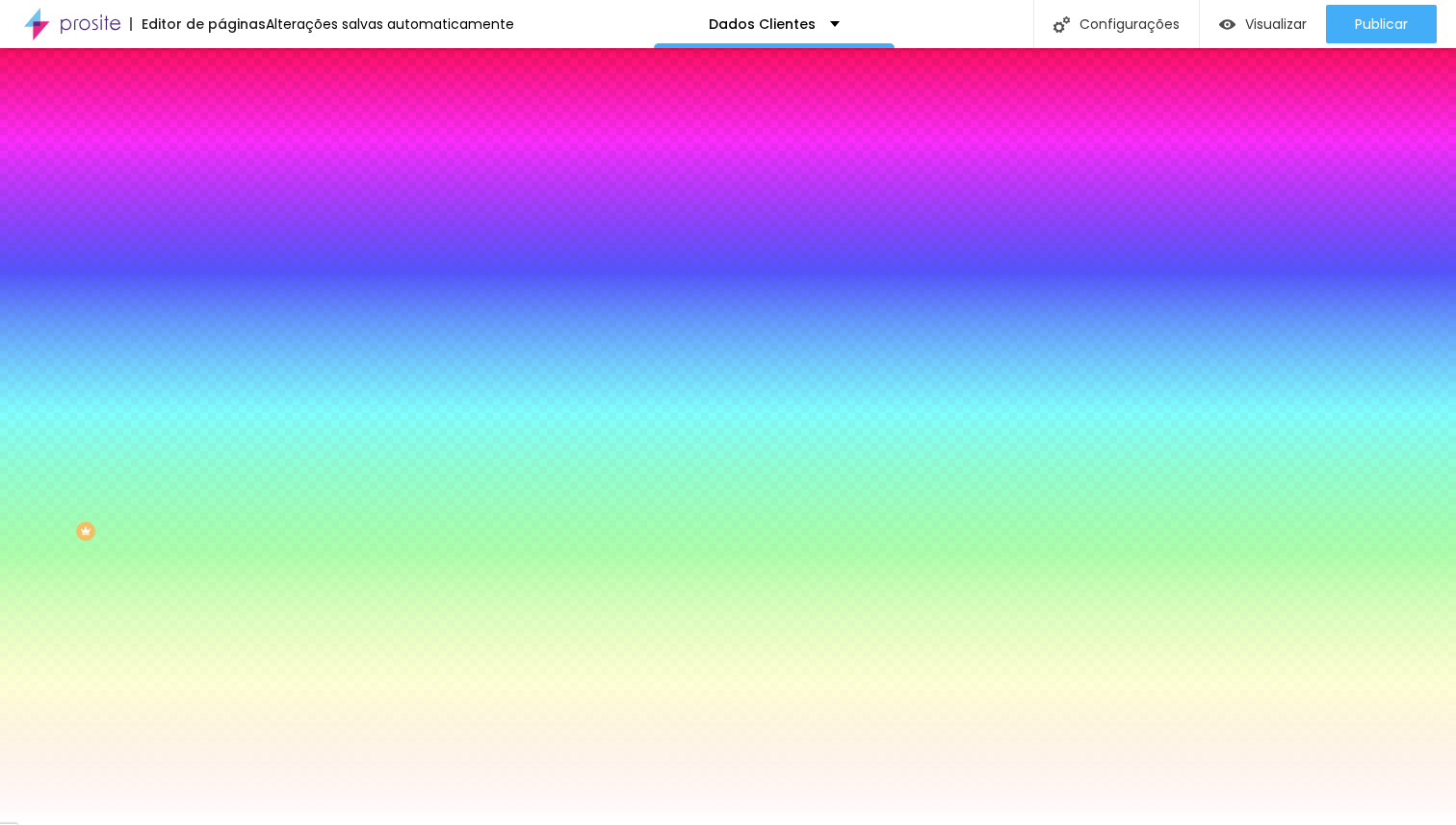
click at [221, 112] on li "Conteúdo" at bounding box center [332, 102] width 221 height 20
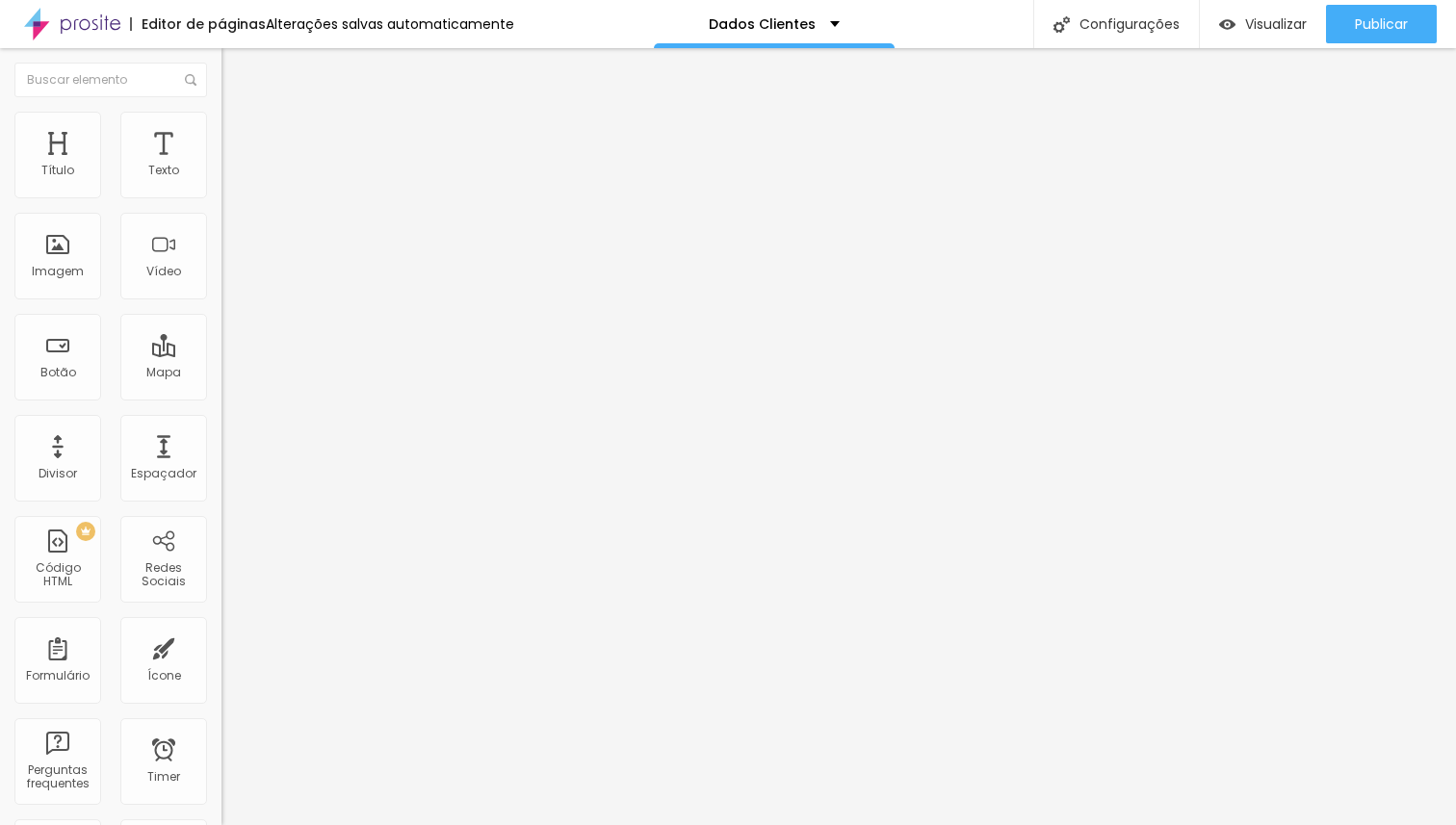
click at [221, 184] on div "Modo Encaixotado Encaixotado Completo" at bounding box center [332, 177] width 221 height 53
click at [221, 175] on span "Encaixotado" at bounding box center [259, 166] width 75 height 17
click at [221, 203] on div "Completo" at bounding box center [332, 198] width 221 height 12
click at [221, 187] on span "Encaixotado" at bounding box center [259, 178] width 75 height 17
click at [221, 205] on span "Completo" at bounding box center [251, 197] width 59 height 17
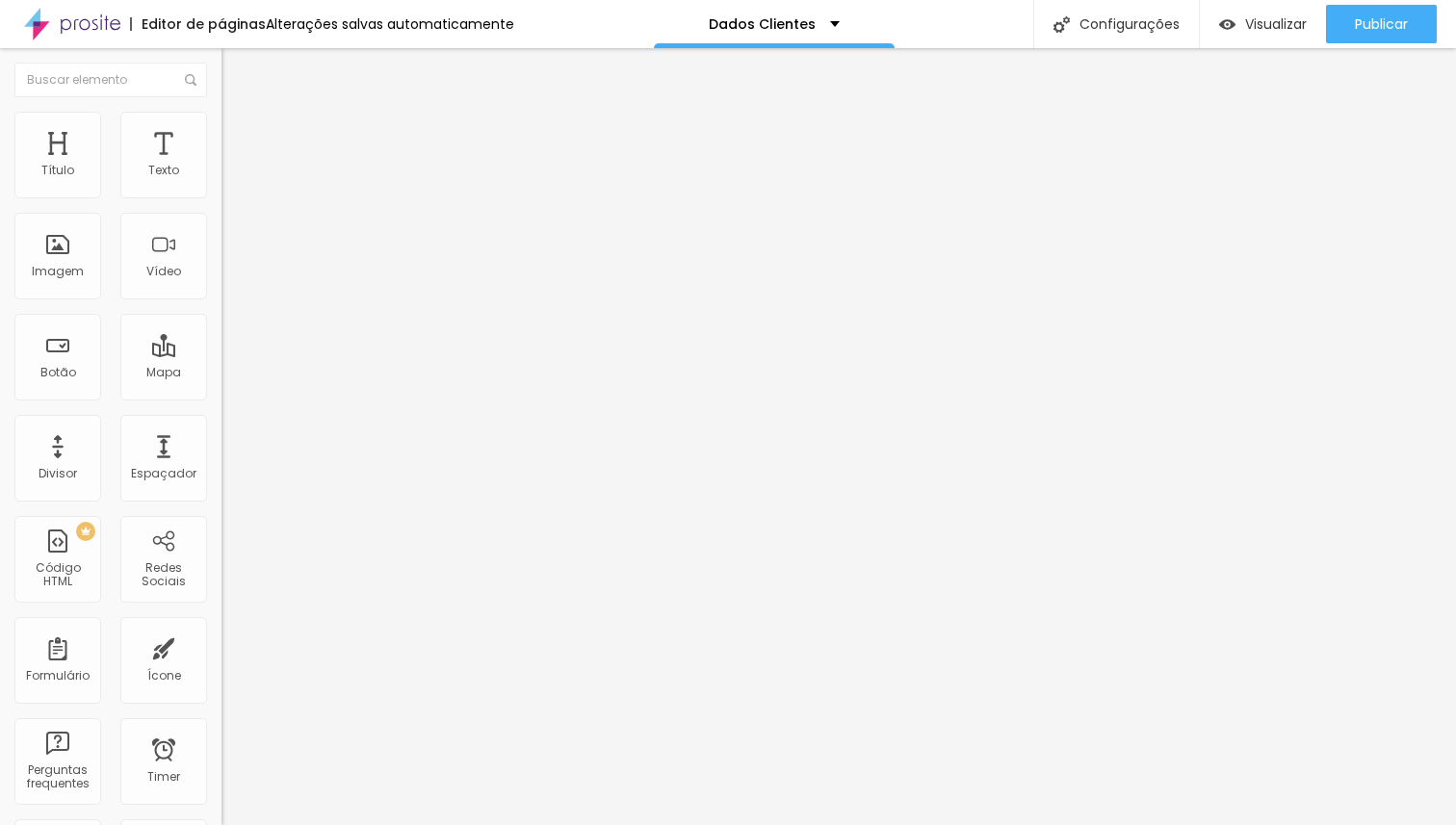
click at [221, 187] on span "Encaixotado" at bounding box center [259, 178] width 75 height 17
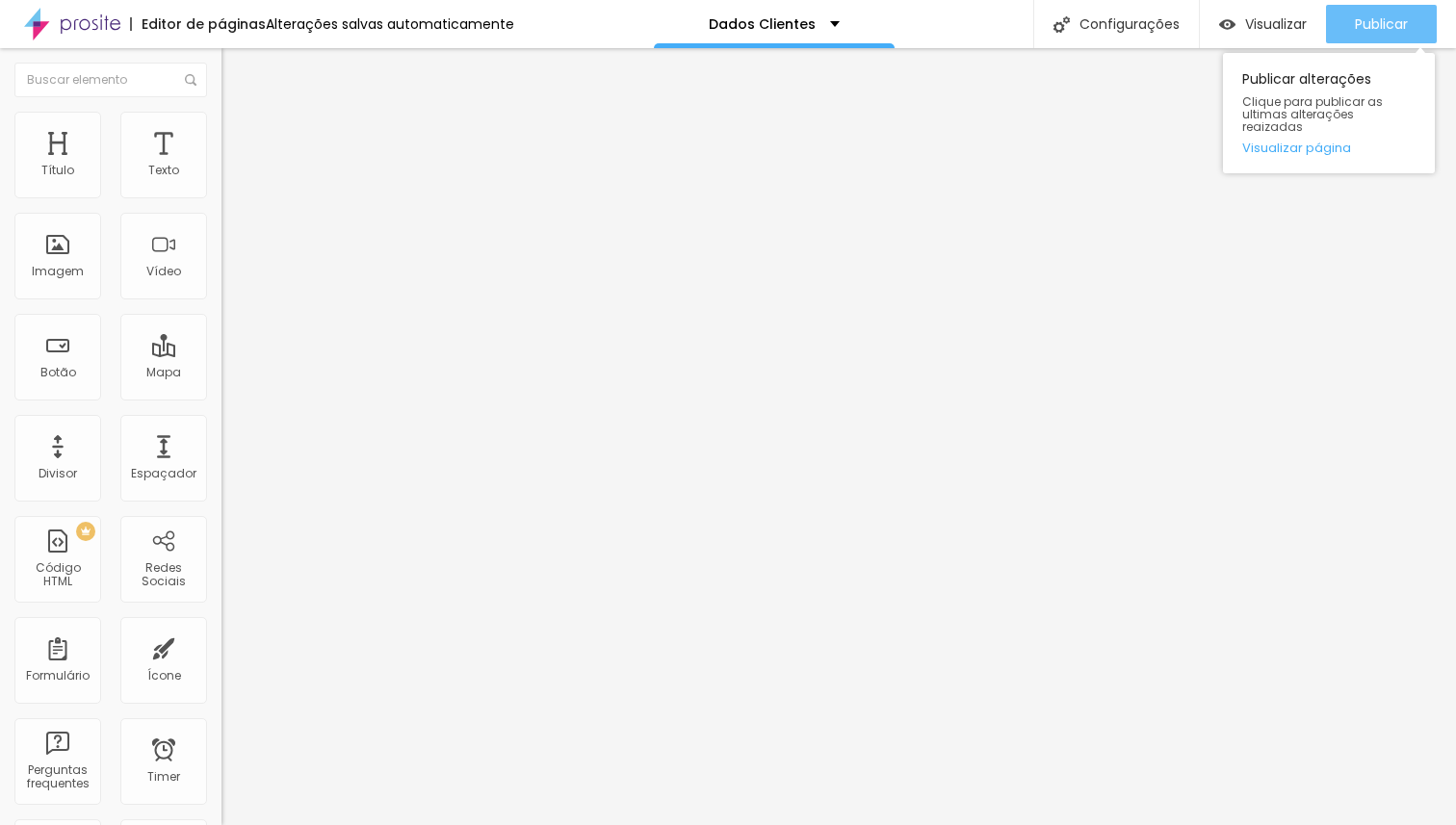
click at [1355, 20] on span "Publicar" at bounding box center [1381, 25] width 53 height 16
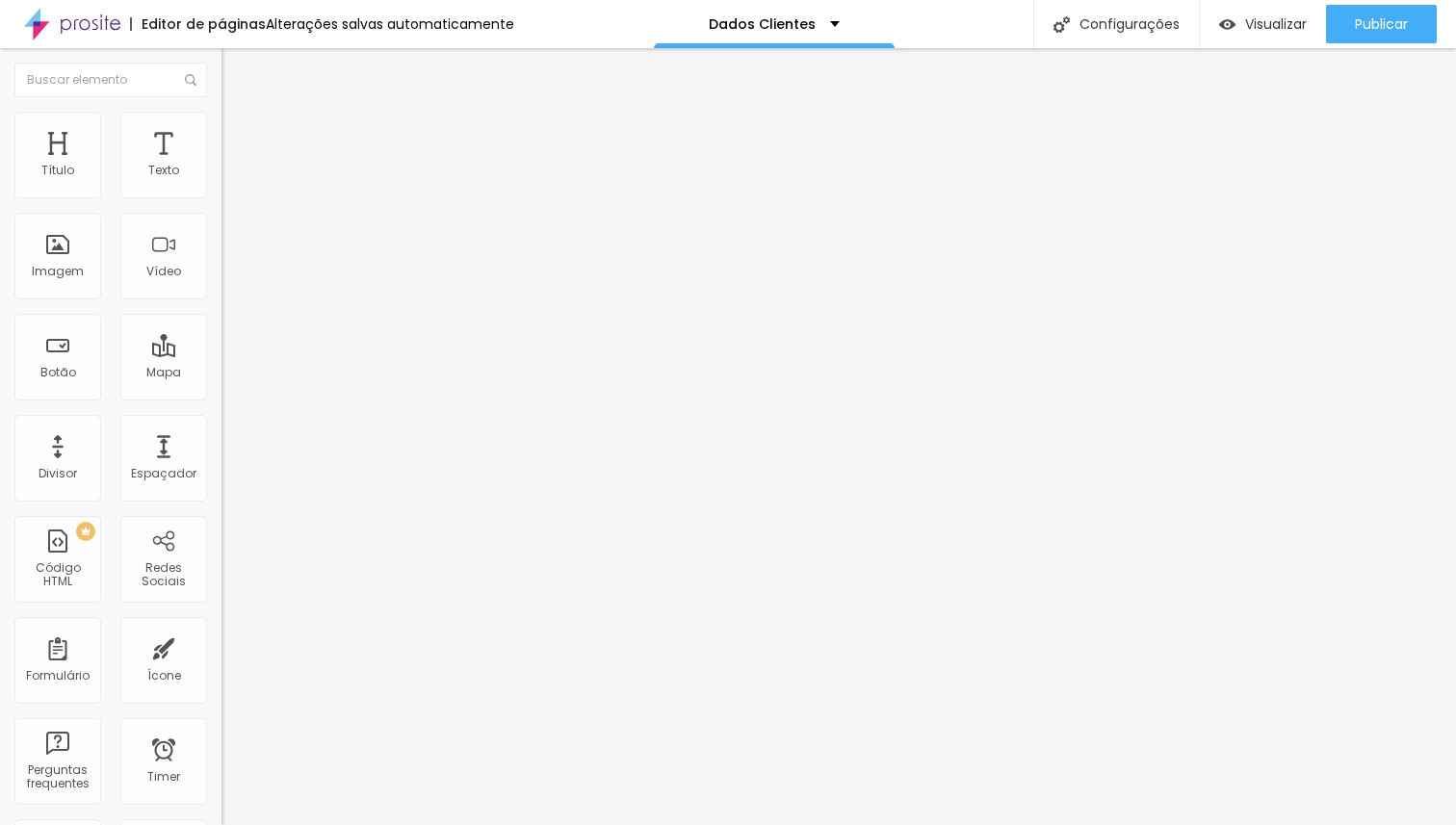
click at [239, 133] on span "Estilo" at bounding box center [254, 124] width 30 height 17
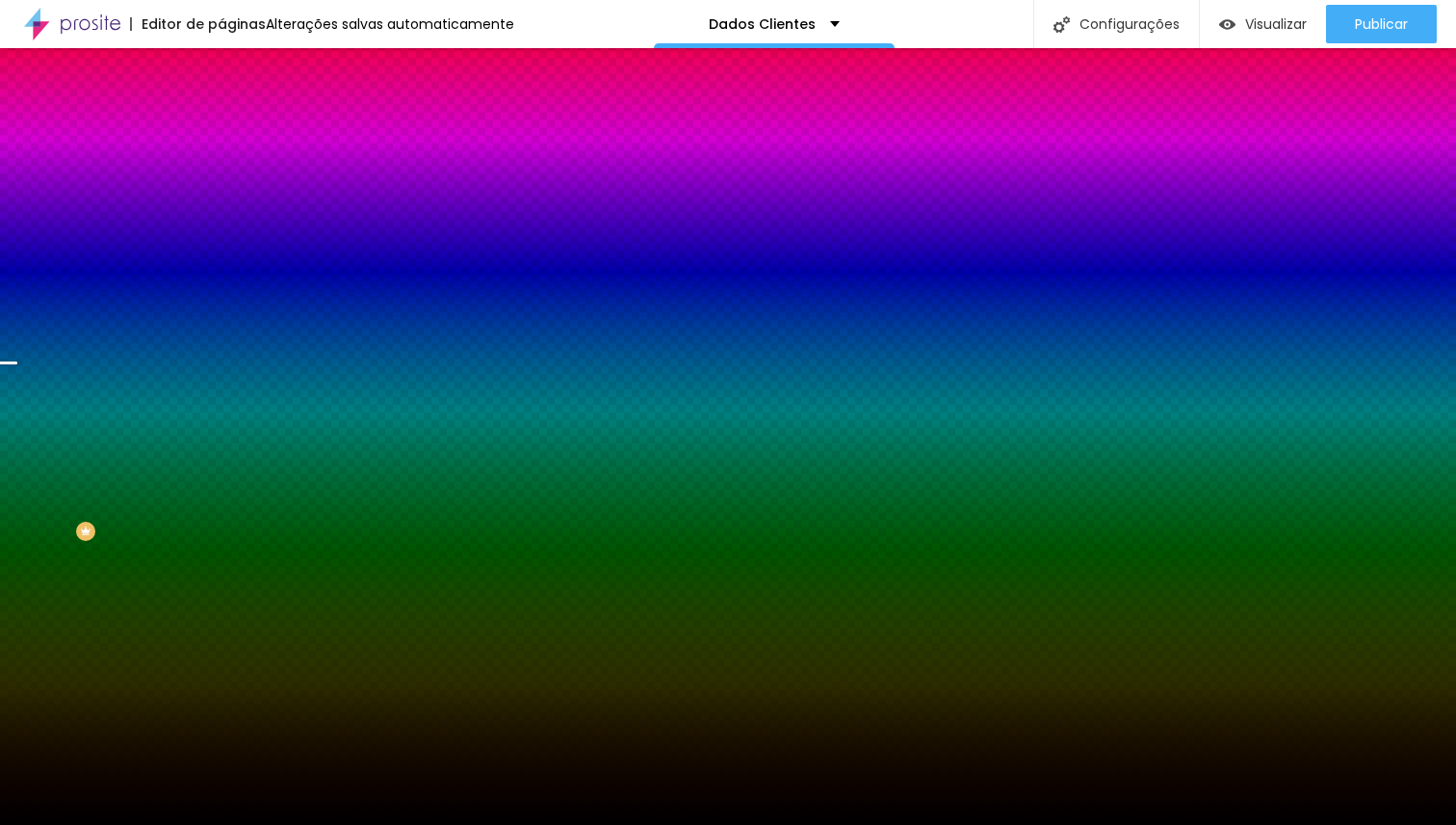
click at [221, 201] on span "Parallax" at bounding box center [245, 192] width 47 height 17
click at [221, 211] on span "Nenhum" at bounding box center [246, 204] width 50 height 17
click at [221, 230] on span "Parallax" at bounding box center [245, 221] width 47 height 17
click at [221, 211] on span "Nenhum" at bounding box center [246, 204] width 50 height 17
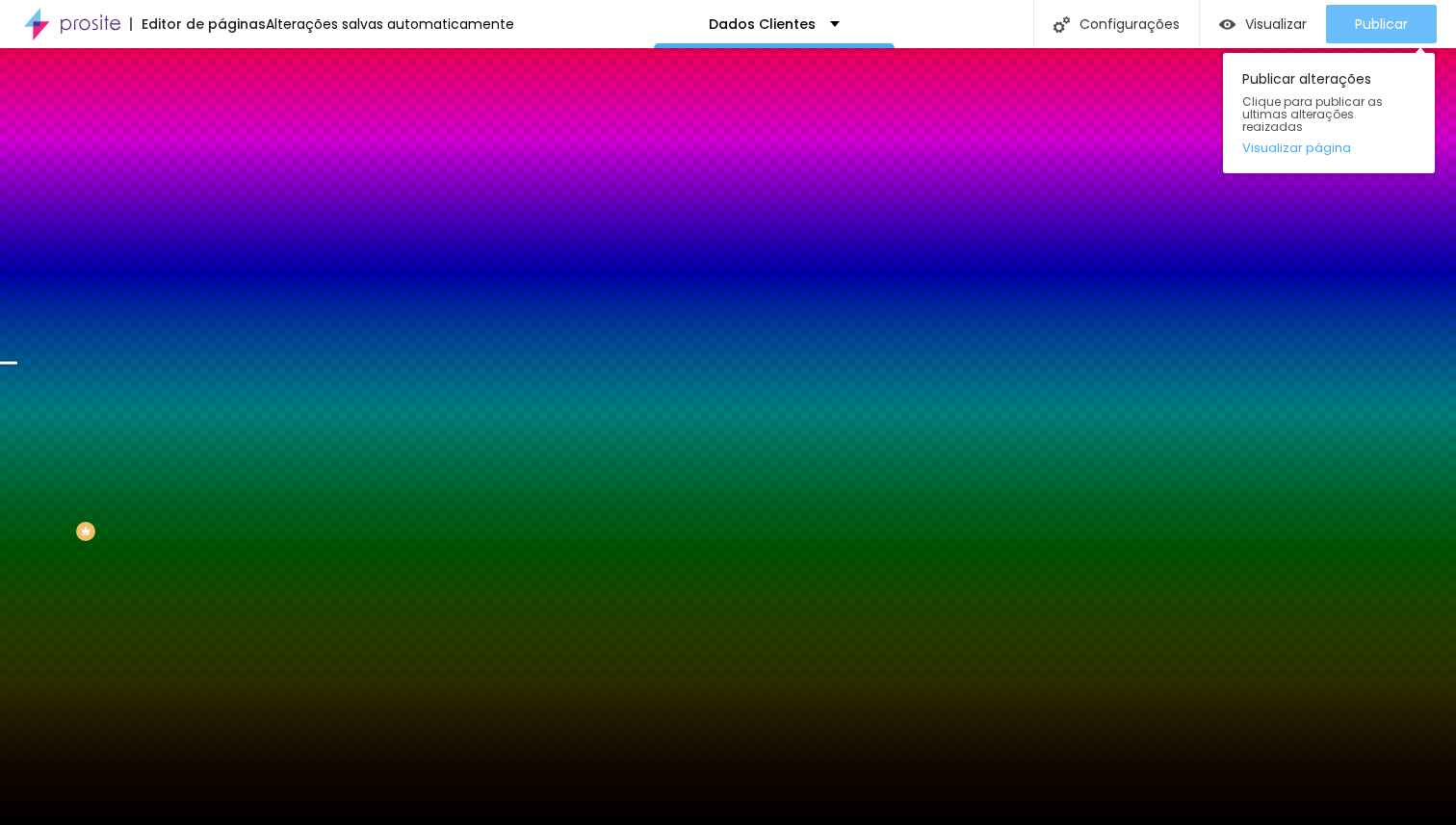
click at [1355, 27] on span "Publicar" at bounding box center [1381, 25] width 53 height 16
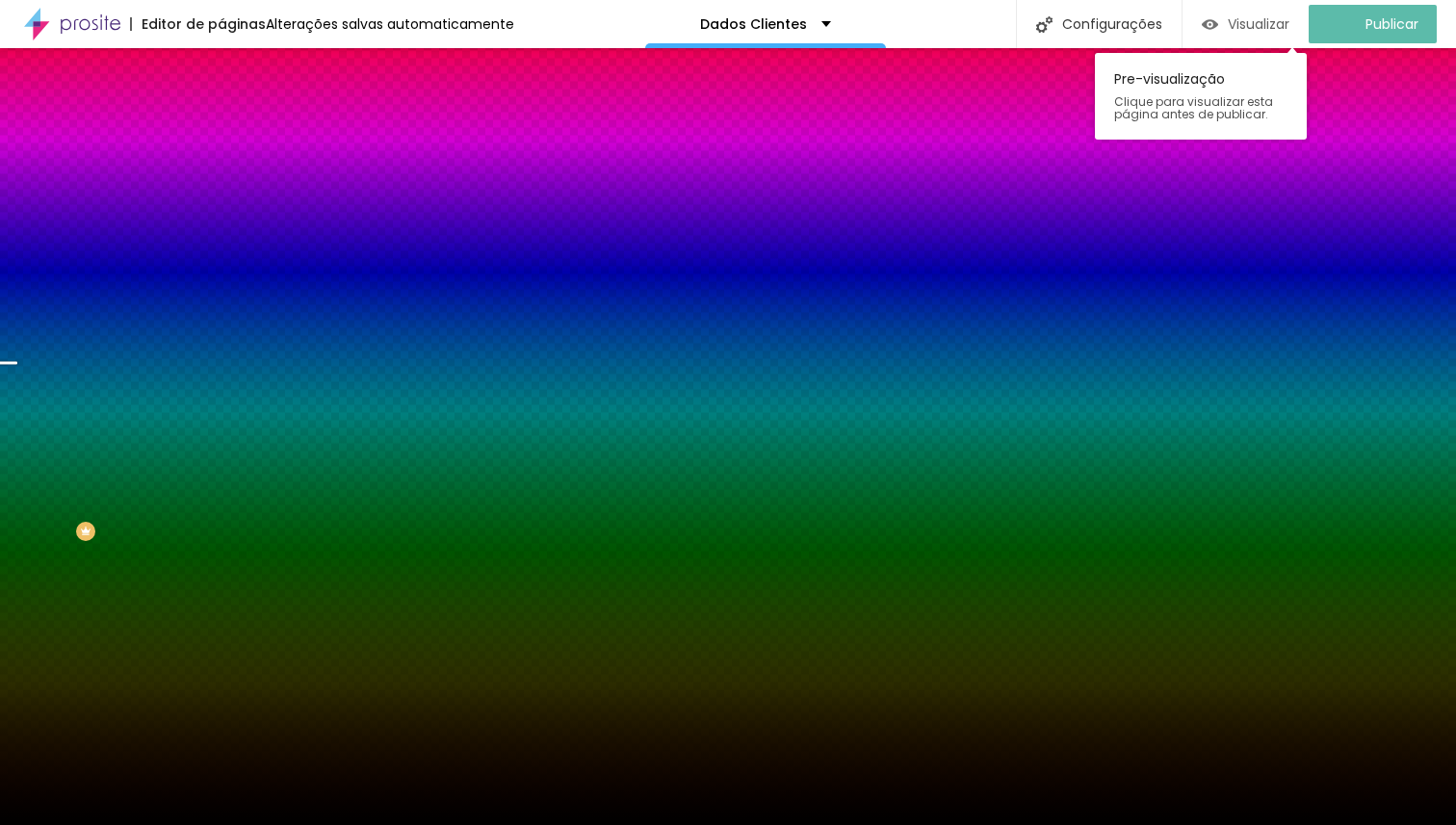
click at [1233, 27] on div "Visualizar" at bounding box center [1244, 25] width 88 height 17
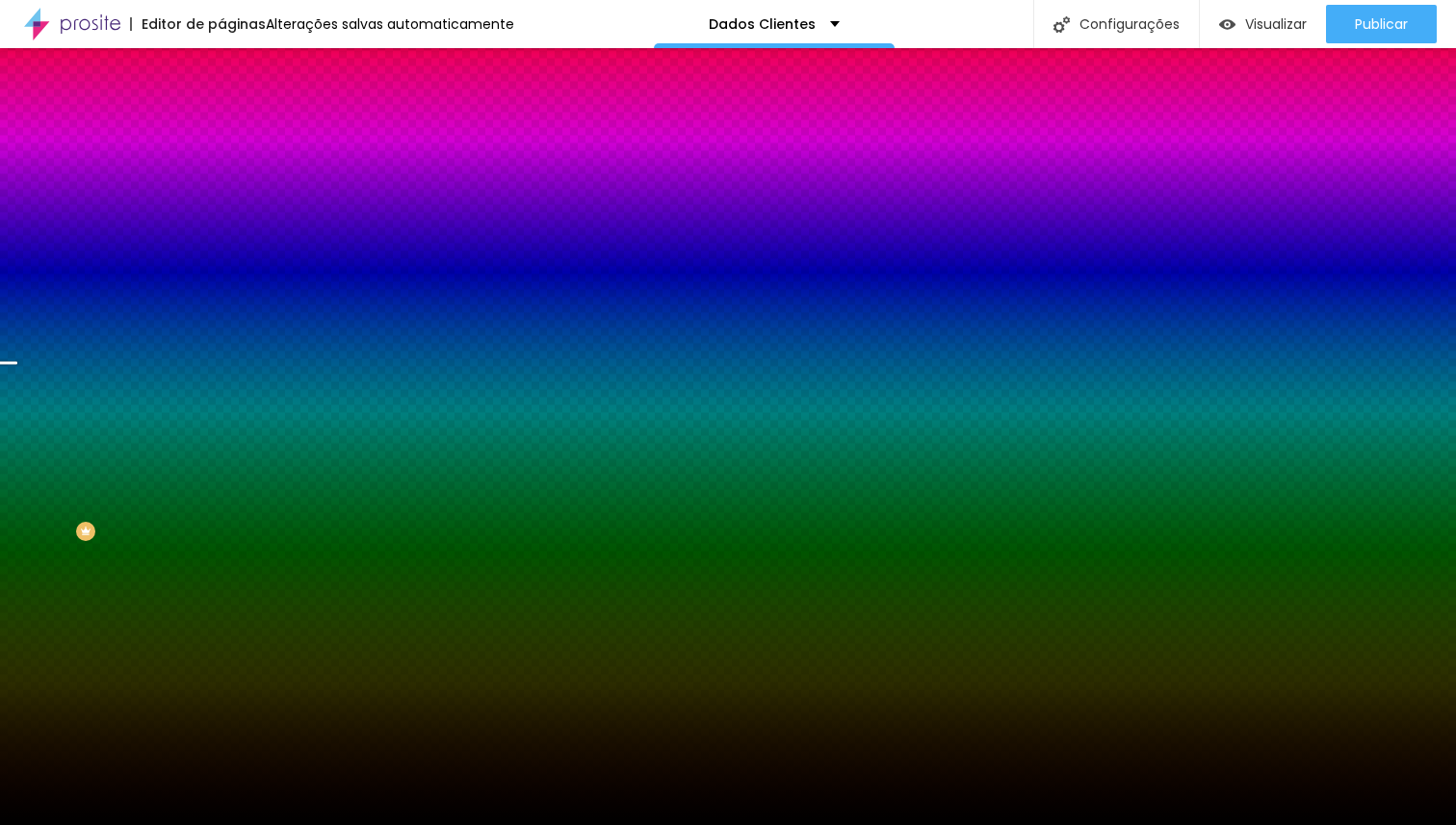
click at [221, 230] on span "Parallax" at bounding box center [245, 221] width 47 height 17
click at [221, 281] on input "#000000" at bounding box center [336, 271] width 231 height 20
click at [221, 131] on li "Avançado" at bounding box center [332, 141] width 221 height 20
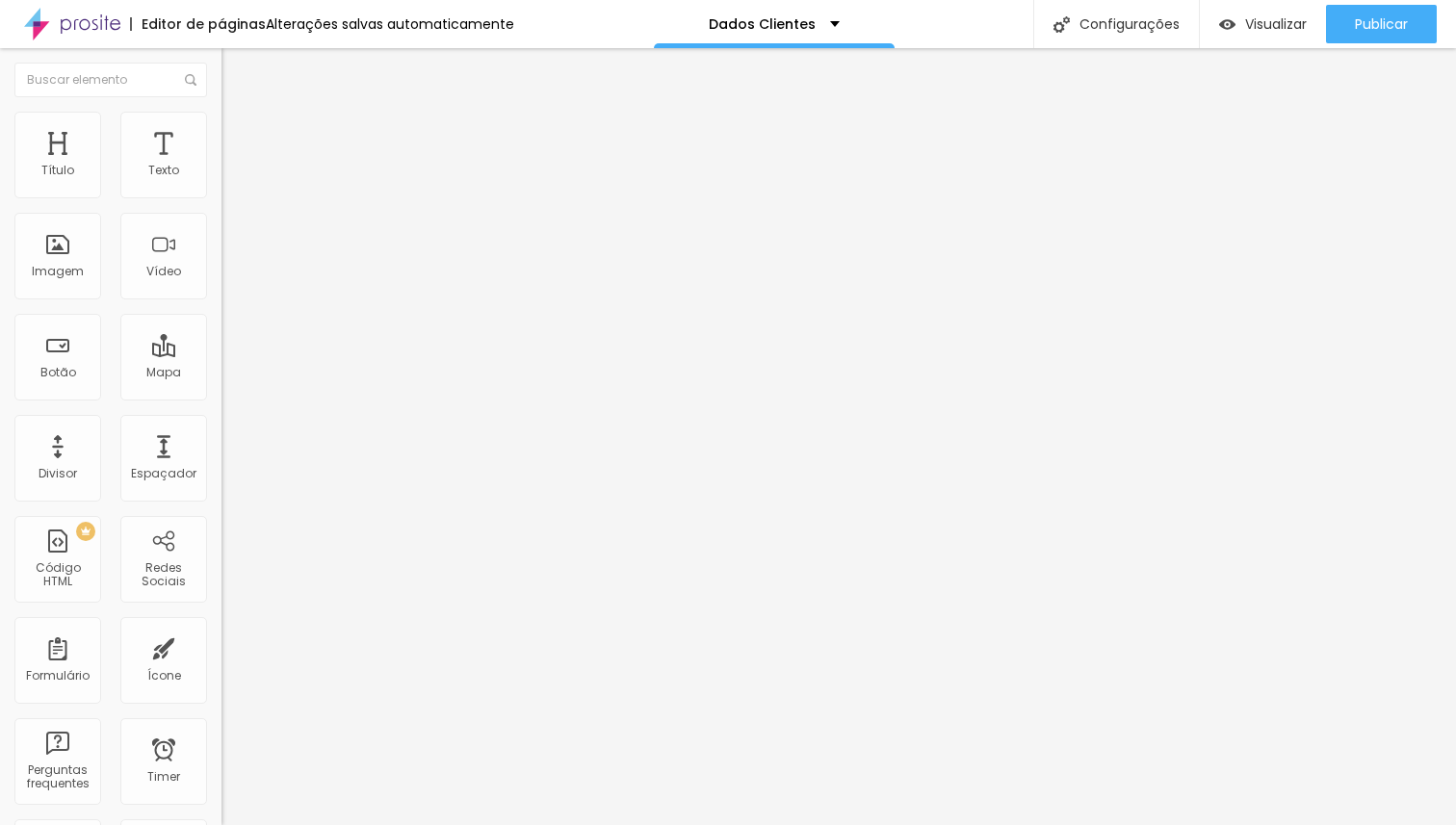
type input "20"
type input "15"
type input "10"
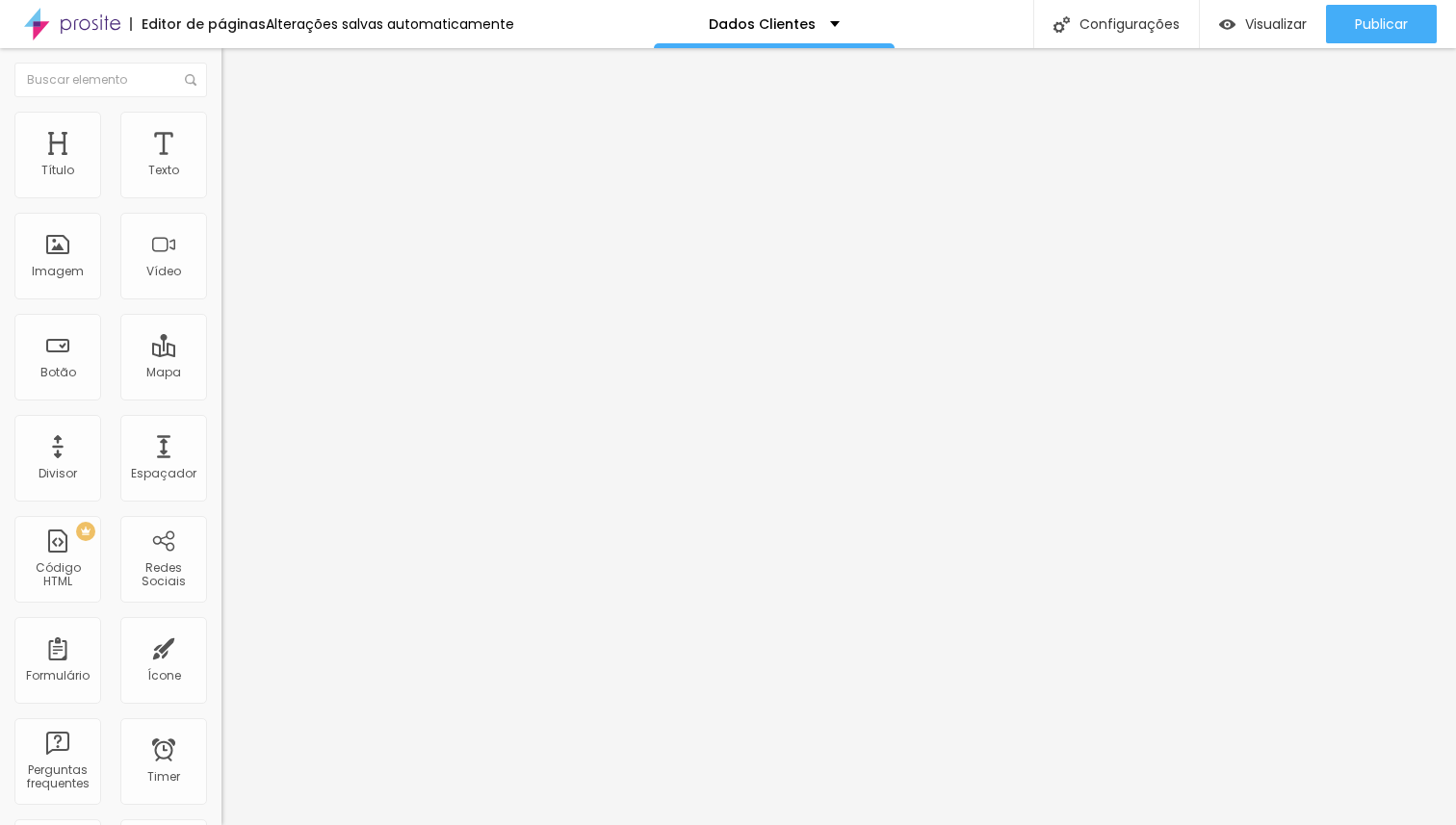
type input "10"
type input "5"
type input "0"
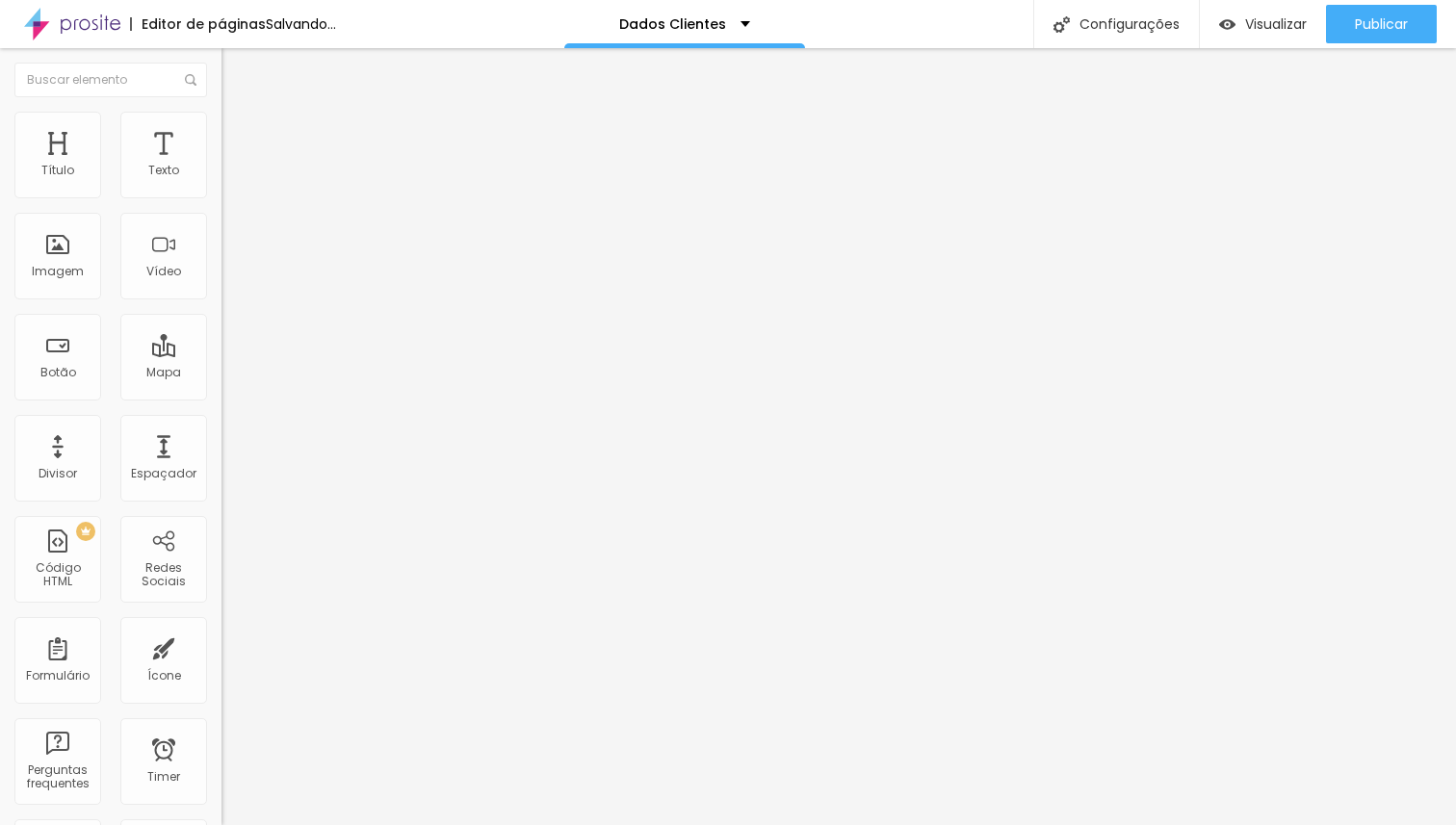
type input "5"
type input "15"
type input "20"
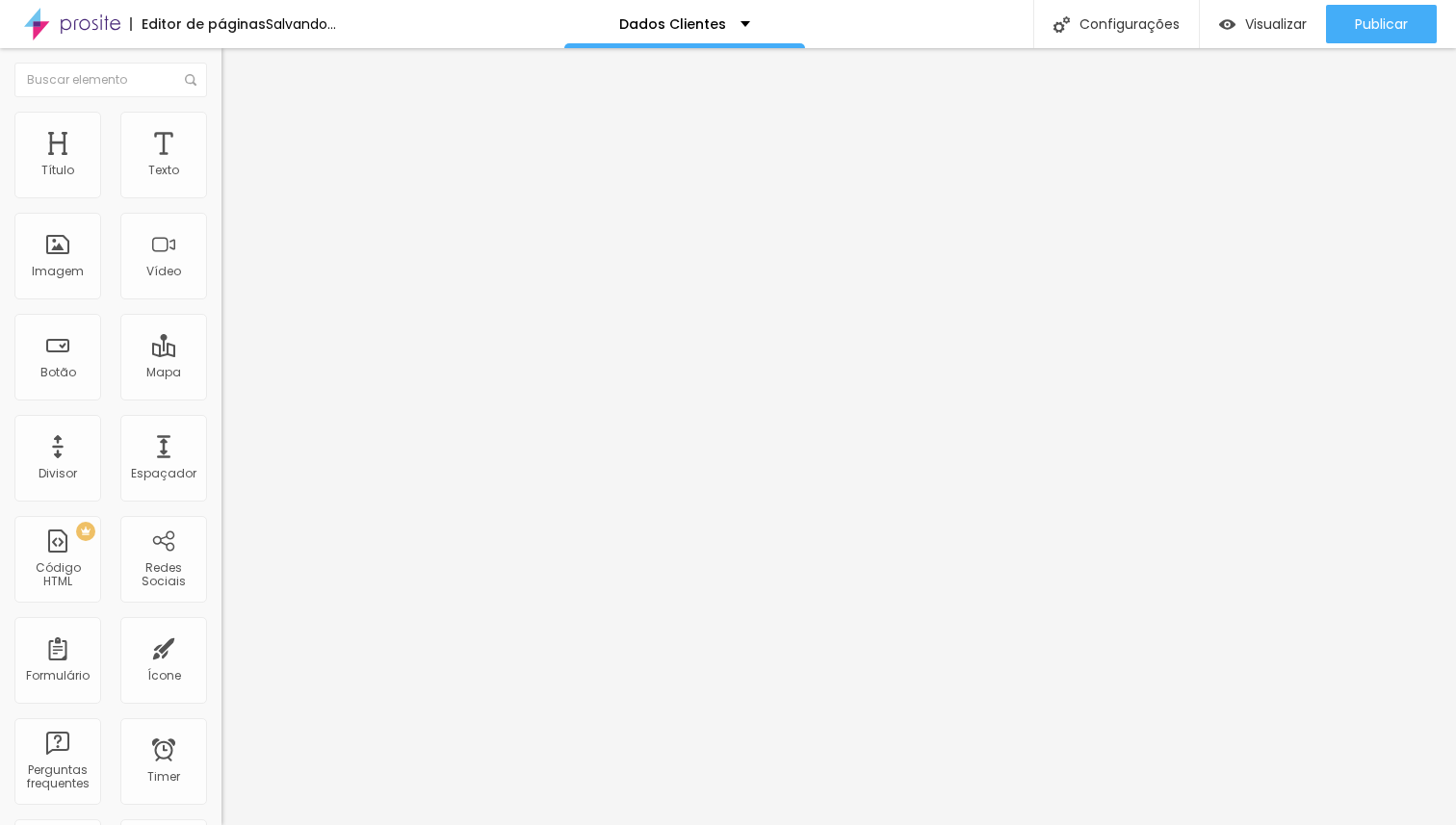
type input "20"
type input "25"
type input "30"
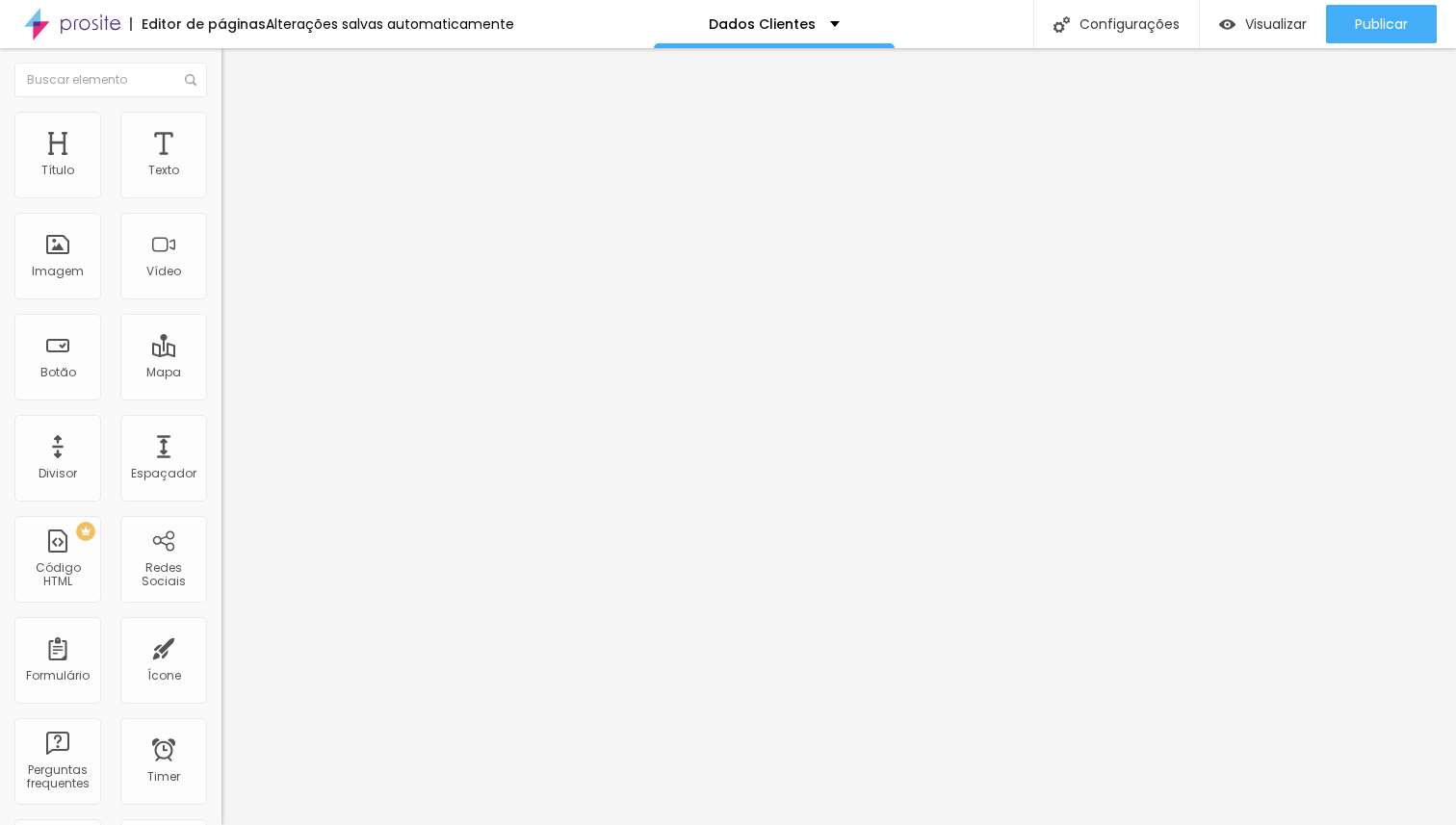
drag, startPoint x: 120, startPoint y: 191, endPoint x: 200, endPoint y: 199, distance: 80.4
click at [221, 374] on input "range" at bounding box center [283, 382] width 124 height 16
type input "12"
type input "14"
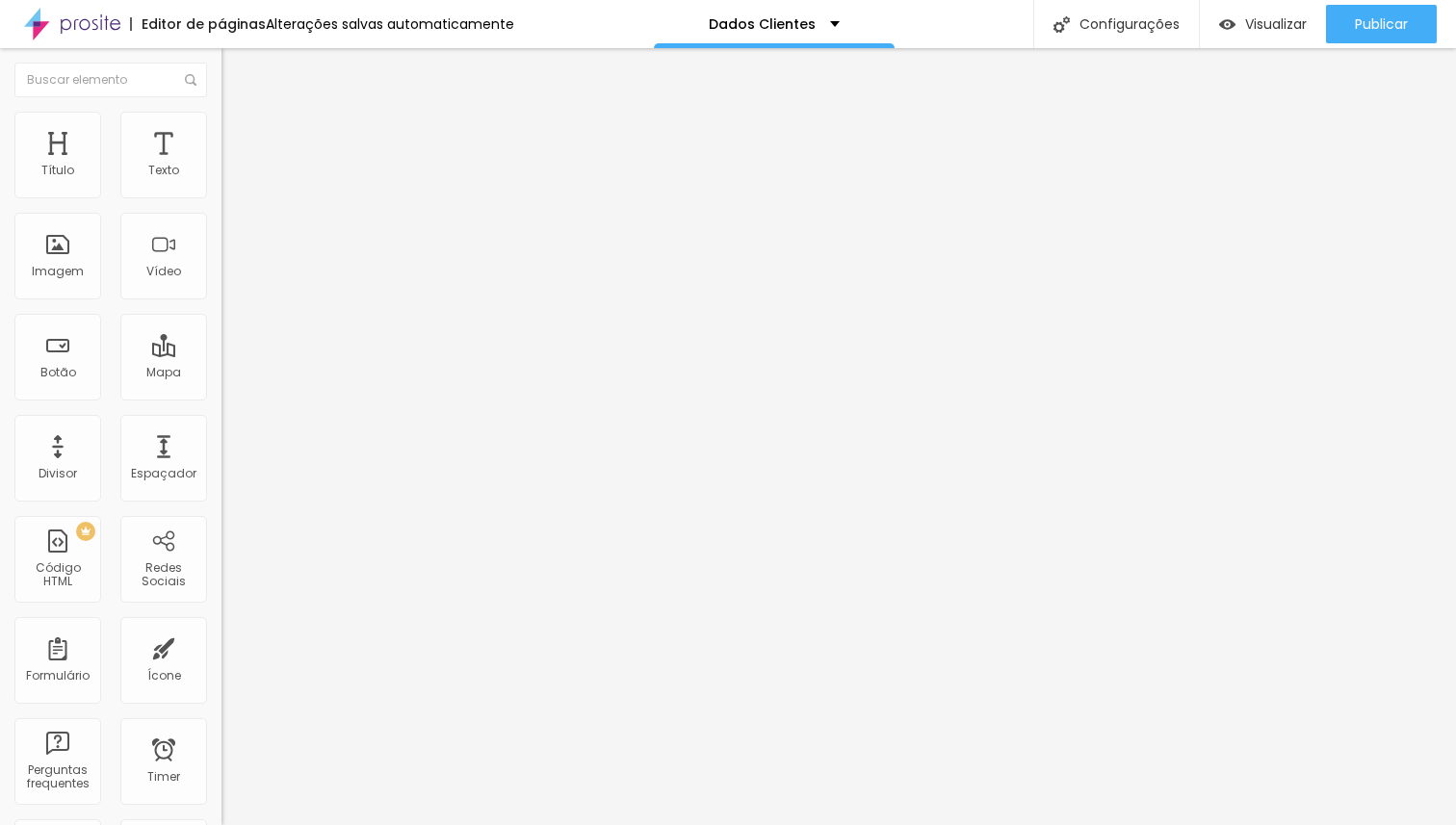
type input "14"
type input "38"
type input "110"
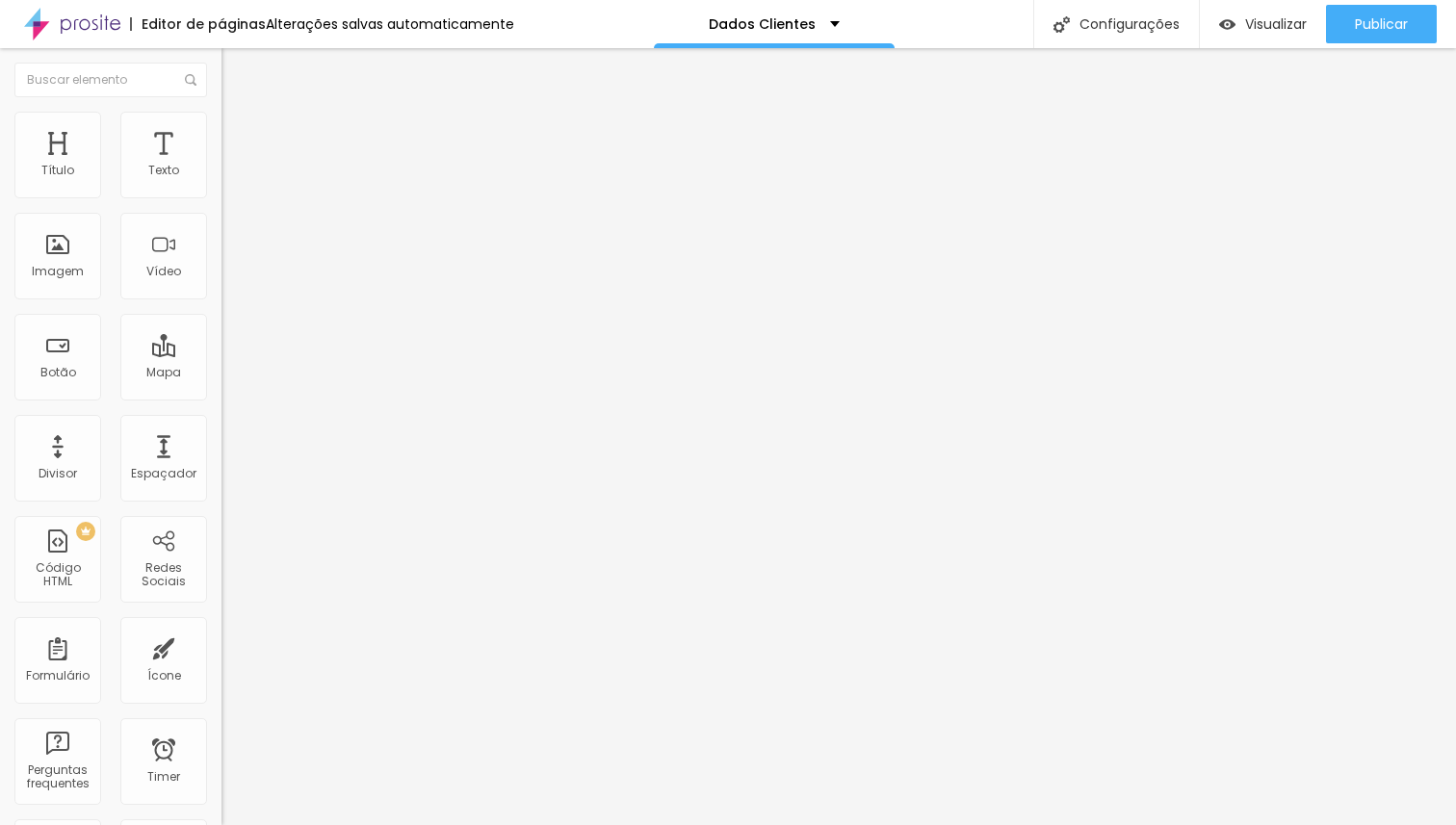
type input "140"
type input "171"
type input "233"
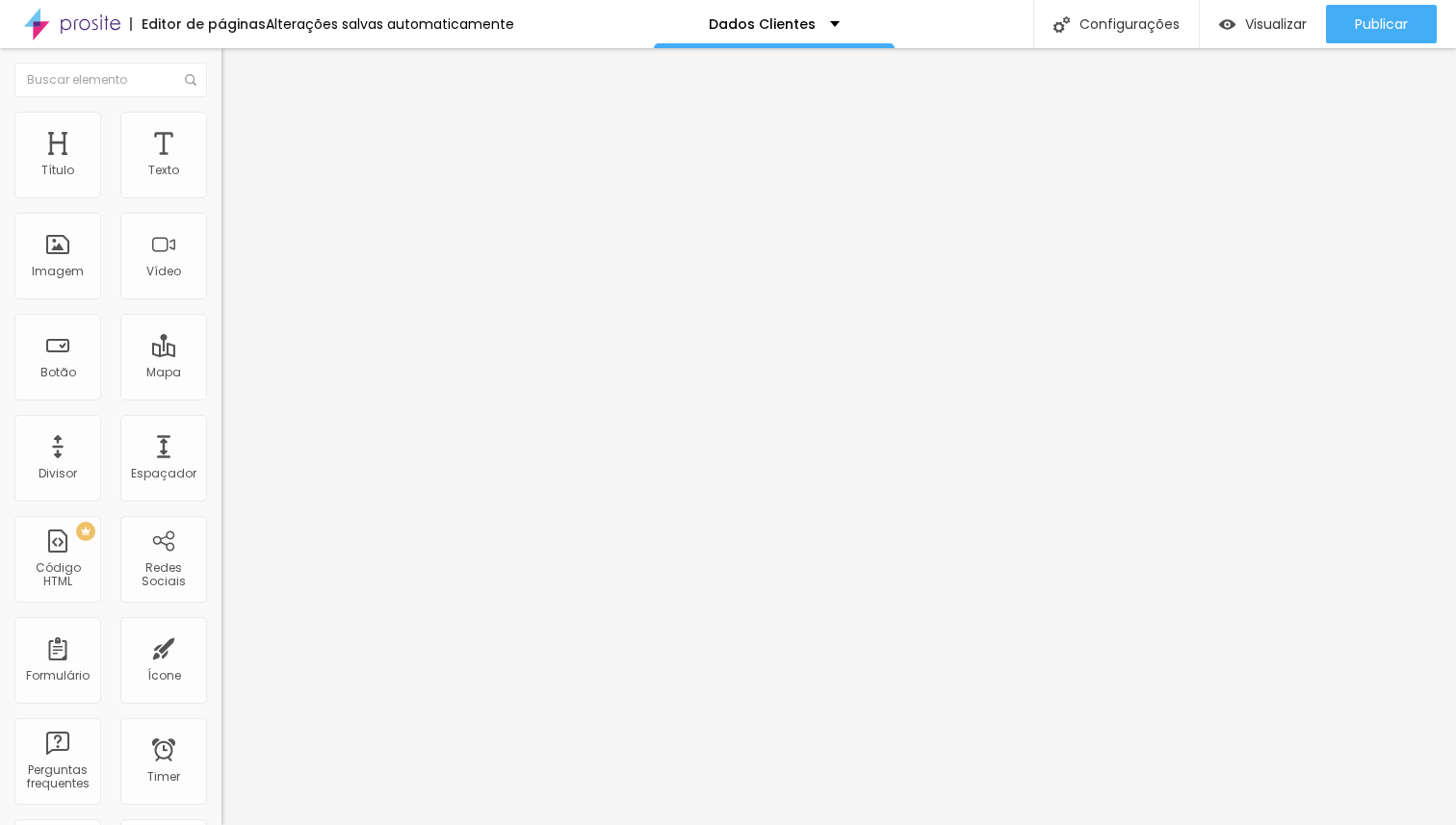
type input "233"
type input "243"
type input "315"
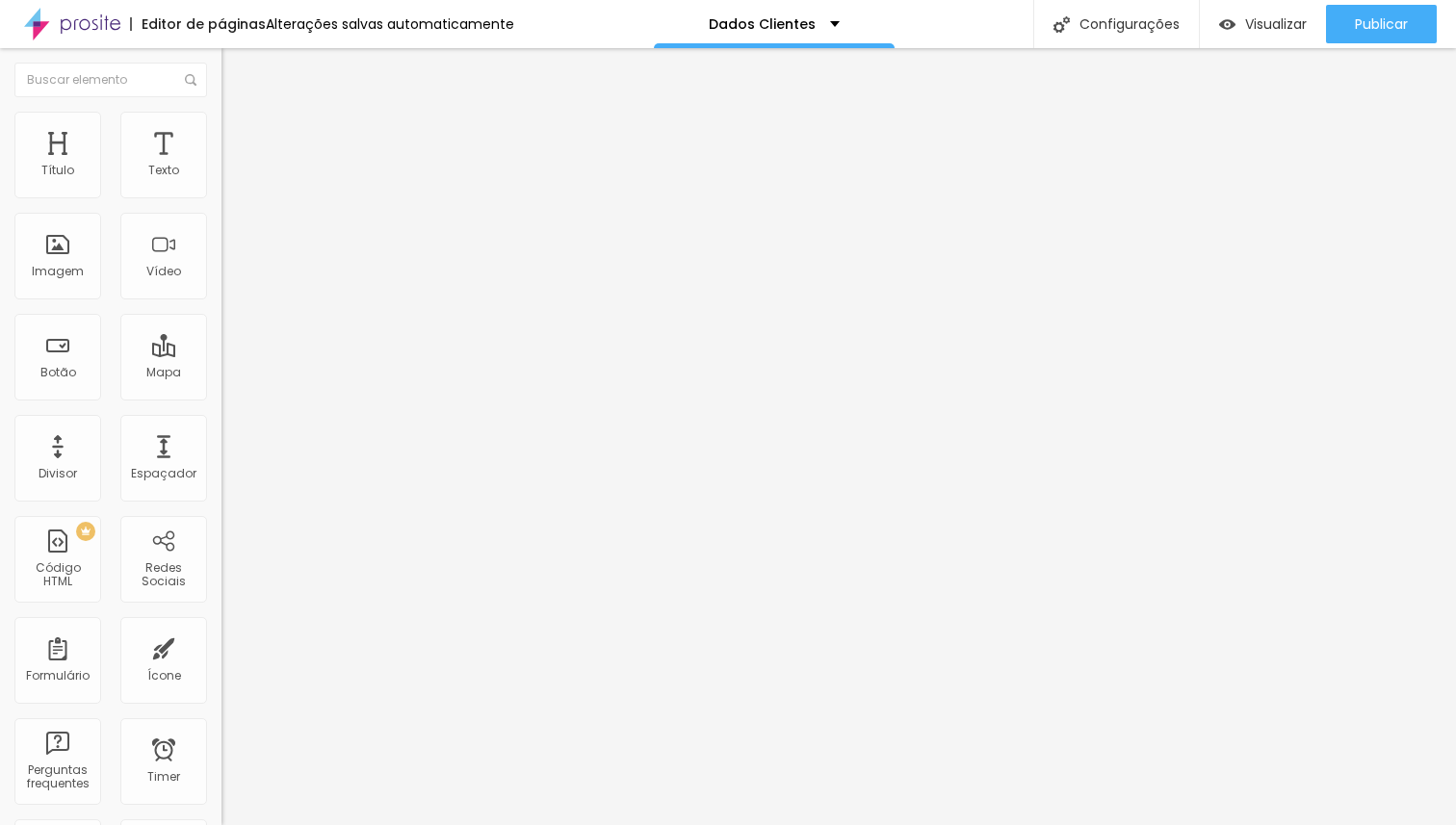
type input "346"
type input "449"
type input "480"
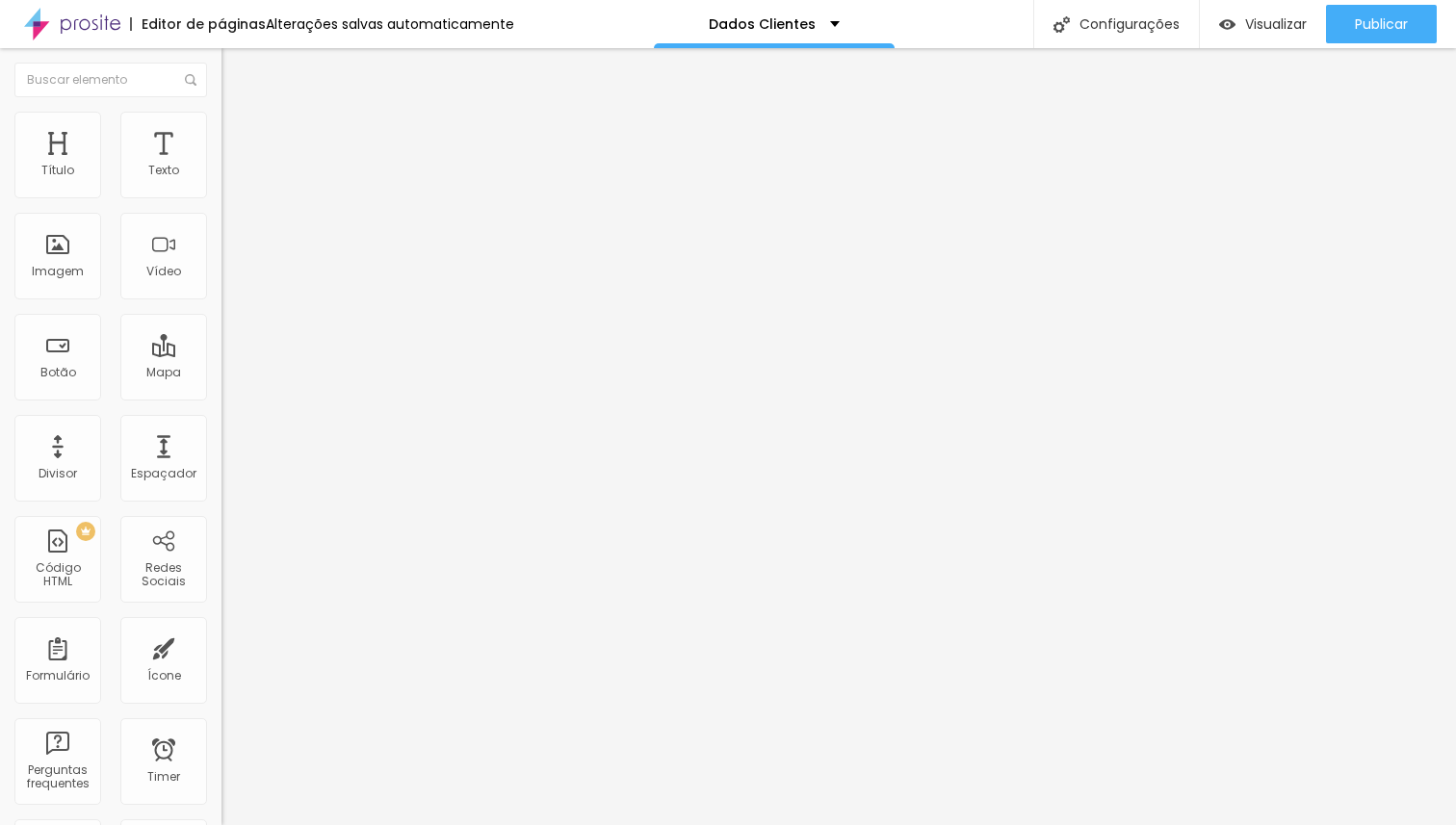
type input "480"
type input "500"
drag, startPoint x: 44, startPoint y: 228, endPoint x: 226, endPoint y: 221, distance: 182.1
type input "500"
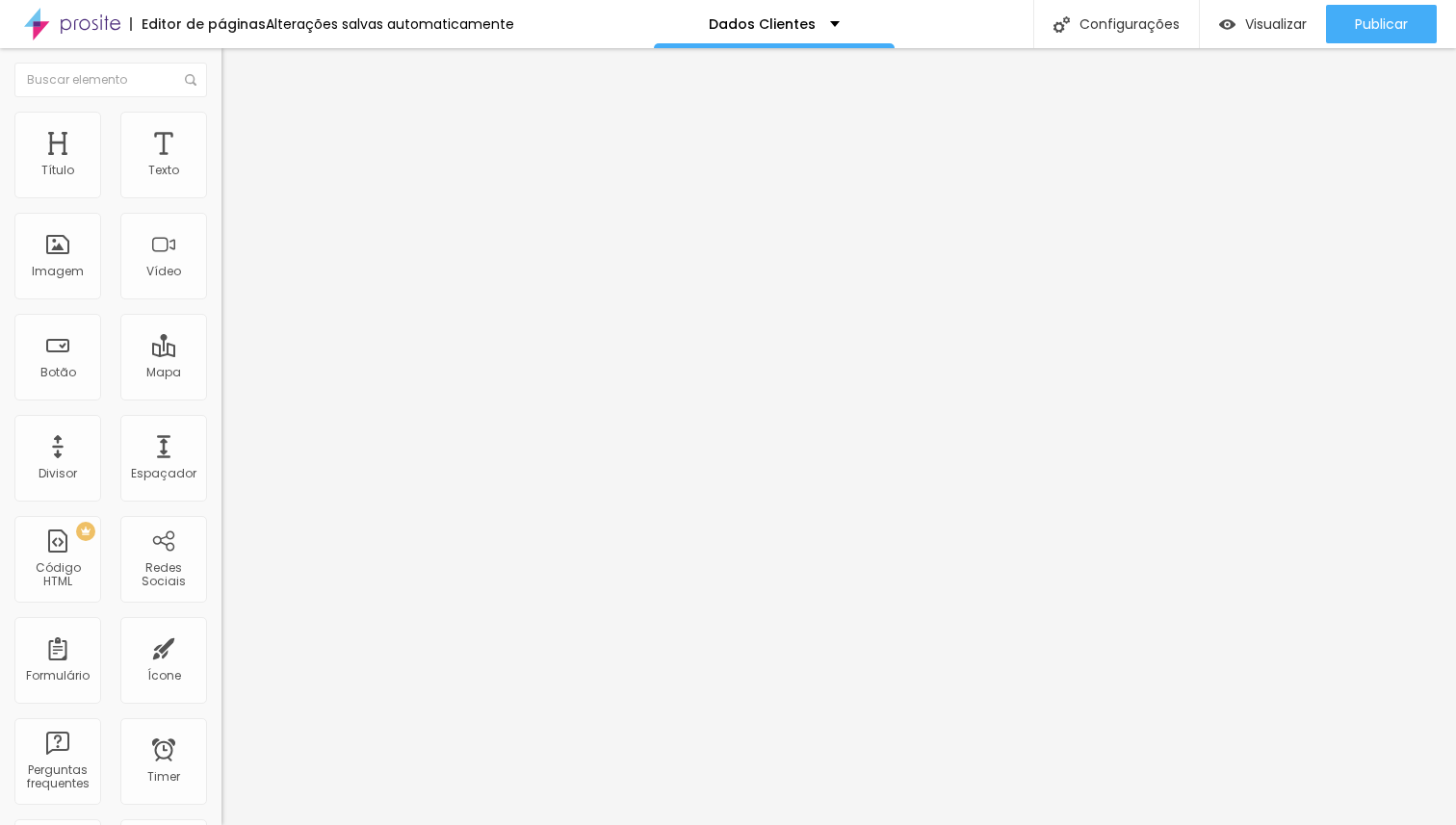
click at [226, 646] on input "range" at bounding box center [283, 654] width 124 height 16
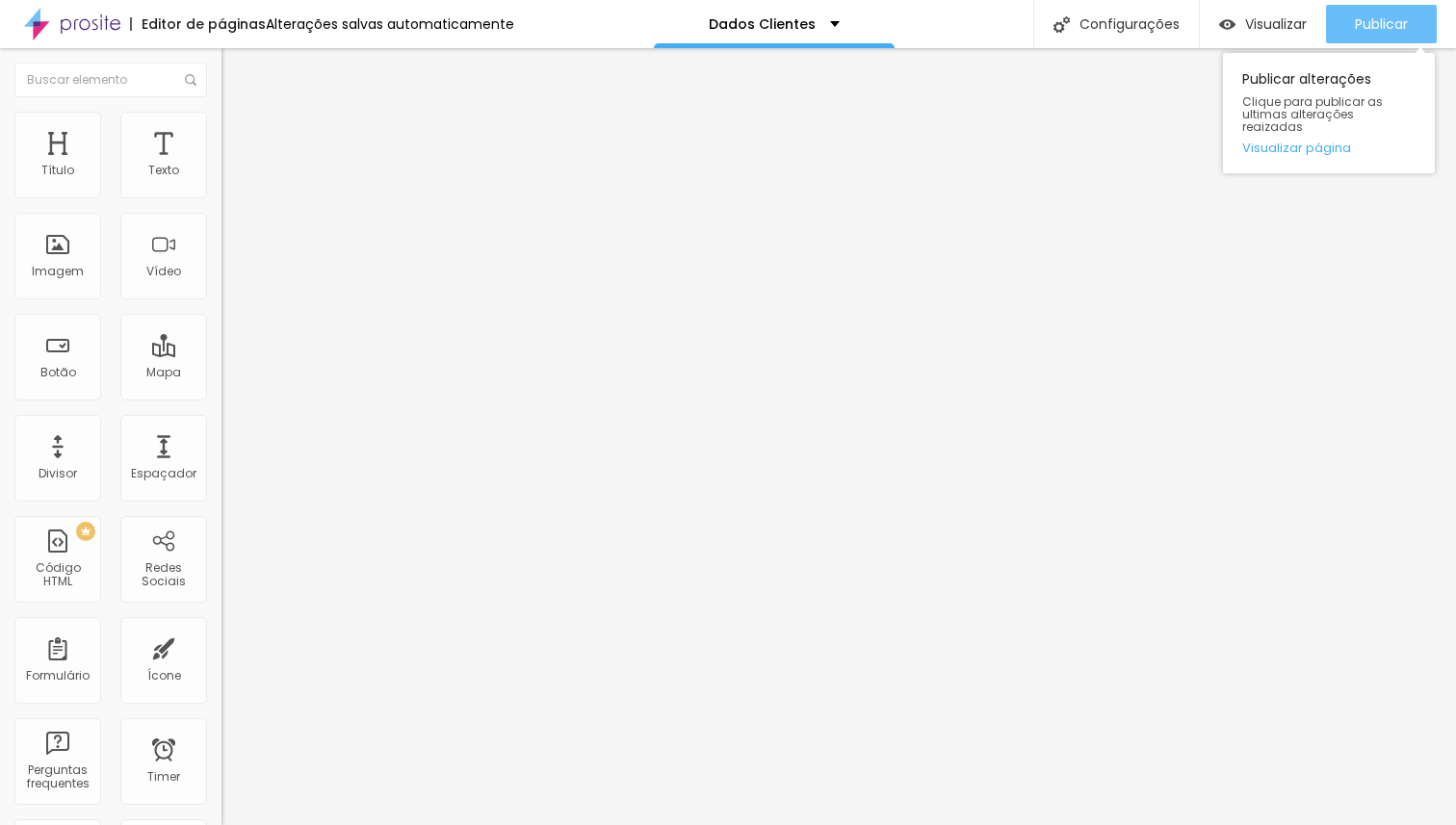
drag, startPoint x: 1388, startPoint y: 21, endPoint x: 1358, endPoint y: 23, distance: 30.1
click at [1388, 20] on span "Publicar" at bounding box center [1381, 25] width 53 height 16
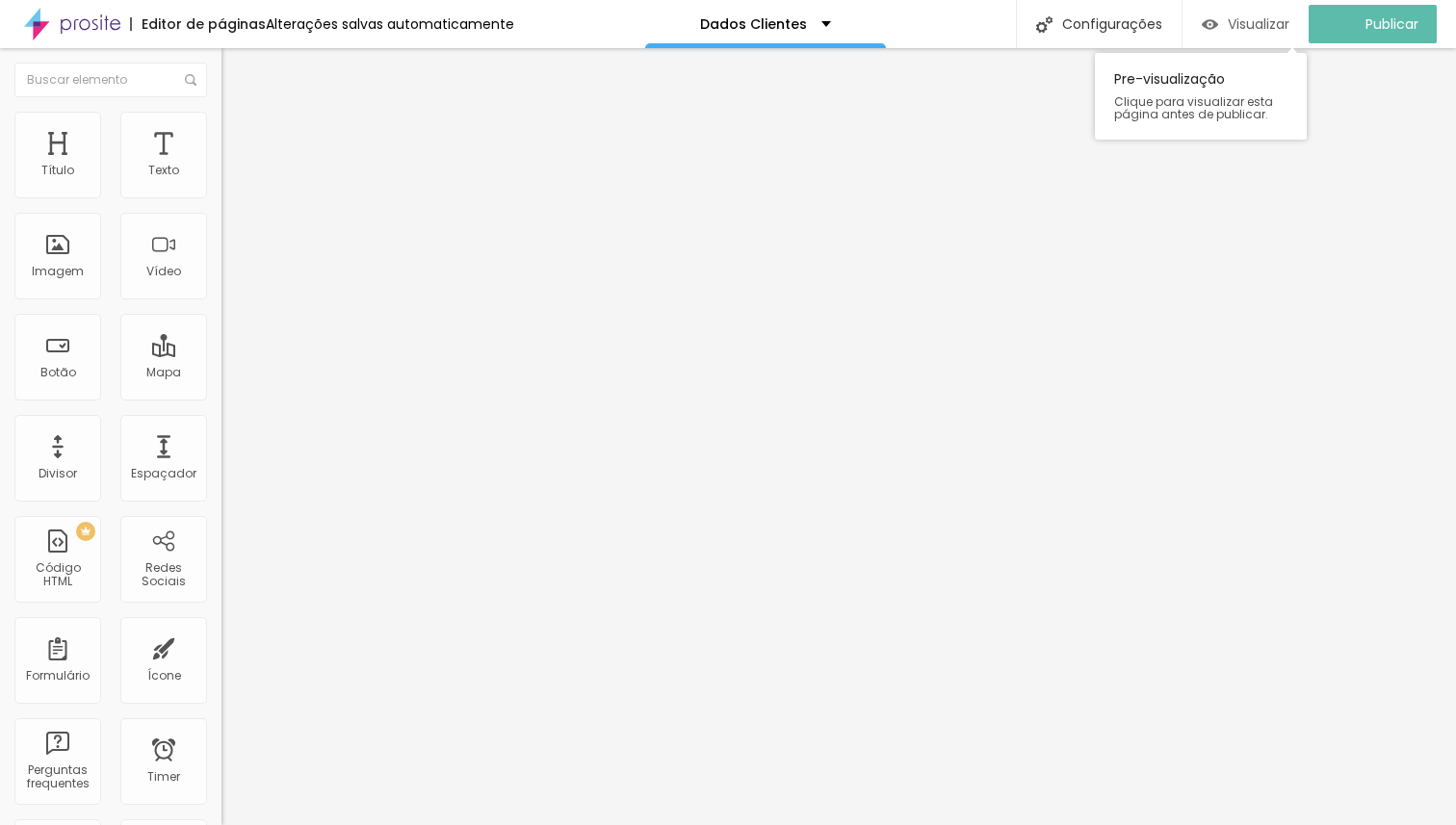
click at [1267, 24] on span "Visualizar" at bounding box center [1258, 25] width 62 height 16
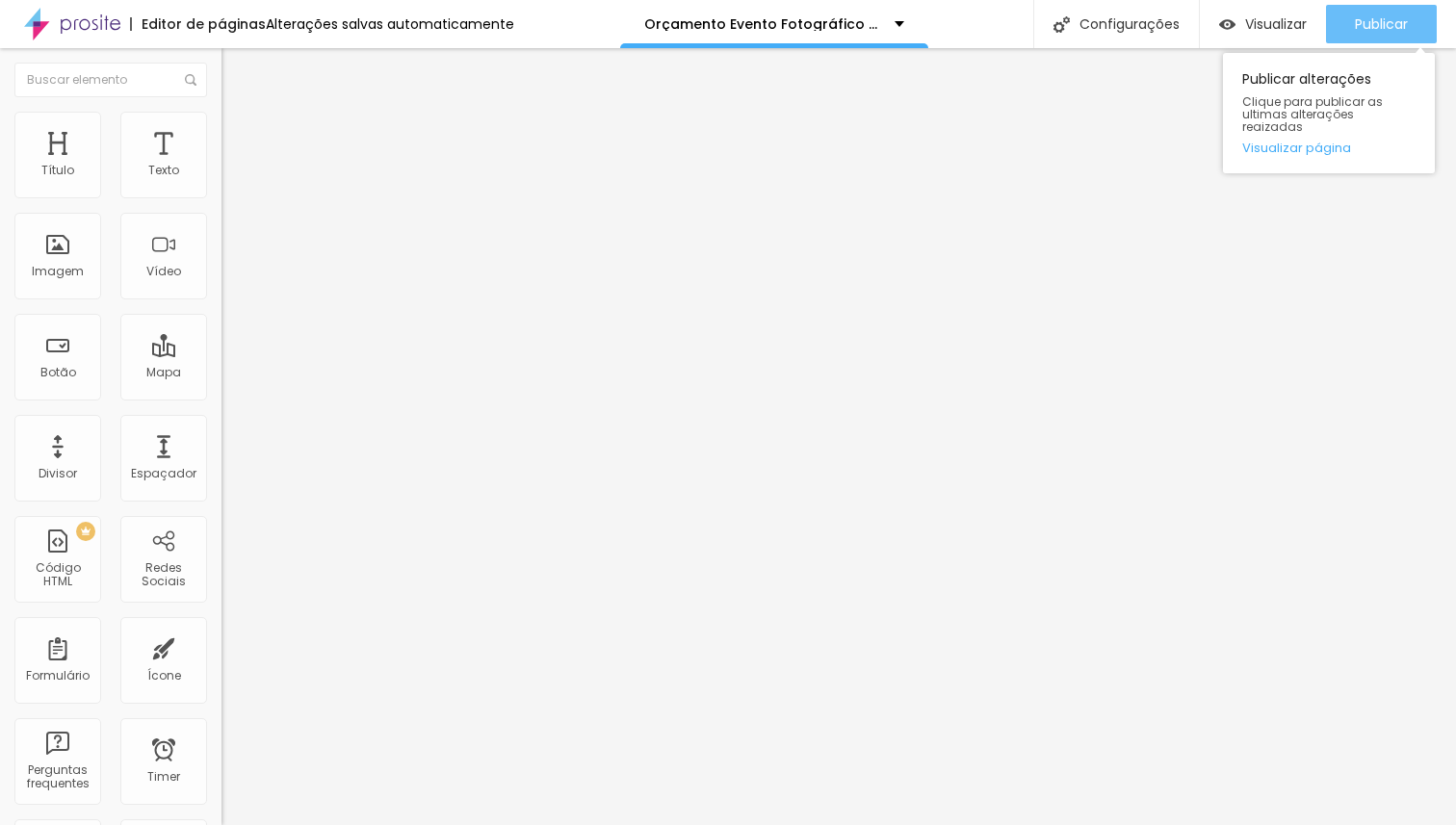
click at [1366, 28] on span "Publicar" at bounding box center [1381, 25] width 53 height 16
click at [1364, 23] on span "Publicar" at bounding box center [1381, 25] width 53 height 16
click at [1374, 26] on span "Publicar" at bounding box center [1381, 25] width 53 height 16
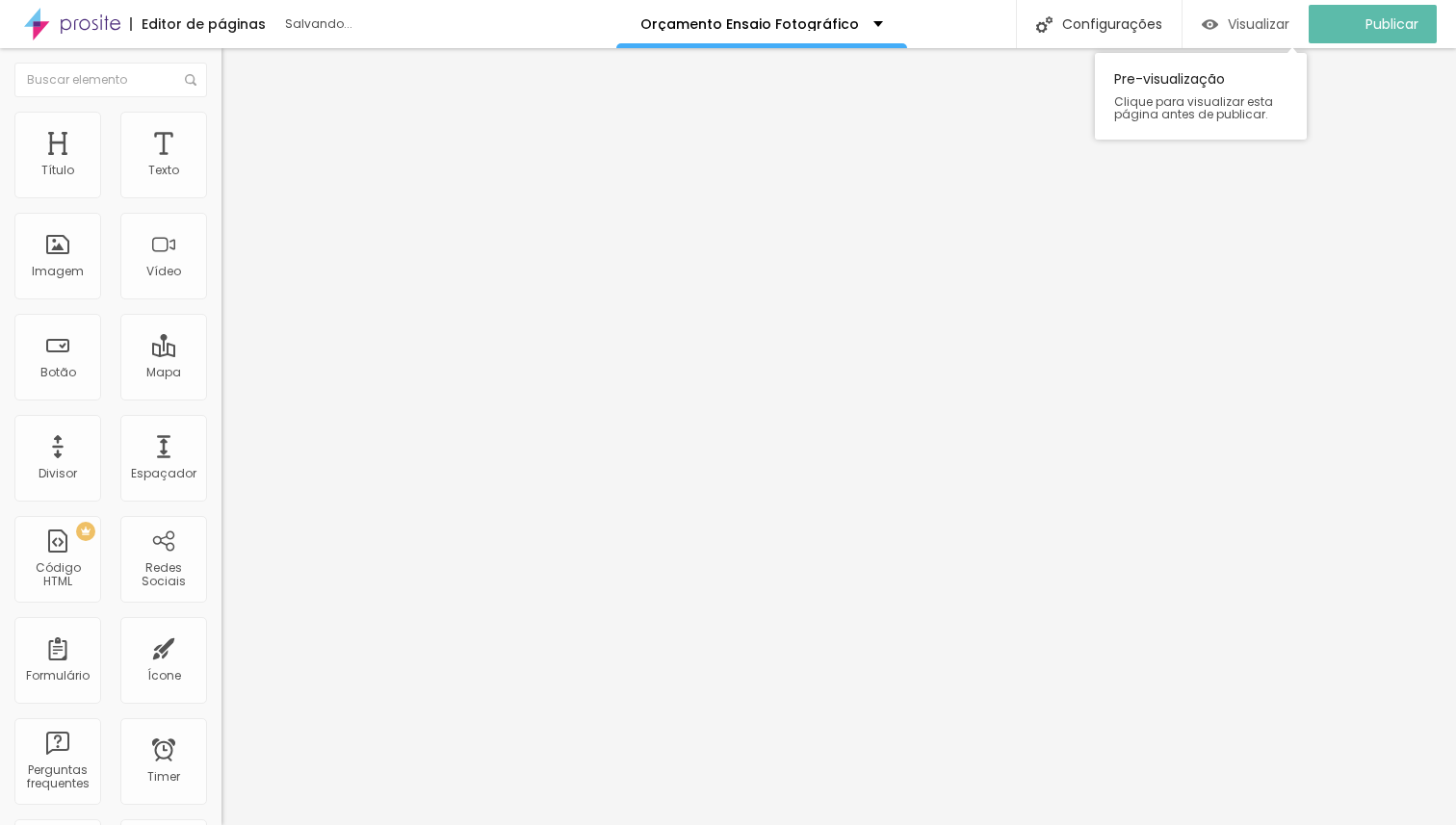
click at [1248, 28] on span "Visualizar" at bounding box center [1258, 25] width 62 height 16
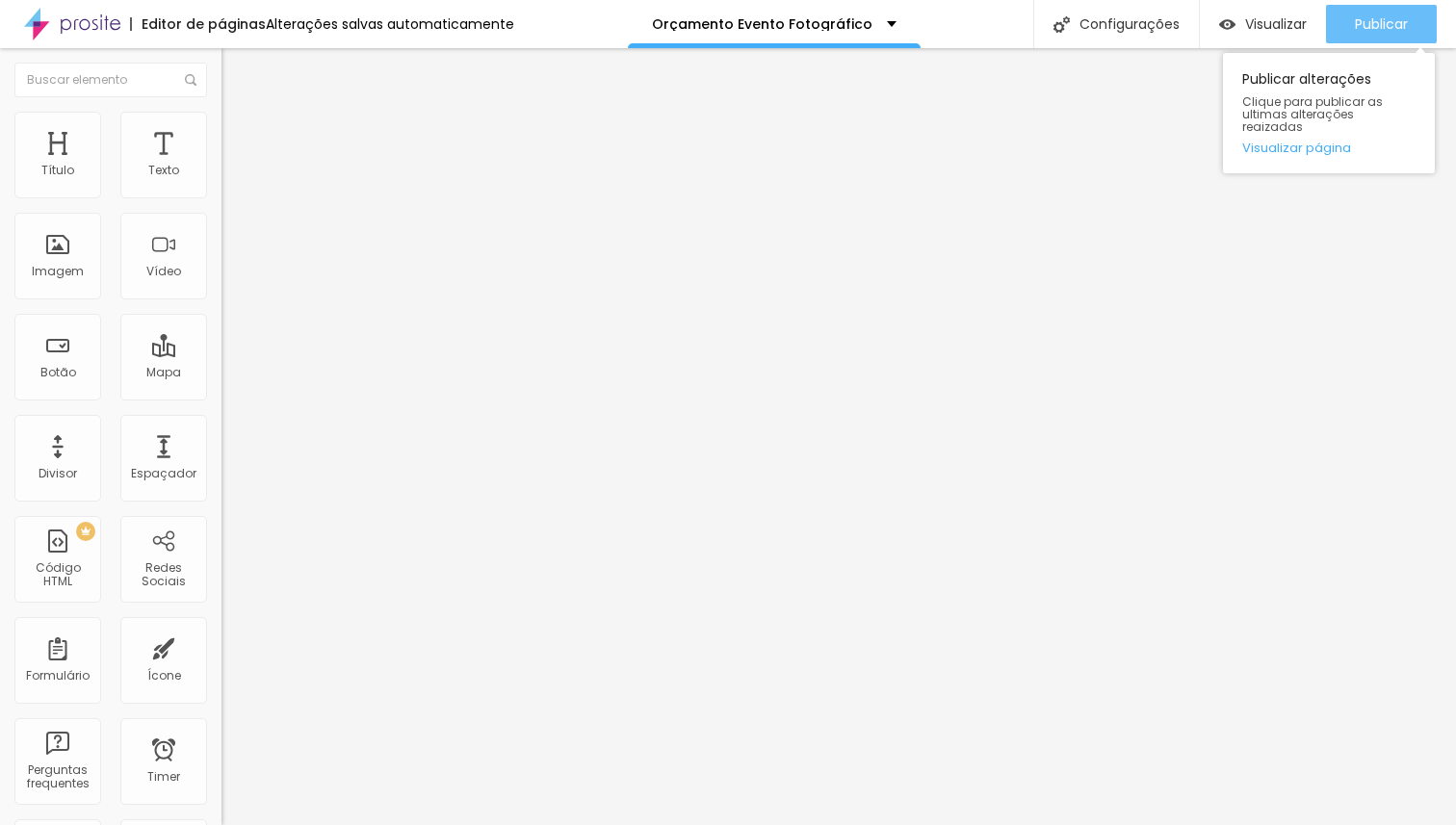
click at [1360, 14] on div "Publicar" at bounding box center [1381, 24] width 53 height 38
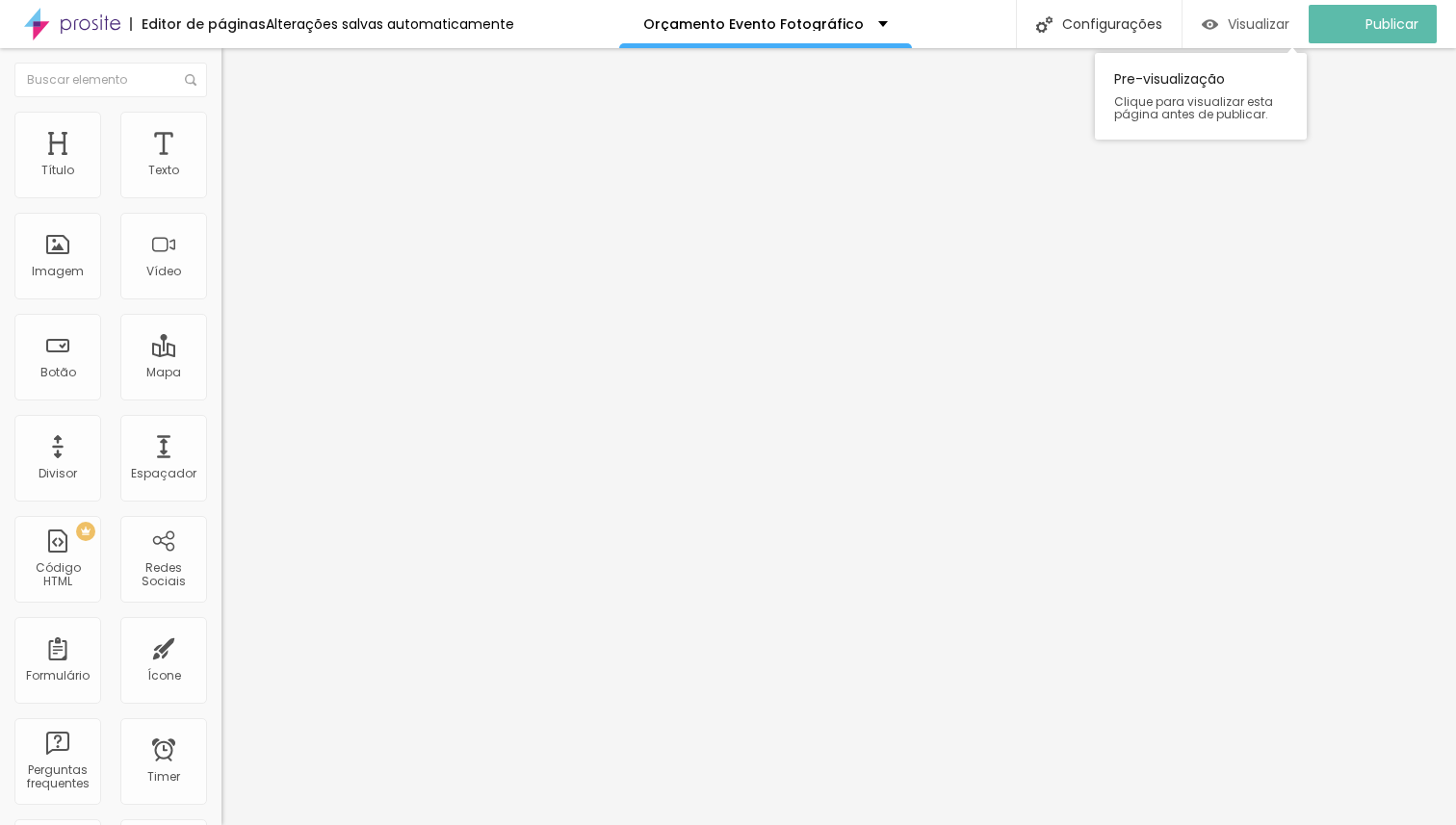
click at [1264, 18] on span "Visualizar" at bounding box center [1258, 25] width 62 height 16
click at [221, 125] on li "Avançado" at bounding box center [332, 122] width 221 height 20
click at [239, 113] on span "Estilo" at bounding box center [254, 105] width 30 height 17
click at [231, 177] on icon "button" at bounding box center [235, 173] width 8 height 8
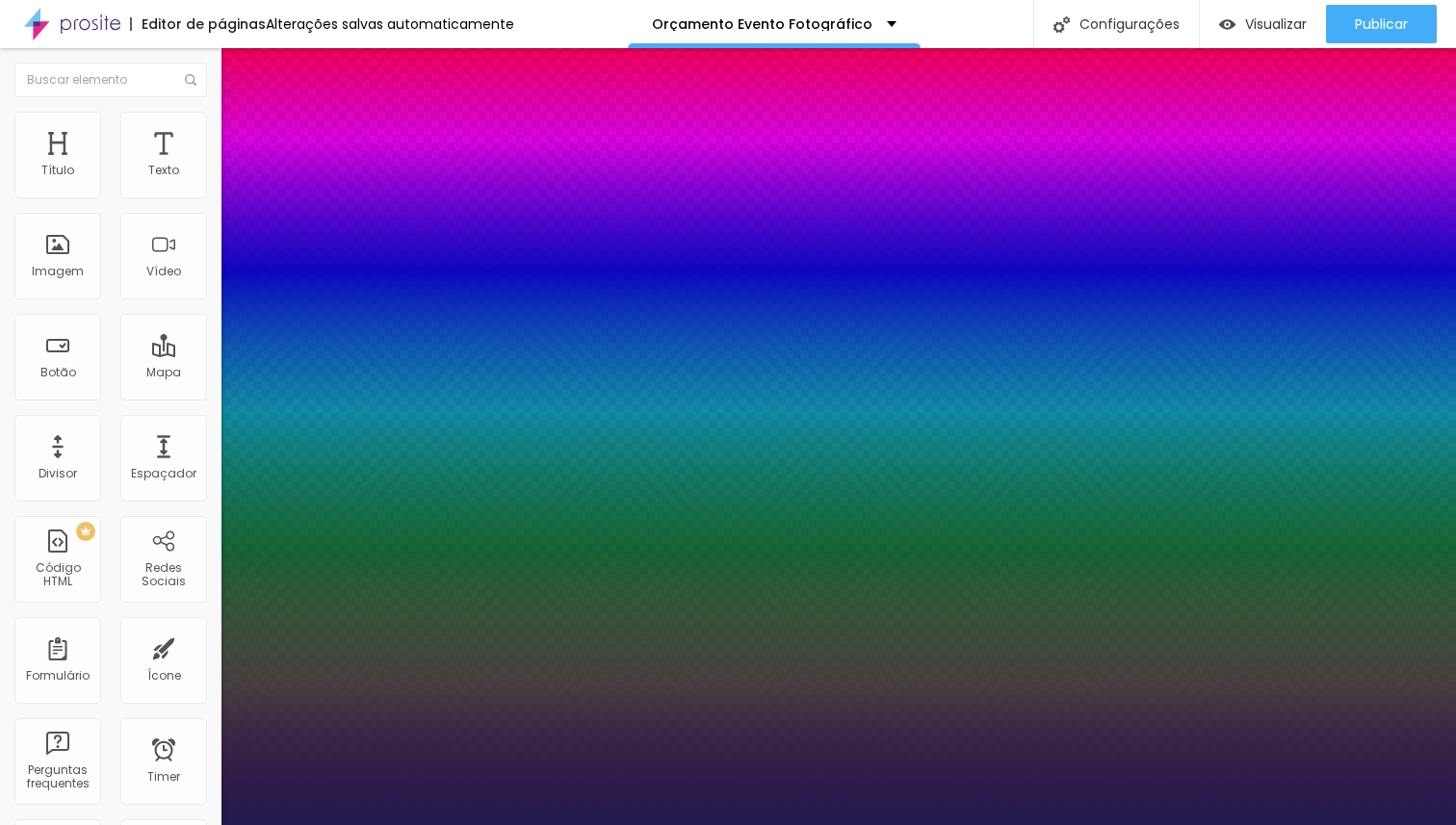
type input "1"
type input "19"
type input "1"
type input "22"
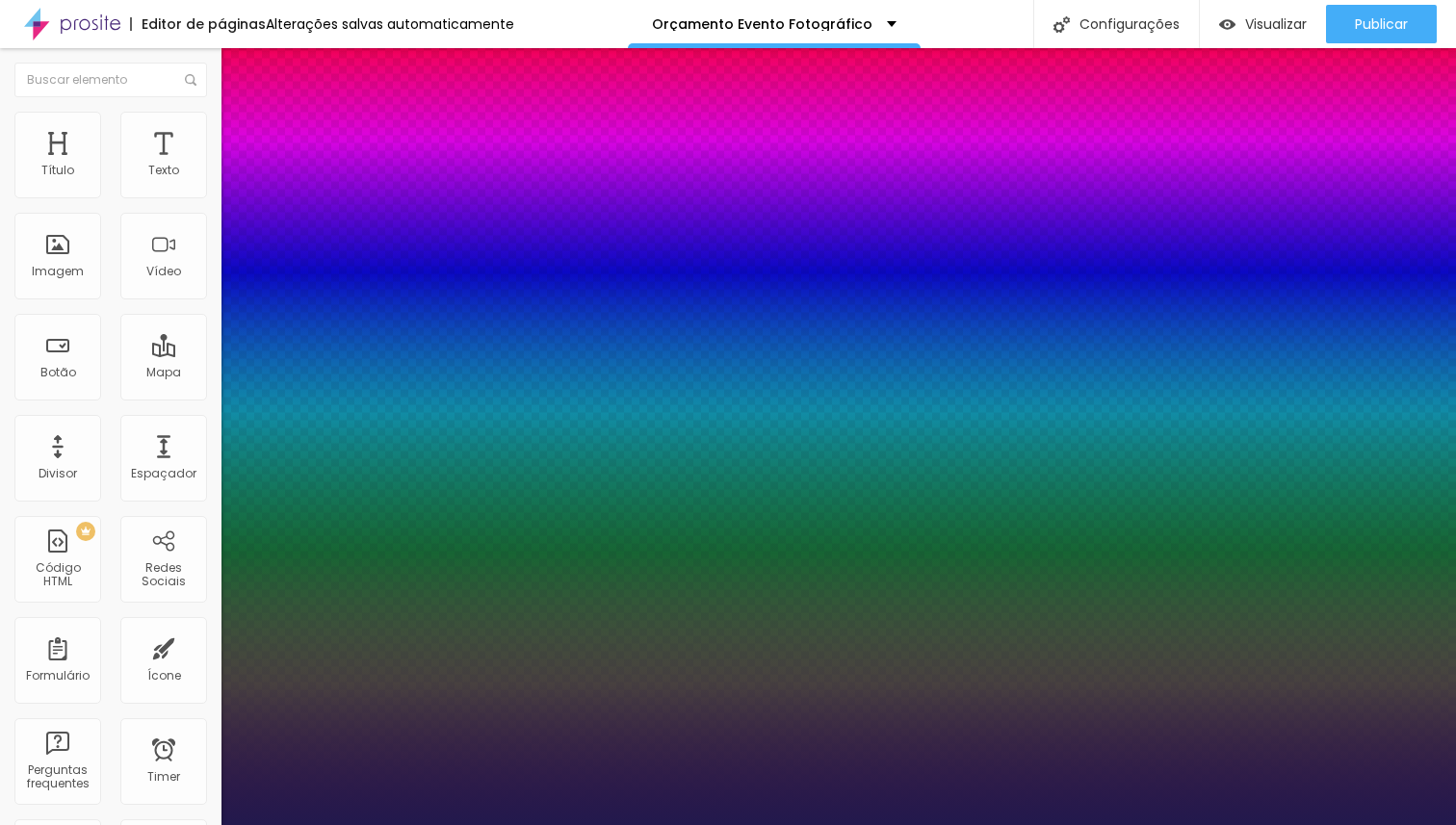
type input "22"
type input "1"
type input "23"
type input "1"
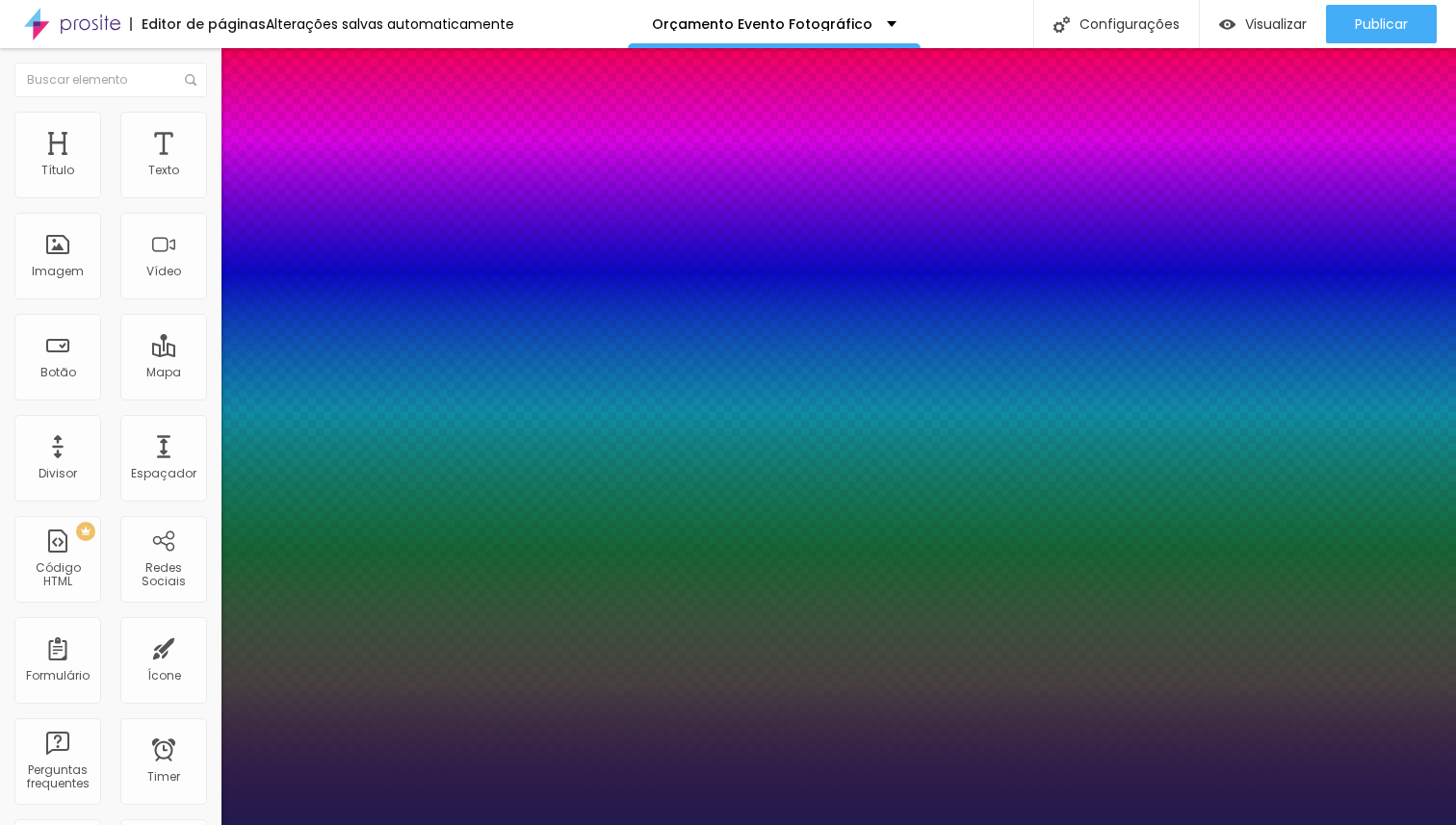
type input "24"
type input "1"
type input "25"
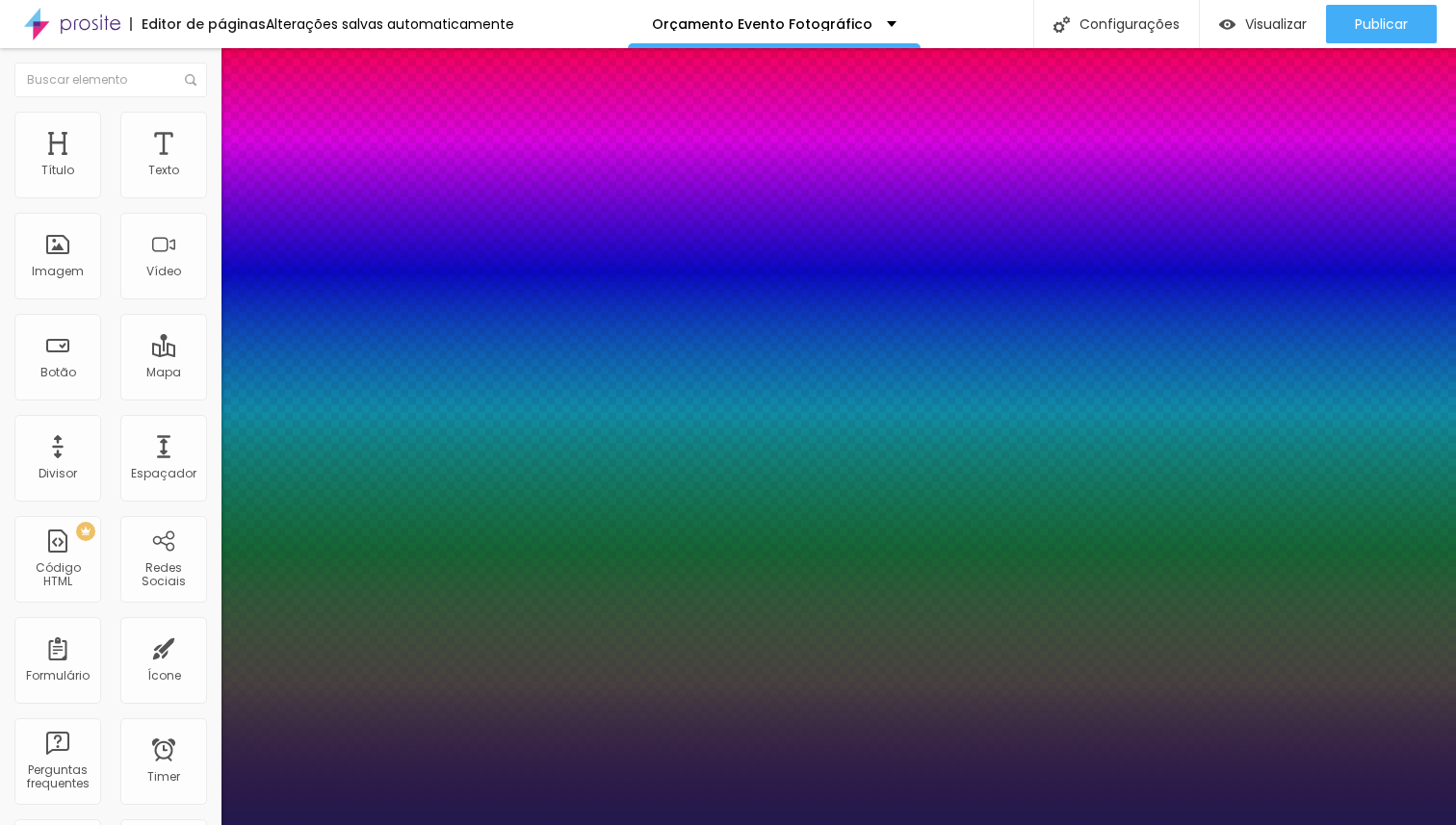
type input "1"
type input "24"
type input "1"
type input "23"
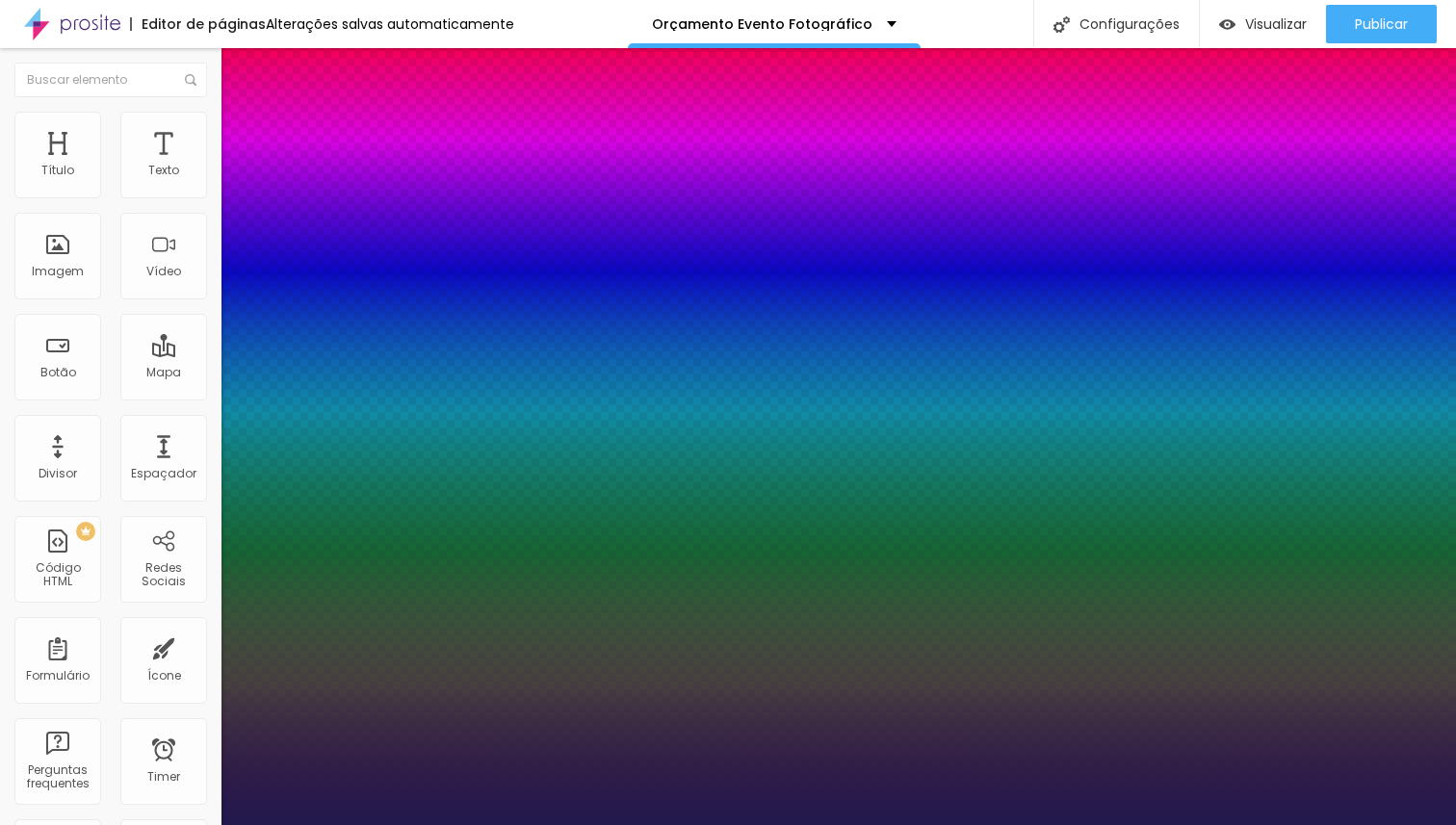
type input "23"
type input "1"
type input "22"
type input "1"
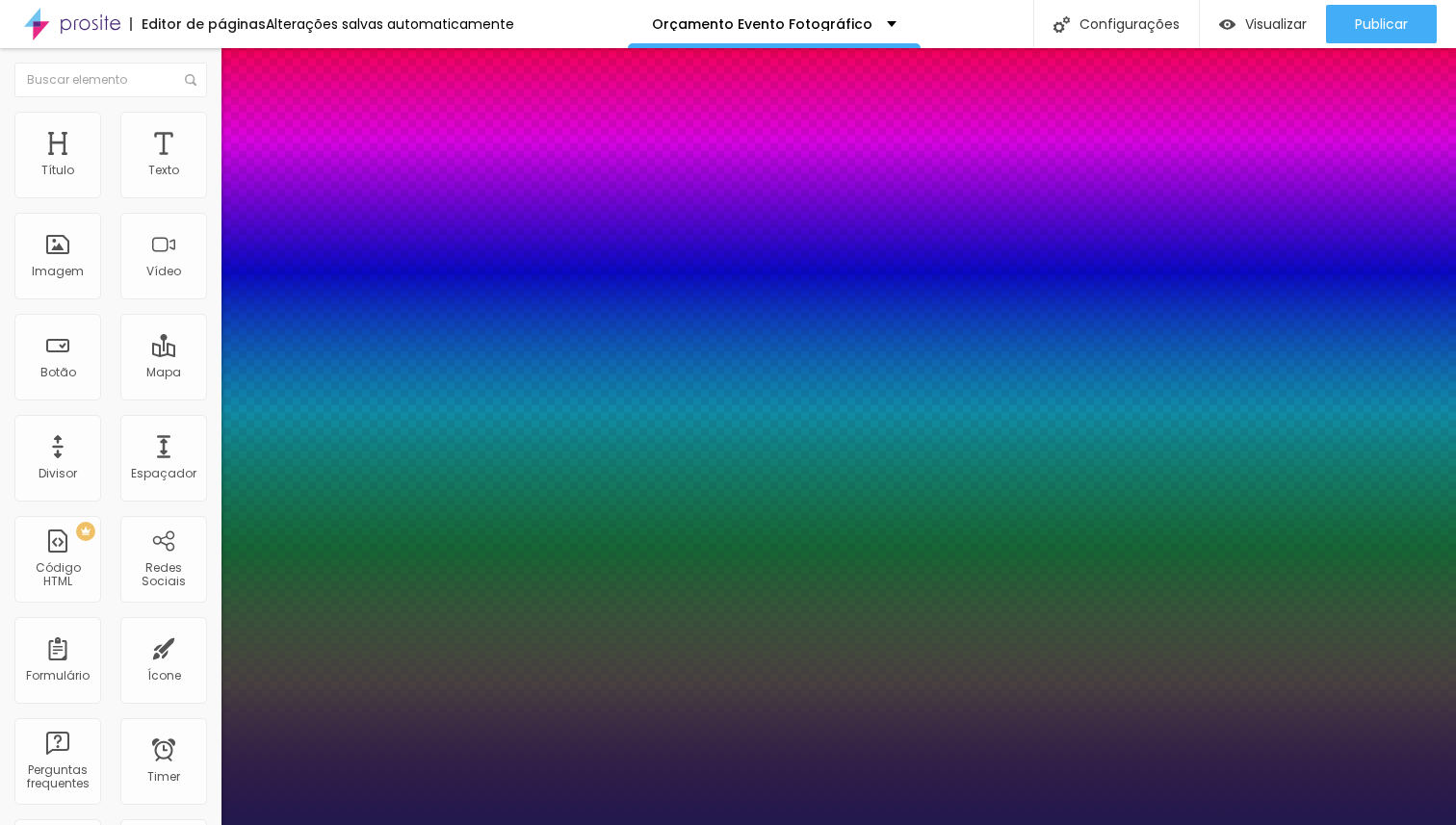
type input "21"
type input "1"
type input "20"
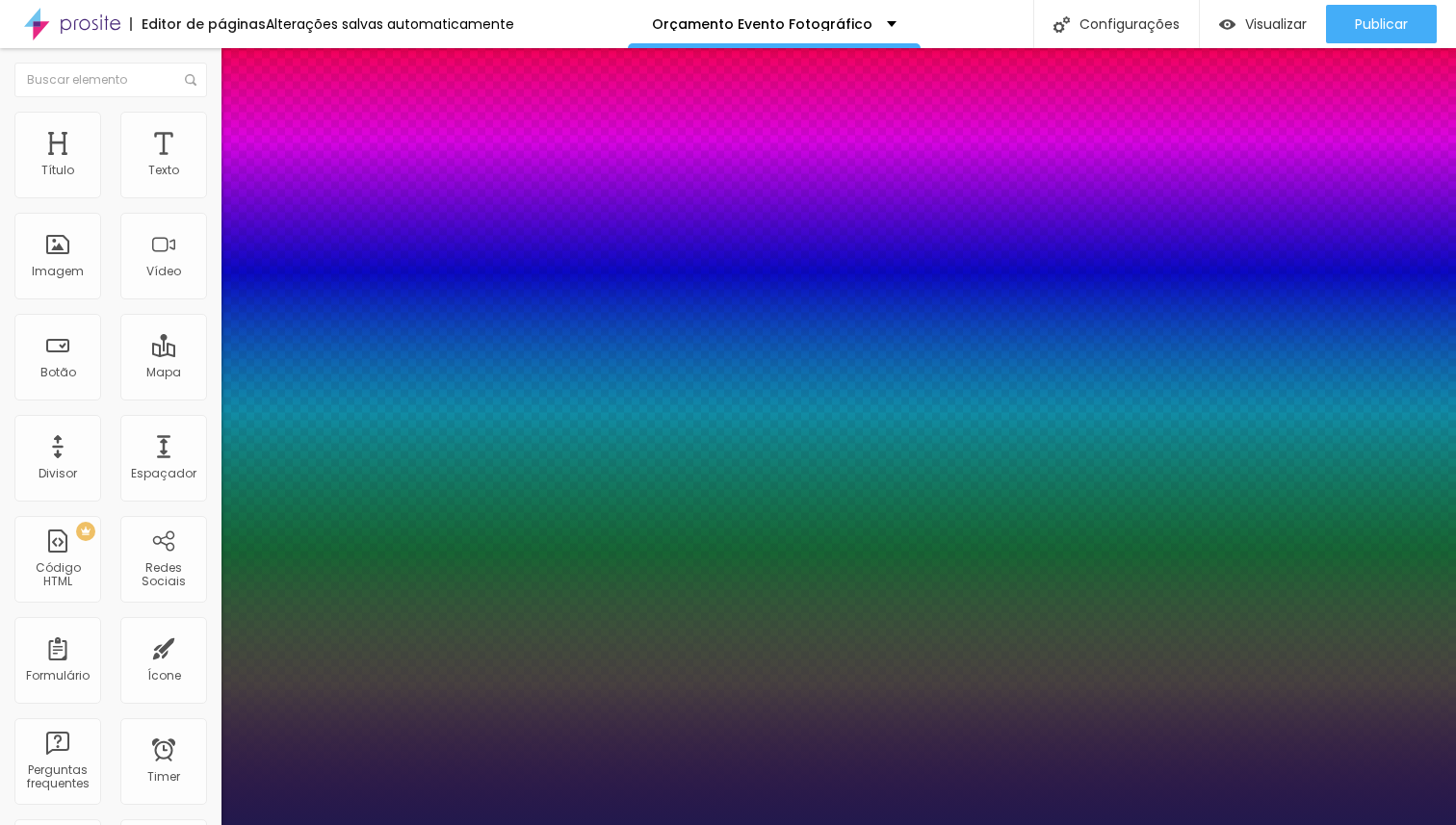
type input "1"
type input "20"
type input "1"
click at [602, 824] on div at bounding box center [728, 825] width 1456 height 0
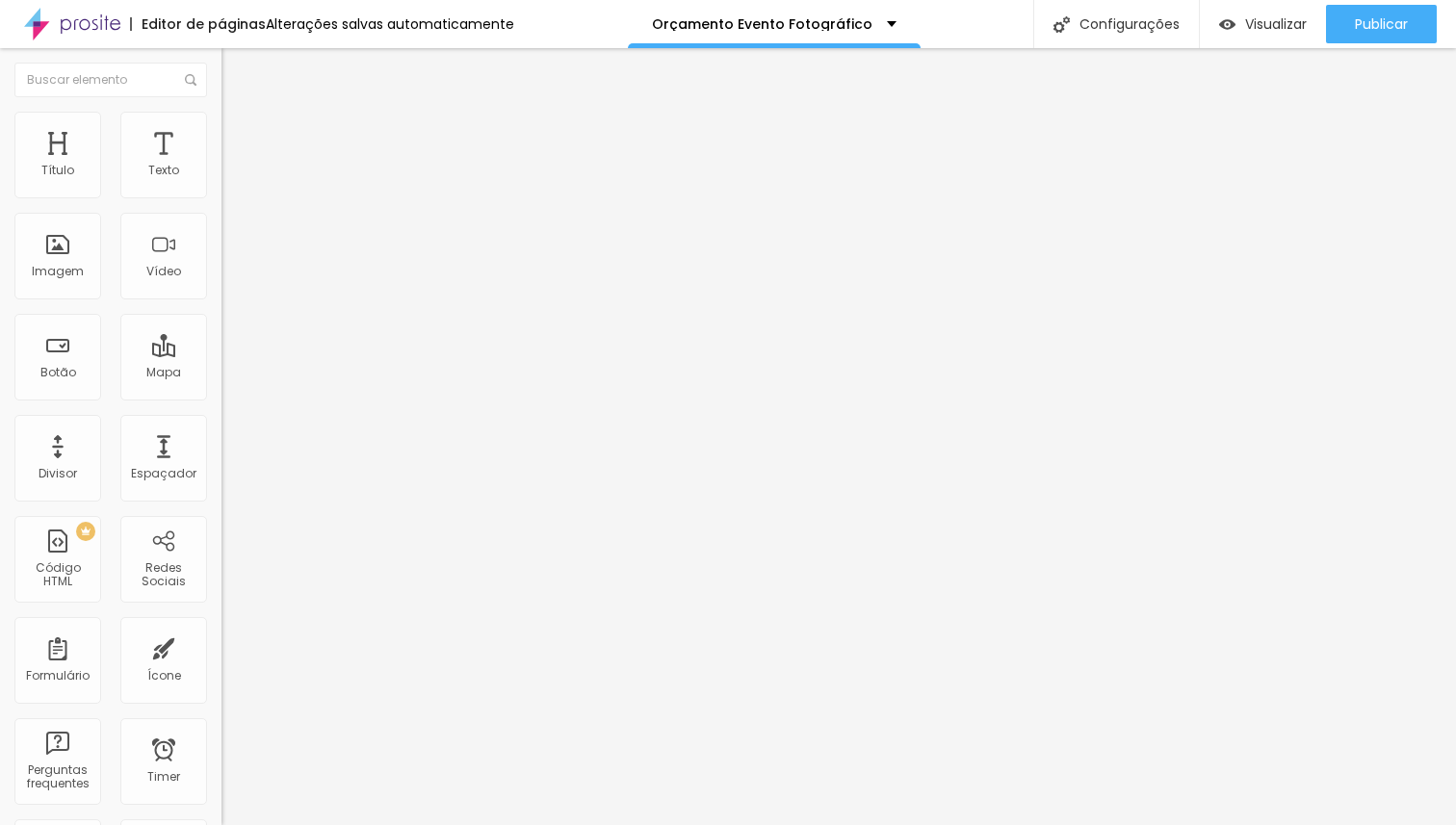
click at [229, 179] on icon "button" at bounding box center [235, 173] width 12 height 12
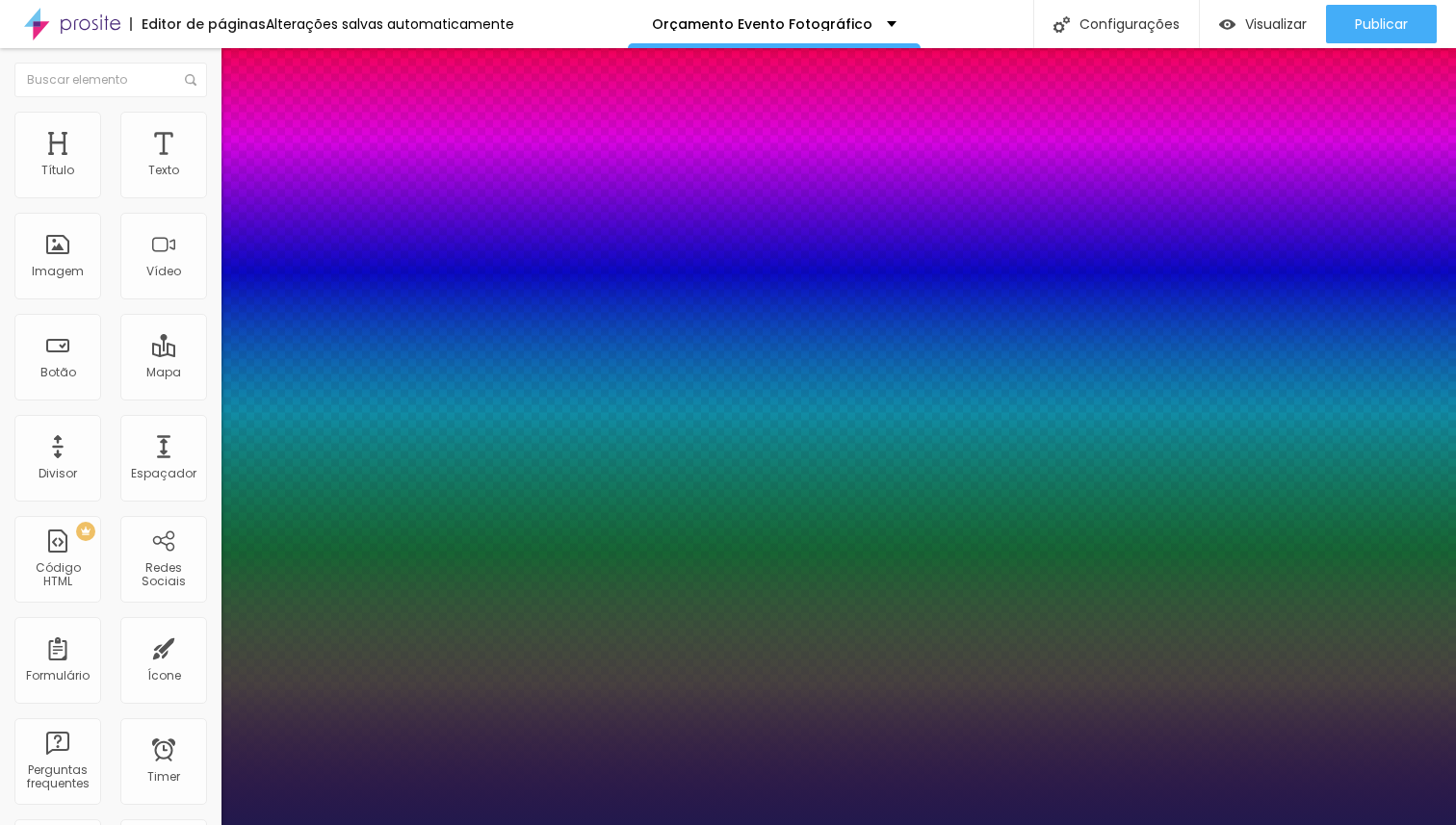
type input "1"
type input "15"
type input "1"
type input "16"
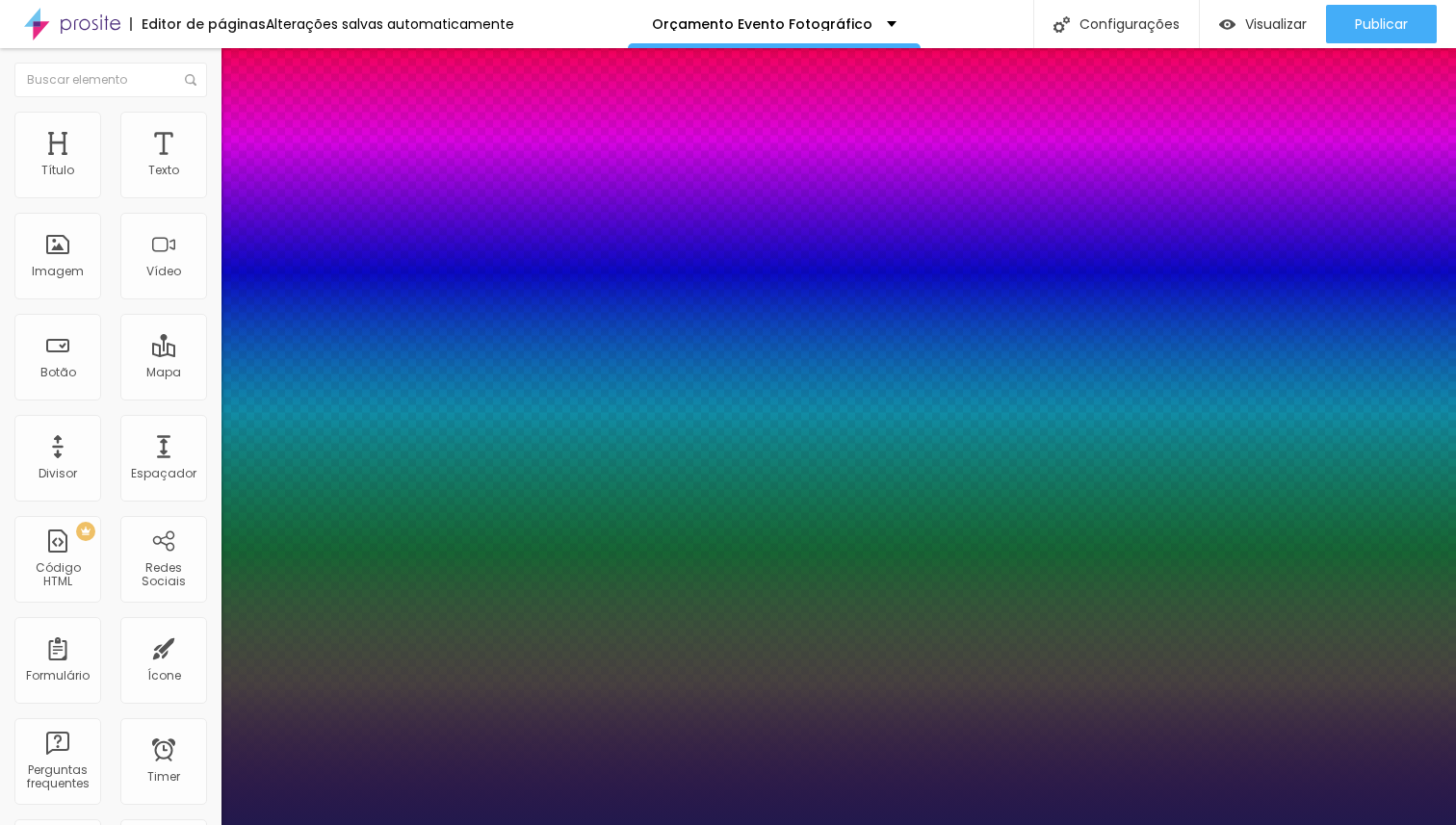
type input "16"
type input "1"
type input "17"
type input "1"
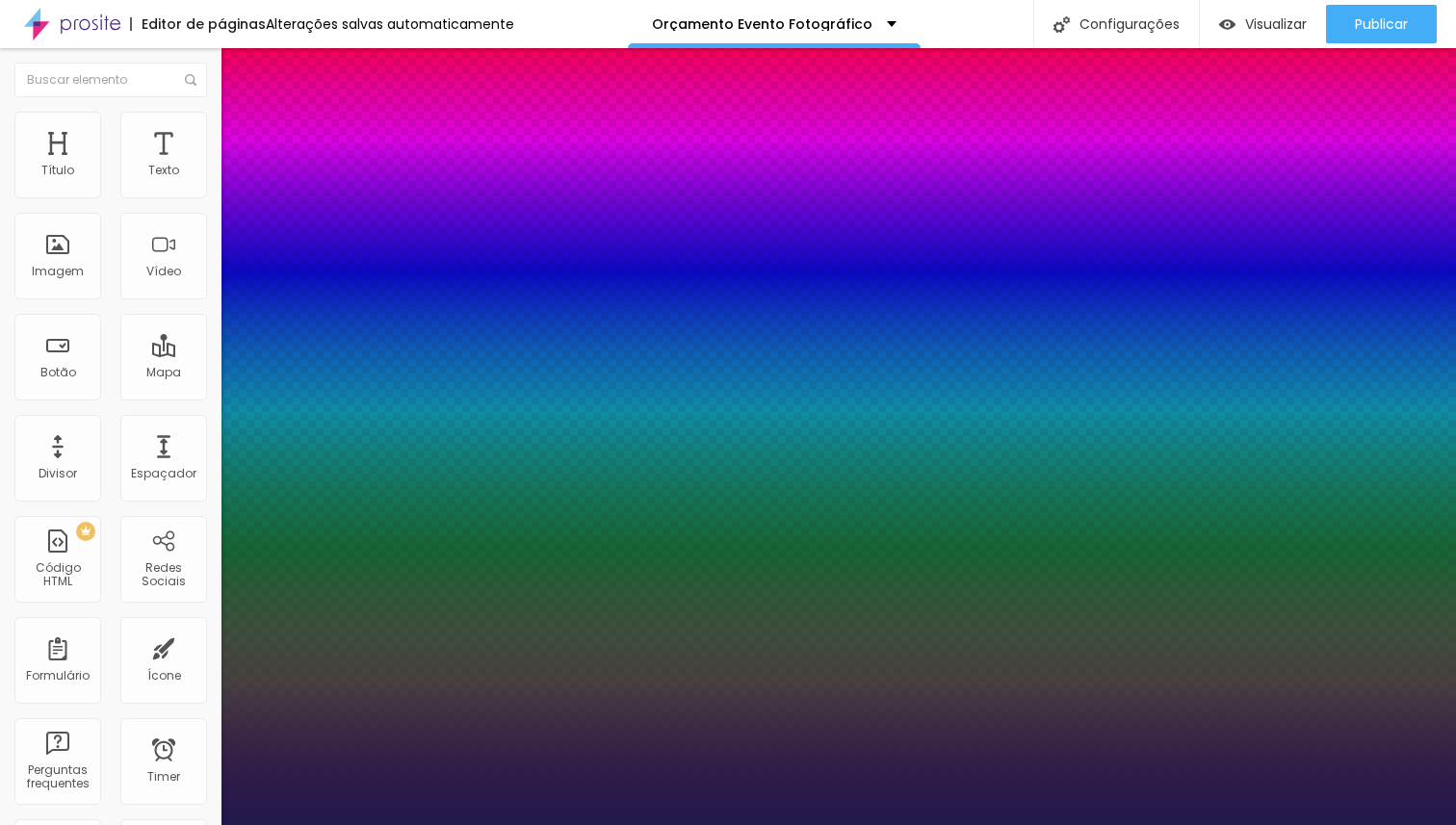
type input "18"
type input "1"
type input "19"
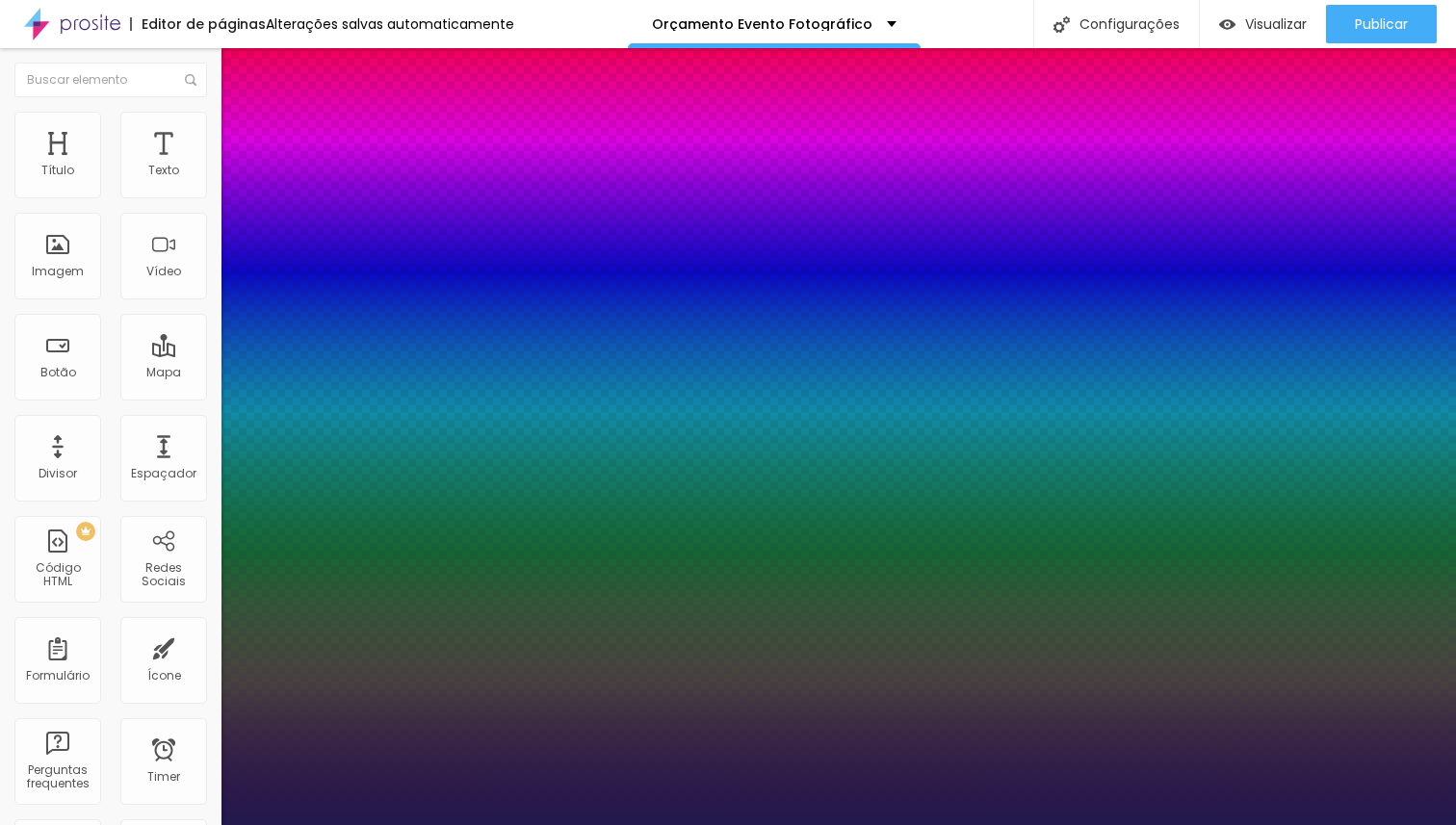
type input "1"
type input "20"
type input "1"
type input "20"
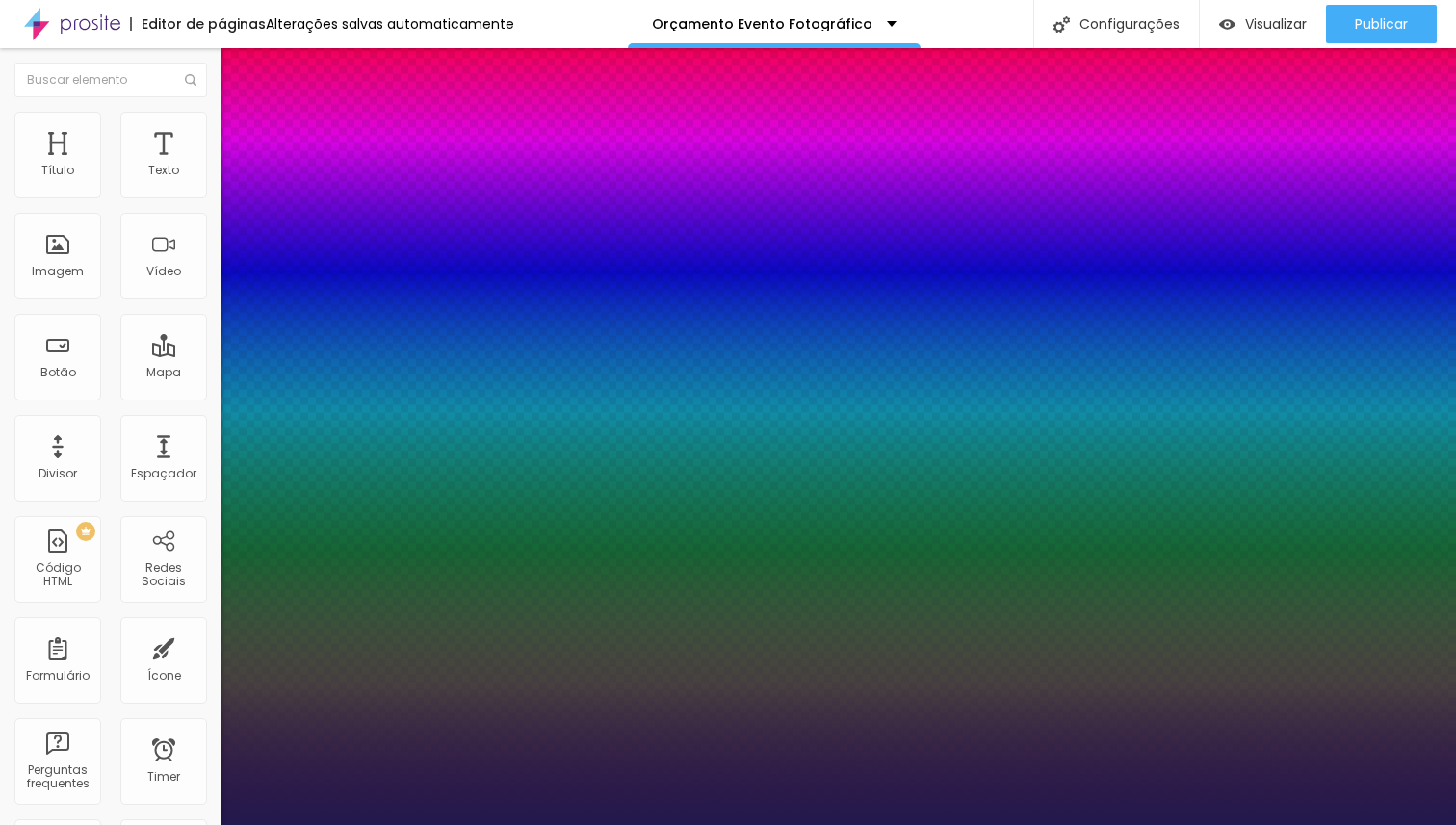
type input "1"
click at [494, 824] on div at bounding box center [728, 825] width 1456 height 0
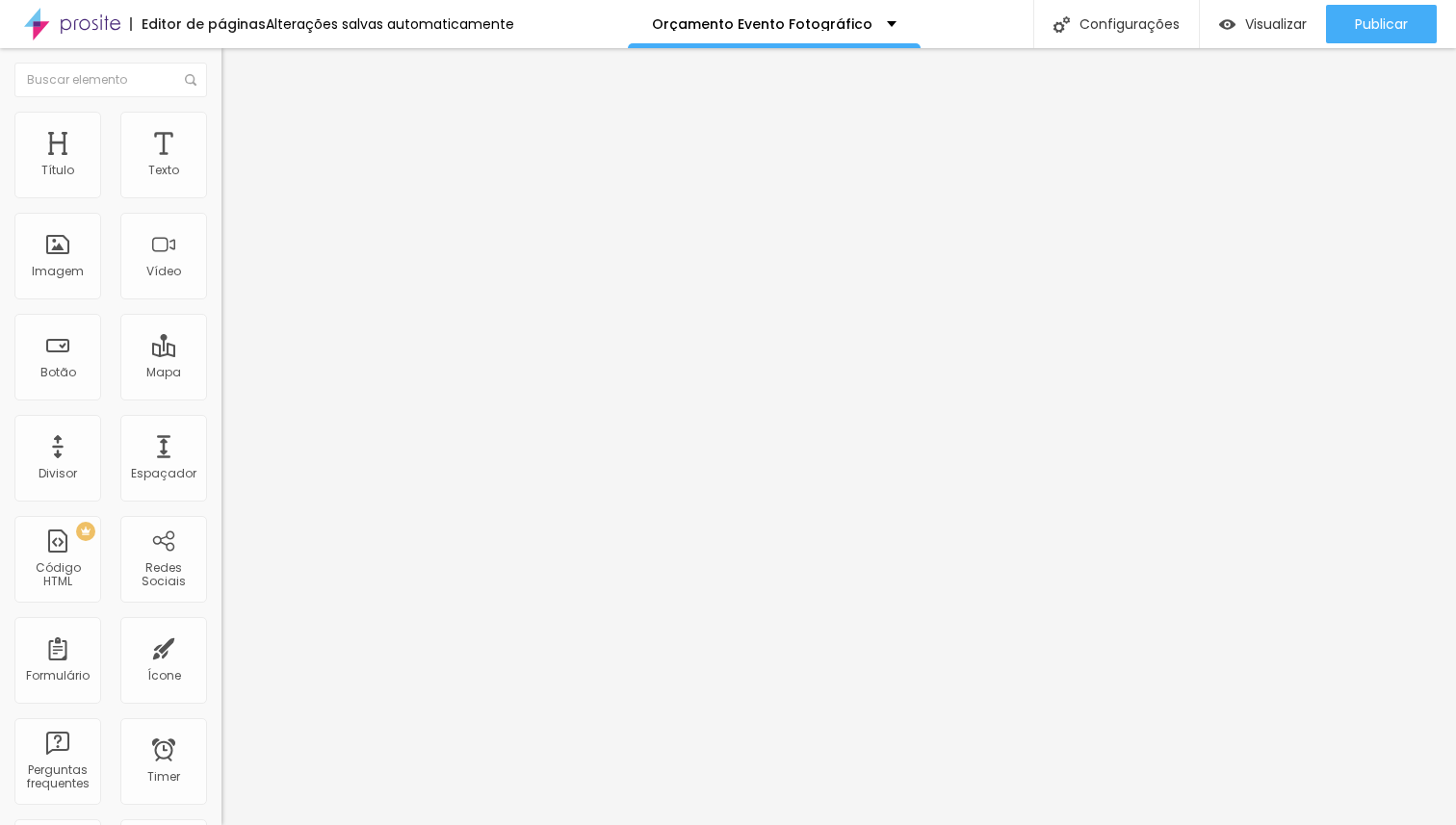
click at [231, 277] on icon "button" at bounding box center [235, 273] width 8 height 8
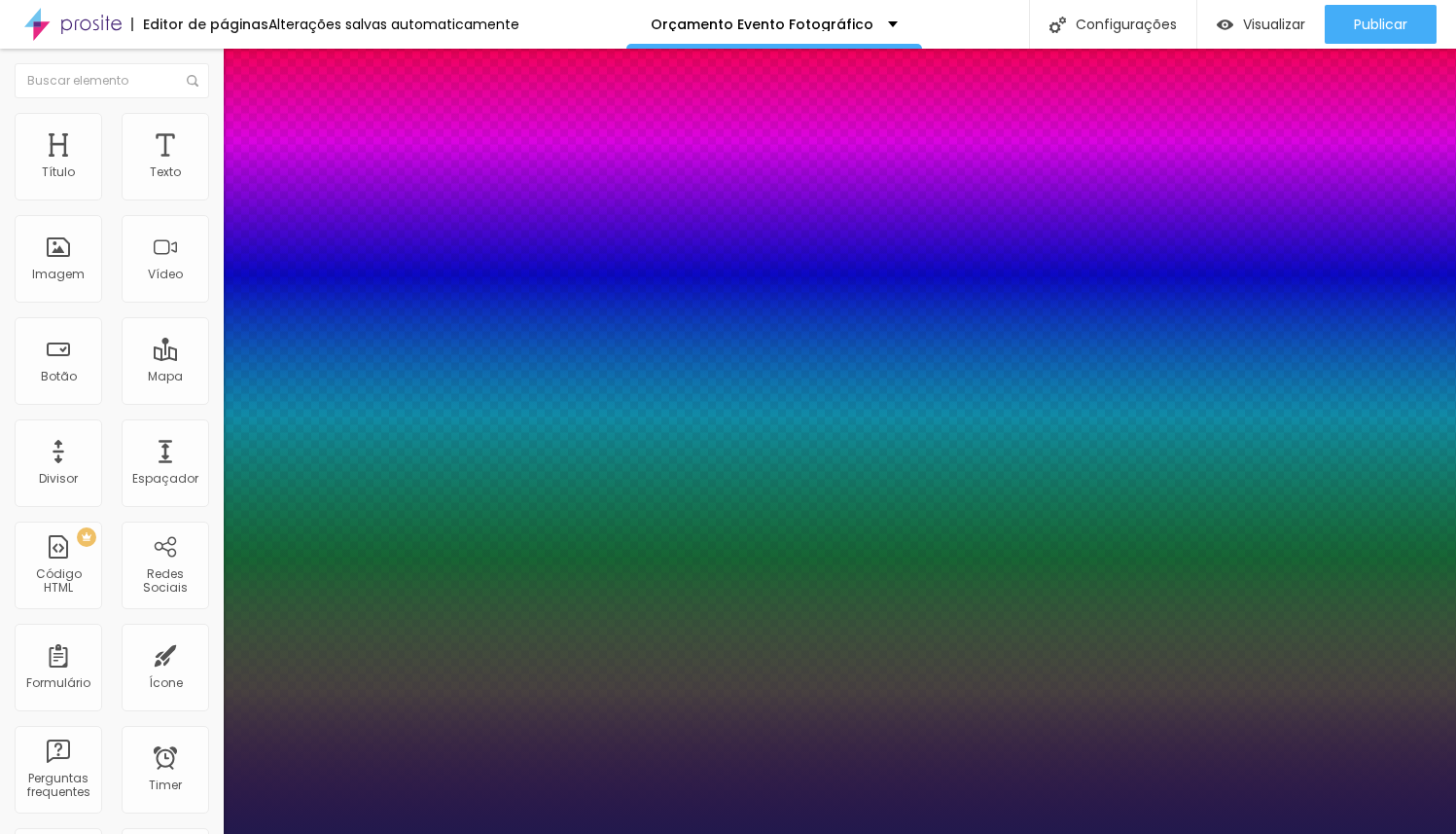
type input "1"
type input "17"
type input "1"
type input "18"
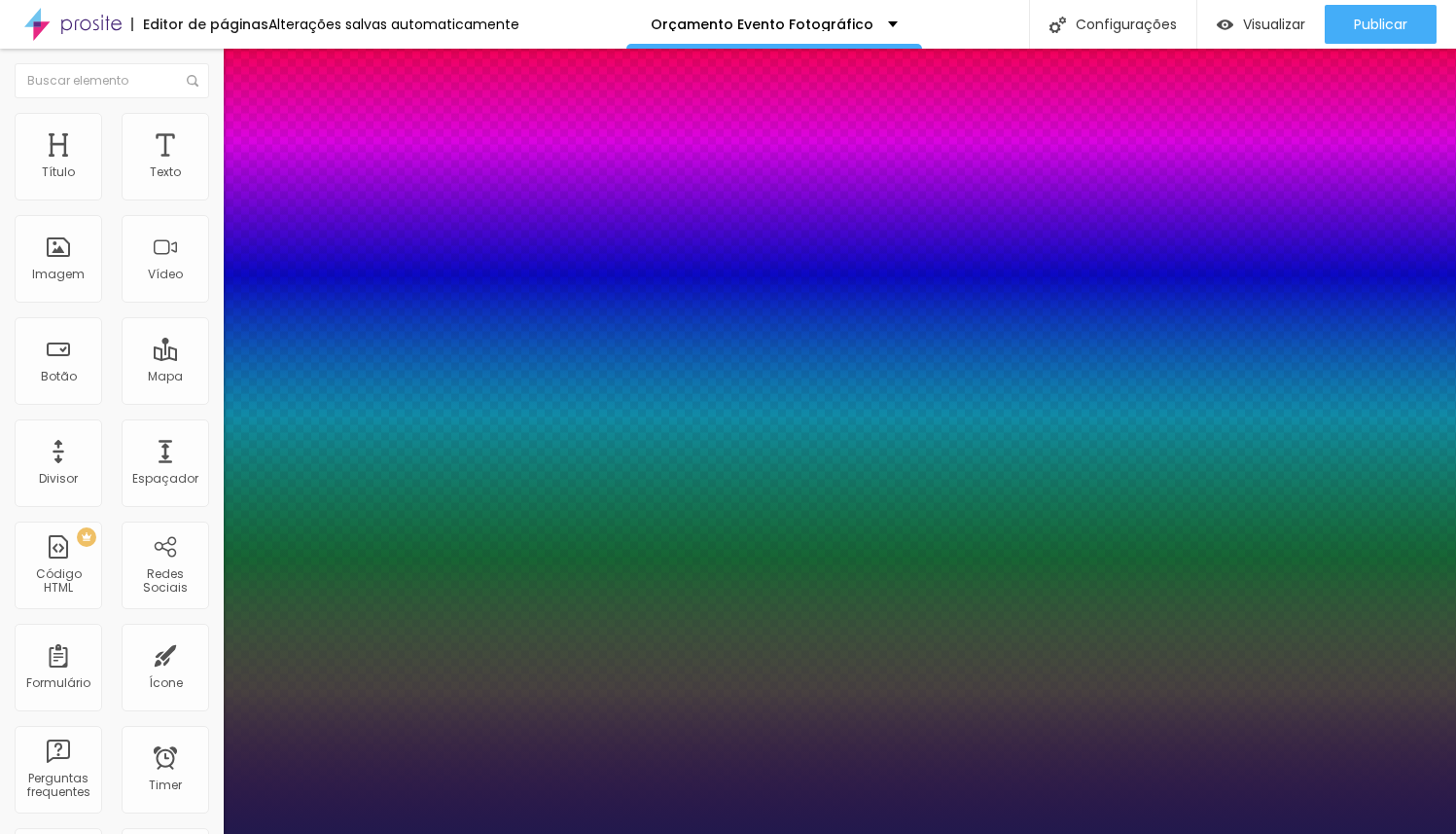
type input "18"
type input "1"
type input "19"
type input "1"
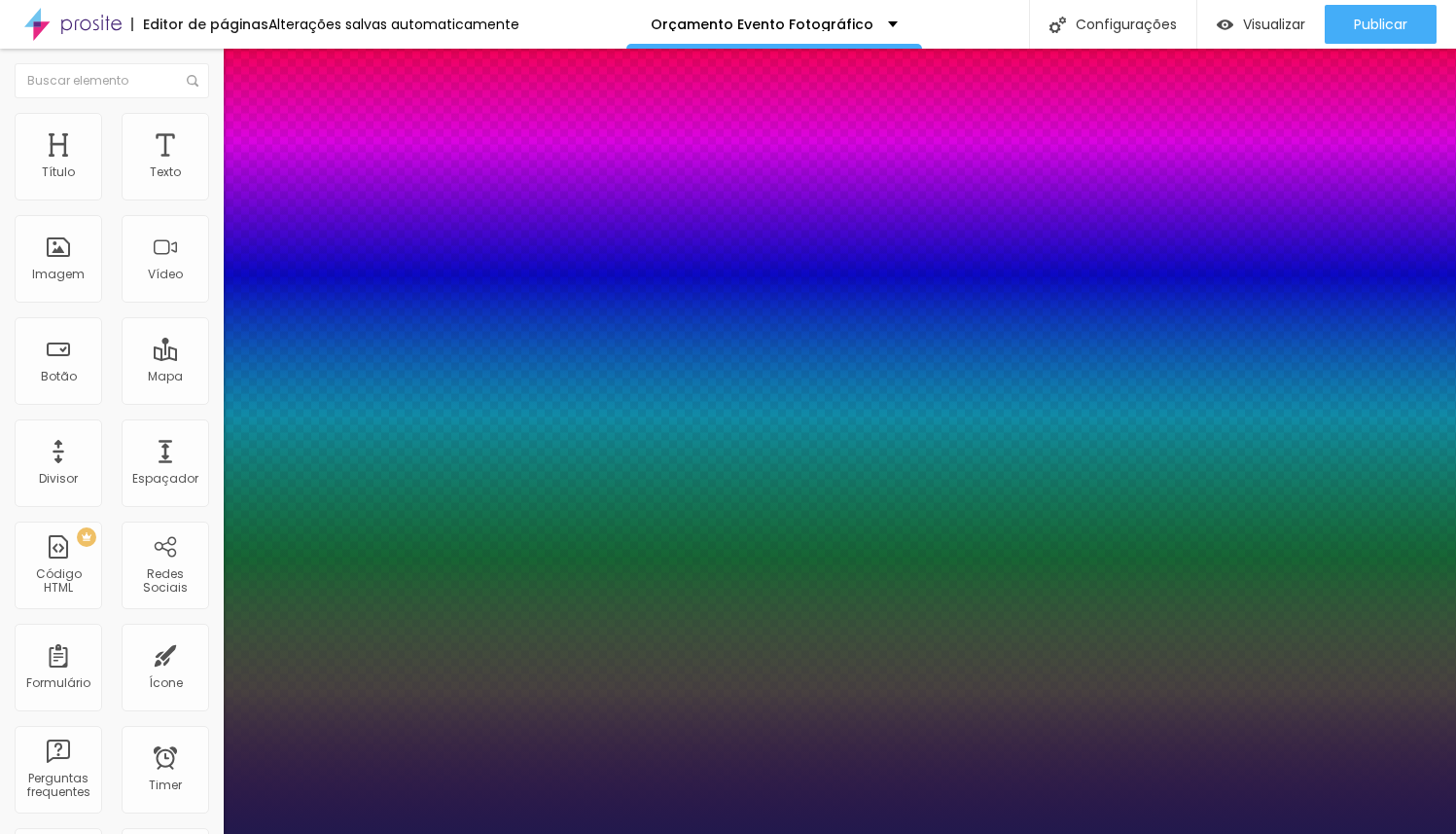
type input "18"
type input "1"
type input "17"
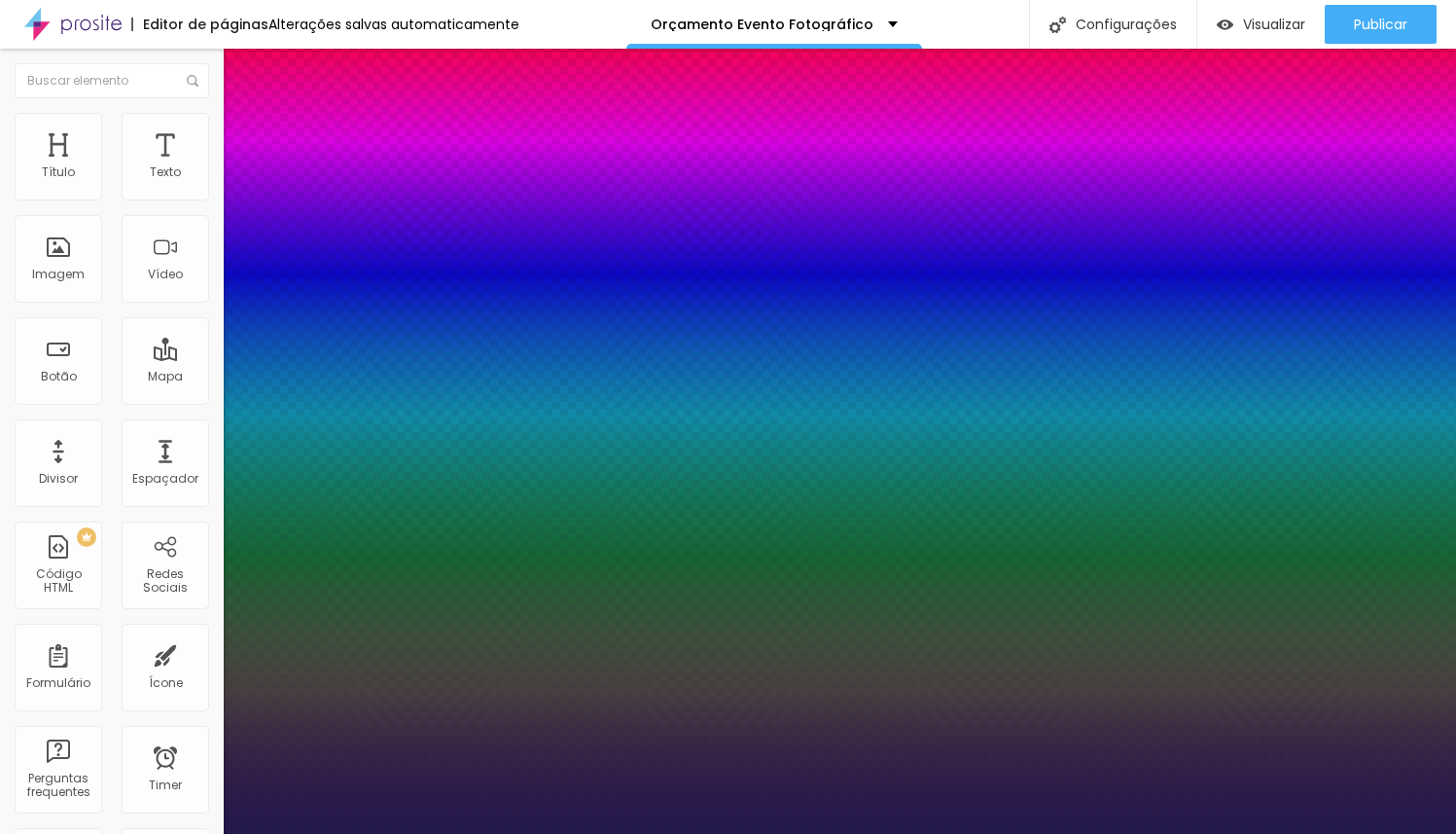
type input "1"
type input "16"
type input "1"
type input "15"
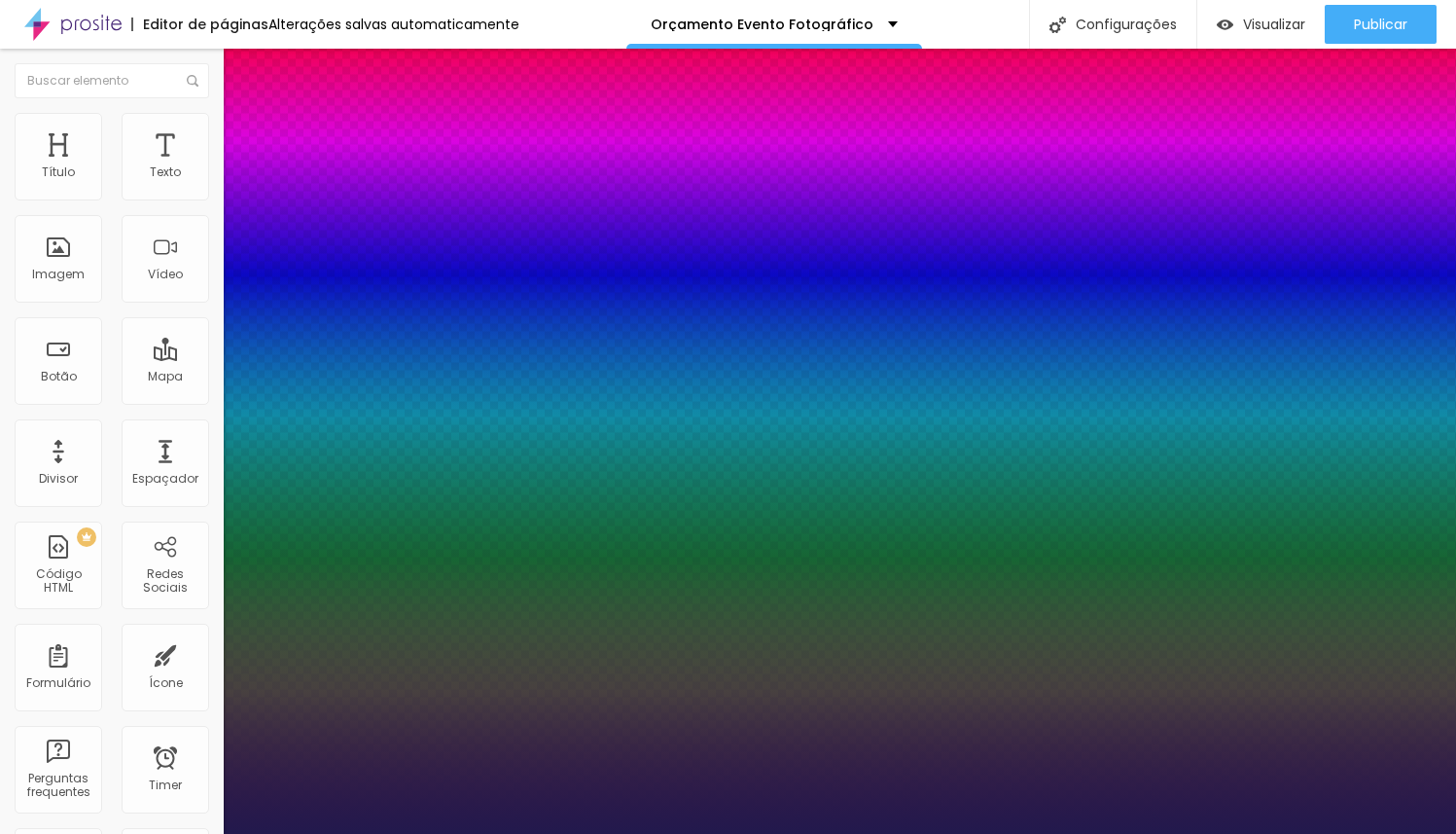
type input "15"
type input "1"
type input "16"
type input "1"
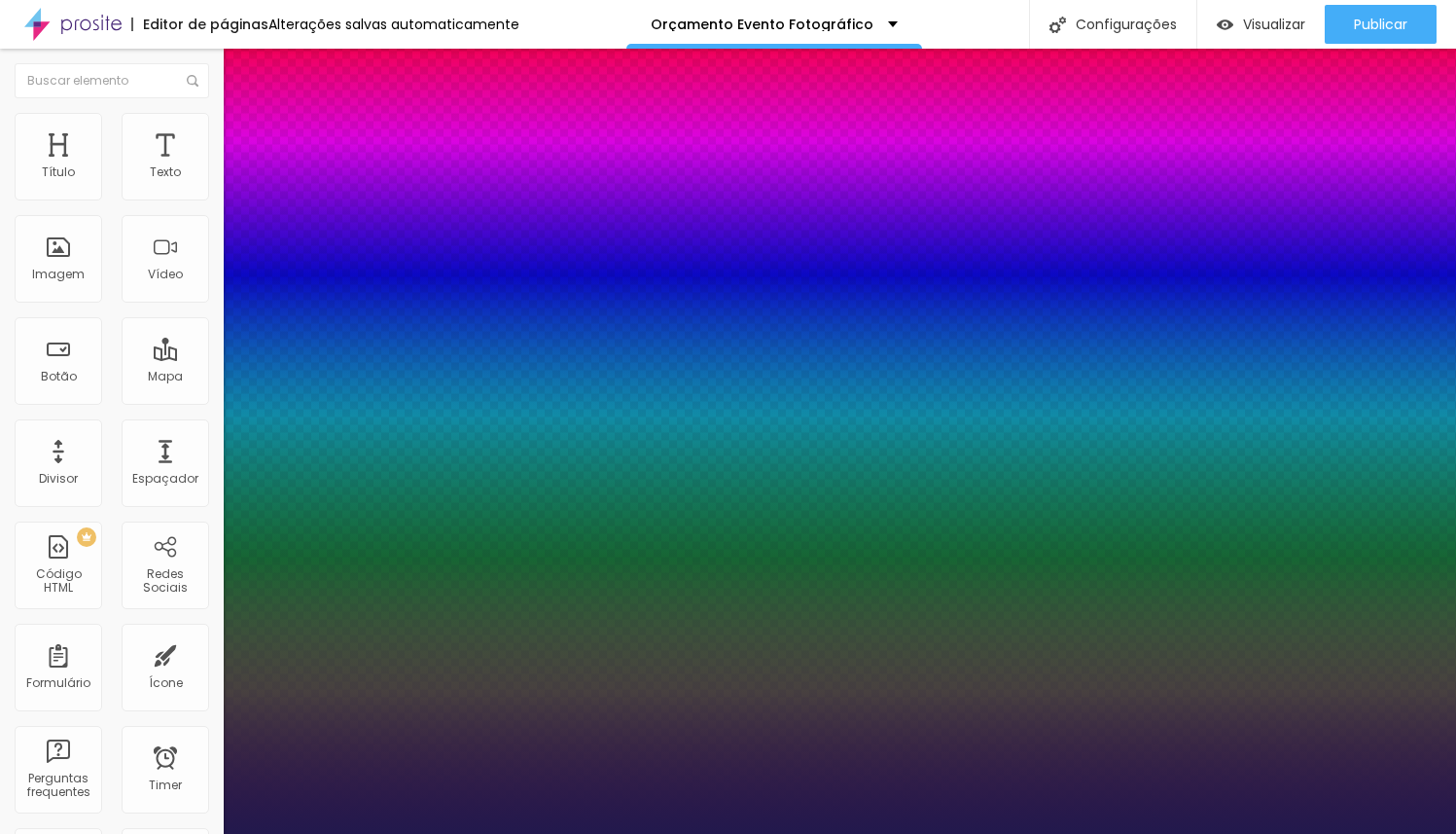
type input "17"
type input "1"
type input "18"
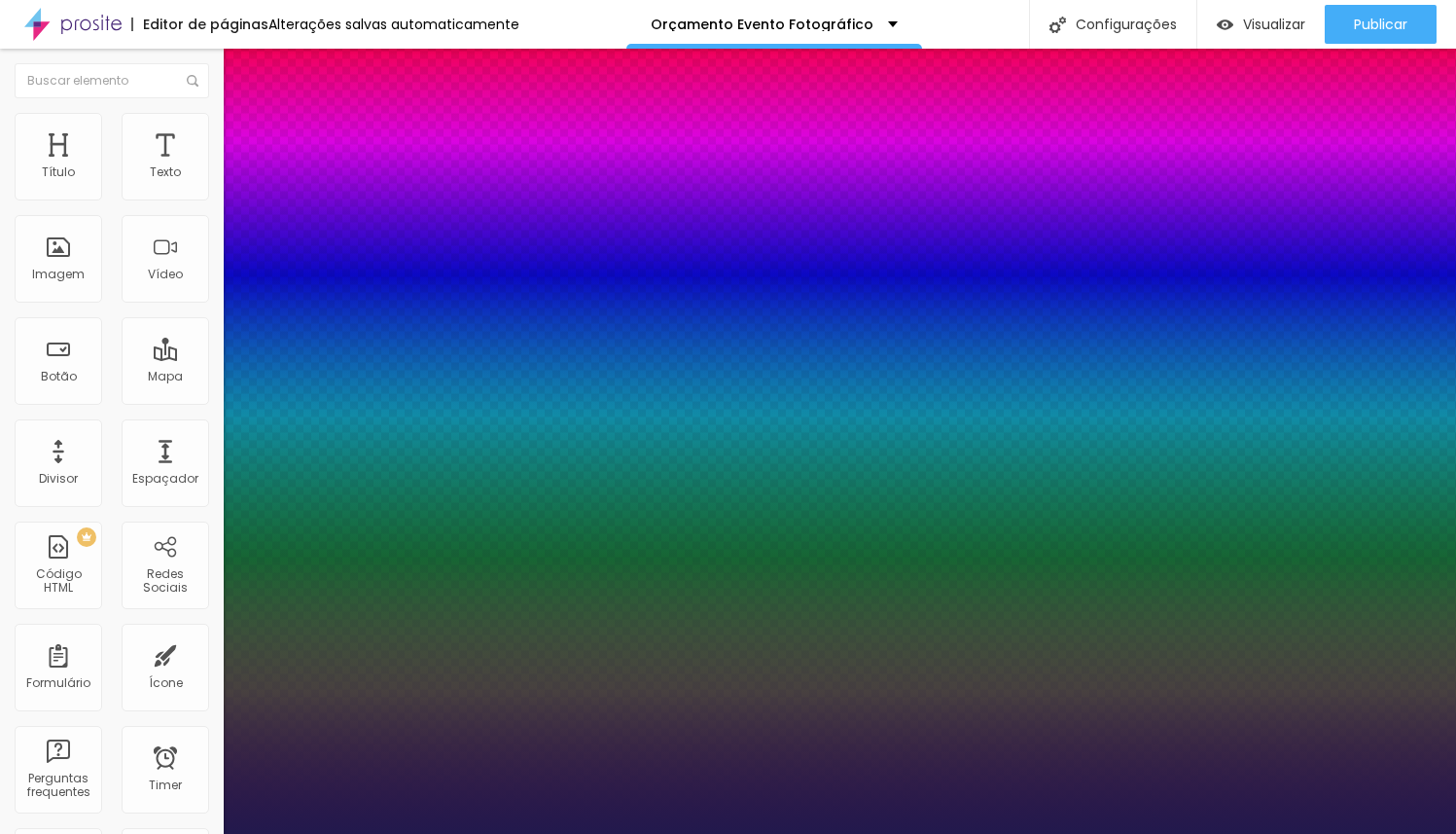
type input "1"
type input "19"
type input "1"
type input "20"
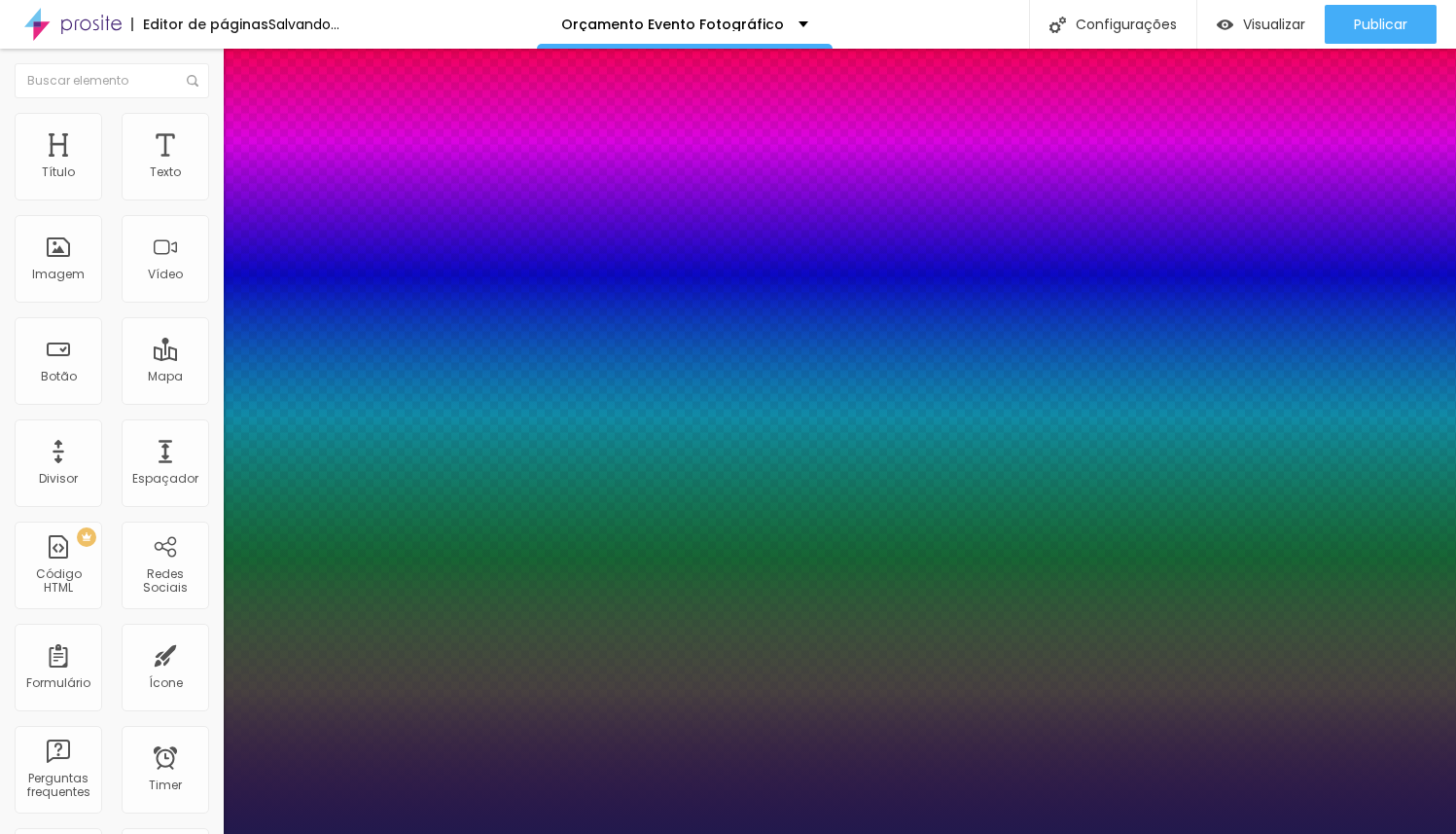
type input "20"
type input "1"
type input "20"
click at [829, 833] on div at bounding box center [728, 834] width 1456 height 0
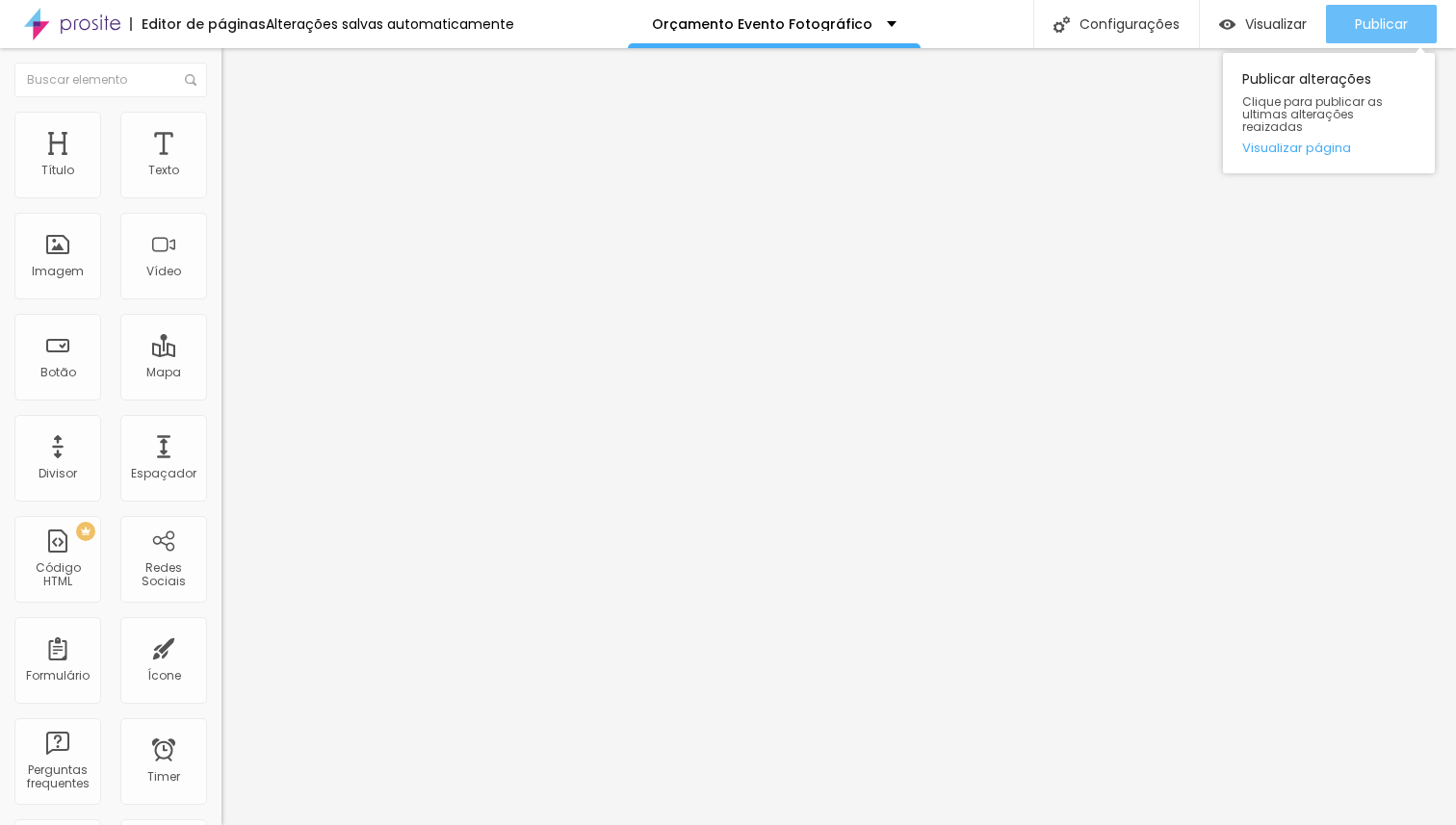
click at [1381, 21] on span "Publicar" at bounding box center [1381, 25] width 53 height 16
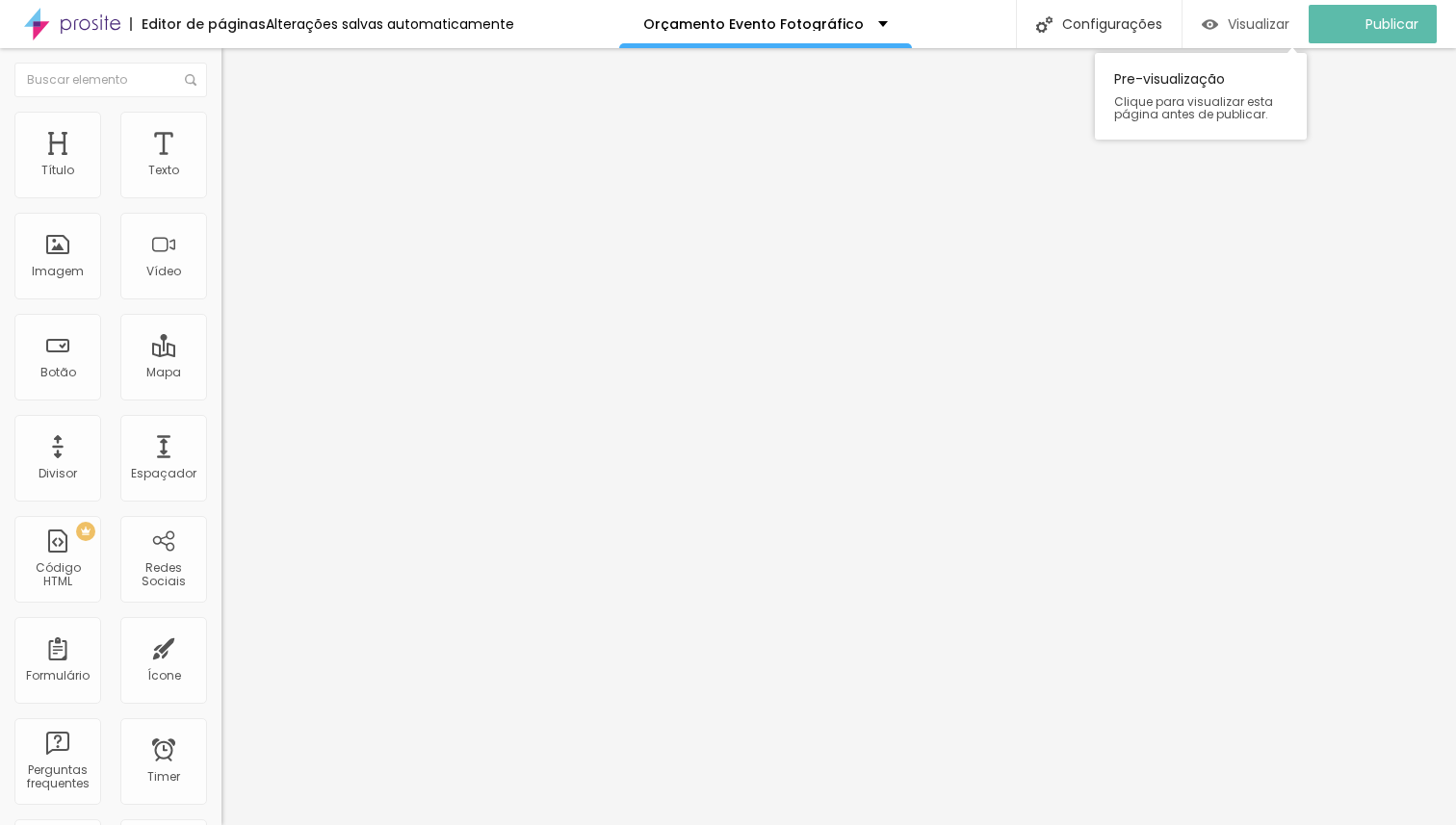
click at [1234, 23] on div "Visualizar" at bounding box center [1244, 25] width 88 height 17
click at [221, 123] on li "Avançado" at bounding box center [332, 122] width 221 height 20
type input "0"
drag, startPoint x: 27, startPoint y: 191, endPoint x: 7, endPoint y: 192, distance: 20.0
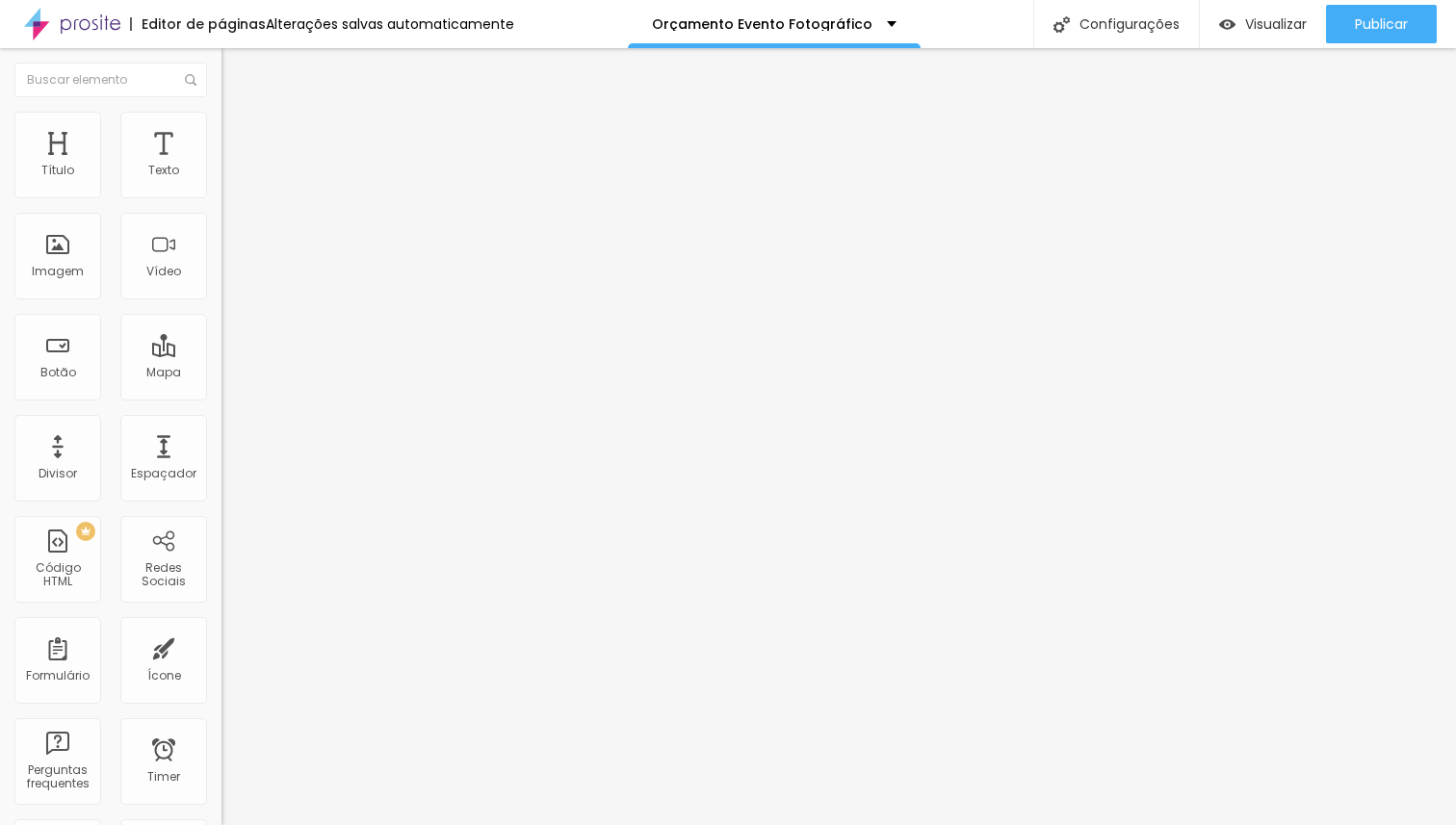
type input "0"
click at [221, 354] on input "range" at bounding box center [283, 362] width 124 height 16
type input "6"
type input "0"
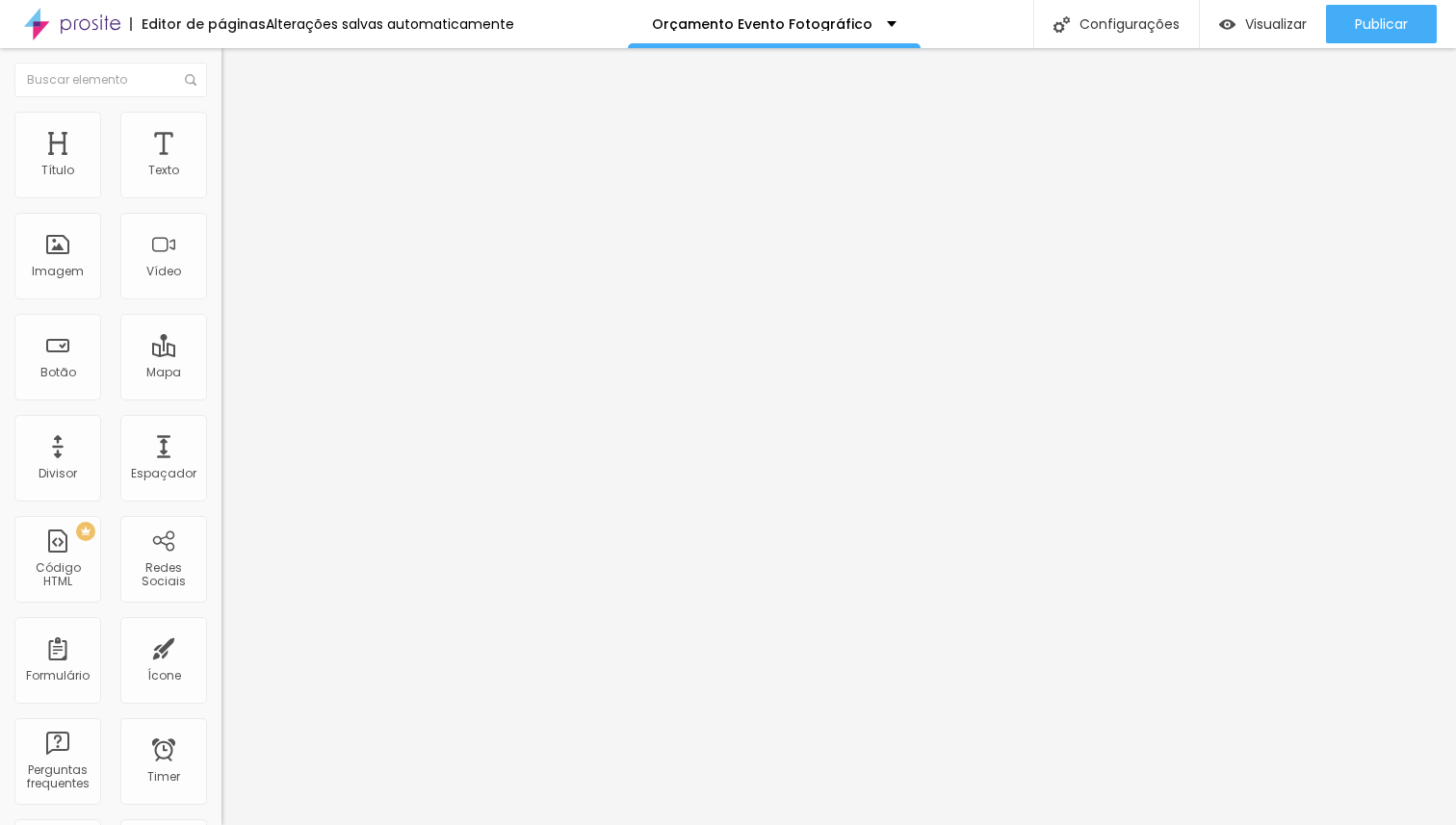
type input "0"
drag, startPoint x: 39, startPoint y: 223, endPoint x: 24, endPoint y: 223, distance: 15.0
type input "0"
click at [221, 626] on input "range" at bounding box center [283, 634] width 124 height 16
click at [239, 132] on span "Avançado" at bounding box center [271, 124] width 64 height 17
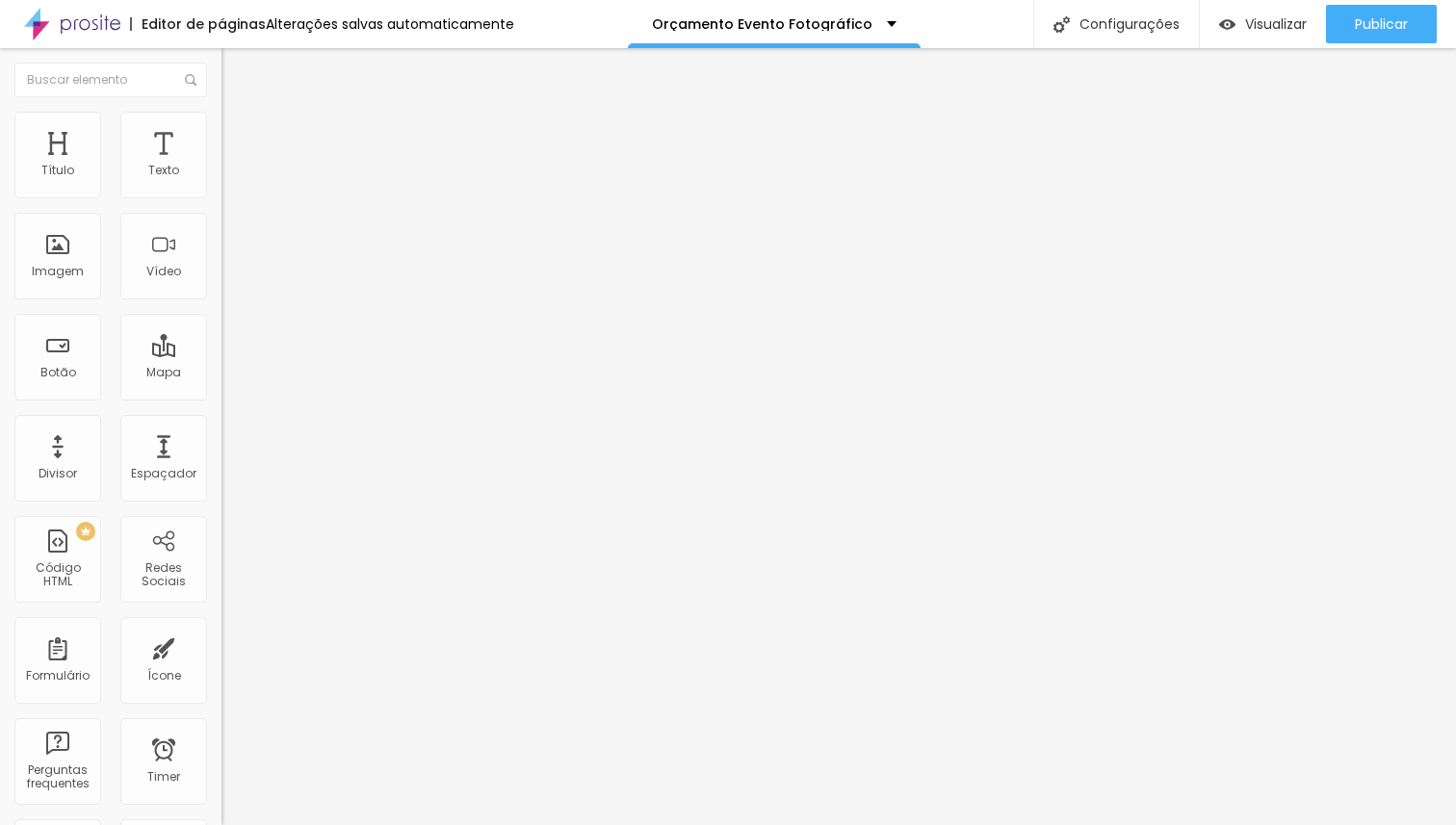
type input "1"
type input "0"
drag, startPoint x: 40, startPoint y: 224, endPoint x: 0, endPoint y: 224, distance: 40.0
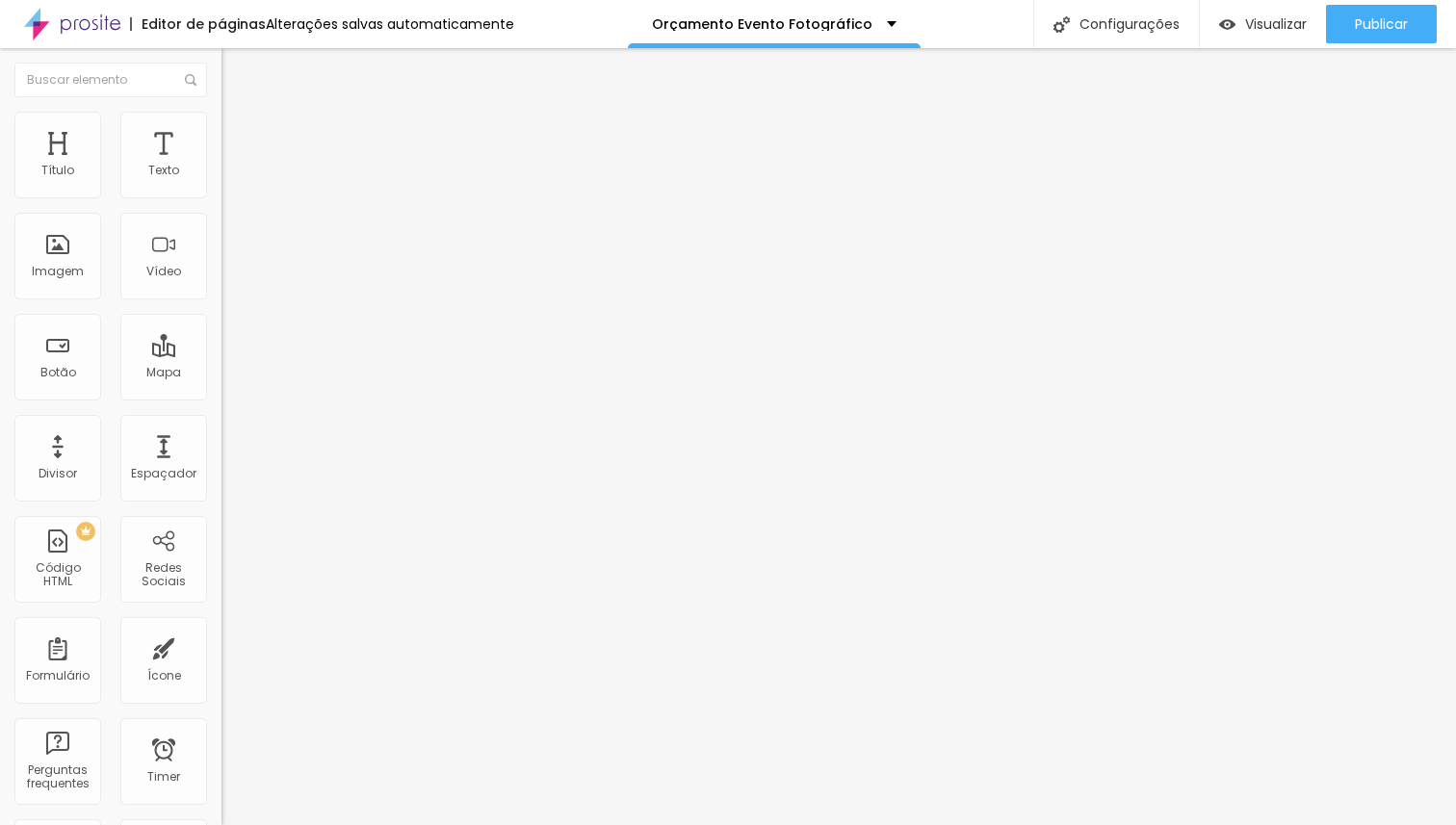
type input "0"
click at [221, 626] on input "range" at bounding box center [283, 634] width 124 height 16
type input "8"
type input "6"
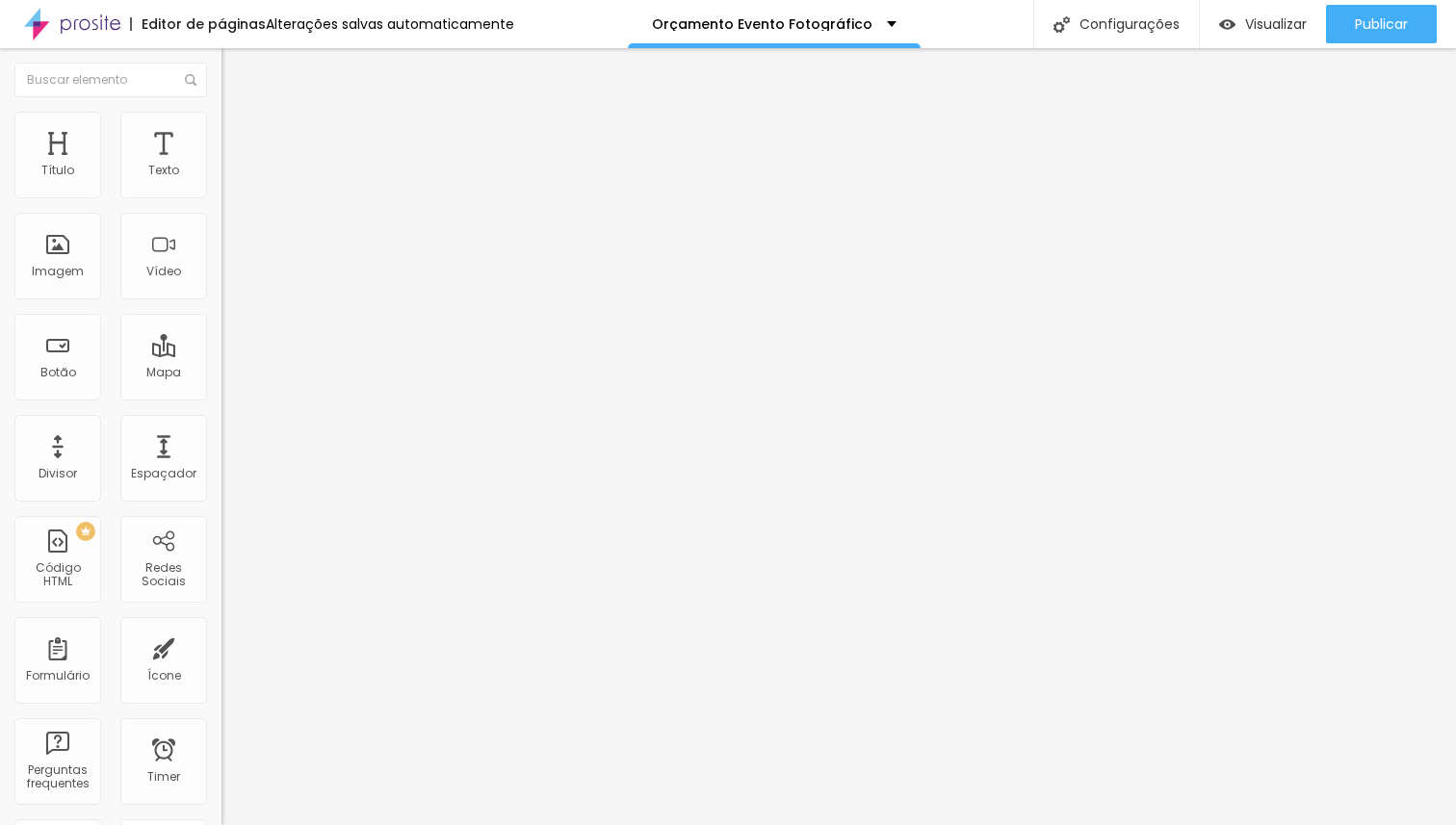
type input "6"
type input "5"
type input "4"
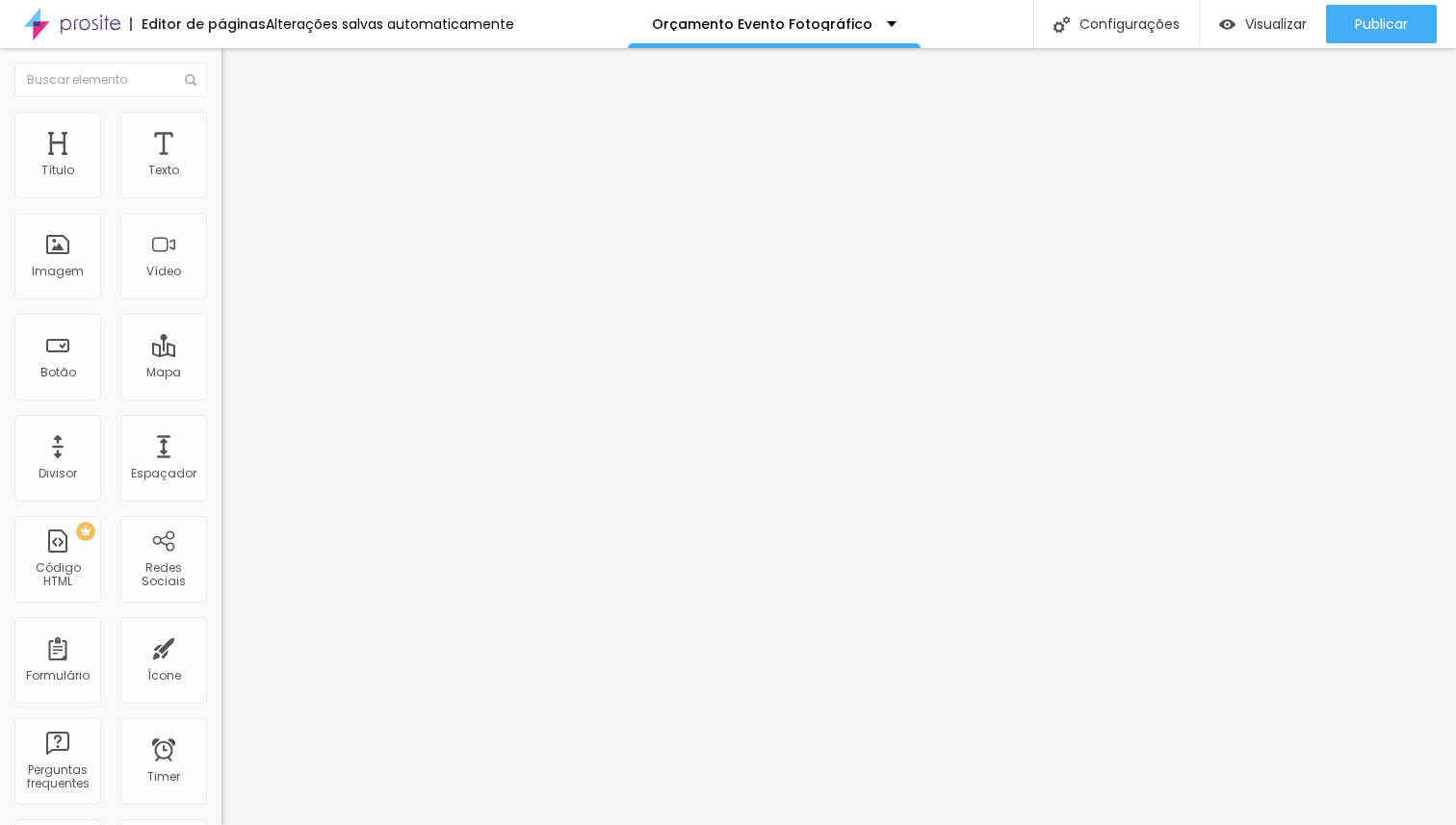
type input "2"
type input "0"
drag, startPoint x: 30, startPoint y: 187, endPoint x: 10, endPoint y: 186, distance: 20.0
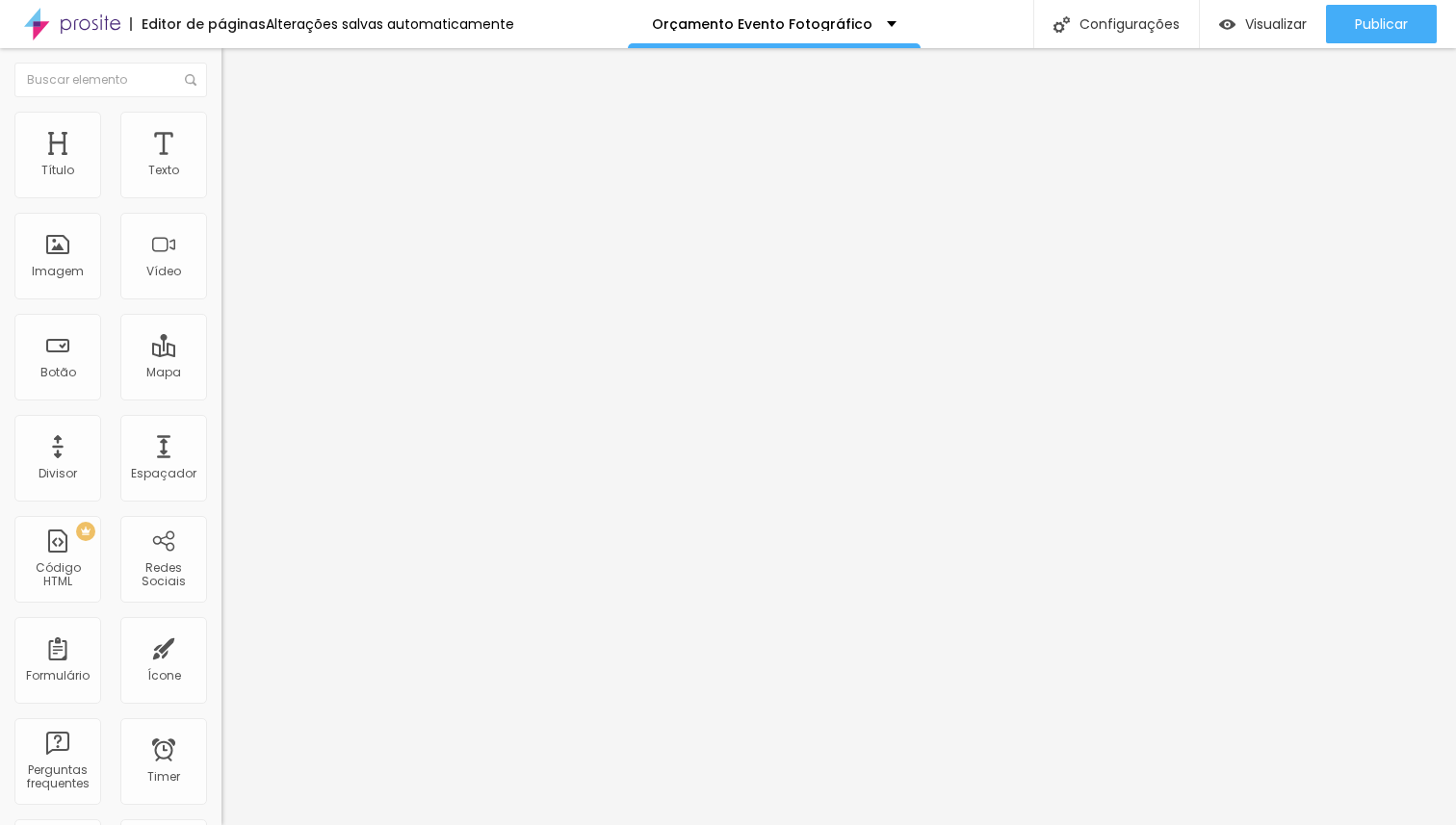
type input "0"
click at [221, 354] on input "range" at bounding box center [283, 362] width 124 height 16
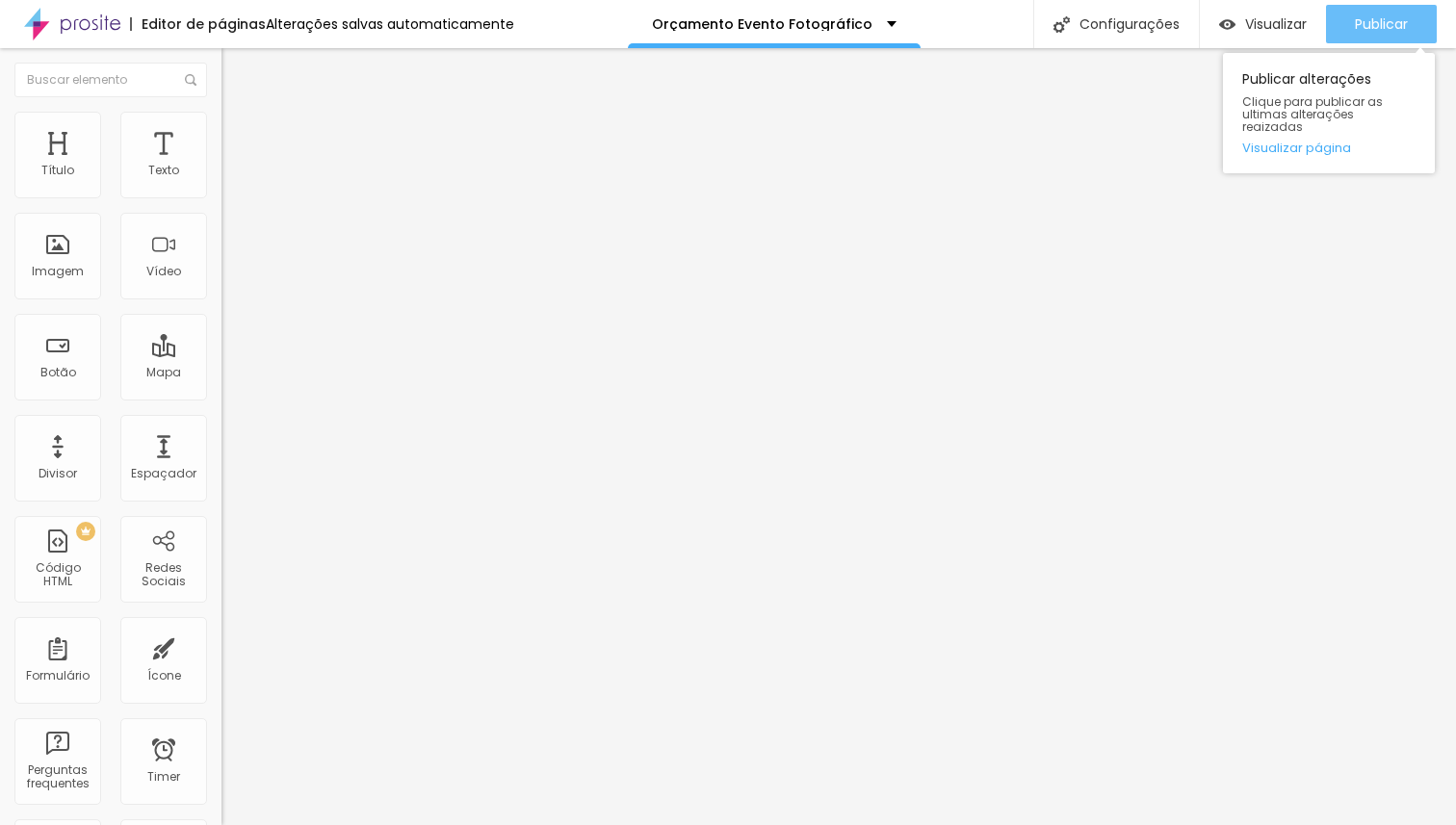
click at [1358, 28] on span "Publicar" at bounding box center [1381, 25] width 53 height 16
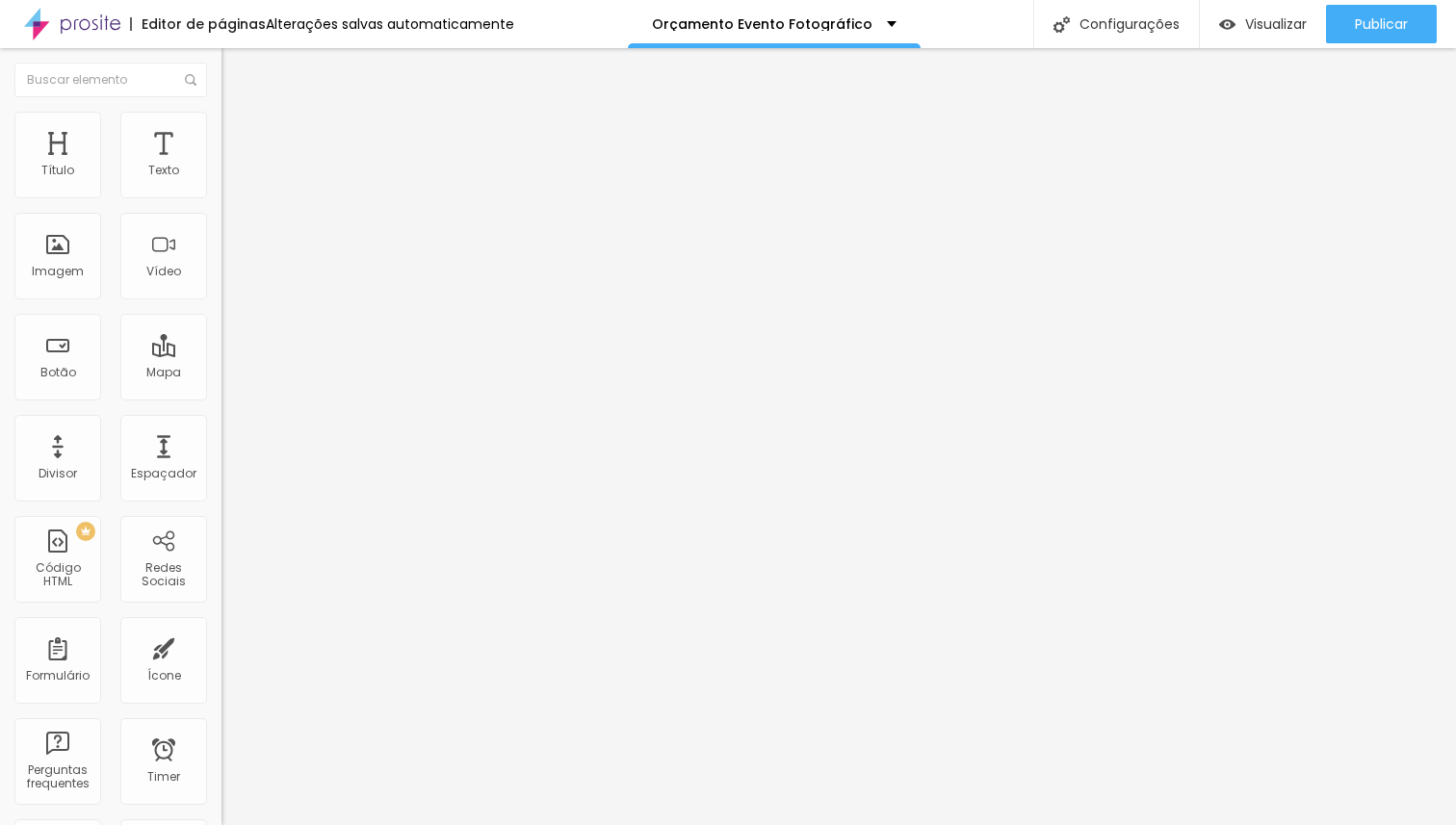
click at [239, 133] on span "Avançado" at bounding box center [271, 124] width 64 height 17
click at [239, 113] on span "Estilo" at bounding box center [254, 105] width 30 height 17
click at [221, 185] on button "button" at bounding box center [234, 174] width 27 height 21
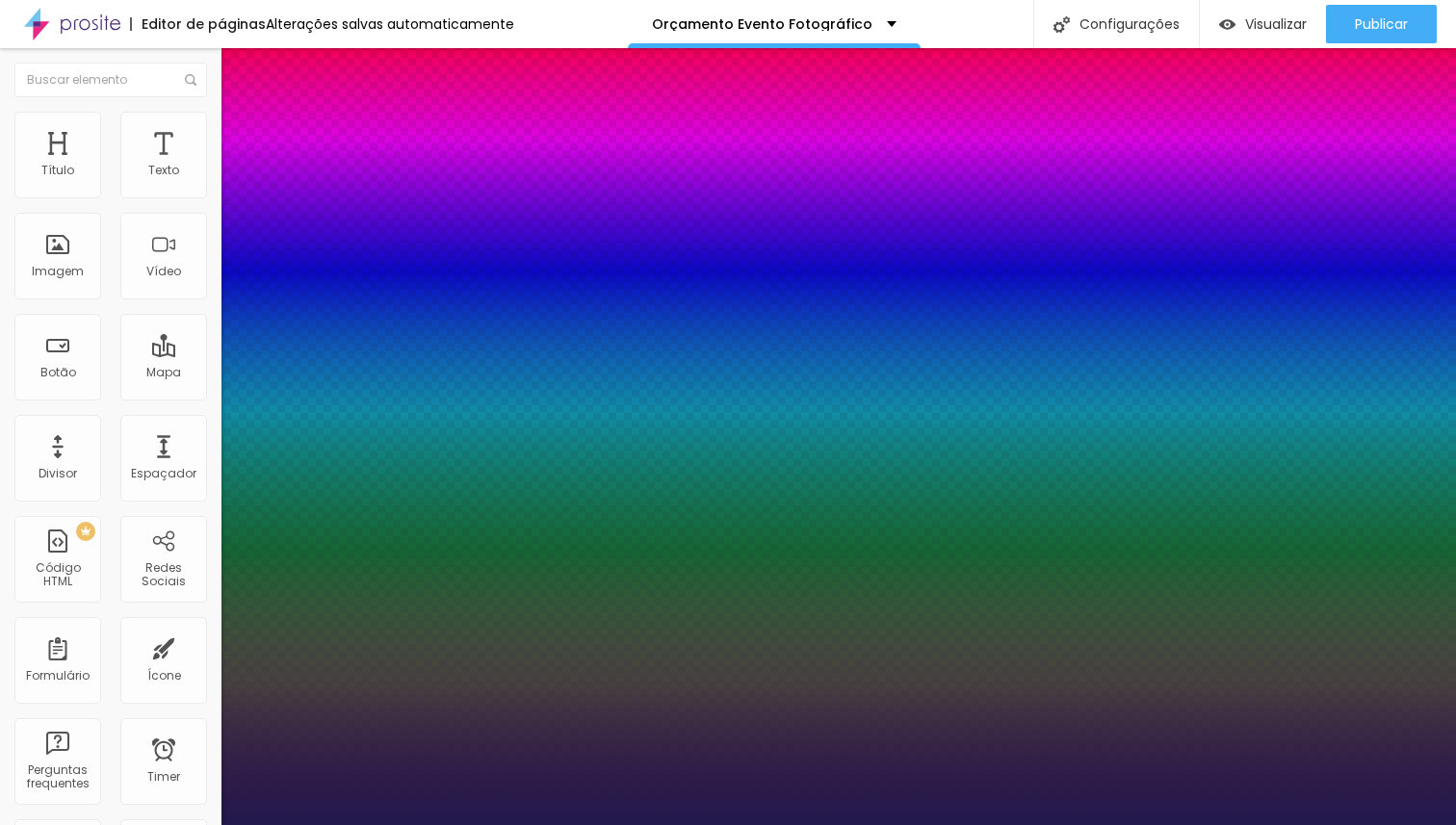
type input "1"
click at [920, 824] on div at bounding box center [728, 825] width 1456 height 0
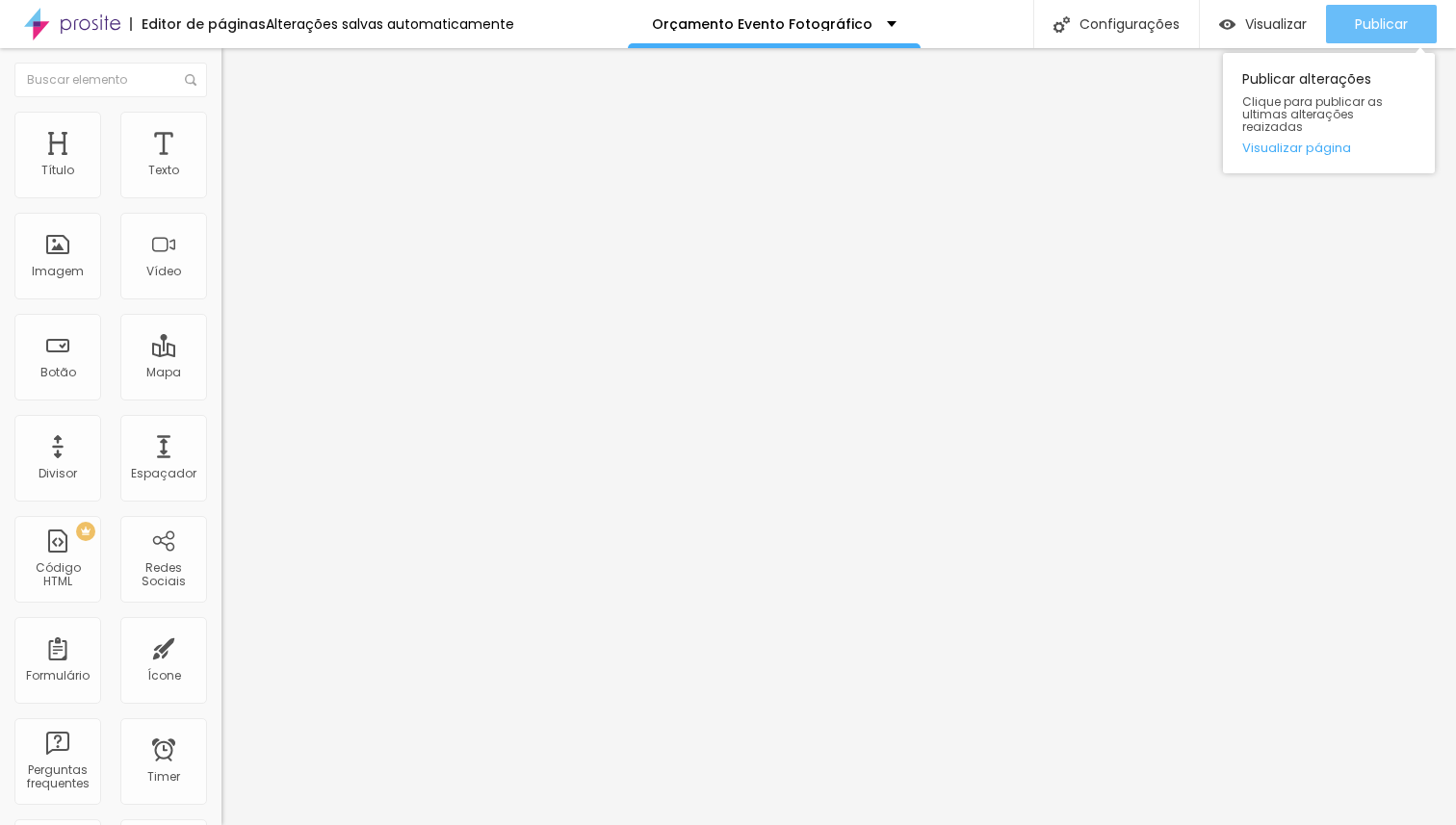
click at [1367, 29] on span "Publicar" at bounding box center [1381, 25] width 53 height 16
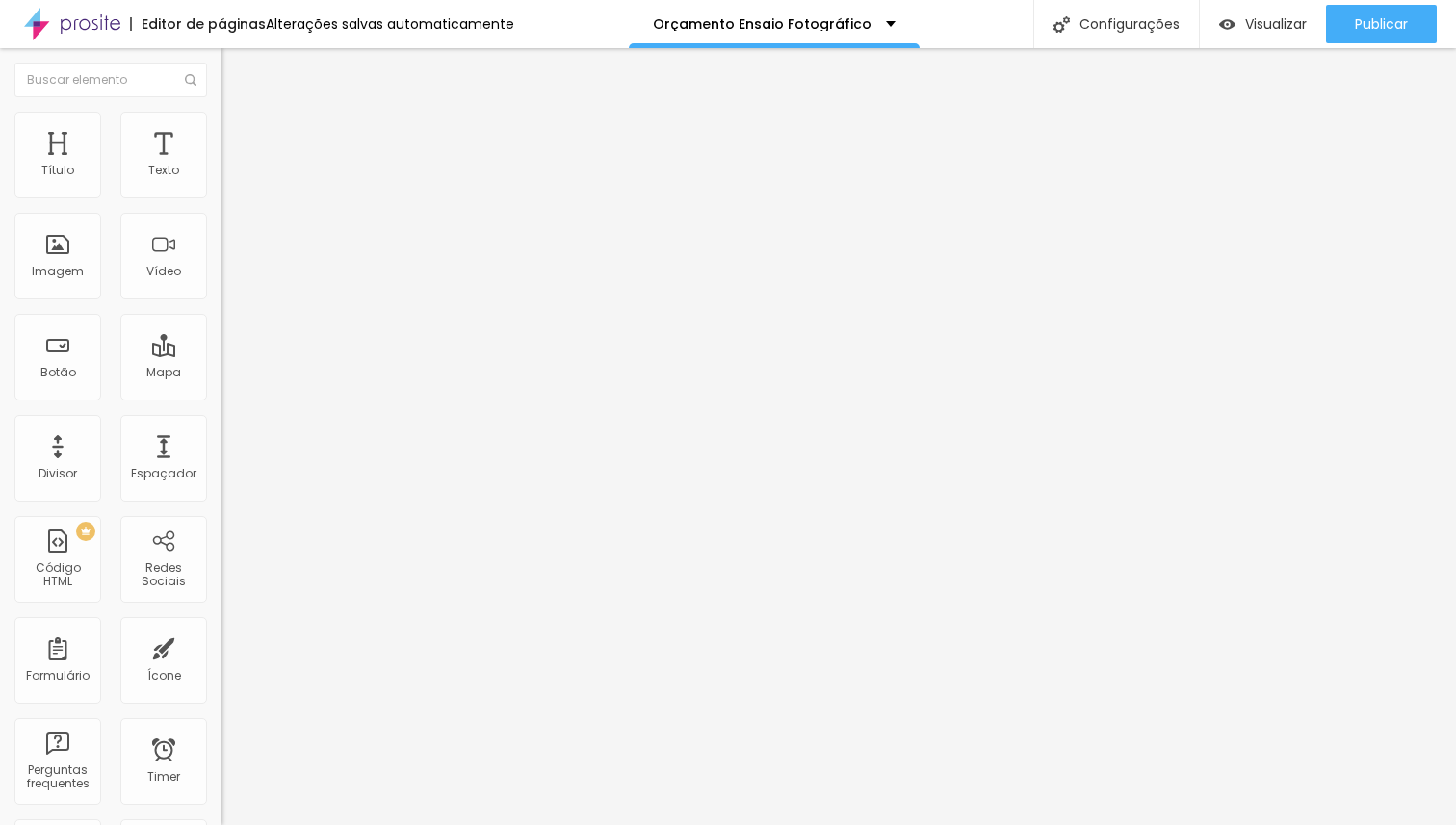
click at [239, 133] on span "Avançado" at bounding box center [271, 124] width 64 height 17
click at [239, 113] on span "Estilo" at bounding box center [254, 105] width 30 height 17
click at [221, 185] on button "button" at bounding box center [234, 174] width 27 height 21
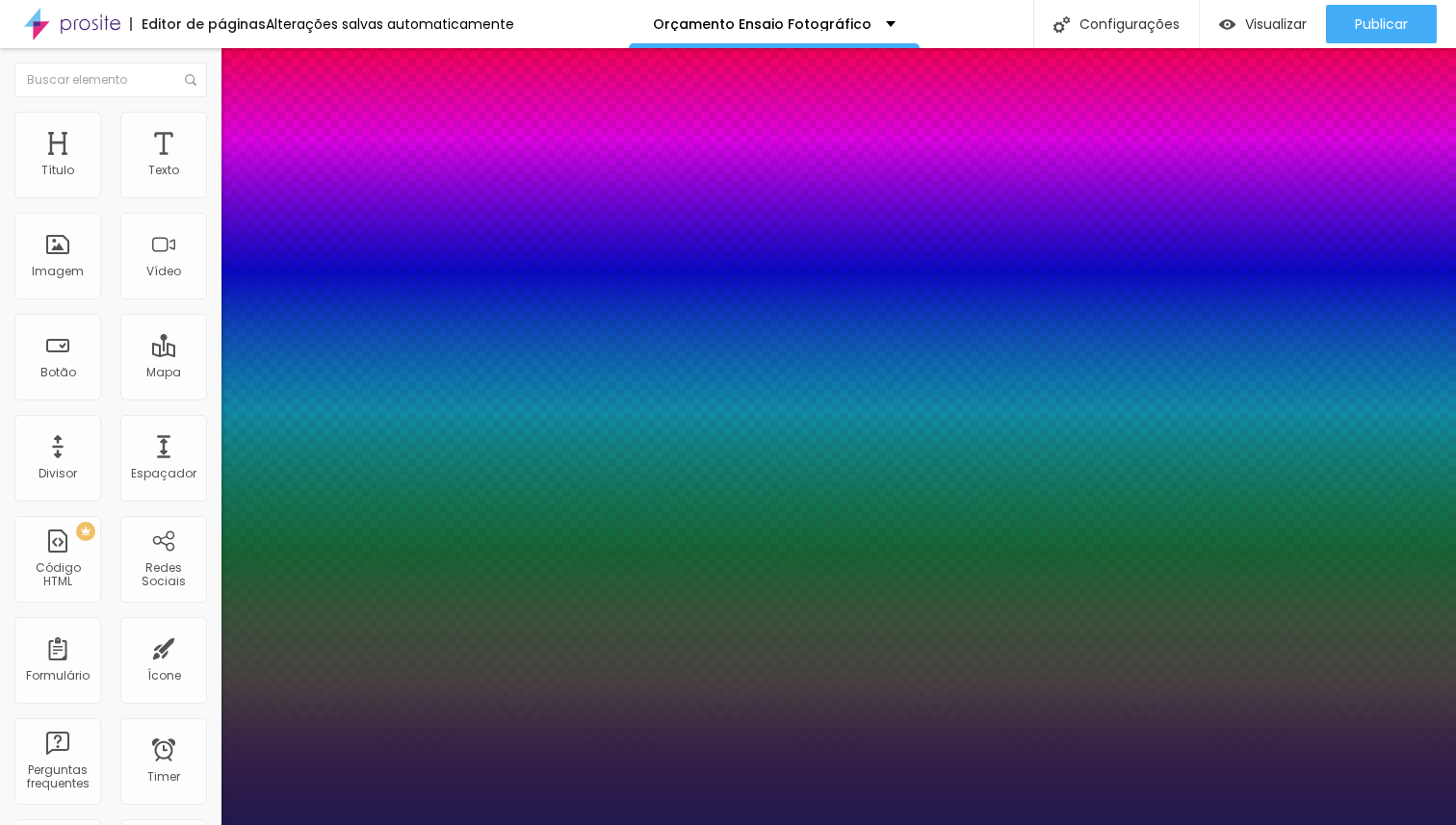
type input "1"
type input "17"
type input "1"
type input "18"
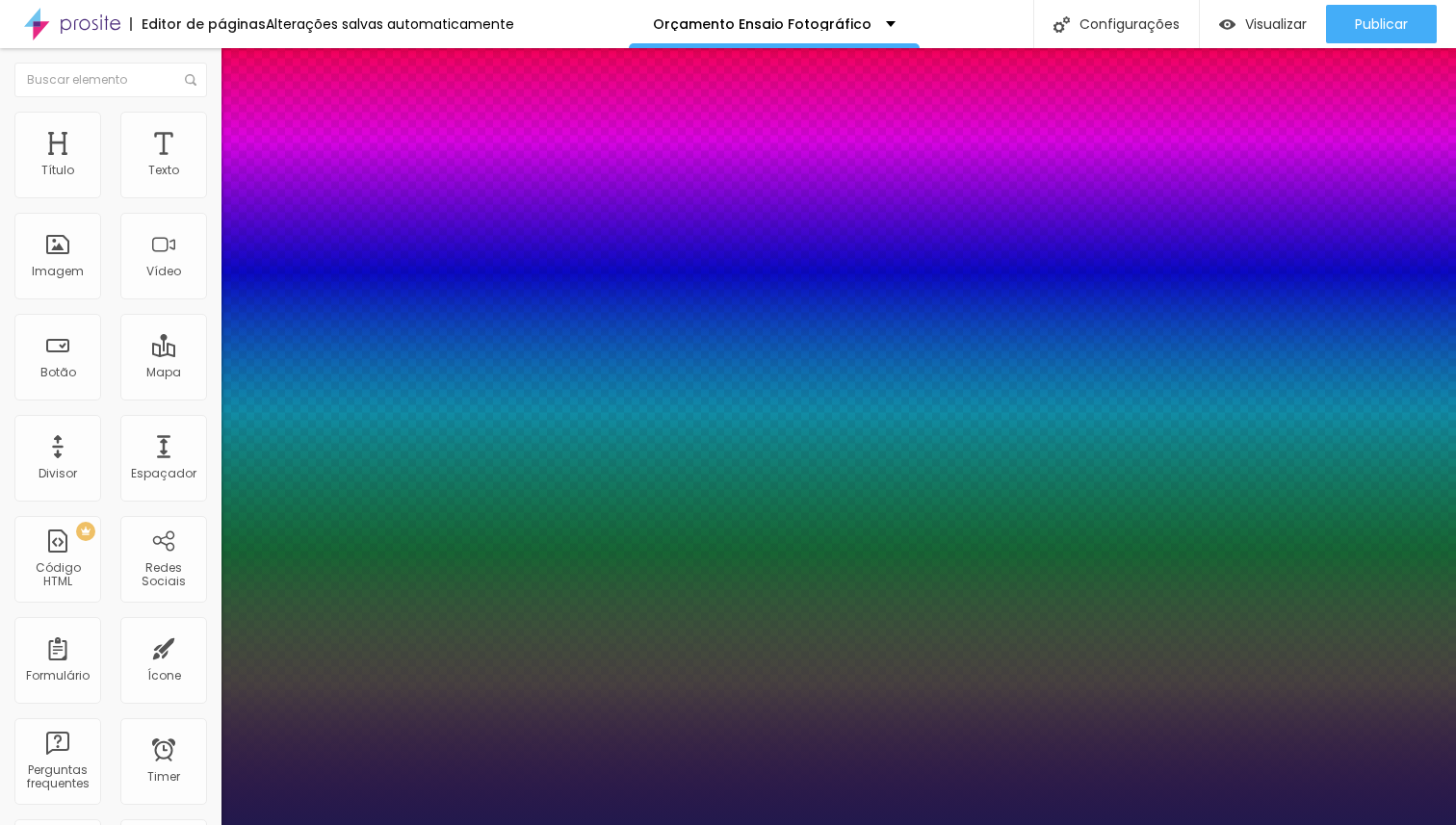
type input "18"
type input "1"
type input "19"
type input "1"
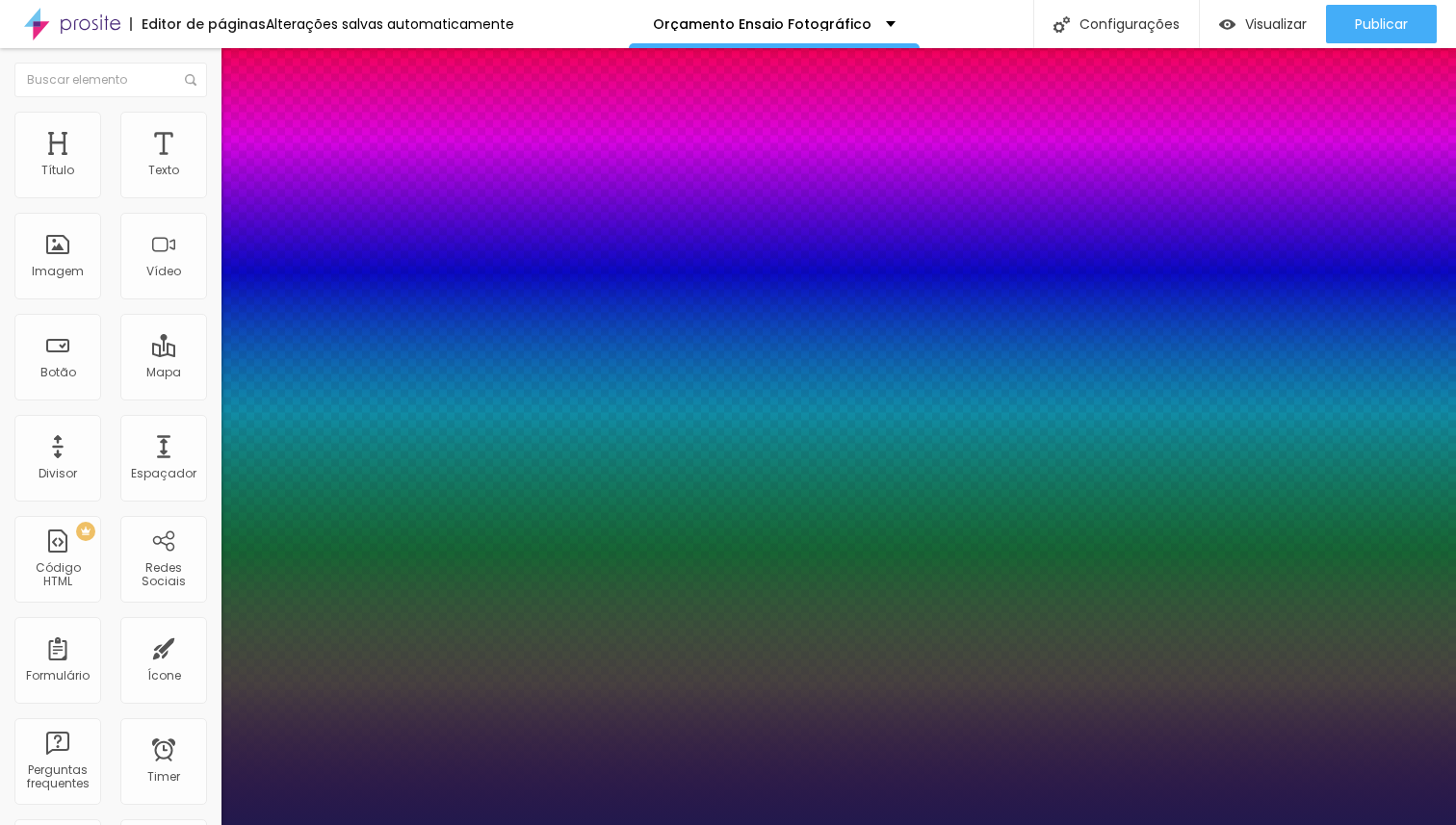
type input "20"
type input "1"
type input "20"
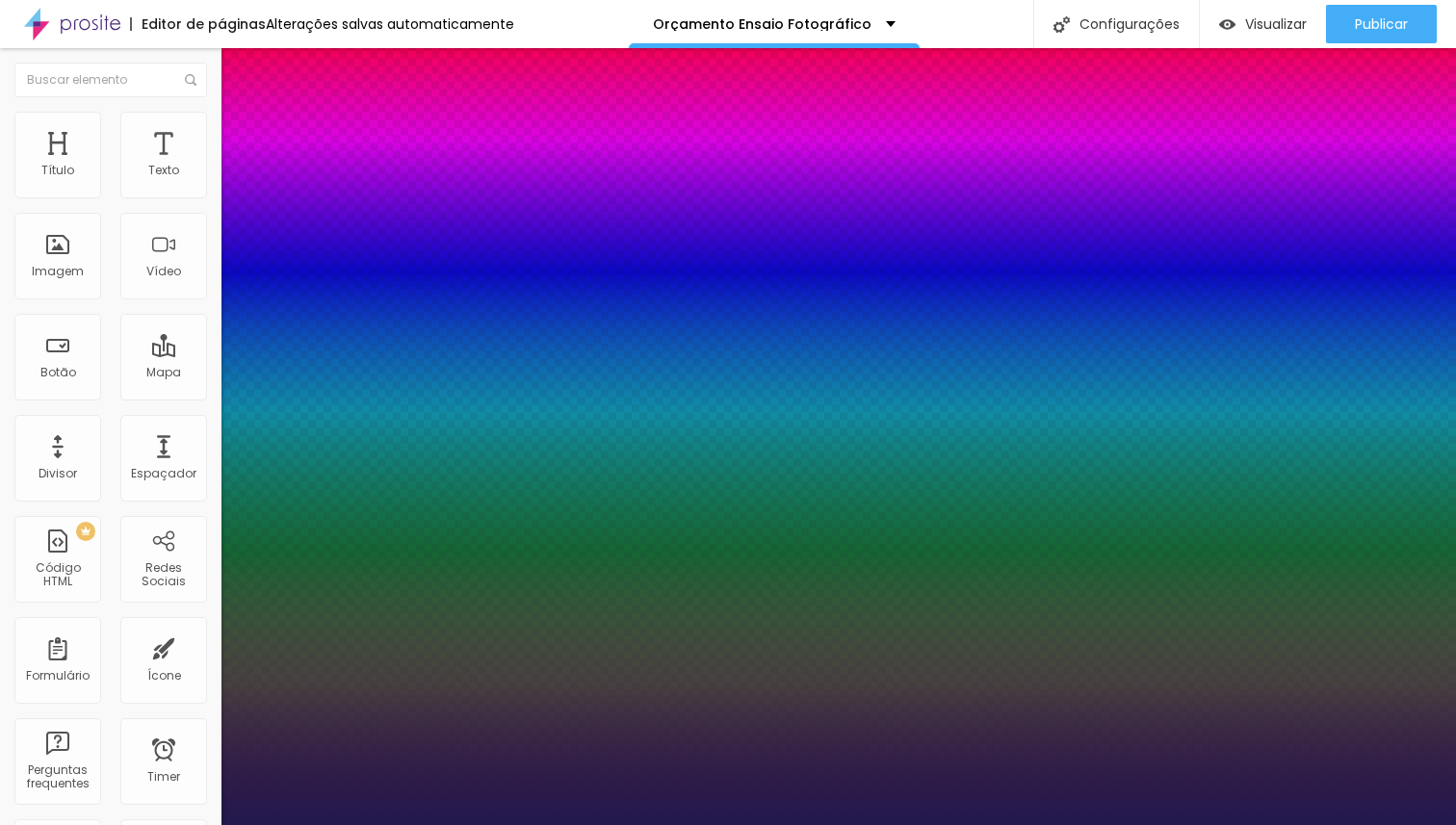
click at [817, 824] on div at bounding box center [728, 825] width 1456 height 0
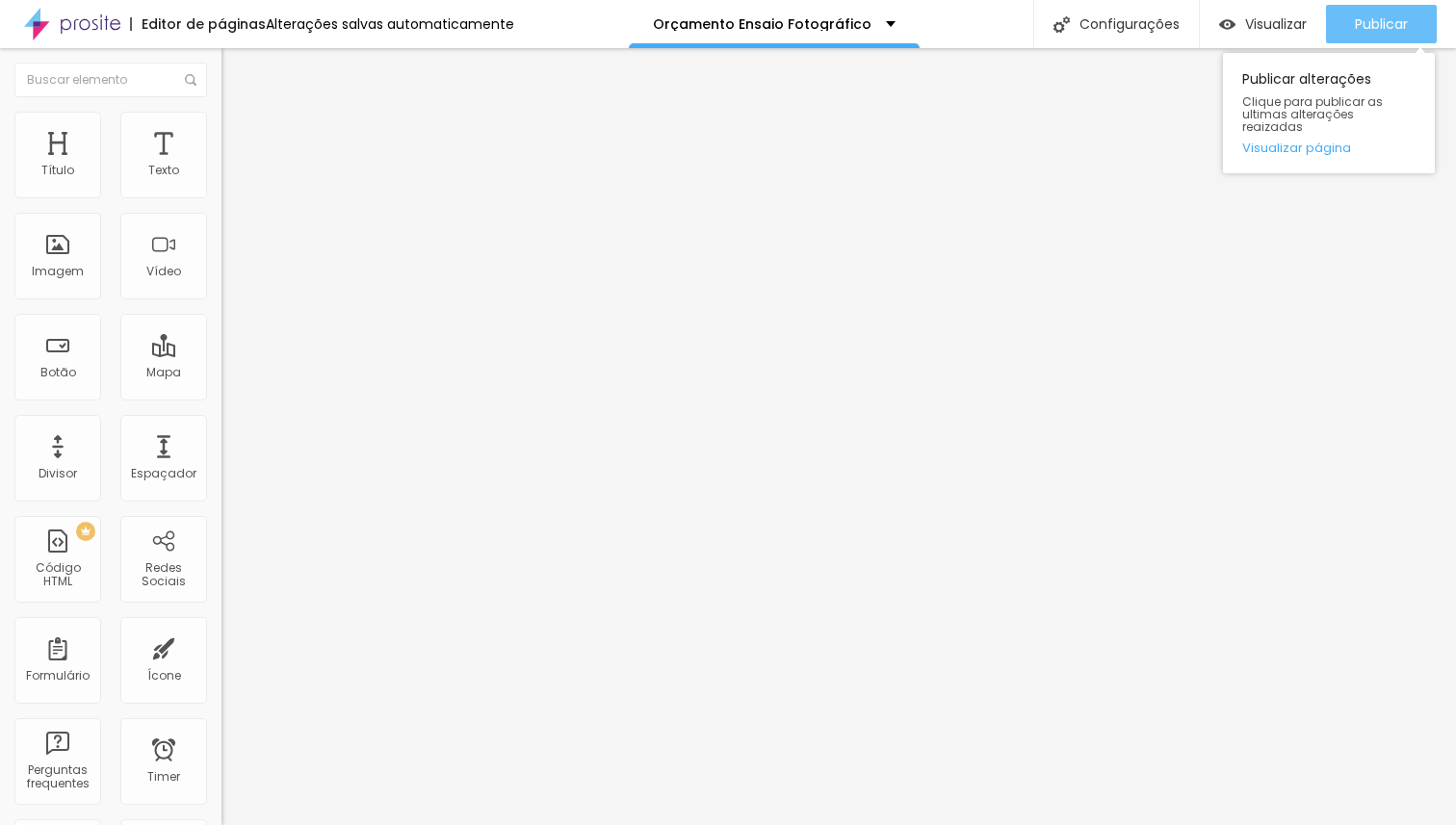
click at [1372, 18] on span "Publicar" at bounding box center [1381, 25] width 53 height 16
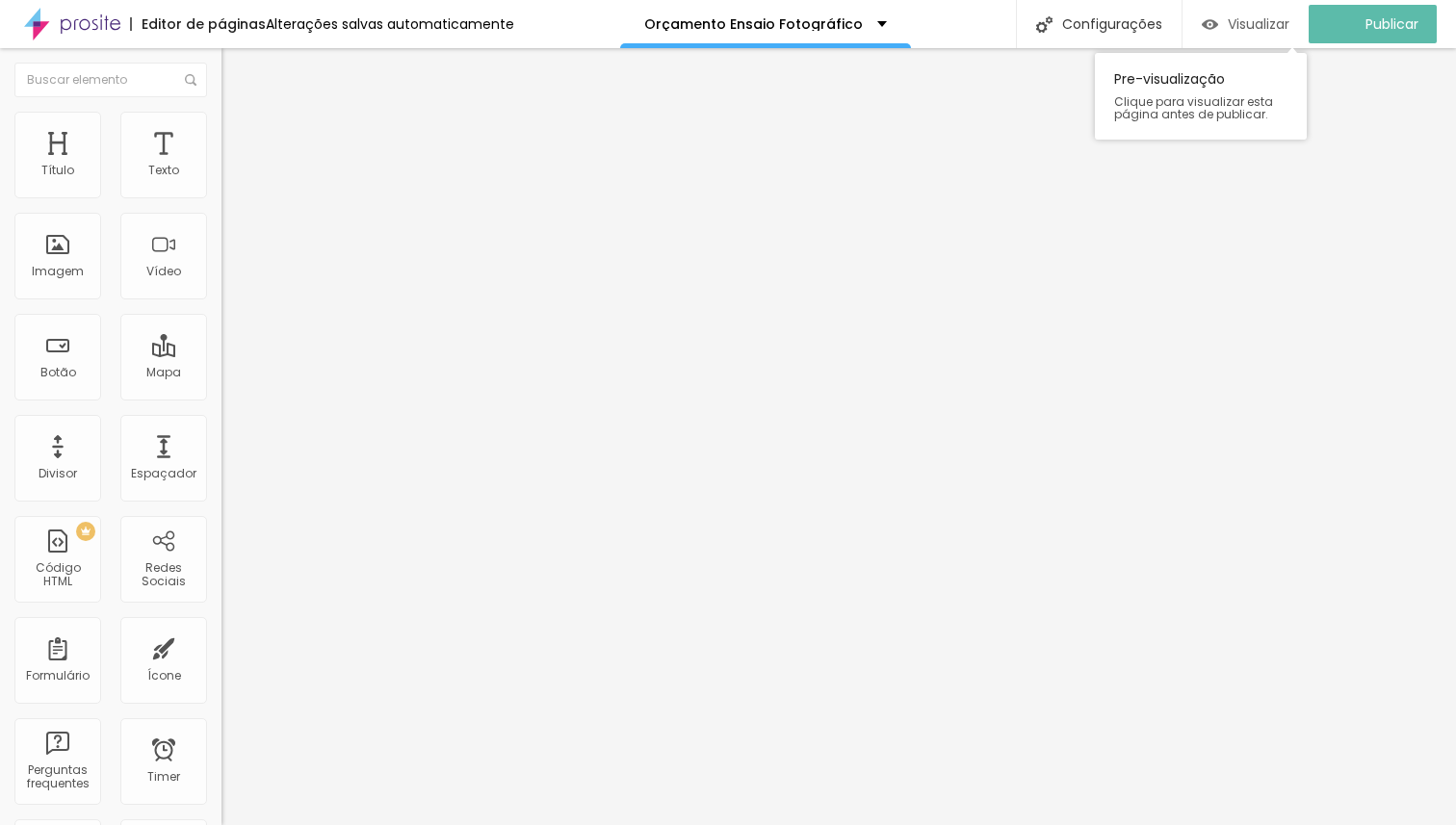
click at [1261, 28] on span "Visualizar" at bounding box center [1258, 25] width 62 height 16
click at [237, 271] on icon "button" at bounding box center [239, 269] width 4 height 4
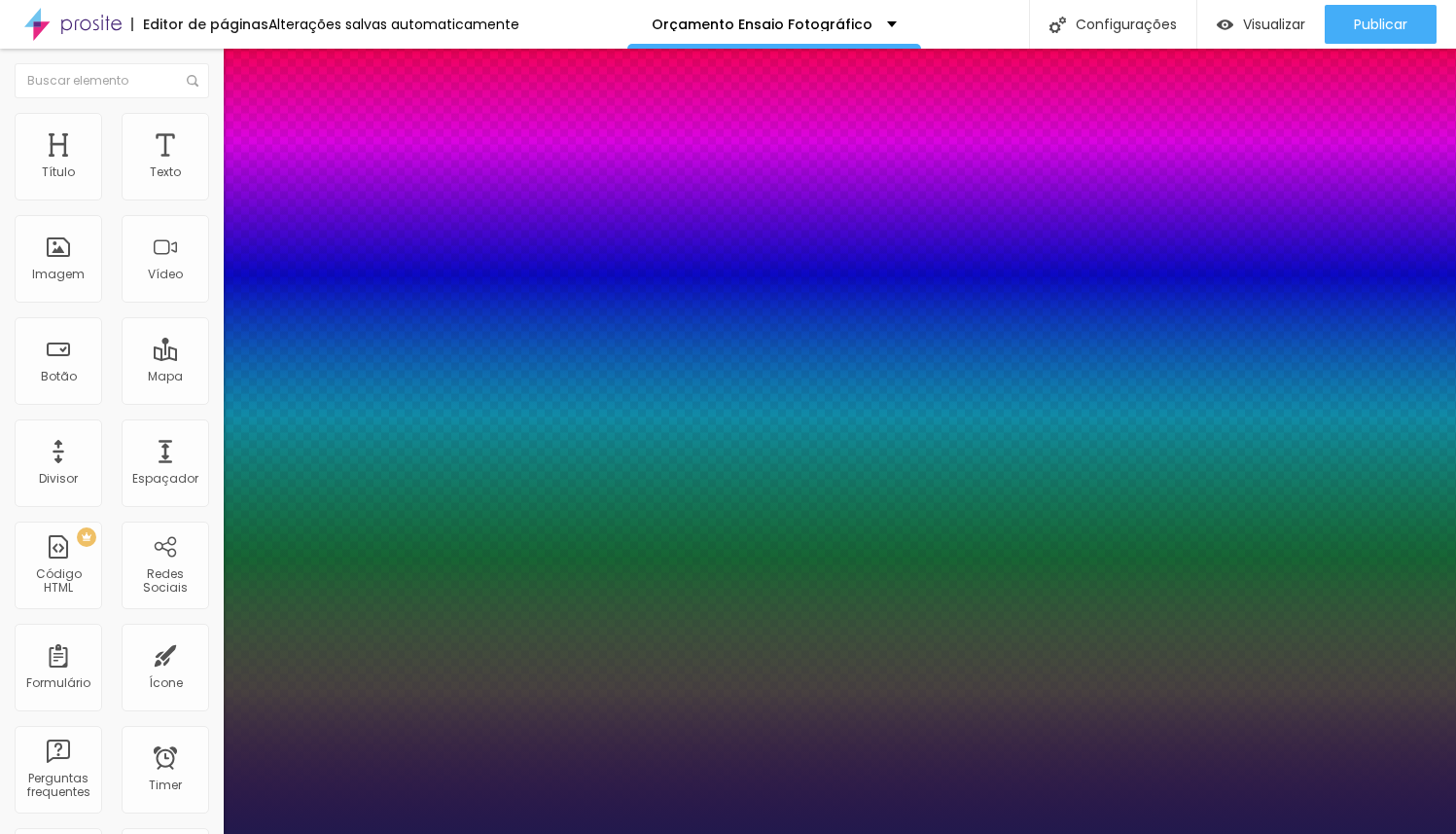
type input "1"
type input "17"
type input "1"
type input "18"
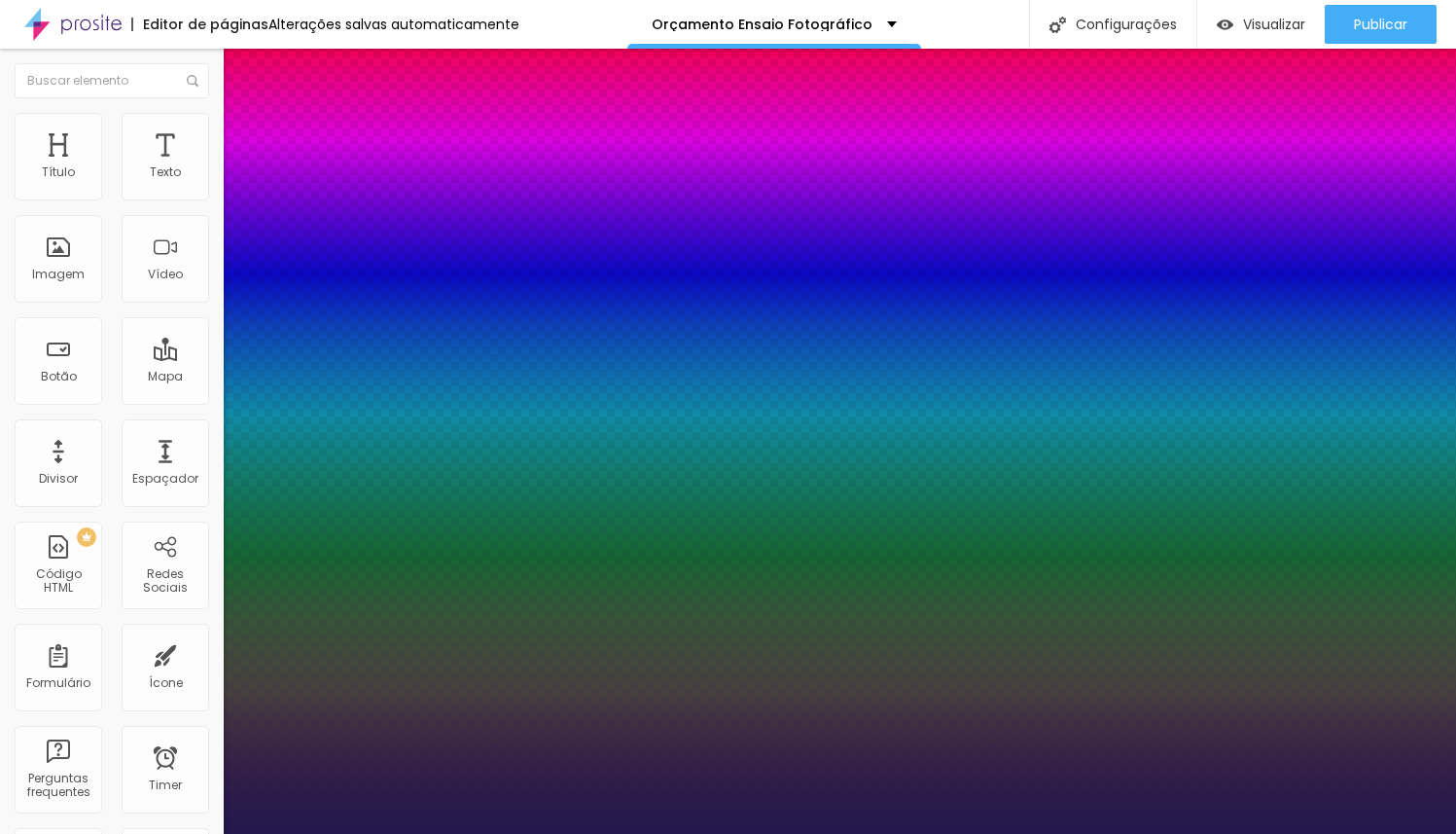
type input "18"
type input "1"
type input "19"
type input "1"
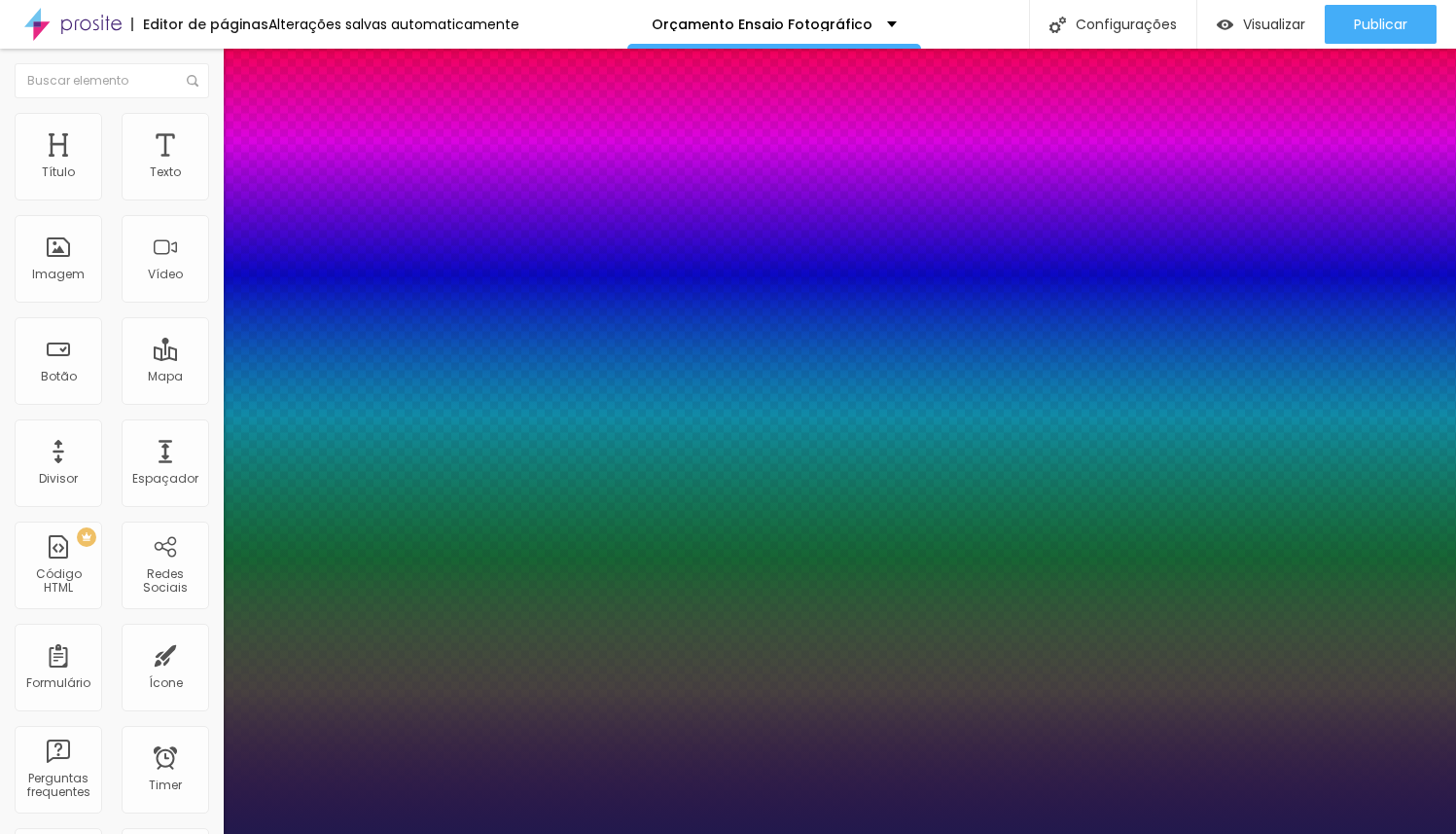
type input "20"
type input "1"
type input "21"
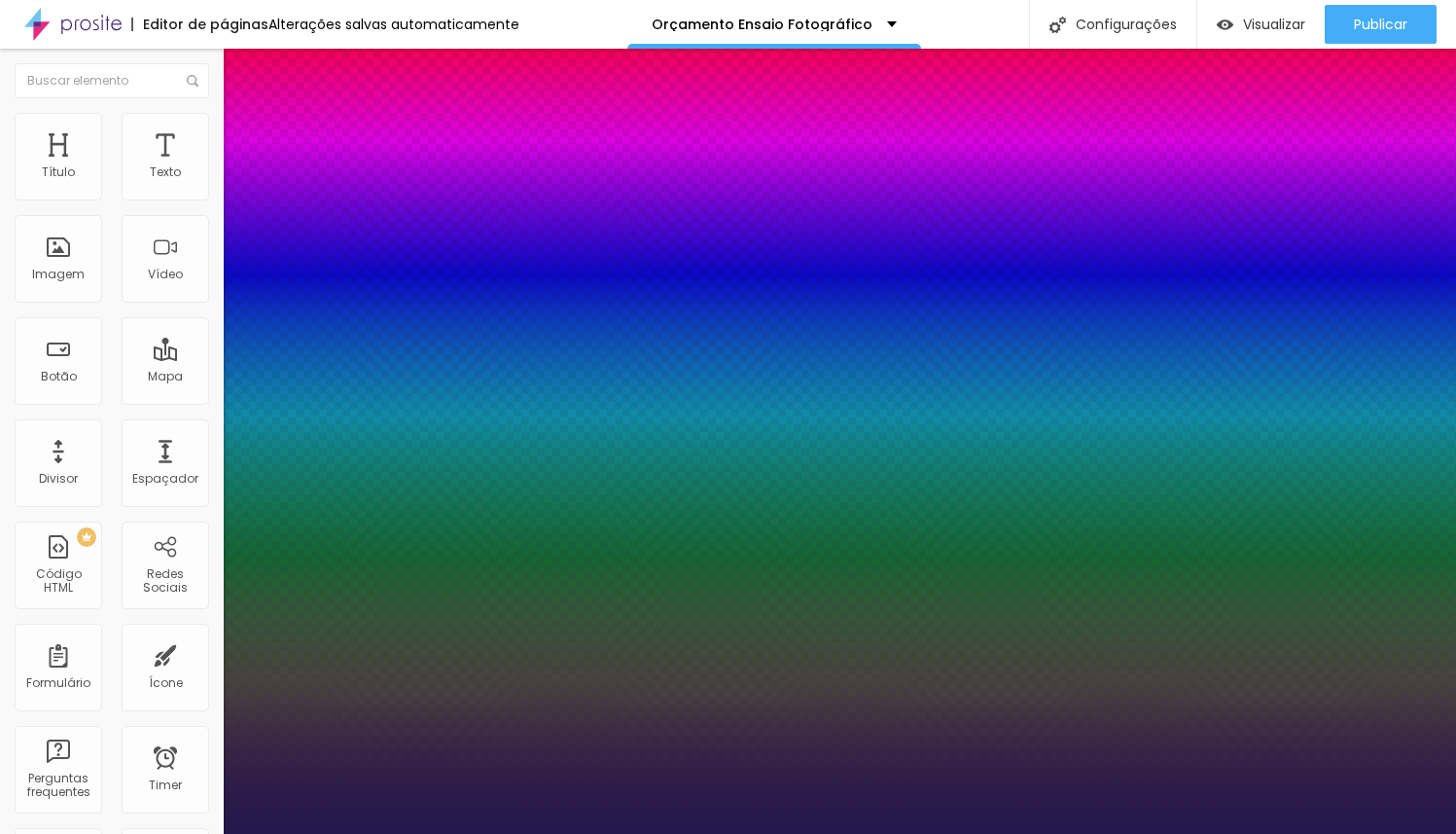
type input "1"
type input "22"
type input "1"
type input "21"
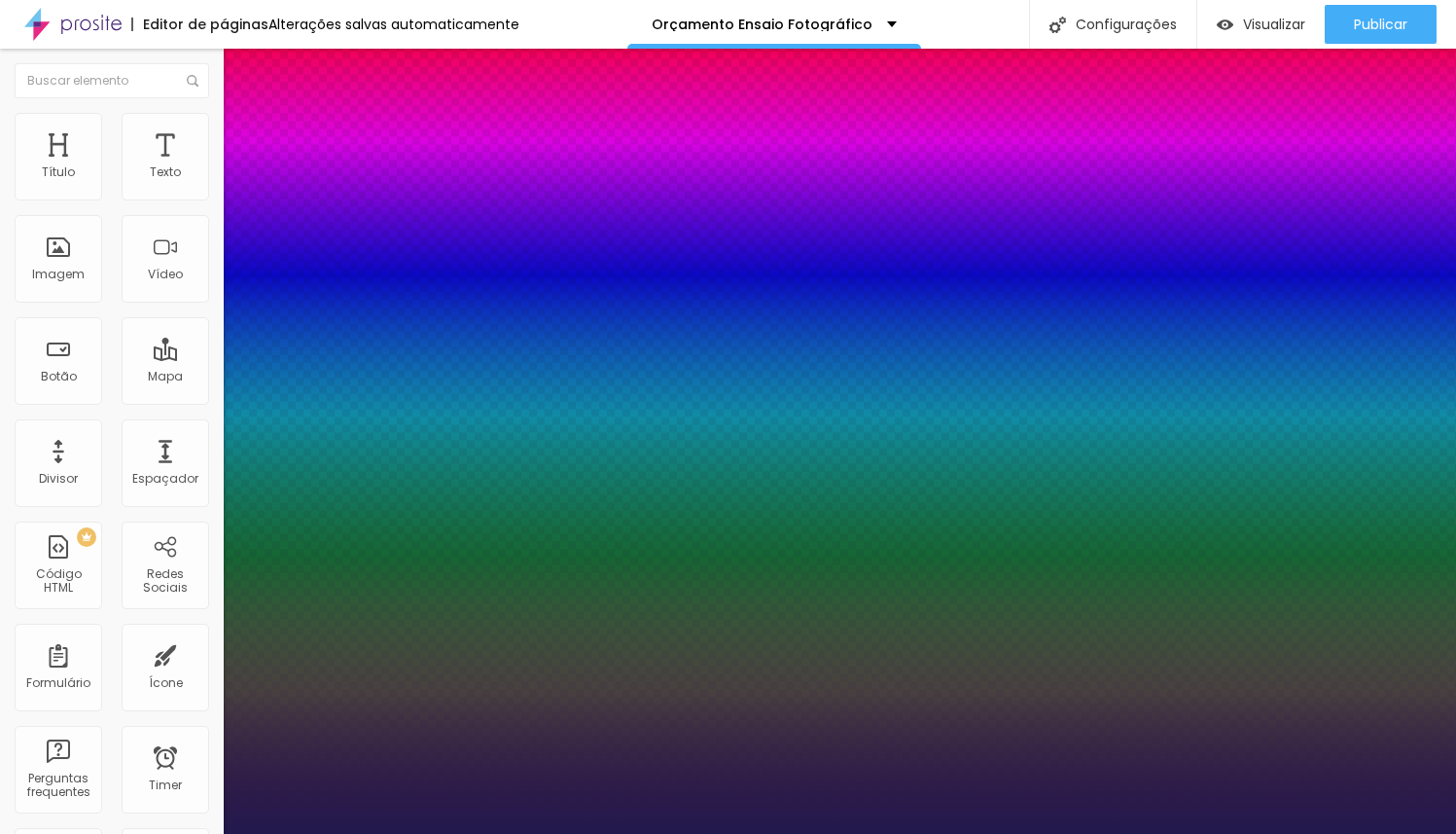
type input "21"
type input "1"
type input "20"
type input "1"
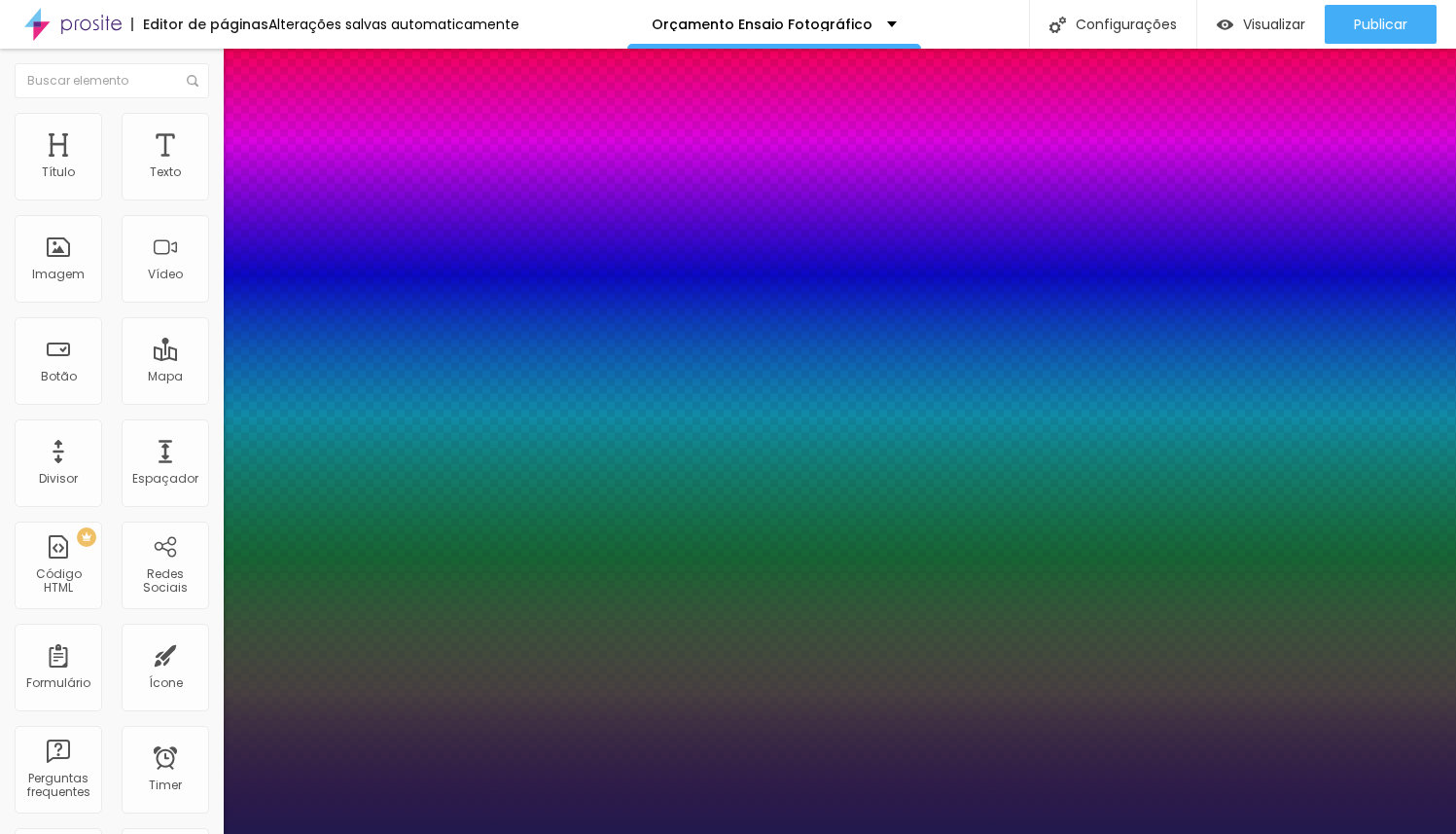
type input "20"
type input "1"
click at [1356, 833] on div at bounding box center [728, 834] width 1456 height 0
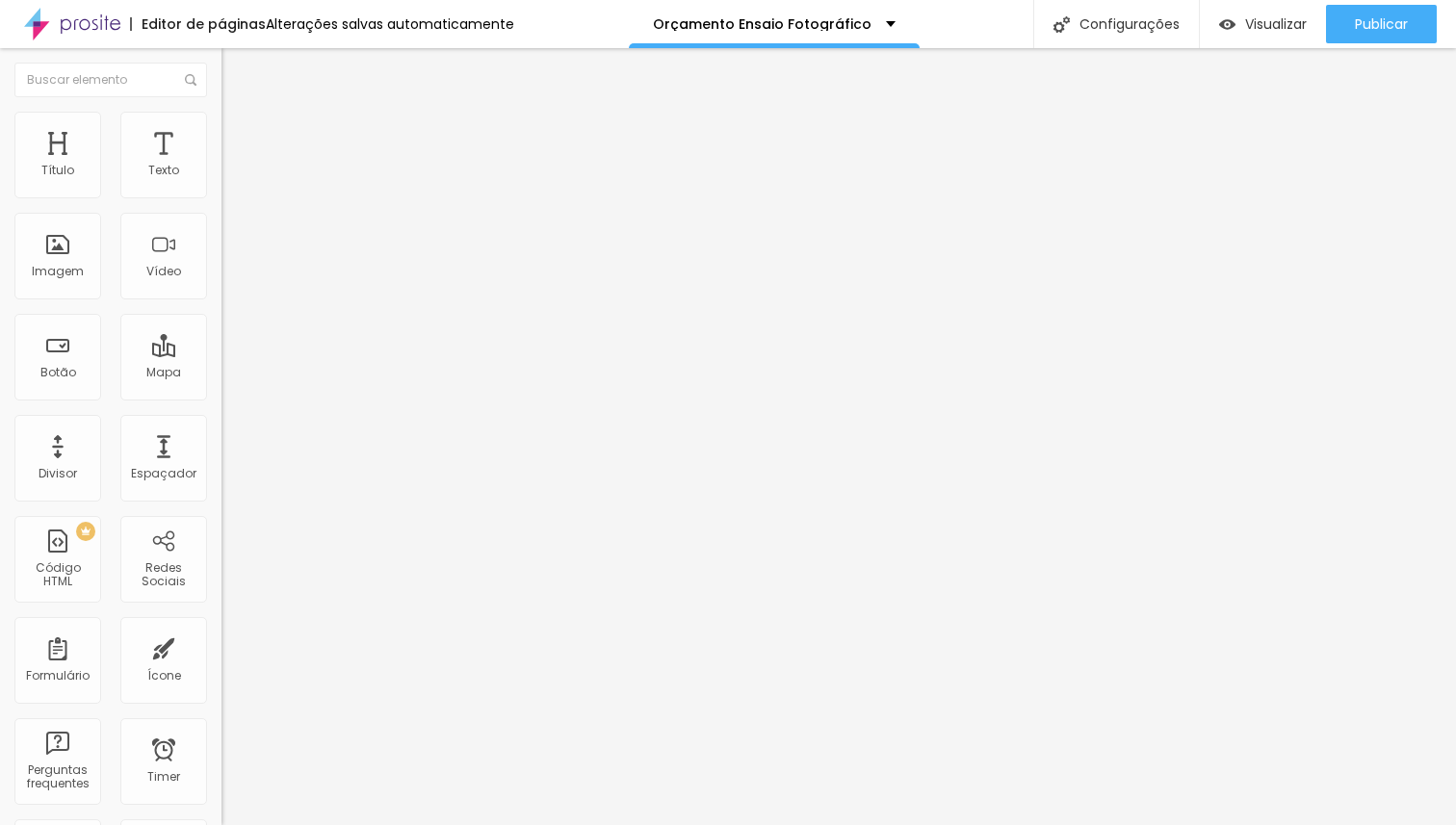
click at [1342, 23] on button "Publicar" at bounding box center [1381, 24] width 111 height 38
click at [68, 650] on div "Formulário" at bounding box center [58, 660] width 87 height 87
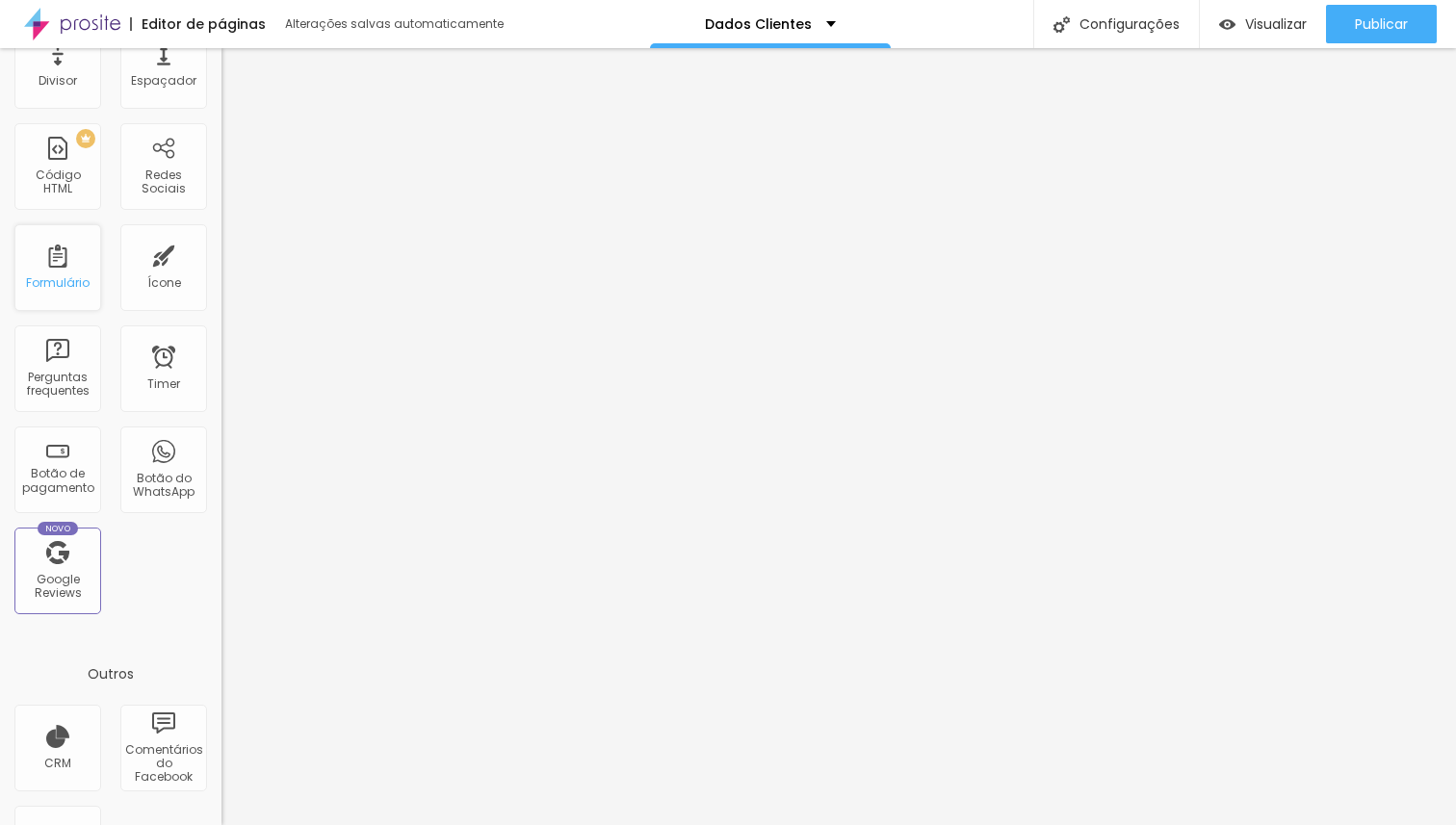
click at [57, 282] on div "Formulário" at bounding box center [57, 283] width 64 height 14
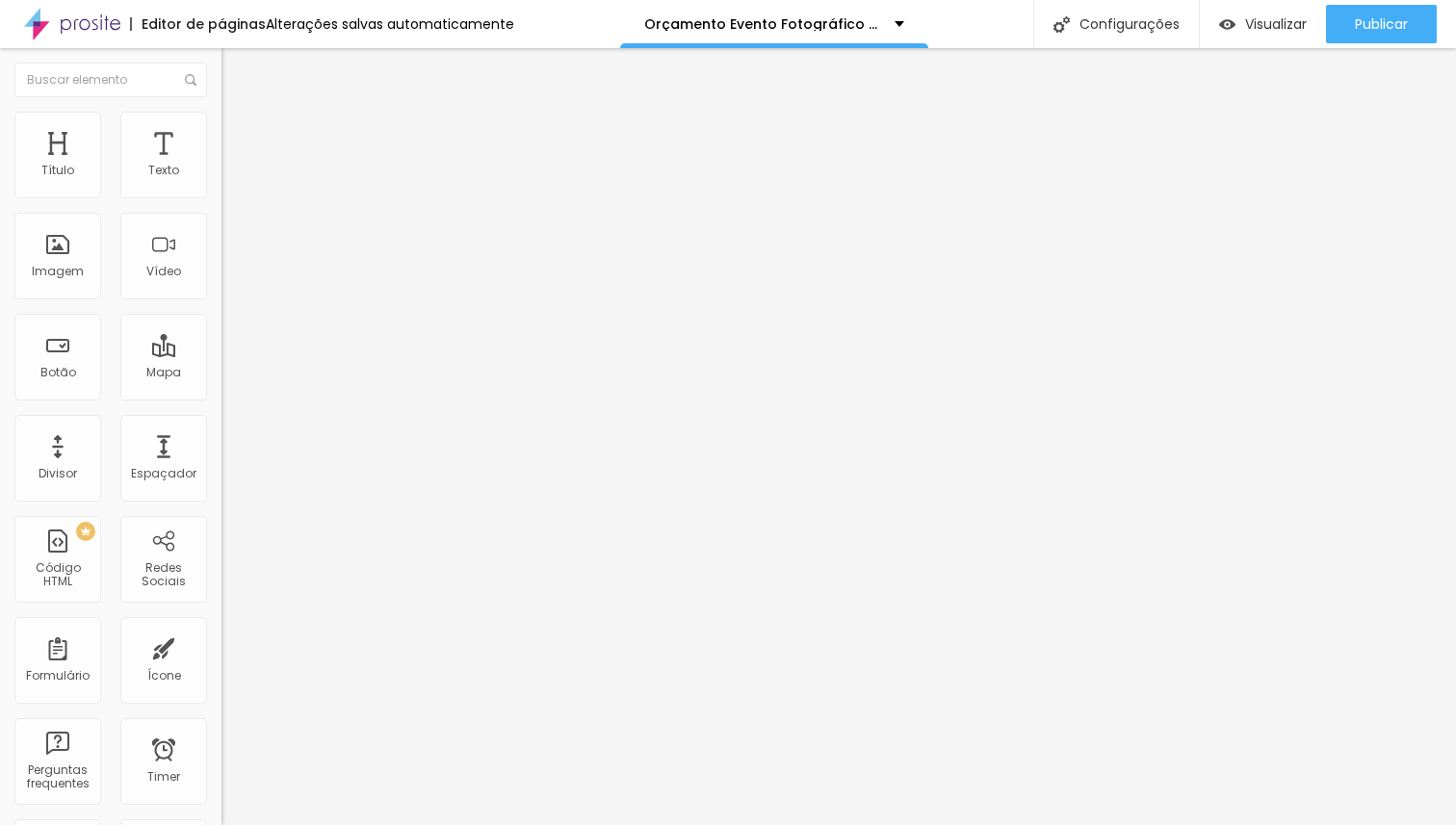
click at [221, 285] on button "button" at bounding box center [234, 274] width 27 height 21
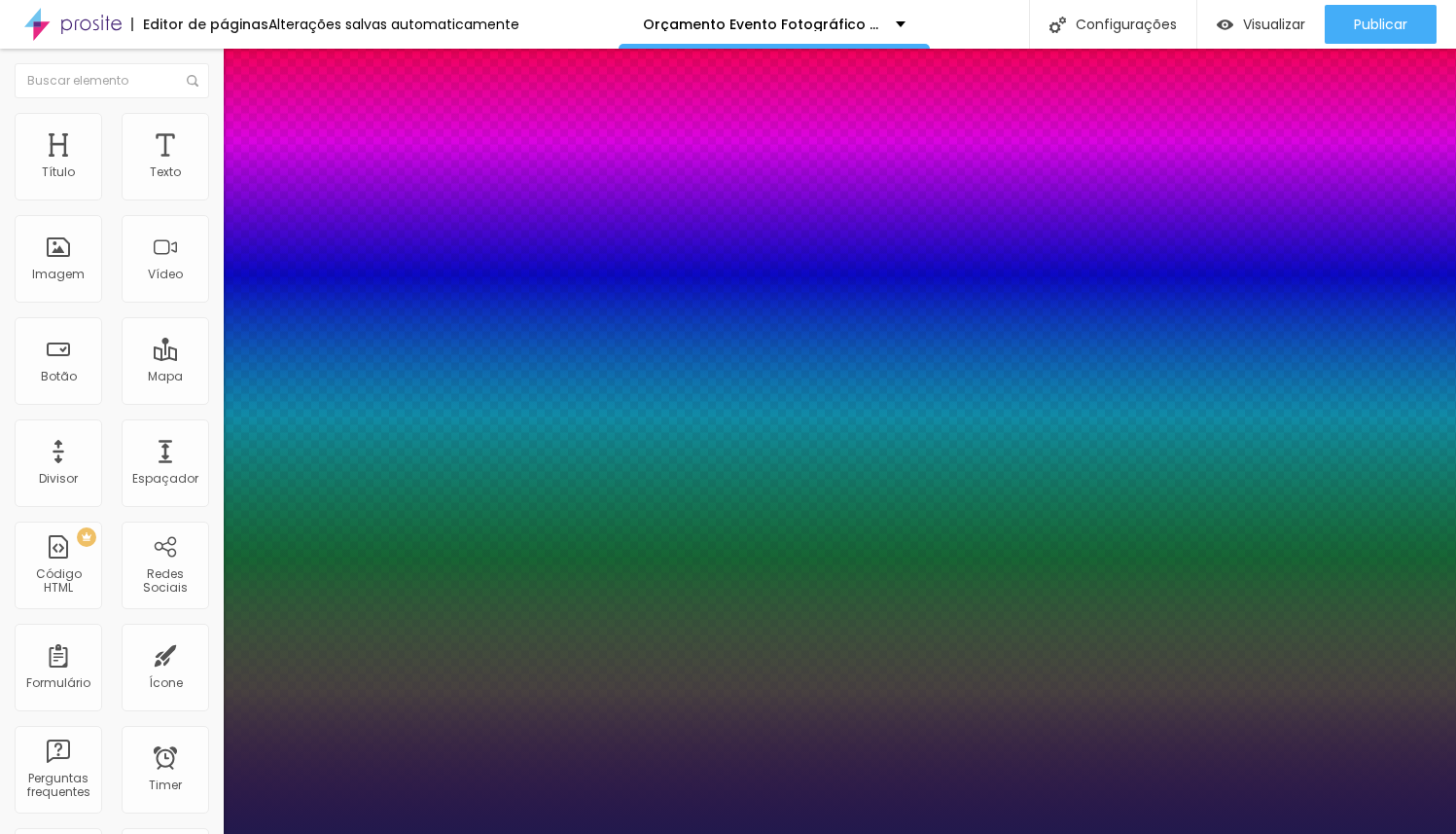
type input "1"
type input "19"
type input "1"
type input "21"
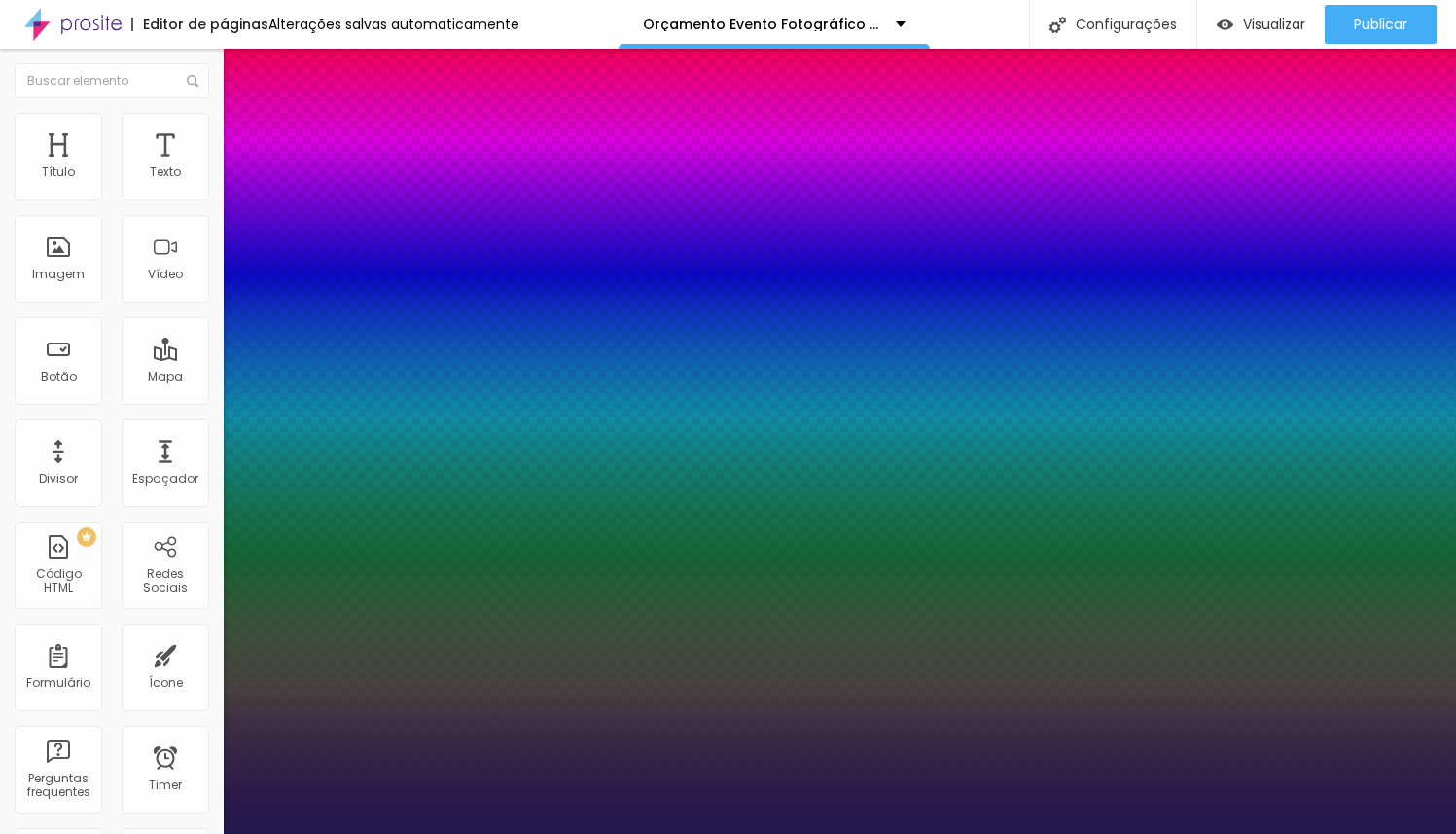
type input "21"
type input "1"
type input "22"
type input "1"
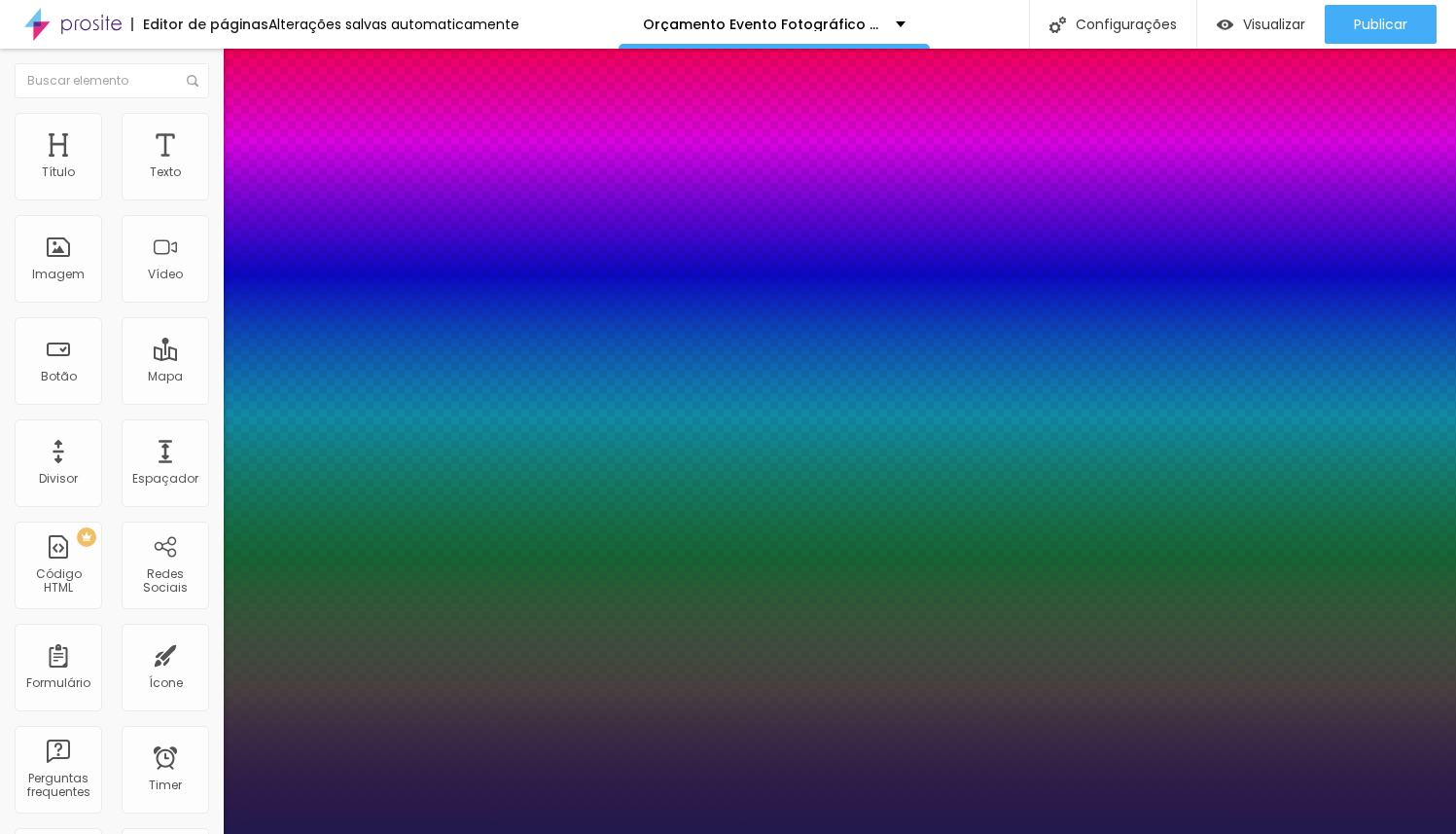
type input "23"
type input "1"
type input "24"
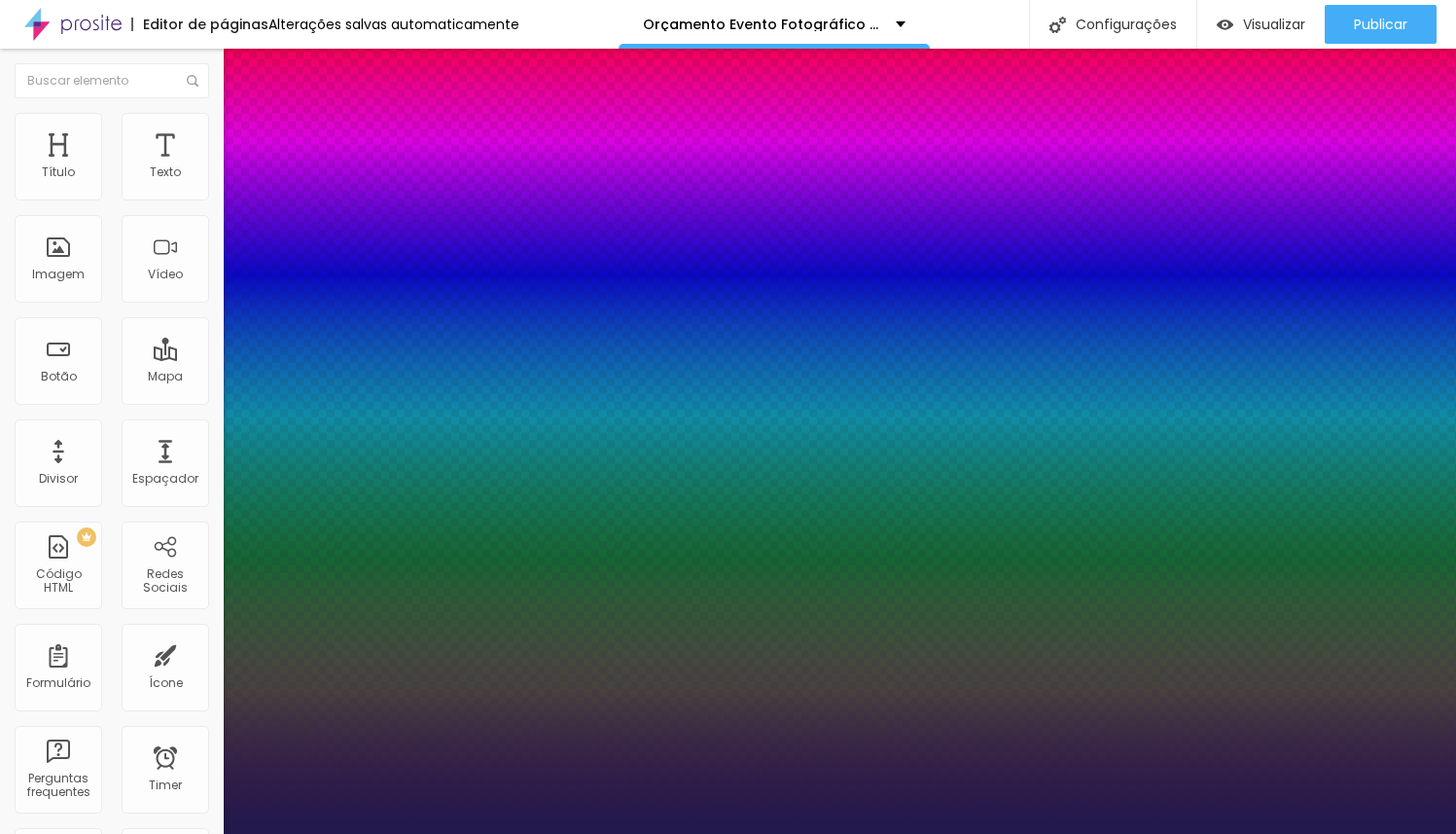
type input "1"
type input "23"
type input "1"
type input "22"
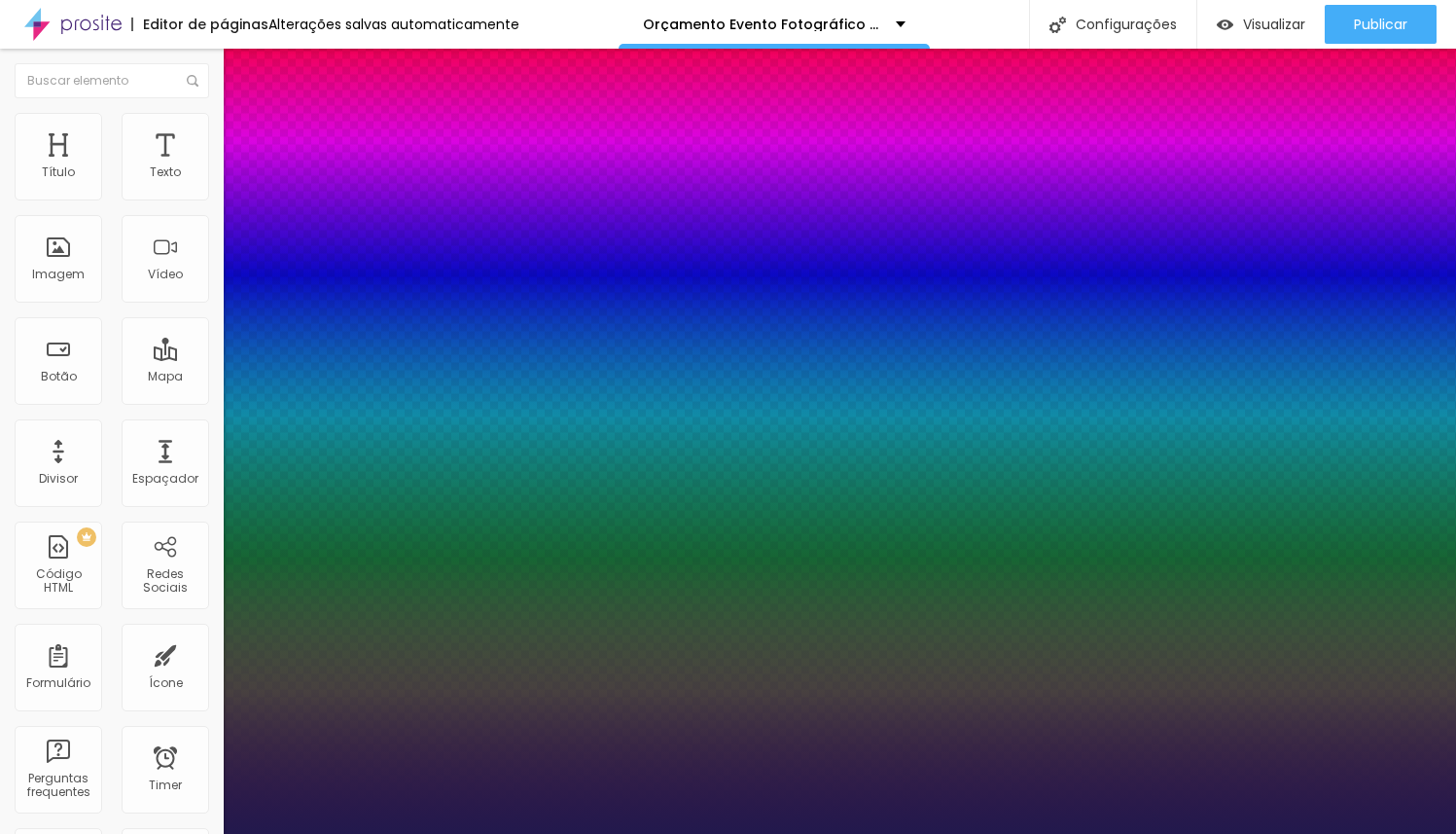
type input "22"
type input "1"
type input "21"
type input "1"
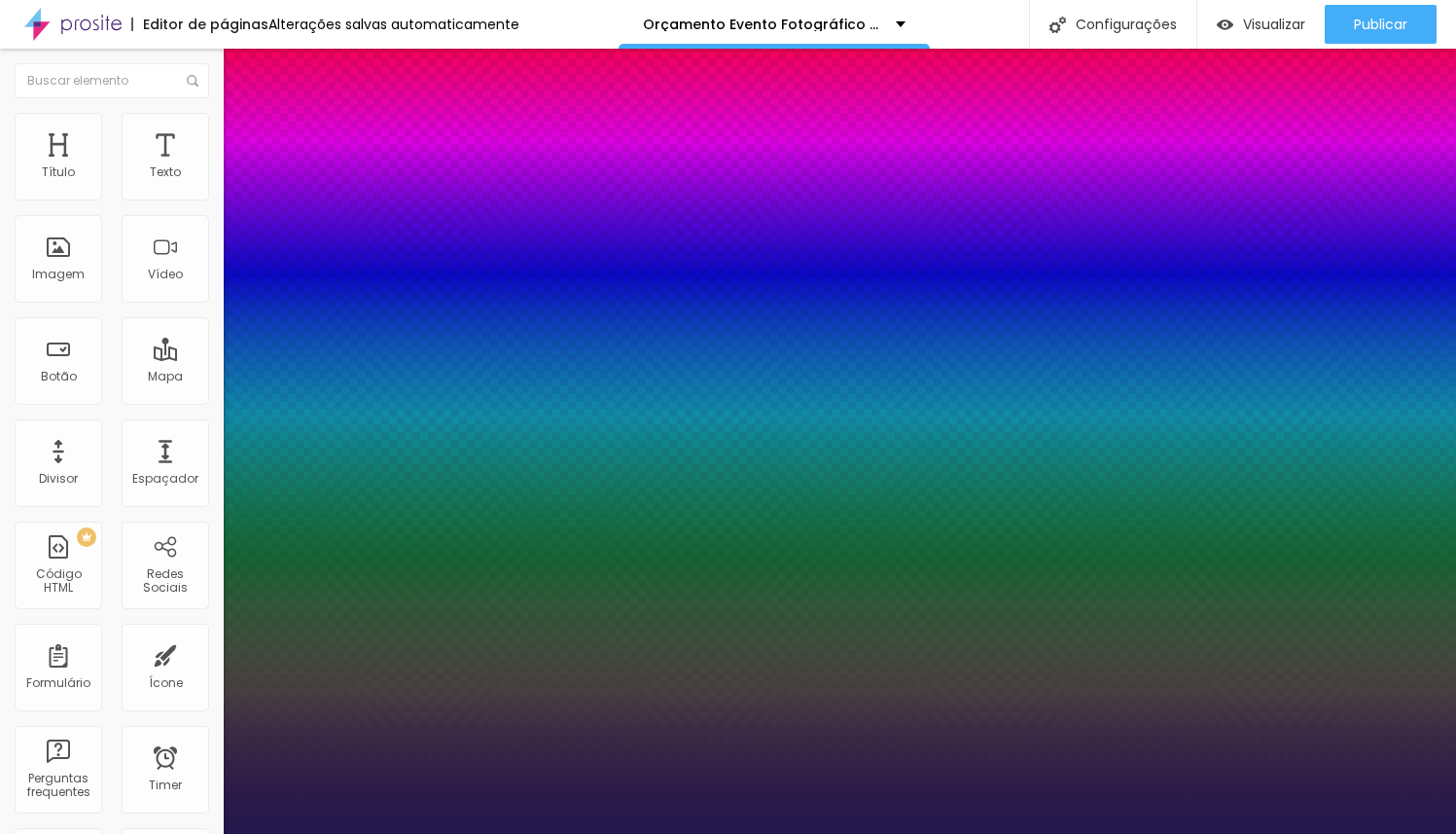
type input "20"
type input "1"
type input "20"
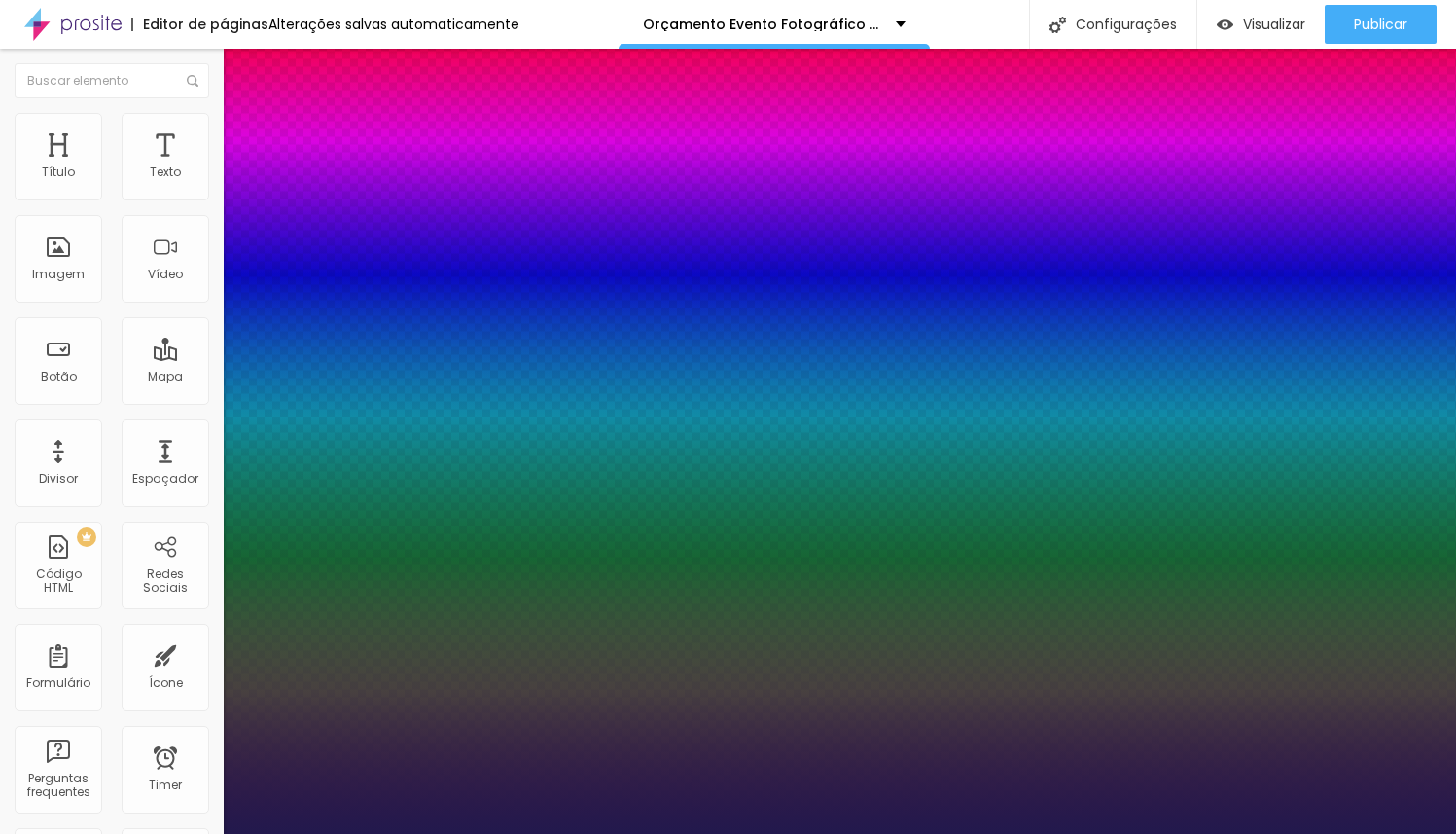
type input "1"
click at [733, 833] on div at bounding box center [728, 834] width 1456 height 0
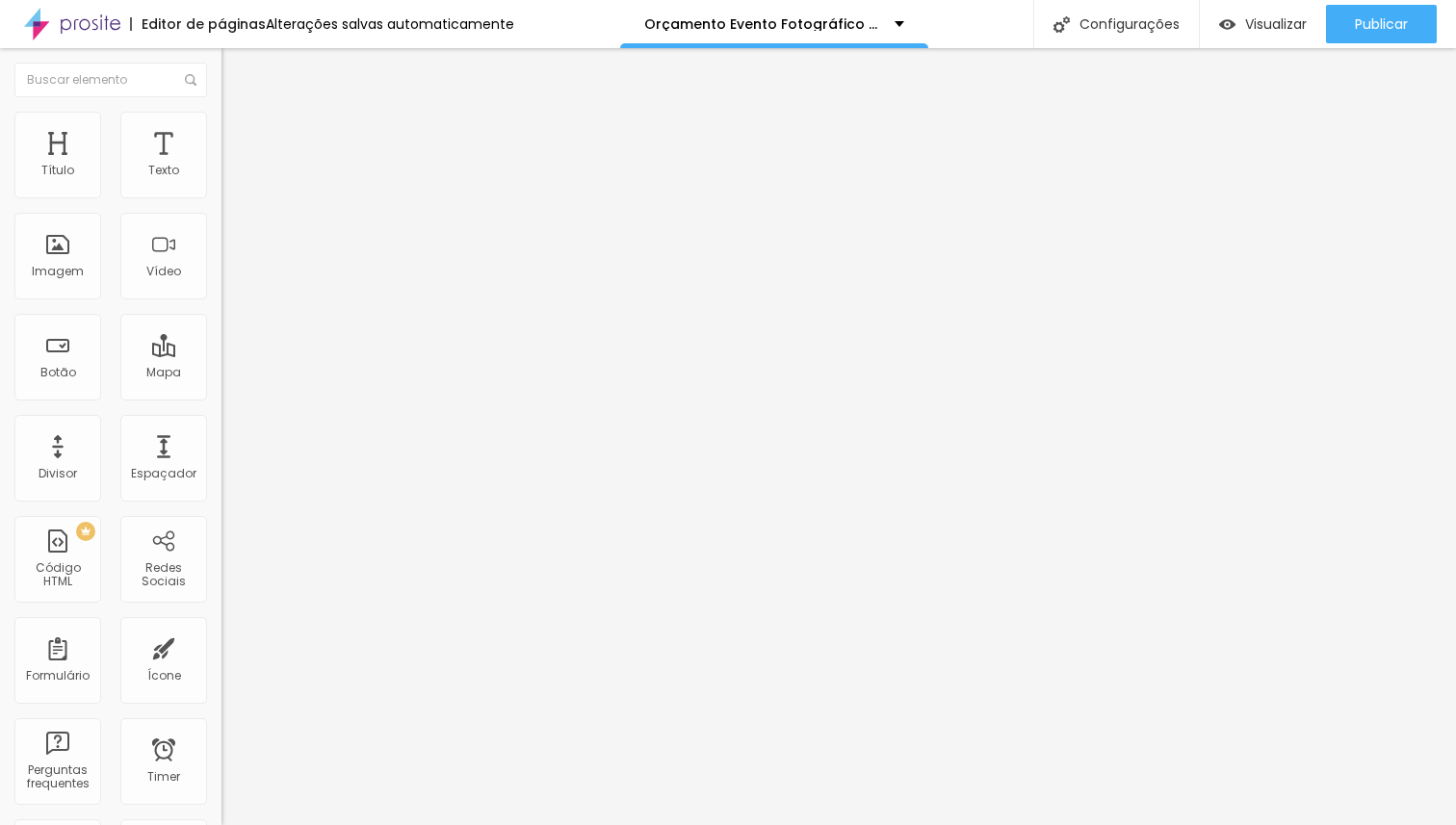
click at [231, 177] on icon "button" at bounding box center [235, 173] width 8 height 8
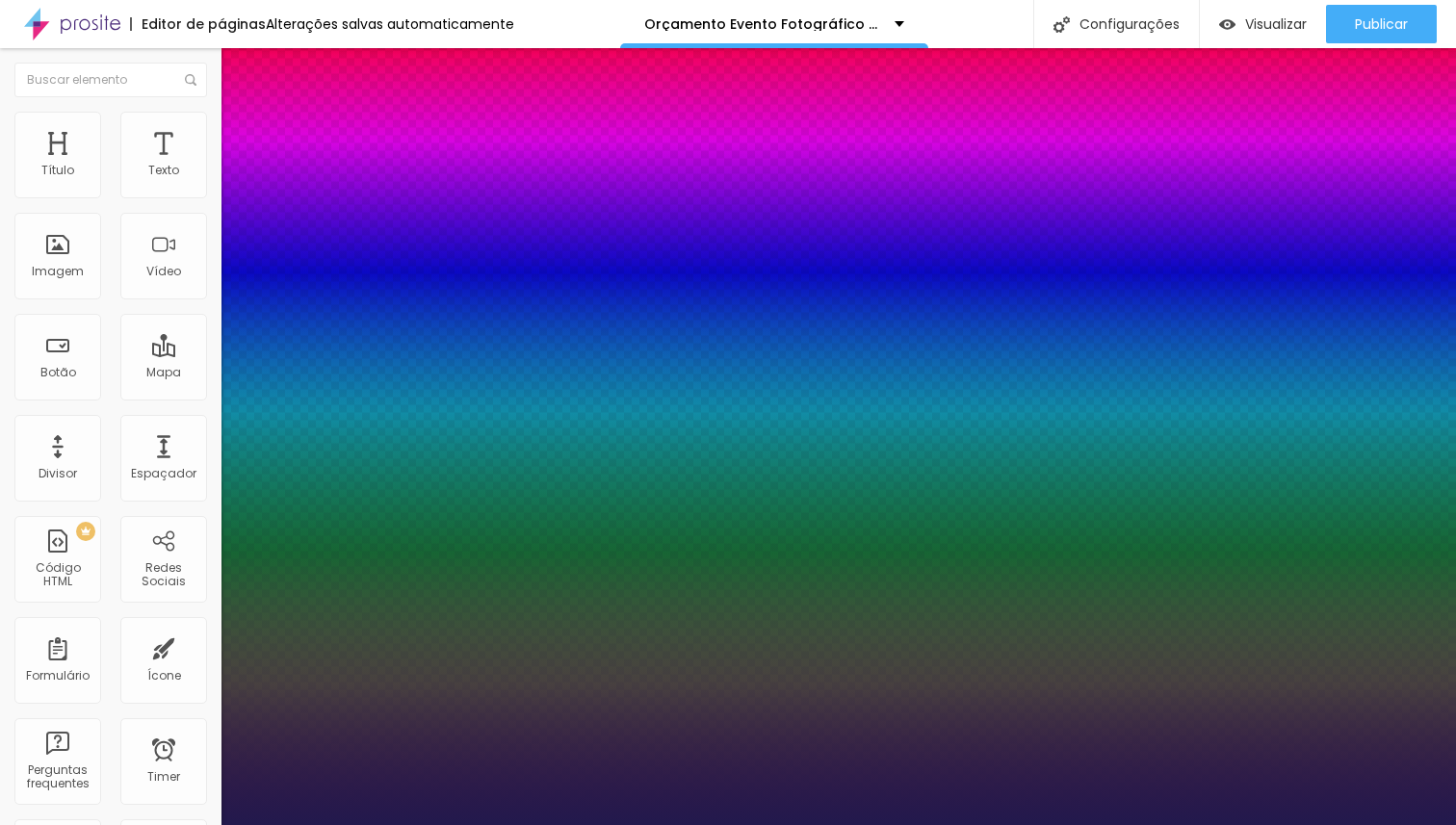
type input "1"
click at [572, 824] on div at bounding box center [728, 825] width 1456 height 0
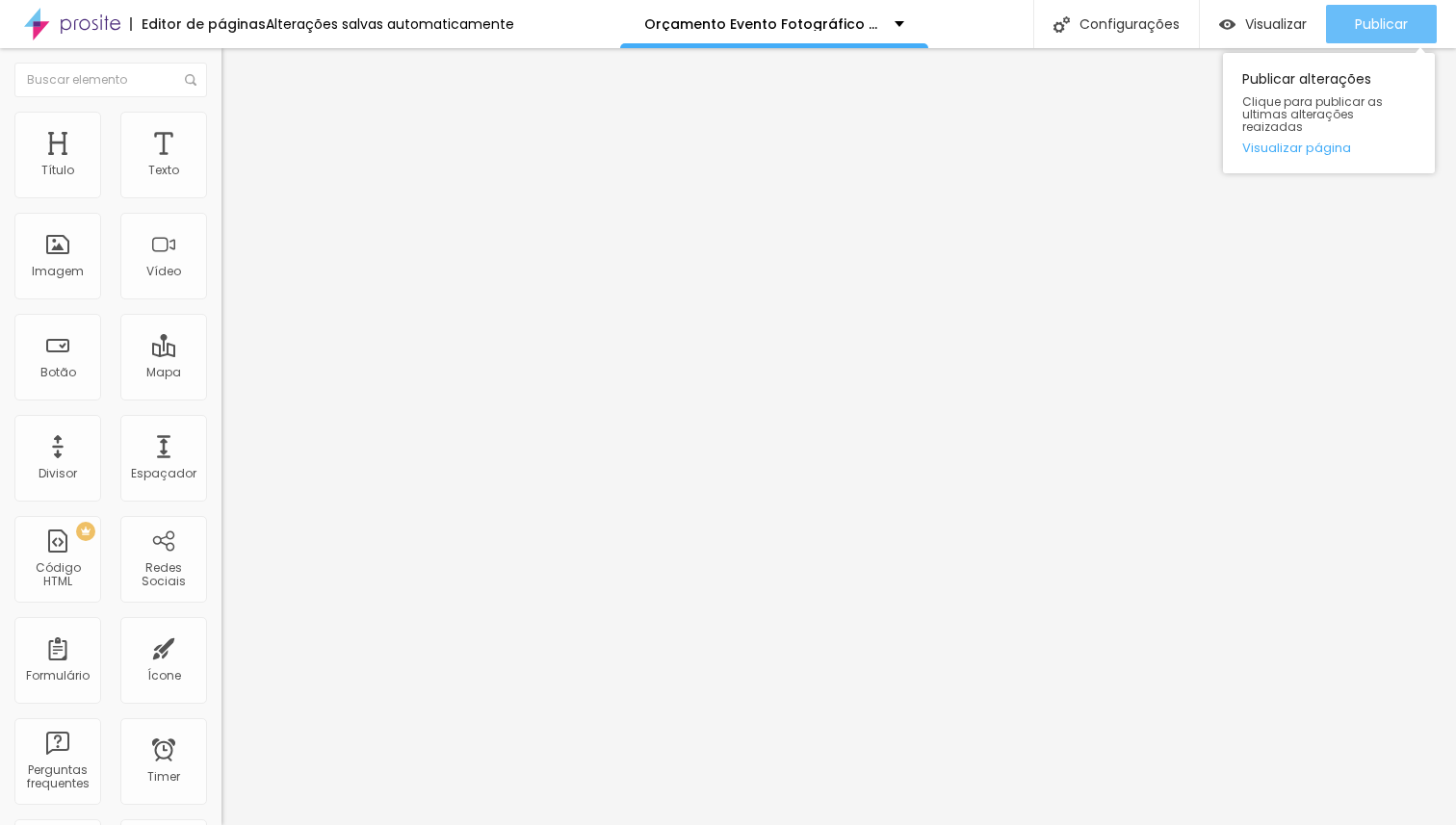
click at [1374, 17] on span "Publicar" at bounding box center [1381, 25] width 53 height 16
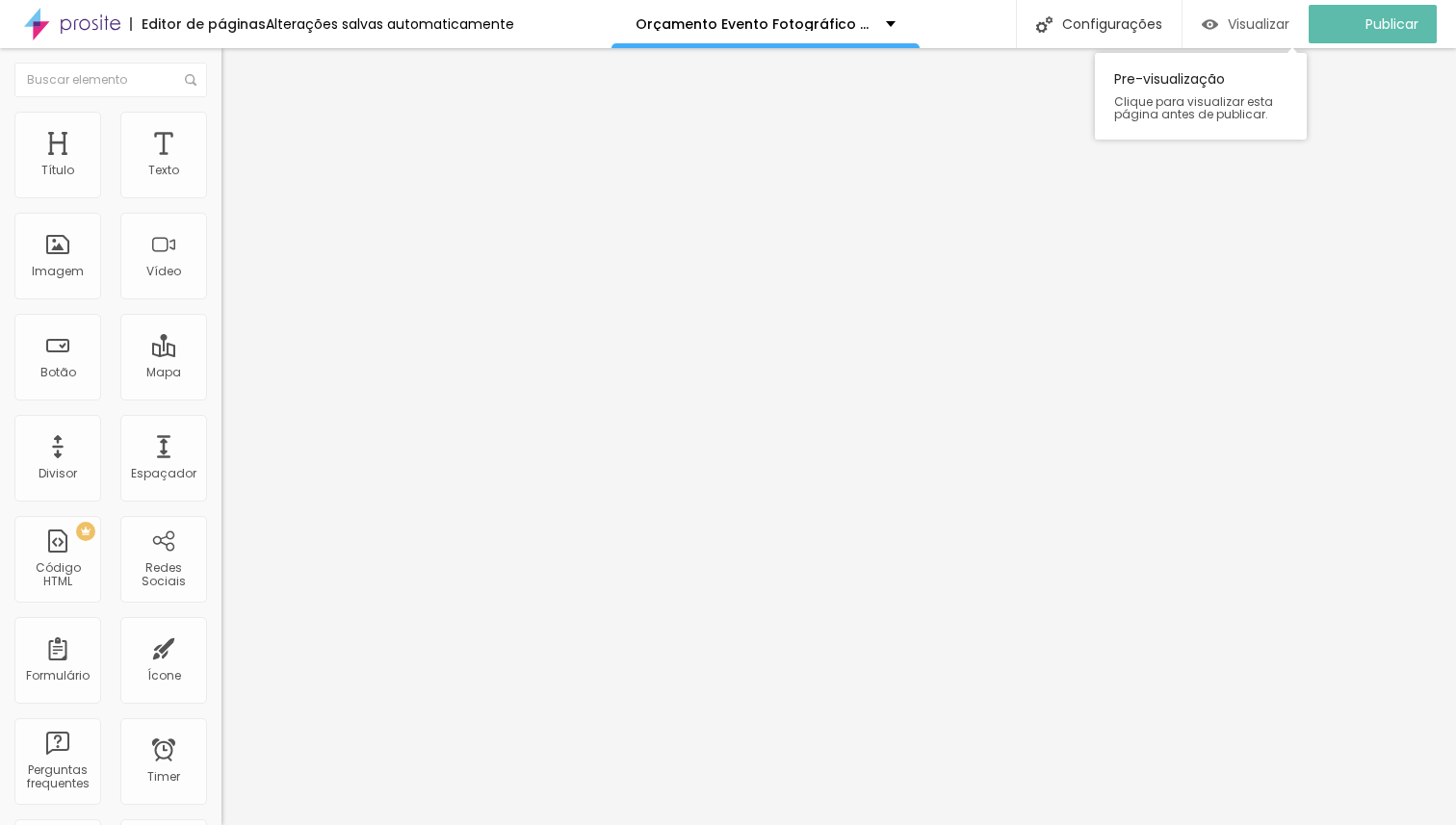
click at [1252, 25] on span "Visualizar" at bounding box center [1258, 25] width 62 height 16
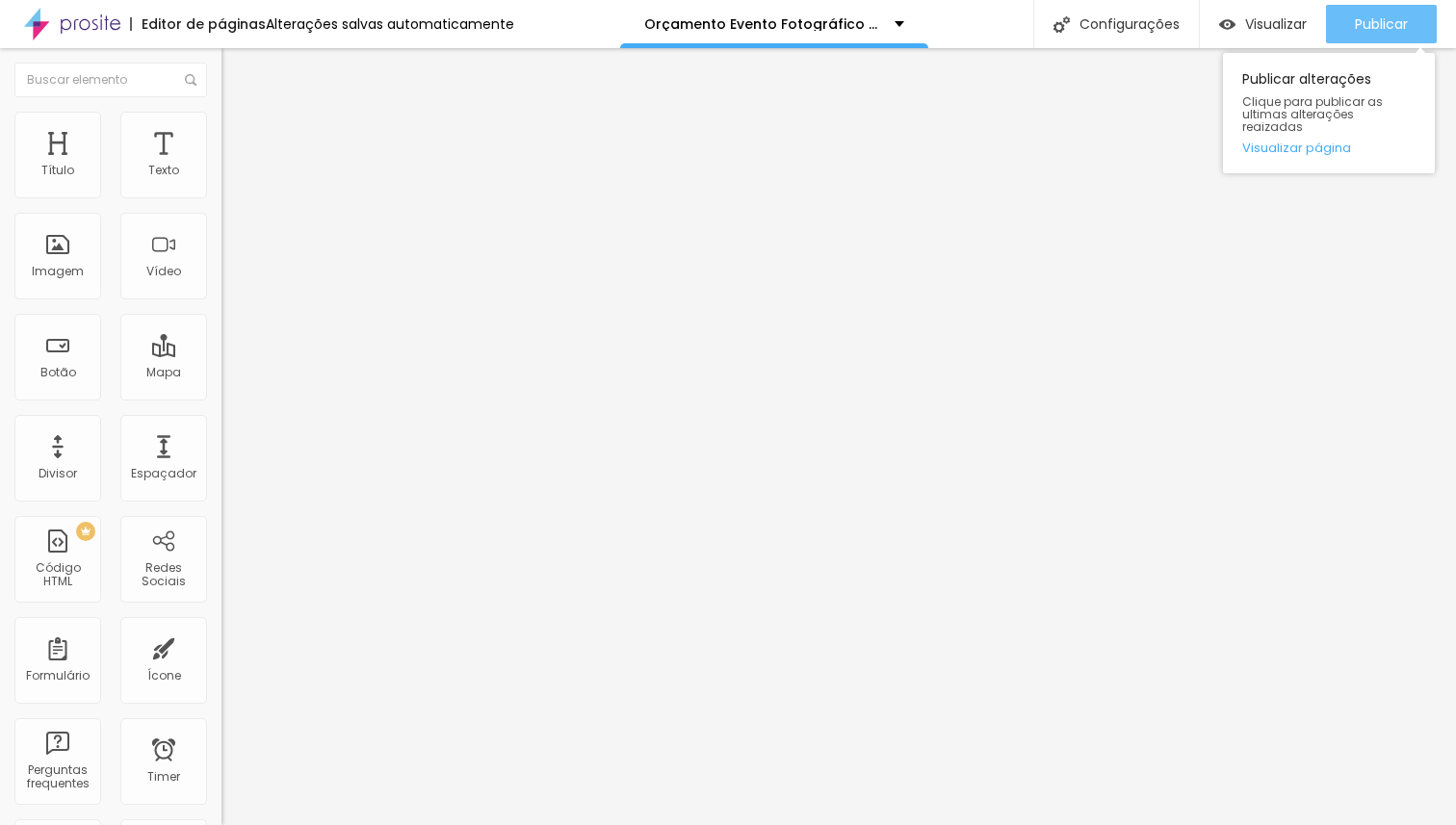
click at [1366, 23] on span "Publicar" at bounding box center [1381, 25] width 53 height 16
click at [1374, 25] on span "Publicar" at bounding box center [1381, 25] width 53 height 16
